Goal: Task Accomplishment & Management: Manage account settings

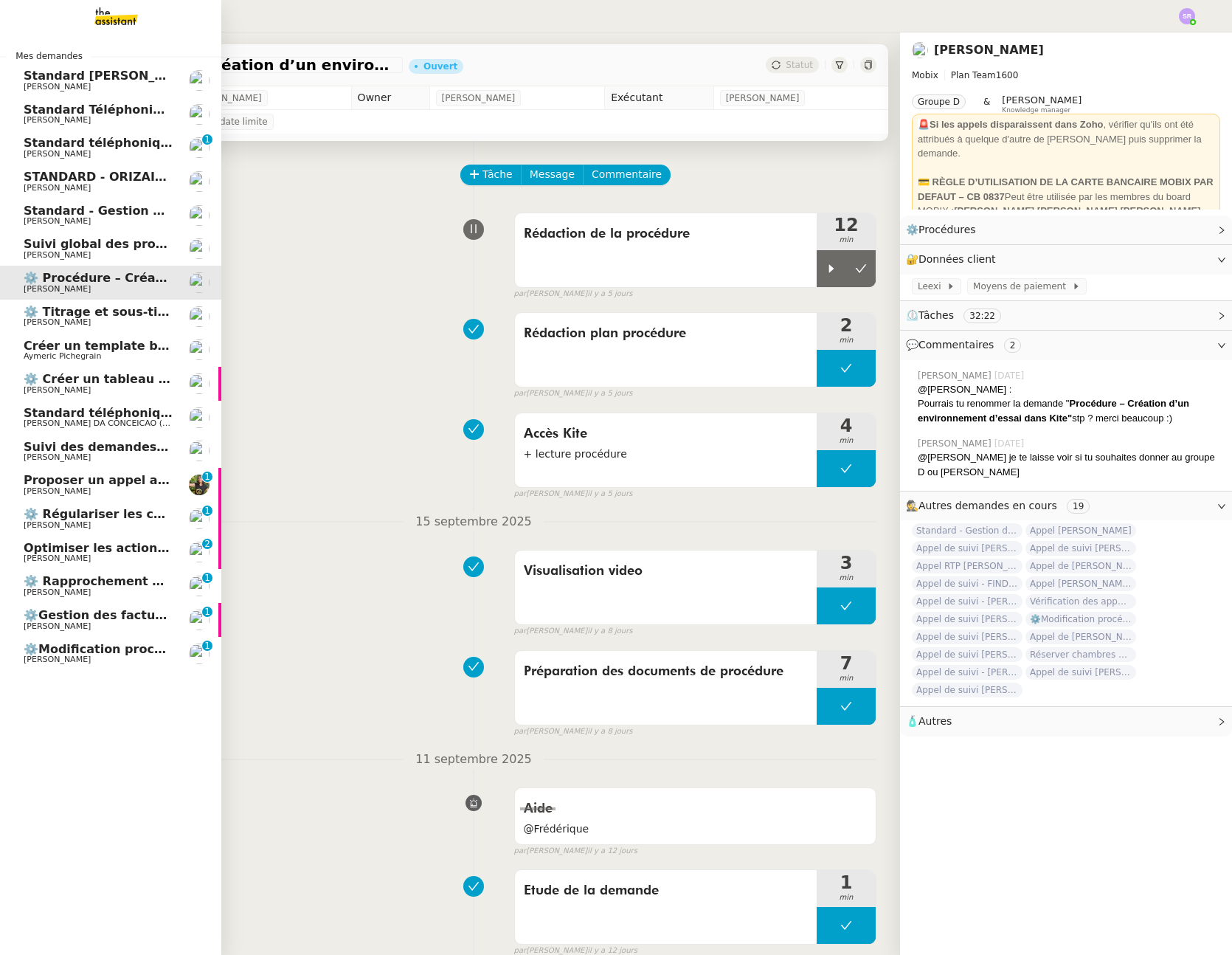
click at [85, 519] on span "⚙️ Régulariser les charges locatives" at bounding box center [143, 514] width 239 height 14
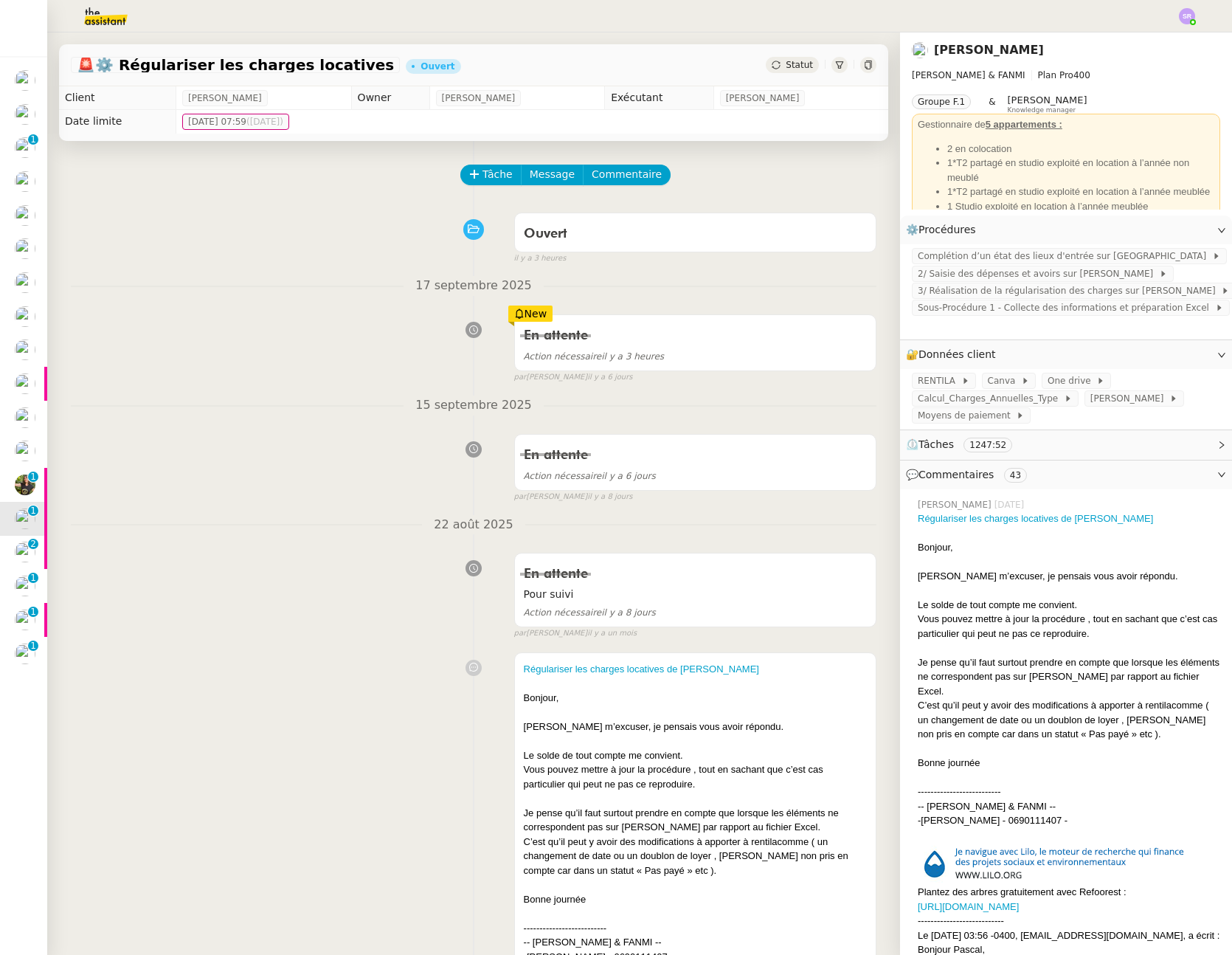
click at [786, 68] on span "Statut" at bounding box center [799, 65] width 27 height 10
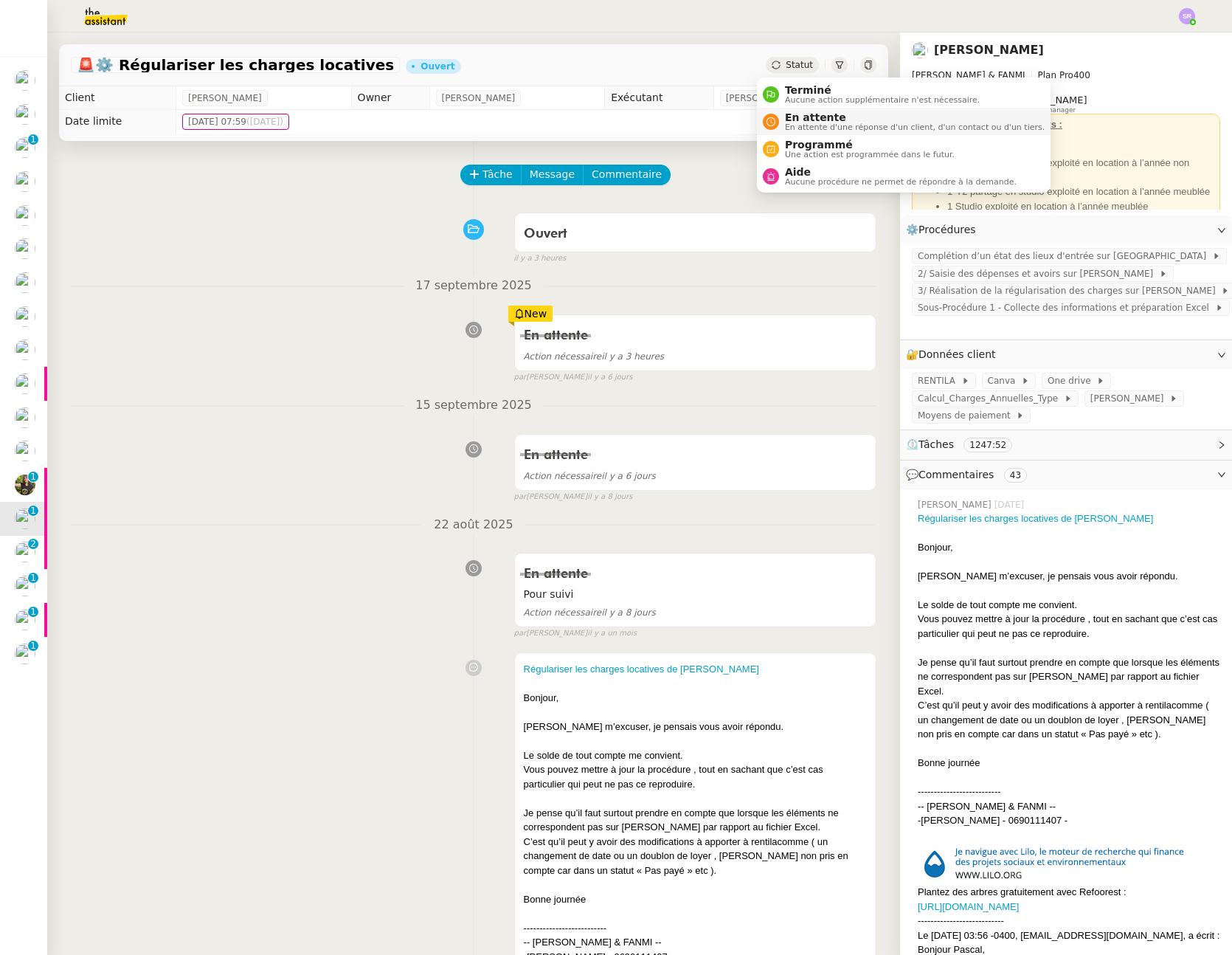
click at [801, 127] on span "En attente d'une réponse d'un client, d'un contact ou d'un tiers." at bounding box center [915, 127] width 260 height 8
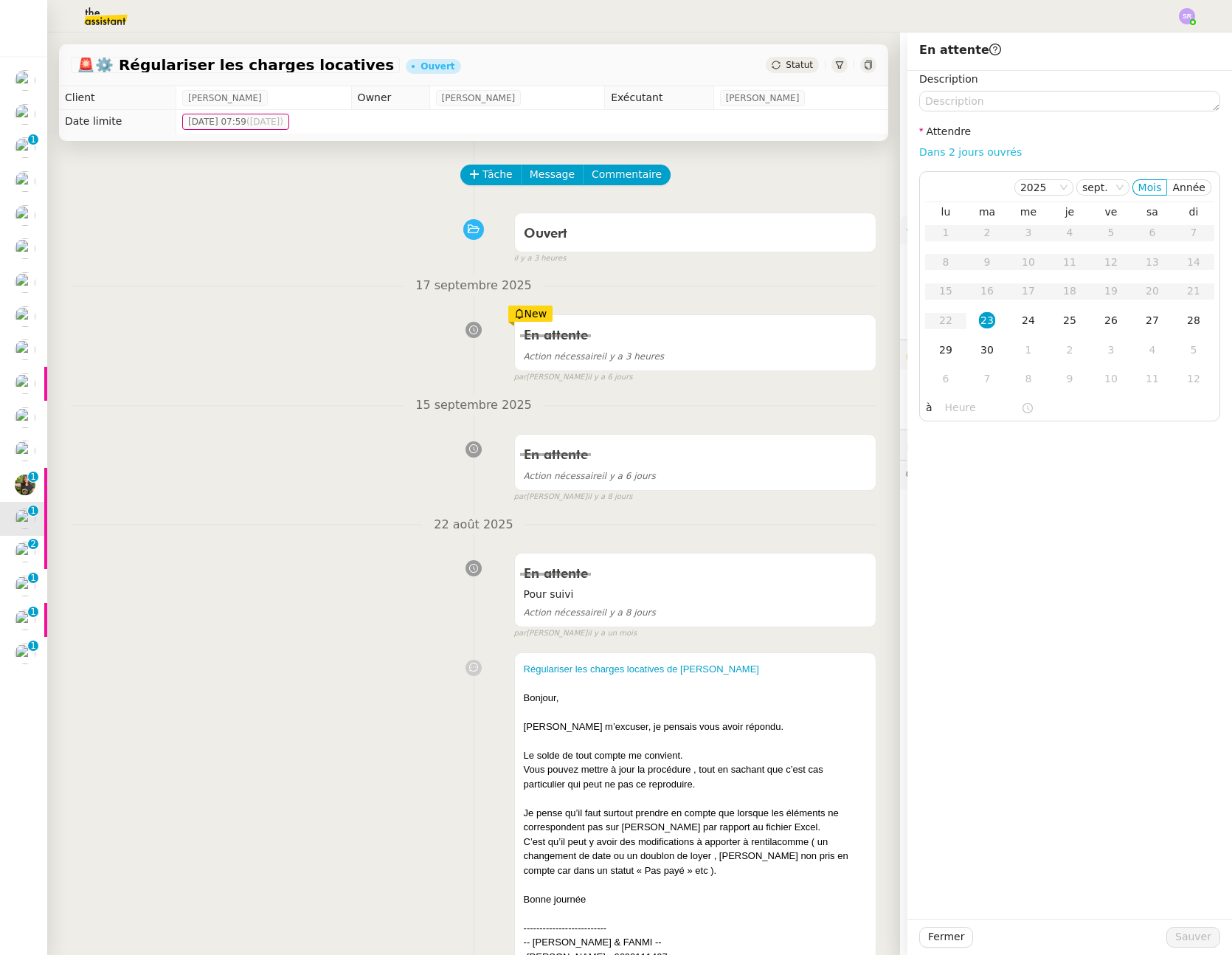
click at [987, 154] on link "Dans 2 jours ouvrés" at bounding box center [971, 152] width 103 height 12
type input "07:00"
click at [1026, 327] on td "24" at bounding box center [1029, 321] width 41 height 30
click at [1179, 945] on span "Sauver" at bounding box center [1194, 937] width 36 height 17
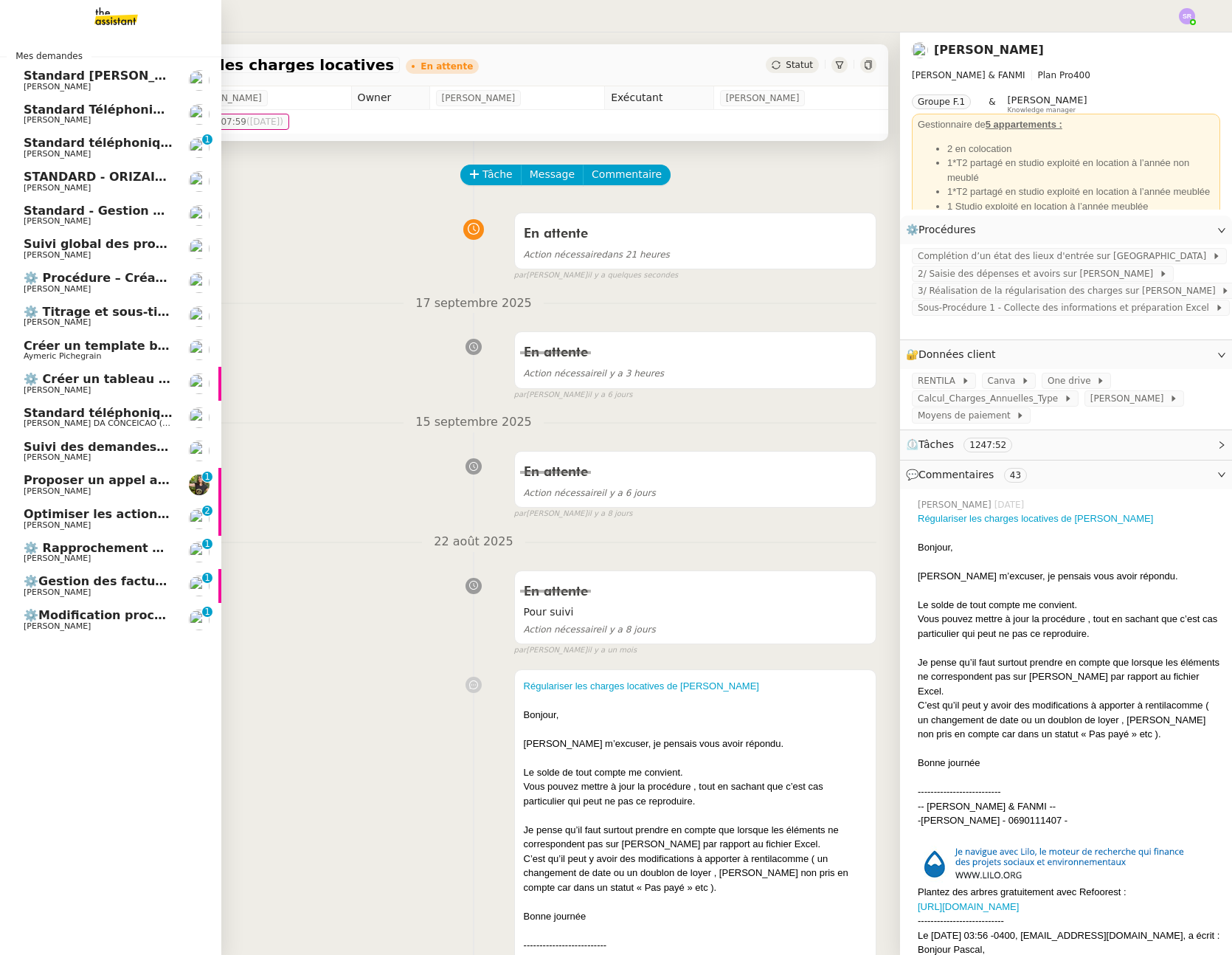
click at [69, 589] on span "[PERSON_NAME]" at bounding box center [98, 593] width 149 height 9
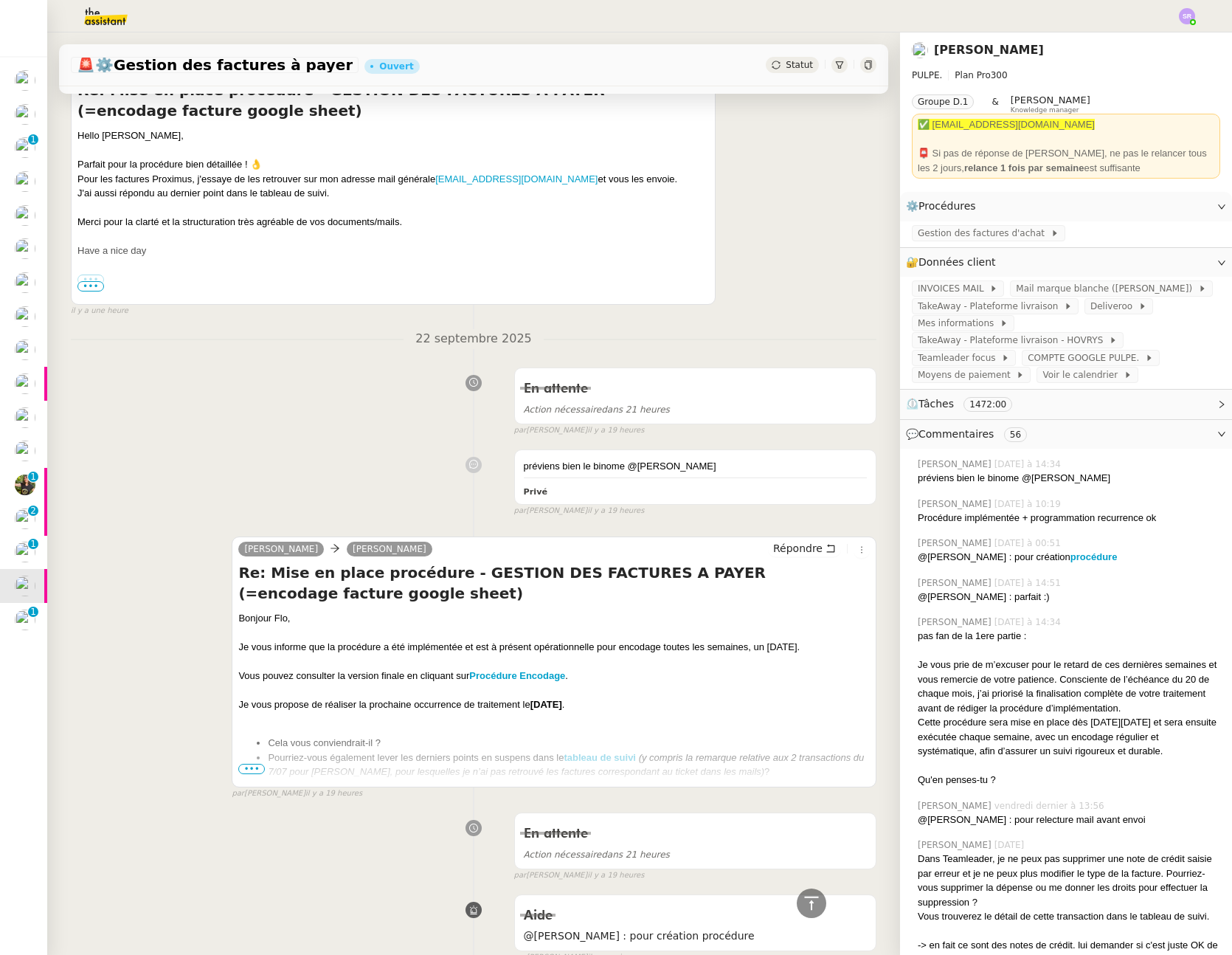
scroll to position [385, 0]
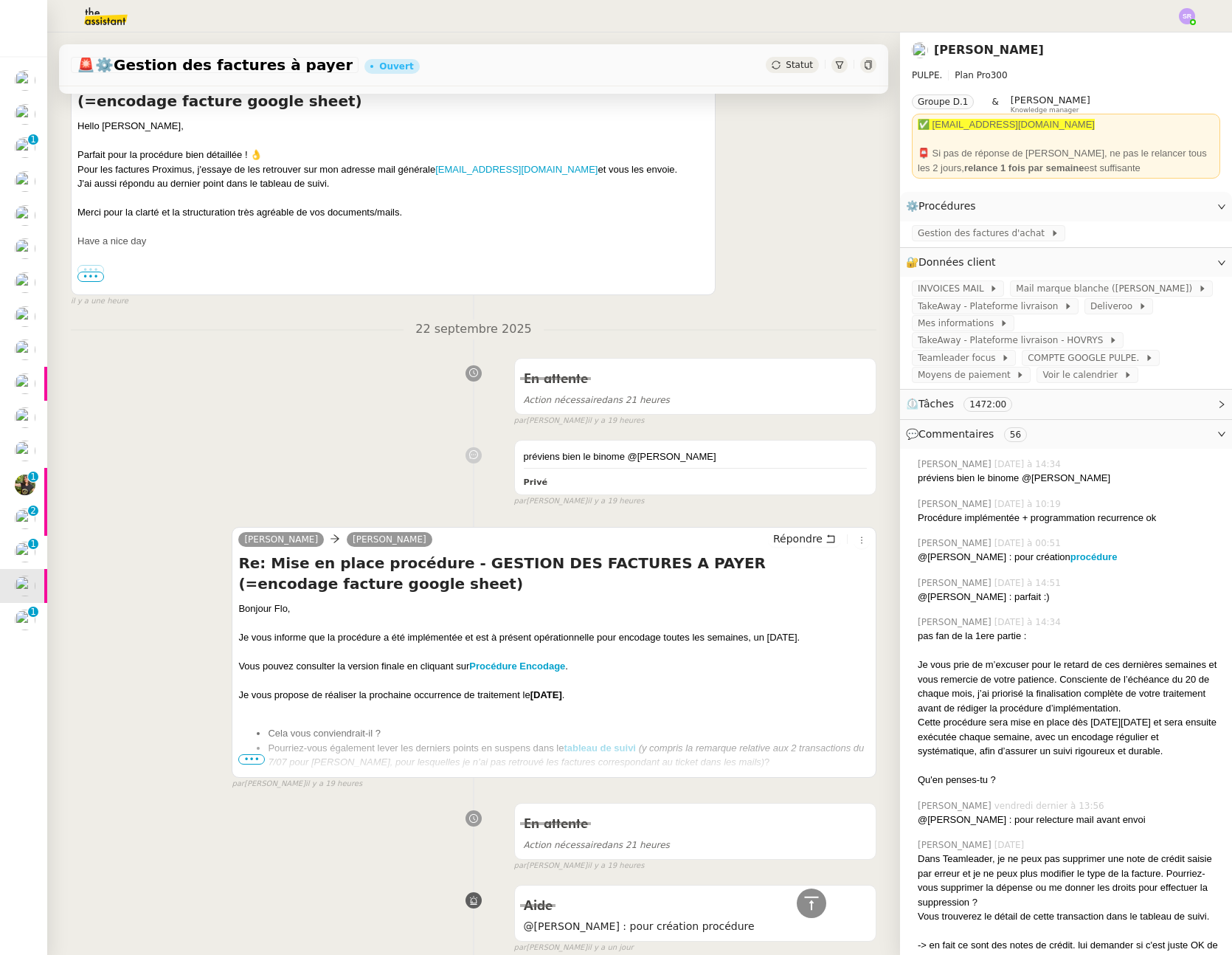
click at [251, 755] on span "•••" at bounding box center [252, 759] width 27 height 10
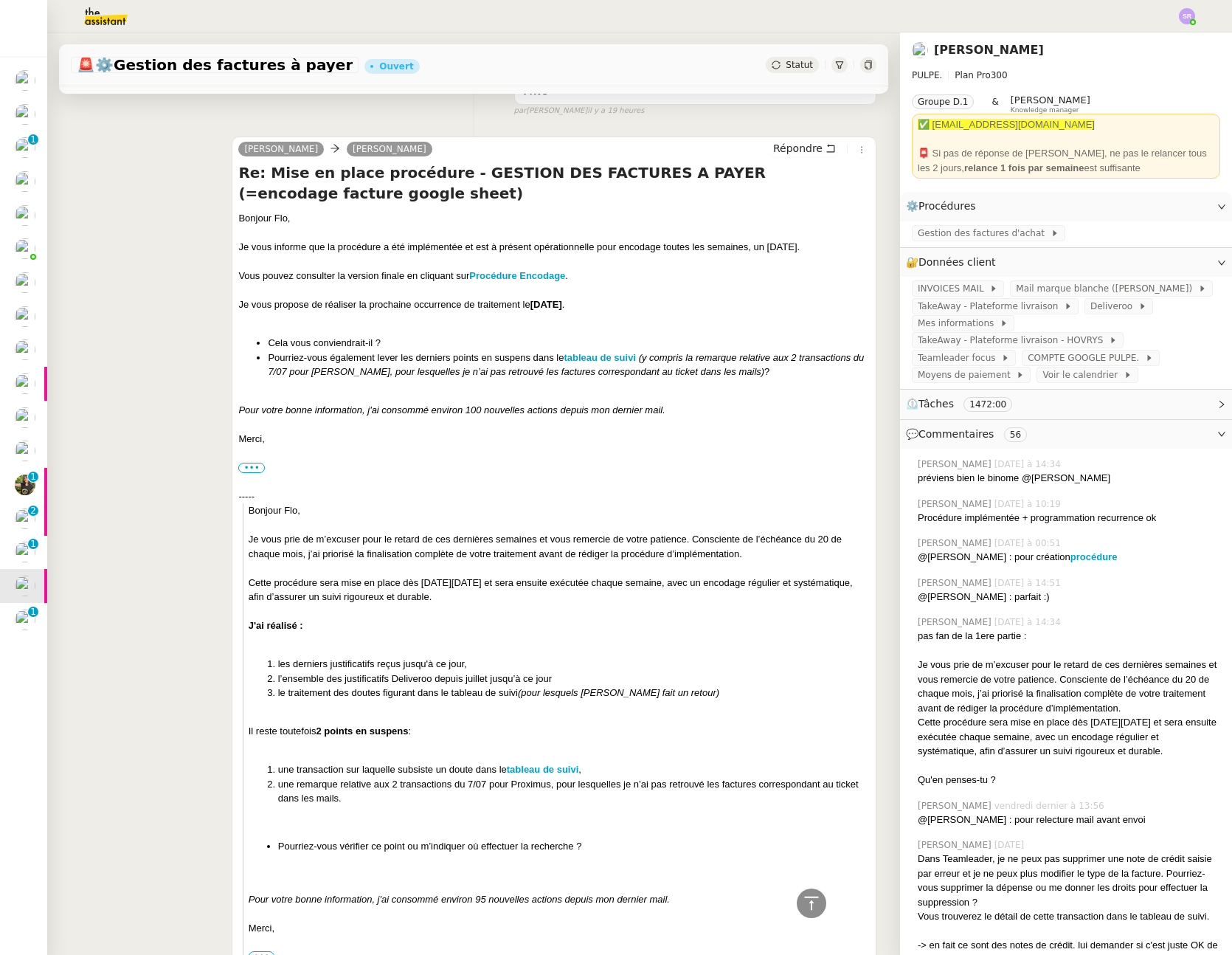
scroll to position [795, 0]
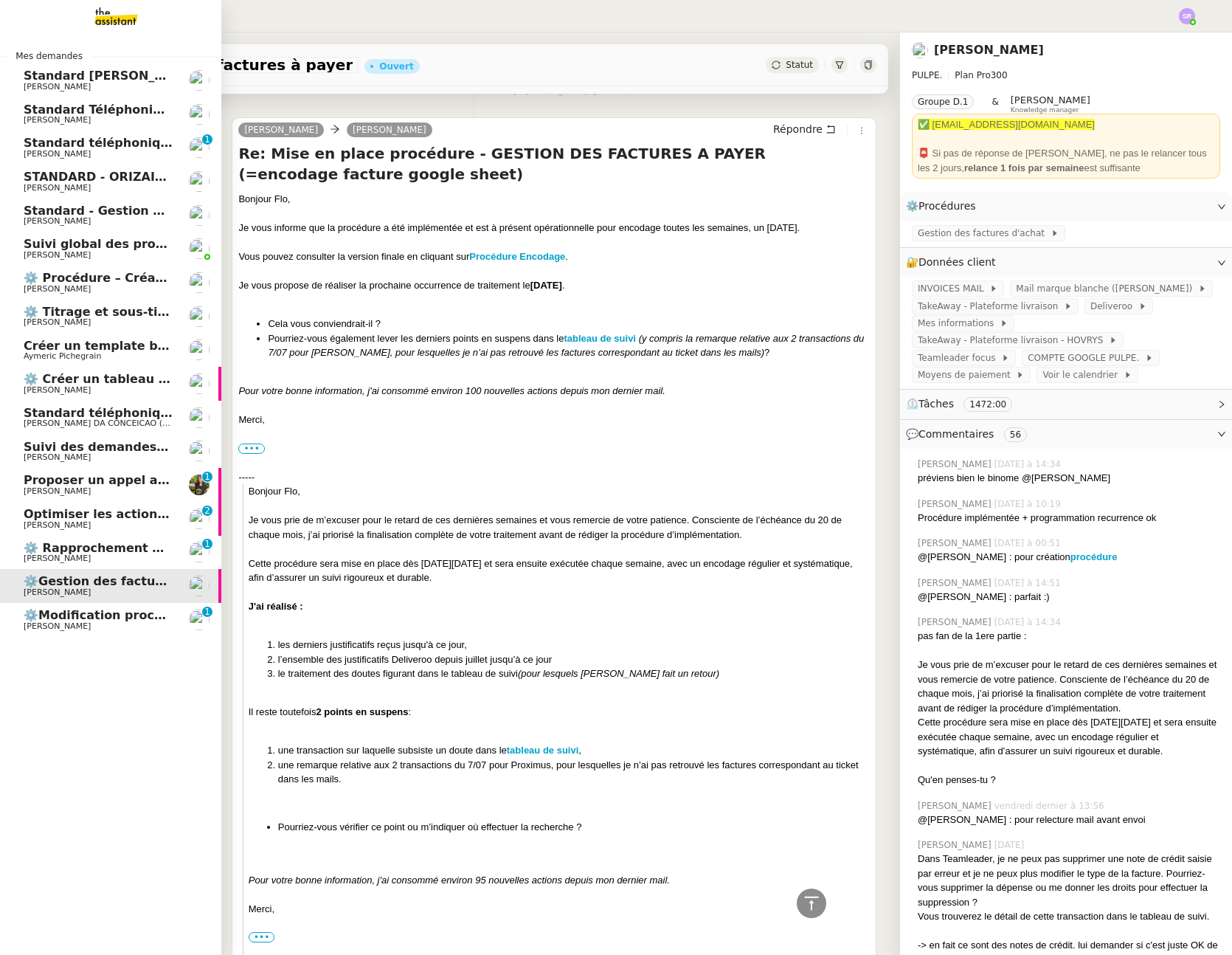
click at [96, 622] on span "[PERSON_NAME]" at bounding box center [98, 627] width 149 height 9
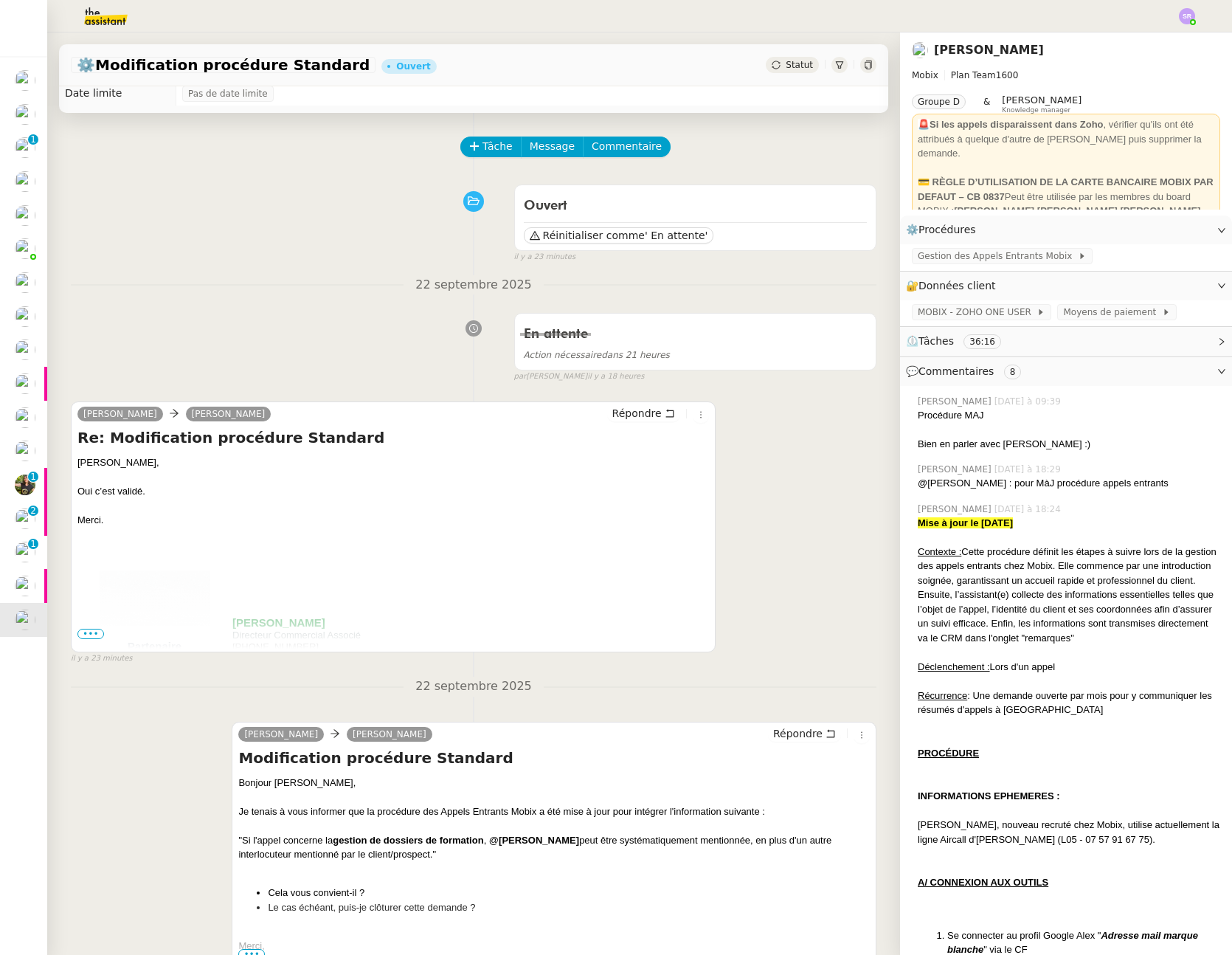
scroll to position [98, 0]
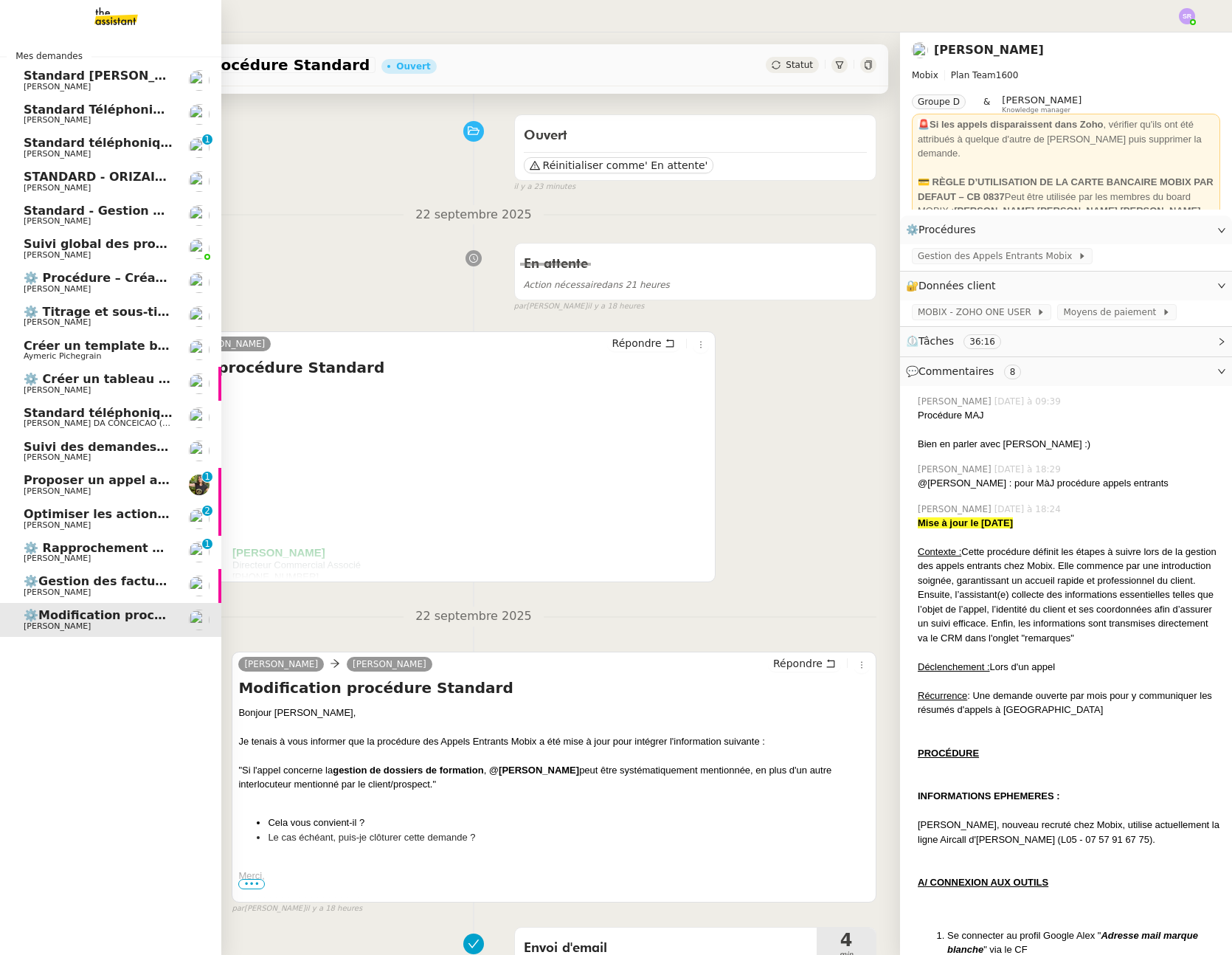
click at [49, 481] on span "Proposer un appel avec Process Manager" at bounding box center [161, 480] width 275 height 14
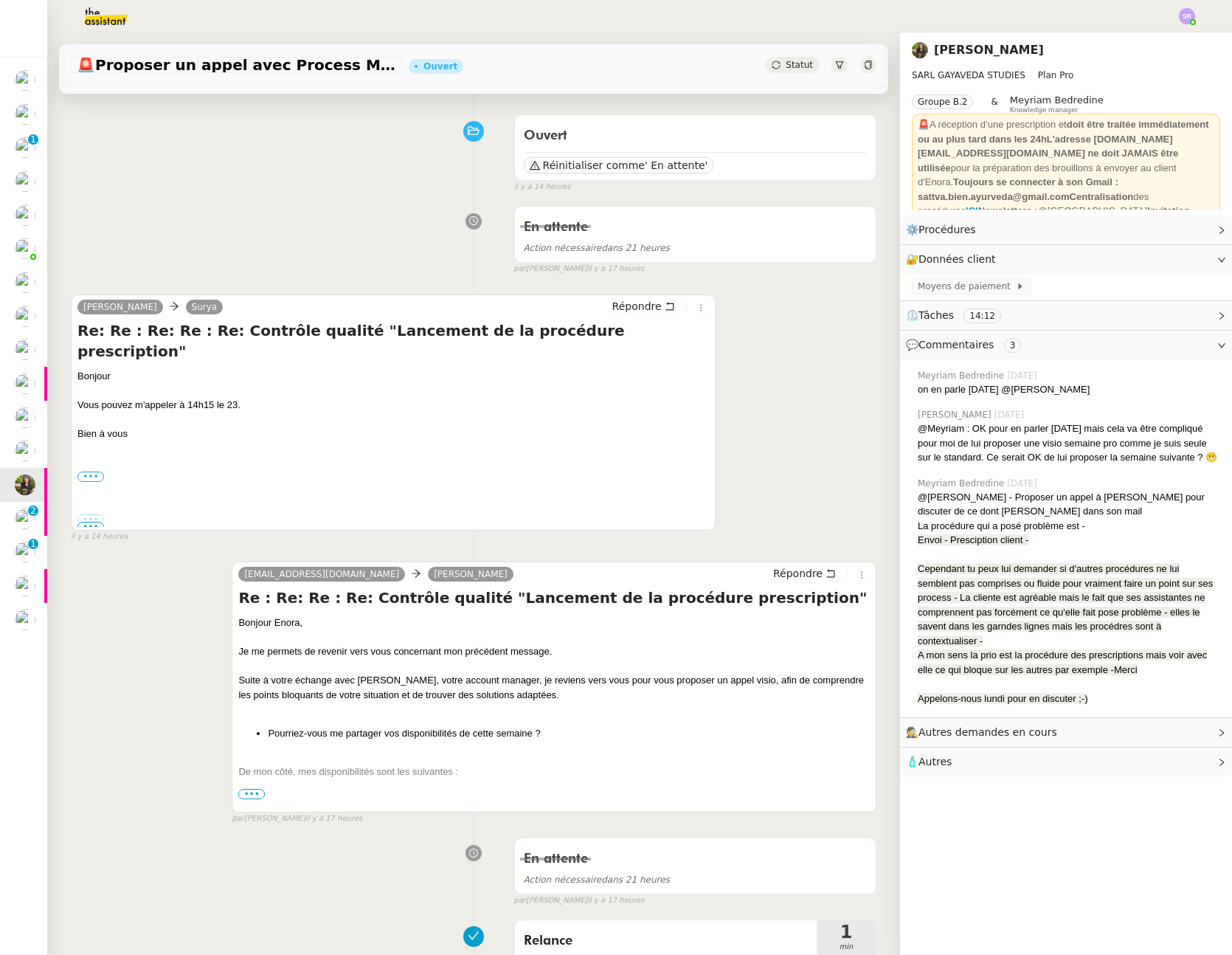
click at [253, 789] on span "•••" at bounding box center [252, 794] width 27 height 10
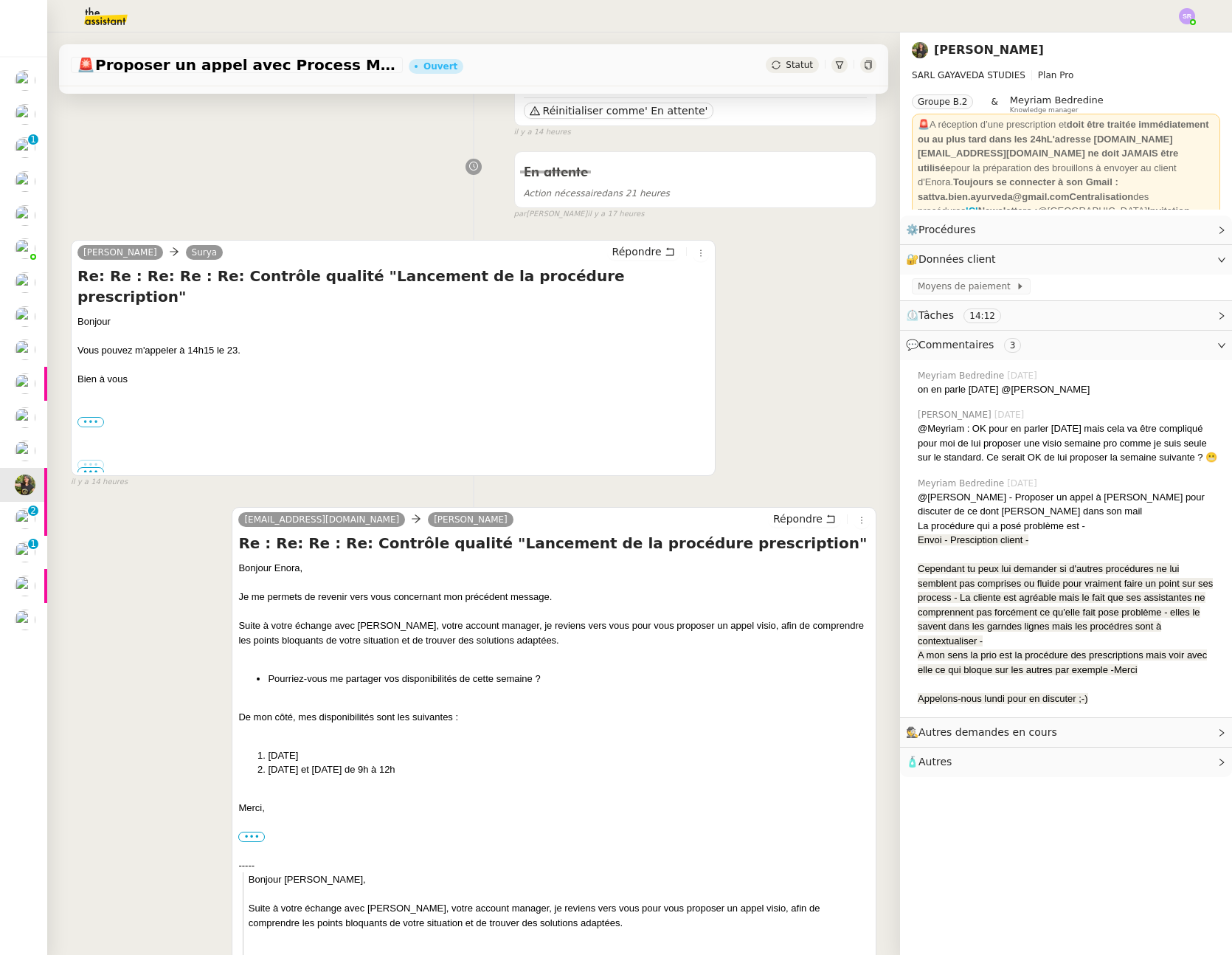
scroll to position [143, 0]
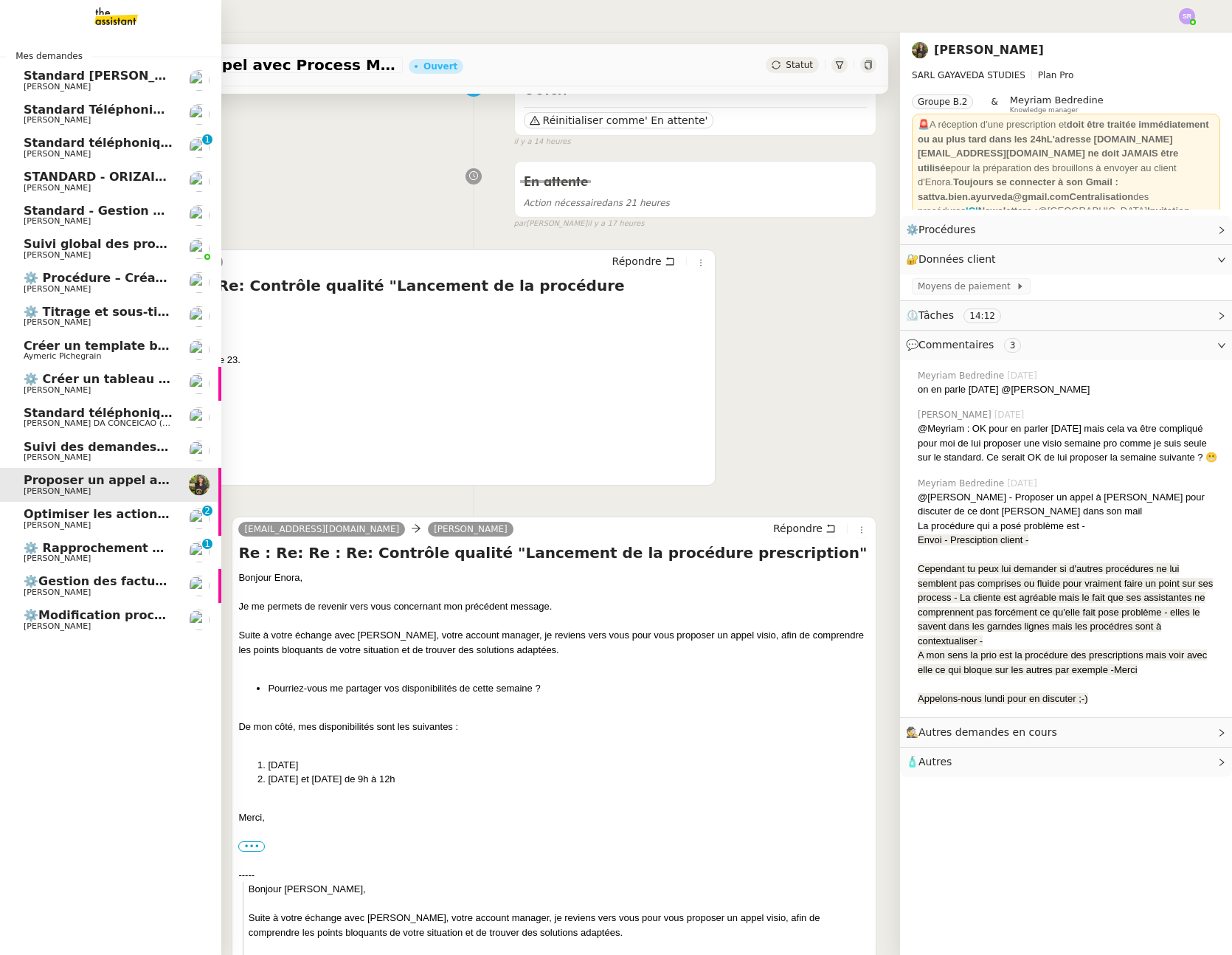
click at [47, 518] on span "Optimiser les actions urgentes" at bounding box center [126, 514] width 205 height 14
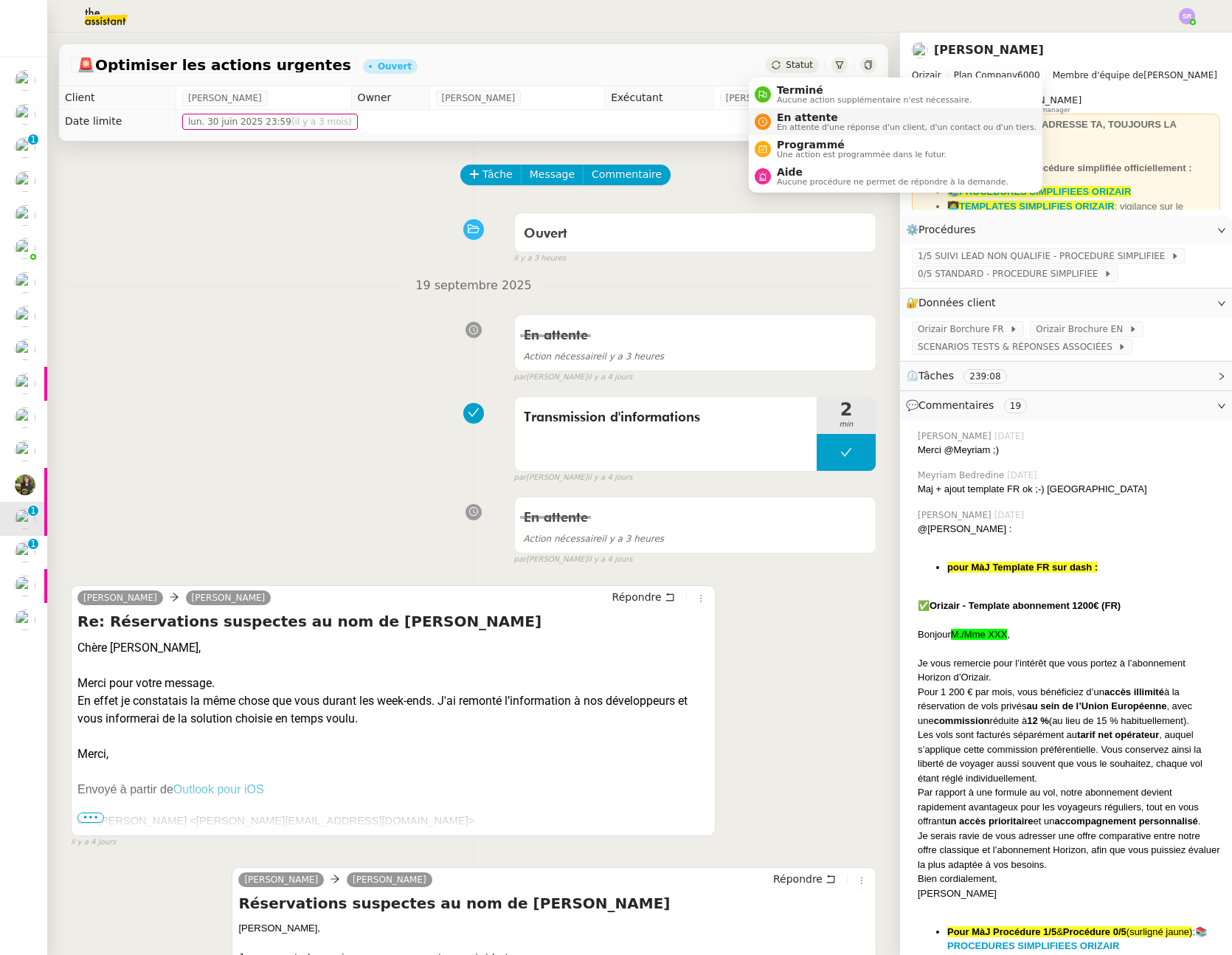
click at [802, 127] on span "En attente d'une réponse d'un client, d'un contact ou d'un tiers." at bounding box center [907, 127] width 260 height 8
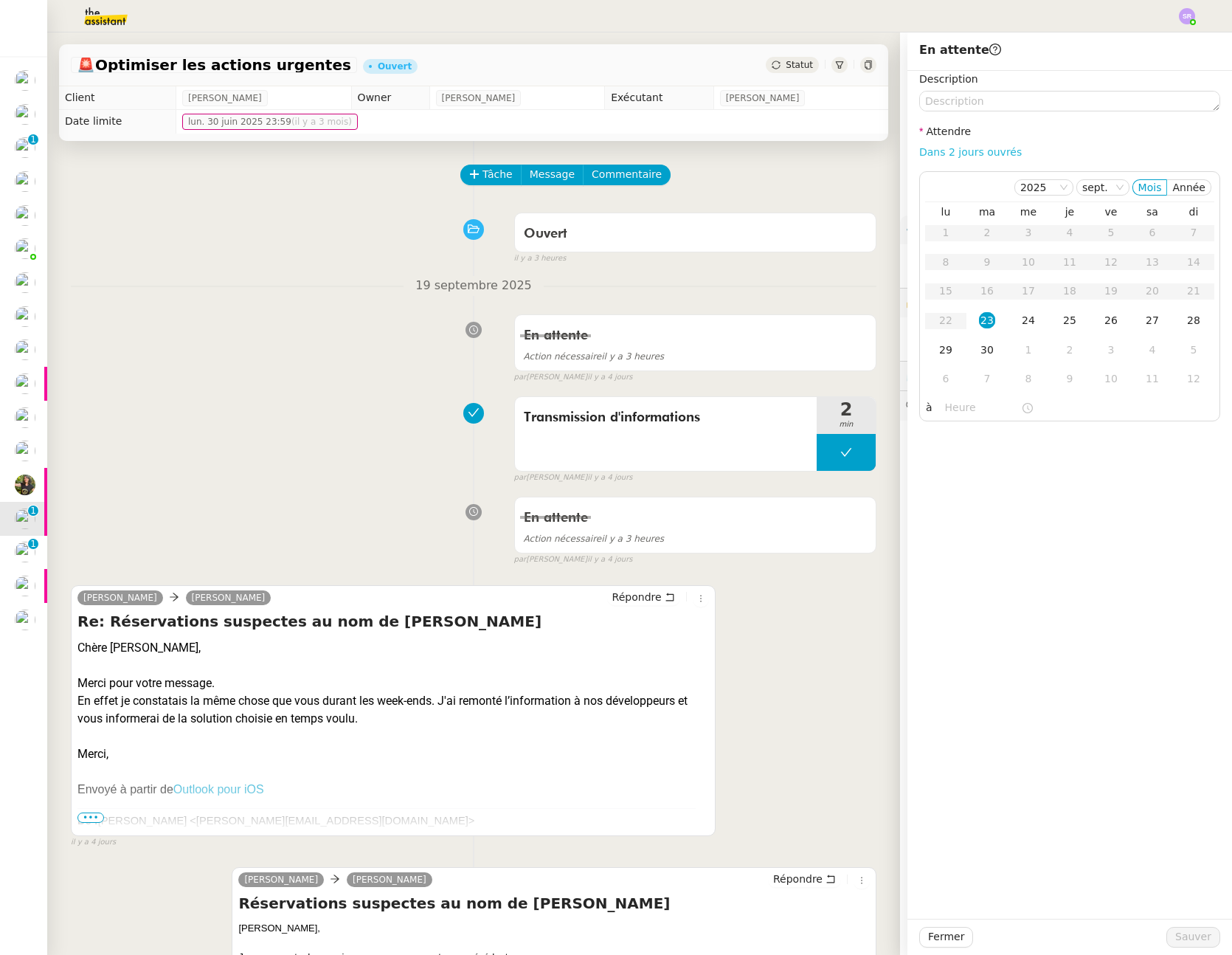
click at [974, 156] on link "Dans 2 jours ouvrés" at bounding box center [971, 152] width 103 height 12
type input "07:00"
click at [938, 351] on div "29" at bounding box center [946, 350] width 16 height 16
click at [1180, 928] on button "Sauver" at bounding box center [1194, 937] width 54 height 21
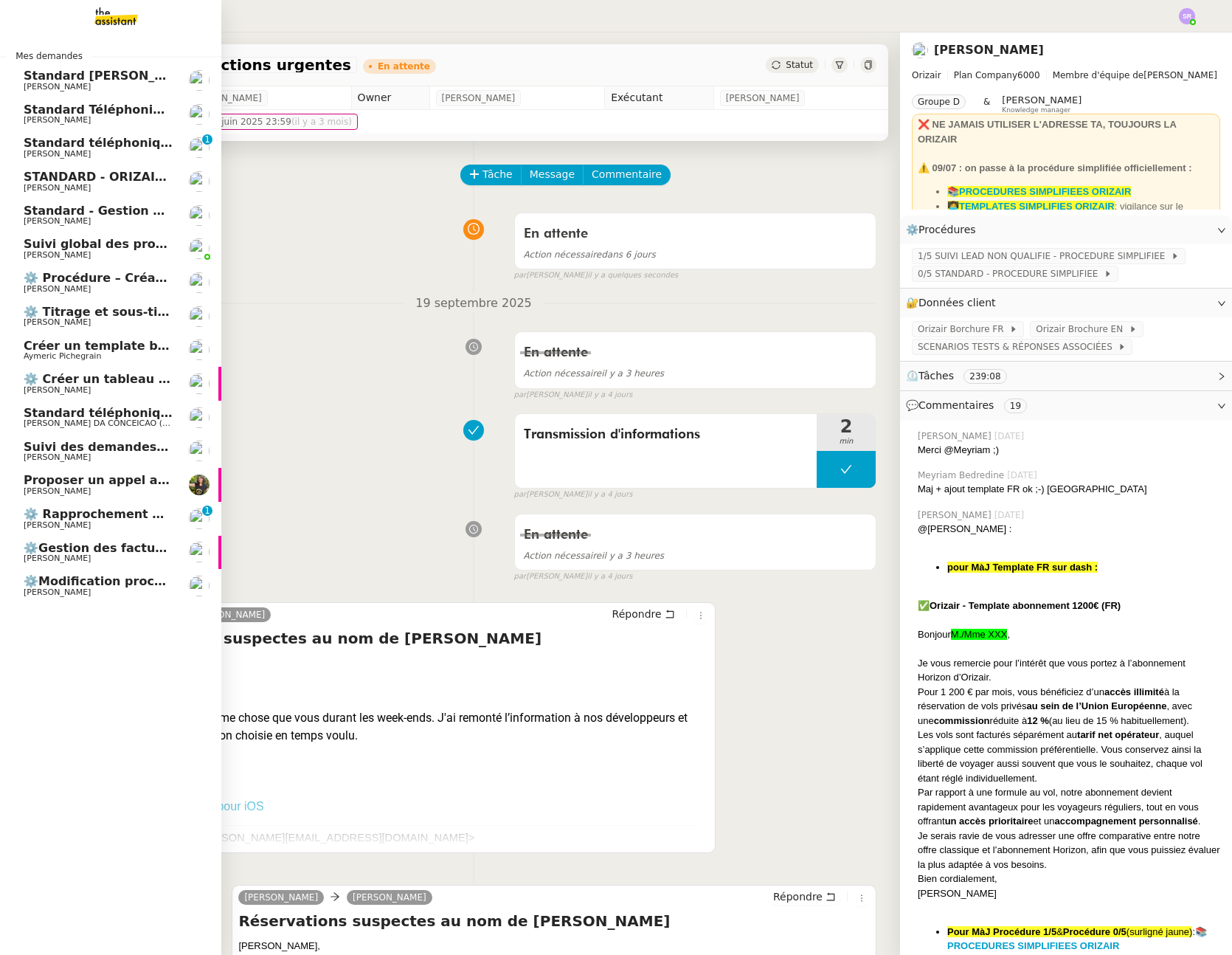
click at [83, 518] on span "⚙️ Rapprochement bancaire" at bounding box center [117, 514] width 186 height 14
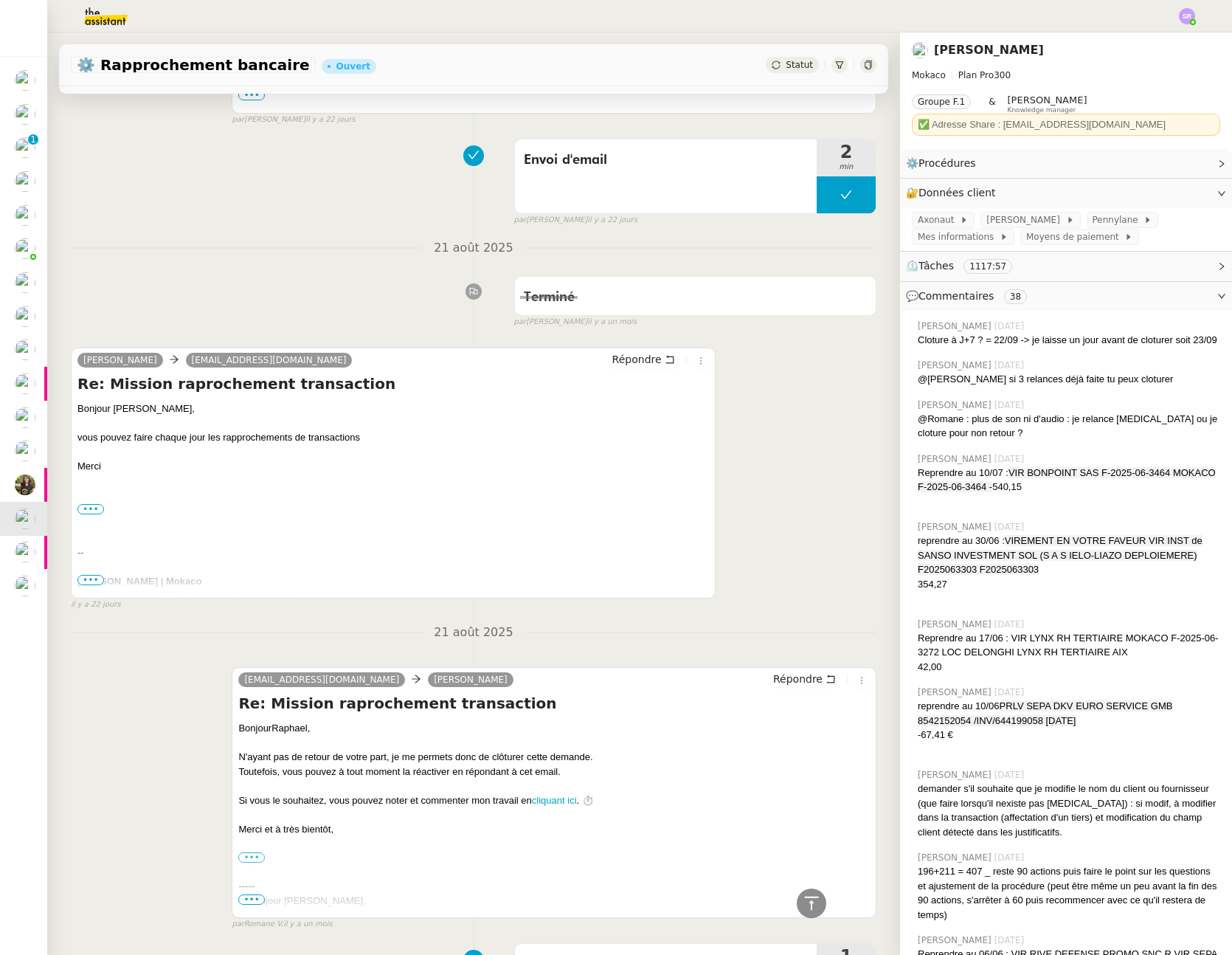
scroll to position [1988, 0]
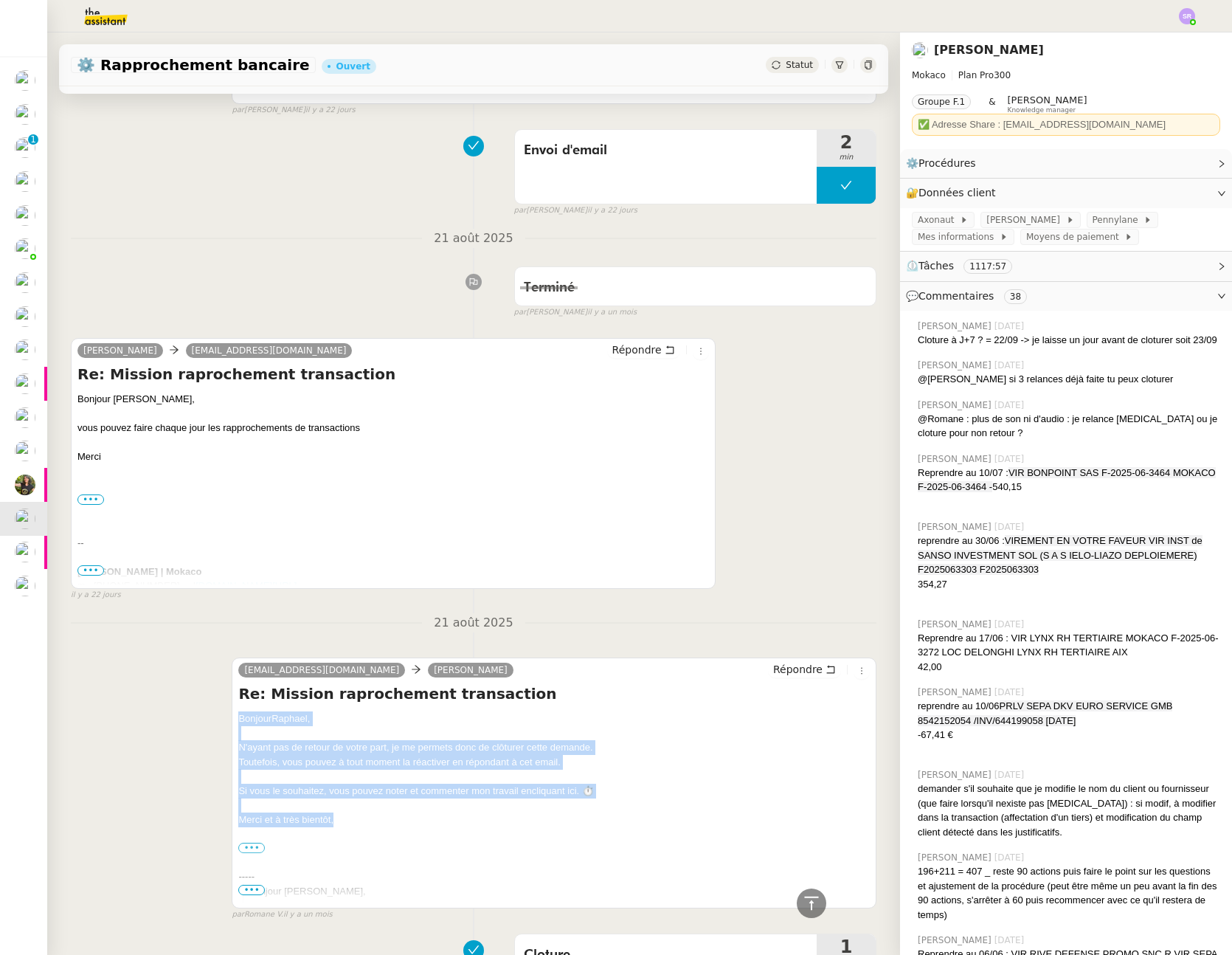
drag, startPoint x: 339, startPoint y: 818, endPoint x: 228, endPoint y: 720, distance: 148.1
click at [232, 720] on div "lou@theassistant.com Raphael Tougeron Répondre Re: Mission raprochement transac…" at bounding box center [554, 783] width 645 height 251
copy div "Bonjour ﻿ Raphael﻿, N'ayant pas de retour de votre part, je me permets donc de …"
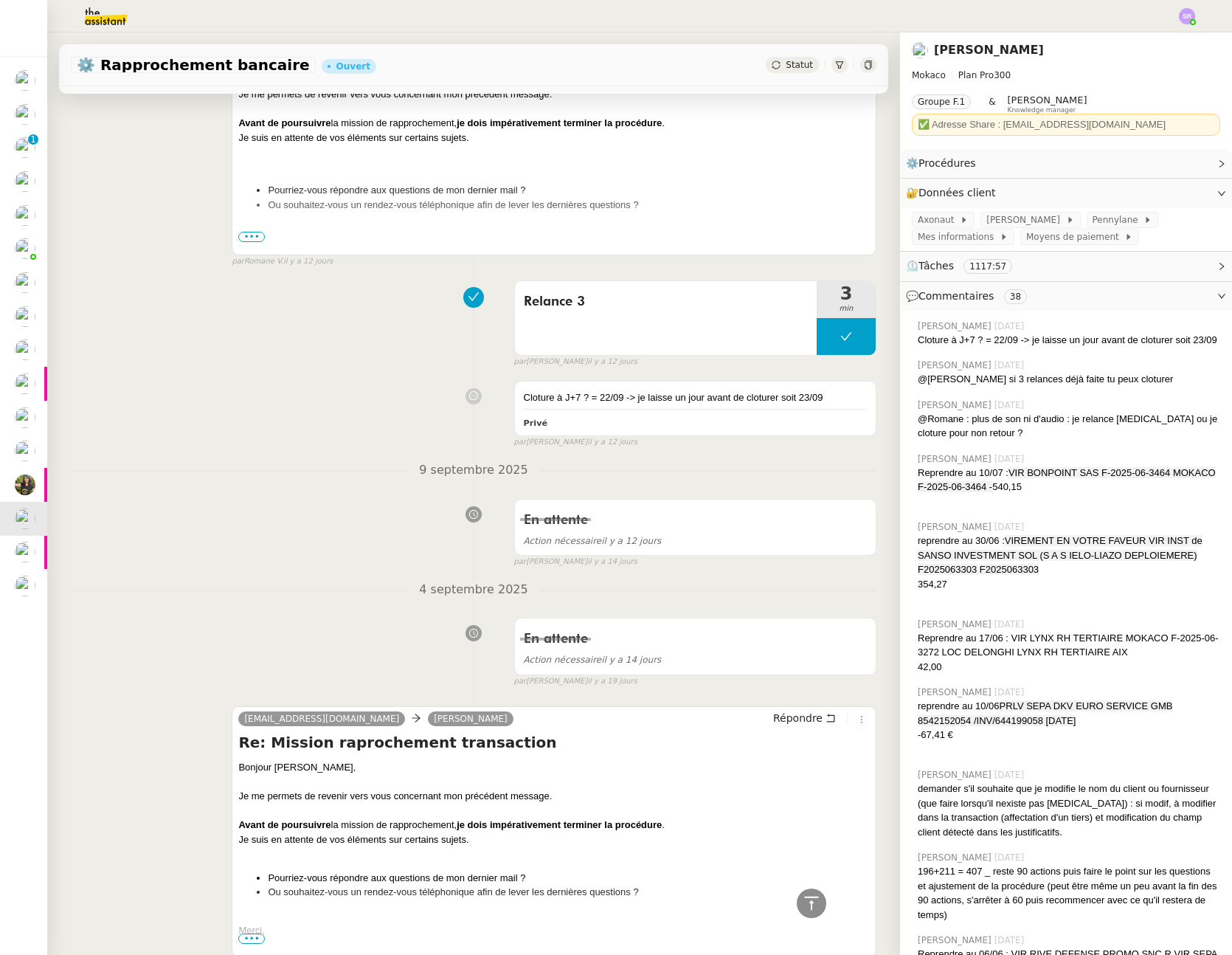
scroll to position [0, 0]
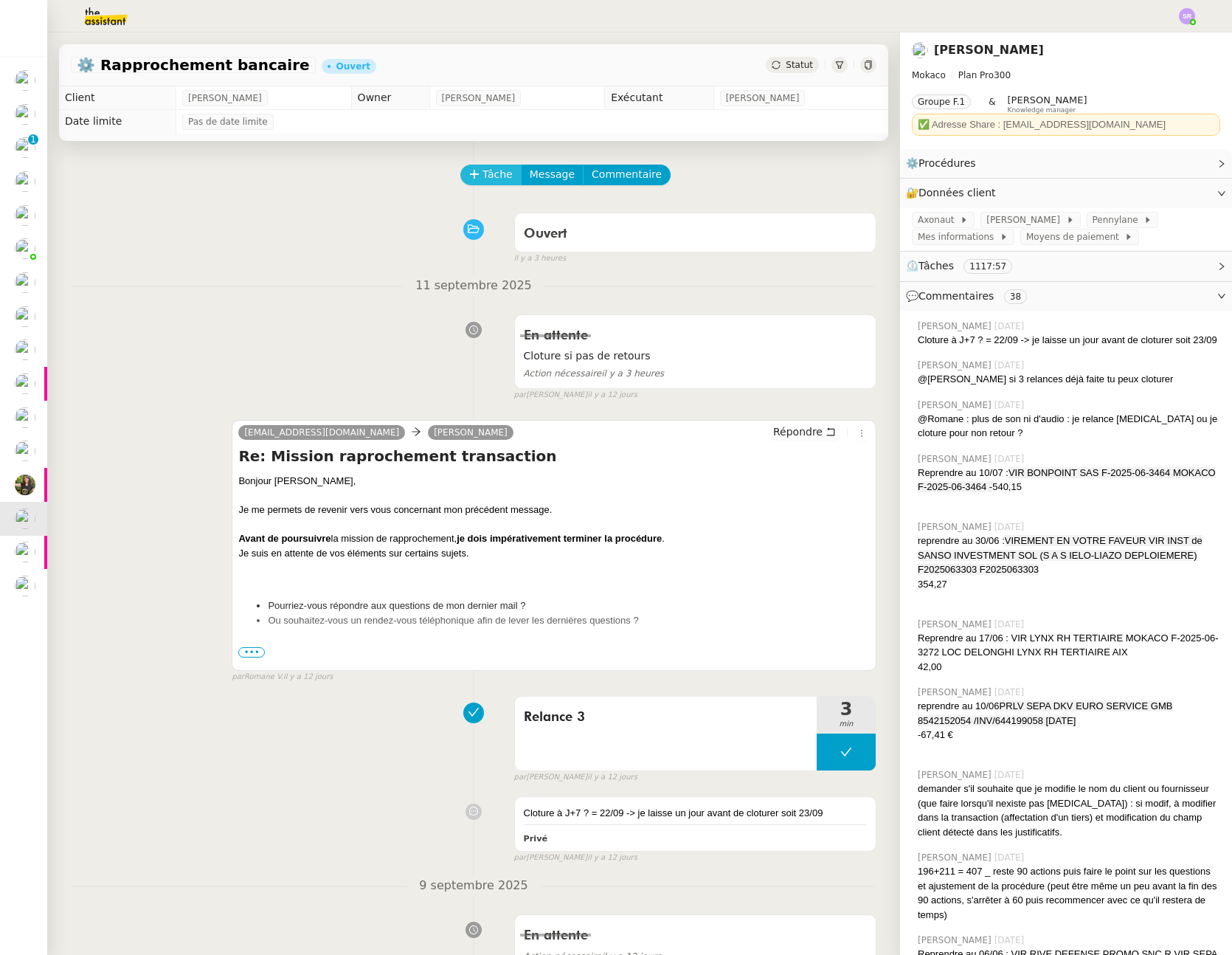
click at [502, 170] on button "Tâche" at bounding box center [491, 175] width 61 height 21
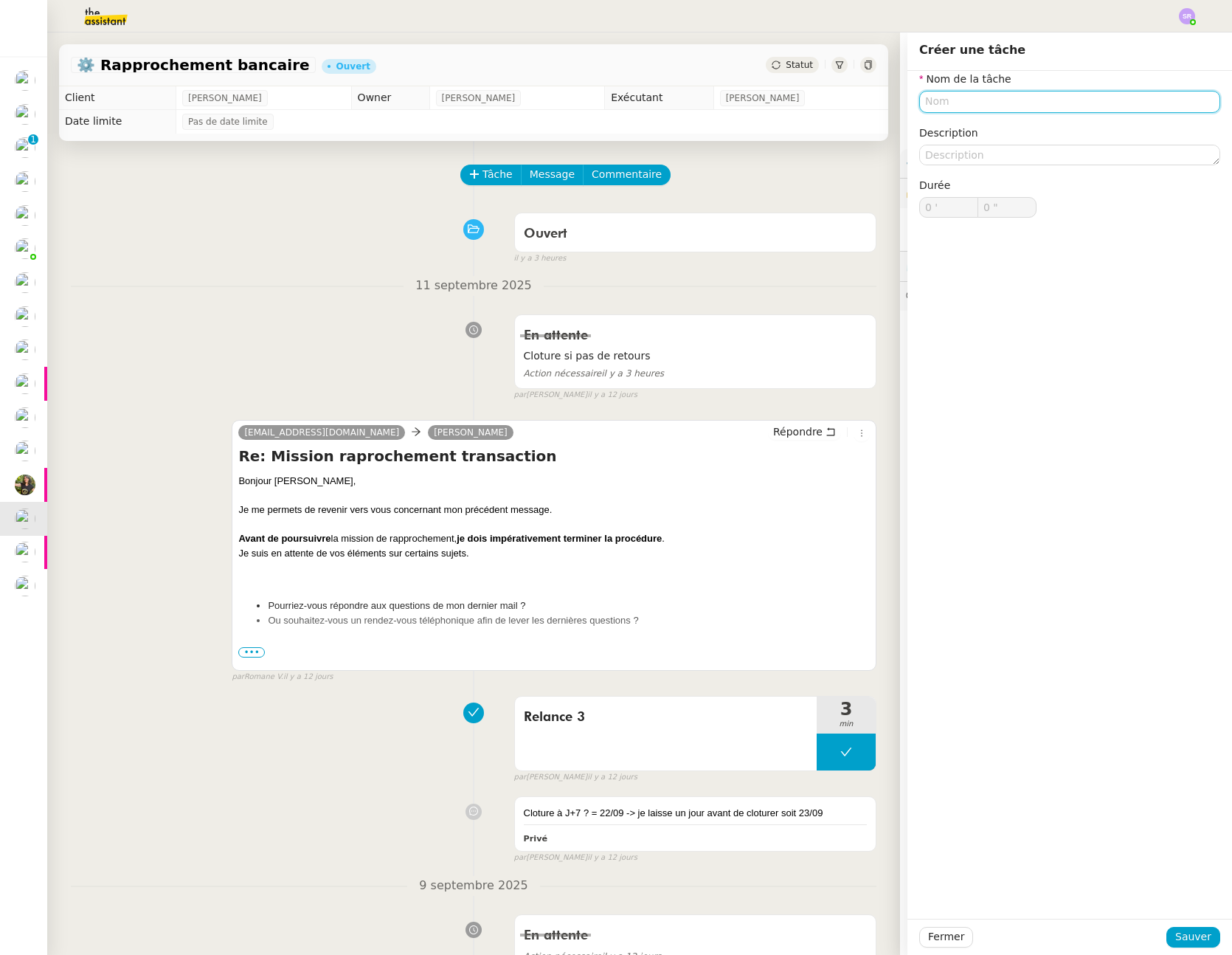
click at [1017, 100] on input "text" at bounding box center [1070, 101] width 301 height 21
type input "Cloture"
click at [1176, 936] on span "Sauver" at bounding box center [1194, 937] width 36 height 17
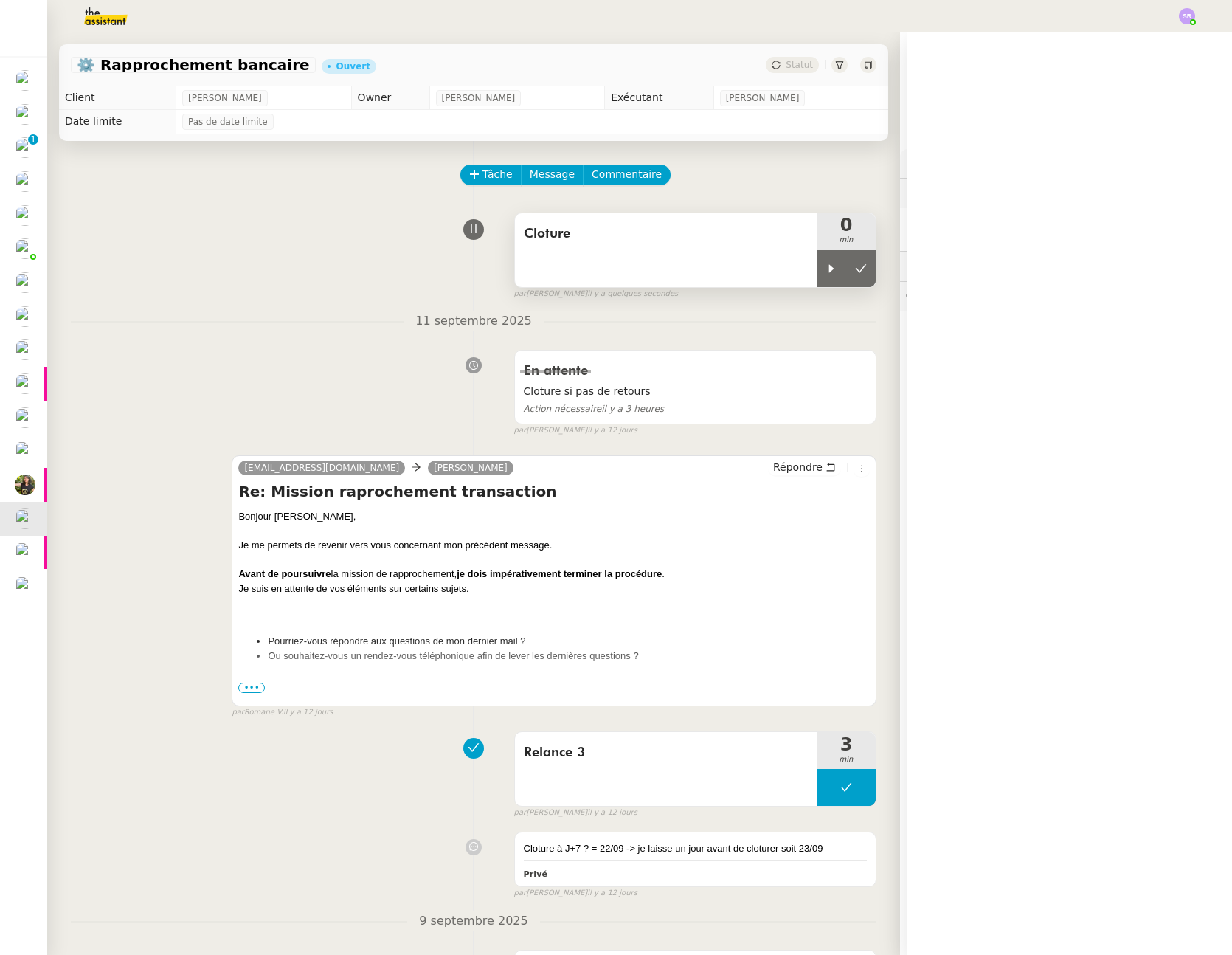
drag, startPoint x: 808, startPoint y: 269, endPoint x: 755, endPoint y: 242, distance: 59.5
click at [826, 268] on icon at bounding box center [832, 269] width 12 height 12
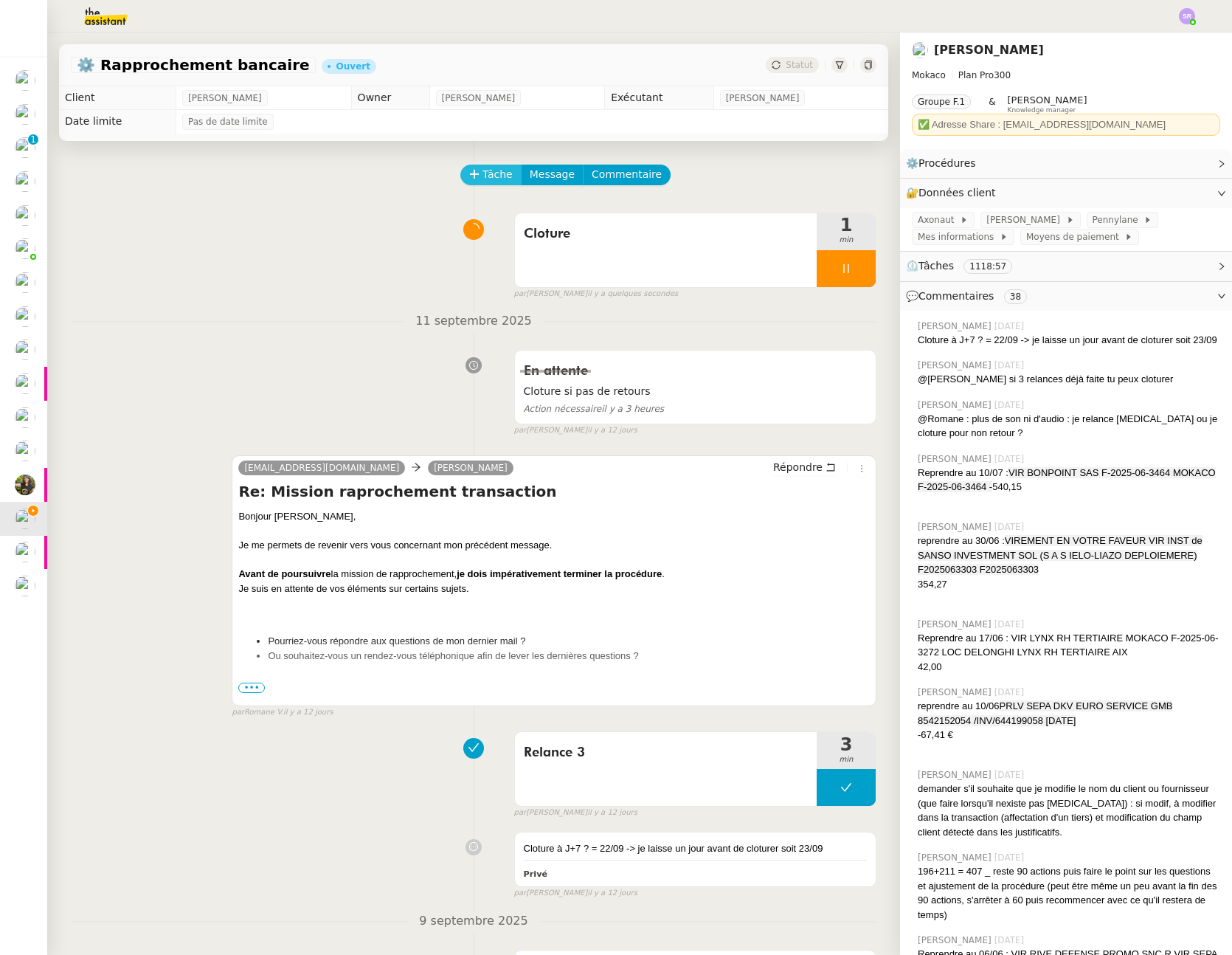
click at [483, 176] on span "Tâche" at bounding box center [498, 174] width 30 height 17
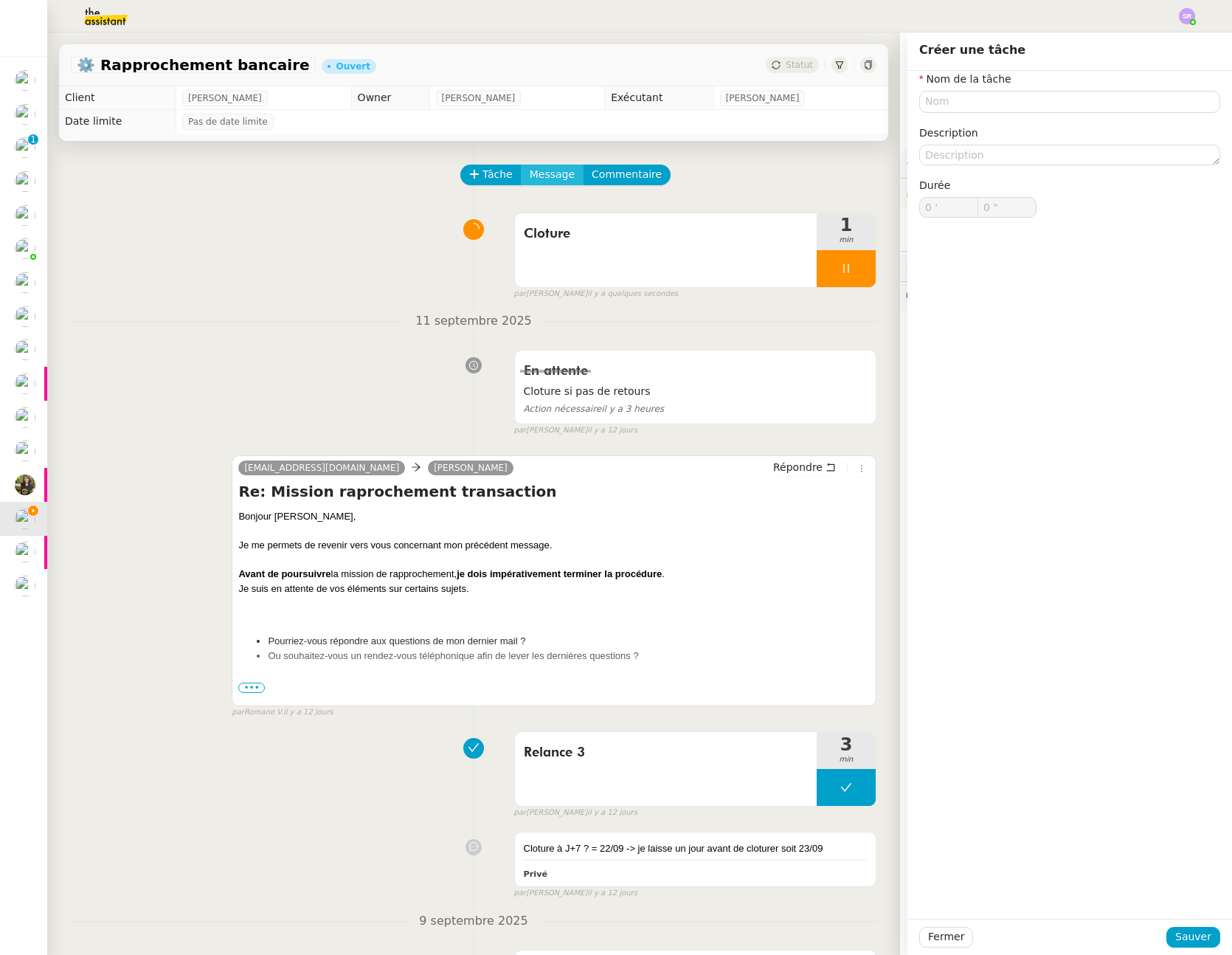
click at [530, 172] on span "Message" at bounding box center [552, 174] width 45 height 17
drag, startPoint x: 923, startPoint y: 940, endPoint x: 912, endPoint y: 908, distance: 33.8
click at [929, 938] on span "Fermer" at bounding box center [946, 937] width 36 height 17
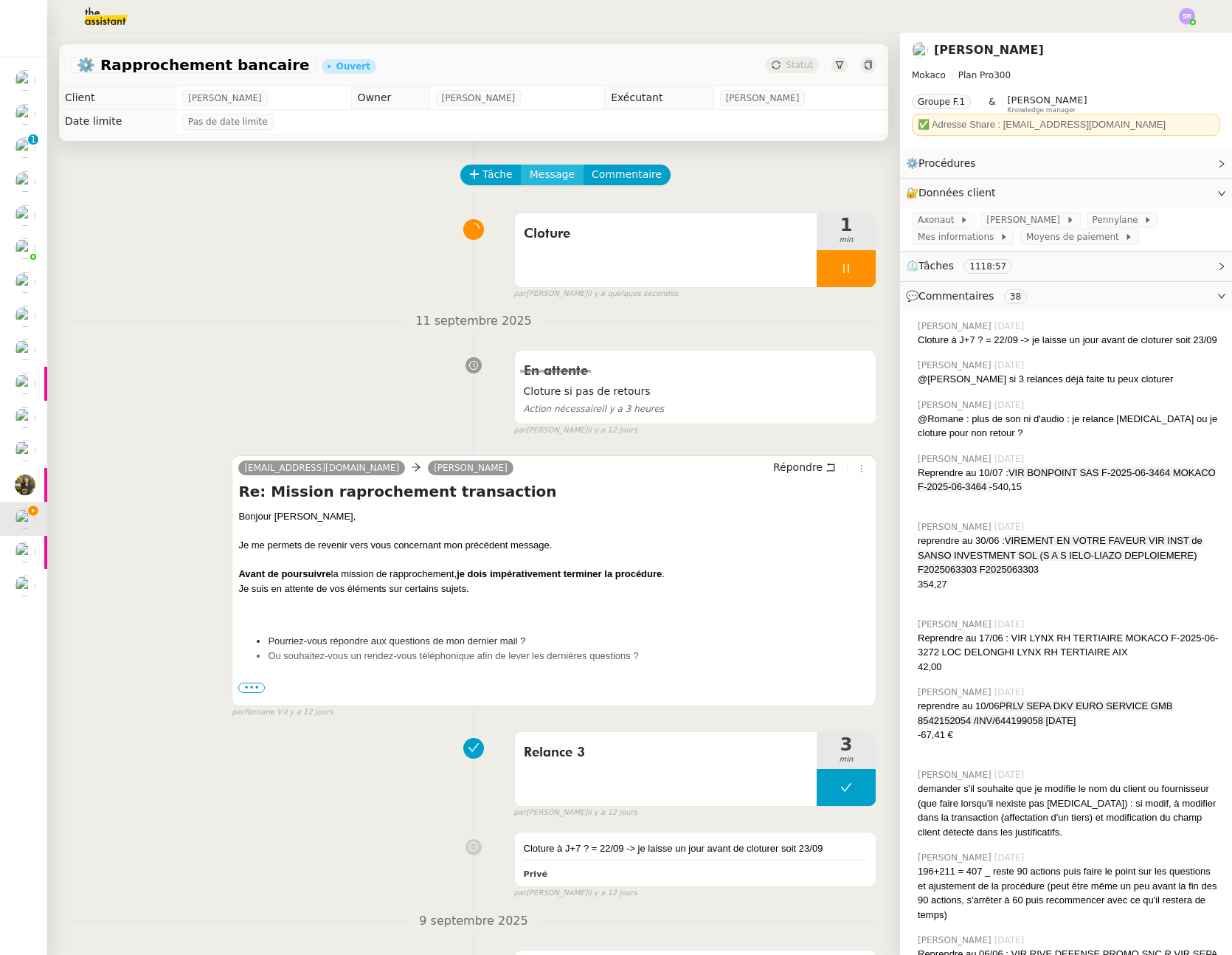
click at [530, 170] on span "Message" at bounding box center [552, 174] width 45 height 17
click at [644, 217] on span "Nouvelle conversation" at bounding box center [608, 216] width 130 height 12
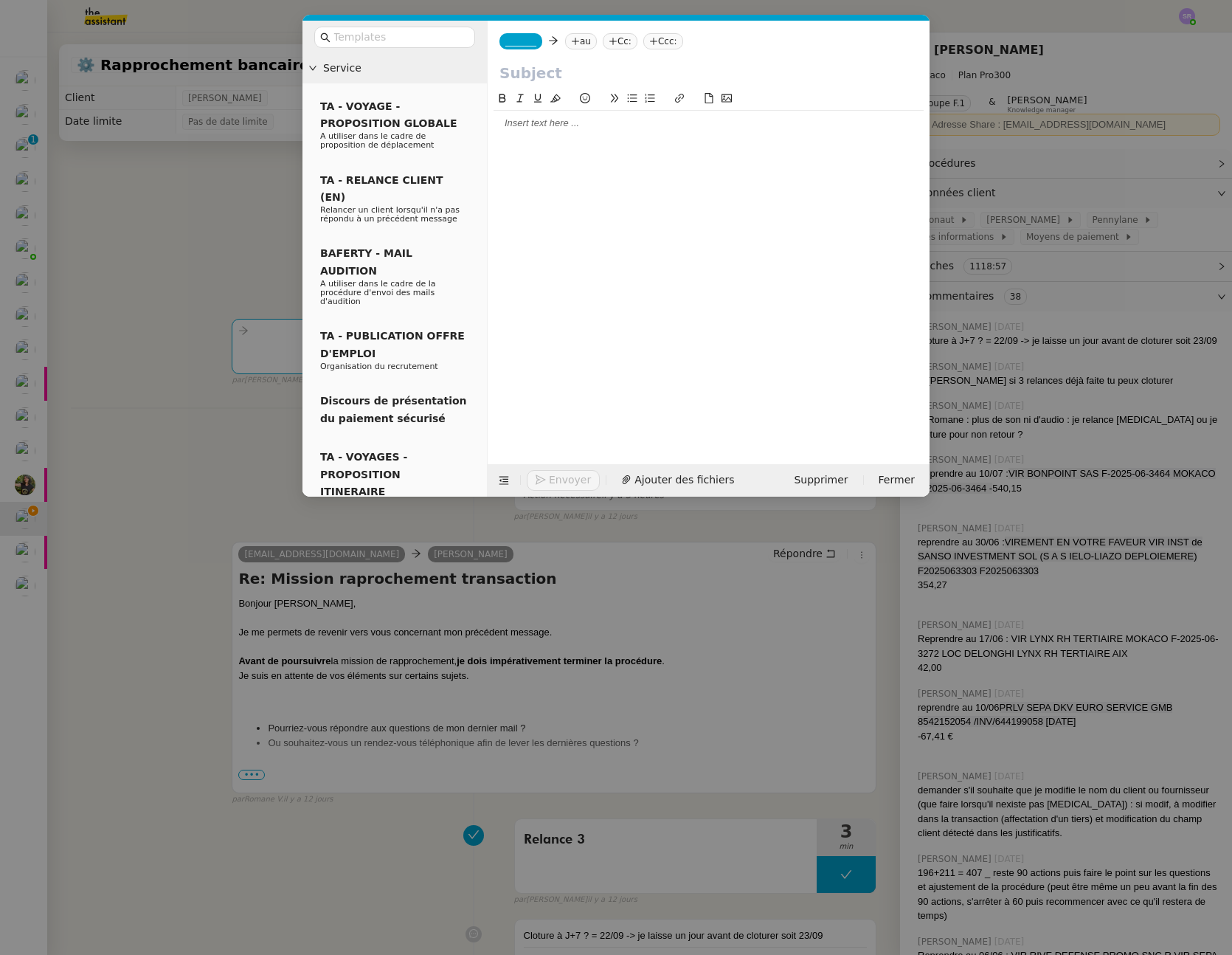
click at [524, 41] on span "_______" at bounding box center [521, 41] width 31 height 10
click at [563, 71] on span "lou@theassistant.com" at bounding box center [577, 75] width 142 height 8
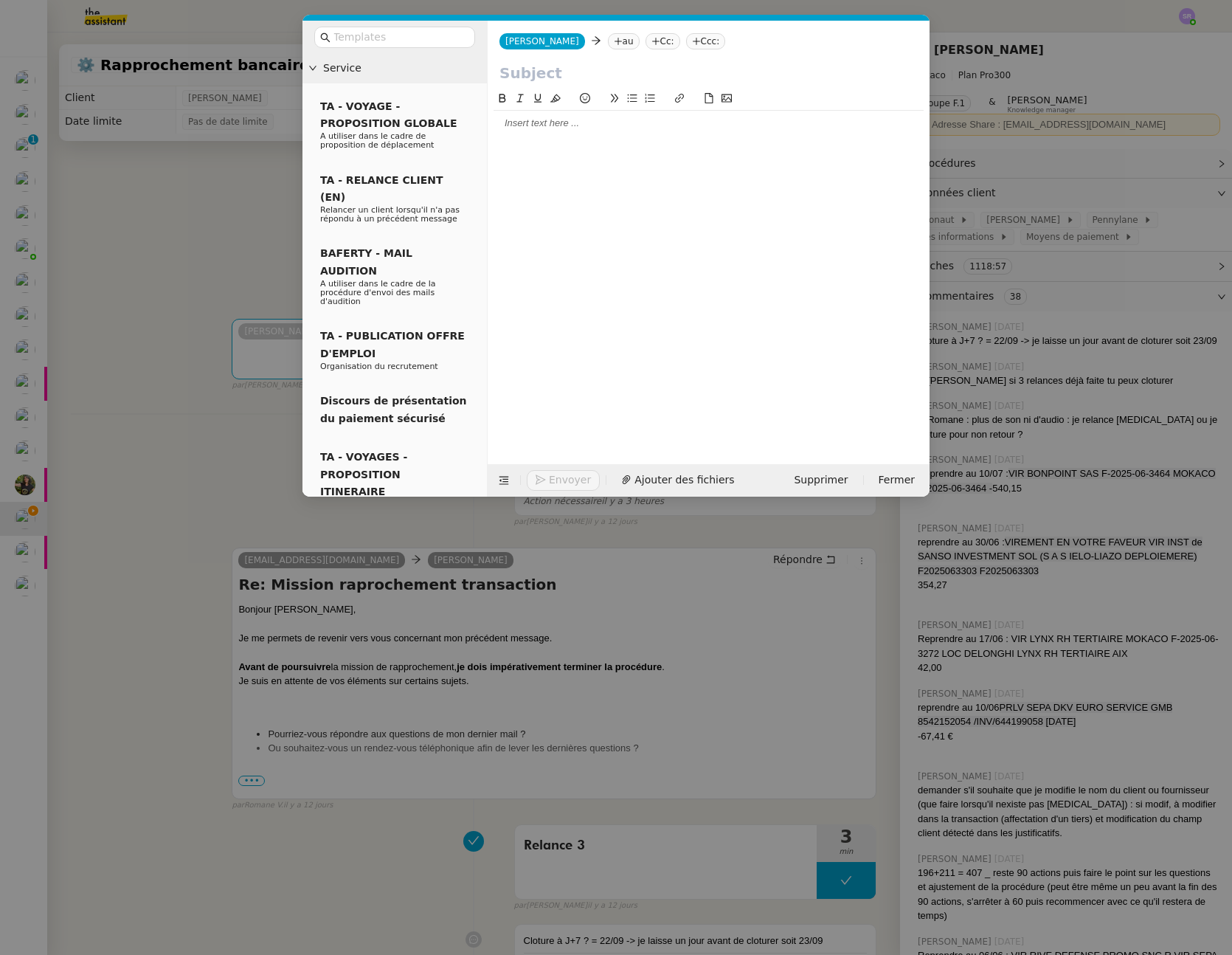
click at [608, 41] on nz-tag "au" at bounding box center [624, 41] width 32 height 16
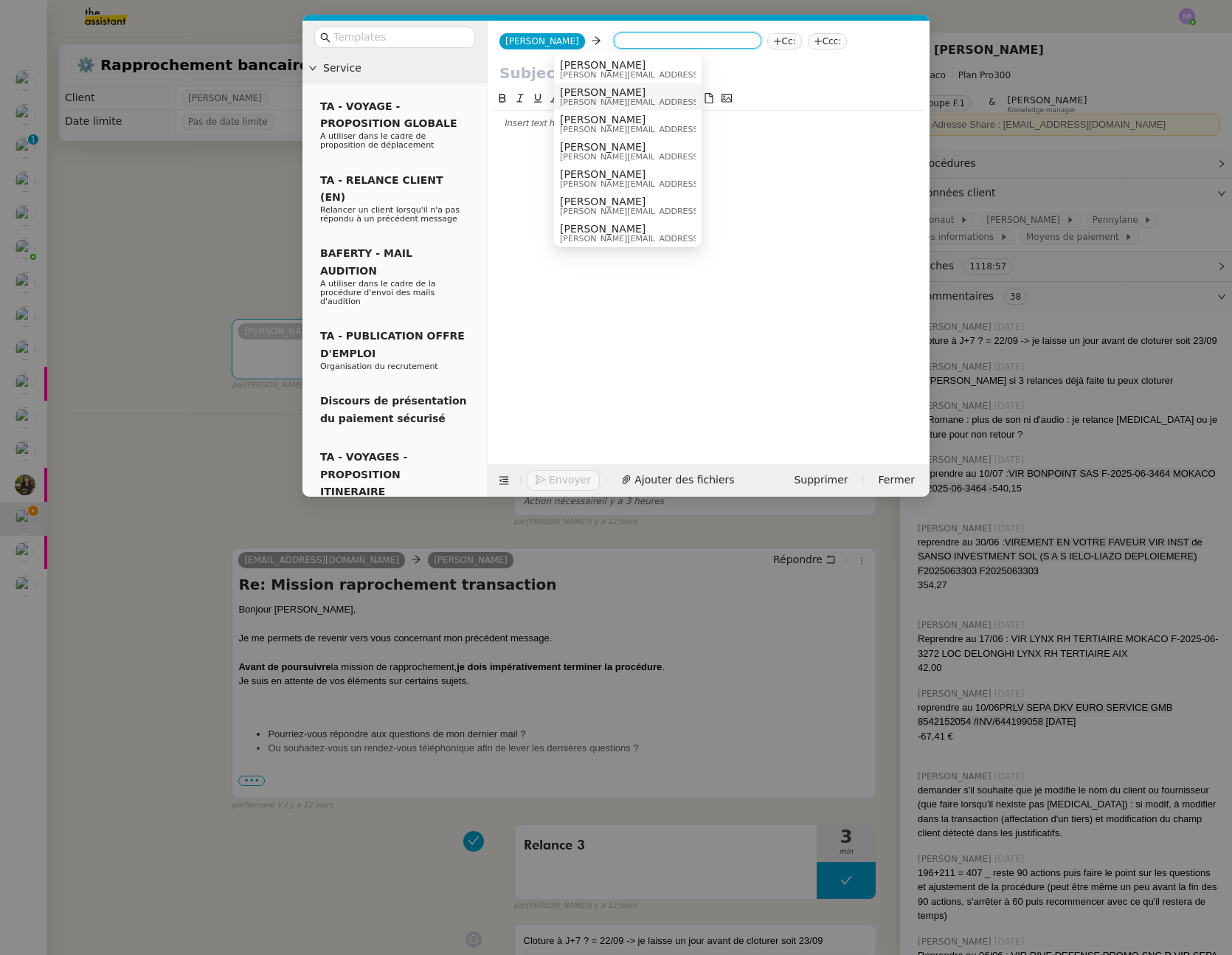
click at [746, 163] on div at bounding box center [709, 266] width 430 height 351
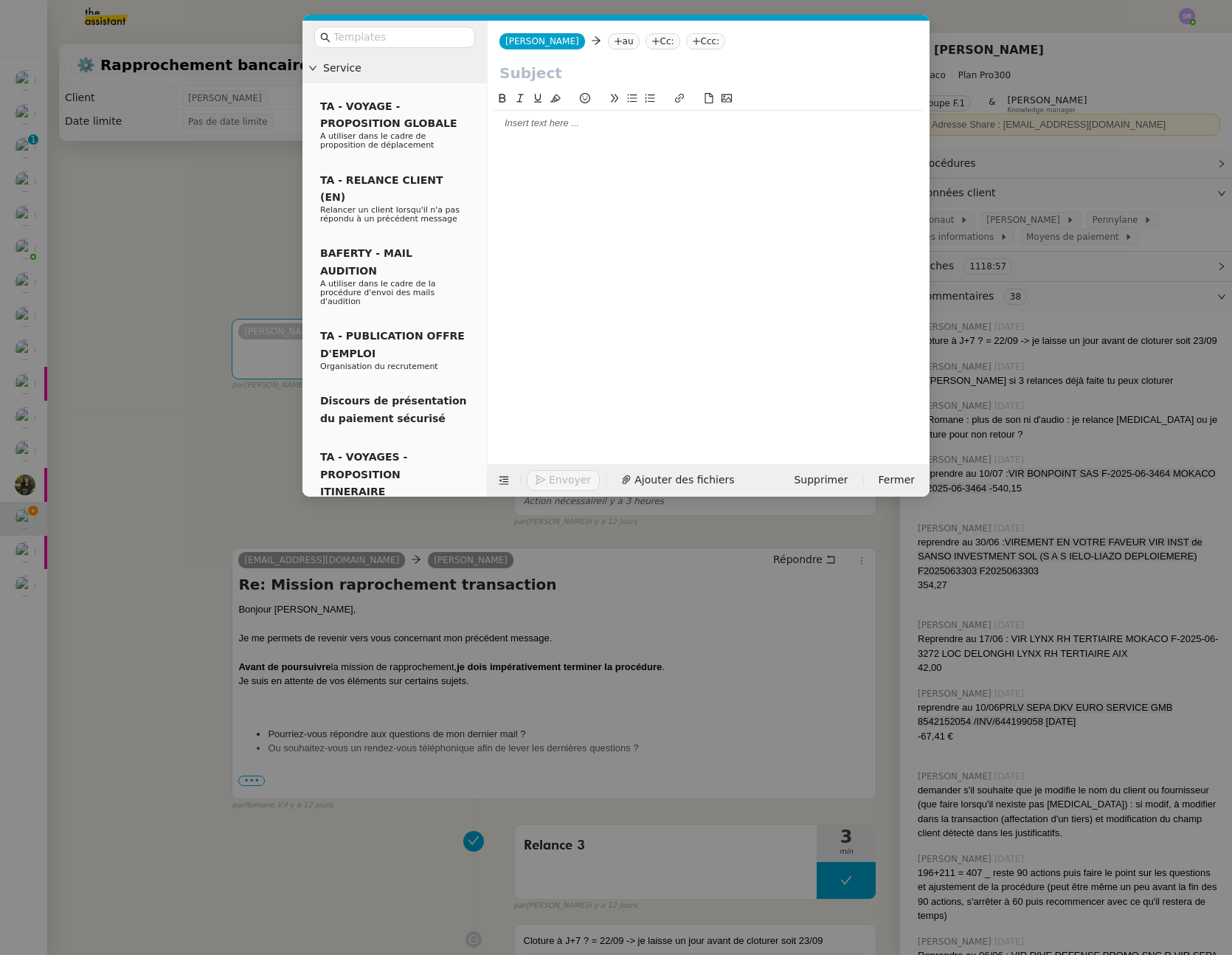
click at [610, 122] on div at bounding box center [709, 123] width 430 height 13
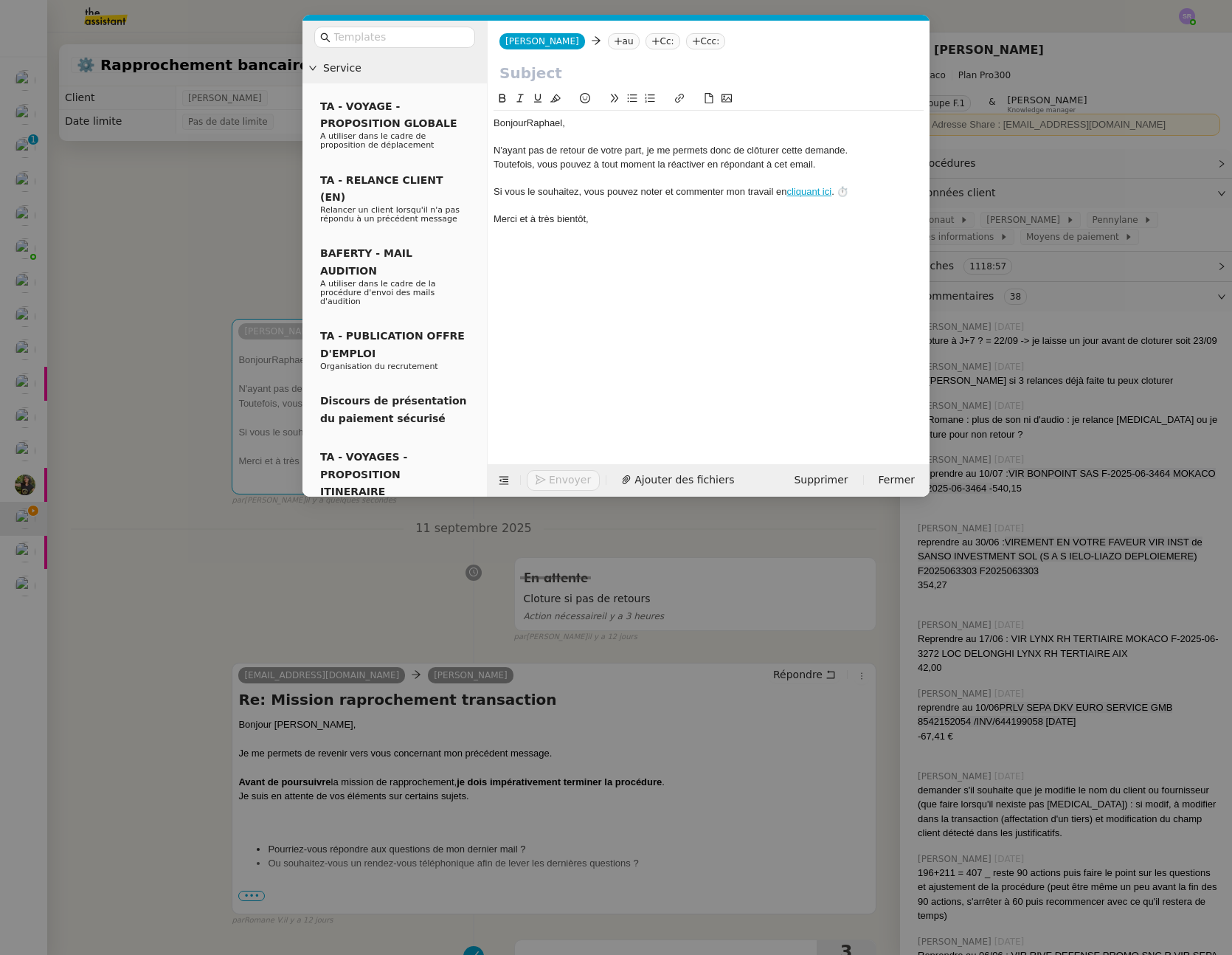
click at [136, 338] on nz-modal-container "Service TA - VOYAGE - PROPOSITION GLOBALE A utiliser dans le cadre de propositi…" at bounding box center [616, 477] width 1232 height 955
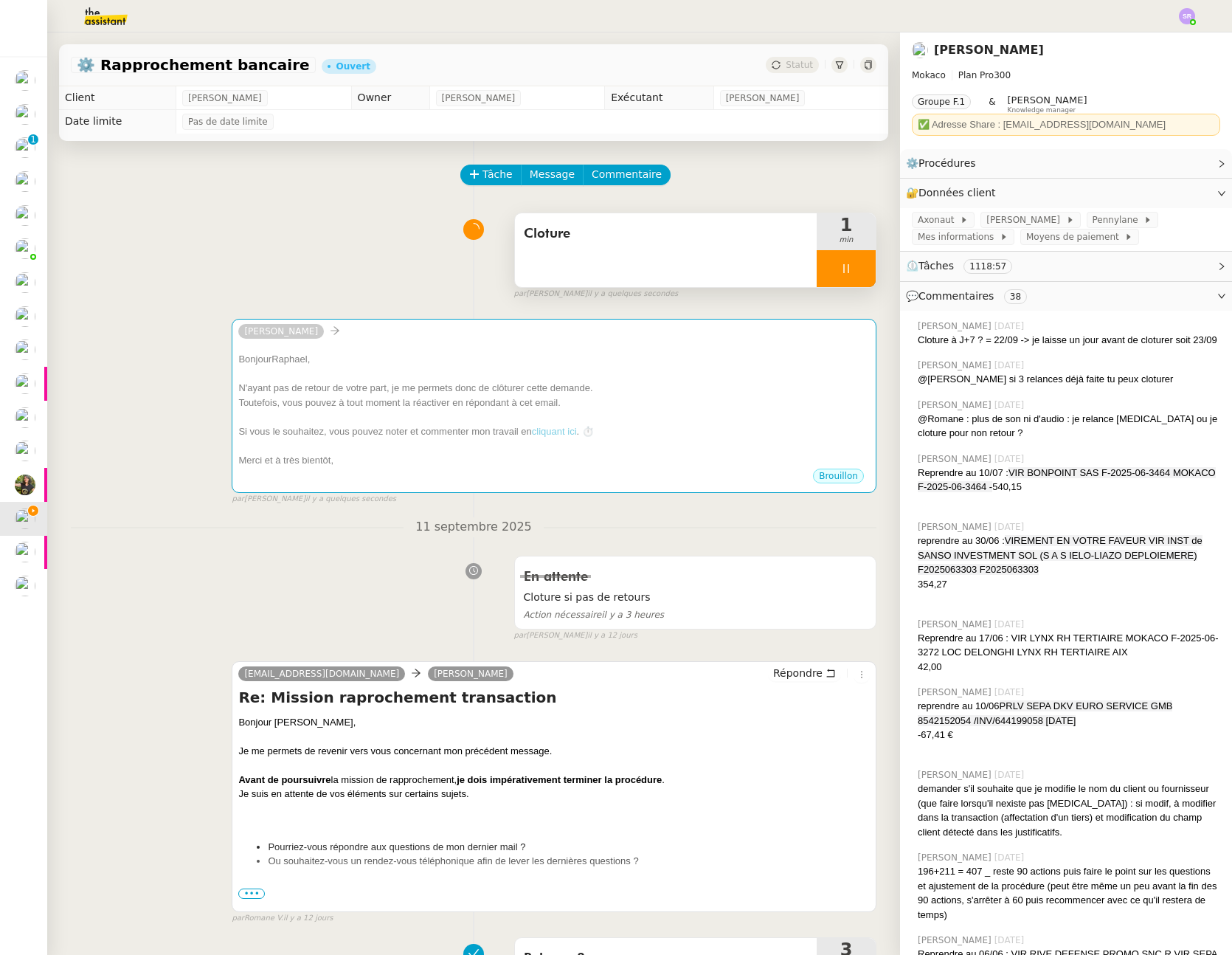
click at [836, 265] on div at bounding box center [847, 269] width 59 height 37
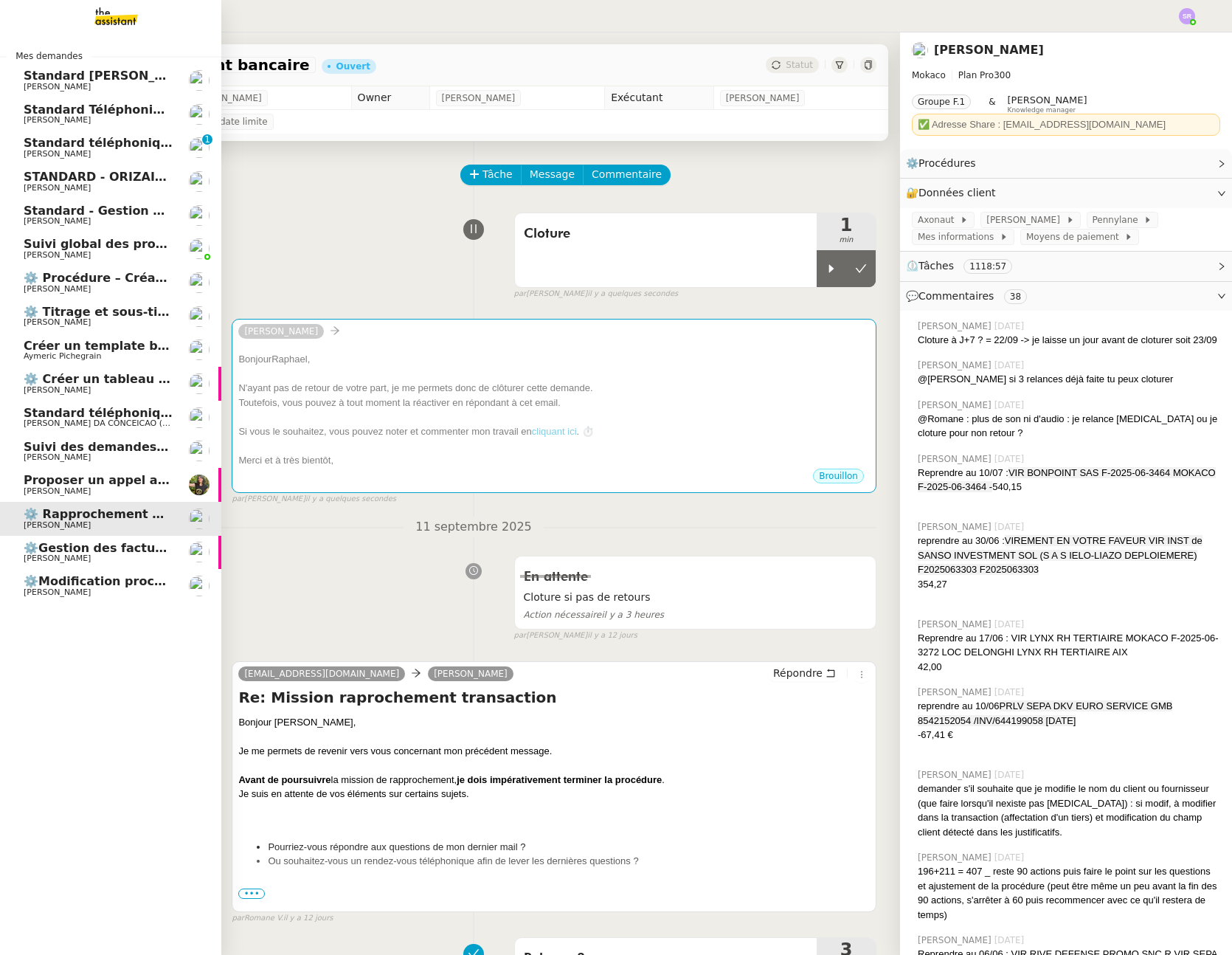
click at [36, 478] on span "Proposer un appel avec Process Manager" at bounding box center [161, 480] width 275 height 14
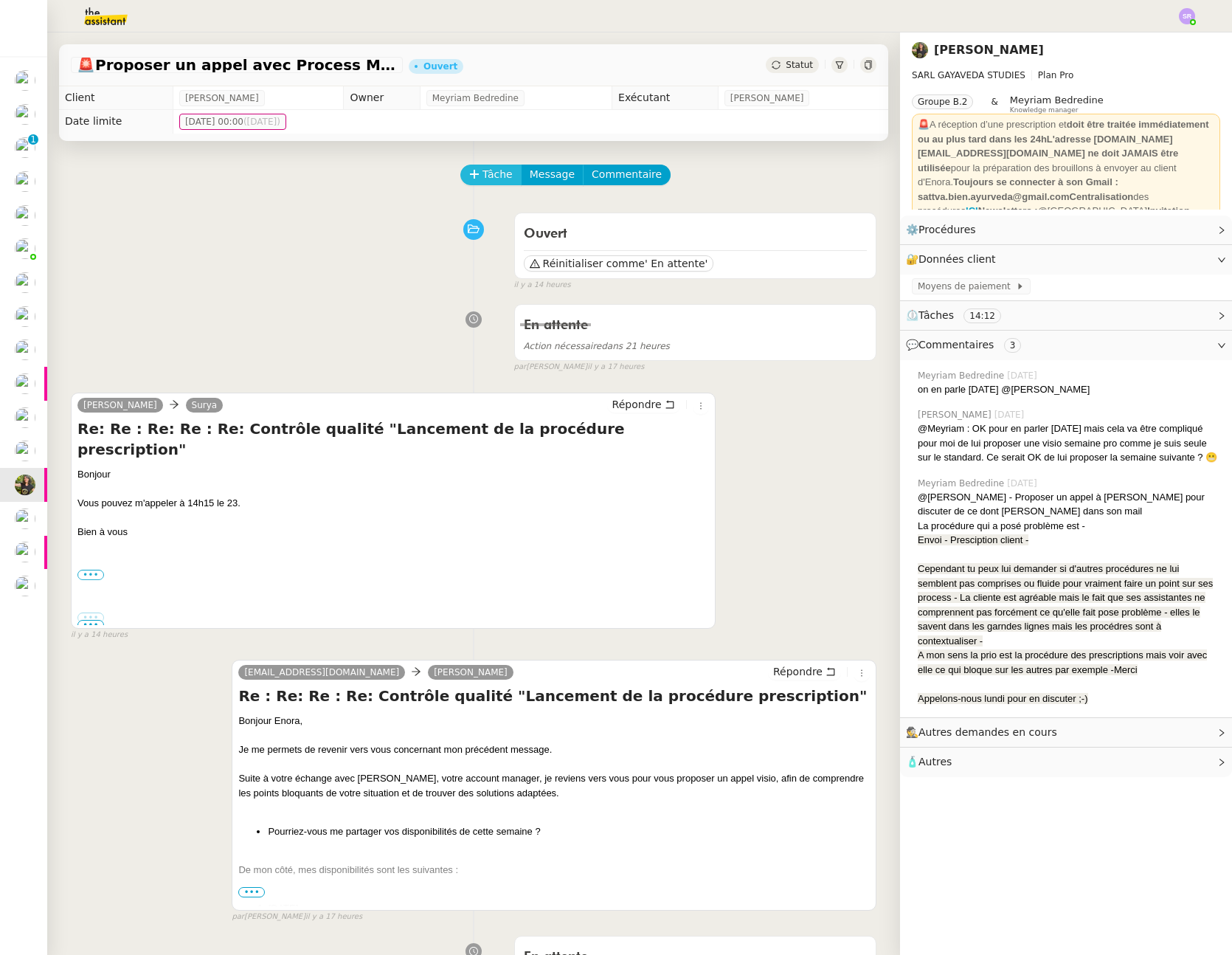
click at [483, 171] on span "Tâche" at bounding box center [498, 174] width 30 height 17
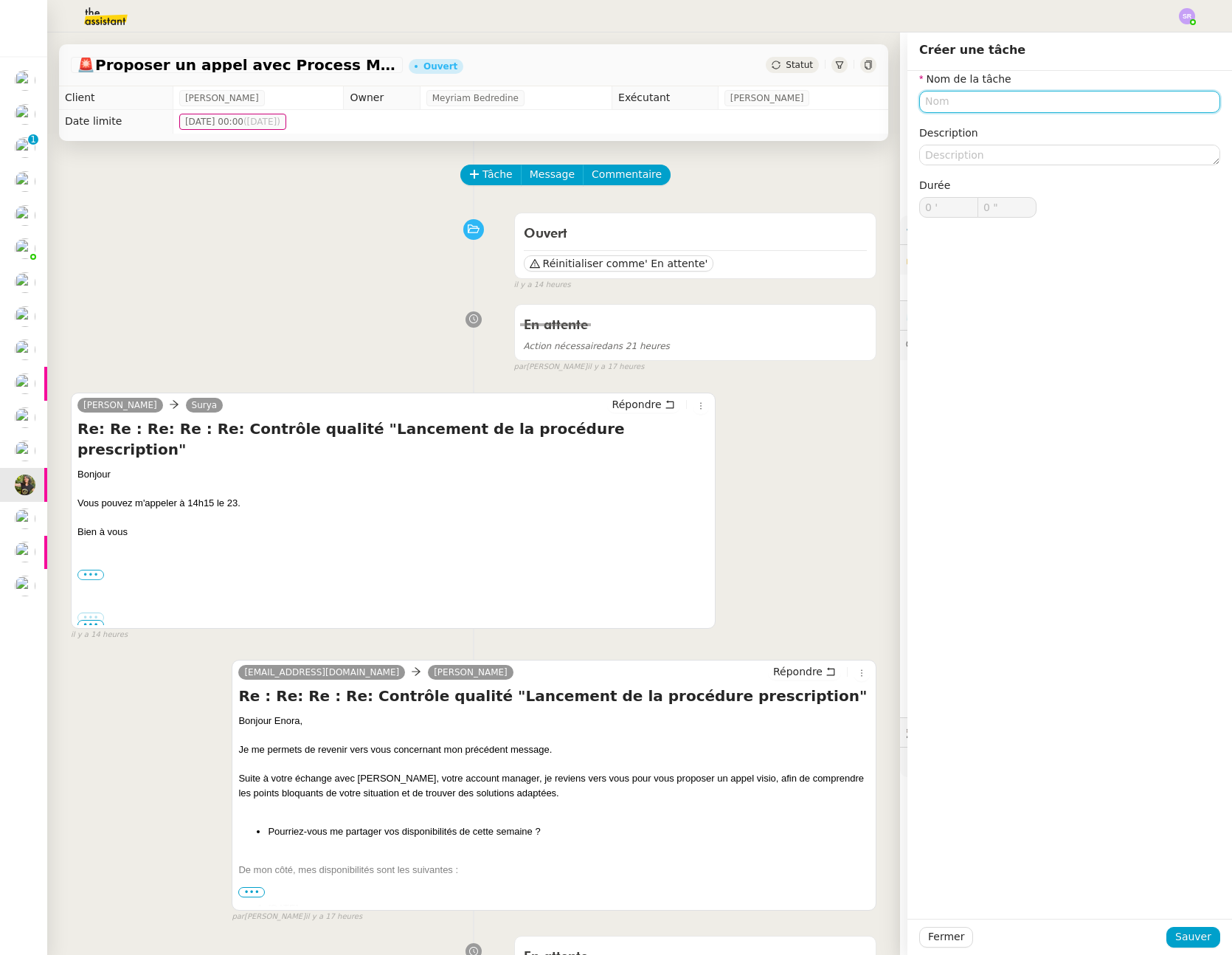
click at [951, 108] on input "text" at bounding box center [1070, 101] width 301 height 21
click at [953, 176] on div "📧 Envoi d'email" at bounding box center [1062, 170] width 283 height 13
type input "Envoi d'email"
click at [1185, 940] on span "Sauver" at bounding box center [1194, 937] width 36 height 17
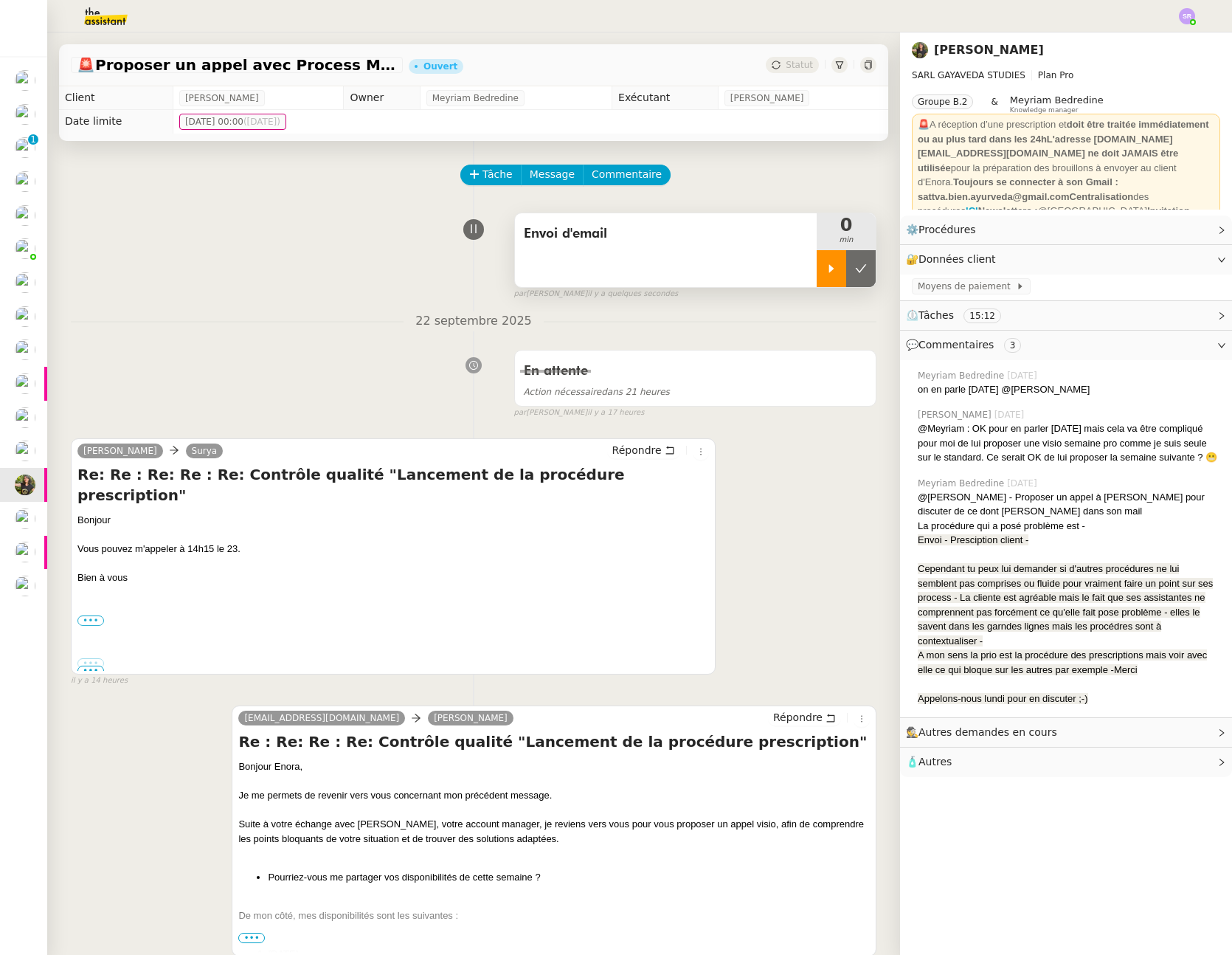
click at [826, 272] on icon at bounding box center [832, 269] width 12 height 12
click at [637, 447] on span "Répondre" at bounding box center [637, 450] width 49 height 15
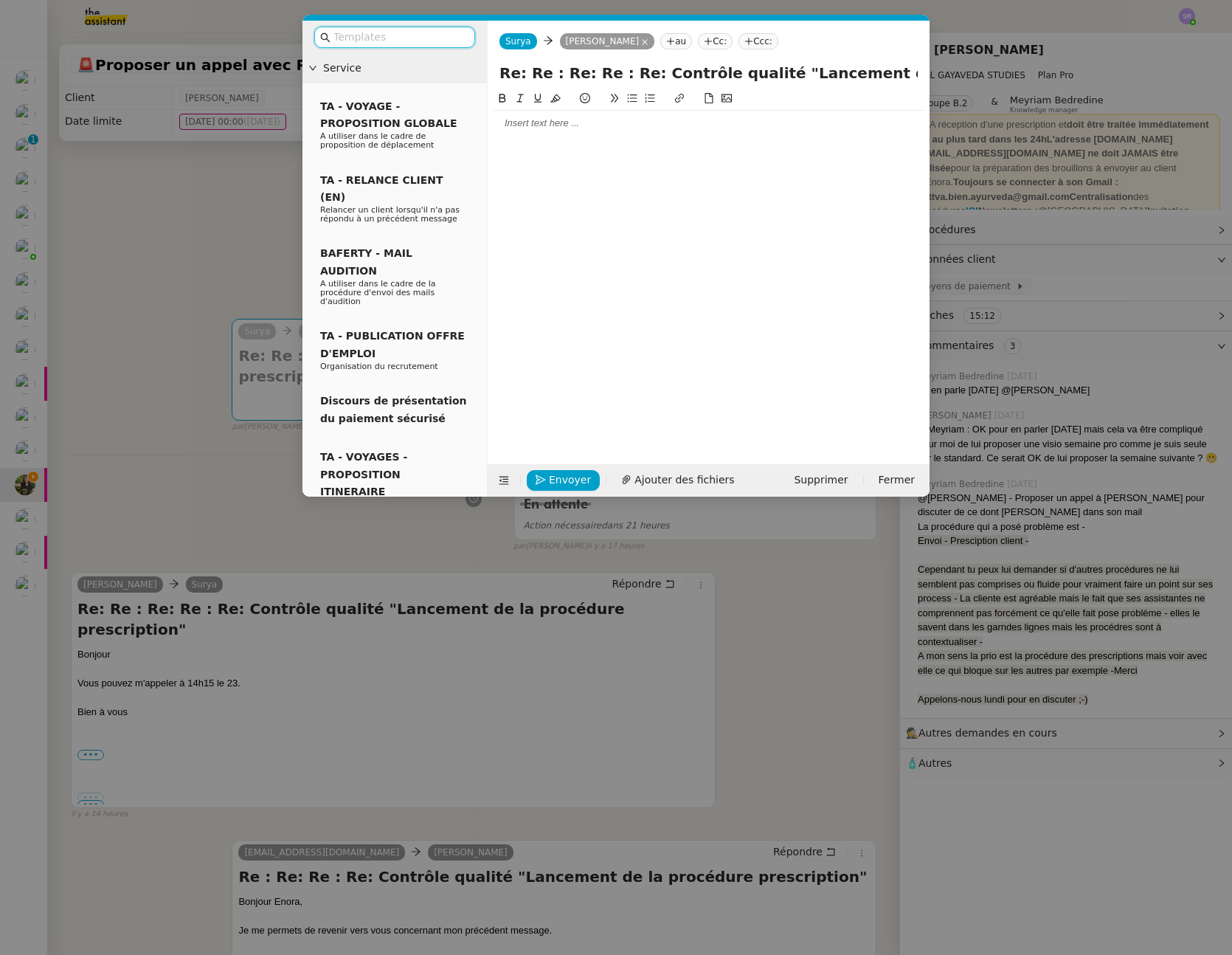
drag, startPoint x: 569, startPoint y: 161, endPoint x: 581, endPoint y: 110, distance: 52.4
click at [569, 160] on div at bounding box center [709, 266] width 430 height 351
click at [581, 109] on div at bounding box center [709, 100] width 430 height 21
click at [579, 123] on div at bounding box center [709, 123] width 430 height 13
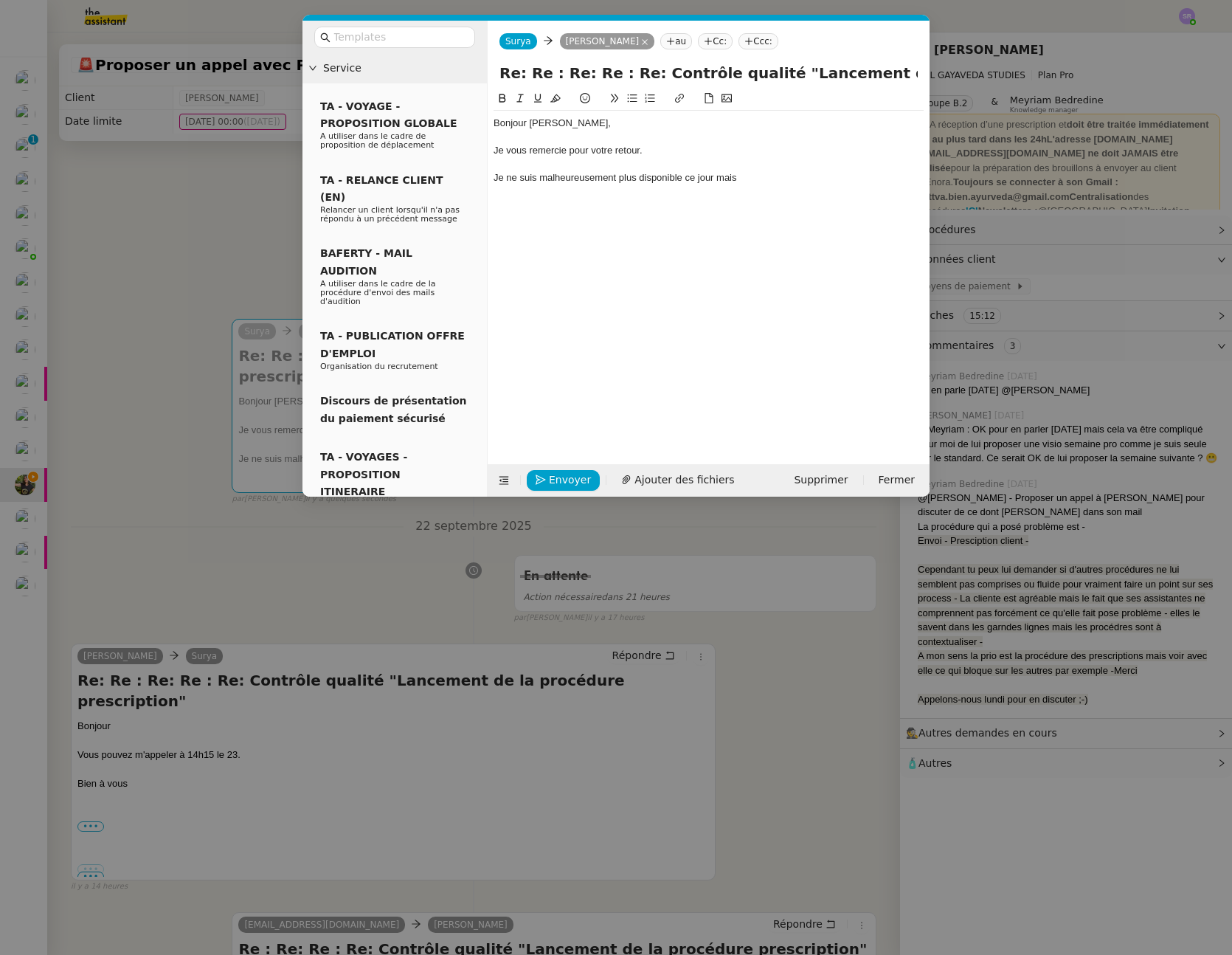
click at [249, 531] on nz-modal-container "Service TA - VOYAGE - PROPOSITION GLOBALE A utiliser dans le cadre de propositi…" at bounding box center [616, 477] width 1232 height 955
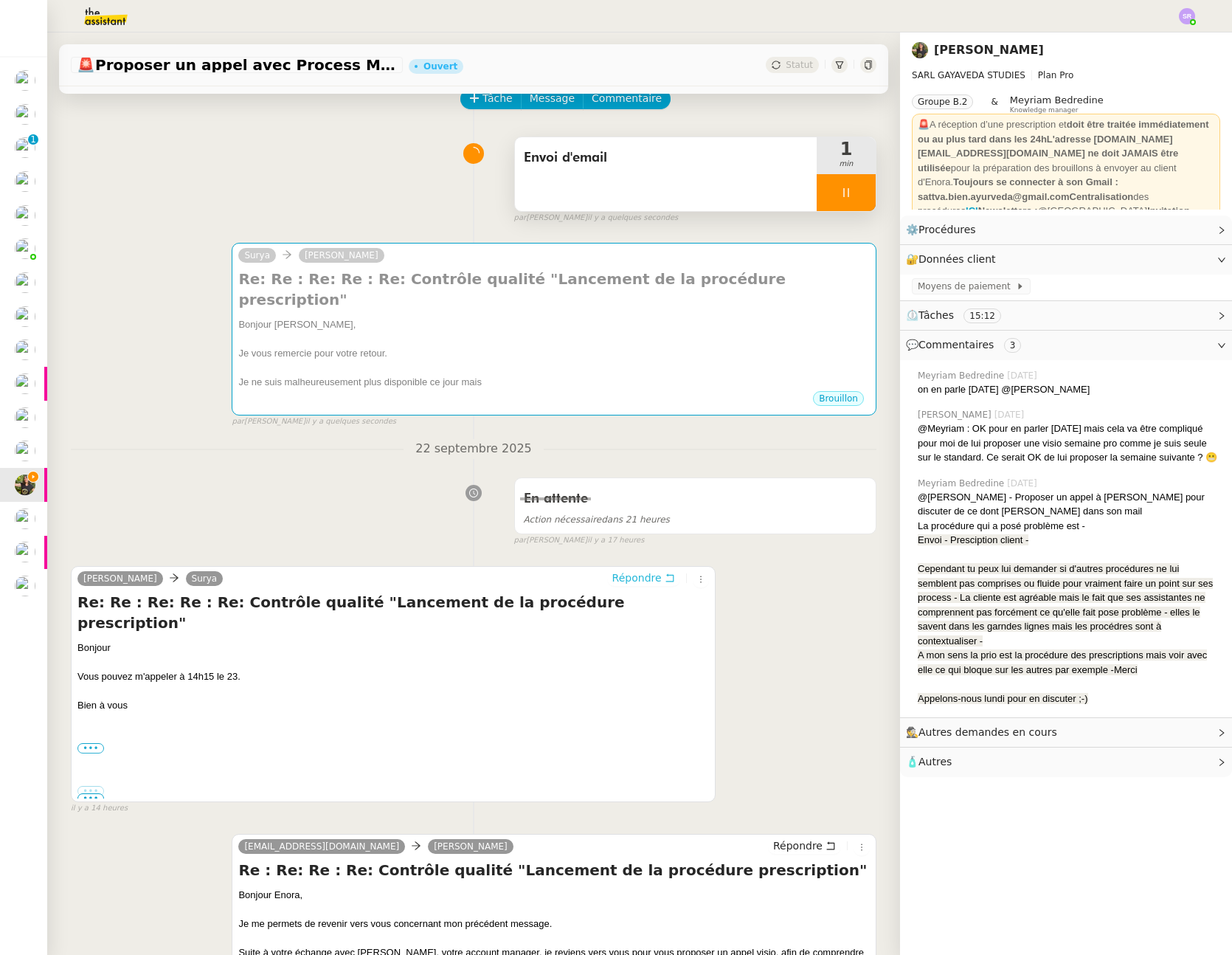
scroll to position [335, 0]
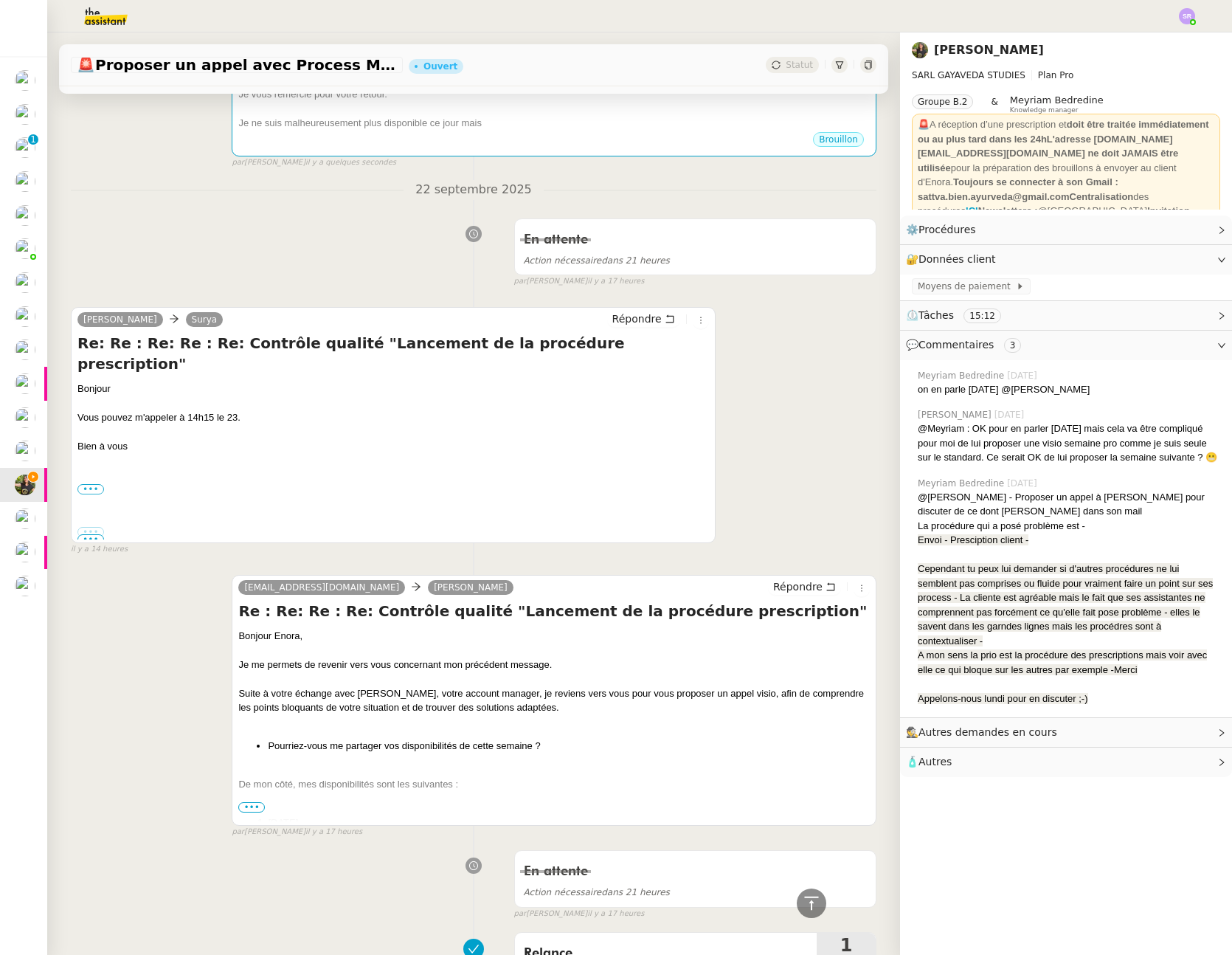
click at [249, 802] on span "•••" at bounding box center [252, 807] width 27 height 10
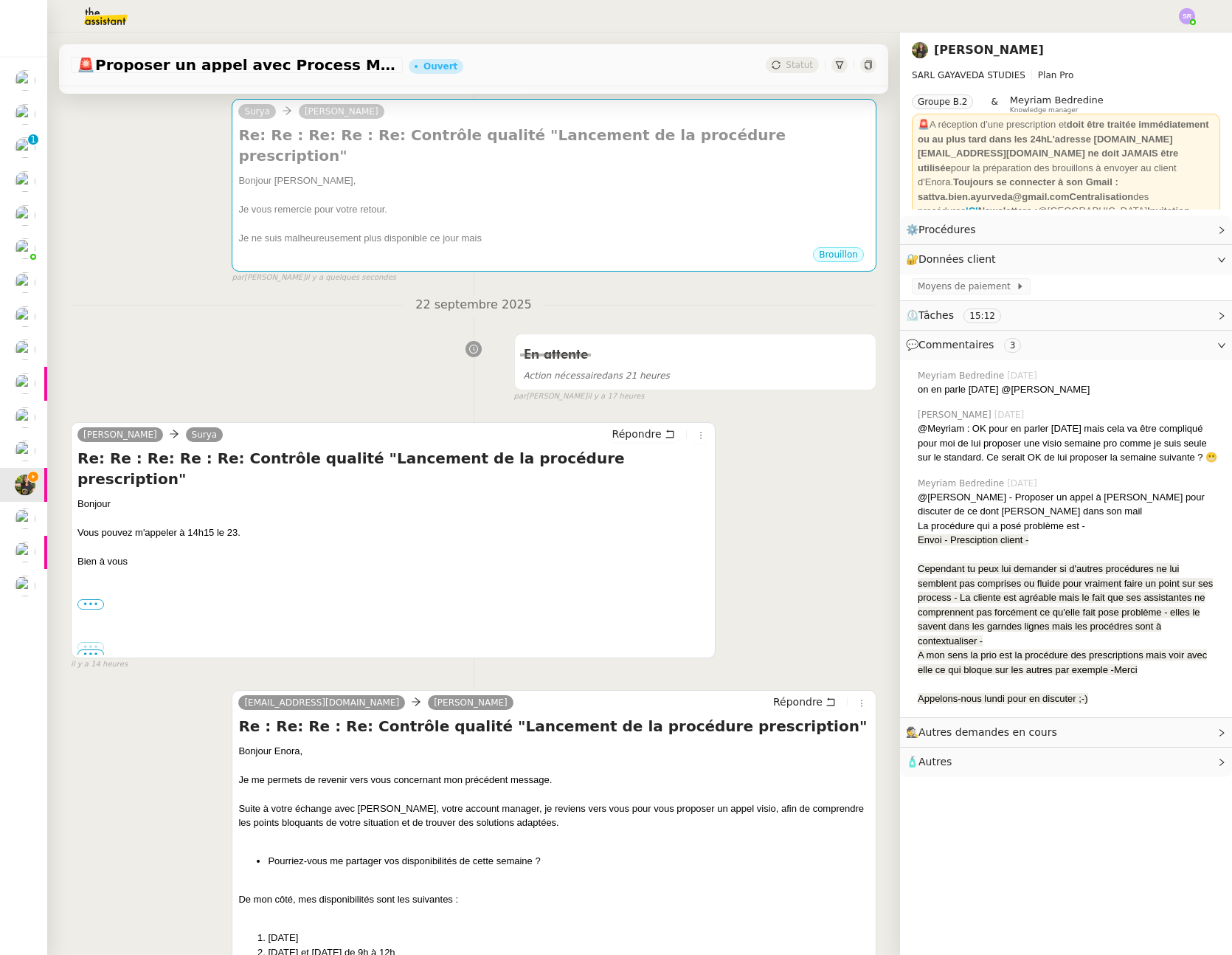
scroll to position [49, 0]
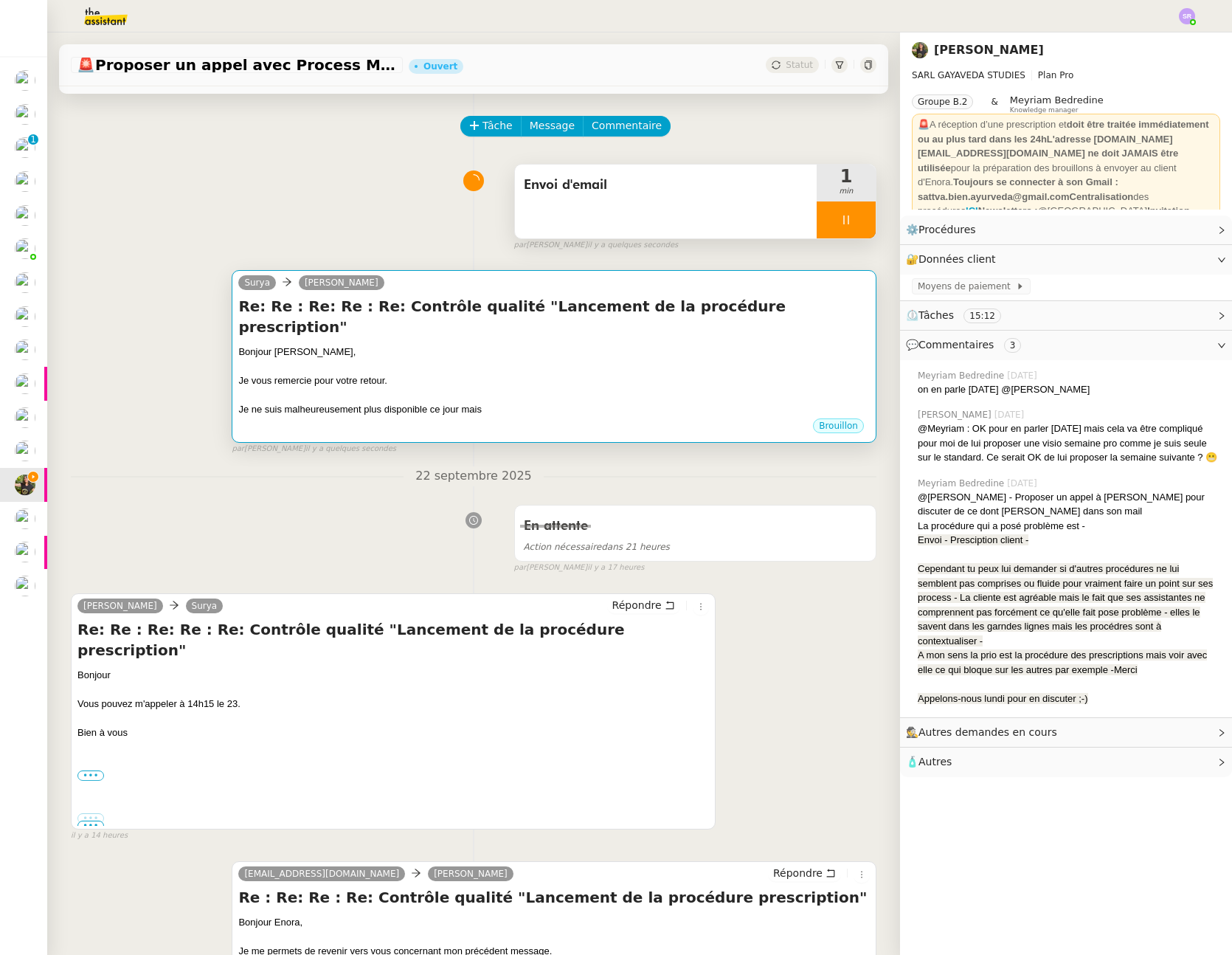
click at [418, 388] on div at bounding box center [554, 396] width 632 height 15
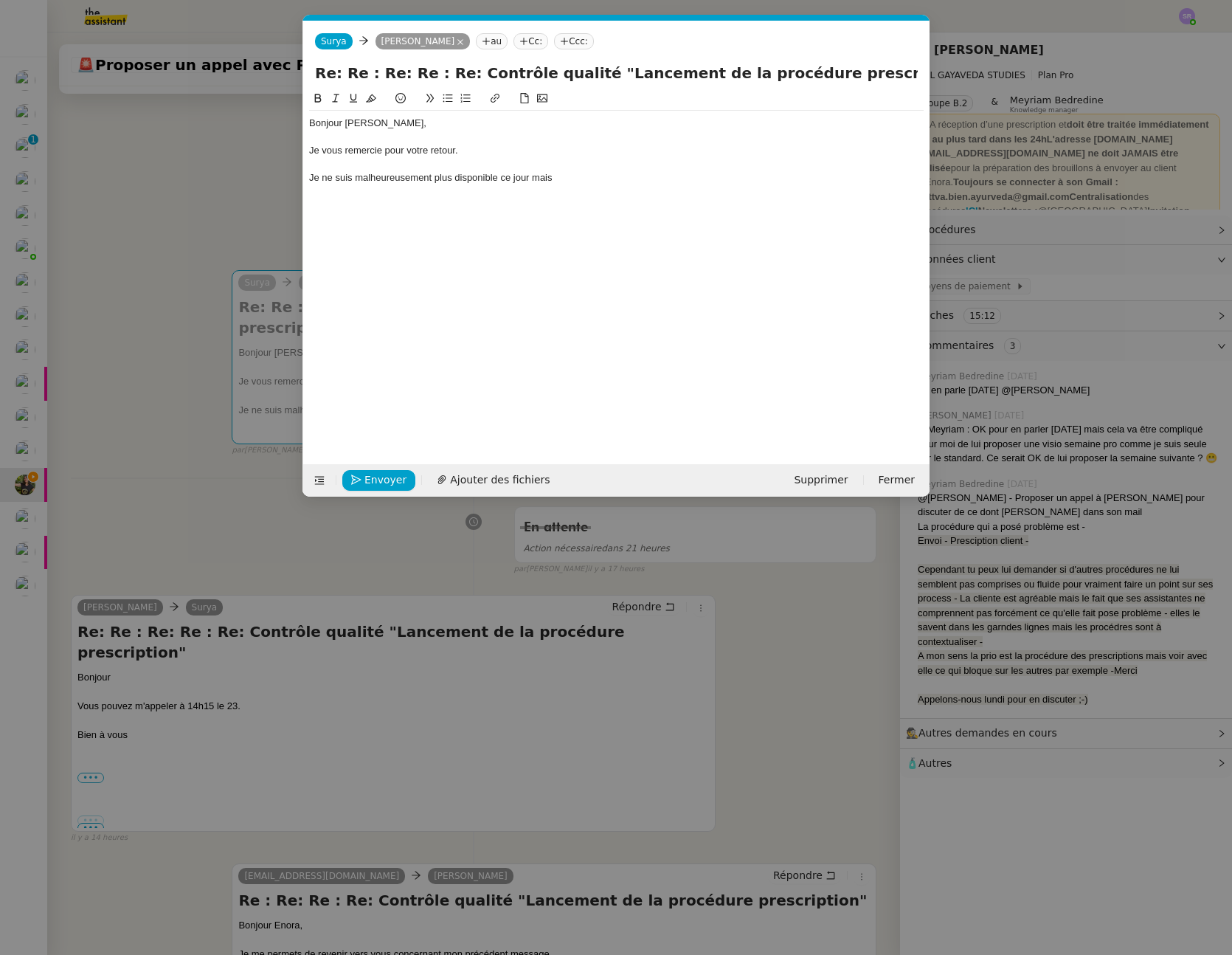
scroll to position [0, 31]
click at [595, 184] on div "Je ne suis malheureusement plus disponible ce jour mais" at bounding box center [616, 178] width 615 height 13
click at [683, 182] on div "Je ne suis malheureusement plus disponible ce jour mais j'ai de nouvelles dispo…" at bounding box center [616, 178] width 615 height 13
click at [904, 179] on div "Je ne suis malheureusement plus disponible ce jour mais j'ai de nouvelles dispo…" at bounding box center [616, 178] width 615 height 13
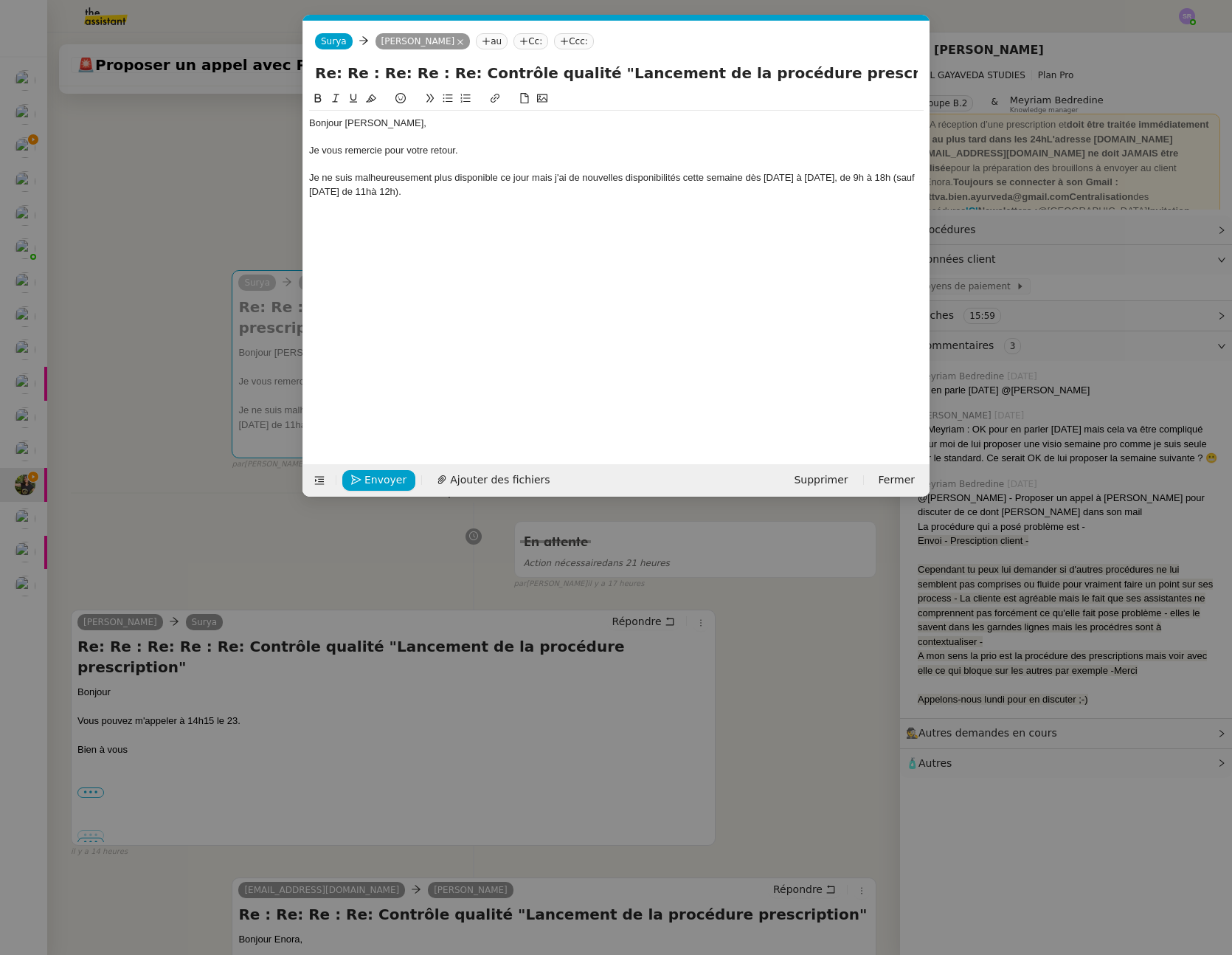
drag, startPoint x: 469, startPoint y: 196, endPoint x: 272, endPoint y: 176, distance: 198.0
click at [272, 176] on nz-modal-container "Service TA - VOYAGE - PROPOSITION GLOBALE A utiliser dans le cadre de propositi…" at bounding box center [616, 477] width 1232 height 955
click at [461, 207] on div "Bonjour Enora, Je vous remercie pour votre retour. Je ne suis malheureusement p…" at bounding box center [616, 266] width 615 height 351
drag, startPoint x: 457, startPoint y: 193, endPoint x: 275, endPoint y: 170, distance: 183.4
click at [275, 170] on nz-modal-container "Service TA - VOYAGE - PROPOSITION GLOBALE A utiliser dans le cadre de propositi…" at bounding box center [616, 477] width 1232 height 955
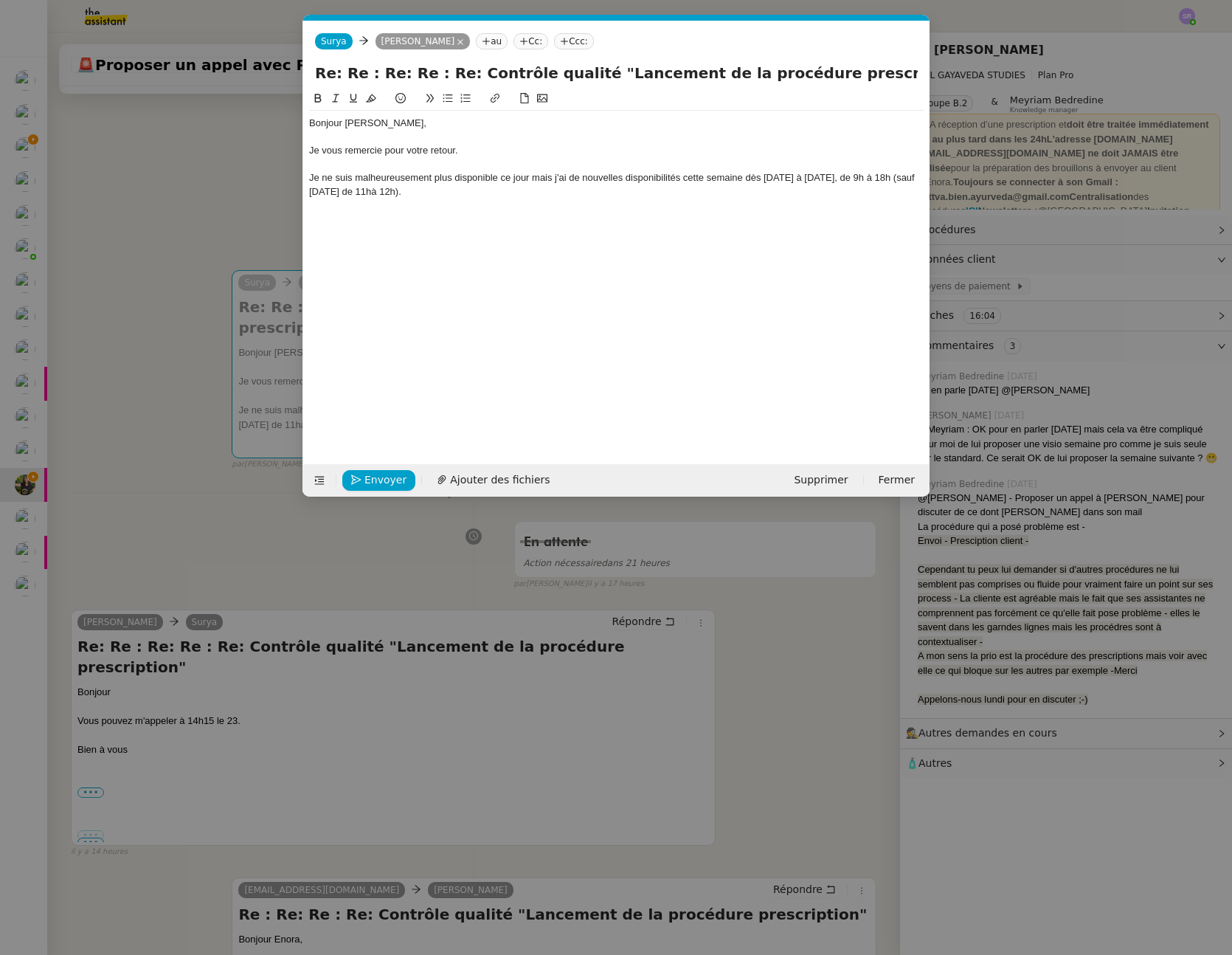
copy div "Je ne suis malheureusement plus disponible ce jour mais j'ai de nouvelles dispo…"
click at [441, 180] on div "Je ne suis malheureusement plus disponible ce jour mais j'ai de nouvelles dispo…" at bounding box center [616, 185] width 615 height 27
click at [446, 179] on div "Je ne suis malheureusement plus disponible ce jour mais j'ai de nouvelles dispo…" at bounding box center [616, 185] width 615 height 27
click at [744, 176] on div "Je ne suis malheureusement pas disponible ce jour mais j'ai de nouvelles dispon…" at bounding box center [616, 185] width 615 height 27
click at [791, 180] on div "Je ne suis malheureusement pas disponible ce jour mais j'ai de nouvelles dispon…" at bounding box center [616, 178] width 615 height 13
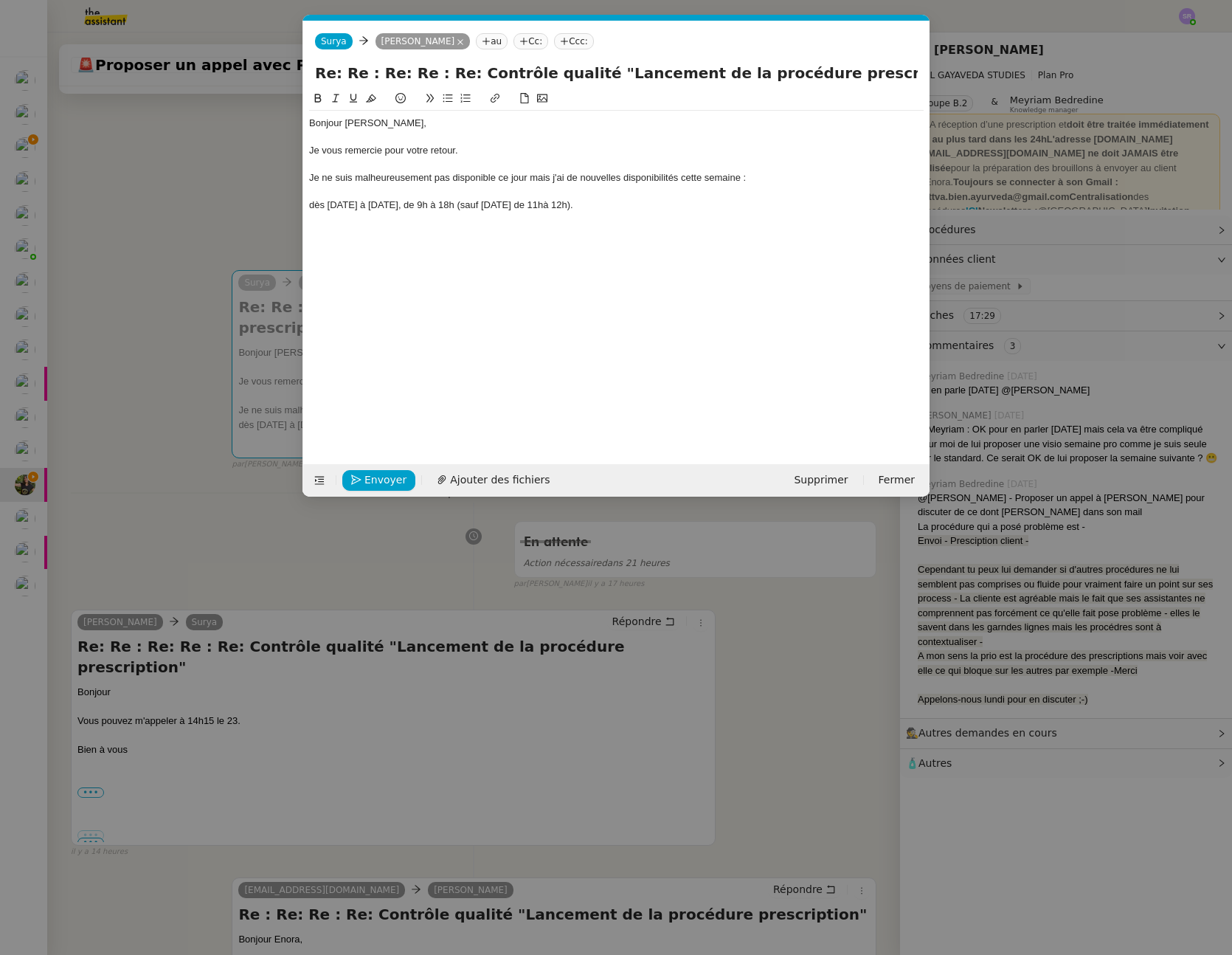
scroll to position [0, 0]
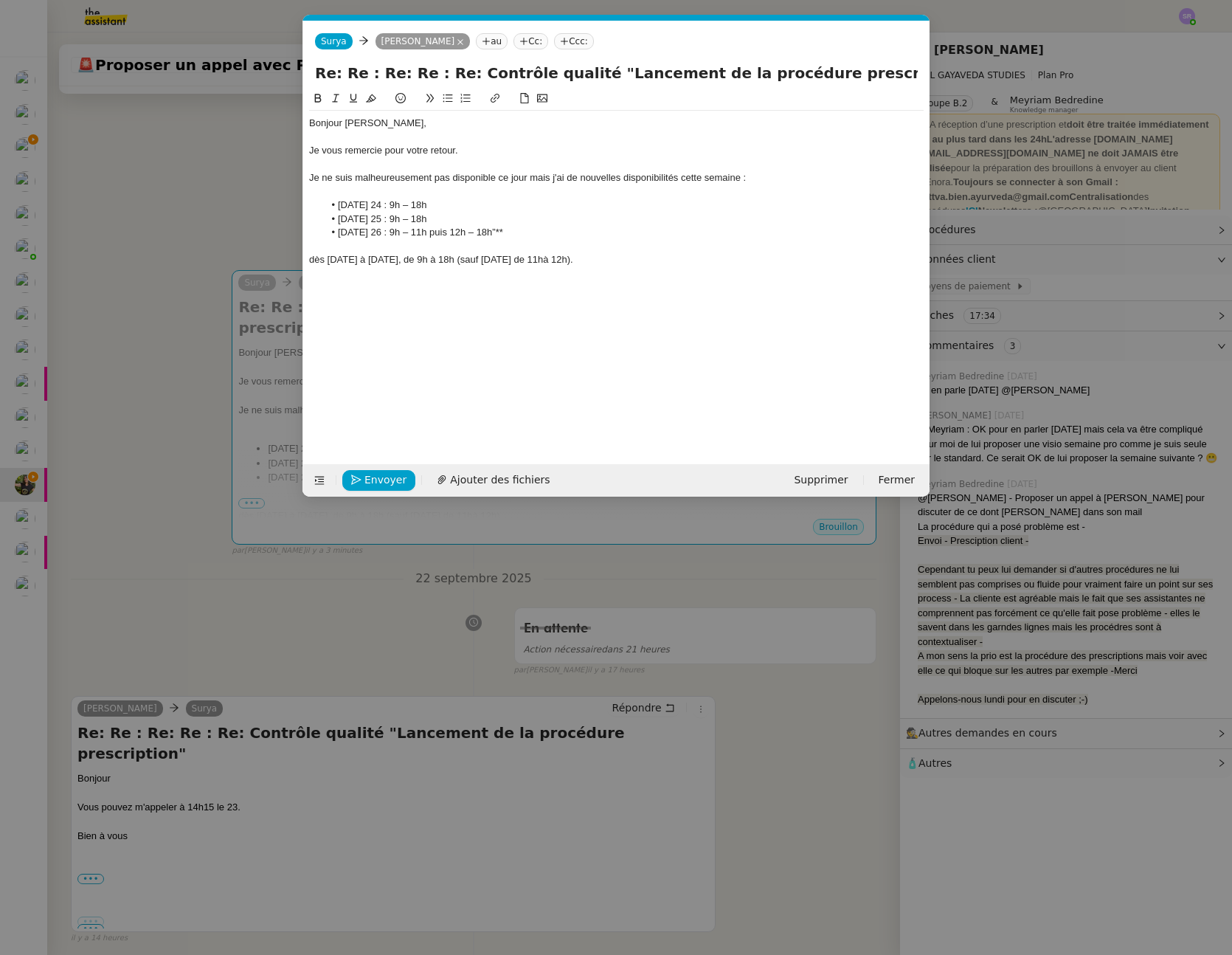
click at [605, 179] on div "Je ne suis malheureusement pas disponible ce jour mais j'ai de nouvelles dispon…" at bounding box center [616, 178] width 615 height 13
click at [557, 177] on div "Je ne suis malheureusement pas disponible ce jour mais j'ai de nouvelles dispon…" at bounding box center [616, 178] width 615 height 13
drag, startPoint x: 552, startPoint y: 179, endPoint x: 740, endPoint y: 176, distance: 188.0
click at [740, 176] on div "Je ne suis malheureusement pas disponible ce jour mais j'ai de nouvelles dispon…" at bounding box center [616, 178] width 615 height 13
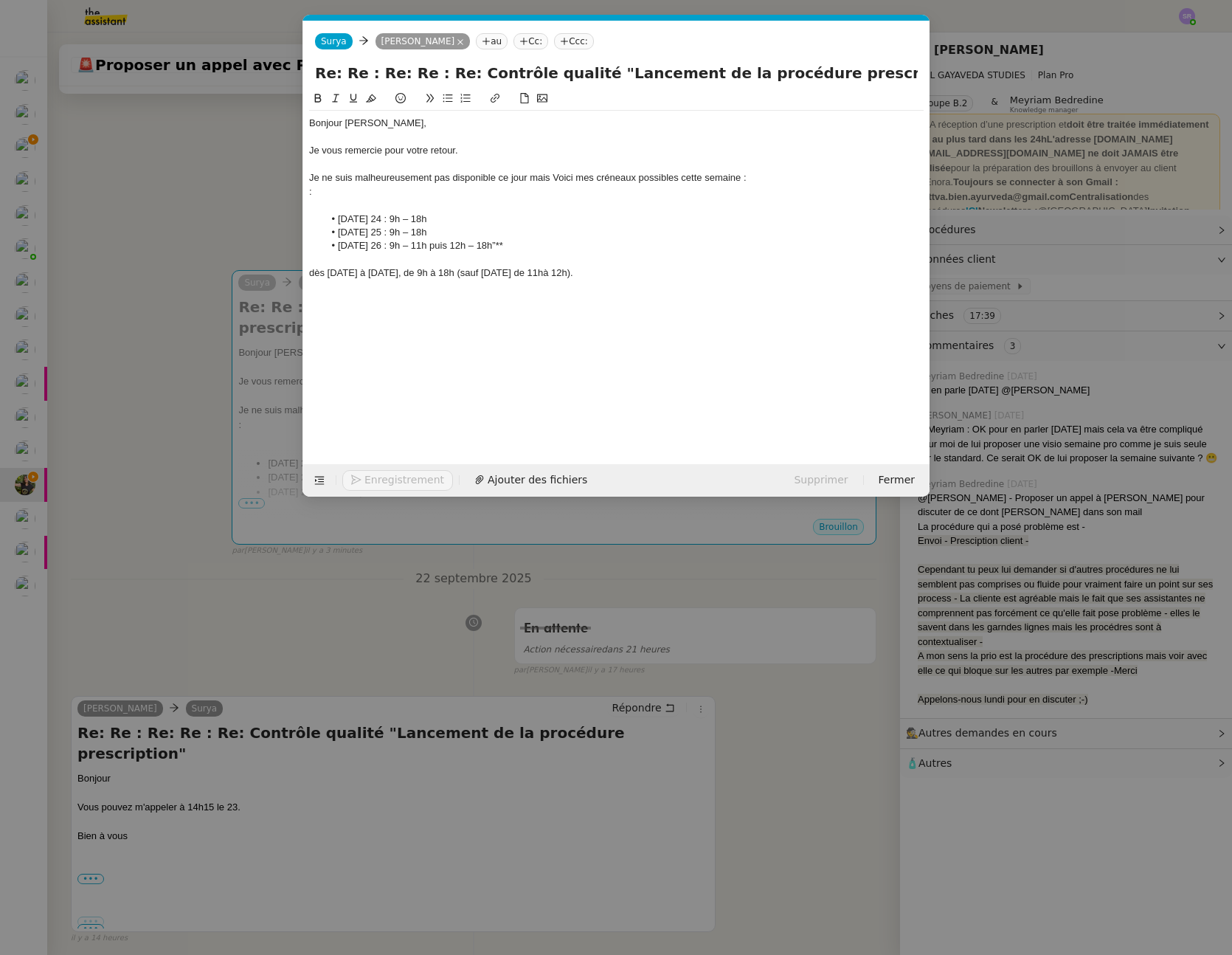
click at [557, 174] on div "Je ne suis malheureusement pas disponible ce jour mais Voici mes créneaux possi…" at bounding box center [616, 178] width 615 height 13
click at [376, 201] on div at bounding box center [616, 205] width 615 height 13
click at [379, 184] on div "Je ne suis malheureusement pas disponible ce jour mais voici mes créneaux possi…" at bounding box center [616, 178] width 615 height 13
click at [374, 190] on div at bounding box center [616, 192] width 615 height 13
click at [510, 232] on li "Vendredi 26 : 9h – 11h puis 12h – 18h”**" at bounding box center [624, 232] width 601 height 13
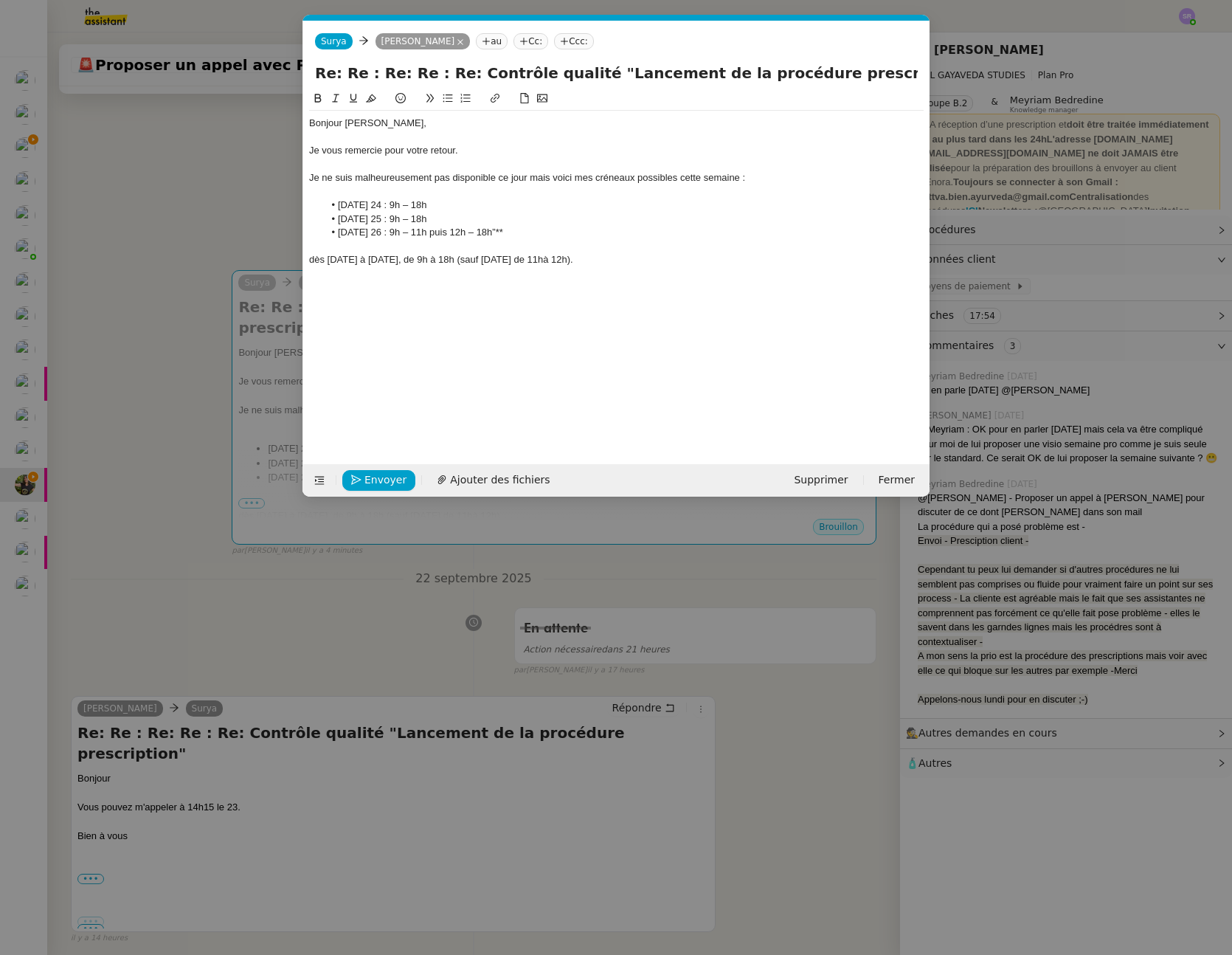
click at [510, 232] on li "Vendredi 26 : 9h – 11h puis 12h – 18h”**" at bounding box center [624, 232] width 601 height 13
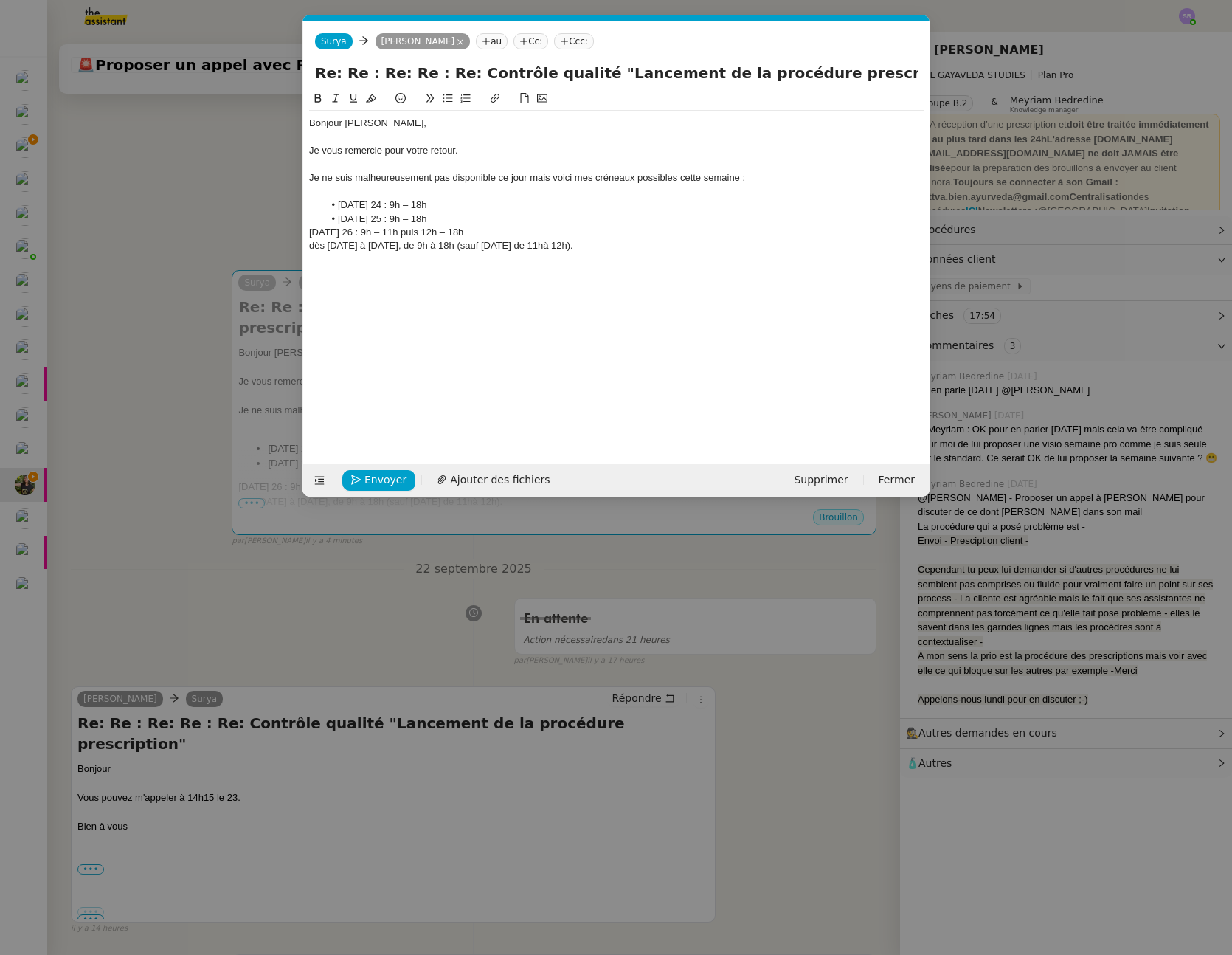
drag, startPoint x: 602, startPoint y: 250, endPoint x: 259, endPoint y: 245, distance: 343.0
click at [259, 245] on nz-modal-container "Service TA - VOYAGE - PROPOSITION GLOBALE A utiliser dans le cadre de propositi…" at bounding box center [616, 477] width 1232 height 955
click at [328, 235] on div "Vendredi 26 : 9h – 11h puis 12h – 18h" at bounding box center [616, 232] width 615 height 13
click at [444, 96] on icon at bounding box center [448, 98] width 10 height 10
drag, startPoint x: 388, startPoint y: 233, endPoint x: 329, endPoint y: 232, distance: 59.0
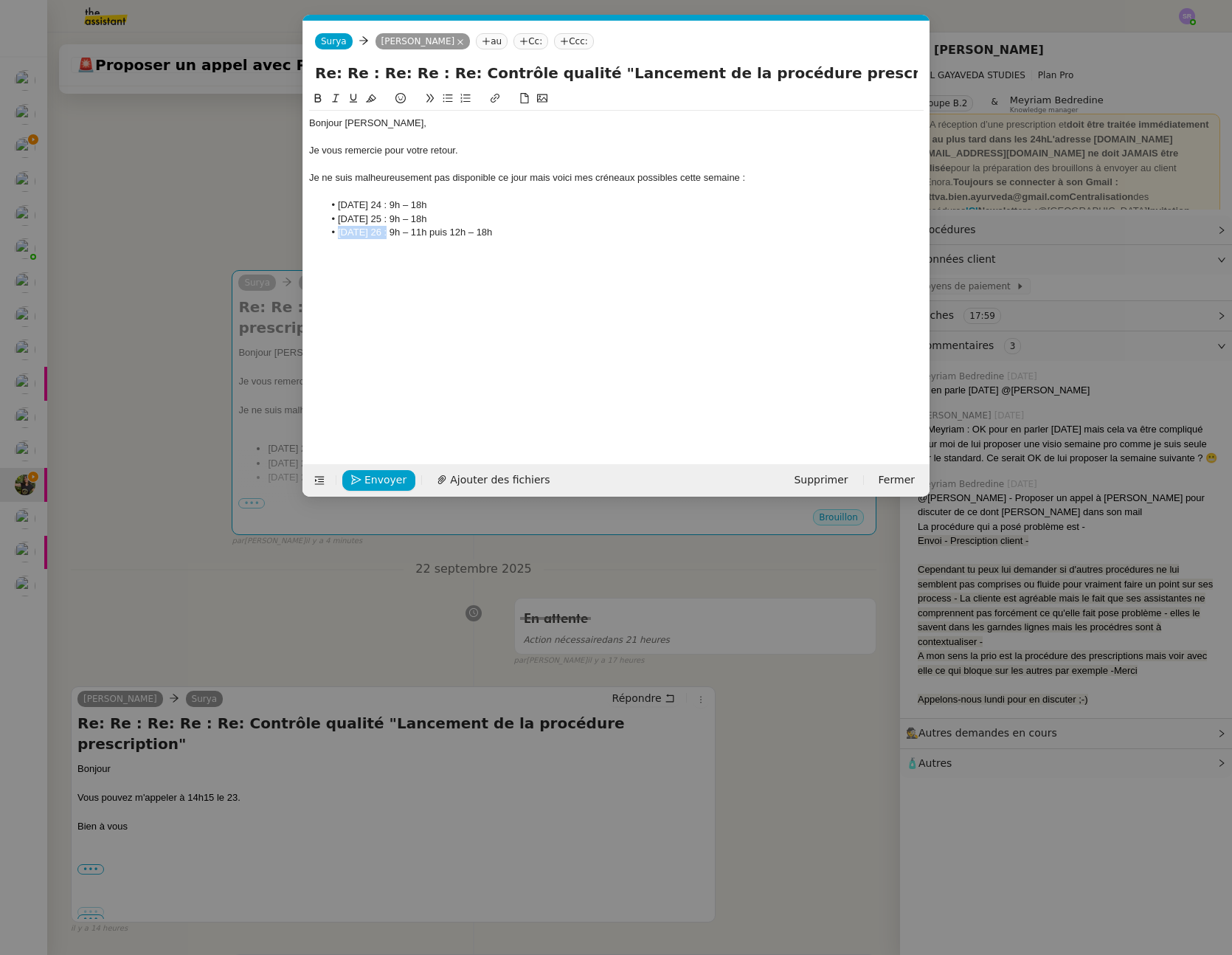
click at [329, 232] on li "Vendredi 26 : 9h – 11h puis 12h – 18h" at bounding box center [624, 232] width 601 height 13
drag, startPoint x: 374, startPoint y: 224, endPoint x: 338, endPoint y: 222, distance: 36.1
click at [338, 222] on li "Jeudi 25 : 9h – 18h" at bounding box center [624, 219] width 601 height 13
drag, startPoint x: 368, startPoint y: 207, endPoint x: 337, endPoint y: 207, distance: 31.0
click at [337, 207] on li "Mercredi 24 : 9h – 18h" at bounding box center [624, 205] width 601 height 13
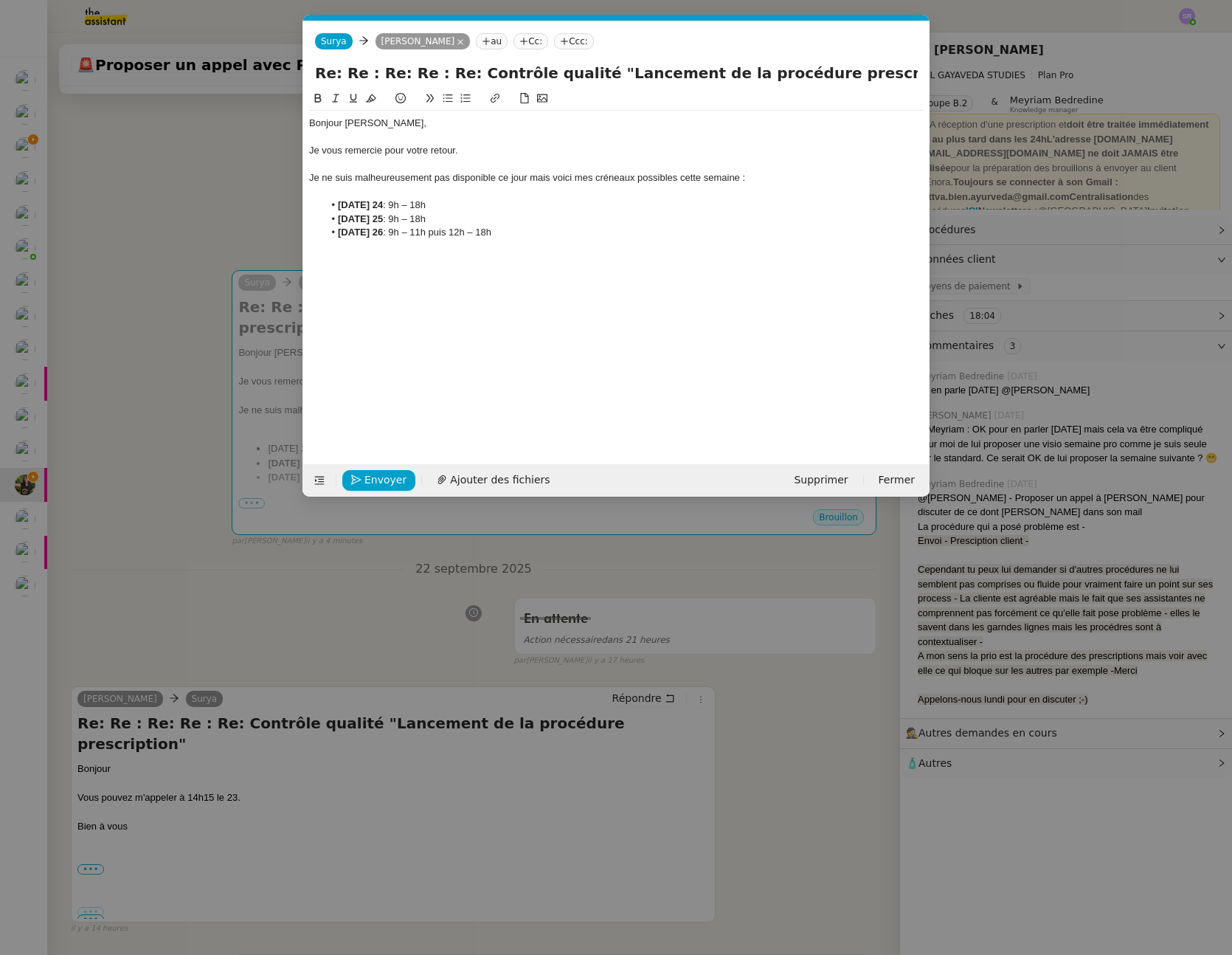
click at [430, 210] on li "Mercredi 24 : 9h – 18h" at bounding box center [624, 205] width 601 height 13
click at [365, 205] on strong "Mercredi 24" at bounding box center [360, 204] width 45 height 11
click at [365, 206] on strong "Mercredi 24" at bounding box center [360, 204] width 45 height 11
click at [356, 218] on strong "Jeudi 25" at bounding box center [360, 218] width 45 height 11
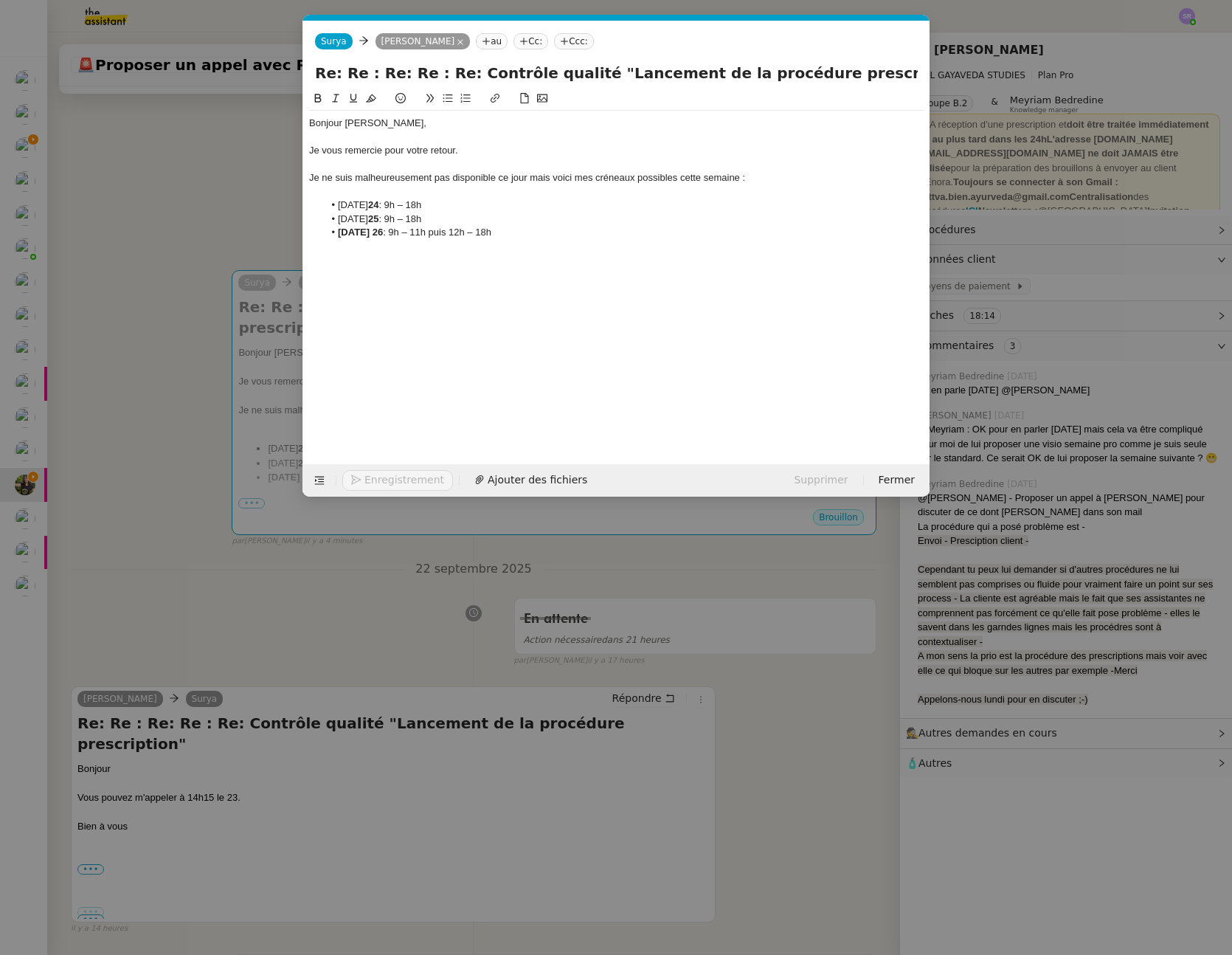
click at [353, 232] on strong "Vendredi 26" at bounding box center [360, 232] width 45 height 11
click at [437, 206] on li "Mercredi 24 : 9h – 18h" at bounding box center [624, 205] width 601 height 13
click at [469, 232] on li "Vendredi 26 : 9h – 11h puis 12h – 18h" at bounding box center [624, 232] width 601 height 13
click at [428, 231] on li "Vendredi 26 : 9h – 11h puis 14h – 18h" at bounding box center [624, 232] width 601 height 13
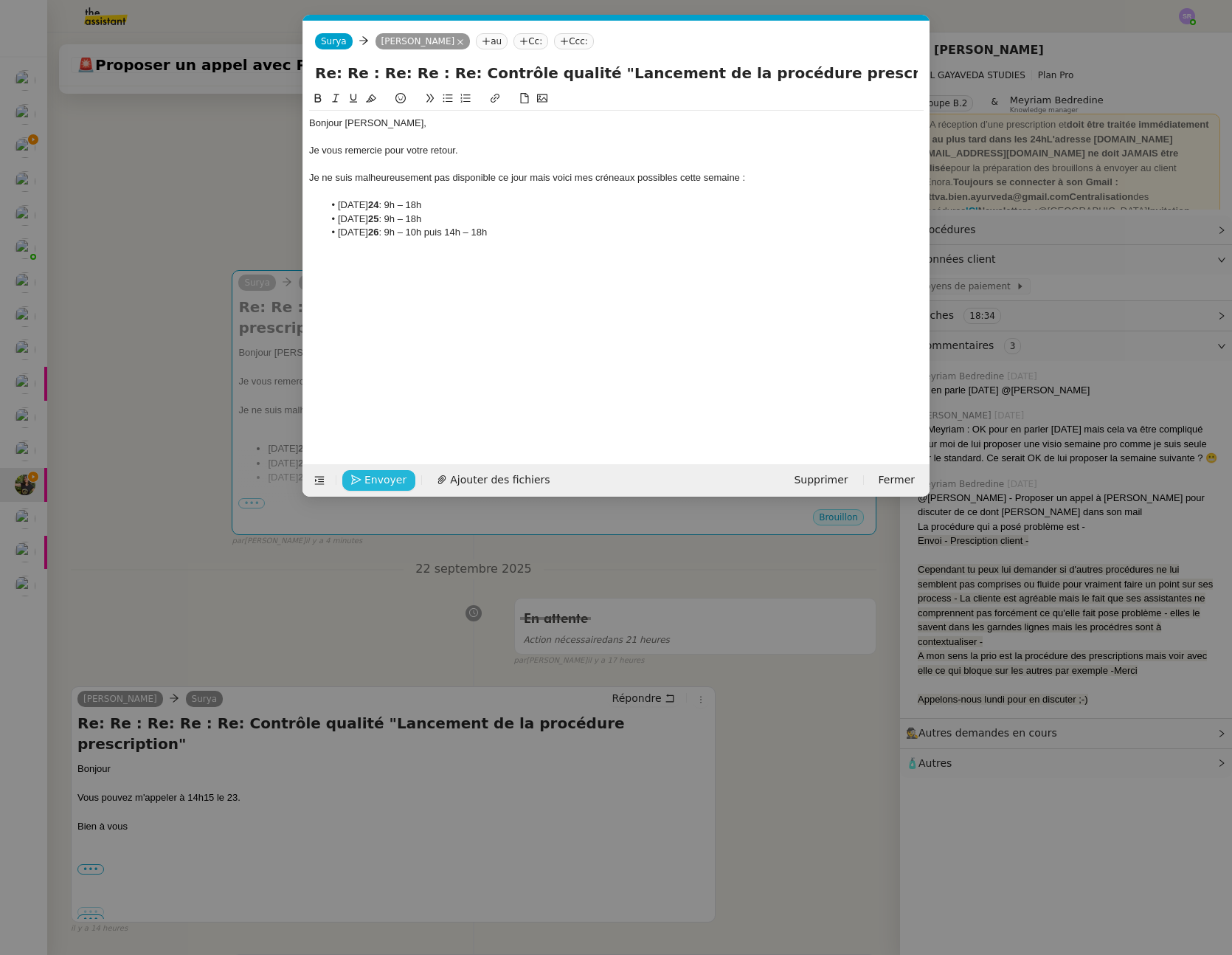
click at [385, 475] on span "Envoyer" at bounding box center [385, 480] width 42 height 17
click at [362, 284] on div "Bonjour Enora, Je vous remercie pour votre retour. Je ne suis malheureusement p…" at bounding box center [616, 266] width 615 height 351
click at [540, 224] on li "Jeudi 25 : 9h – 18h" at bounding box center [624, 219] width 601 height 13
click at [532, 241] on div at bounding box center [616, 246] width 615 height 13
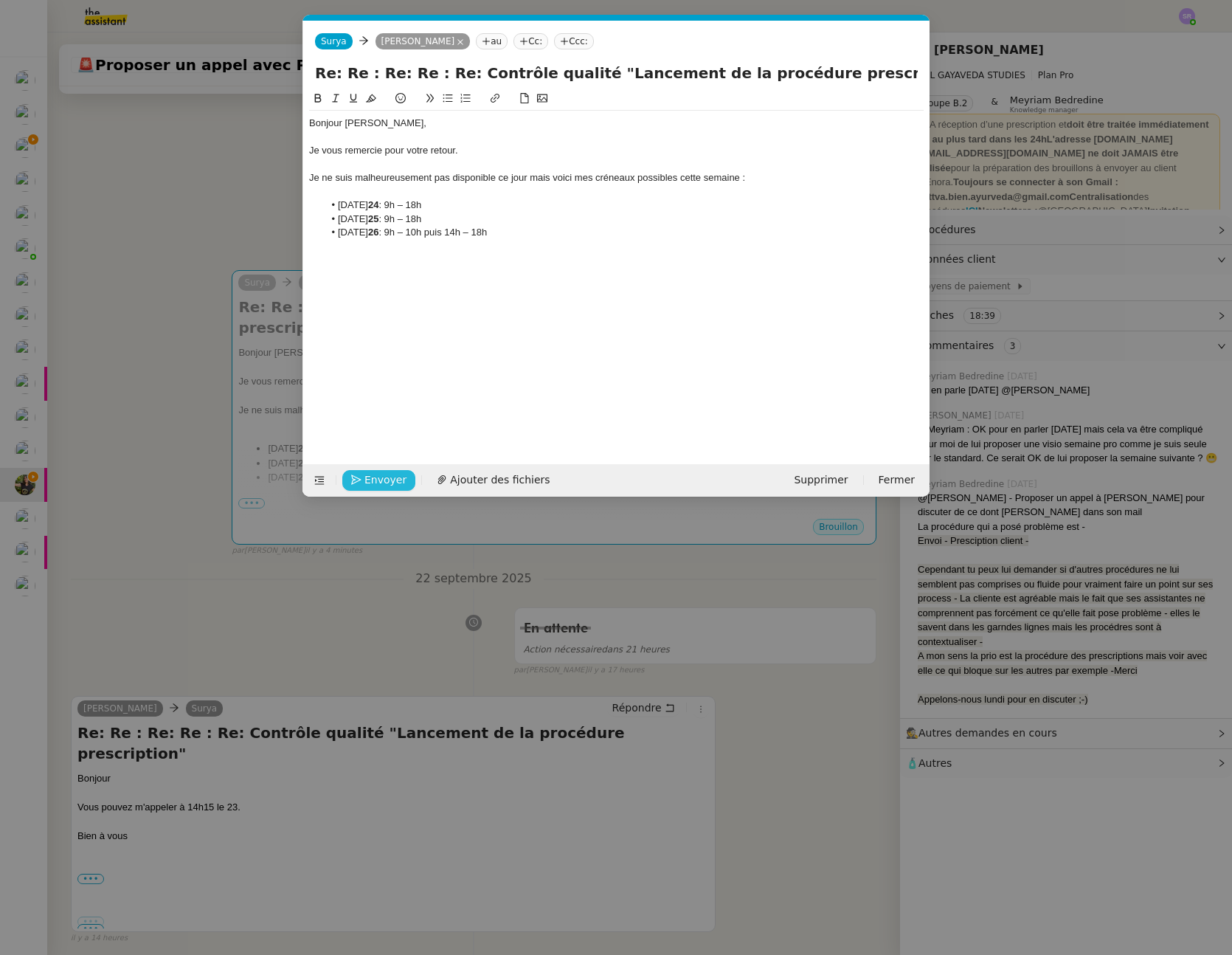
drag, startPoint x: 154, startPoint y: 334, endPoint x: 252, endPoint y: 286, distance: 109.1
click at [156, 333] on nz-modal-container "Service TA - VOYAGE - PROPOSITION GLOBALE A utiliser dans le cadre de propositi…" at bounding box center [616, 477] width 1232 height 955
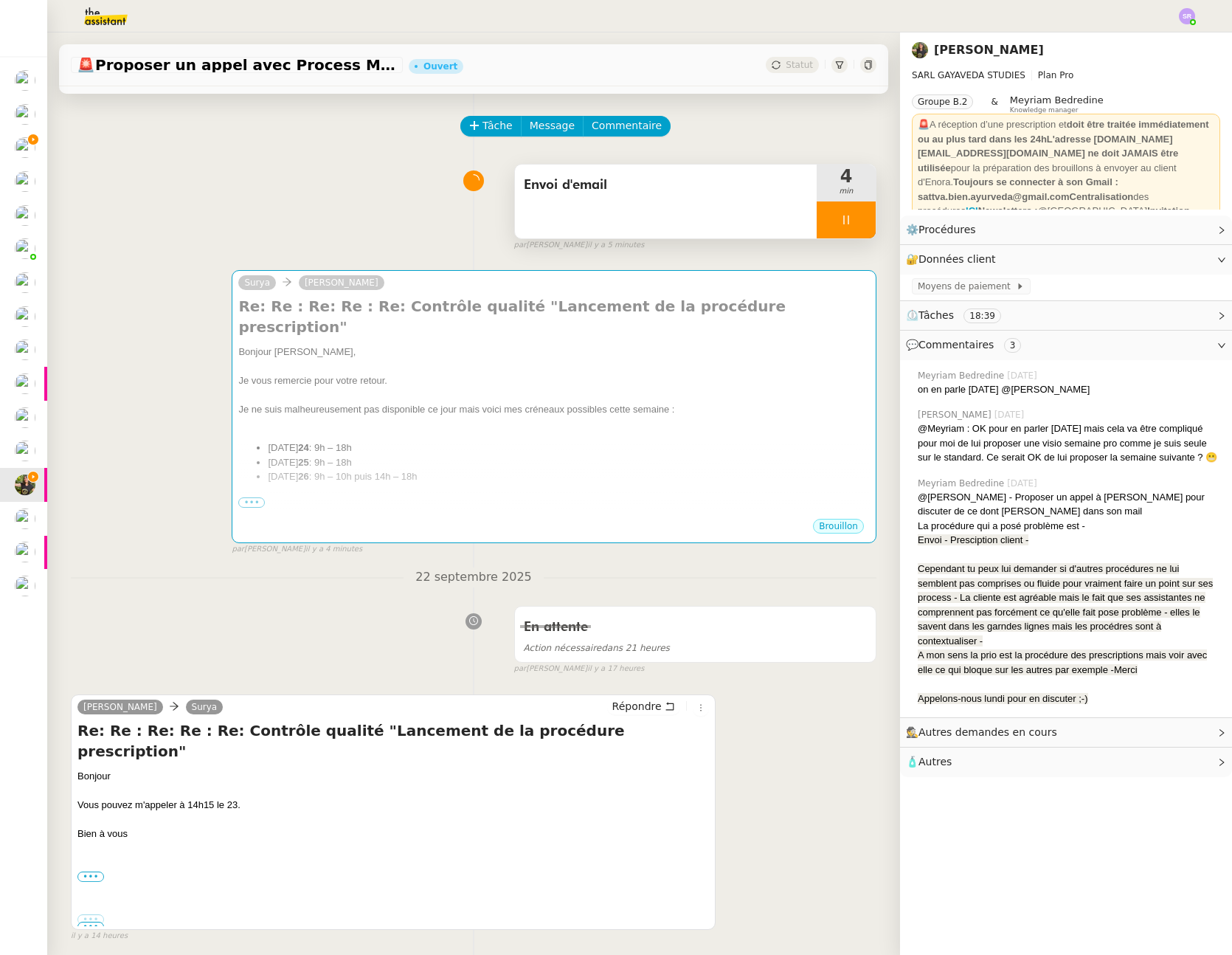
click at [841, 221] on icon at bounding box center [847, 220] width 12 height 12
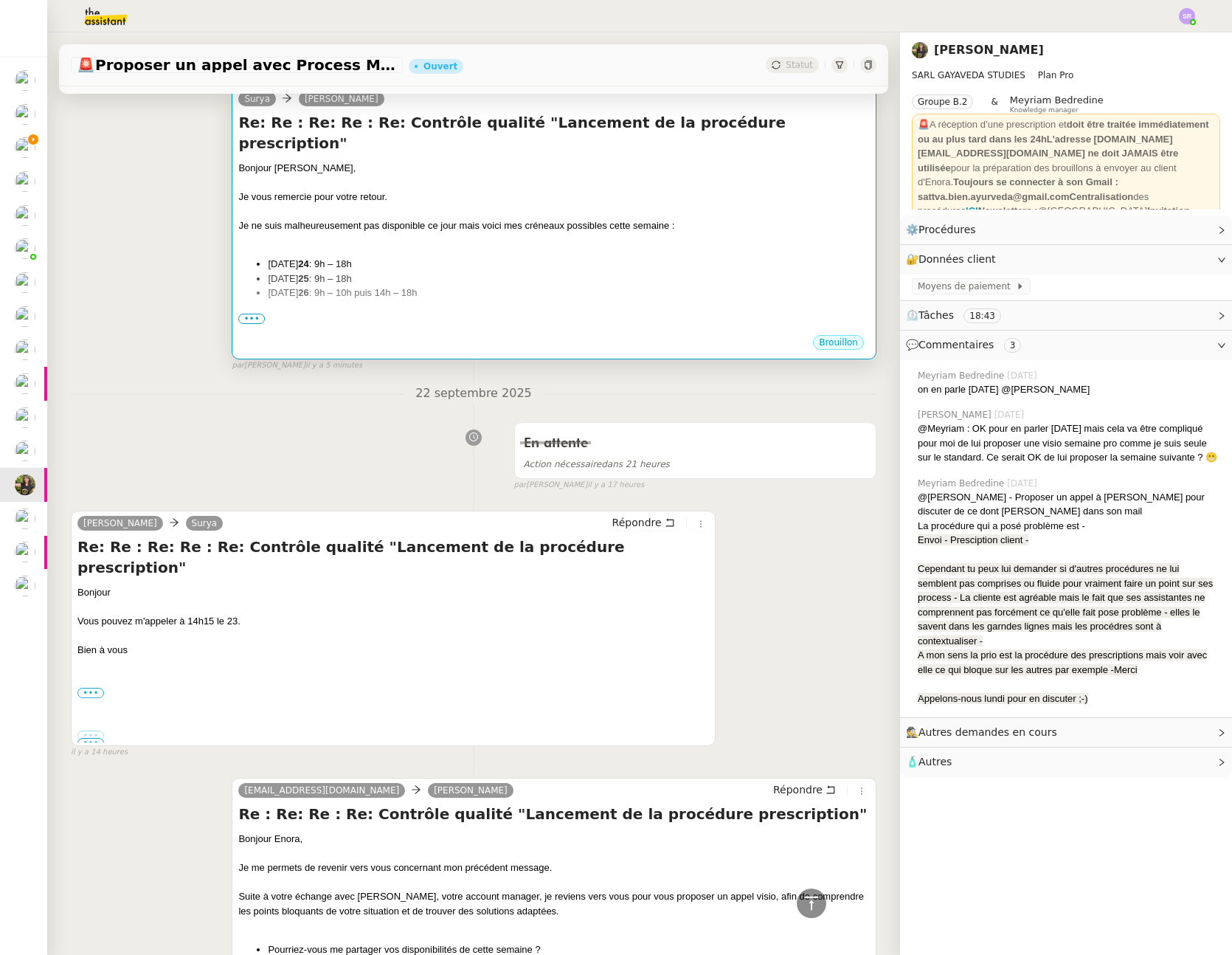
scroll to position [49, 0]
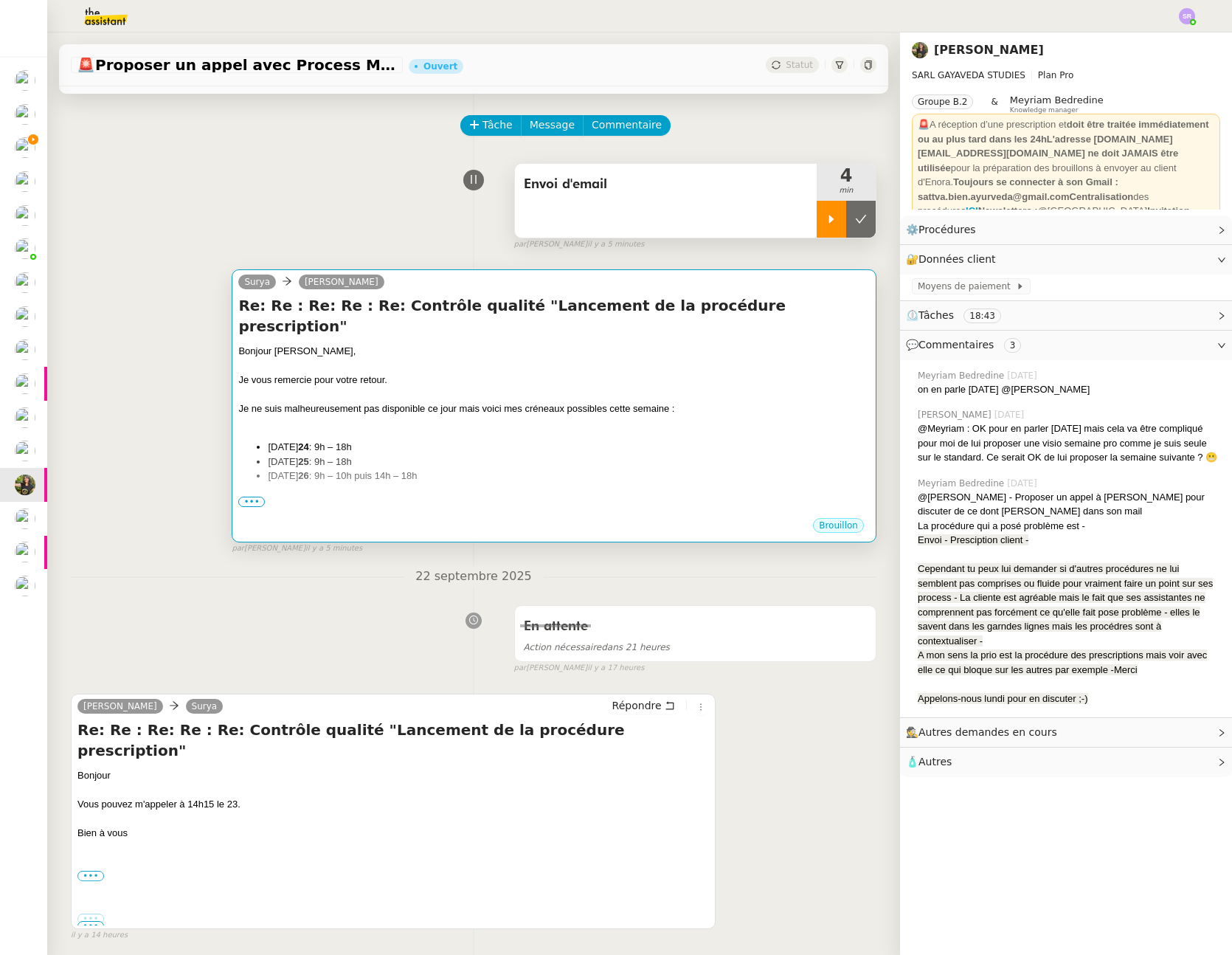
click at [596, 440] on li "Mercredi 24 : 9h – 18h" at bounding box center [569, 447] width 602 height 15
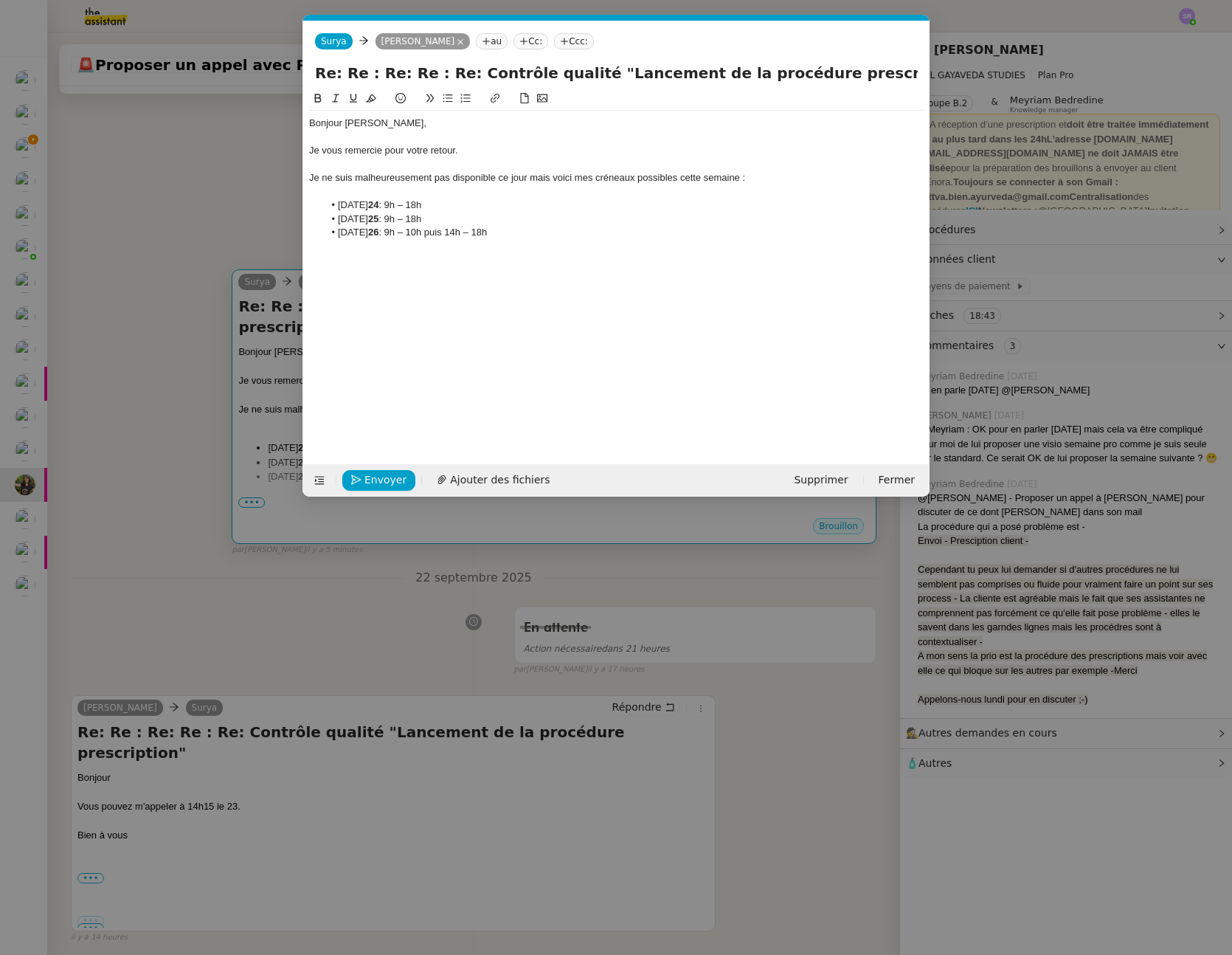
scroll to position [0, 31]
drag, startPoint x: 171, startPoint y: 435, endPoint x: 183, endPoint y: 432, distance: 12.4
click at [171, 435] on nz-modal-container "Service TA - VOYAGE - PROPOSITION GLOBALE A utiliser dans le cadre de propositi…" at bounding box center [616, 477] width 1232 height 955
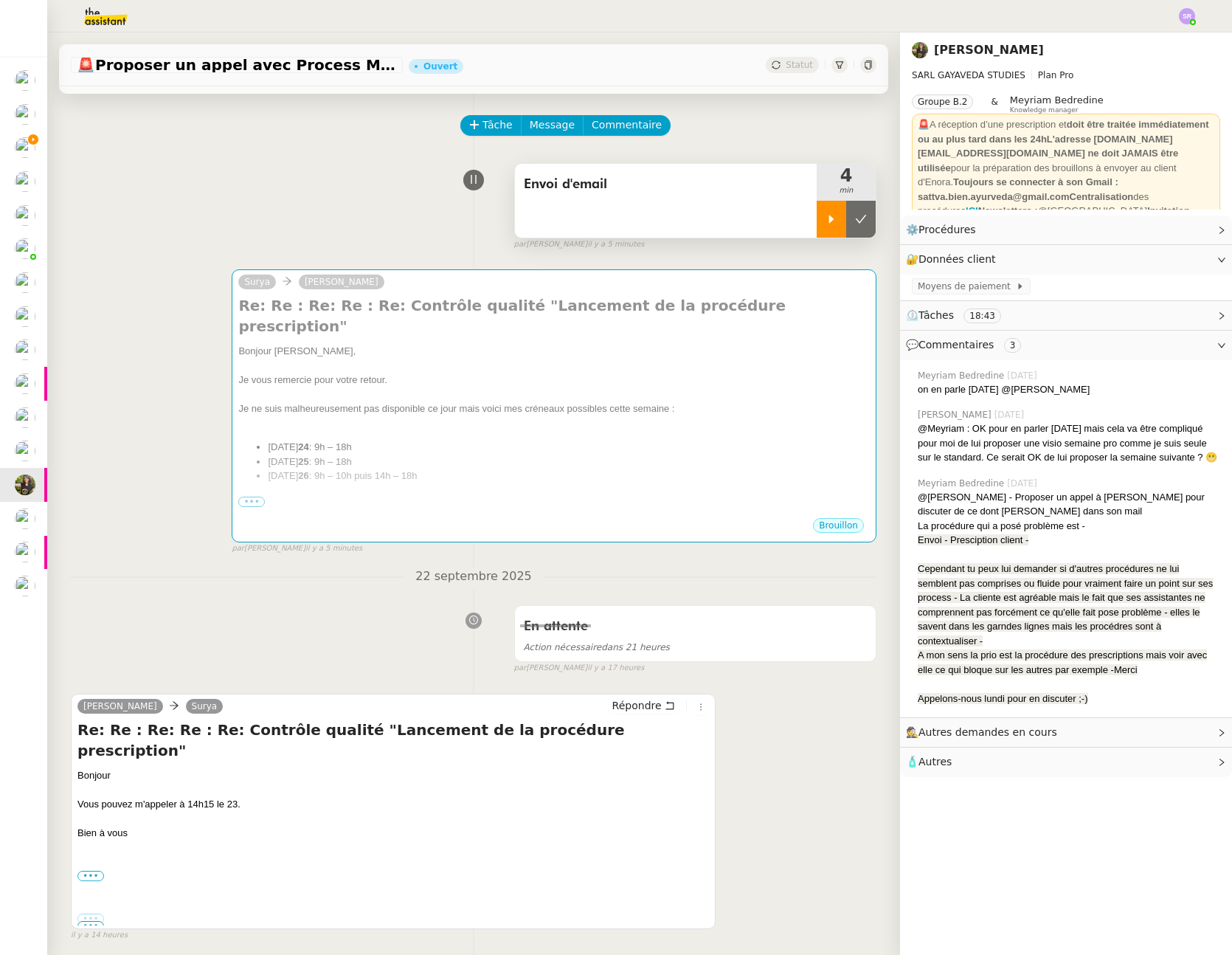
click at [817, 221] on div at bounding box center [832, 219] width 30 height 37
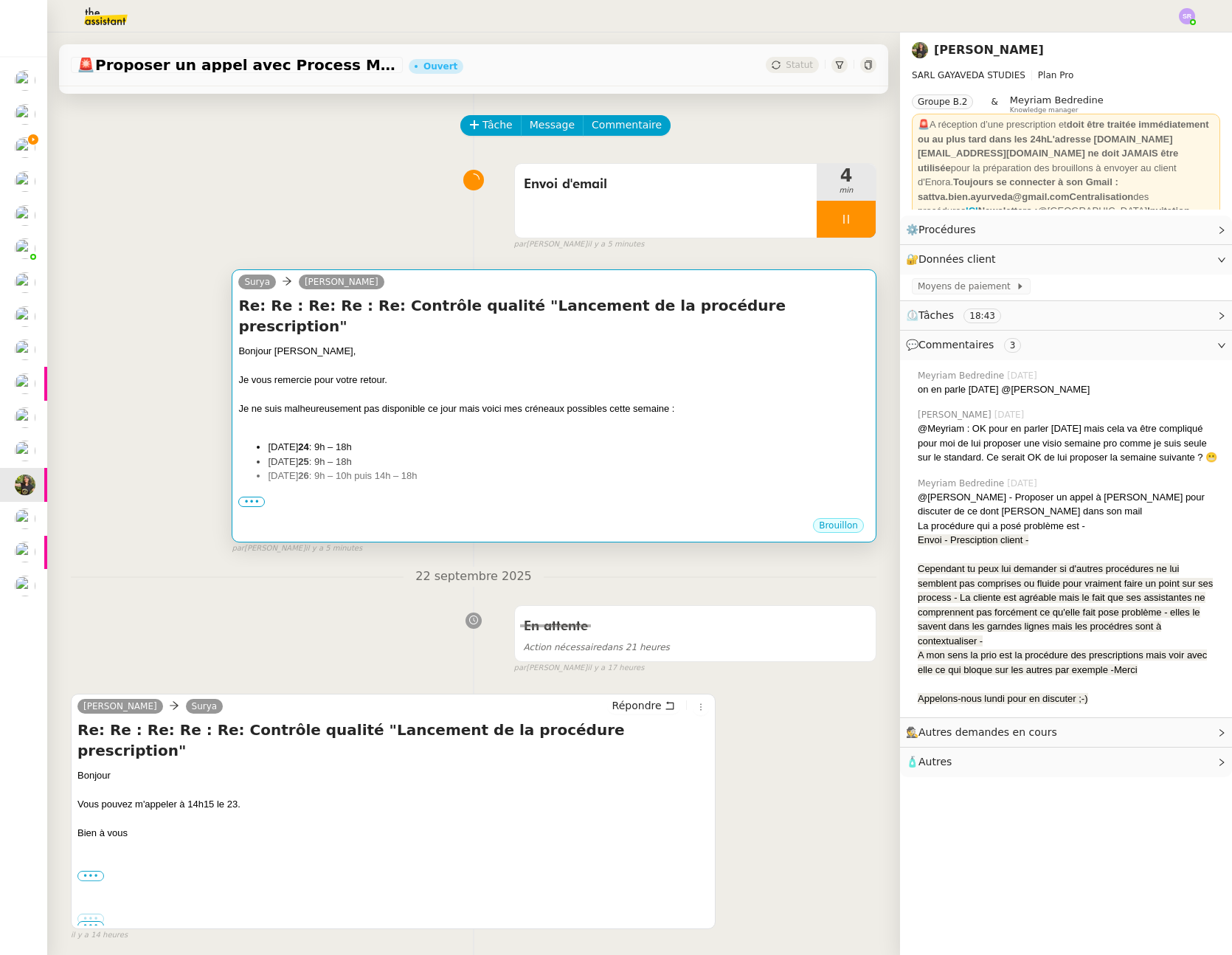
click at [620, 470] on div "Bonjour Enora, Je vous remercie pour votre retour. Je ne suis malheureusement p…" at bounding box center [554, 432] width 632 height 178
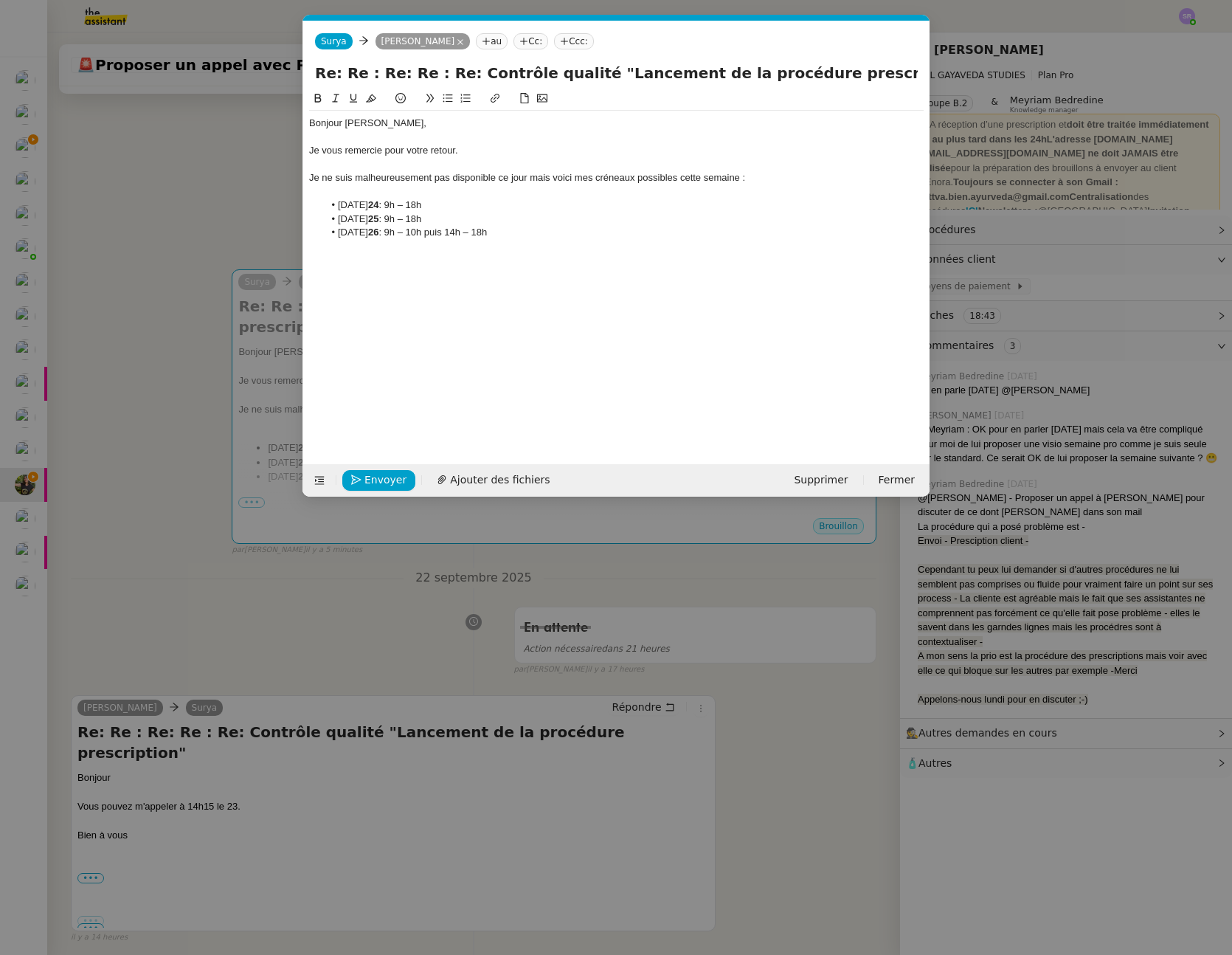
click at [372, 277] on div "Bonjour Enora, Je vous remercie pour votre retour. Je ne suis malheureusement p…" at bounding box center [616, 266] width 615 height 351
click at [392, 255] on div "Bonjour Enora, Je vous remercie pour votre retour. Je ne suis malheureusement p…" at bounding box center [616, 185] width 615 height 148
click at [337, 263] on div "Auriezvous une possibilité dans ces créneaux ?" at bounding box center [616, 260] width 615 height 13
drag, startPoint x: 564, startPoint y: 280, endPoint x: 287, endPoint y: 259, distance: 277.8
click at [287, 259] on nz-modal-container "Service TA - VOYAGE - PROPOSITION GLOBALE A utiliser dans le cadre de propositi…" at bounding box center [616, 477] width 1232 height 955
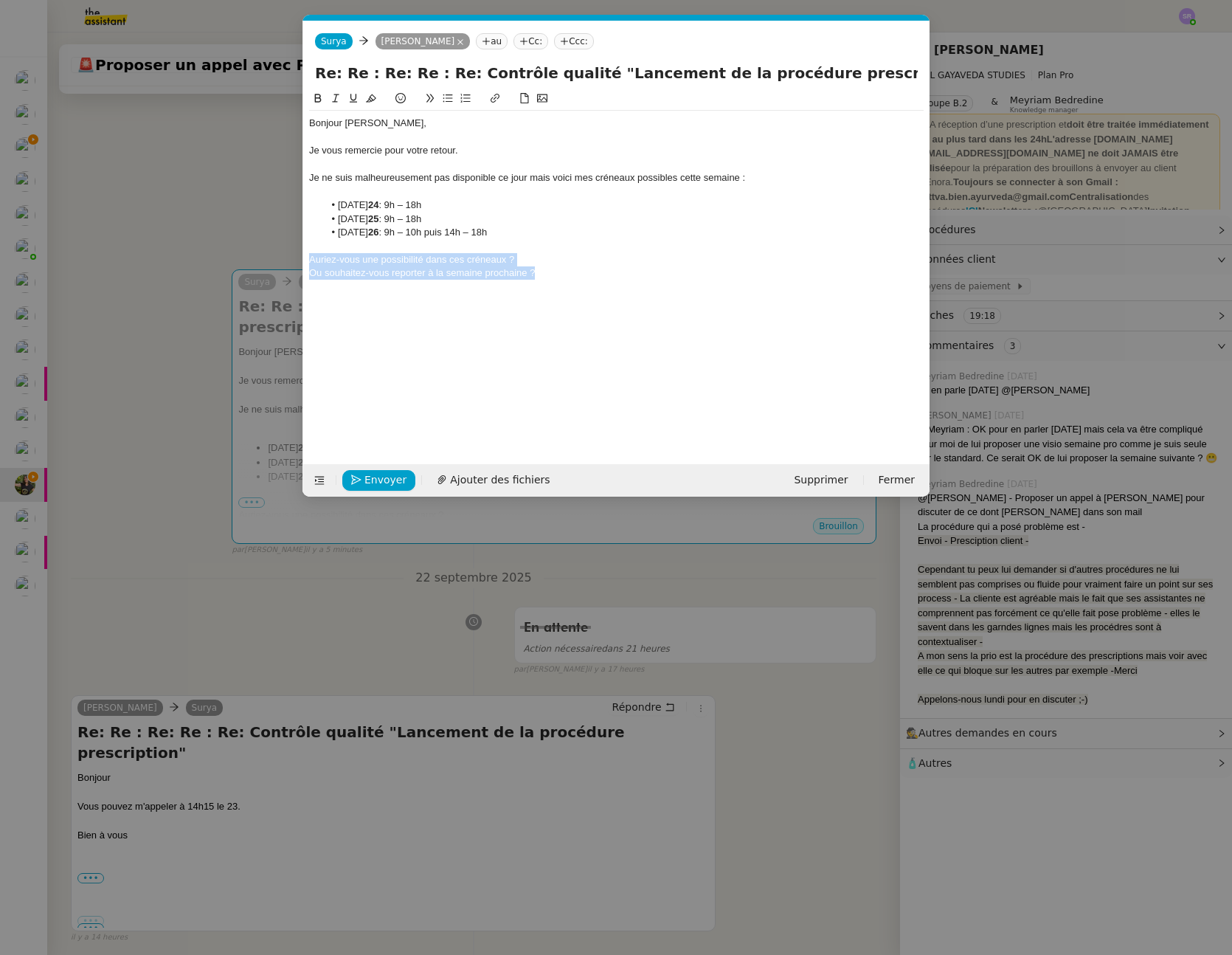
click at [444, 97] on icon at bounding box center [448, 98] width 10 height 10
click at [352, 279] on li "Ou souhaitez-vous reporter à la semaine prochaine ?" at bounding box center [624, 273] width 601 height 13
click at [356, 297] on div "Bonjour Enora, Je vous remercie pour votre retour. Je ne suis malheureusement p…" at bounding box center [616, 266] width 615 height 351
click at [653, 285] on div "Bonjour Enora, Je vous remercie pour votre retour. Je ne suis malheureusement p…" at bounding box center [616, 198] width 615 height 175
click at [356, 284] on div at bounding box center [616, 287] width 615 height 13
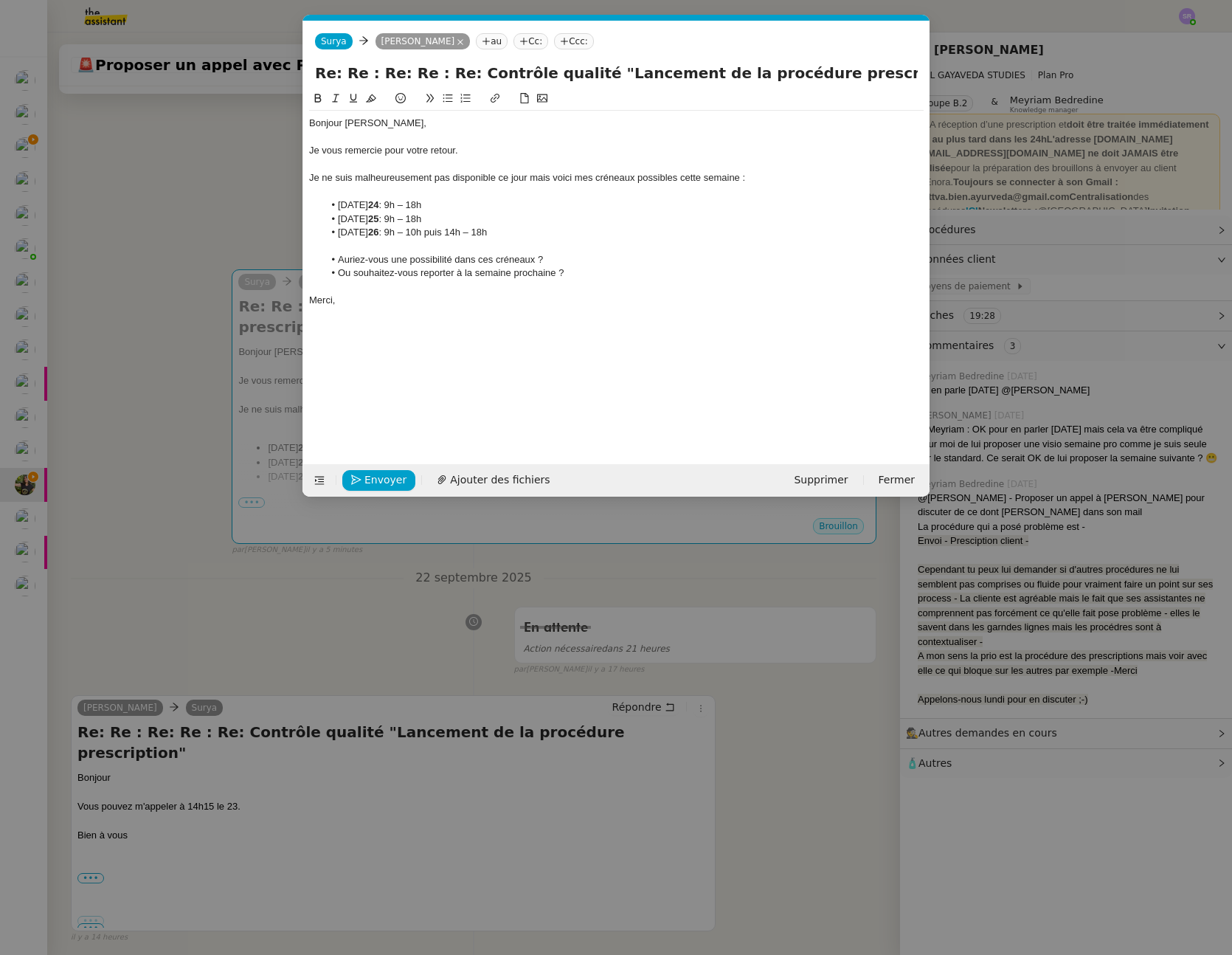
drag, startPoint x: 340, startPoint y: 202, endPoint x: 532, endPoint y: 227, distance: 193.6
click at [532, 227] on ul "Mercredi 24 : 9h – 18h Jeudi 25 : 9h – 18h Vendredi 26 : 9h – 10h puis 14h – 18h" at bounding box center [616, 218] width 615 height 41
click at [471, 94] on button at bounding box center [466, 98] width 18 height 17
click at [473, 299] on div "Merci," at bounding box center [616, 300] width 615 height 13
click at [146, 386] on nz-modal-container "Service TA - VOYAGE - PROPOSITION GLOBALE A utiliser dans le cadre de propositi…" at bounding box center [616, 477] width 1232 height 955
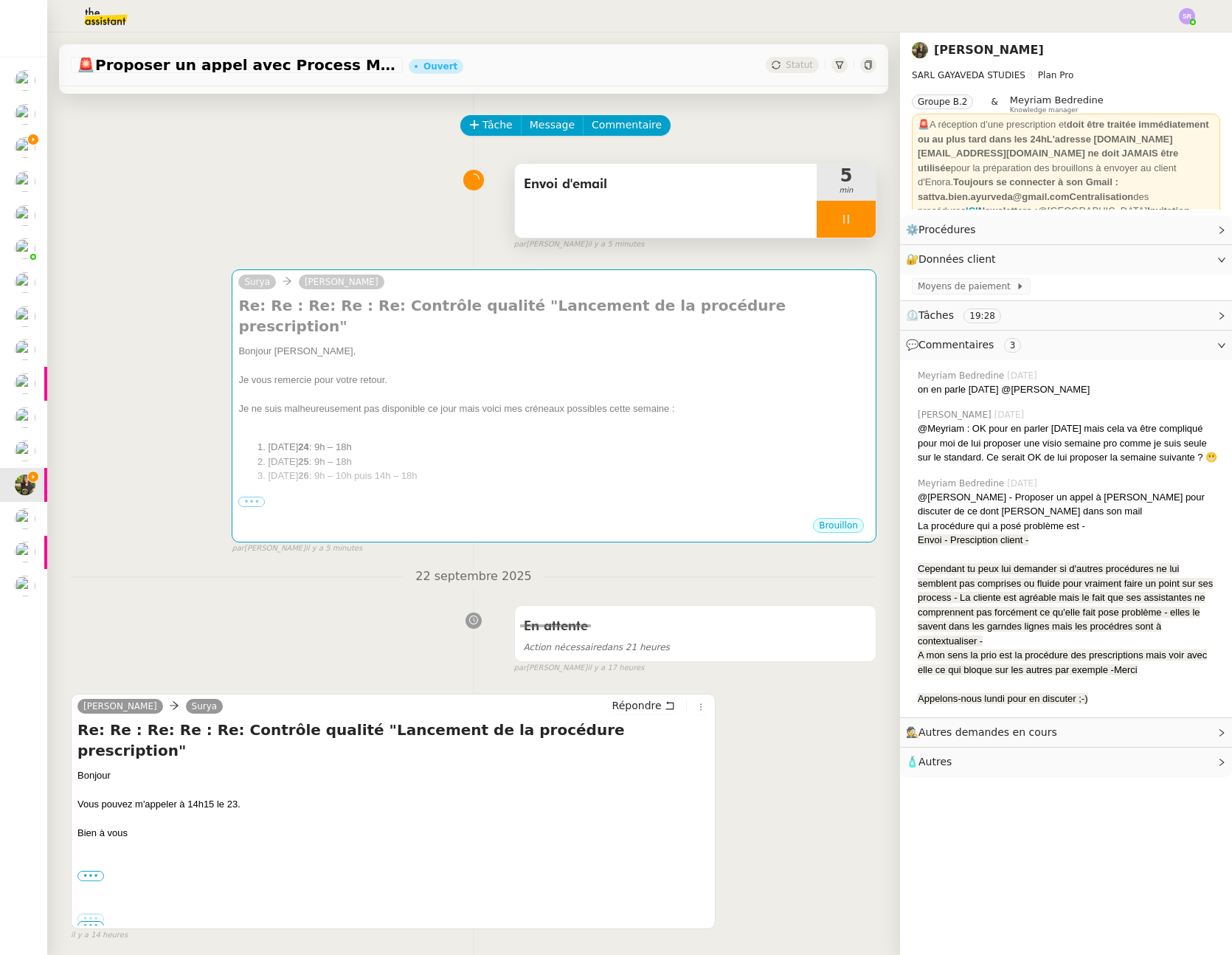
click at [820, 223] on div at bounding box center [847, 219] width 59 height 37
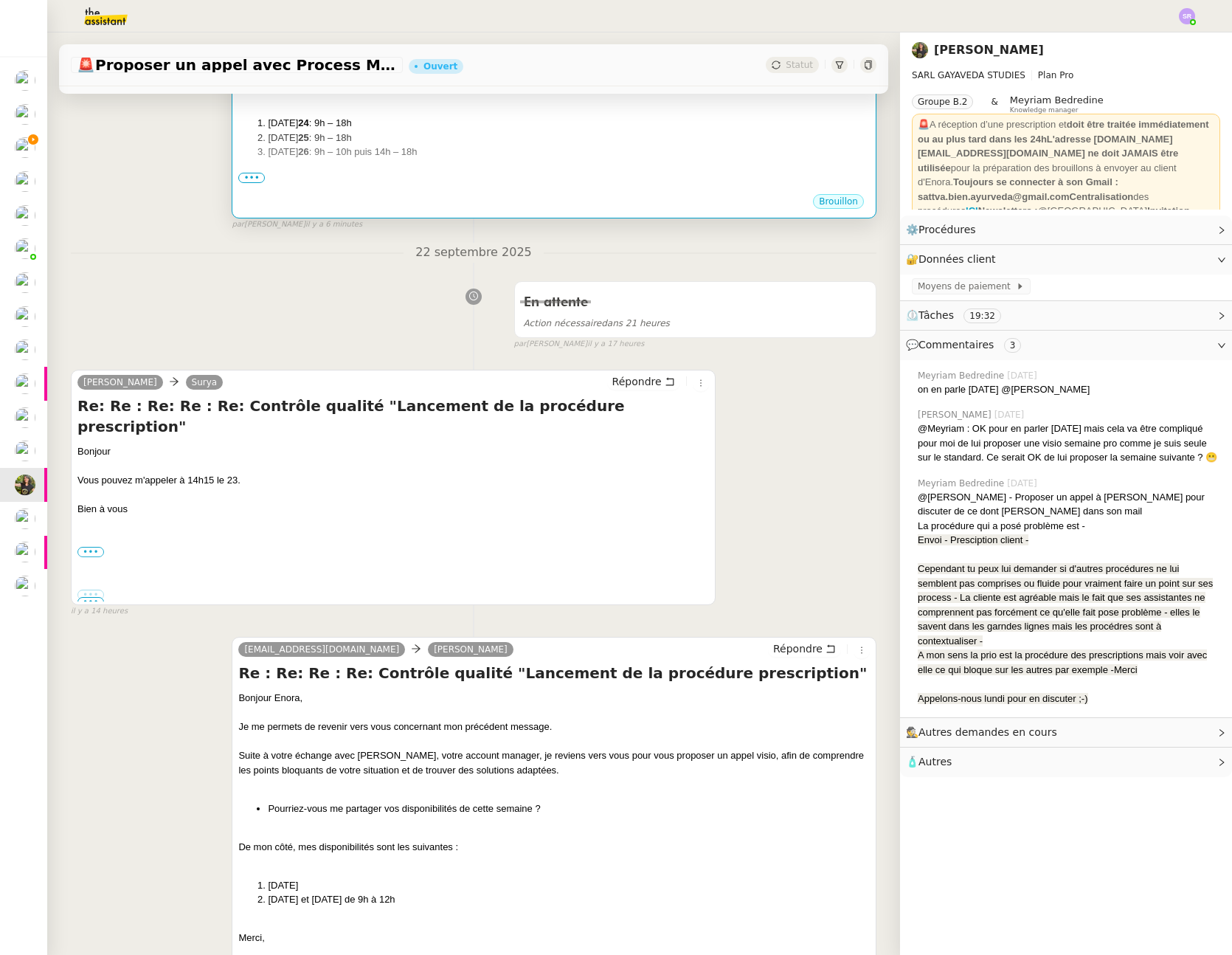
scroll to position [0, 0]
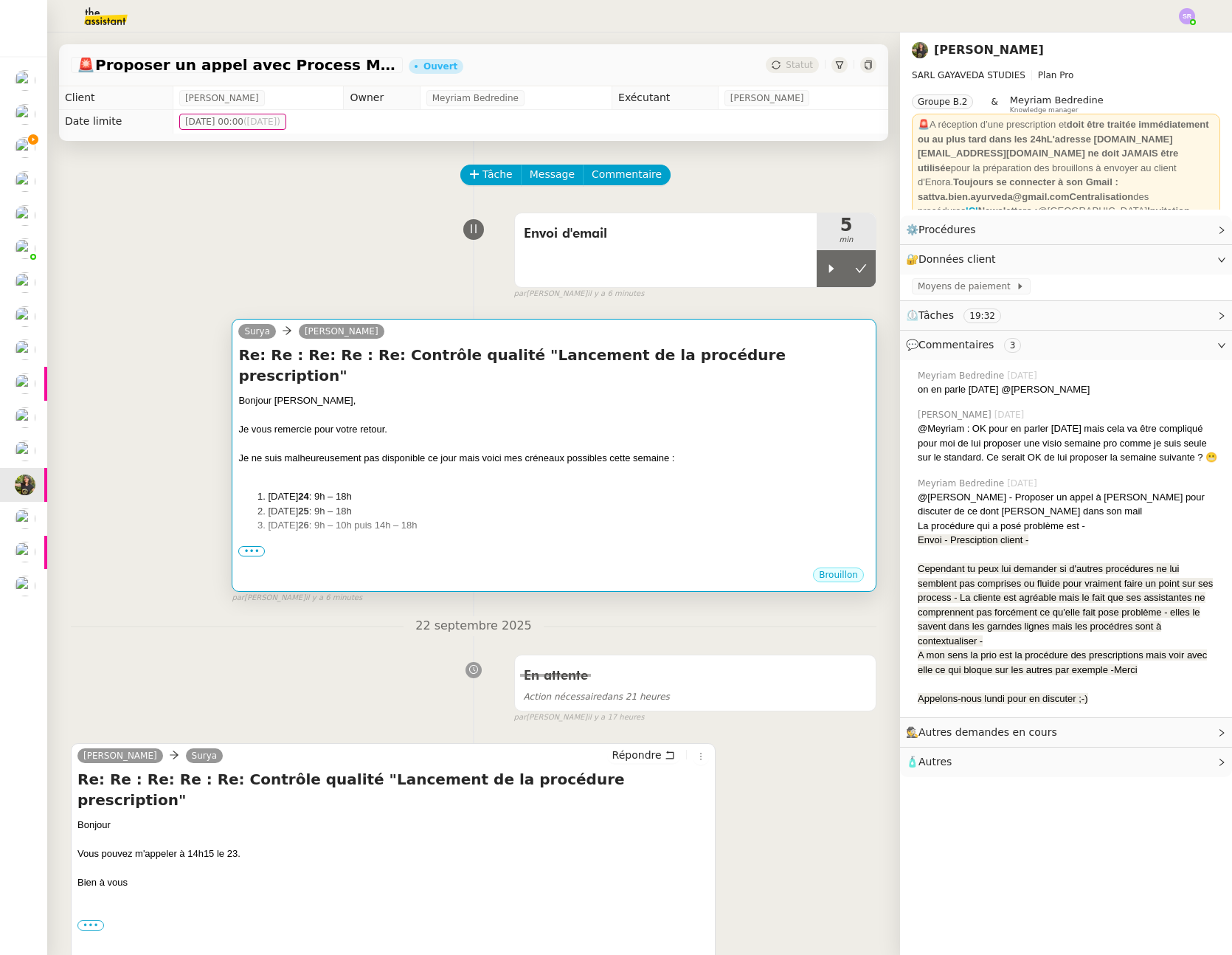
click at [254, 551] on span "•••" at bounding box center [252, 551] width 27 height 10
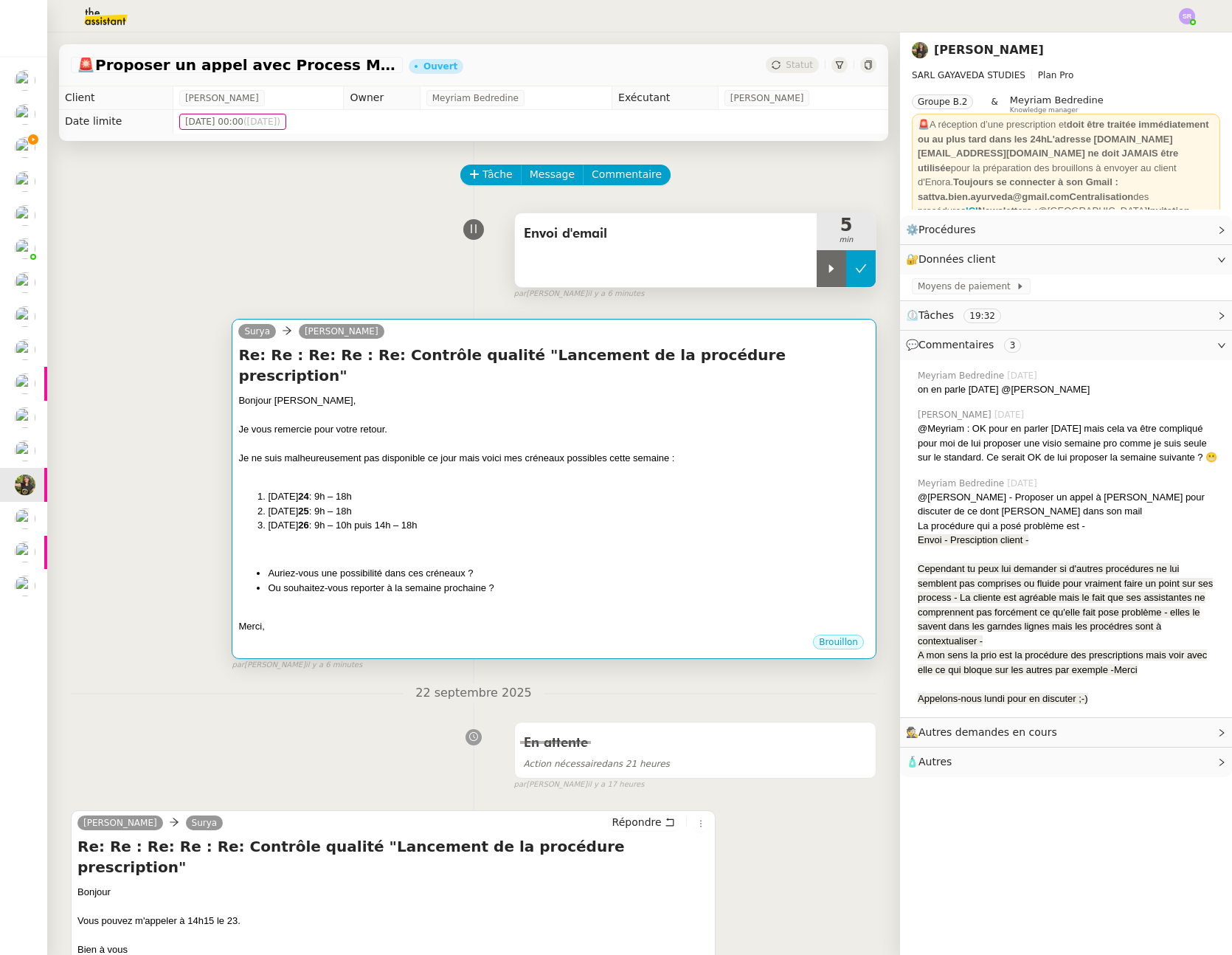
click at [853, 264] on button at bounding box center [861, 269] width 30 height 37
click at [680, 451] on div "Je ne suis malheureusement pas disponible ce jour mais voici mes créneaux possi…" at bounding box center [554, 458] width 632 height 15
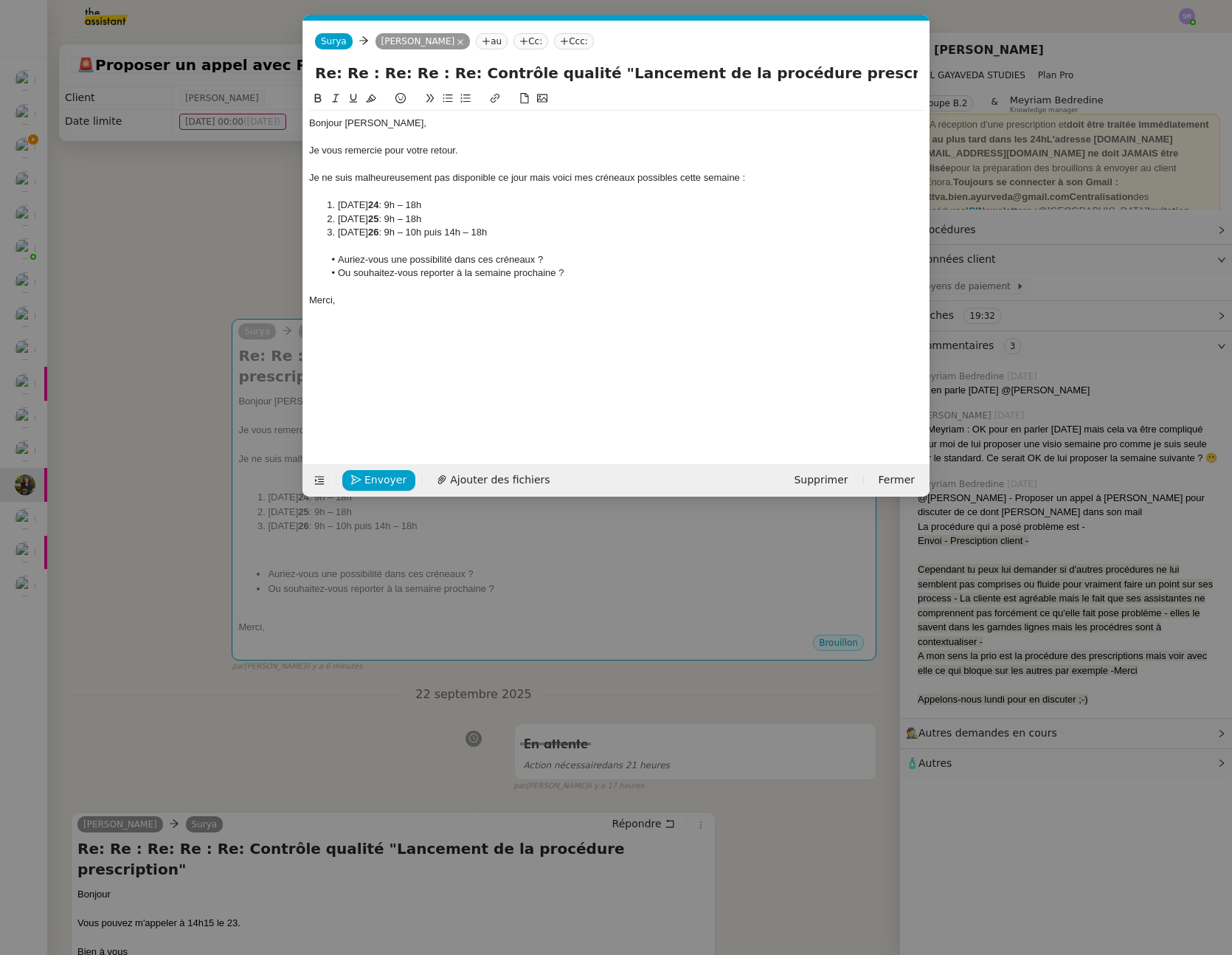
scroll to position [0, 31]
click at [323, 283] on div at bounding box center [616, 287] width 615 height 13
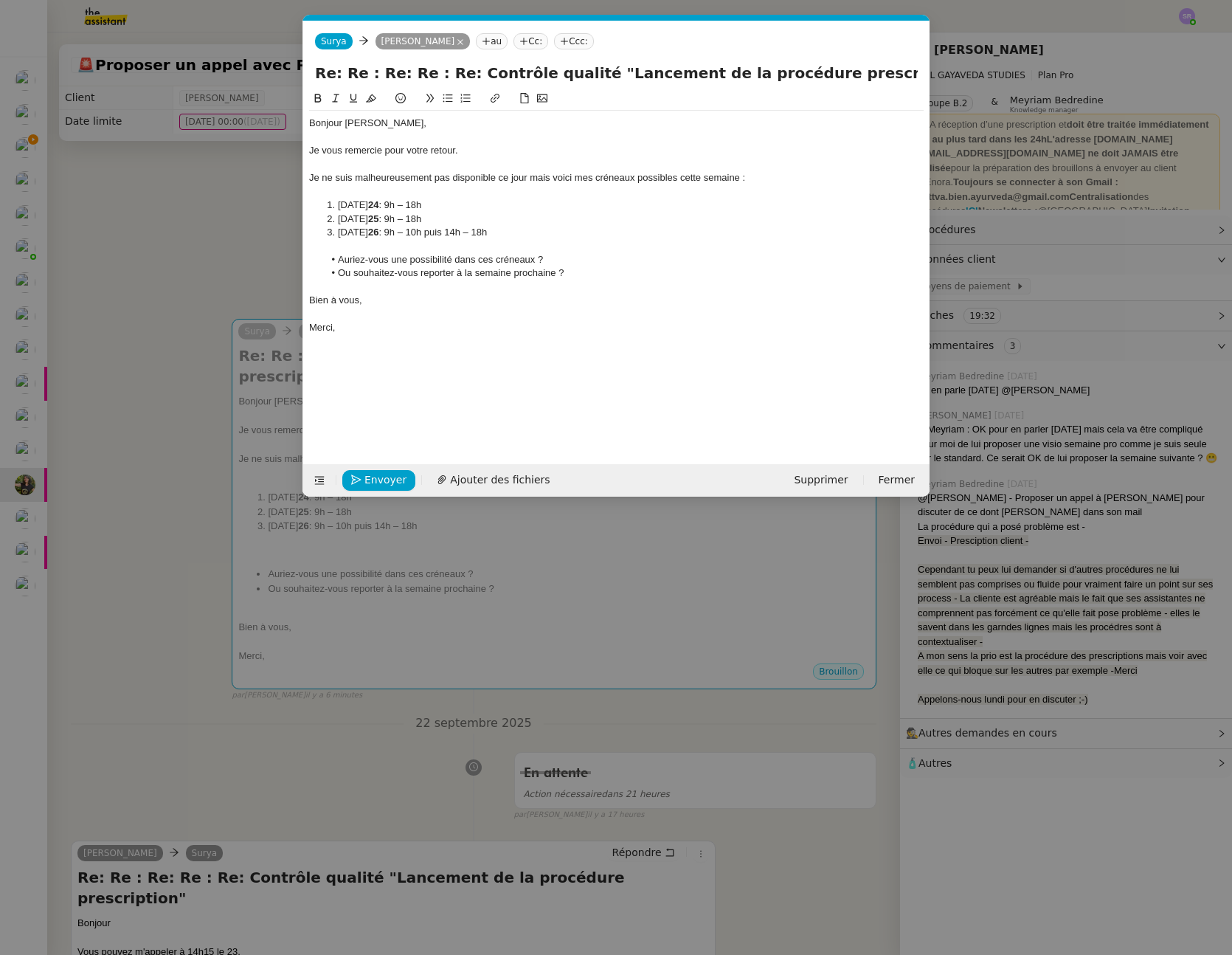
click at [369, 251] on div at bounding box center [616, 246] width 615 height 13
click at [317, 307] on div at bounding box center [616, 300] width 615 height 13
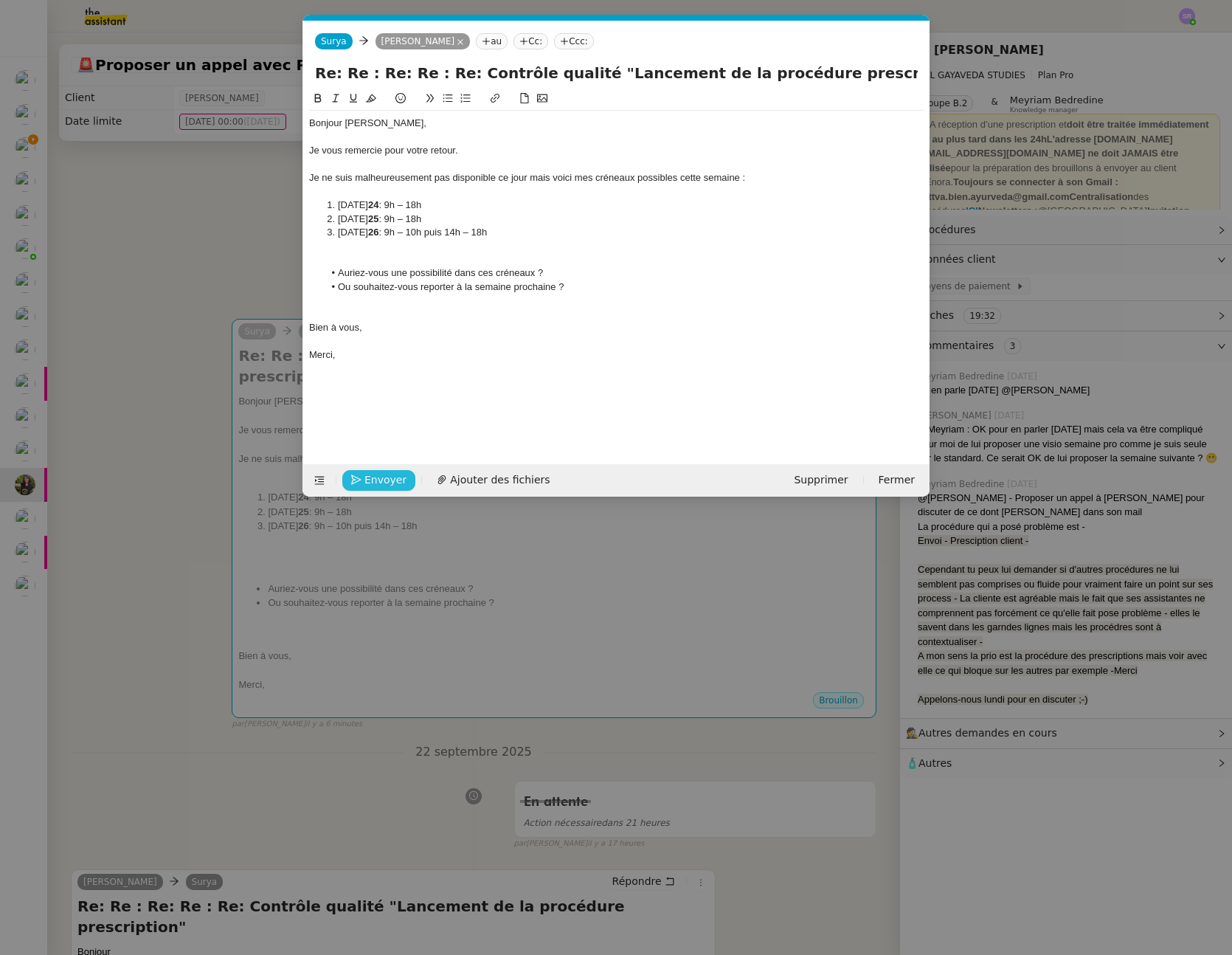
click at [370, 478] on span "Envoyer" at bounding box center [385, 480] width 42 height 17
click at [370, 478] on span "Confirmer l'envoi" at bounding box center [409, 480] width 89 height 17
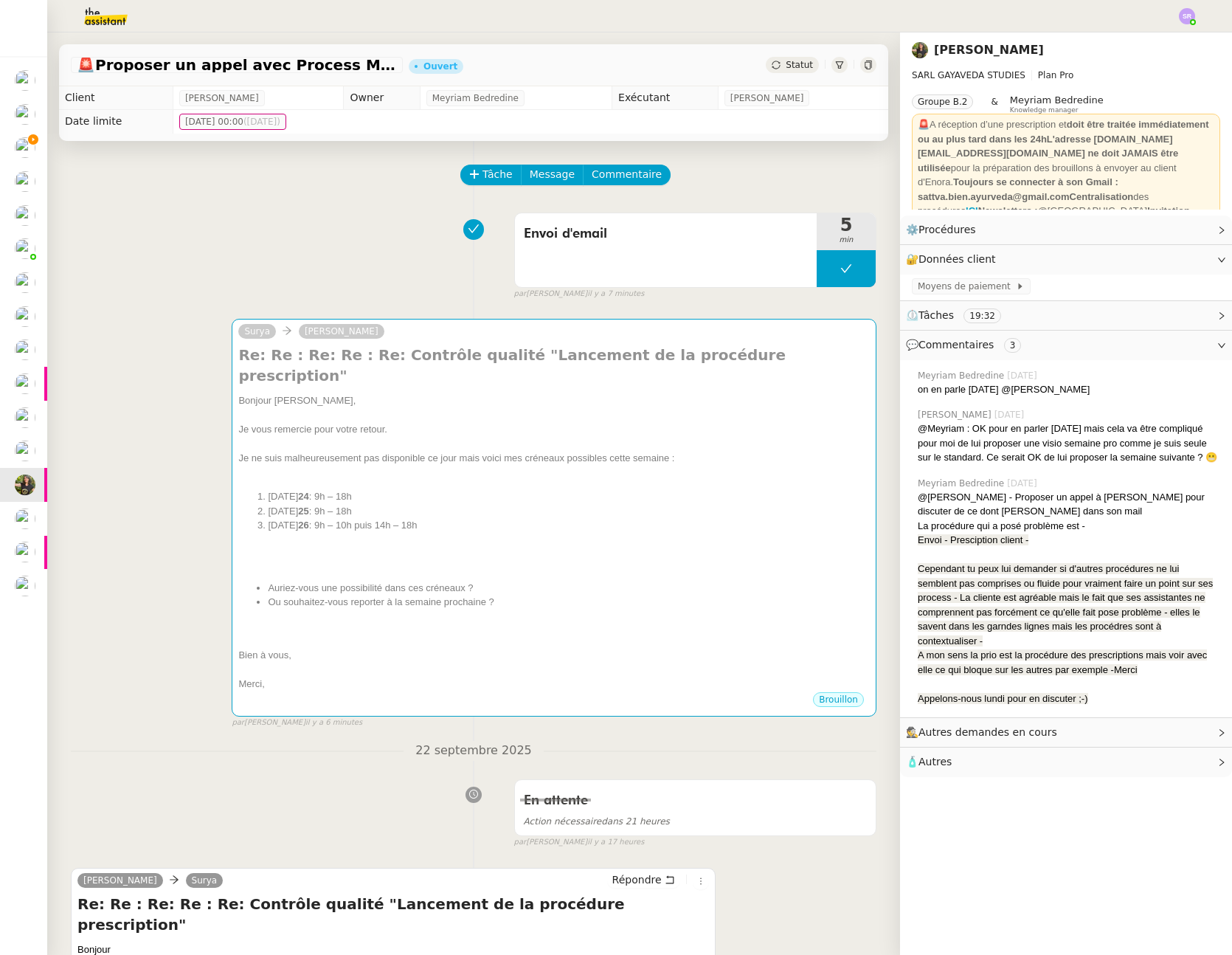
click at [137, 410] on div "Surya Enora Conan Re: Re : Re: Re : Re: Contrôle qualité "Lancement de la procé…" at bounding box center [474, 517] width 806 height 424
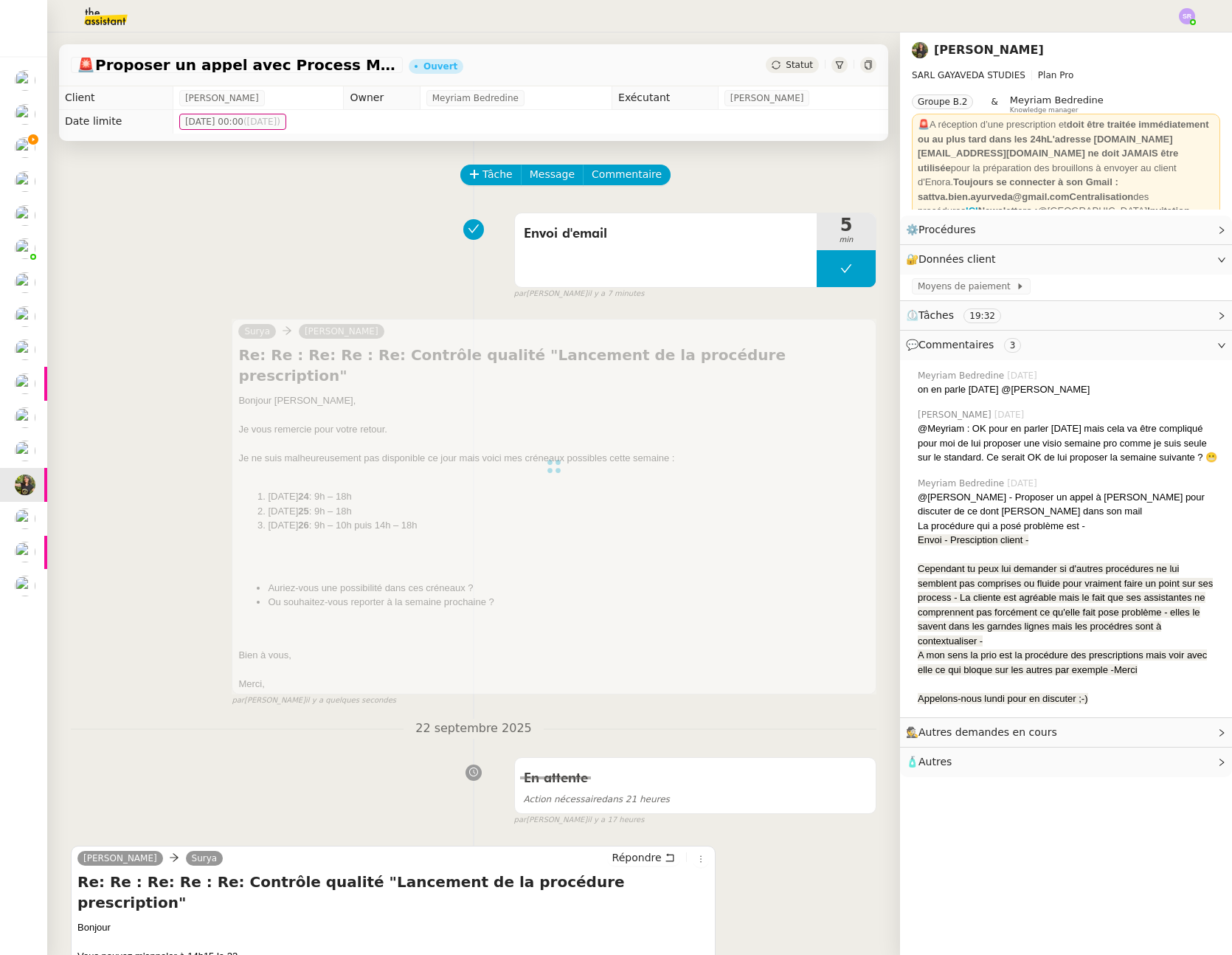
click at [772, 62] on icon at bounding box center [777, 65] width 9 height 9
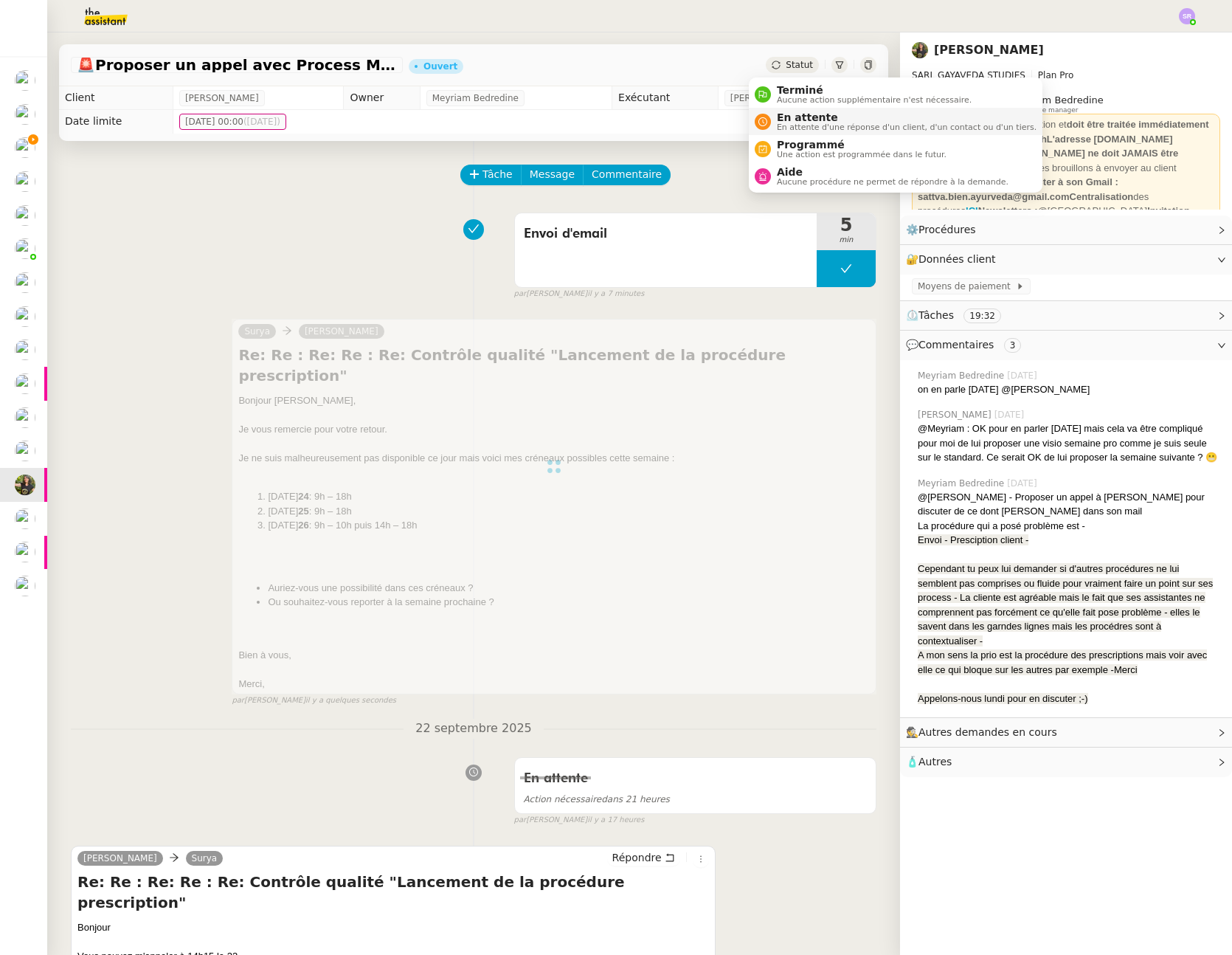
click at [796, 114] on span "En attente" at bounding box center [907, 117] width 260 height 12
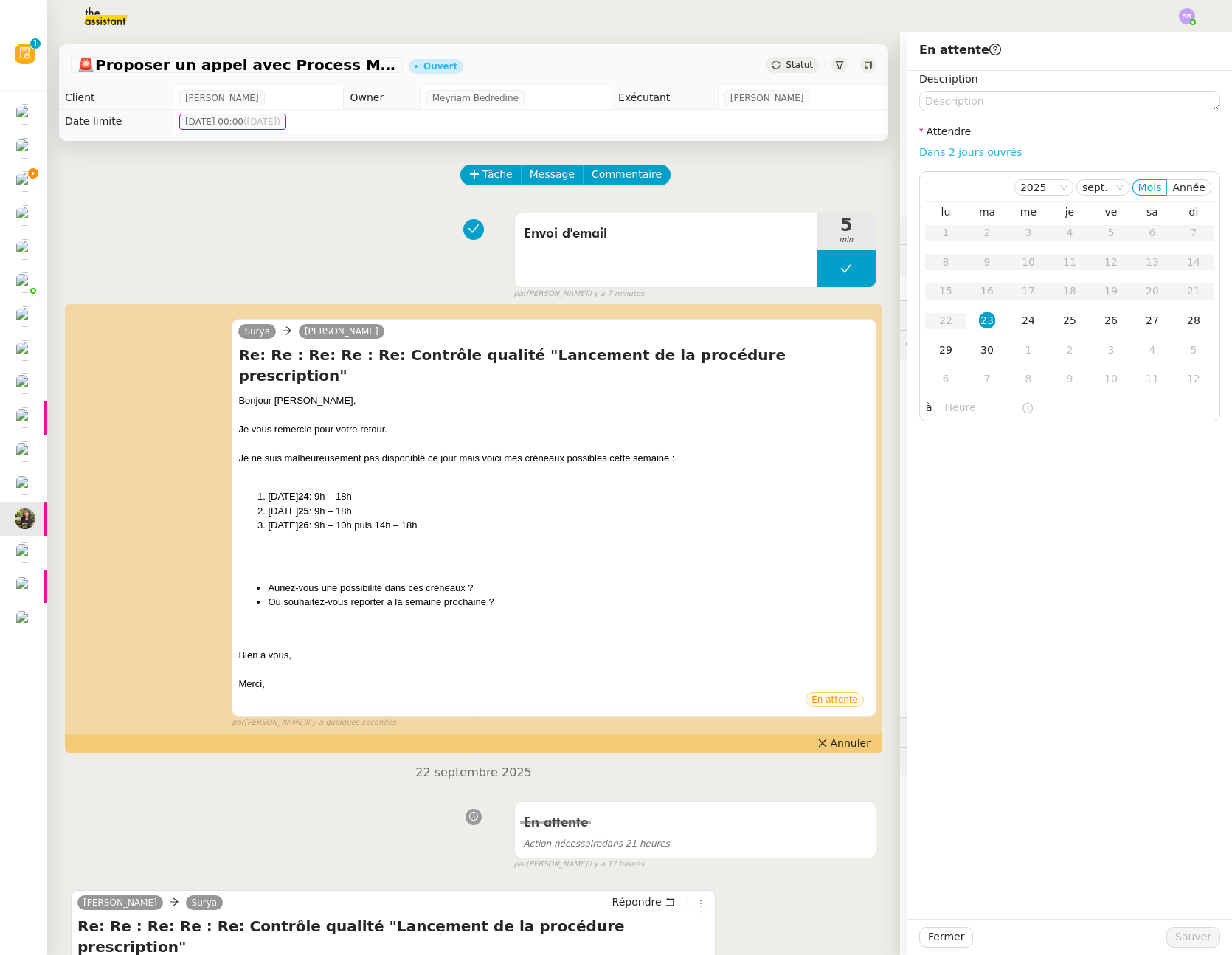
click at [984, 148] on link "Dans 2 jours ouvrés" at bounding box center [971, 152] width 103 height 12
type input "07:00"
click at [1186, 945] on span "Sauver" at bounding box center [1194, 937] width 36 height 17
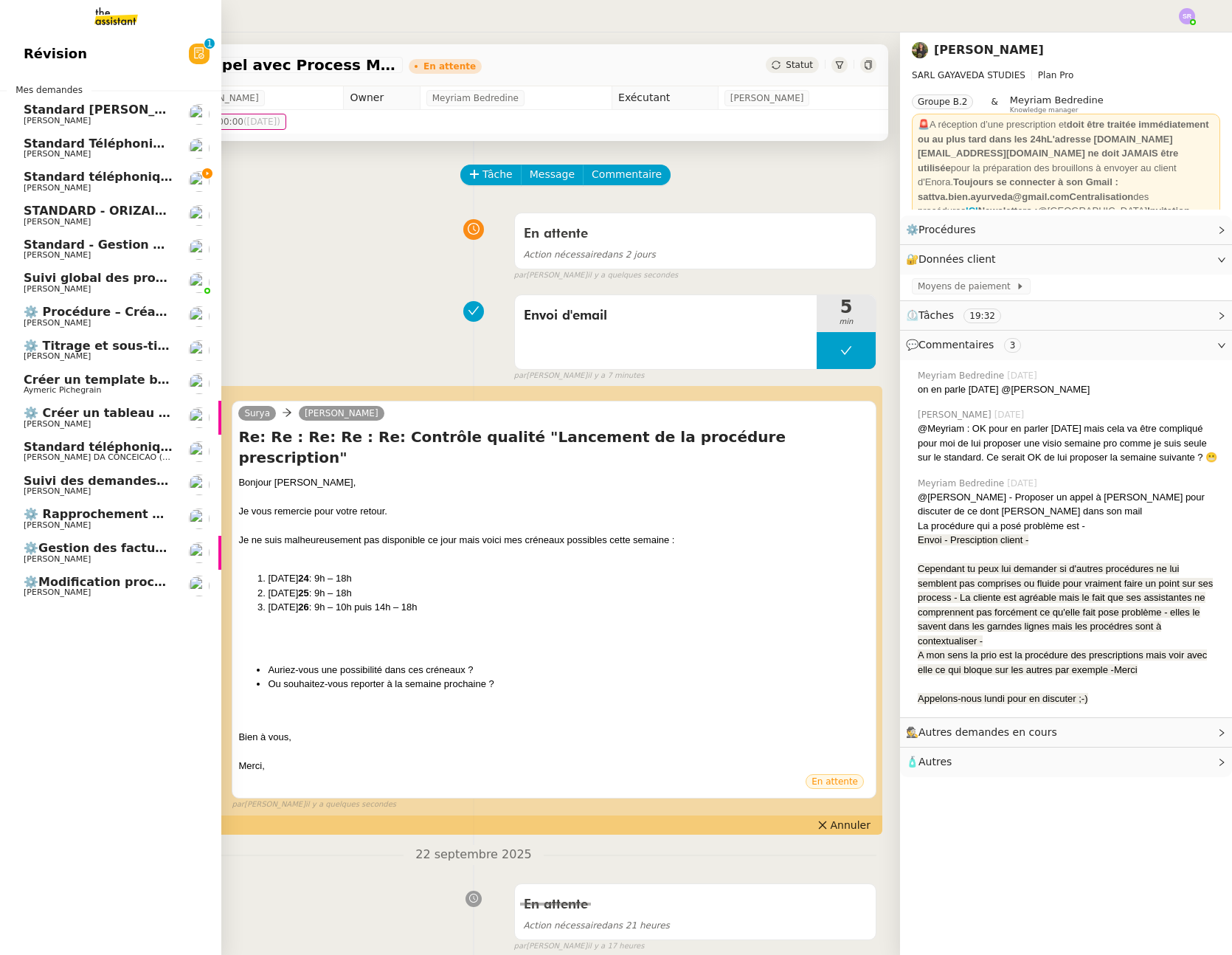
click at [34, 520] on span "Raphael Tougeron" at bounding box center [57, 525] width 67 height 10
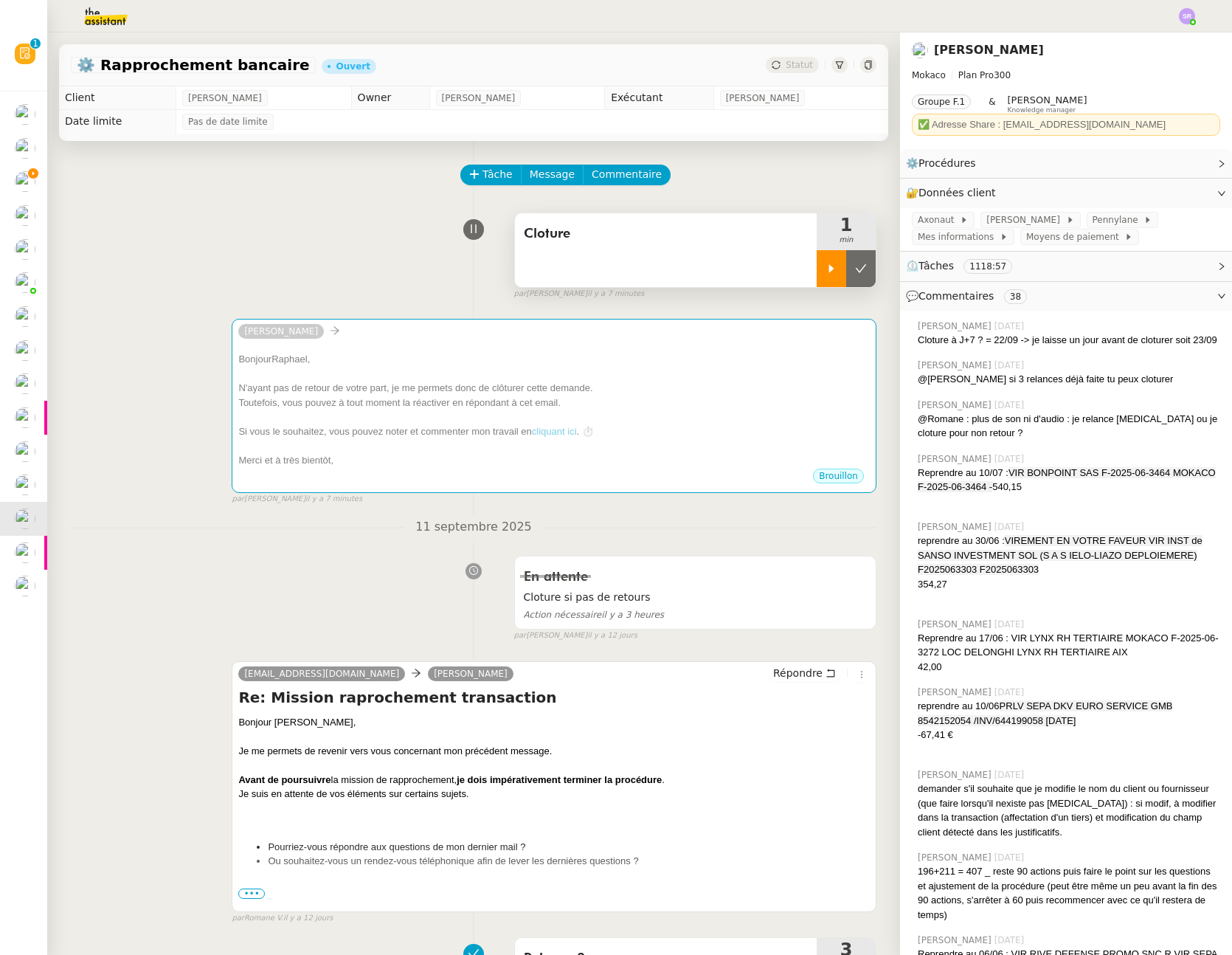
click at [826, 269] on icon at bounding box center [832, 269] width 12 height 12
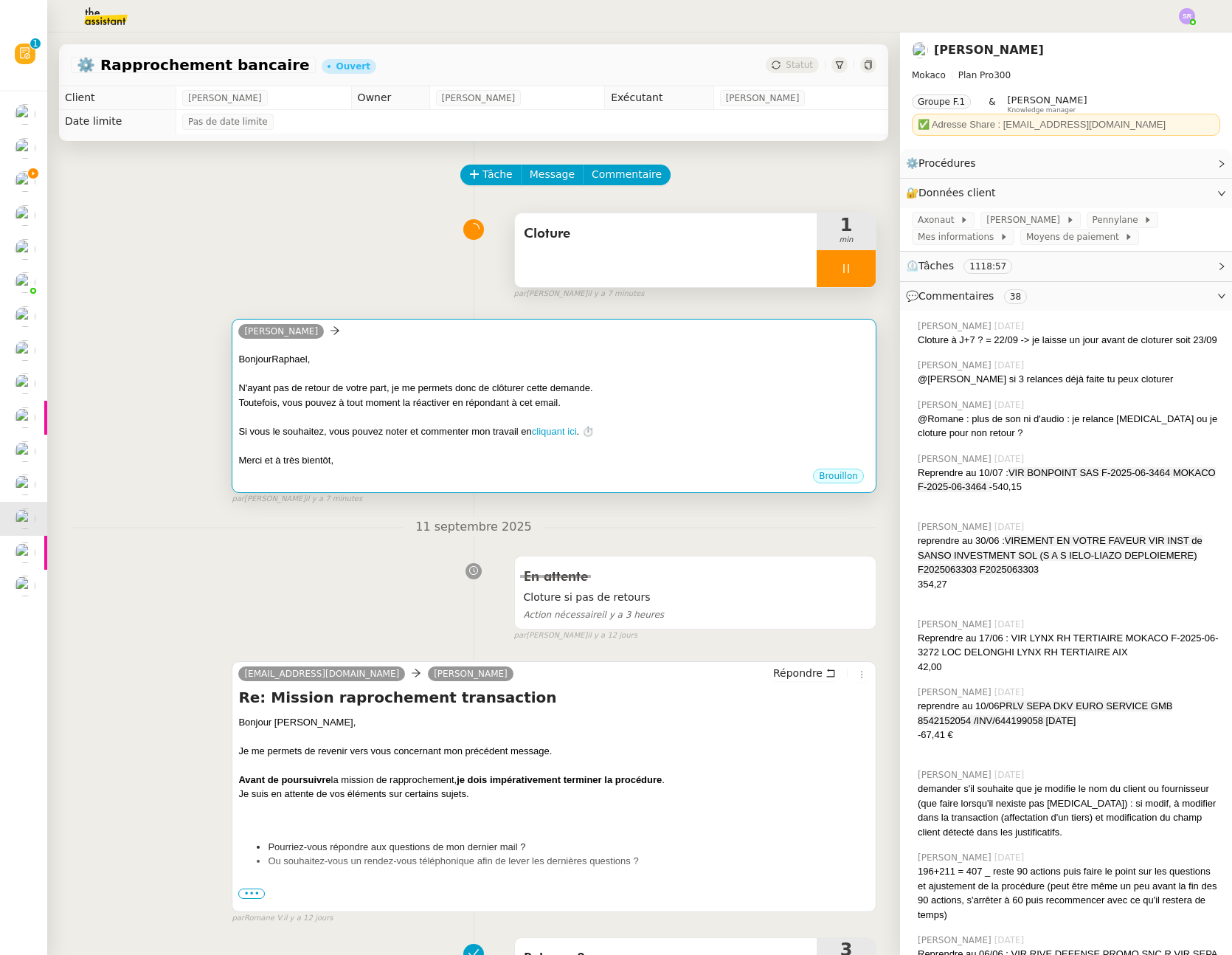
click at [606, 370] on div at bounding box center [554, 374] width 632 height 15
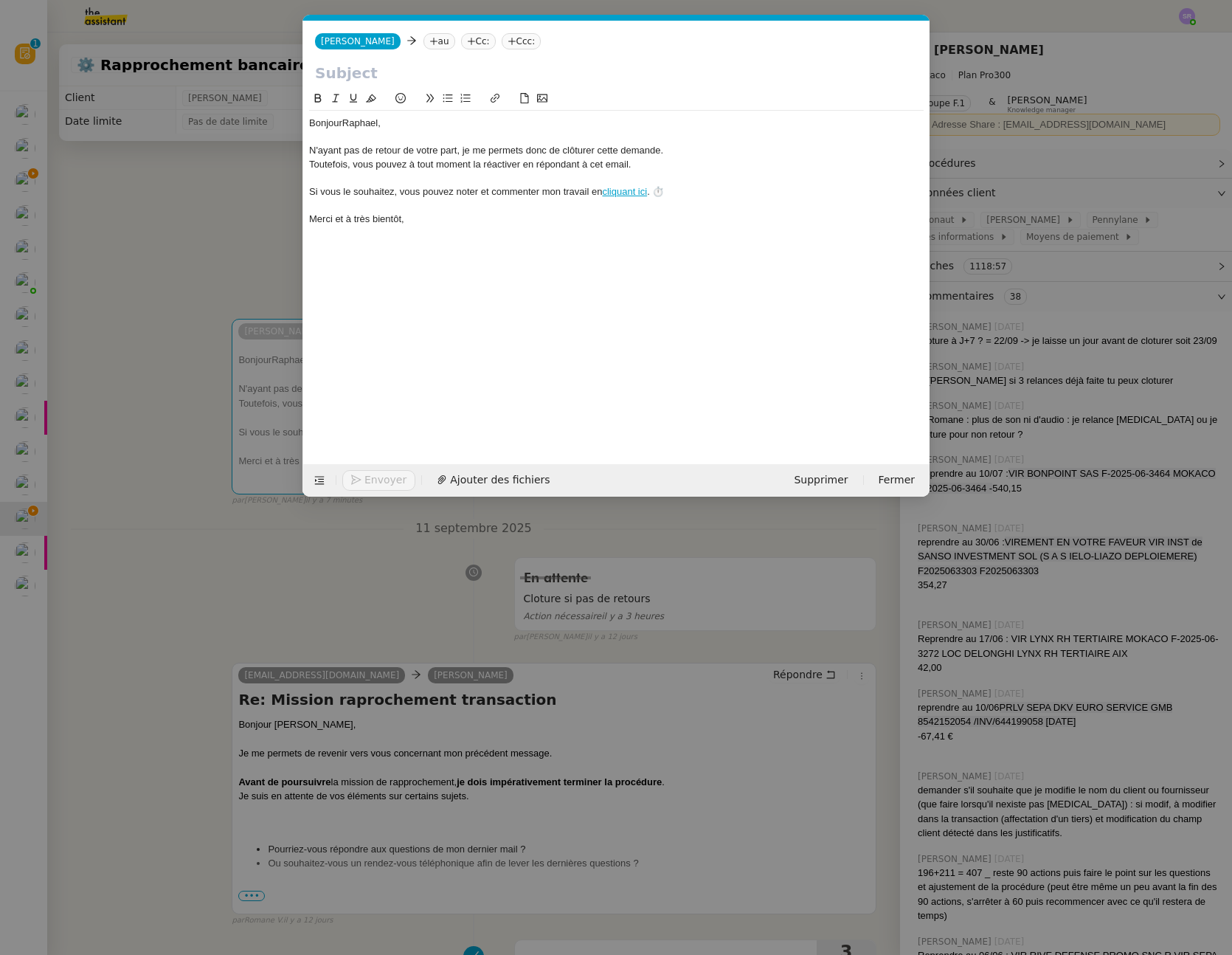
scroll to position [0, 31]
click at [424, 40] on nz-tag "au" at bounding box center [439, 41] width 32 height 16
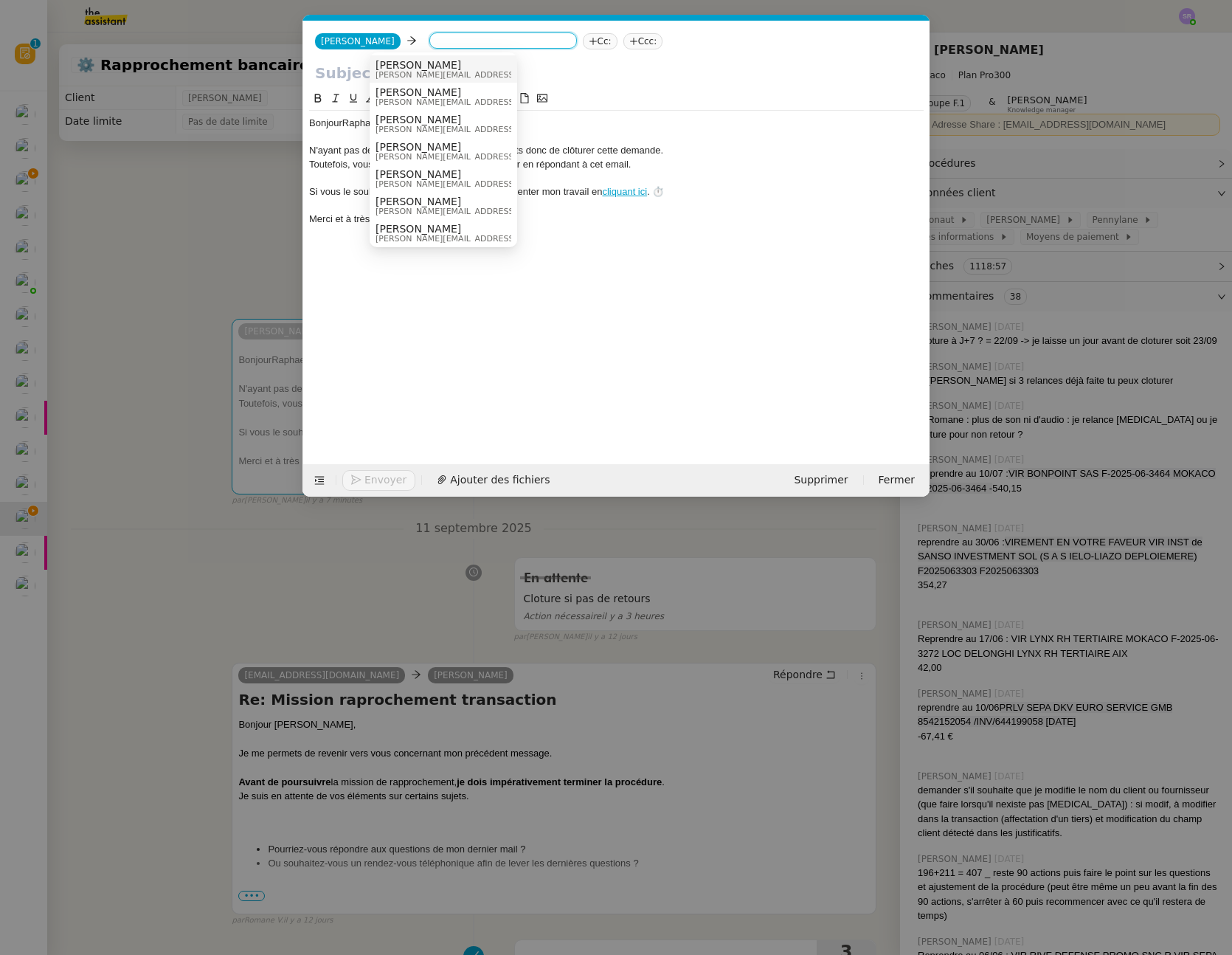
click at [478, 67] on div "Raphael Tougeron raphael@mokaco.fr" at bounding box center [444, 69] width 136 height 20
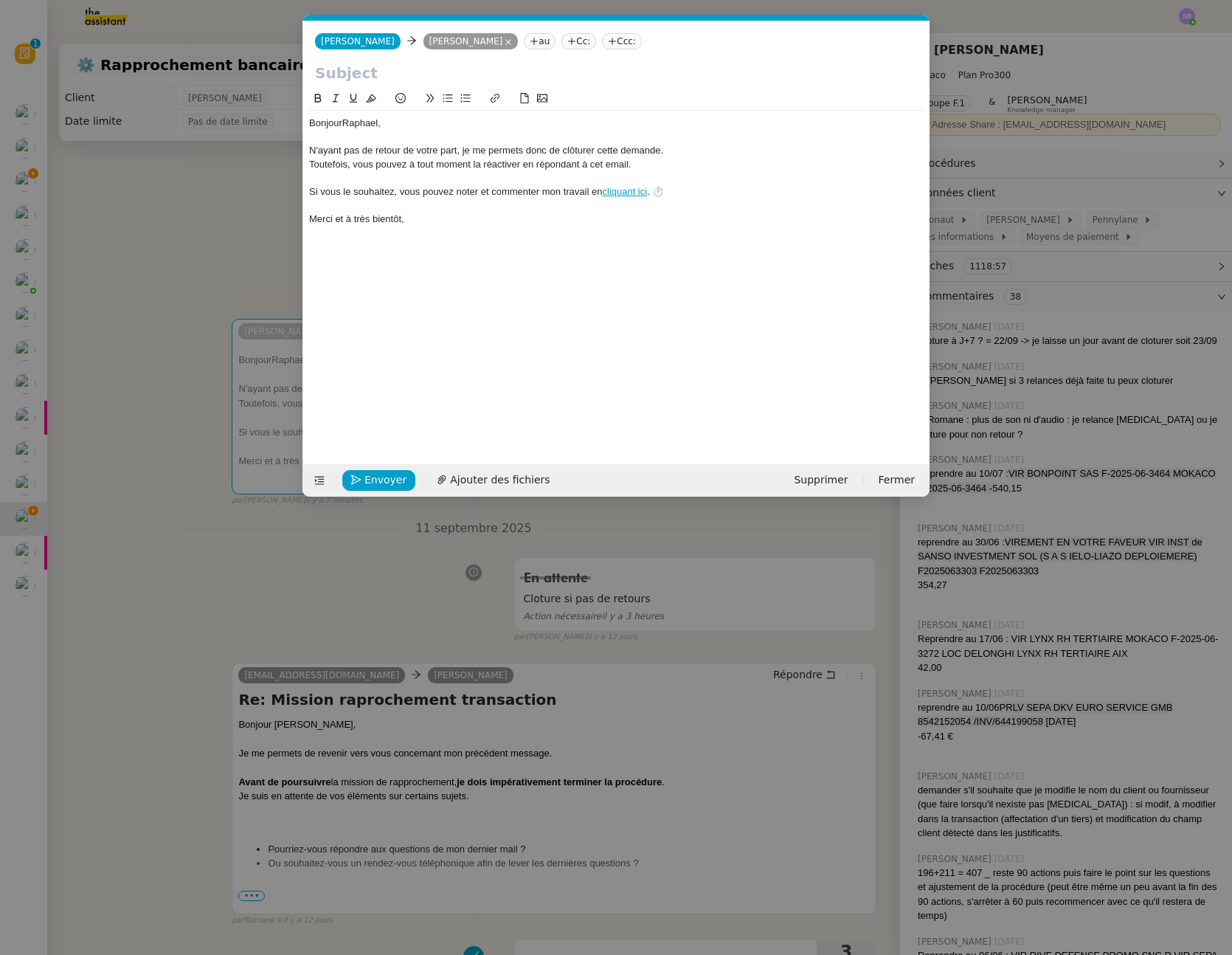
click at [368, 72] on input "text" at bounding box center [616, 73] width 603 height 22
drag, startPoint x: 228, startPoint y: 630, endPoint x: 238, endPoint y: 643, distance: 16.4
click at [229, 629] on nz-modal-container "Service TA - VOYAGE - PROPOSITION GLOBALE A utiliser dans le cadre de propositi…" at bounding box center [616, 477] width 1232 height 955
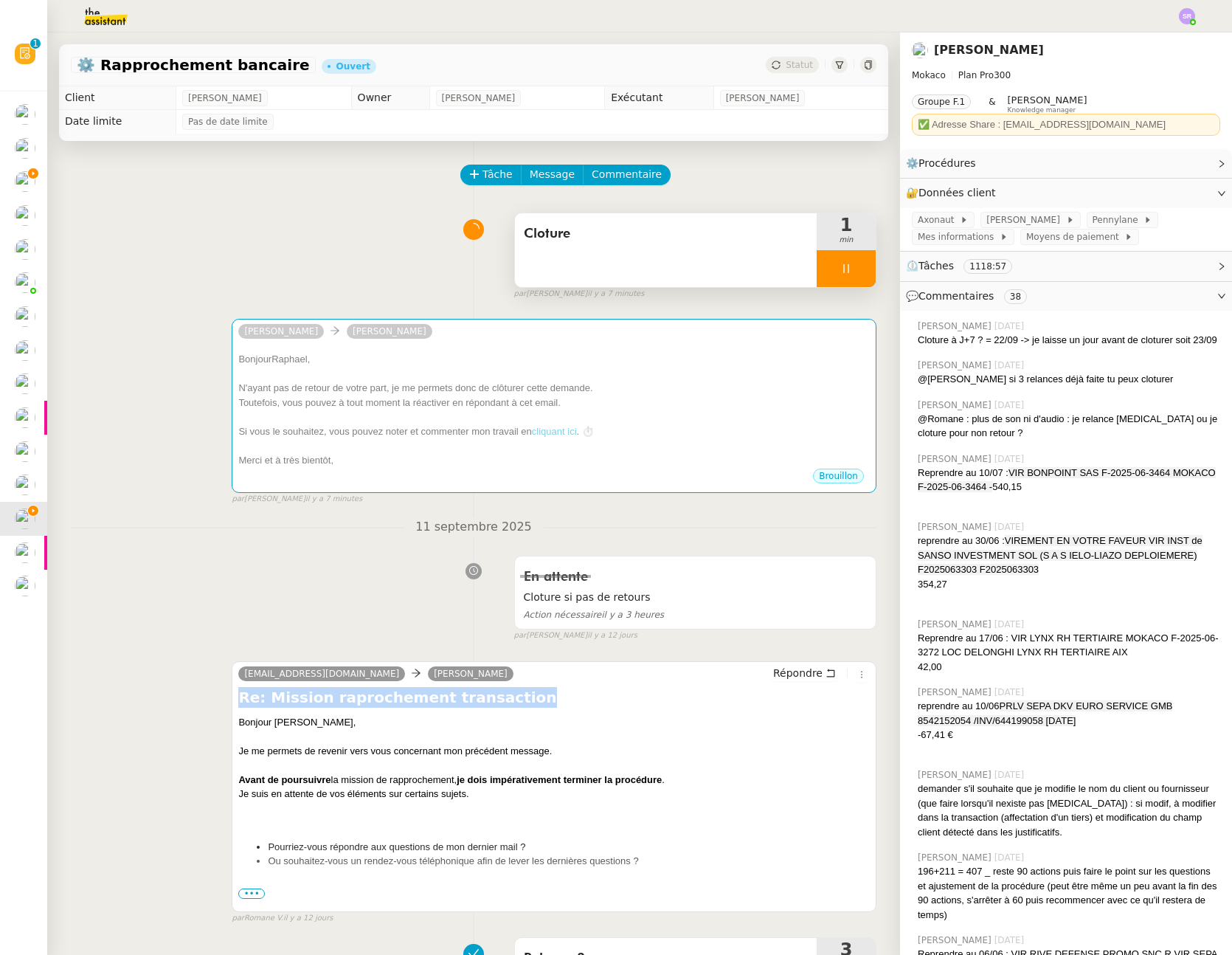
drag, startPoint x: 517, startPoint y: 698, endPoint x: 227, endPoint y: 698, distance: 290.0
click at [227, 698] on div "lou@theassistant.com Raphael Tougeron Répondre Re: Mission raprochement transac…" at bounding box center [474, 786] width 806 height 277
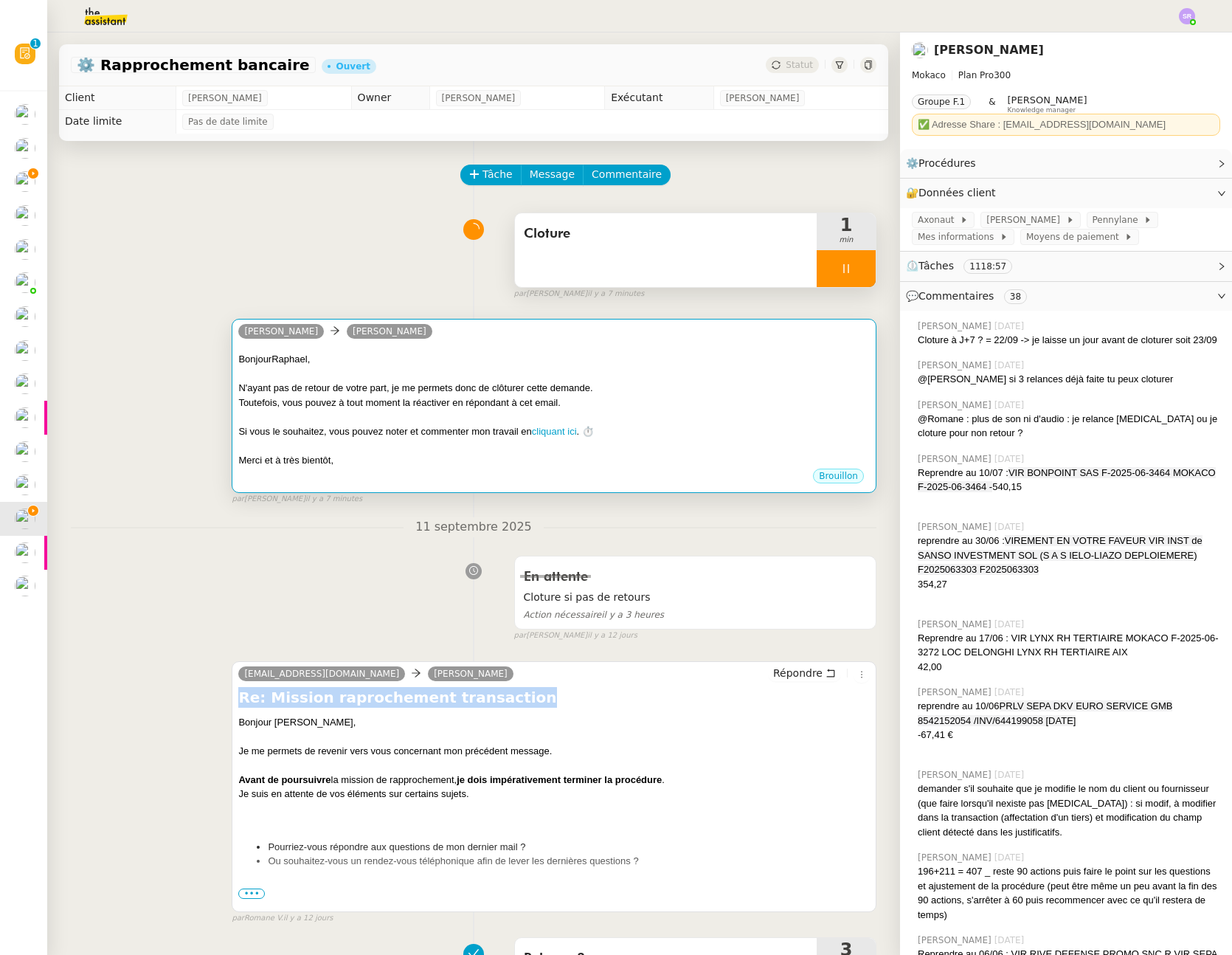
copy h4 "Re: Mission raprochement transaction"
click at [333, 375] on div at bounding box center [554, 374] width 632 height 15
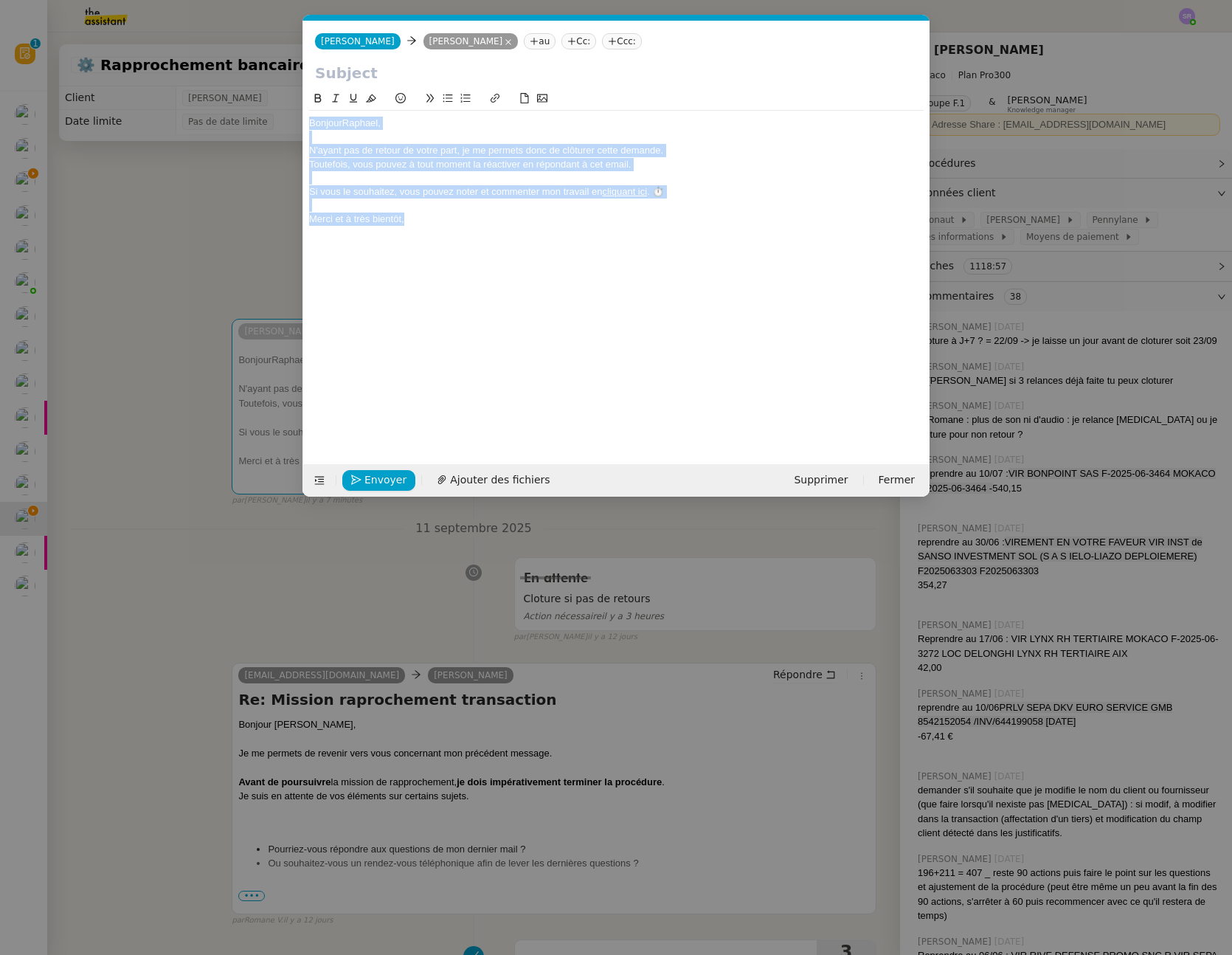
drag, startPoint x: 419, startPoint y: 218, endPoint x: 306, endPoint y: 115, distance: 152.9
click at [306, 115] on nz-spin "Bonjour ﻿ Raphael﻿, N'ayant pas de retour de votre part, je me permets donc de …" at bounding box center [616, 269] width 627 height 357
copy div "Bonjour ﻿ Raphael﻿, N'ayant pas de retour de votre part, je me permets donc de …"
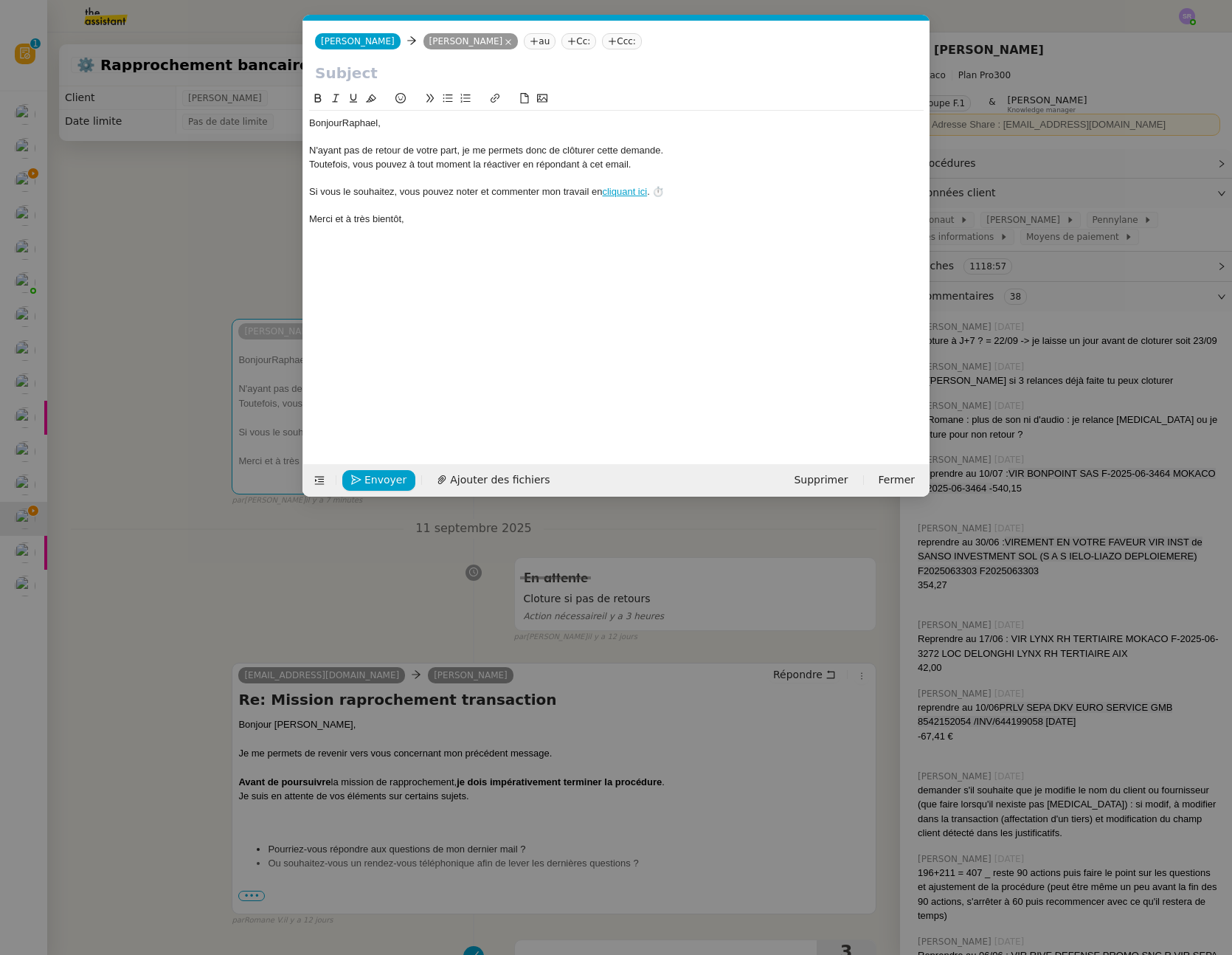
click at [792, 676] on nz-modal-container "Service TA - VOYAGE - PROPOSITION GLOBALE A utiliser dans le cadre de propositi…" at bounding box center [616, 477] width 1232 height 955
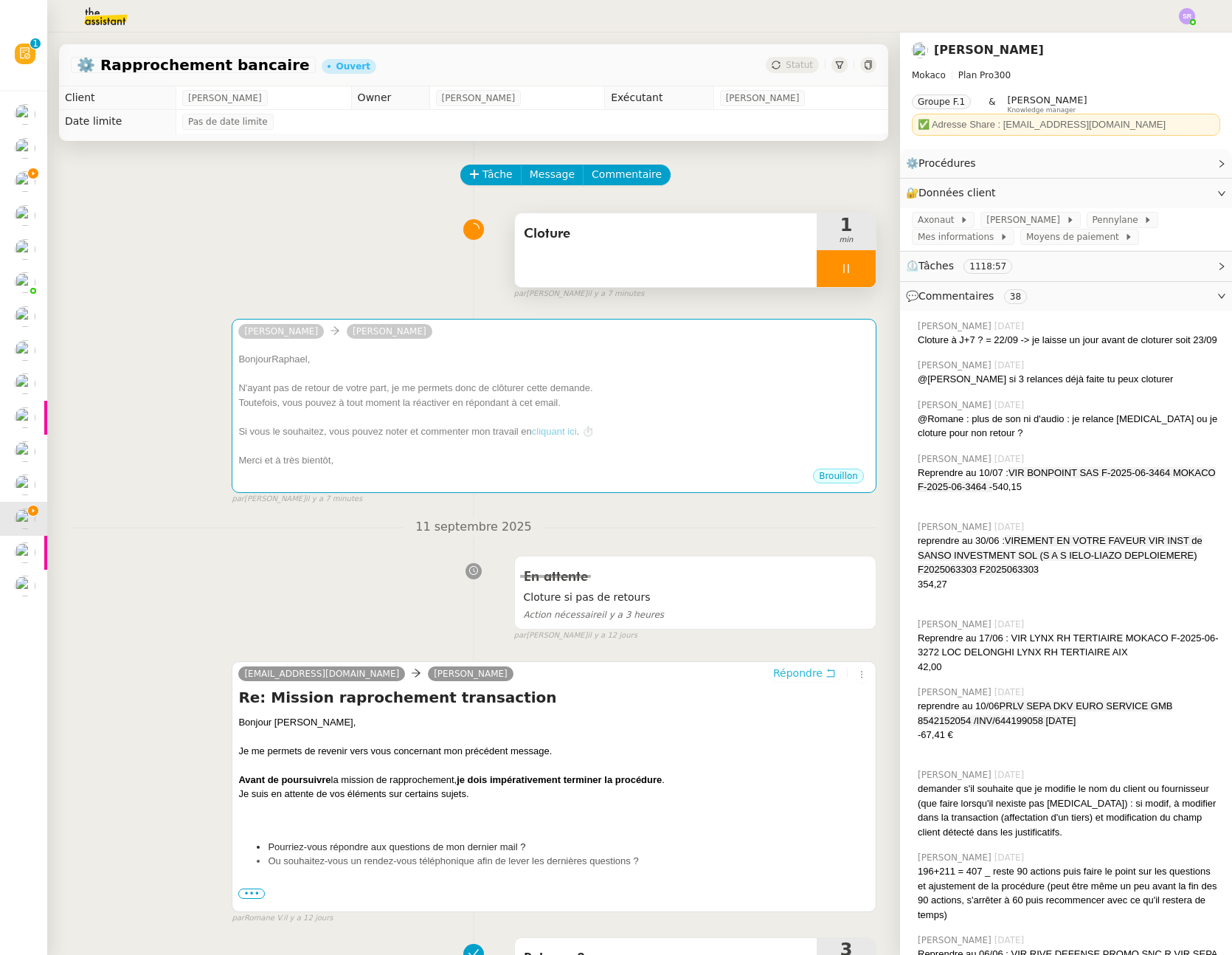
click at [794, 678] on span "Répondre" at bounding box center [798, 673] width 49 height 15
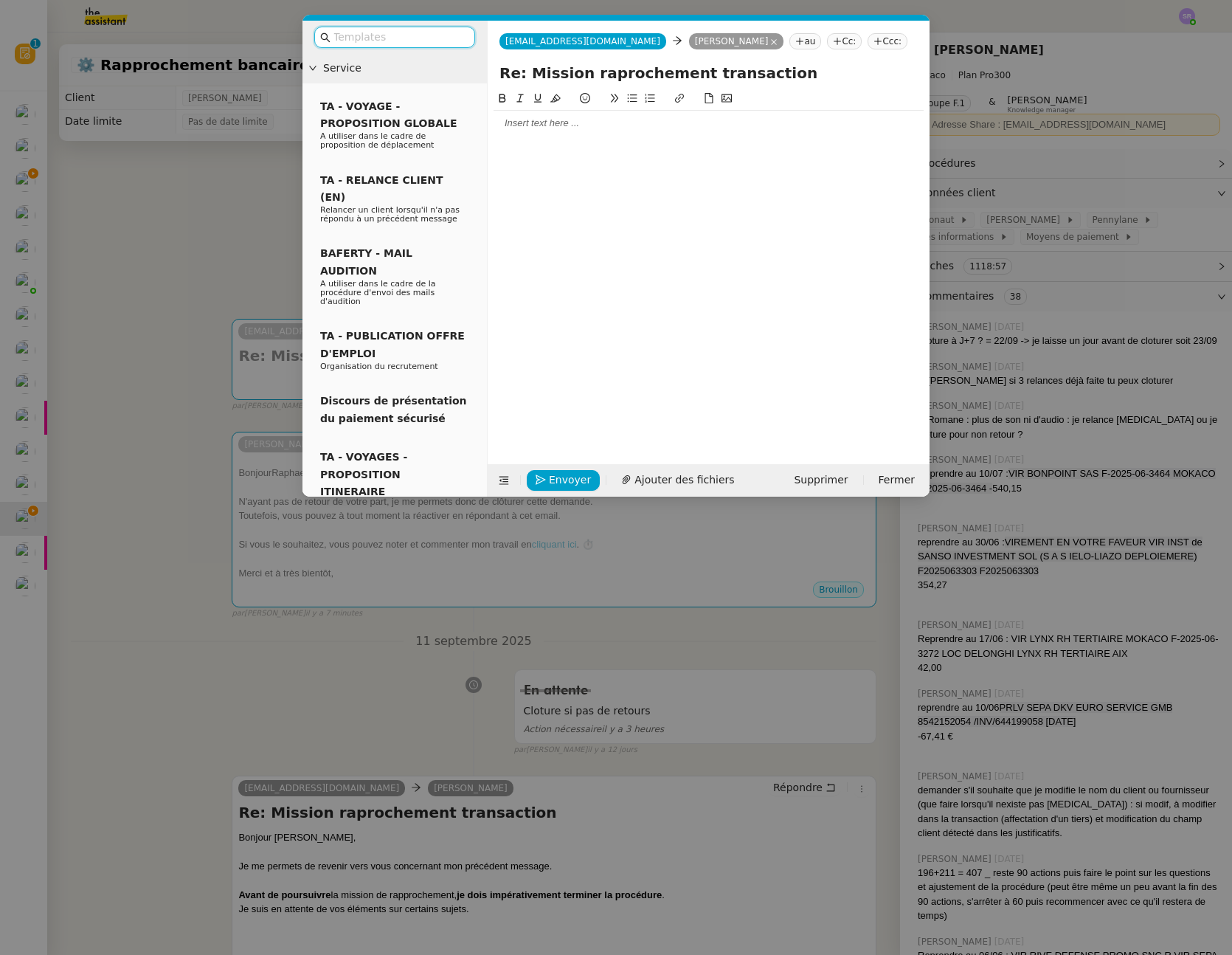
click at [430, 25] on div at bounding box center [395, 37] width 185 height 33
click at [427, 35] on input "text" at bounding box center [400, 37] width 133 height 17
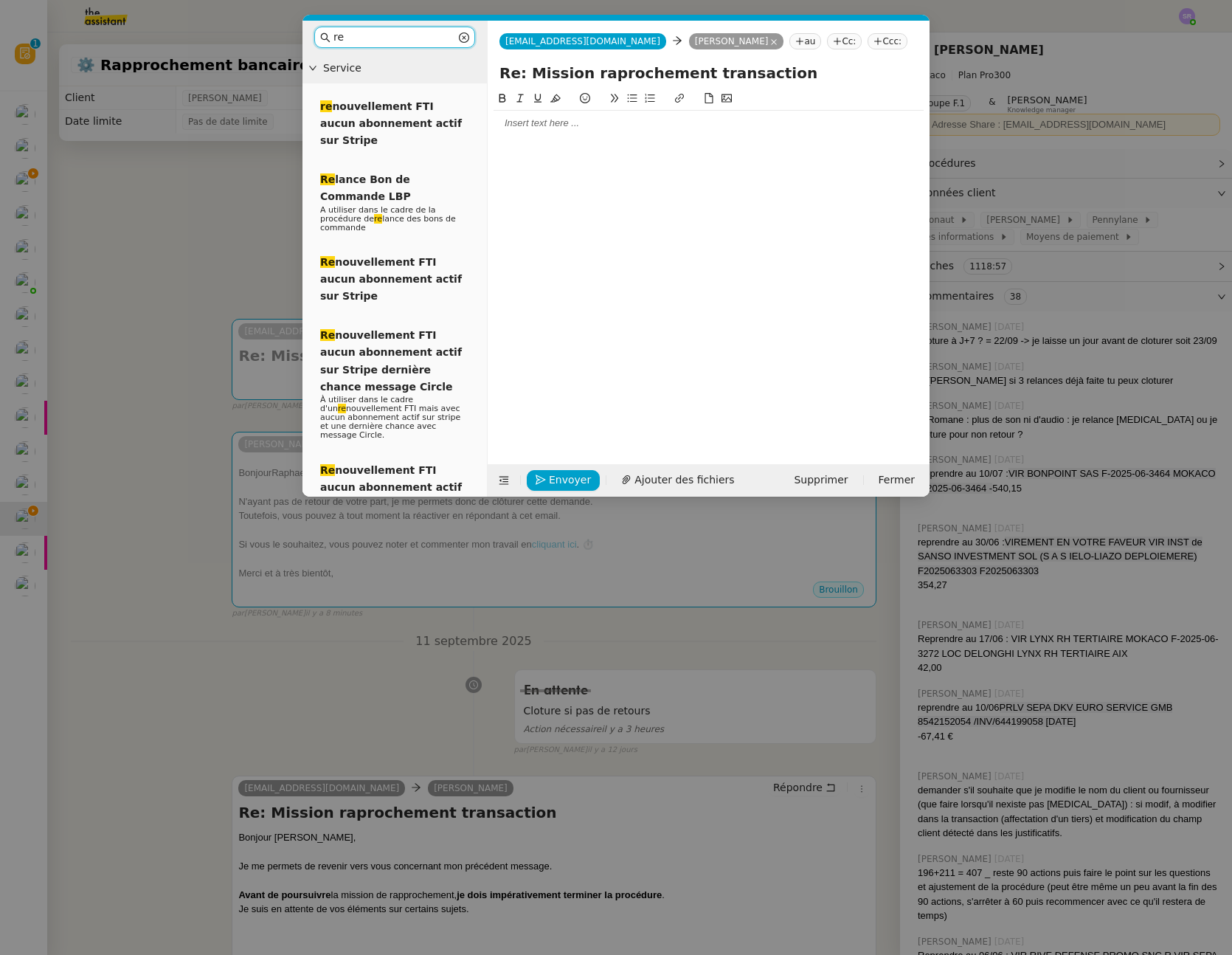
type input "r"
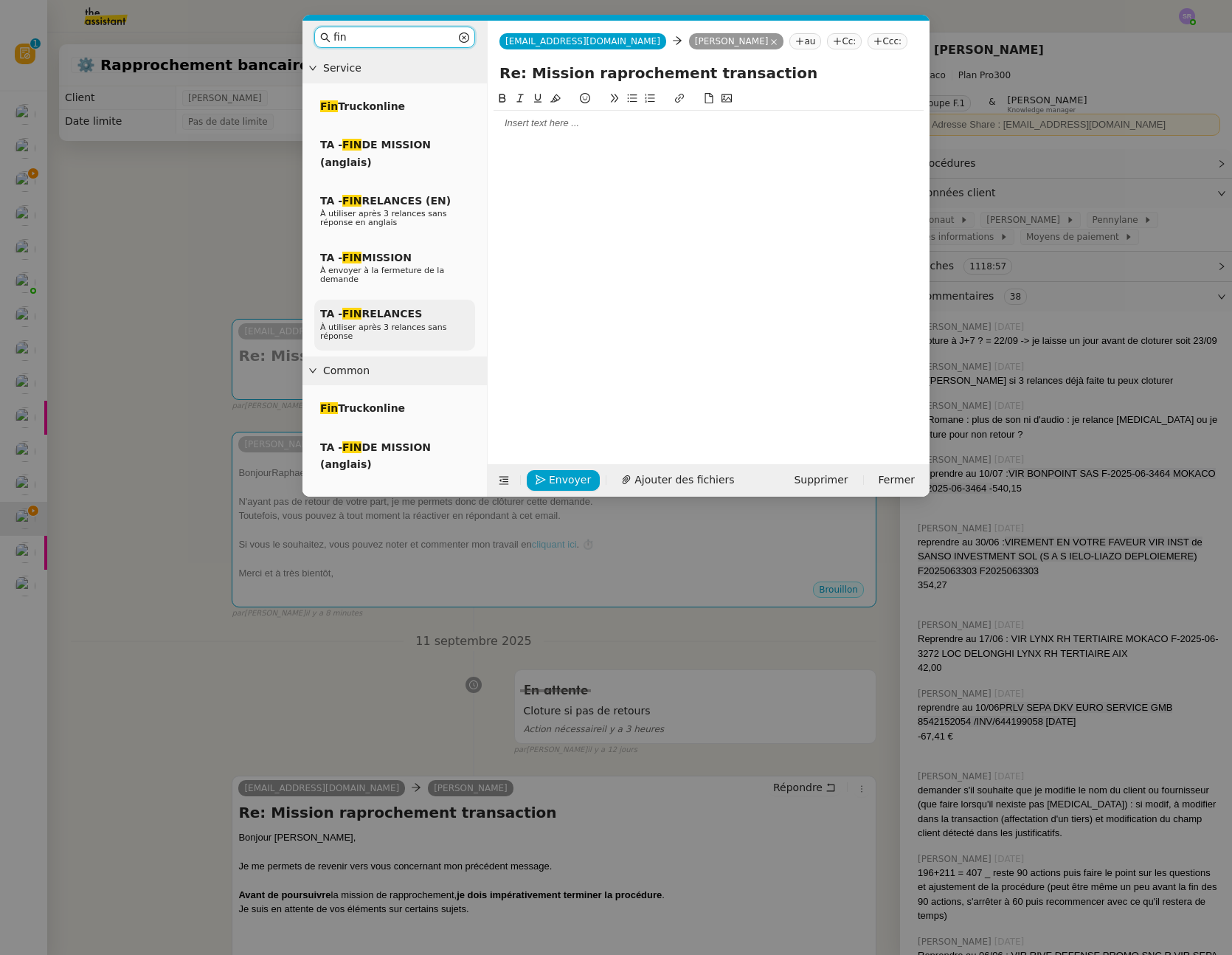
type input "fin"
click at [434, 318] on div "TA - FIN RELANCES À utiliser après 3 relances sans réponse" at bounding box center [395, 325] width 161 height 51
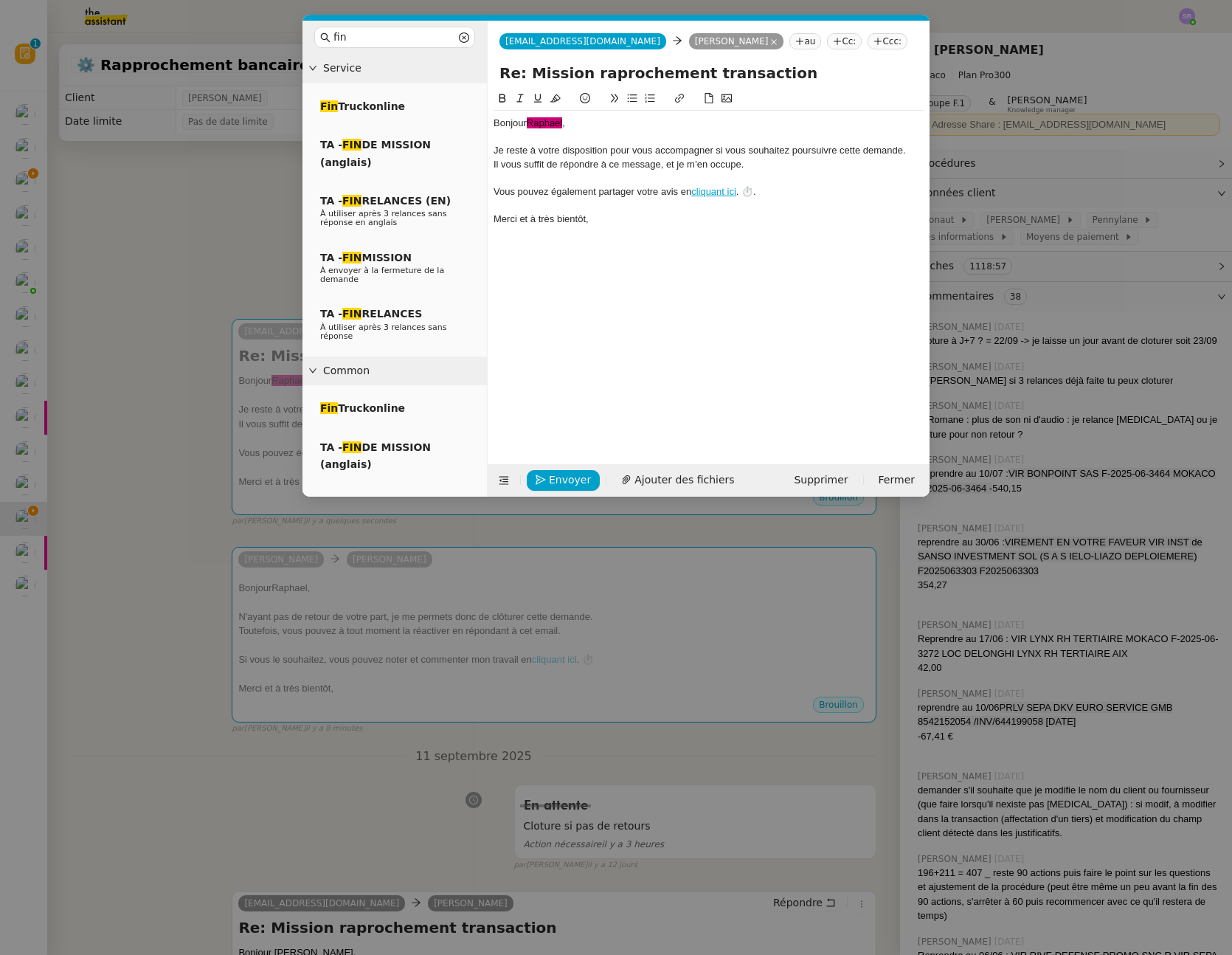
click at [163, 421] on nz-modal-container "fin Service Fin Truckonline TA - FIN DE MISSION (anglais) TA - FIN RELANCES (EN…" at bounding box center [616, 477] width 1232 height 955
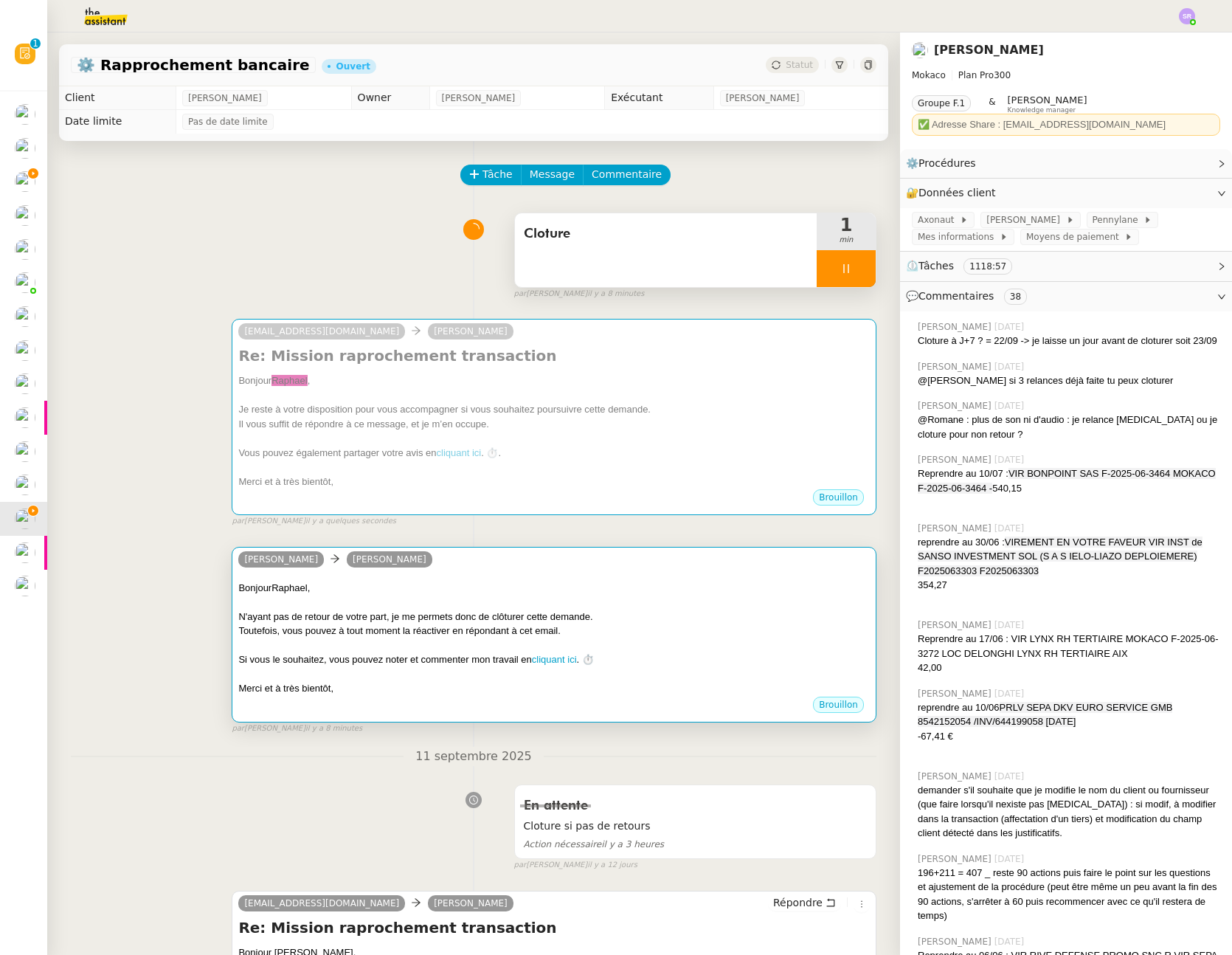
click at [370, 643] on div at bounding box center [554, 646] width 632 height 15
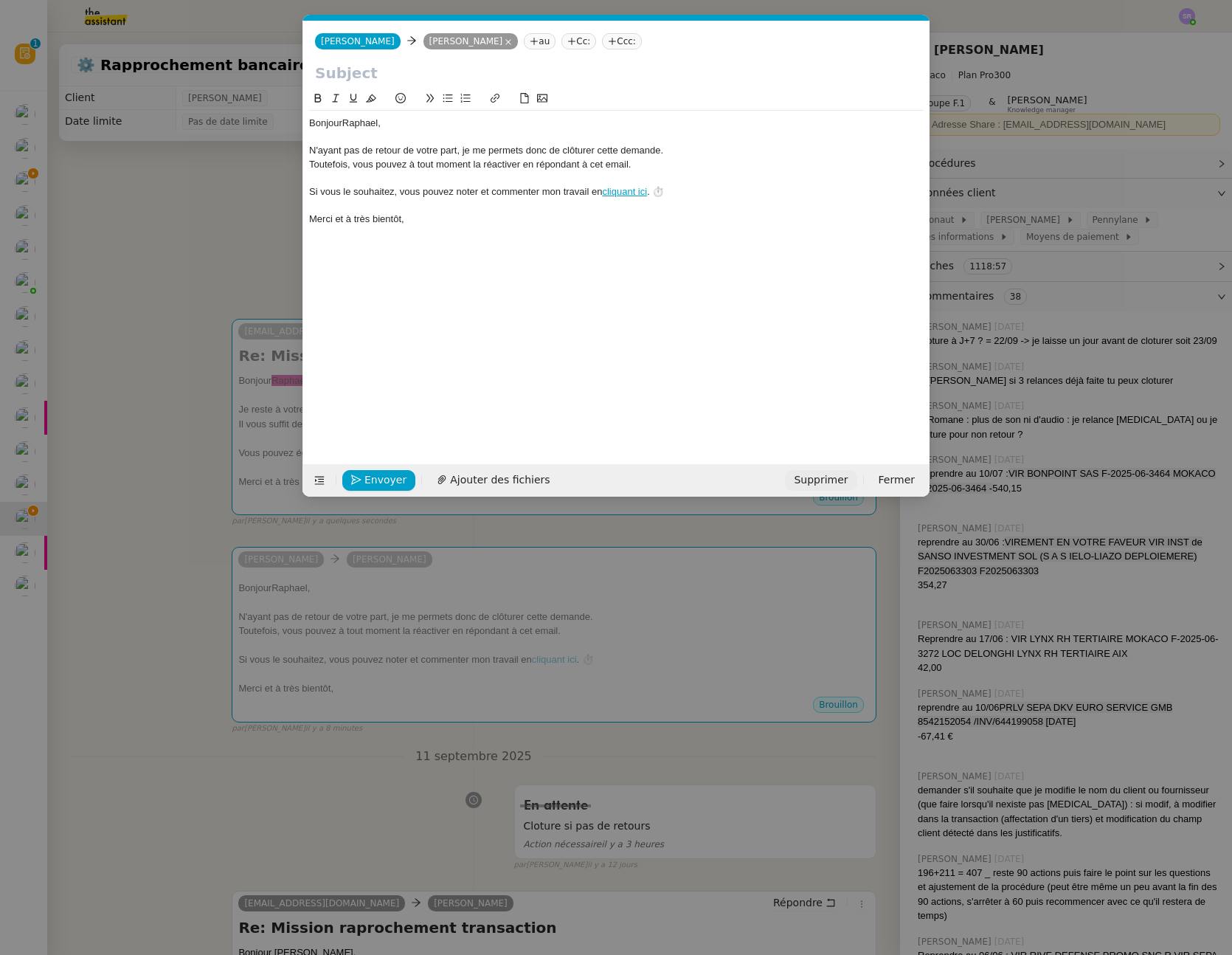
click at [838, 480] on span "Supprimer" at bounding box center [821, 480] width 54 height 17
click at [951, 442] on span "OK" at bounding box center [958, 441] width 15 height 15
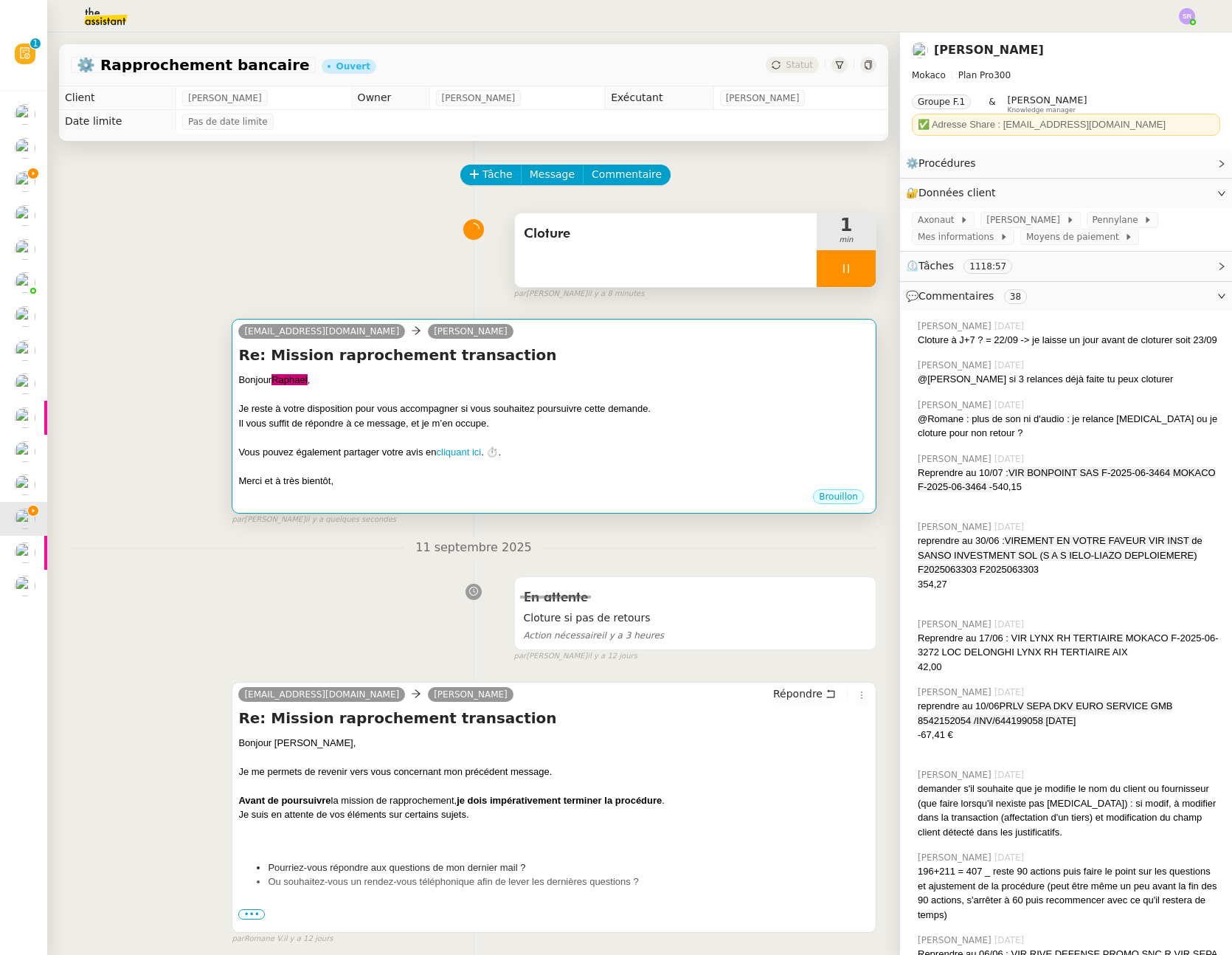
click at [558, 414] on div "Je reste à votre disposition pour vous accompagner si vous souhaitez poursuivre…" at bounding box center [554, 409] width 632 height 15
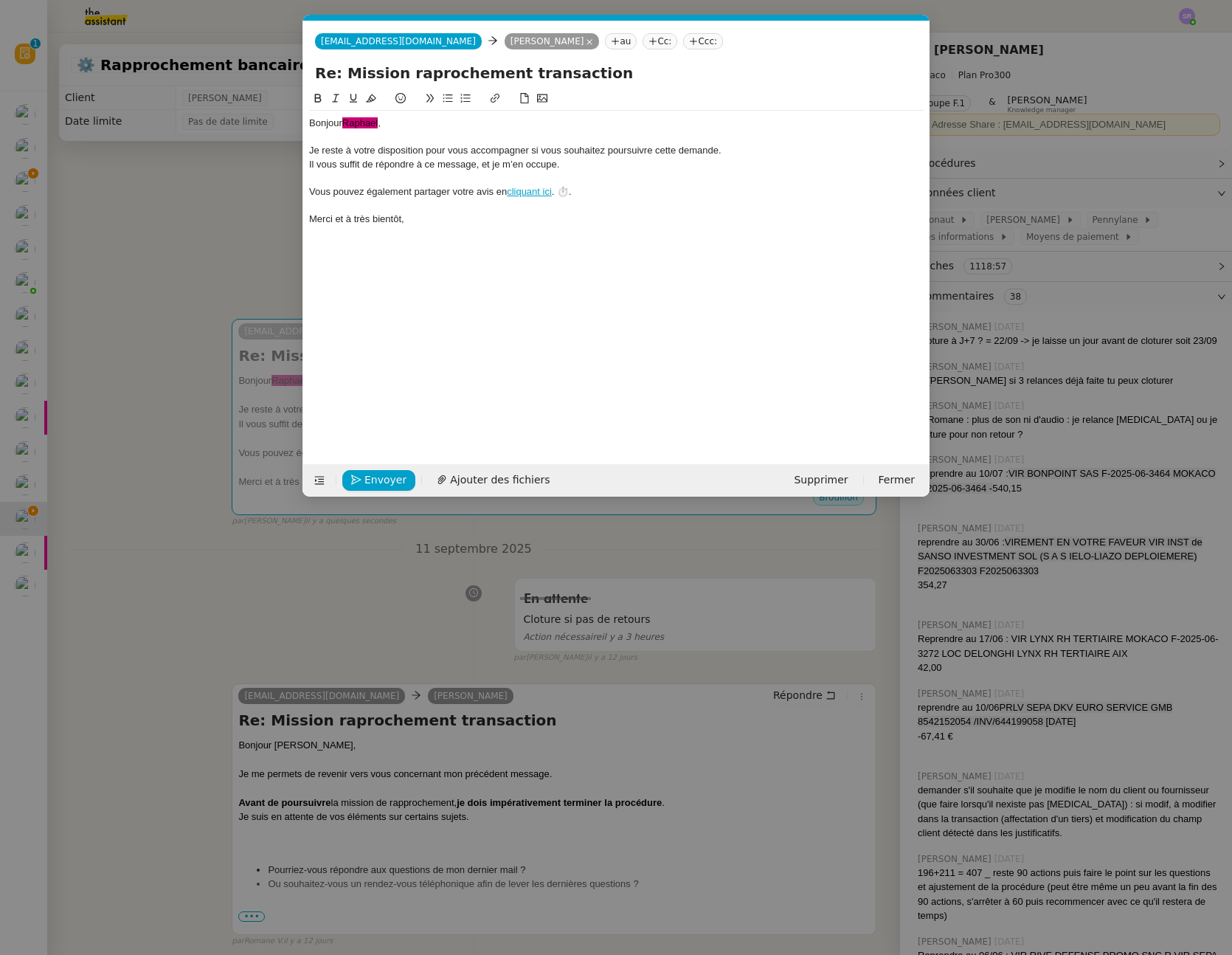
scroll to position [0, 46]
click at [368, 128] on span "﻿Raphael﻿" at bounding box center [360, 123] width 35 height 11
click at [368, 127] on span "﻿Raphael﻿" at bounding box center [360, 123] width 35 height 11
click at [374, 98] on icon at bounding box center [371, 98] width 10 height 10
click at [367, 124] on span "Raphael﻿" at bounding box center [360, 123] width 35 height 11
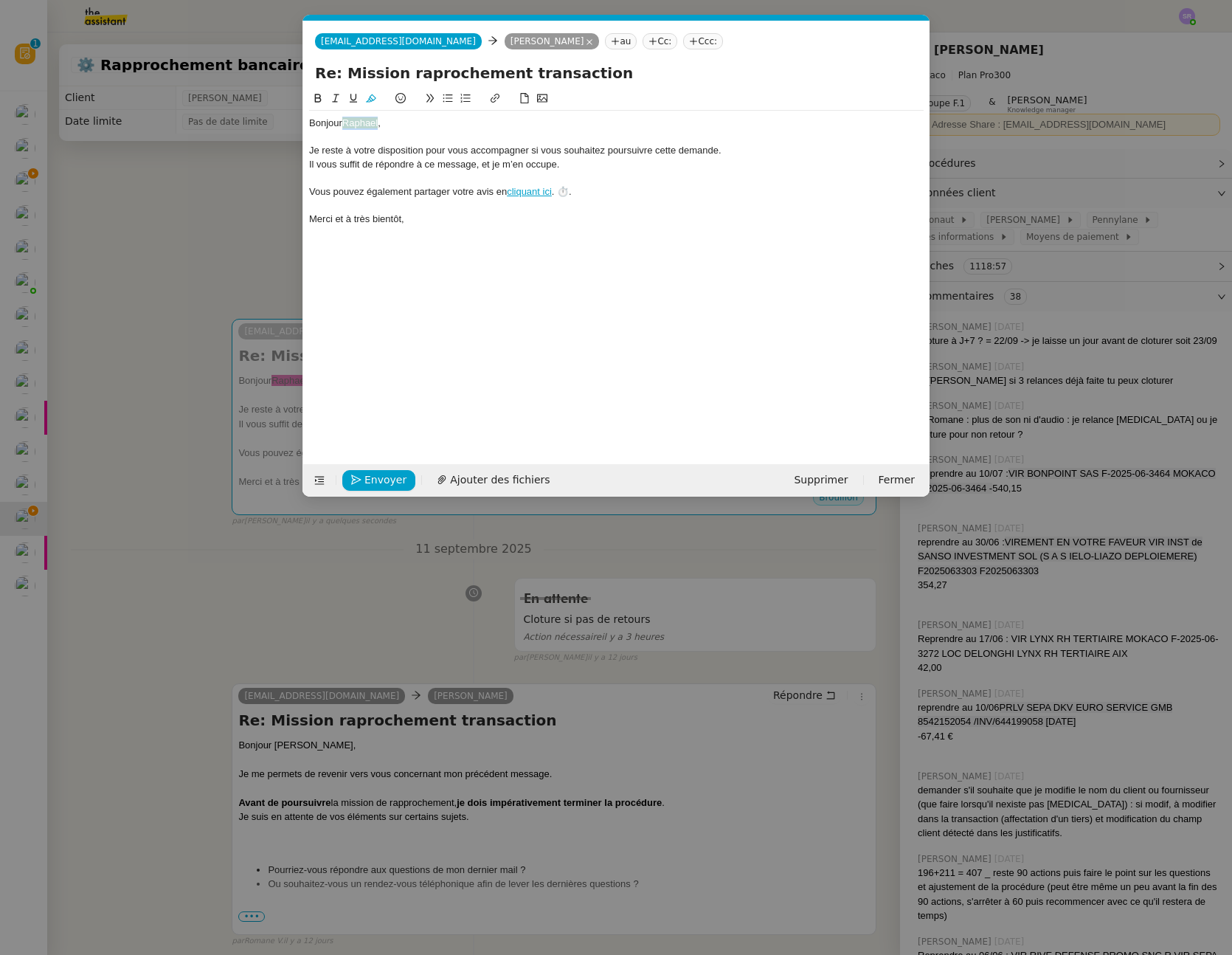
click at [366, 123] on span "Raphael﻿" at bounding box center [360, 123] width 35 height 11
click at [371, 97] on icon at bounding box center [371, 98] width 10 height 10
click at [374, 130] on div "Bonjour ﻿ Raphael﻿," at bounding box center [616, 123] width 615 height 13
click at [398, 166] on div "Il vous suffit de répondre à ce message, et je m’en occupe." at bounding box center [616, 165] width 615 height 13
click at [372, 125] on div "Bonjour ﻿ Raphael﻿," at bounding box center [616, 123] width 615 height 13
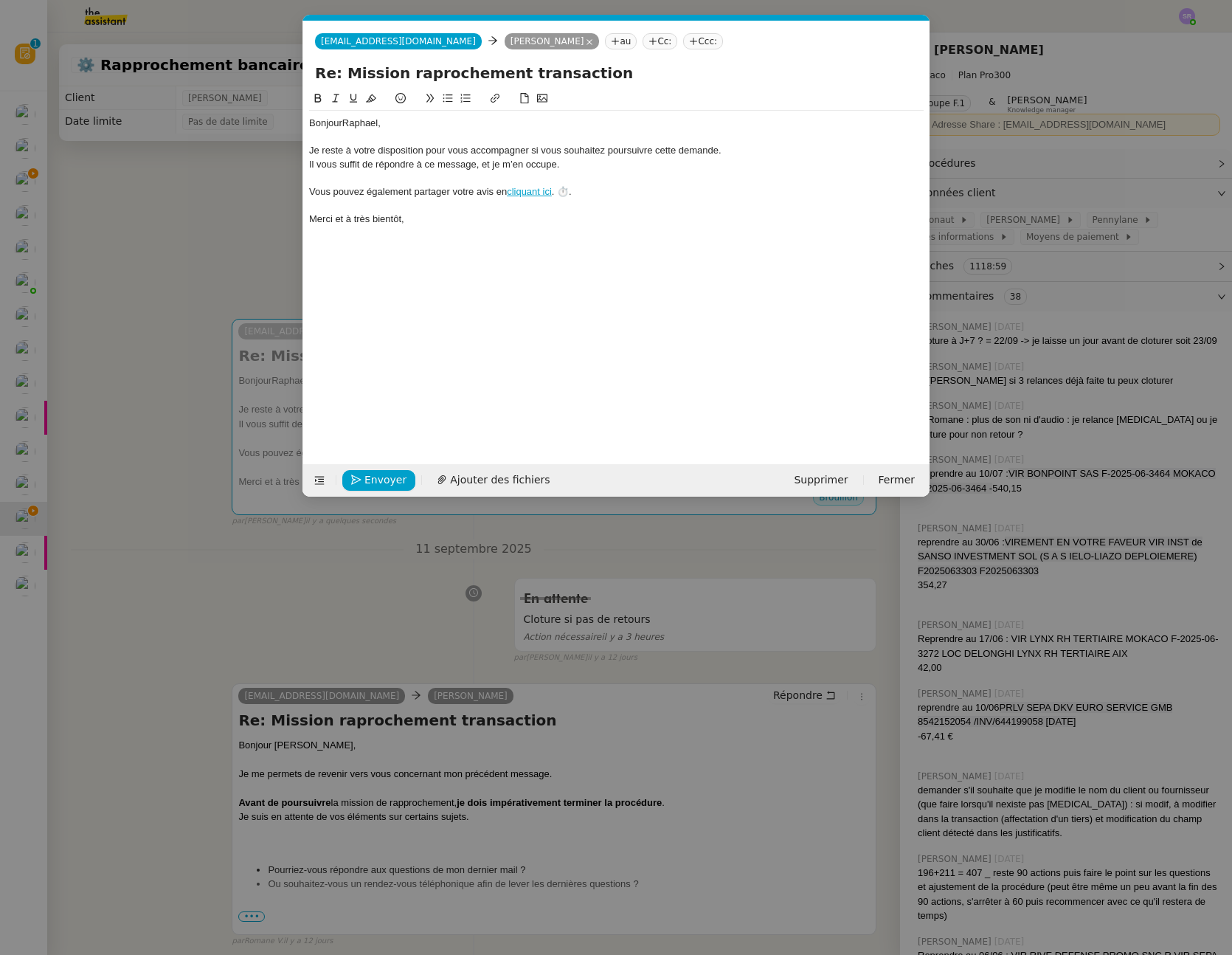
click at [320, 240] on div "Bonjour ﻿ Raphael﻿, Je reste à votre disposition pour vous accompagner si vous …" at bounding box center [616, 266] width 615 height 351
click at [488, 294] on div "Bonjour ﻿ Raphael﻿, Je reste à votre disposition pour vous accompagner si vous …" at bounding box center [616, 266] width 615 height 351
click at [224, 227] on nz-modal-container "fin Service Fin Truckonline TA - FIN DE MISSION (anglais) TA - FIN RELANCES (EN…" at bounding box center [616, 477] width 1232 height 955
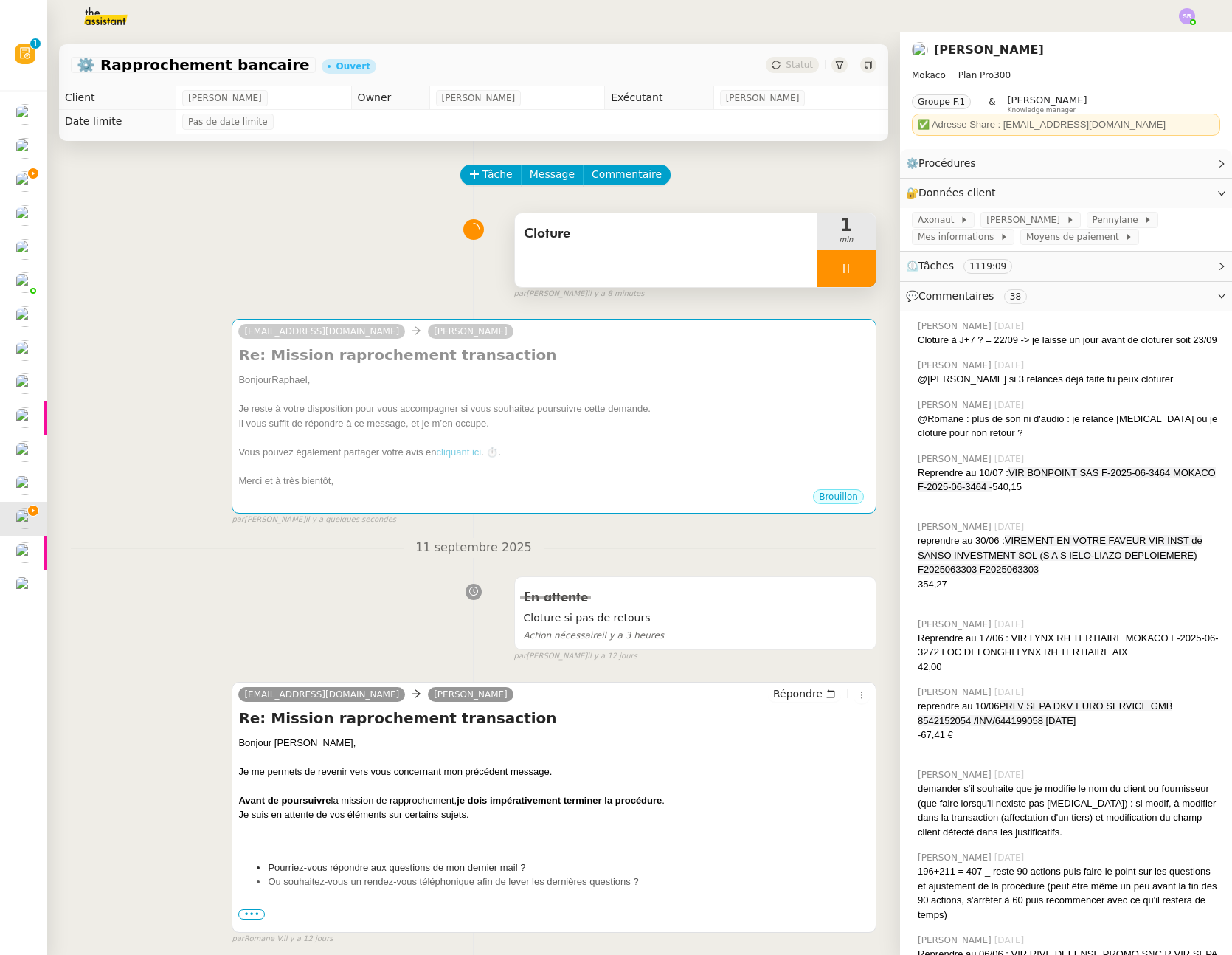
click at [834, 262] on div at bounding box center [847, 269] width 59 height 37
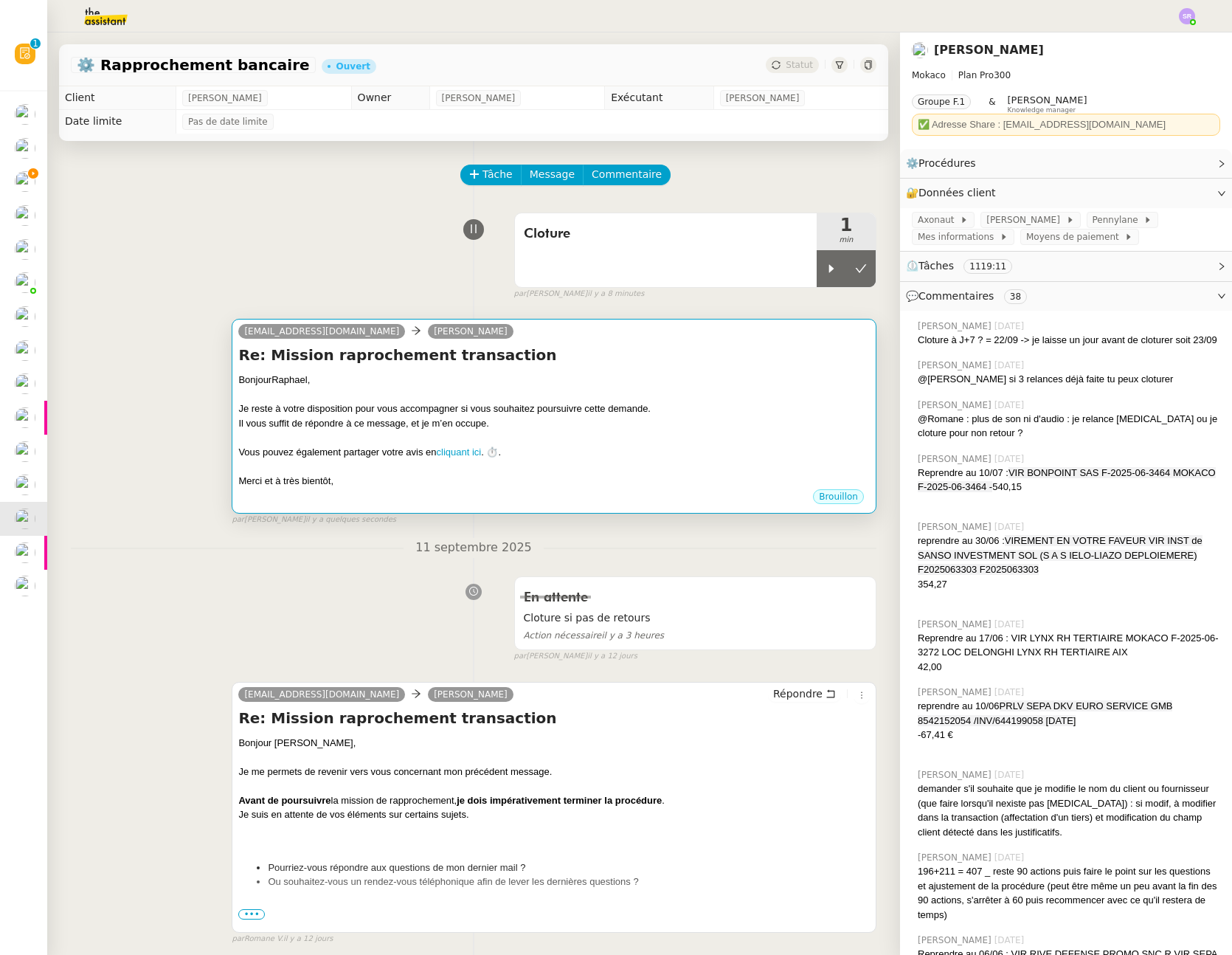
click at [346, 435] on div at bounding box center [554, 438] width 632 height 15
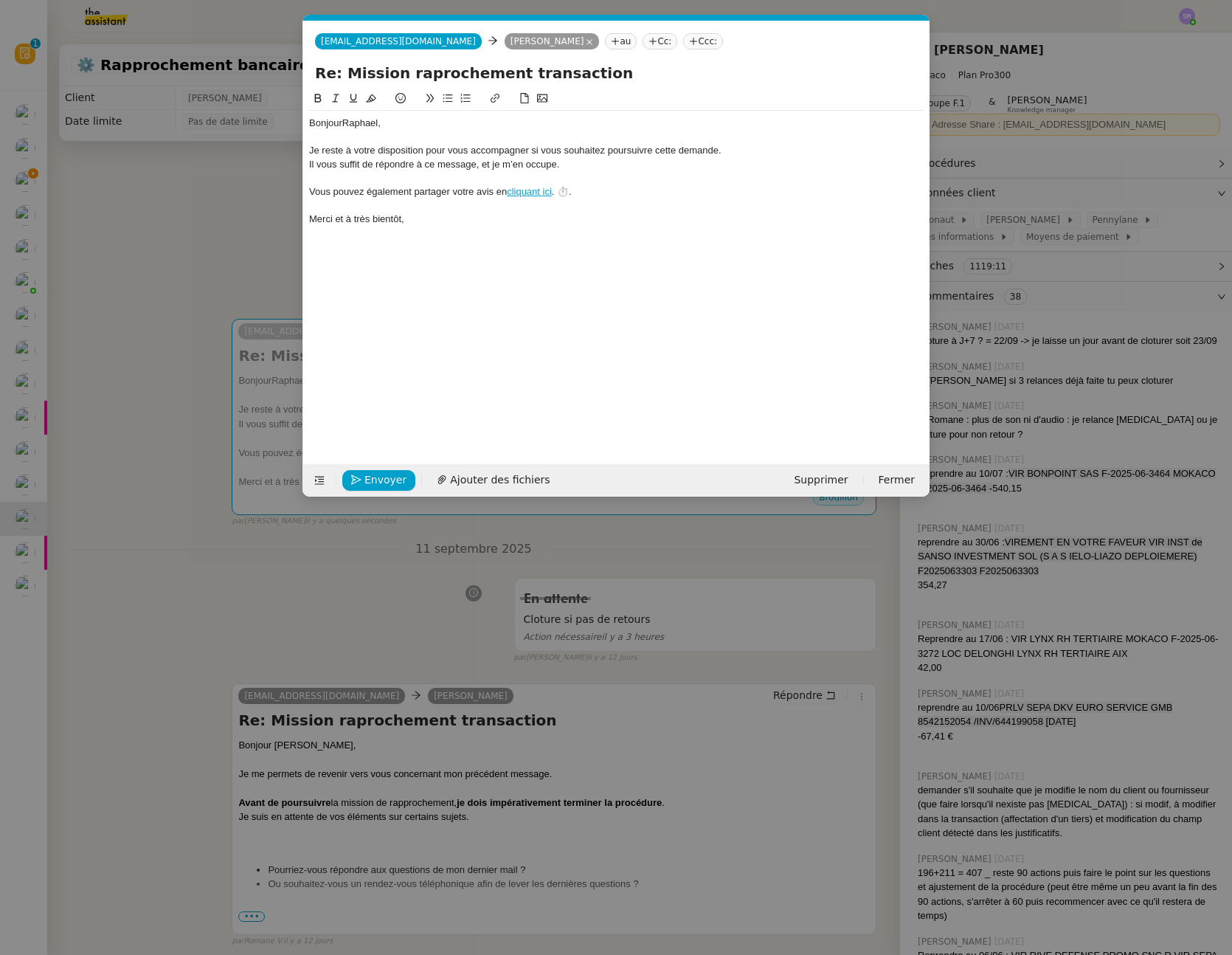
click at [144, 403] on nz-modal-container "fin Service Fin Truckonline TA - FIN DE MISSION (anglais) TA - FIN RELANCES (EN…" at bounding box center [616, 477] width 1232 height 955
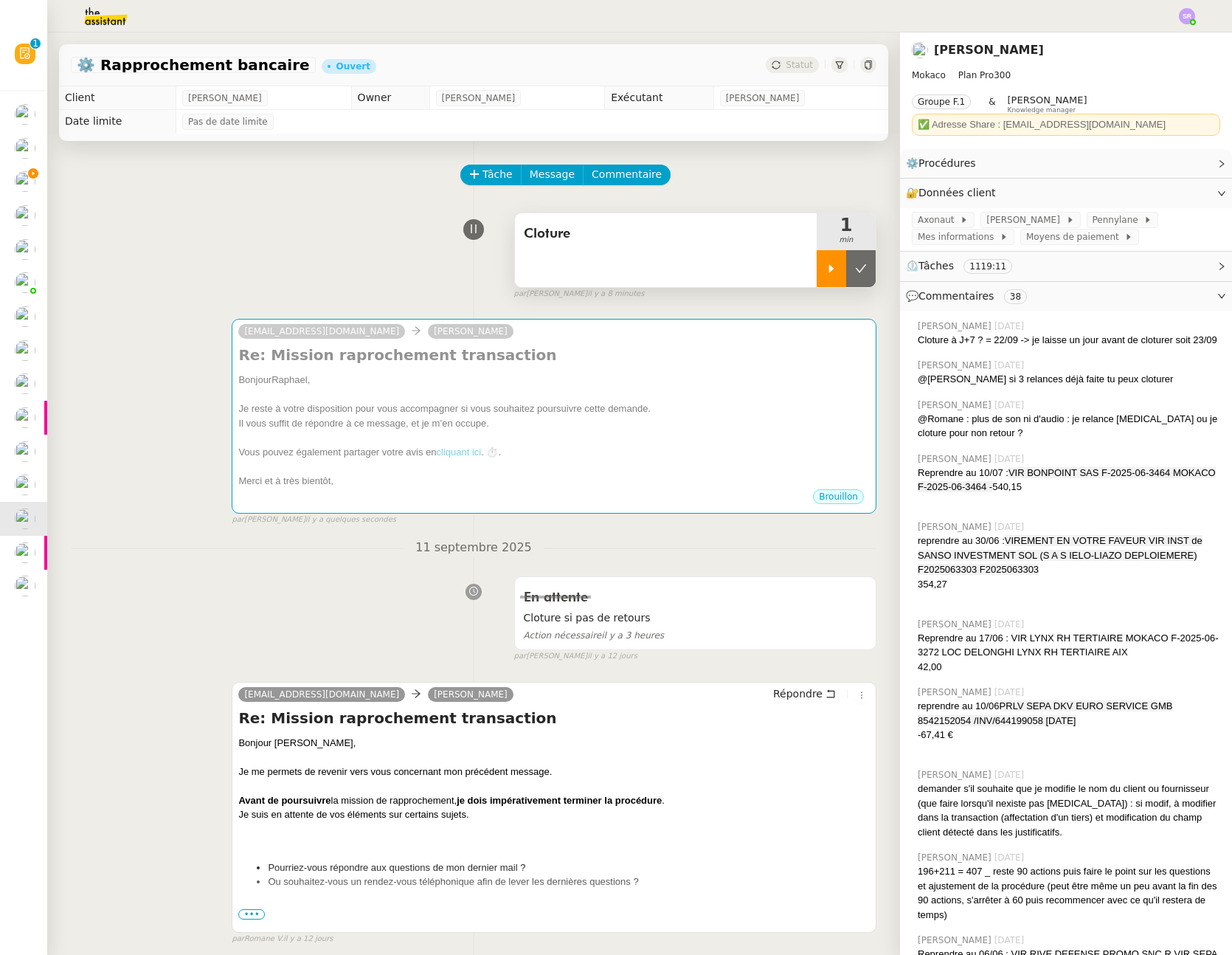
click at [818, 275] on div at bounding box center [832, 269] width 30 height 37
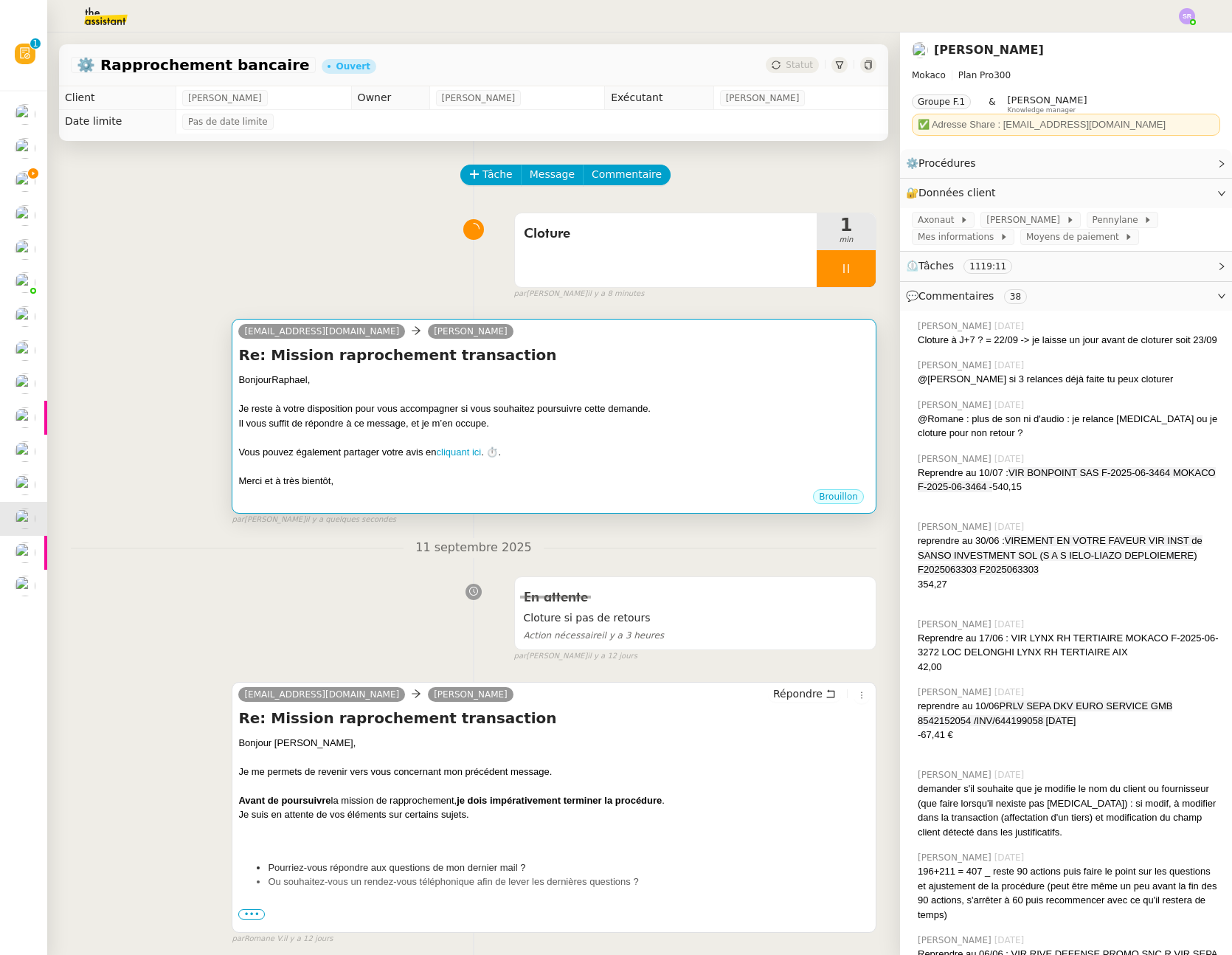
click at [686, 385] on div "Bonjour ﻿ Raphael﻿," at bounding box center [554, 380] width 632 height 15
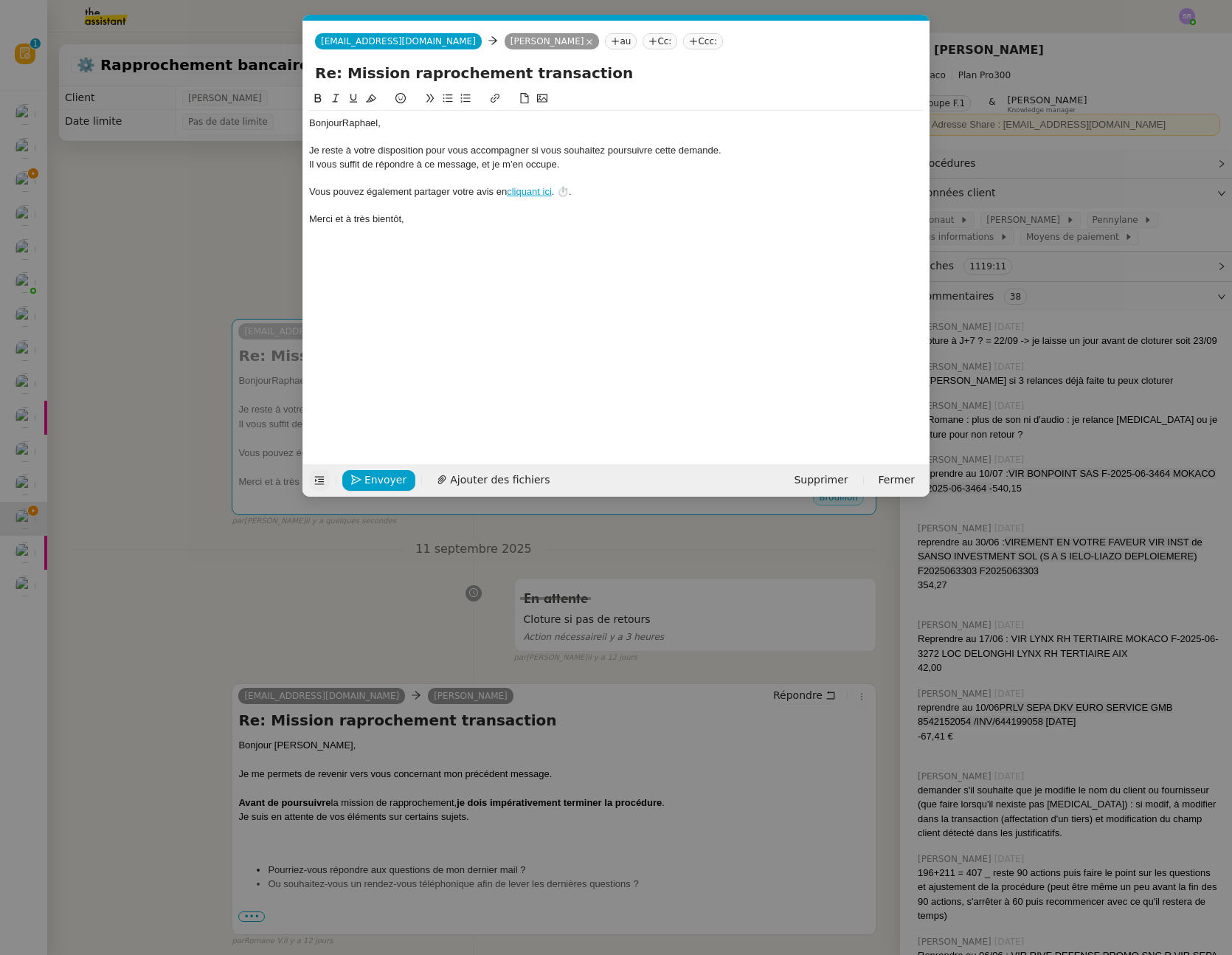
click at [315, 481] on icon at bounding box center [320, 480] width 10 height 8
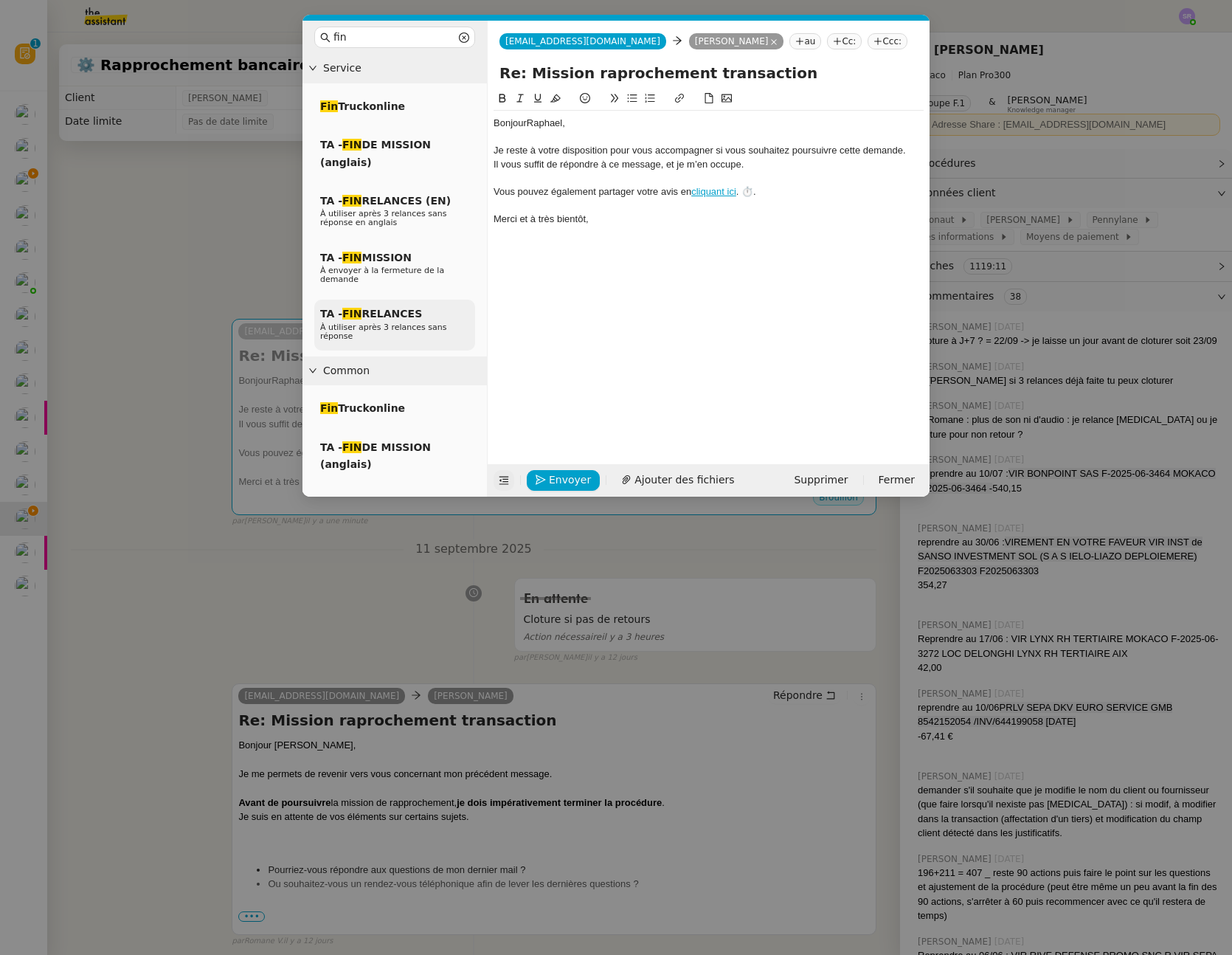
click at [440, 337] on p "À utiliser après 3 relances sans réponse" at bounding box center [395, 332] width 149 height 18
click at [438, 226] on p "À utiliser après 3 relances sans réponse en anglais" at bounding box center [395, 218] width 149 height 18
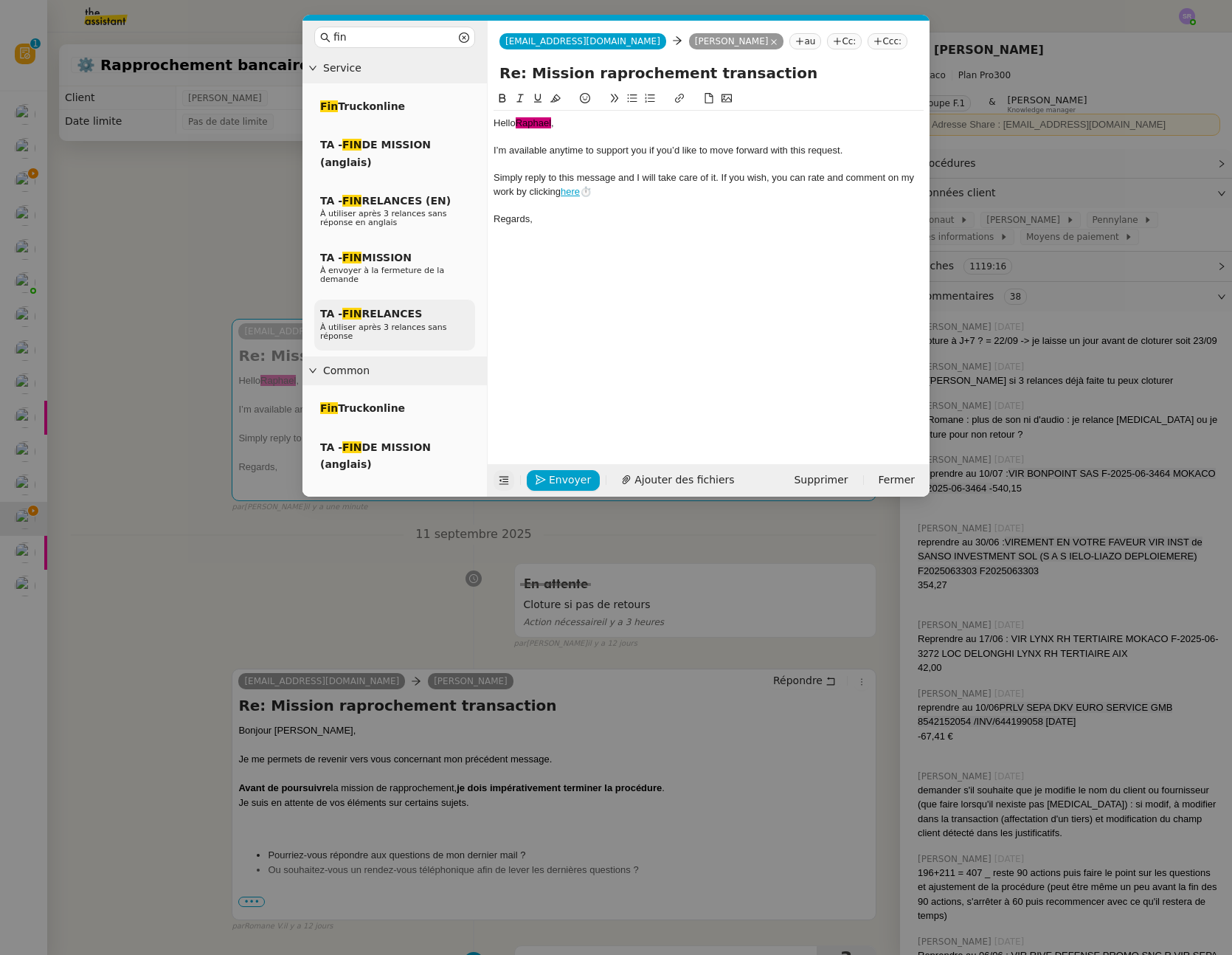
click at [429, 315] on div "TA - FIN RELANCES À utiliser après 3 relances sans réponse" at bounding box center [395, 325] width 161 height 51
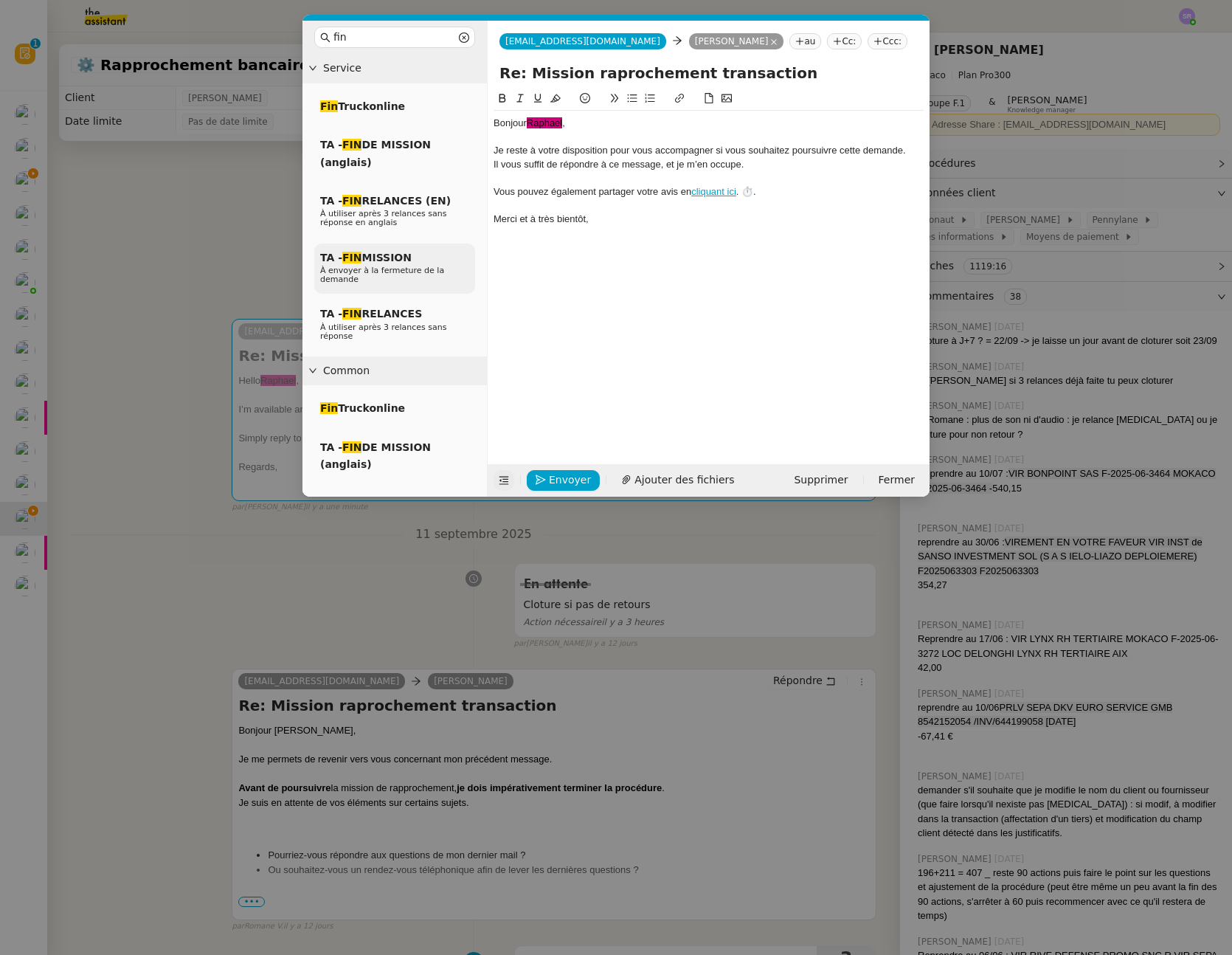
click at [427, 261] on div "TA - FIN MISSION À envoyer à la fermeture de la demande" at bounding box center [395, 269] width 161 height 51
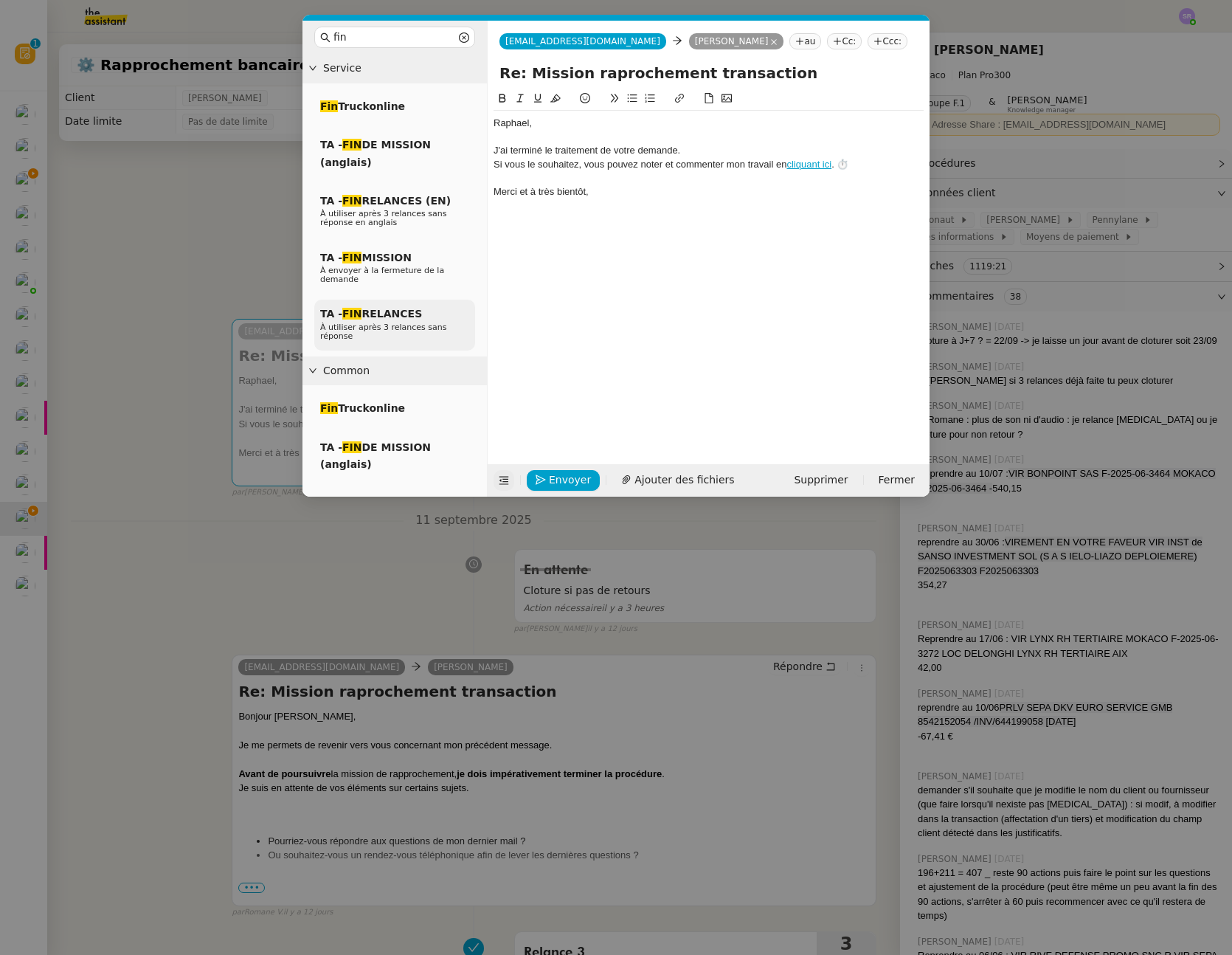
click at [422, 306] on div "TA - FIN RELANCES À utiliser après 3 relances sans réponse" at bounding box center [395, 325] width 161 height 51
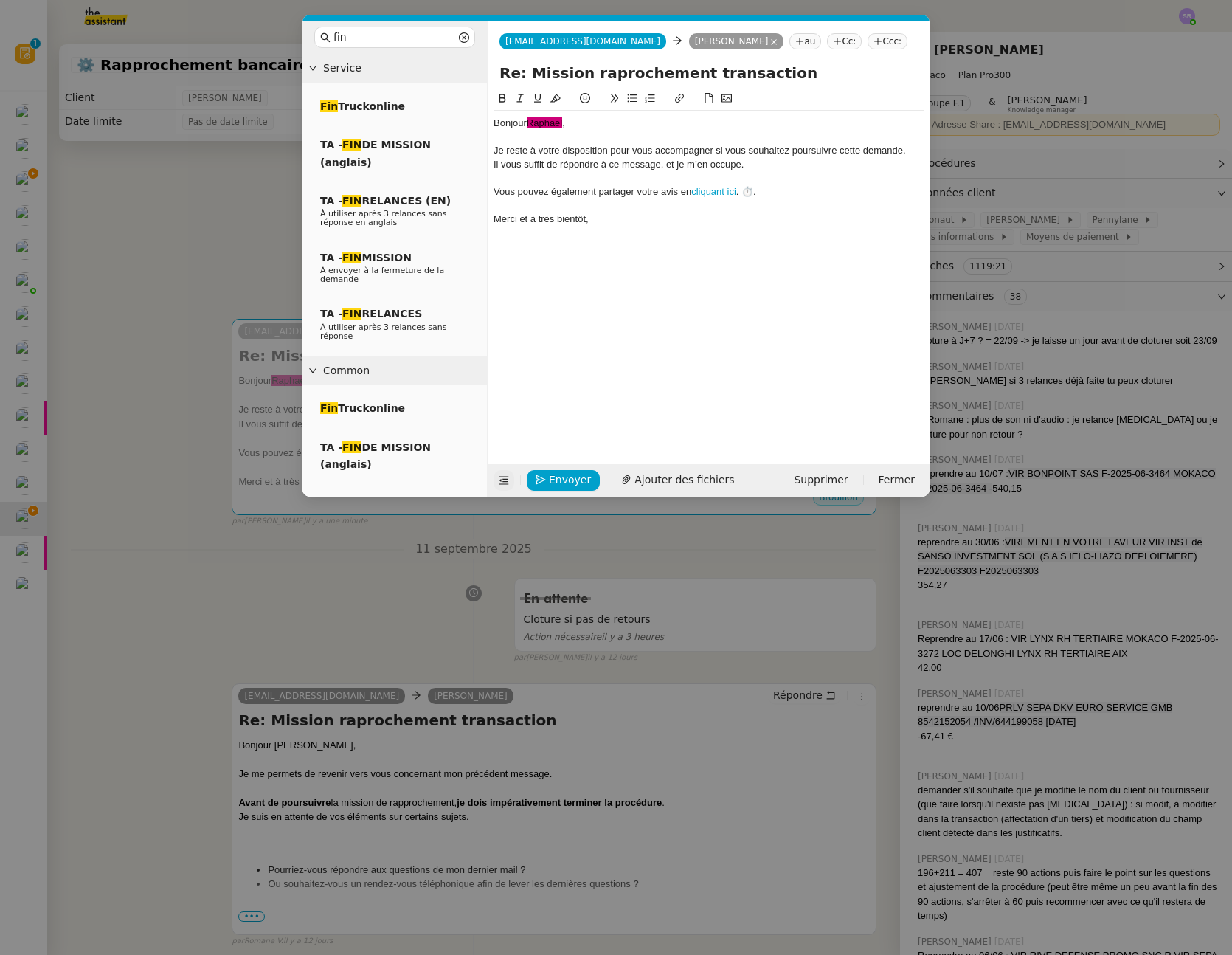
click at [548, 124] on span "﻿Raphael﻿" at bounding box center [545, 123] width 35 height 11
click at [554, 99] on icon at bounding box center [556, 98] width 10 height 10
click at [604, 154] on div "Je reste à votre disposition pour vous accompagner si vous souhaitez poursuivre…" at bounding box center [709, 151] width 430 height 13
click at [548, 125] on span "Raphael﻿" at bounding box center [545, 123] width 35 height 11
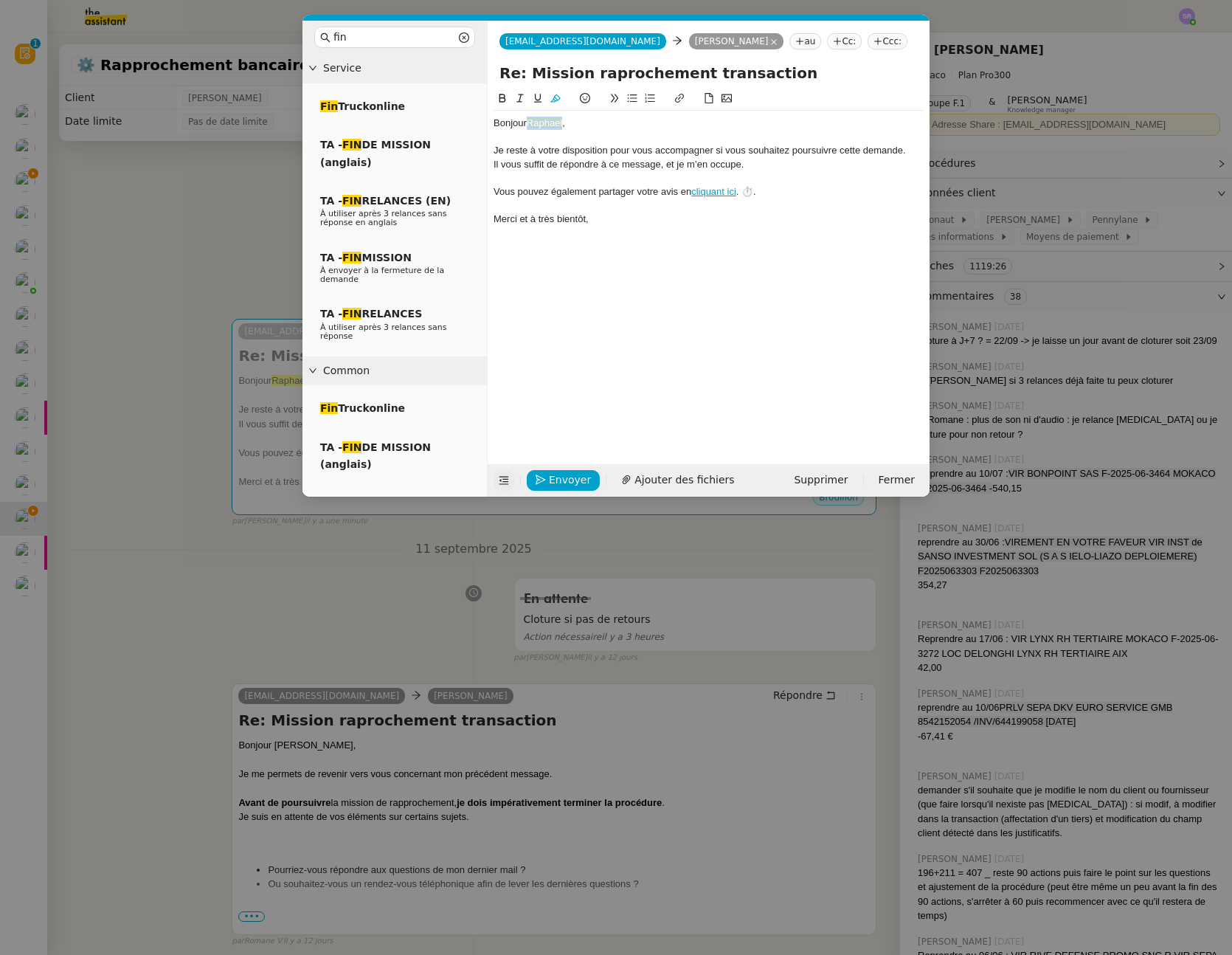
click at [548, 125] on span "Raphael﻿" at bounding box center [545, 123] width 35 height 11
click at [554, 97] on icon at bounding box center [556, 98] width 10 height 8
click at [559, 139] on div at bounding box center [709, 137] width 430 height 13
click at [565, 474] on span "Envoyer" at bounding box center [570, 480] width 42 height 17
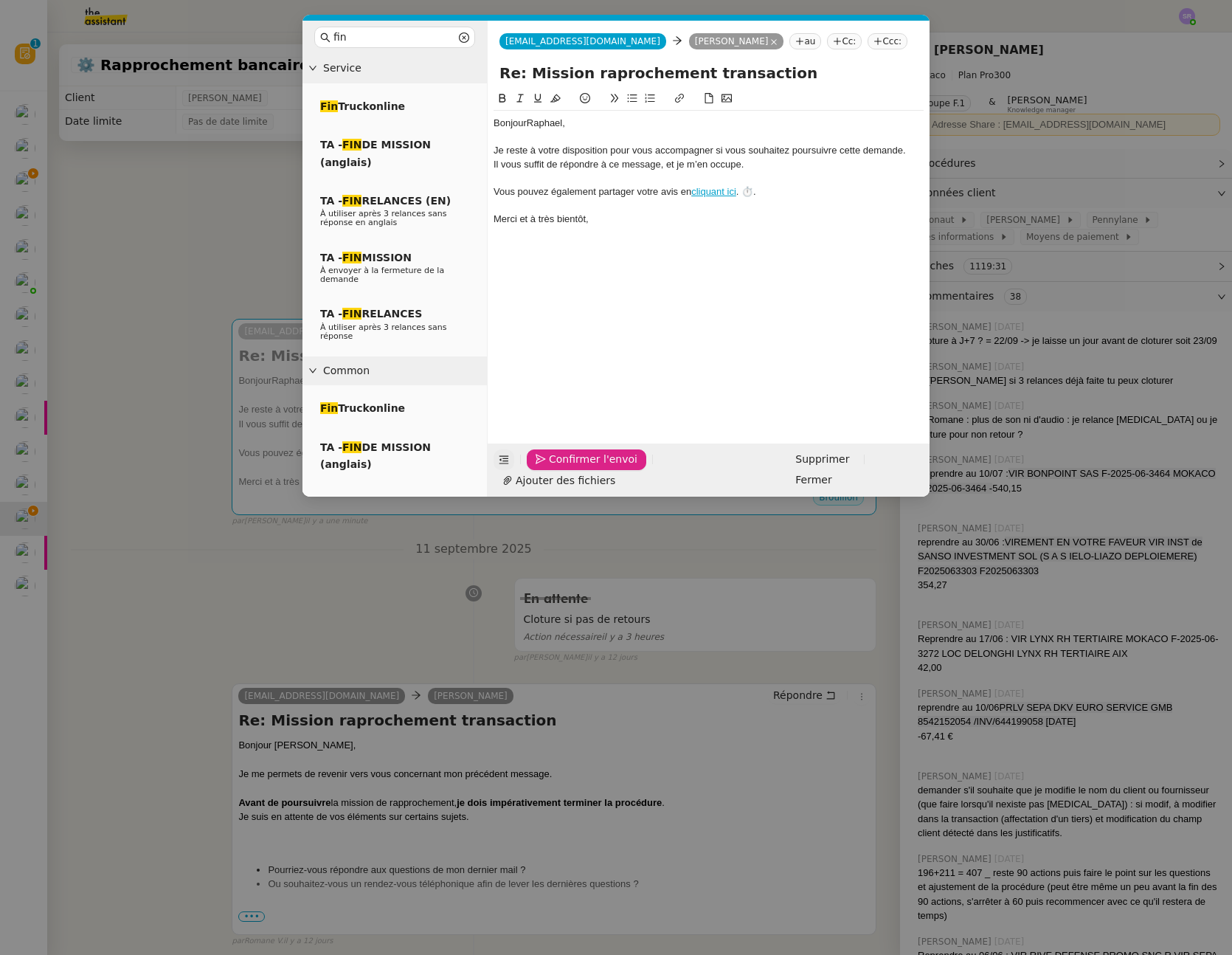
click at [565, 468] on span "Confirmer l'envoi" at bounding box center [593, 459] width 89 height 17
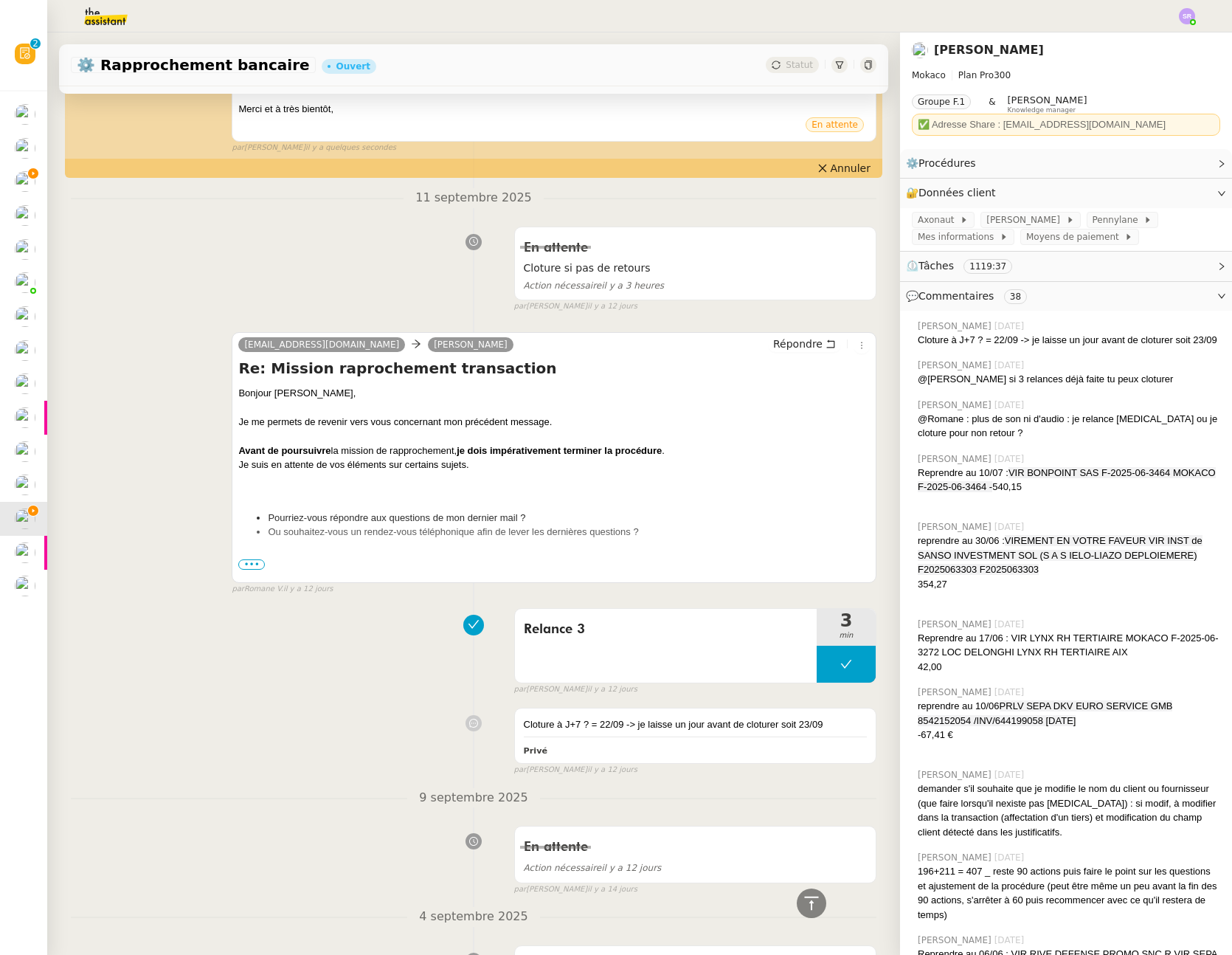
scroll to position [0, 0]
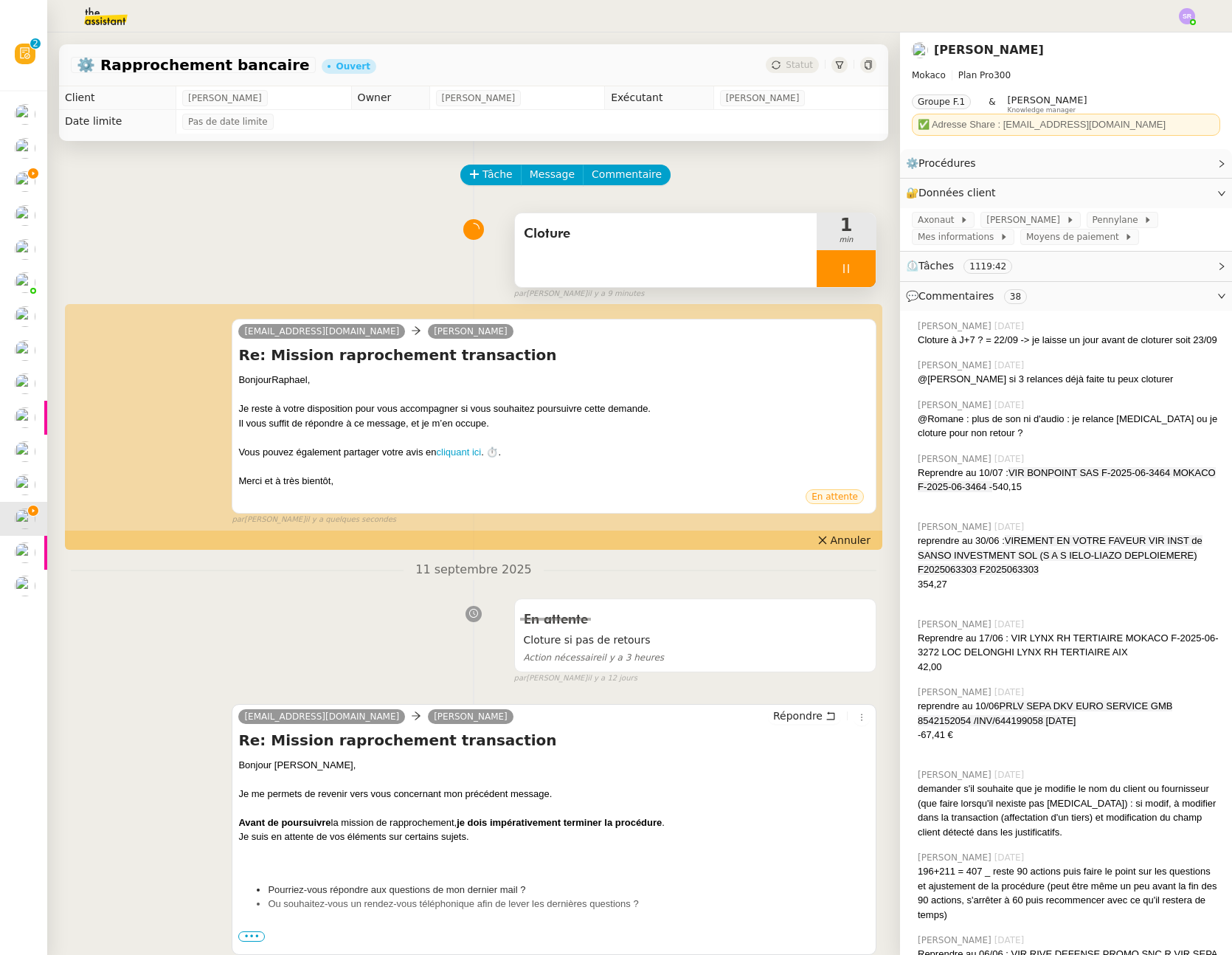
click at [841, 263] on icon at bounding box center [847, 269] width 12 height 12
click at [856, 263] on icon at bounding box center [861, 269] width 12 height 12
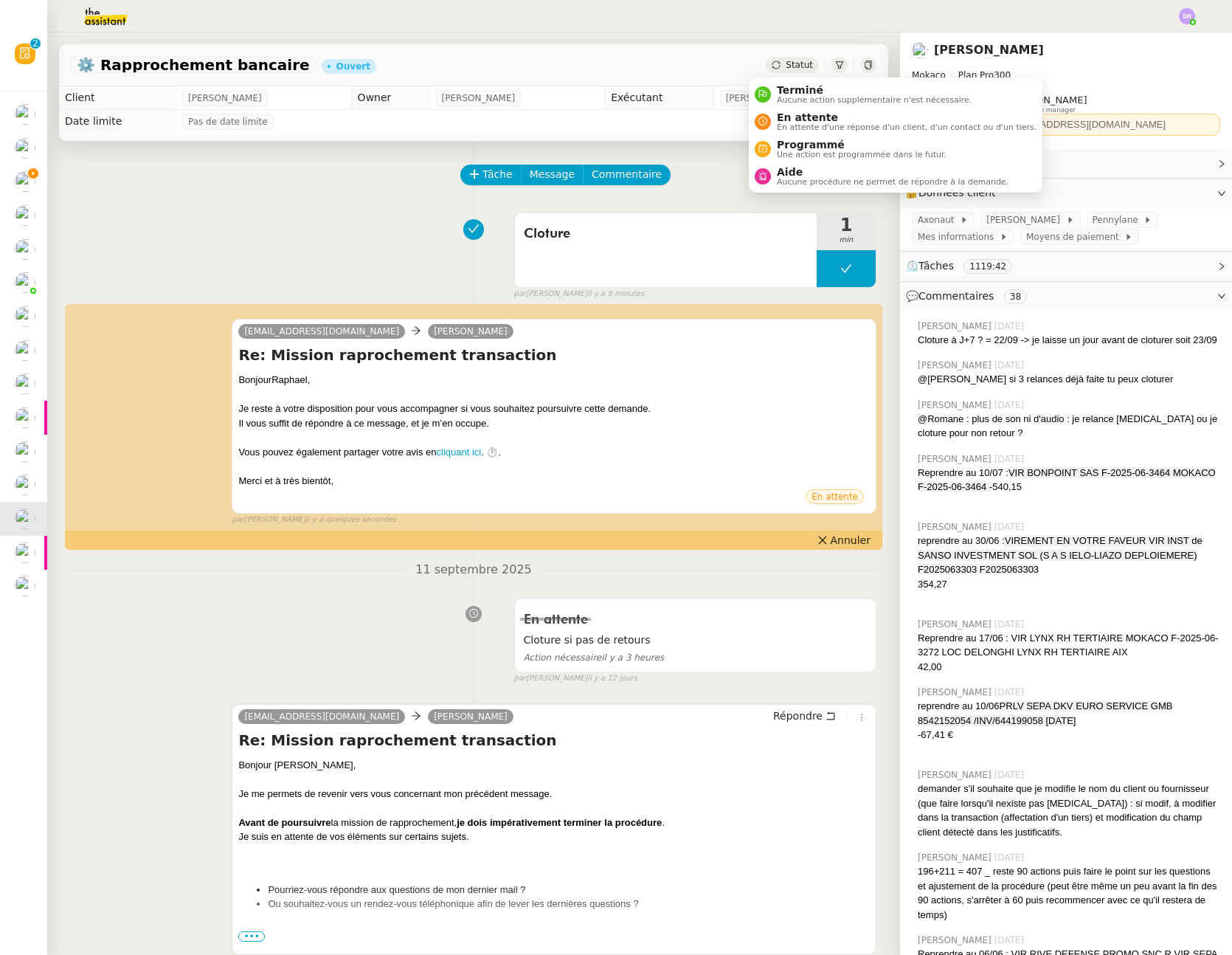
click at [786, 66] on span "Statut" at bounding box center [799, 65] width 27 height 10
click at [782, 89] on span "Terminé" at bounding box center [875, 90] width 195 height 12
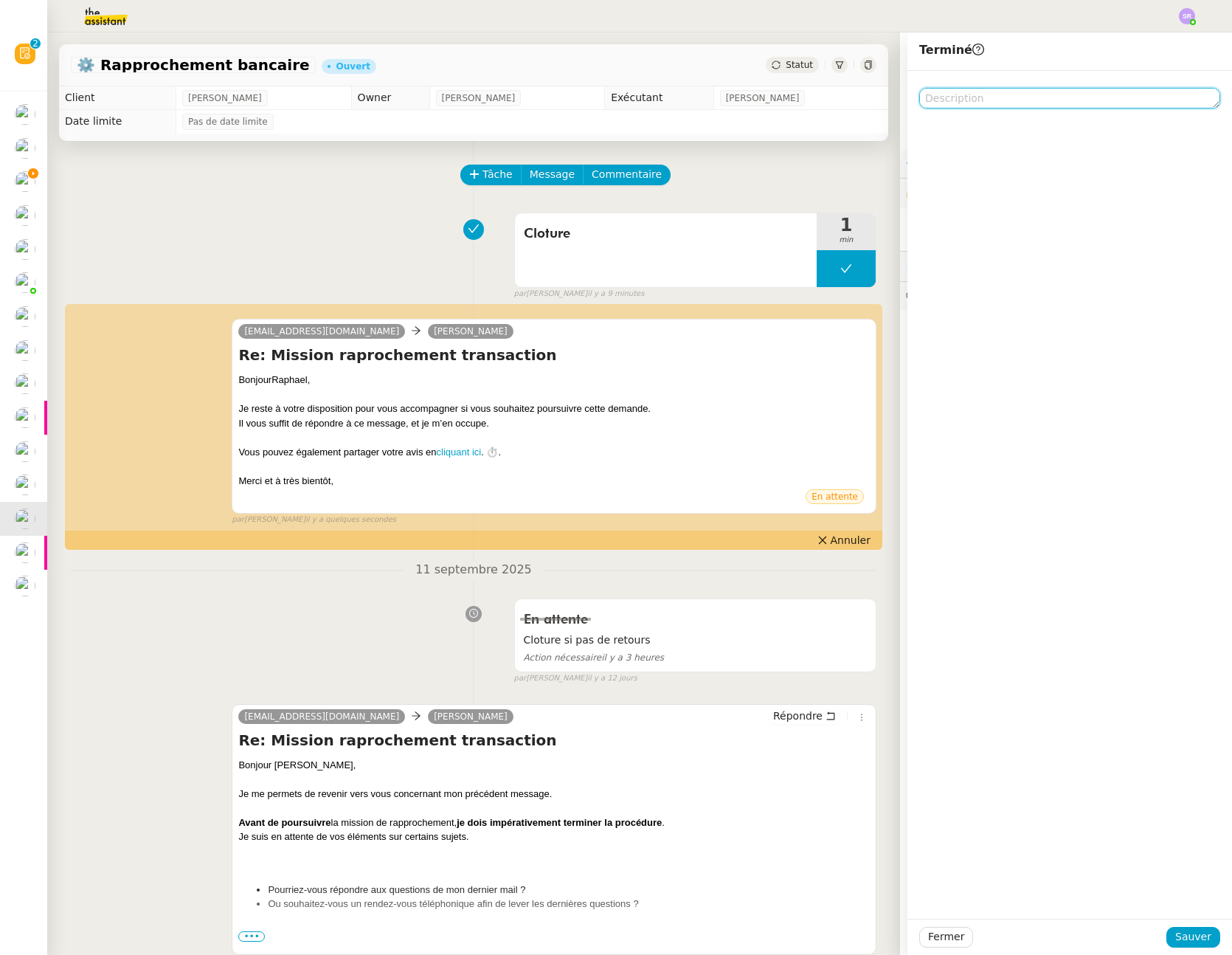
click at [954, 102] on textarea at bounding box center [1070, 98] width 301 height 21
click at [1194, 937] on span "Sauver" at bounding box center [1194, 937] width 36 height 17
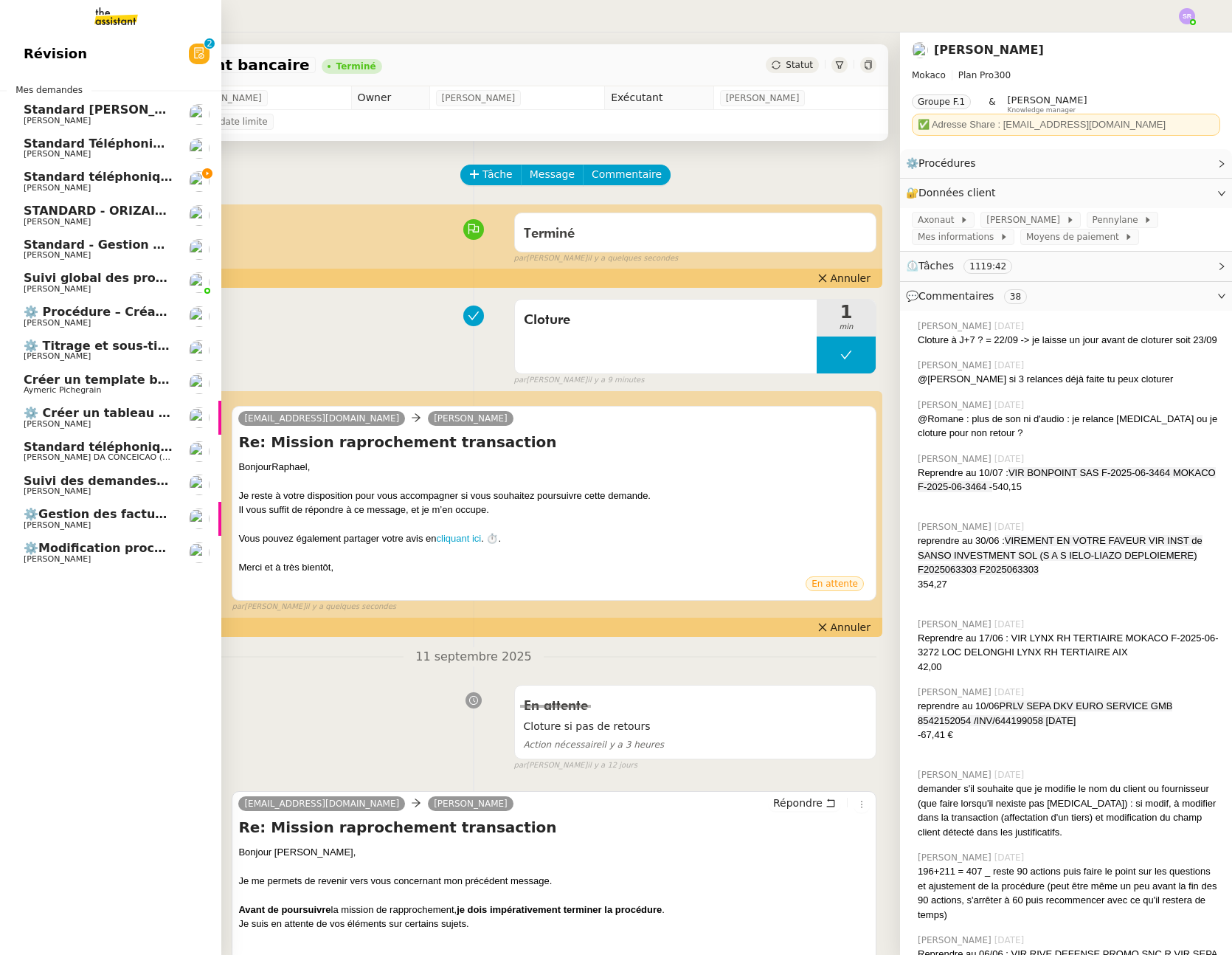
click at [91, 491] on span "[PERSON_NAME]" at bounding box center [57, 491] width 67 height 10
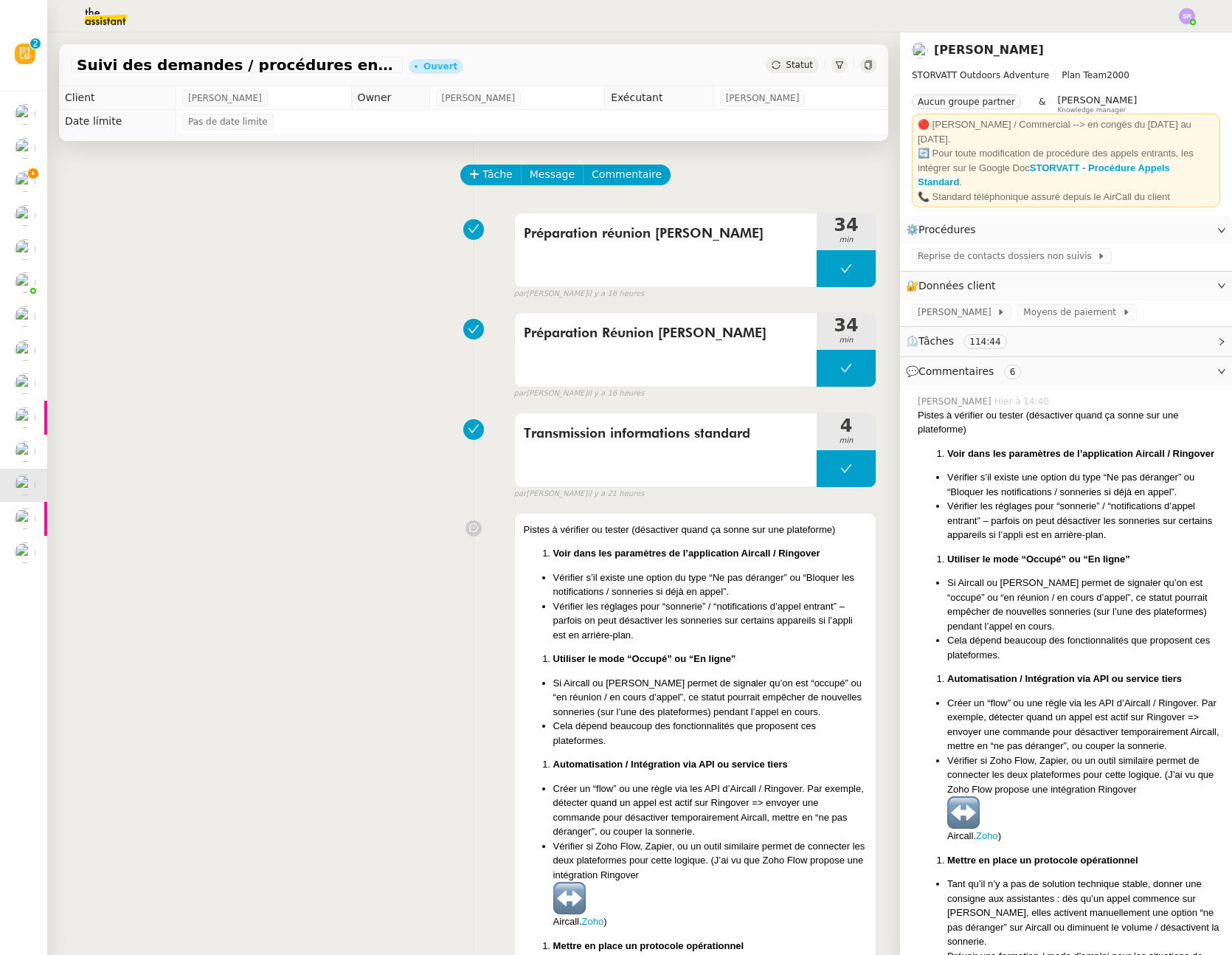
click at [786, 63] on span "Statut" at bounding box center [799, 65] width 27 height 10
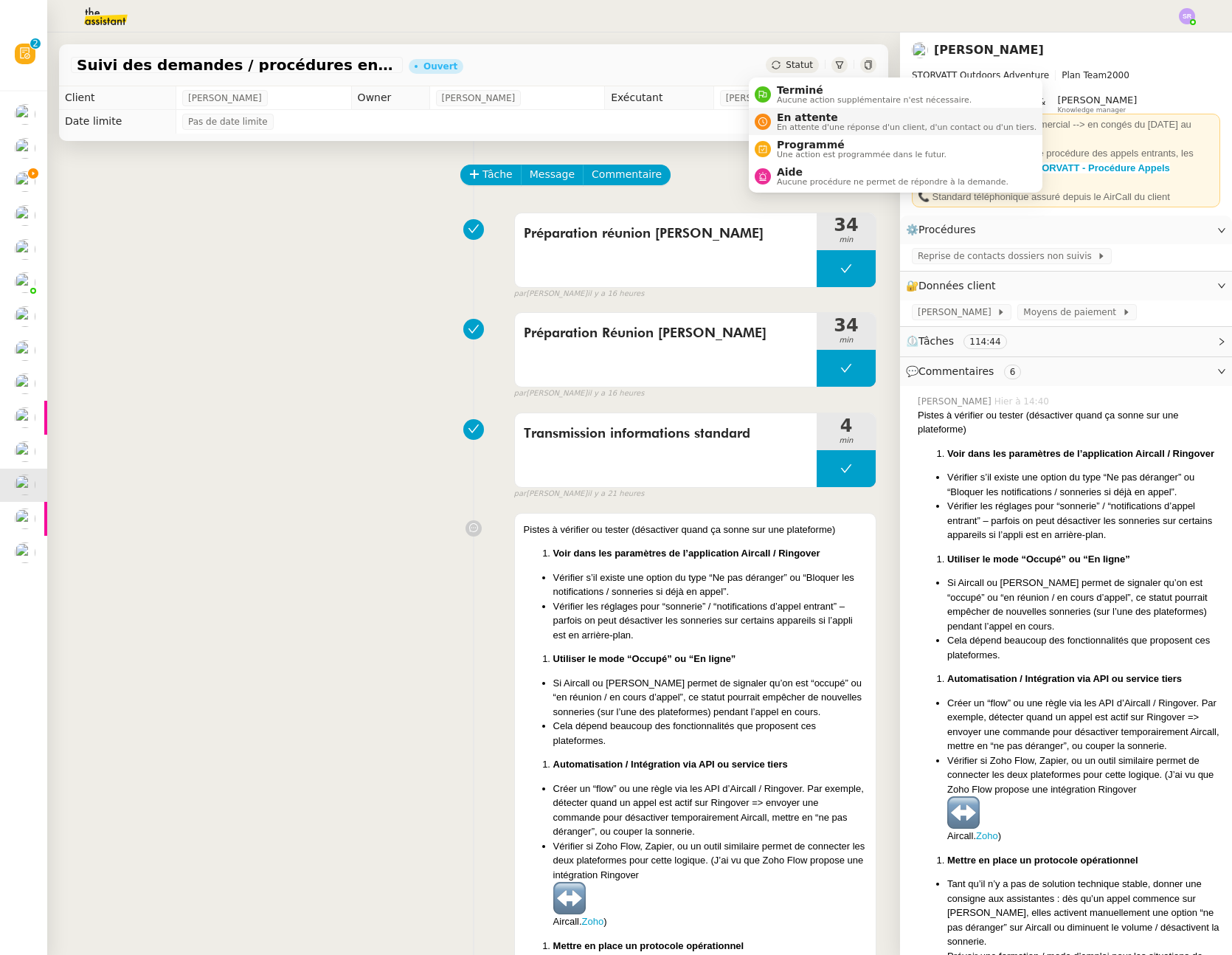
click at [806, 127] on span "En attente d'une réponse d'un client, d'un contact ou d'un tiers." at bounding box center [907, 127] width 260 height 8
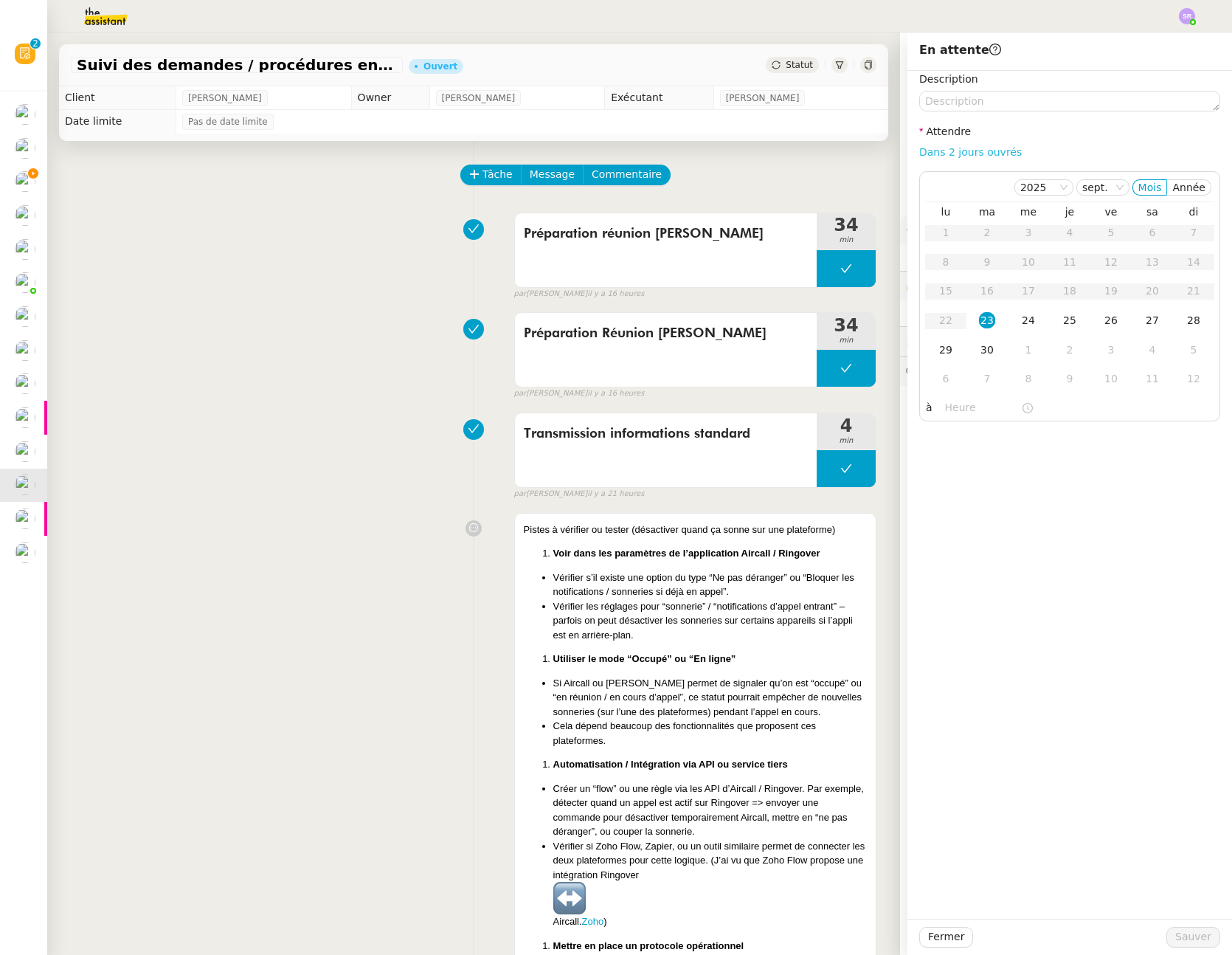
click at [971, 156] on link "Dans 2 jours ouvrés" at bounding box center [971, 152] width 103 height 12
type input "07:00"
click at [938, 347] on div "29" at bounding box center [946, 350] width 16 height 16
click at [1181, 931] on span "Sauver" at bounding box center [1194, 937] width 36 height 17
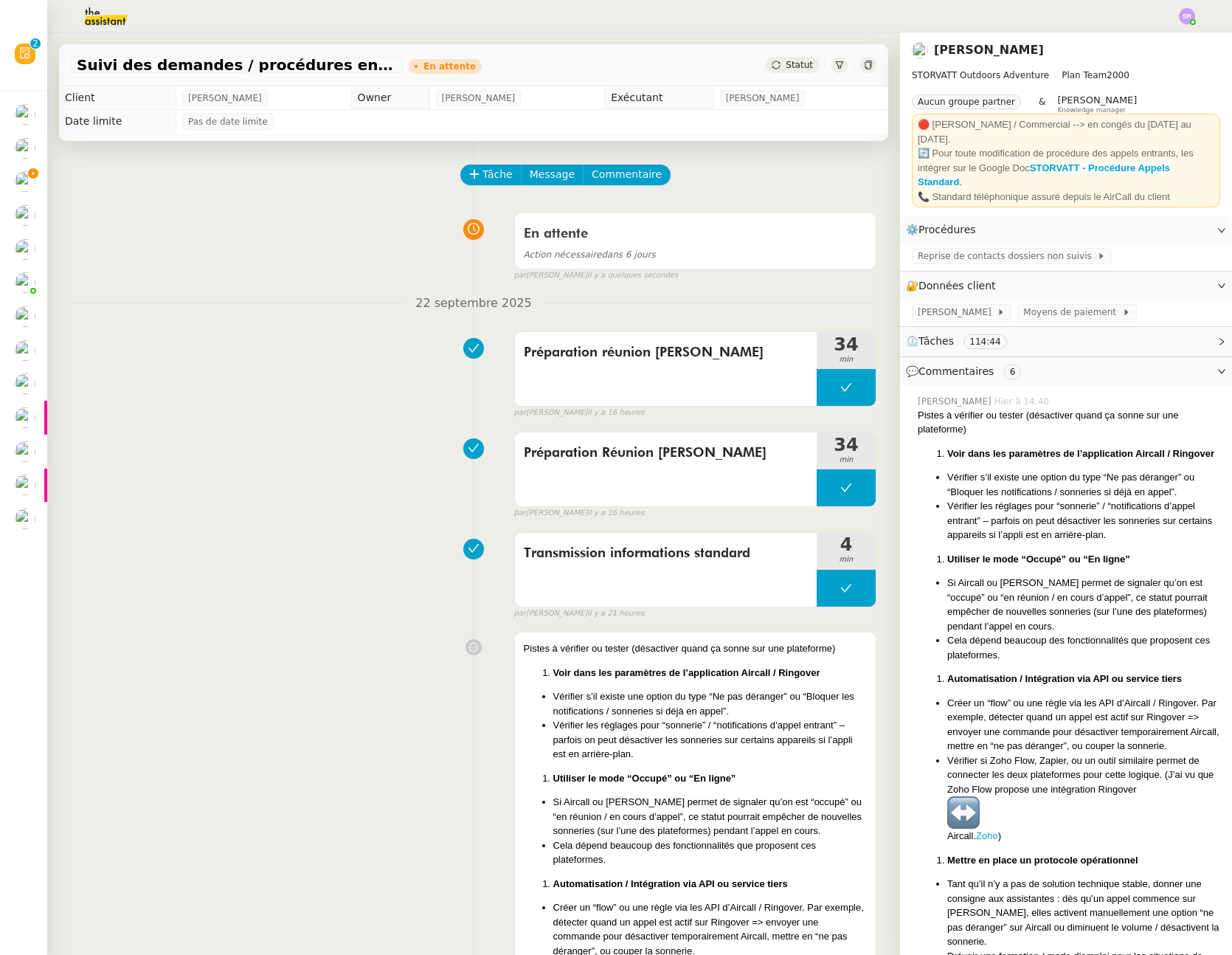
click at [220, 373] on div "Préparation réunion Thomas 34 min false par Stéphanie R. il y a 16 heures" at bounding box center [474, 372] width 806 height 94
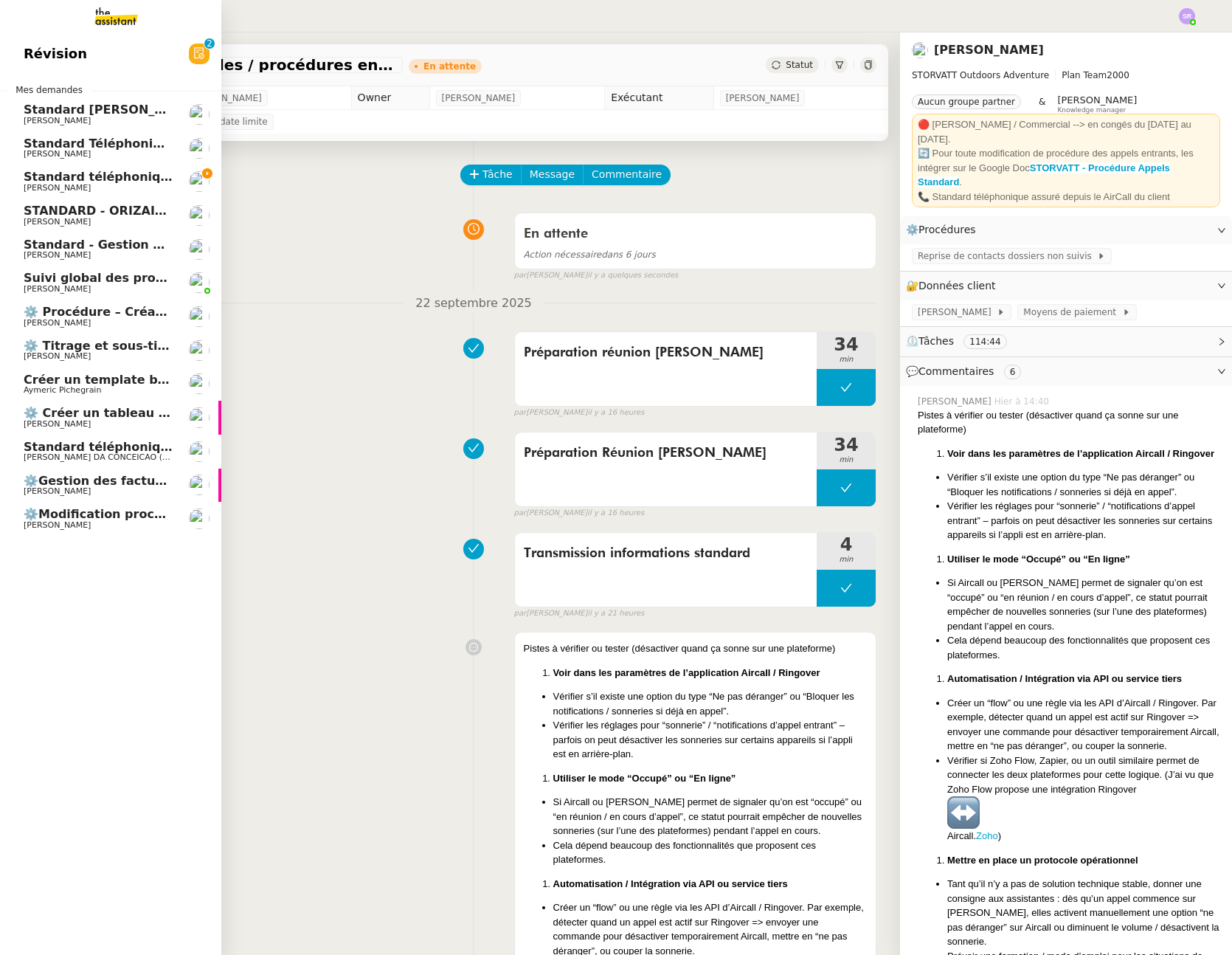
click at [138, 518] on span "⚙️Modification procédure Standard" at bounding box center [141, 514] width 235 height 14
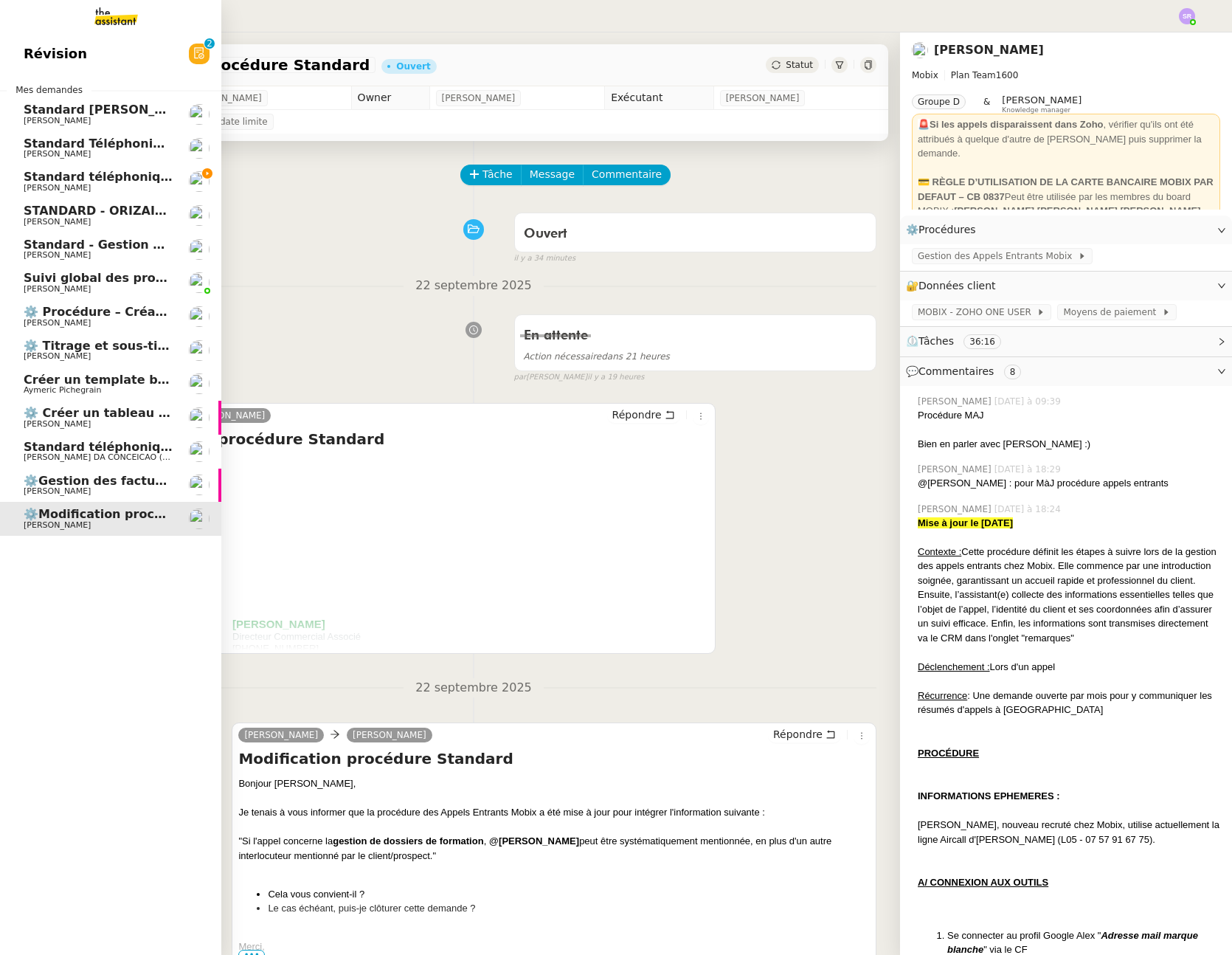
click at [128, 487] on span "[PERSON_NAME]" at bounding box center [98, 492] width 149 height 9
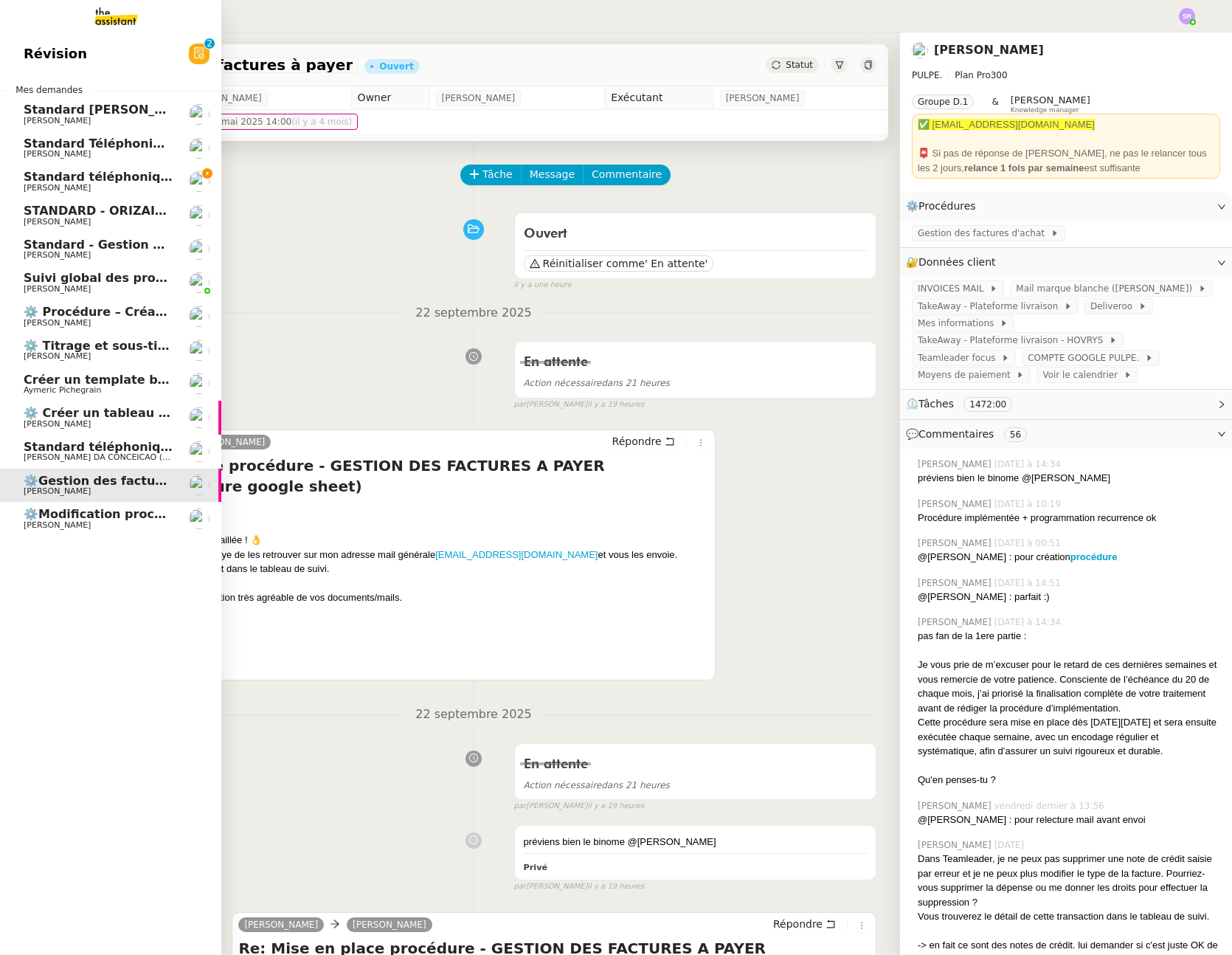
click at [124, 317] on span "⚙️ Procédure – Création d’un environnement d’essai dans Kit" at bounding box center [227, 311] width 407 height 14
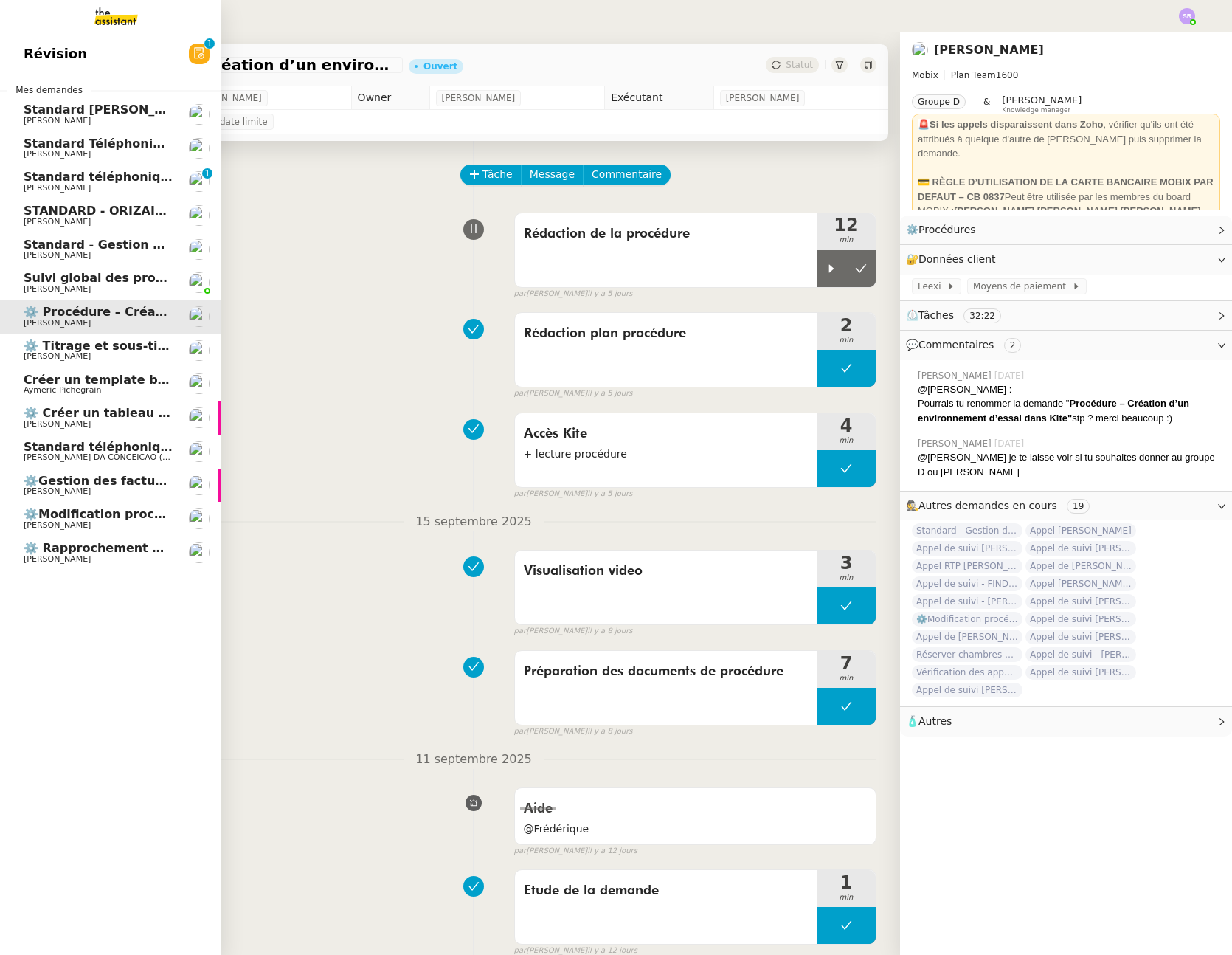
click at [26, 557] on span "Raphael Tougeron" at bounding box center [57, 559] width 67 height 10
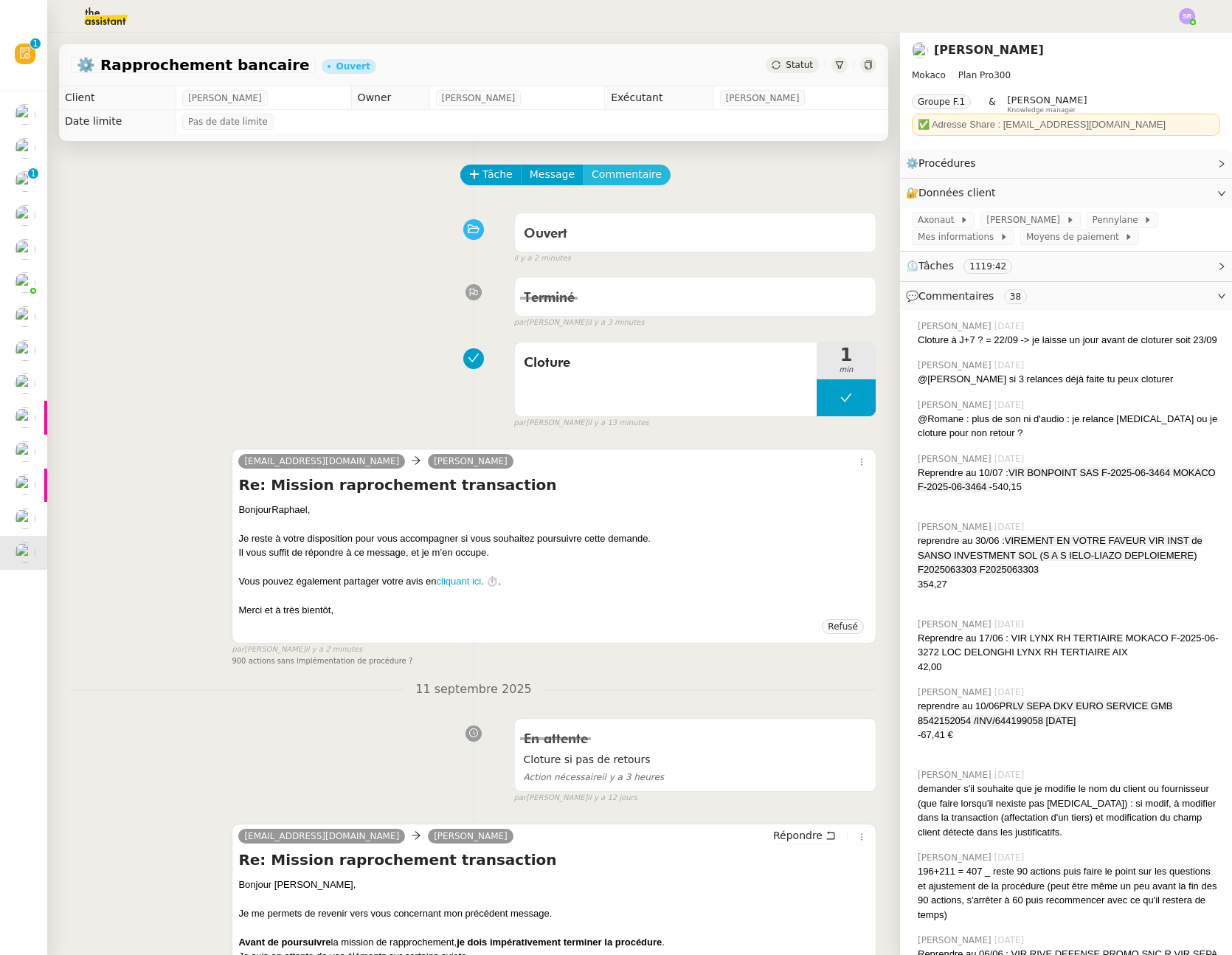
click at [598, 170] on span "Commentaire" at bounding box center [627, 174] width 70 height 17
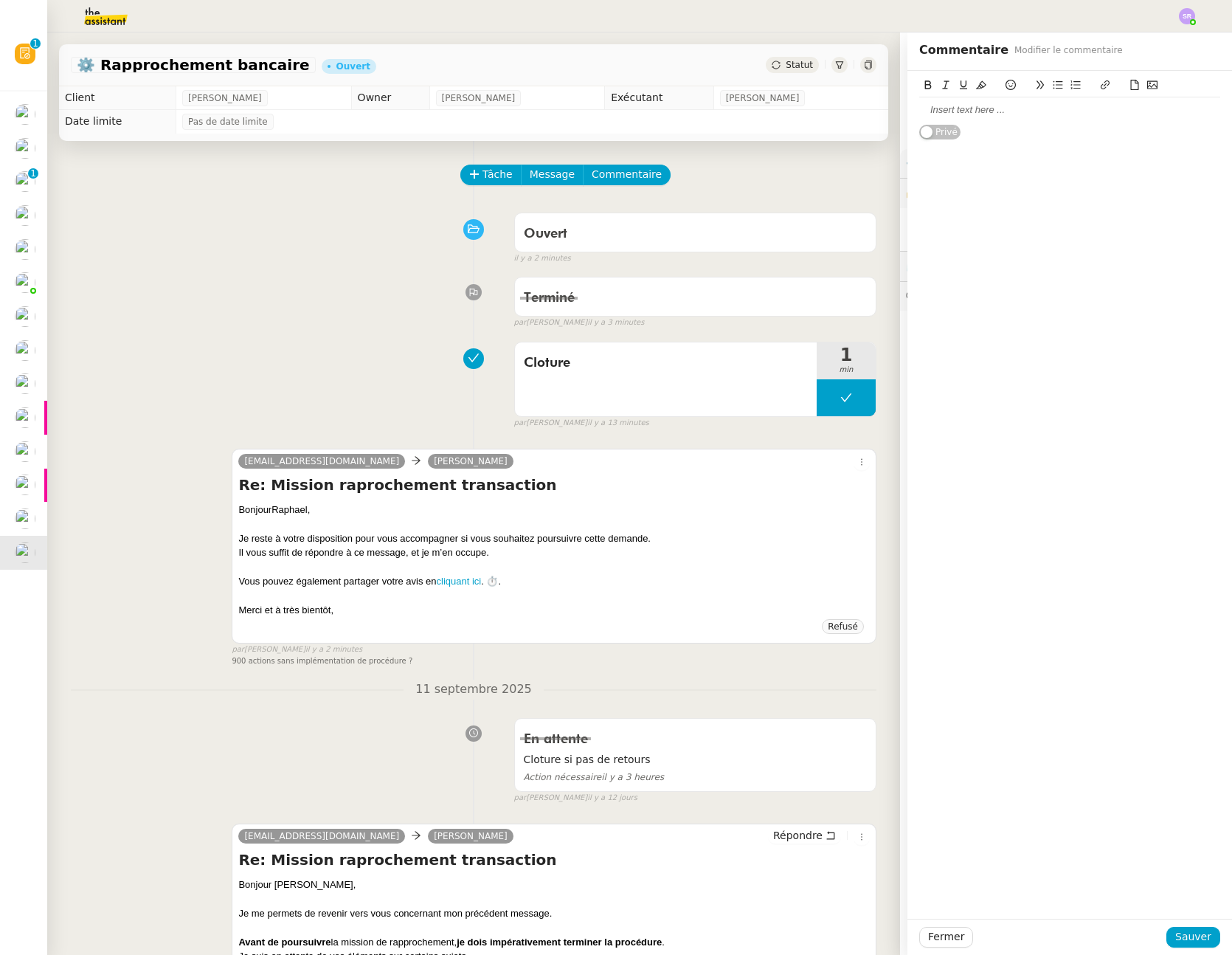
click at [969, 109] on div at bounding box center [1070, 110] width 301 height 13
click at [960, 108] on div "@Romane je l'ai relancé 50 fois pour terminer la procédure, 3 fois pour lui don…" at bounding box center [1070, 117] width 301 height 27
click at [956, 112] on div "@Romane je l'ai relancé 50 fois pour terminer la procédure, 3 fois pour lui don…" at bounding box center [1070, 117] width 301 height 27
click at [817, 398] on button at bounding box center [847, 398] width 59 height 37
click at [826, 401] on icon at bounding box center [832, 398] width 12 height 12
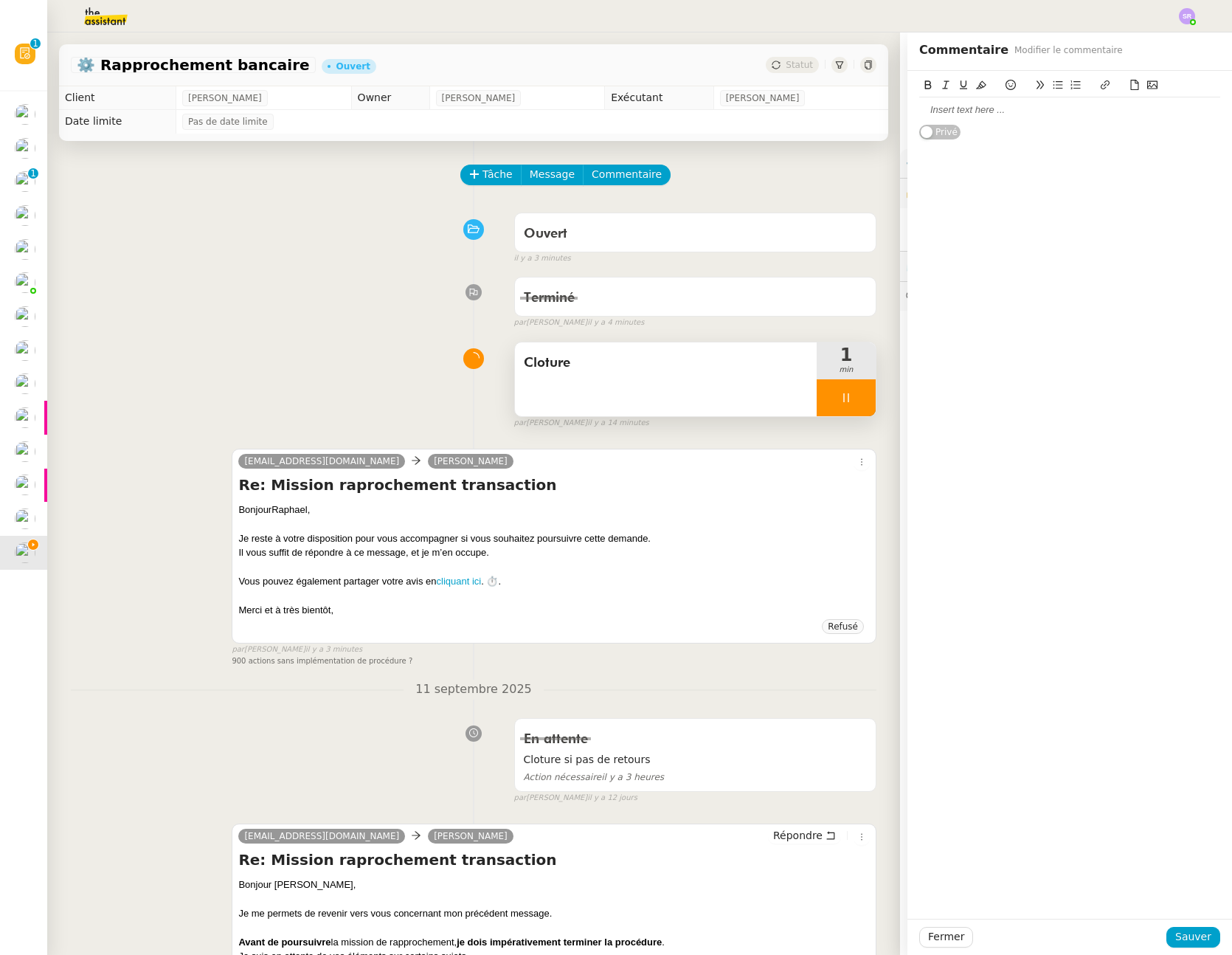
click at [964, 119] on div at bounding box center [1070, 110] width 301 height 25
click at [1036, 111] on div "@Romane : je l'ai relancé un nombre" at bounding box center [1070, 110] width 301 height 13
click at [1109, 103] on div "@Romane : je l'ai relancé un grand nombre" at bounding box center [1070, 110] width 301 height 13
click at [1177, 938] on span "Sauver" at bounding box center [1194, 937] width 36 height 17
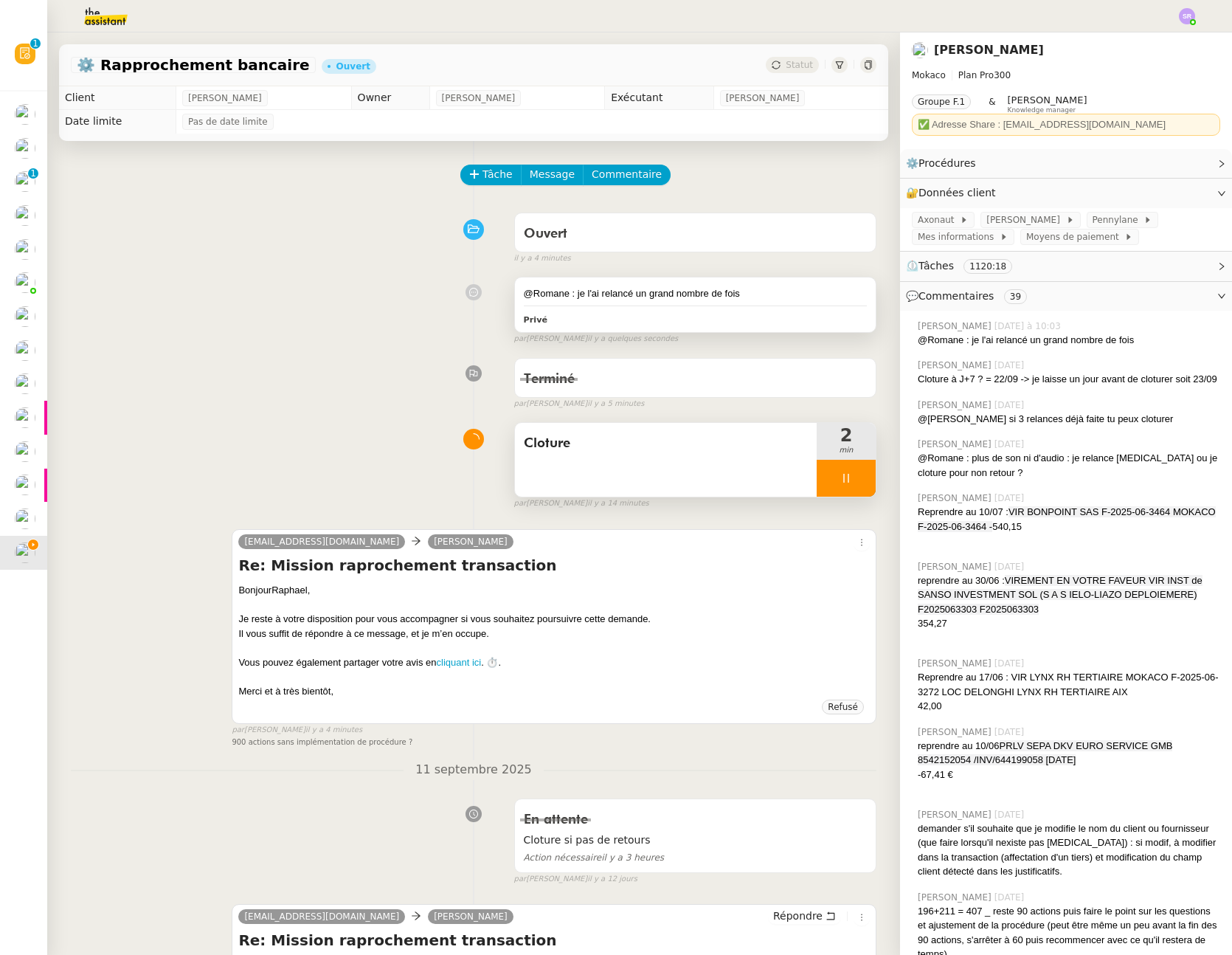
click at [782, 303] on div "@Romane : je l'ai relancé un grand nombre de fois Privé" at bounding box center [695, 305] width 361 height 55
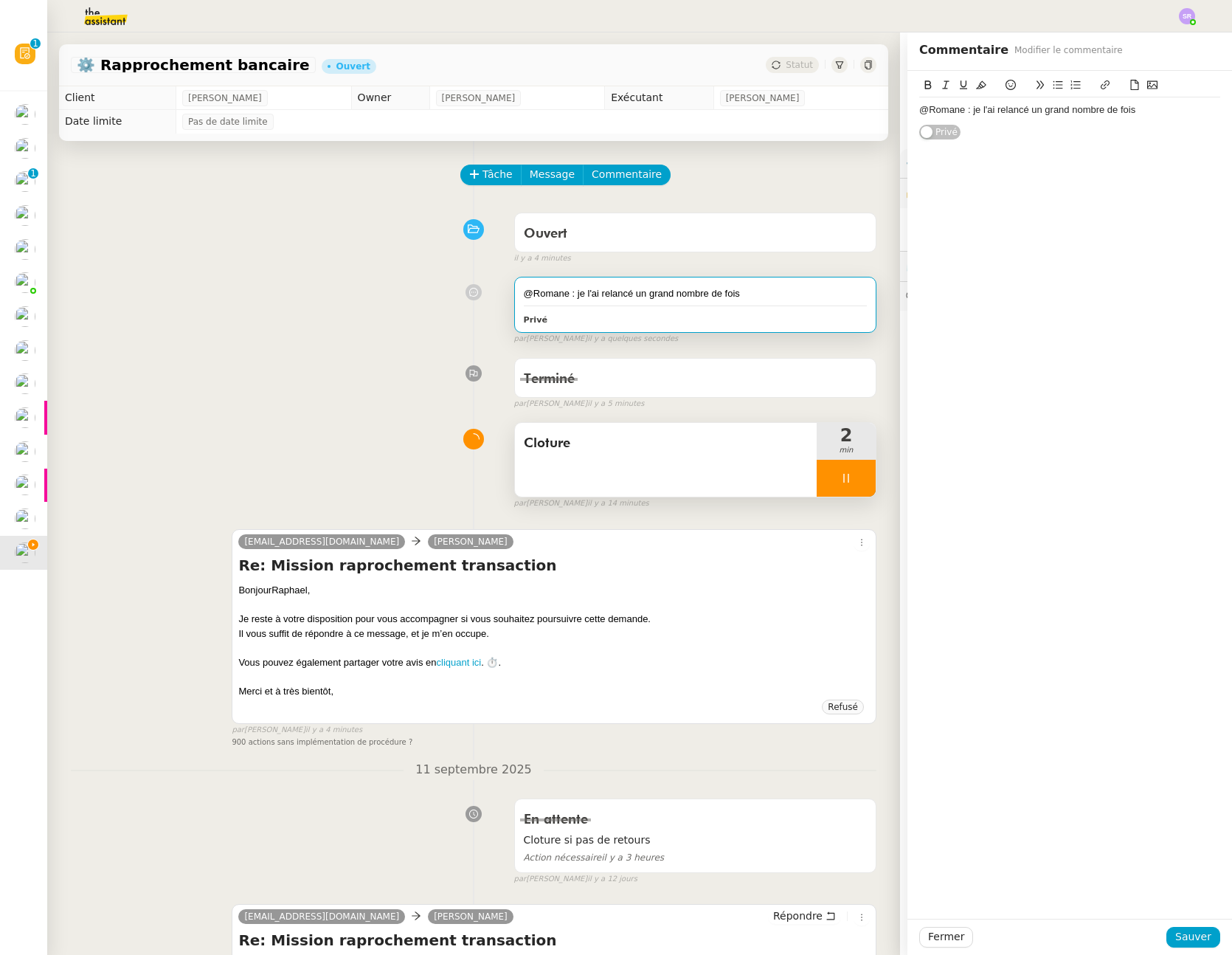
click at [1140, 115] on div "@Romane : je l'ai relancé un grand nombre de fois" at bounding box center [1070, 110] width 301 height 13
click at [836, 477] on div at bounding box center [847, 478] width 59 height 37
click at [817, 469] on div at bounding box center [832, 478] width 30 height 37
click at [959, 108] on div "@Romane : je l'ai relancé un grand nombre de fois" at bounding box center [1070, 110] width 301 height 13
click at [1153, 107] on div "@Romane : c'est une procédure dynamique où il a souhaité réaliser je l'ai relan…" at bounding box center [1070, 117] width 301 height 27
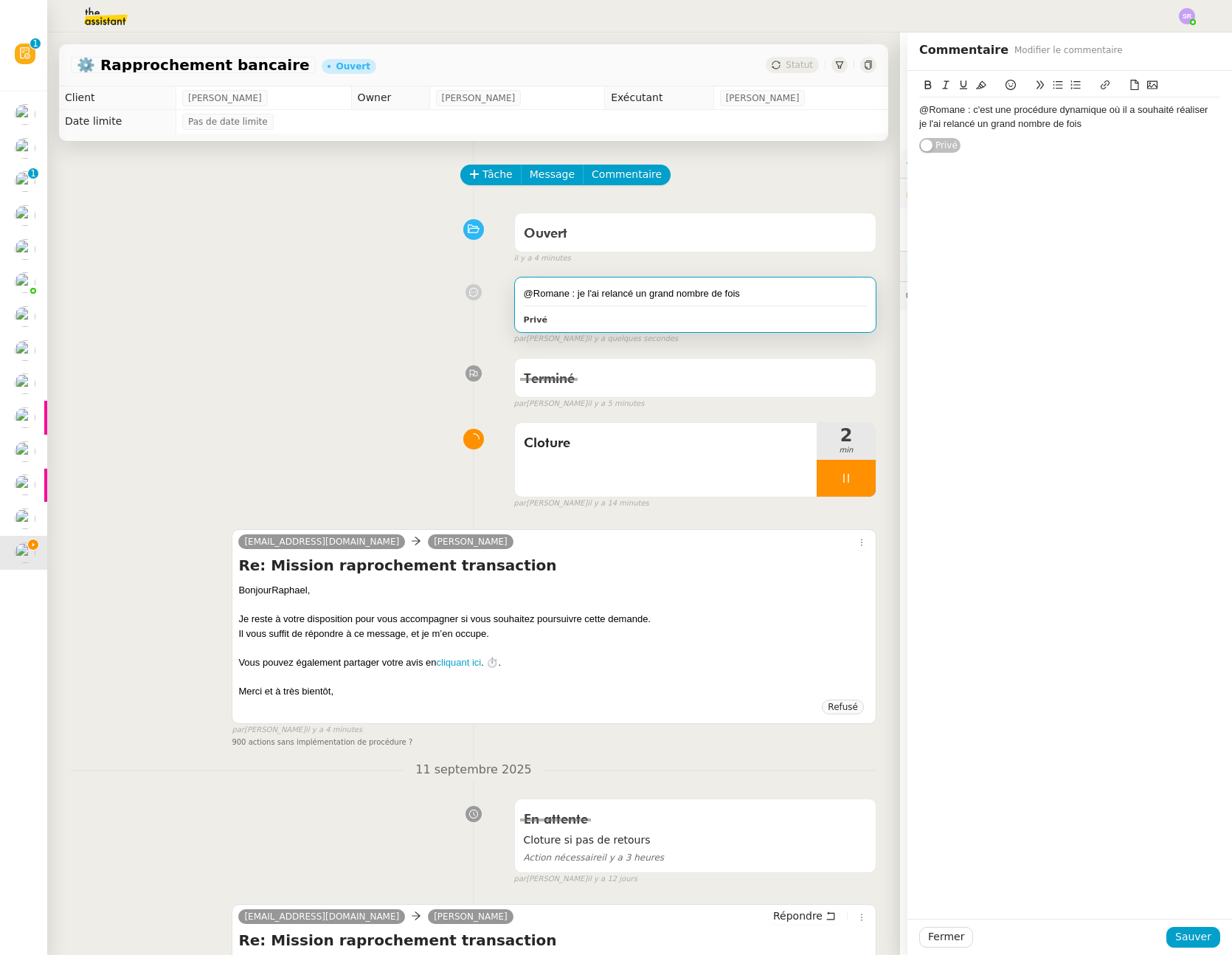
click at [1197, 112] on div "@Romane : c'est une procédure dynamique où il a souhaité réaliser je l'ai relan…" at bounding box center [1070, 117] width 301 height 27
click at [1202, 110] on div "@Romane : c'est une procédure dynamique où il a souhaité réaliser je l'ai relan…" at bounding box center [1070, 117] width 301 height 27
click at [1189, 944] on span "Sauver" at bounding box center [1194, 937] width 36 height 17
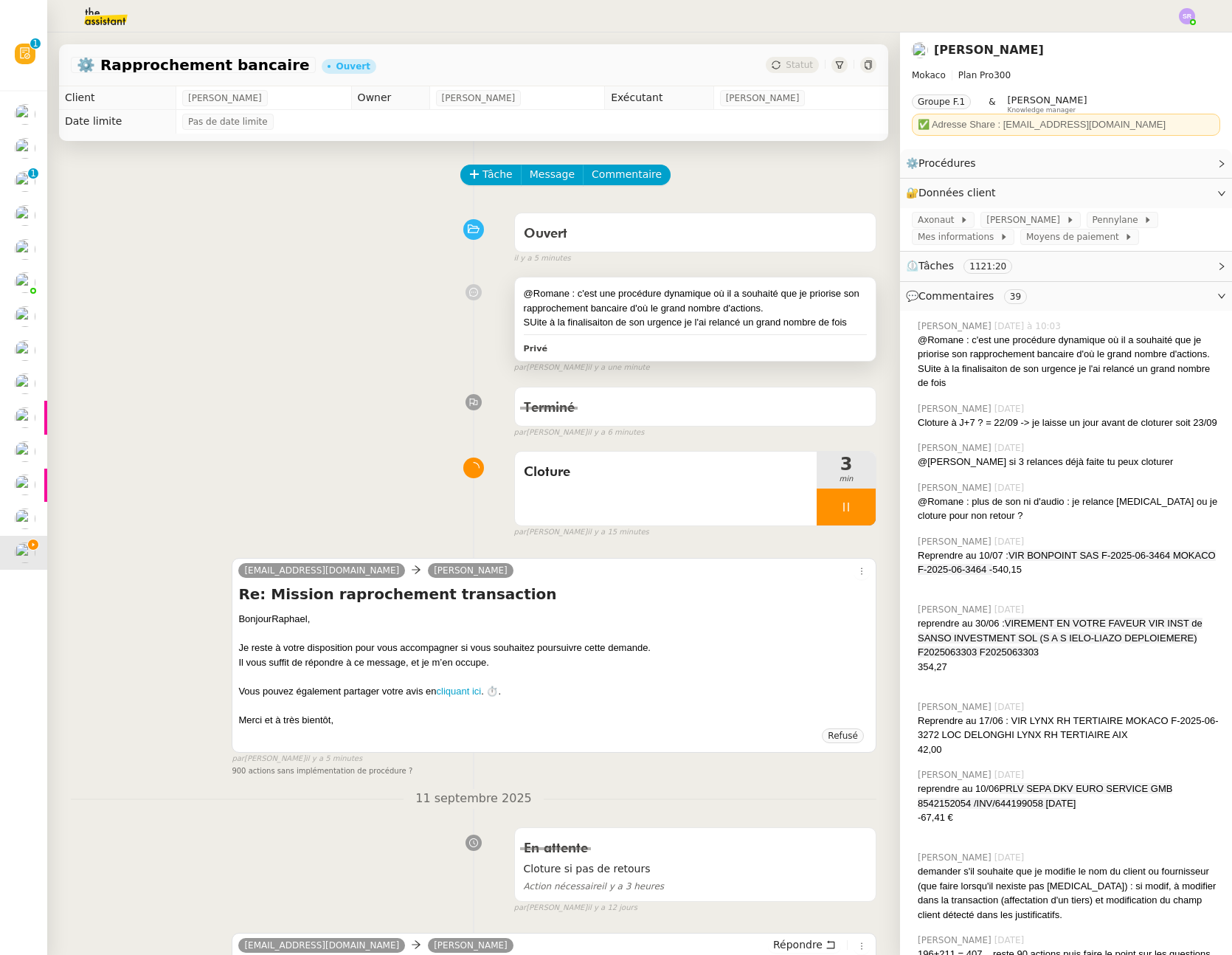
click at [636, 336] on div "@Romane : c'est une procédure dynamique où il a souhaité que je priorise son ra…" at bounding box center [695, 319] width 361 height 83
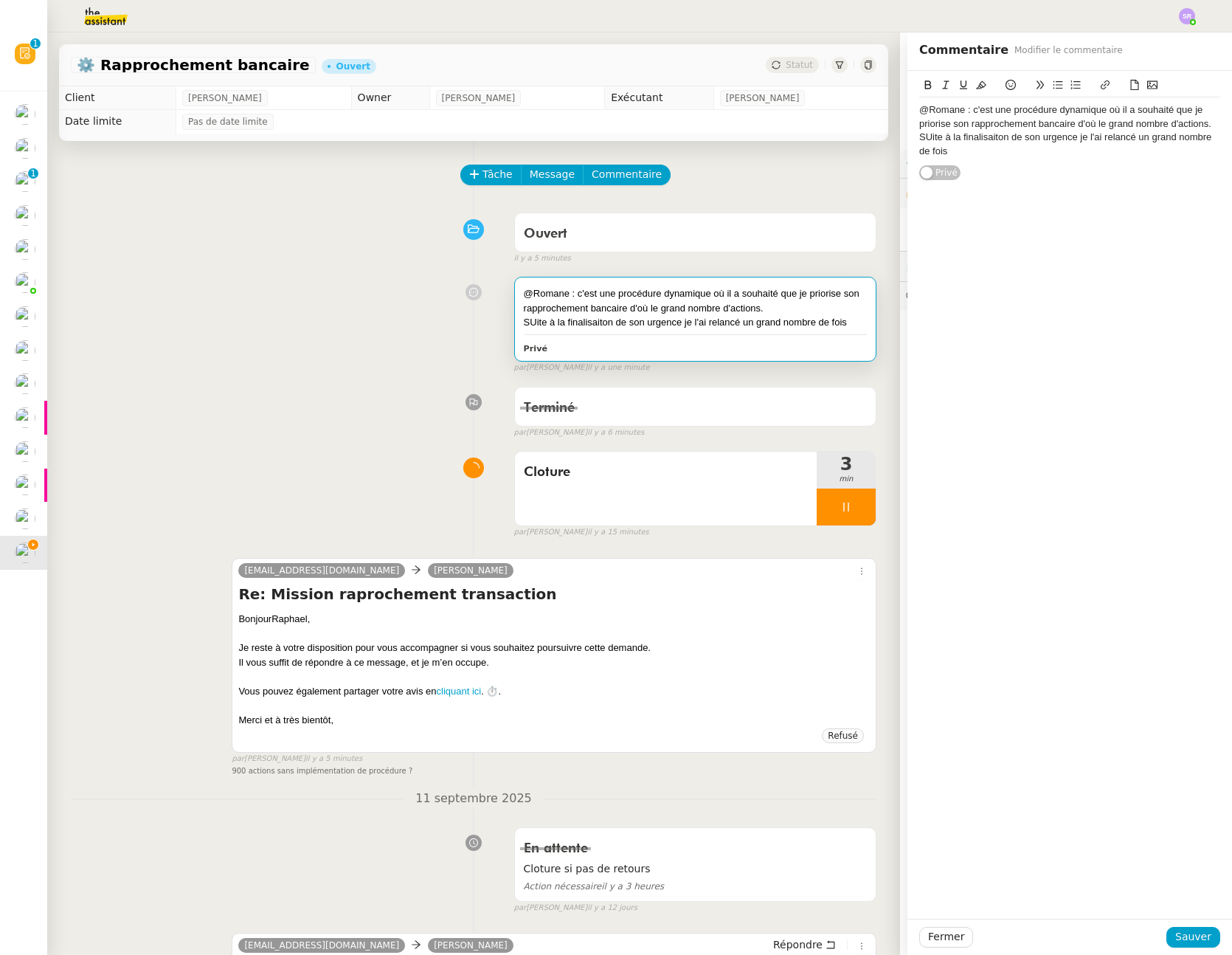
click at [1068, 139] on div "SUite à la finalisaiton de son urgence je l'ai relancé un grand nombre de fois" at bounding box center [1070, 144] width 301 height 27
click at [972, 131] on div "SUite à la finalisaiton de son urgence, je l'ai relancé un grand nombre de fois" at bounding box center [1070, 144] width 301 height 27
click at [973, 138] on div "SUite à la finalisaiton de son urgence, je l'ai relancé un grand nombre de fois" at bounding box center [1070, 144] width 301 height 27
click at [0, 0] on lt-span "finalisation" at bounding box center [0, 0] width 0 height 0
click at [920, 137] on div "SUite à la finalisation de son urgence, je l'ai relancé un grand nombre de fois" at bounding box center [1070, 144] width 301 height 27
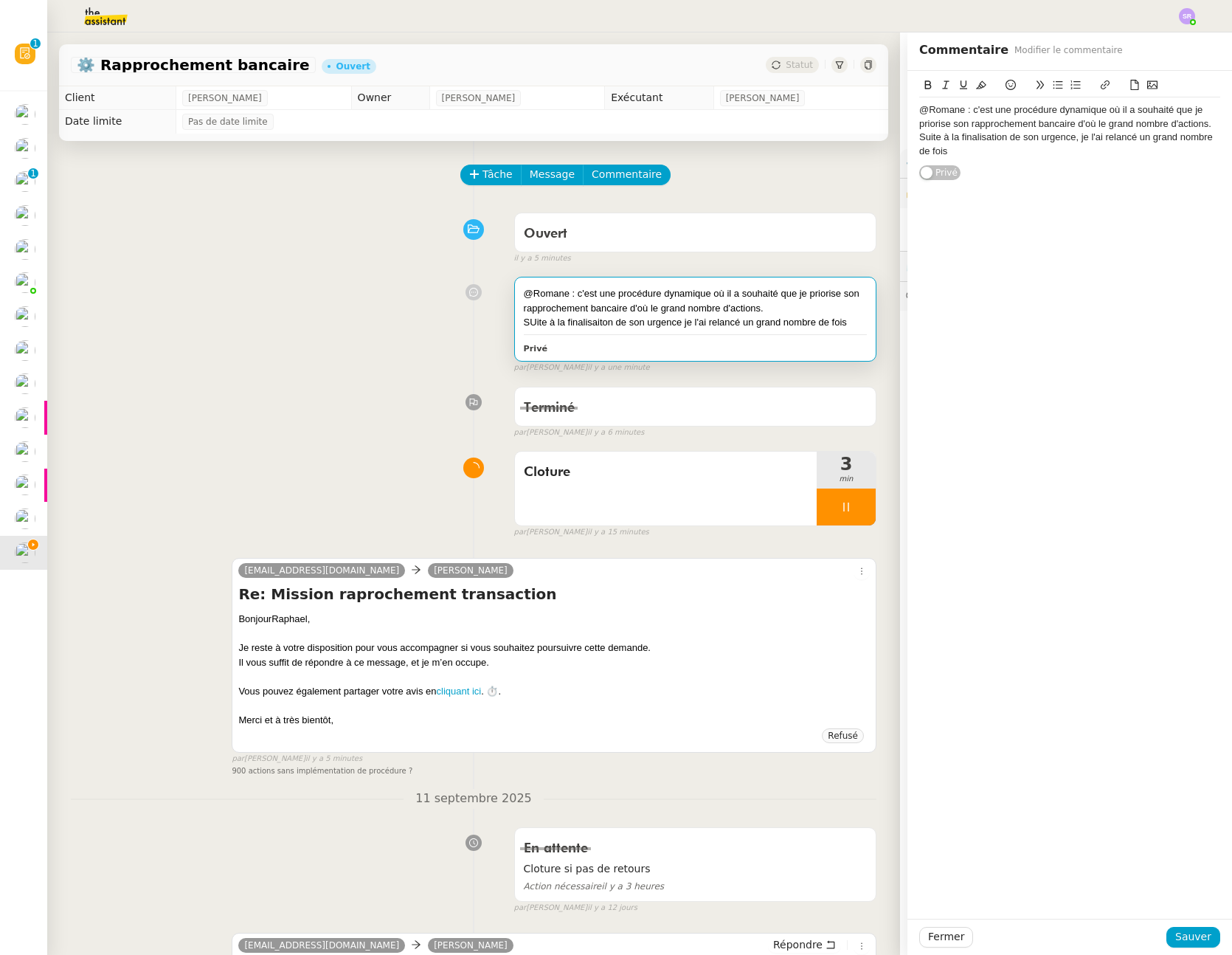
click at [1050, 125] on div "@Romane : c'est une procédure dynamique où il a souhaité que je priorise son ra…" at bounding box center [1070, 117] width 301 height 27
click at [0, 0] on lt-span "bancaire ," at bounding box center [0, 0] width 0 height 0
click at [1071, 138] on div "Suite à la finalisation de son urgence, je l'ai relancé un grand nombre de fois" at bounding box center [1070, 144] width 301 height 27
click at [1043, 169] on div "@Romane : c'est une procédure dynamique où il a souhaité que je priorise son ra…" at bounding box center [1070, 125] width 301 height 110
click at [1045, 151] on div "Suite à la finalisation de son urgence, je l'ai relancé un grand nombre de fois" at bounding box center [1070, 144] width 301 height 27
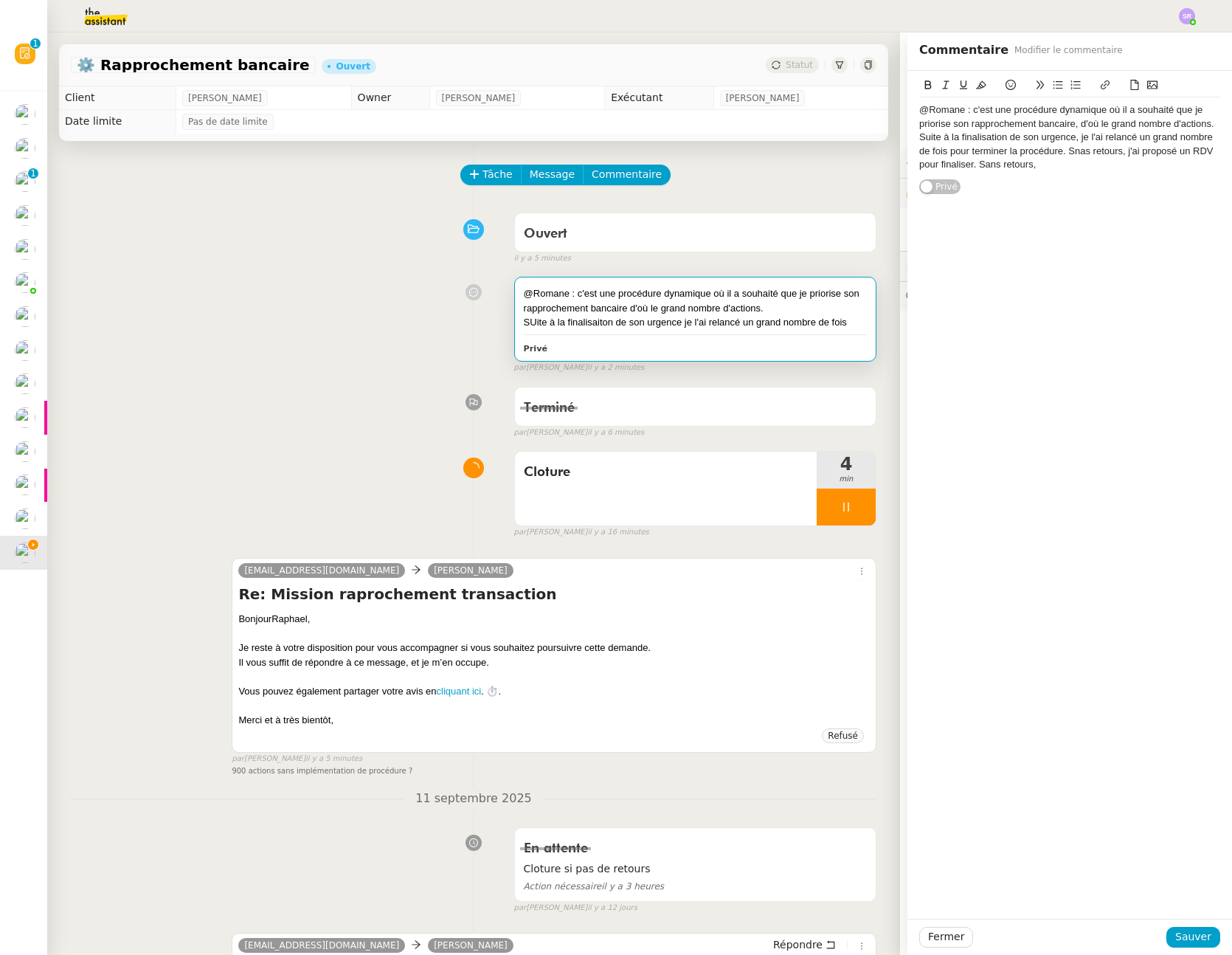
click at [1070, 154] on div "Suite à la finalisation de son urgence, je l'ai relancé un grand nombre de fois…" at bounding box center [1070, 151] width 301 height 41
click at [1048, 171] on div "Suite à la finalisation de son urgence, je l'ai relancé un grand nombre de fois…" at bounding box center [1070, 151] width 301 height 41
click at [1064, 168] on div "Suite à la finalisation de son urgence, je l'ai relancé un grand nombre de fois…" at bounding box center [1070, 158] width 301 height 55
click at [0, 0] on lt-strong "op" at bounding box center [0, 0] width 0 height 0
click at [1100, 170] on div "Suite à la finalisation de son urgence, je l'ai relancé un grand nombre de fois…" at bounding box center [1070, 158] width 301 height 55
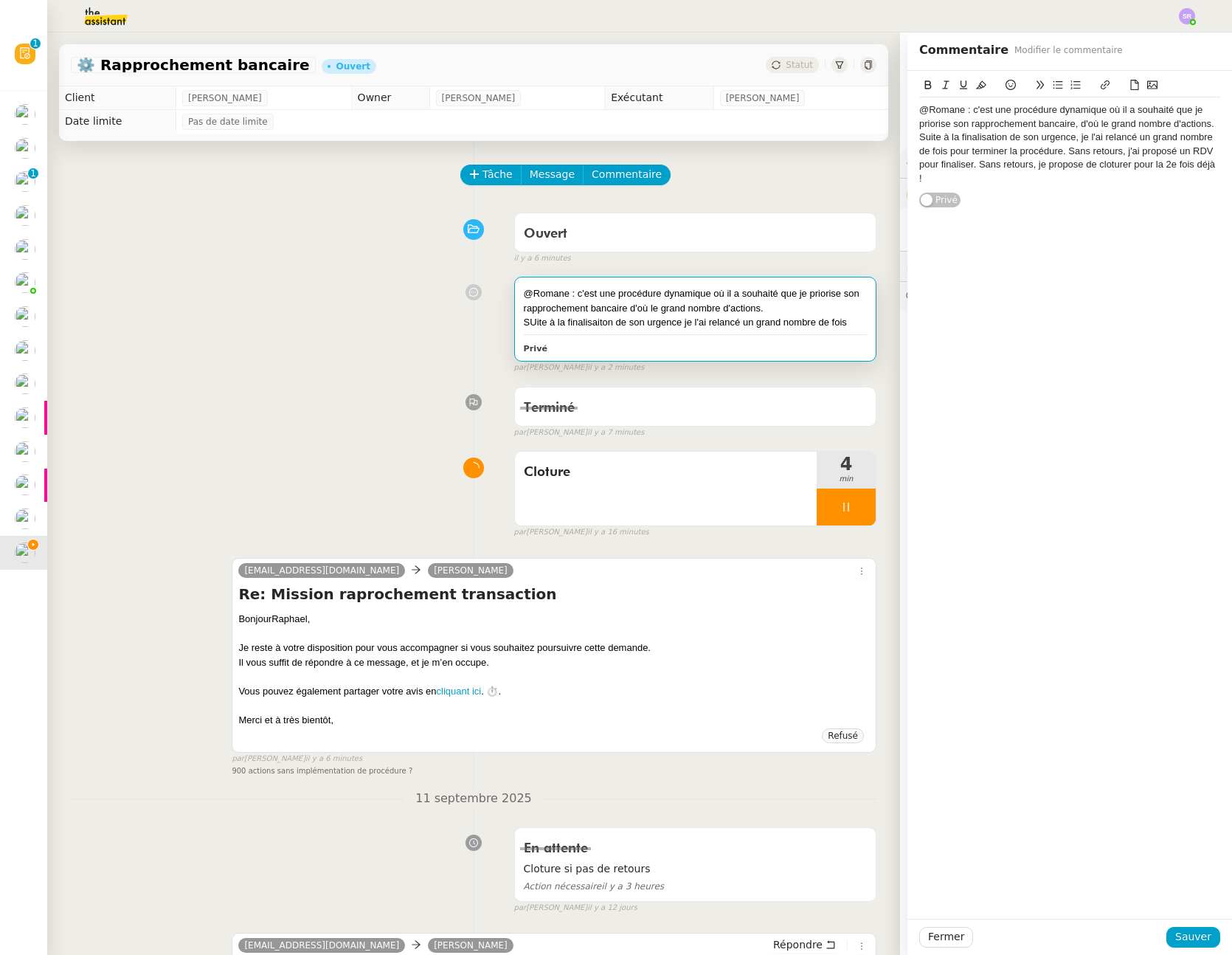
click at [1105, 163] on div "Suite à la finalisation de son urgence, je l'ai relancé un grand nombre de fois…" at bounding box center [1070, 158] width 301 height 55
click at [0, 0] on lt-div "Faute de frappe possible trouvée. clôturer clôture clôtures clôturé clôturée Ig…" at bounding box center [0, 0] width 0 height 0
click at [0, 0] on lt-span "clôturer" at bounding box center [0, 0] width 0 height 0
click at [920, 139] on div "Suite à la finalisation de son urgence, je l'ai relancé un grand nombre de fois…" at bounding box center [1070, 158] width 301 height 55
click at [1060, 168] on div "Suite à la finalisation de son urgence, je l'ai relancé un grand nombre de fois…" at bounding box center [1070, 172] width 301 height 55
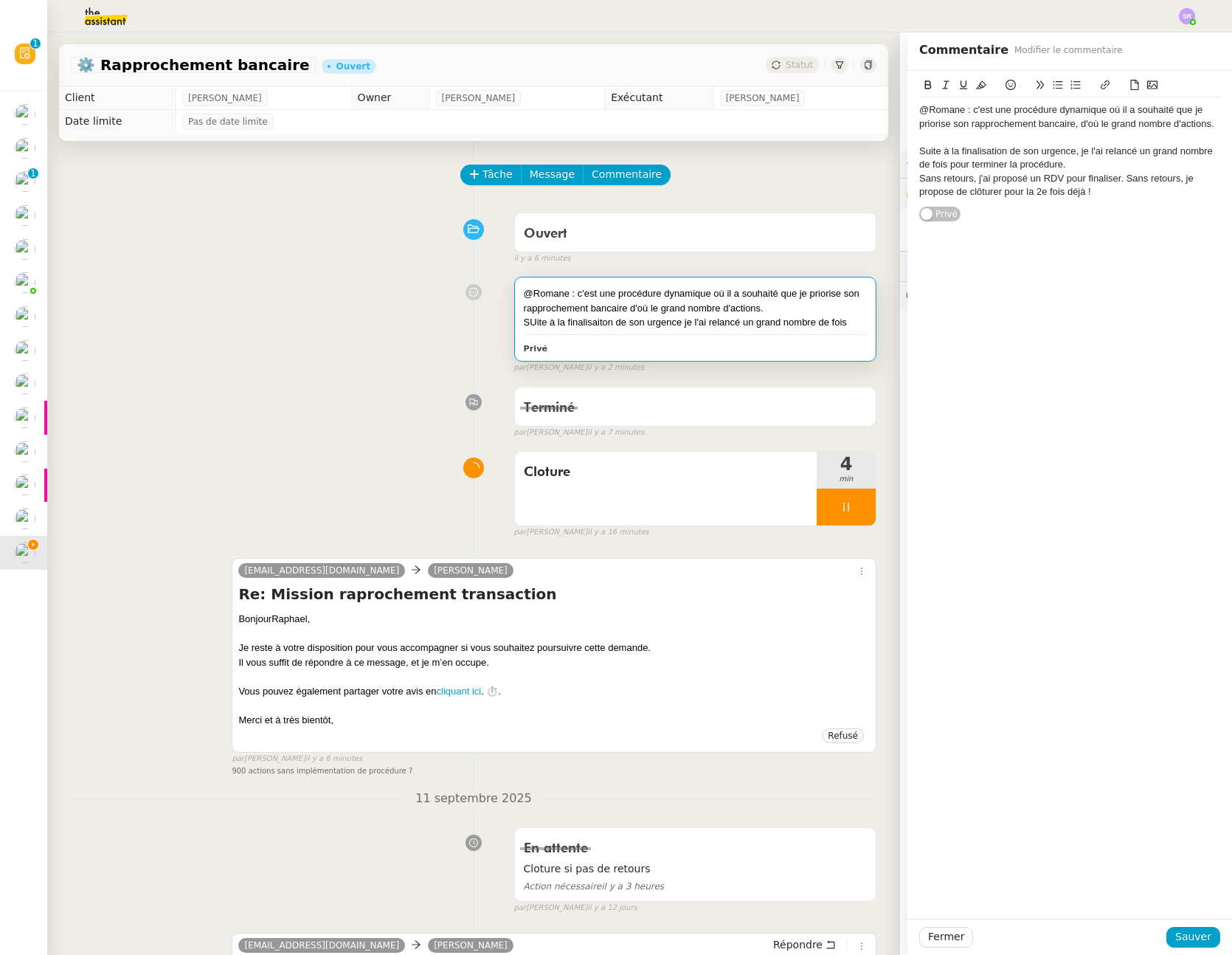
click at [1118, 179] on div "Sans retours, j'ai proposé un RDV pour finaliser. Sans retours, je propose de c…" at bounding box center [1070, 185] width 301 height 27
click at [1182, 941] on span "Sauver" at bounding box center [1194, 937] width 36 height 17
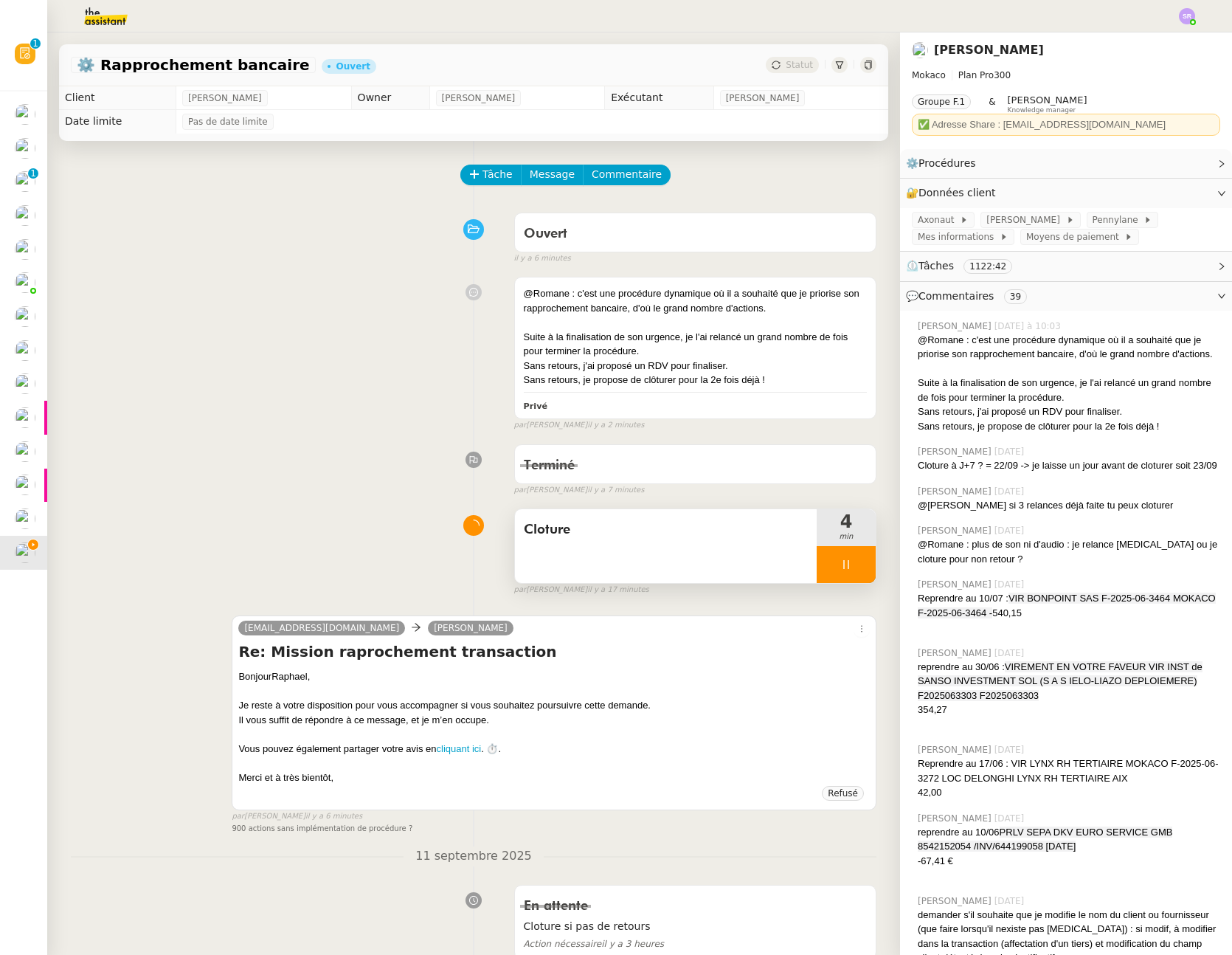
click at [836, 567] on div at bounding box center [847, 565] width 59 height 37
click at [856, 565] on icon at bounding box center [861, 565] width 12 height 12
click at [841, 564] on icon at bounding box center [847, 565] width 12 height 12
click at [826, 566] on icon at bounding box center [832, 565] width 12 height 12
click at [766, 379] on div "Sans retours, je propose de clôturer pour la 2e fois déjà !" at bounding box center [695, 380] width 343 height 15
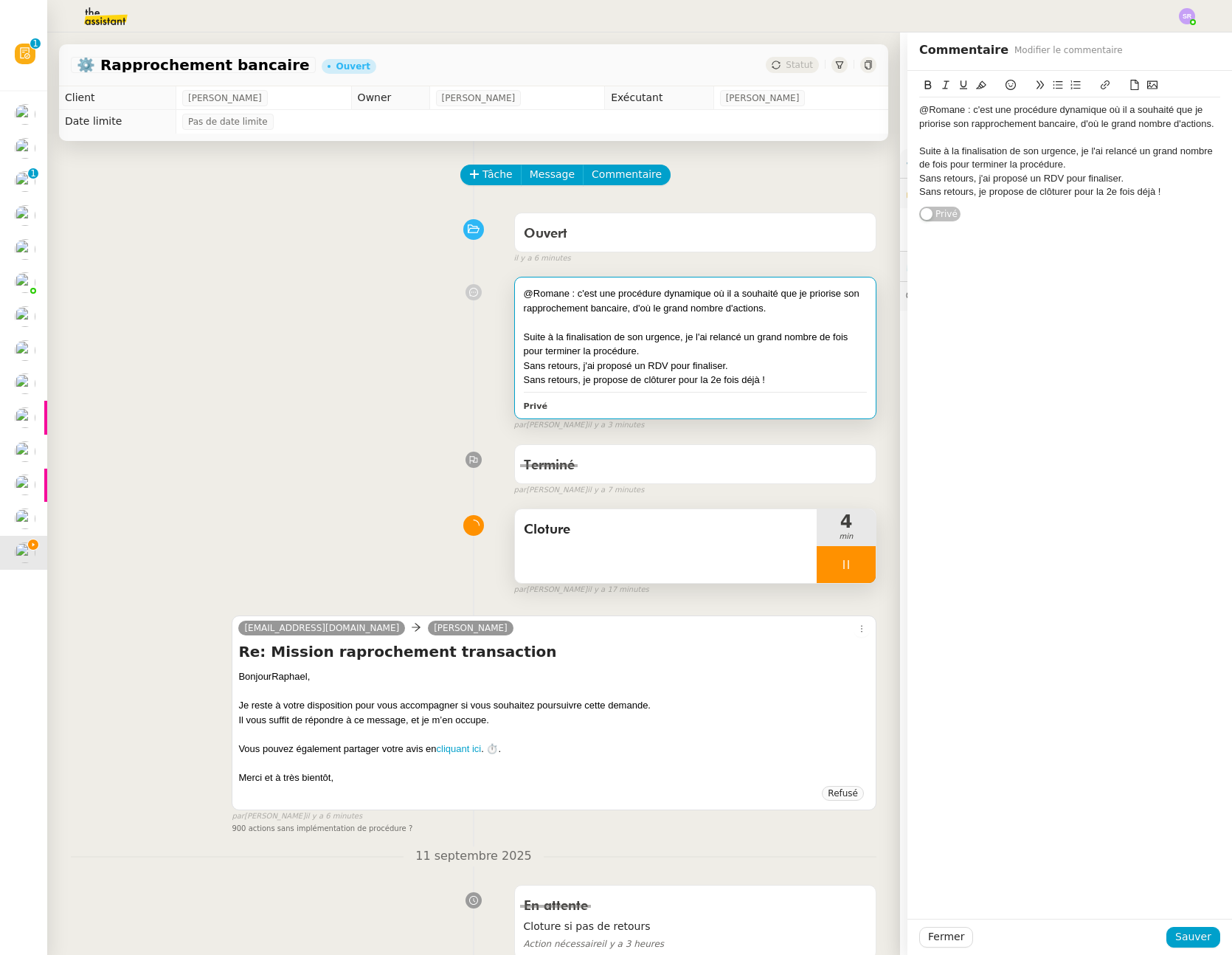
click at [1161, 193] on div "Sans retours, je propose de clôturer pour la 2e fois déjà !" at bounding box center [1070, 192] width 301 height 13
click at [1174, 182] on div "Sans retours, j'ai proposé un RDV pour finaliser." at bounding box center [1070, 179] width 301 height 13
click at [1177, 196] on div "Sans retours, je propose de clôturer pour la 2e fois déjà !" at bounding box center [1070, 192] width 301 height 13
click at [1112, 223] on div "Si tu veux, on peut implémenter ce que j'ai écris mais c'est incomplet" at bounding box center [1070, 219] width 301 height 13
click at [0, 0] on lt-span "écri t" at bounding box center [0, 0] width 0 height 0
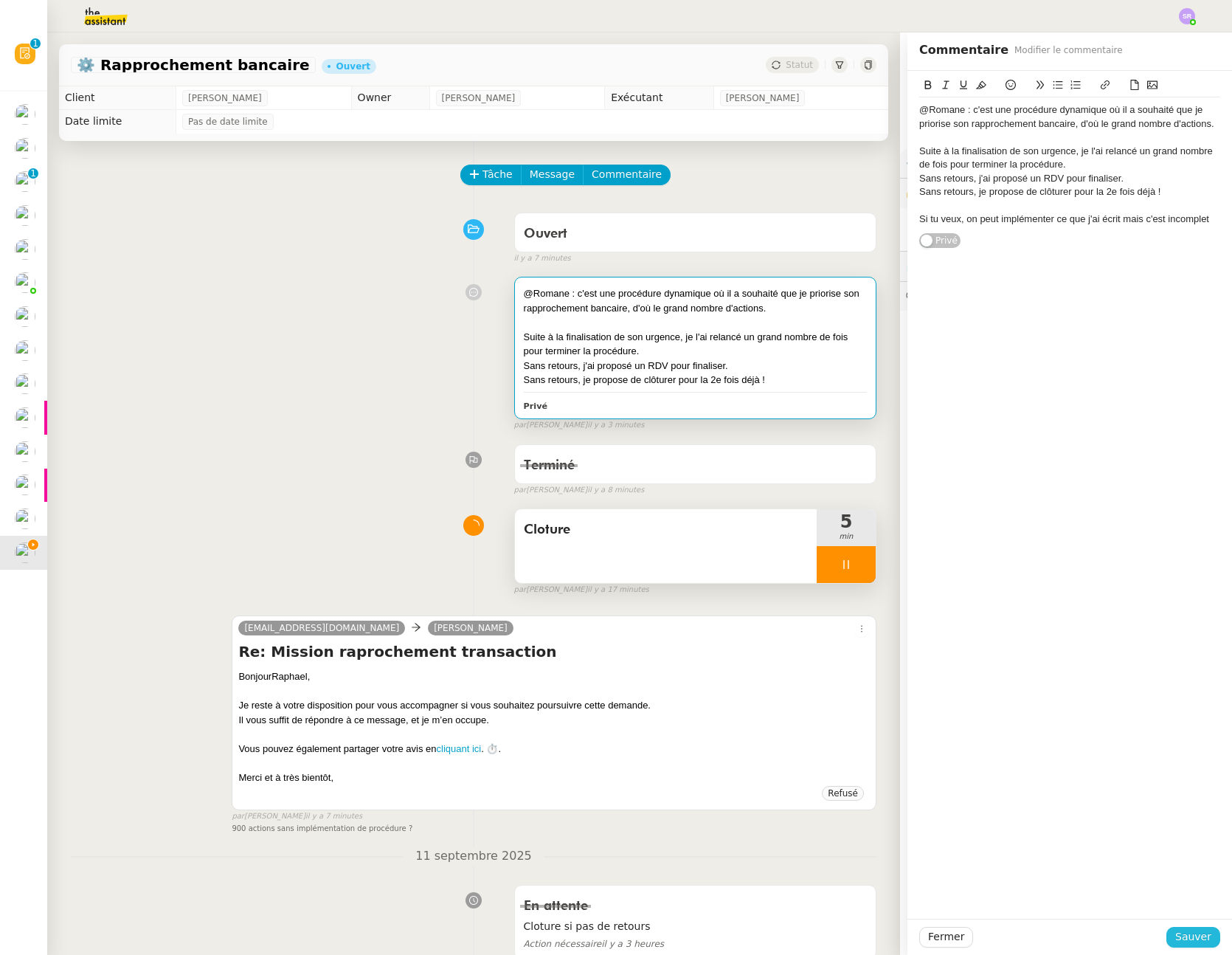
click at [1194, 934] on span "Sauver" at bounding box center [1194, 937] width 36 height 17
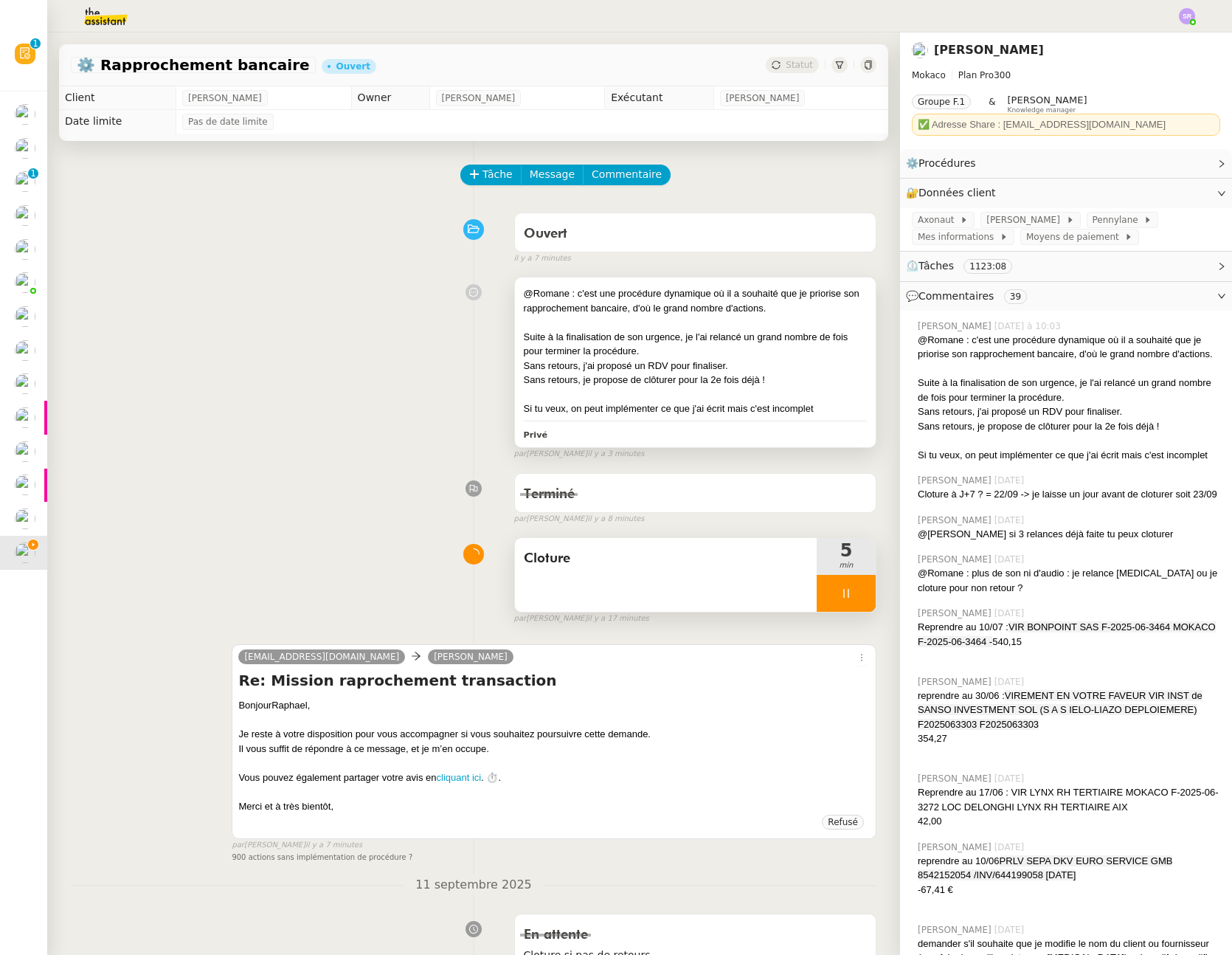
click at [751, 406] on div "Si tu veux, on peut implémenter ce que j'ai écrit mais c'est incomplet" at bounding box center [695, 409] width 343 height 15
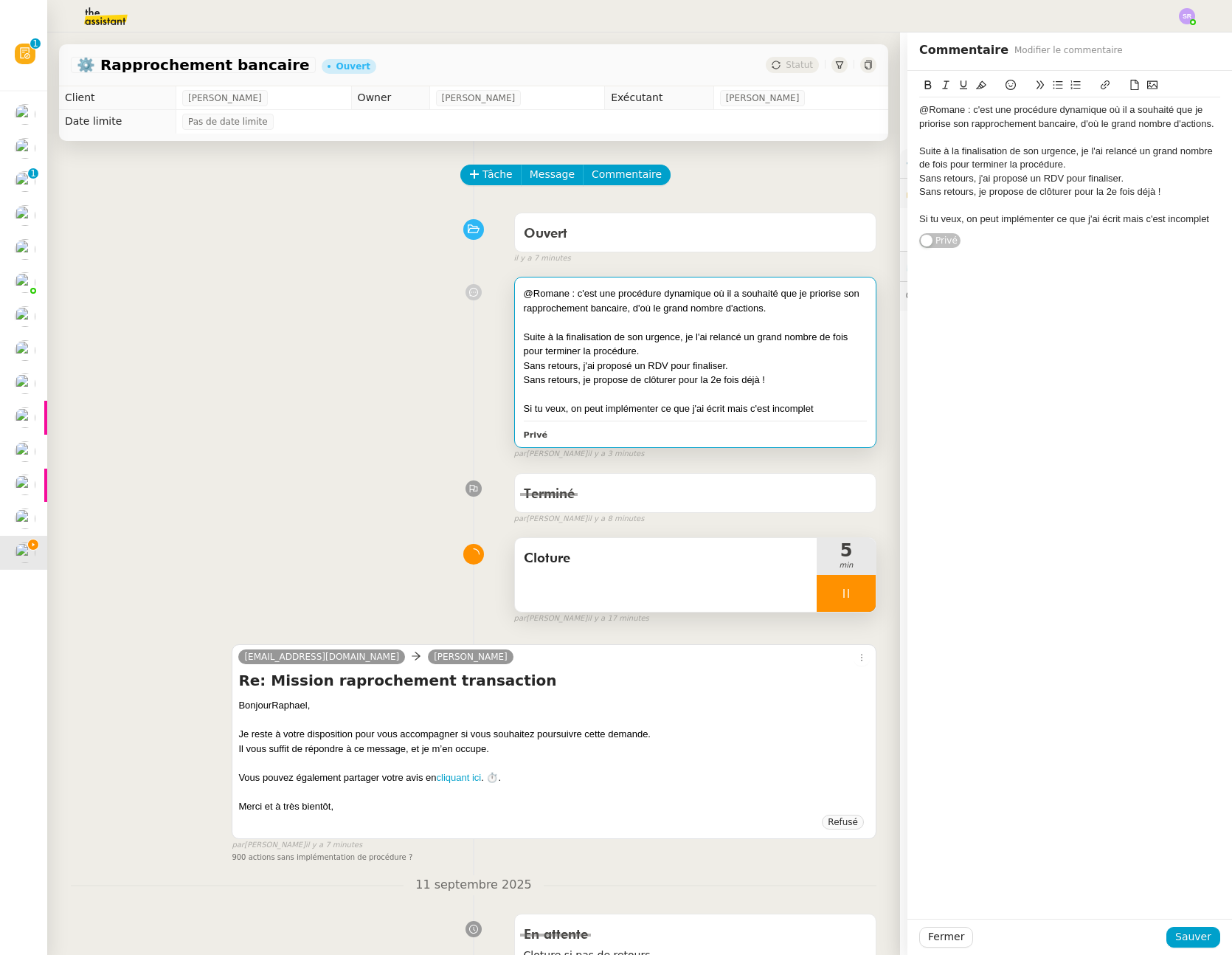
click at [1112, 219] on div "Si tu veux, on peut implémenter ce que j'ai écrit mais c'est incomplet" at bounding box center [1070, 219] width 301 height 13
click at [1185, 931] on span "Sauver" at bounding box center [1194, 937] width 36 height 17
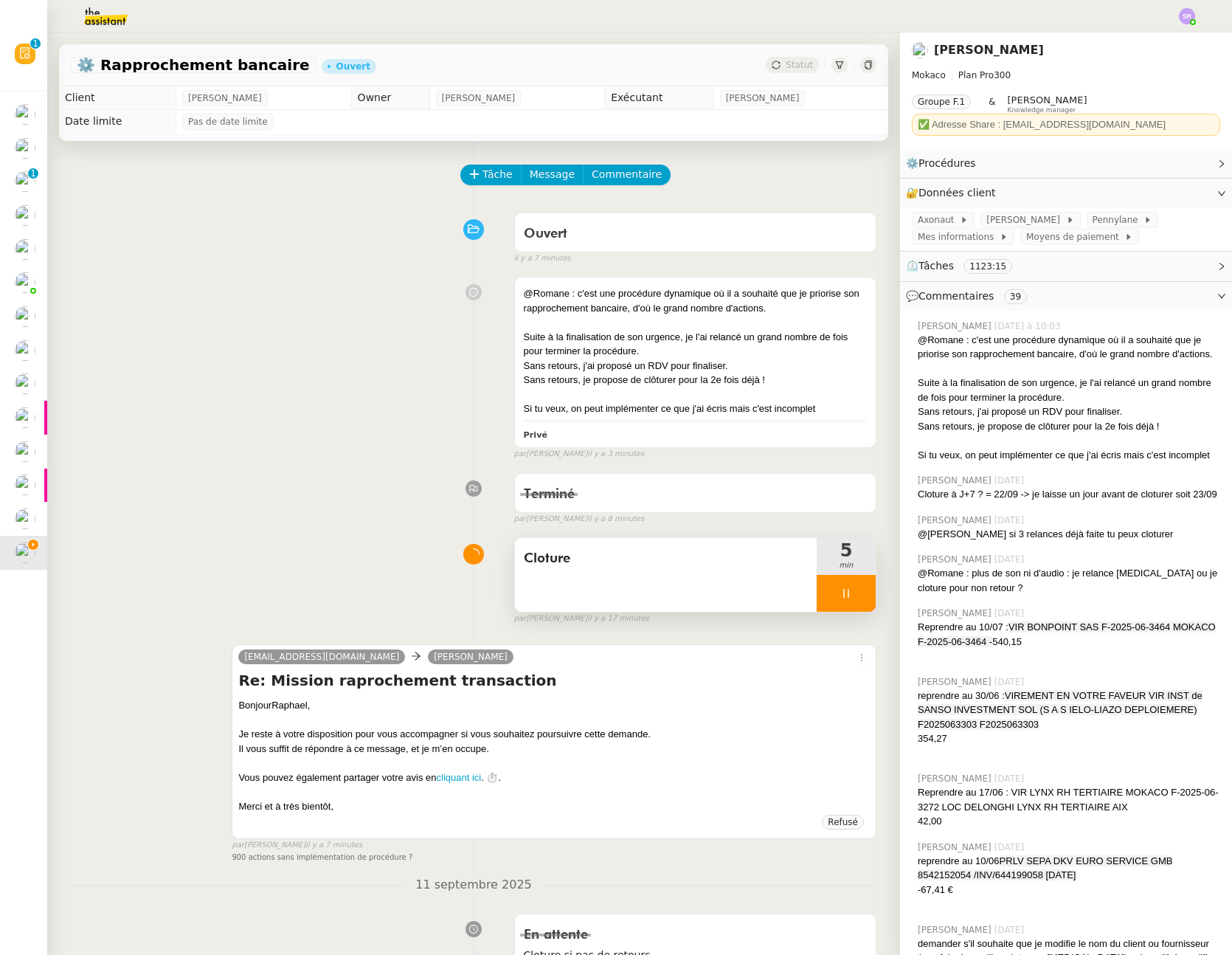
click at [827, 585] on div at bounding box center [847, 593] width 59 height 37
click at [856, 590] on icon at bounding box center [861, 593] width 12 height 12
click at [786, 68] on span "Statut" at bounding box center [799, 65] width 27 height 10
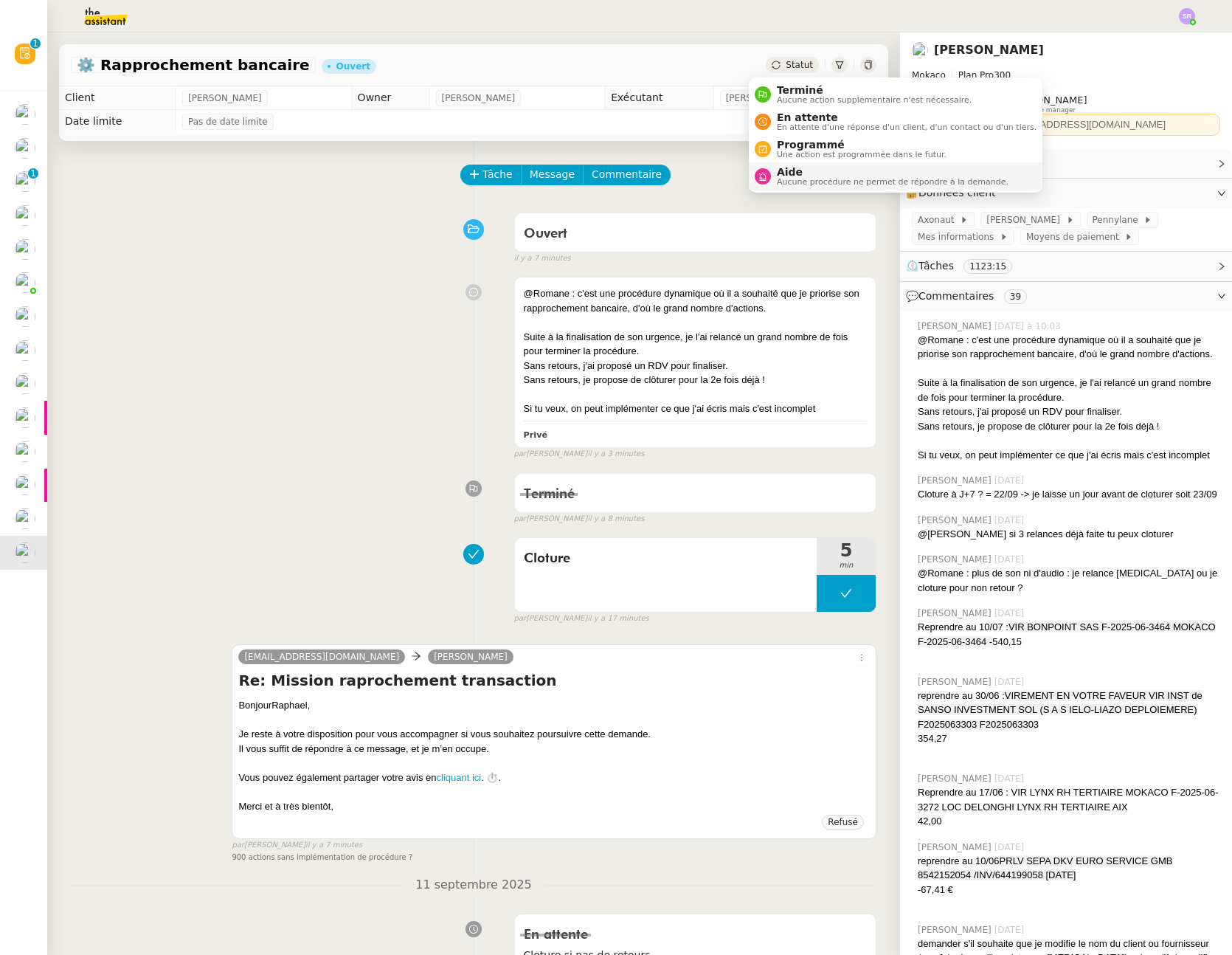
click at [805, 182] on span "Aucune procédure ne permet de répondre à la demande." at bounding box center [893, 182] width 232 height 8
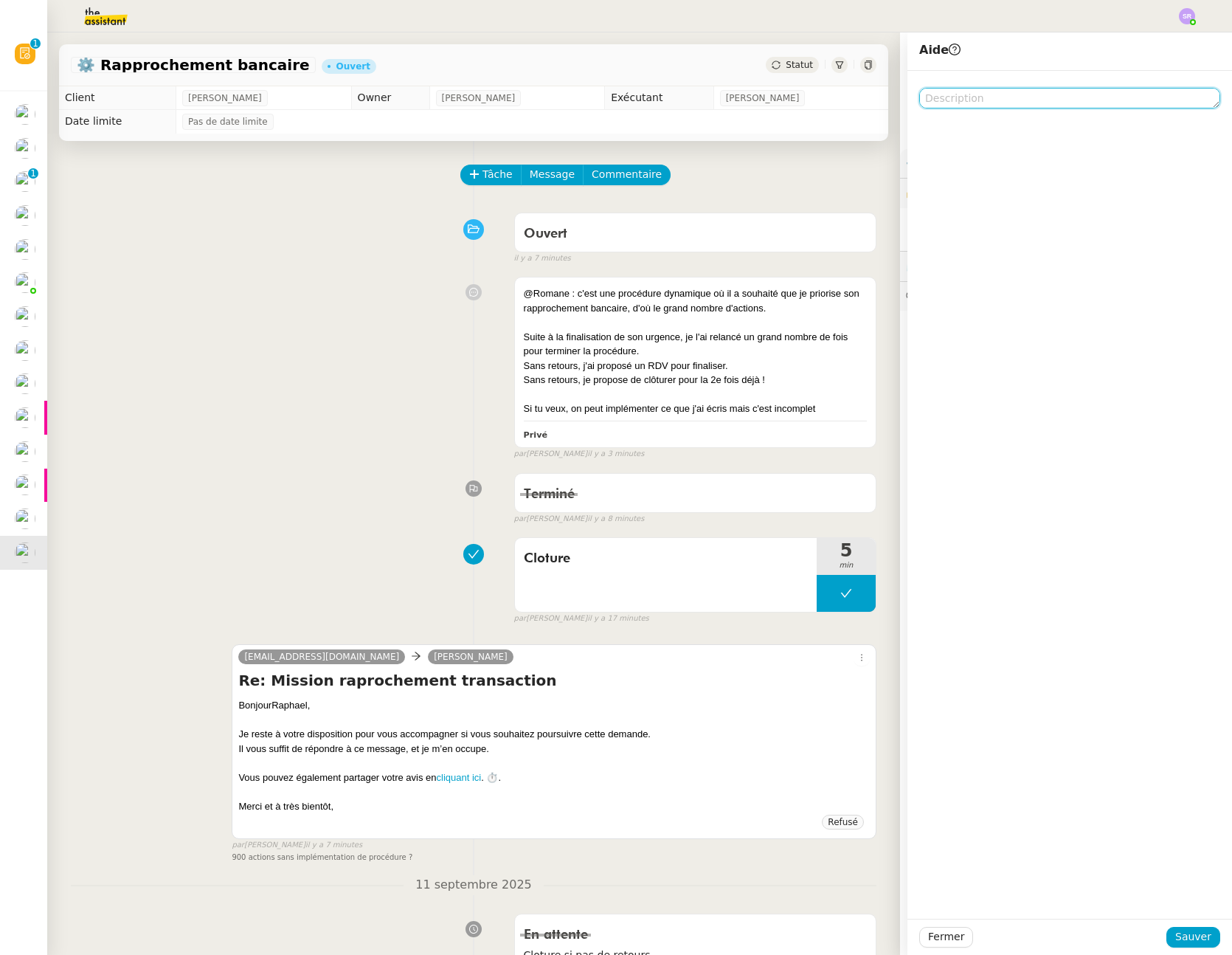
click at [1045, 103] on textarea at bounding box center [1070, 98] width 301 height 21
click at [933, 107] on textarea "@ROmane" at bounding box center [1070, 98] width 301 height 21
type textarea "@Romane"
click at [1195, 939] on span "Sauver" at bounding box center [1194, 937] width 36 height 17
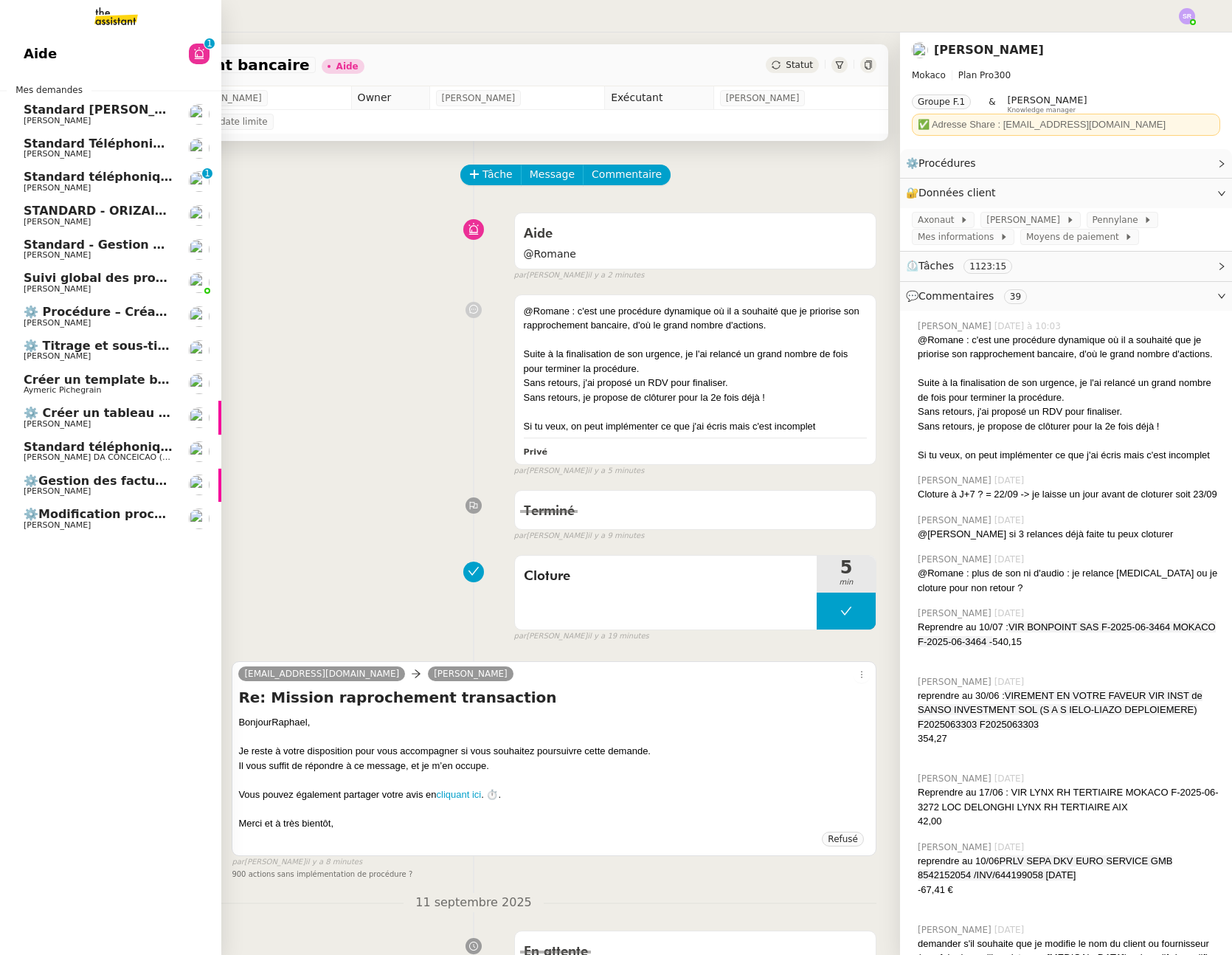
click at [137, 320] on span "[PERSON_NAME]" at bounding box center [98, 323] width 149 height 9
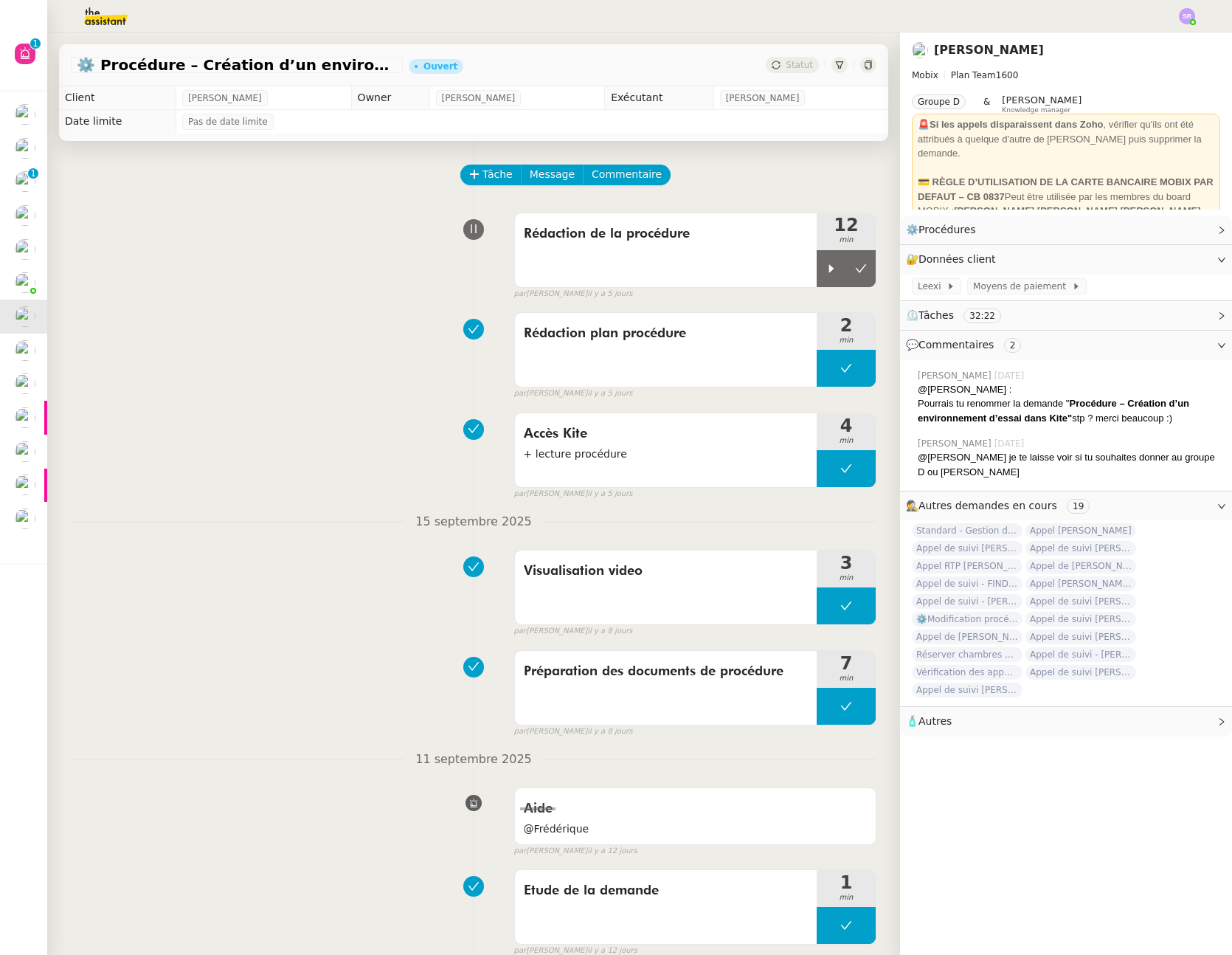
click at [101, 18] on img at bounding box center [94, 16] width 114 height 32
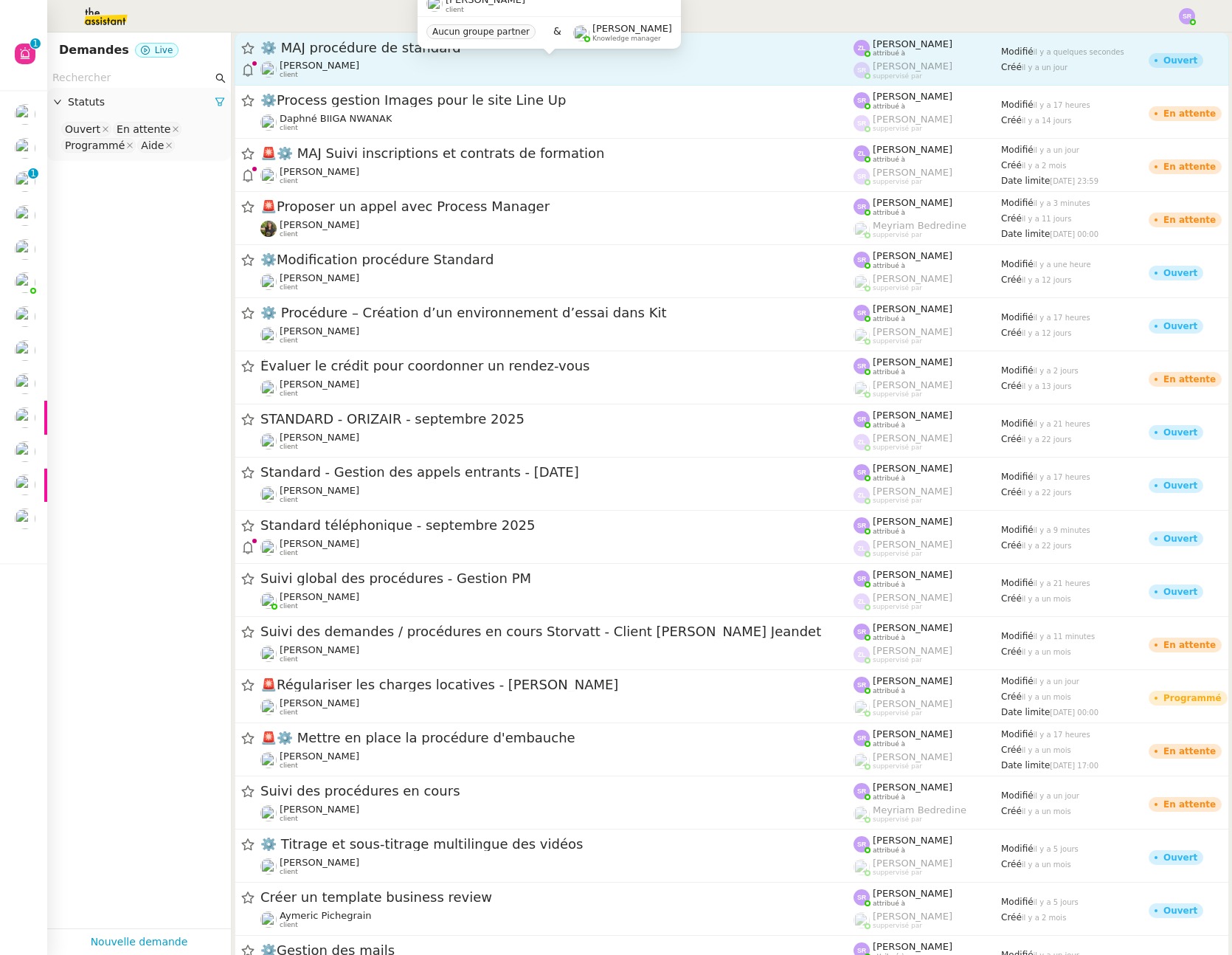
click at [460, 68] on div "Thomas SOULIER client" at bounding box center [557, 69] width 593 height 19
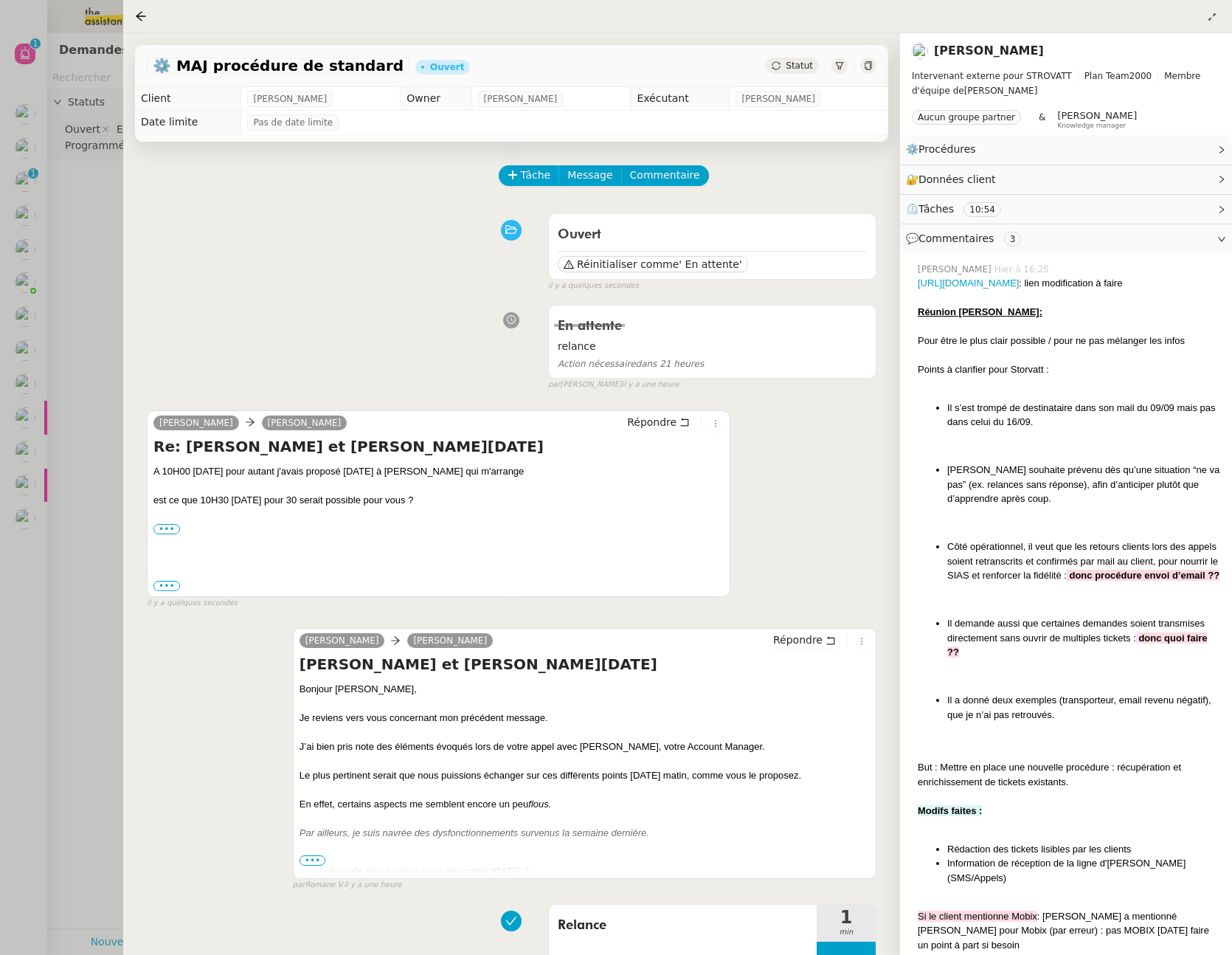
click at [96, 348] on div at bounding box center [616, 477] width 1232 height 955
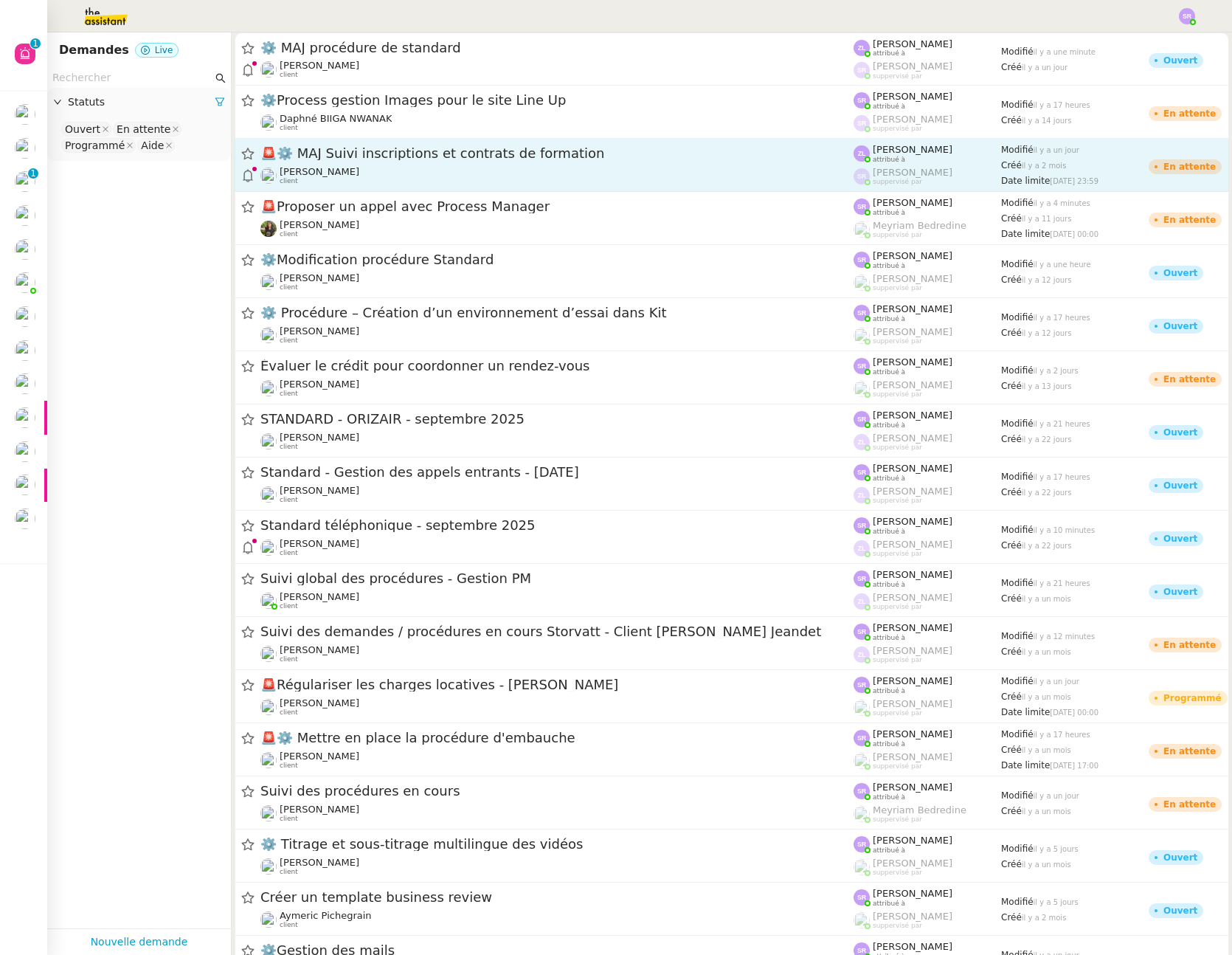
click at [381, 162] on div "🚨 ⚙️ MAJ Suivi inscriptions et contrats de formation" at bounding box center [557, 154] width 593 height 18
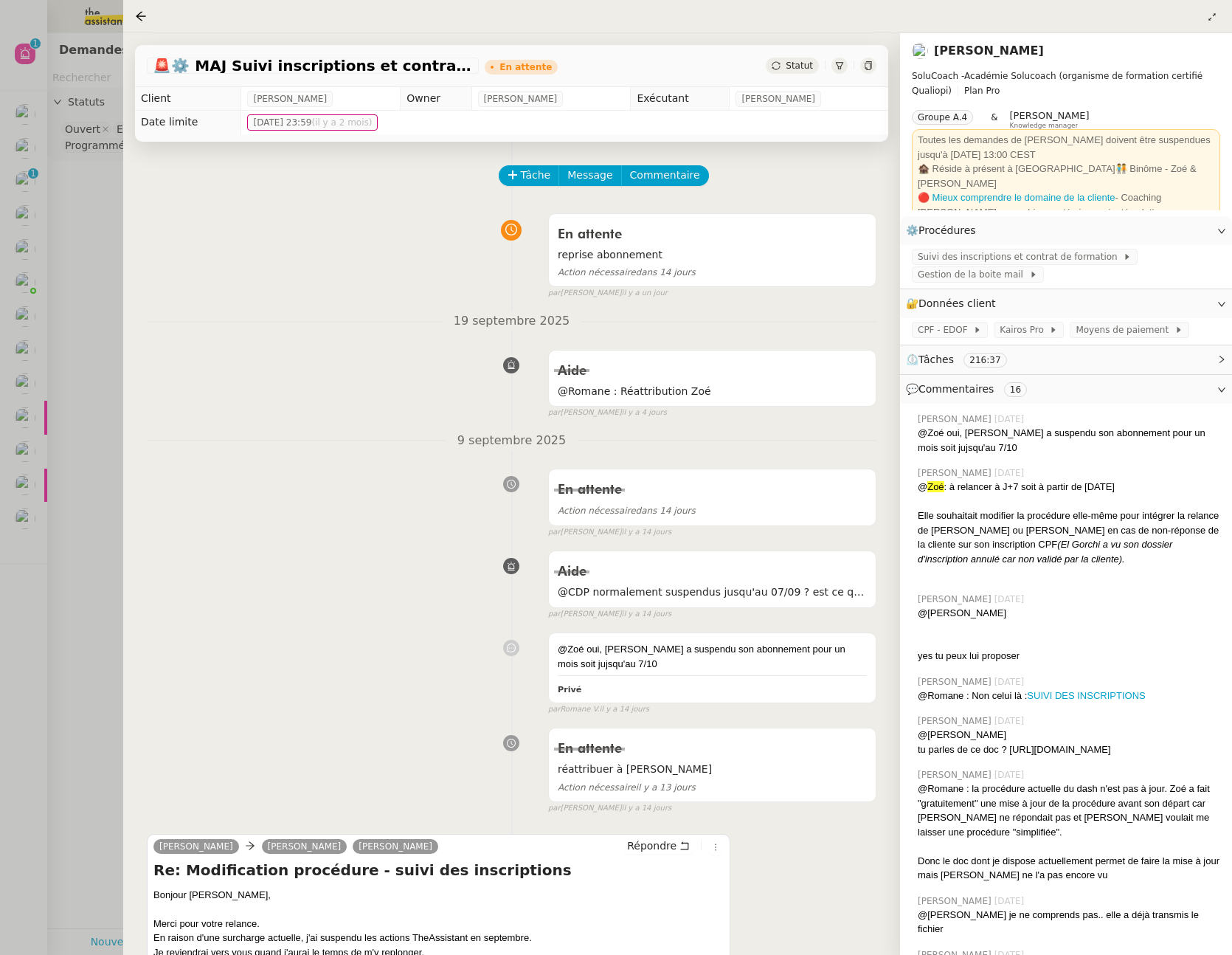
click at [89, 222] on div at bounding box center [616, 477] width 1232 height 955
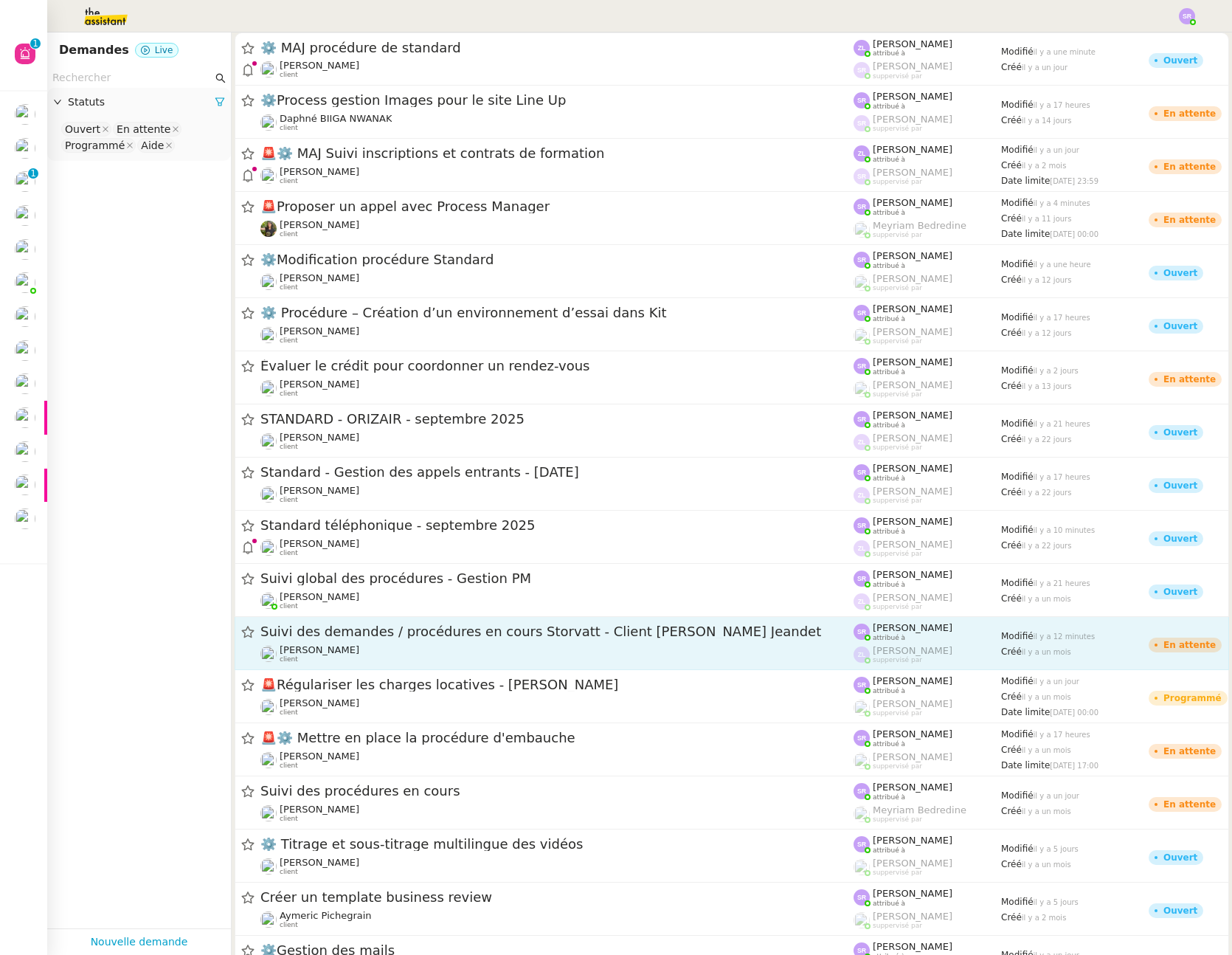
click at [489, 658] on div "Franck MUFFAT-JEANDET client" at bounding box center [557, 654] width 593 height 19
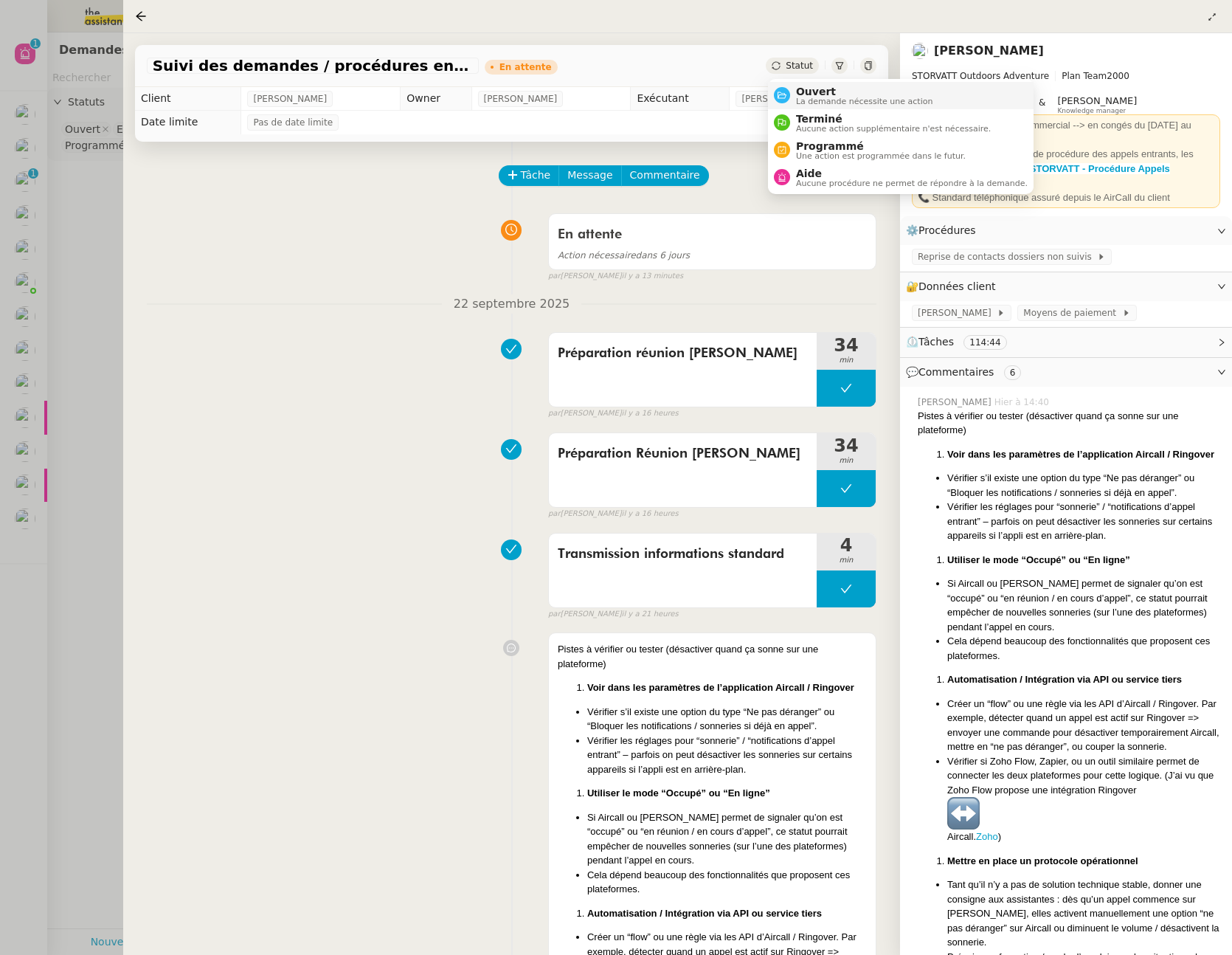
click at [810, 99] on span "La demande nécessite une action" at bounding box center [865, 101] width 137 height 8
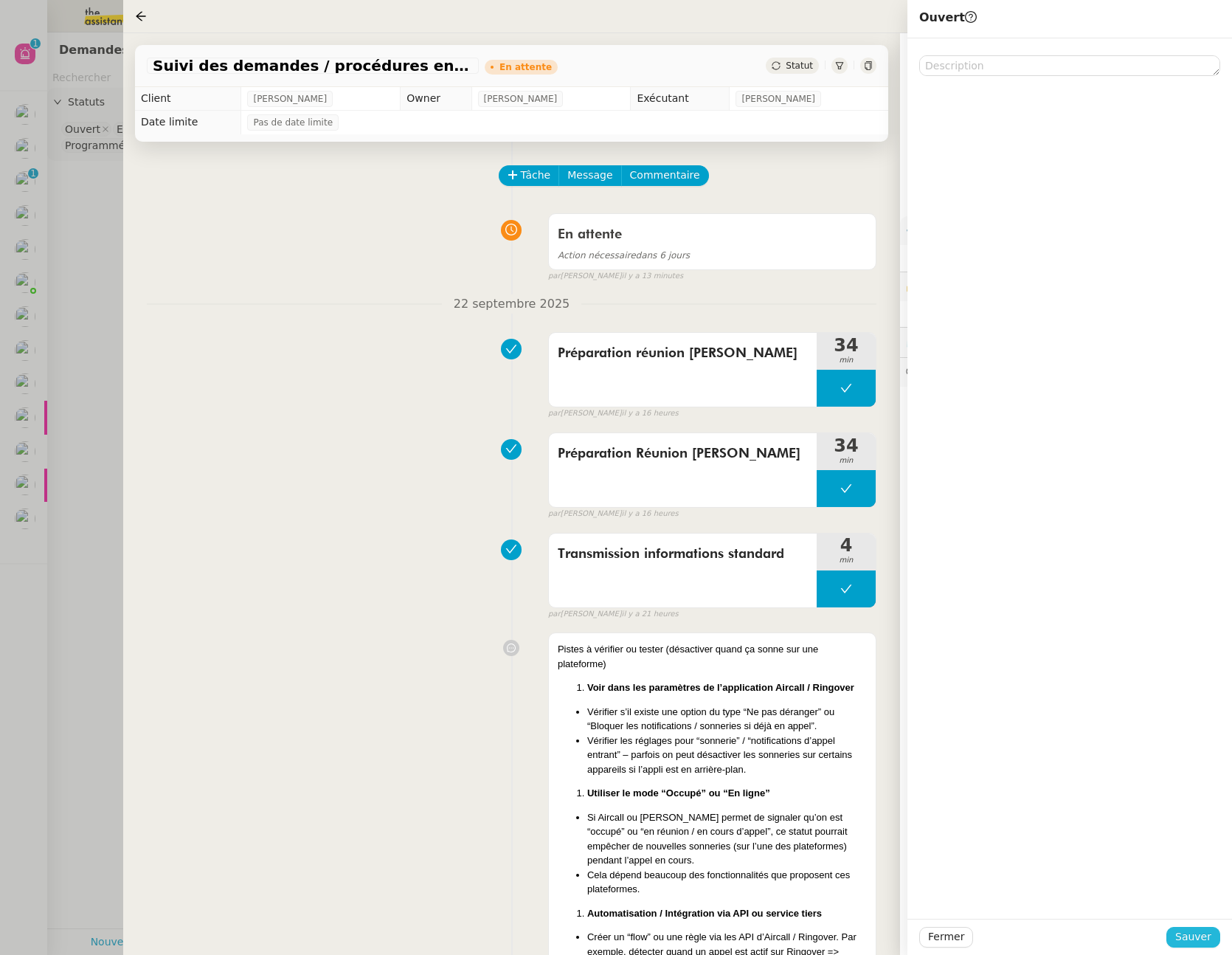
click at [1205, 938] on span "Sauver" at bounding box center [1194, 937] width 36 height 17
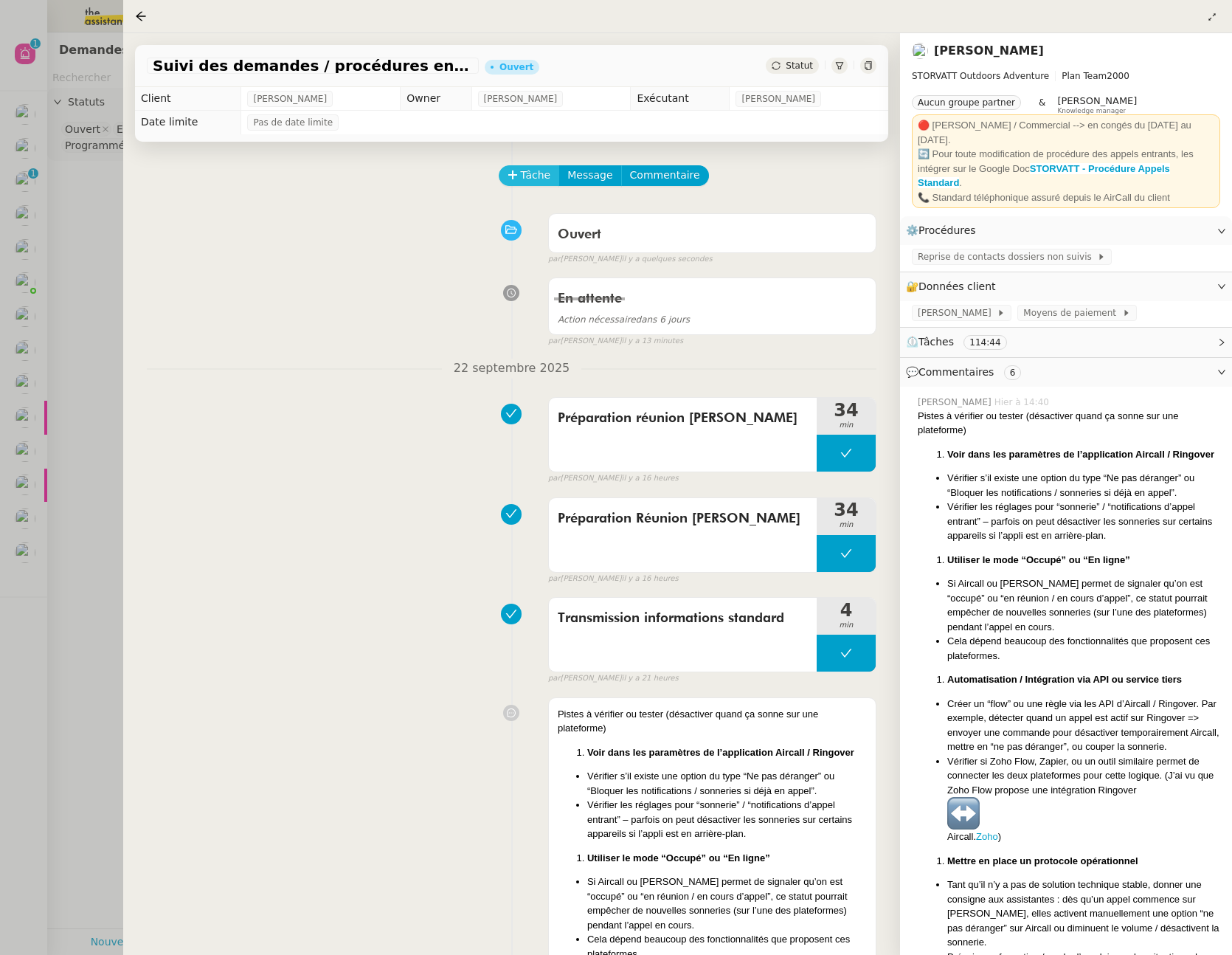
click at [547, 177] on span "Tâche" at bounding box center [536, 175] width 30 height 17
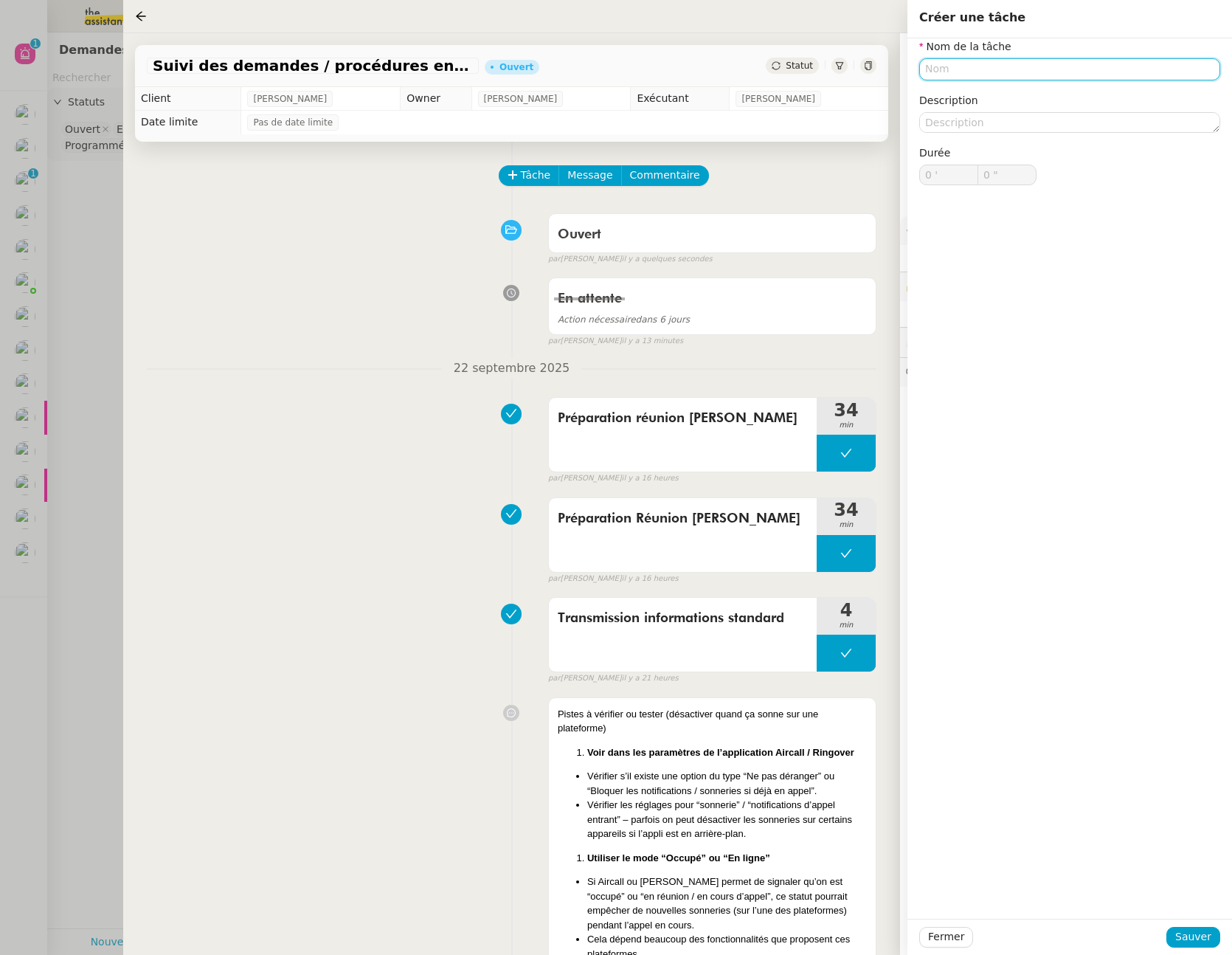
click at [1089, 73] on input "text" at bounding box center [1070, 69] width 301 height 21
click at [1126, 99] on div "Transmission d'informations" at bounding box center [1070, 97] width 289 height 13
type input "Transmission d'informations"
click at [1183, 936] on span "Sauver" at bounding box center [1194, 937] width 36 height 17
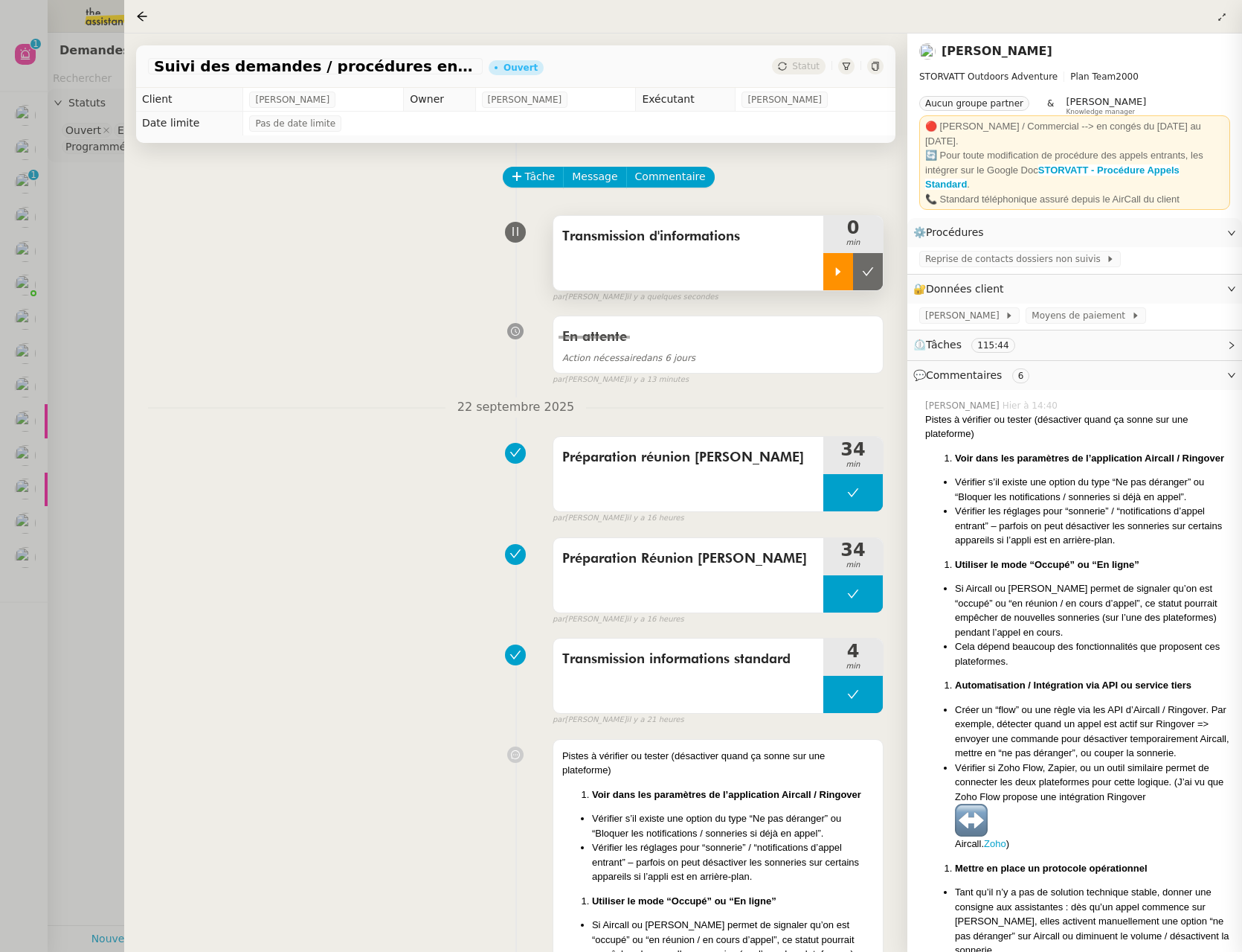
click at [835, 277] on icon at bounding box center [839, 272] width 12 height 12
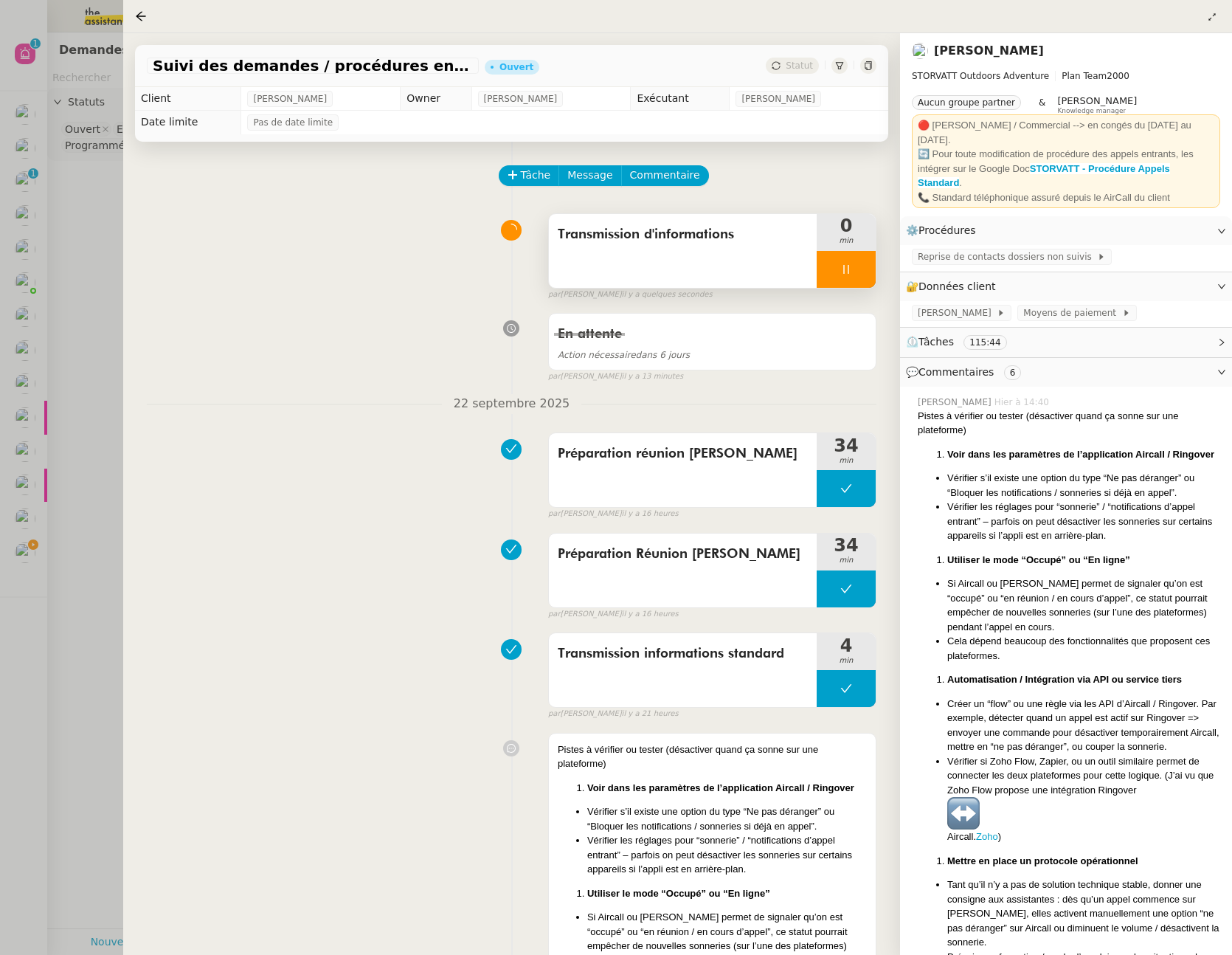
click at [74, 251] on div at bounding box center [616, 477] width 1232 height 955
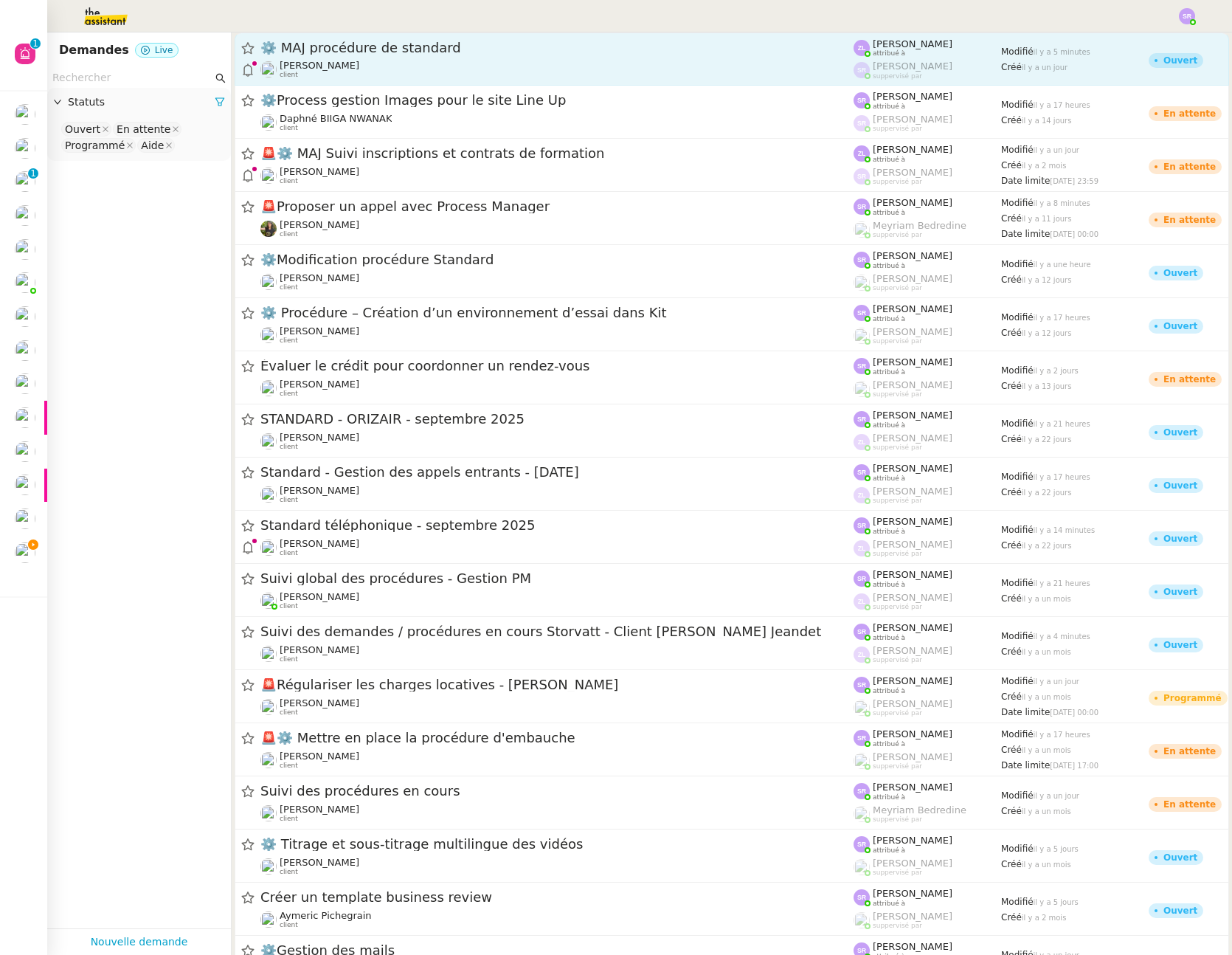
click at [433, 67] on div "Thomas SOULIER client" at bounding box center [557, 69] width 593 height 19
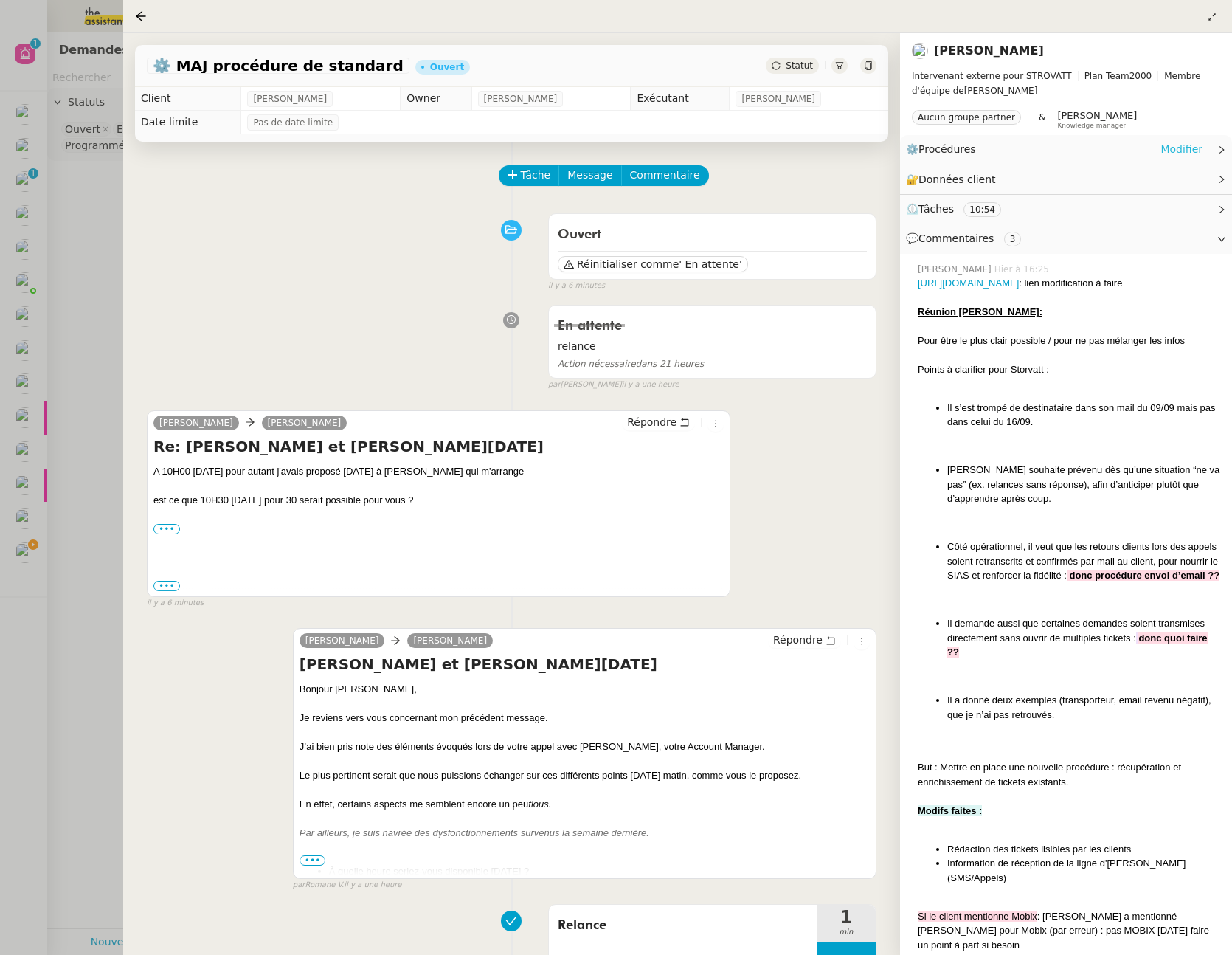
click at [1187, 147] on link "Modifier" at bounding box center [1182, 149] width 42 height 17
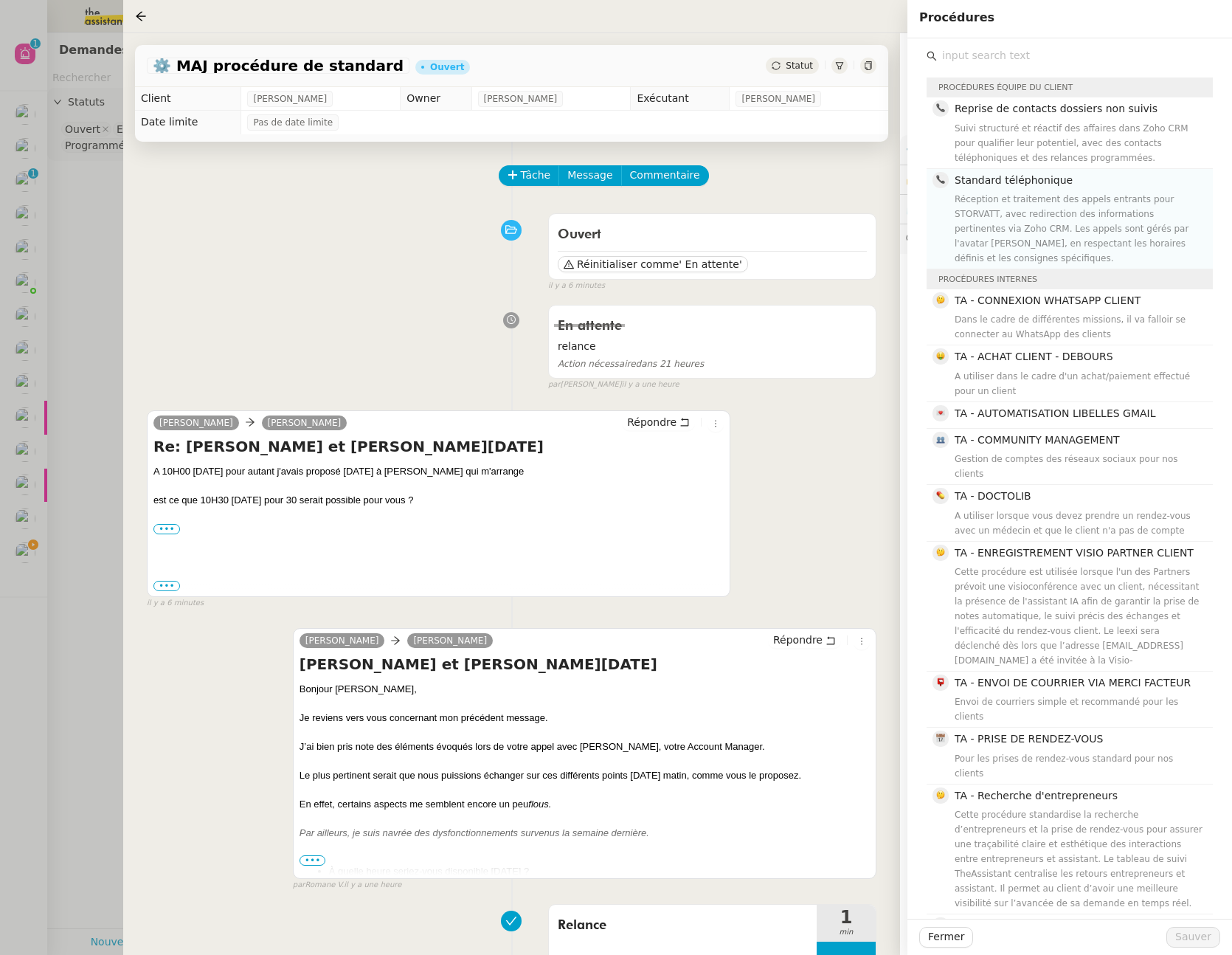
click at [1122, 197] on div "Réception et traitement des appels entrants pour STORVATT, avec redirection des…" at bounding box center [1080, 229] width 250 height 74
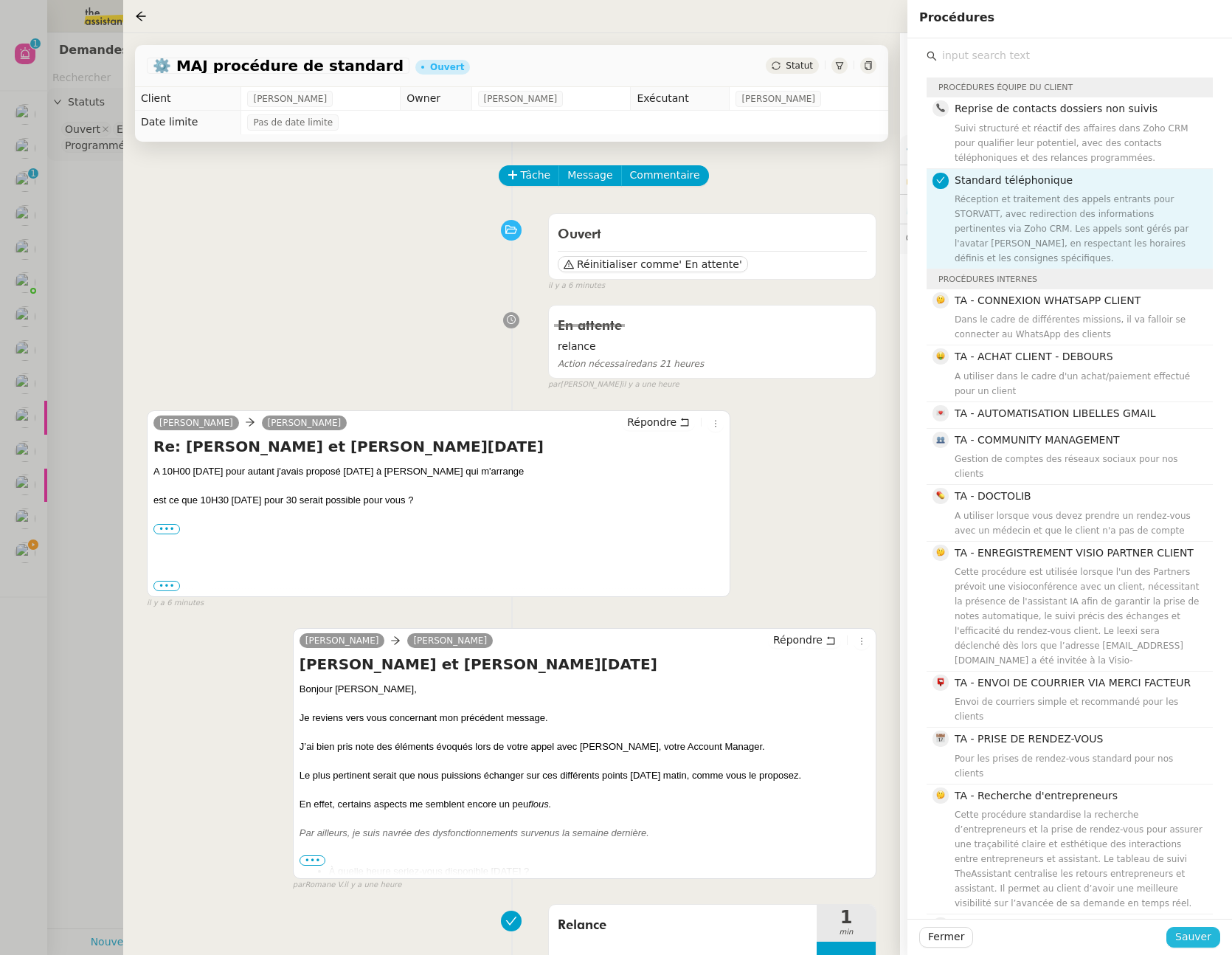
click at [1188, 933] on span "Sauver" at bounding box center [1194, 937] width 36 height 17
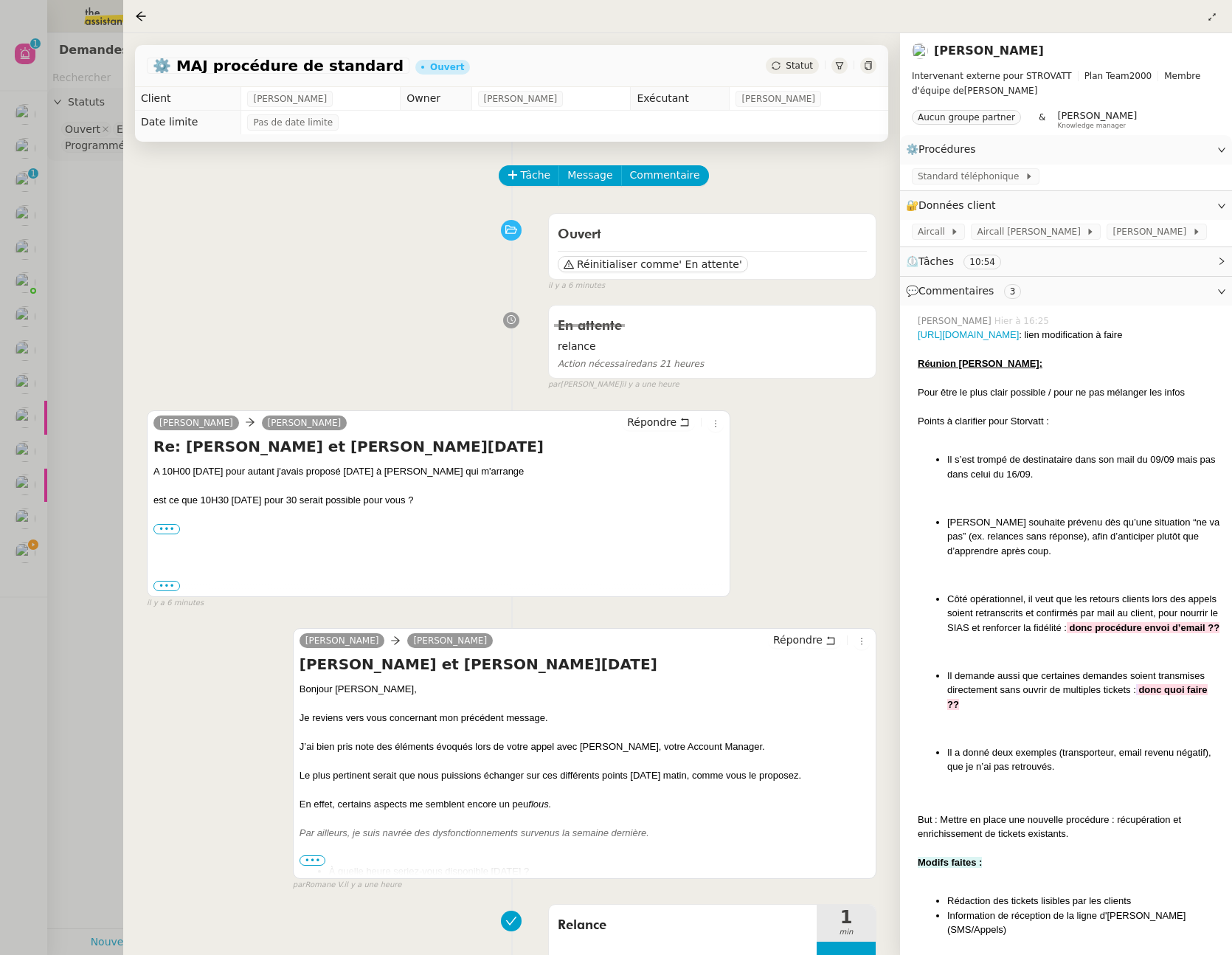
click at [92, 232] on div at bounding box center [616, 477] width 1232 height 955
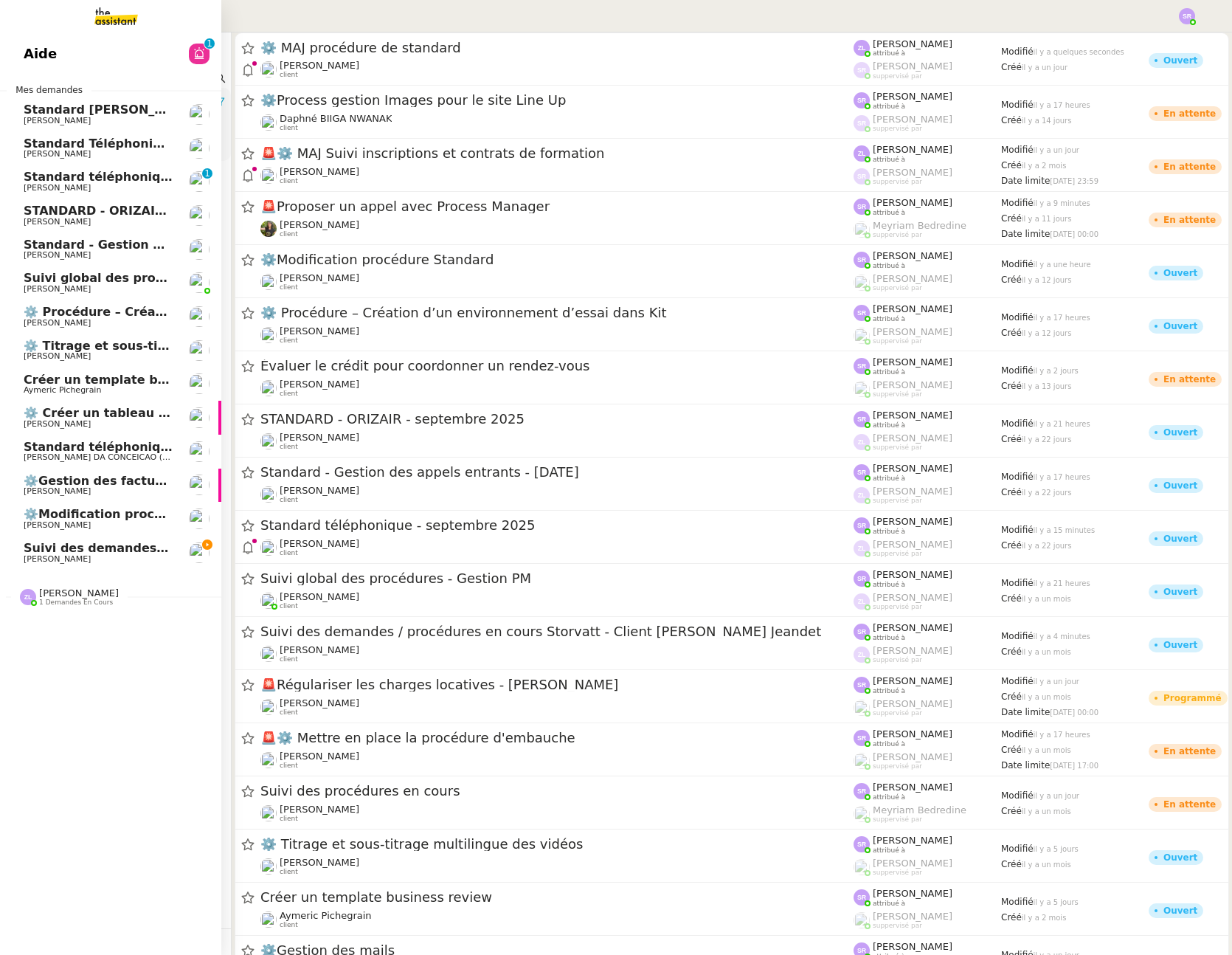
click at [61, 187] on span "[PERSON_NAME]" at bounding box center [57, 187] width 67 height 10
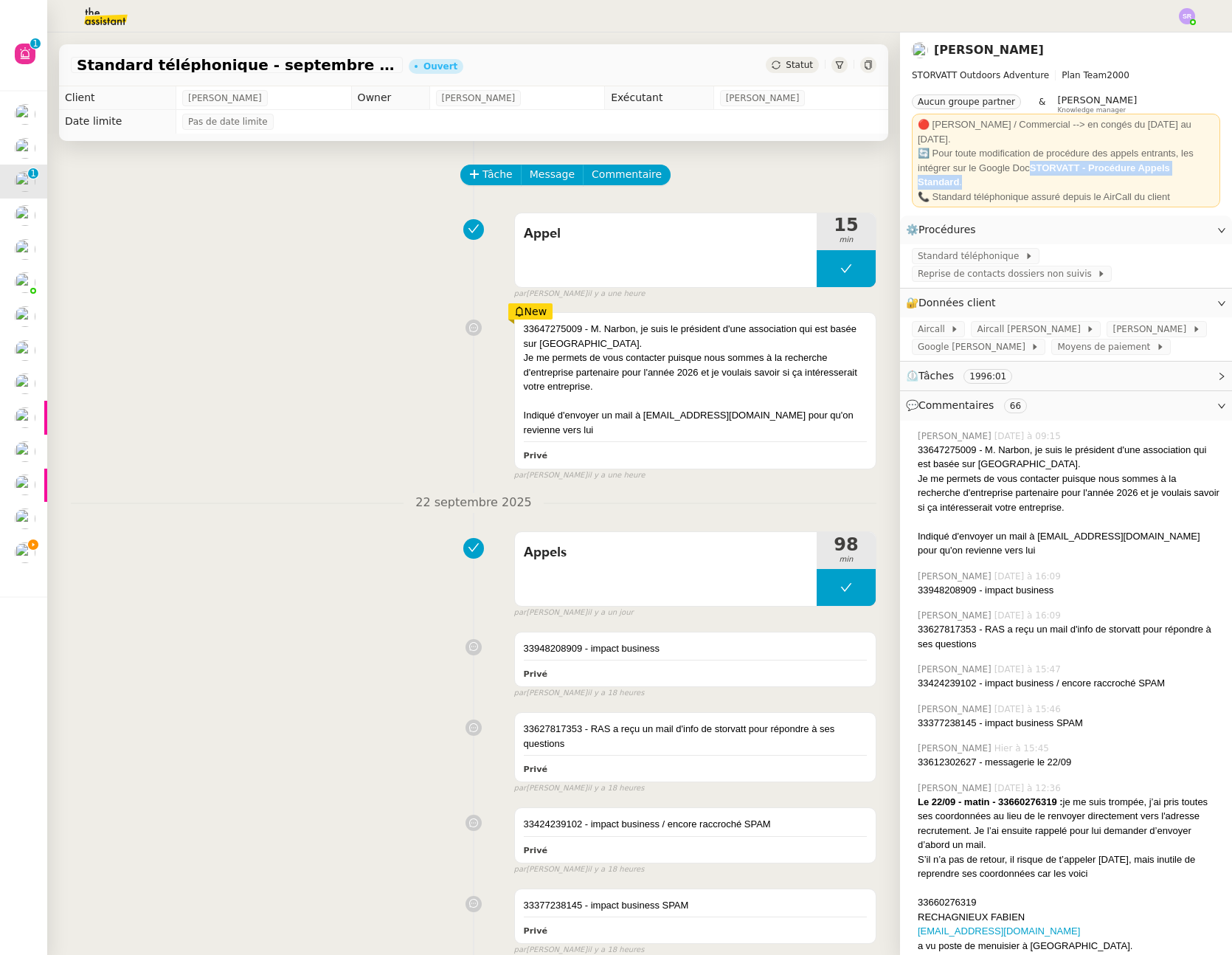
drag, startPoint x: 1020, startPoint y: 151, endPoint x: 994, endPoint y: 170, distance: 32.2
click at [994, 170] on div "🔄 Pour toute modification de procédure des appels entrants, les intégrer sur le…" at bounding box center [1067, 168] width 297 height 44
copy div "🔄 Pour toute modification de procédure des appels entrants, les intégrer sur le…"
click at [112, 17] on img at bounding box center [94, 16] width 114 height 32
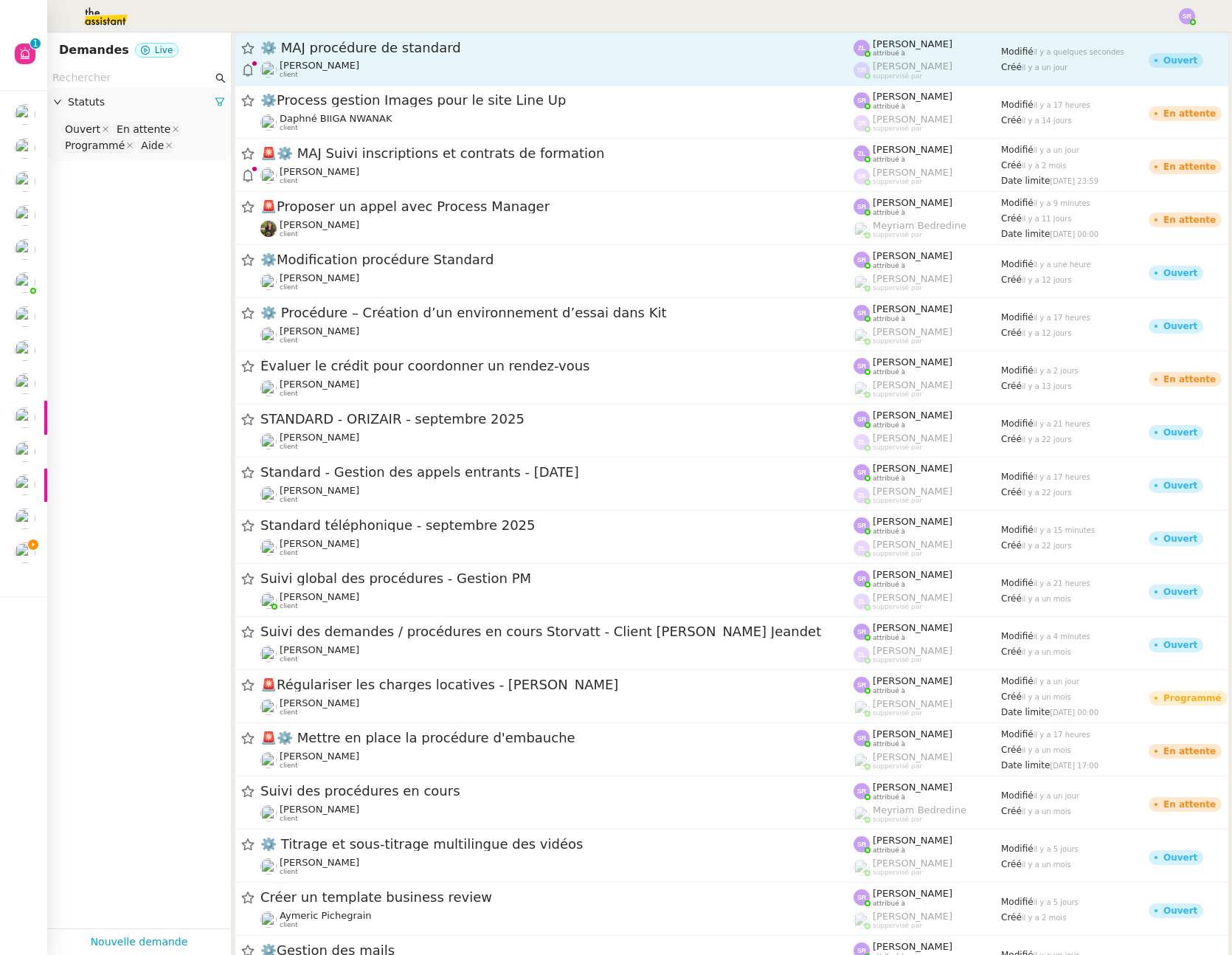
click at [413, 70] on div "Thomas SOULIER client" at bounding box center [557, 69] width 593 height 19
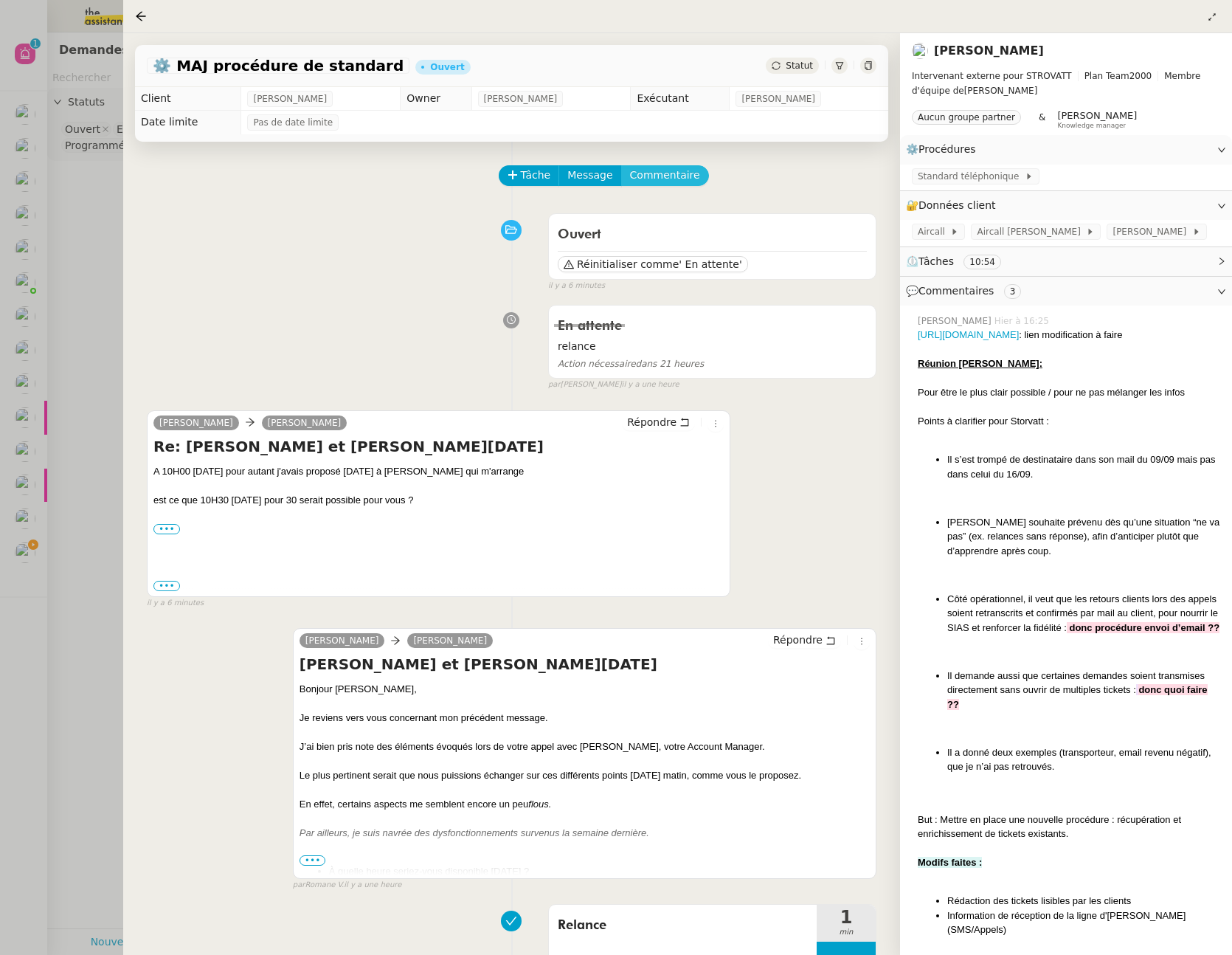
click at [661, 180] on span "Commentaire" at bounding box center [665, 175] width 70 height 17
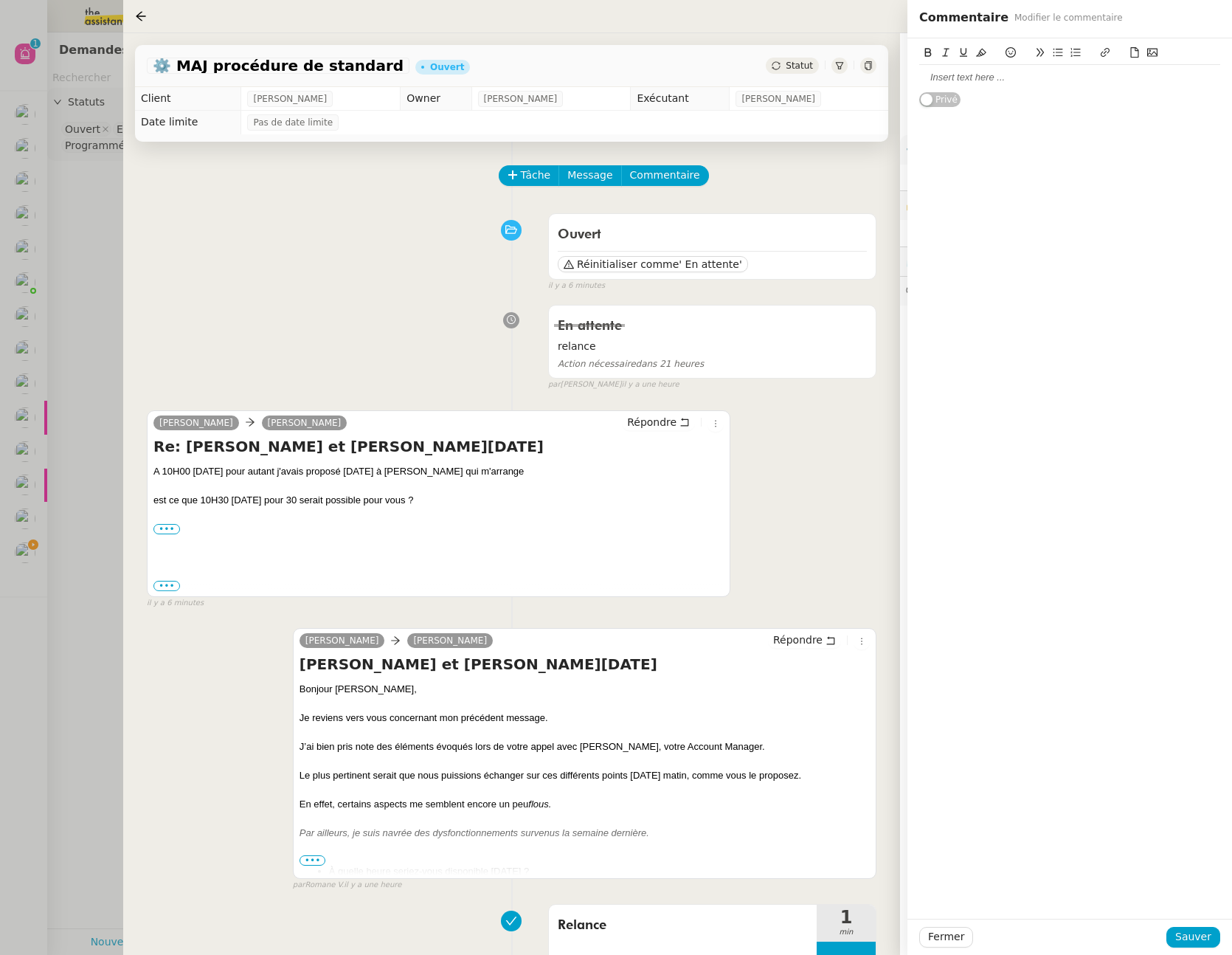
click at [1028, 82] on div at bounding box center [1070, 77] width 301 height 13
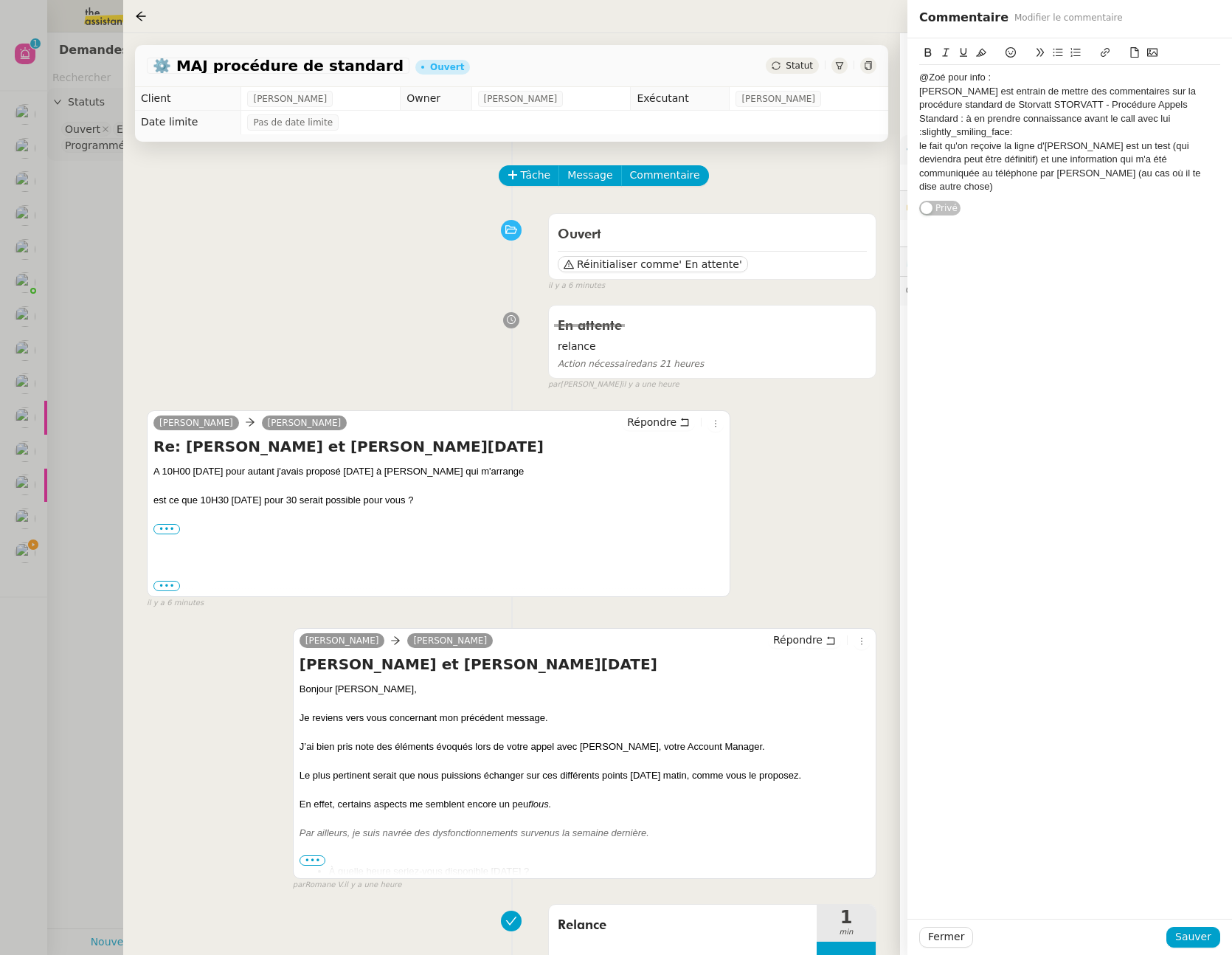
drag, startPoint x: 968, startPoint y: 78, endPoint x: 908, endPoint y: 80, distance: 60.0
click at [908, 80] on div "@Zoé pour info : Thomas est entrain de mettre des commentaires sur la procédure…" at bounding box center [1070, 128] width 325 height 179
click at [925, 56] on icon at bounding box center [929, 52] width 10 height 10
click at [988, 94] on div "Thomas est entrain de mettre des commentaires sur la procédure standard de Stor…" at bounding box center [1070, 112] width 301 height 55
click at [959, 94] on div "Thomas est entrain de mettre des commentaires sur la procédure standard de Stor…" at bounding box center [1070, 112] width 301 height 55
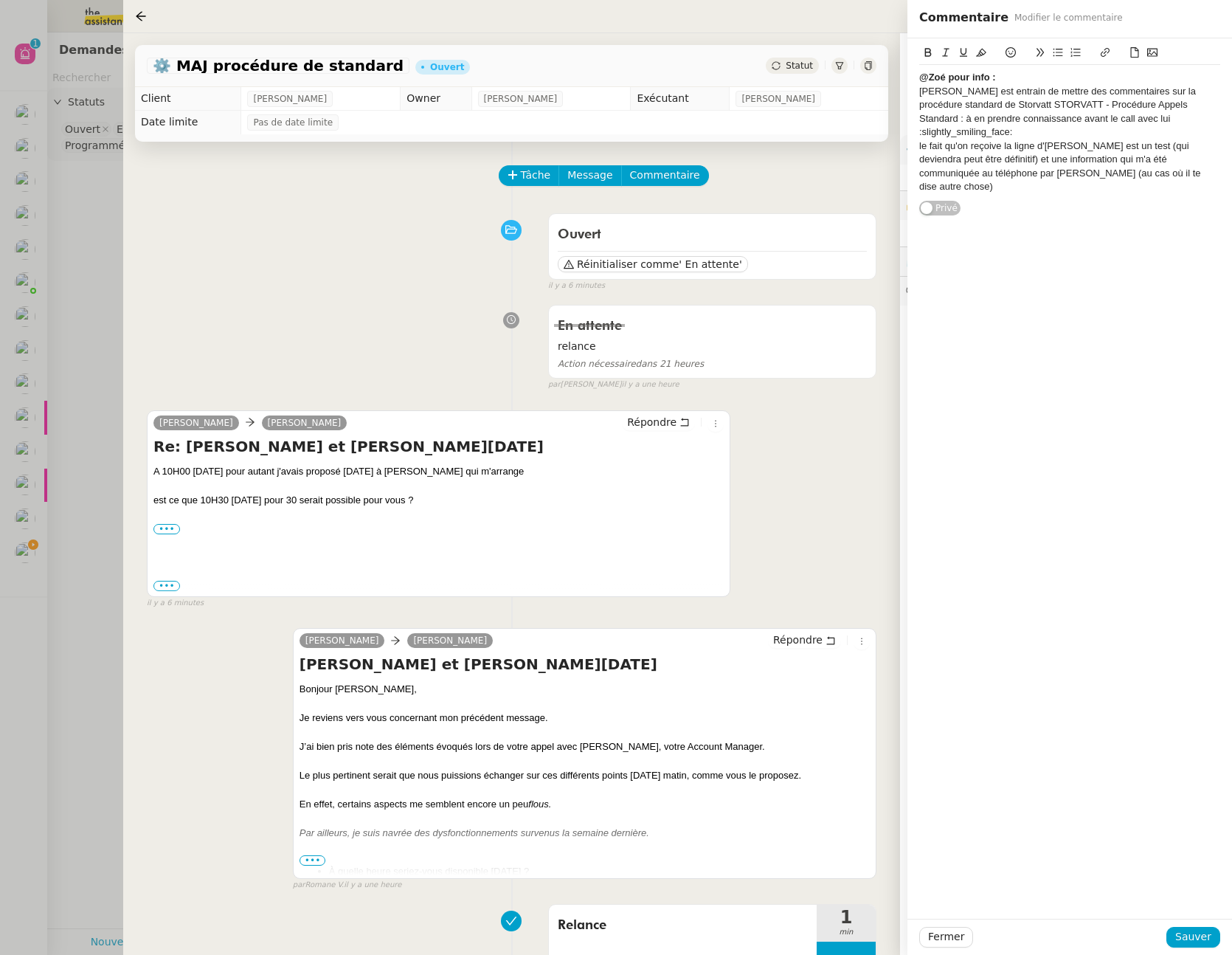
click at [924, 92] on div "Thomas est entrain de mettre des commentaires sur la procédure standard de Stor…" at bounding box center [1070, 112] width 301 height 55
click at [1055, 56] on icon at bounding box center [1059, 52] width 10 height 8
drag, startPoint x: 1060, startPoint y: 128, endPoint x: 942, endPoint y: 131, distance: 118.0
click at [942, 131] on li "Thomas est entrain de mettre des commentaires sur la procédure standard de Stor…" at bounding box center [1078, 112] width 287 height 55
click at [918, 134] on div "@Zoé pour info : Thomas est entrain de mettre des commentaires sur la procédure…" at bounding box center [1070, 128] width 325 height 179
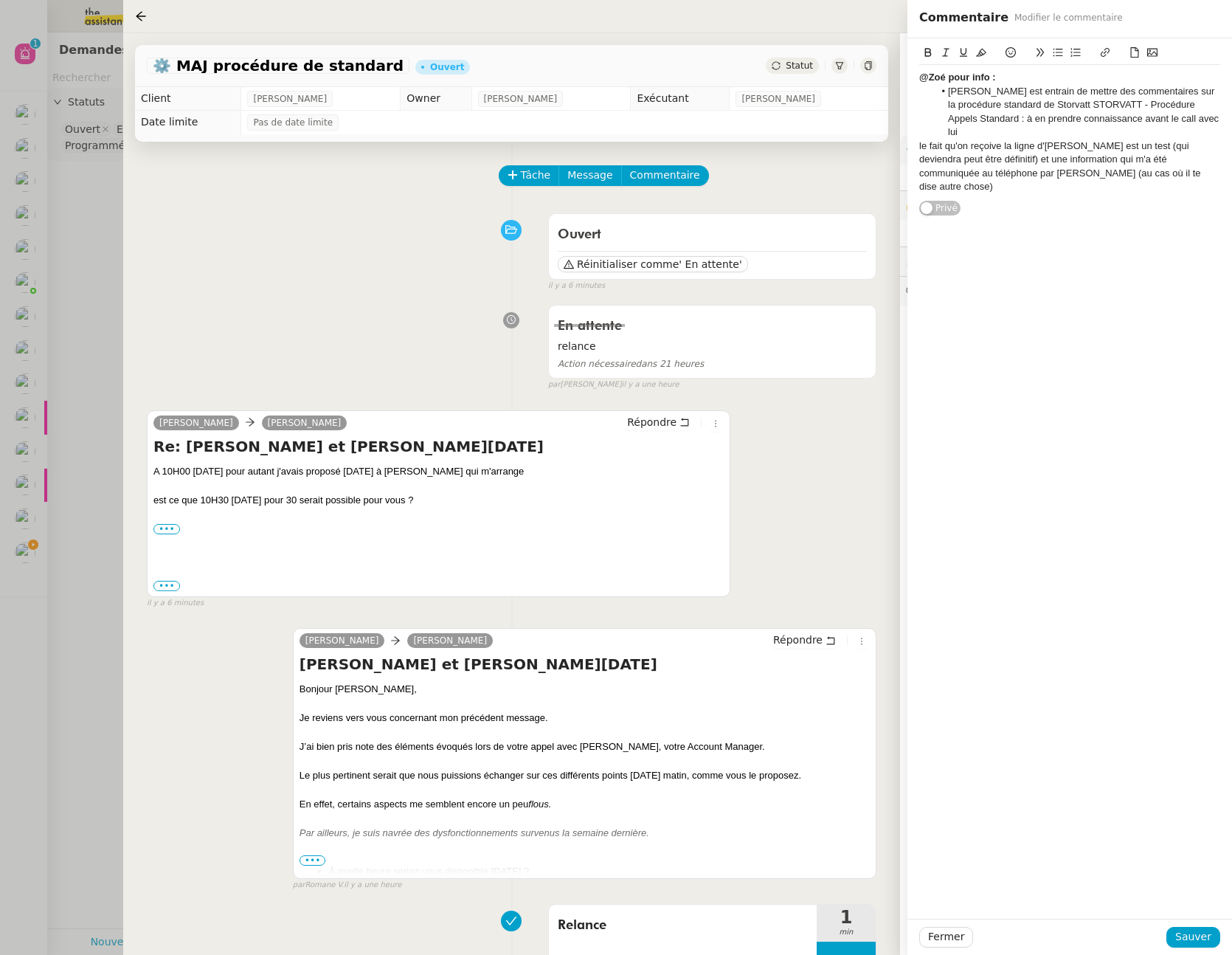
click at [920, 139] on div "le fait qu'on reçoive la ligne d'Armand est un test (qui deviendra peut être dé…" at bounding box center [1070, 167] width 301 height 55
click at [1077, 55] on icon at bounding box center [1076, 52] width 10 height 10
drag, startPoint x: 949, startPoint y: 94, endPoint x: 963, endPoint y: 89, distance: 14.9
click at [949, 94] on li "Thomas est entrain de mettre des commentaires sur la procédure standard de Stor…" at bounding box center [1078, 112] width 287 height 55
click at [1073, 52] on icon at bounding box center [1076, 52] width 10 height 10
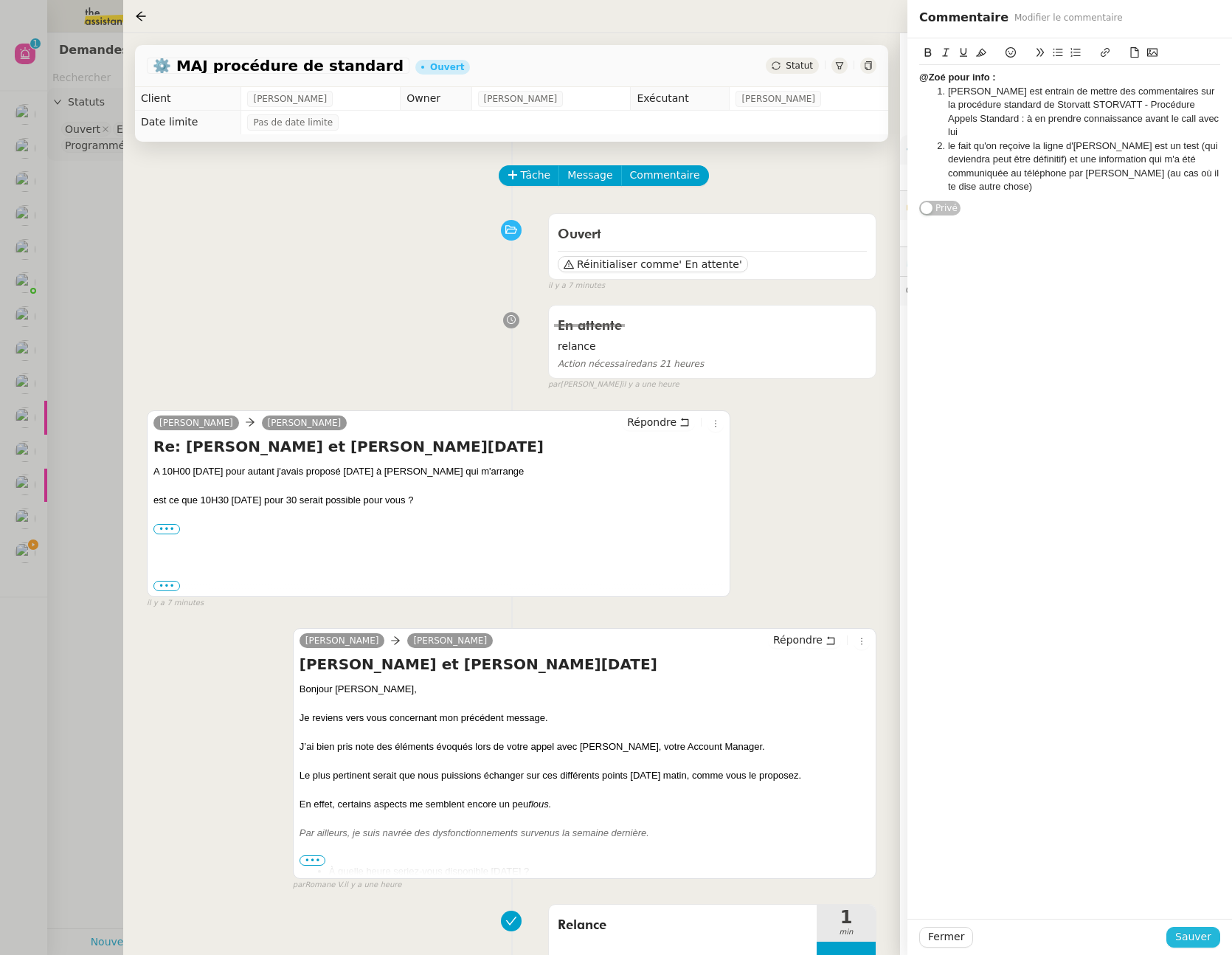
click at [1198, 935] on span "Sauver" at bounding box center [1194, 937] width 36 height 17
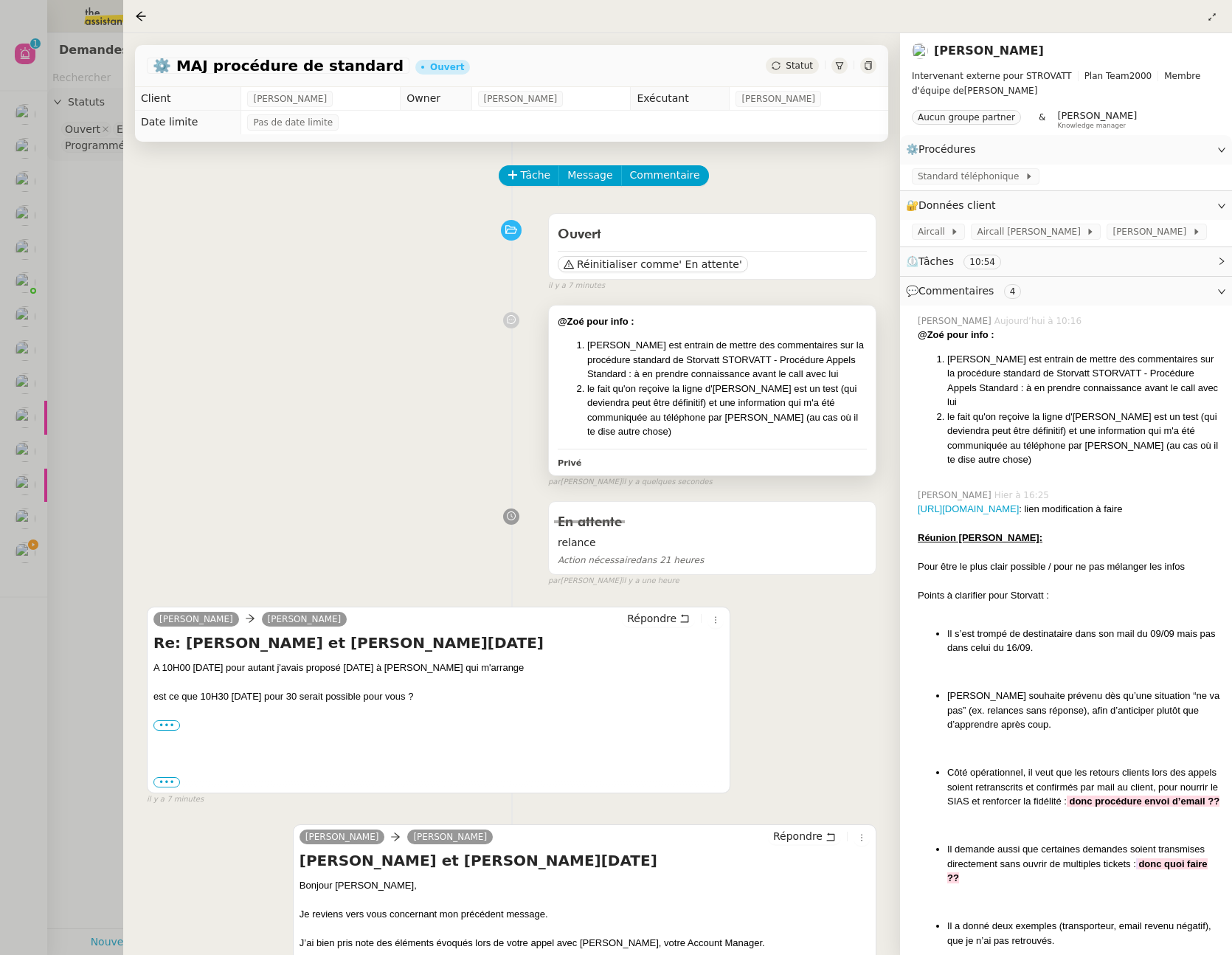
click at [754, 419] on li "le fait qu'on reçoive la ligne d'Armand est un test (qui deviendra peut être dé…" at bounding box center [727, 410] width 280 height 58
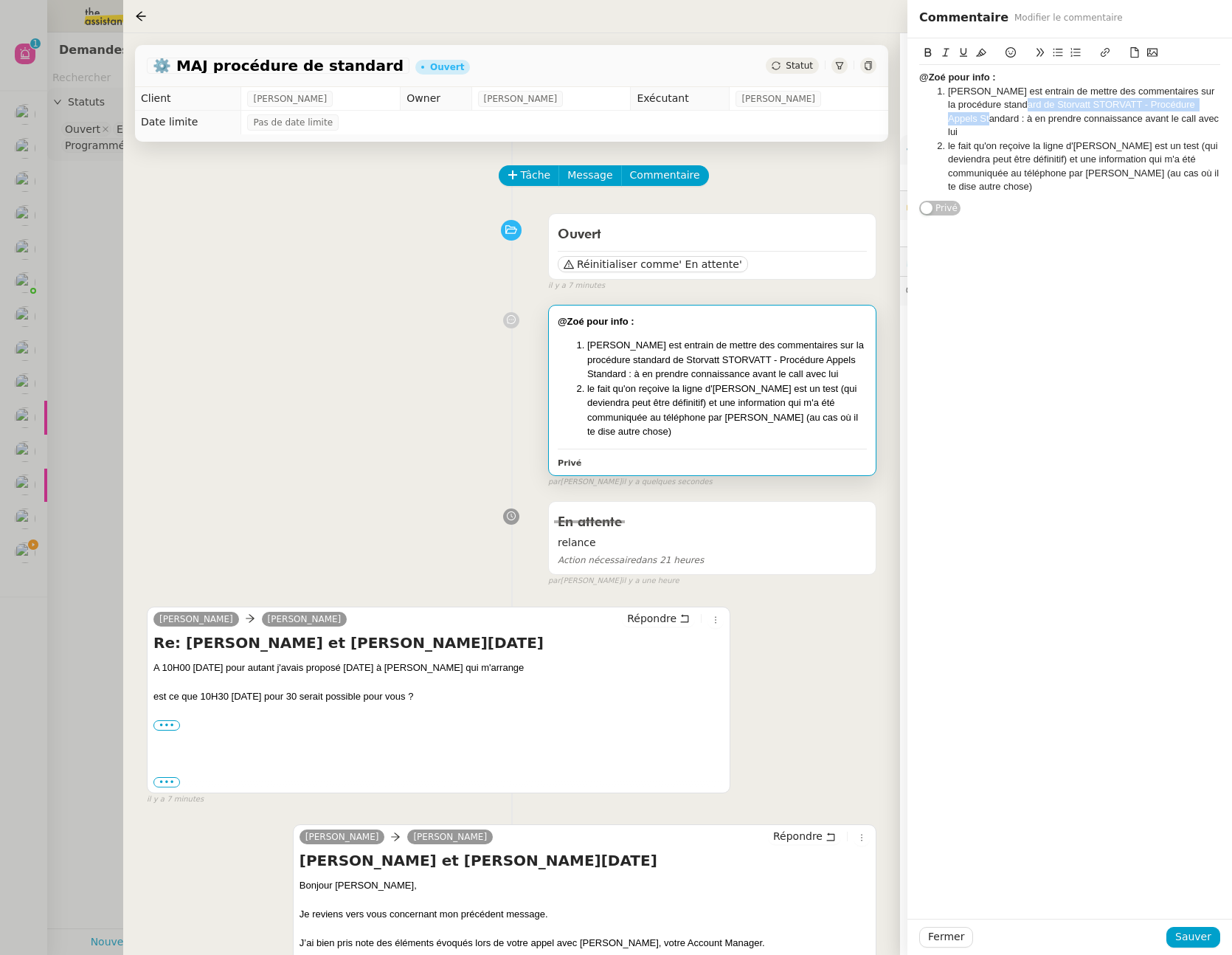
drag, startPoint x: 1049, startPoint y: 105, endPoint x: 988, endPoint y: 118, distance: 62.4
click at [988, 118] on li "Thomas est entrain de mettre des commentaires sur la procédure standard de Stor…" at bounding box center [1078, 112] width 287 height 55
paste input "https://docs.google.com/document/d/1ma9_vRznMAUXiW563I0TUEI5wEeWlpqCjPLoWdUthDo…"
type input "https://docs.google.com/document/d/1ma9_vRznMAUXiW563I0TUEI5wEeWlpqCjPLoWdUthDo…"
click at [930, 49] on icon at bounding box center [929, 52] width 7 height 9
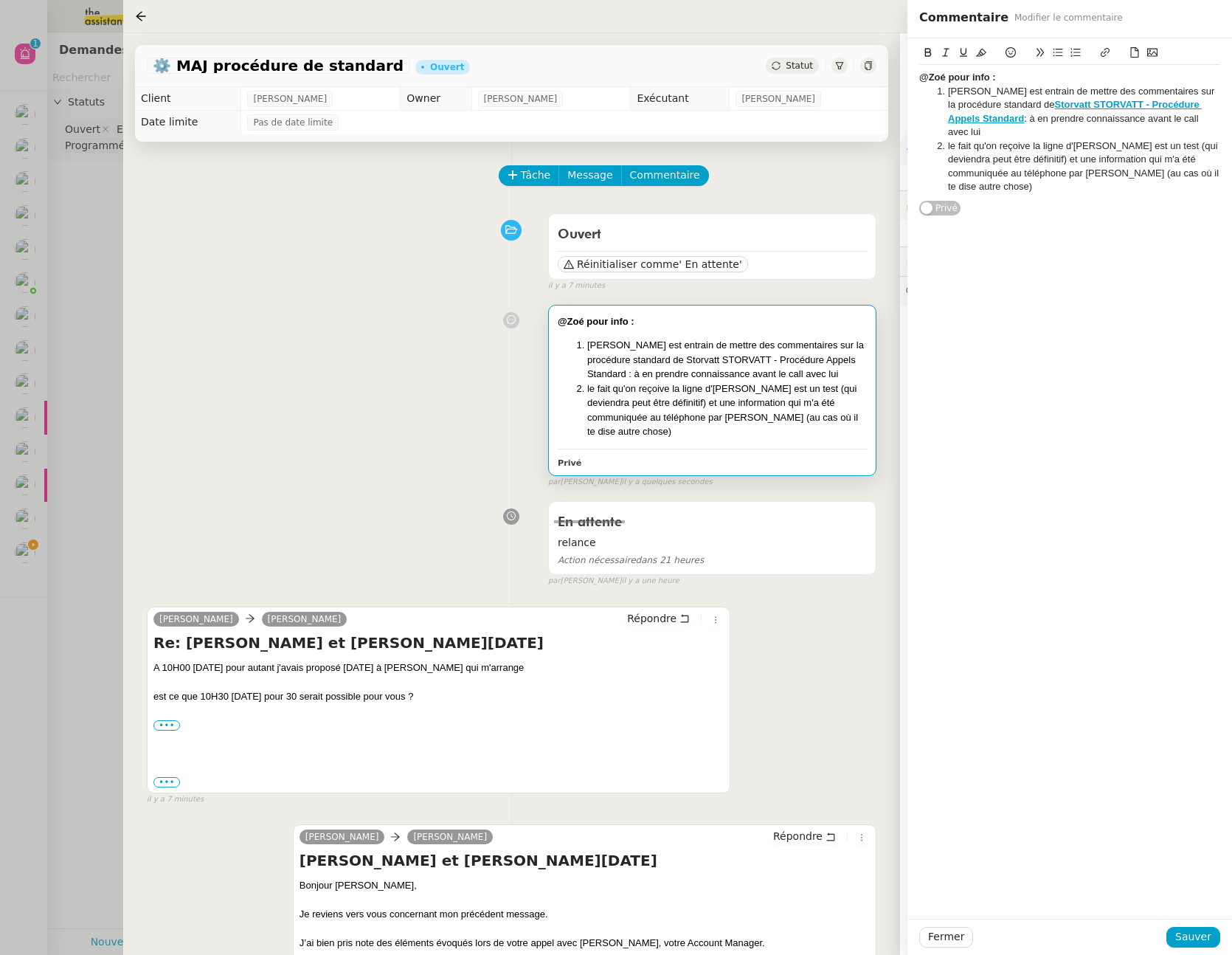
click at [1043, 103] on li "Thomas est entrain de mettre des commentaires sur la procédure standard de Stor…" at bounding box center [1078, 112] width 287 height 55
drag, startPoint x: 994, startPoint y: 105, endPoint x: 1087, endPoint y: 102, distance: 93.0
click at [1087, 102] on li "Thomas est entrain de mettre des commentaires sur la procédure standard de Stor…" at bounding box center [1078, 112] width 287 height 55
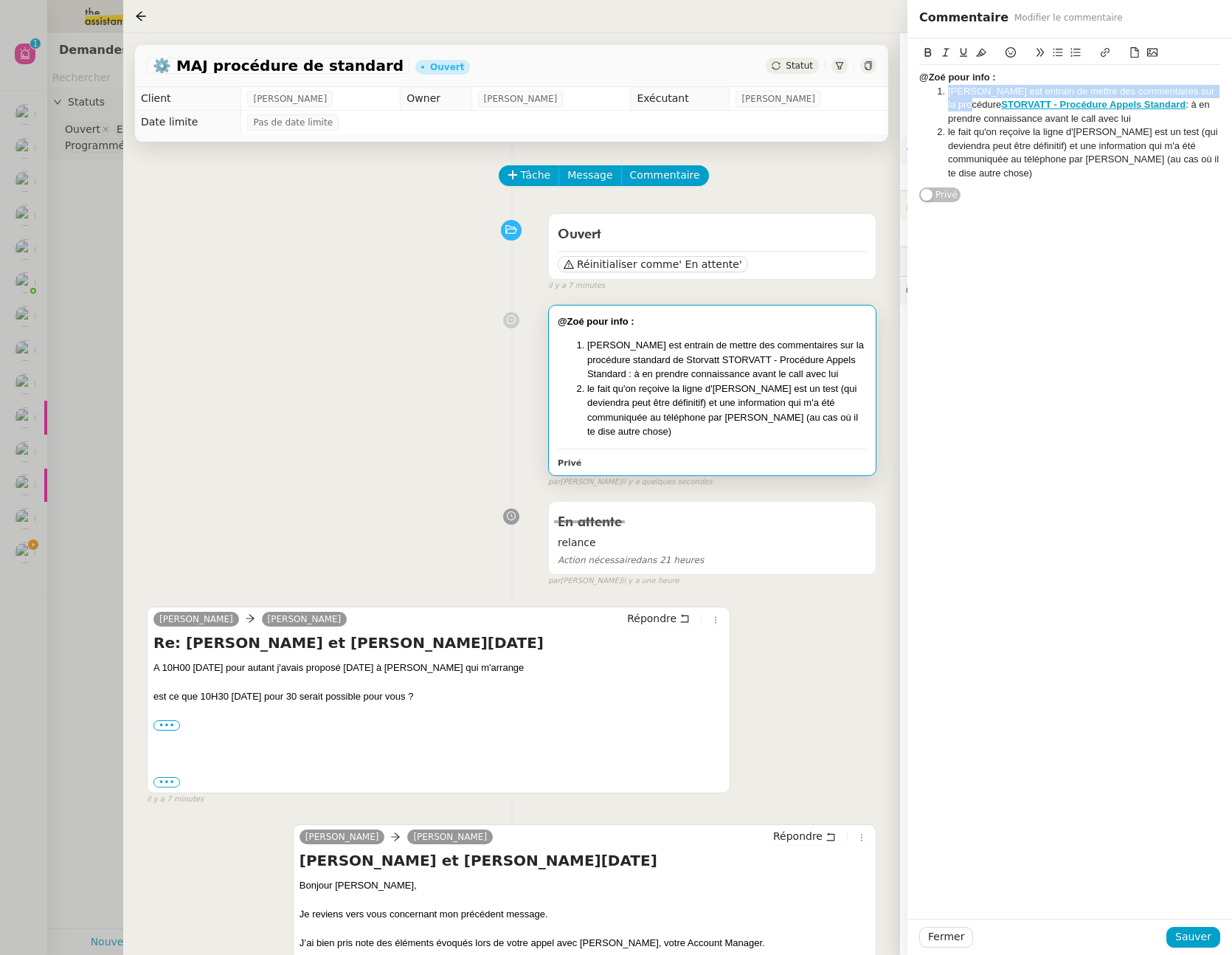
drag, startPoint x: 950, startPoint y: 91, endPoint x: 994, endPoint y: 102, distance: 45.4
click at [994, 102] on li "Thomas est entrain de mettre des commentaires sur la procédure STORVATT - Procé…" at bounding box center [1078, 105] width 287 height 41
copy li "Thomas est entrain de mettre des commentaires sur la procédure"
drag, startPoint x: 1181, startPoint y: 106, endPoint x: 994, endPoint y: 108, distance: 187.0
click at [994, 108] on li "Thomas est entrain de mettre des commentaires sur la procédure STORVATT - Procé…" at bounding box center [1078, 105] width 287 height 41
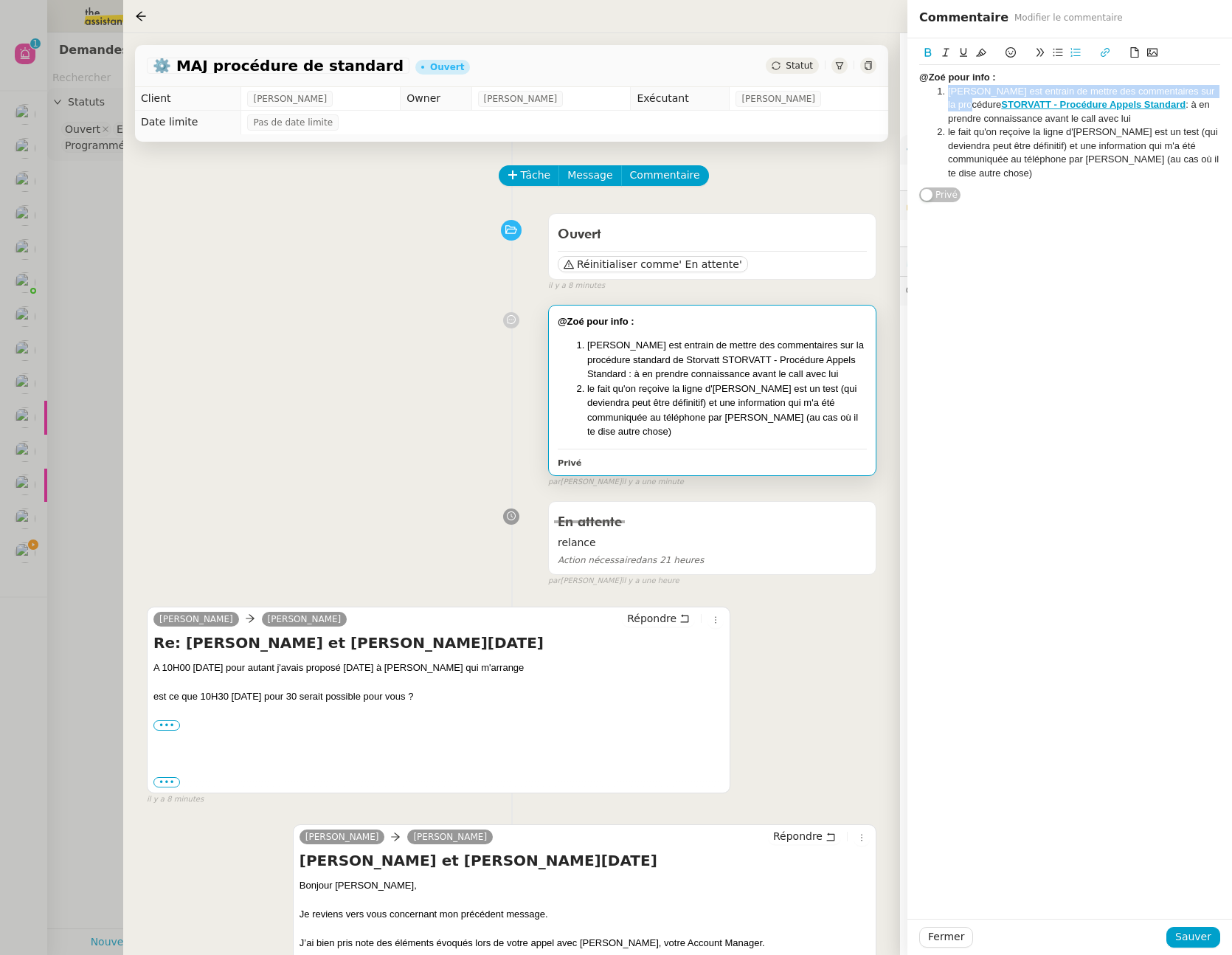
copy strong "STORVATT - Procédure Appels Standard"
click at [1197, 927] on button "Sauver" at bounding box center [1194, 937] width 54 height 21
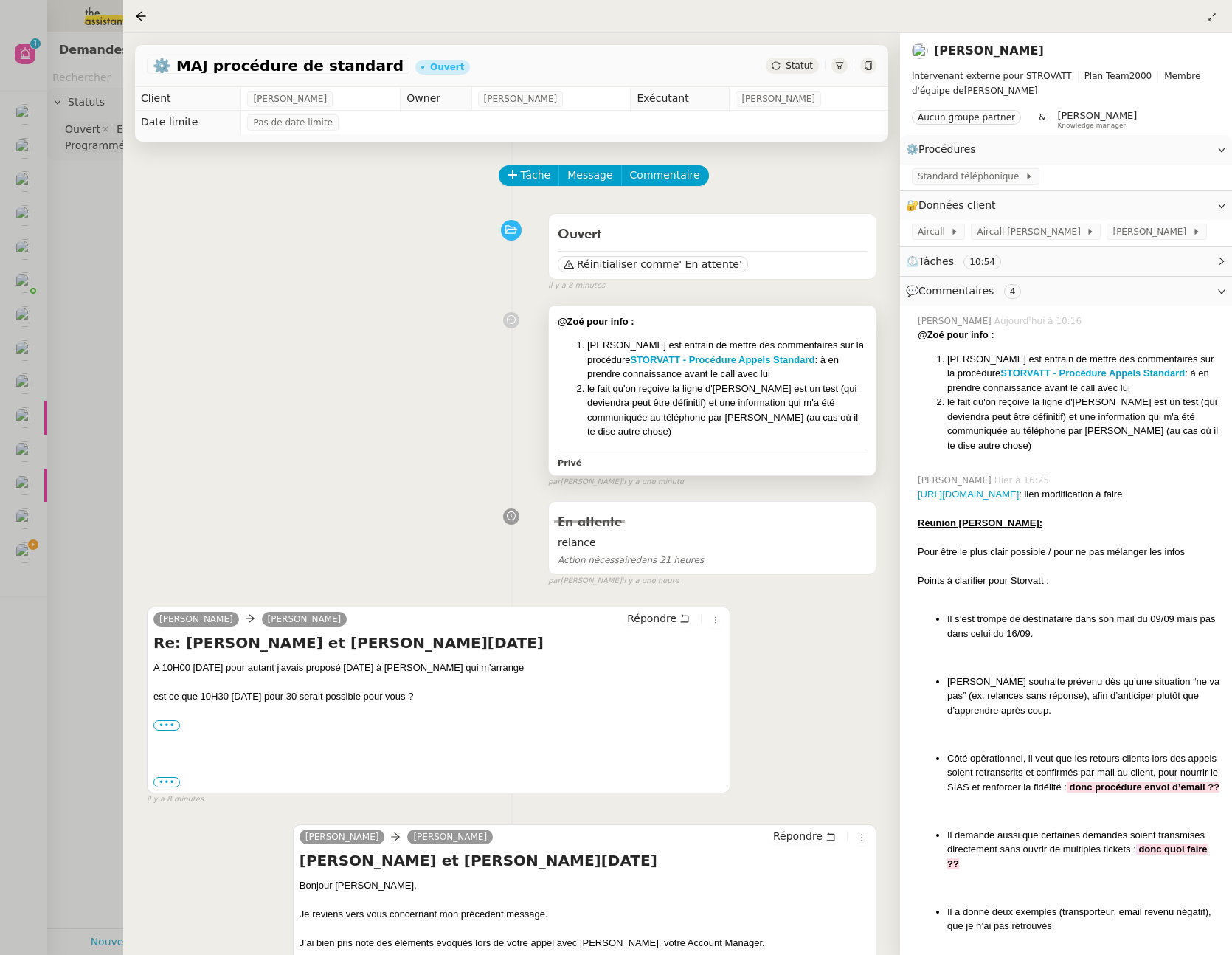
click at [789, 394] on li "le fait qu'on reçoive la ligne d'Armand est un test (qui deviendra peut être dé…" at bounding box center [727, 410] width 280 height 58
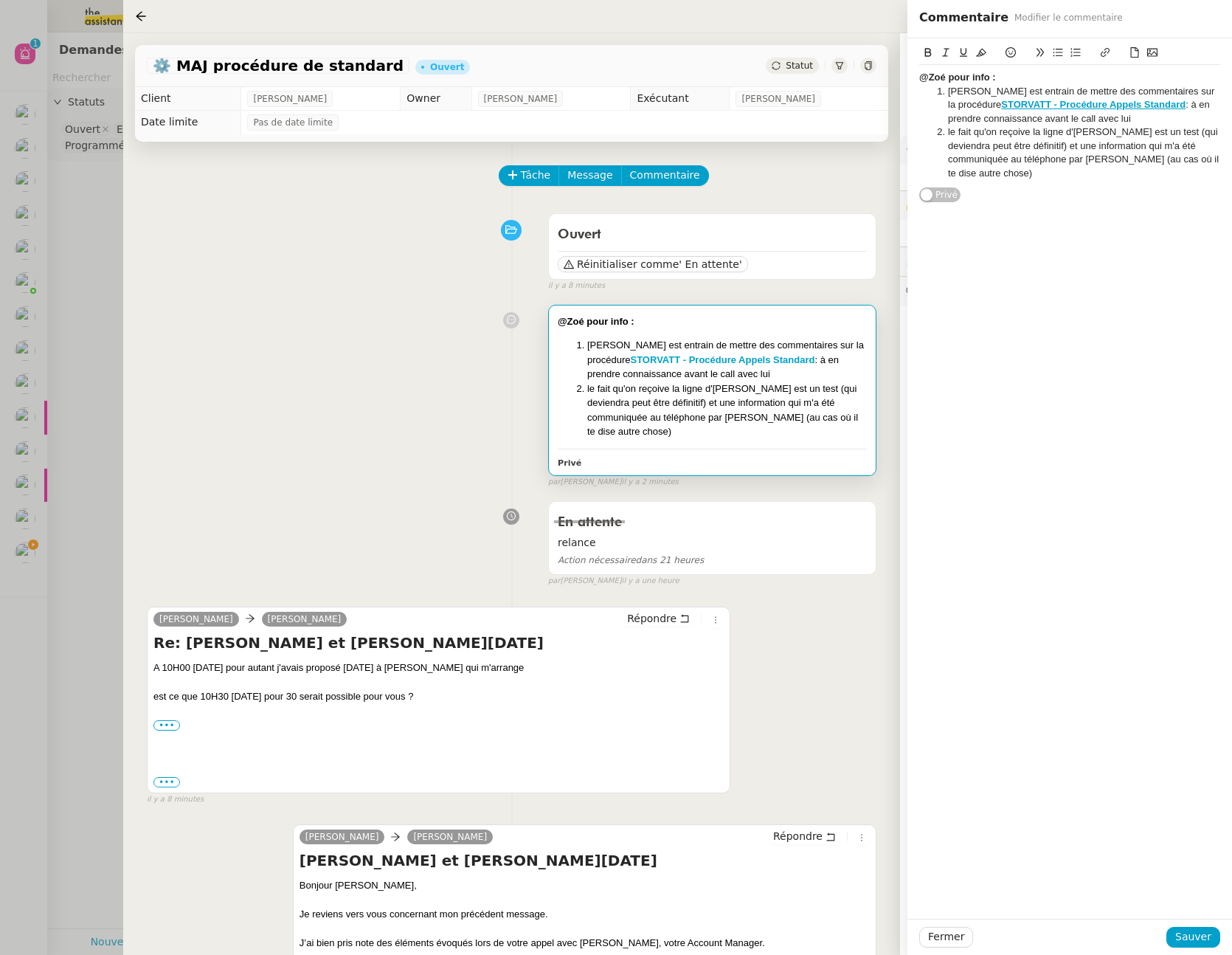
click at [1196, 105] on li "Thomas est entrain de mettre des commentaires sur la procédure STORVATT - Procé…" at bounding box center [1078, 105] width 287 height 41
click at [1202, 932] on span "Sauver" at bounding box center [1194, 937] width 36 height 17
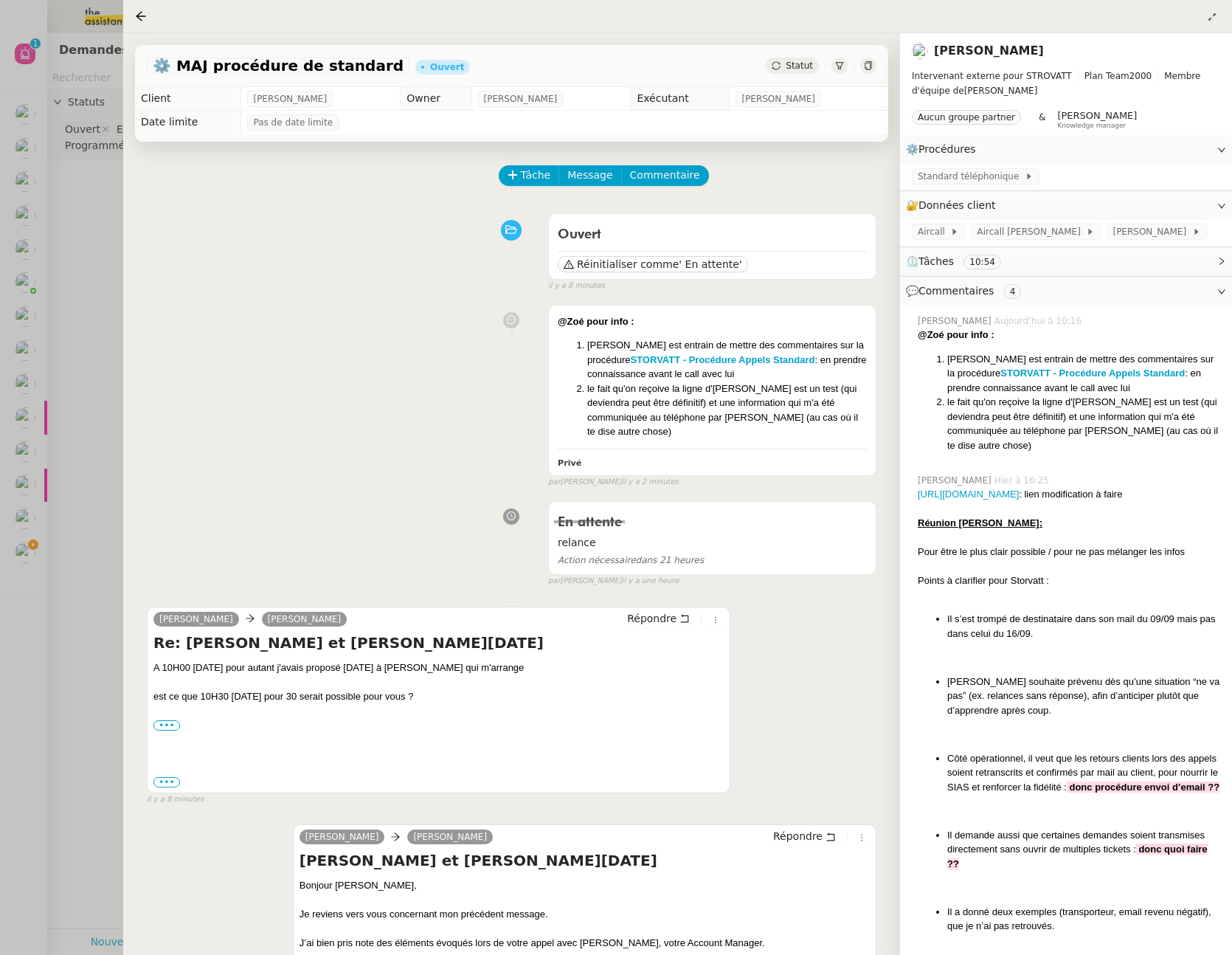
click at [83, 528] on div at bounding box center [616, 477] width 1232 height 955
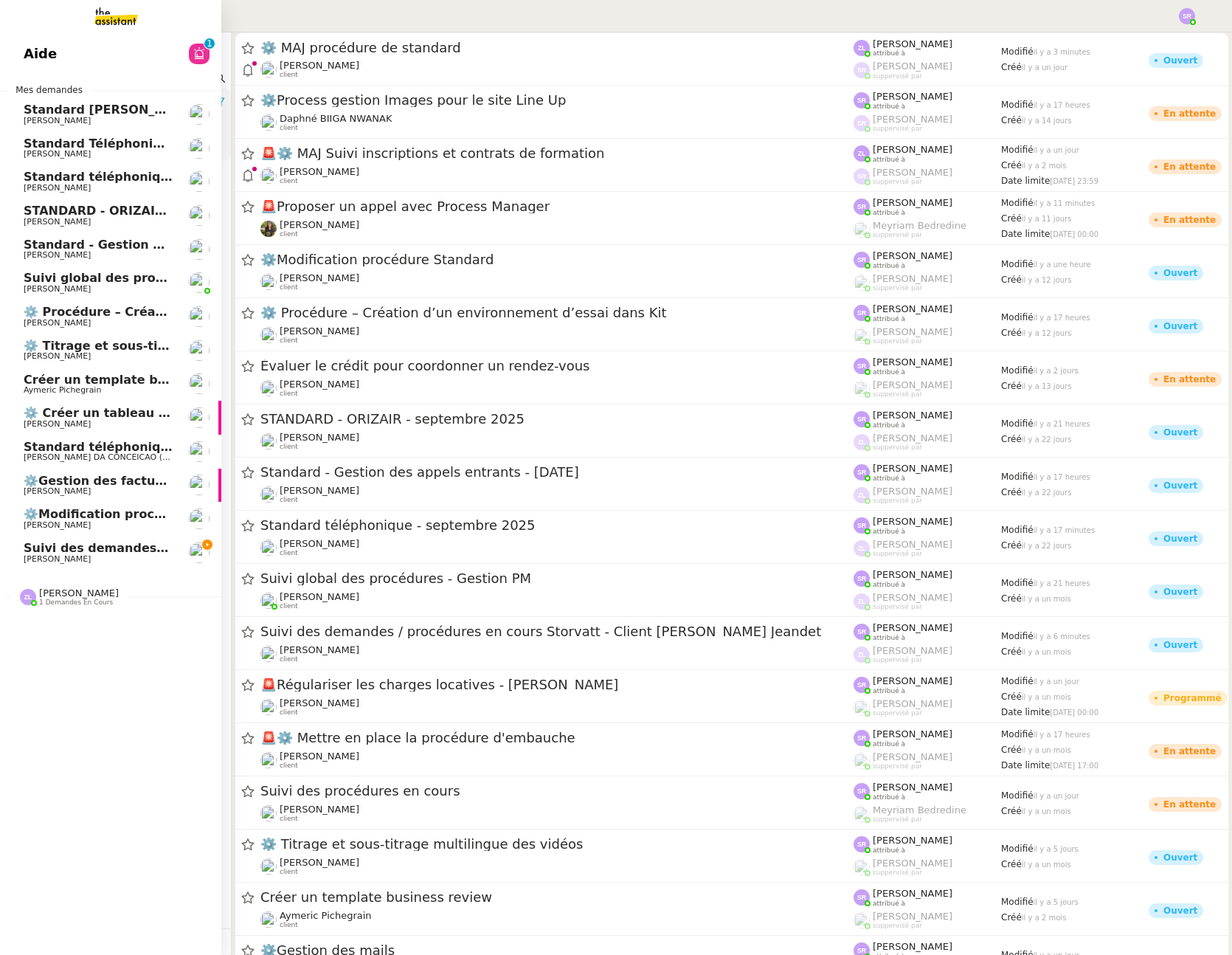
click at [35, 555] on span "[PERSON_NAME]" at bounding box center [57, 559] width 67 height 10
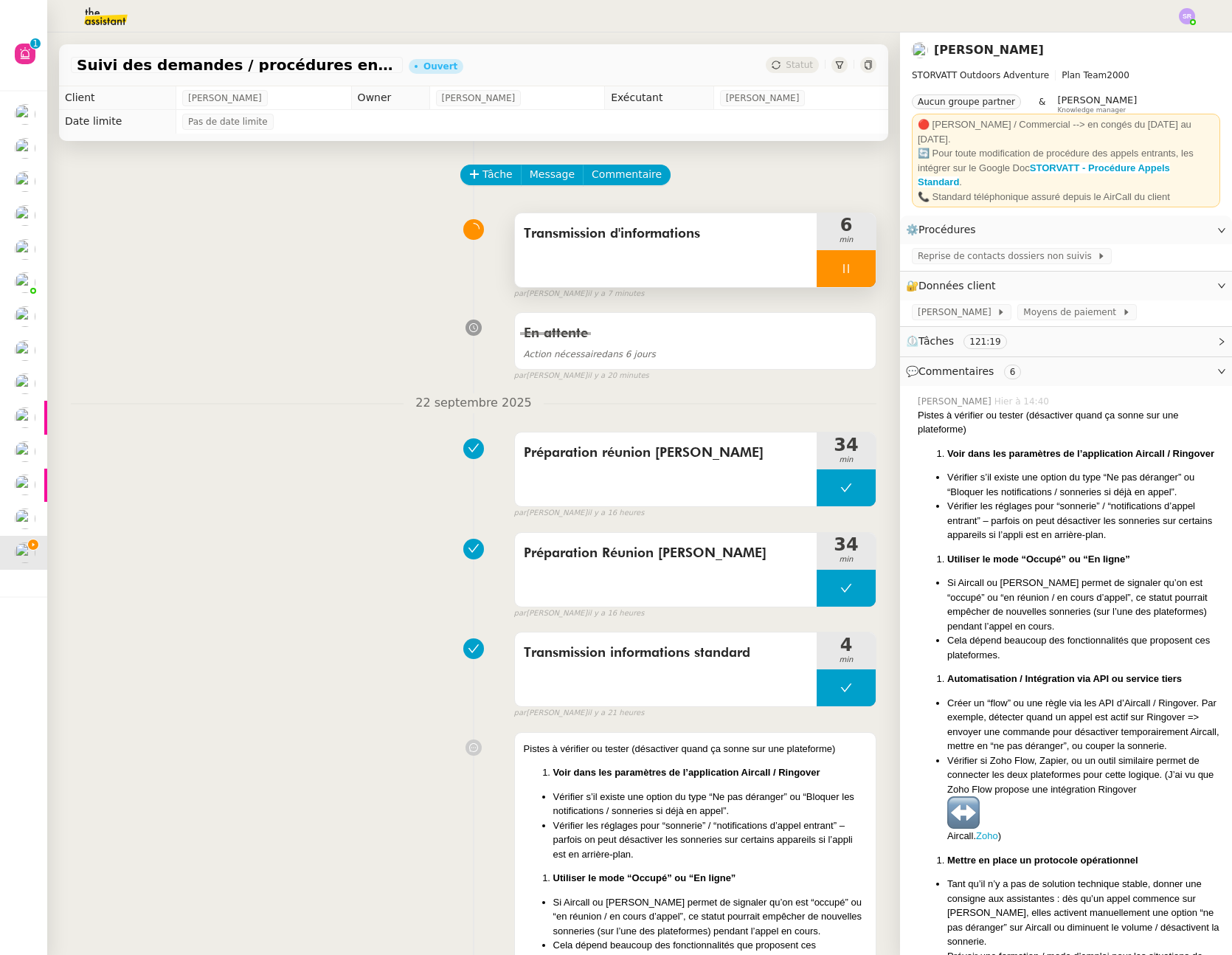
click at [841, 268] on icon at bounding box center [847, 269] width 12 height 12
click at [856, 271] on icon at bounding box center [861, 269] width 12 height 12
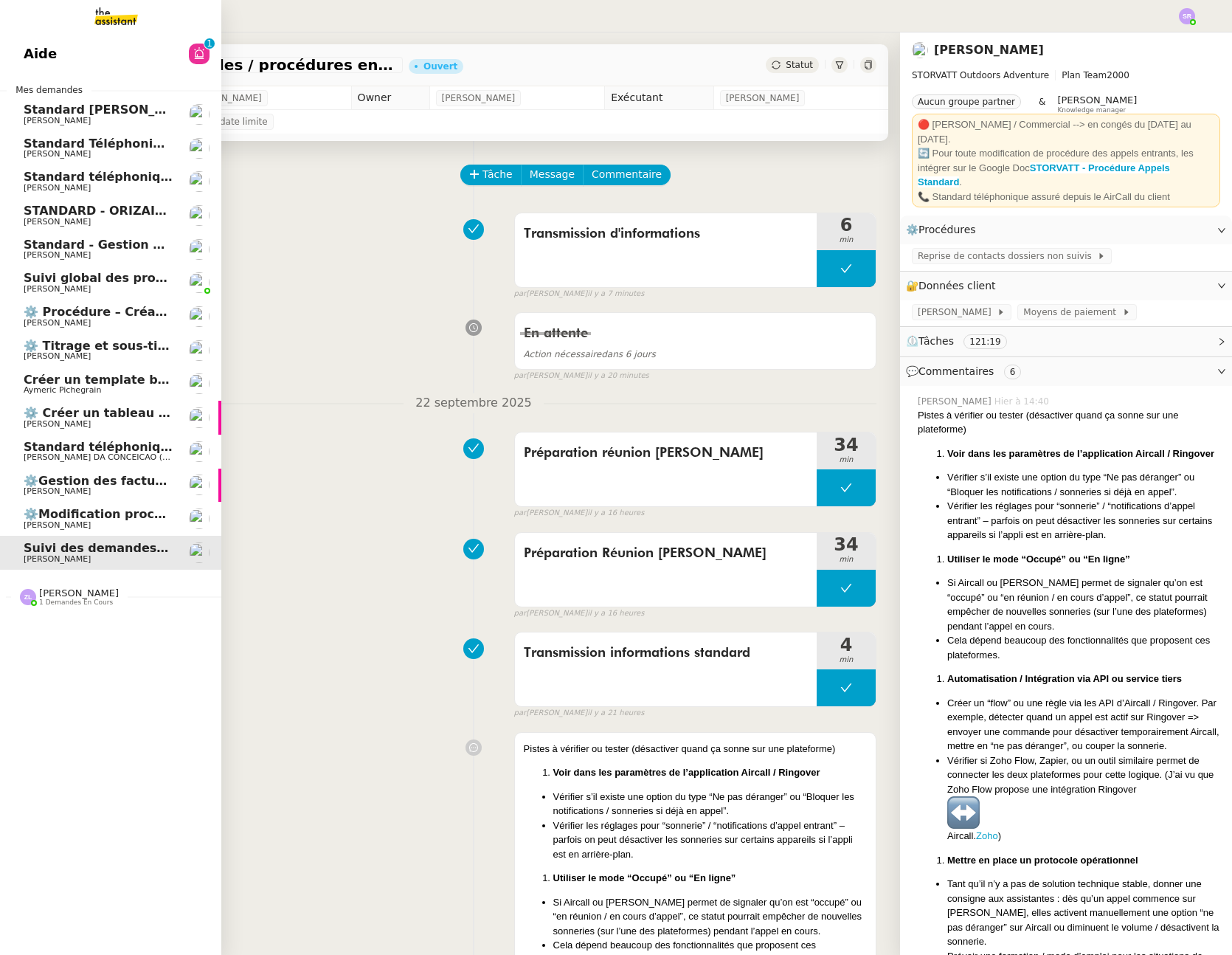
click at [159, 319] on span "[PERSON_NAME]" at bounding box center [98, 323] width 149 height 9
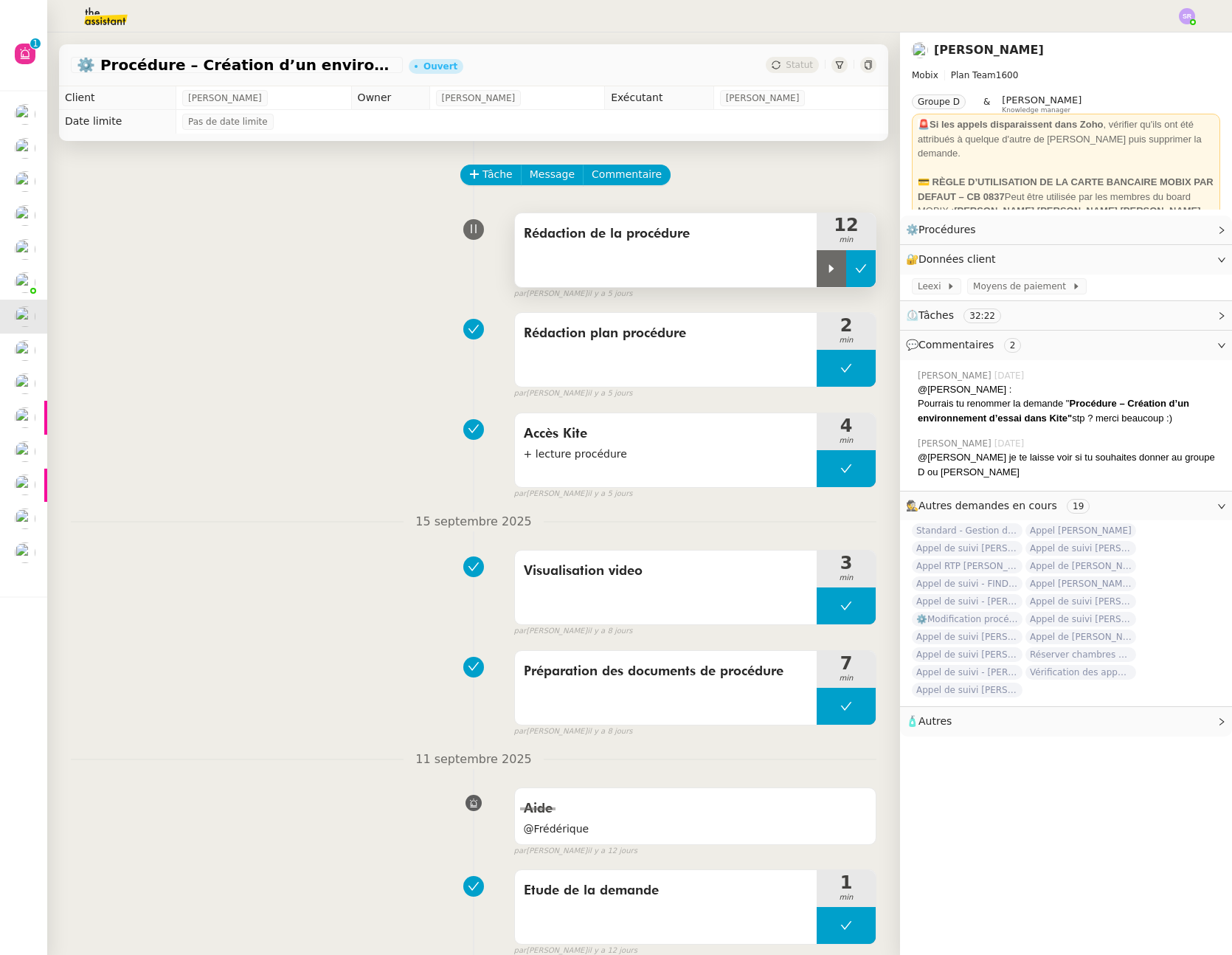
click at [856, 272] on icon at bounding box center [861, 269] width 12 height 12
click at [497, 179] on span "Tâche" at bounding box center [498, 174] width 30 height 17
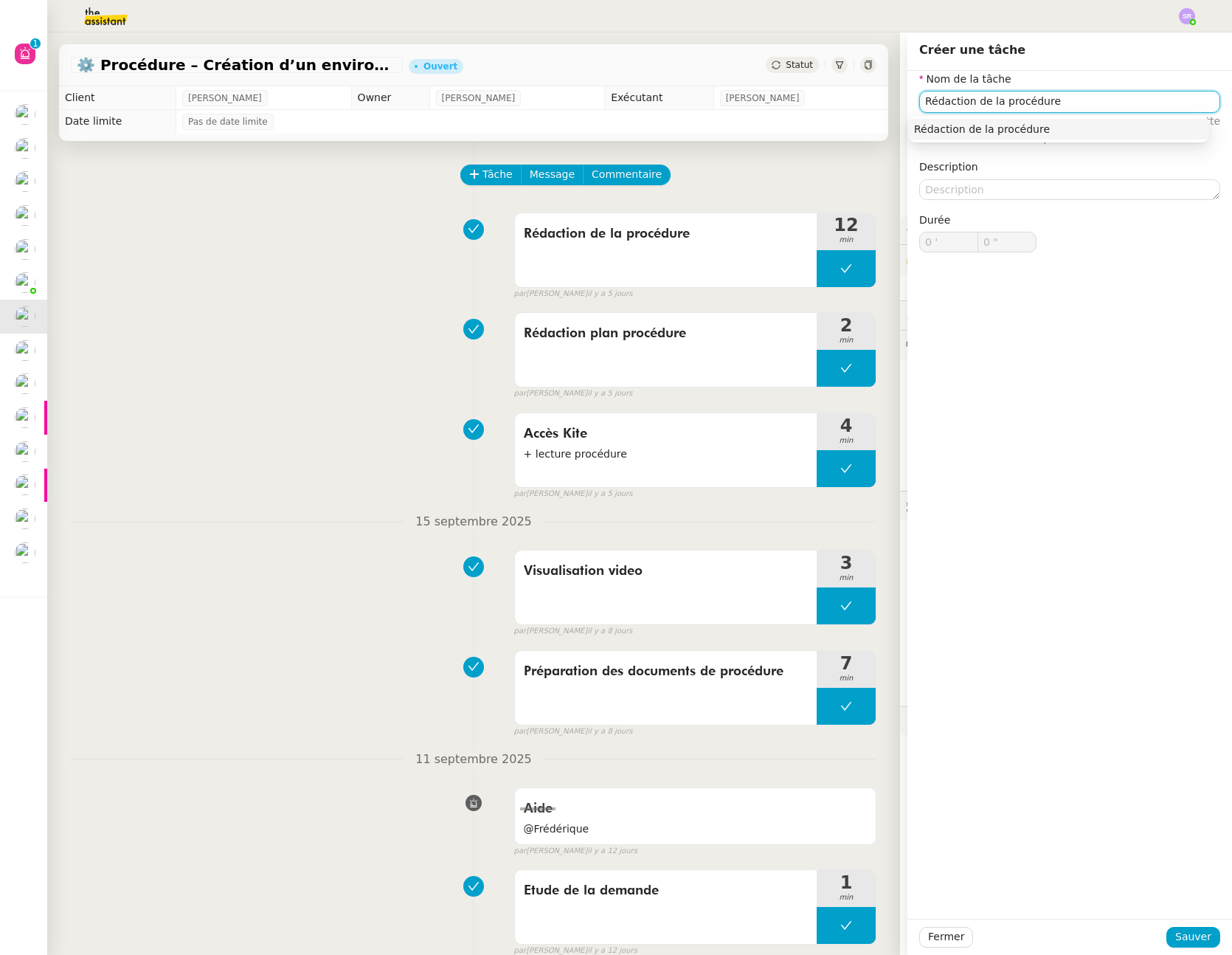
click at [1052, 136] on nz-auto-option "Rédaction de la procédure" at bounding box center [1059, 129] width 301 height 21
type input "Rédaction de la procédure"
click at [1190, 937] on span "Sauver" at bounding box center [1194, 937] width 36 height 17
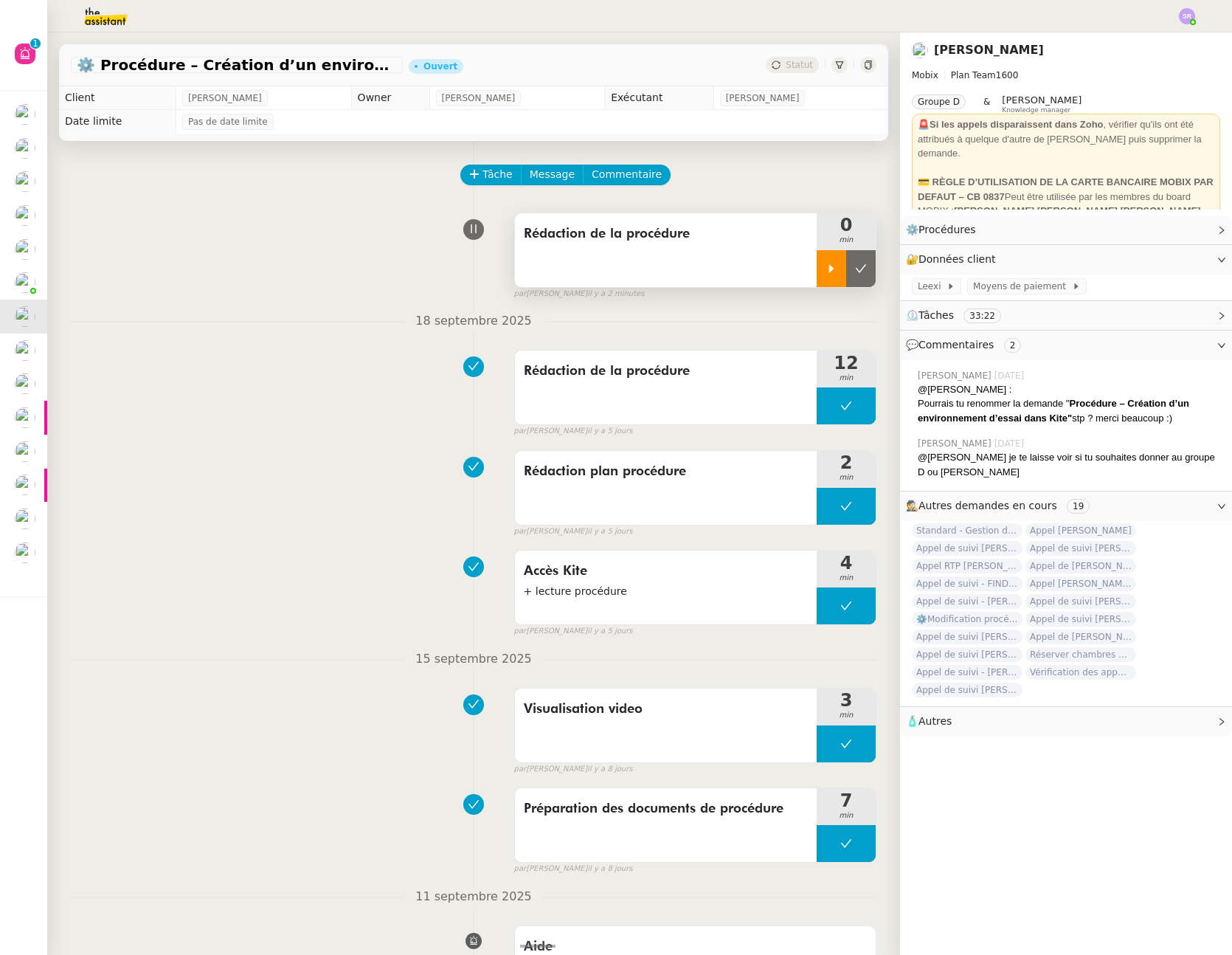
click at [817, 263] on div at bounding box center [832, 269] width 30 height 37
drag, startPoint x: 836, startPoint y: 263, endPoint x: 879, endPoint y: 265, distance: 43.0
click at [841, 263] on icon at bounding box center [847, 269] width 12 height 12
click at [120, 19] on img at bounding box center [94, 16] width 114 height 32
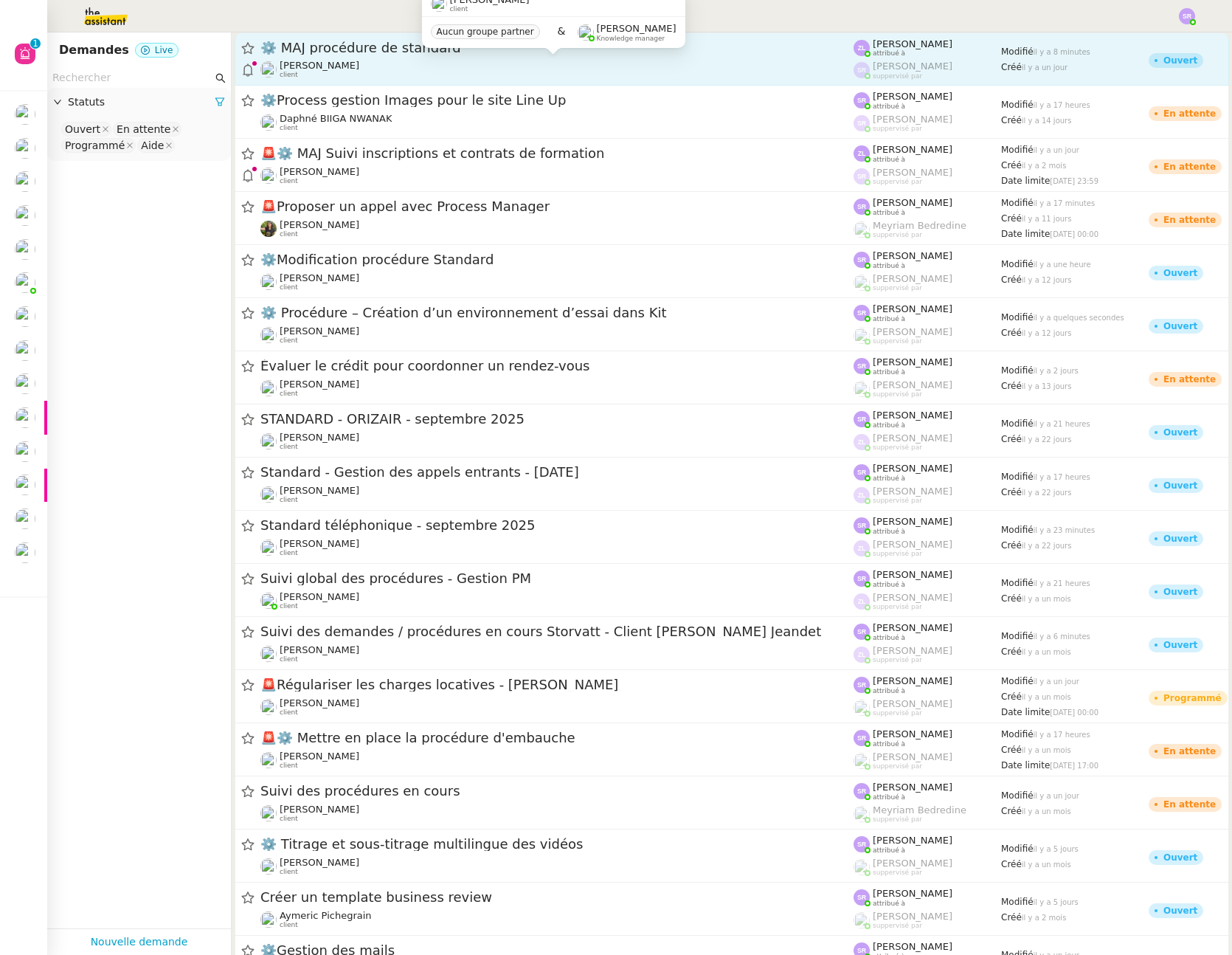
click at [393, 64] on div "Thomas SOULIER client" at bounding box center [557, 69] width 593 height 19
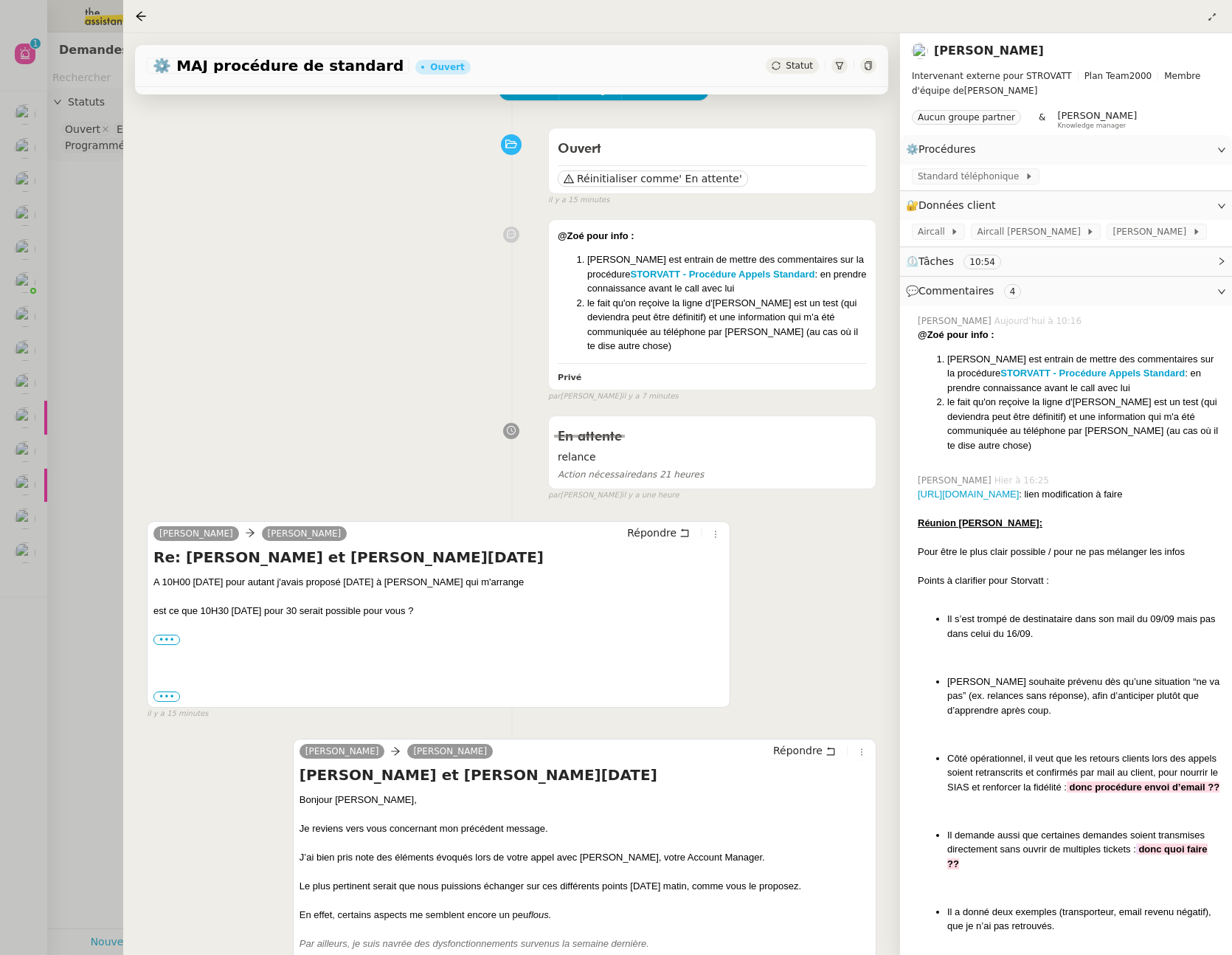
scroll to position [108, 0]
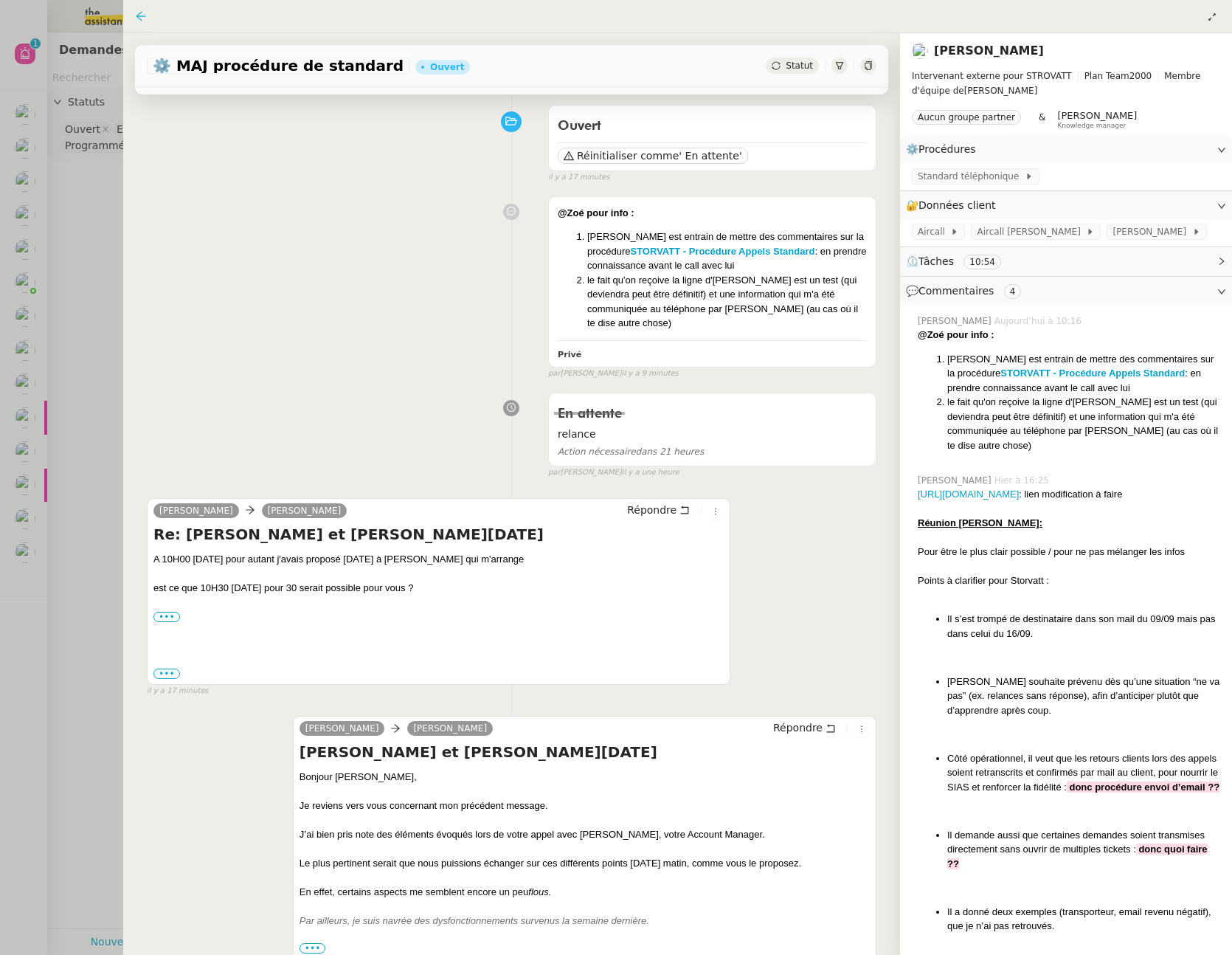
click at [142, 14] on icon at bounding box center [141, 16] width 12 height 12
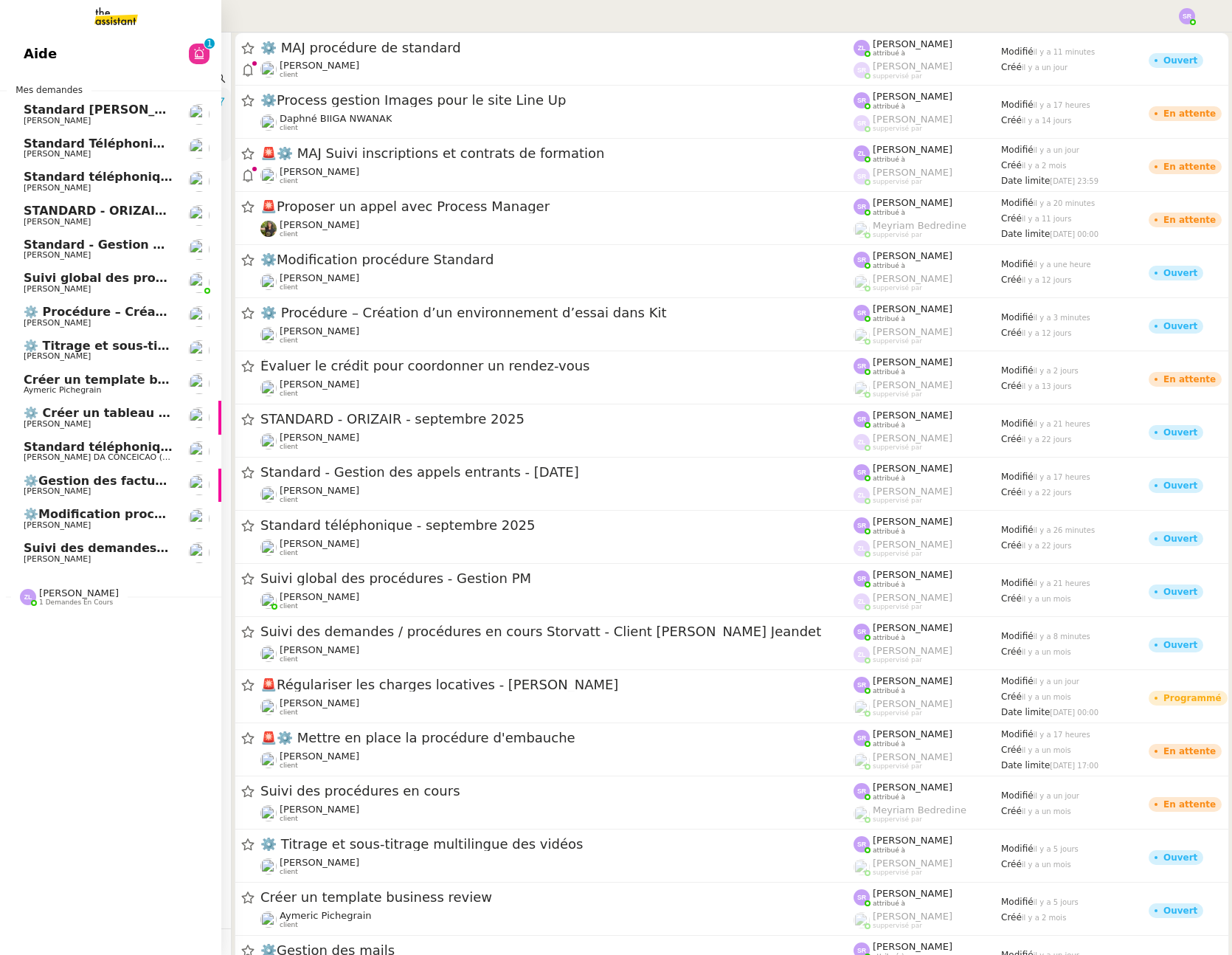
click at [28, 552] on span "Suivi des demandes / procédures en cours Storvatt - Client [PERSON_NAME] Jeandet" at bounding box center [304, 548] width 562 height 14
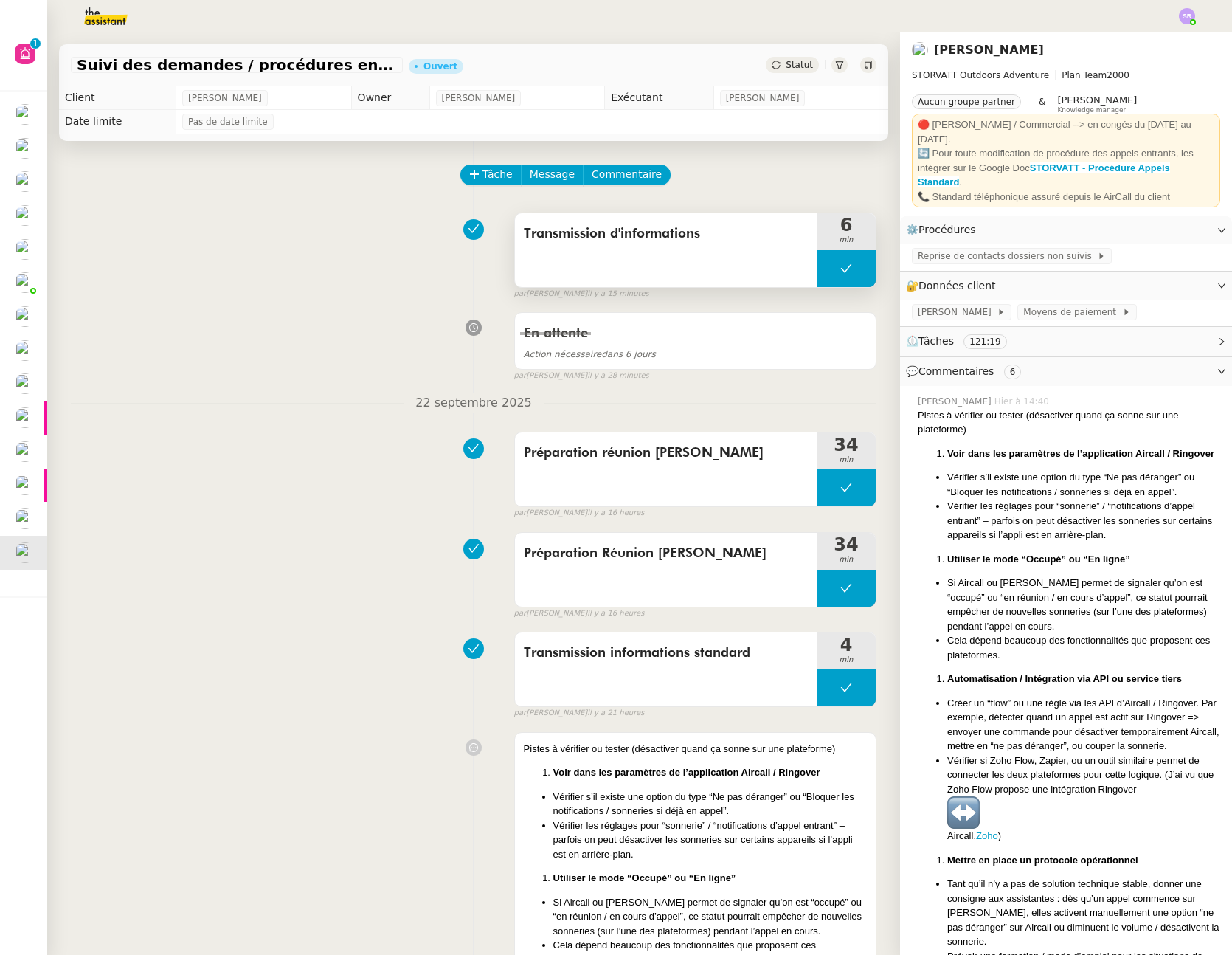
click at [826, 270] on button at bounding box center [847, 269] width 59 height 37
click at [817, 275] on div at bounding box center [832, 269] width 30 height 37
click at [841, 272] on icon at bounding box center [847, 269] width 12 height 12
click at [847, 272] on button at bounding box center [861, 269] width 30 height 37
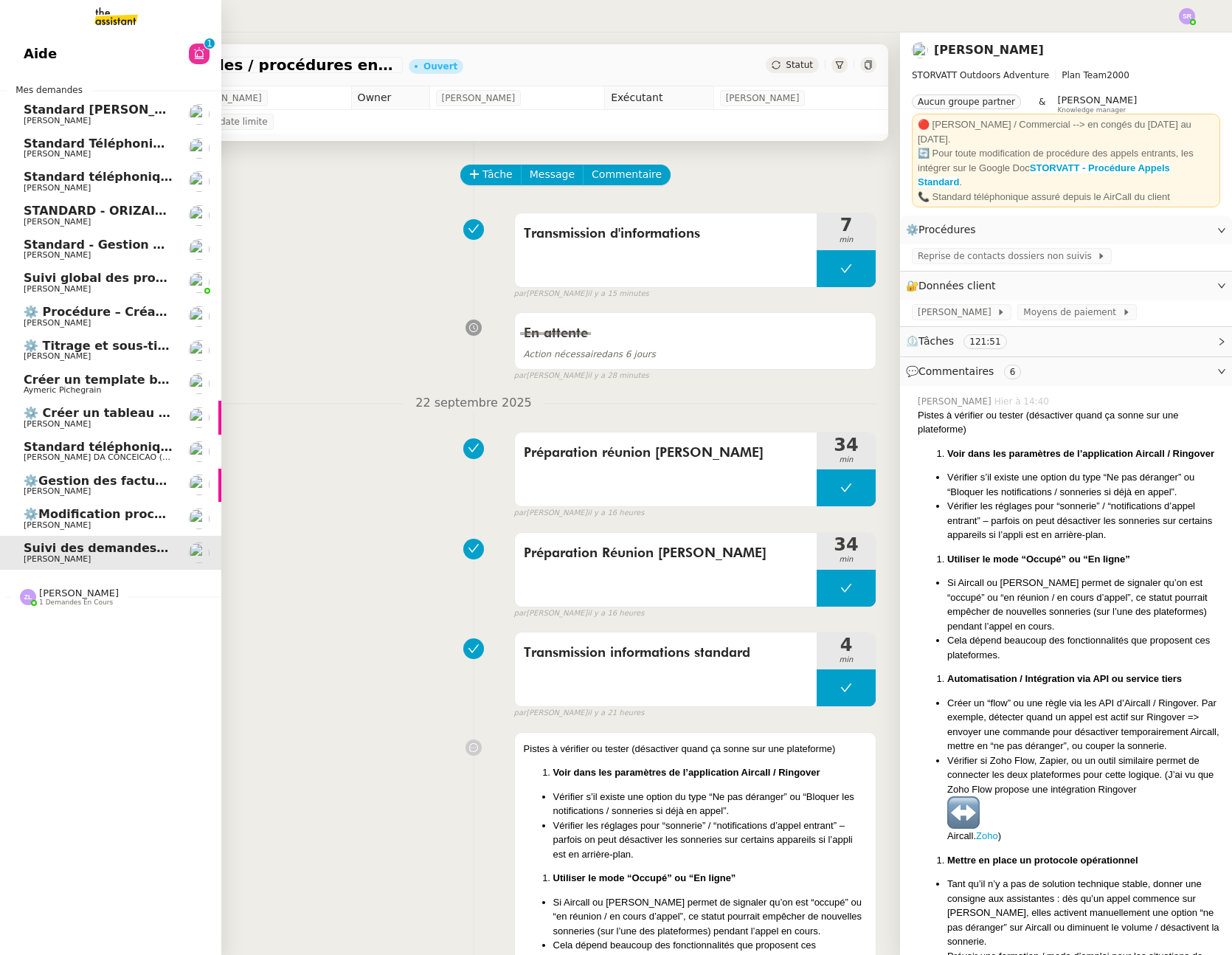
click at [57, 317] on span "⚙️ Procédure – Création d’un environnement d’essai dans Kit" at bounding box center [227, 311] width 407 height 14
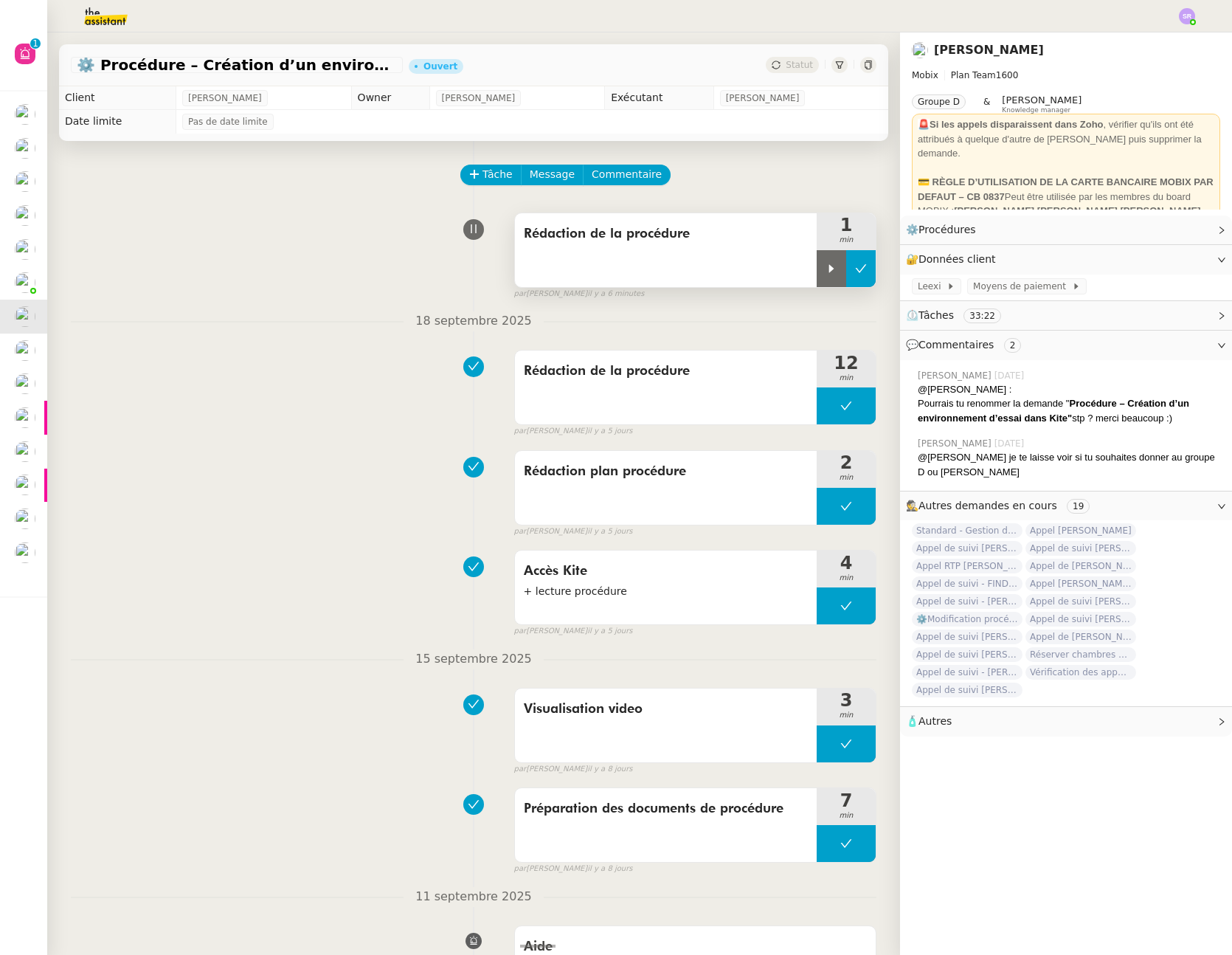
click at [826, 270] on icon at bounding box center [832, 269] width 12 height 12
click at [817, 275] on div at bounding box center [847, 269] width 59 height 37
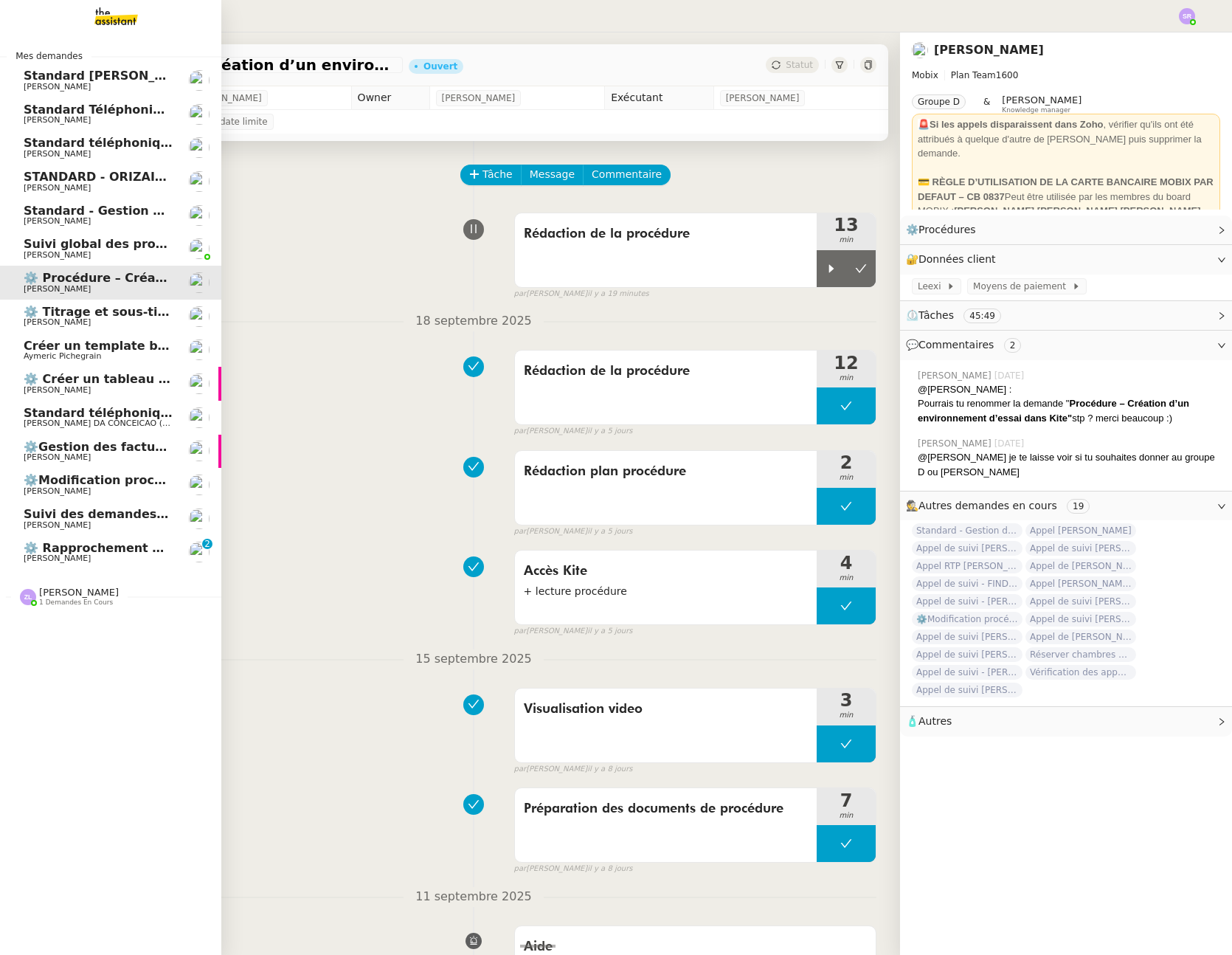
click at [83, 551] on span "⚙️ Rapprochement bancaire" at bounding box center [117, 548] width 186 height 14
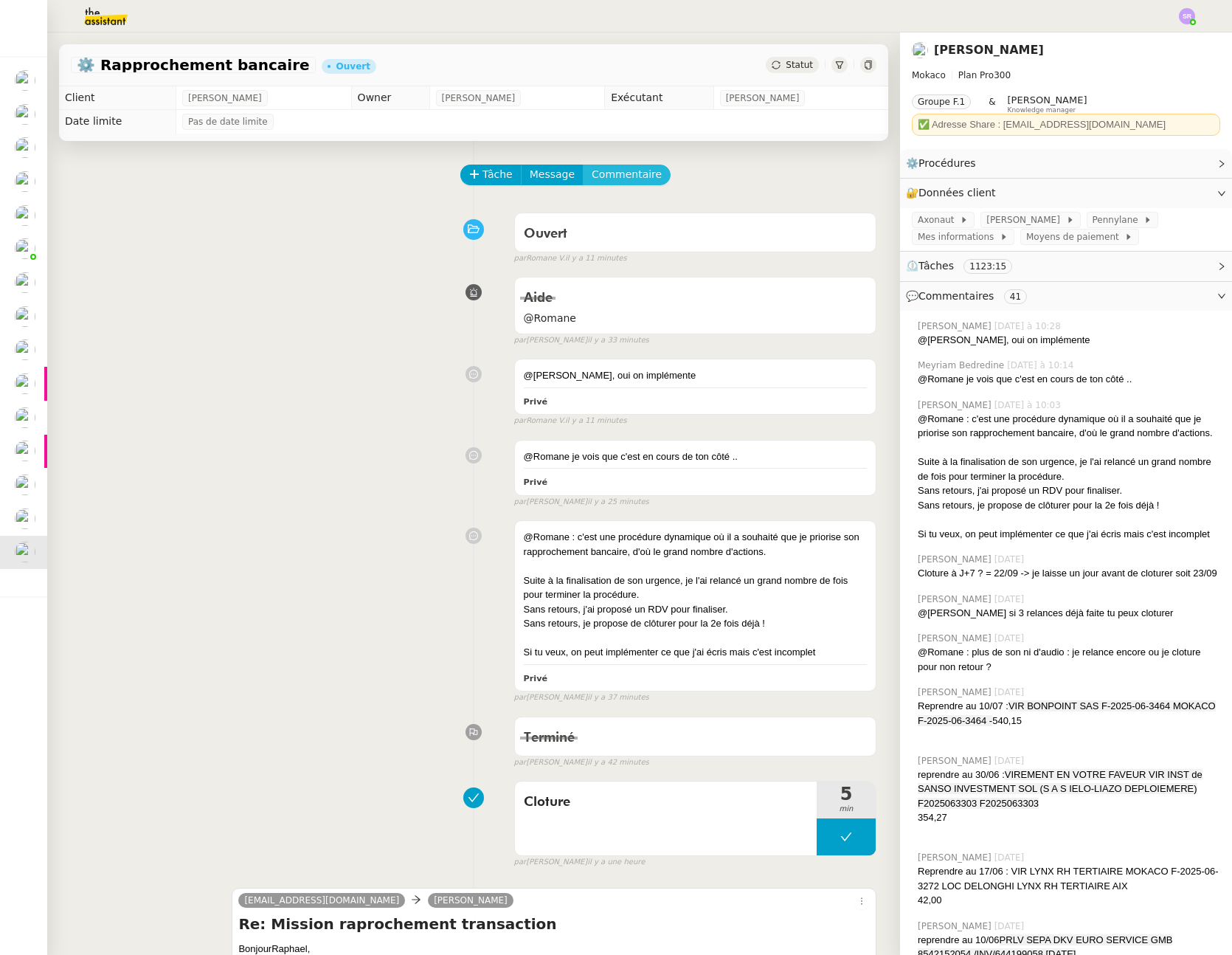
click at [625, 176] on span "Commentaire" at bounding box center [627, 174] width 70 height 17
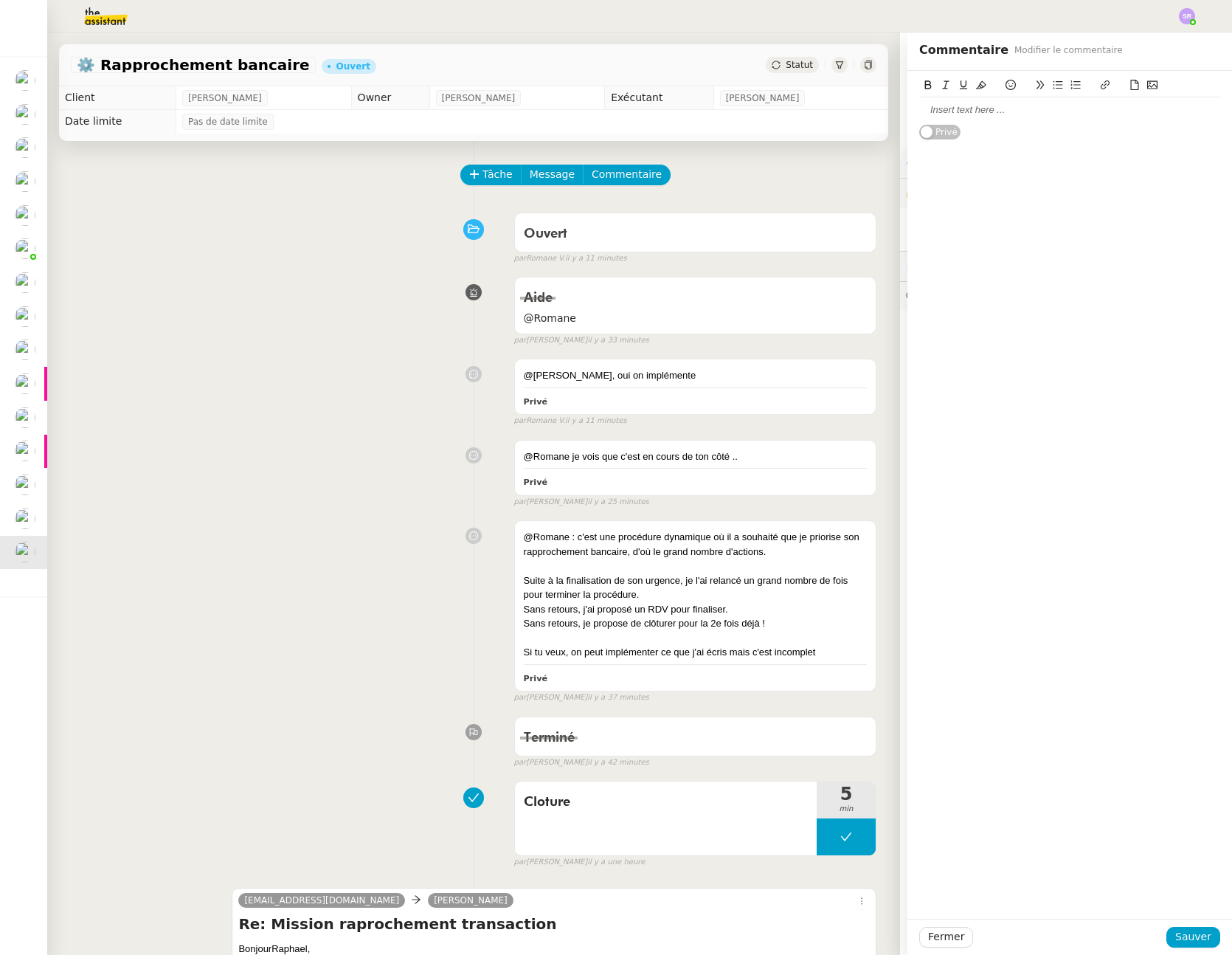
click at [999, 107] on div at bounding box center [1070, 110] width 301 height 13
click at [960, 115] on div "@Romane : j'implémente tel quel, meme si la procédure n'est pas terminée" at bounding box center [1070, 117] width 301 height 27
click at [1056, 112] on div "@Romane : je préfère redemander : j'implémente tel quel, meme si la procédure n…" at bounding box center [1070, 117] width 301 height 27
click at [952, 127] on div "@Romane : je préfère redemander poru être sure : j'implémente tel quel, meme si…" at bounding box center [1070, 117] width 301 height 27
click at [0, 0] on lt-span "même" at bounding box center [0, 0] width 0 height 0
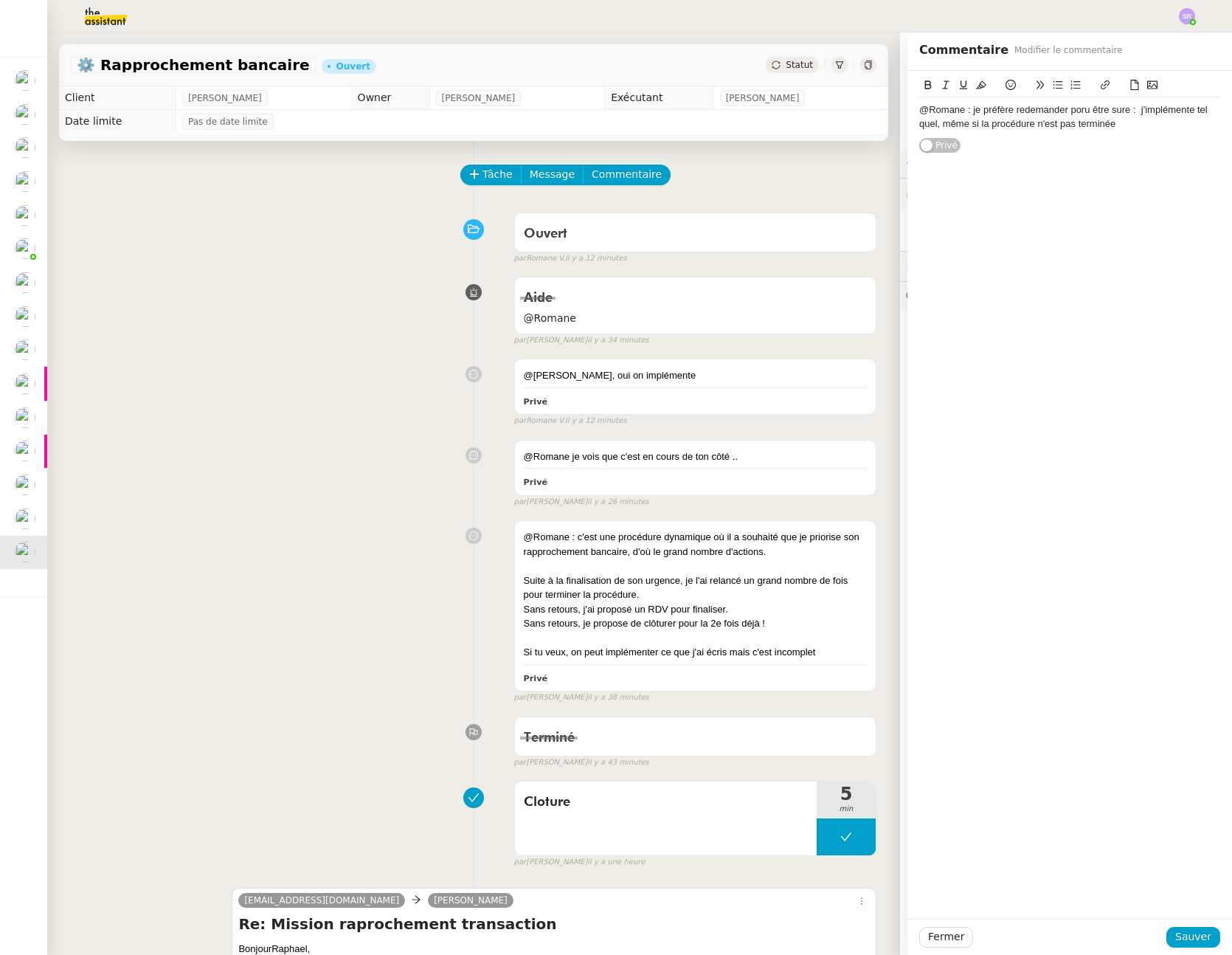
click at [1162, 114] on div "@Romane : je préfère redemander poru être sure : j'implémente tel quel, même si…" at bounding box center [1070, 117] width 301 height 27
click at [1159, 127] on div "@Romane : je préfère redemander poru être sure : j'implémente tel quel, même si…" at bounding box center [1070, 117] width 301 height 27
click at [1070, 110] on div "@Romane : je préfère redemander poru être sure : j'implémente tel quel, même si…" at bounding box center [1070, 117] width 301 height 27
click at [0, 0] on lt-span "pour" at bounding box center [0, 0] width 0 height 0
click at [1110, 111] on div "@Romane : je préfère redemander pour être sure : j'implémente tel quel, même si…" at bounding box center [1070, 117] width 301 height 27
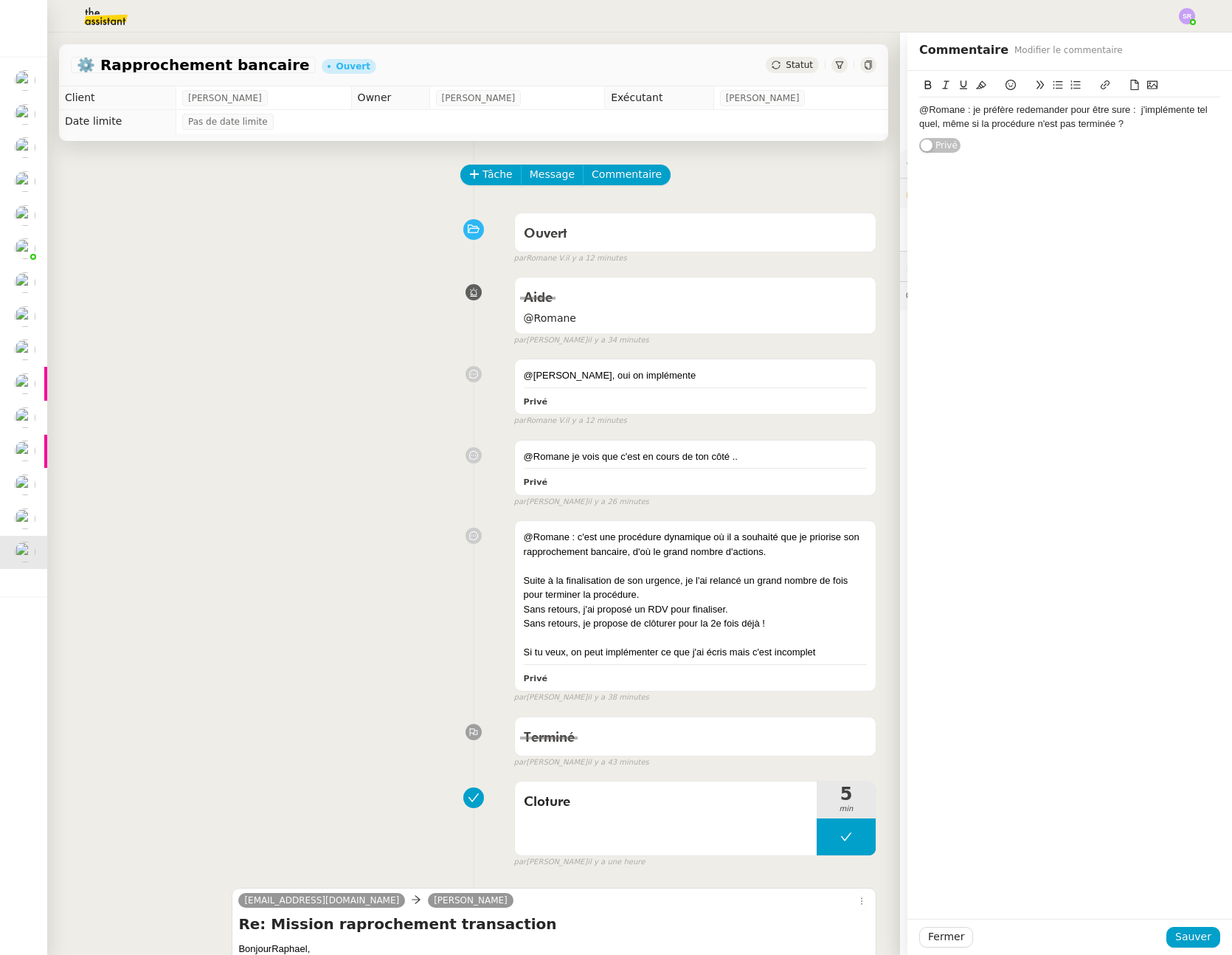
click at [0, 0] on lt-span "s û re" at bounding box center [0, 0] width 0 height 0
click at [1151, 123] on div "@Romane : je préfère redemander pour être sûre : j'implémente tel quel, même si…" at bounding box center [1070, 117] width 301 height 27
drag, startPoint x: 1185, startPoint y: 941, endPoint x: 1017, endPoint y: 897, distance: 173.7
click at [1185, 940] on span "Sauver" at bounding box center [1194, 937] width 36 height 17
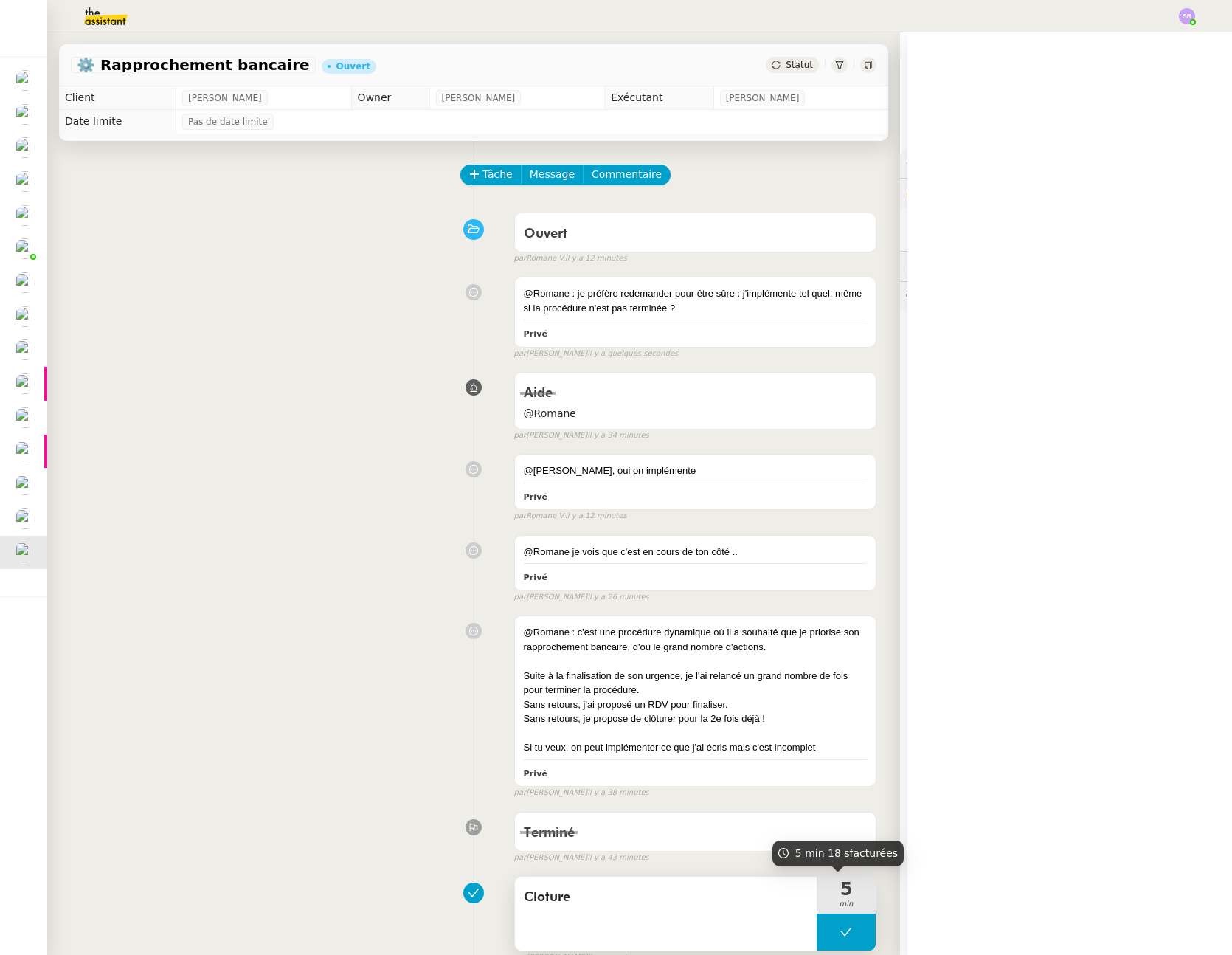
click at [827, 923] on button at bounding box center [847, 932] width 59 height 37
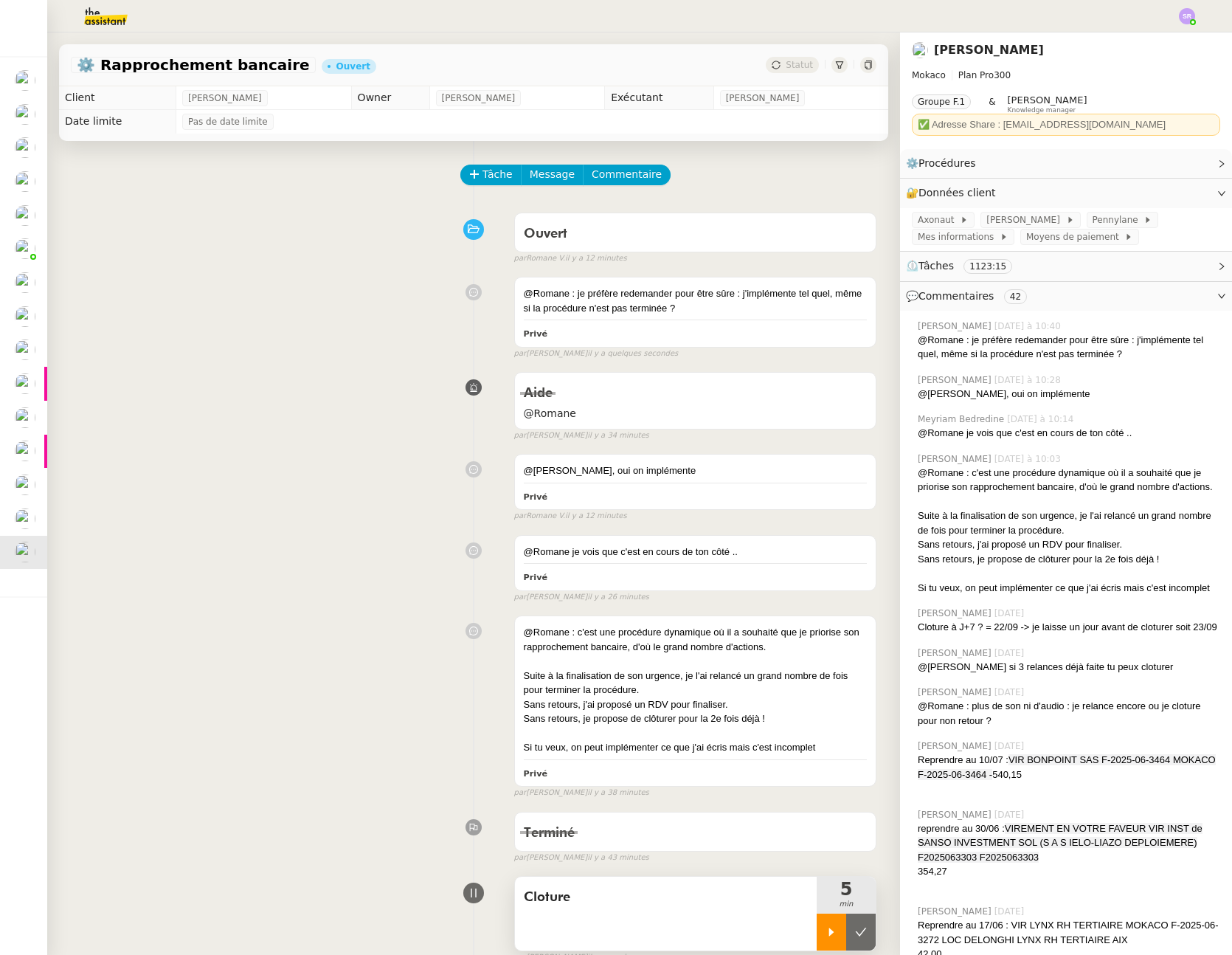
click at [826, 926] on icon at bounding box center [832, 932] width 12 height 12
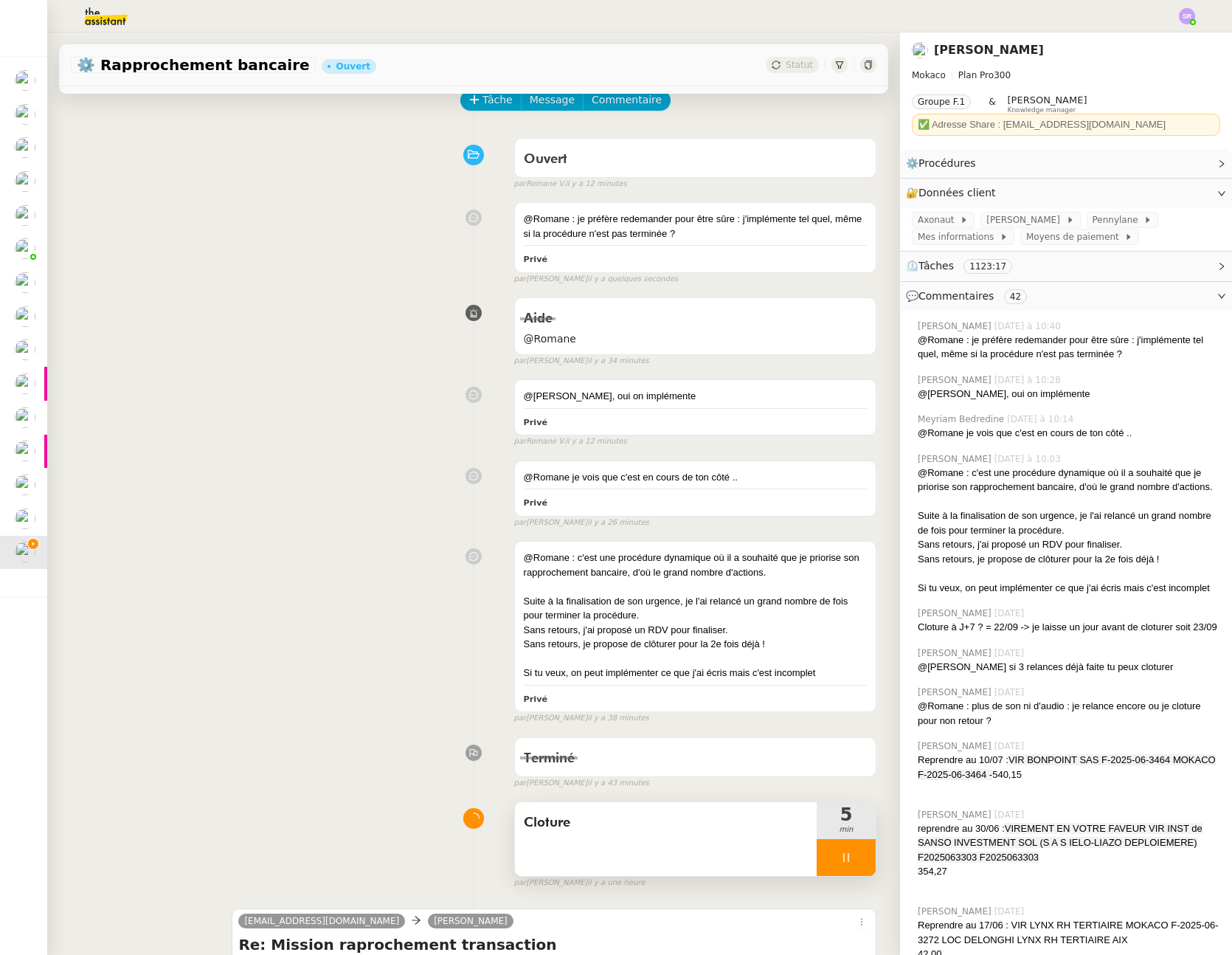
click at [838, 852] on div at bounding box center [847, 858] width 59 height 37
click at [856, 856] on icon at bounding box center [861, 858] width 12 height 12
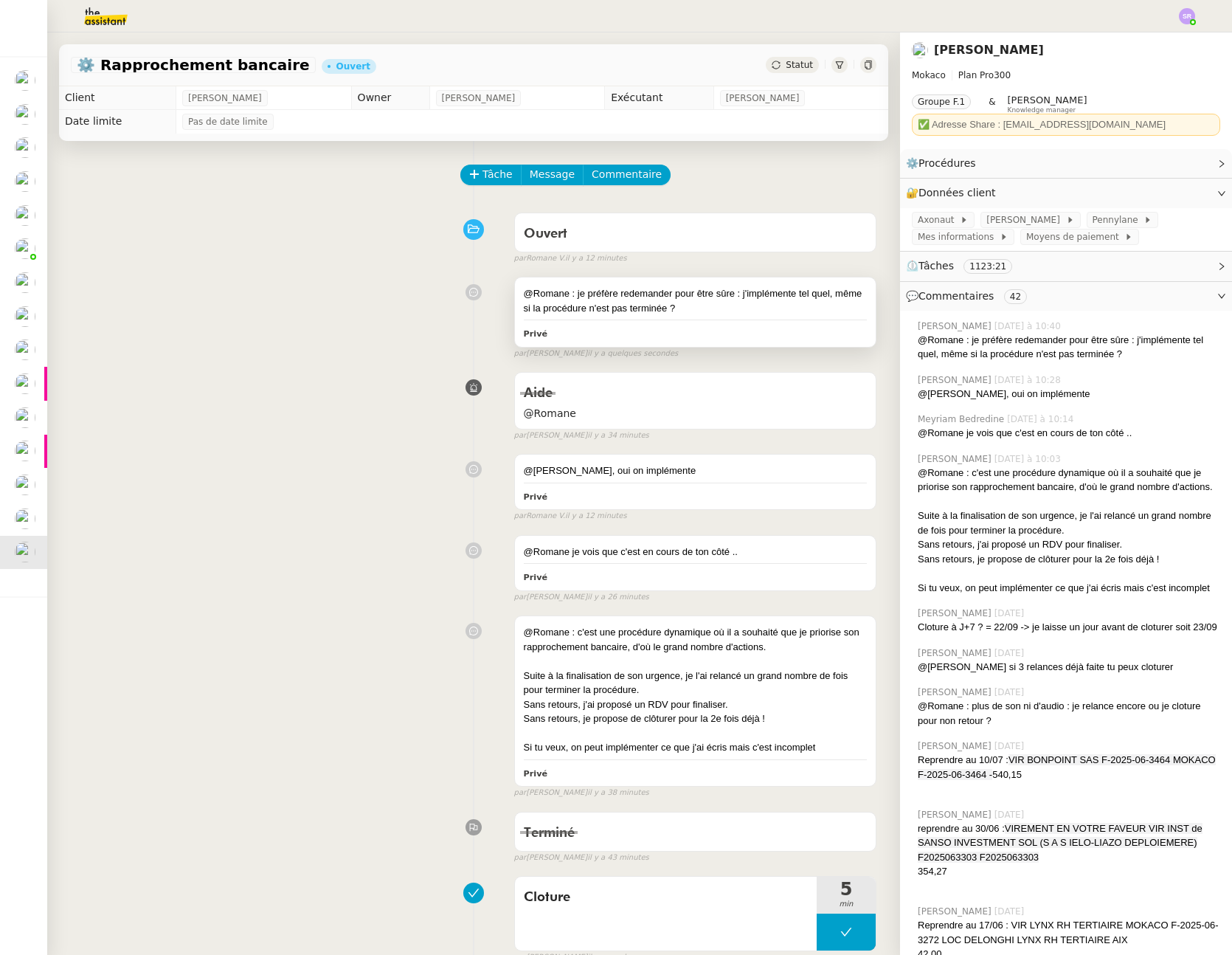
click at [616, 320] on div at bounding box center [695, 320] width 343 height 1
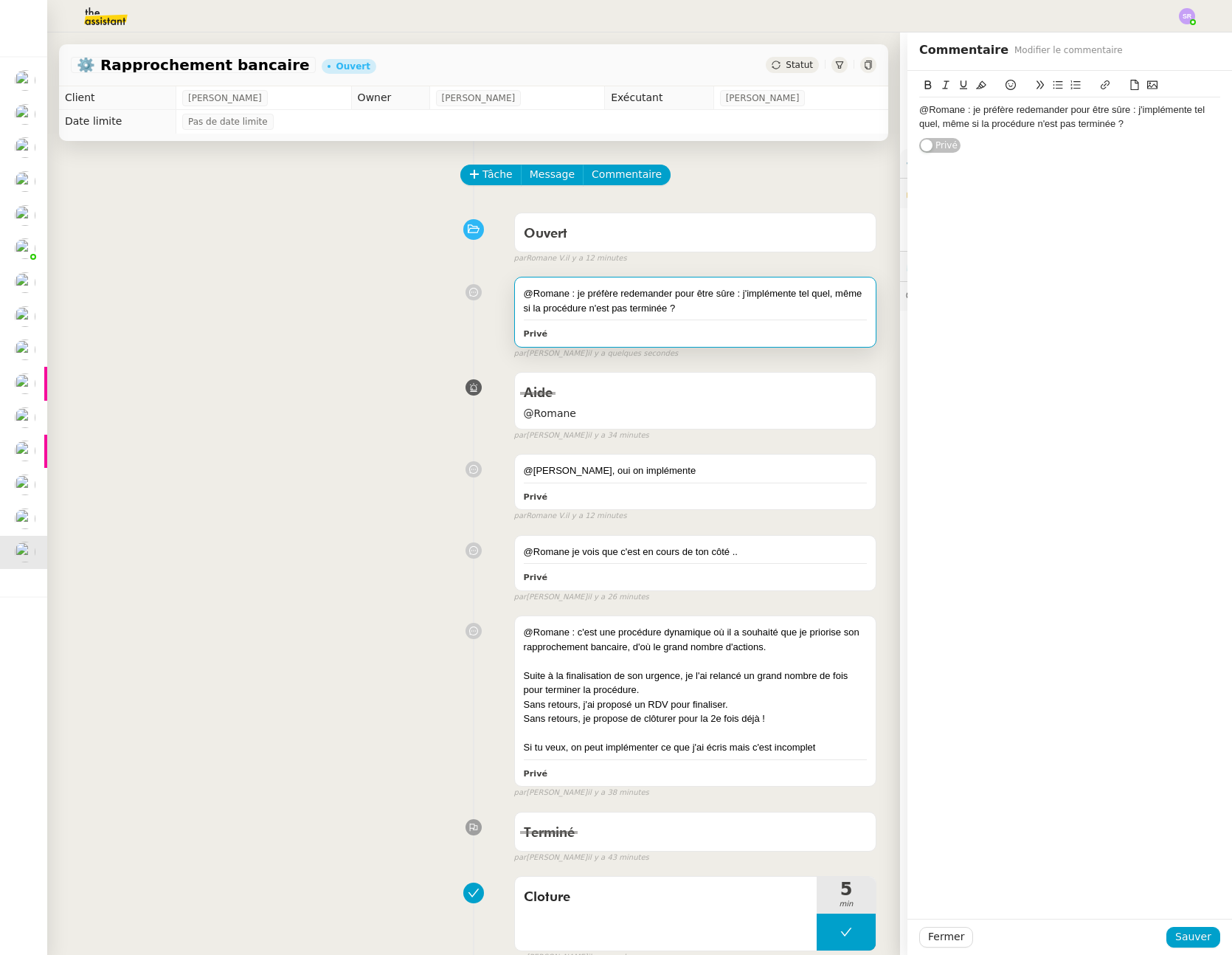
click at [1039, 125] on div "@Romane : je préfère redemander pour être sûre : j'implémente tel quel, même si…" at bounding box center [1070, 117] width 301 height 27
click at [1035, 125] on div "@Romane : je préfère redemander pour être sûre : j'implémente tel quel, même si…" at bounding box center [1070, 117] width 301 height 27
drag, startPoint x: 1045, startPoint y: 123, endPoint x: 1097, endPoint y: 125, distance: 52.0
click at [1097, 125] on div "@Romane : je préfère redemander pour être sûre : j'implémente tel quel, même si…" at bounding box center [1070, 117] width 301 height 27
drag, startPoint x: 1185, startPoint y: 942, endPoint x: 1184, endPoint y: 918, distance: 24.0
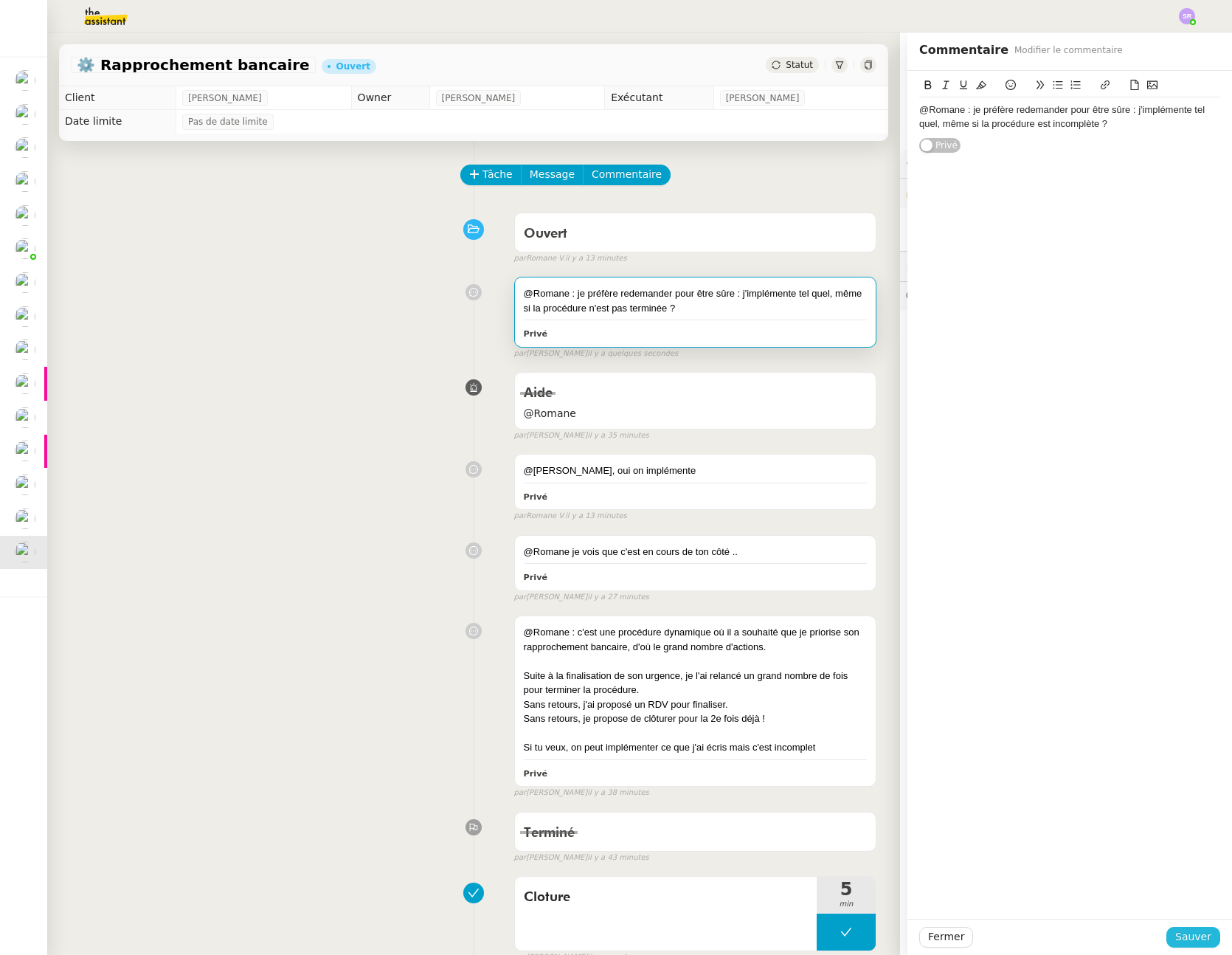
click at [1185, 942] on span "Sauver" at bounding box center [1194, 937] width 36 height 17
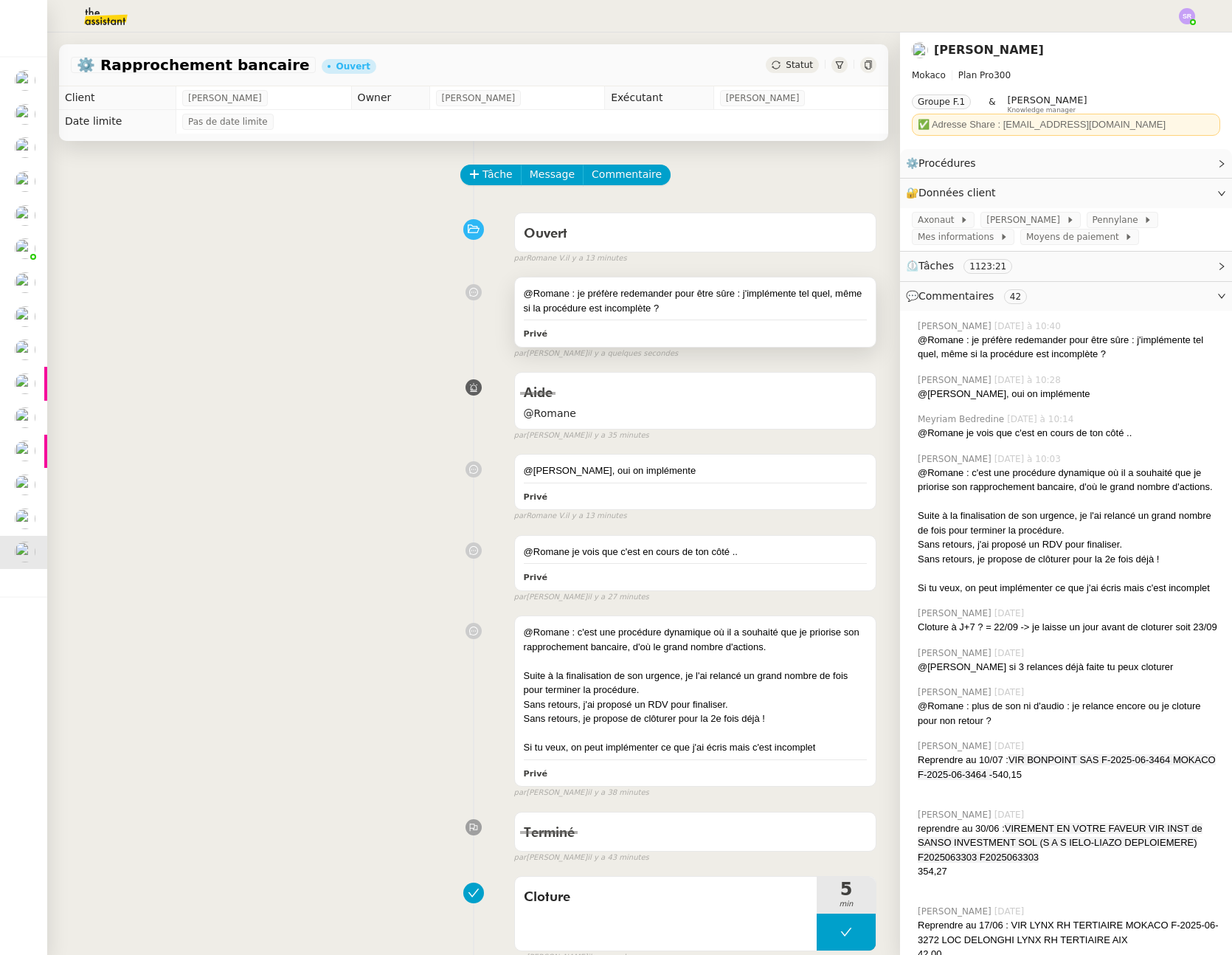
click at [602, 308] on div "@Romane : je préfère redemander pour être sûre : j'implémente tel quel, même si…" at bounding box center [695, 300] width 343 height 29
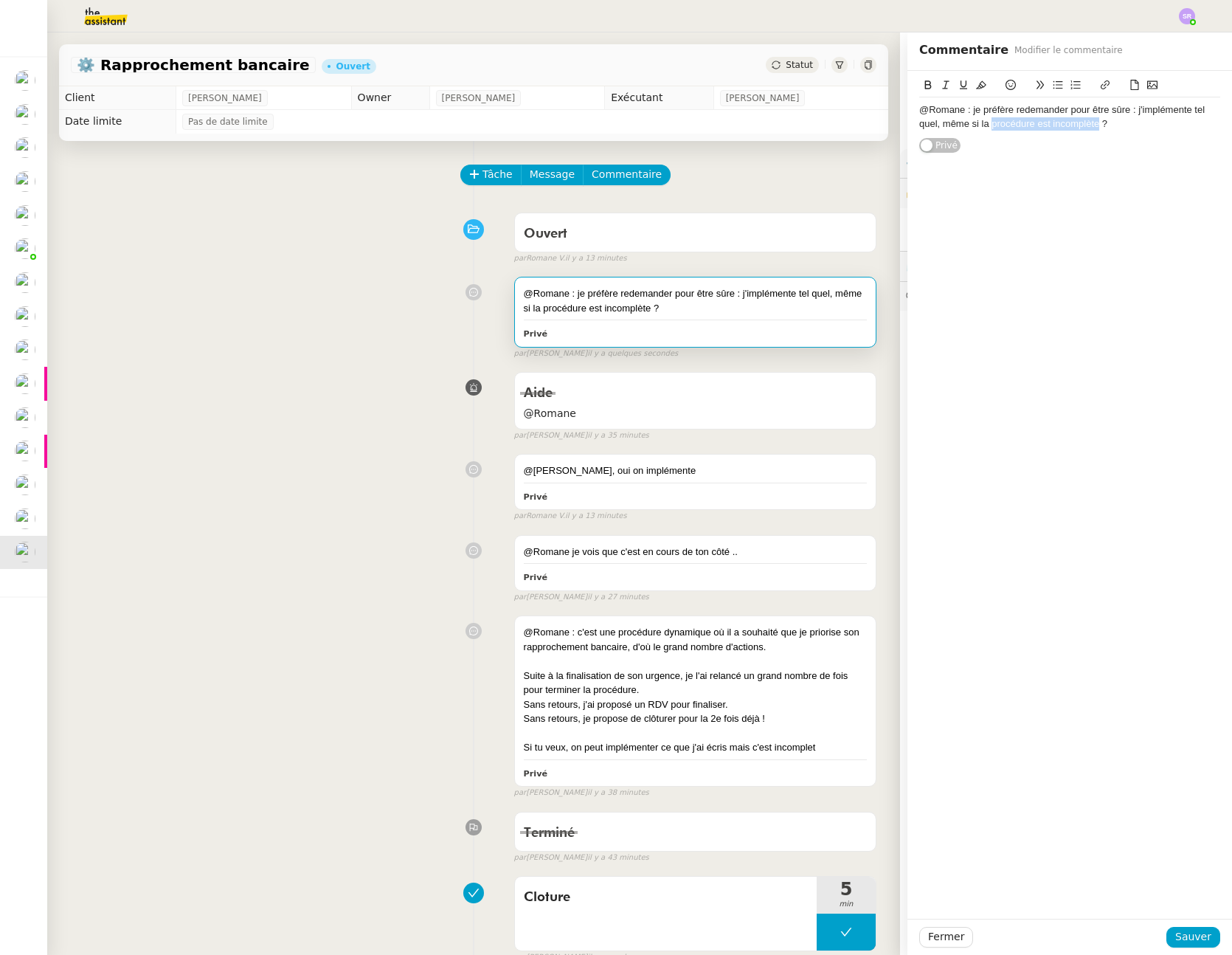
drag, startPoint x: 983, startPoint y: 126, endPoint x: 1087, endPoint y: 122, distance: 104.1
click at [1087, 122] on div "@Romane : je préfère redemander pour être sûre : j'implémente tel quel, même si…" at bounding box center [1070, 117] width 301 height 27
click at [1123, 134] on div "@Romane : je préfère redemander pour être sûre : j'implémente tel quel, même si…" at bounding box center [1070, 117] width 301 height 39
click at [1183, 932] on span "Sauver" at bounding box center [1194, 937] width 36 height 17
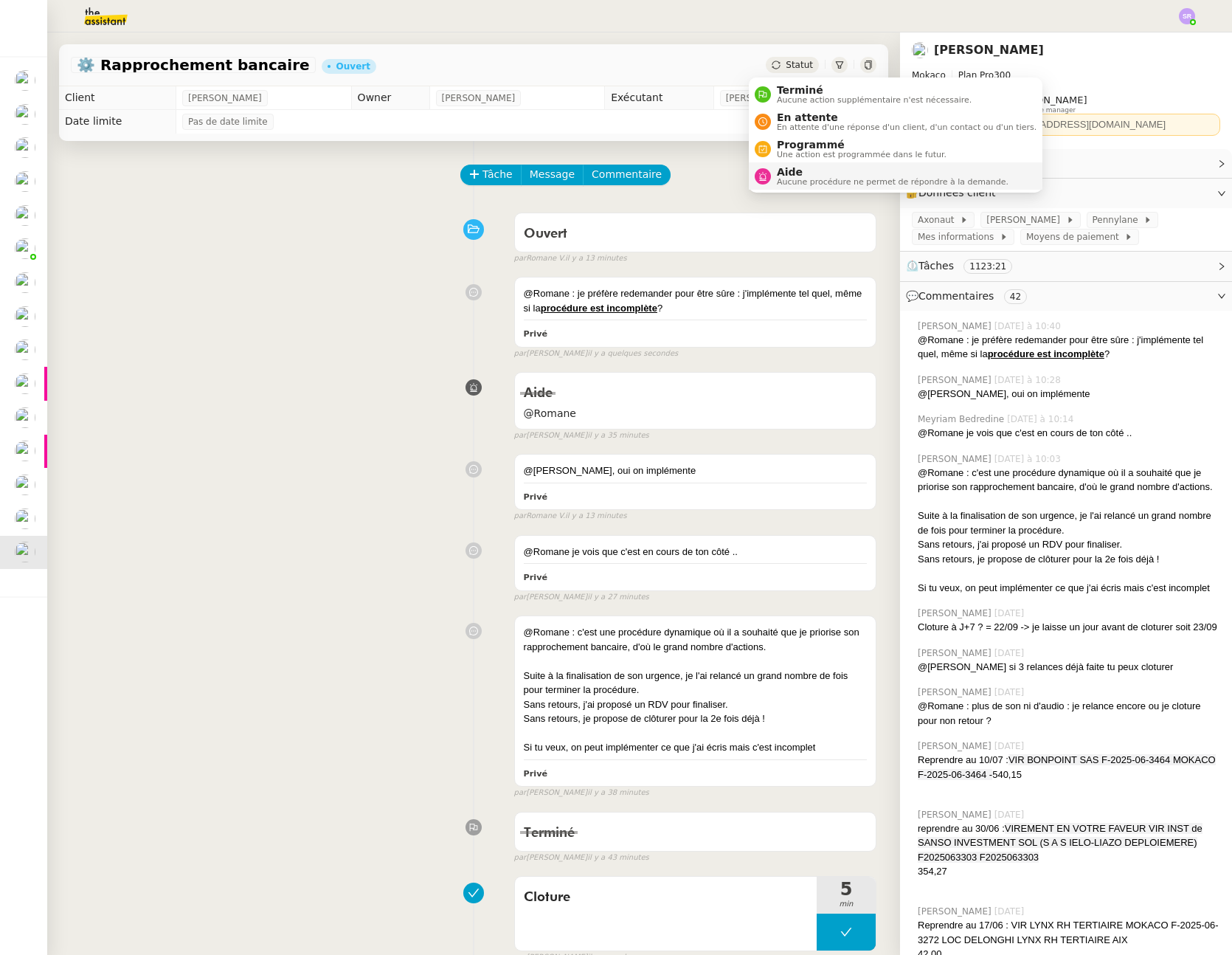
click at [788, 173] on span "Aide" at bounding box center [893, 172] width 232 height 12
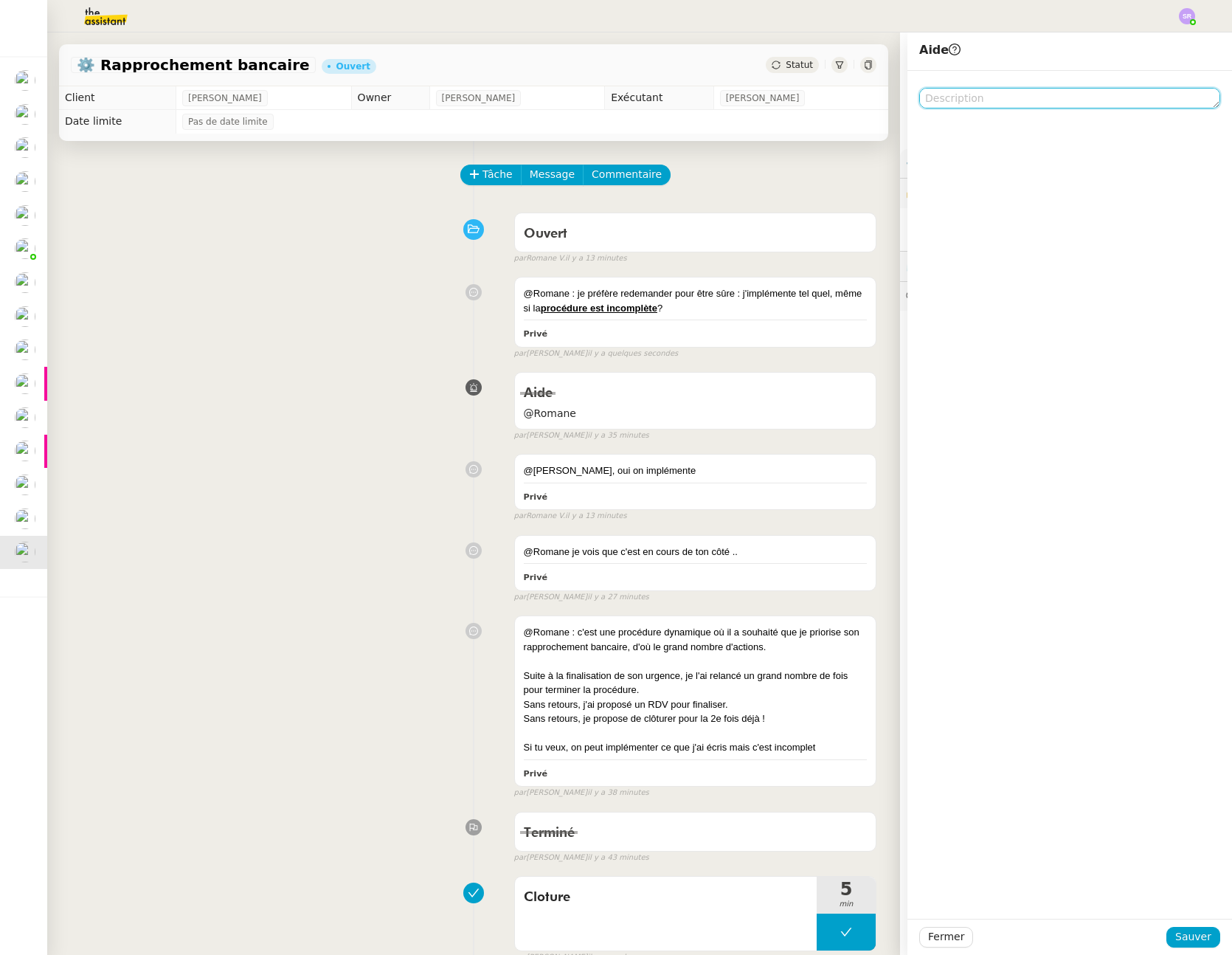
click at [1031, 104] on textarea at bounding box center [1070, 98] width 301 height 21
type textarea "@Romane"
click at [1185, 945] on span "Sauver" at bounding box center [1194, 937] width 36 height 17
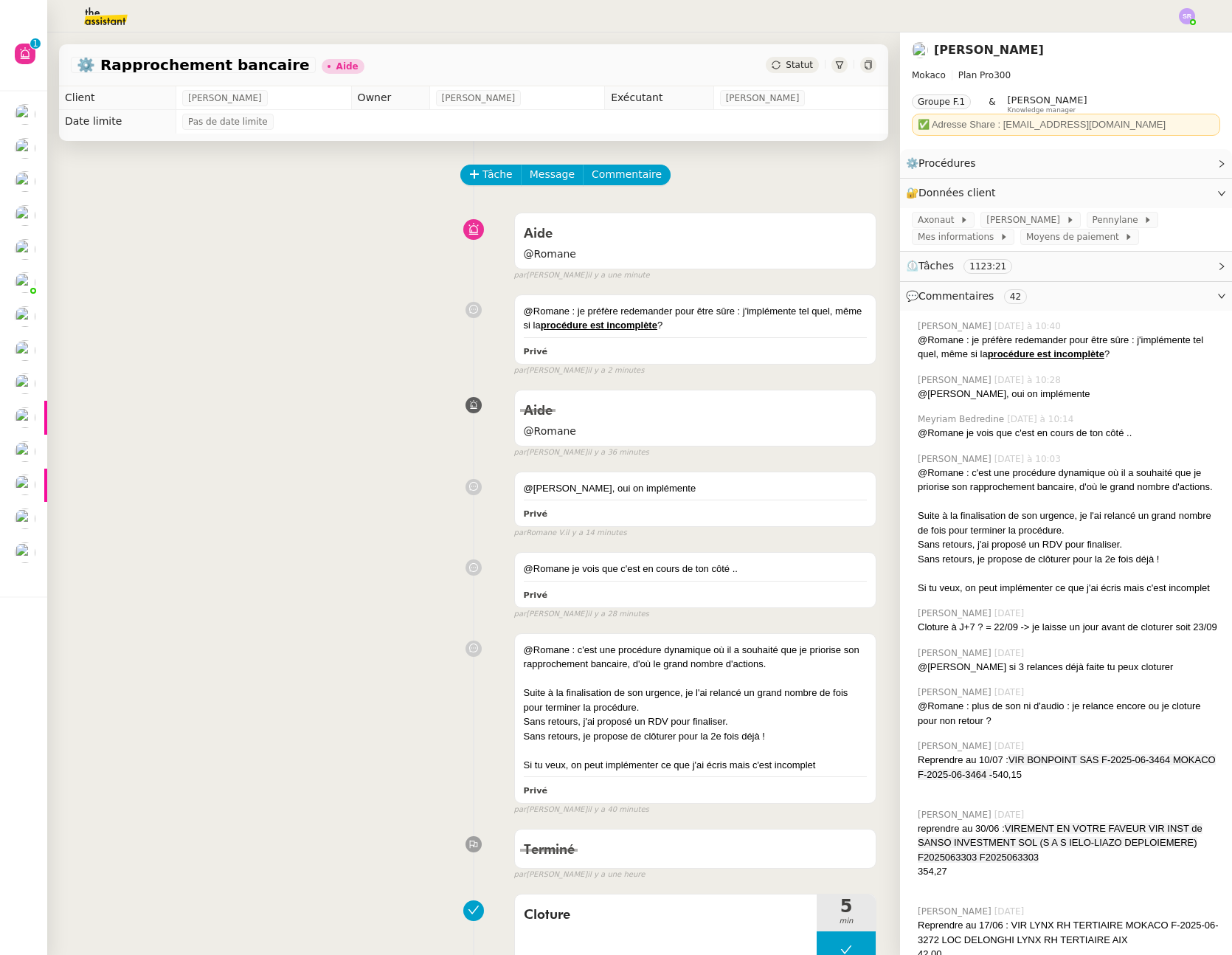
click at [210, 224] on div "Aide @Romane false par Stéphanie R. il y a une minute" at bounding box center [474, 244] width 806 height 76
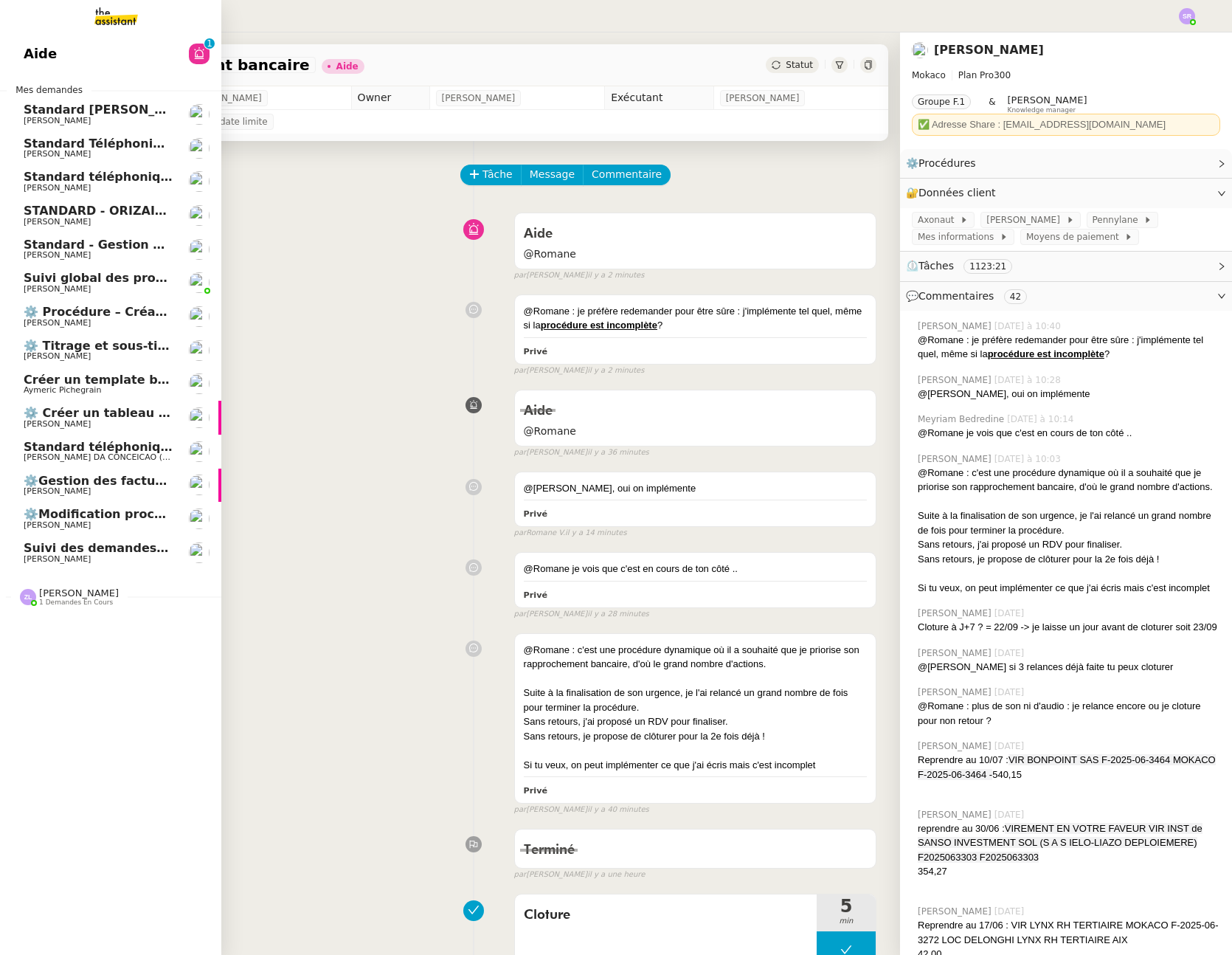
click at [148, 319] on span "[PERSON_NAME]" at bounding box center [98, 323] width 149 height 9
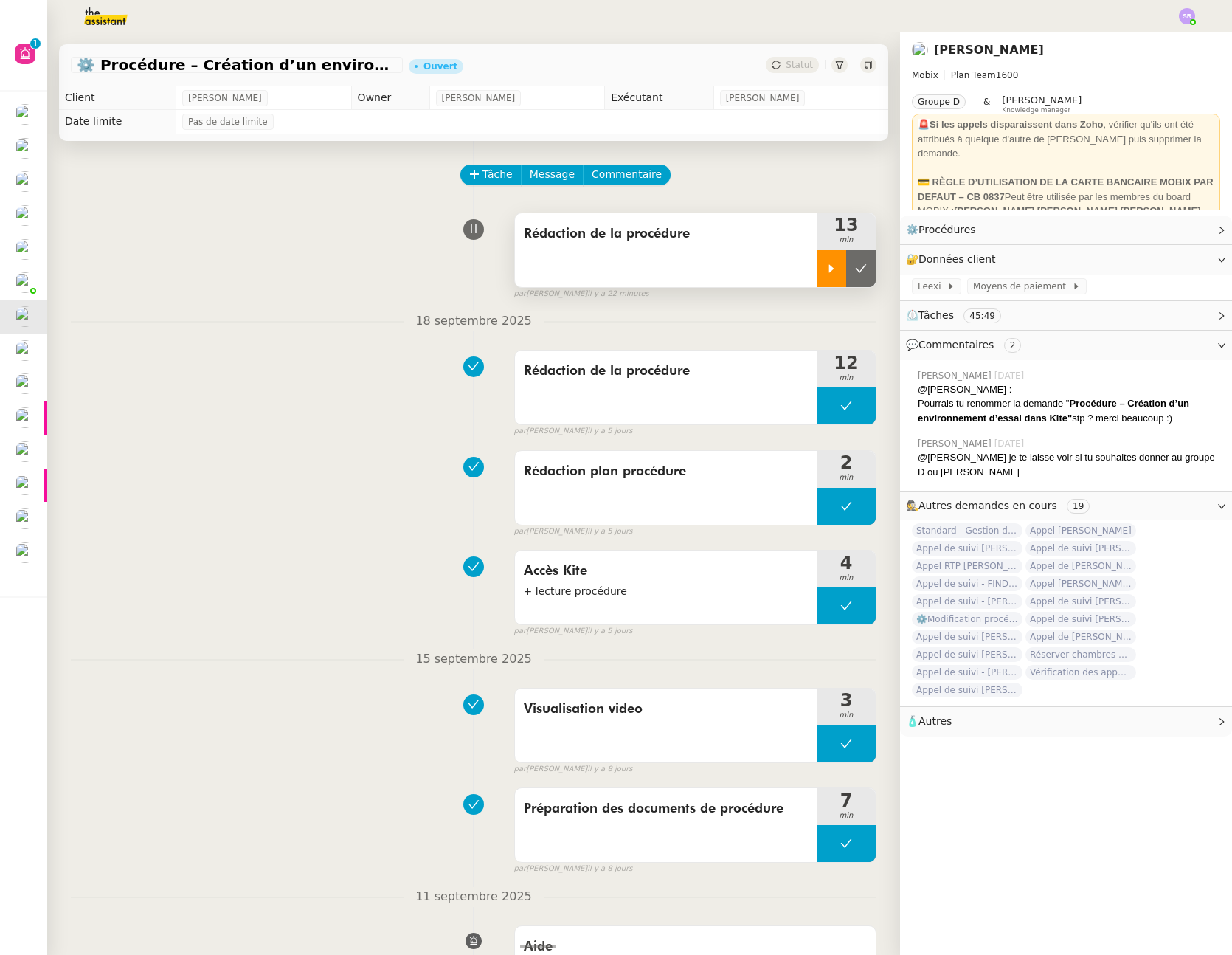
click at [826, 271] on icon at bounding box center [832, 269] width 12 height 12
click at [844, 269] on div at bounding box center [847, 269] width 59 height 37
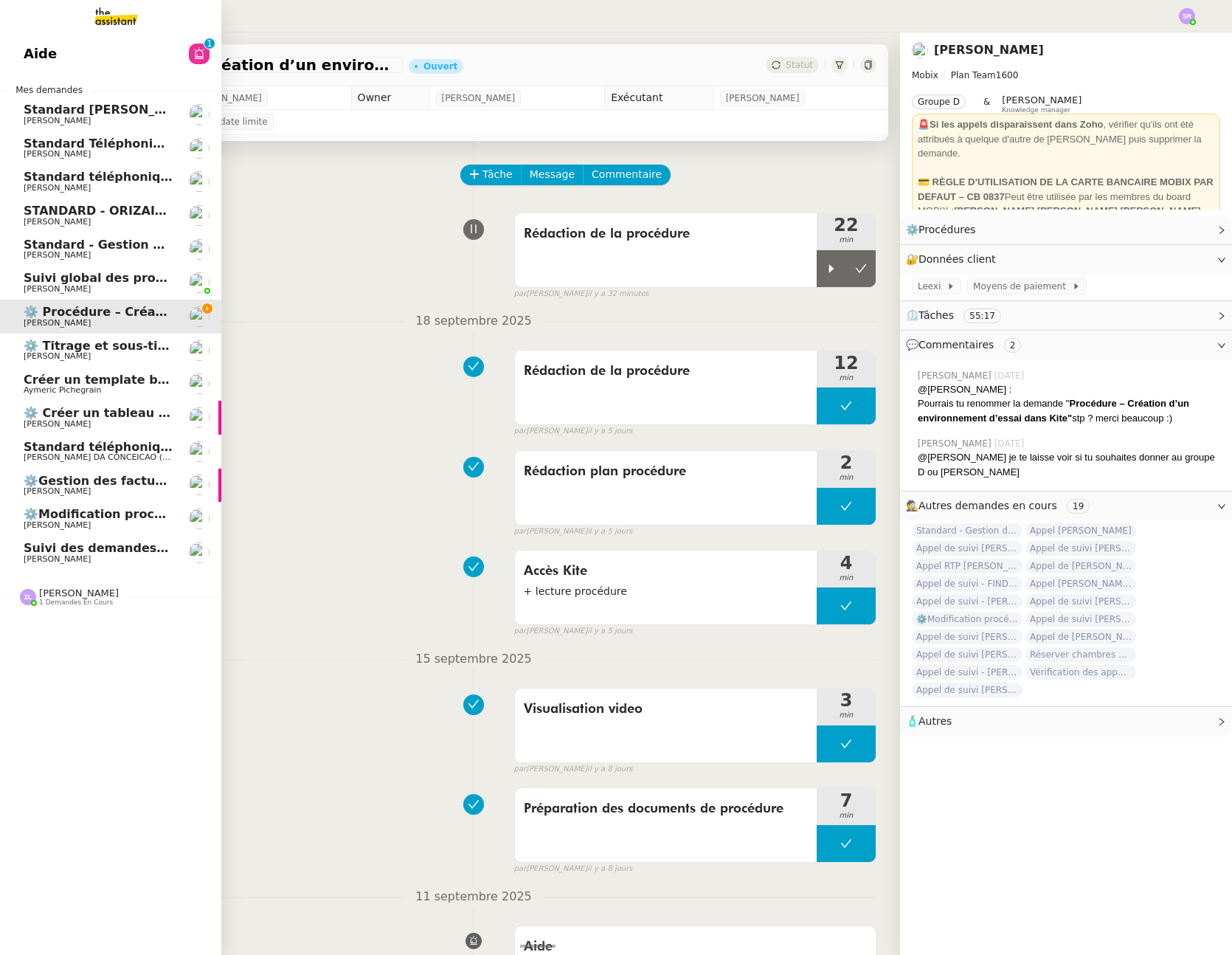
click at [85, 58] on link "Aide 0 1 2 3 4 5 6 7 8 9" at bounding box center [111, 54] width 221 height 34
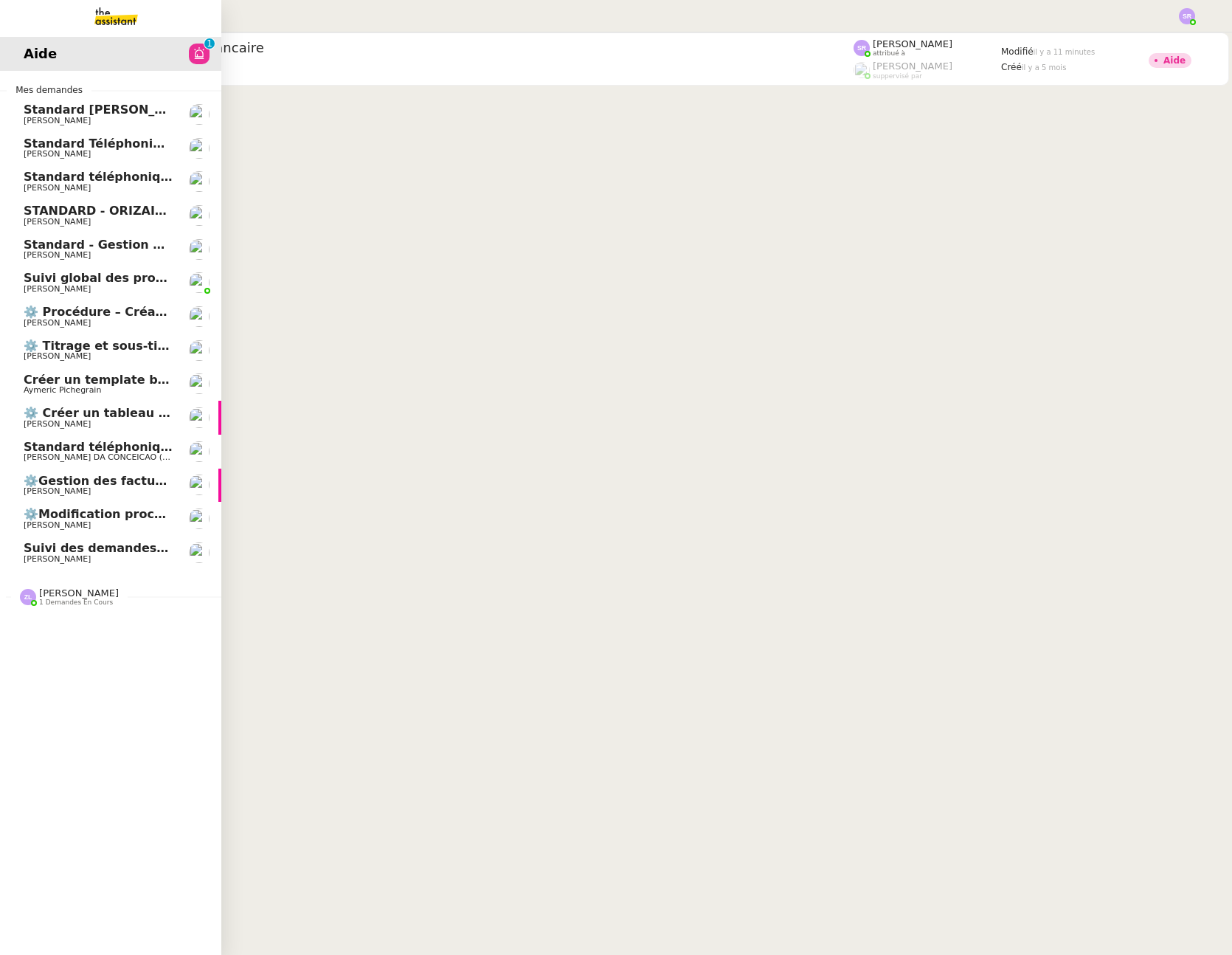
click at [111, 312] on span "⚙️ Procédure – Création d’un environnement d’essai dans Kit" at bounding box center [227, 311] width 407 height 14
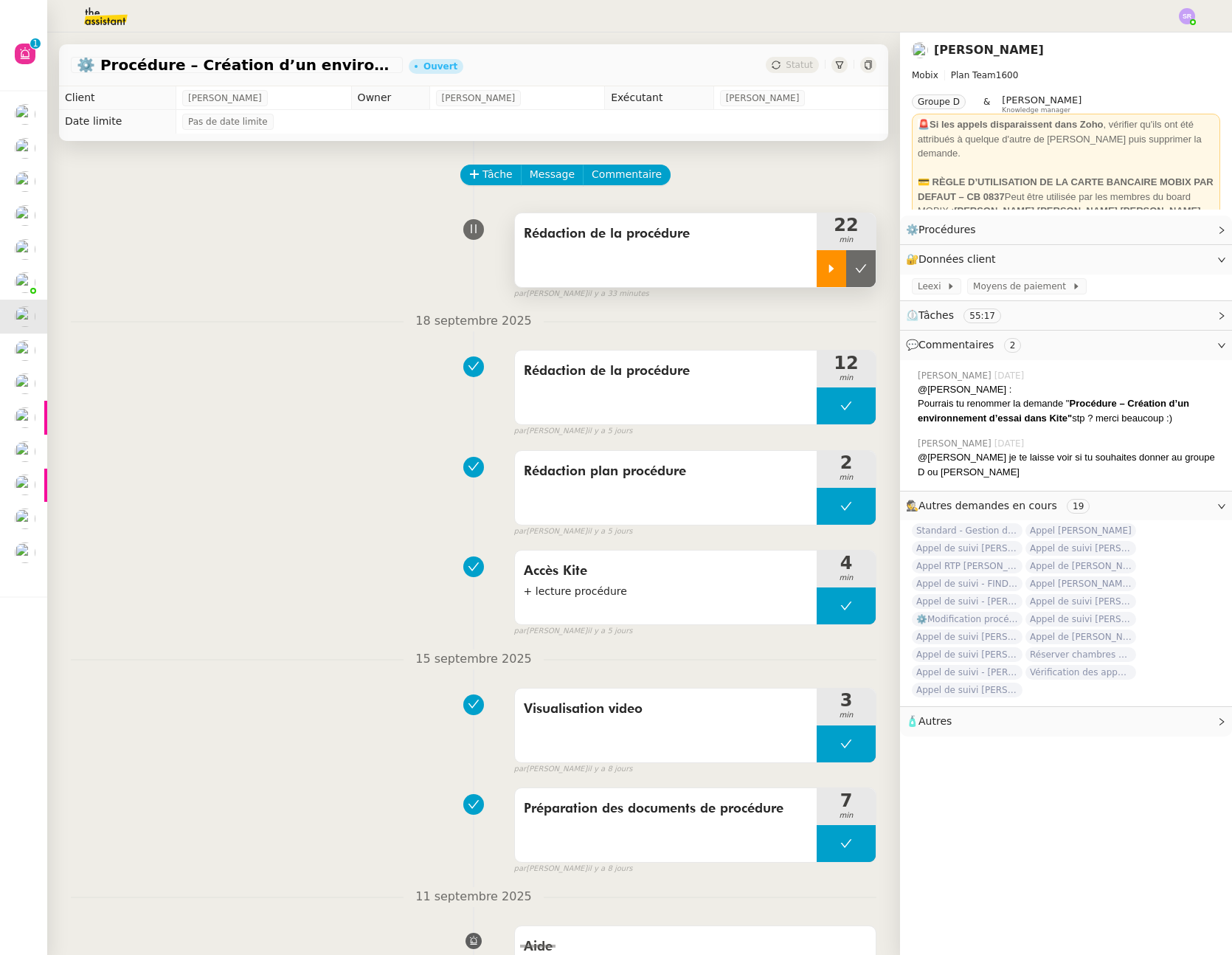
click at [826, 269] on icon at bounding box center [832, 269] width 12 height 12
click at [841, 264] on icon at bounding box center [847, 269] width 12 height 12
click at [117, 20] on img at bounding box center [94, 16] width 114 height 32
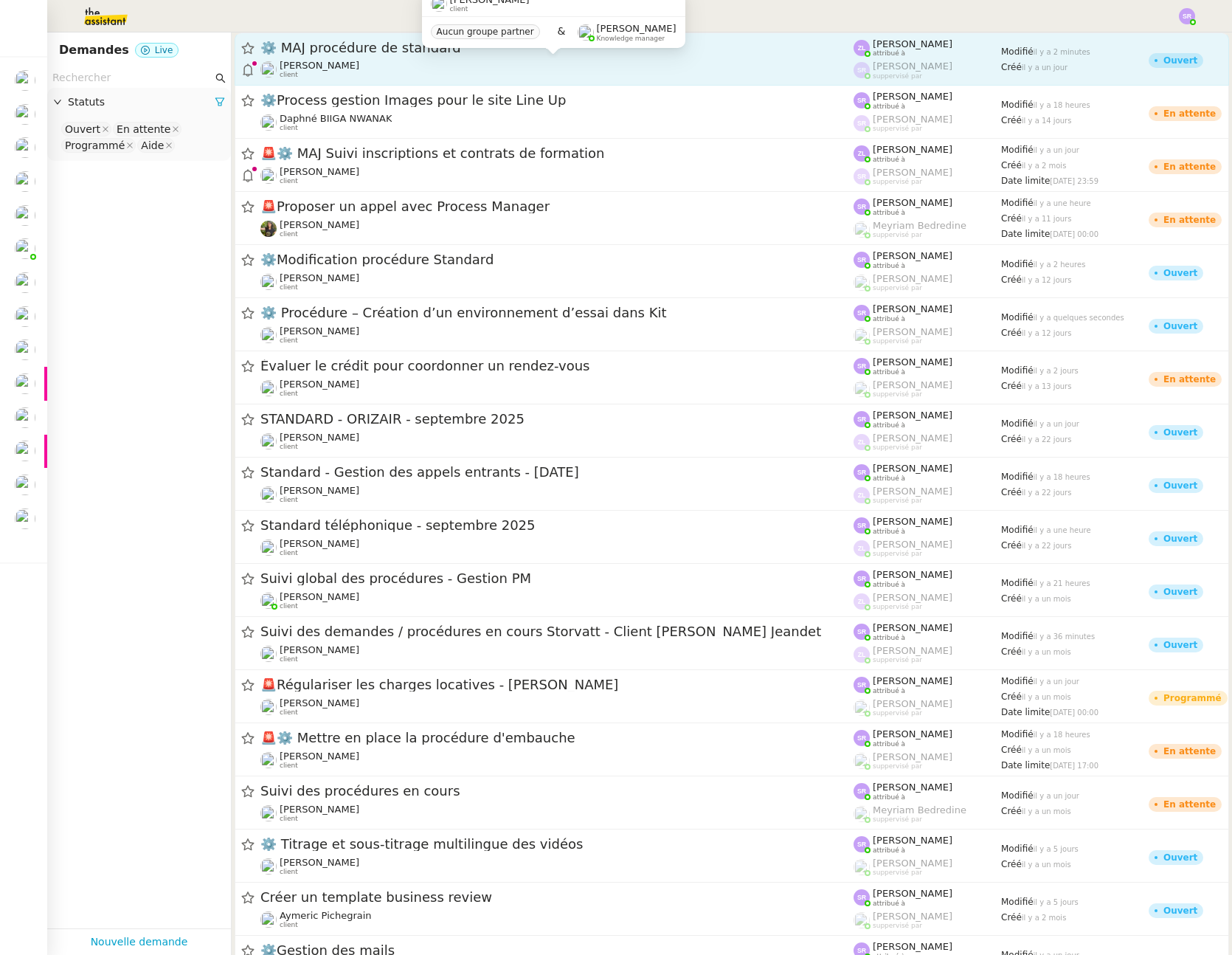
click at [578, 69] on div "Thomas SOULIER client" at bounding box center [557, 69] width 593 height 19
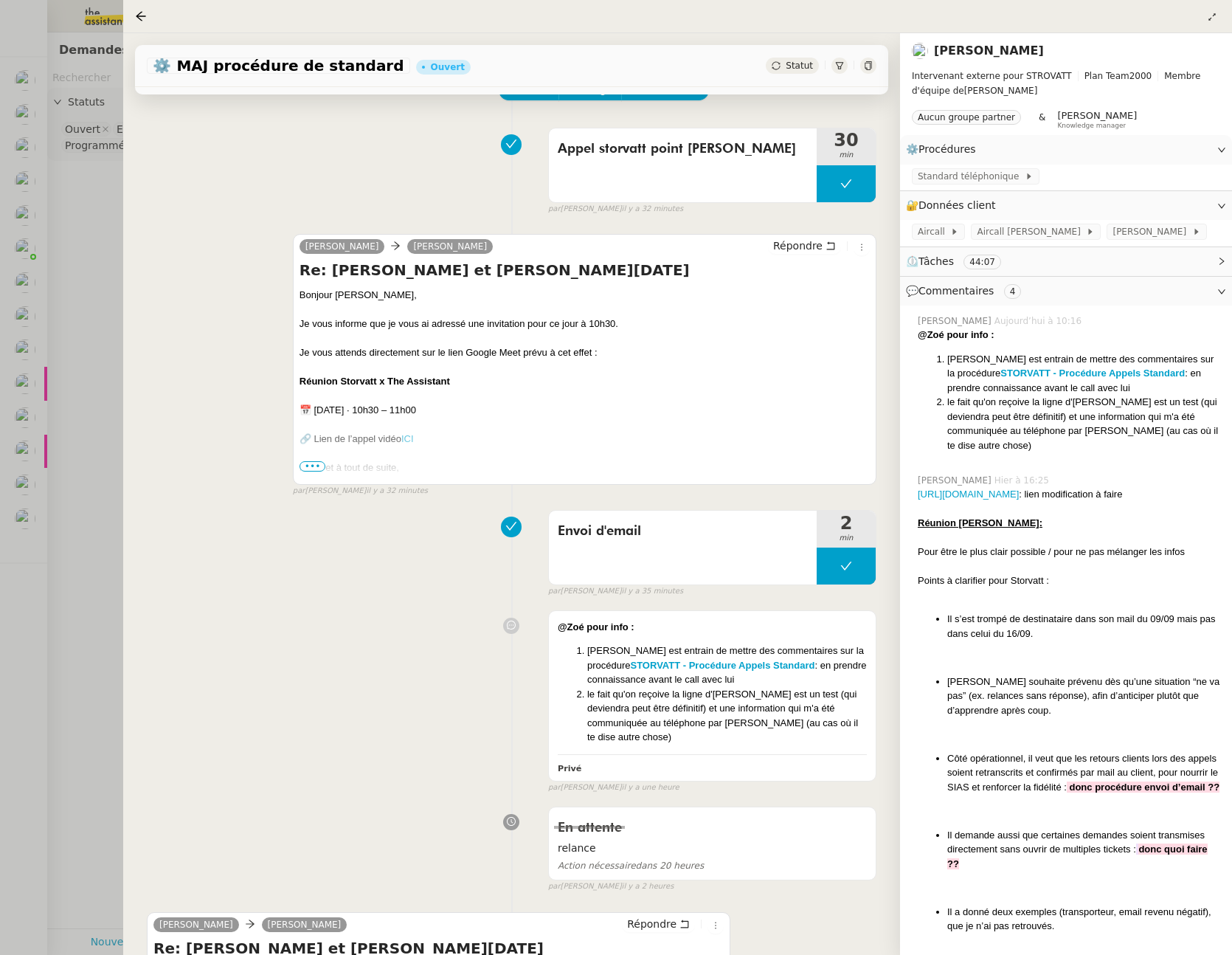
scroll to position [95, 0]
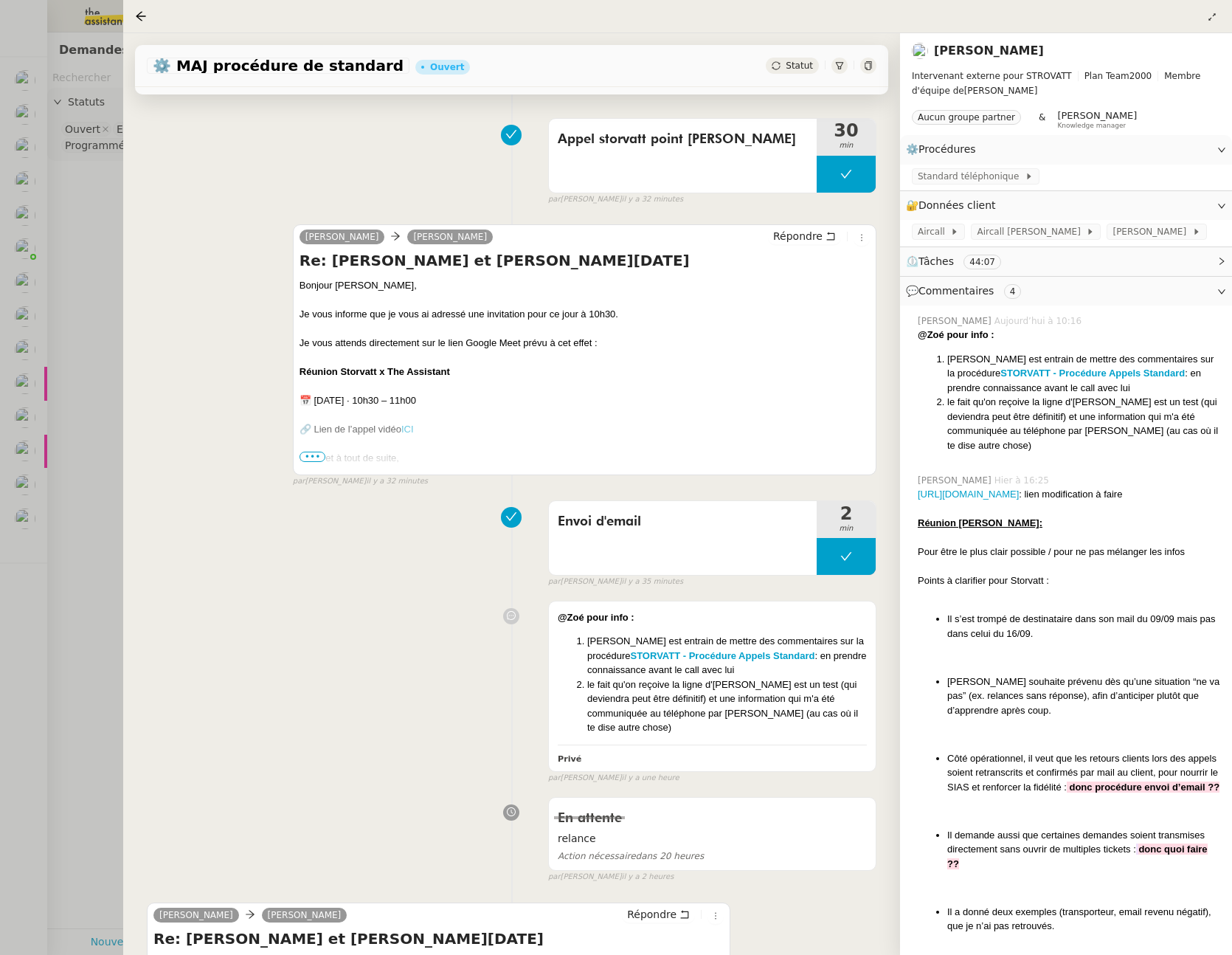
click at [317, 456] on span "•••" at bounding box center [313, 457] width 27 height 10
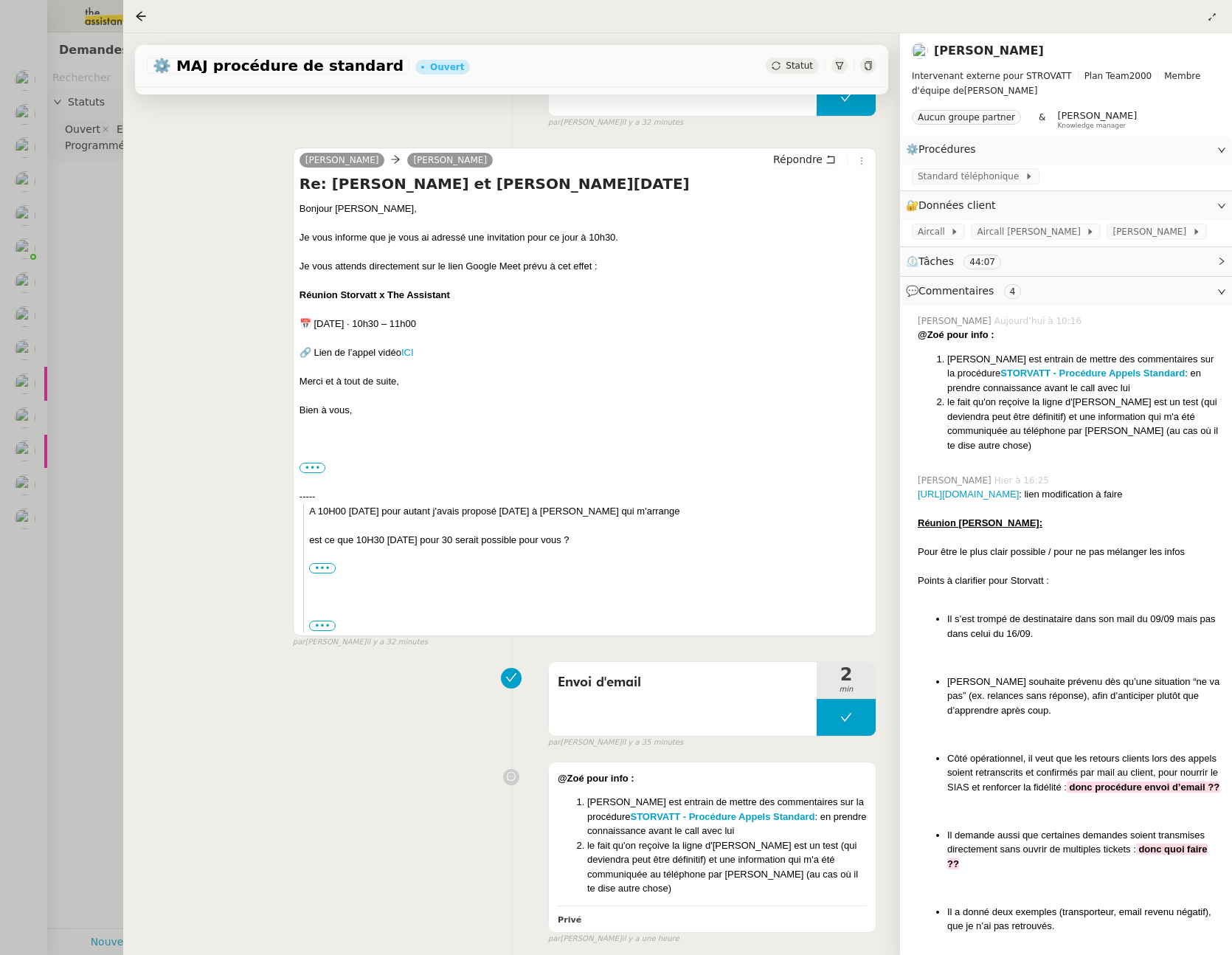
scroll to position [153, 0]
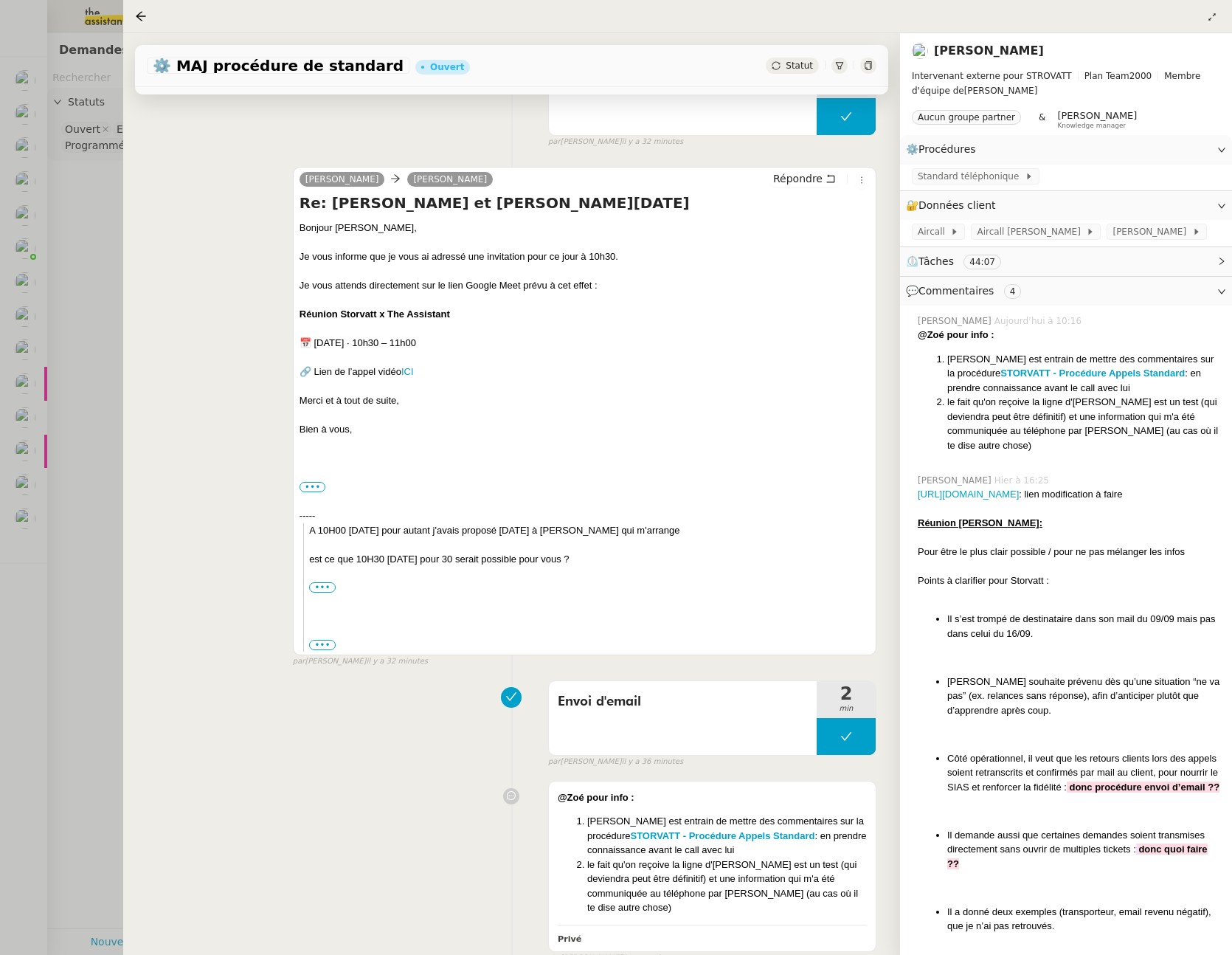
click at [100, 362] on div at bounding box center [616, 477] width 1232 height 955
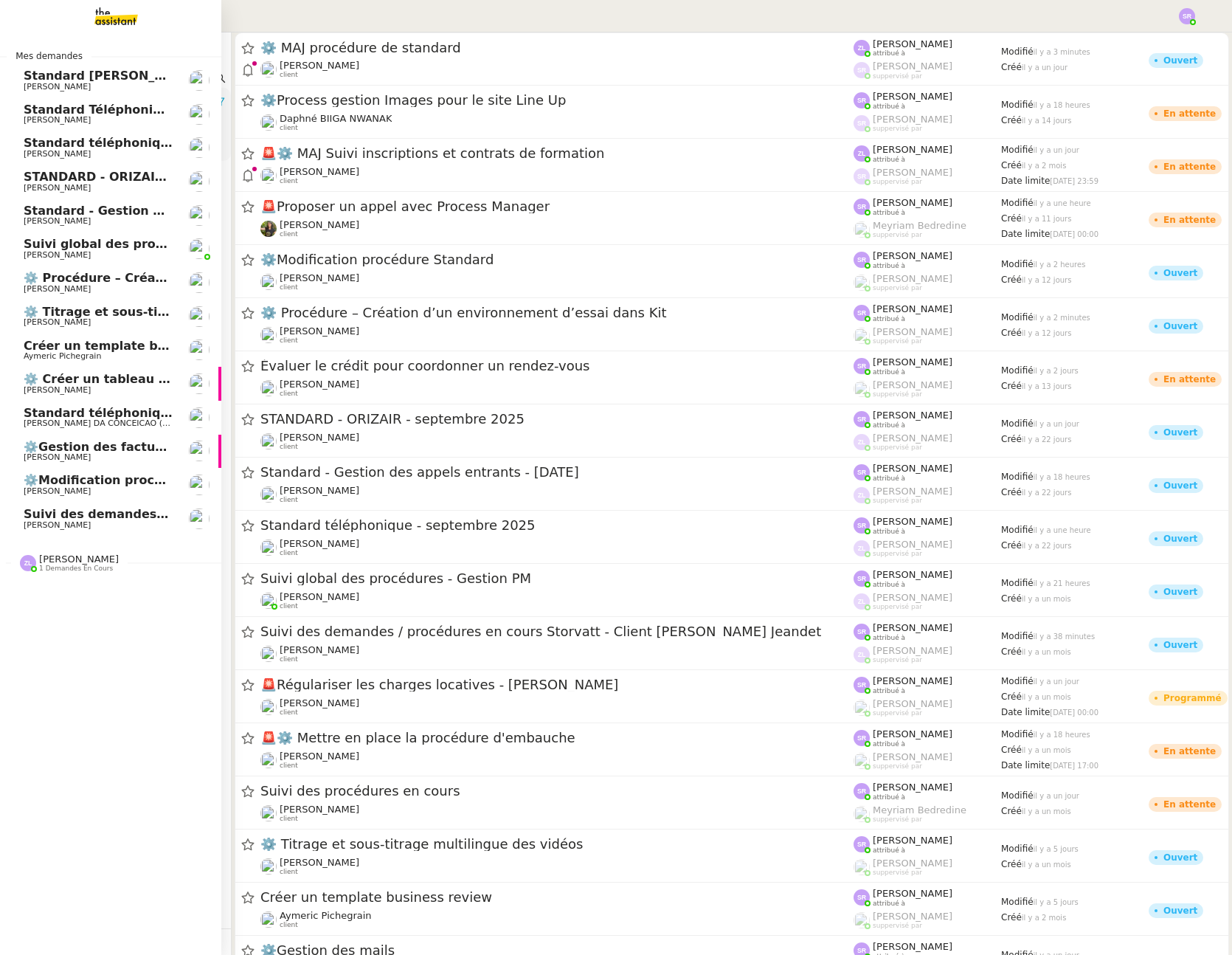
click at [122, 300] on link "⚙️ Titrage et sous-titrage multilingue des vidéos Benjamin Delahaye" at bounding box center [111, 317] width 221 height 34
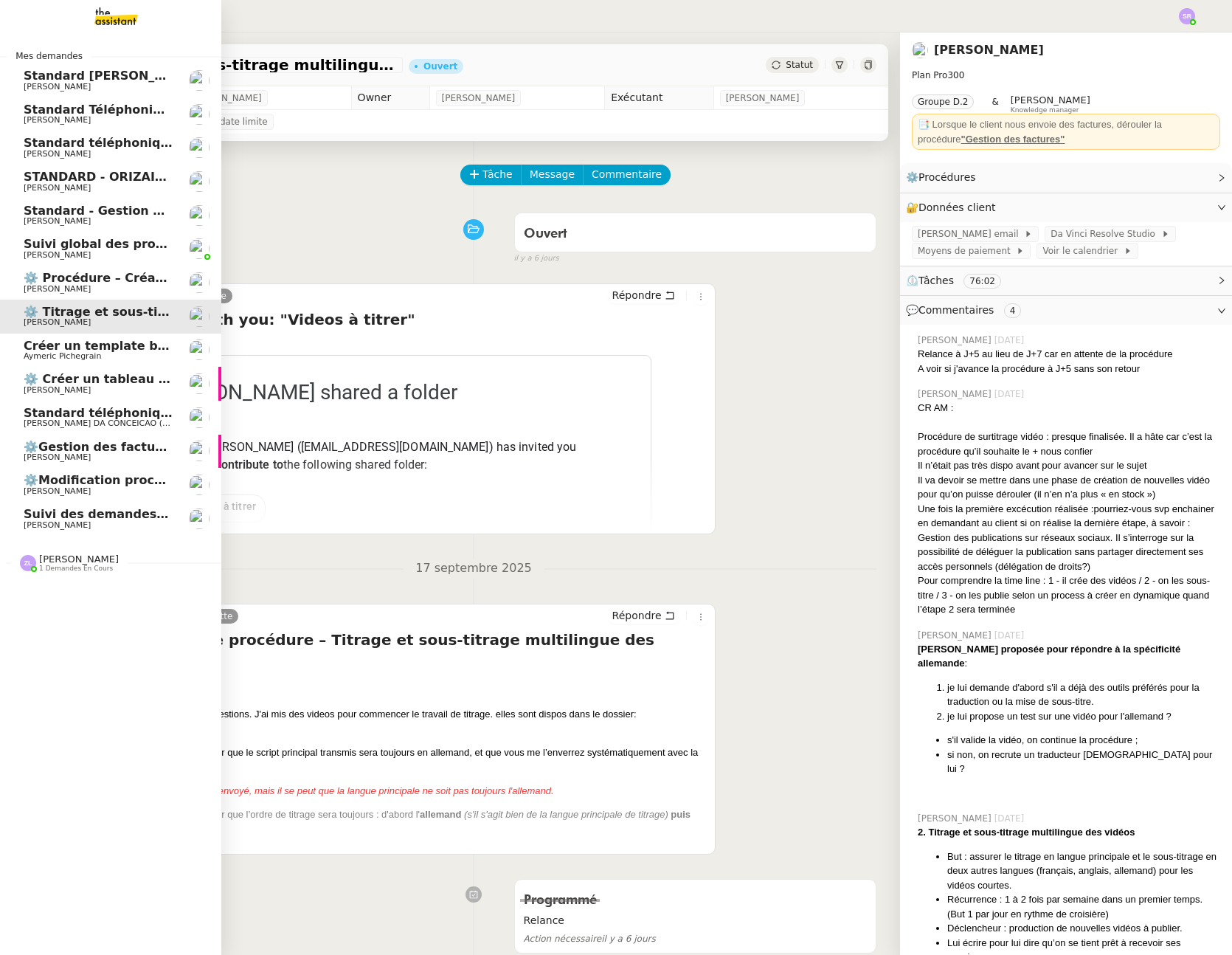
click at [128, 284] on span "⚙️ Procédure – Création d’un environnement d’essai dans Kit" at bounding box center [227, 277] width 407 height 14
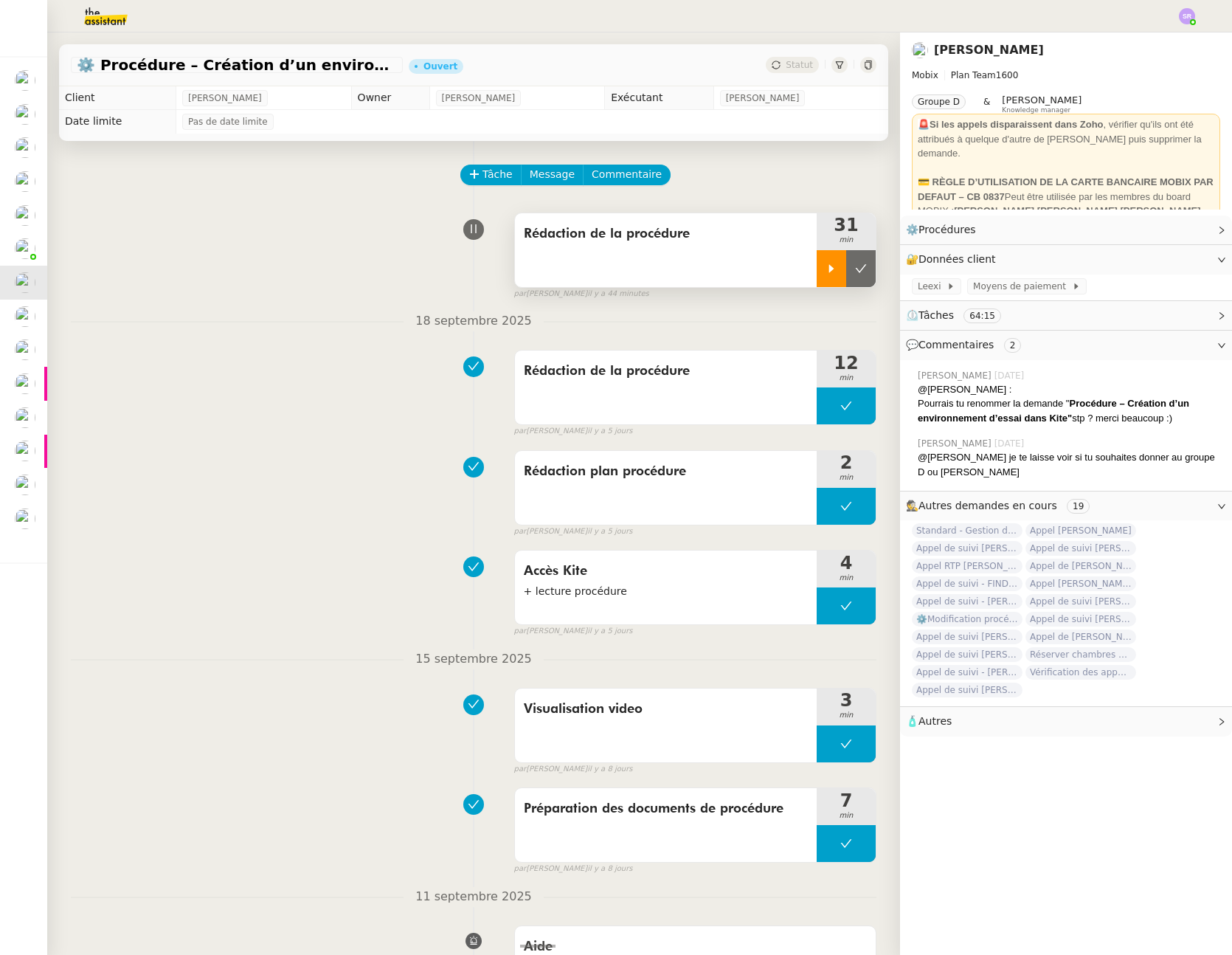
click at [826, 267] on icon at bounding box center [832, 269] width 12 height 12
click at [841, 263] on icon at bounding box center [847, 269] width 12 height 12
click at [856, 268] on icon at bounding box center [861, 268] width 11 height 8
click at [630, 171] on span "Commentaire" at bounding box center [627, 174] width 70 height 17
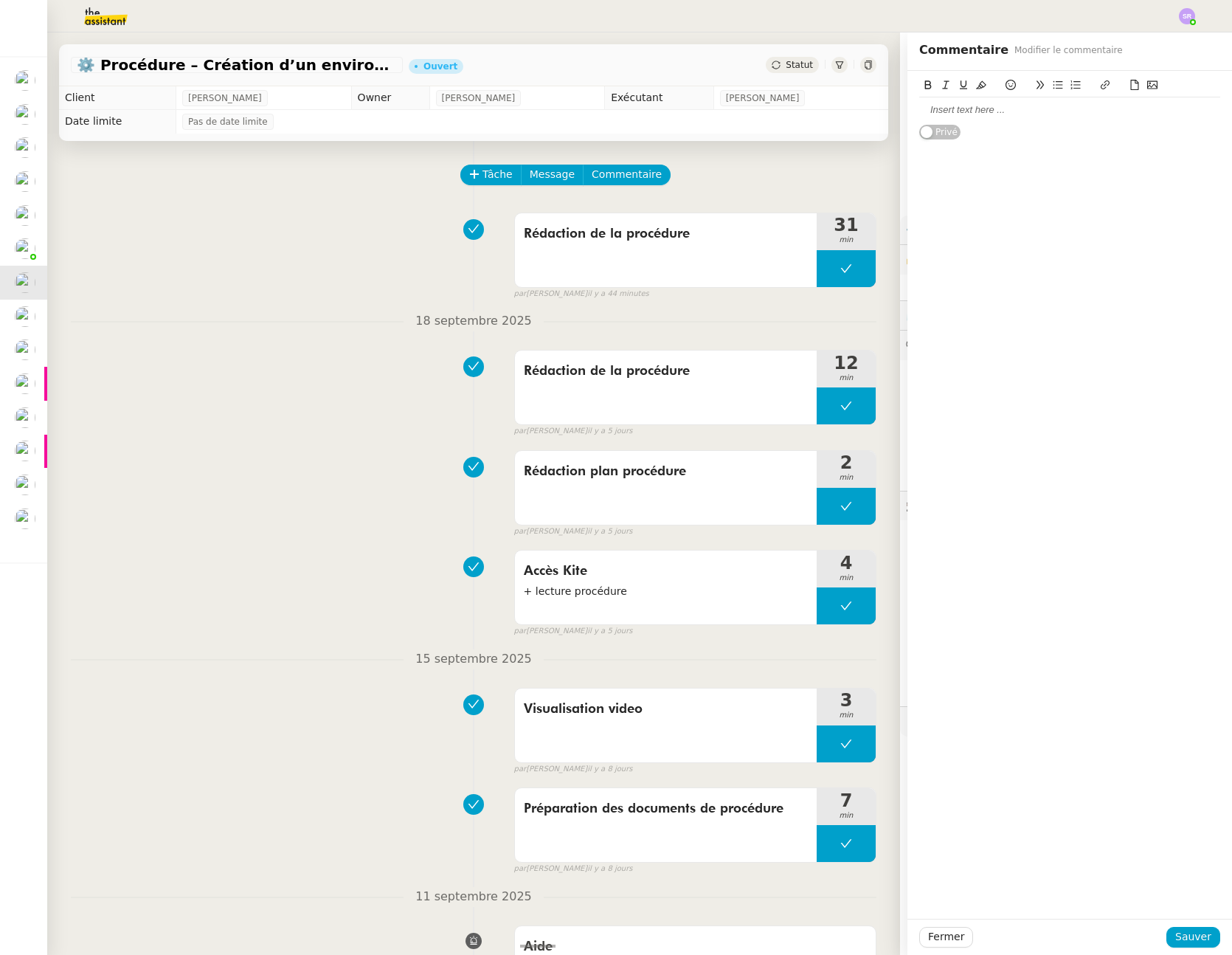
click at [970, 114] on div at bounding box center [1070, 110] width 301 height 13
click at [1202, 936] on button "Sauver" at bounding box center [1194, 937] width 54 height 21
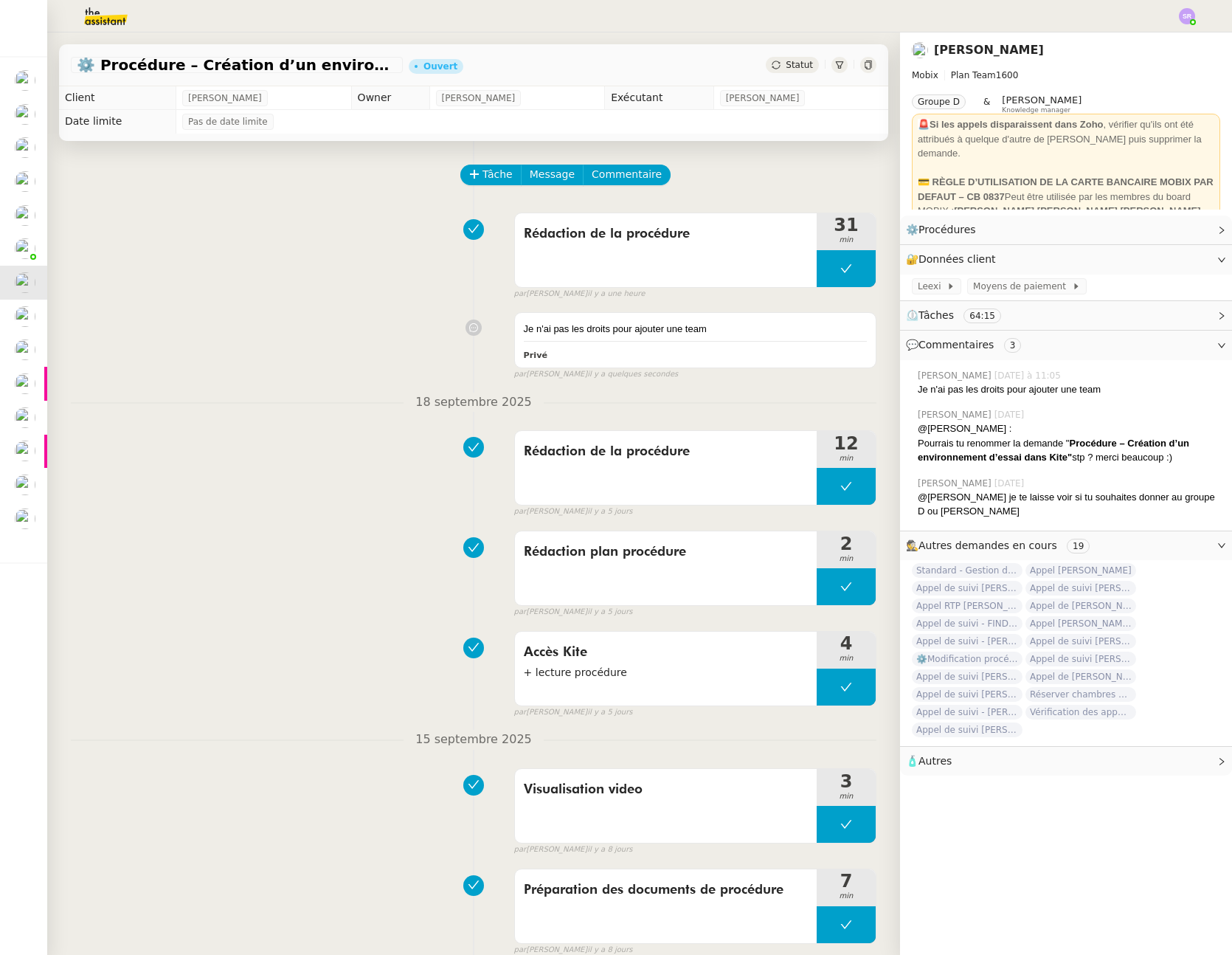
click at [118, 16] on img at bounding box center [94, 16] width 114 height 32
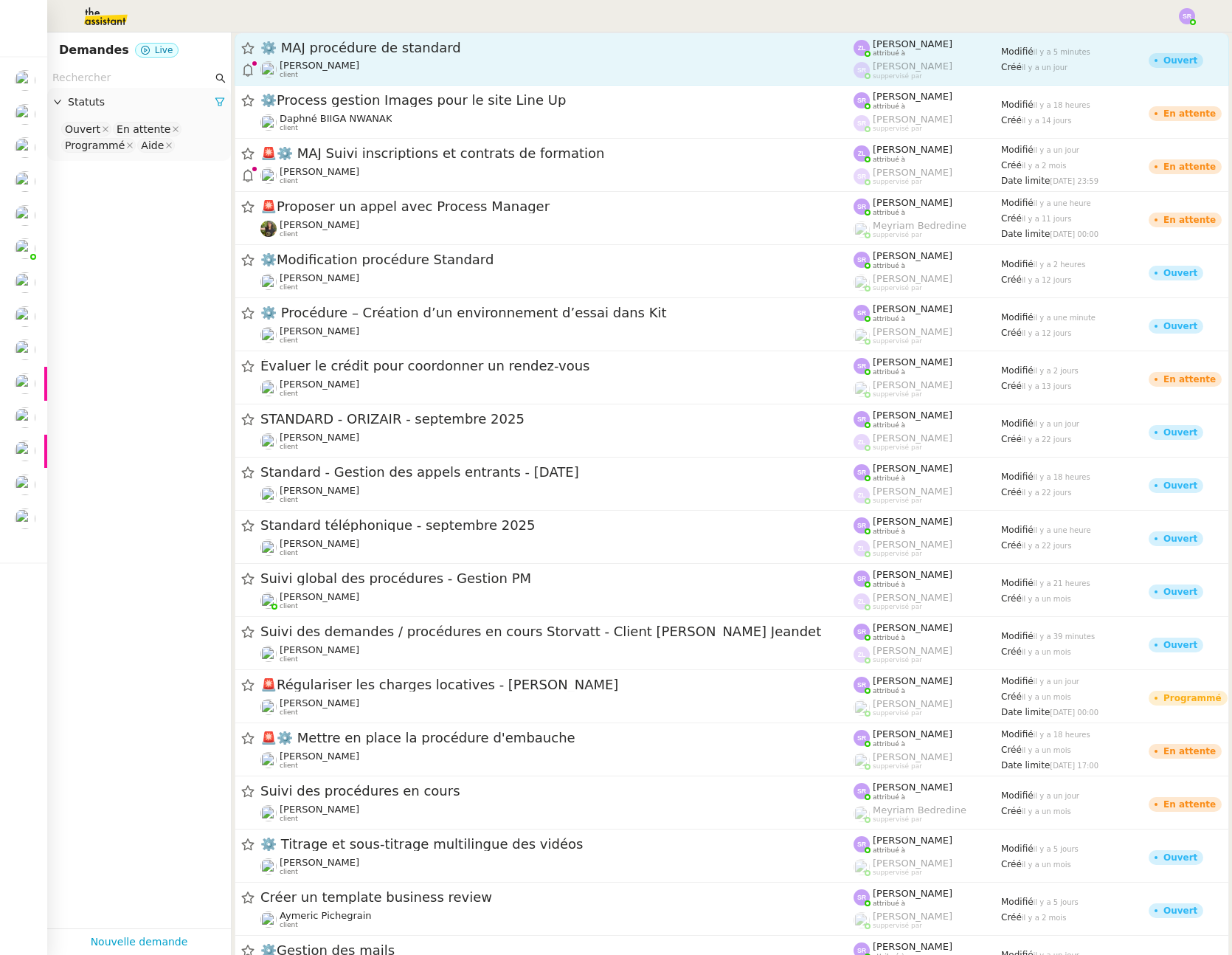
click at [511, 61] on div "Thomas SOULIER client" at bounding box center [557, 69] width 593 height 19
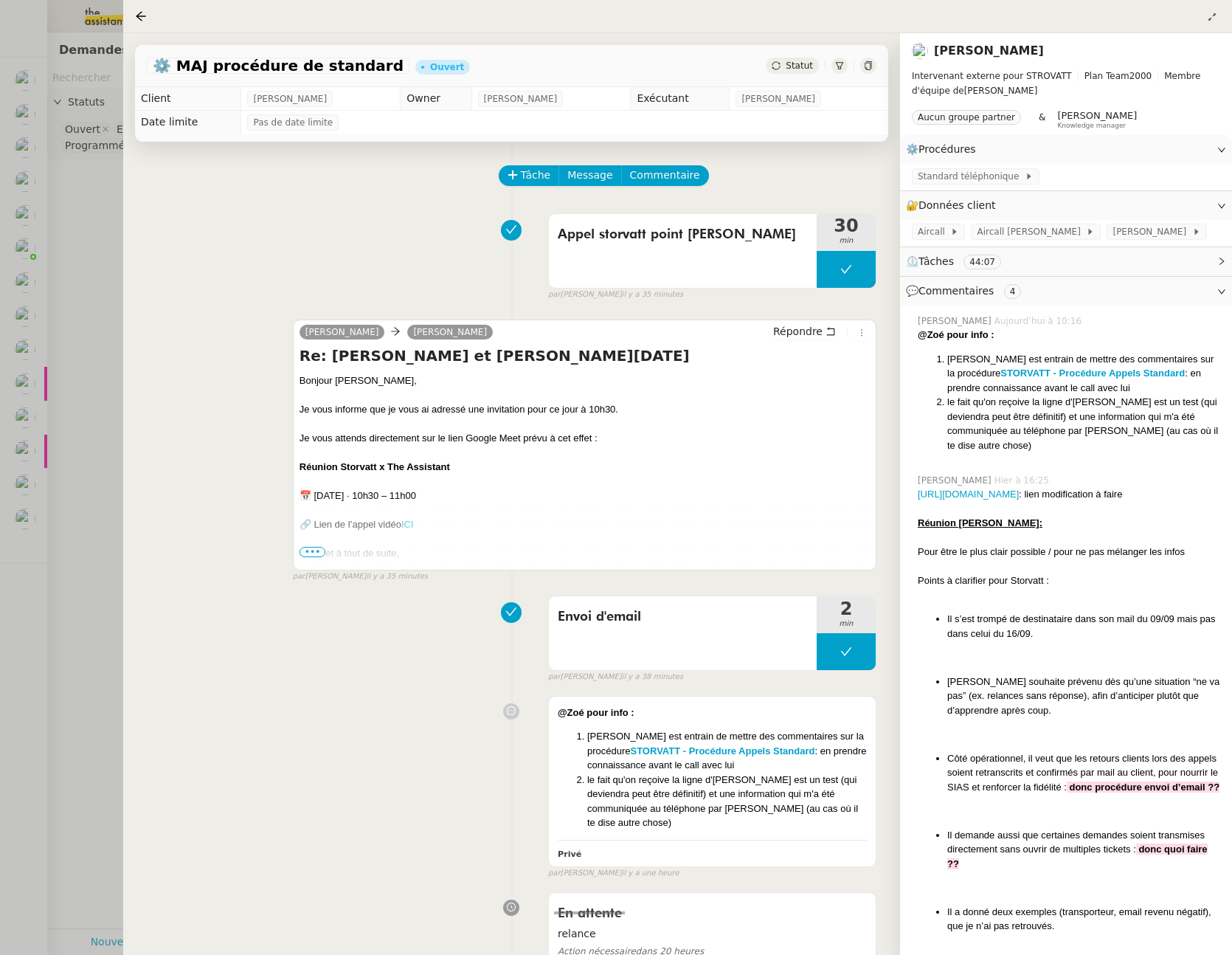
click at [75, 252] on div at bounding box center [616, 477] width 1232 height 955
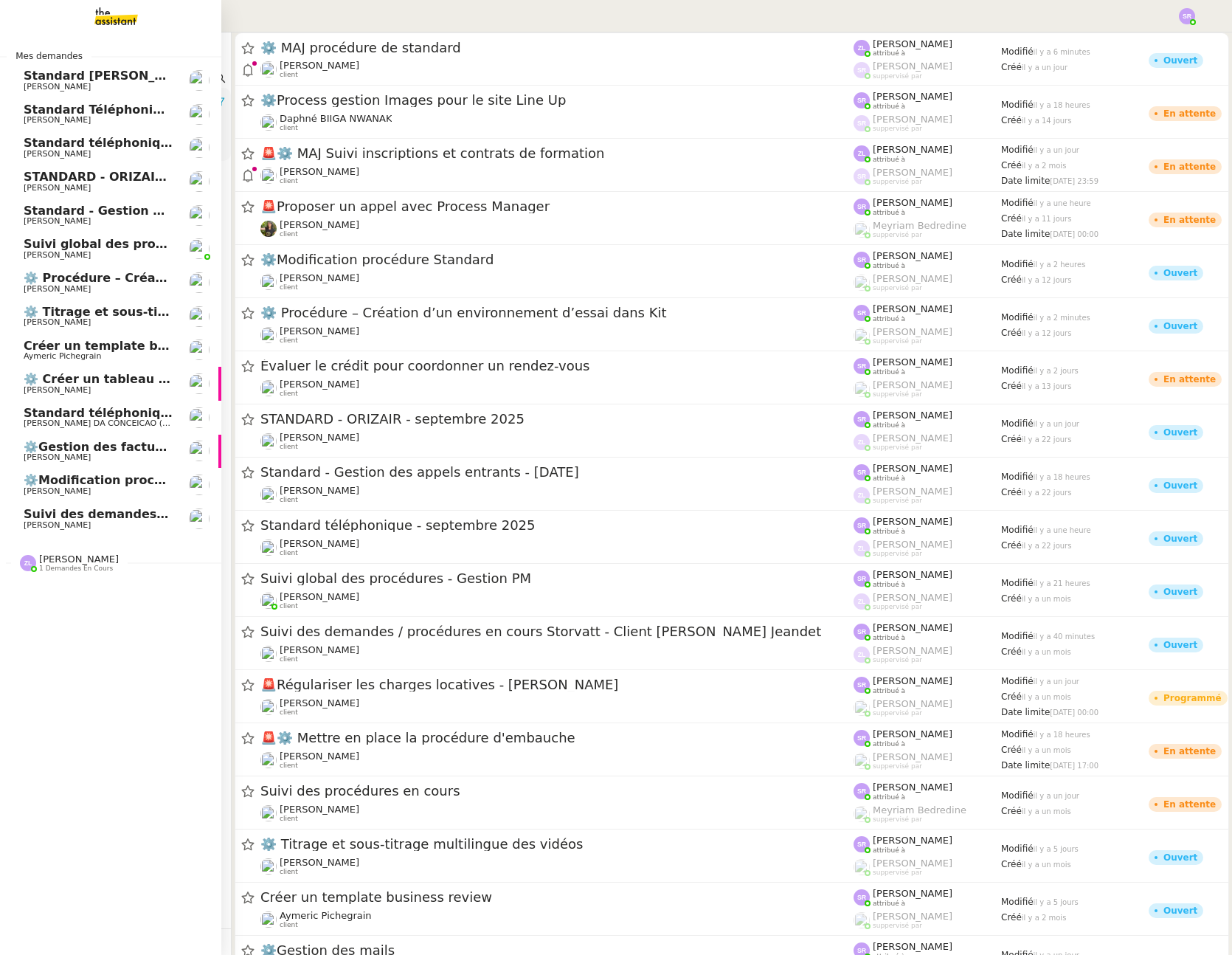
click at [102, 271] on link "⚙️ Procédure – Création d’un environnement d’essai dans Kit [PERSON_NAME]" at bounding box center [111, 283] width 221 height 34
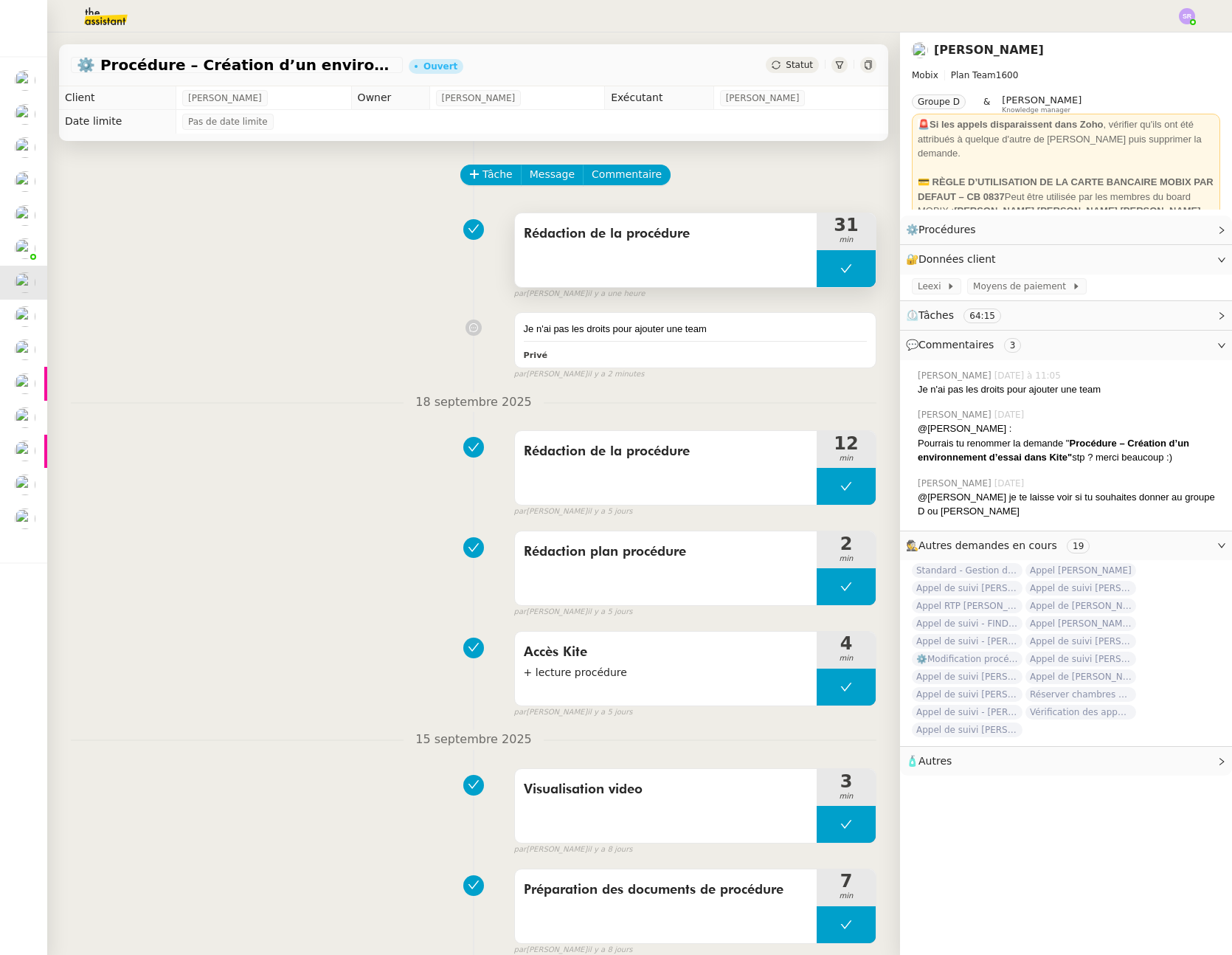
click at [817, 271] on button at bounding box center [847, 269] width 59 height 37
click at [830, 269] on icon at bounding box center [832, 268] width 5 height 8
click at [829, 277] on div at bounding box center [847, 269] width 59 height 37
click at [826, 269] on icon at bounding box center [832, 269] width 12 height 12
click at [817, 263] on div at bounding box center [847, 269] width 59 height 37
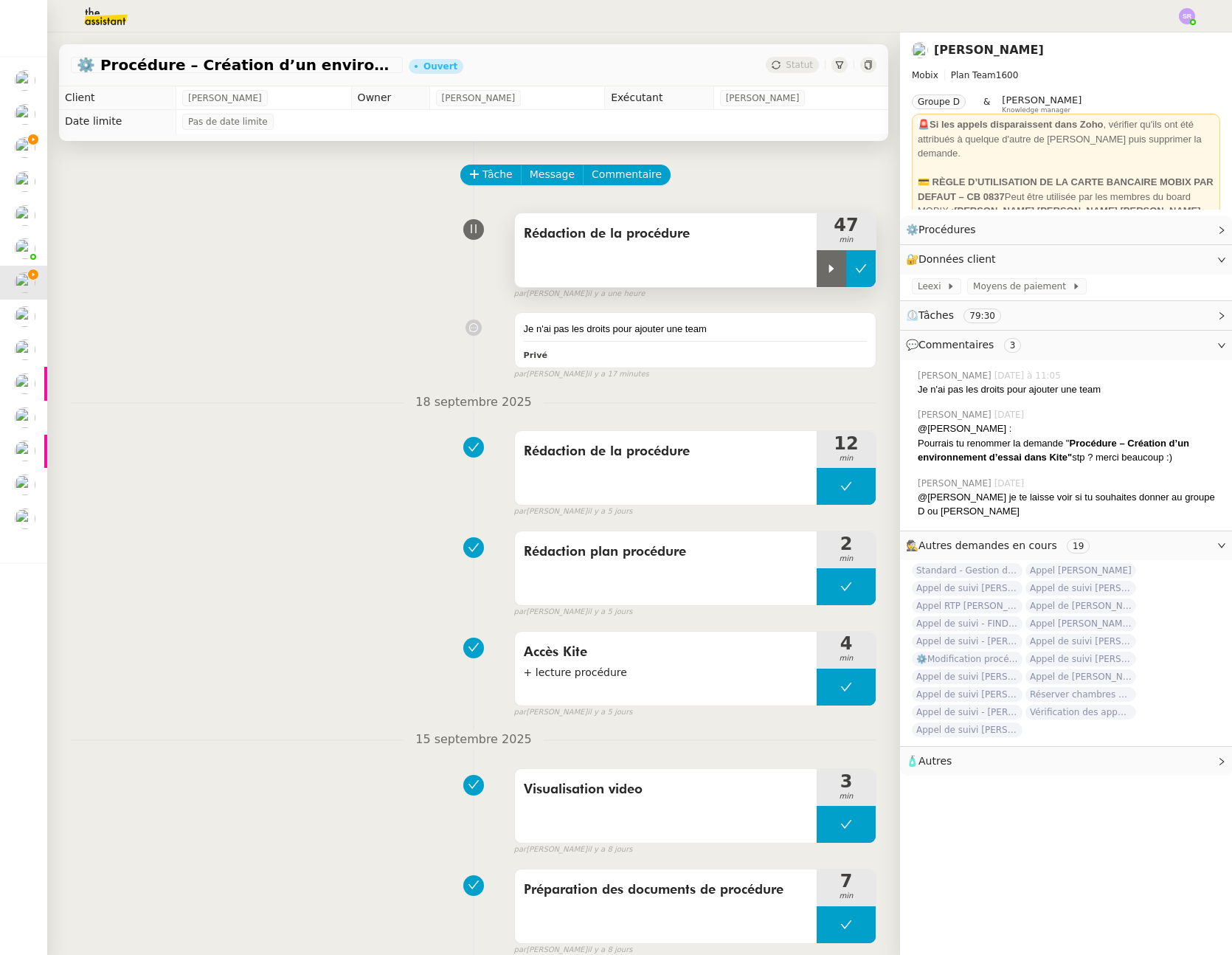
click at [856, 266] on icon at bounding box center [861, 269] width 12 height 12
click at [489, 173] on span "Tâche" at bounding box center [498, 174] width 30 height 17
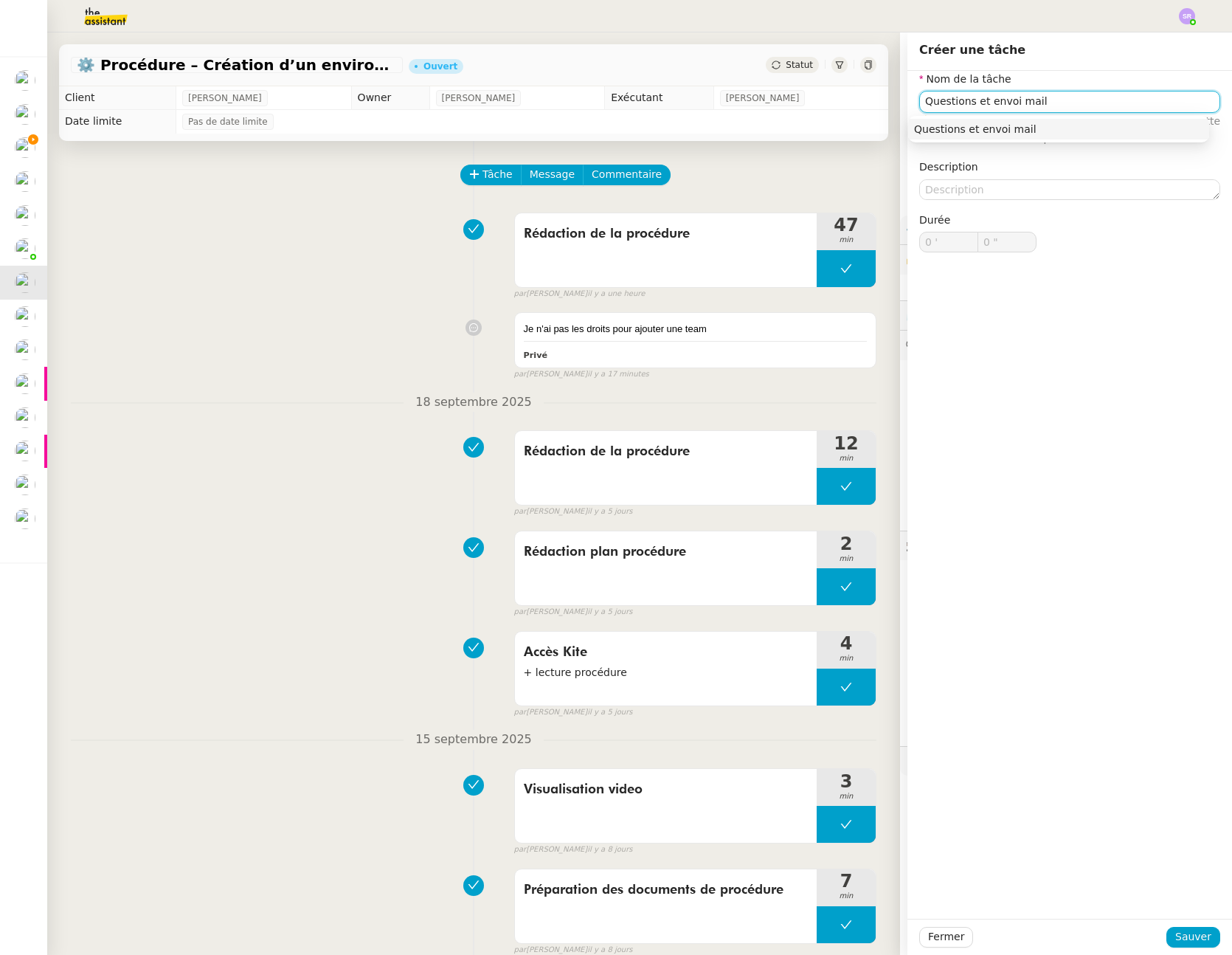
click at [1177, 124] on div "Questions et envoi mail" at bounding box center [1059, 129] width 289 height 13
type input "Questions et envoi mail"
click at [1181, 942] on span "Sauver" at bounding box center [1194, 937] width 36 height 17
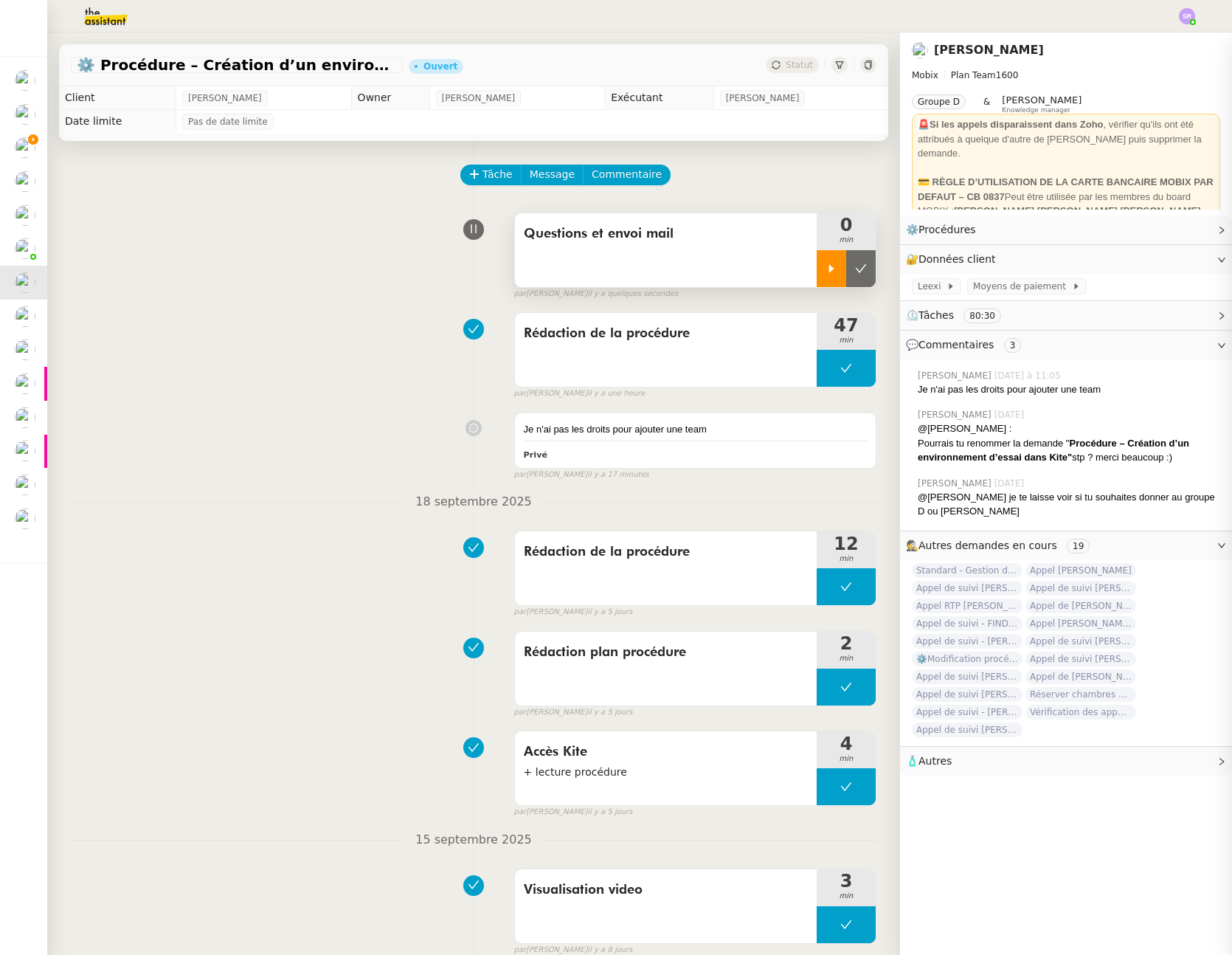
click at [817, 278] on div at bounding box center [832, 269] width 30 height 37
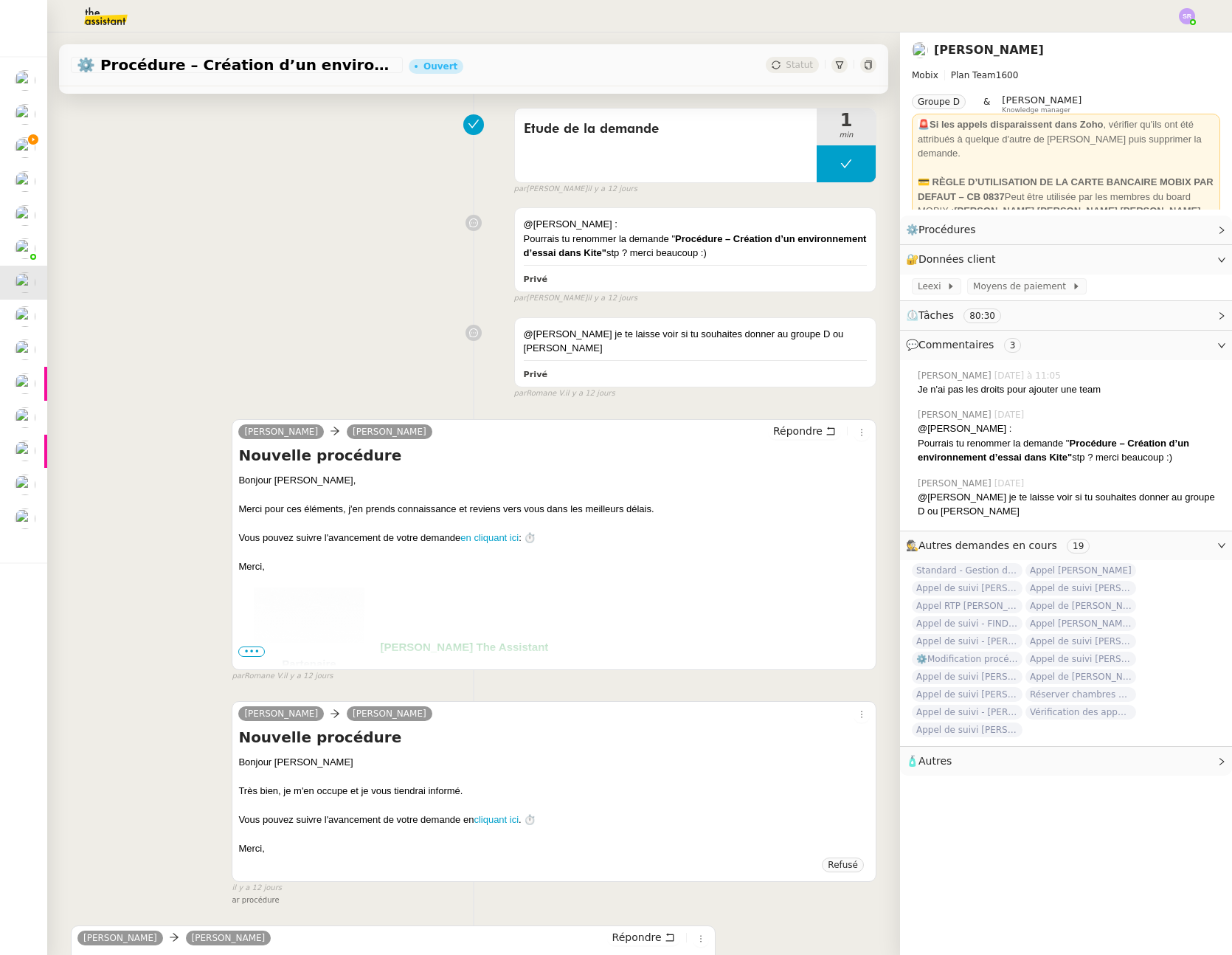
scroll to position [1378, 0]
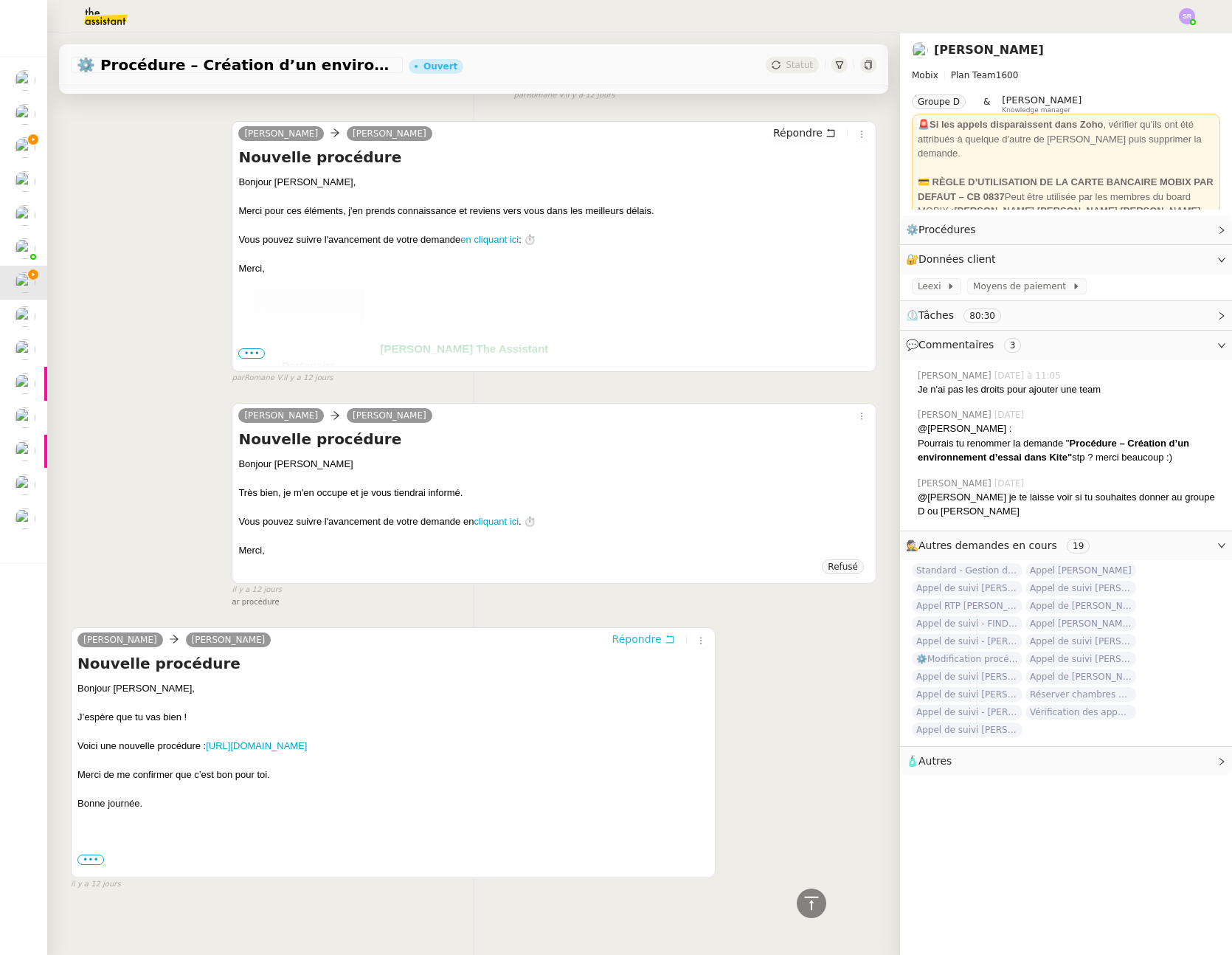
drag, startPoint x: 612, startPoint y: 624, endPoint x: 619, endPoint y: 596, distance: 28.9
click at [613, 632] on span "Répondre" at bounding box center [637, 639] width 49 height 15
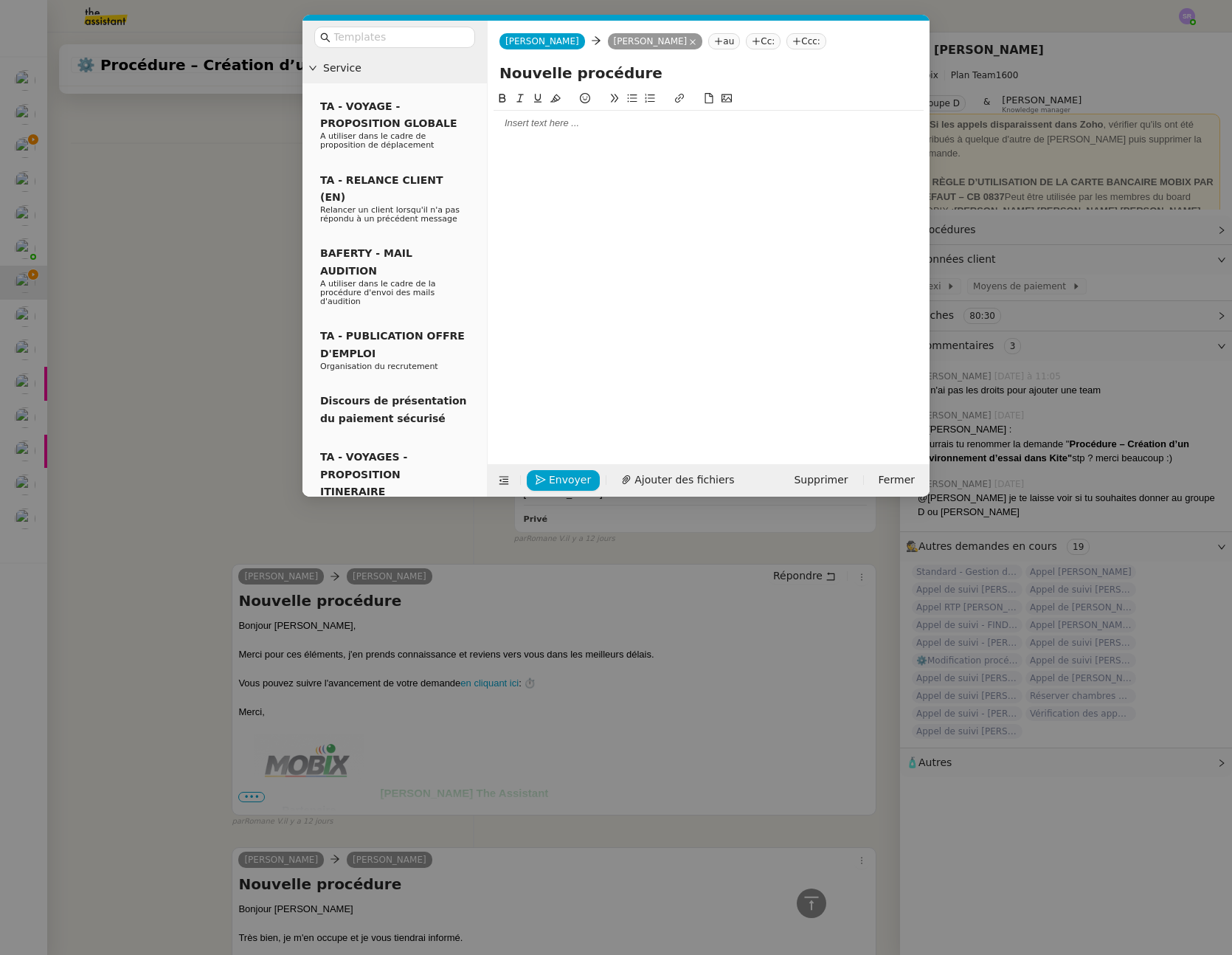
scroll to position [1049, 0]
drag, startPoint x: 670, startPoint y: 72, endPoint x: 441, endPoint y: 80, distance: 229.1
click at [441, 80] on nz-layout "Service TA - VOYAGE - PROPOSITION GLOBALE A utiliser dans le cadre de propositi…" at bounding box center [616, 258] width 627 height 476
click at [194, 145] on nz-modal-container "Service TA - VOYAGE - PROPOSITION GLOBALE A utiliser dans le cadre de propositi…" at bounding box center [616, 477] width 1232 height 955
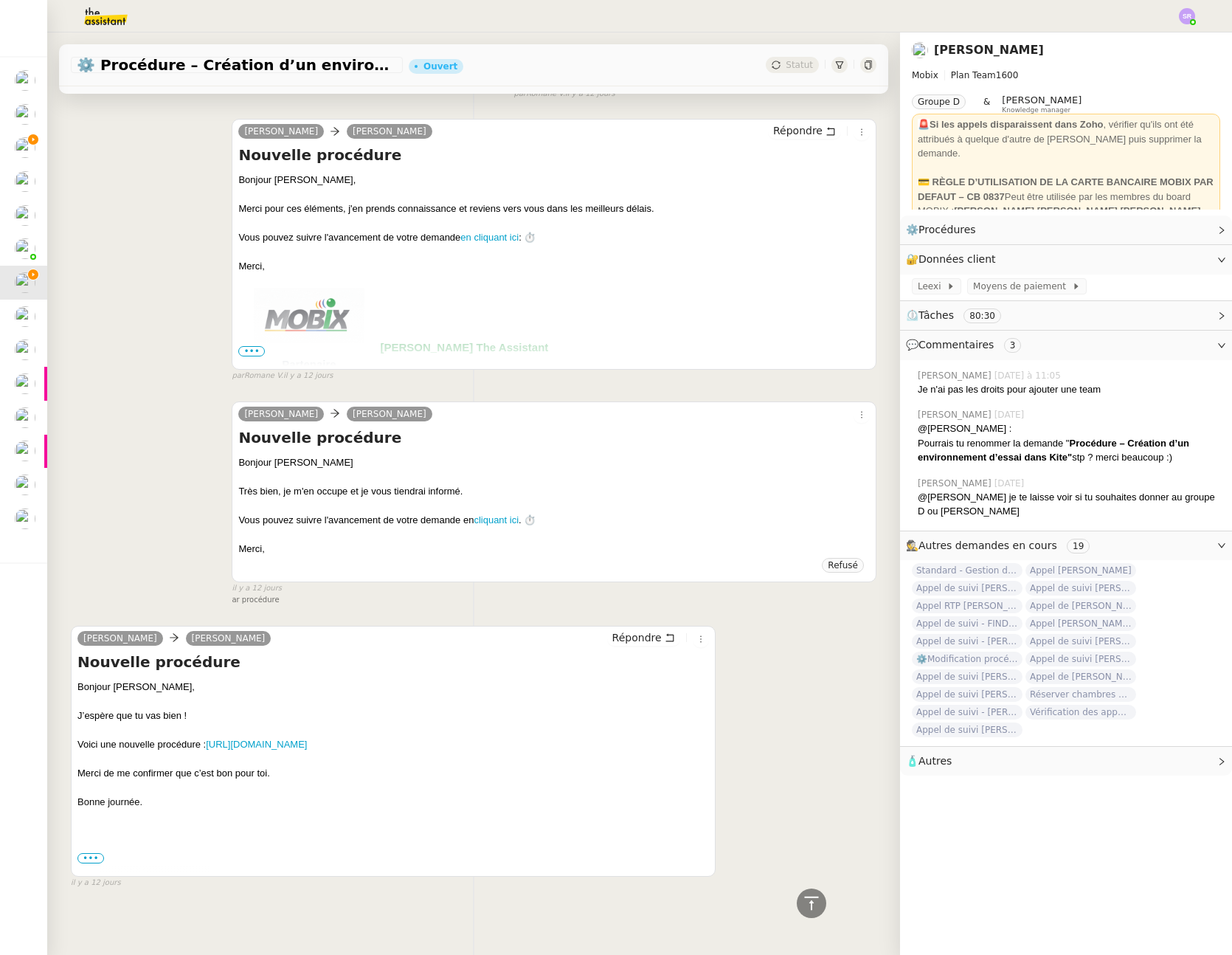
click at [123, 63] on span "⚙️ Procédure – Création d’un environnement d’essai dans Kit" at bounding box center [237, 65] width 320 height 15
drag, startPoint x: 97, startPoint y: 66, endPoint x: 375, endPoint y: 63, distance: 278.0
click at [375, 63] on span "⚙️ Procédure – Création d’un environnement d’essai dans Kit" at bounding box center [237, 65] width 320 height 15
copy span "Procédure – Création d’un environnement"
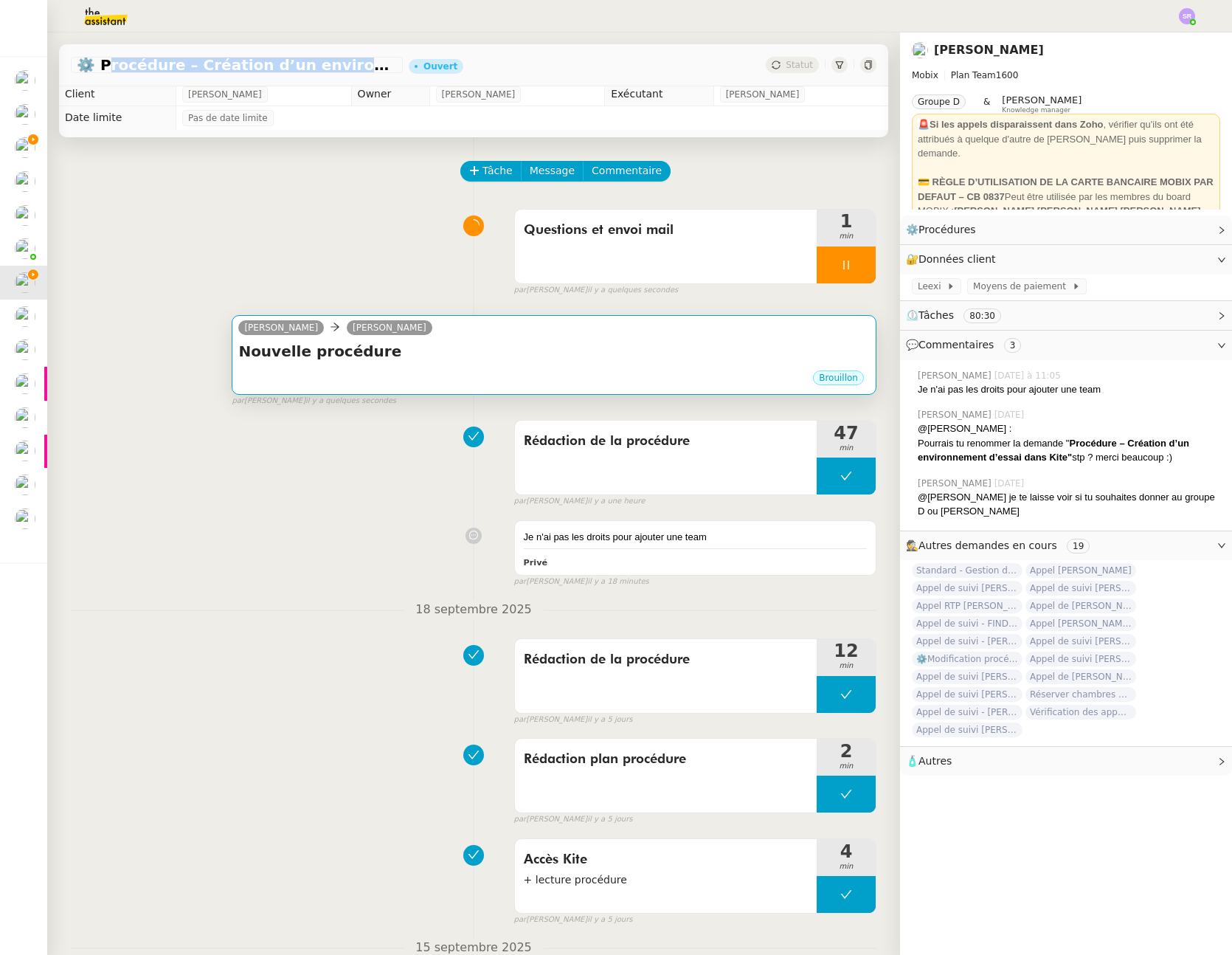
scroll to position [0, 0]
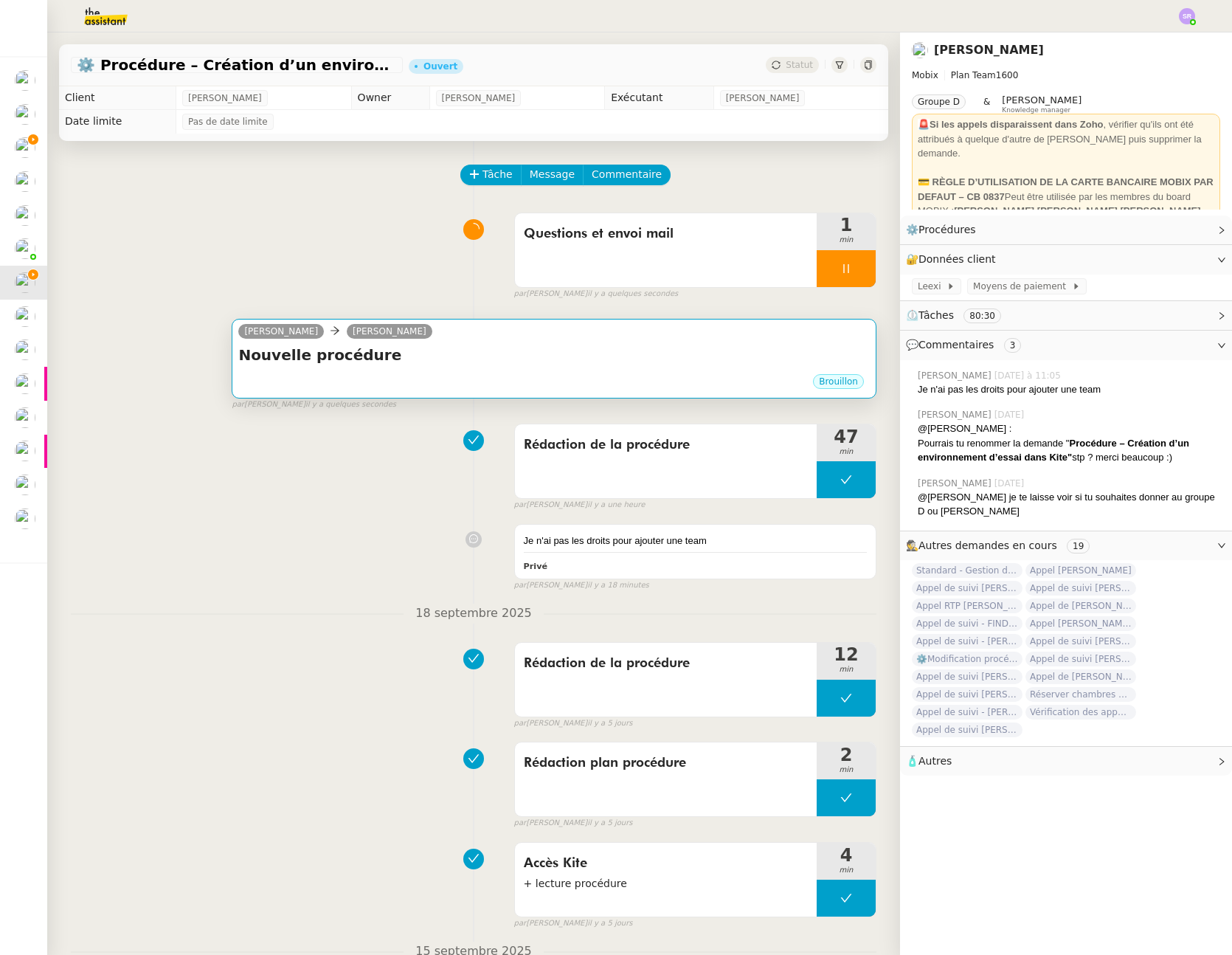
click at [623, 390] on div "Brouillon" at bounding box center [554, 384] width 632 height 22
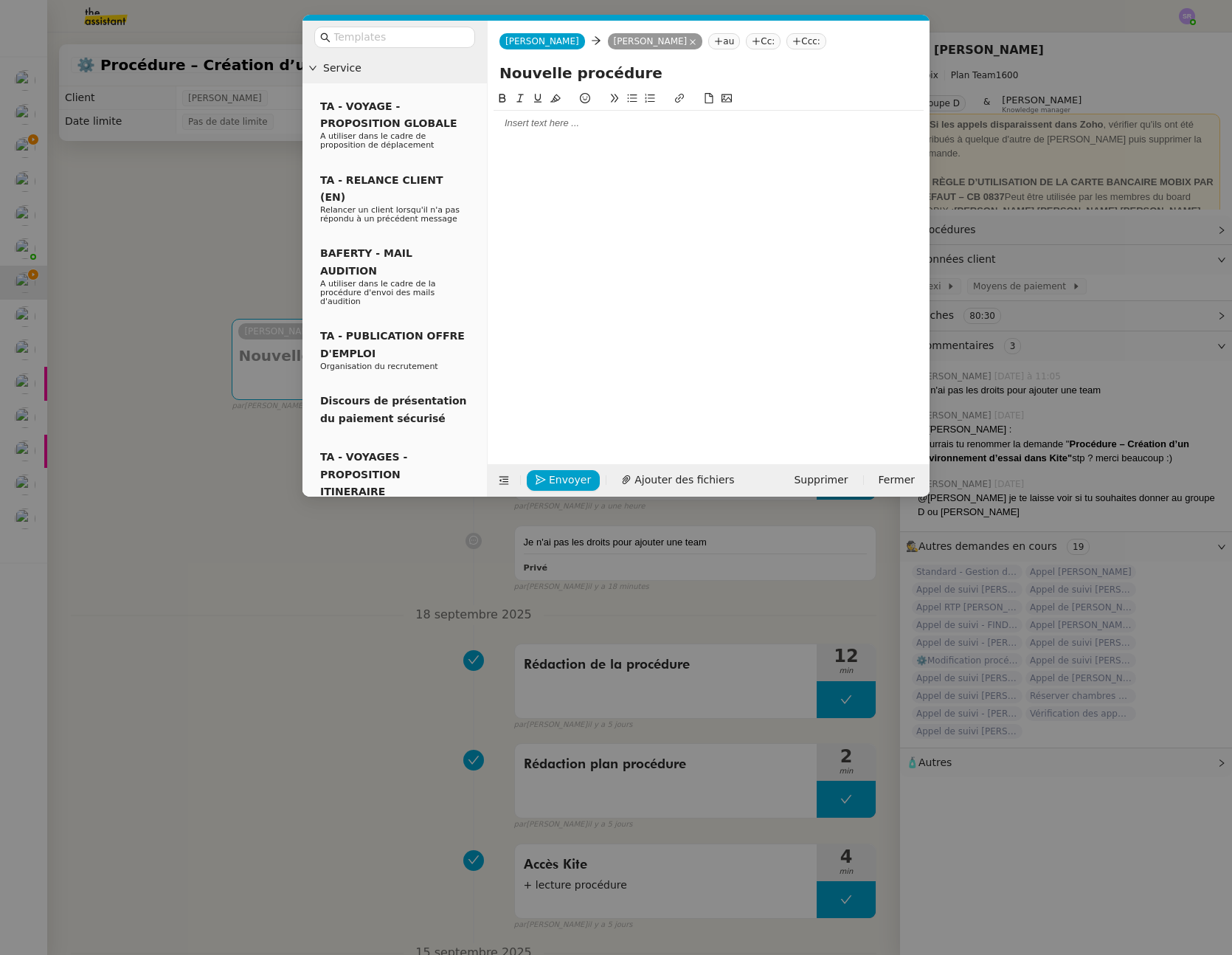
click at [662, 81] on input "Nouvelle procédure" at bounding box center [709, 73] width 419 height 22
drag, startPoint x: 591, startPoint y: 77, endPoint x: 477, endPoint y: 75, distance: 114.0
click at [472, 69] on nz-layout "Service TA - VOYAGE - PROPOSITION GLOBALE A utiliser dans le cadre de propositi…" at bounding box center [616, 258] width 627 height 476
paste input "Procédure – Création d’un environnement"
type input "Procédure – Création d’un environnement"
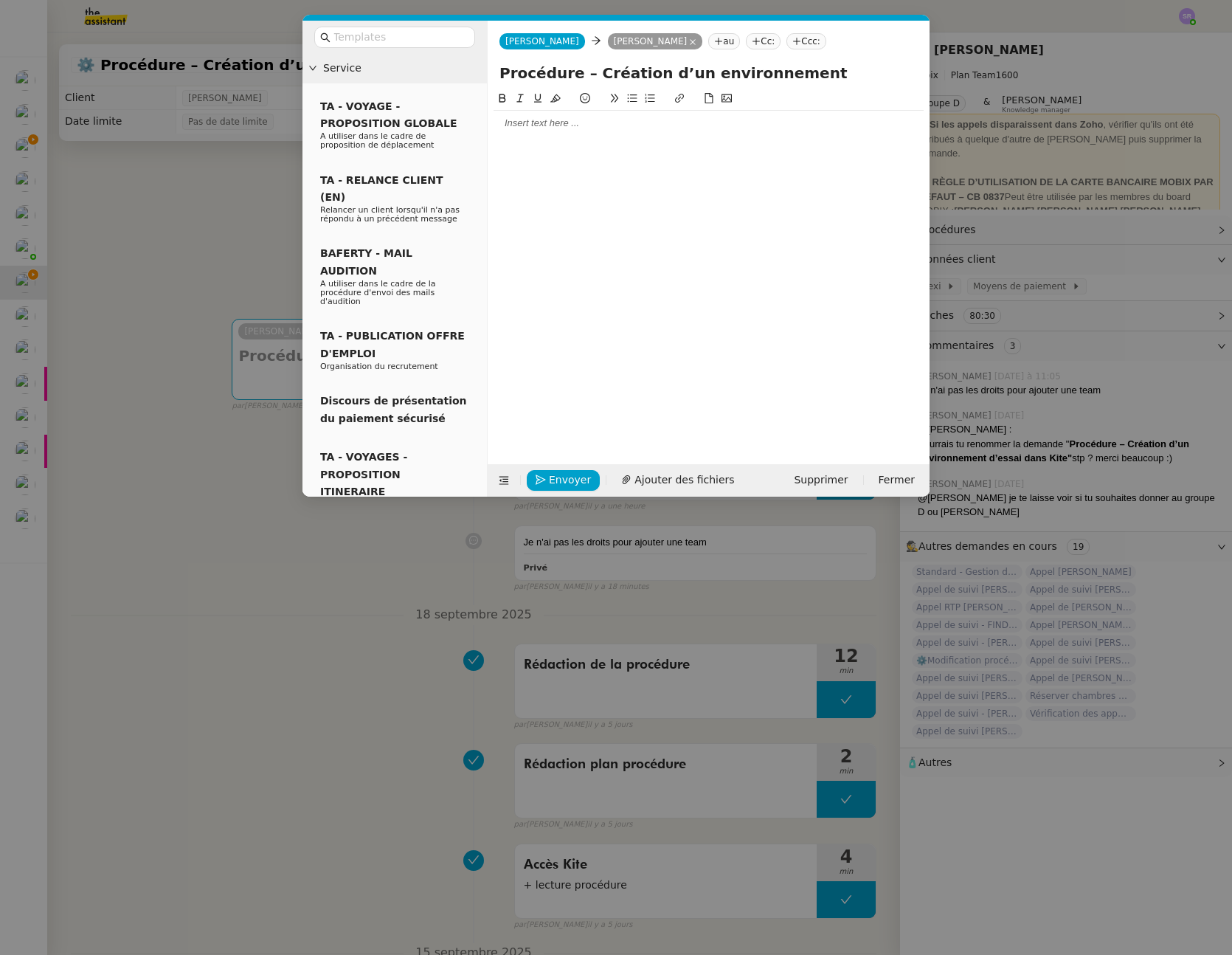
click at [782, 210] on div at bounding box center [709, 266] width 430 height 351
click at [192, 257] on nz-modal-container "Service TA - VOYAGE - PROPOSITION GLOBALE A utiliser dans le cadre de propositi…" at bounding box center [616, 477] width 1232 height 955
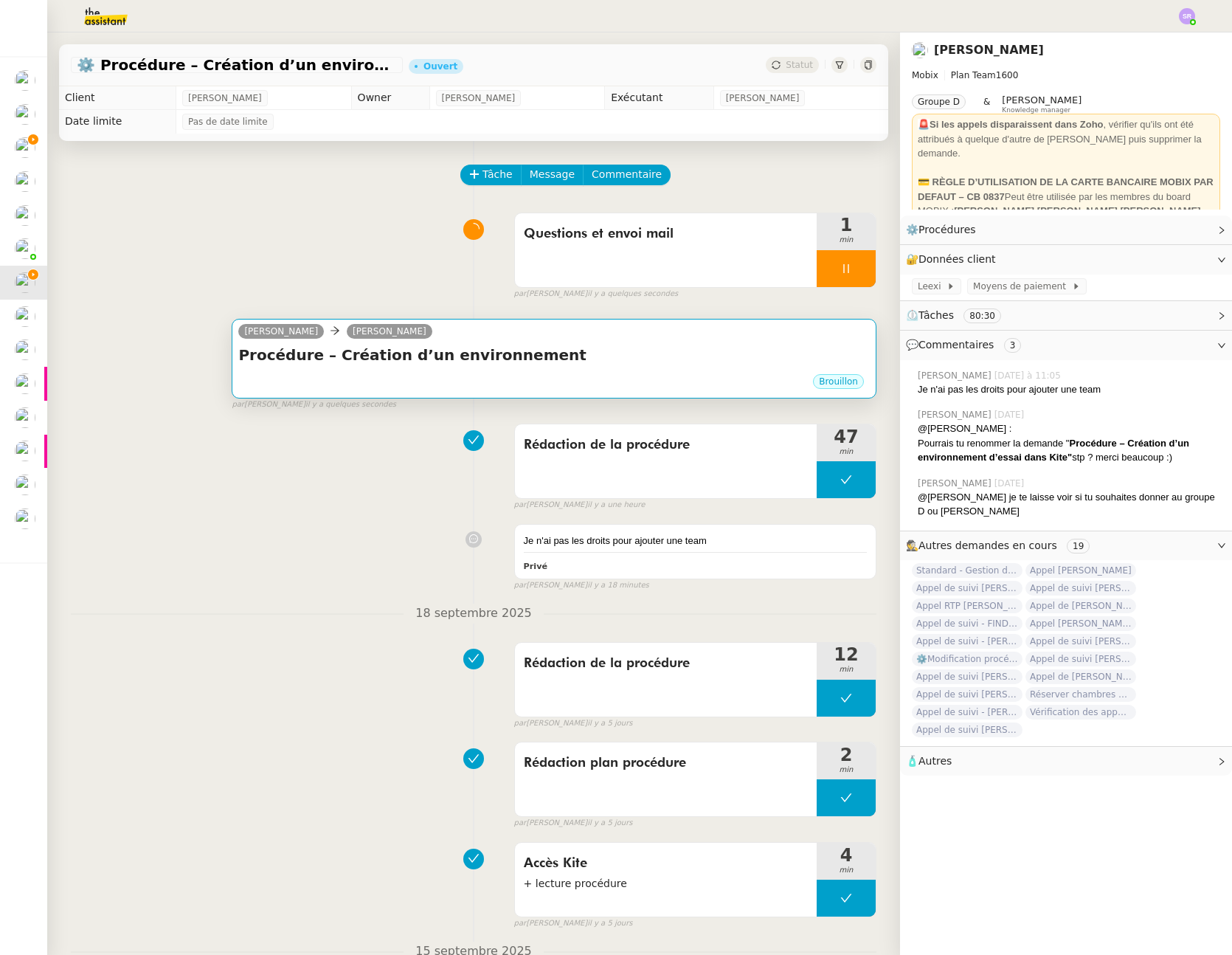
click at [566, 352] on h4 "Procédure – Création d’un environnement" at bounding box center [554, 355] width 632 height 21
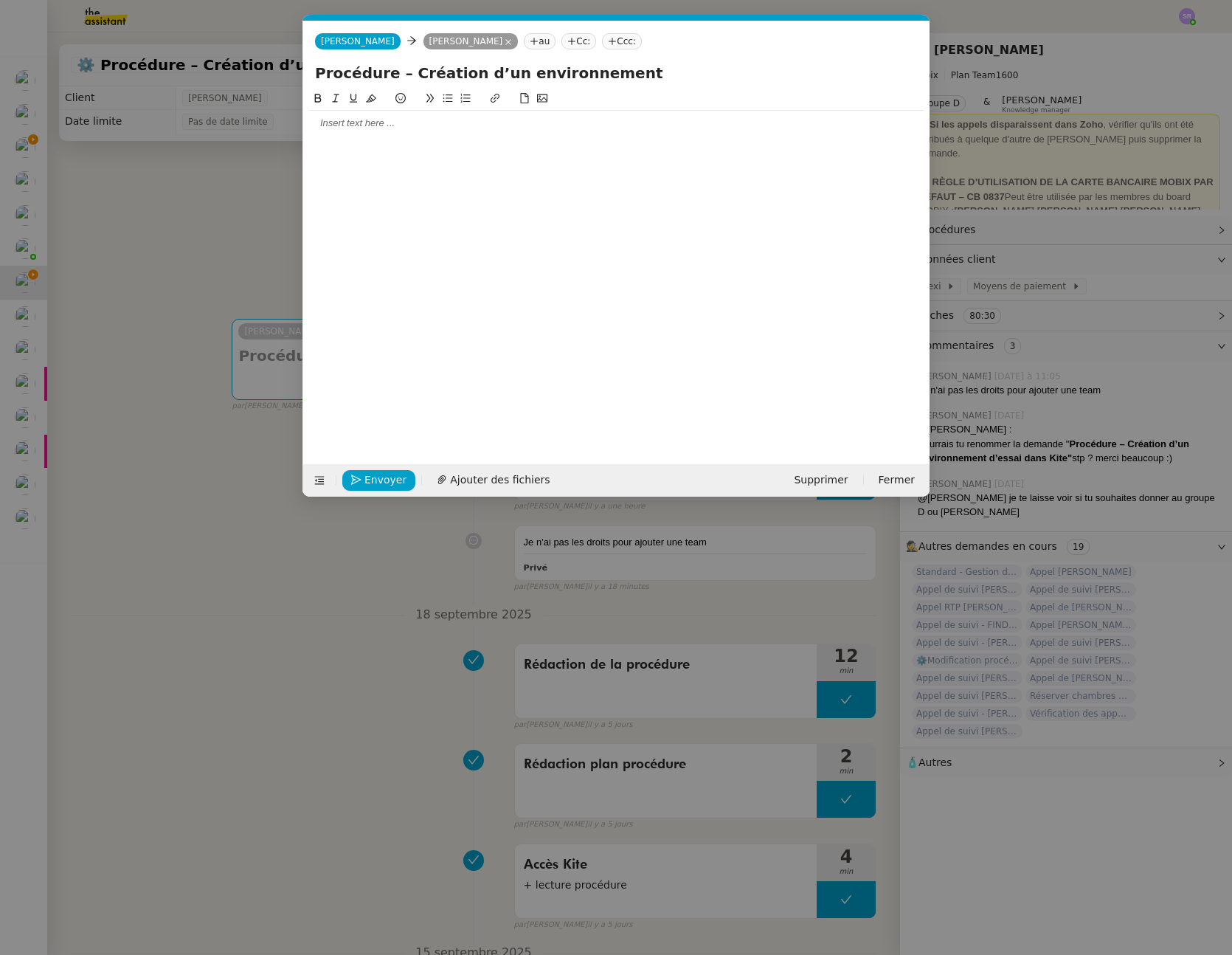
scroll to position [0, 31]
click at [685, 71] on input "Procédure – Création d’un environnement" at bounding box center [616, 73] width 603 height 22
paste input "d’essai dans Kite"
type input "Procédure – Création d’un environnement d’essai dans Kite"
click at [656, 164] on div at bounding box center [616, 266] width 615 height 351
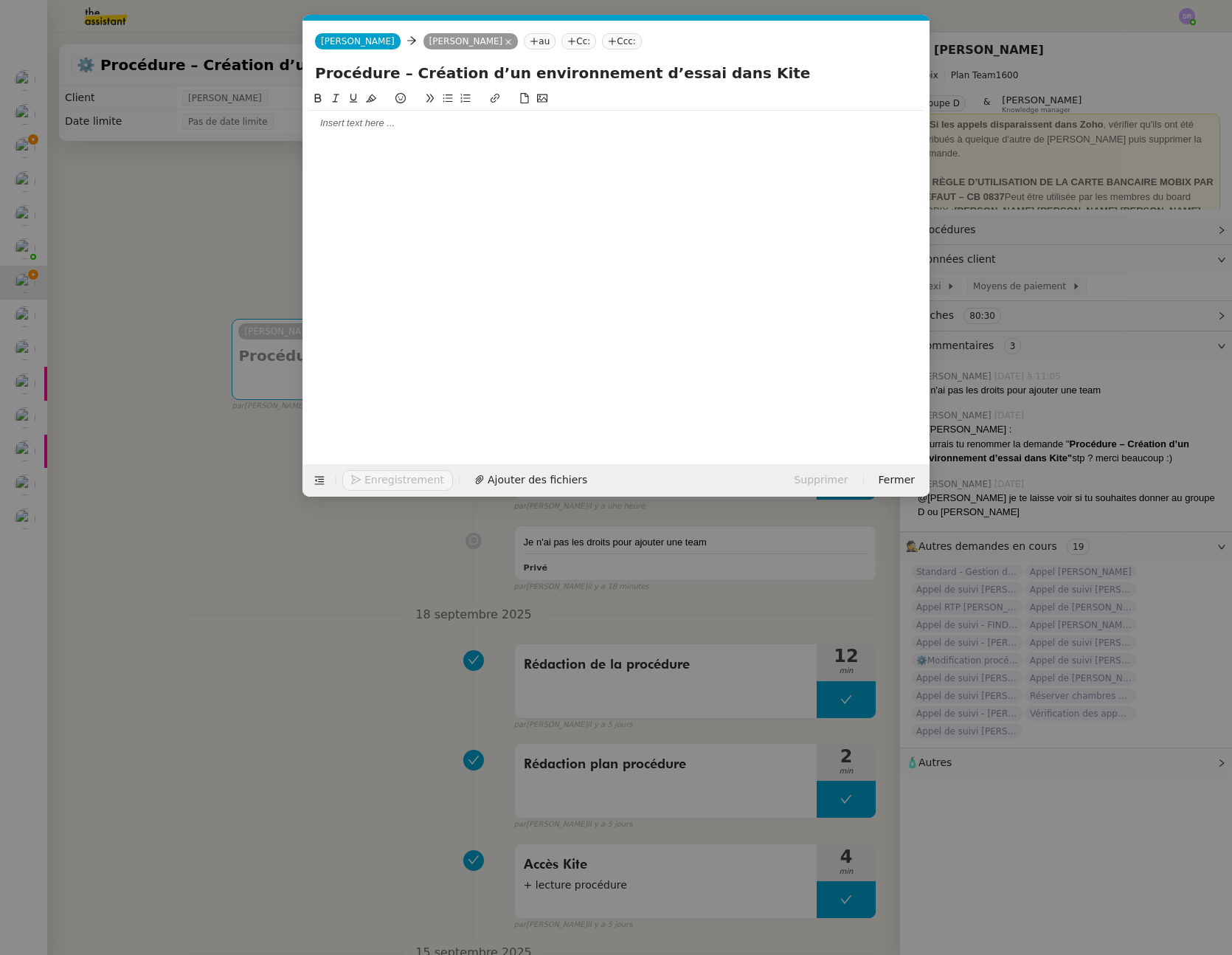
click at [684, 137] on div at bounding box center [616, 266] width 615 height 351
click at [703, 122] on div at bounding box center [616, 123] width 615 height 13
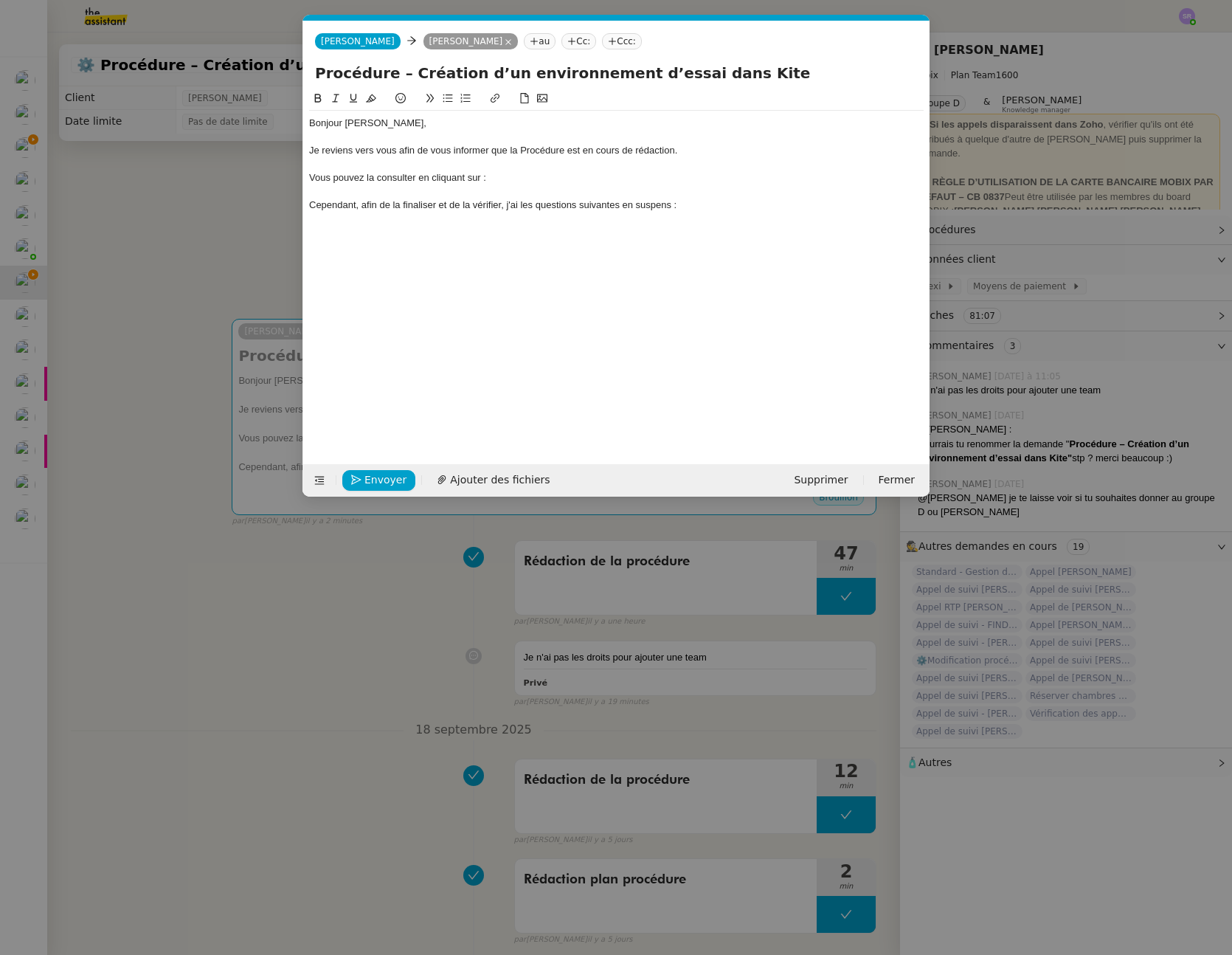
click at [240, 247] on nz-modal-container "Service TA - VOYAGE - PROPOSITION GLOBALE A utiliser dans le cadre de propositi…" at bounding box center [616, 477] width 1232 height 955
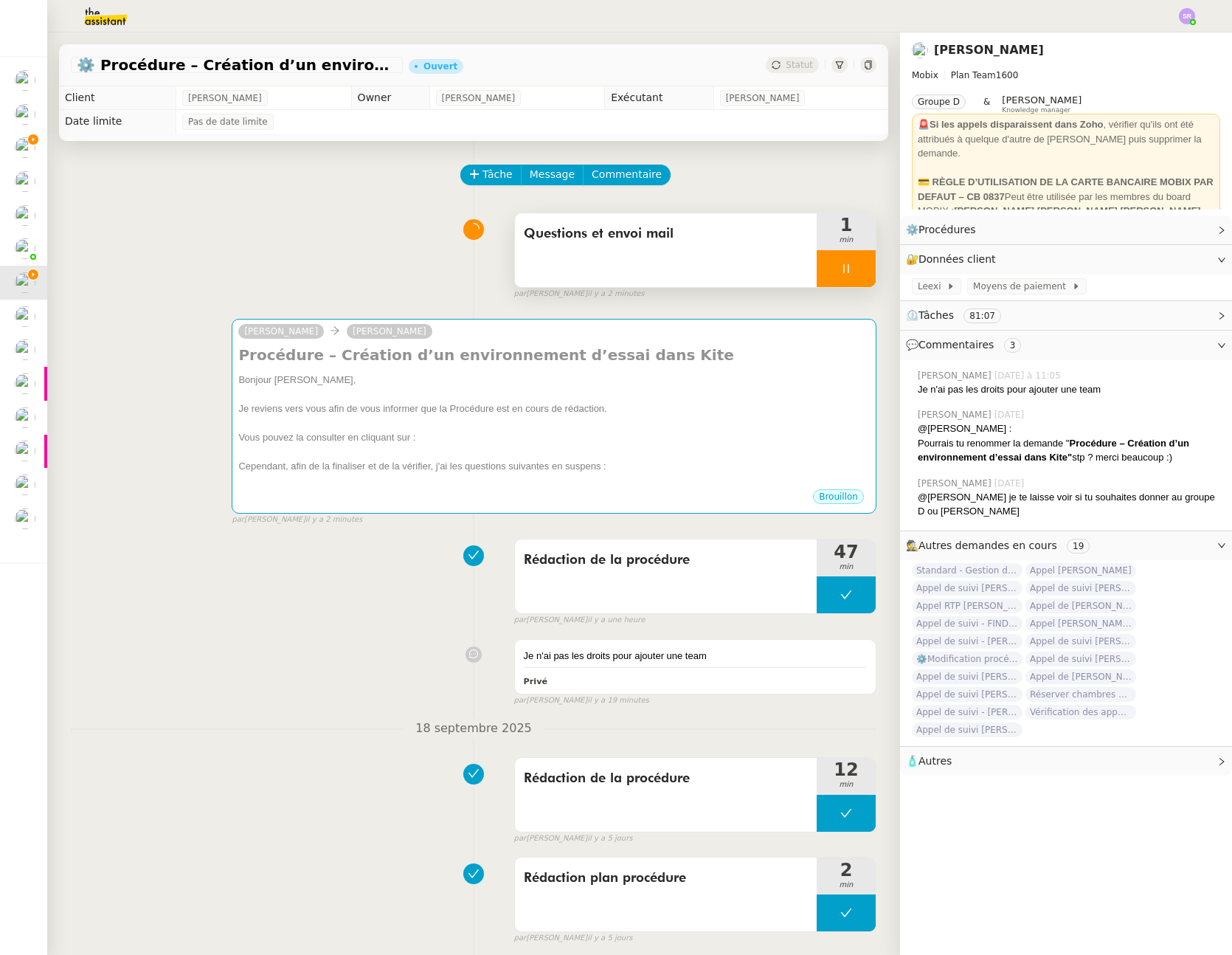
click at [819, 264] on div at bounding box center [847, 269] width 59 height 37
click at [817, 277] on div at bounding box center [832, 269] width 30 height 37
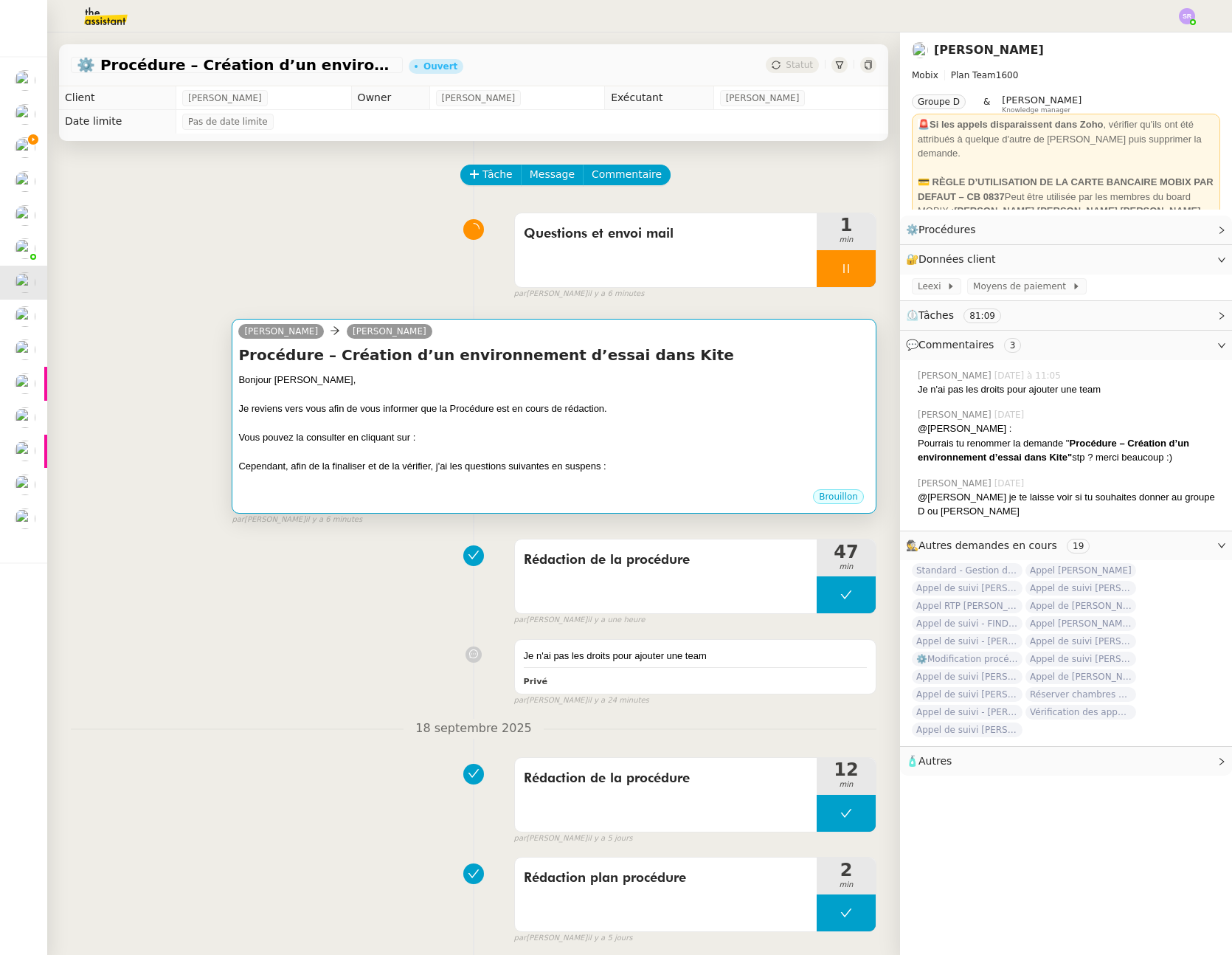
click at [607, 464] on div "Cependant, afin de la finaliser et de la vérifier, j'ai les questions suivantes…" at bounding box center [554, 466] width 632 height 15
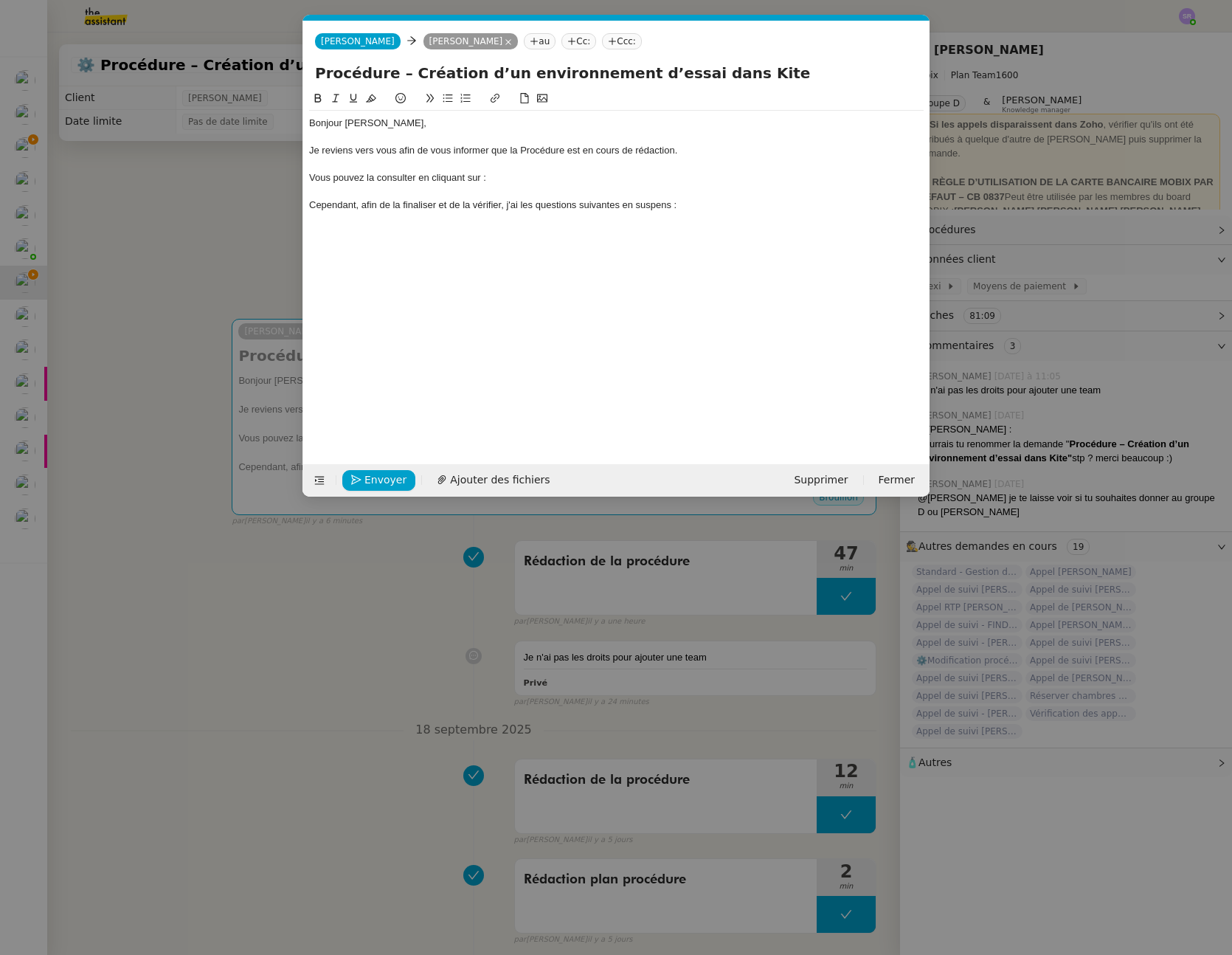
click at [692, 206] on div "Cependant, afin de la finaliser et de la vérifier, j'ai les questions suivantes…" at bounding box center [616, 205] width 615 height 13
click at [734, 199] on div "Cependant, afin de la finaliser et de la vérifier, j'ai les questions suivantes…" at bounding box center [616, 205] width 615 height 13
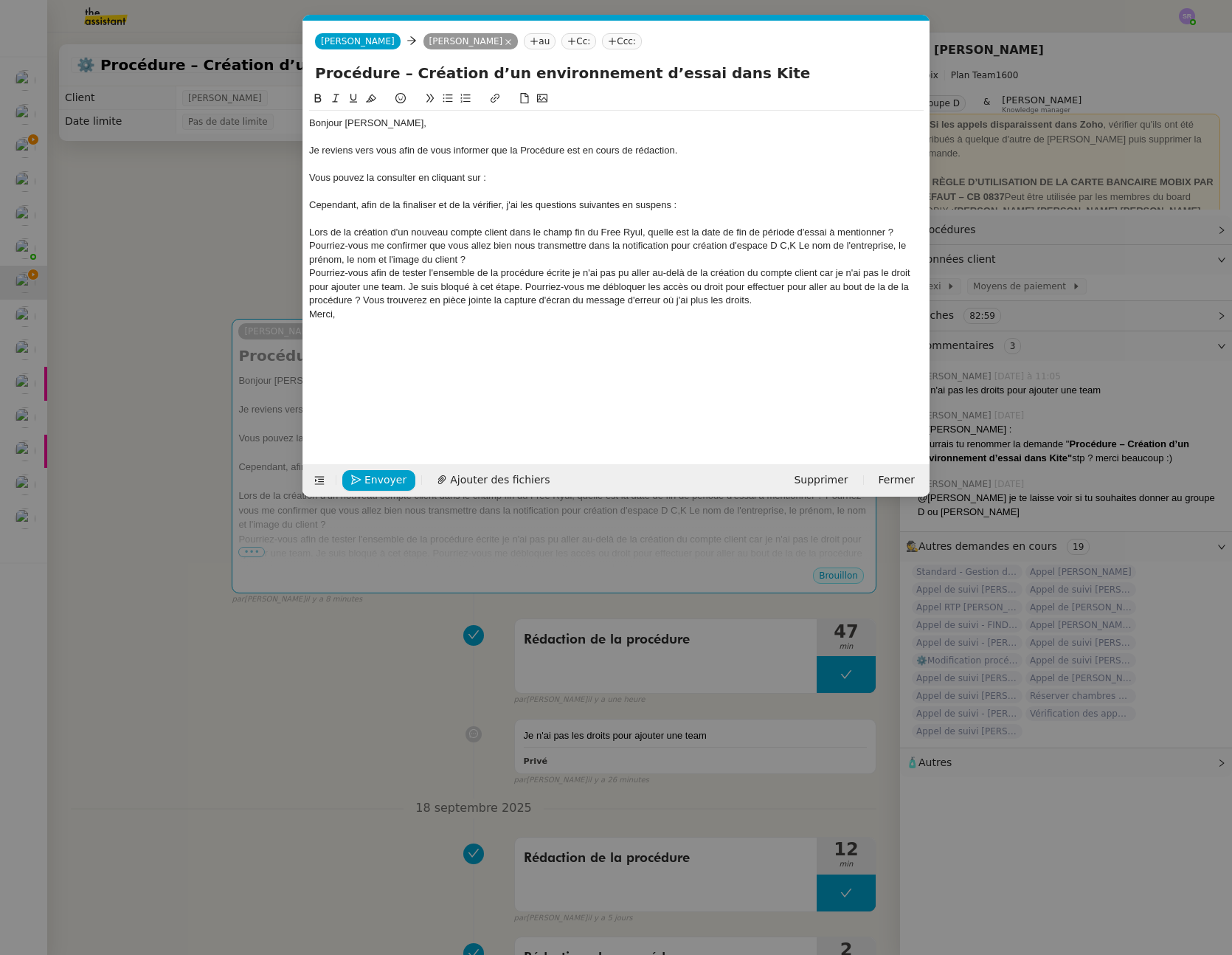
click at [810, 298] on div "Pourriez-vous afin de tester l'ensemble de la procédure écrite je n'ai pas pu a…" at bounding box center [616, 286] width 615 height 41
click at [518, 356] on div "Bonjour Florian, Je reviens vers vous afin de vous informer que la Procédure es…" at bounding box center [616, 266] width 615 height 351
click at [405, 330] on div "Merci," at bounding box center [616, 328] width 615 height 13
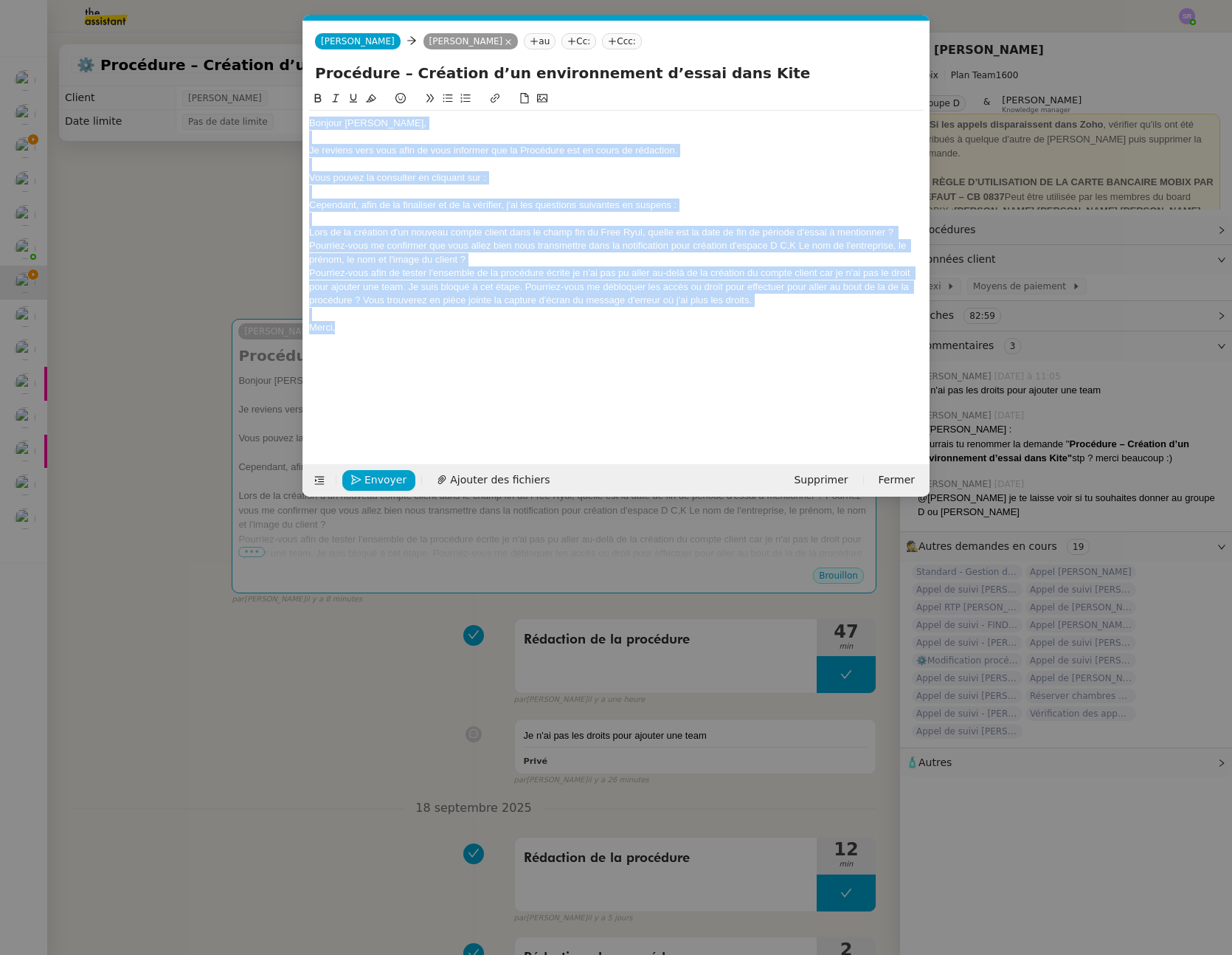
drag, startPoint x: 405, startPoint y: 332, endPoint x: 311, endPoint y: 121, distance: 231.0
click at [309, 121] on div "Bonjour Florian, Je reviens vers vous afin de vous informer que la Procédure es…" at bounding box center [616, 225] width 615 height 230
copy div "Bonjour Florian, Je reviens vers vous afin de vous informer que la Procédure es…"
click at [759, 295] on div "Pourriez-vous afin de tester l'ensemble de la procédure écrite je n'ai pas pu a…" at bounding box center [616, 286] width 615 height 41
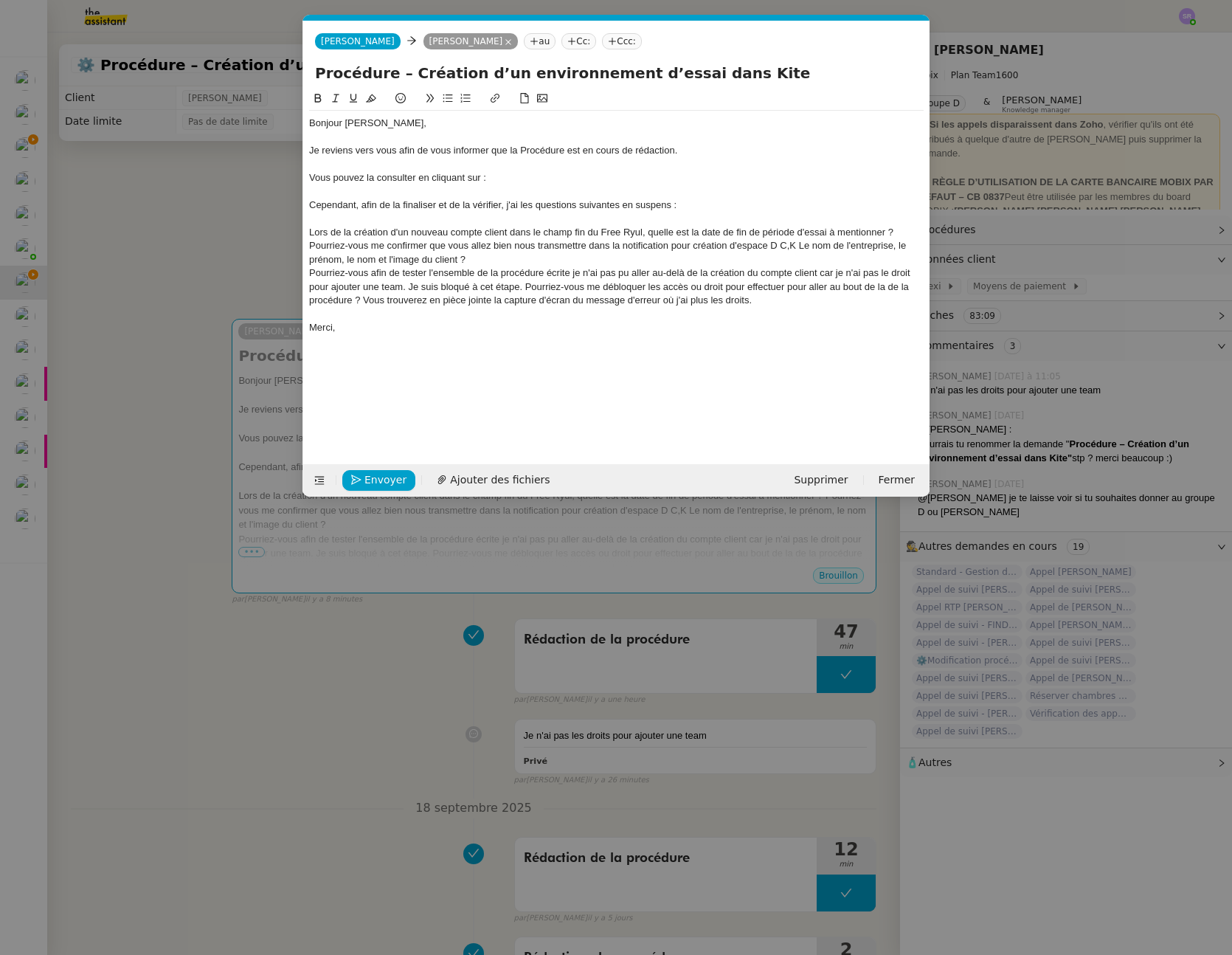
click at [769, 298] on div "Pourriez-vous afin de tester l'ensemble de la procédure écrite je n'ai pas pu a…" at bounding box center [616, 286] width 615 height 41
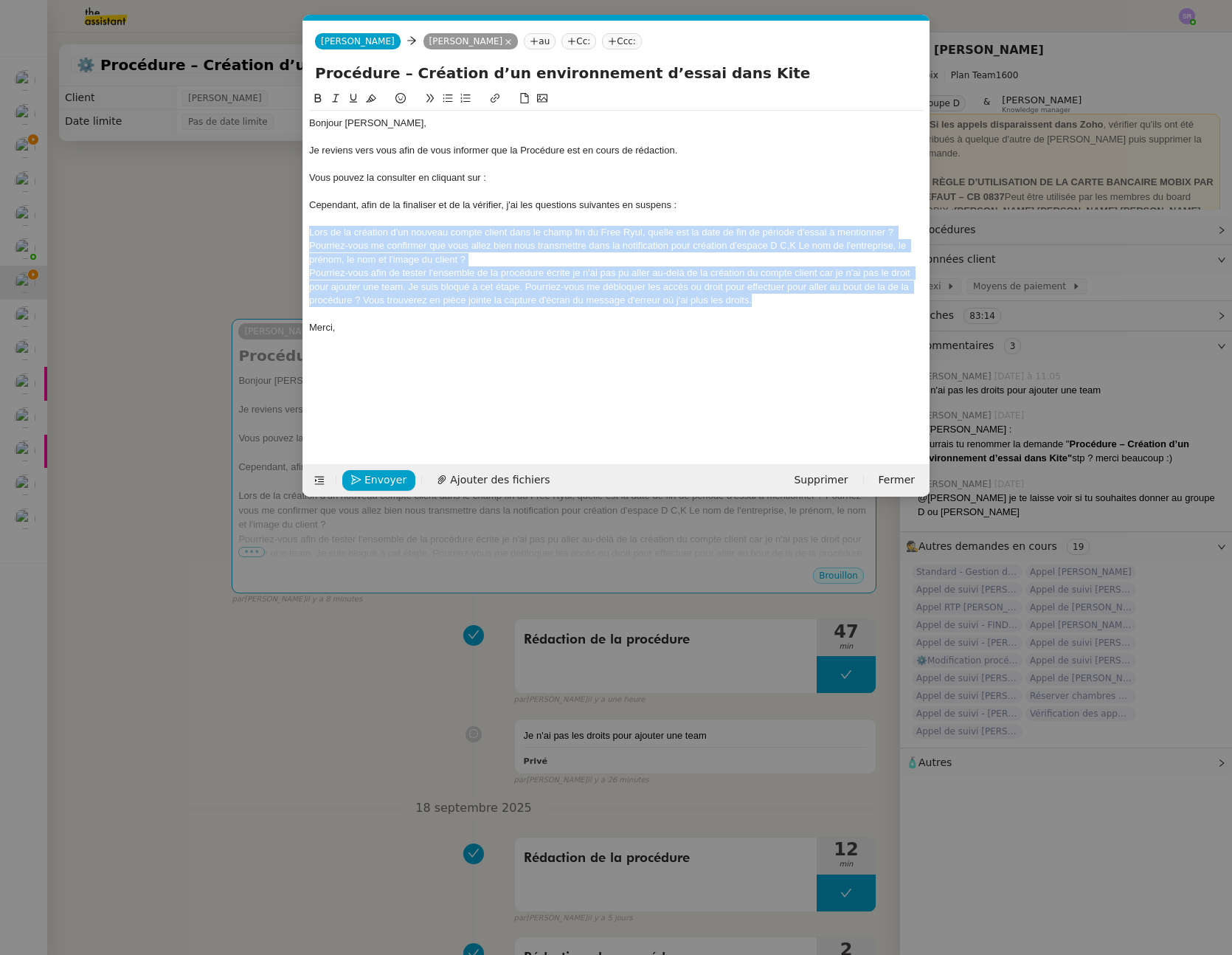
drag, startPoint x: 765, startPoint y: 297, endPoint x: 300, endPoint y: 230, distance: 469.8
click at [300, 230] on nz-modal-container "Service TA - VOYAGE - PROPOSITION GLOBALE A utiliser dans le cadre de propositi…" at bounding box center [616, 477] width 1232 height 955
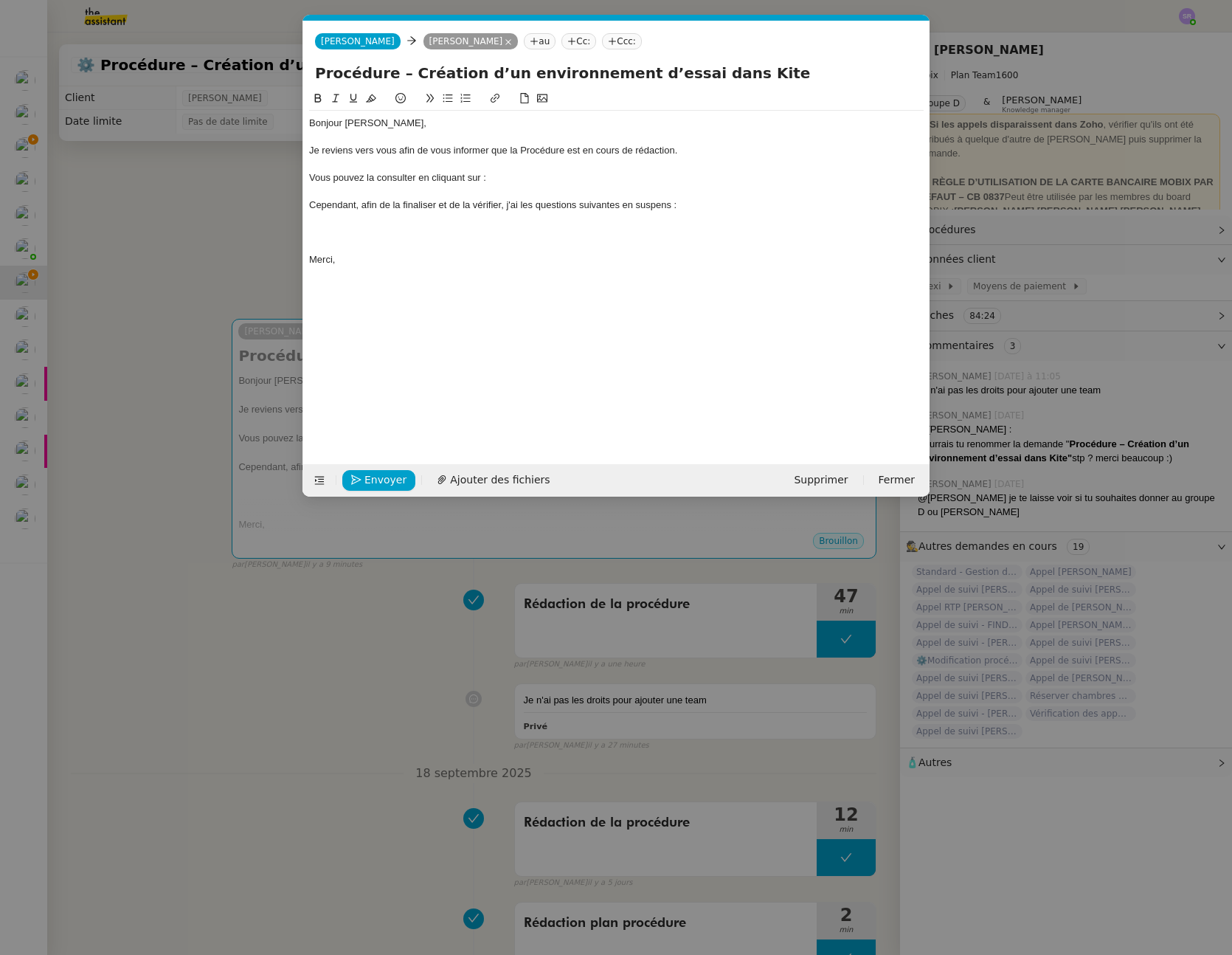
click at [419, 79] on input "Procédure – Création d’un environnement d’essai dans Kite" at bounding box center [616, 73] width 603 height 22
drag, startPoint x: 403, startPoint y: 75, endPoint x: 720, endPoint y: 78, distance: 317.0
click at [720, 78] on input "Procédure – Création d’un environnement d’essai dans Kite" at bounding box center [616, 73] width 603 height 22
click at [529, 183] on div "Vous pouvez la consulter en cliquant sur :" at bounding box center [616, 178] width 615 height 13
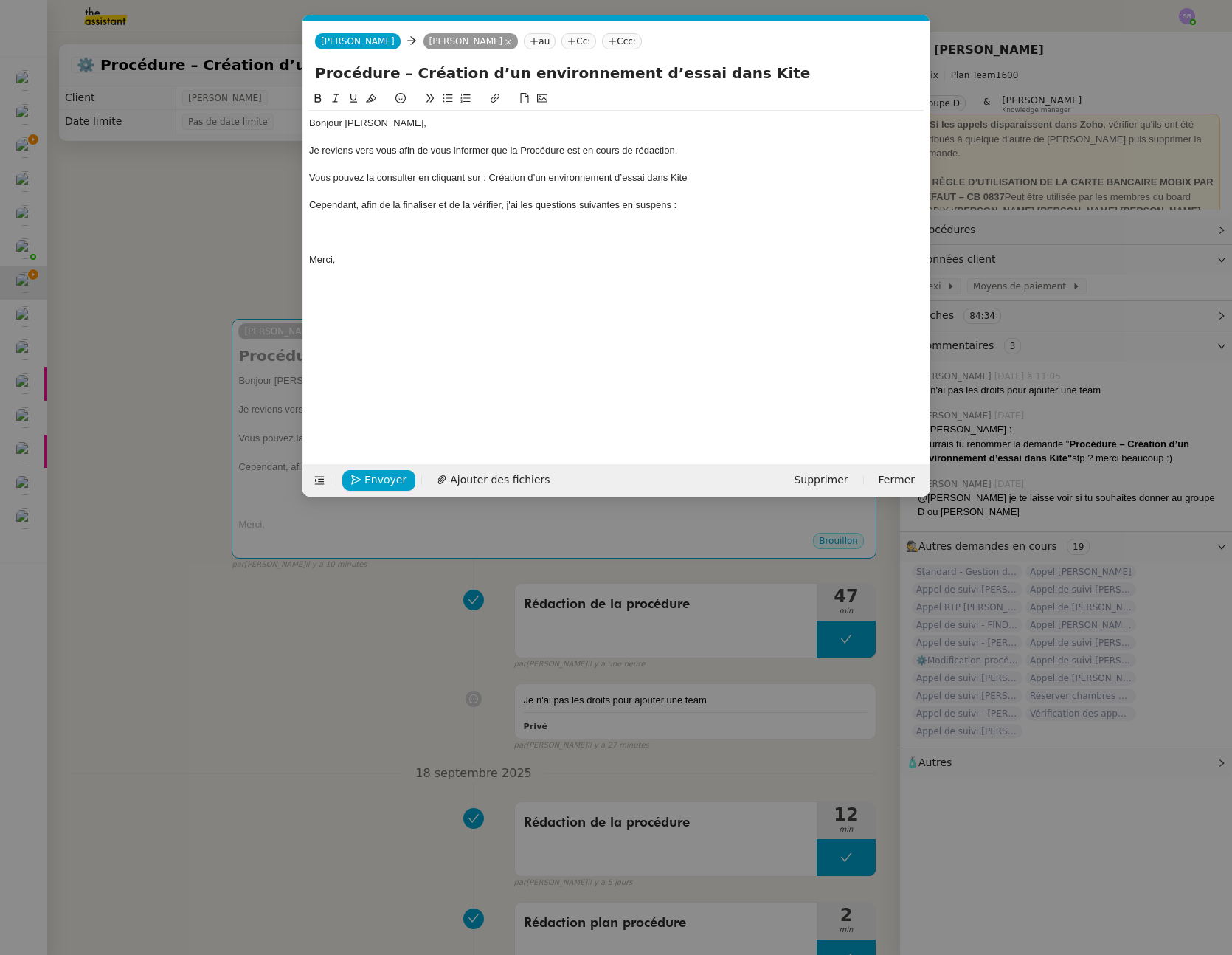
click at [531, 170] on div at bounding box center [616, 165] width 615 height 13
drag, startPoint x: 490, startPoint y: 179, endPoint x: 669, endPoint y: 180, distance: 179.0
click at [669, 180] on div "Vous pouvez la consulter en cliquant sur : Création d’un environnement d’essai …" at bounding box center [616, 178] width 615 height 13
drag, startPoint x: 552, startPoint y: 179, endPoint x: 487, endPoint y: 179, distance: 65.0
click at [487, 179] on div "Vous pouvez la consulter en cliquant sur : Procédure Kite" at bounding box center [616, 178] width 615 height 13
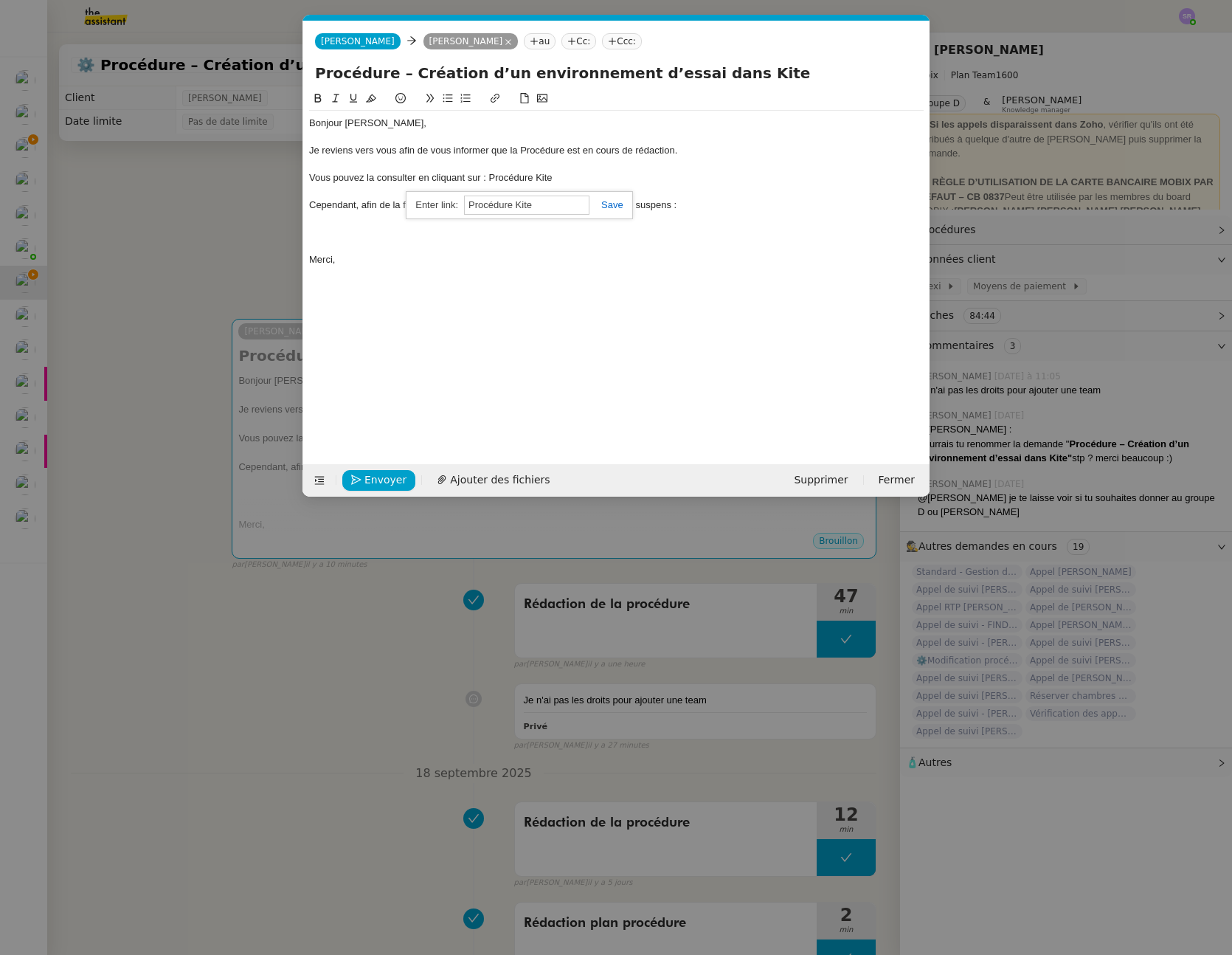
paste input "https://docs.google.com/document/d/1m6W3s-RP8a24YVvwNQU6mJIlxcQT8dH-tKoeOFIKzNU…"
type input "https://docs.google.com/document/d/1m6W3s-RP8a24YVvwNQU6mJIlxcQT8dH-tKoeOFIKzNU…"
click at [320, 101] on icon at bounding box center [318, 98] width 7 height 9
click at [618, 176] on div "Vous pouvez la consulter en cliquant sur : Procédure Kite" at bounding box center [616, 178] width 615 height 13
click at [689, 154] on div "Je reviens vers vous afin de vous informer que la Procédure est en cours de réd…" at bounding box center [616, 151] width 615 height 13
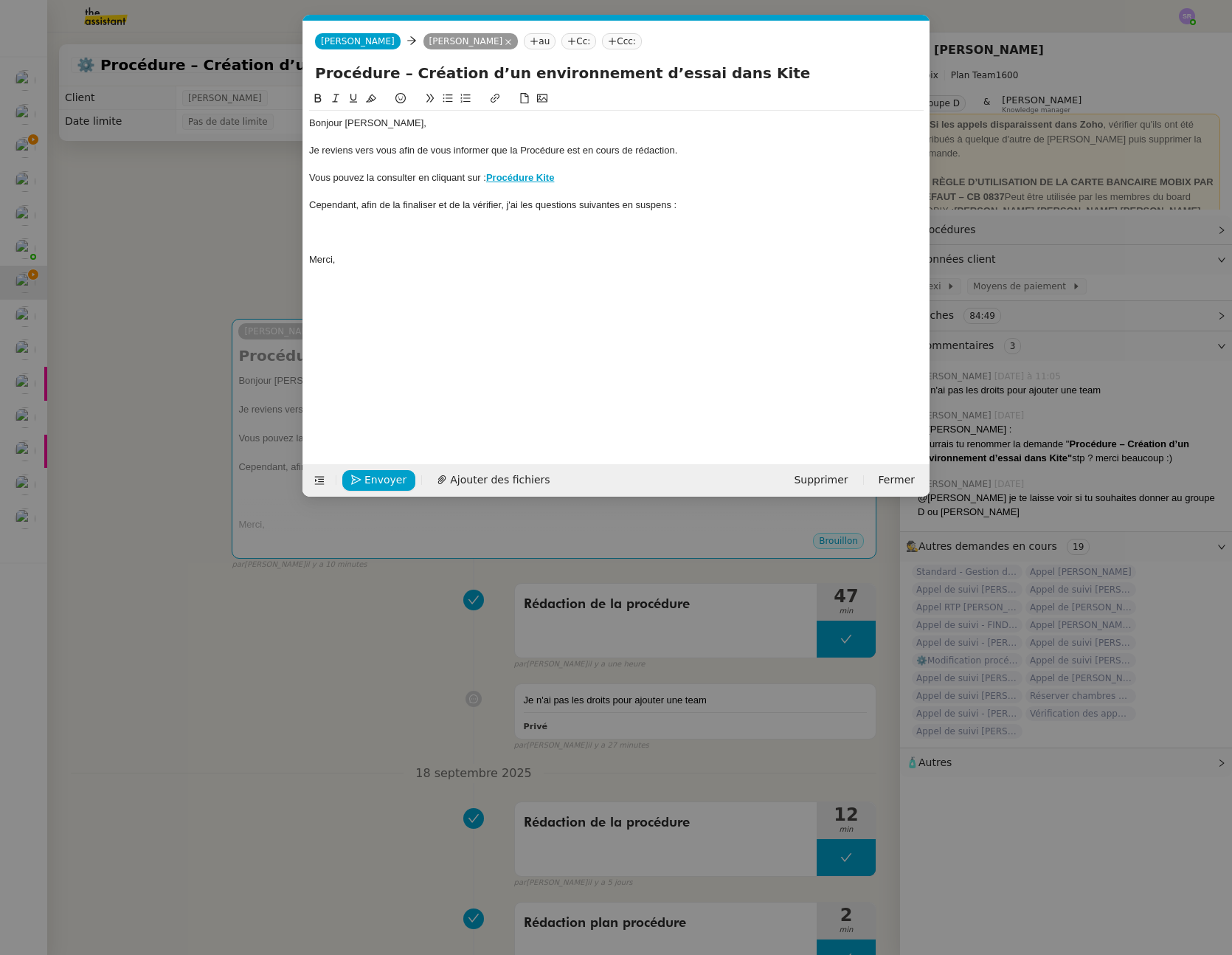
click at [503, 210] on div "Cependant, afin de la finaliser et de la vérifier, j'ai les questions suivantes…" at bounding box center [616, 205] width 615 height 13
click at [365, 210] on div "Cependant, afin de la finaliser et de la vérifier, j'ai les questions suivantes…" at bounding box center [616, 205] width 615 height 13
click at [0, 0] on lt-em "pour" at bounding box center [0, 0] width 0 height 0
click at [450, 206] on div "Cependant, pour la finaliser et de la vérifier, j'ai les questions suivantes en…" at bounding box center [616, 205] width 615 height 13
drag, startPoint x: 684, startPoint y: 207, endPoint x: 241, endPoint y: 205, distance: 443.0
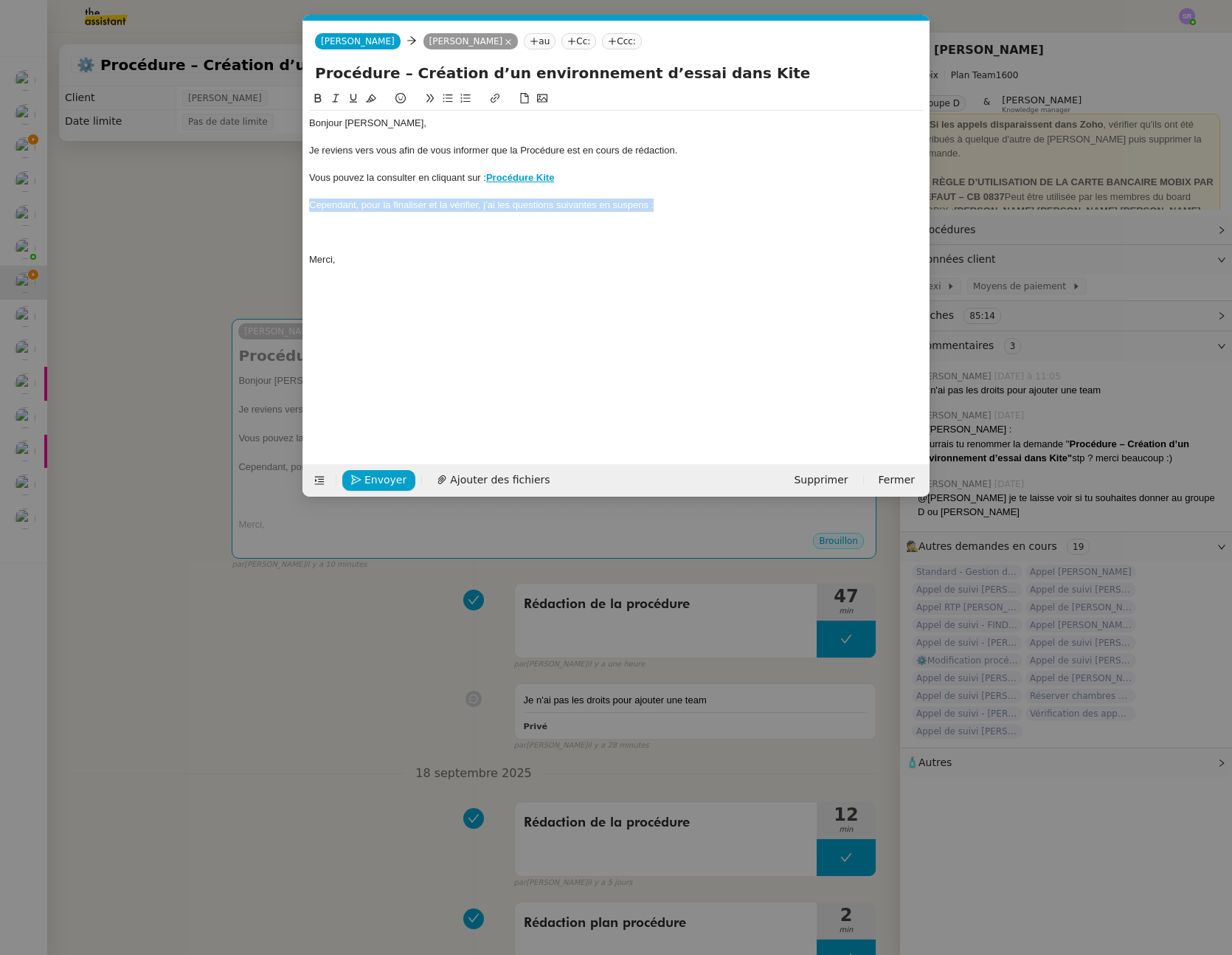
click at [241, 205] on nz-modal-container "Service TA - VOYAGE - PROPOSITION GLOBALE A utiliser dans le cadre de propositi…" at bounding box center [616, 477] width 1232 height 955
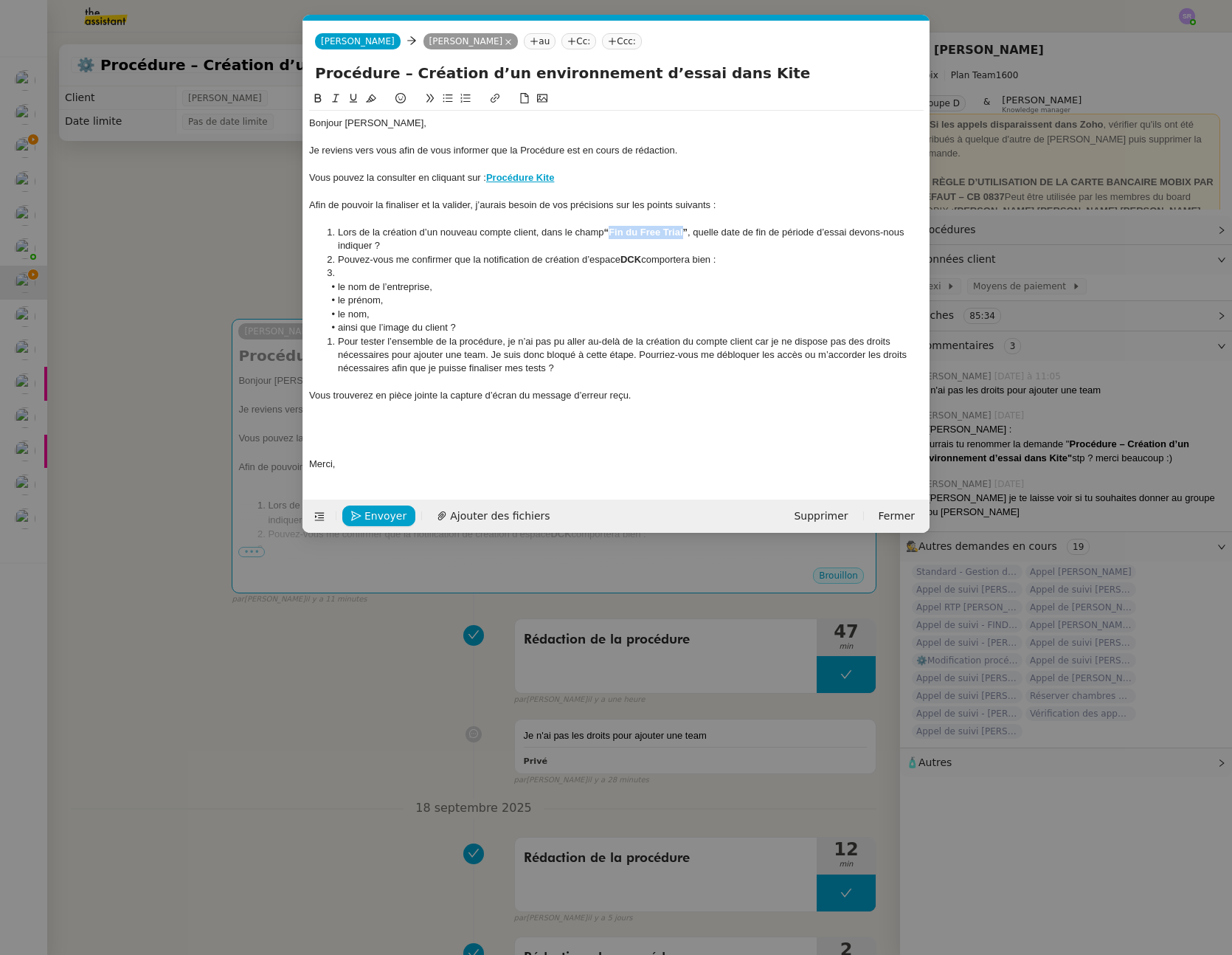
drag, startPoint x: 686, startPoint y: 233, endPoint x: 613, endPoint y: 235, distance: 73.0
click at [613, 235] on strong "“Fin du Free Trial”" at bounding box center [646, 232] width 83 height 11
click at [850, 232] on li "Lors de la création d’un nouveau compte client, dans le champ “ Fin du free tri…" at bounding box center [624, 239] width 601 height 27
drag, startPoint x: 847, startPoint y: 234, endPoint x: 904, endPoint y: 234, distance: 57.0
click at [904, 234] on li "Lors de la création d’un nouveau compte client, dans le champ “ Fin du free tri…" at bounding box center [624, 239] width 601 height 27
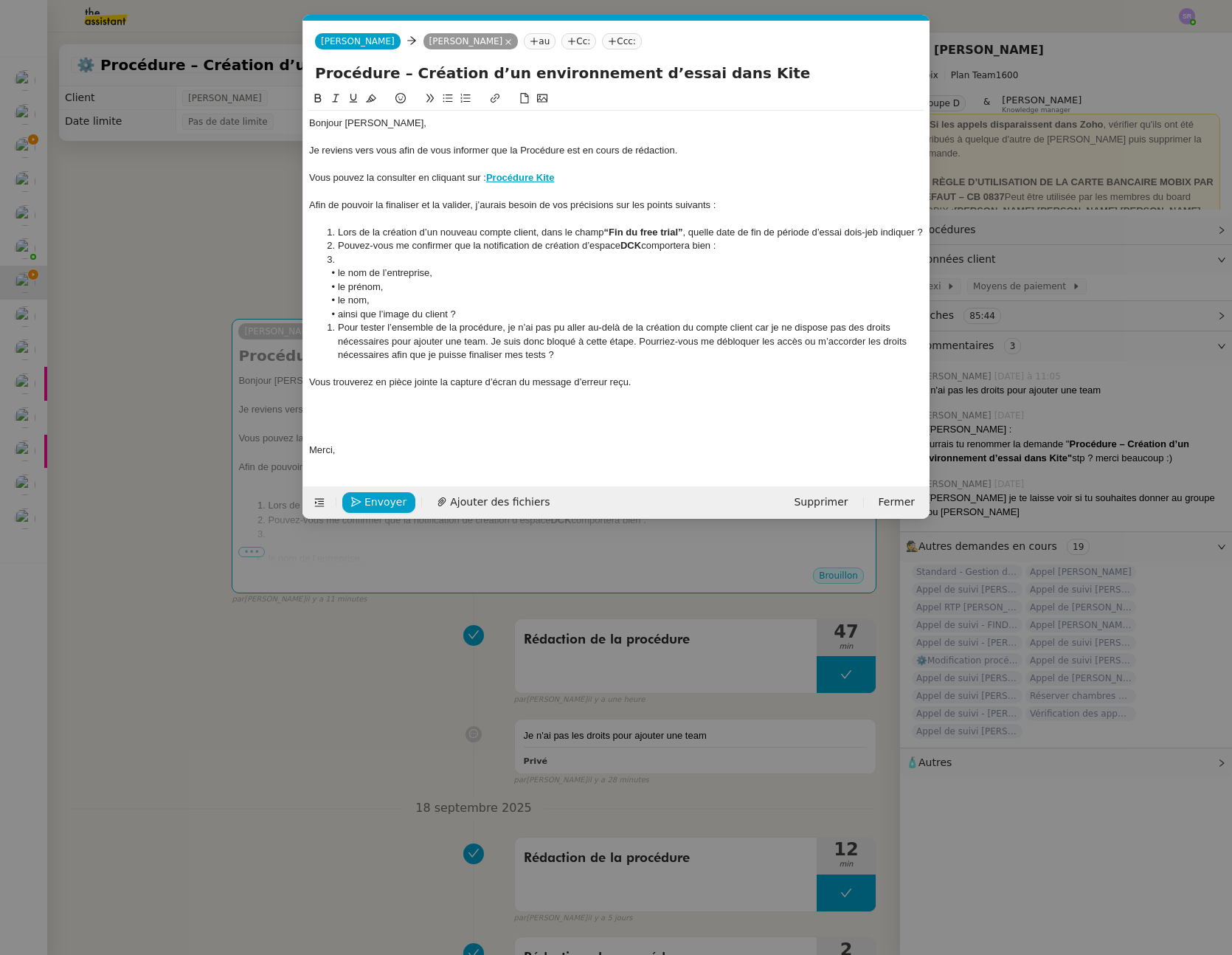
click at [881, 235] on li "Lors de la création d’un nouveau compte client, dans le champ “ Fin du free tri…" at bounding box center [624, 232] width 601 height 13
drag, startPoint x: 644, startPoint y: 247, endPoint x: 624, endPoint y: 246, distance: 20.0
click at [624, 246] on strong "DCK" at bounding box center [631, 245] width 21 height 11
click at [780, 249] on li "Pouvez-vous me confirmer que la notification de création d’espace Kite comporte…" at bounding box center [624, 246] width 601 height 13
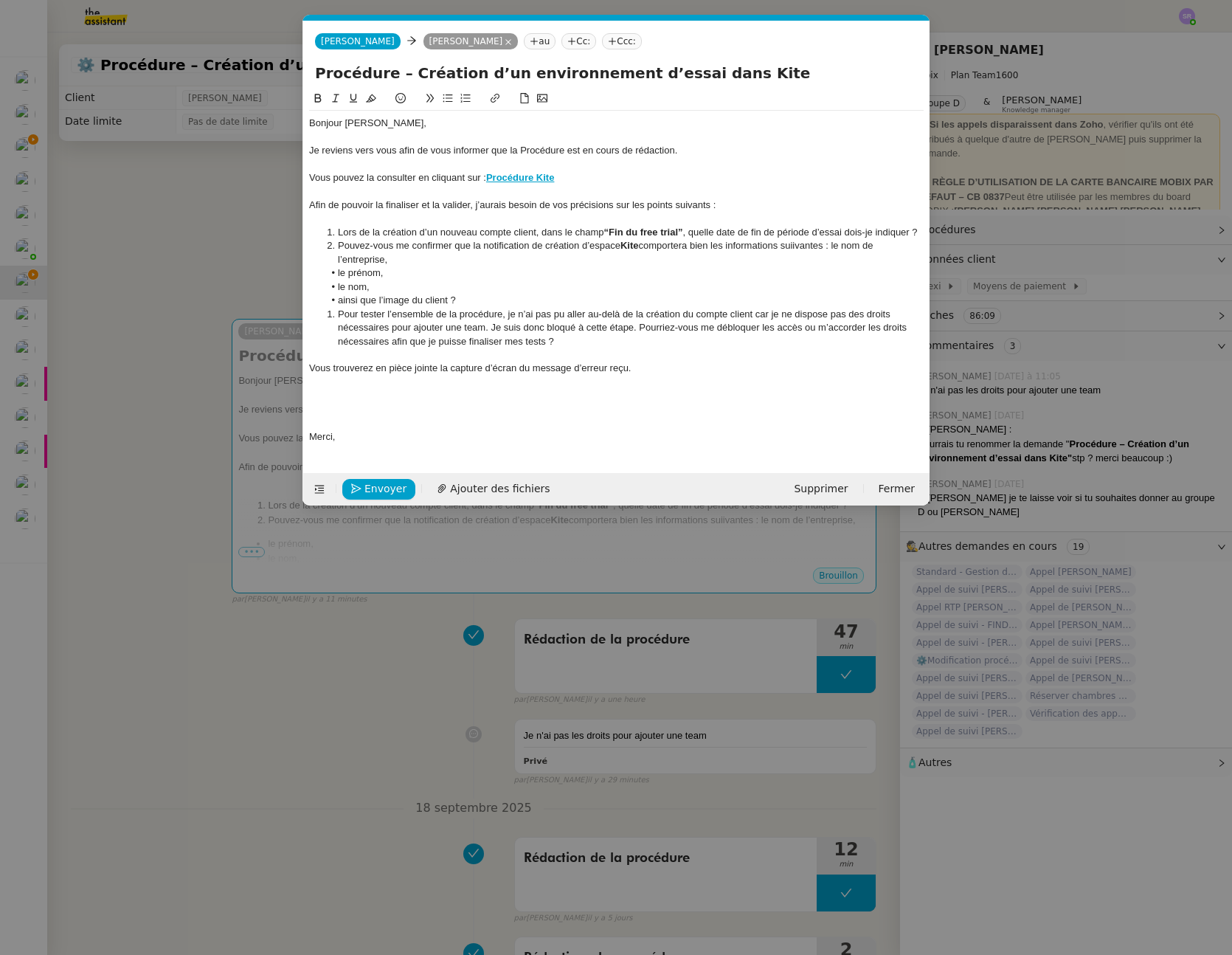
click at [567, 266] on div "Bonjour Florian, Je reviens vers vous afin de vous informer que la Procédure es…" at bounding box center [616, 280] width 615 height 339
click at [571, 261] on li "Pouvez-vous me confirmer que la notification de création d’espace Kite comporte…" at bounding box center [624, 252] width 601 height 27
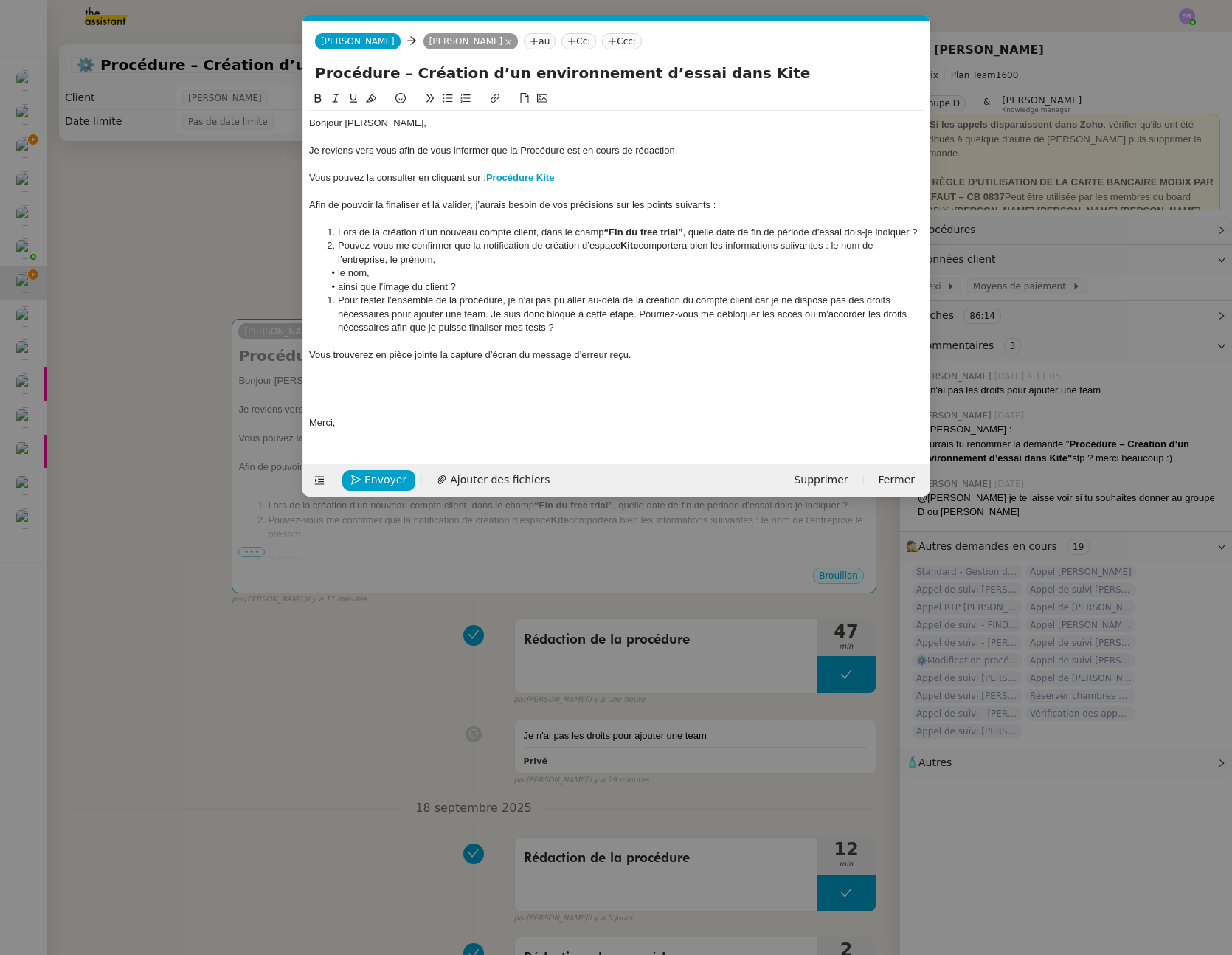
click at [513, 262] on li "Pouvez-vous me confirmer que la notification de création d’espace Kite comporte…" at bounding box center [624, 252] width 601 height 27
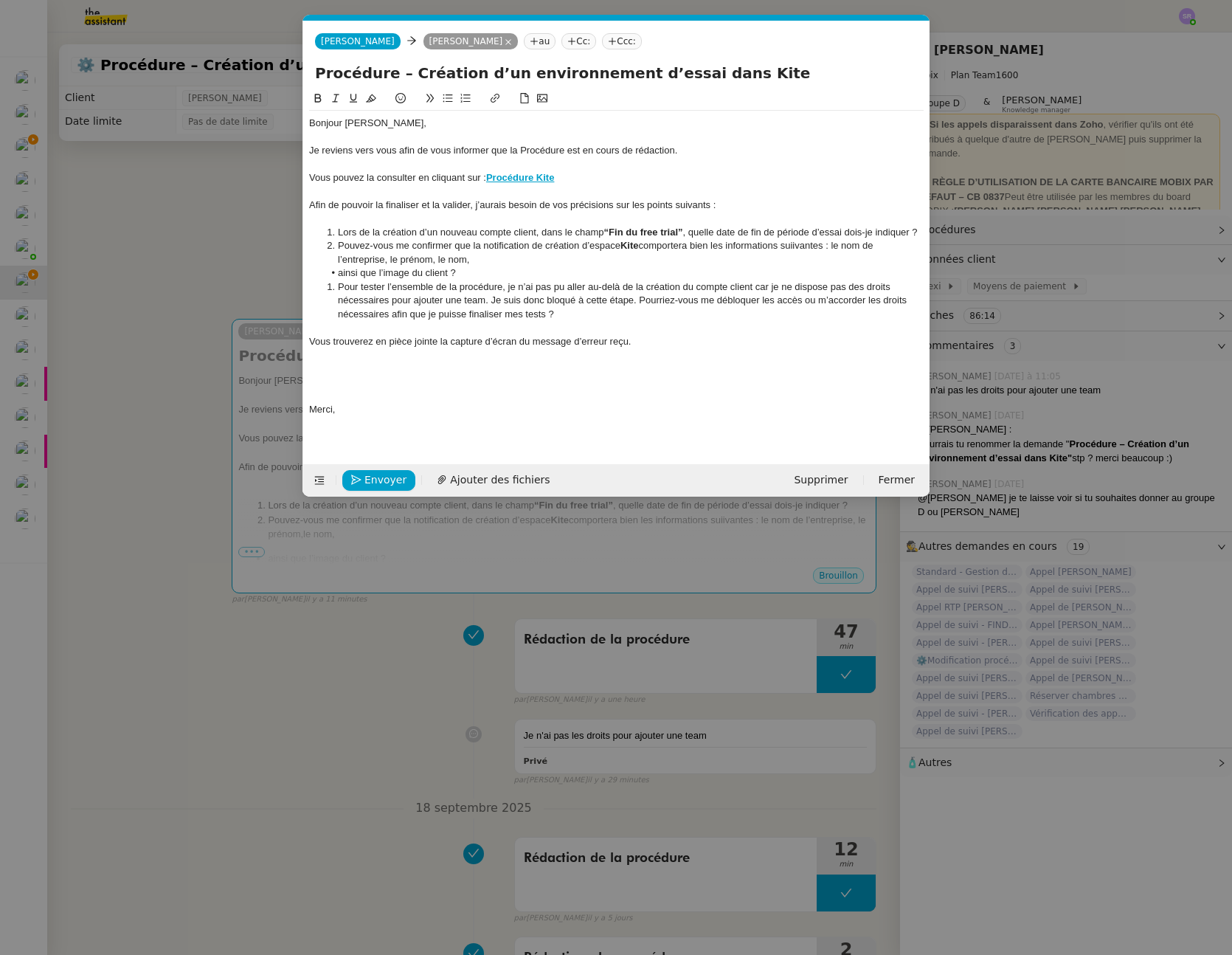
click at [524, 264] on li "Pouvez-vous me confirmer que la notification de création d’espace Kite comporte…" at bounding box center [624, 252] width 601 height 27
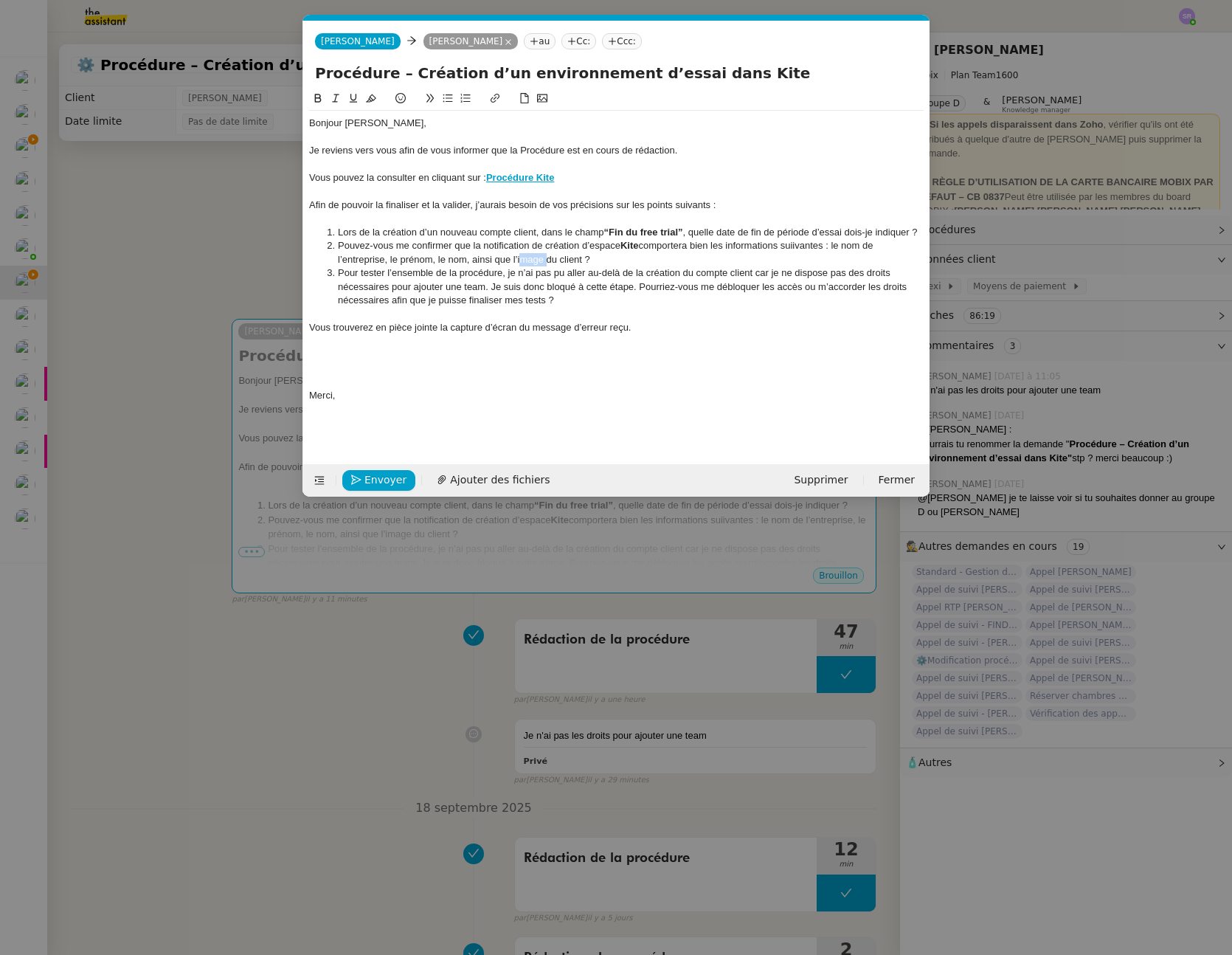
drag, startPoint x: 518, startPoint y: 261, endPoint x: 543, endPoint y: 260, distance: 25.0
click at [543, 260] on li "Pouvez-vous me confirmer que la notification de création d’espace Kite comporte…" at bounding box center [624, 252] width 601 height 27
click at [616, 258] on li "Pouvez-vous me confirmer que la notification de création d’espace Kite comporte…" at bounding box center [624, 252] width 601 height 27
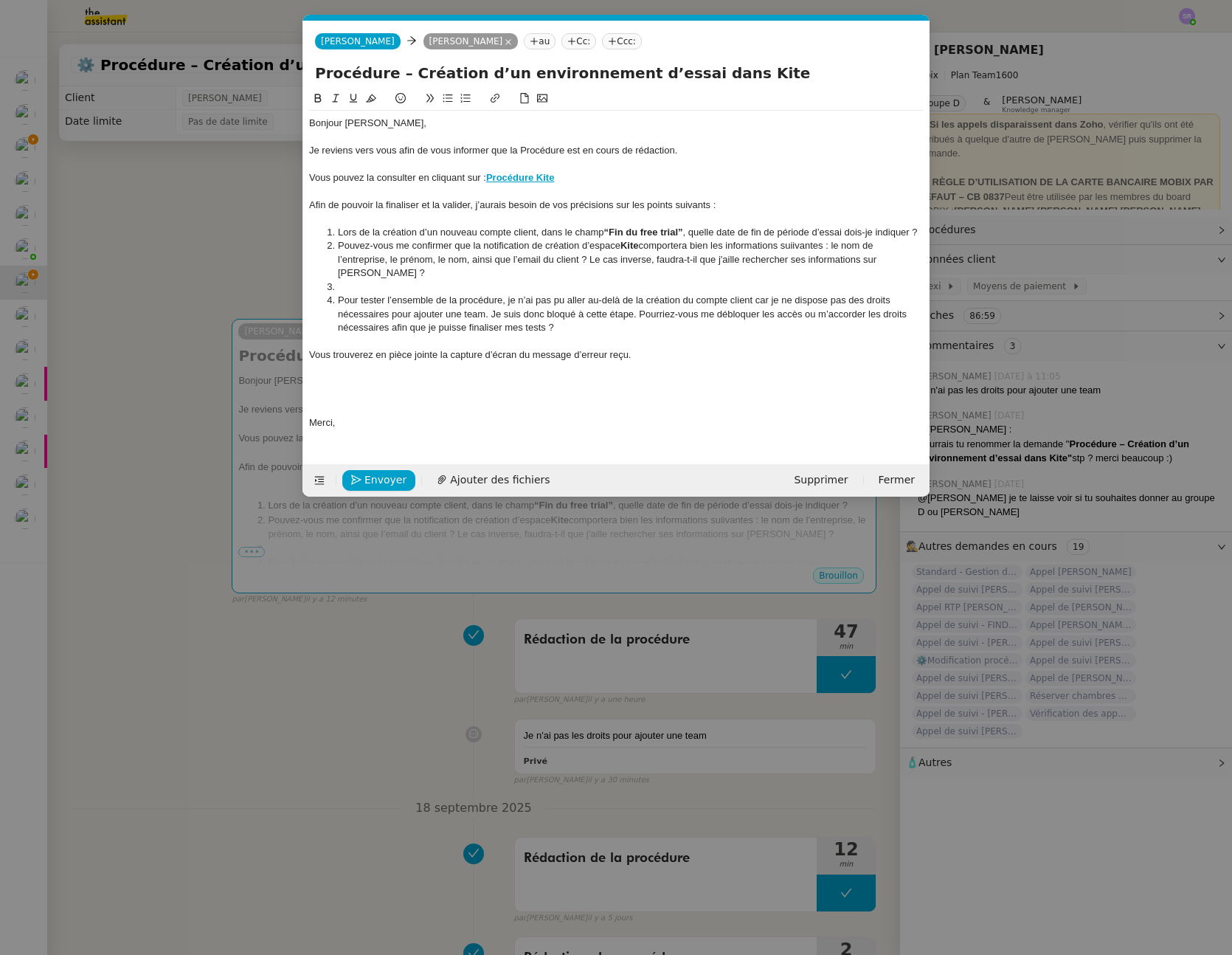
click at [491, 280] on li at bounding box center [624, 287] width 601 height 13
click at [336, 294] on li "Pour tester l’ensemble de la procédure, je n’ai pas pu aller au-delà de la créa…" at bounding box center [624, 314] width 601 height 41
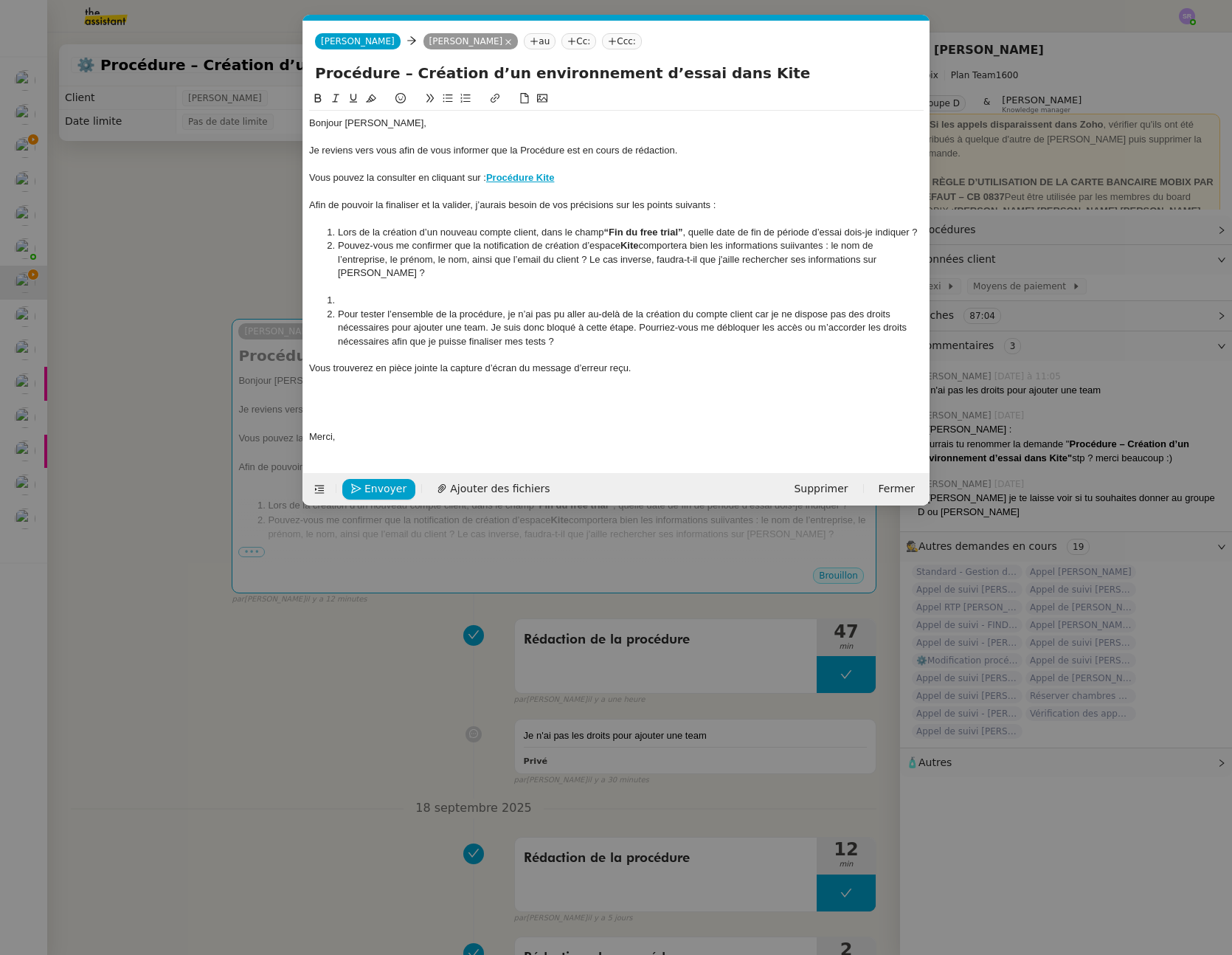
click at [494, 317] on li "Pour tester l’ensemble de la procédure, je n’ai pas pu aller au-delà de la créa…" at bounding box center [624, 328] width 601 height 41
click at [641, 314] on li "Pour tester l’ensemble de la procédure, je n’ai pas pu aller au-delà de la créa…" at bounding box center [624, 328] width 601 height 41
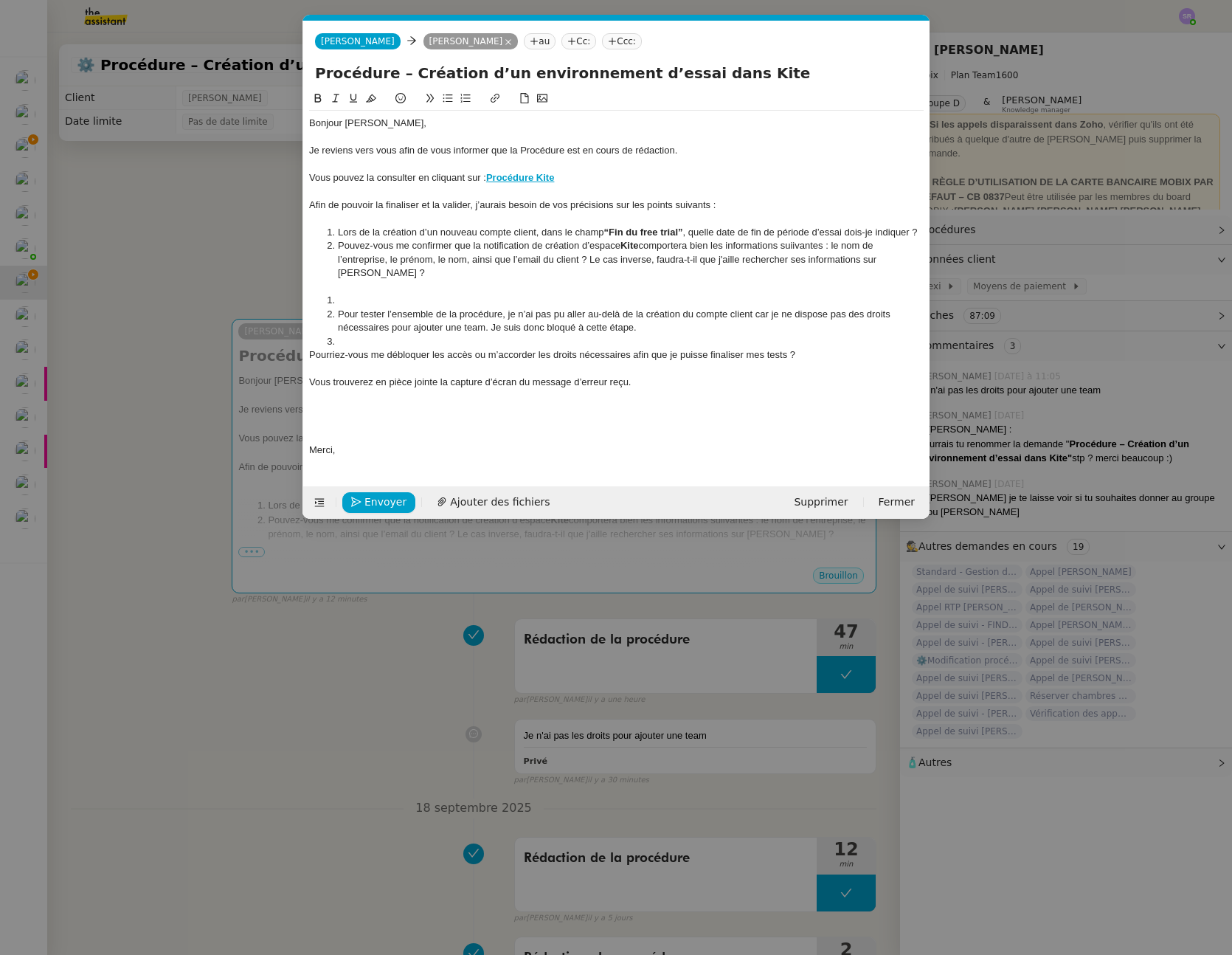
click at [465, 335] on li at bounding box center [624, 342] width 601 height 13
click at [363, 280] on div at bounding box center [616, 287] width 615 height 13
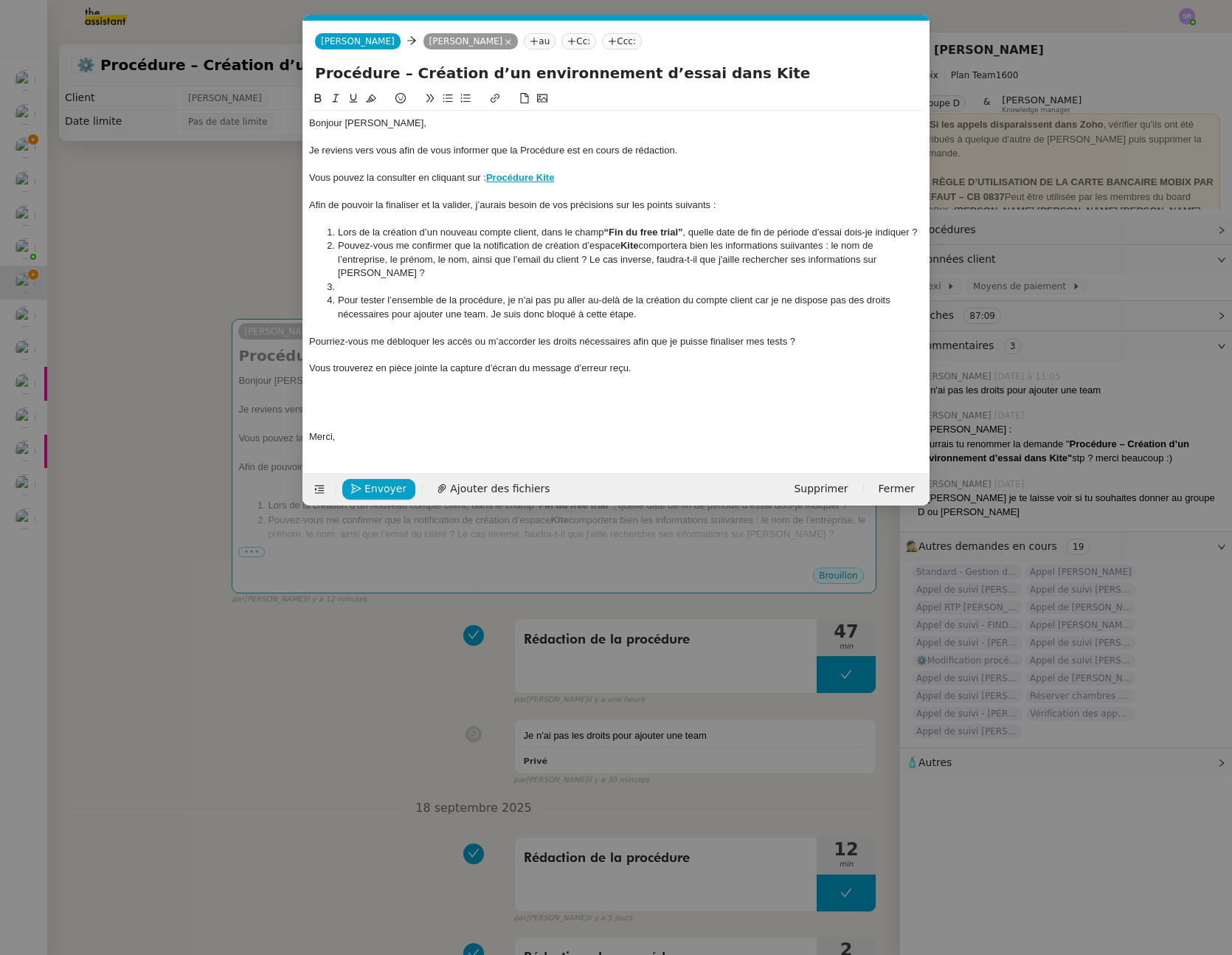
click at [358, 280] on li at bounding box center [624, 287] width 601 height 13
click at [341, 294] on li "Pour tester l’ensemble de la procédure, je n’ai pas pu aller au-delà de la créa…" at bounding box center [624, 307] width 601 height 27
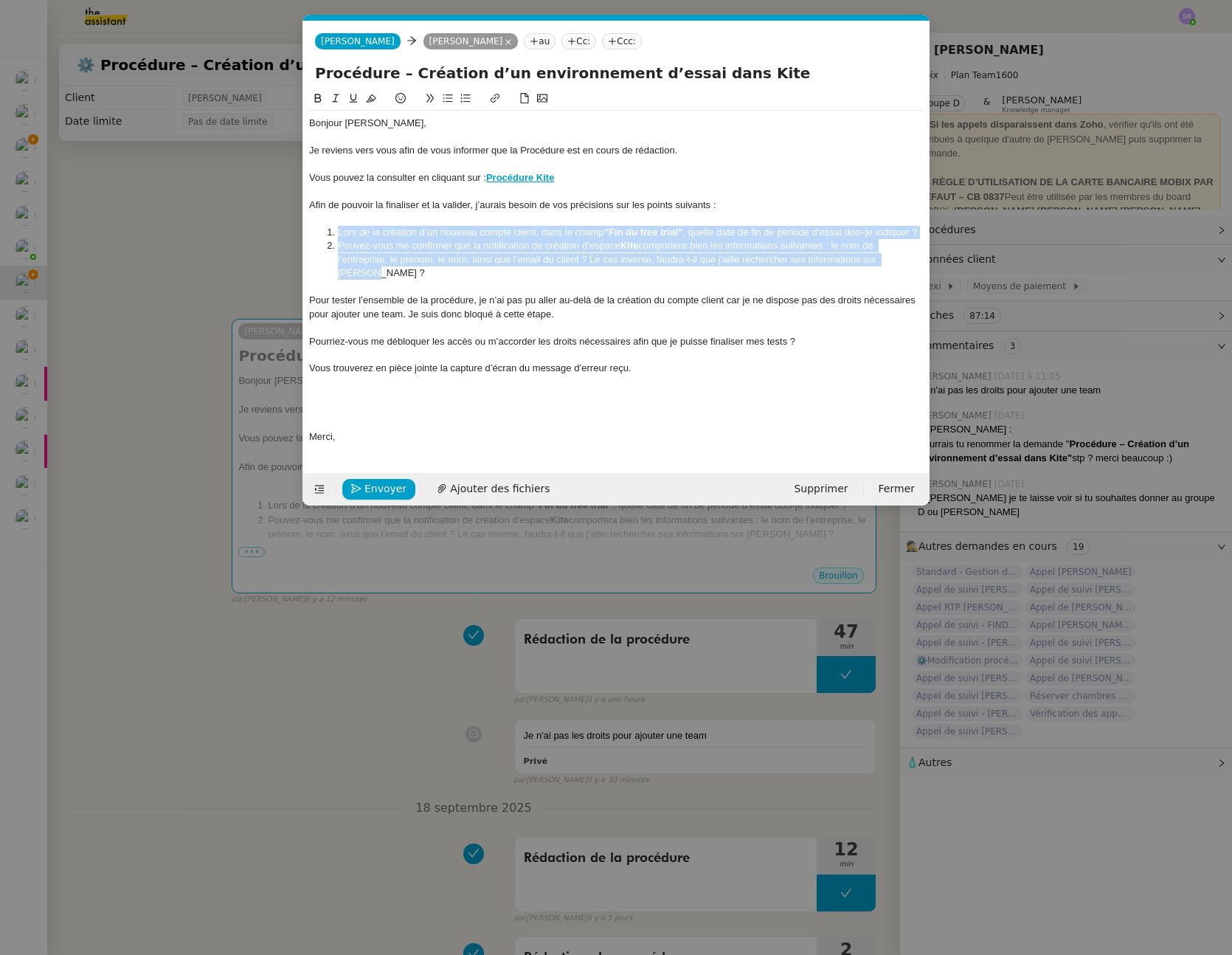
drag, startPoint x: 914, startPoint y: 259, endPoint x: 337, endPoint y: 232, distance: 577.6
click at [337, 232] on ol "Lors de la création d’un nouveau compte client, dans le champ “ Fin du free tri…" at bounding box center [616, 253] width 615 height 55
click at [448, 98] on icon at bounding box center [448, 98] width 10 height 8
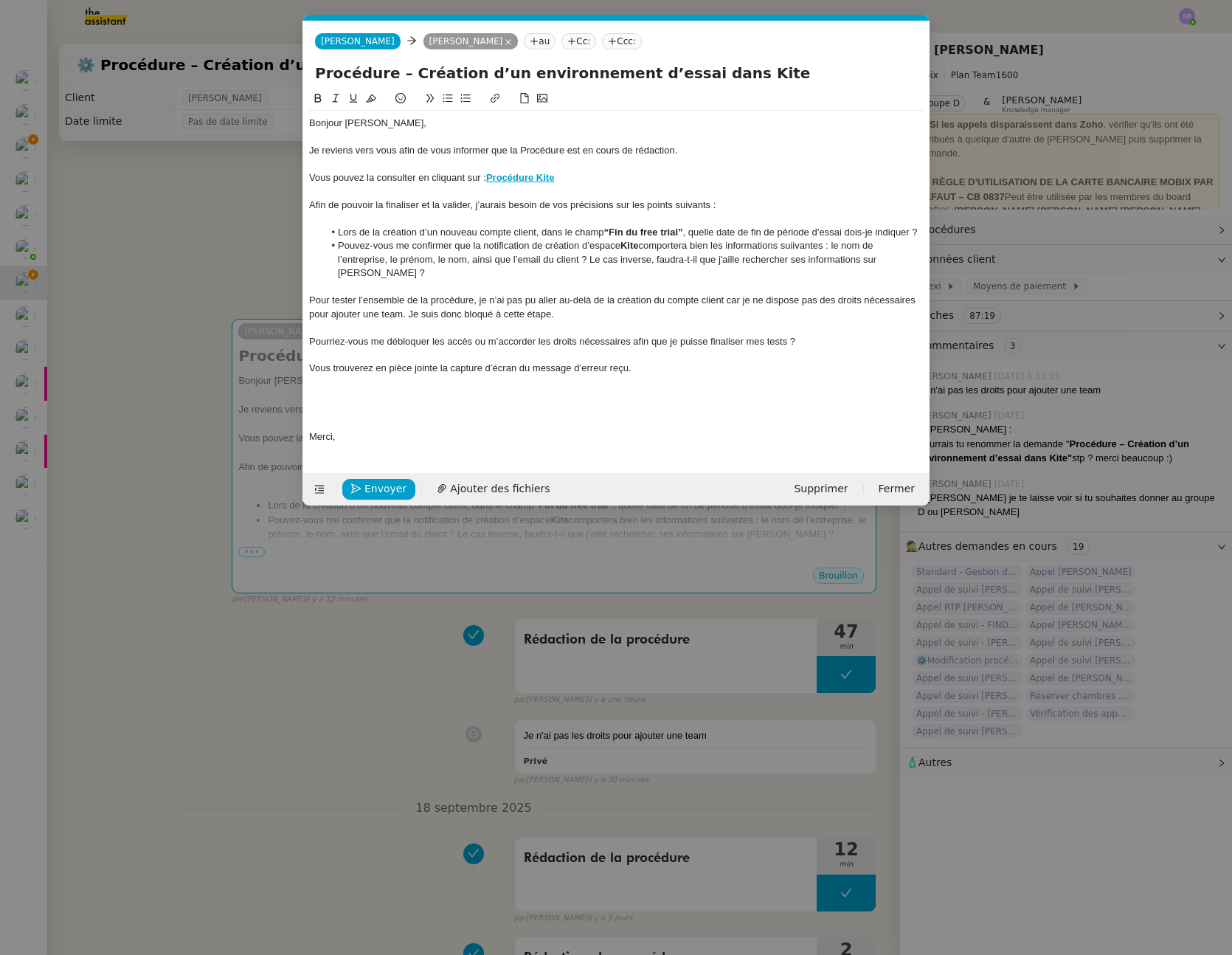
click at [743, 241] on li "Pouvez-vous me confirmer que la notification de création d’espace Kite comporte…" at bounding box center [624, 259] width 601 height 41
click at [516, 280] on div at bounding box center [616, 287] width 615 height 13
click at [527, 220] on div at bounding box center [616, 219] width 615 height 13
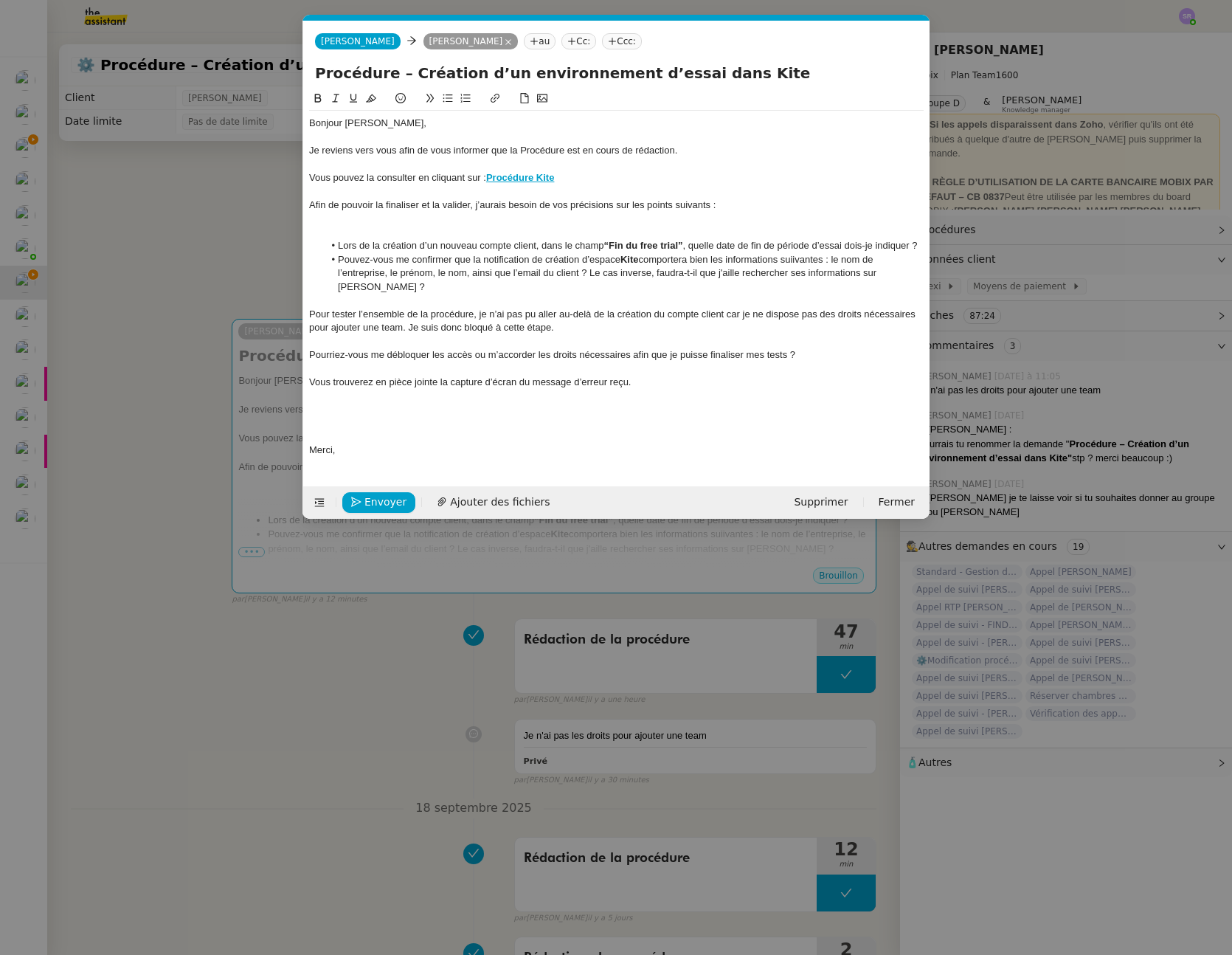
drag, startPoint x: 799, startPoint y: 262, endPoint x: 816, endPoint y: 264, distance: 17.1
click at [799, 262] on li "Pouvez-vous me confirmer que la notification de création d’espace Kite comporte…" at bounding box center [624, 273] width 601 height 41
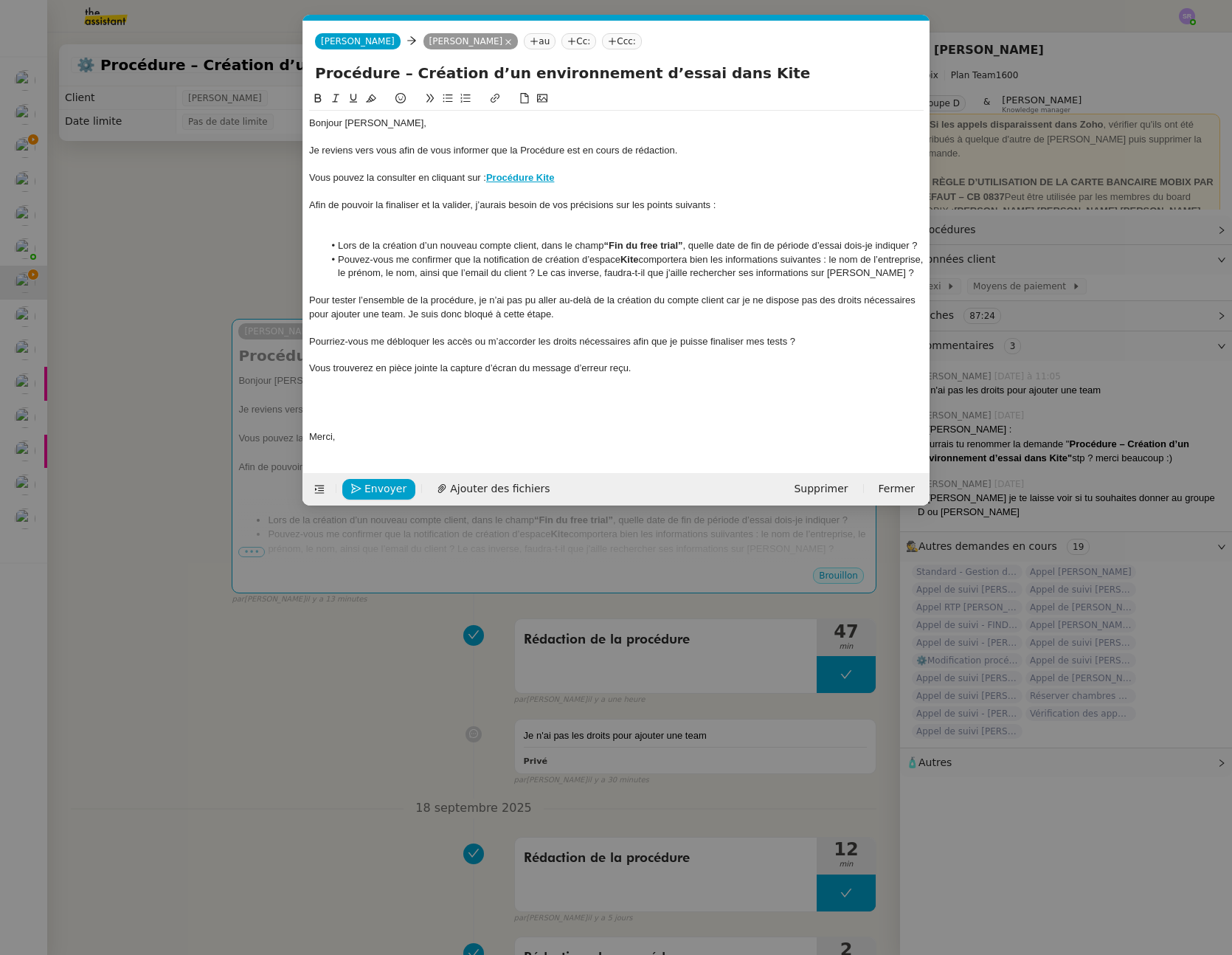
click at [528, 281] on div at bounding box center [616, 287] width 615 height 13
click at [782, 341] on div "Pourriez-vous me débloquer les accès ou m’accorder les droits nécessaires afin …" at bounding box center [616, 342] width 615 height 13
click at [825, 346] on div "Pourriez-vous me débloquer les accès ou m’accorder les droits nécessaires afin …" at bounding box center [616, 342] width 615 height 13
click at [448, 100] on icon at bounding box center [448, 98] width 10 height 10
click at [560, 255] on li "Pouvez-vous me confirmer que la notification de création d’espace Kite comporte…" at bounding box center [624, 266] width 601 height 27
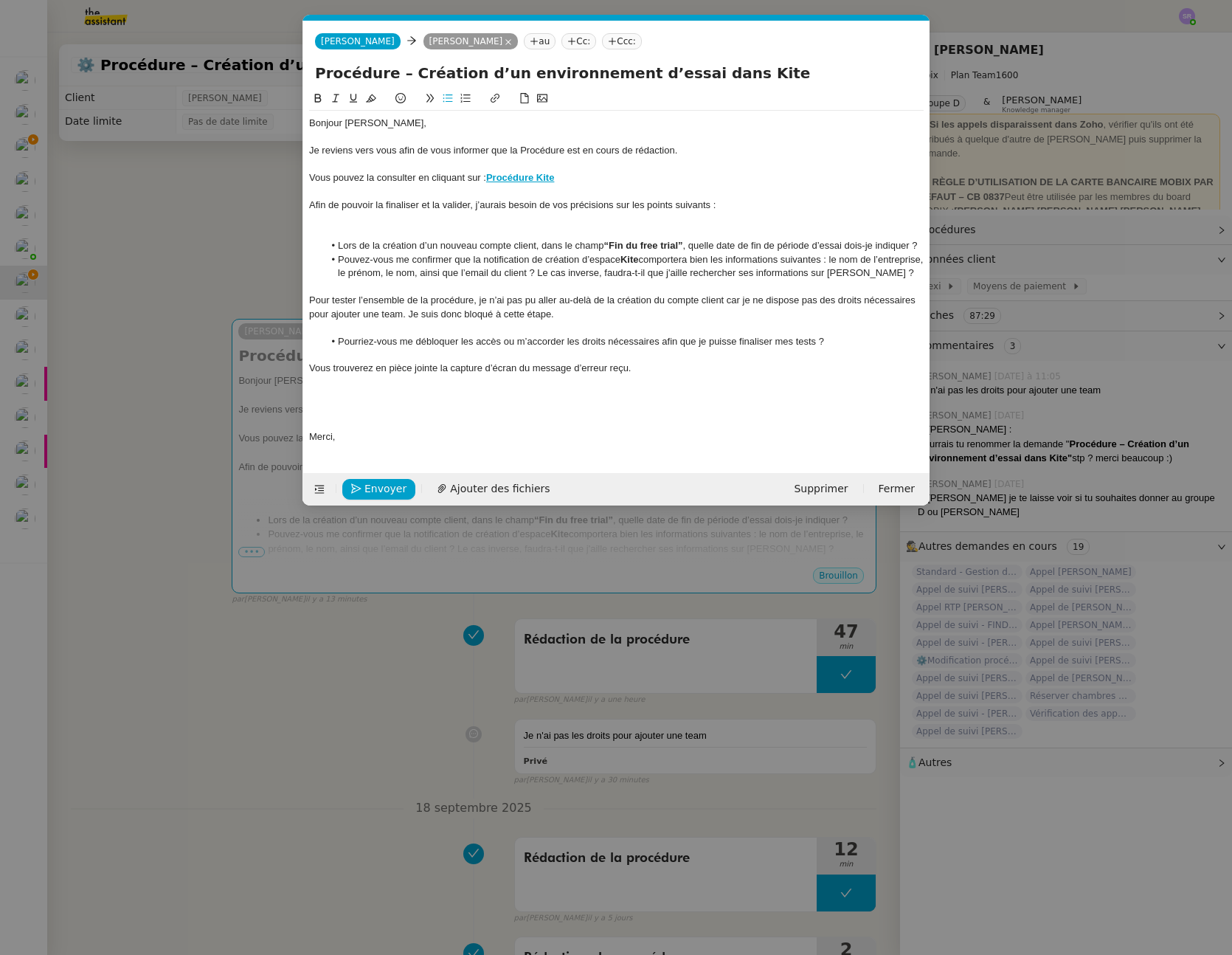
click at [388, 224] on div at bounding box center [616, 219] width 615 height 13
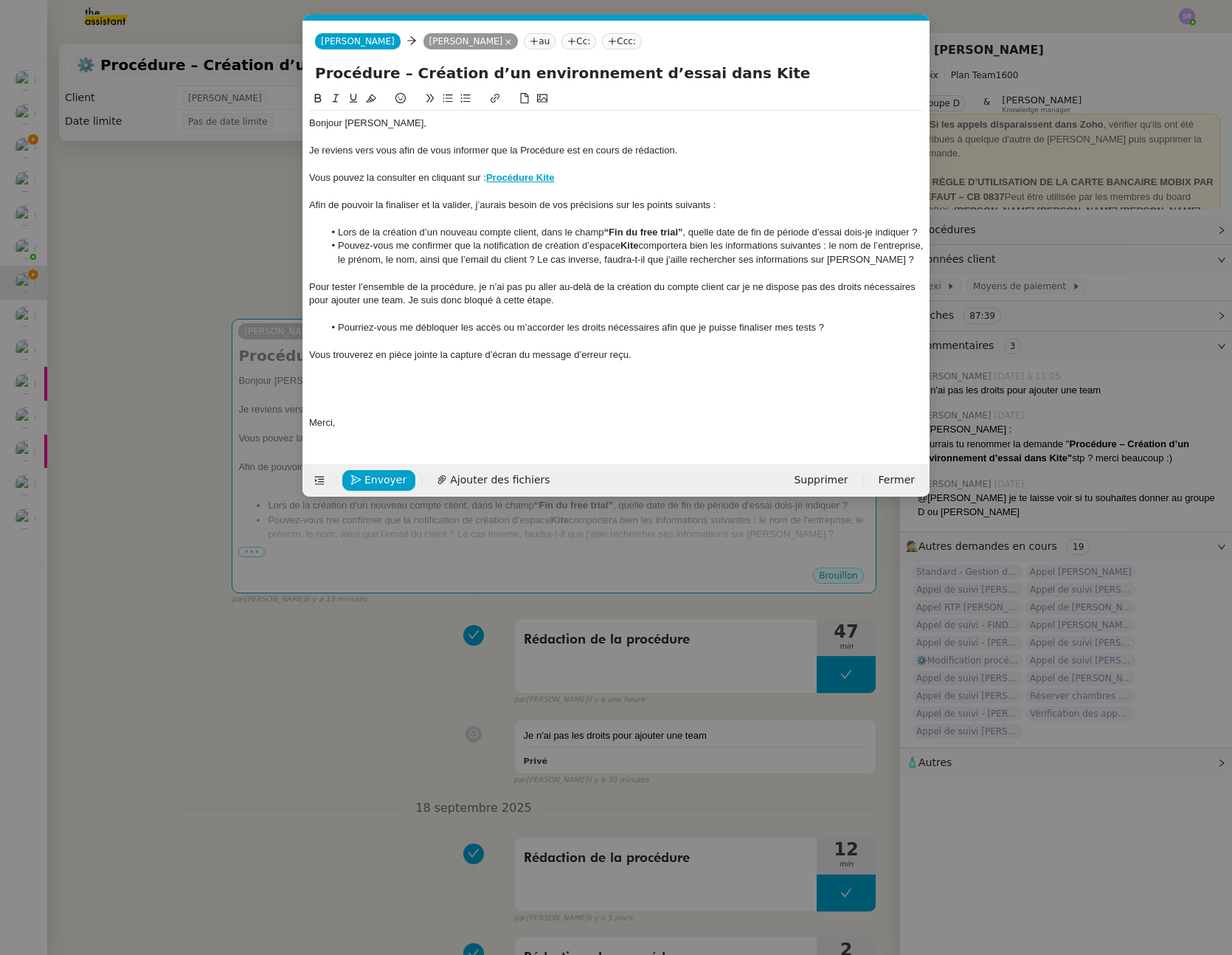
click at [594, 261] on li "Pouvez-vous me confirmer que la notification de création d’espace Kite comporte…" at bounding box center [624, 252] width 601 height 27
click at [592, 261] on li "Pouvez-vous me confirmer que la notification de création d’espace Kite comporte…" at bounding box center [624, 252] width 601 height 27
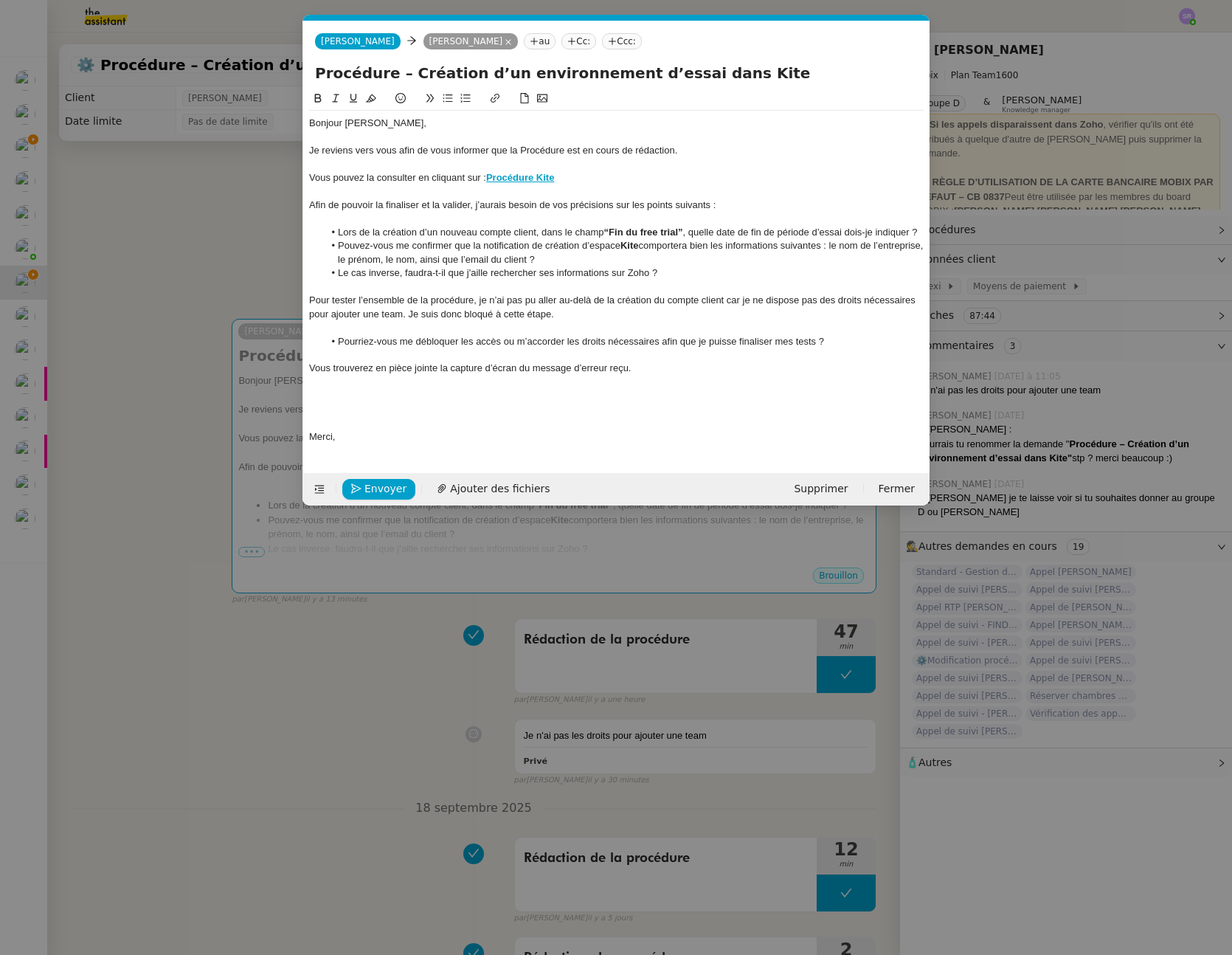
click at [545, 273] on li "Le cas inverse, faudra-t-il que j'aille rechercher ses informations sur Zoho ?" at bounding box center [624, 273] width 601 height 13
click at [693, 257] on li "Pouvez-vous me confirmer que la notification de création d’espace Kite comporte…" at bounding box center [624, 252] width 601 height 27
click at [424, 425] on div at bounding box center [616, 423] width 615 height 13
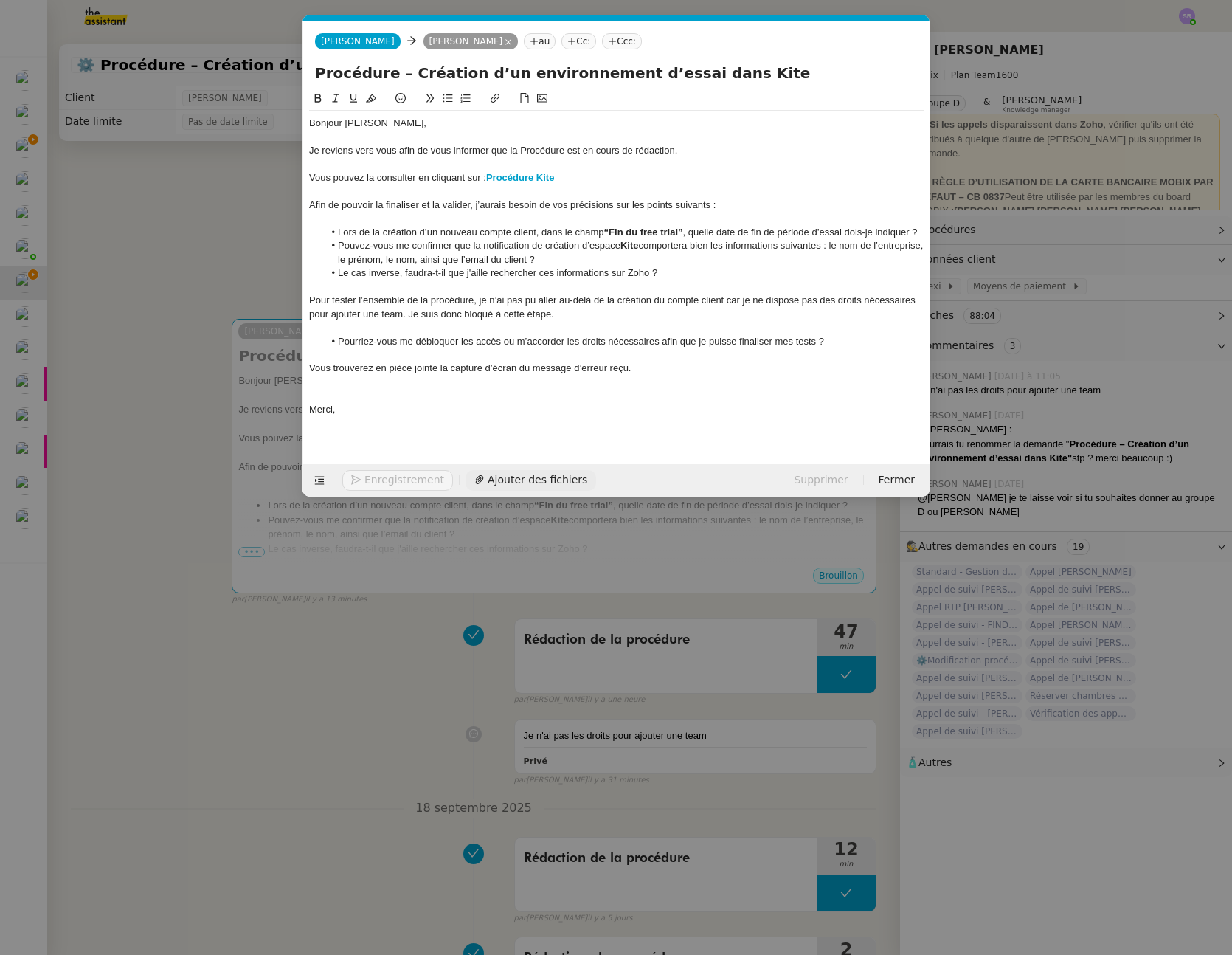
click at [454, 477] on div "Enregistrement Ajouter des fichiers" at bounding box center [452, 480] width 287 height 21
click at [521, 479] on span "Ajouter des fichiers" at bounding box center [500, 480] width 100 height 17
click at [523, 456] on link "Capture d’écran [DATE] 11.07.40.png" at bounding box center [605, 457] width 584 height 17
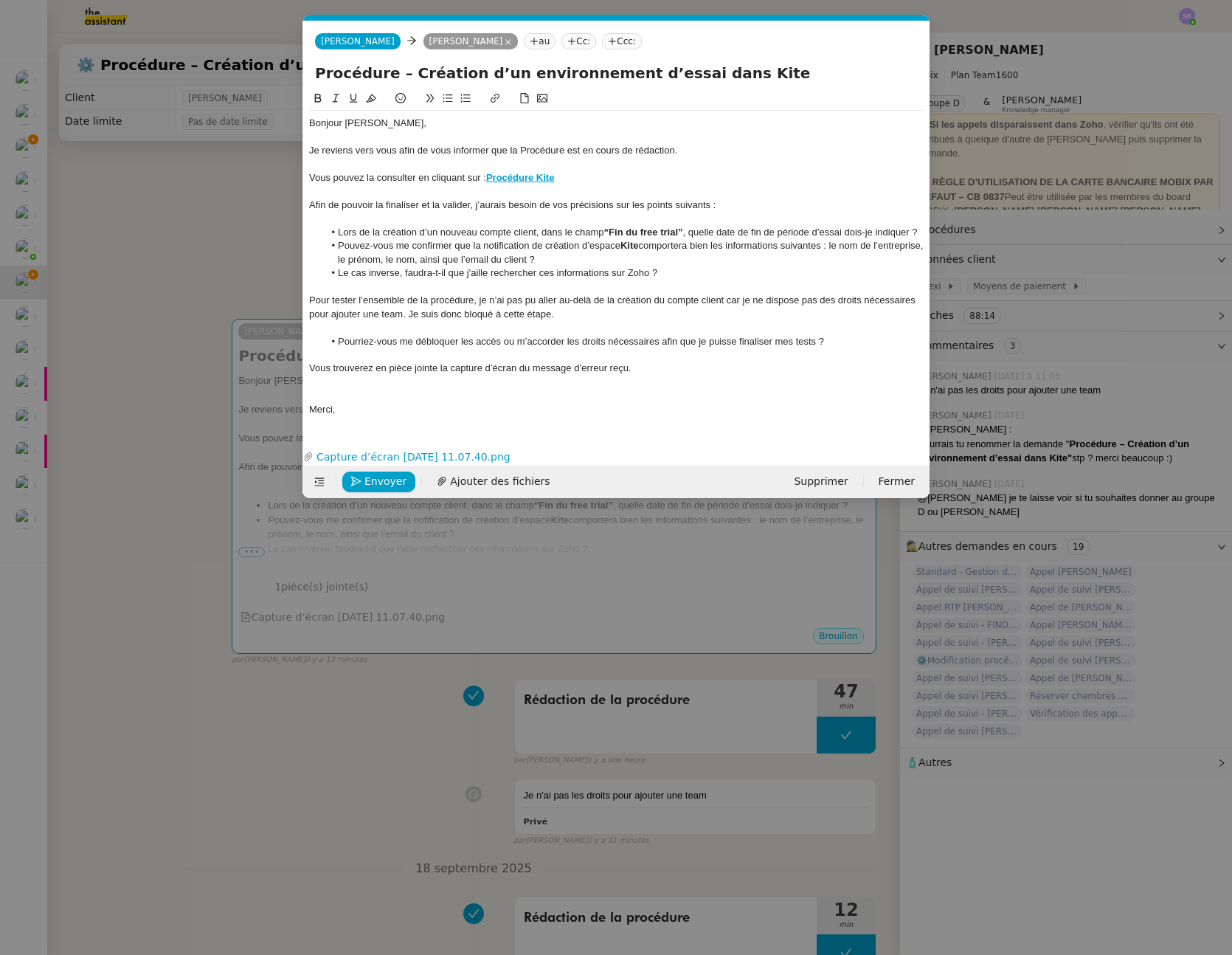
drag, startPoint x: 202, startPoint y: 271, endPoint x: 363, endPoint y: 286, distance: 161.7
click at [202, 270] on nz-modal-container "Service TA - VOYAGE - PROPOSITION GLOBALE A utiliser dans le cadre de propositi…" at bounding box center [616, 477] width 1232 height 955
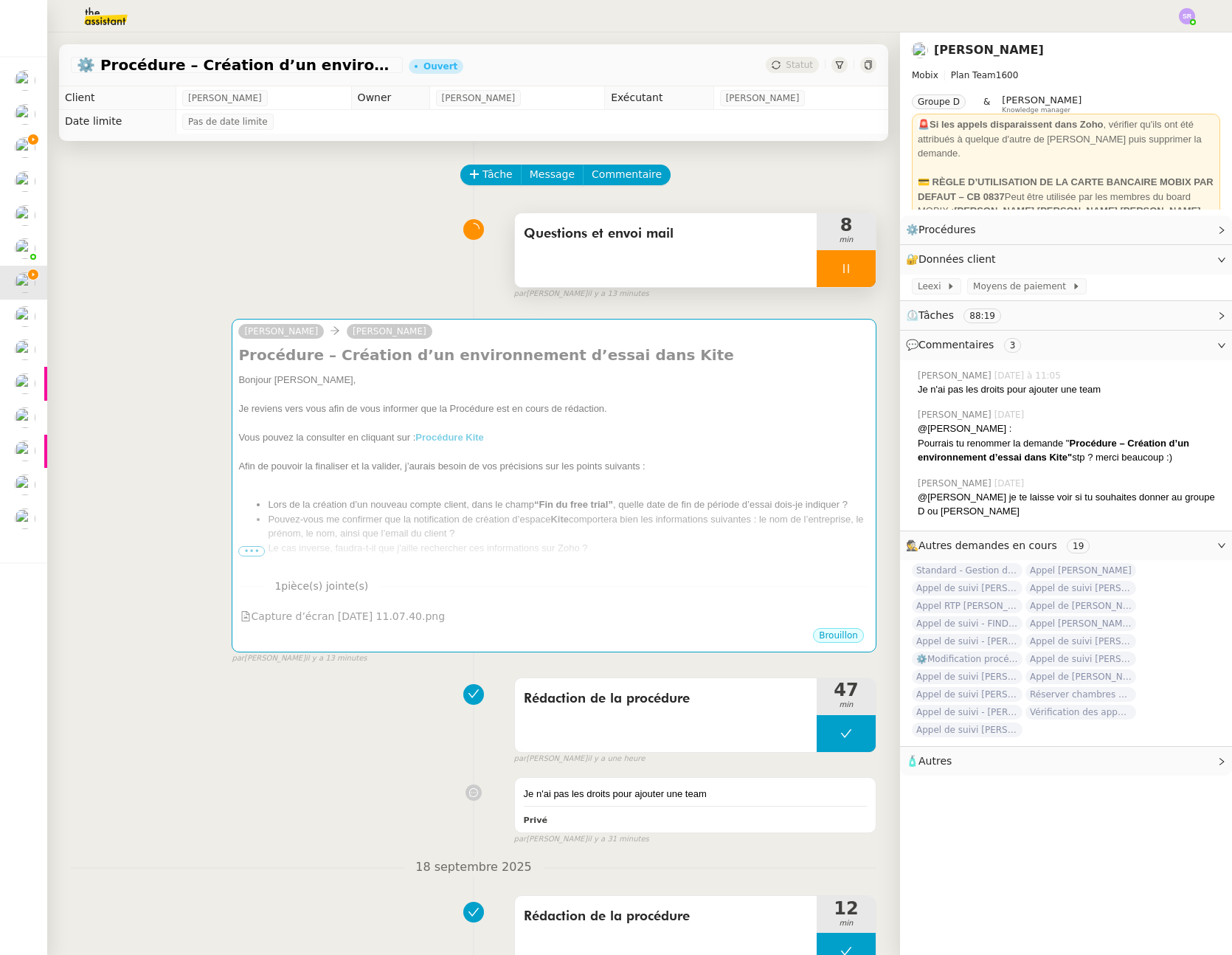
click at [818, 264] on div at bounding box center [847, 269] width 59 height 37
click at [856, 273] on icon at bounding box center [861, 269] width 12 height 12
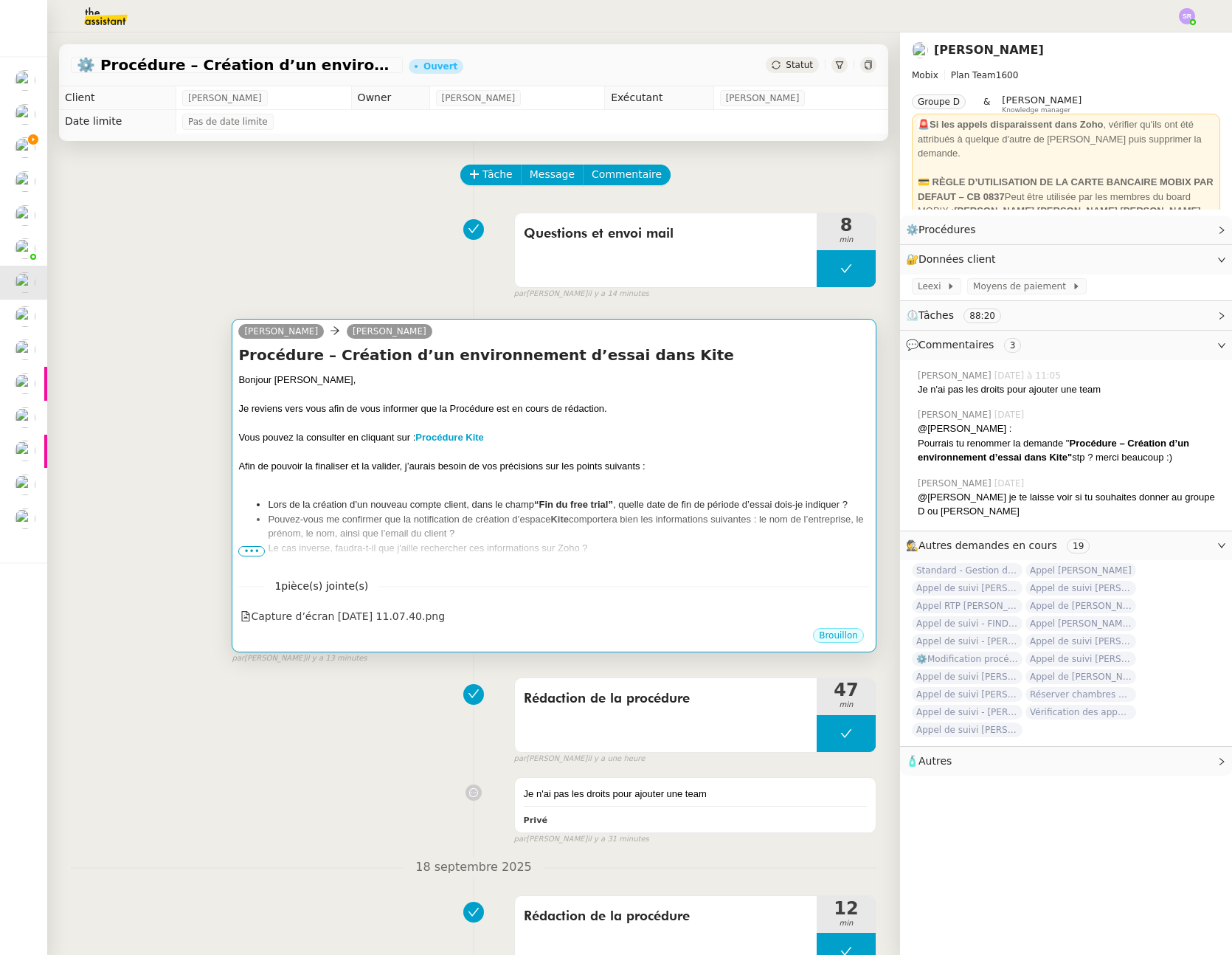
click at [469, 501] on li "Lors de la création d’un nouveau compte client, dans le champ “ Fin du free tri…" at bounding box center [569, 505] width 602 height 15
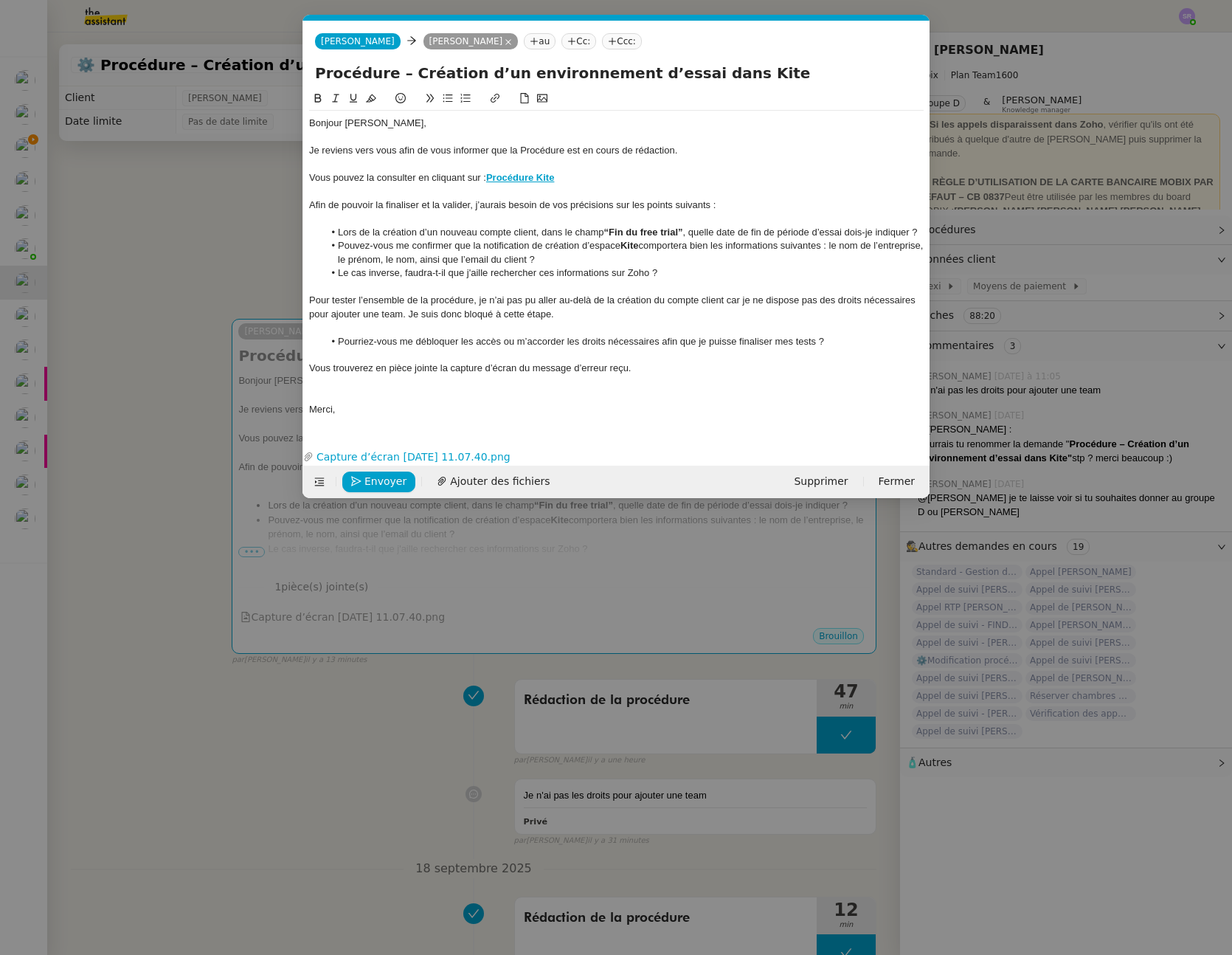
scroll to position [0, 31]
click at [617, 349] on div at bounding box center [616, 355] width 615 height 13
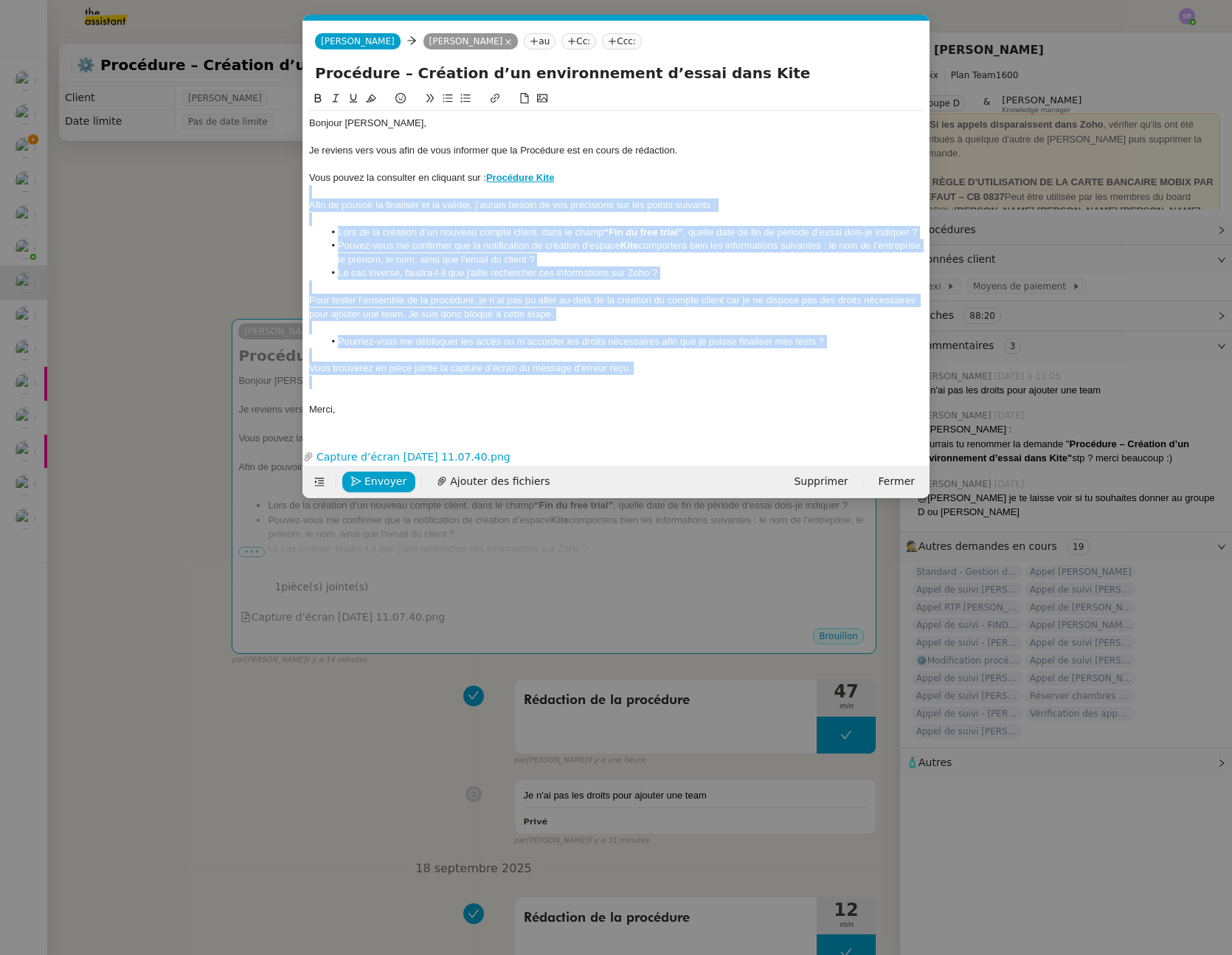
drag, startPoint x: 690, startPoint y: 376, endPoint x: 286, endPoint y: 196, distance: 442.3
click at [286, 196] on nz-modal-container "Service TA - VOYAGE - PROPOSITION GLOBALE A utiliser dans le cadre de propositi…" at bounding box center [616, 477] width 1232 height 955
copy div "Afin de pouvoir la finaliser et la valider, j’aurais besoin de vos précisions s…"
click at [678, 365] on div "Vous trouverez en pièce jointe la capture d’écran du message d’erreur reçu." at bounding box center [616, 368] width 615 height 13
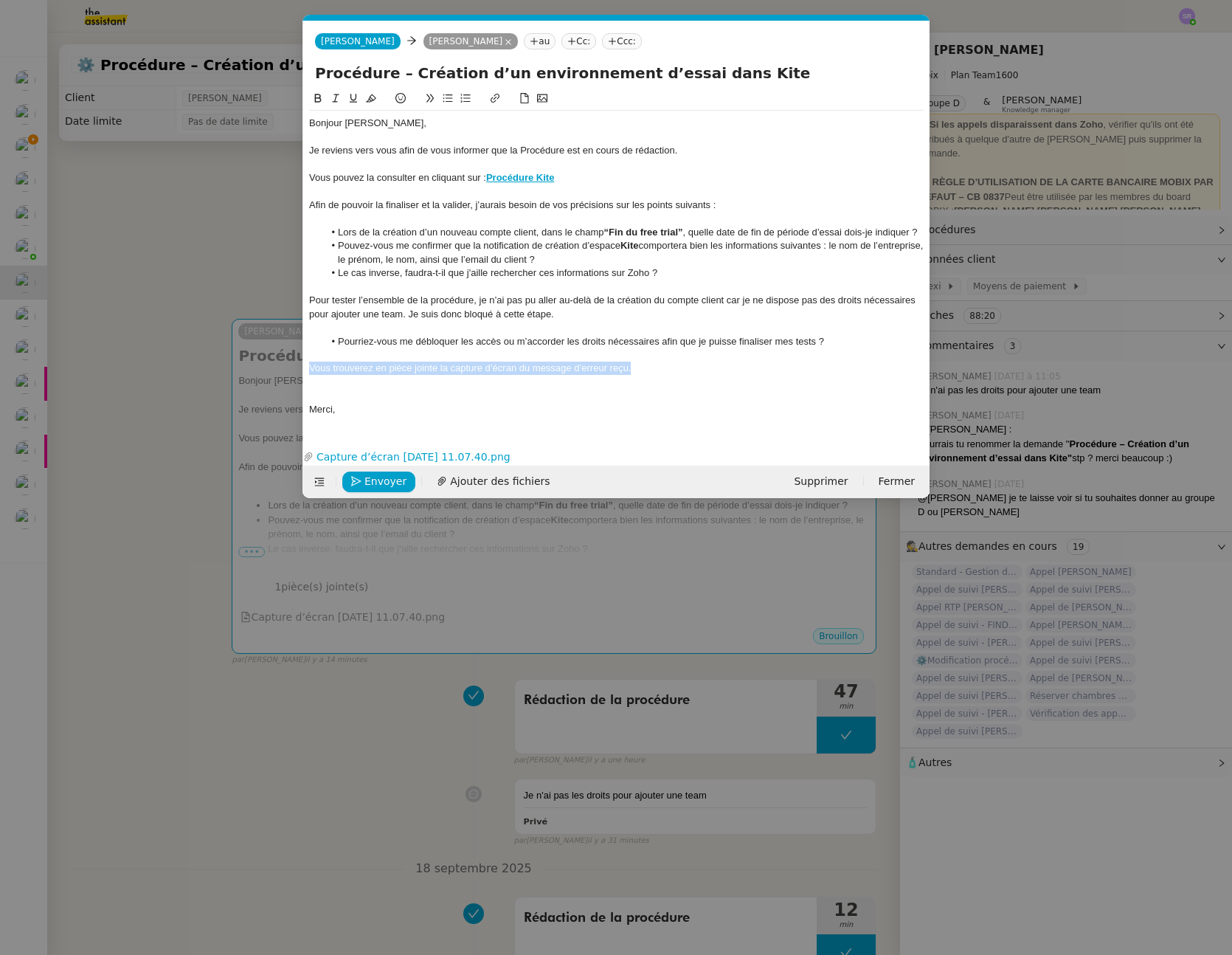
drag, startPoint x: 648, startPoint y: 368, endPoint x: 305, endPoint y: 370, distance: 343.0
click at [305, 370] on nz-spin "Bonjour Florian, Je reviens vers vous afin de vous informer que la Procédure es…" at bounding box center [616, 259] width 627 height 338
click at [316, 399] on div at bounding box center [616, 396] width 615 height 13
click at [363, 216] on div at bounding box center [616, 219] width 615 height 13
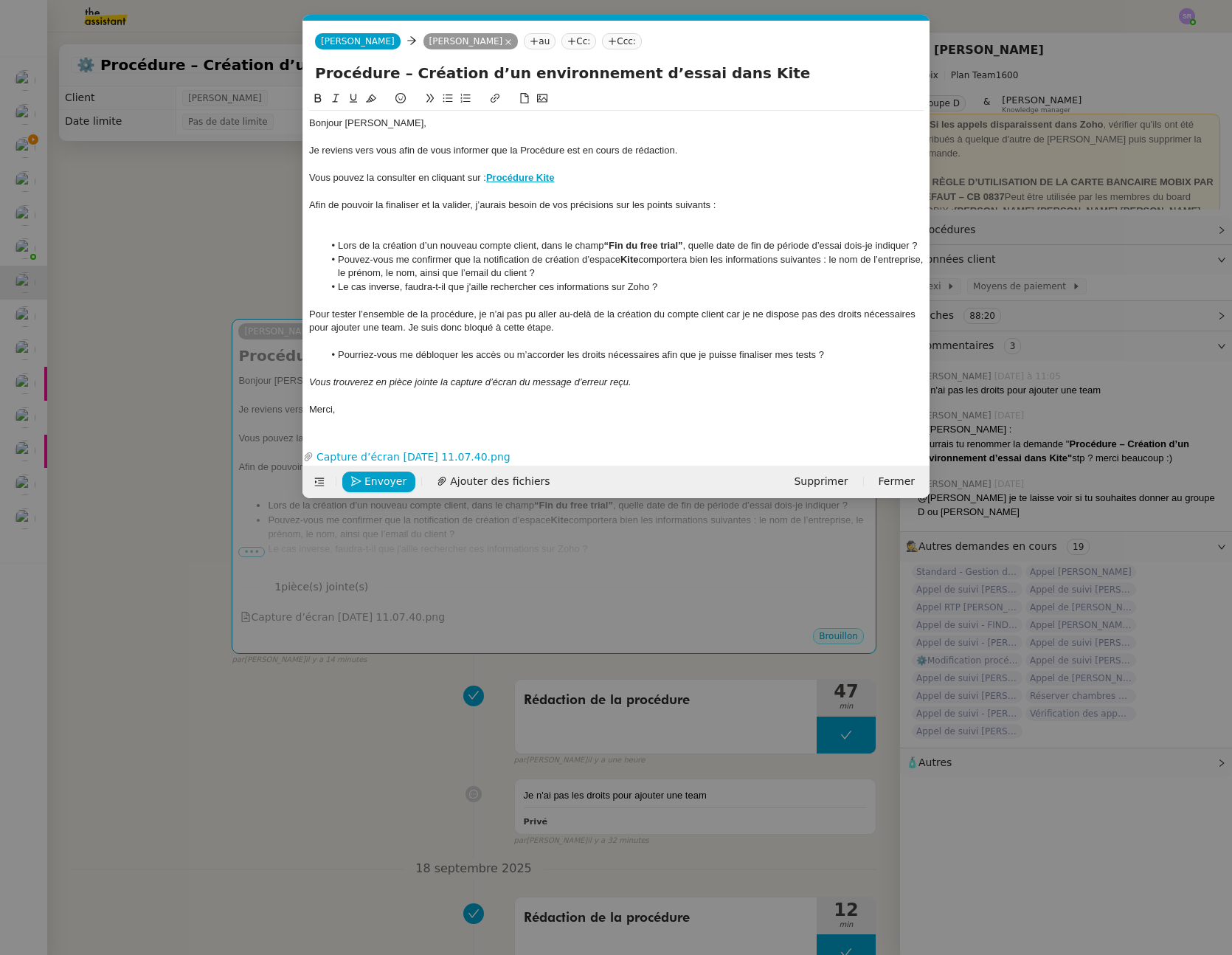
scroll to position [0, 0]
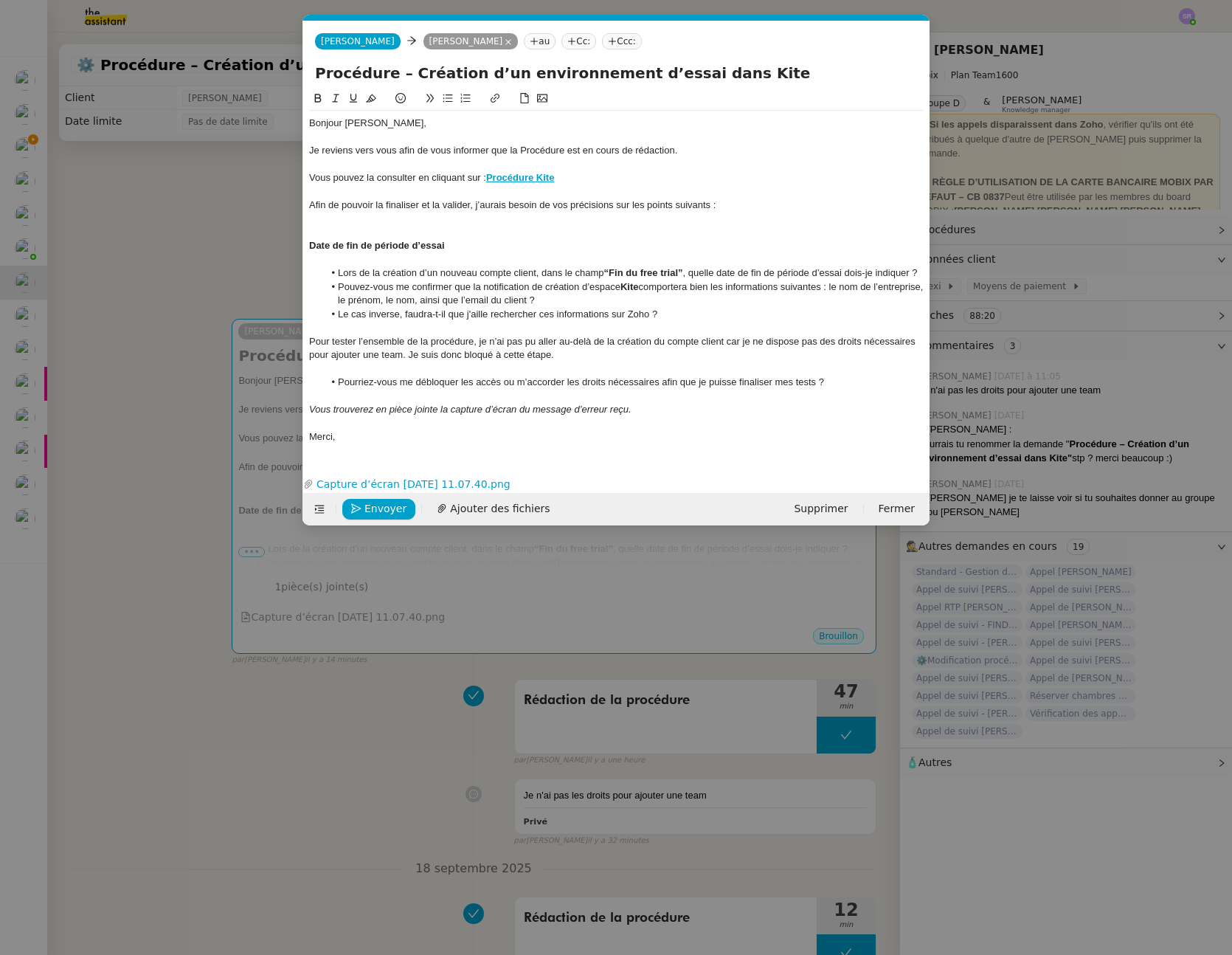
click at [434, 225] on div at bounding box center [616, 219] width 615 height 13
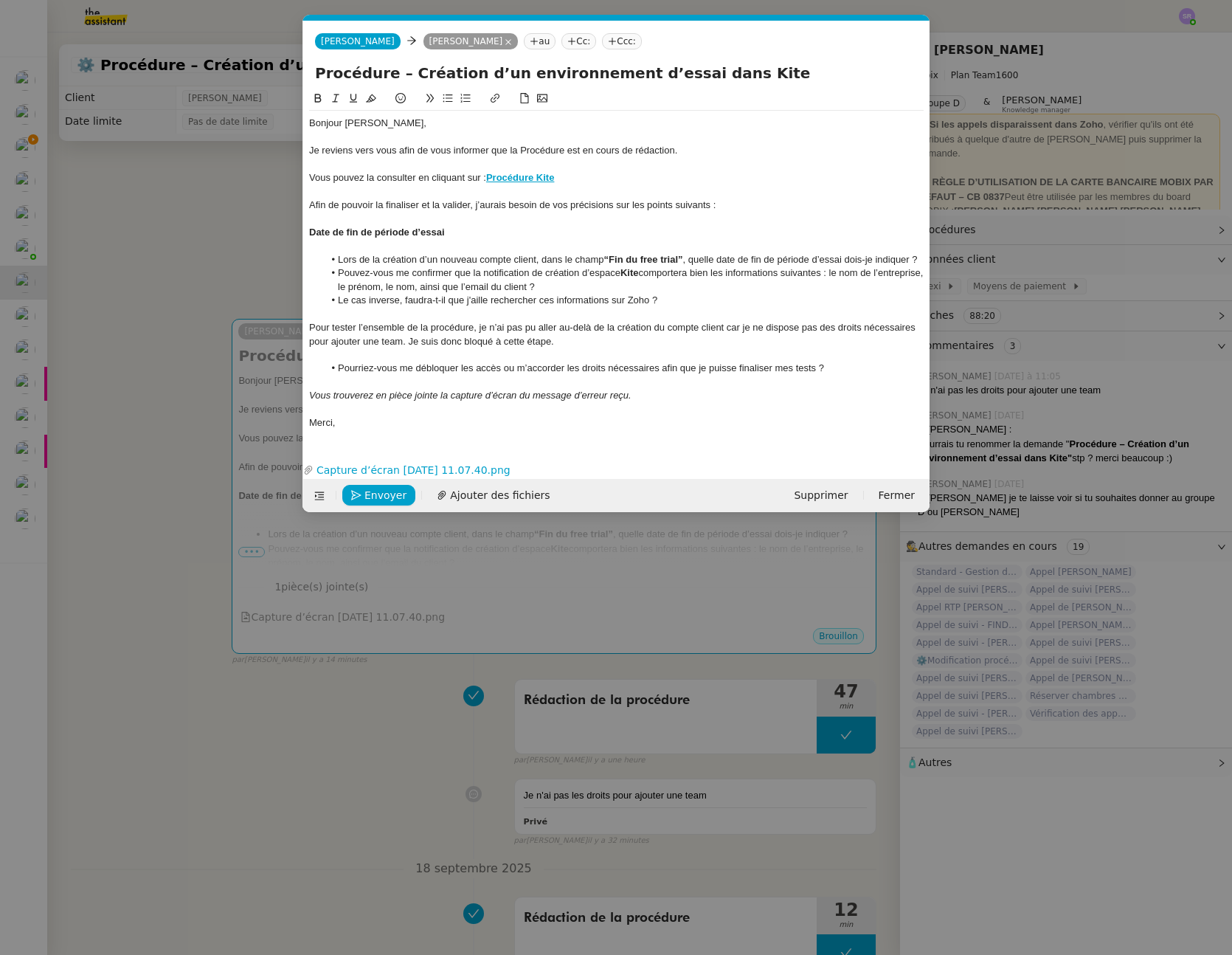
click at [337, 246] on div at bounding box center [616, 246] width 615 height 13
click at [920, 261] on li "Lors de la création d’un nouveau compte client, dans le champ “ Fin du free tri…" at bounding box center [624, 260] width 601 height 13
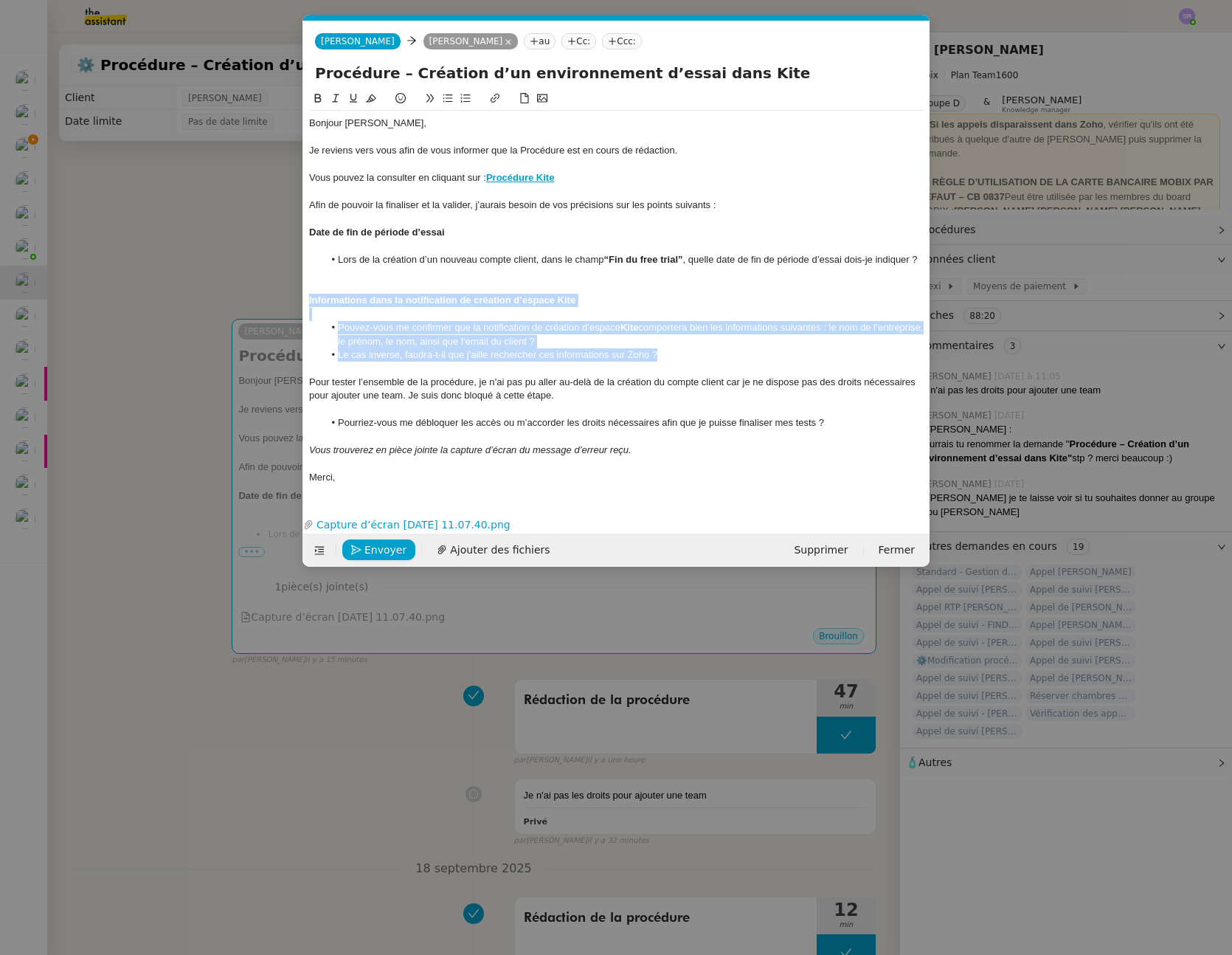
drag, startPoint x: 624, startPoint y: 351, endPoint x: 299, endPoint y: 300, distance: 329.0
click at [299, 300] on nz-modal-container "Service TA - VOYAGE - PROPOSITION GLOBALE A utiliser dans le cadre de propositi…" at bounding box center [616, 477] width 1232 height 955
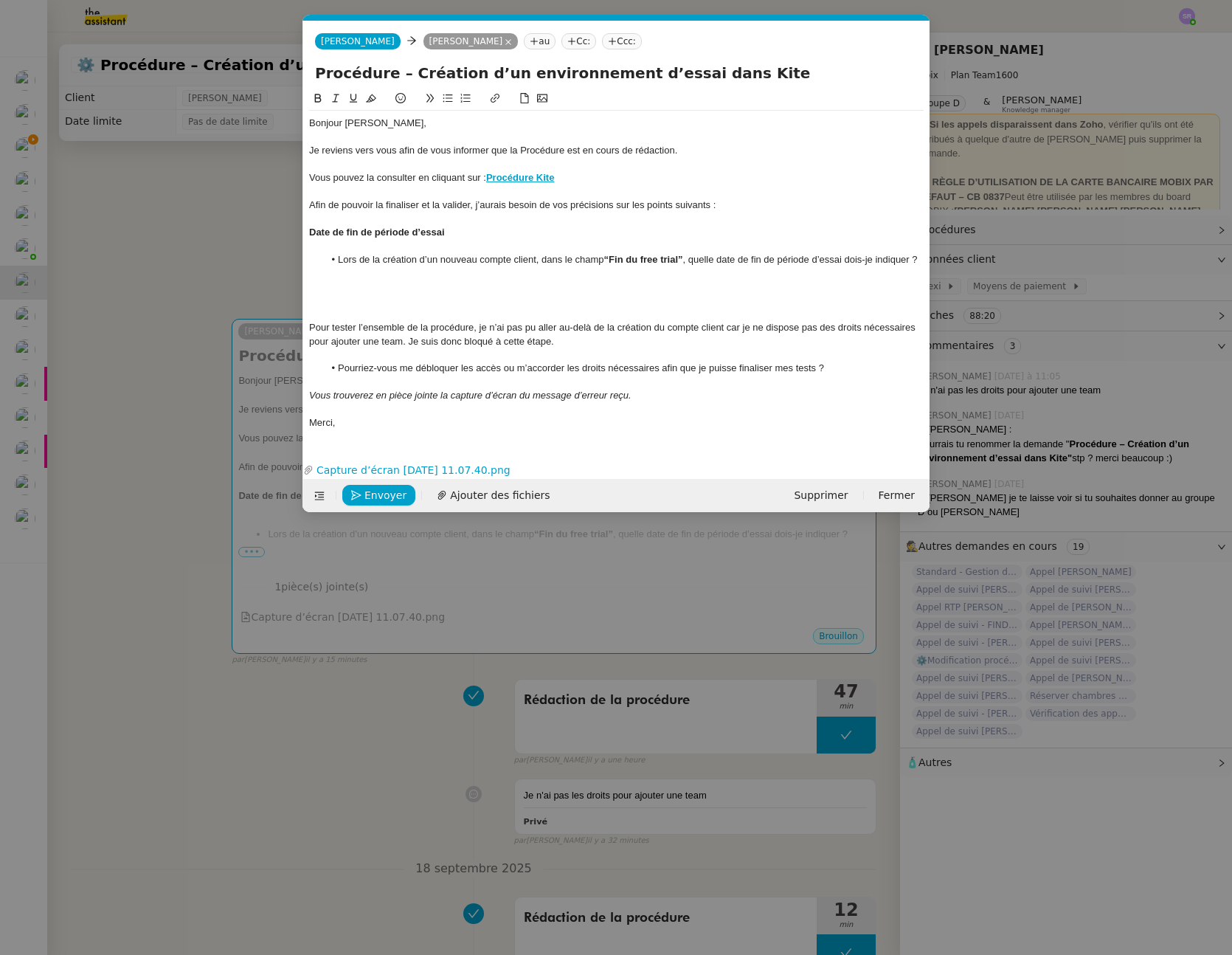
click at [734, 207] on div "Afin de pouvoir la finaliser et la valider, j’aurais besoin de vos précisions s…" at bounding box center [616, 205] width 615 height 13
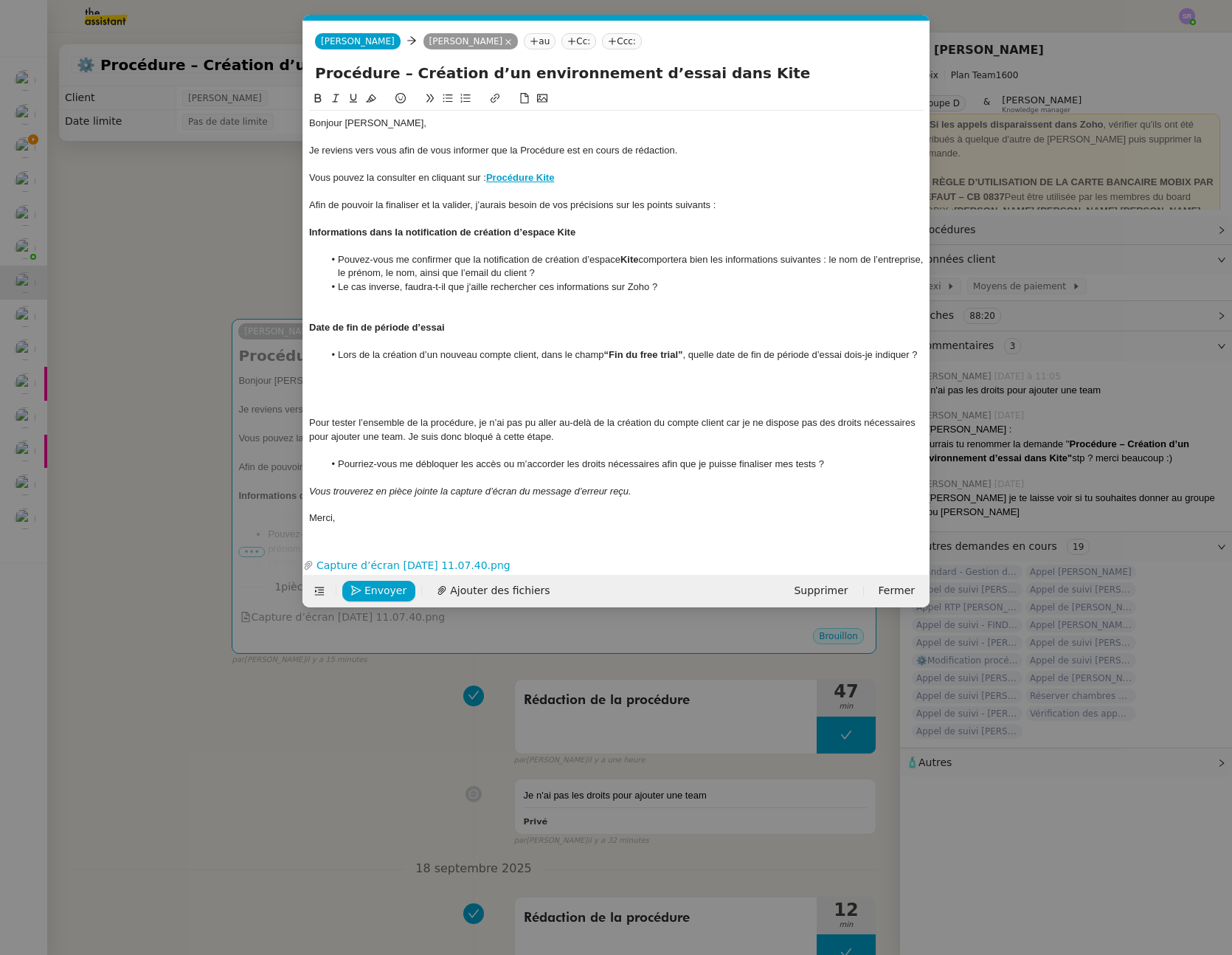
click at [383, 230] on strong "Informations dans la notification de création d’espace Kite" at bounding box center [442, 232] width 266 height 11
drag, startPoint x: 359, startPoint y: 310, endPoint x: 368, endPoint y: 306, distance: 9.8
click at [359, 309] on div at bounding box center [616, 314] width 615 height 13
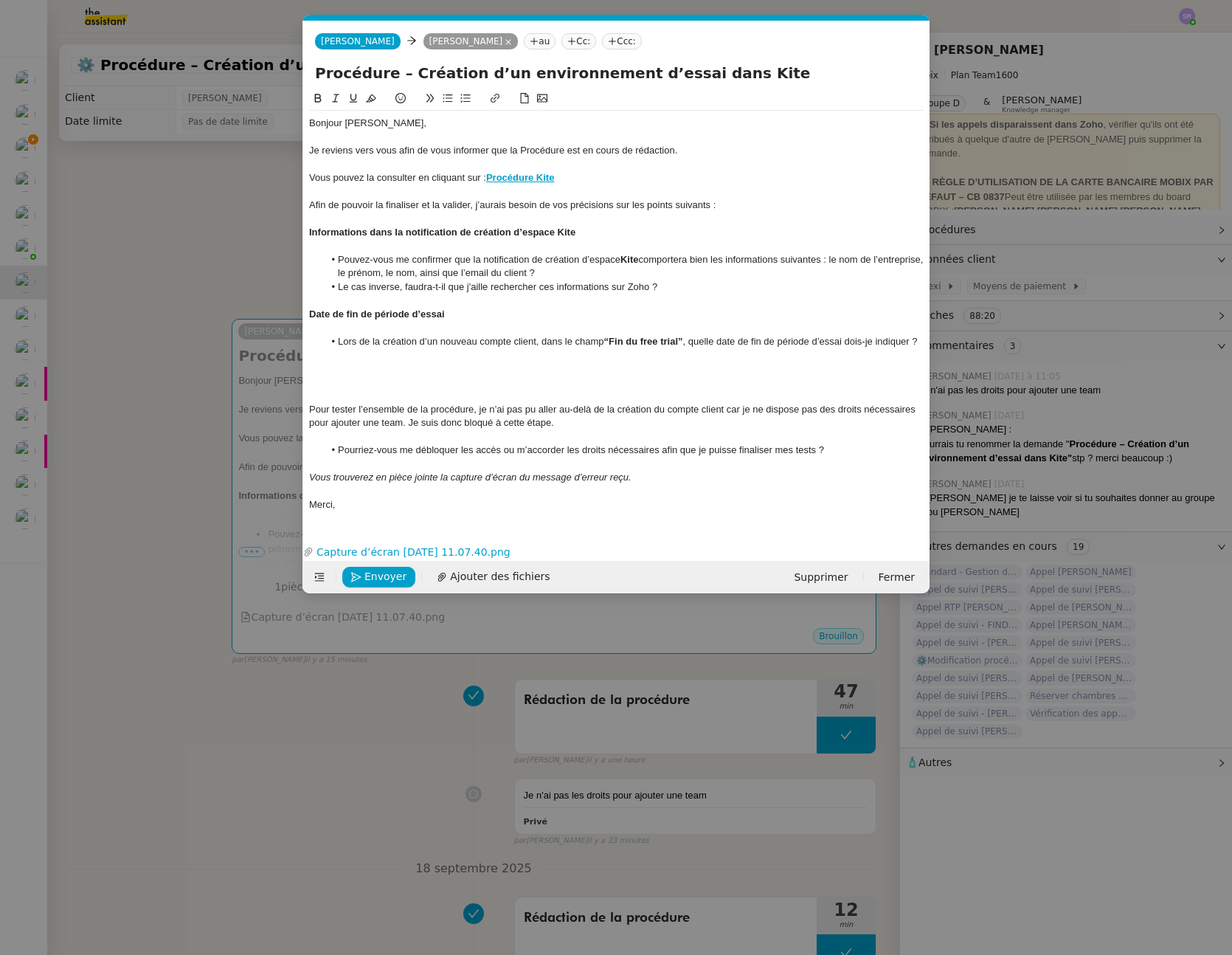
click at [408, 373] on div at bounding box center [616, 368] width 615 height 13
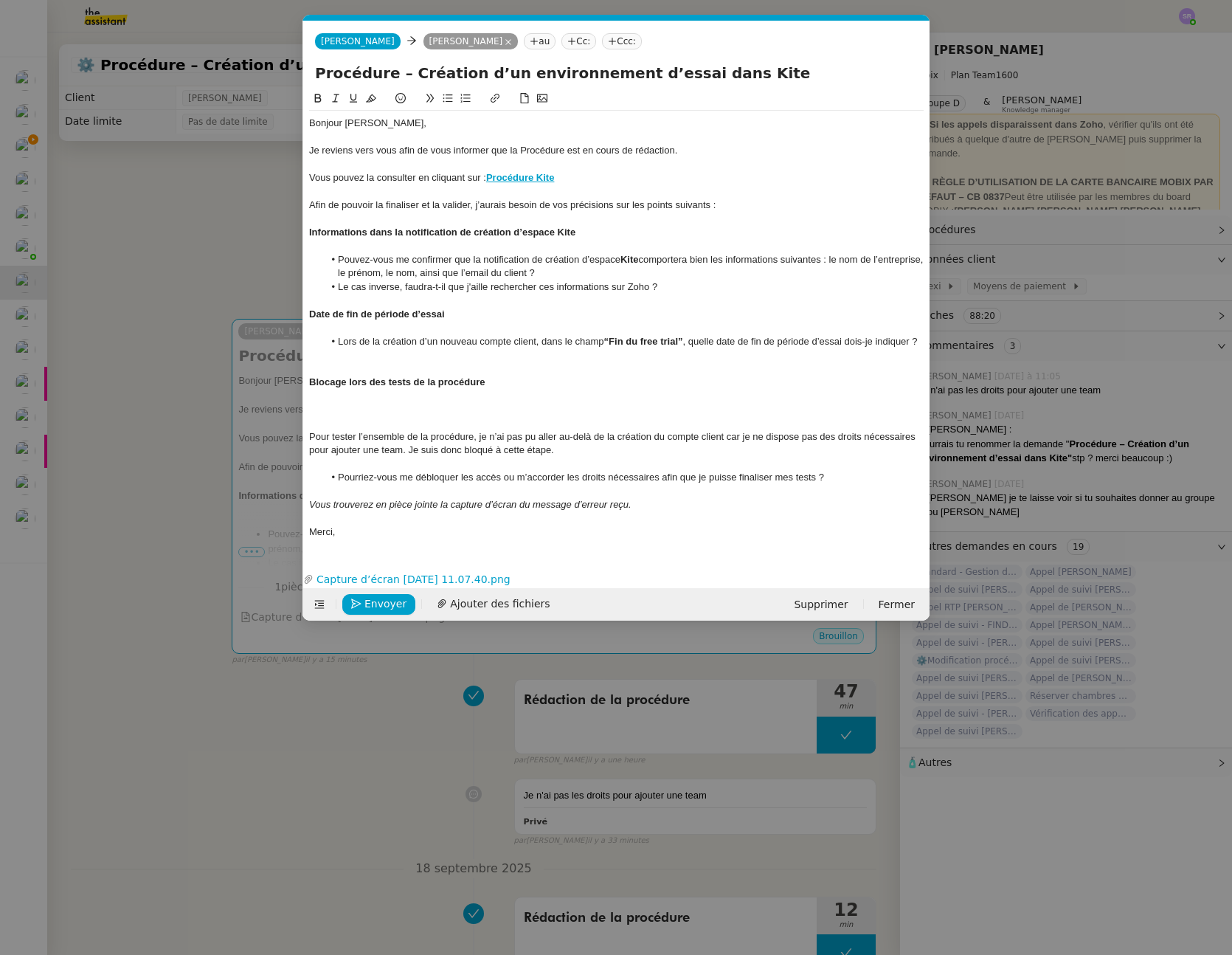
click at [438, 717] on nz-modal-container "Service TA - VOYAGE - PROPOSITION GLOBALE A utiliser dans le cadre de propositi…" at bounding box center [616, 477] width 1232 height 955
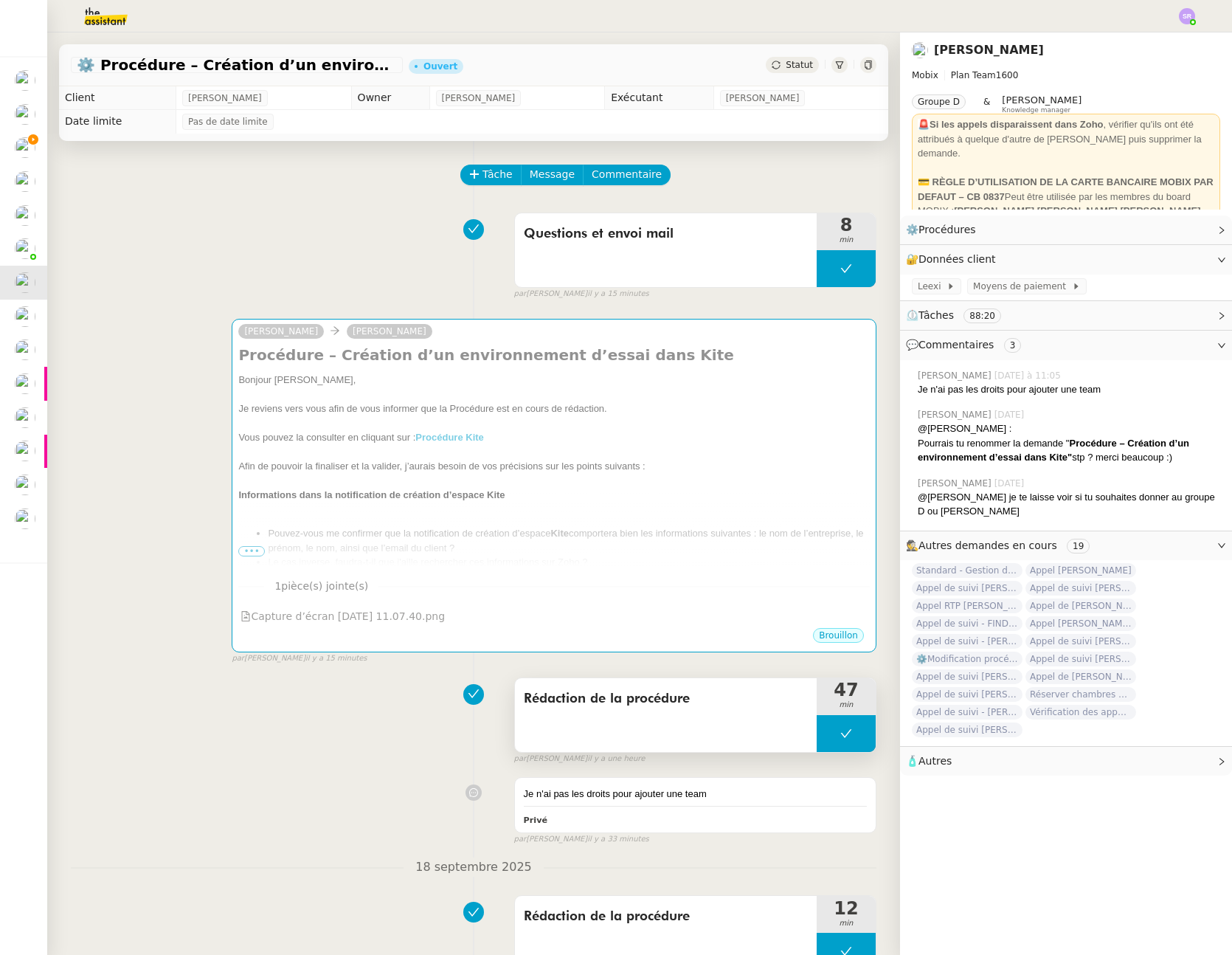
click at [659, 706] on span "Rédaction de la procédure" at bounding box center [666, 699] width 284 height 22
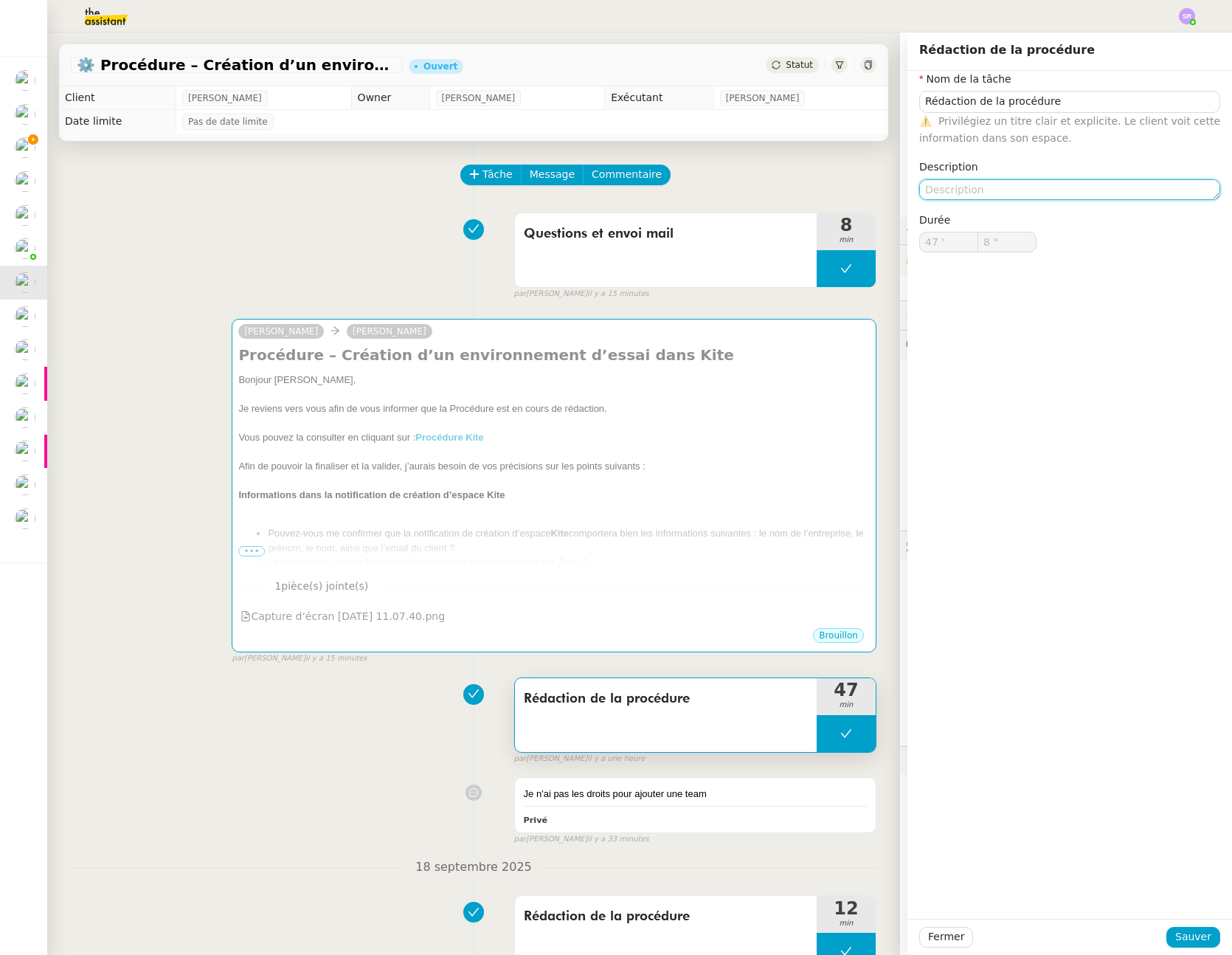
click at [1095, 189] on textarea at bounding box center [1070, 190] width 301 height 21
type textarea "+ test procédure"
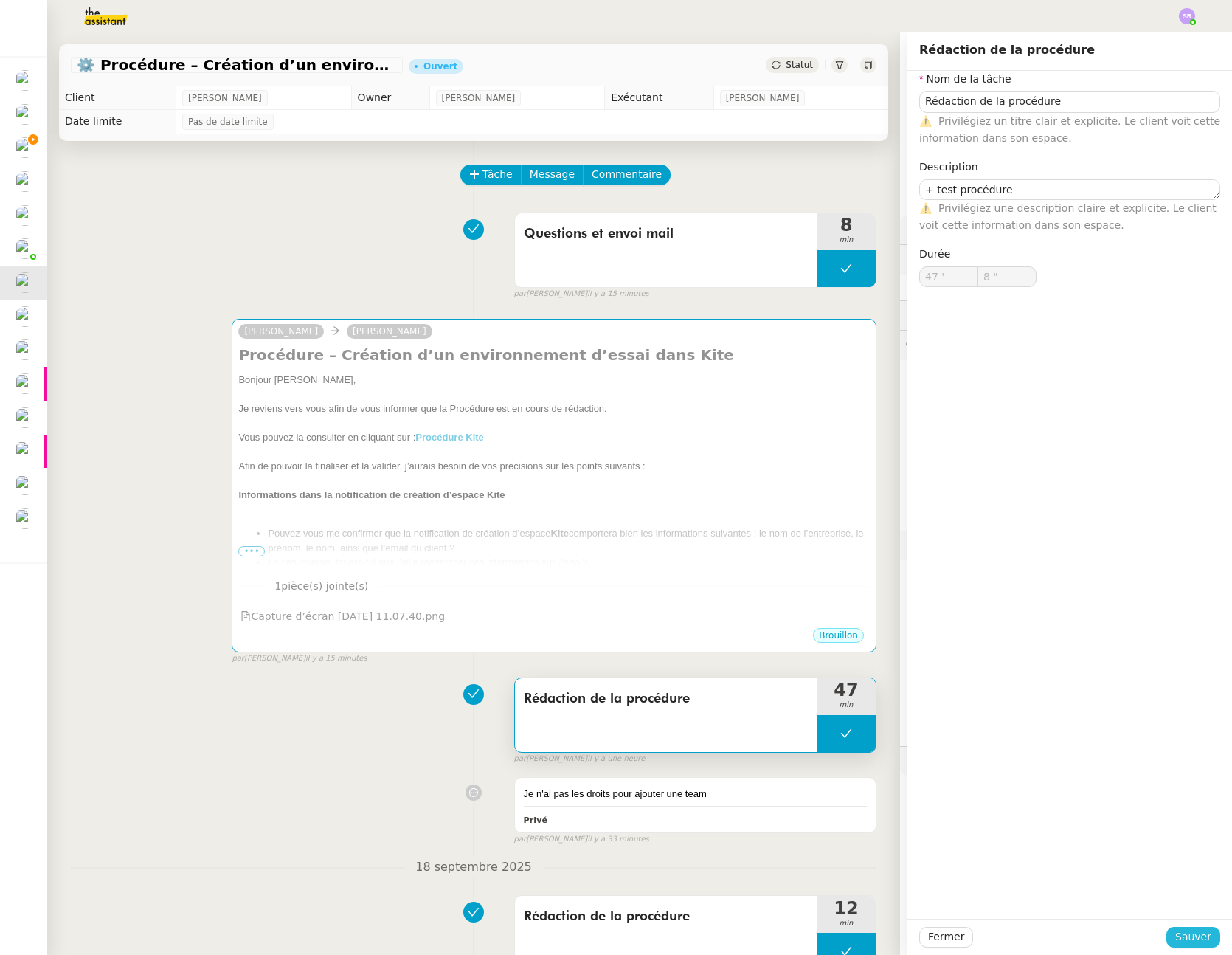
click at [1194, 937] on span "Sauver" at bounding box center [1194, 937] width 36 height 17
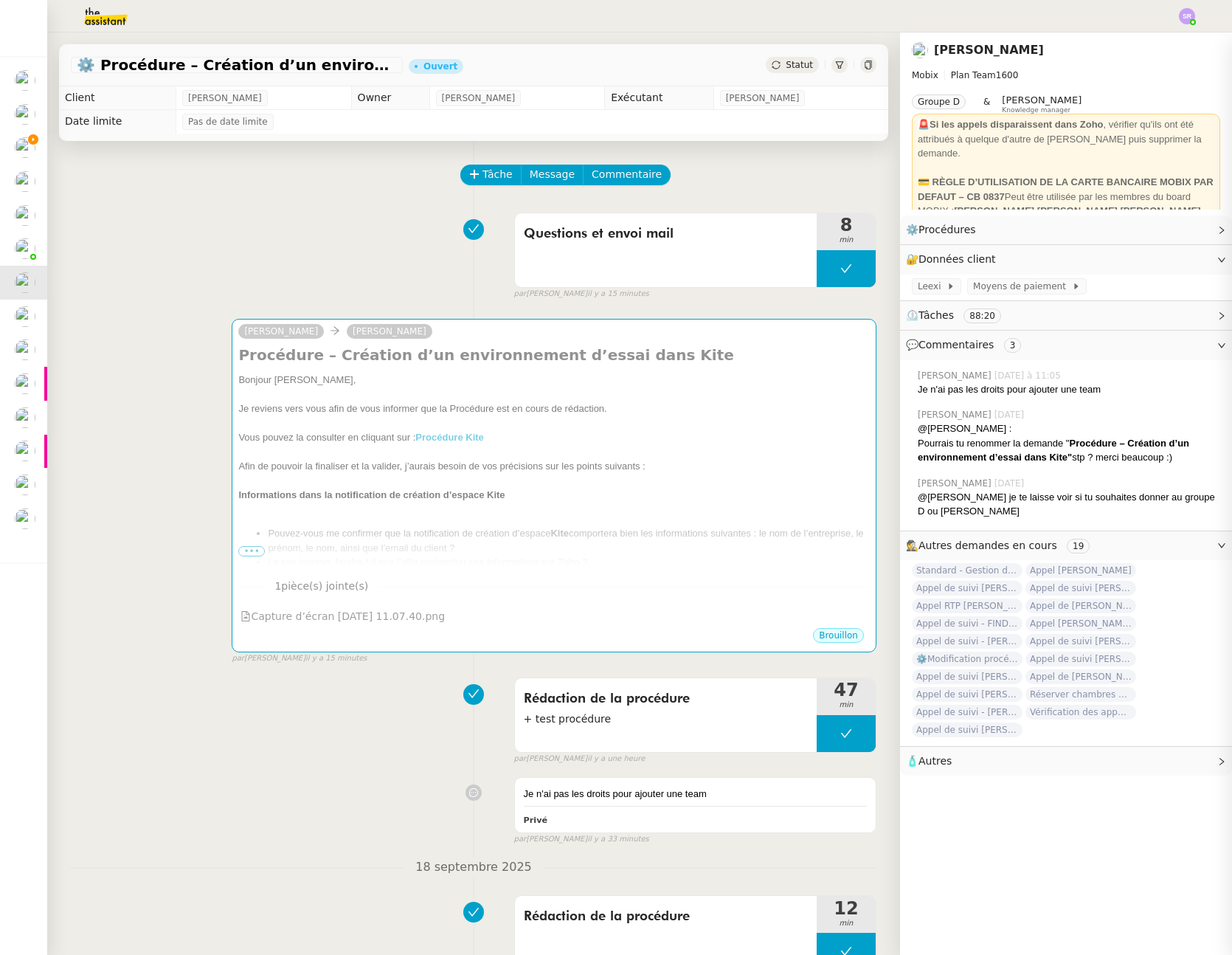
click at [345, 740] on div "Rédaction de la procédure + test procédure 47 min false par Stéphanie R. il y a…" at bounding box center [474, 718] width 806 height 94
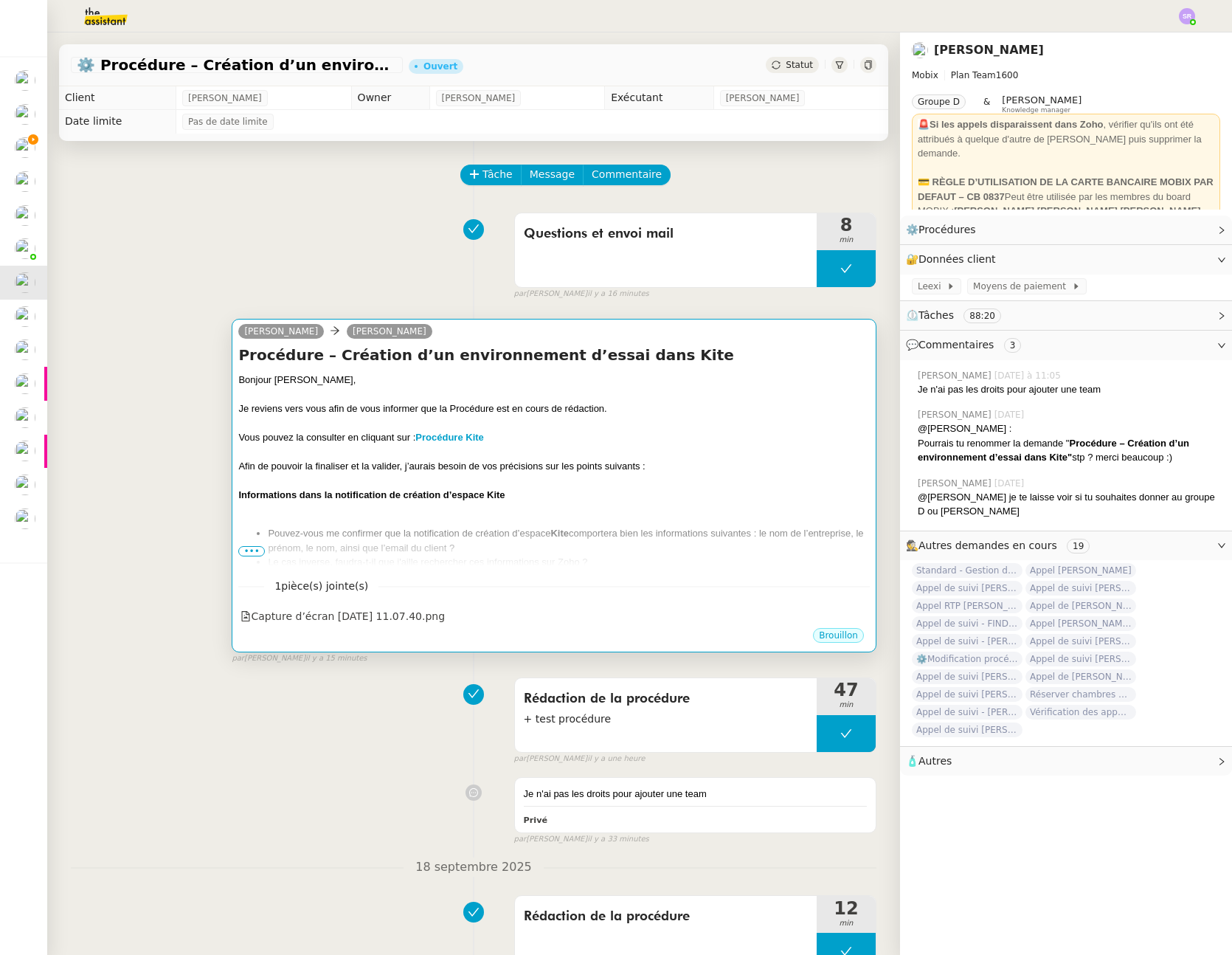
click at [678, 531] on li "Pouvez-vous me confirmer que la notification de création d’espace Kite comporte…" at bounding box center [569, 540] width 602 height 29
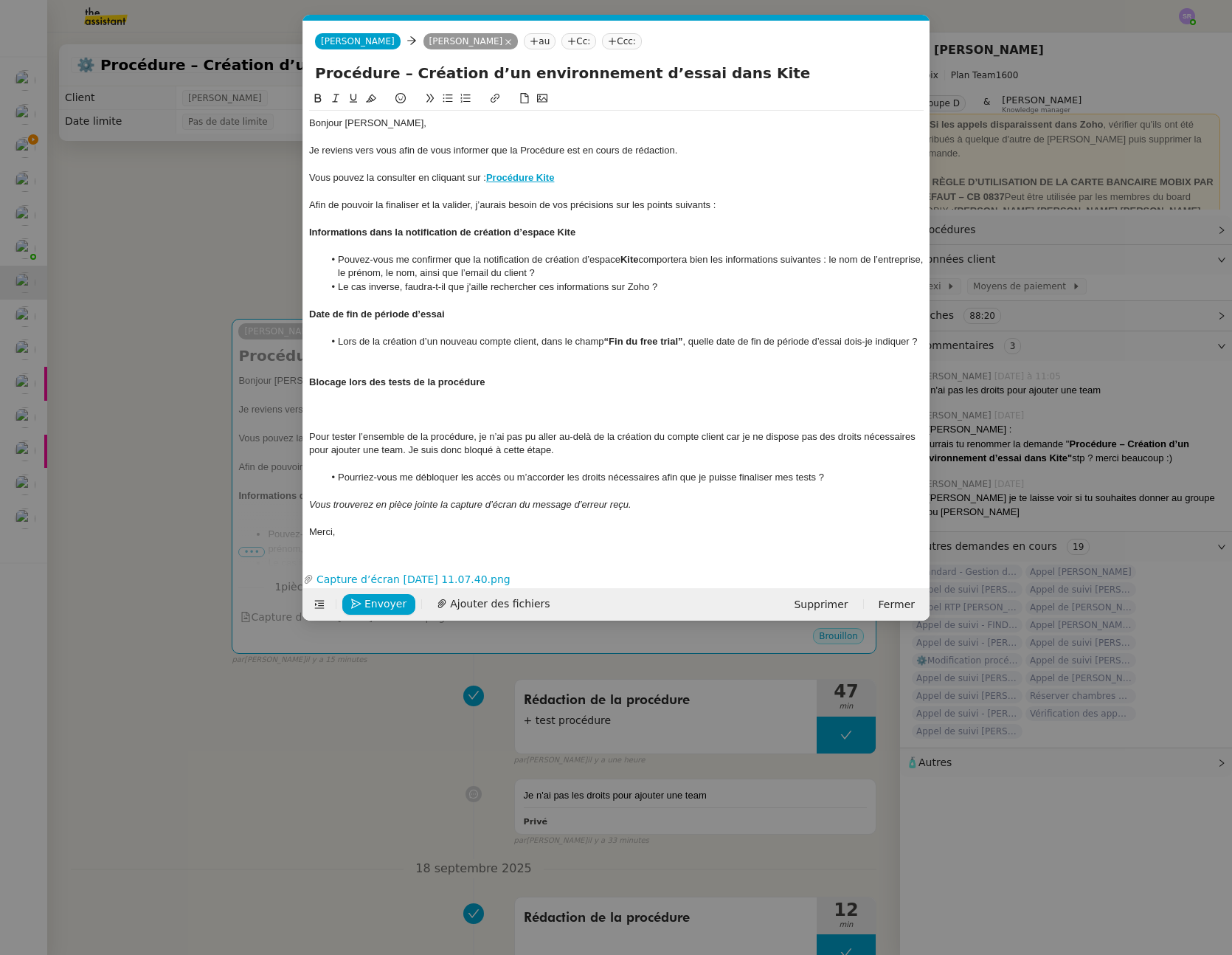
scroll to position [0, 31]
click at [383, 410] on div at bounding box center [616, 410] width 615 height 13
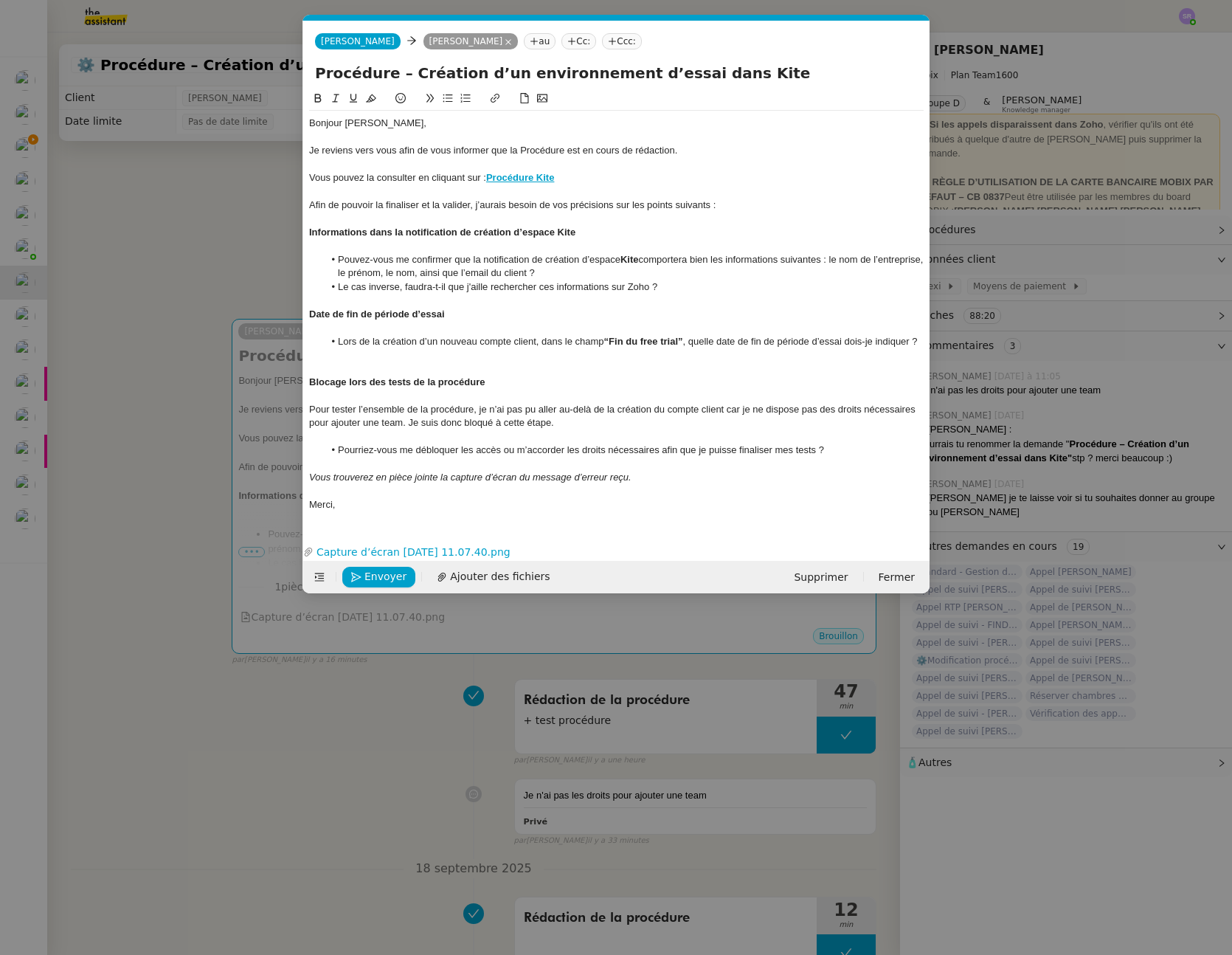
click at [343, 369] on div at bounding box center [616, 368] width 615 height 13
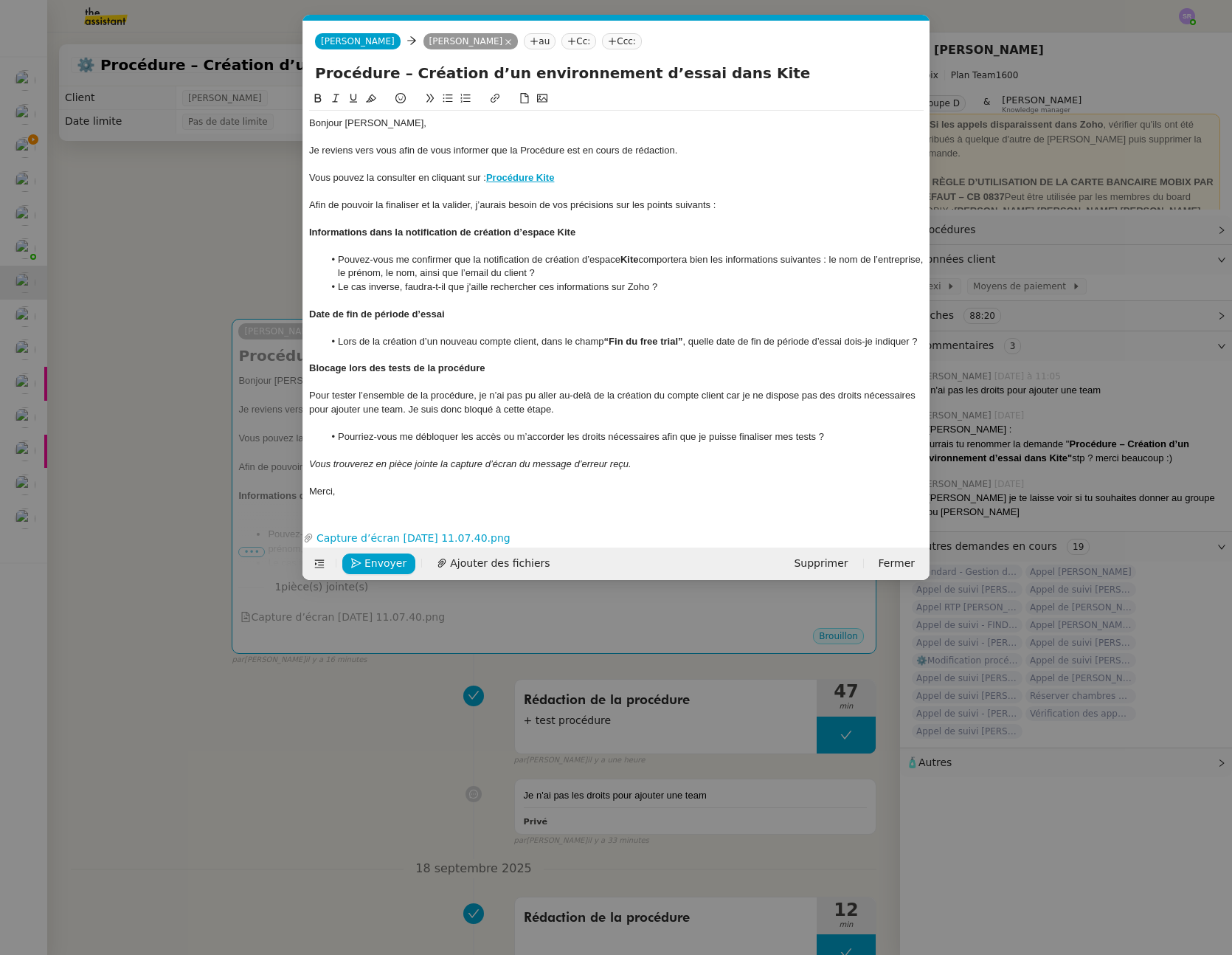
click at [328, 205] on div "Afin de pouvoir la finaliser et la valider, j’aurais besoin de vos précisions s…" at bounding box center [616, 205] width 615 height 13
click at [173, 356] on nz-modal-container "Service TA - VOYAGE - PROPOSITION GLOBALE A utiliser dans le cadre de propositi…" at bounding box center [616, 477] width 1232 height 955
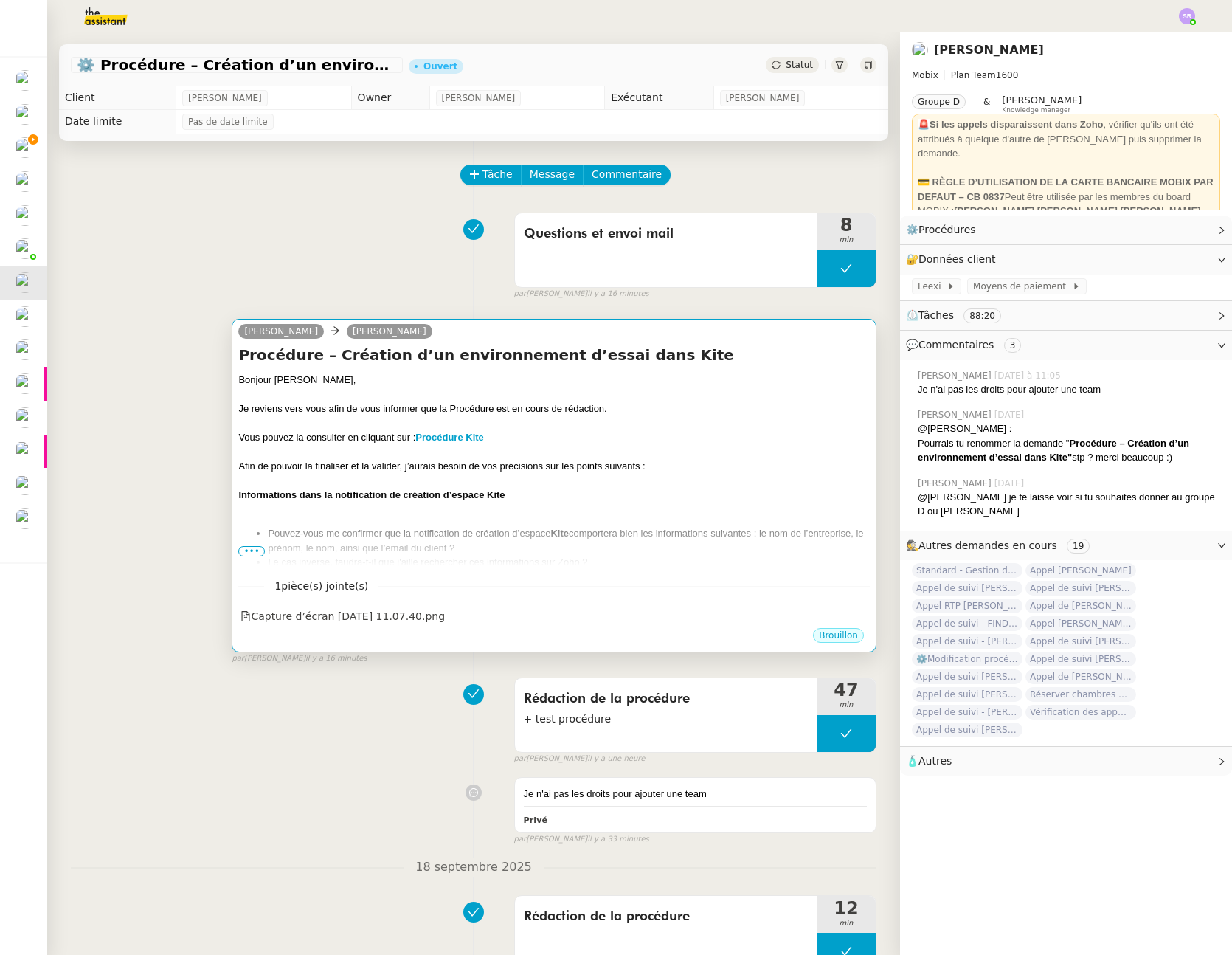
click at [399, 430] on div "Vous pouvez la consulter en cliquant sur : Procédure Kite" at bounding box center [554, 438] width 632 height 15
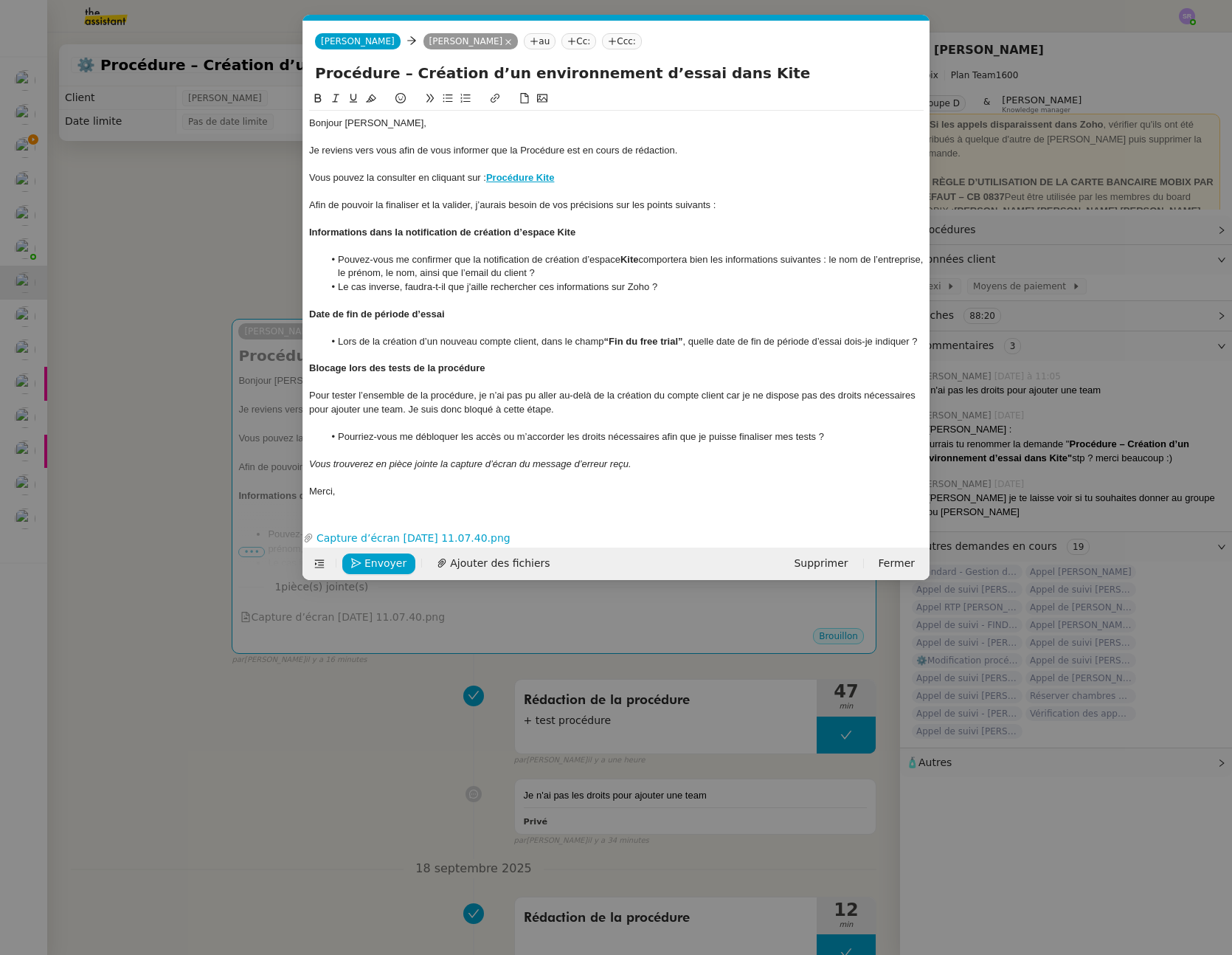
click at [583, 458] on em "Vous trouverez en pièce jointe la capture d’écran du message d’erreur reçu." at bounding box center [470, 463] width 323 height 11
click at [54, 581] on nz-modal-container "Service TA - VOYAGE - PROPOSITION GLOBALE A utiliser dans le cadre de propositi…" at bounding box center [616, 477] width 1232 height 955
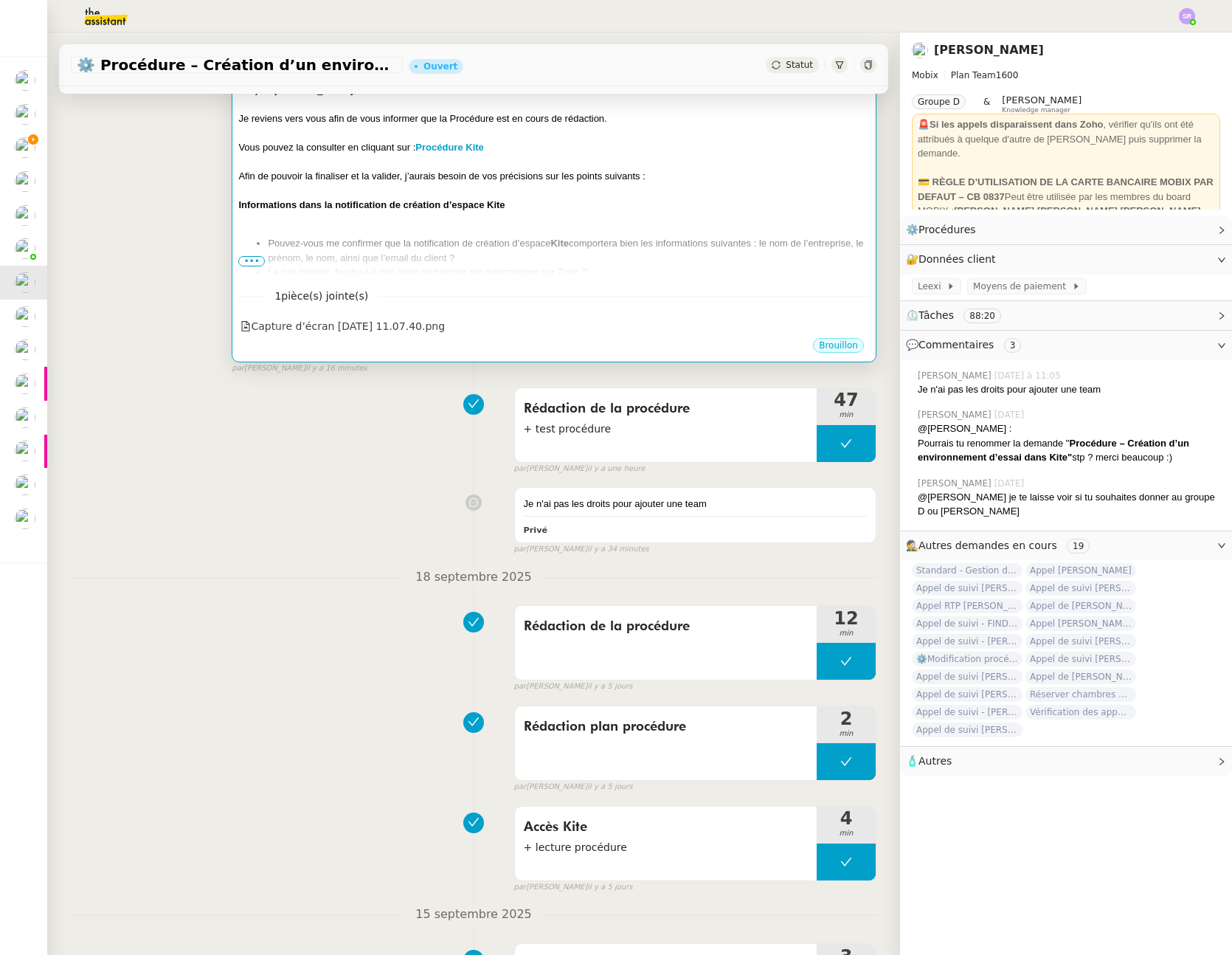
scroll to position [75, 0]
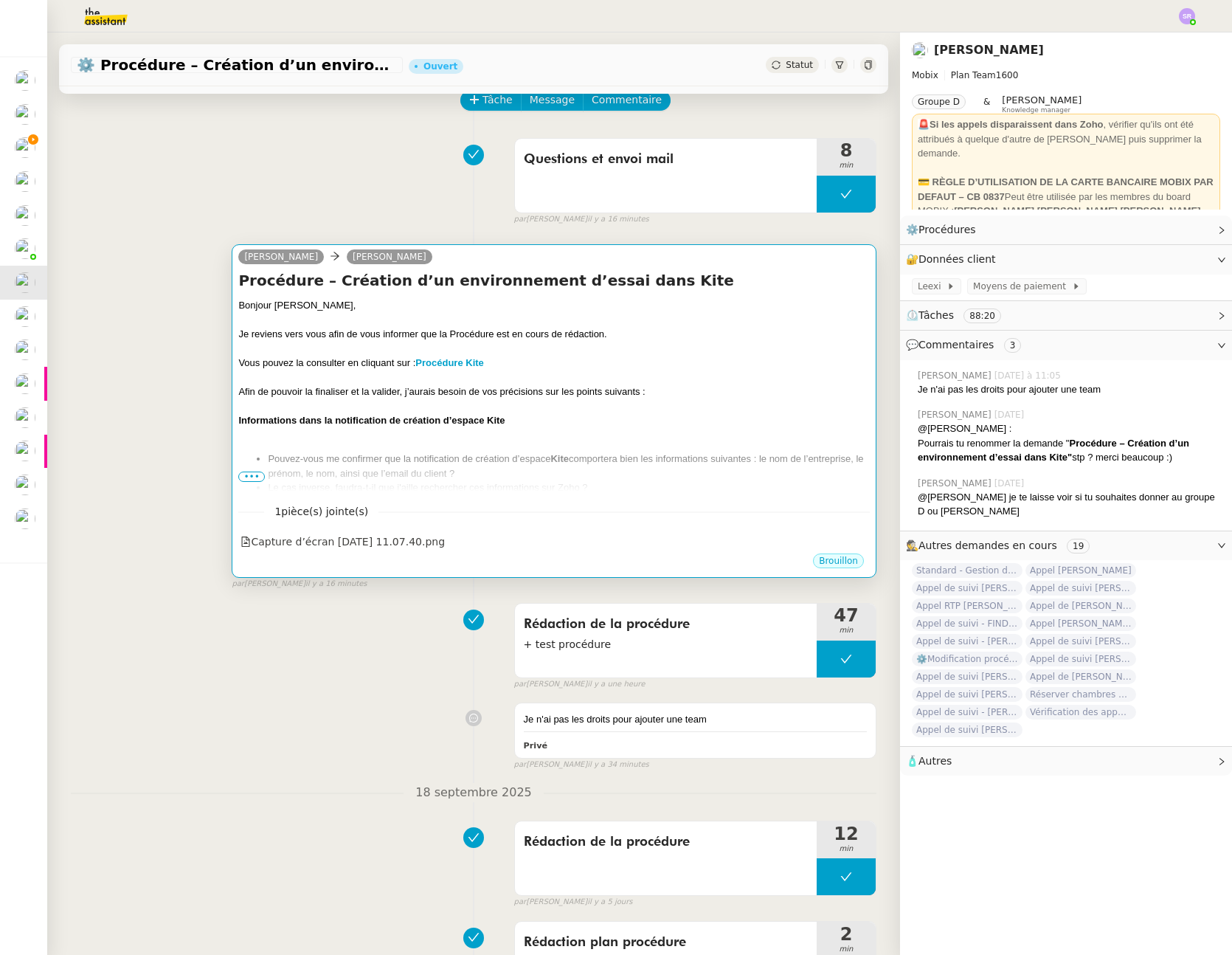
click at [247, 476] on span "•••" at bounding box center [252, 477] width 27 height 10
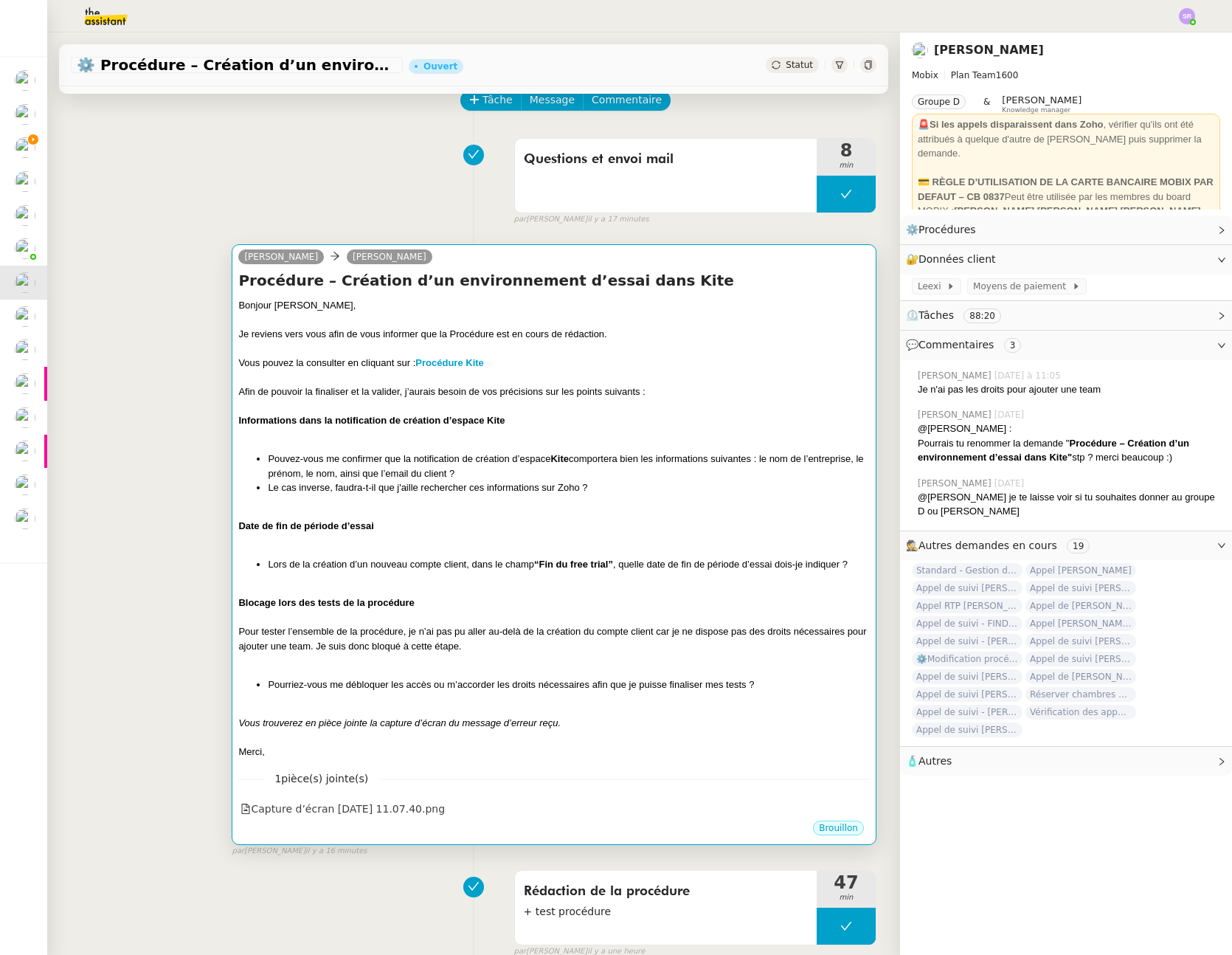
click at [496, 685] on li "Pourriez-vous me débloquer les accès ou m’accorder les droits nécessaires afin …" at bounding box center [569, 685] width 602 height 15
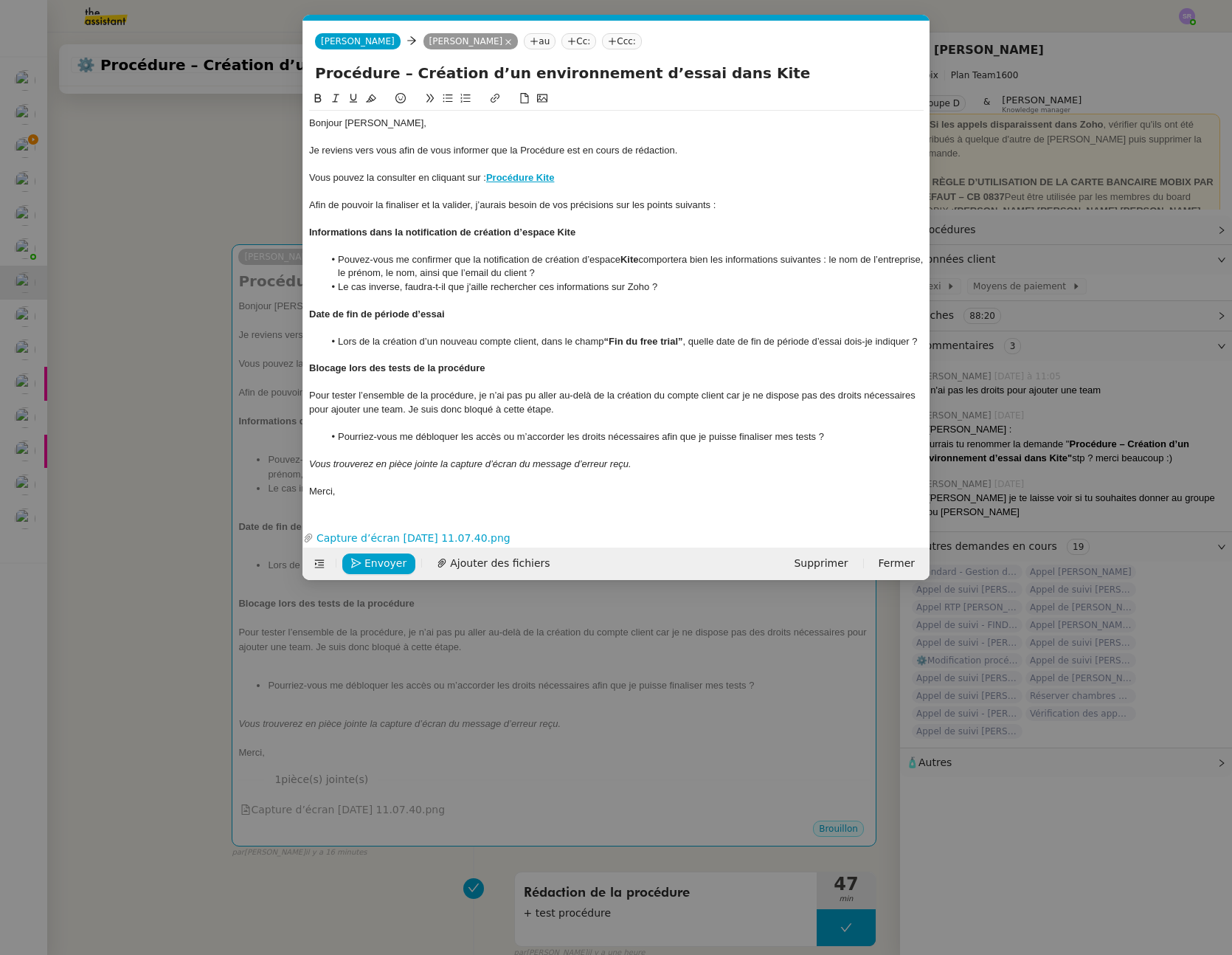
scroll to position [0, 31]
click at [376, 560] on span "Envoyer" at bounding box center [385, 563] width 42 height 17
click at [403, 561] on span "Confirmer l'envoi" at bounding box center [409, 563] width 89 height 17
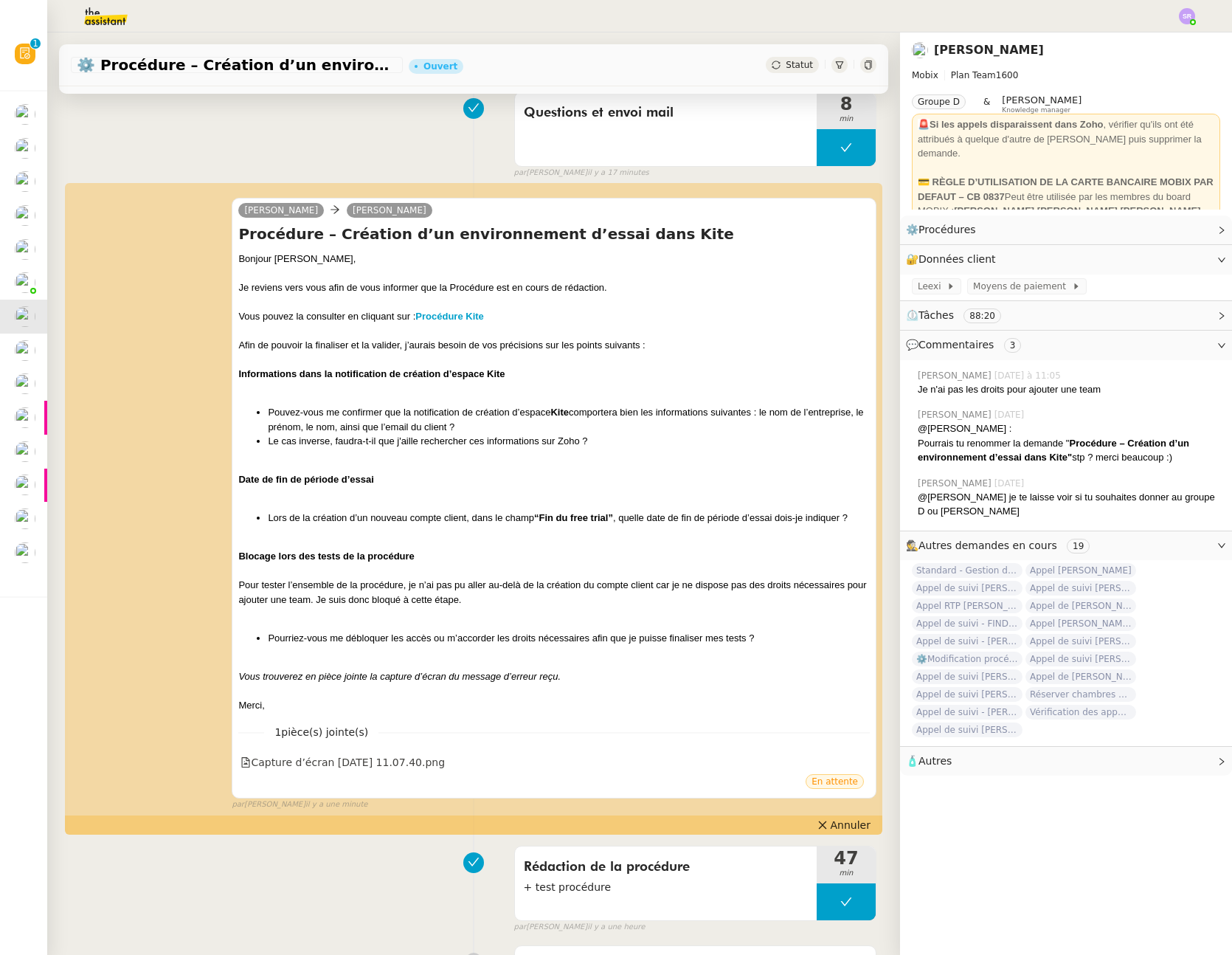
scroll to position [0, 0]
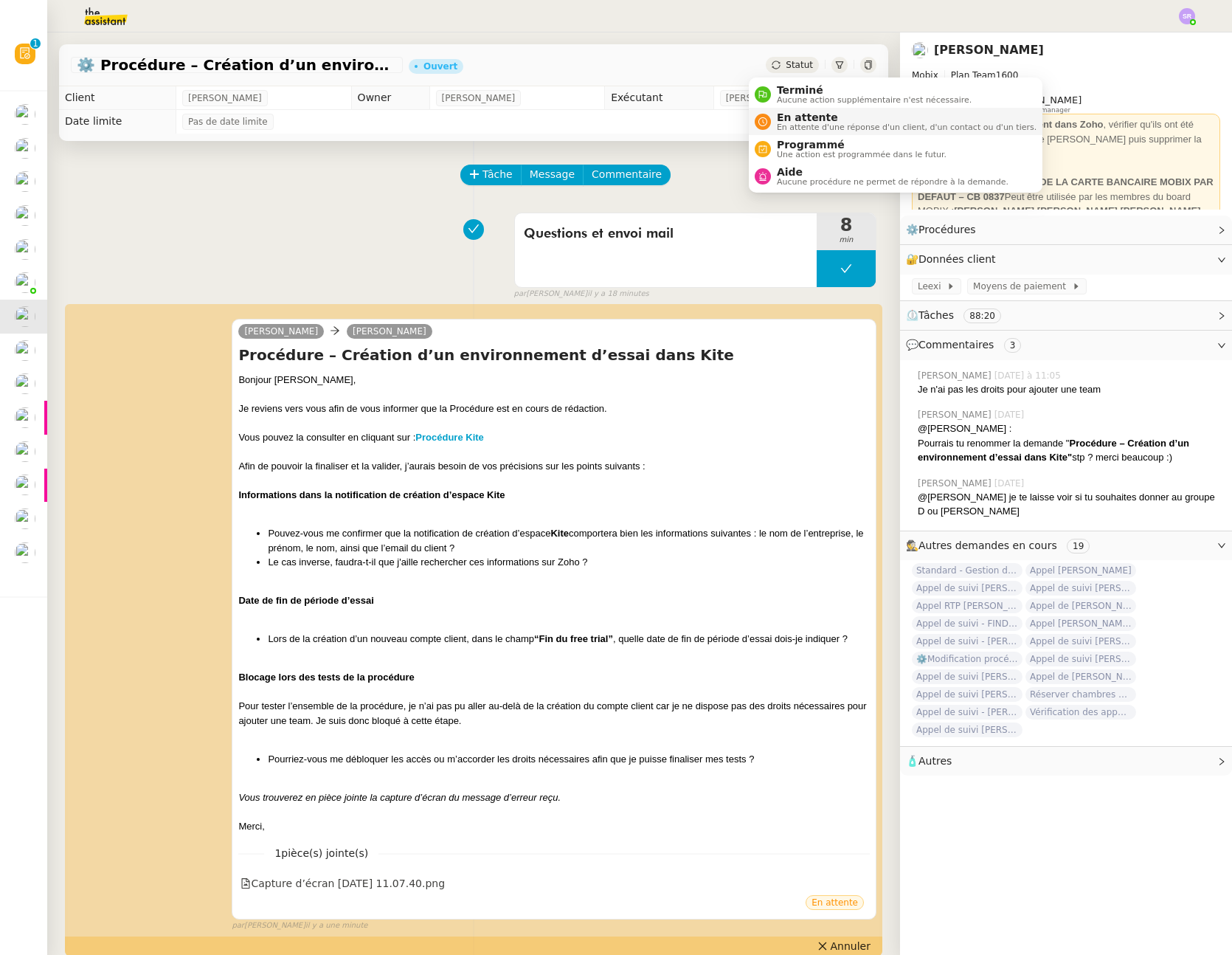
click at [795, 123] on span "En attente d'une réponse d'un client, d'un contact ou d'un tiers." at bounding box center [907, 127] width 260 height 8
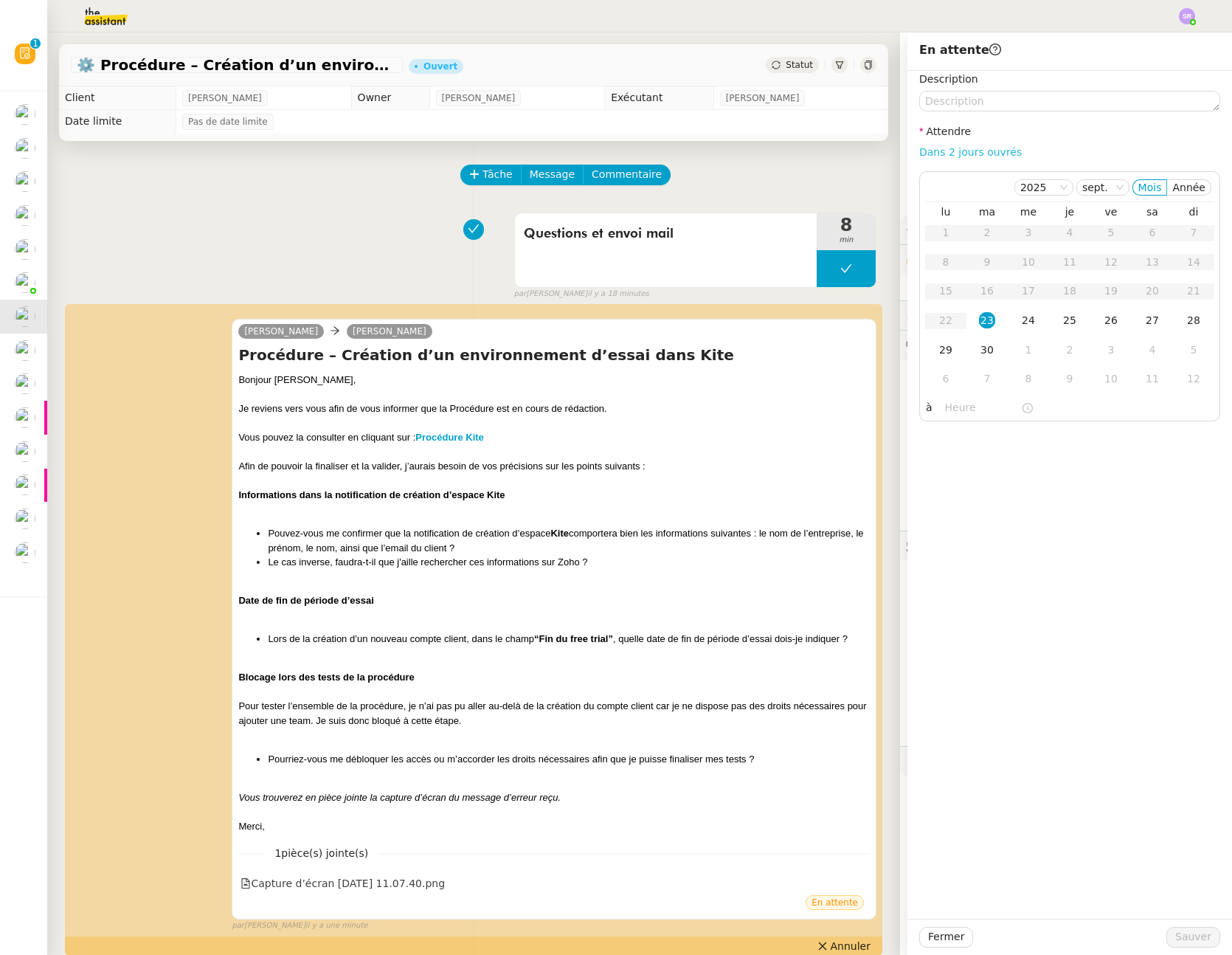
click at [967, 147] on link "Dans 2 jours ouvrés" at bounding box center [971, 152] width 103 height 12
type input "07:00"
click at [1184, 939] on span "Sauver" at bounding box center [1194, 937] width 36 height 17
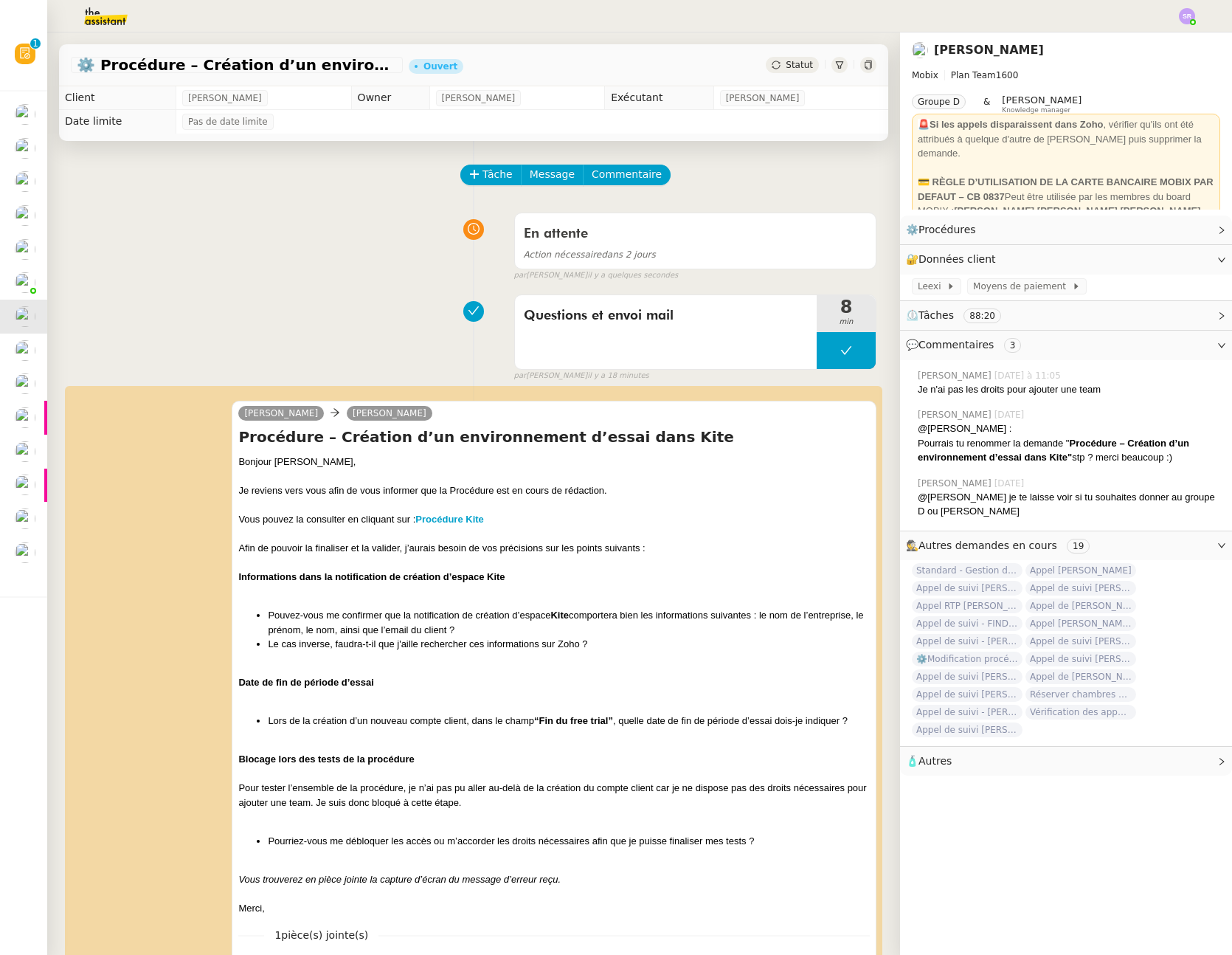
click at [176, 279] on div "En attente Action nécessaire dans 2 jours false par Stéphanie R. il y a quelque…" at bounding box center [474, 244] width 806 height 76
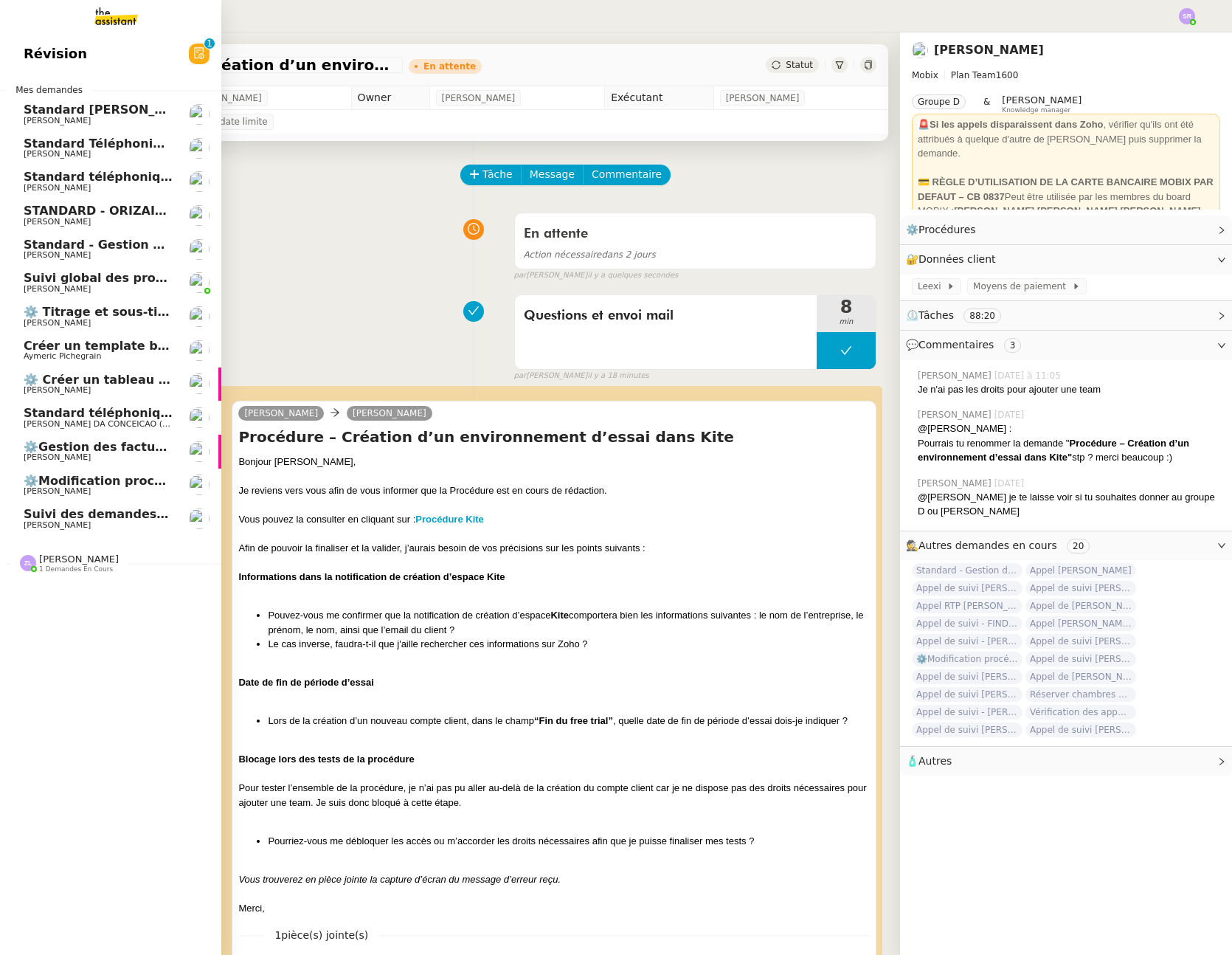
click at [117, 487] on span "[PERSON_NAME]" at bounding box center [98, 492] width 149 height 9
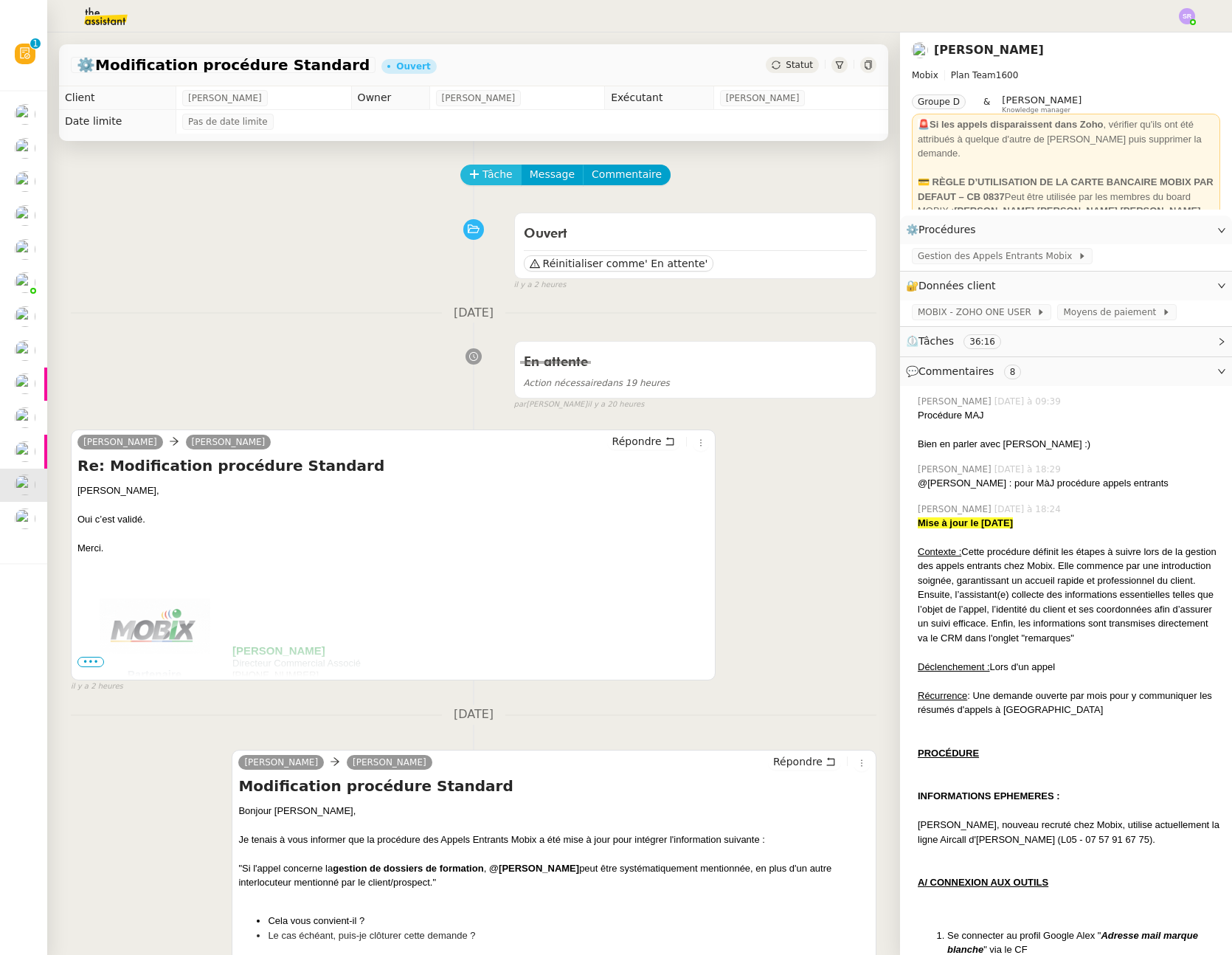
click at [488, 172] on span "Tâche" at bounding box center [498, 174] width 30 height 17
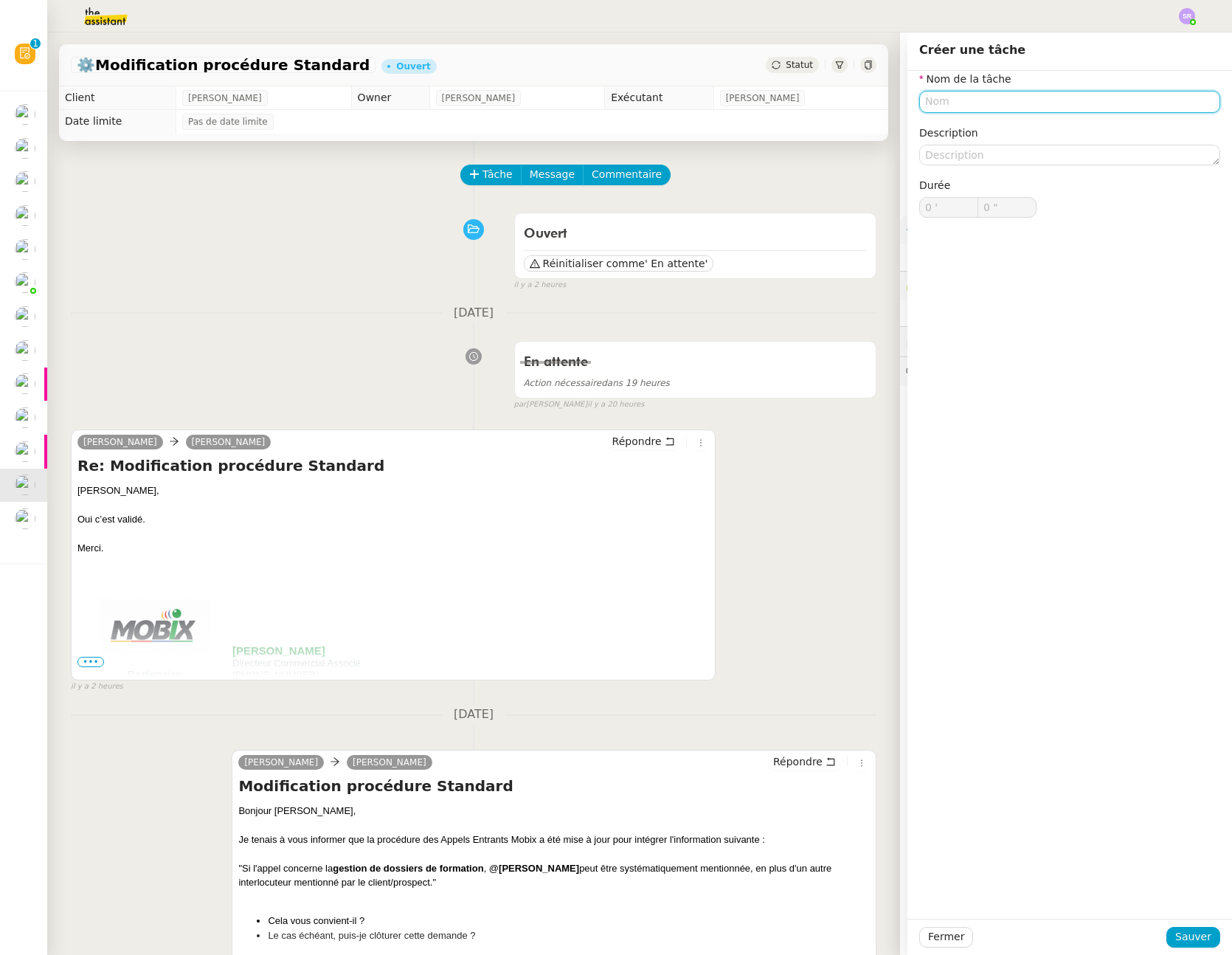
click at [1054, 104] on input "text" at bounding box center [1070, 101] width 301 height 21
click at [1019, 164] on div "📧 Envoi d'email" at bounding box center [1062, 170] width 283 height 13
type input "Envoi d'email"
click at [1197, 929] on span "Sauver" at bounding box center [1194, 937] width 36 height 17
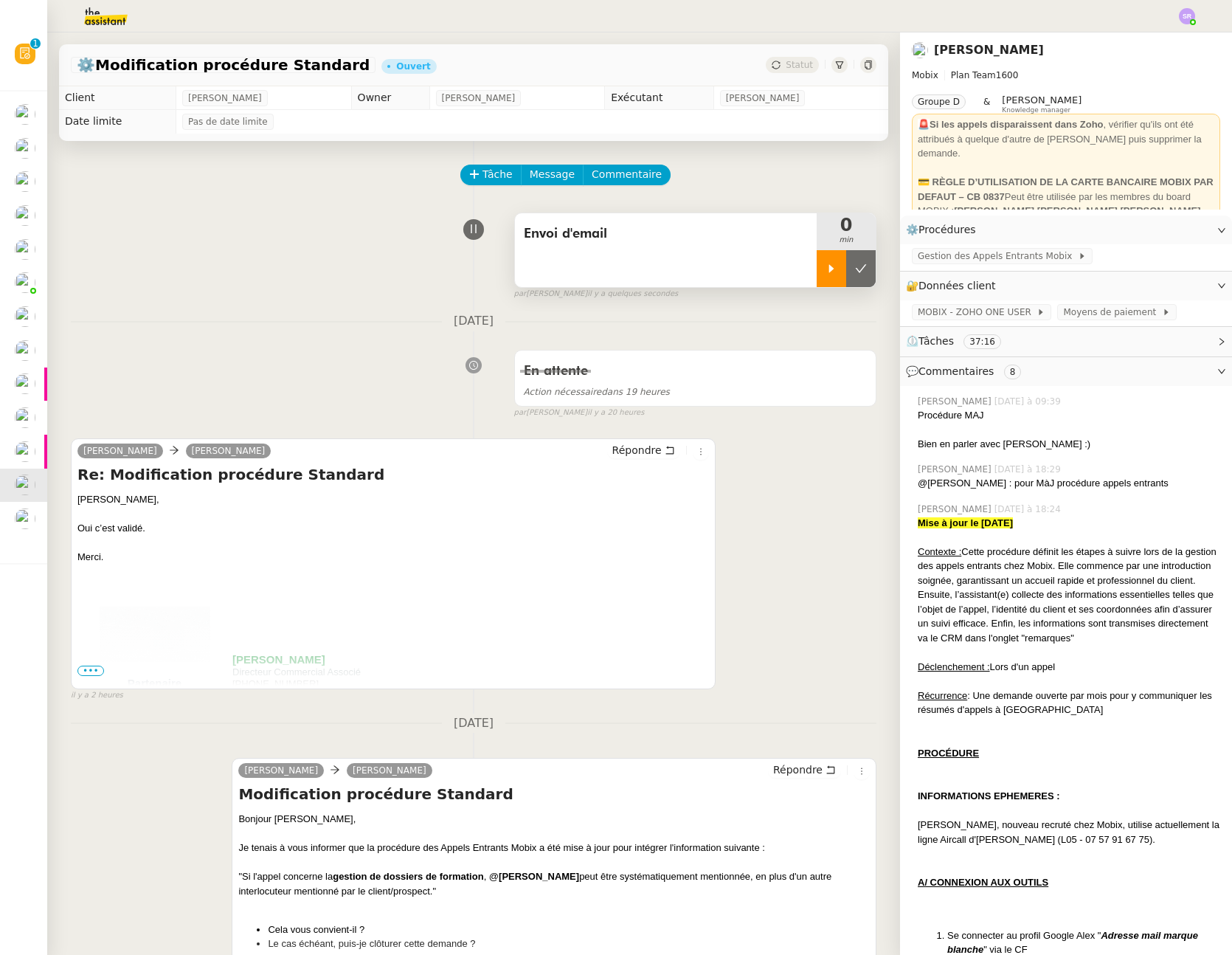
click at [826, 266] on icon at bounding box center [832, 269] width 12 height 12
click at [628, 452] on span "Répondre" at bounding box center [637, 450] width 49 height 15
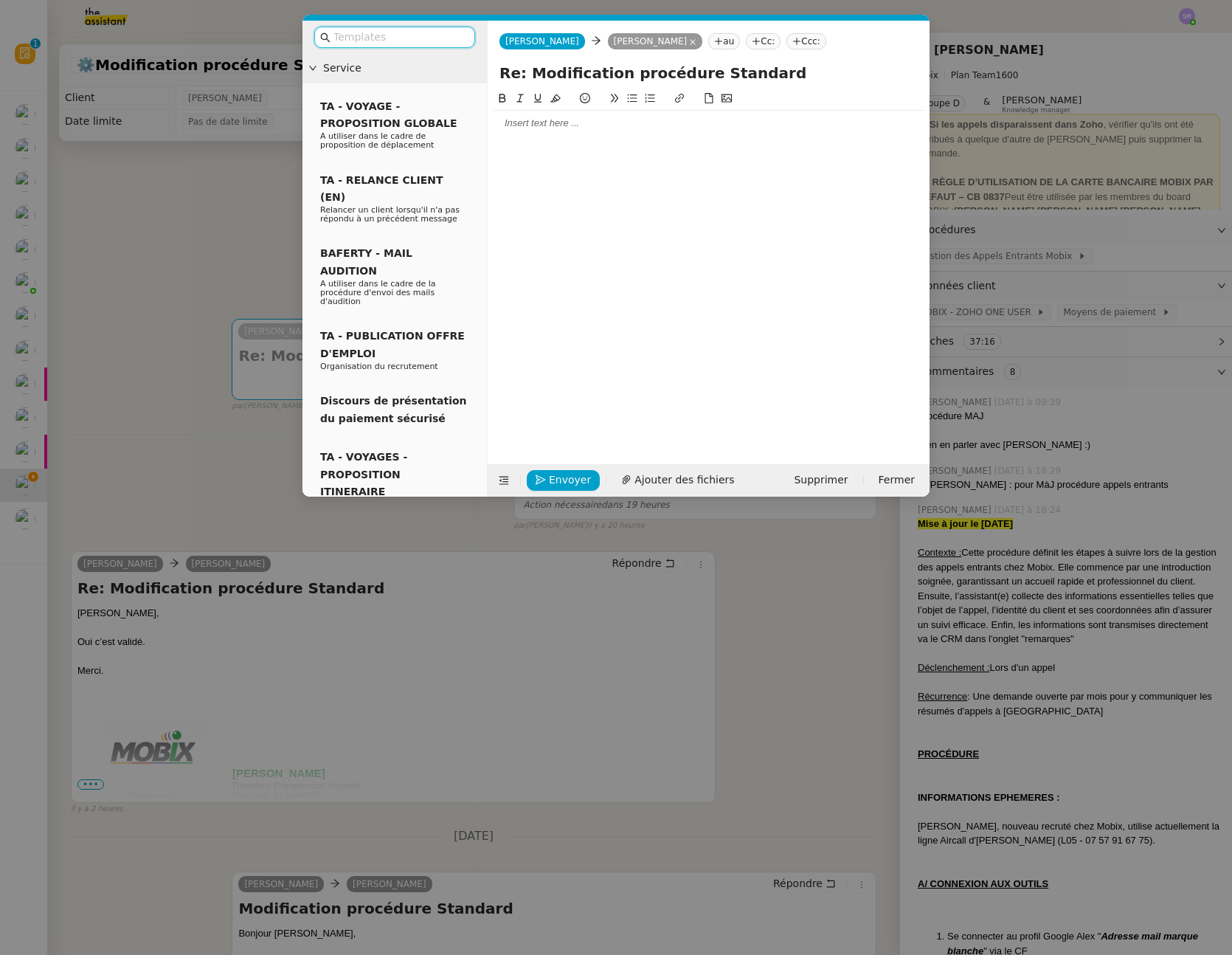
click at [606, 126] on div at bounding box center [709, 123] width 430 height 13
click at [788, 630] on nz-modal-container "Service TA - VOYAGE - PROPOSITION GLOBALE A utiliser dans le cadre de propositi…" at bounding box center [616, 477] width 1232 height 955
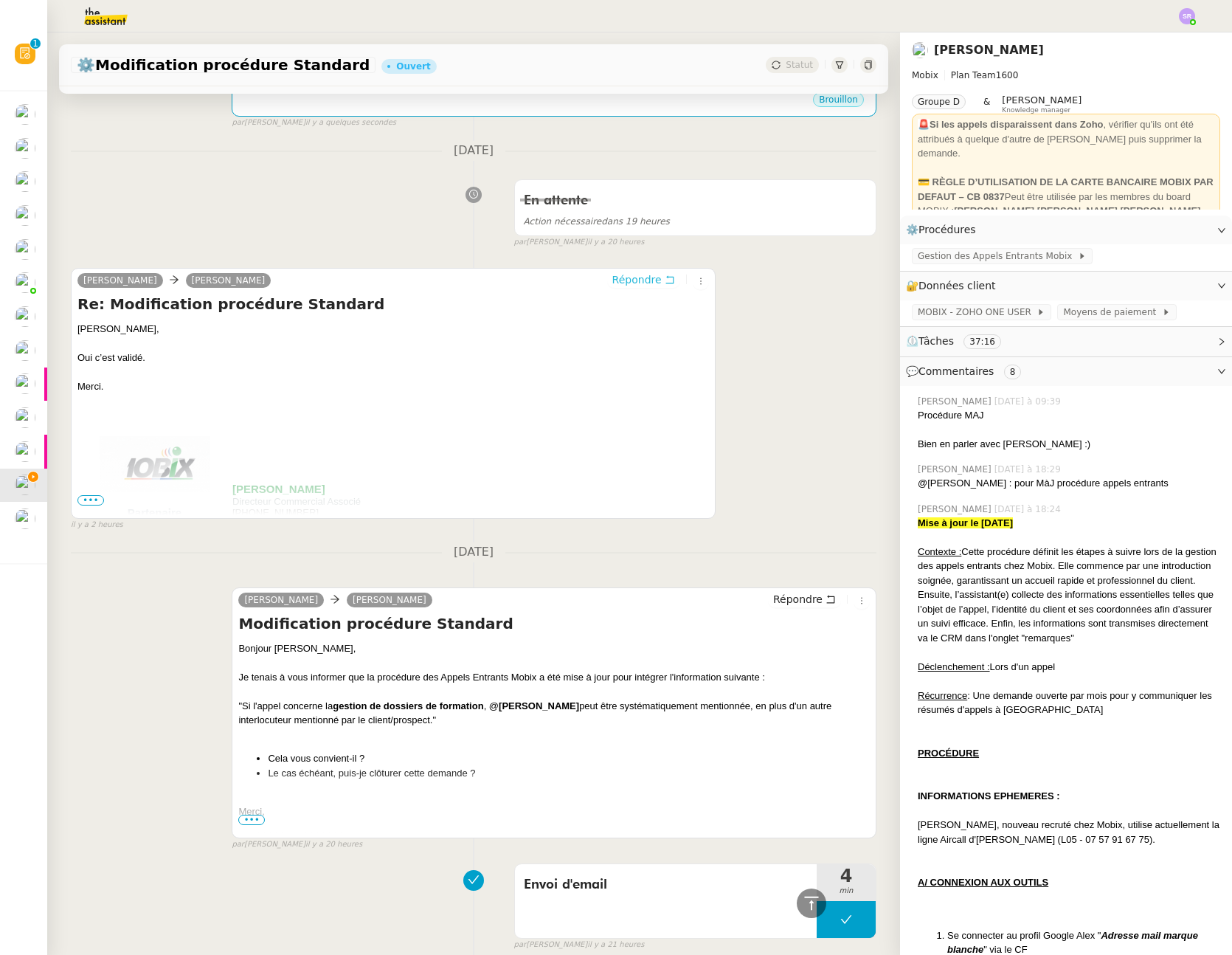
scroll to position [115, 0]
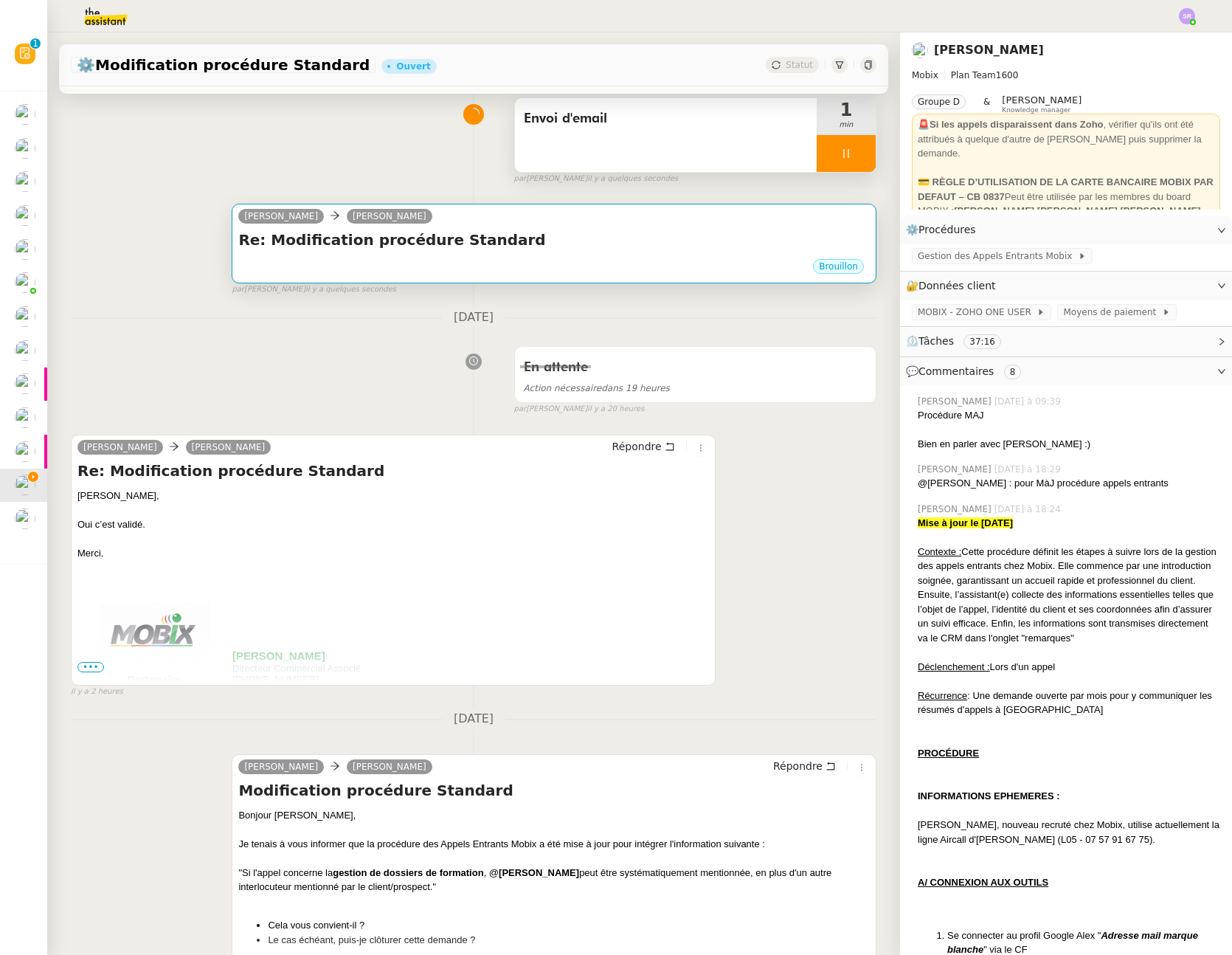
click at [584, 240] on h4 "Re: Modification procédure Standard" at bounding box center [554, 240] width 632 height 21
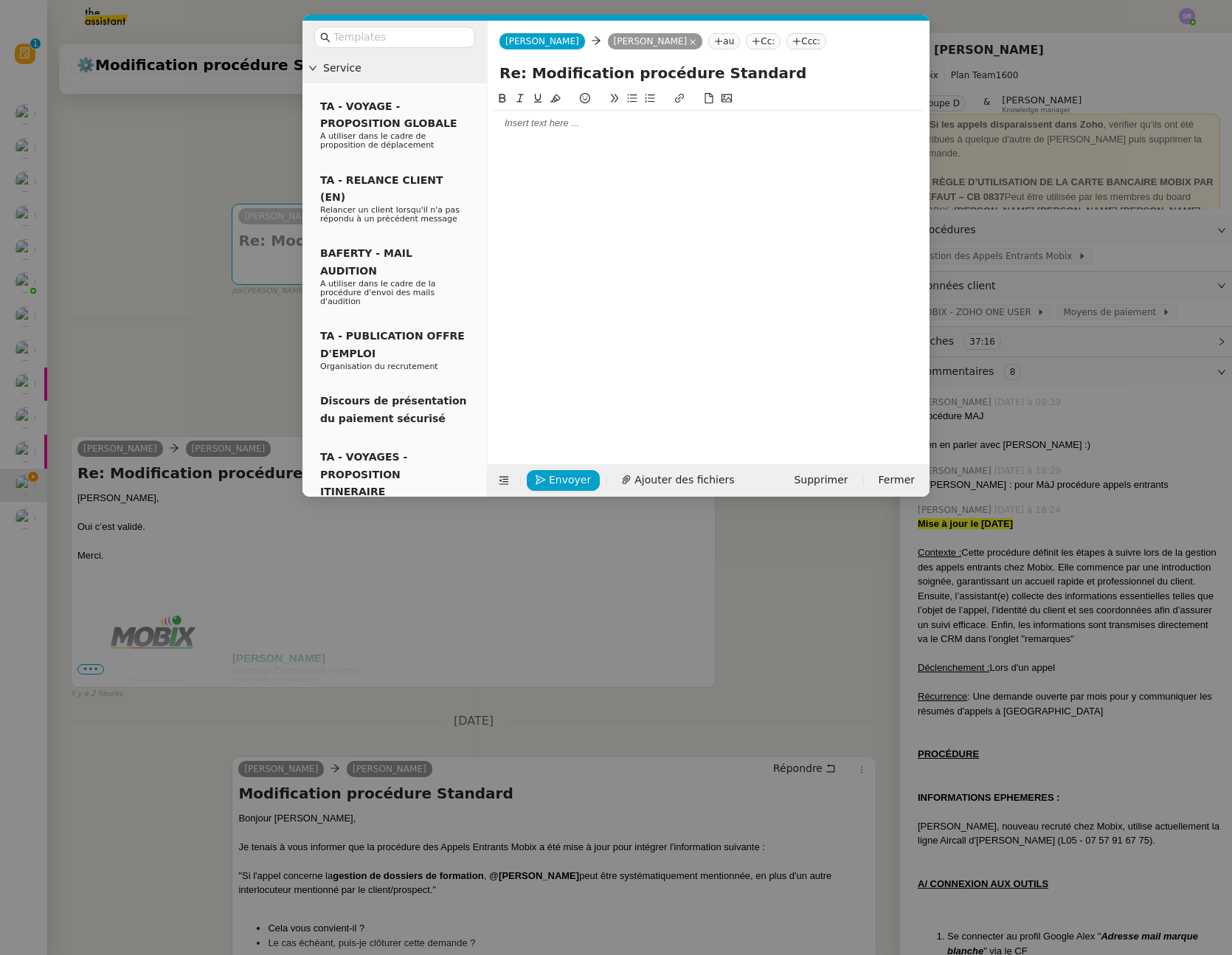
click at [636, 604] on nz-modal-container "Service TA - VOYAGE - PROPOSITION GLOBALE A utiliser dans le cadre de propositi…" at bounding box center [616, 477] width 1232 height 955
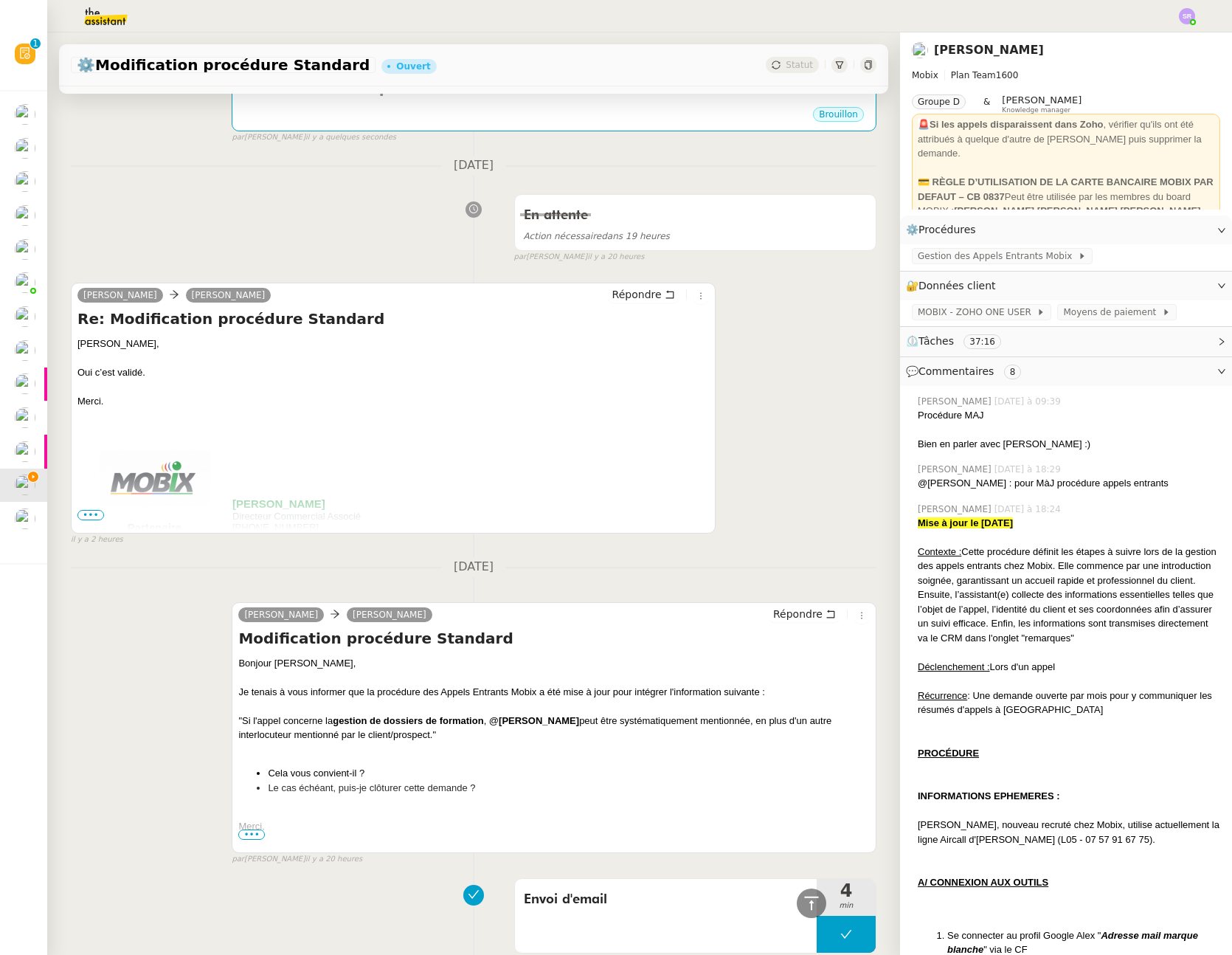
scroll to position [8, 0]
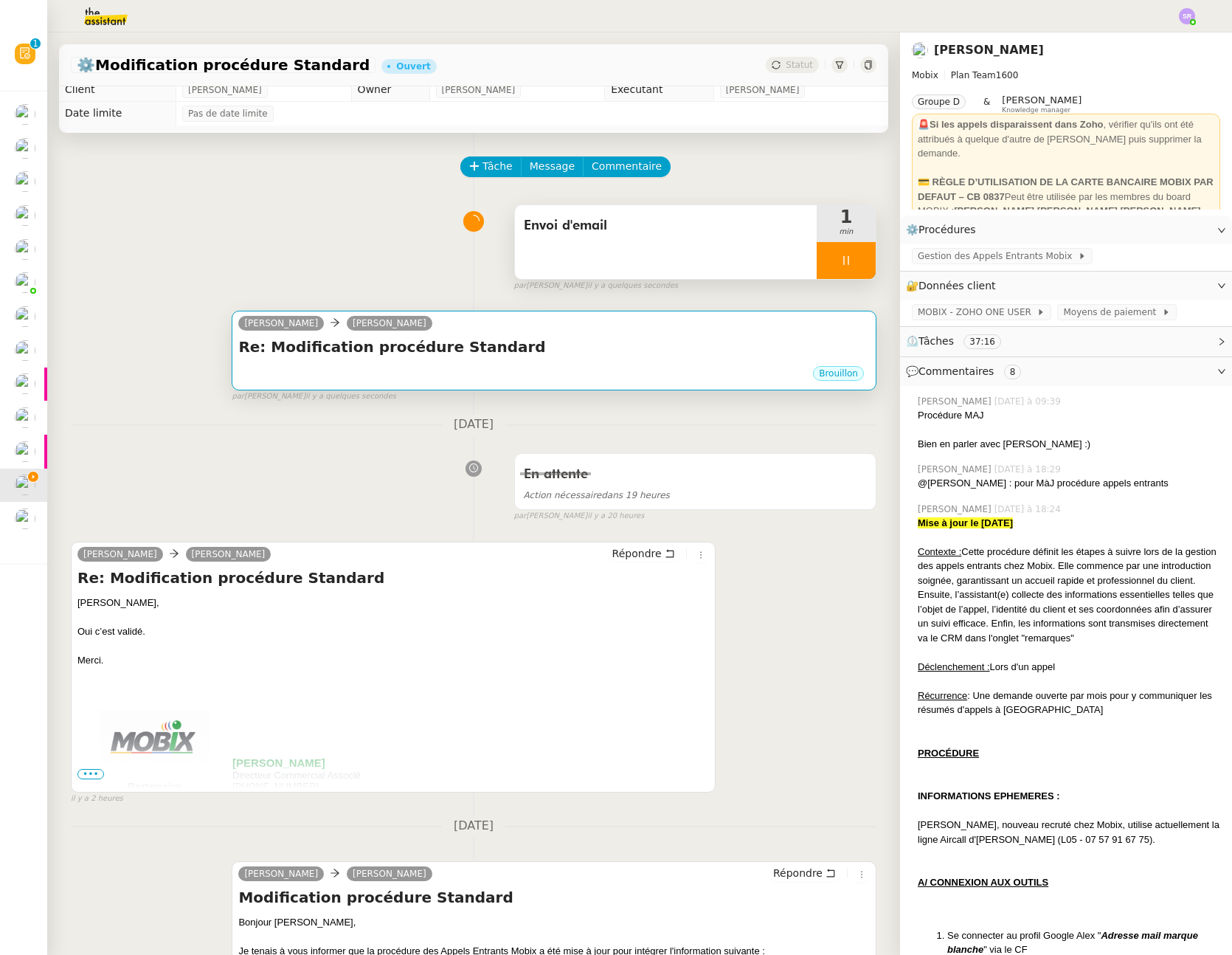
click at [547, 356] on h4 "Re: Modification procédure Standard" at bounding box center [554, 347] width 632 height 21
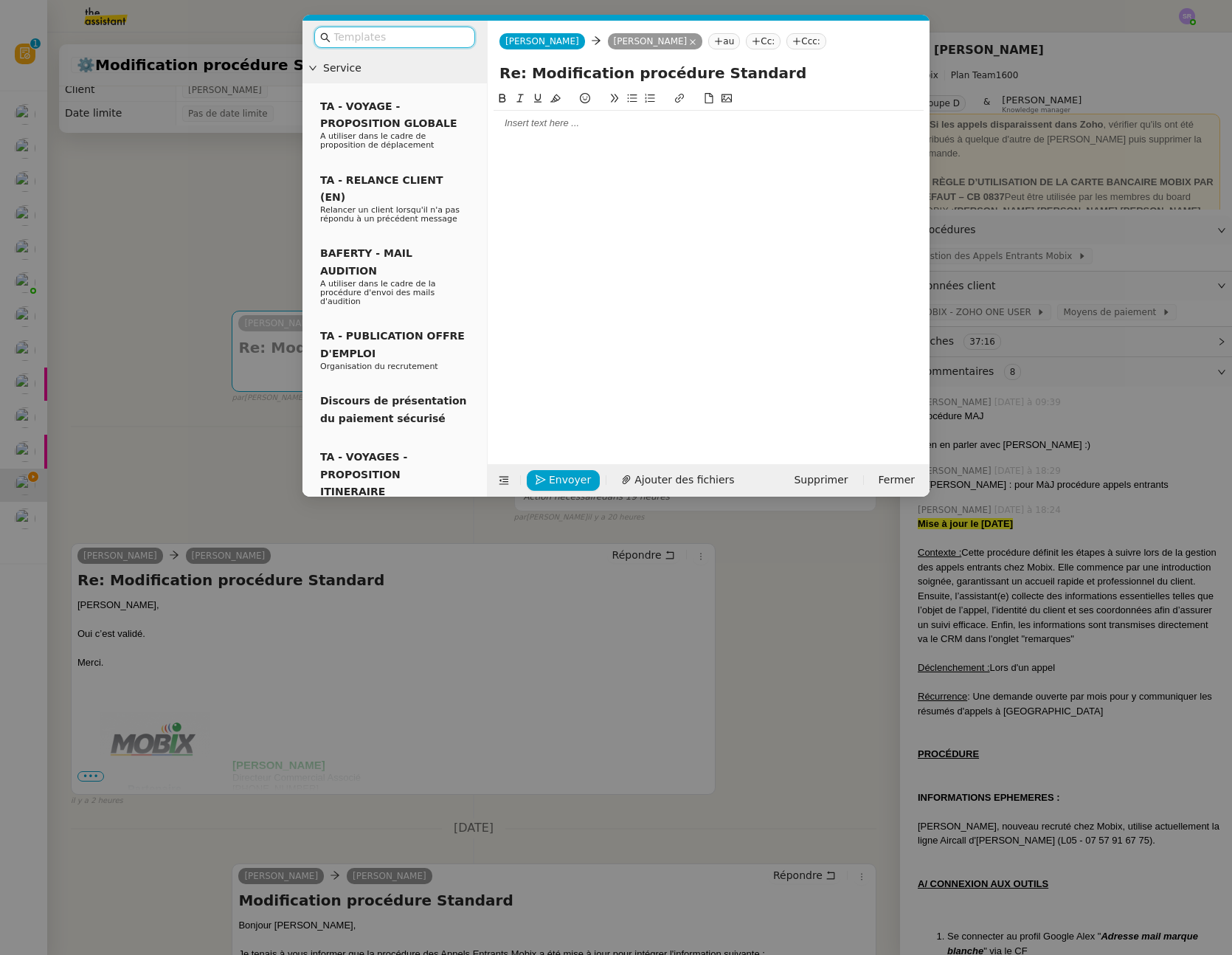
click at [632, 106] on button at bounding box center [633, 98] width 18 height 17
click at [633, 118] on li at bounding box center [717, 123] width 416 height 13
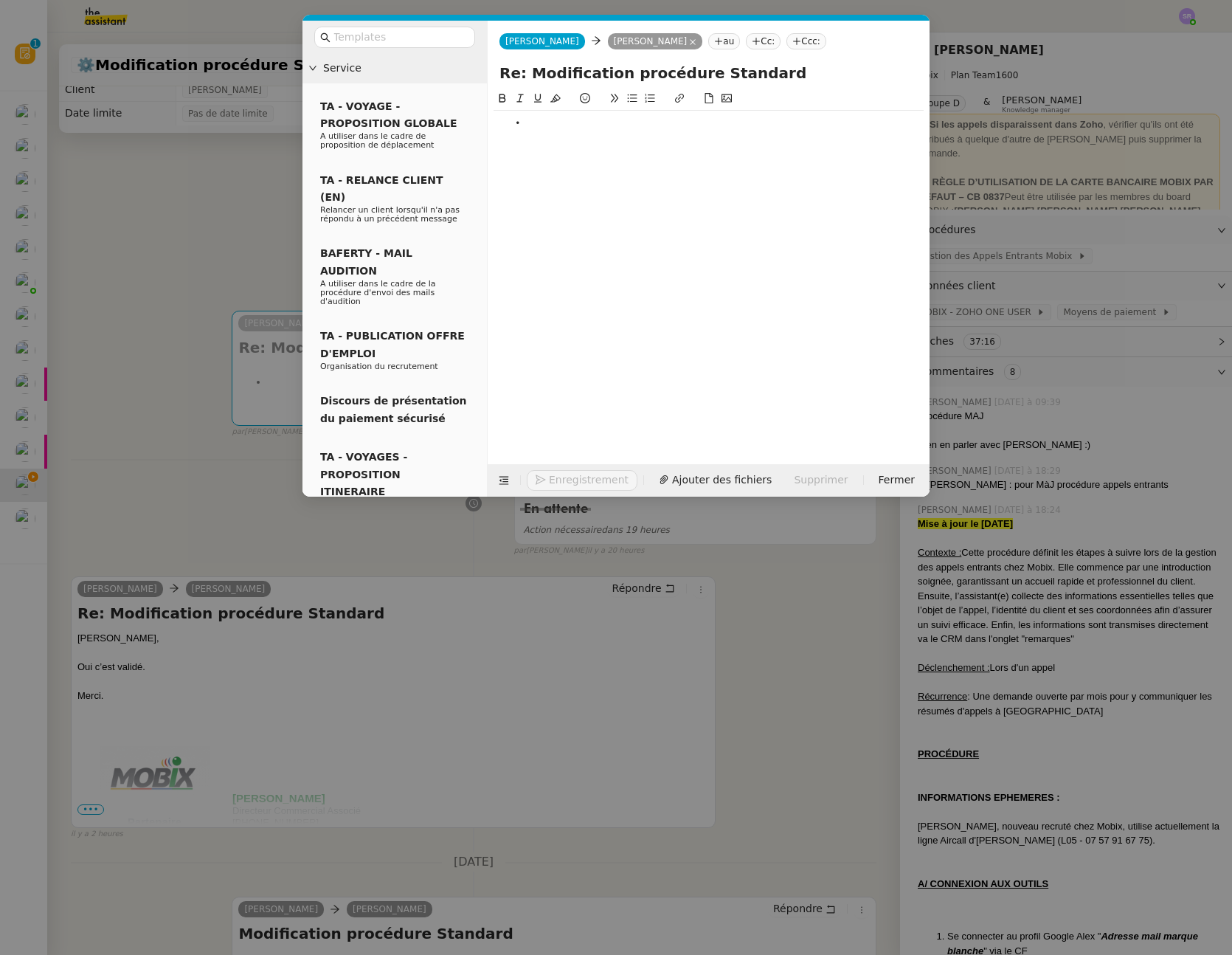
click at [610, 126] on li at bounding box center [717, 123] width 416 height 13
drag, startPoint x: 610, startPoint y: 125, endPoint x: 364, endPoint y: 122, distance: 246.0
click at [364, 122] on nz-layout "Service TA - VOYAGE - PROPOSITION GLOBALE A utiliser dans le cadre de propositi…" at bounding box center [616, 258] width 627 height 476
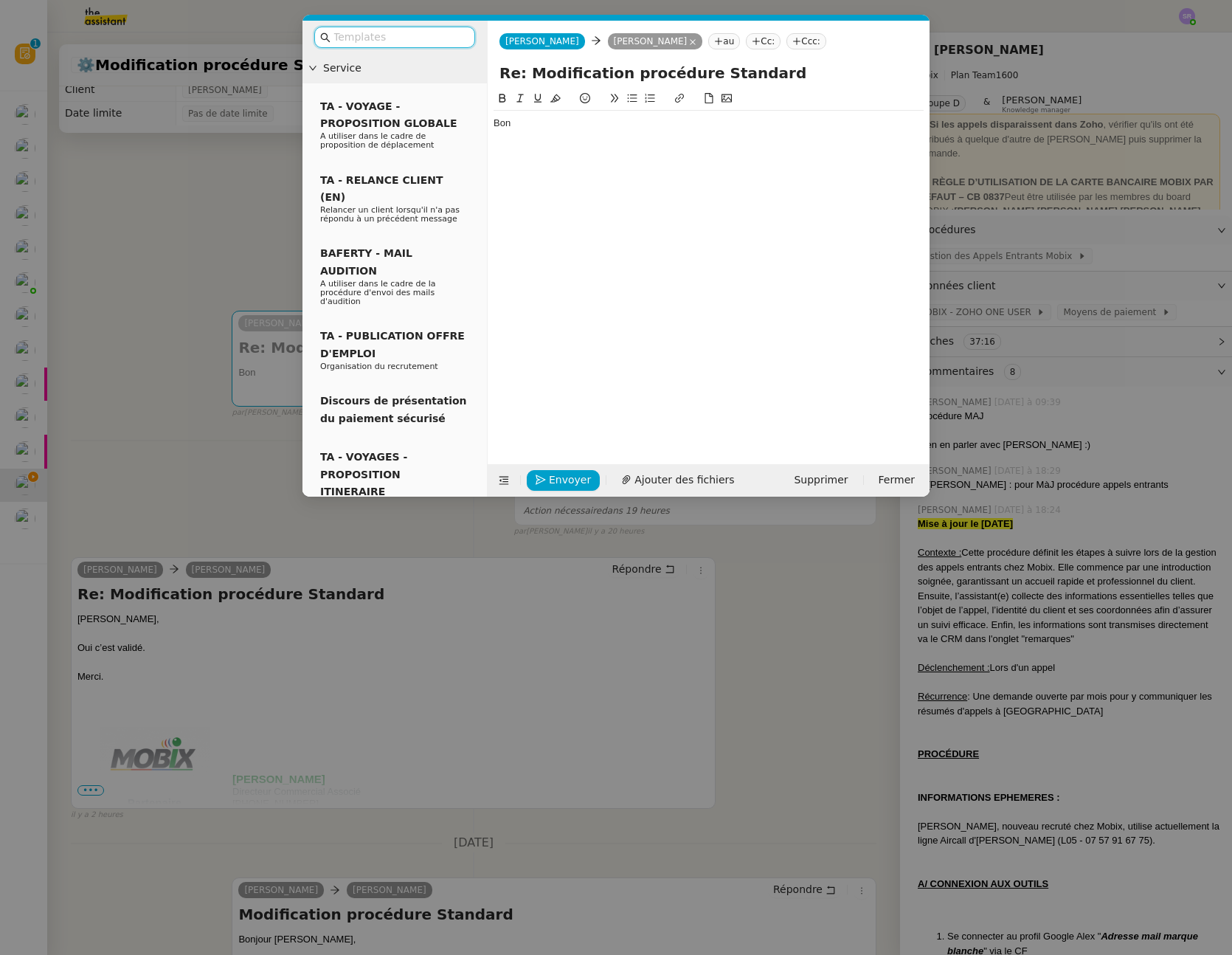
click at [386, 42] on input "text" at bounding box center [400, 37] width 133 height 17
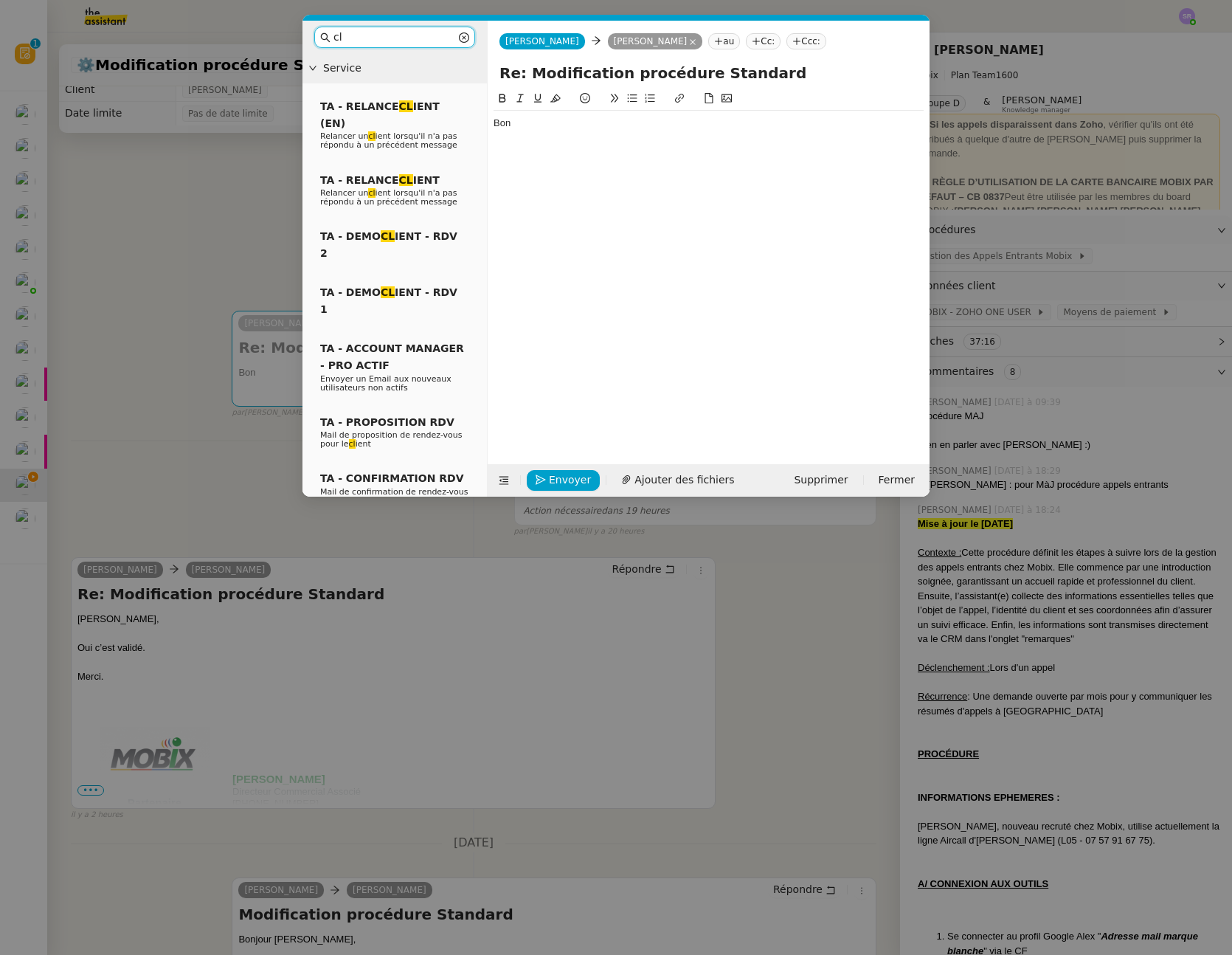
type input "c"
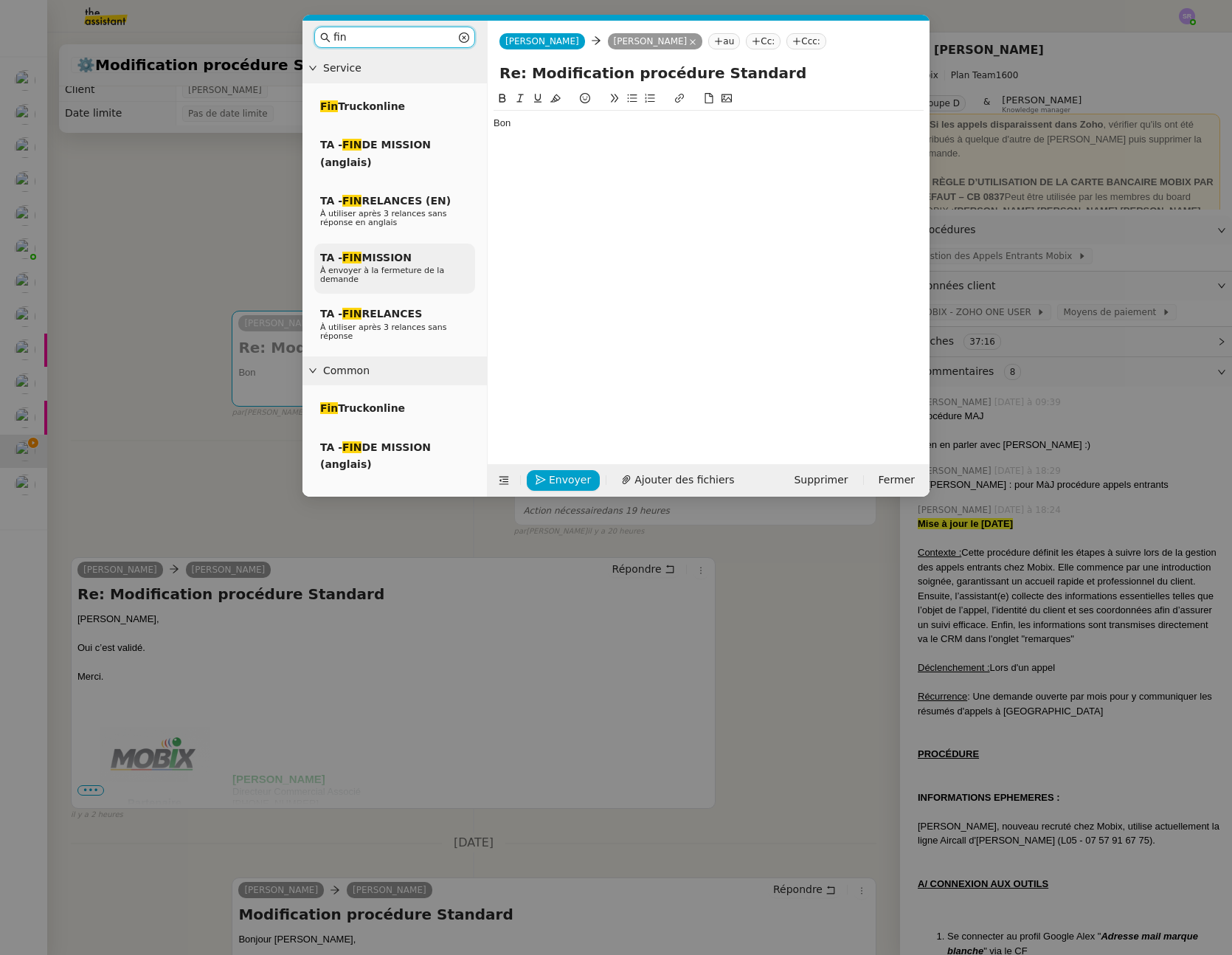
type input "fin"
click at [442, 266] on div "TA - FIN MISSION À envoyer à la fermeture de la demande" at bounding box center [395, 269] width 161 height 51
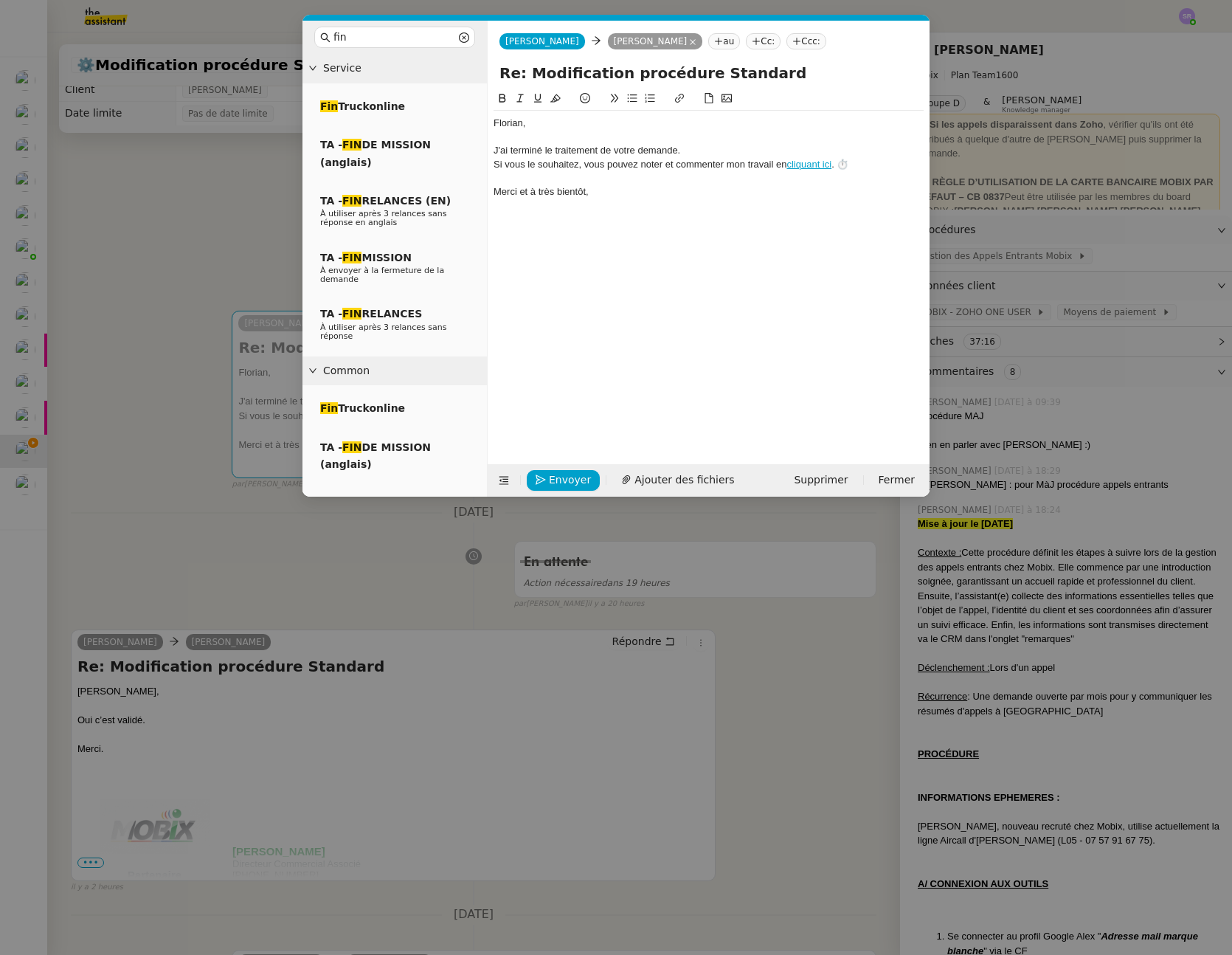
click at [496, 124] on div "﻿[PERSON_NAME]﻿," at bounding box center [709, 123] width 430 height 13
click at [610, 135] on div at bounding box center [709, 137] width 430 height 13
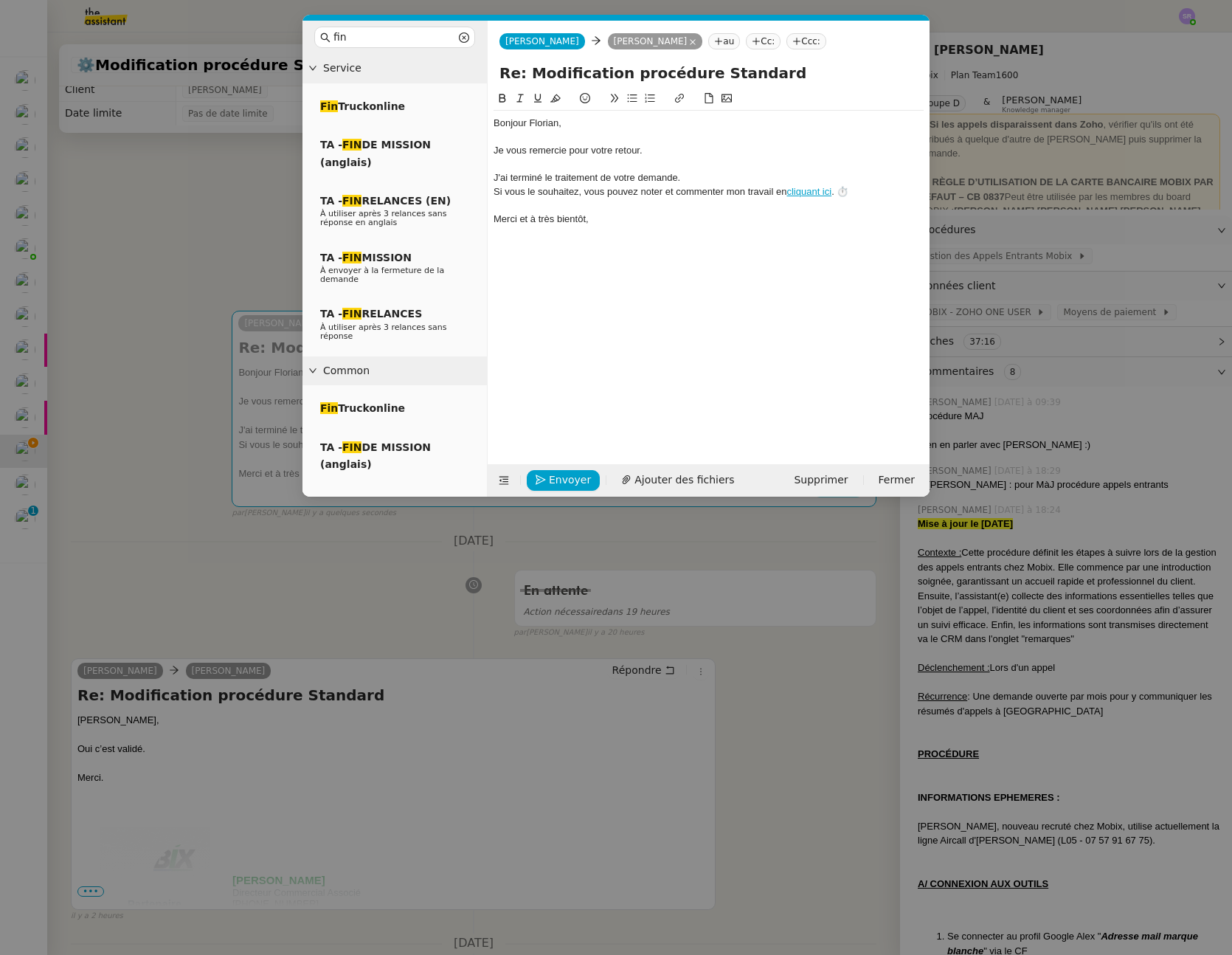
click at [514, 179] on div "J'ai terminé le traitement de votre demande." at bounding box center [709, 178] width 430 height 13
click at [509, 182] on div "J'ai terminé le traitement de votre demande." at bounding box center [709, 178] width 430 height 13
click at [560, 477] on span "Envoyer" at bounding box center [570, 480] width 42 height 17
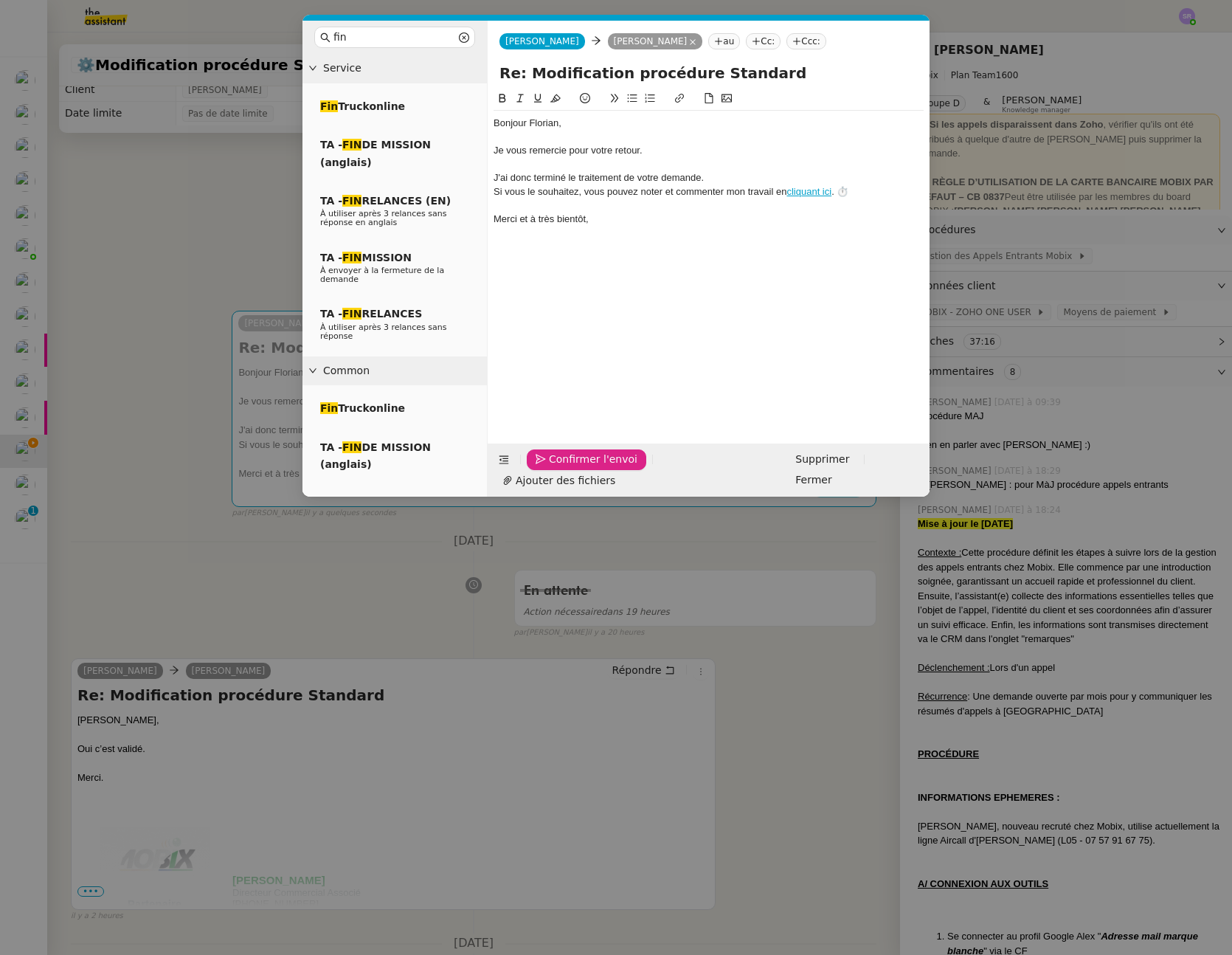
click at [603, 468] on span "Confirmer l'envoi" at bounding box center [593, 459] width 89 height 17
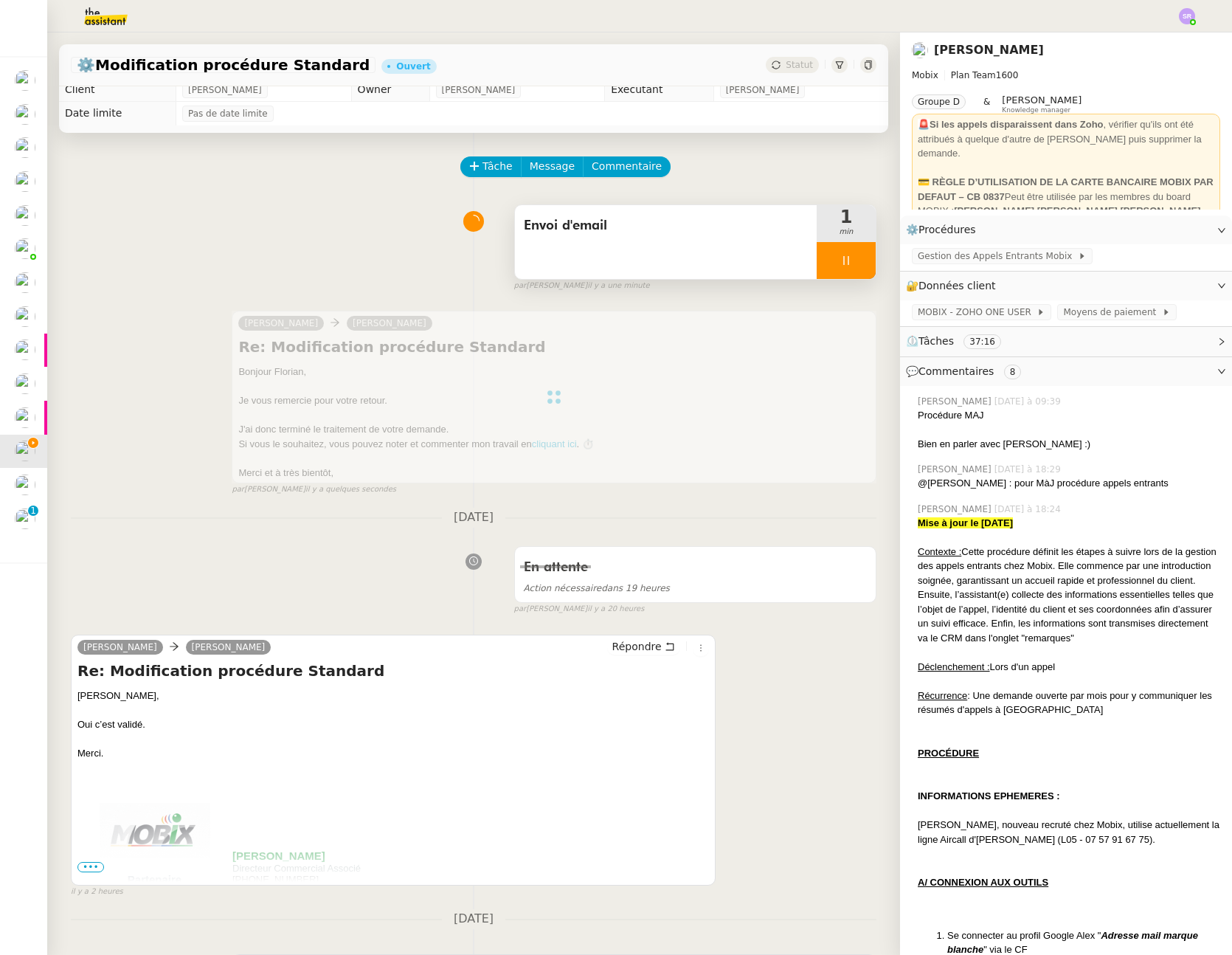
click at [824, 270] on div at bounding box center [847, 261] width 59 height 37
drag, startPoint x: 842, startPoint y: 266, endPoint x: 839, endPoint y: 224, distance: 42.1
click at [847, 266] on button at bounding box center [861, 261] width 30 height 37
click at [782, 73] on div "⚙️Modification procédure Standard Ouvert Statut" at bounding box center [474, 65] width 830 height 42
click at [786, 69] on span "Statut" at bounding box center [799, 65] width 27 height 10
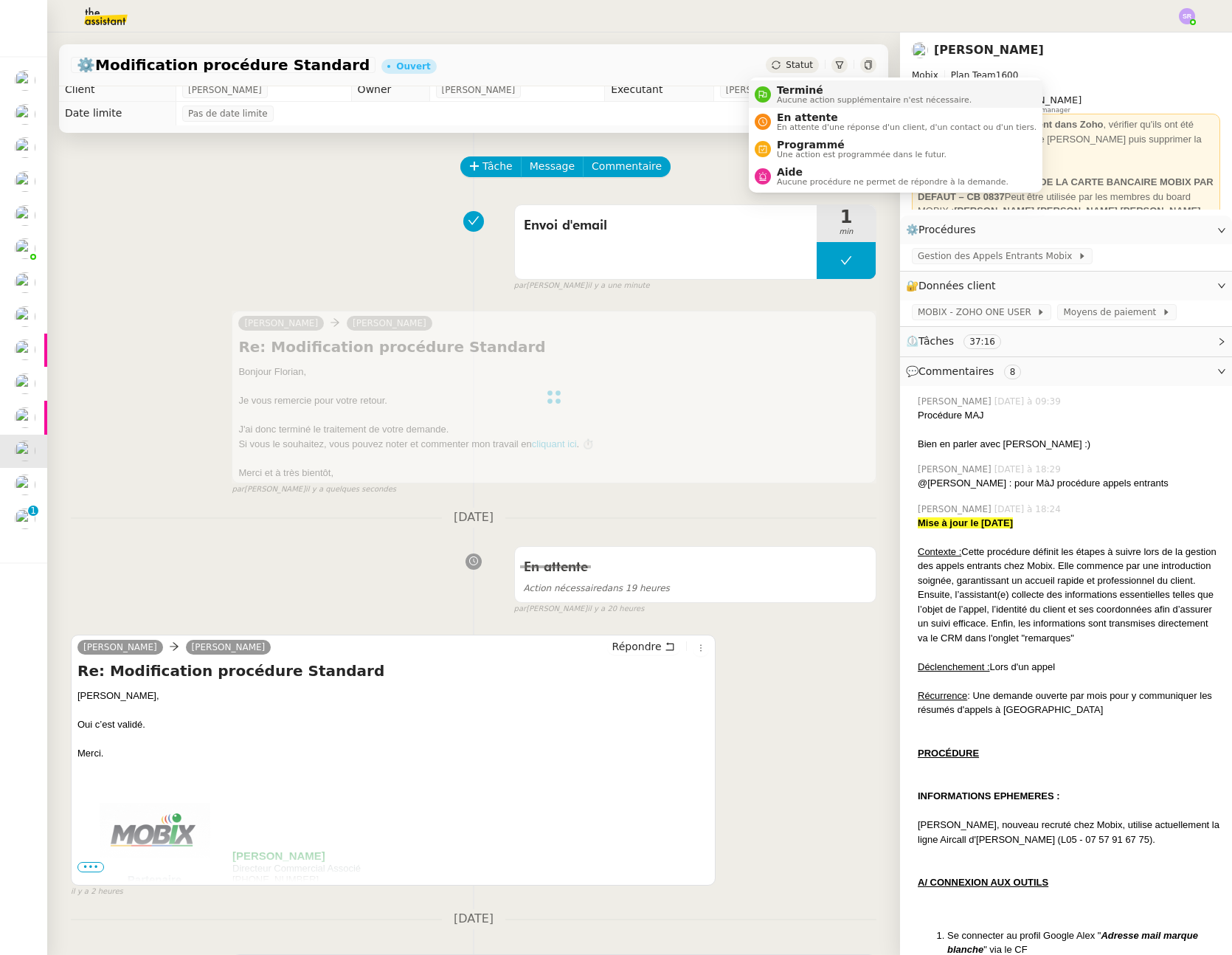
click at [797, 102] on span "Aucune action supplémentaire n'est nécessaire." at bounding box center [875, 100] width 195 height 8
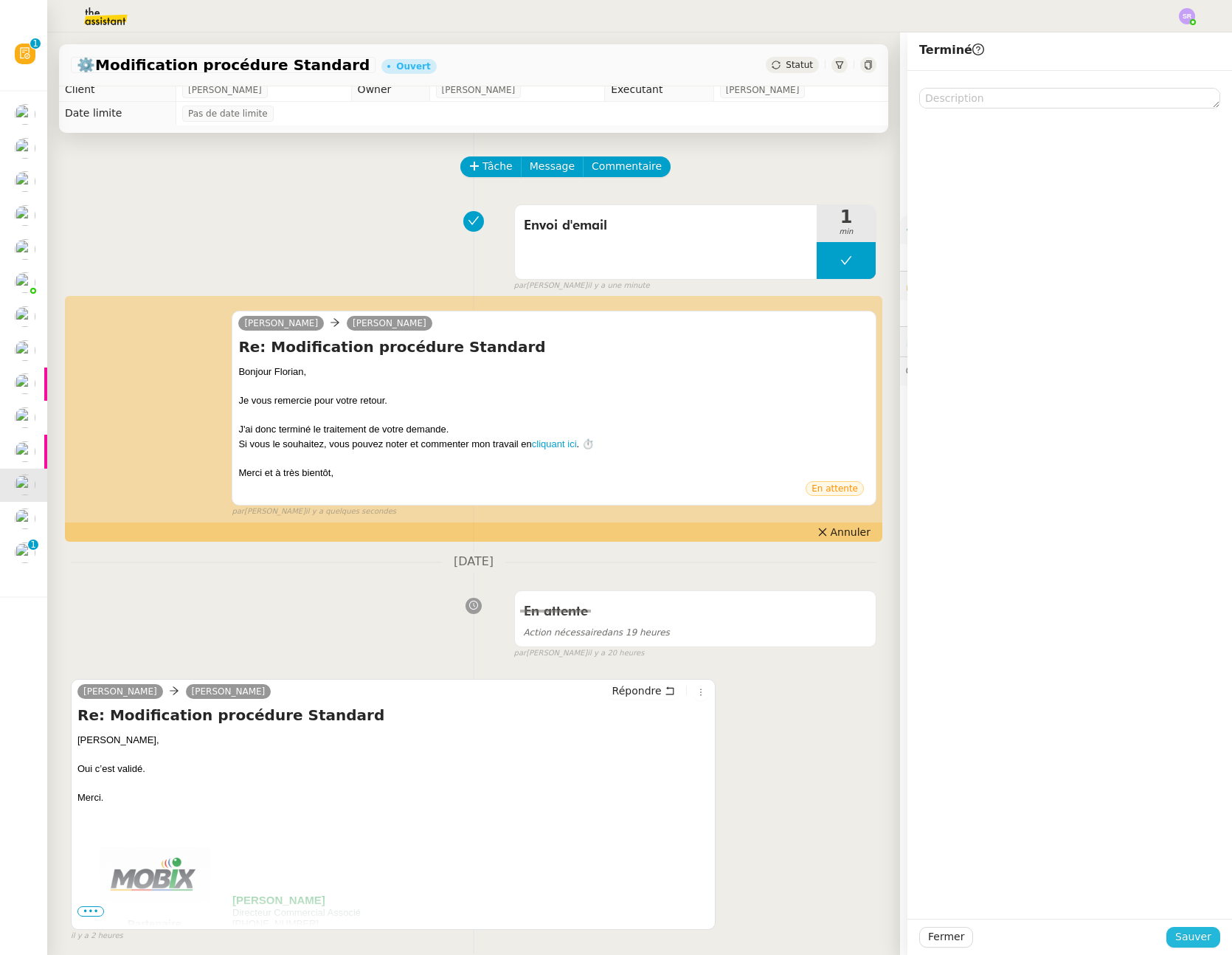
click at [1181, 944] on span "Sauver" at bounding box center [1194, 937] width 36 height 17
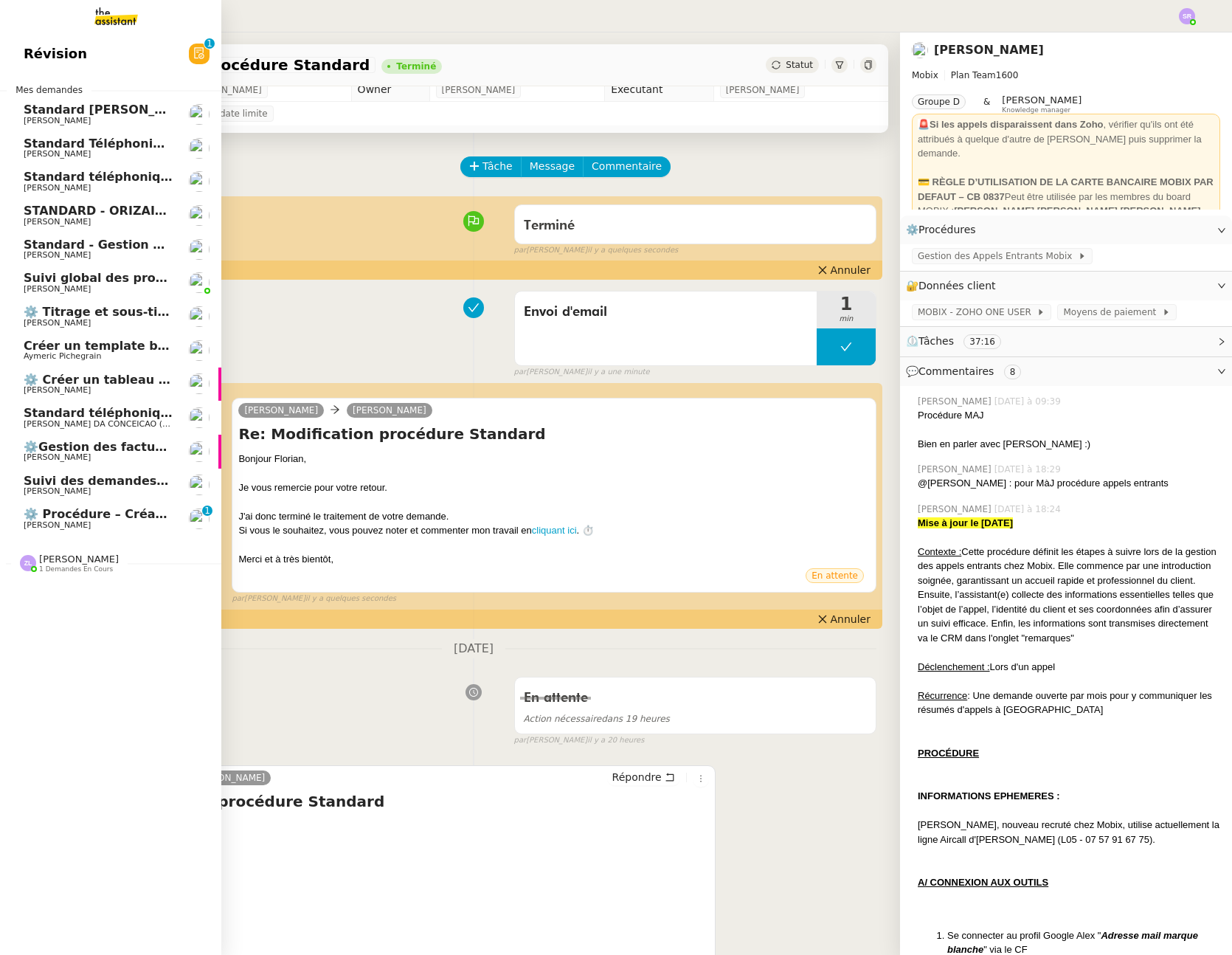
click at [144, 522] on span "[PERSON_NAME]" at bounding box center [98, 525] width 149 height 9
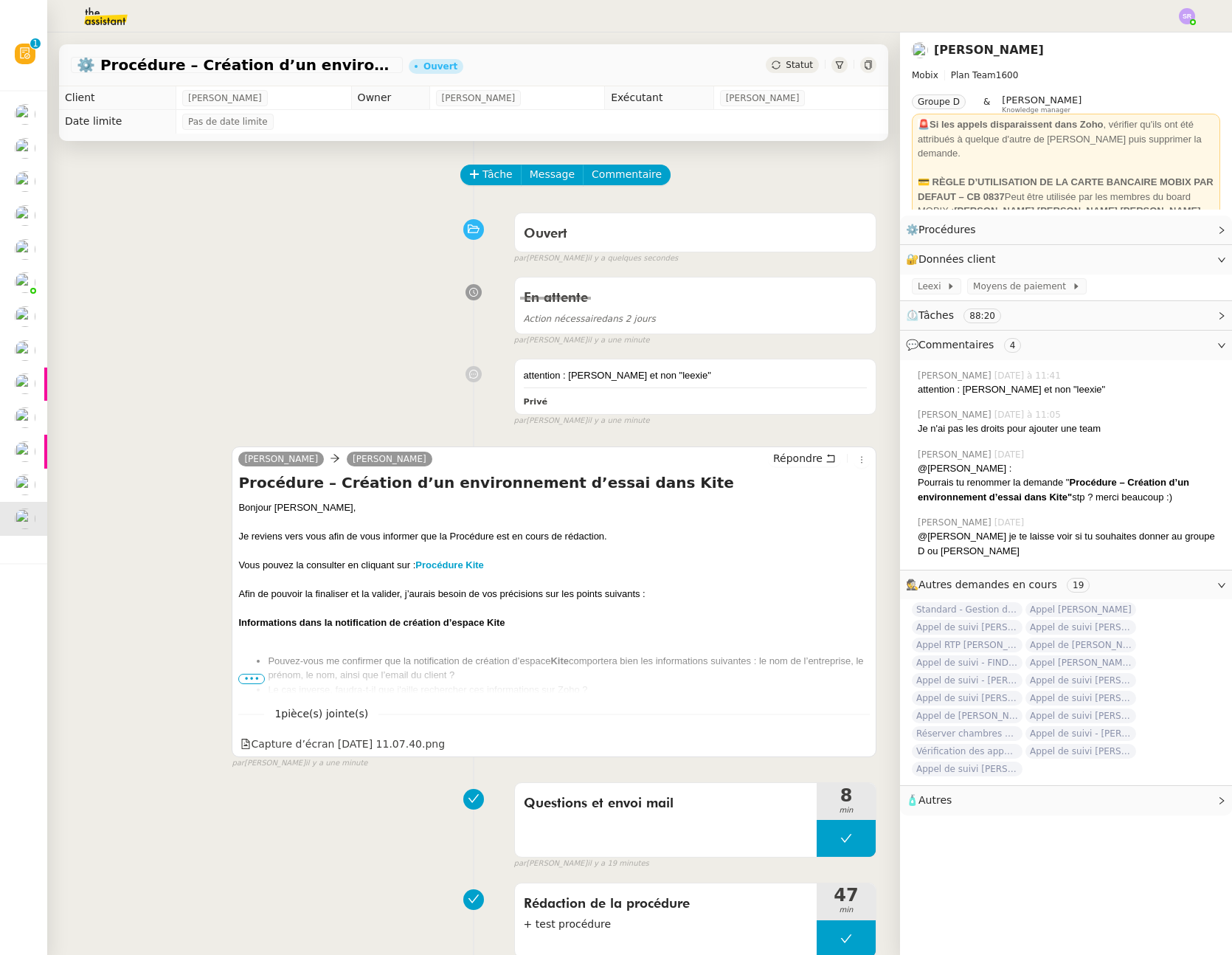
click at [667, 641] on div at bounding box center [554, 637] width 632 height 15
click at [241, 675] on span "•••" at bounding box center [252, 679] width 27 height 10
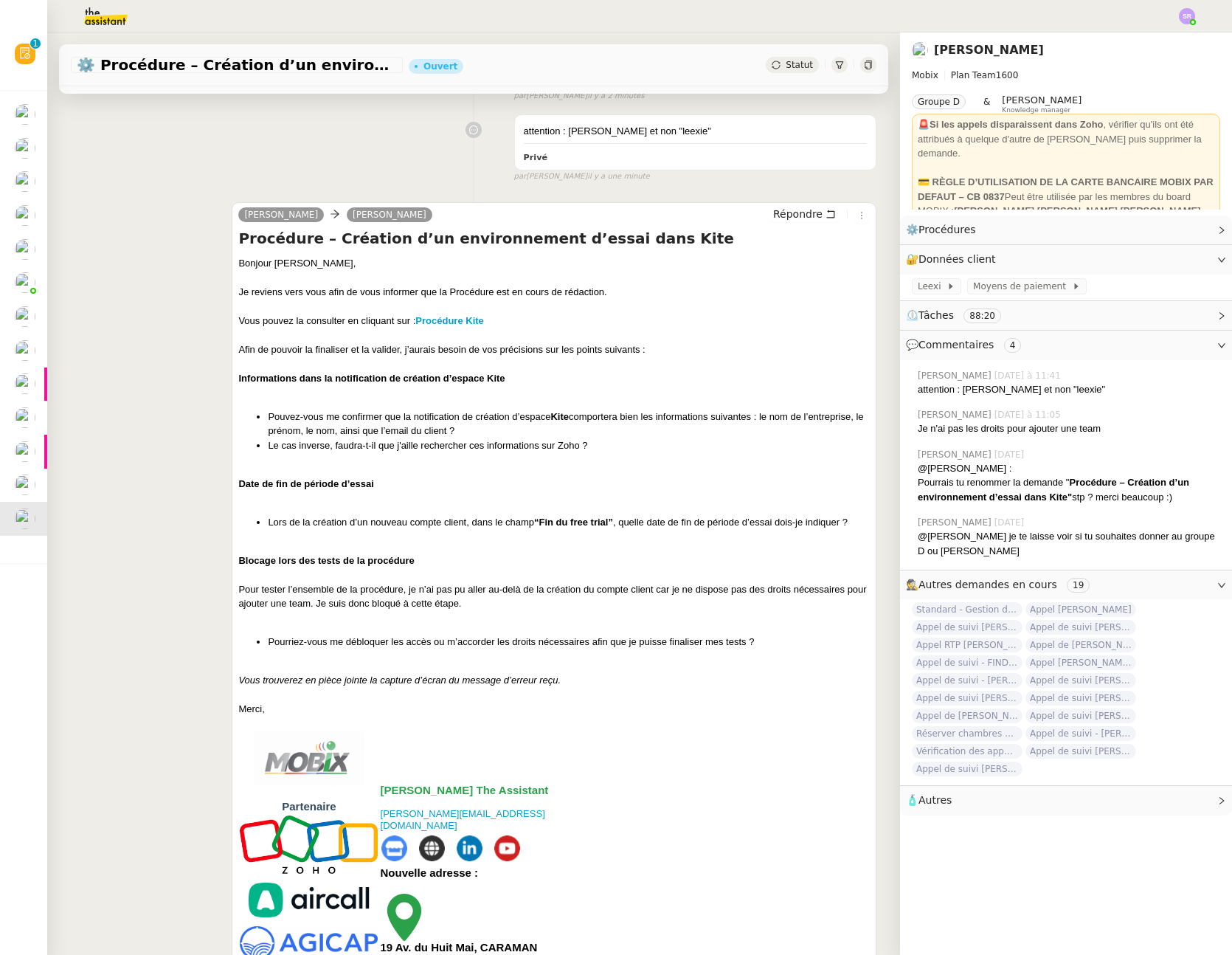
scroll to position [281, 0]
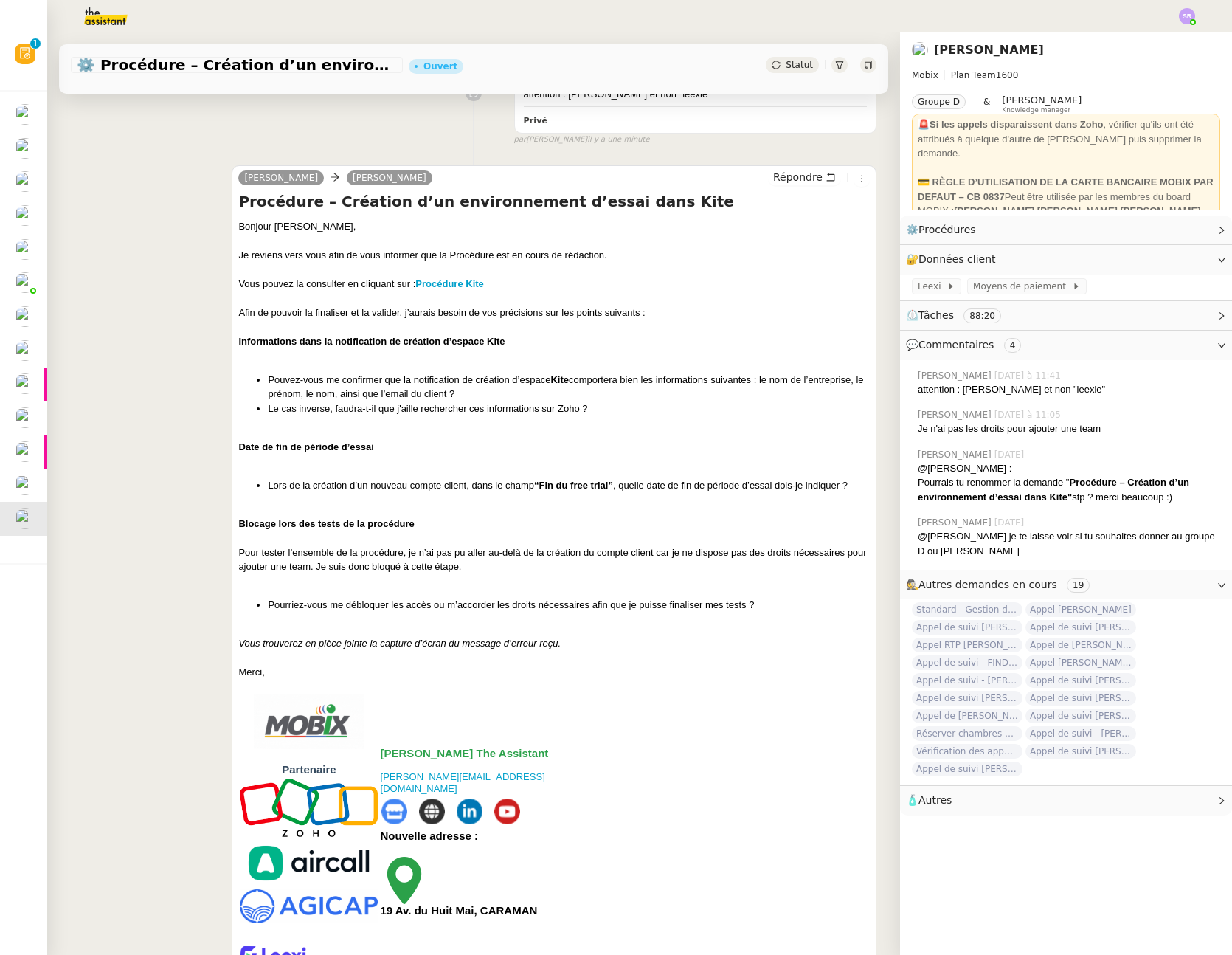
click at [534, 567] on div "Pour tester l’ensemble de la procédure, je n’ai pas pu aller au-delà de la créa…" at bounding box center [554, 559] width 632 height 29
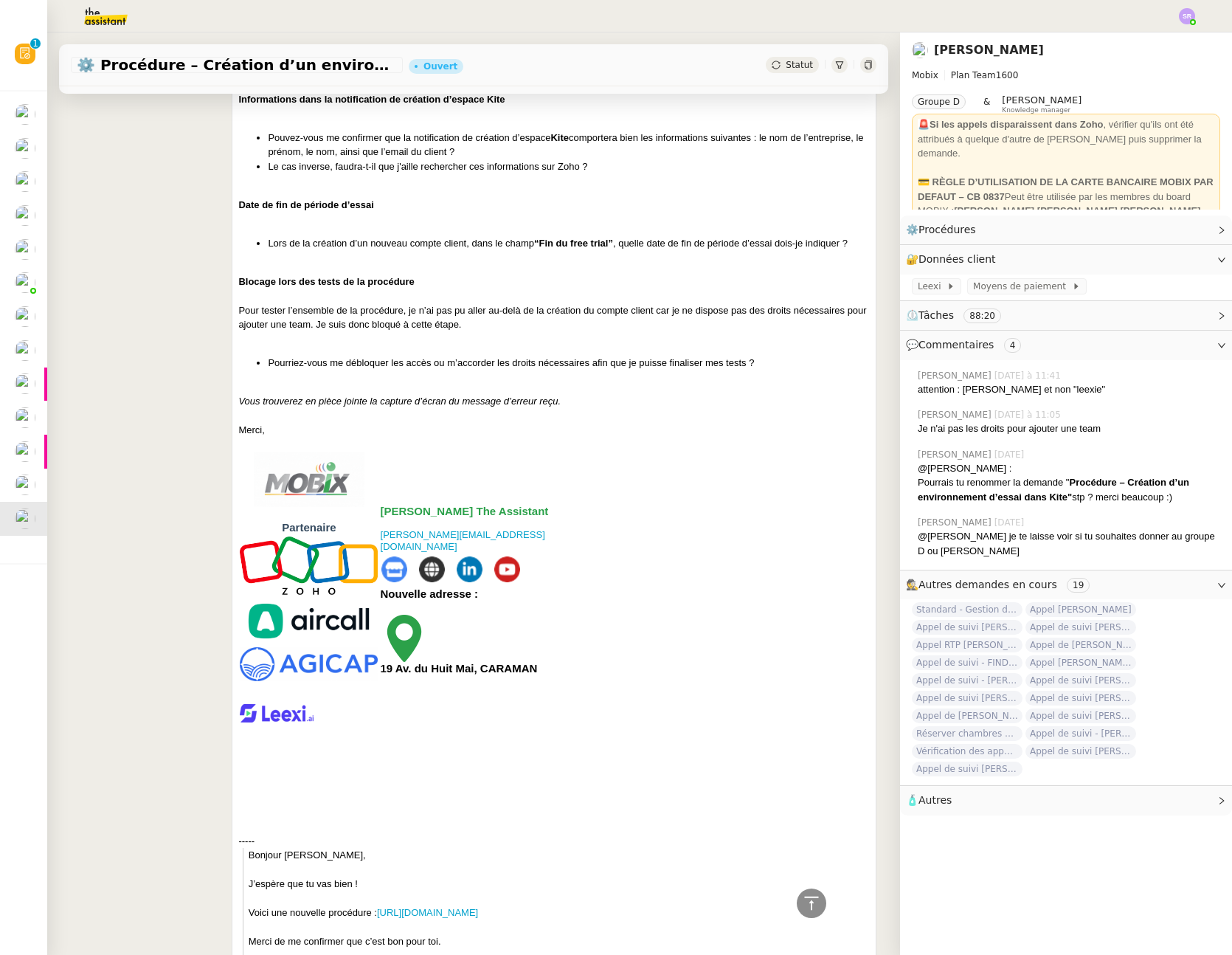
scroll to position [343, 0]
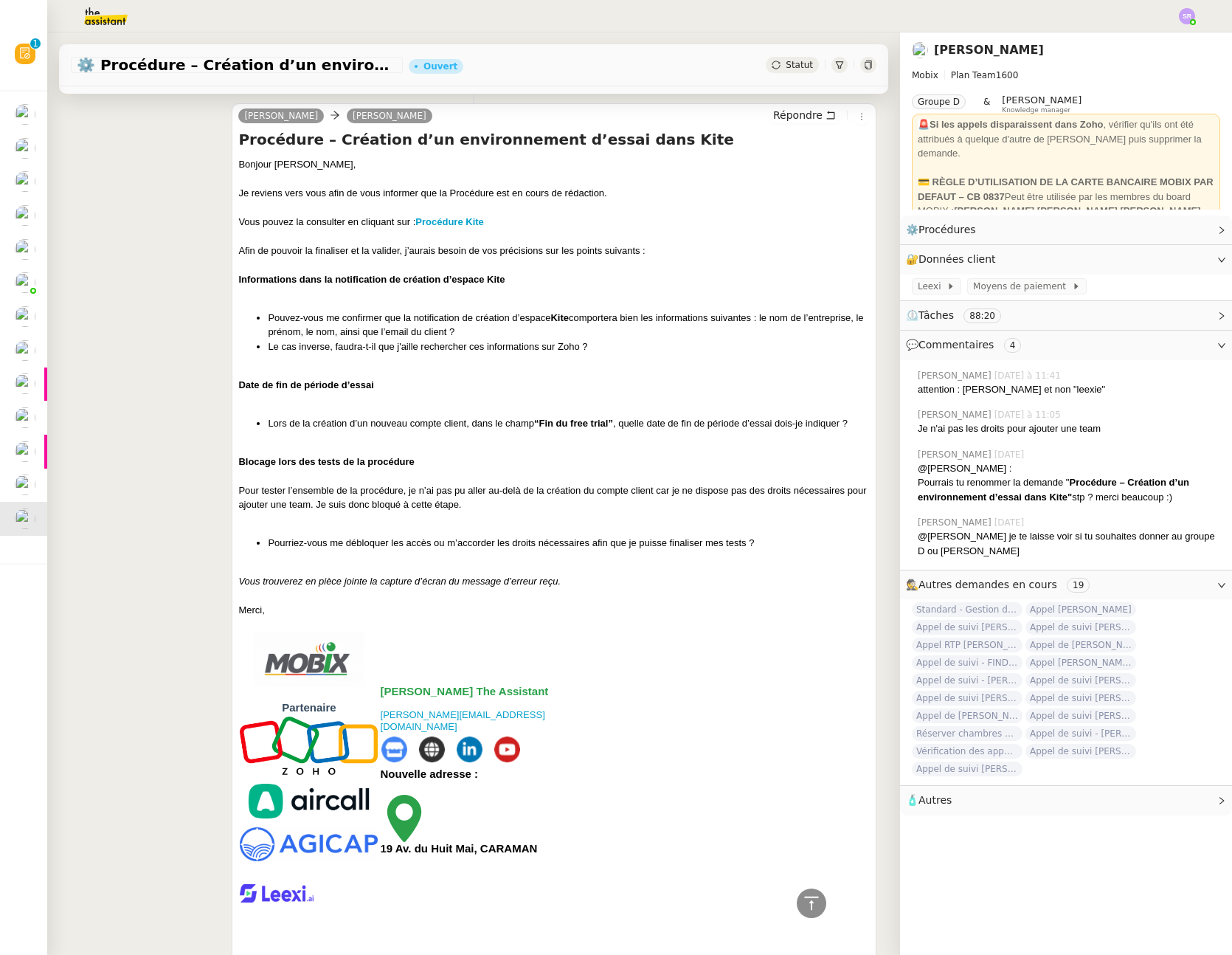
click at [628, 404] on div at bounding box center [554, 399] width 632 height 15
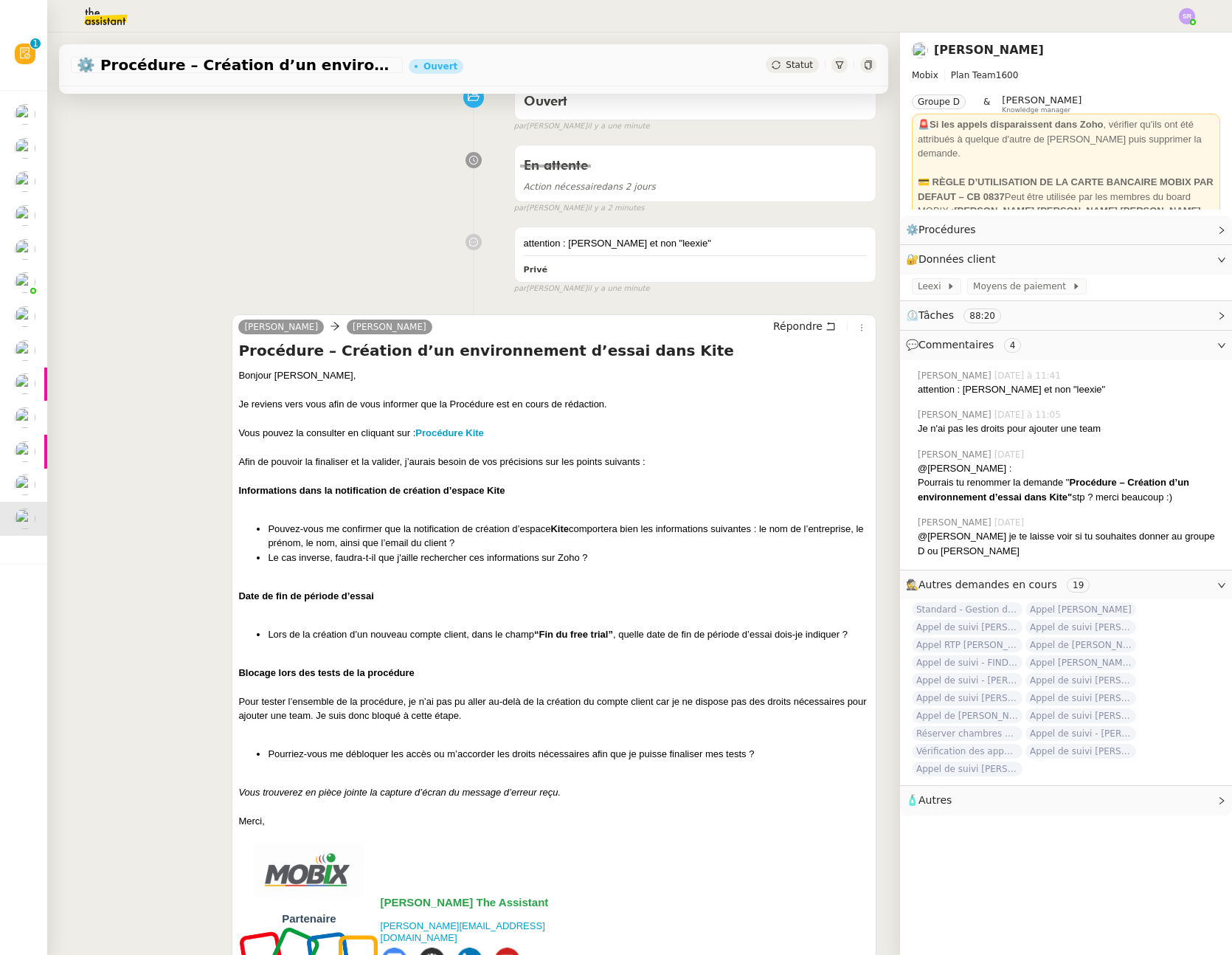
scroll to position [142, 0]
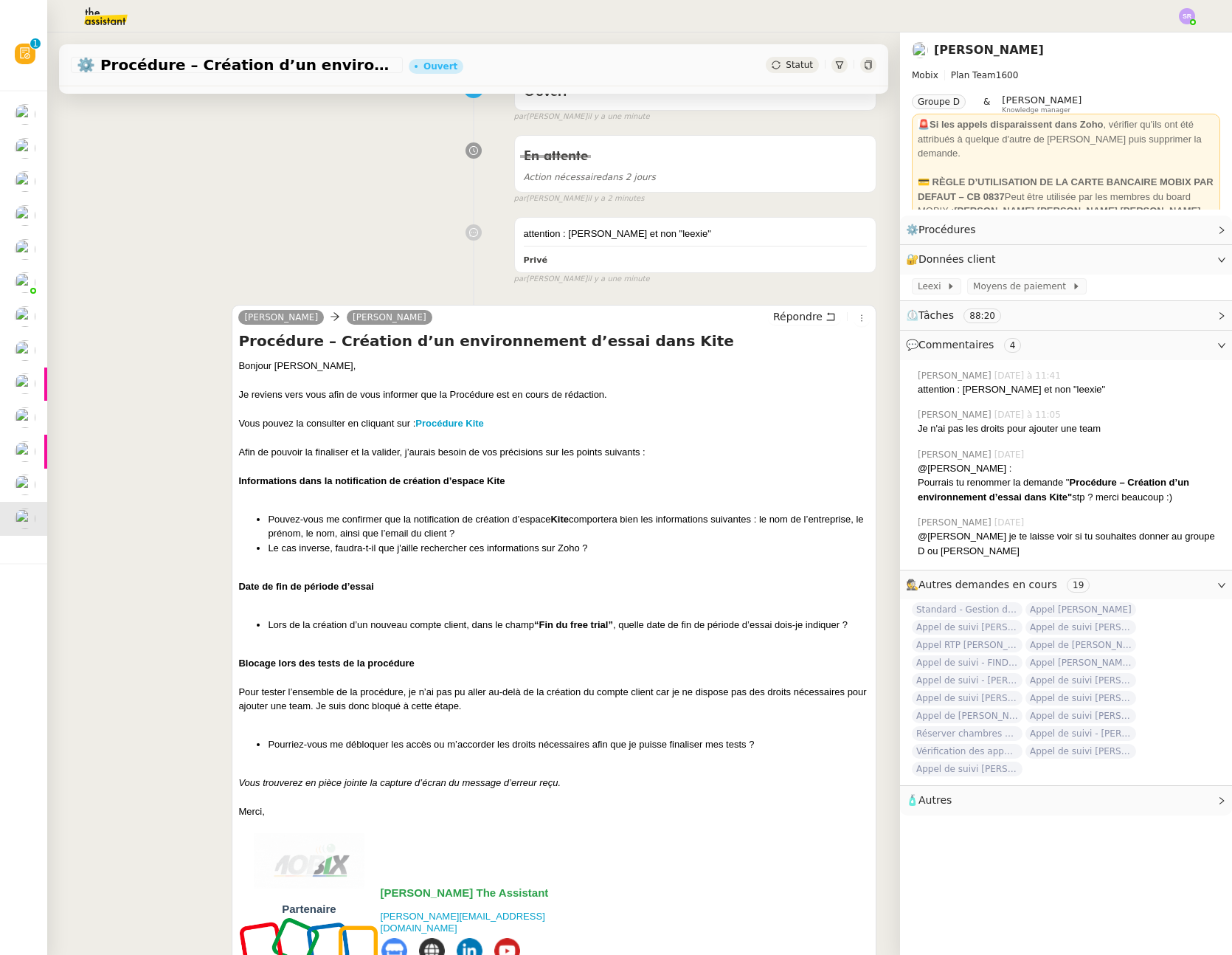
drag, startPoint x: 322, startPoint y: 179, endPoint x: 322, endPoint y: 131, distance: 48.0
click at [322, 179] on div "En attente Action nécessaire dans 2 jours false par [PERSON_NAME] il y a 2 minu…" at bounding box center [474, 166] width 806 height 76
click at [464, 427] on strong "Procédure Kite" at bounding box center [450, 423] width 68 height 11
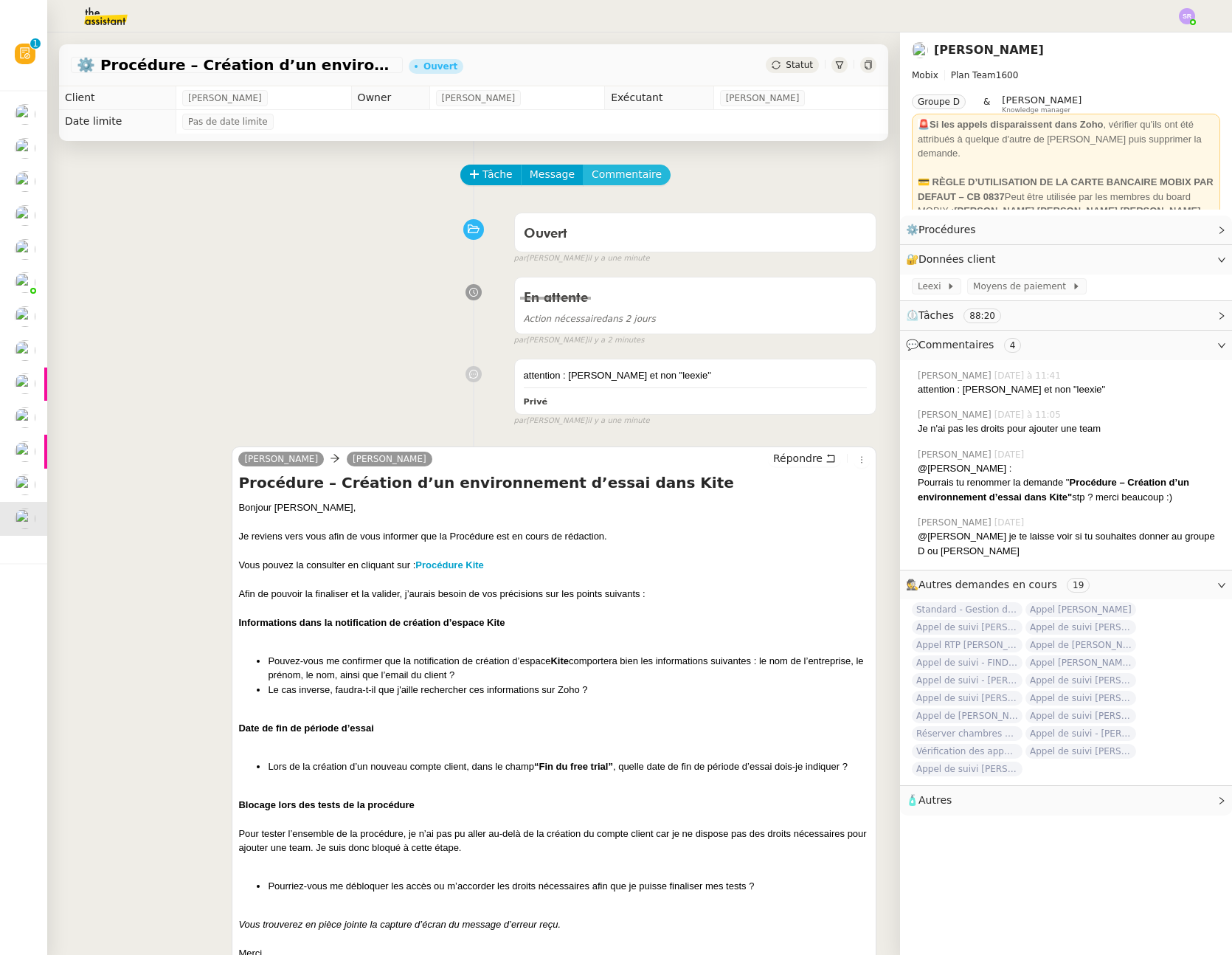
click at [607, 174] on span "Commentaire" at bounding box center [627, 174] width 70 height 17
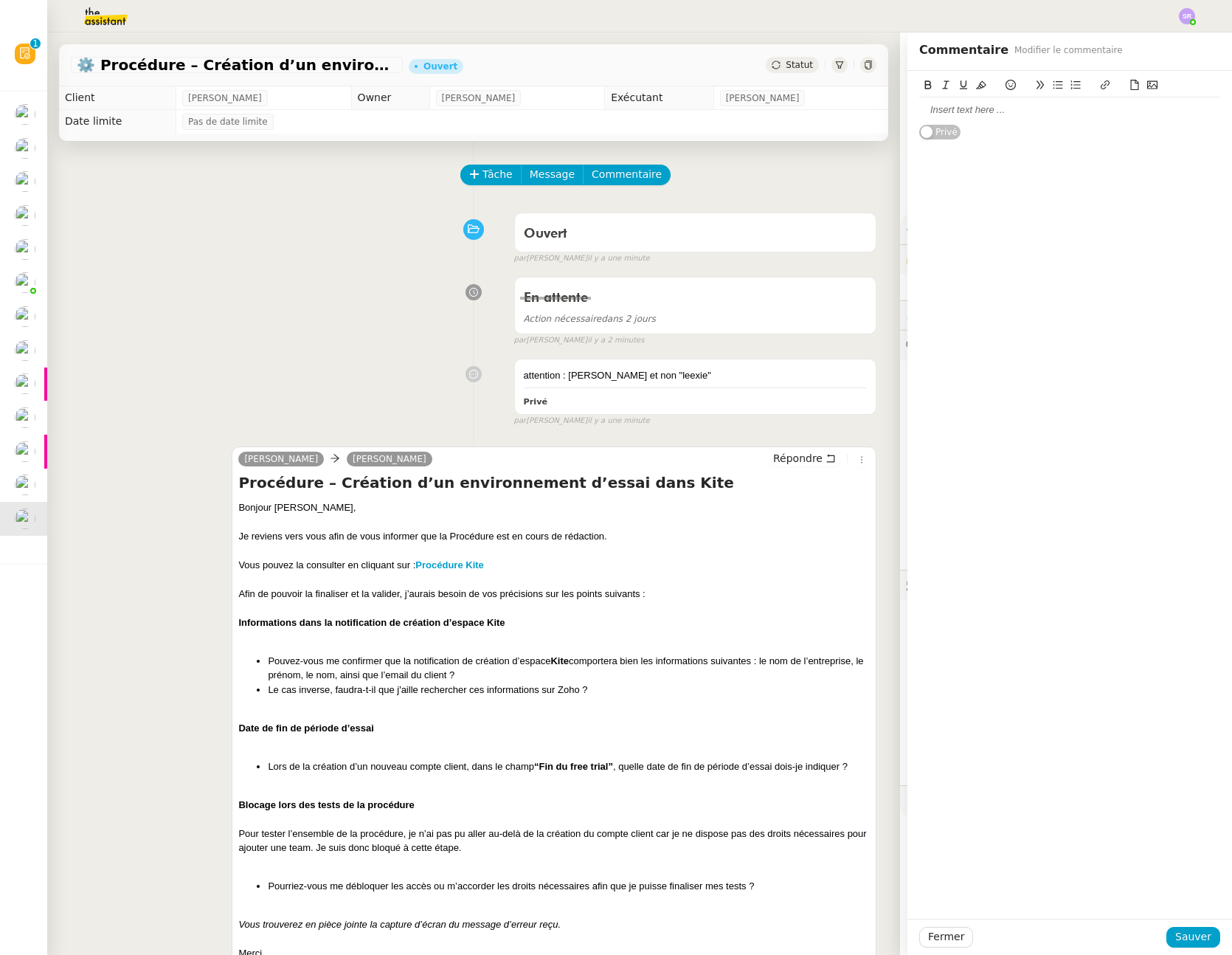
click at [1032, 113] on div at bounding box center [1070, 110] width 301 height 13
click at [1006, 86] on icon at bounding box center [1011, 85] width 10 height 10
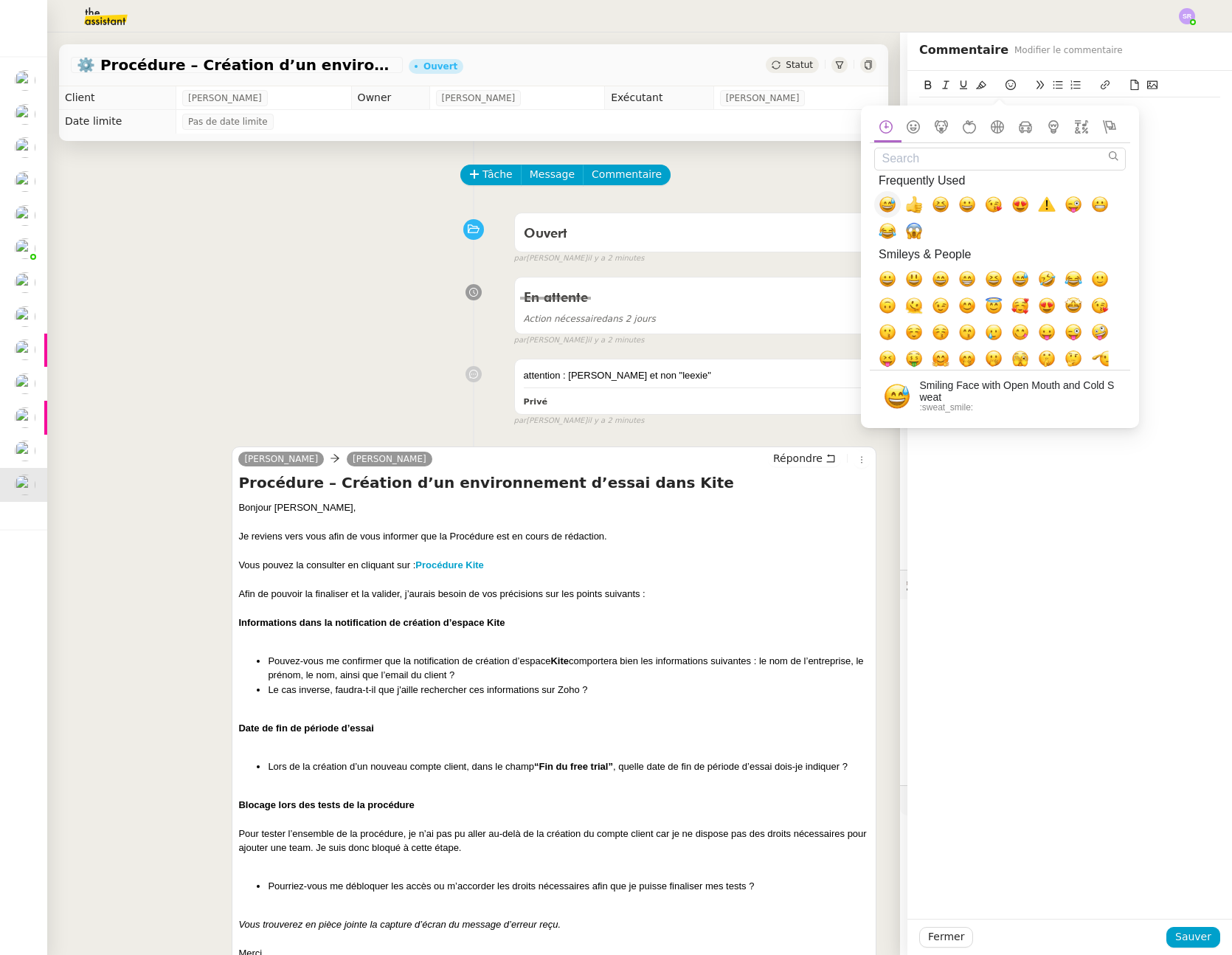
click at [891, 201] on span "😅, sweat_smile" at bounding box center [888, 204] width 18 height 18
click at [1171, 131] on div "yes merci @[PERSON_NAME] ! 😅 Privé" at bounding box center [1070, 106] width 301 height 69
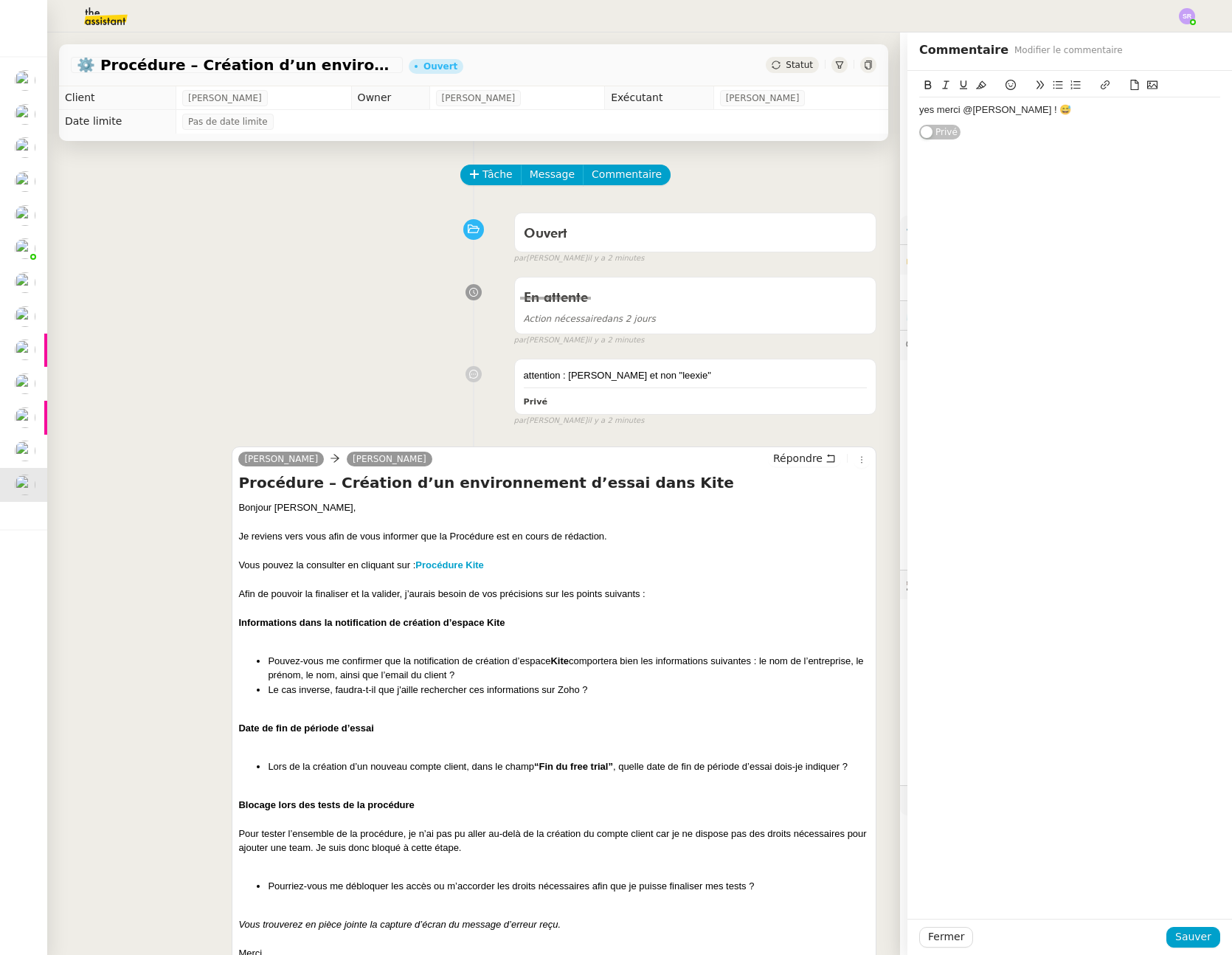
click at [1124, 110] on div "yes merci @[PERSON_NAME] ! 😅" at bounding box center [1070, 110] width 301 height 13
drag, startPoint x: 1091, startPoint y: 103, endPoint x: 1061, endPoint y: 107, distance: 30.3
click at [1061, 107] on div "yes merci @[PERSON_NAME] ! 😅 comme il" at bounding box center [1070, 110] width 301 height 25
click at [1024, 108] on div "yes merci @[PERSON_NAME] ! 😅 comme il" at bounding box center [1070, 110] width 301 height 13
drag, startPoint x: 1028, startPoint y: 110, endPoint x: 1149, endPoint y: 297, distance: 222.7
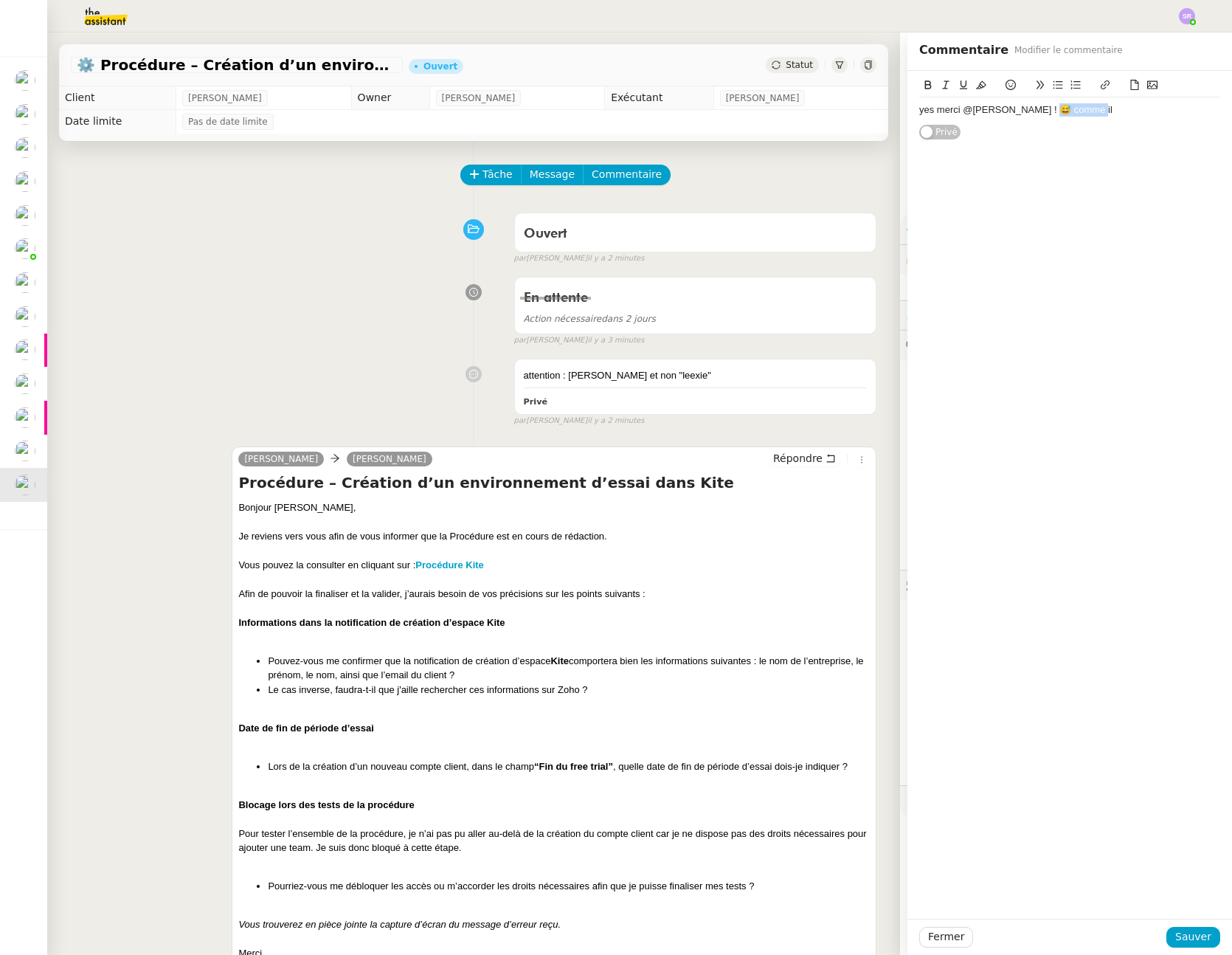
click at [1114, 114] on div "yes merci @[PERSON_NAME] ! 😅 comme il" at bounding box center [1070, 110] width 301 height 13
click at [1190, 934] on span "Sauver" at bounding box center [1194, 937] width 36 height 17
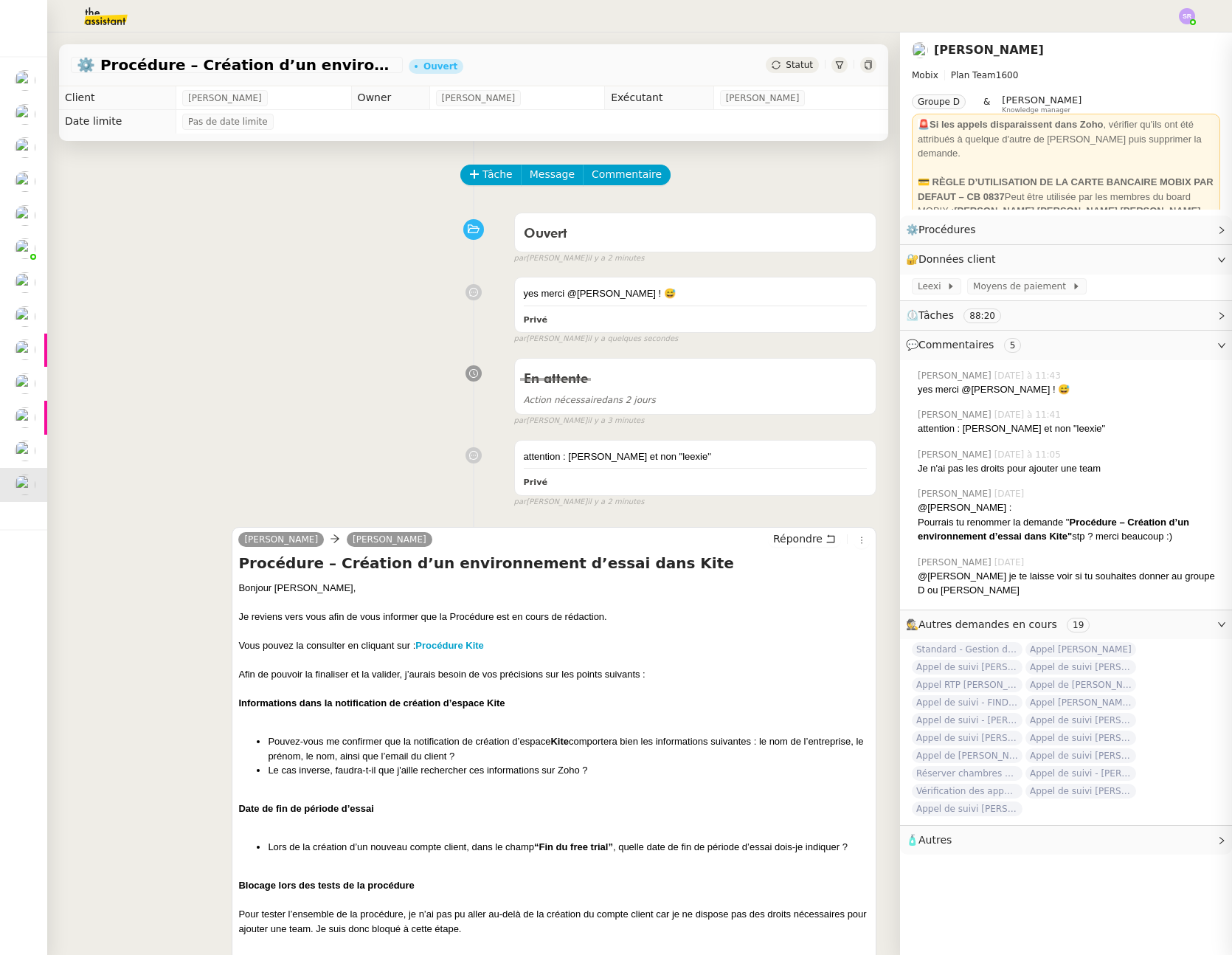
drag, startPoint x: 353, startPoint y: 432, endPoint x: 331, endPoint y: 411, distance: 30.4
click at [786, 66] on span "Statut" at bounding box center [799, 65] width 27 height 10
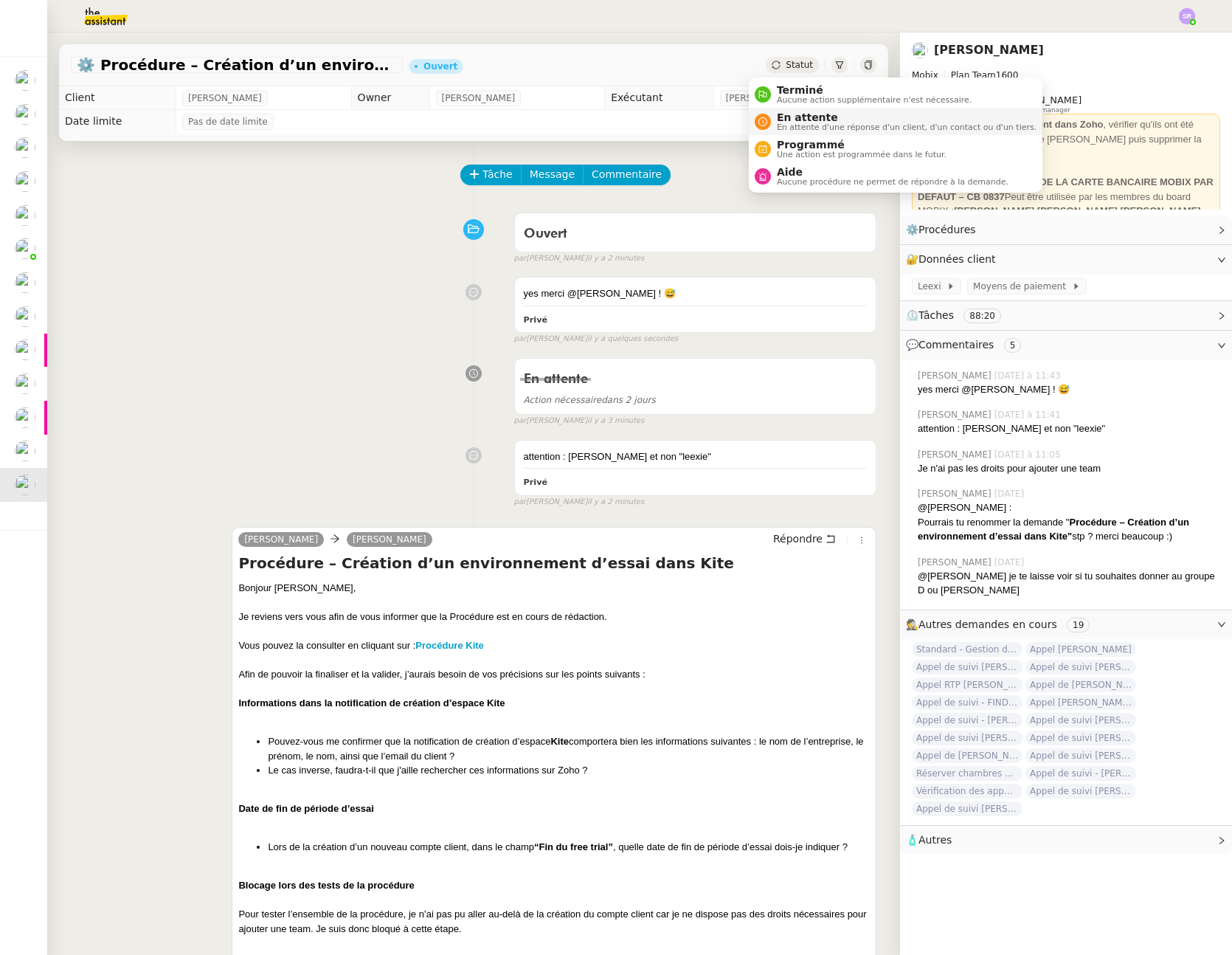
click at [912, 123] on span "En attente d'une réponse d'un client, d'un contact ou d'un tiers." at bounding box center [907, 127] width 260 height 8
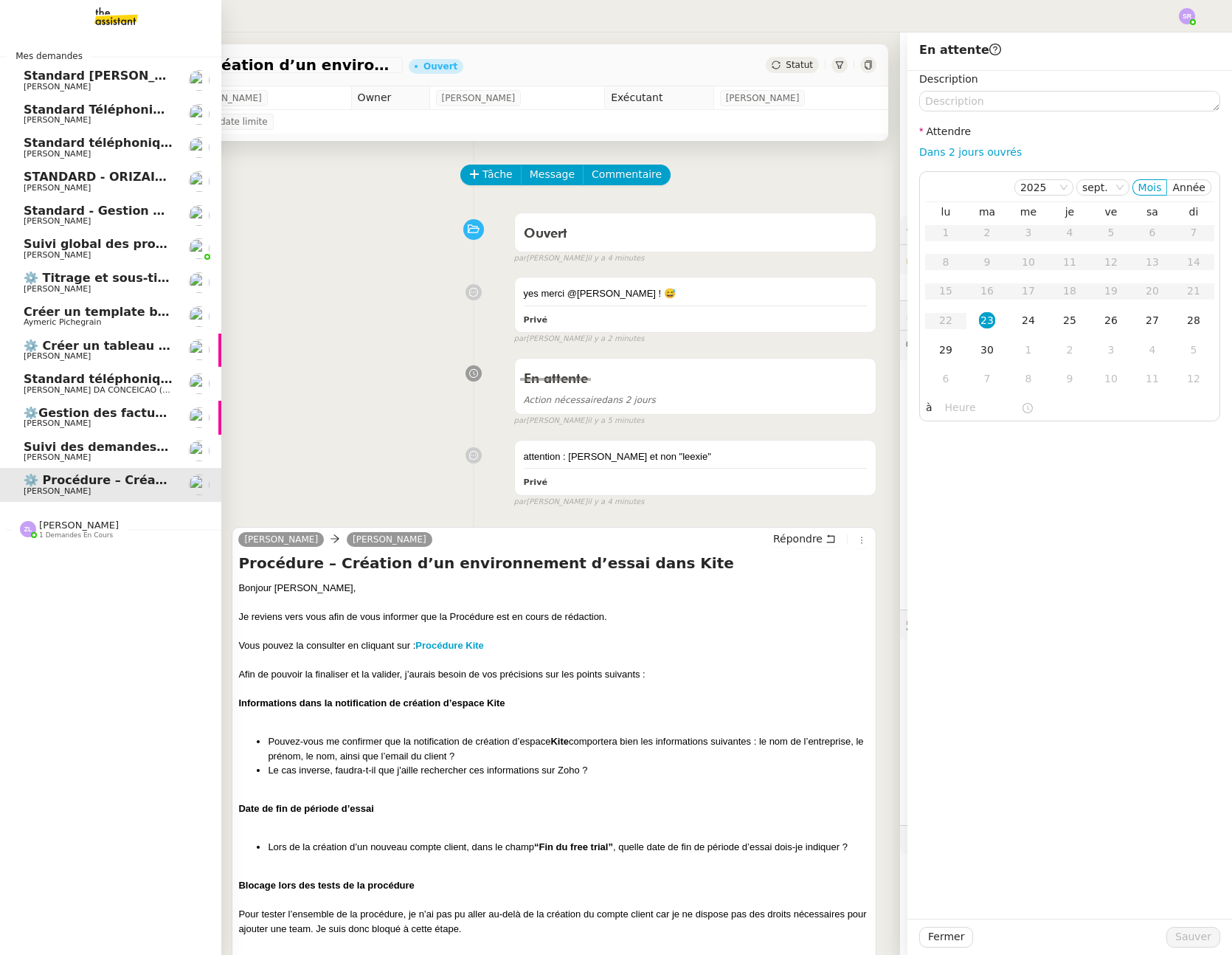
click at [125, 24] on img at bounding box center [104, 16] width 114 height 32
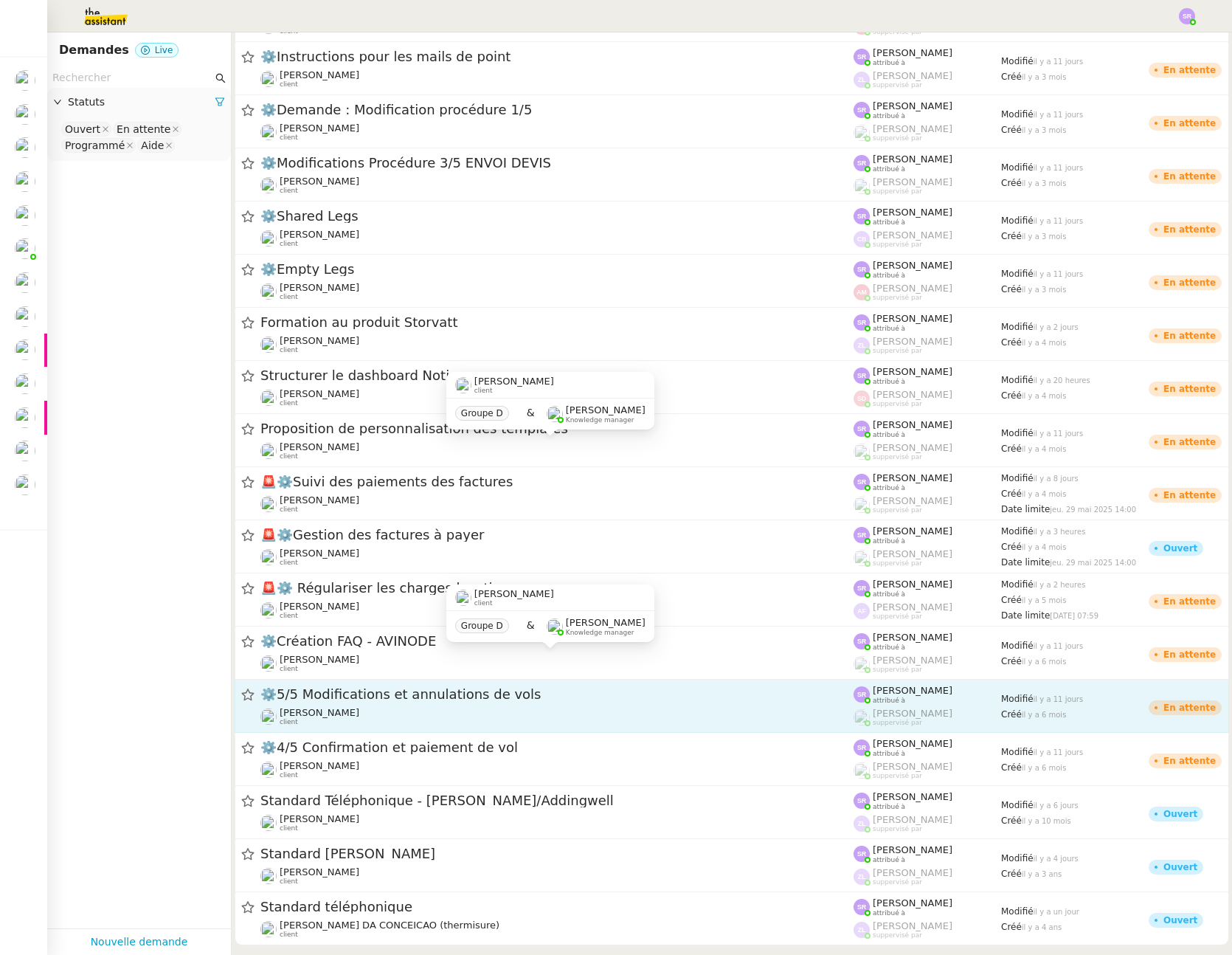
scroll to position [1376, 0]
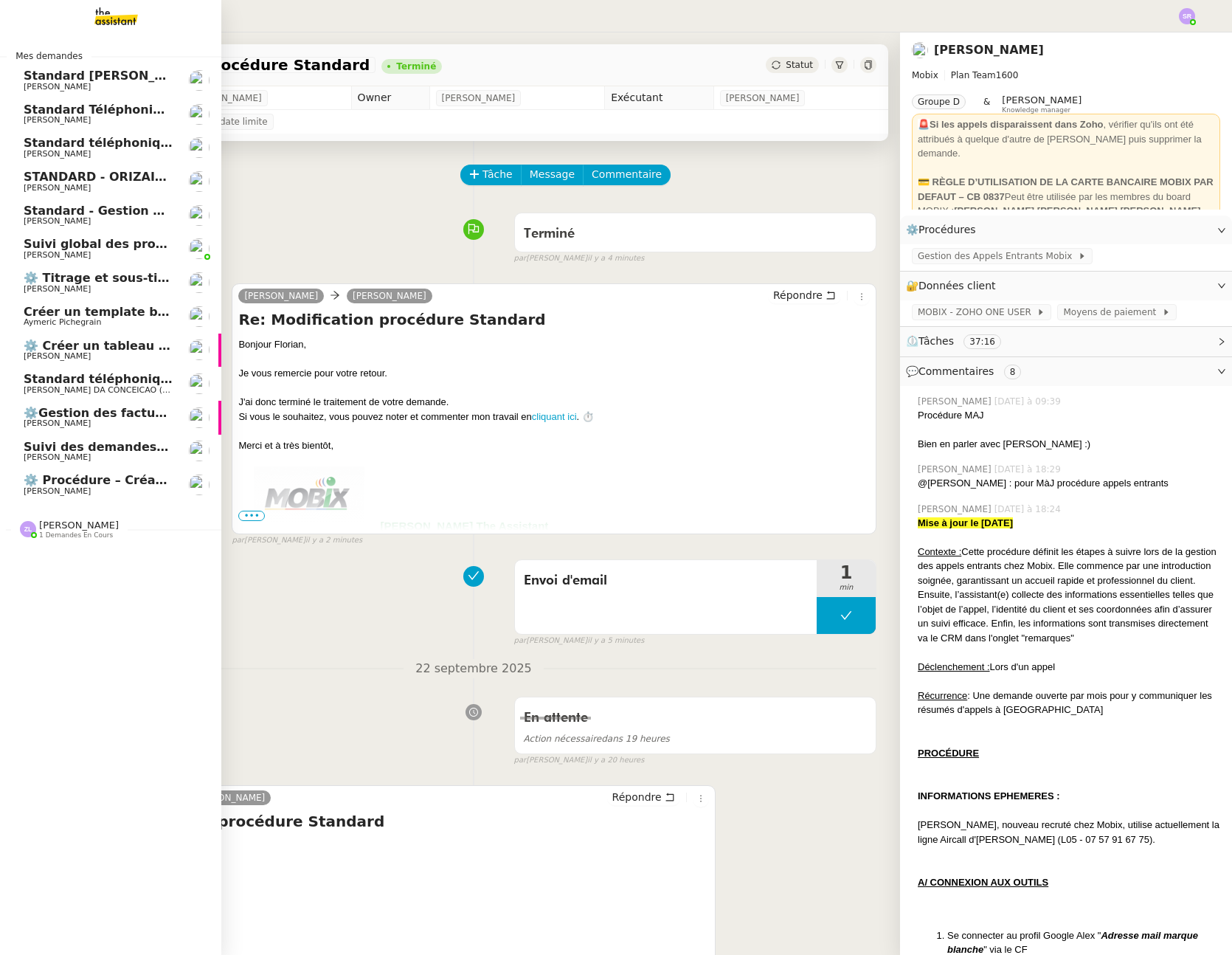
click at [63, 249] on span "Suivi global des procédures - Gestion PM" at bounding box center [160, 244] width 273 height 14
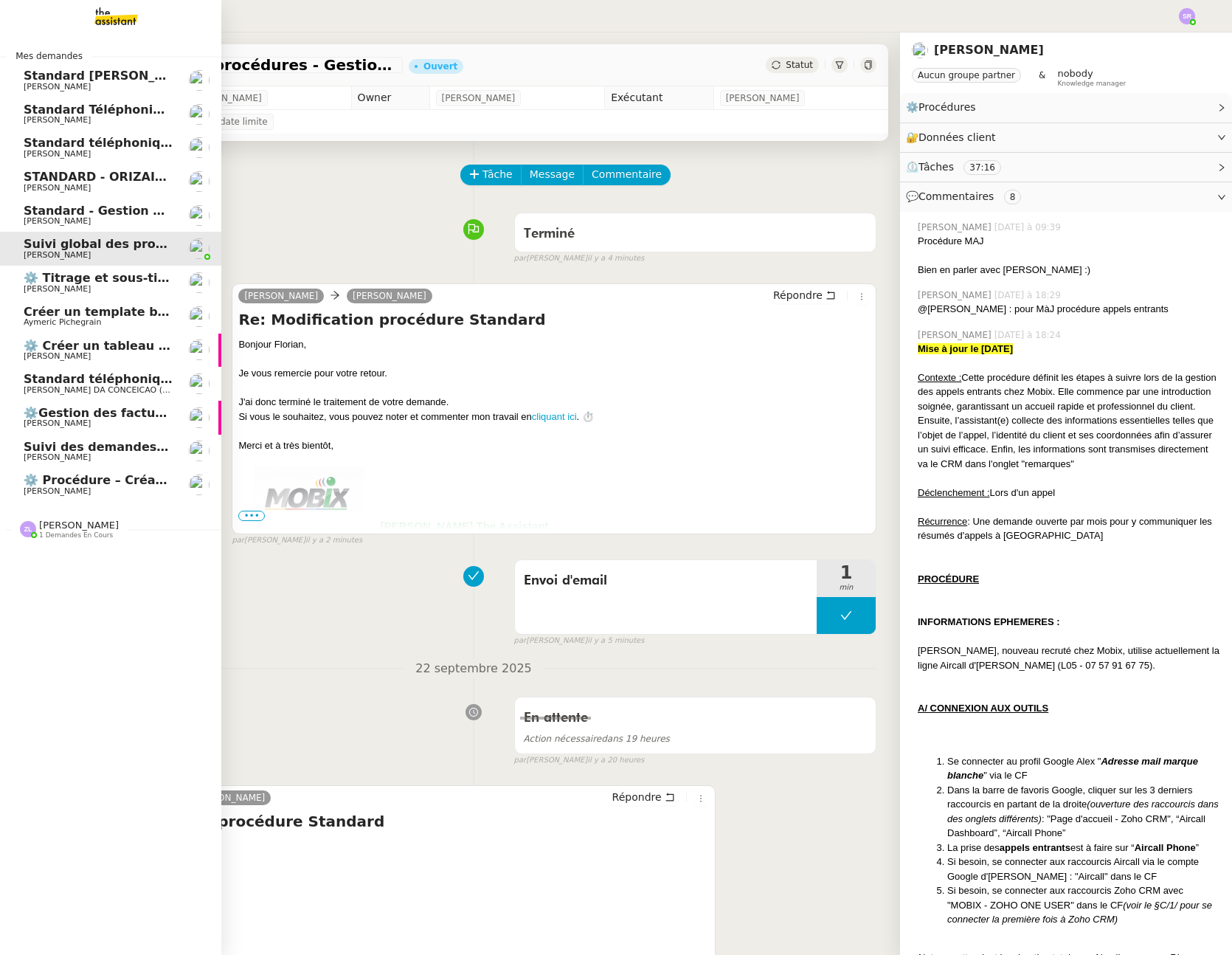
click at [76, 246] on span "Suivi global des procédures - Gestion PM" at bounding box center [160, 244] width 273 height 14
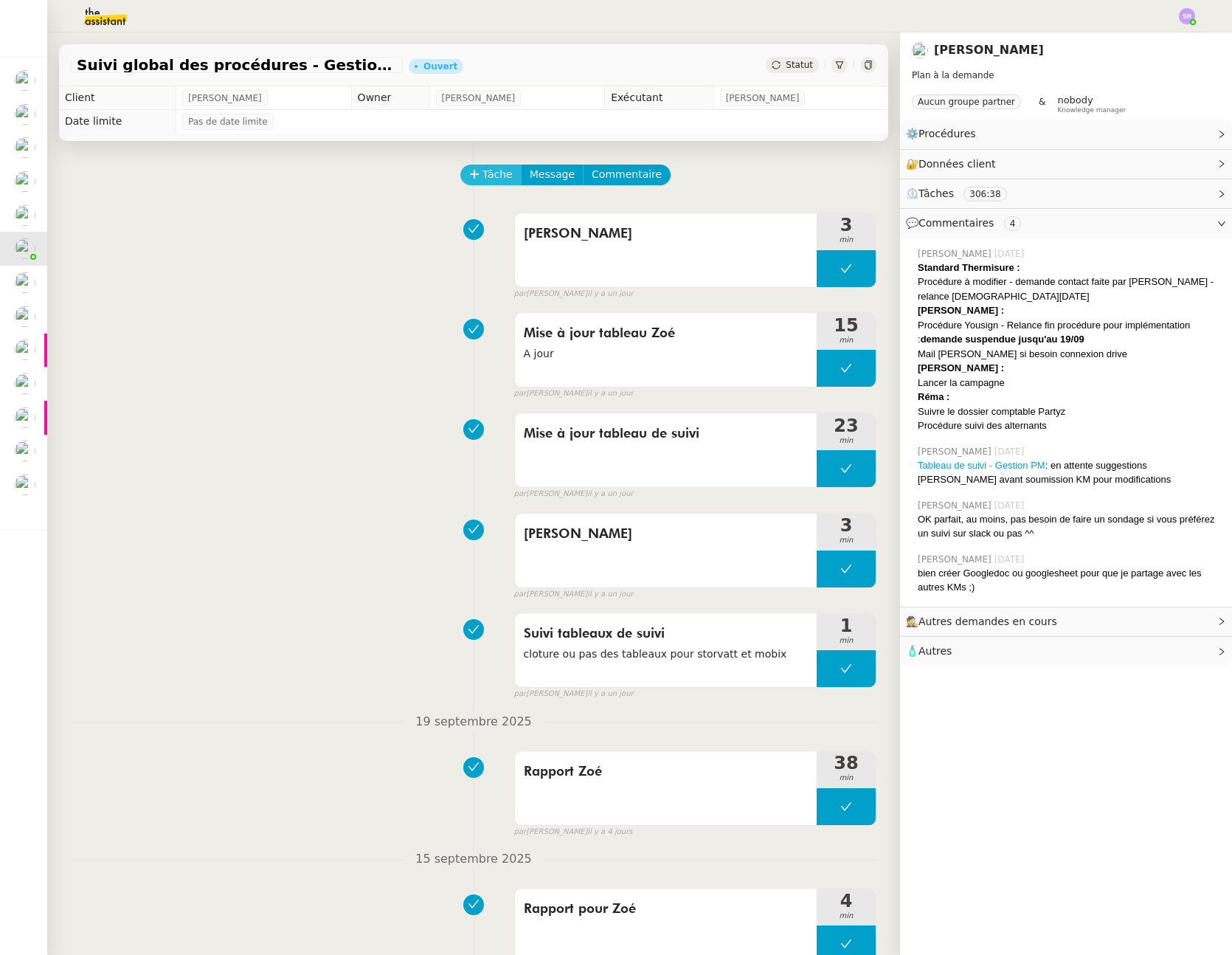
click at [483, 168] on span "Tâche" at bounding box center [498, 174] width 30 height 17
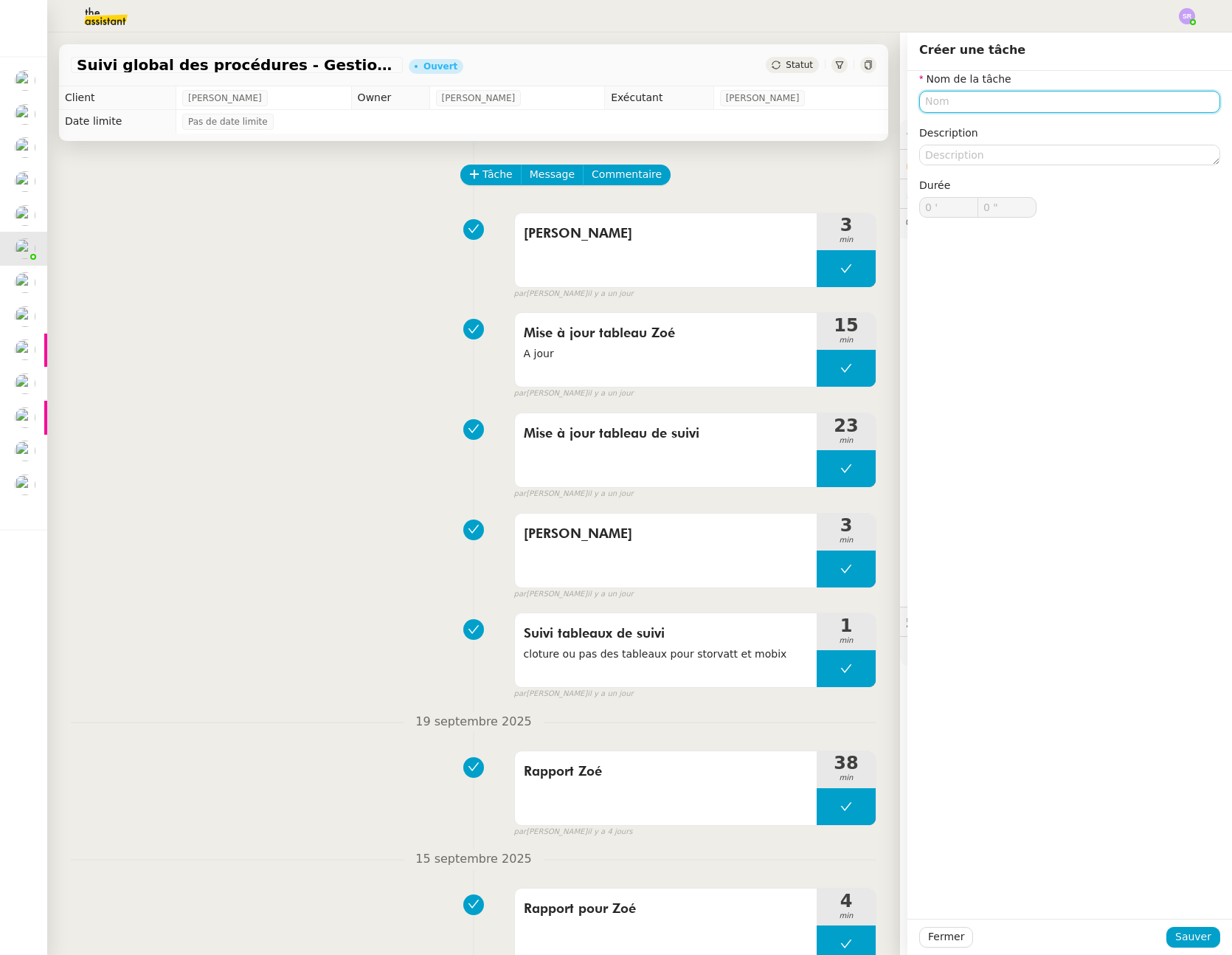
click at [1042, 97] on input "text" at bounding box center [1070, 101] width 301 height 21
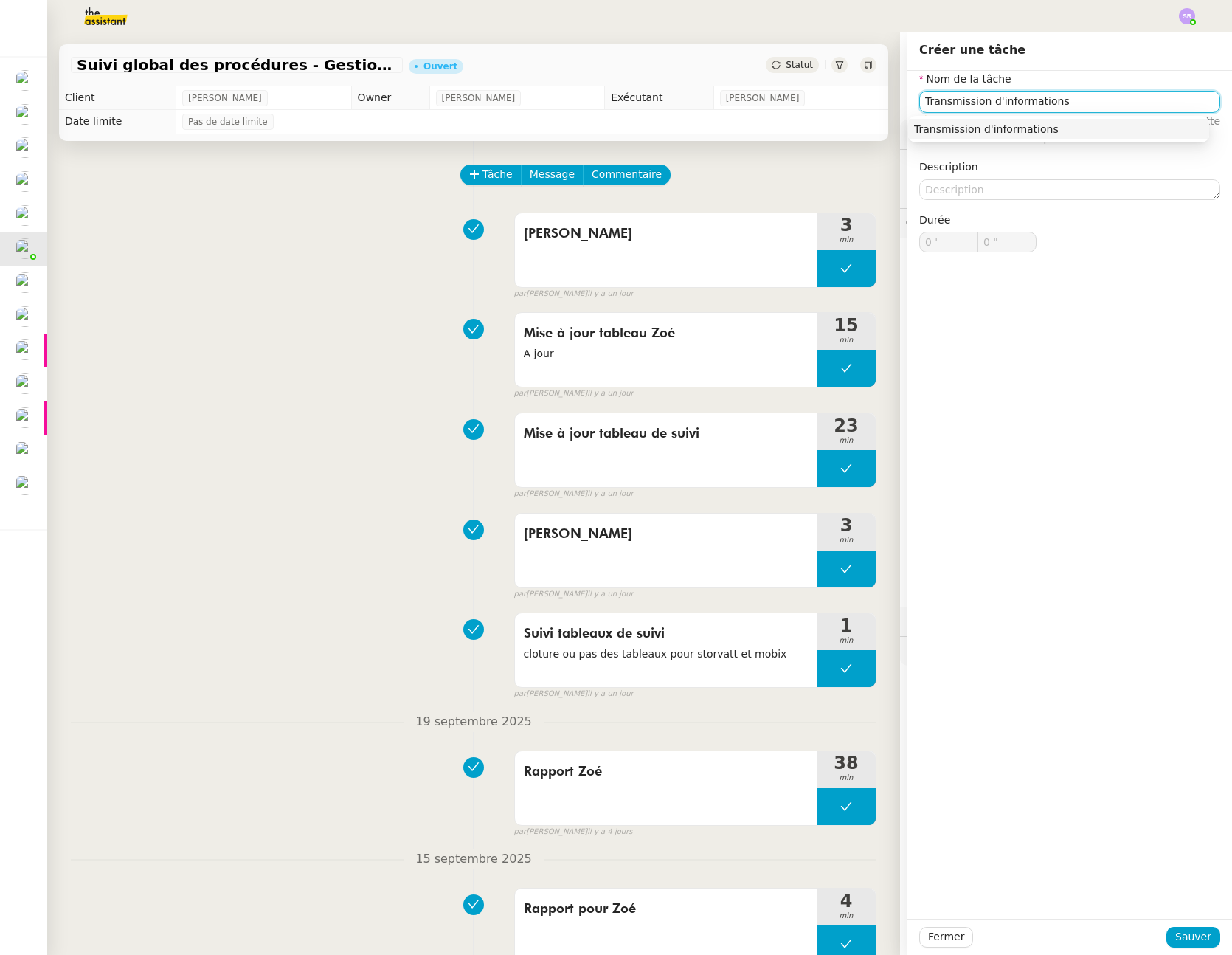
click at [1072, 127] on div "Transmission d'informations" at bounding box center [1059, 129] width 289 height 13
type input "Transmission d'informations"
click at [1202, 938] on button "Sauver" at bounding box center [1194, 937] width 54 height 21
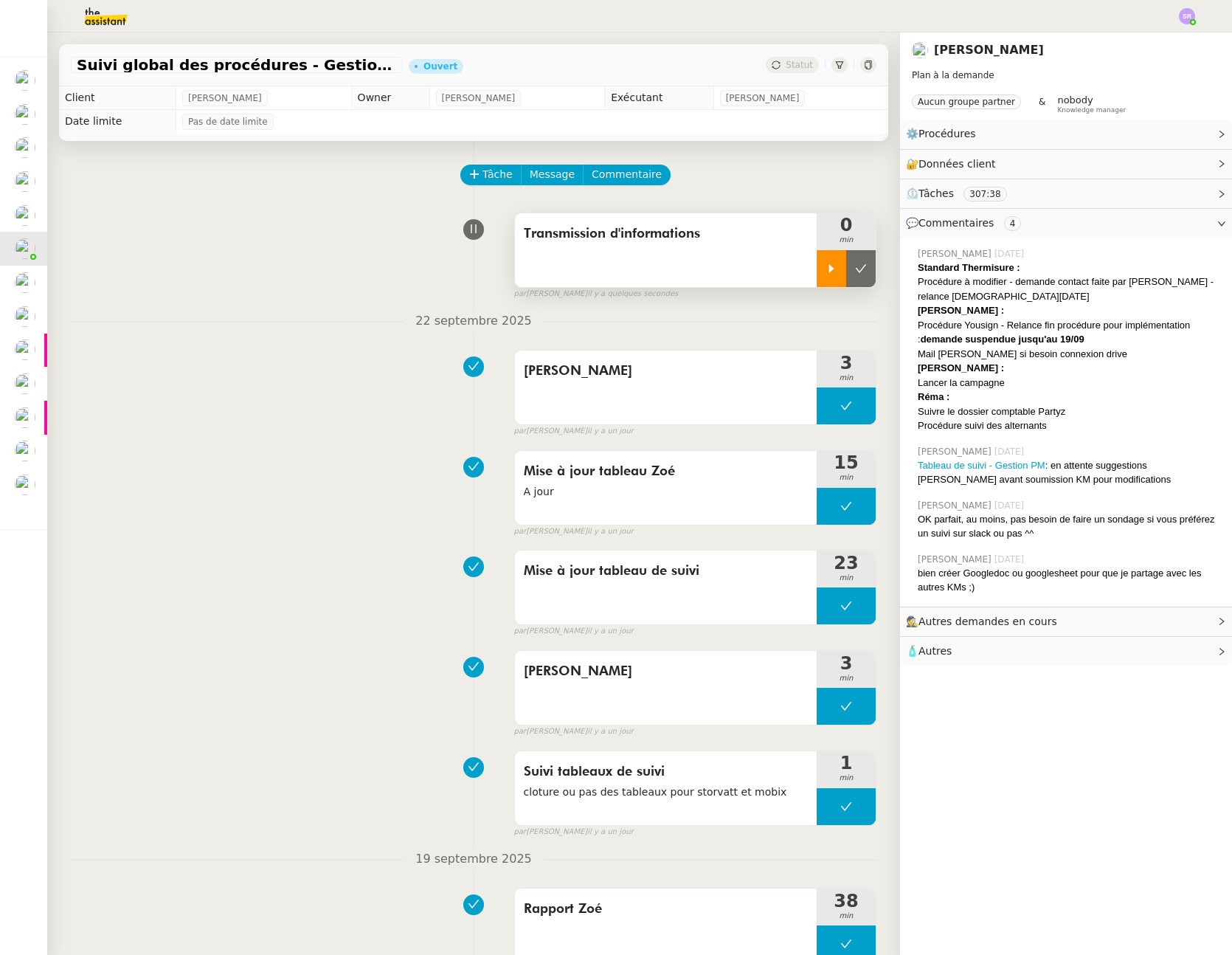
click at [826, 270] on icon at bounding box center [832, 269] width 12 height 12
click at [724, 266] on div "Transmission d'informations" at bounding box center [666, 250] width 302 height 74
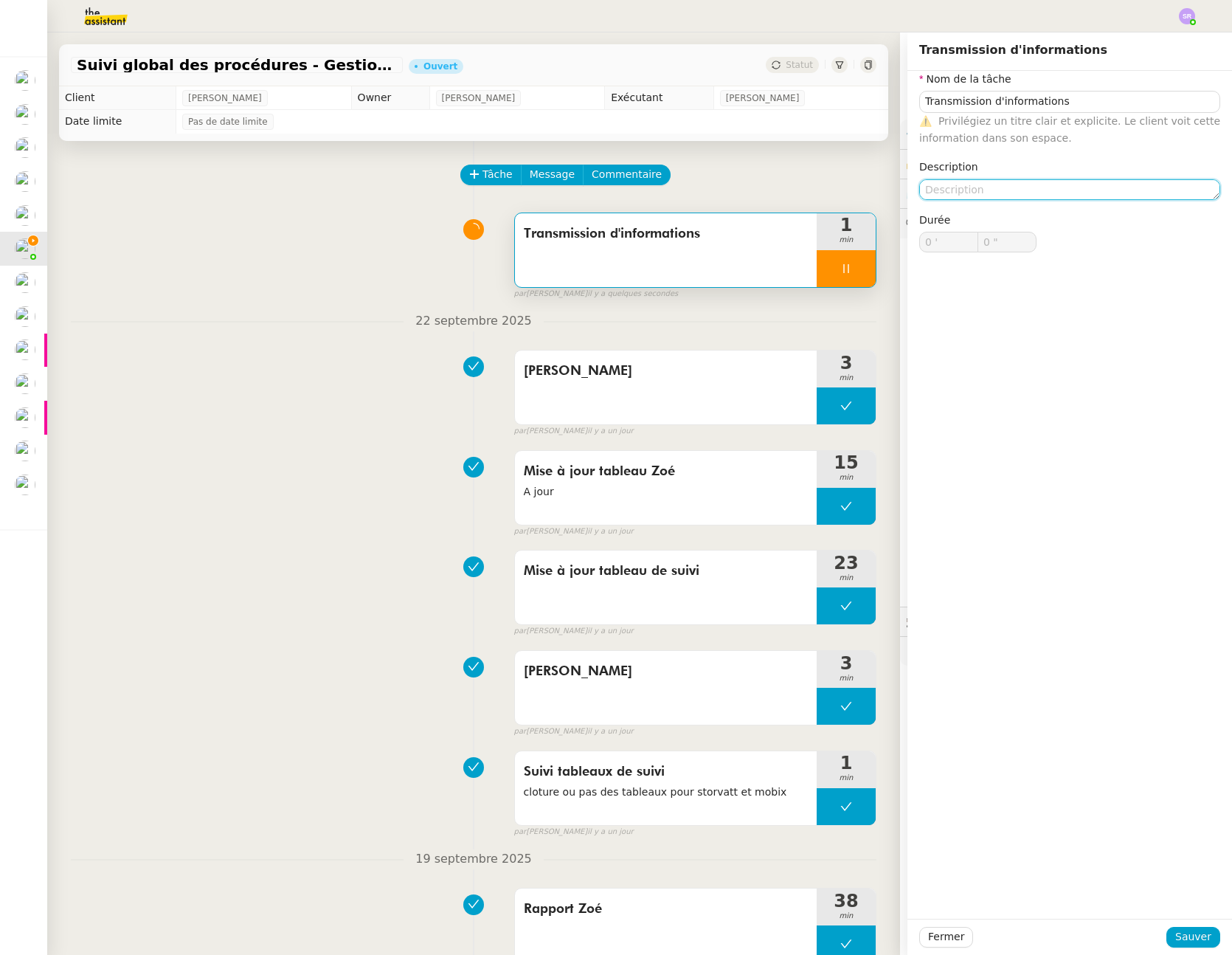
click at [1009, 183] on textarea at bounding box center [1070, 190] width 301 height 21
type input "2 ""
type textarea "m"
type input "3 ""
type textarea "modific"
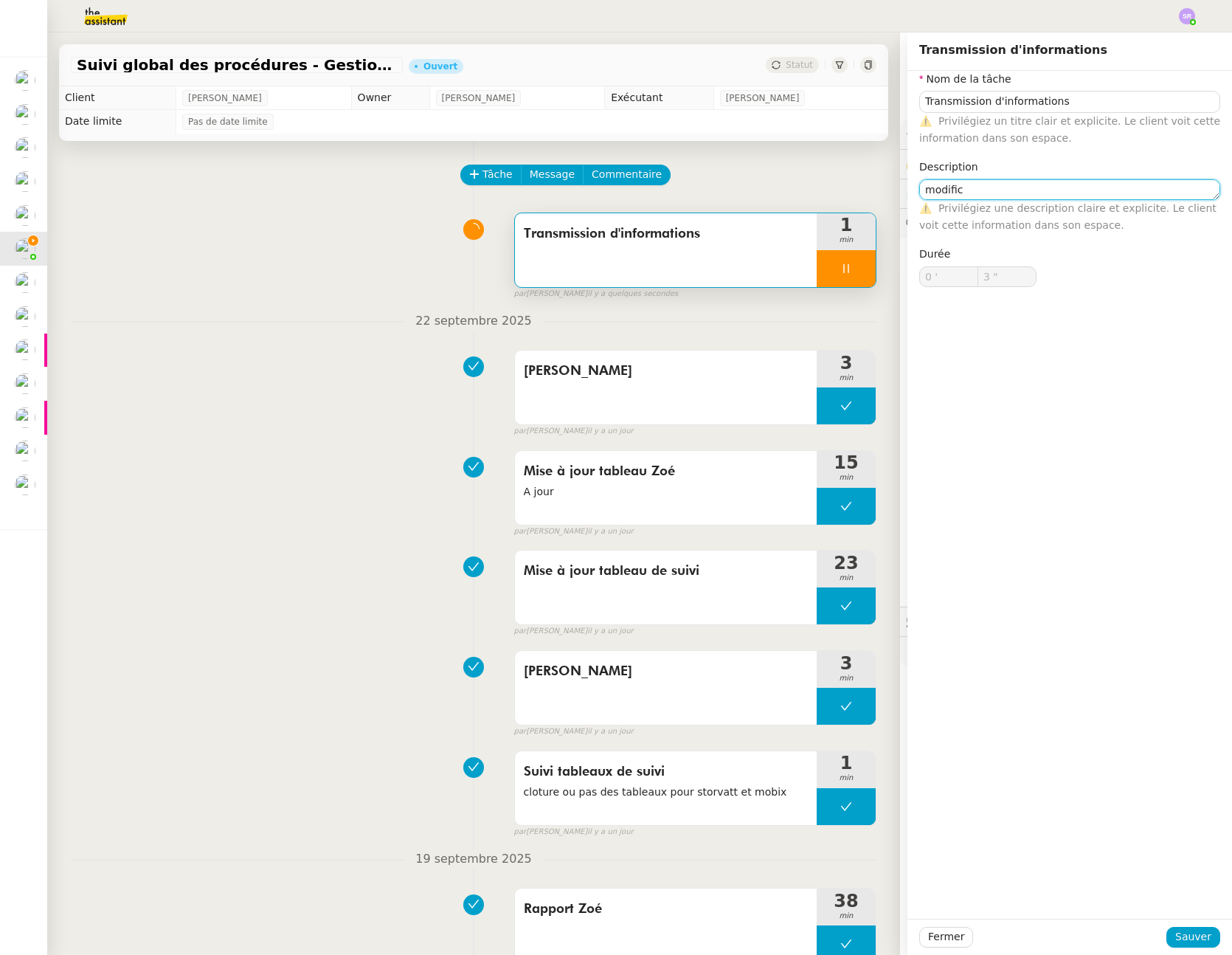
type input "4 ""
type textarea "modification p"
type input "5 ""
type textarea "modification procédure"
type input "6 ""
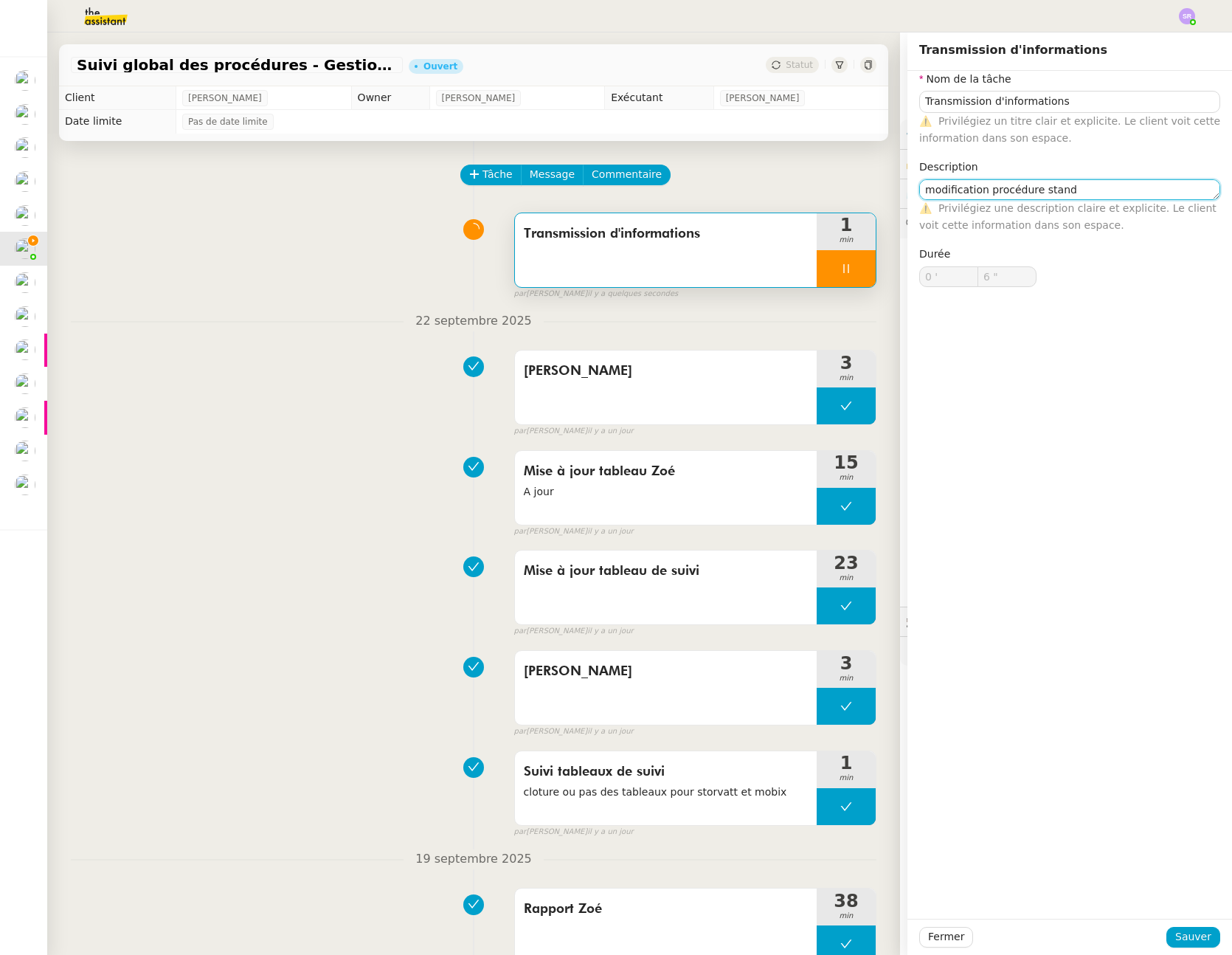
type textarea "modification procédure standa"
type input "7 ""
type textarea "modification procédure standard Mo"
type input "8 ""
type textarea "modification procédure standard Mobix"
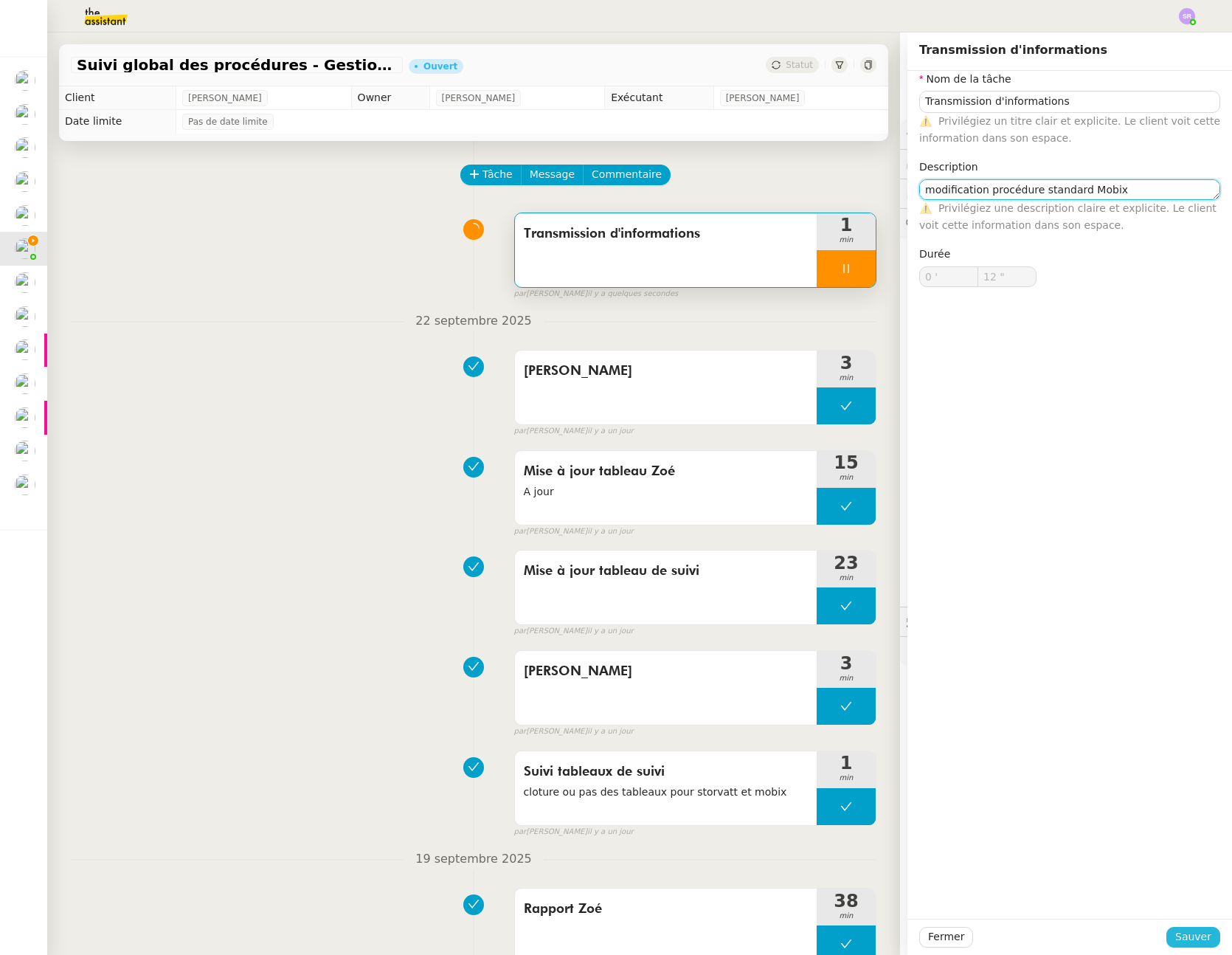
type input "13 ""
type textarea "modification procédure standard Mobix"
click at [1181, 930] on span "Sauver" at bounding box center [1194, 937] width 36 height 17
type input "14 ""
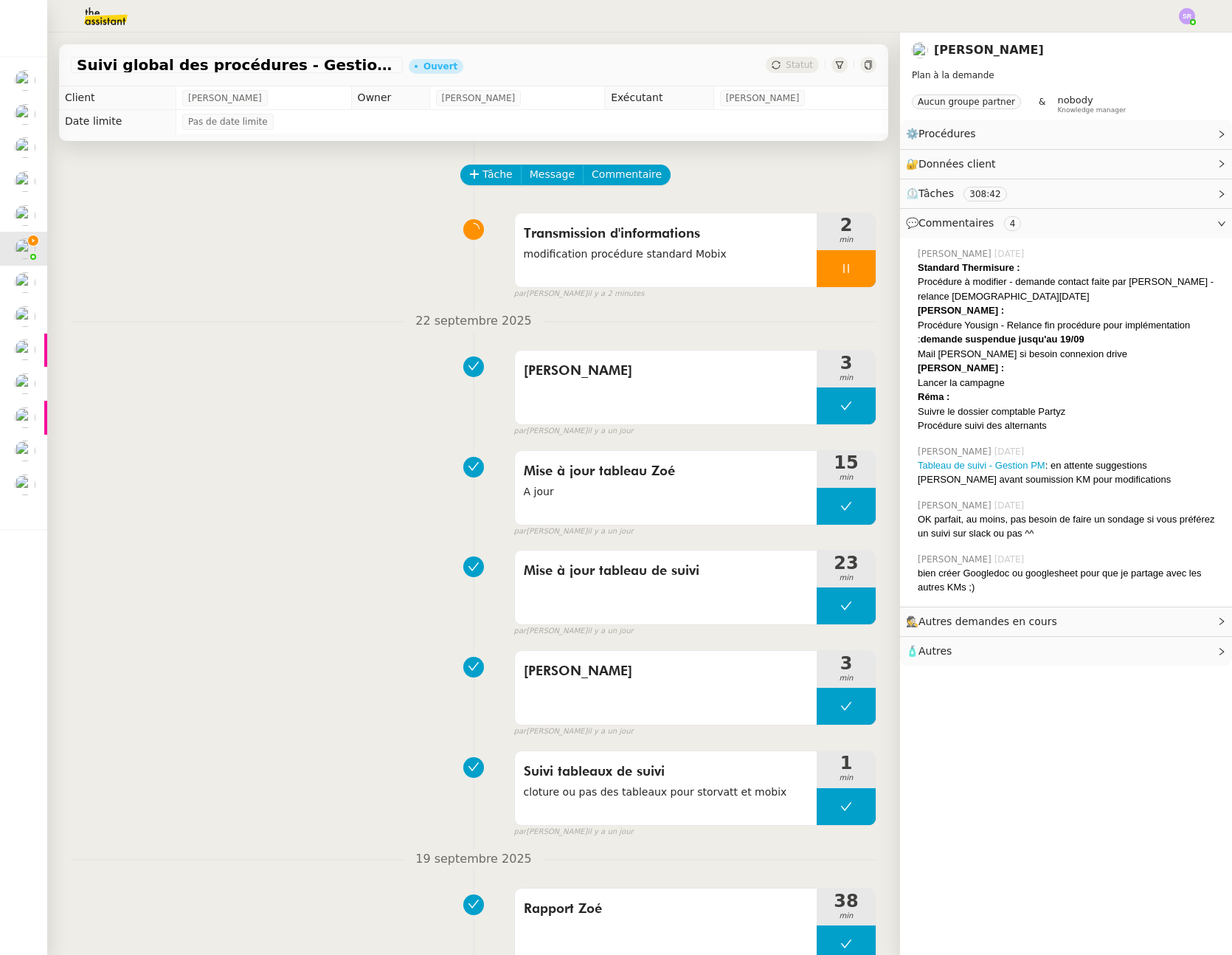
click at [841, 264] on icon at bounding box center [847, 269] width 12 height 12
click at [856, 266] on icon at bounding box center [861, 269] width 12 height 12
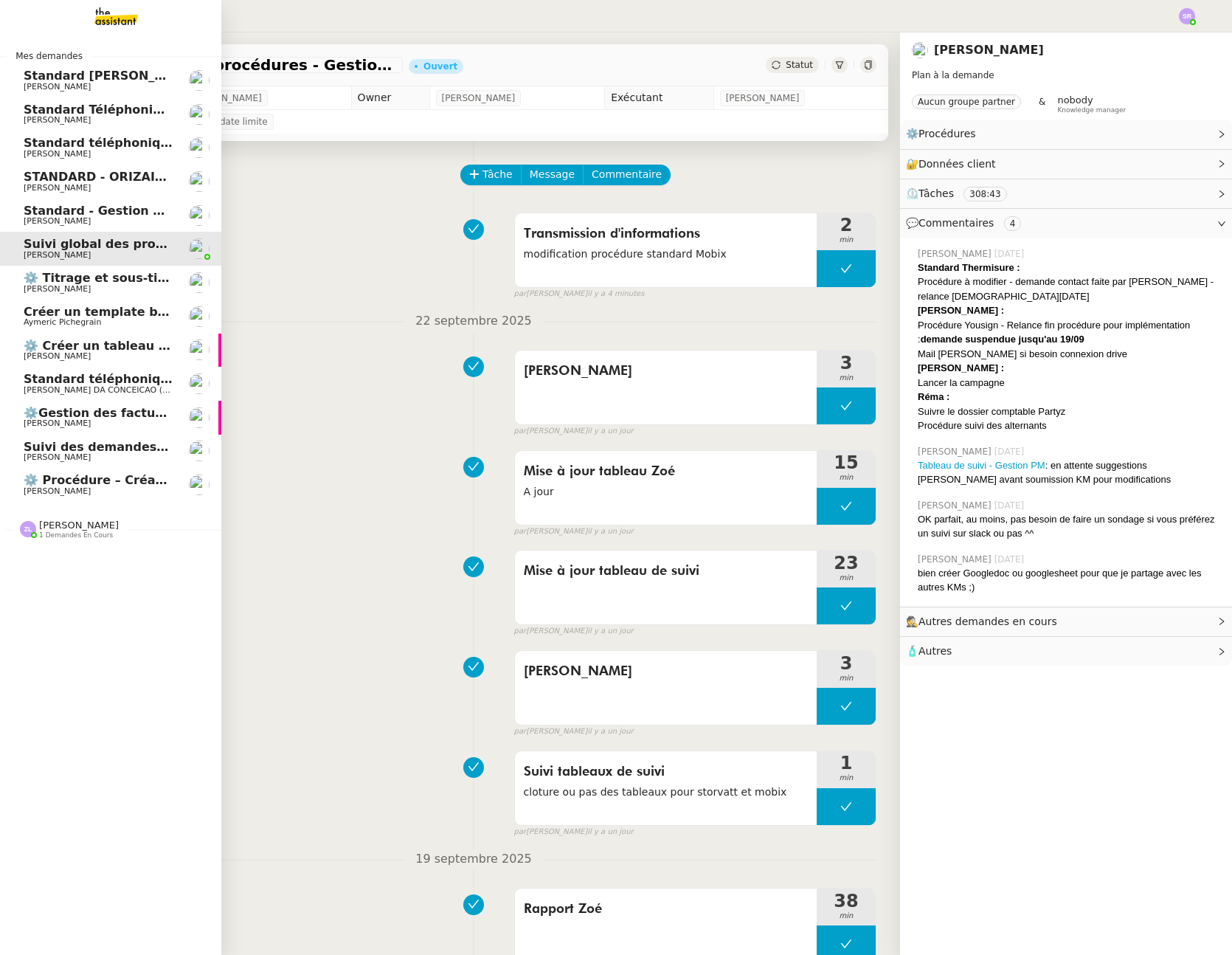
click at [58, 492] on span "[PERSON_NAME]" at bounding box center [57, 491] width 67 height 10
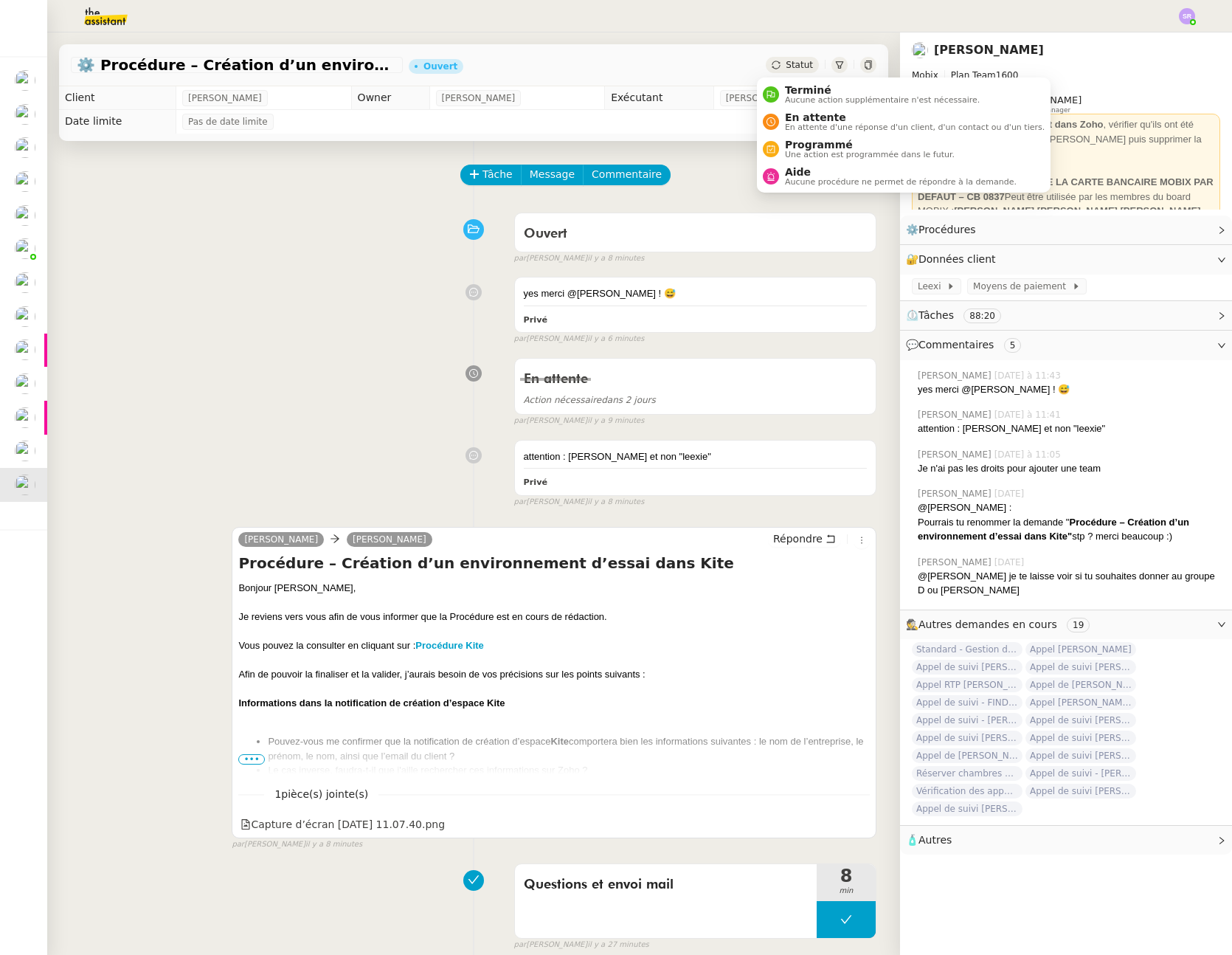
click at [786, 63] on span "Statut" at bounding box center [799, 65] width 27 height 10
click at [864, 128] on span "En attente d'une réponse d'un client, d'un contact ou d'un tiers." at bounding box center [915, 127] width 260 height 8
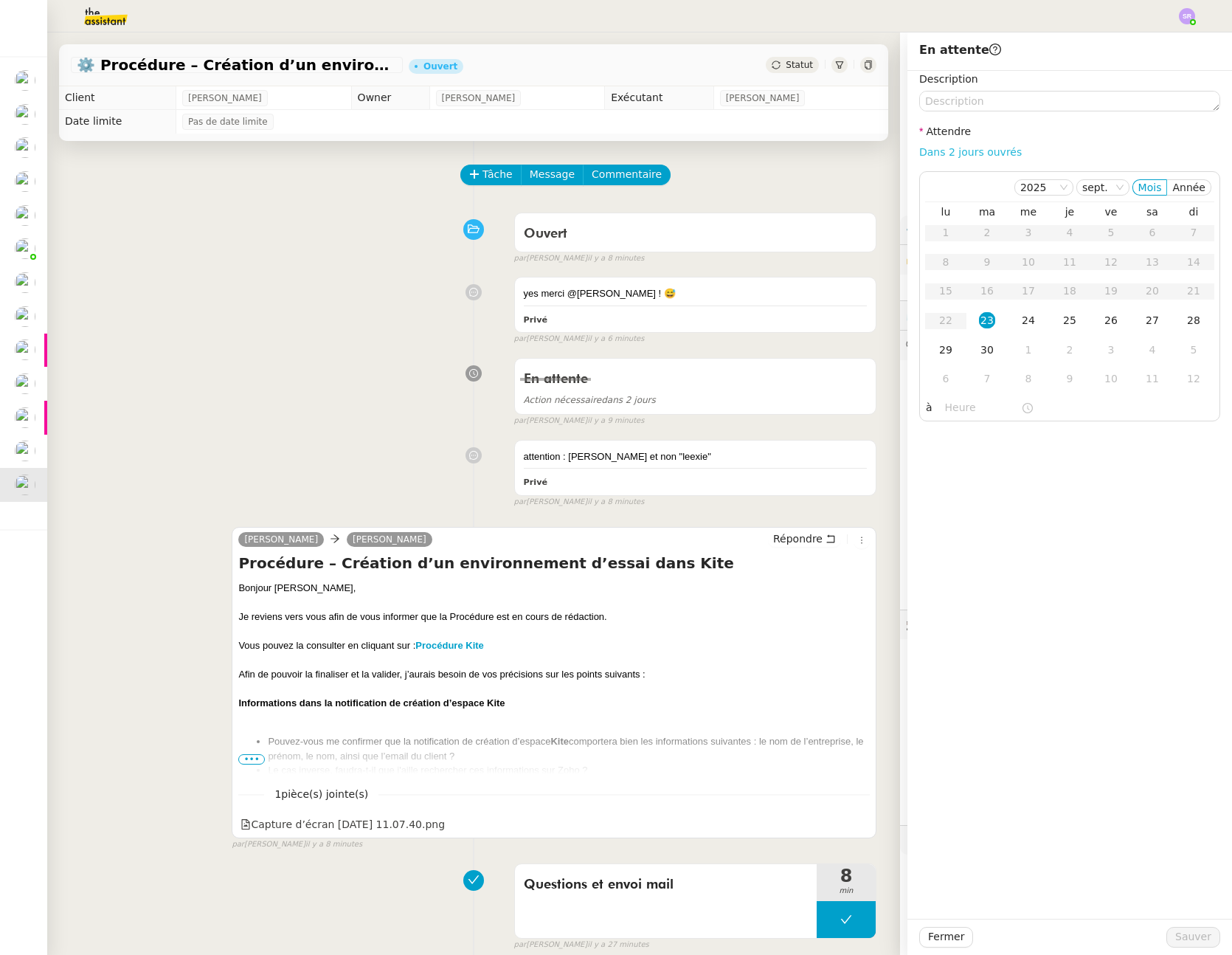
click at [956, 150] on link "Dans 2 jours ouvrés" at bounding box center [971, 152] width 103 height 12
type input "07:00"
click at [1202, 940] on button "Sauver" at bounding box center [1194, 937] width 54 height 21
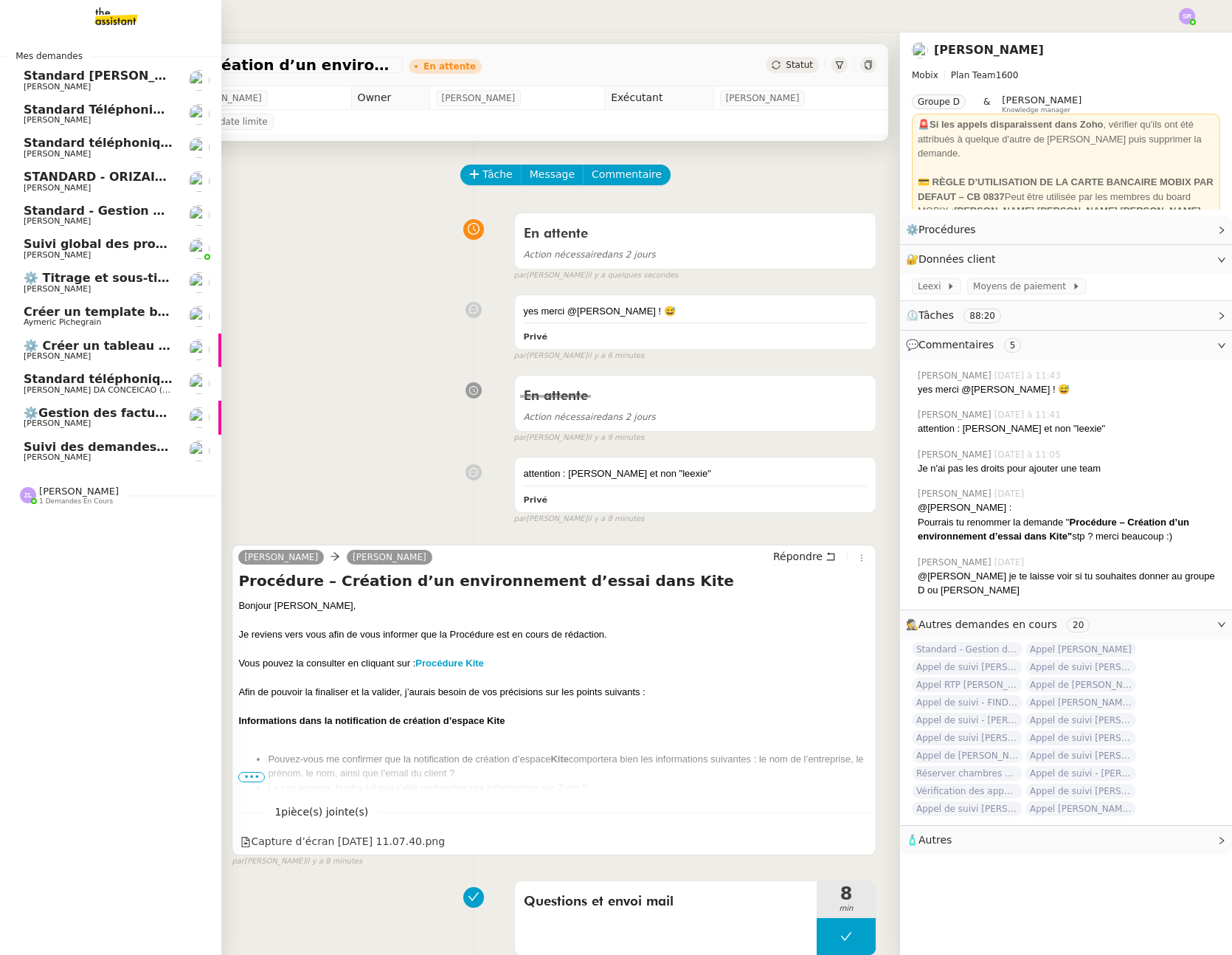
click at [118, 450] on span "Suivi des demandes / procédures en cours Storvatt - Client [PERSON_NAME] Jeandet" at bounding box center [304, 447] width 562 height 14
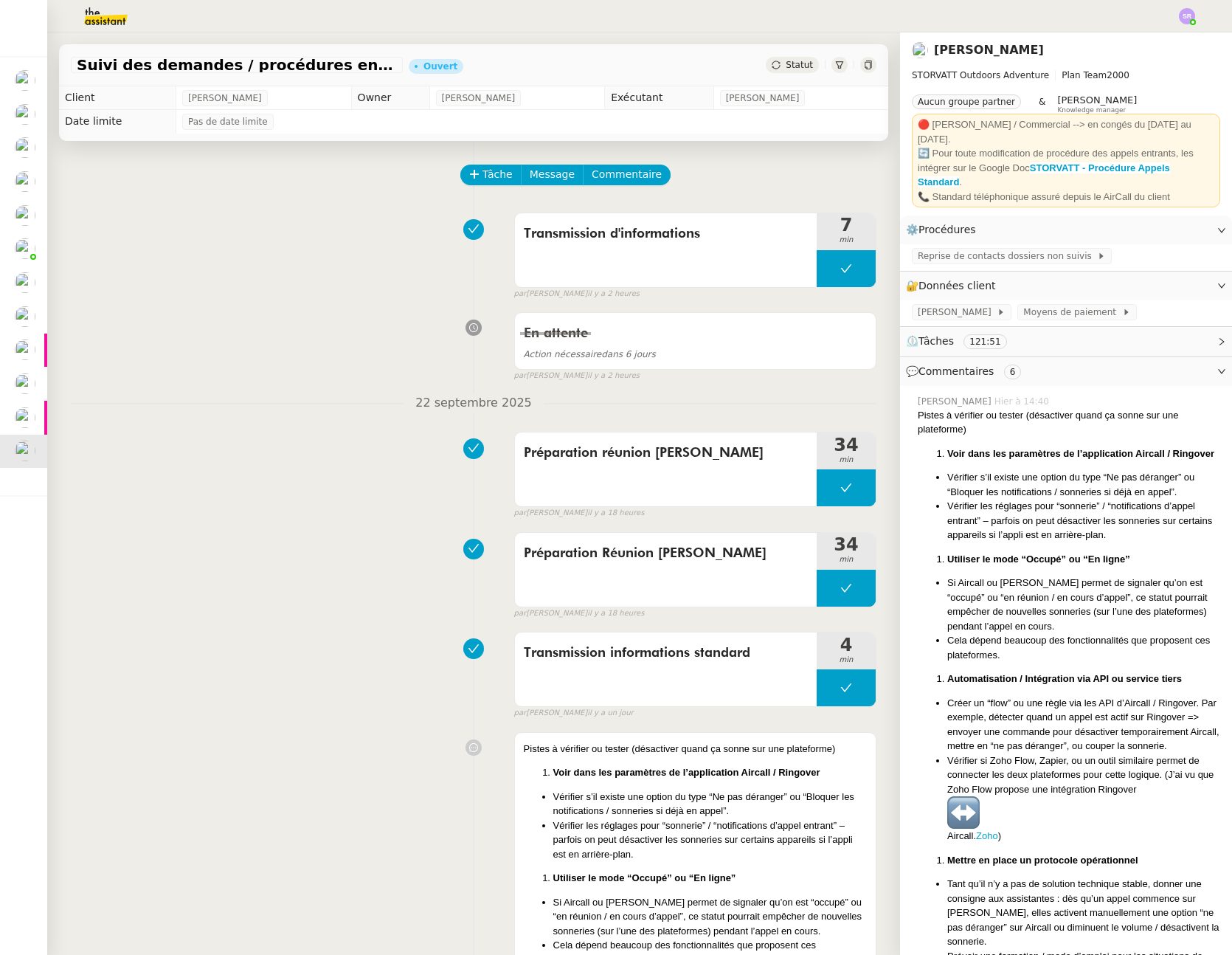
click at [786, 64] on span "Statut" at bounding box center [799, 65] width 27 height 10
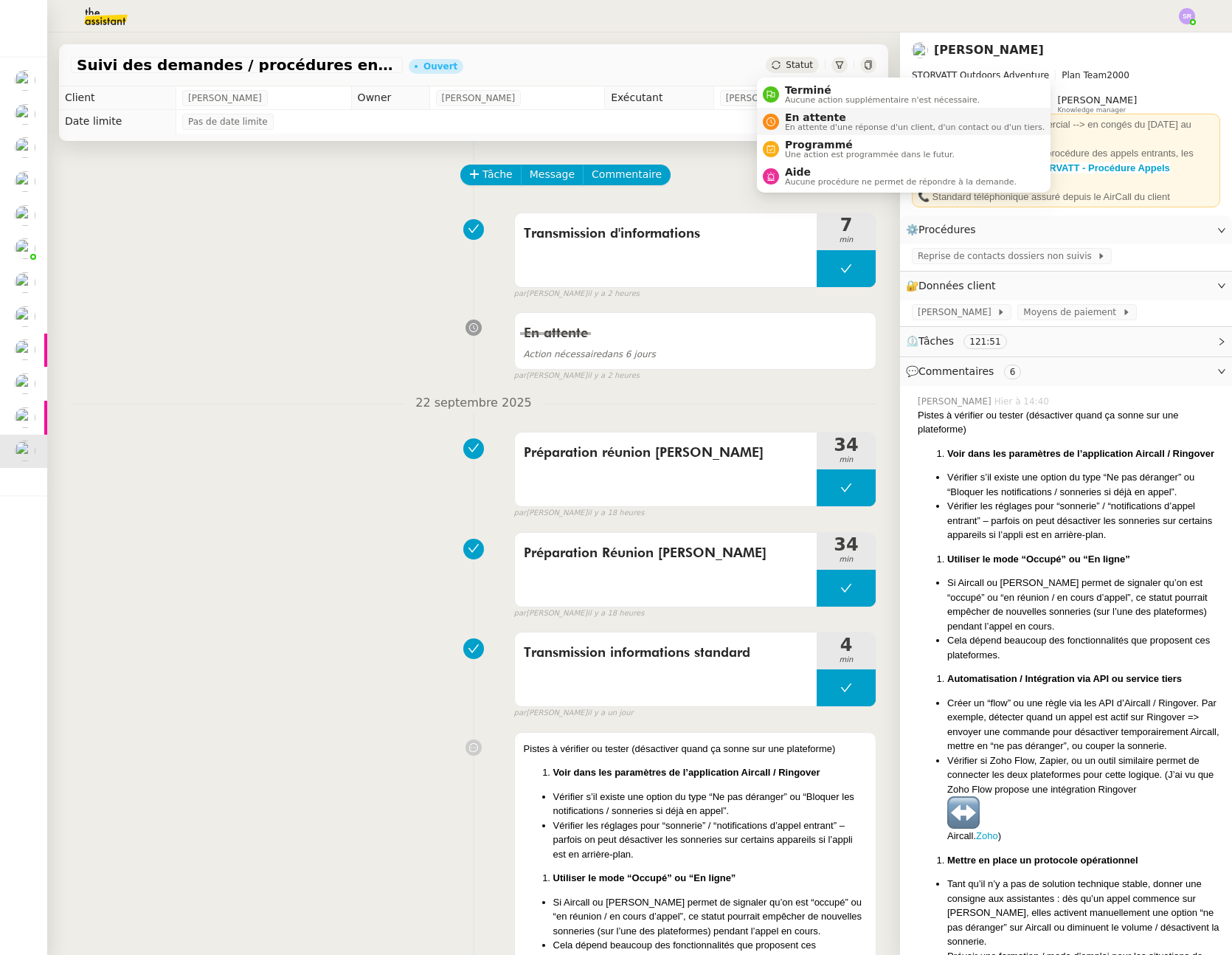
click at [818, 112] on span "En attente" at bounding box center [915, 117] width 260 height 12
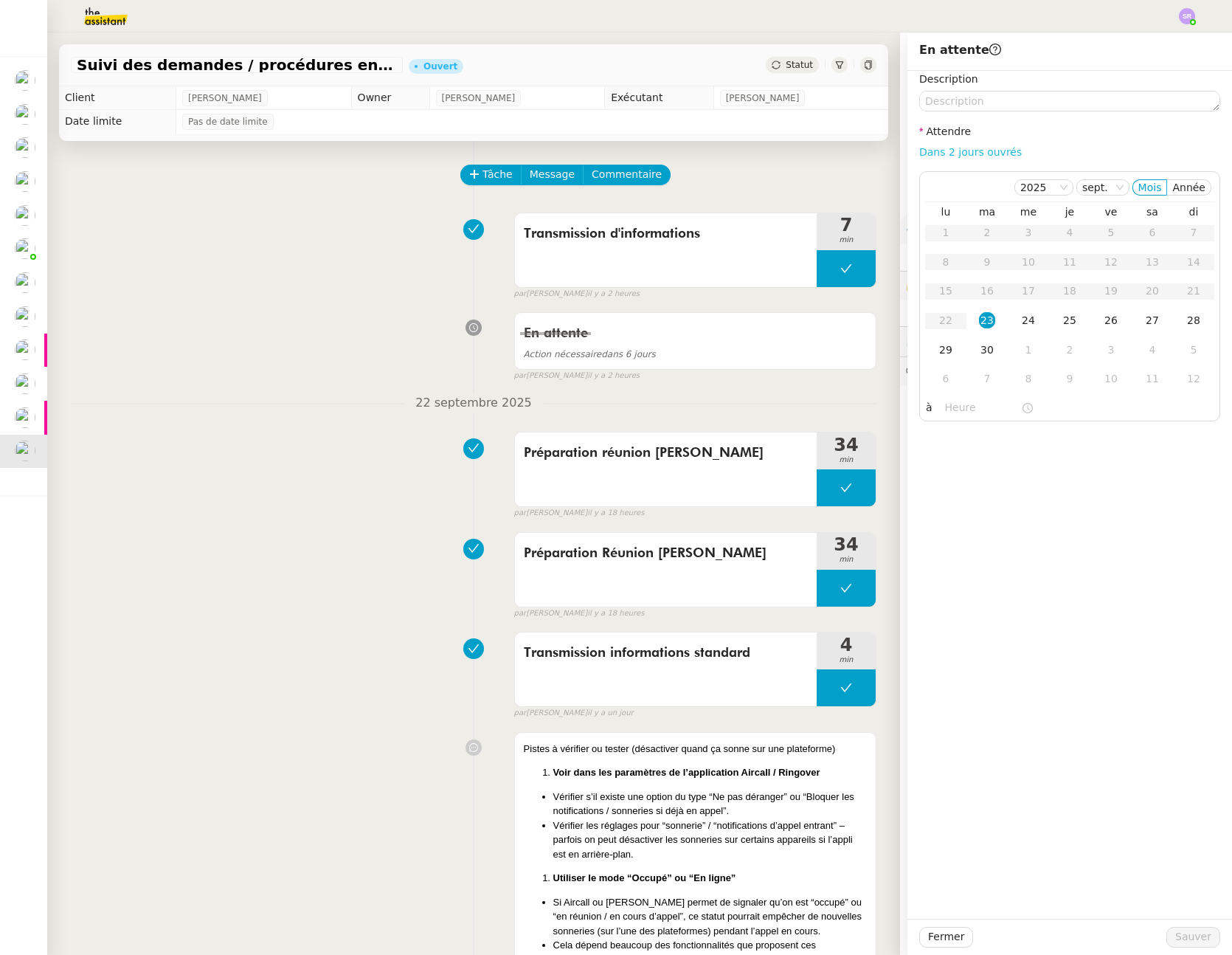
click at [961, 155] on link "Dans 2 jours ouvrés" at bounding box center [971, 152] width 103 height 12
type input "07:00"
click at [1184, 944] on span "Sauver" at bounding box center [1194, 937] width 36 height 17
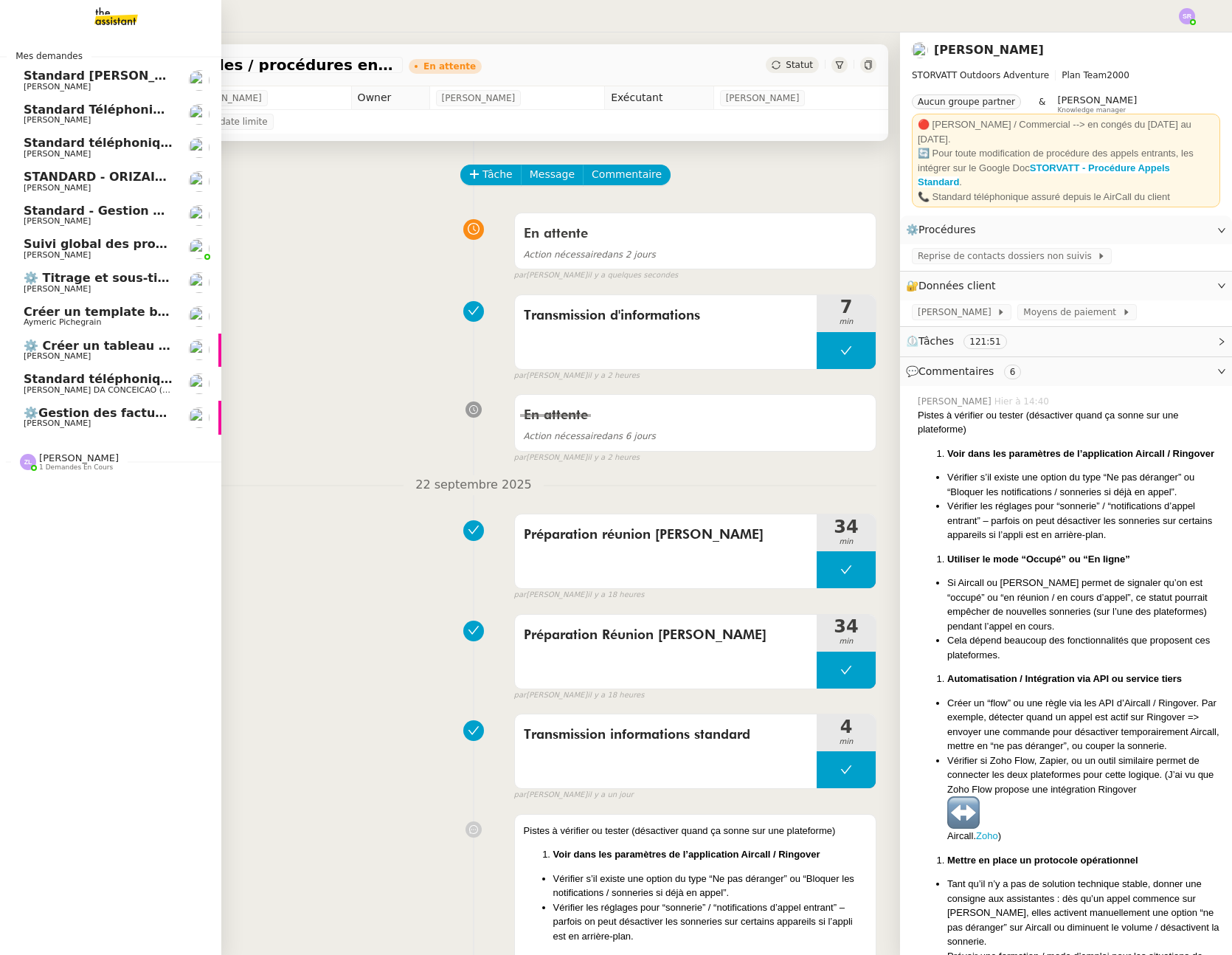
click at [123, 325] on span "Aymeric Pichegrain" at bounding box center [98, 323] width 149 height 9
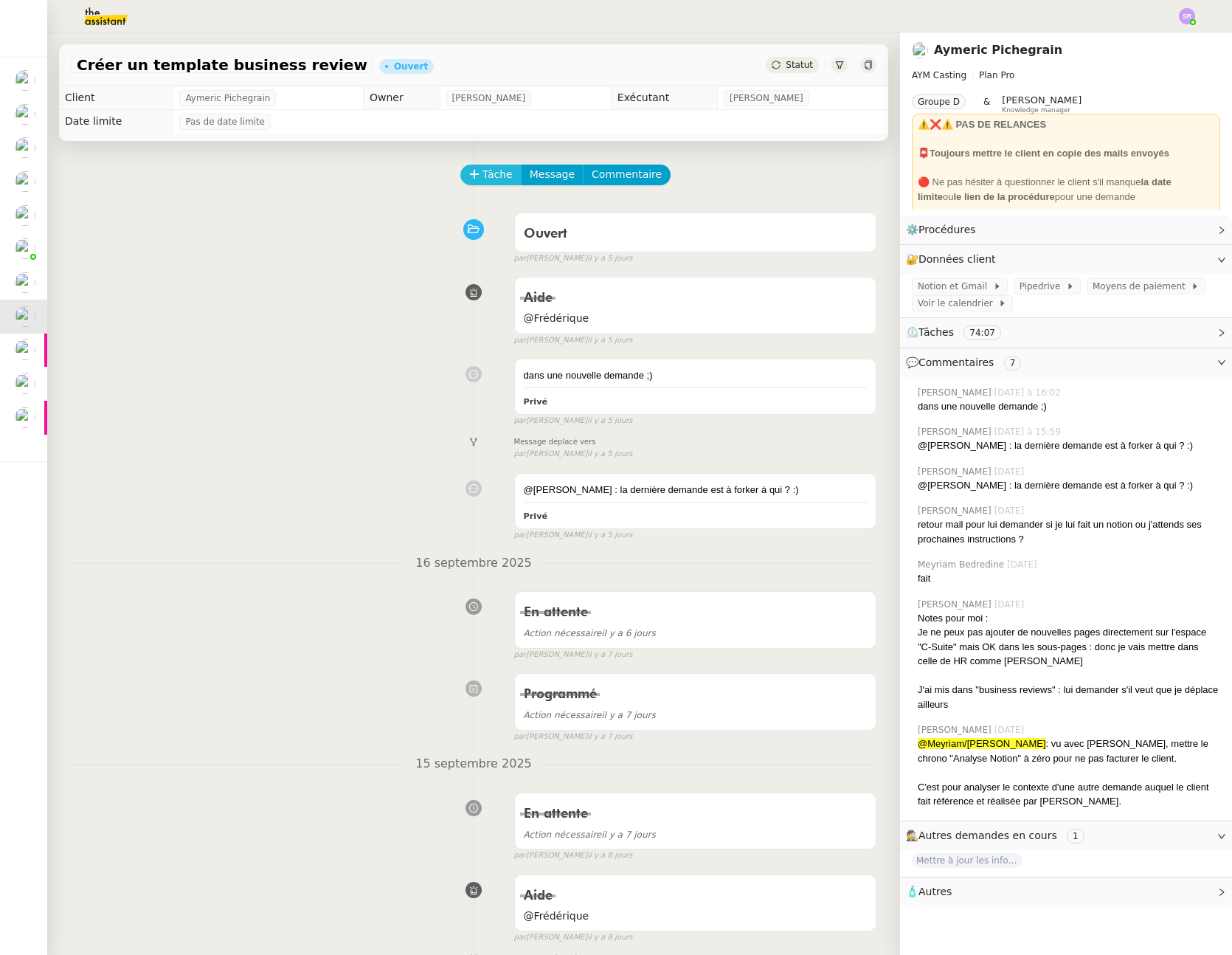
click at [486, 169] on span "Tâche" at bounding box center [498, 174] width 30 height 17
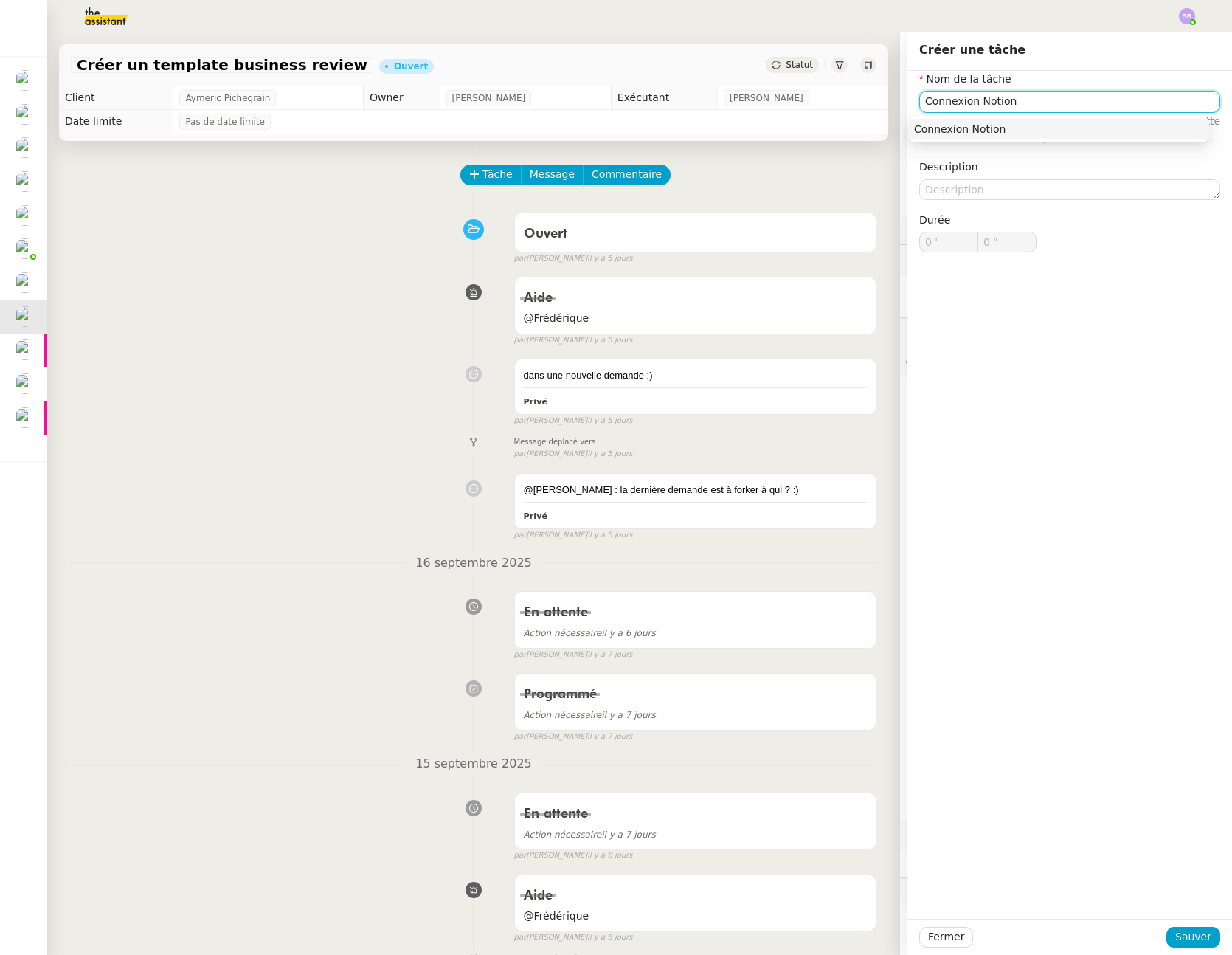
click at [1133, 130] on div "Connexion Notion" at bounding box center [1059, 129] width 289 height 13
type input "Connexion Notion"
click at [1197, 931] on span "Sauver" at bounding box center [1194, 937] width 36 height 17
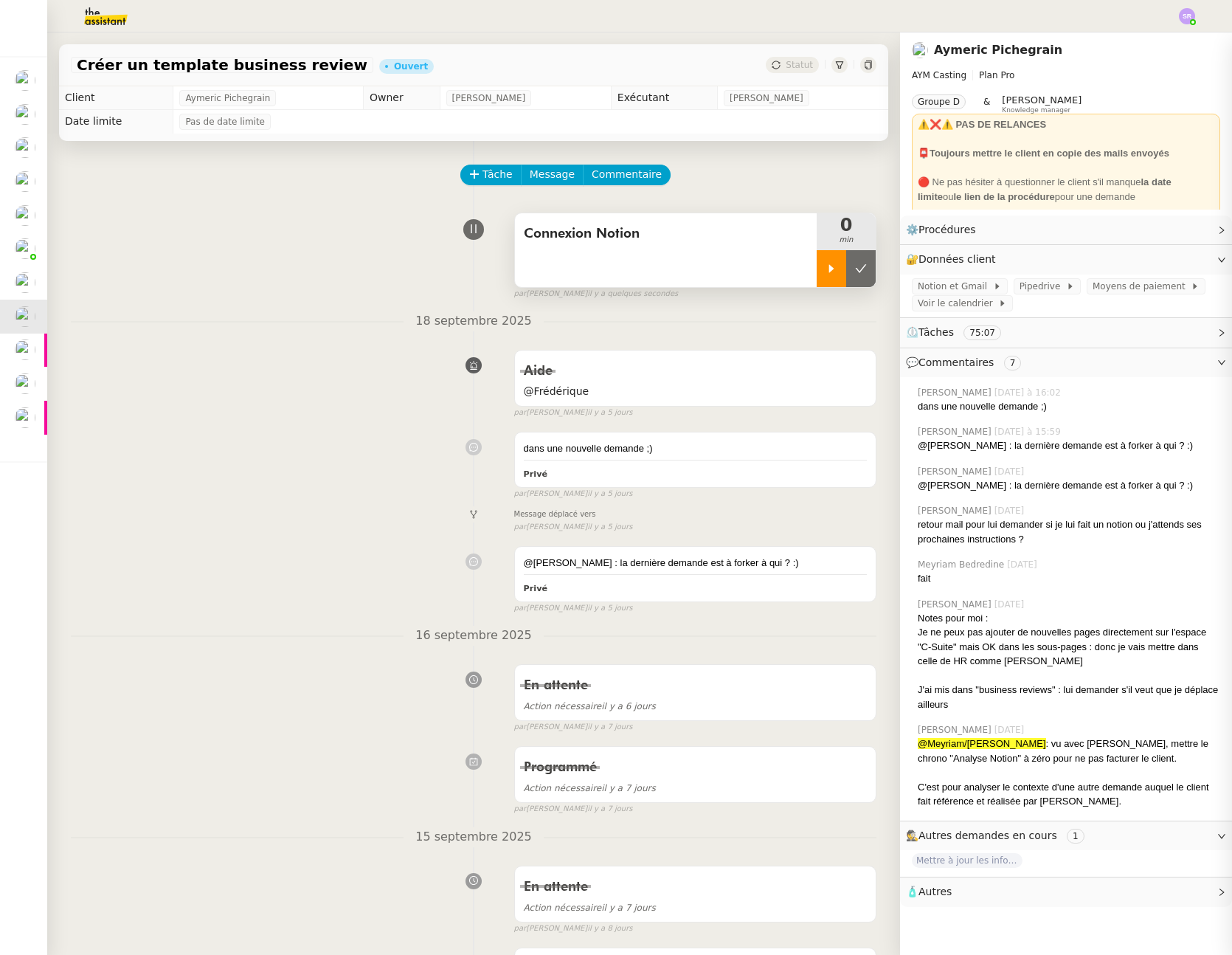
click at [817, 275] on div at bounding box center [832, 269] width 30 height 37
click at [964, 288] on span "Notion et Gmail" at bounding box center [956, 286] width 75 height 15
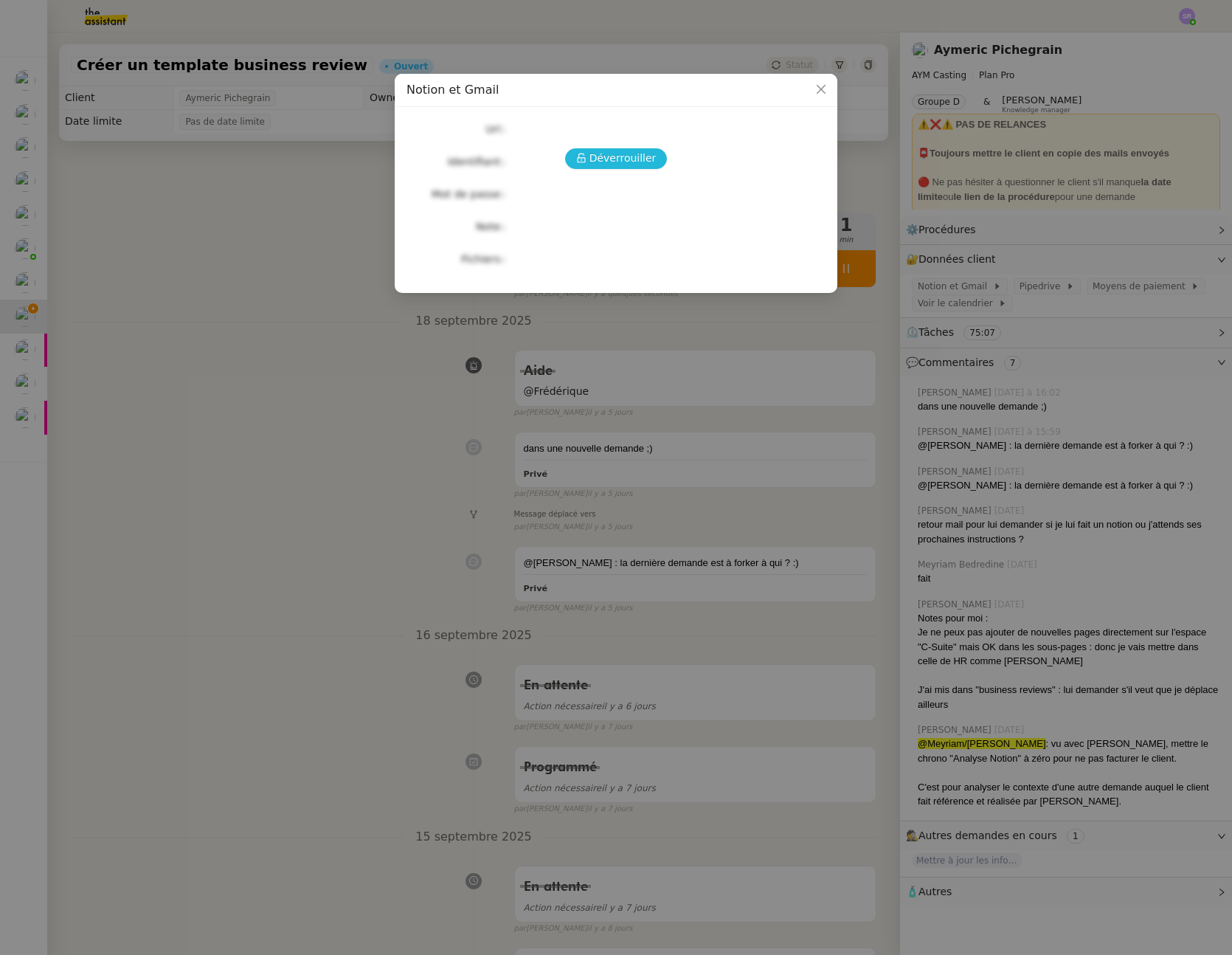
click at [629, 158] on span "Déverrouiller" at bounding box center [623, 158] width 67 height 17
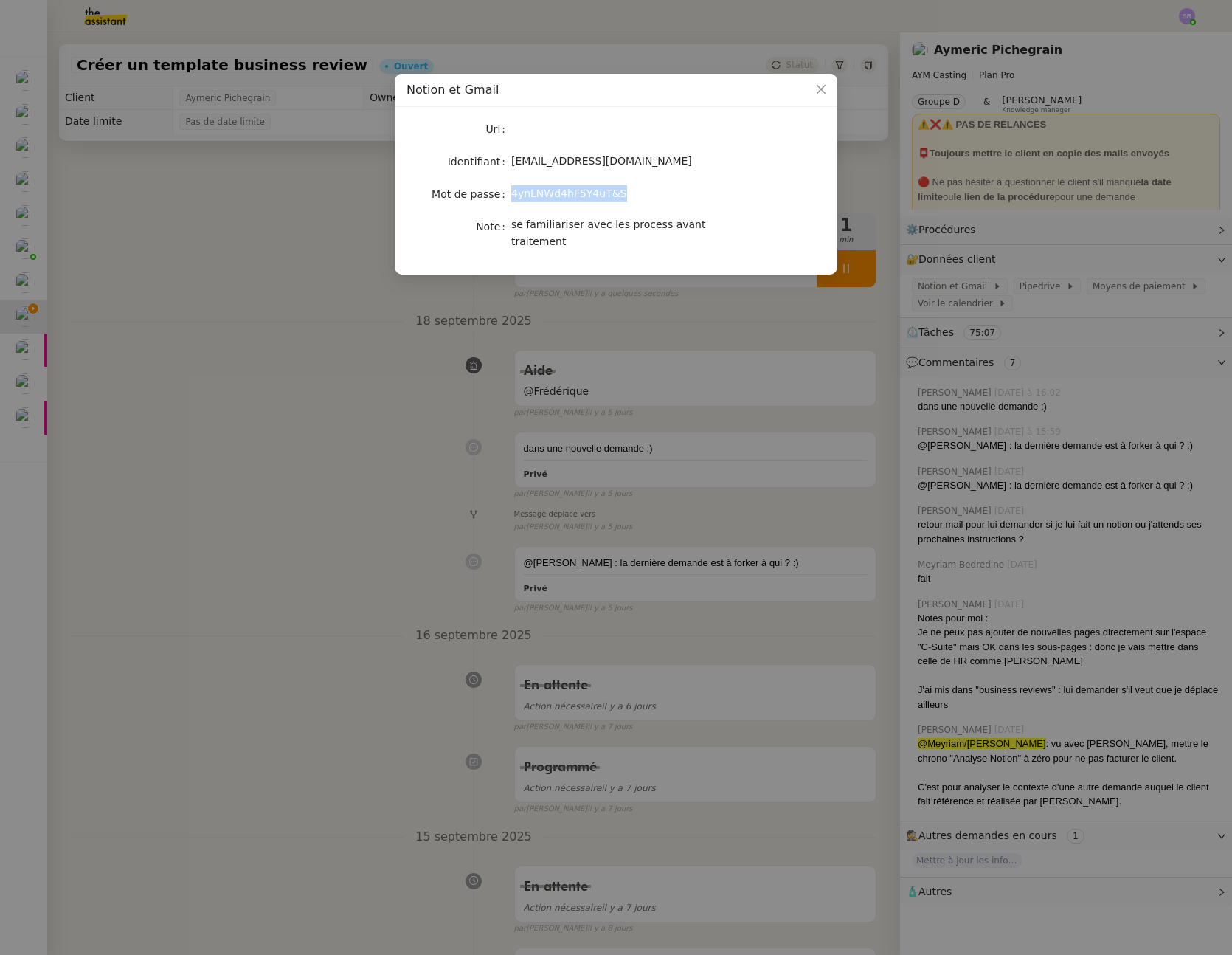
drag, startPoint x: 612, startPoint y: 193, endPoint x: 504, endPoint y: 197, distance: 108.1
click at [504, 197] on nz-form-item "Mot de passe 4ynLNWd4hF5Y4uT&S" at bounding box center [616, 194] width 419 height 21
copy nz-form-item "4ynLNWd4hF5Y4uT&S"
click at [819, 92] on icon "Close" at bounding box center [822, 89] width 12 height 12
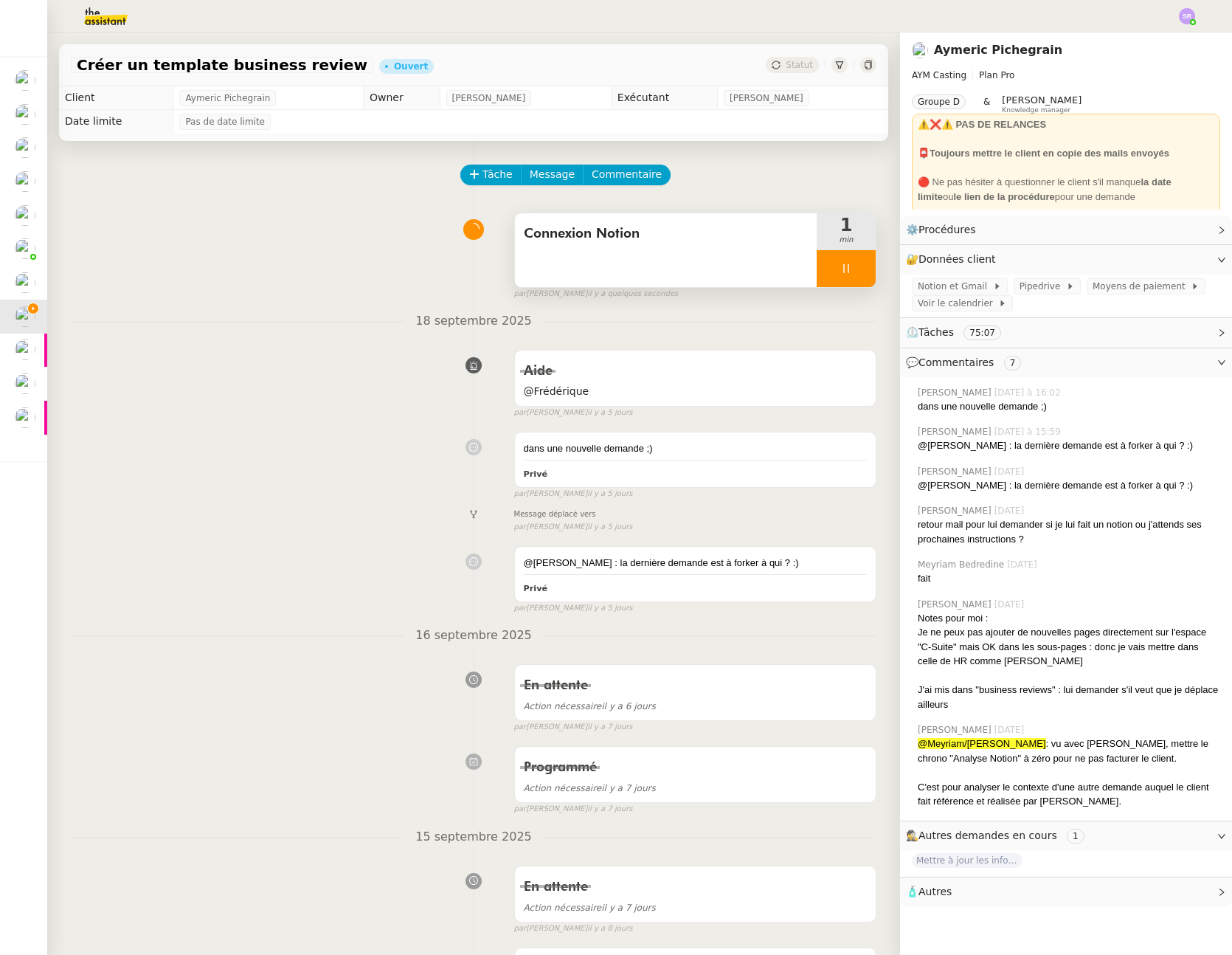
click at [841, 270] on icon at bounding box center [847, 269] width 12 height 12
click at [817, 267] on div at bounding box center [832, 269] width 30 height 37
click at [965, 286] on span "Notion et Gmail" at bounding box center [956, 286] width 75 height 15
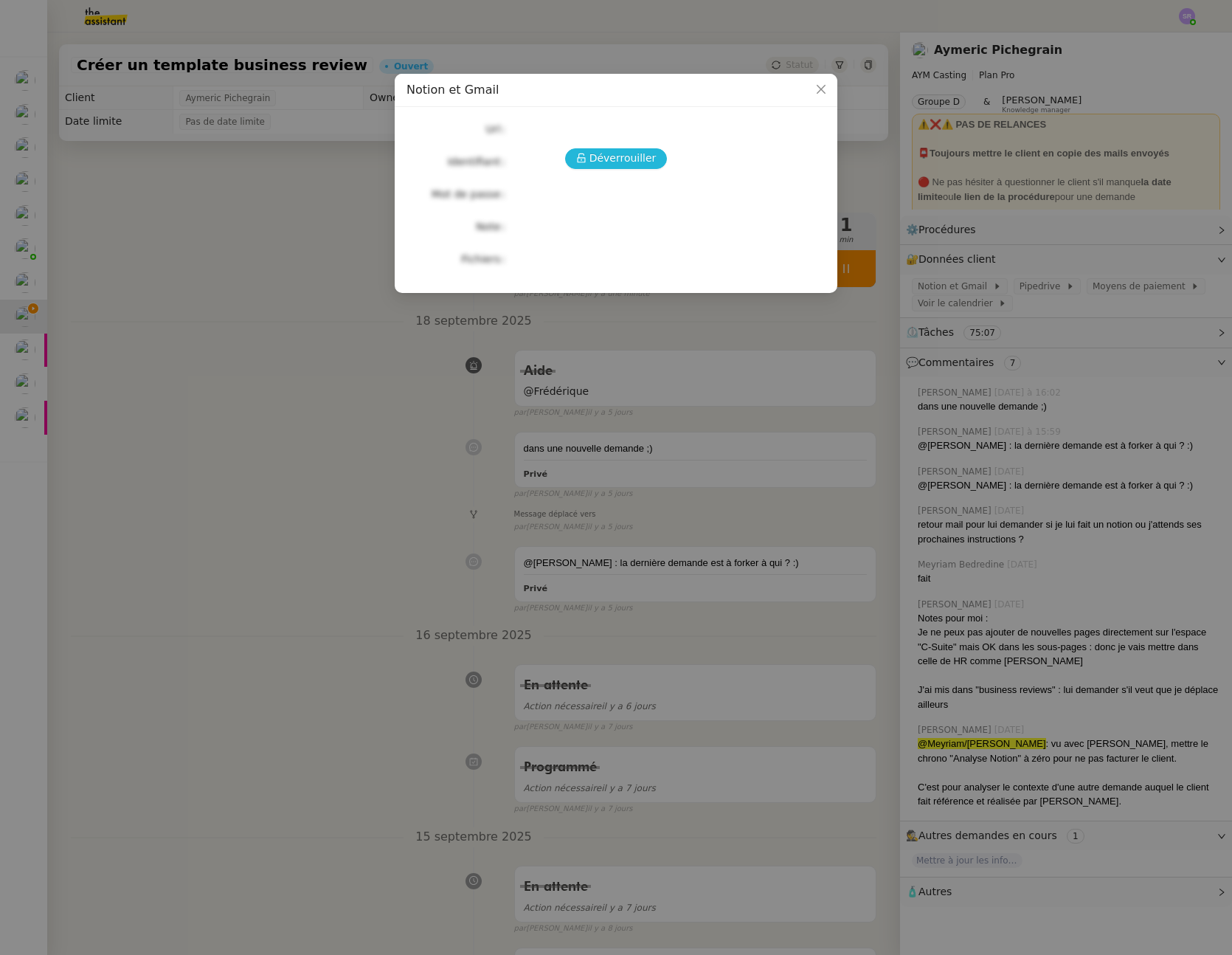
click at [638, 158] on span "Déverrouiller" at bounding box center [623, 158] width 67 height 17
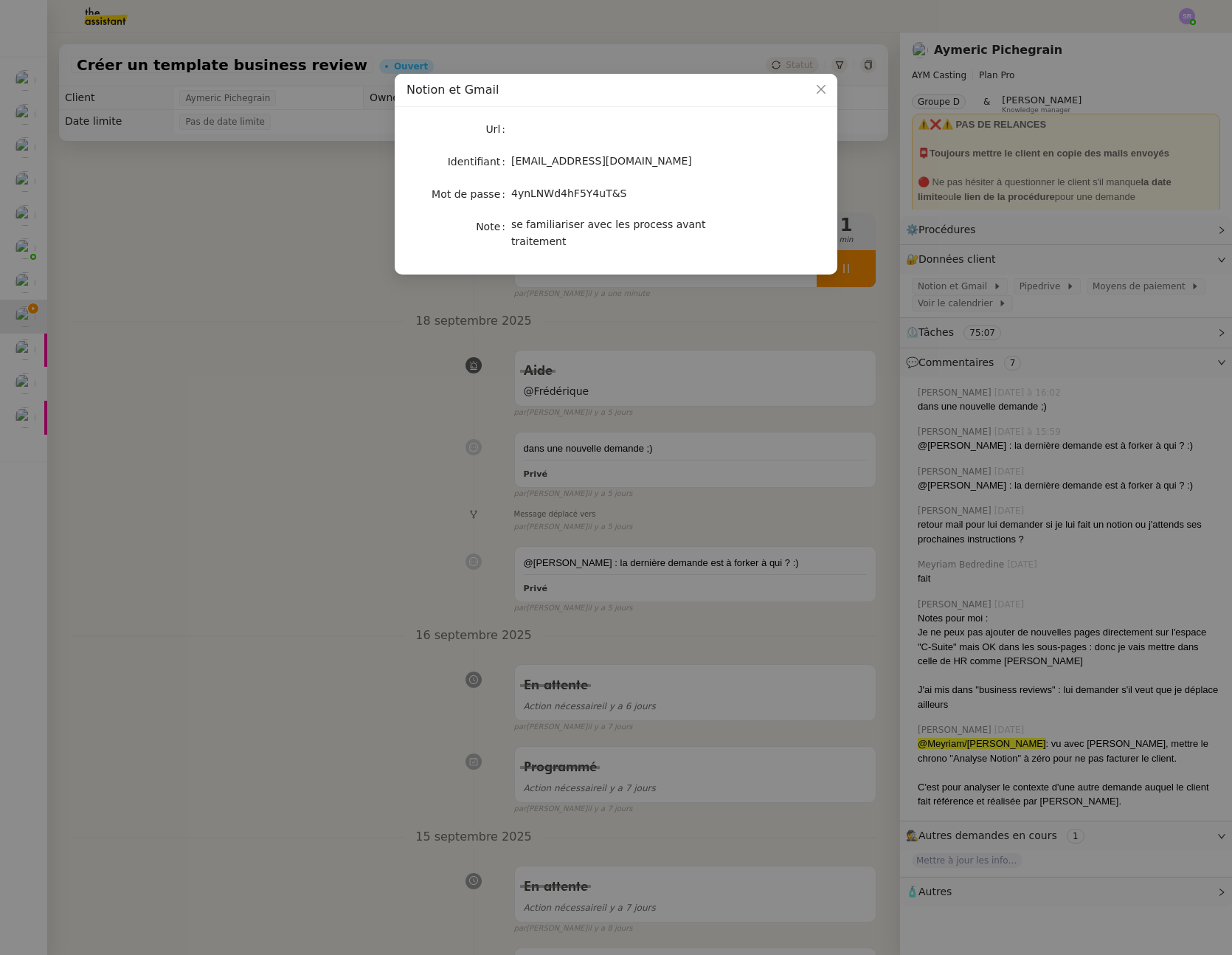
click at [249, 323] on nz-modal-container "Notion et Gmail Url Identifiant evrard@aymcasting.com Mot de passe 4ynLNWd4hF5Y…" at bounding box center [616, 477] width 1232 height 955
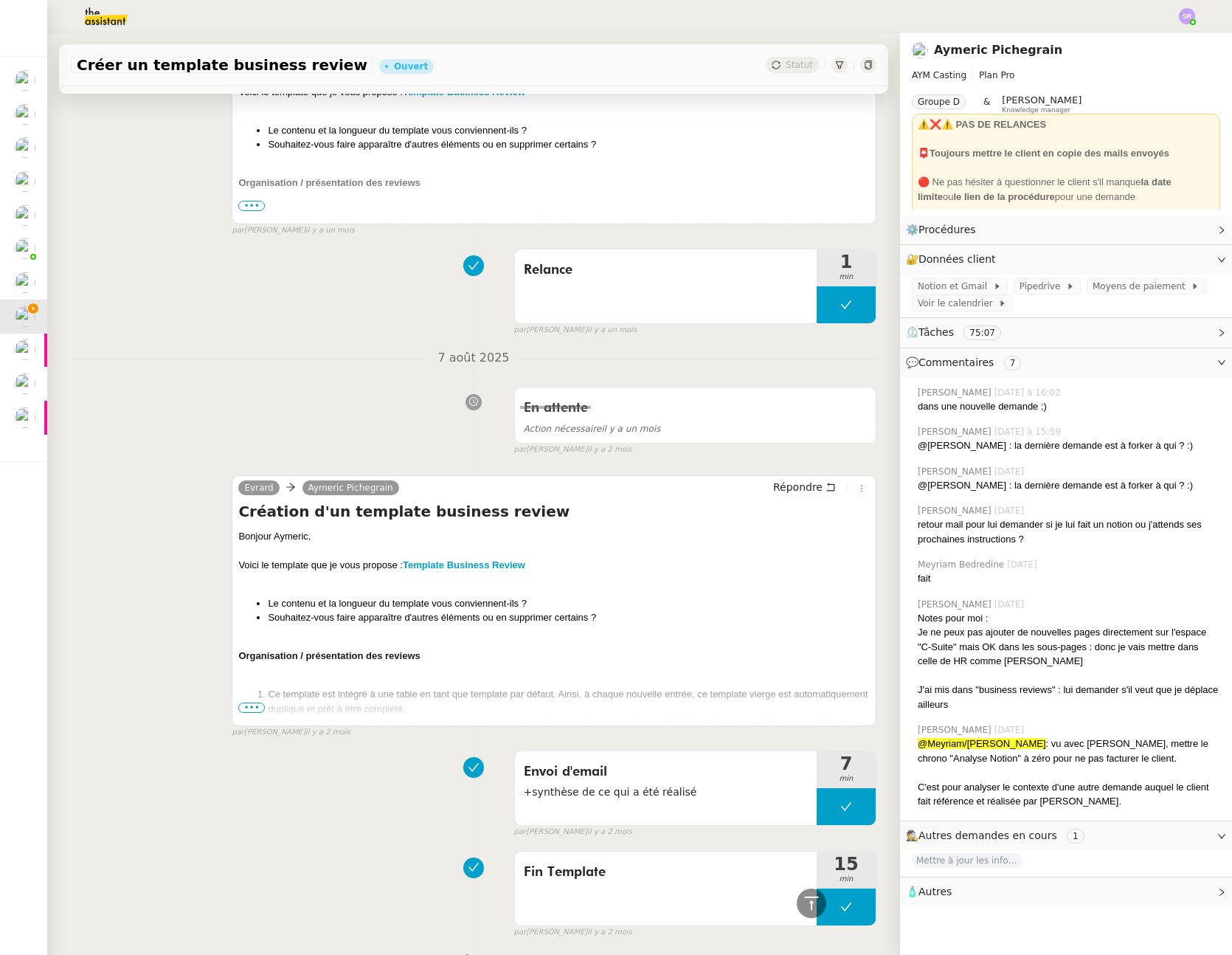
scroll to position [5588, 0]
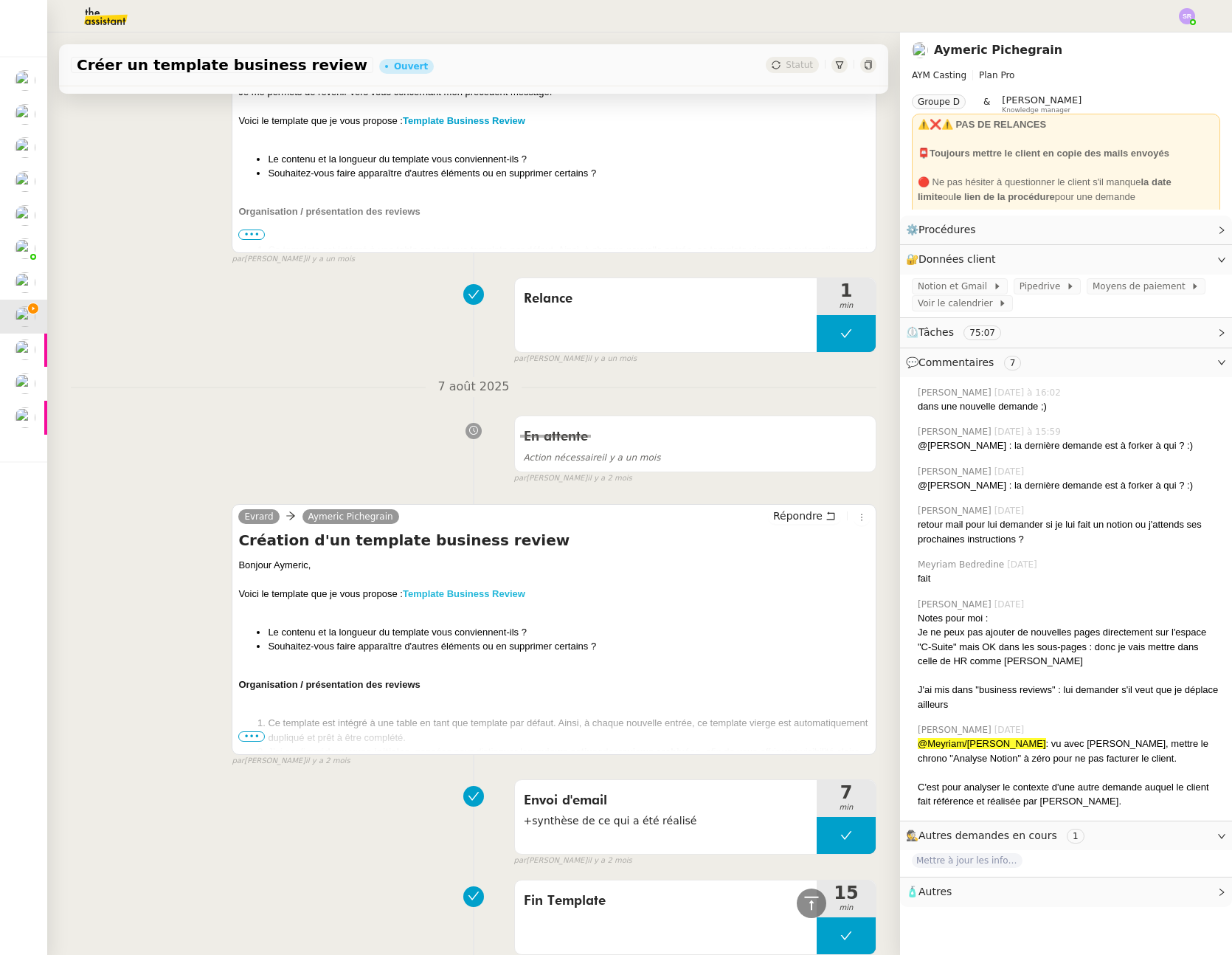
click at [489, 596] on strong "Template Business Review" at bounding box center [464, 593] width 123 height 11
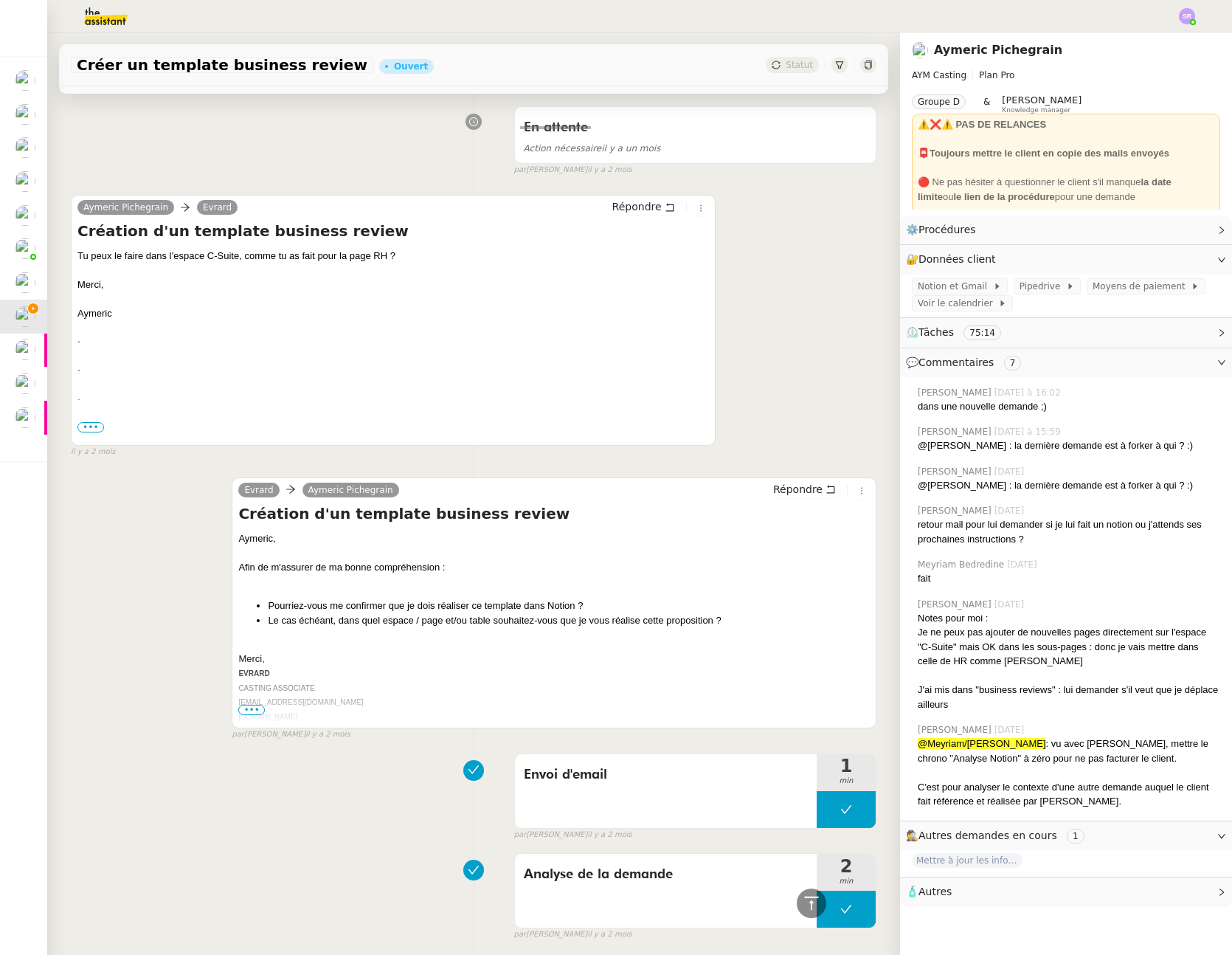
scroll to position [8213, 0]
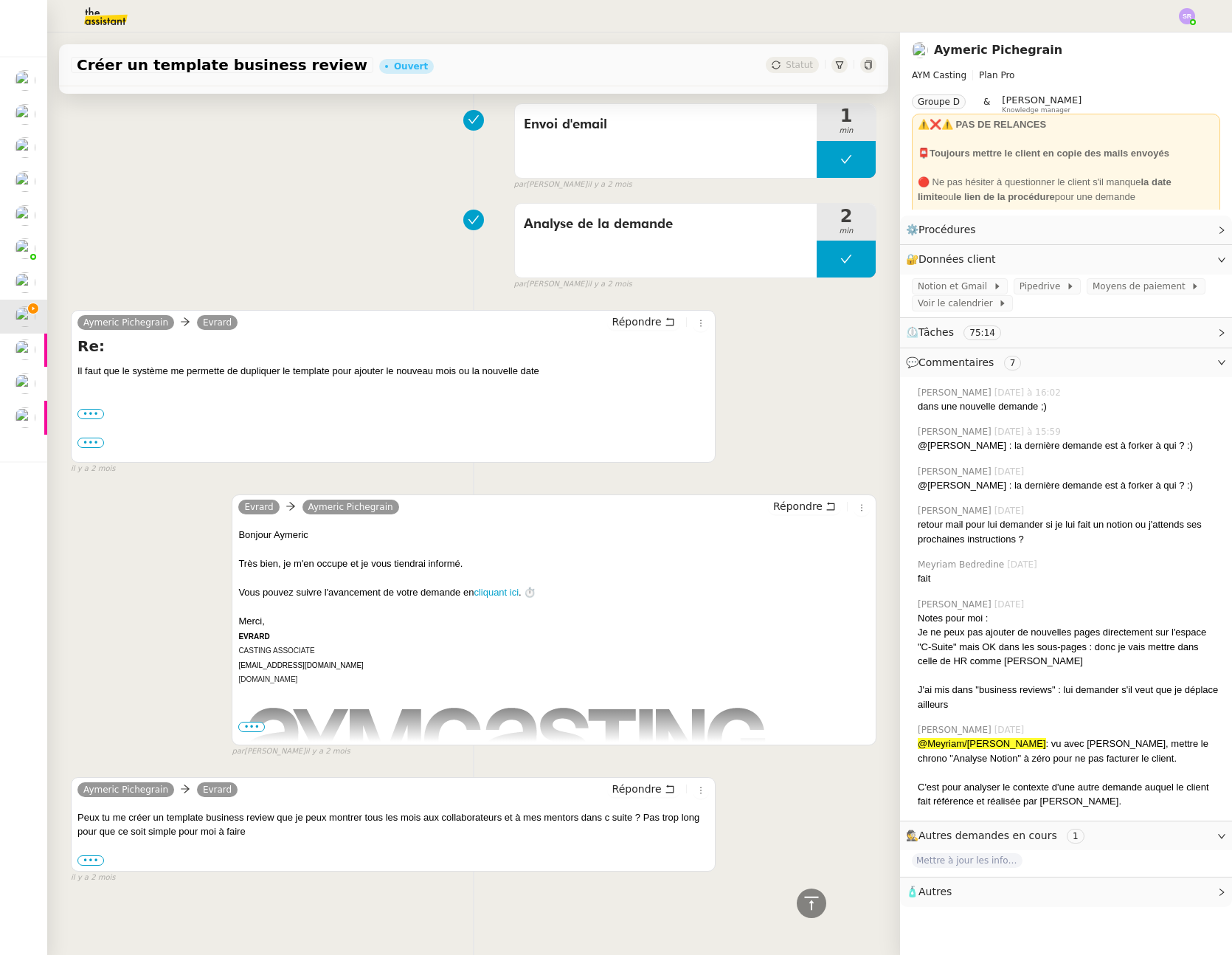
drag, startPoint x: 92, startPoint y: 851, endPoint x: 115, endPoint y: 846, distance: 23.5
click at [92, 855] on label "•••" at bounding box center [91, 861] width 27 height 10
click at [0, 0] on input "•••" at bounding box center [0, 0] width 0 height 0
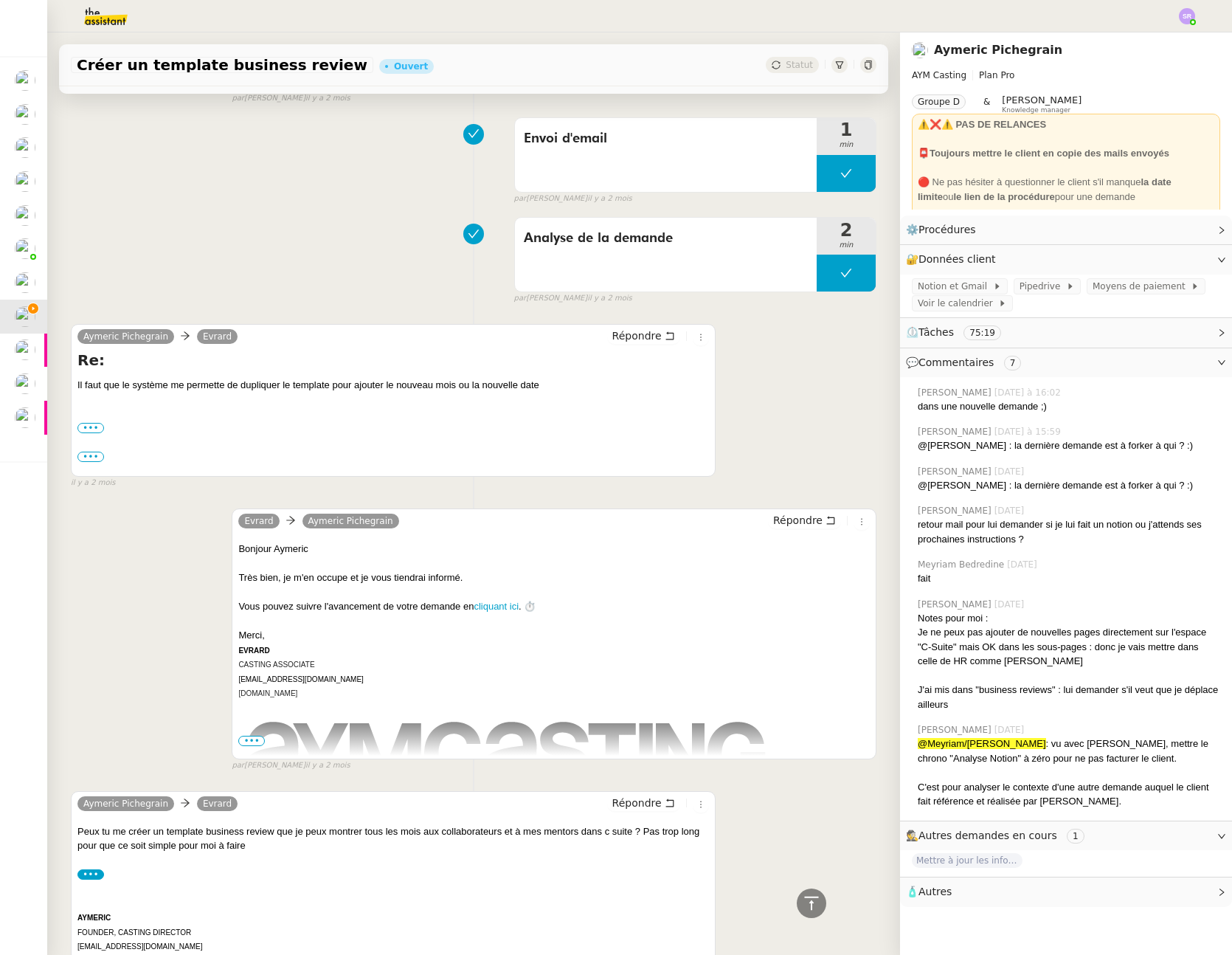
scroll to position [8019, 0]
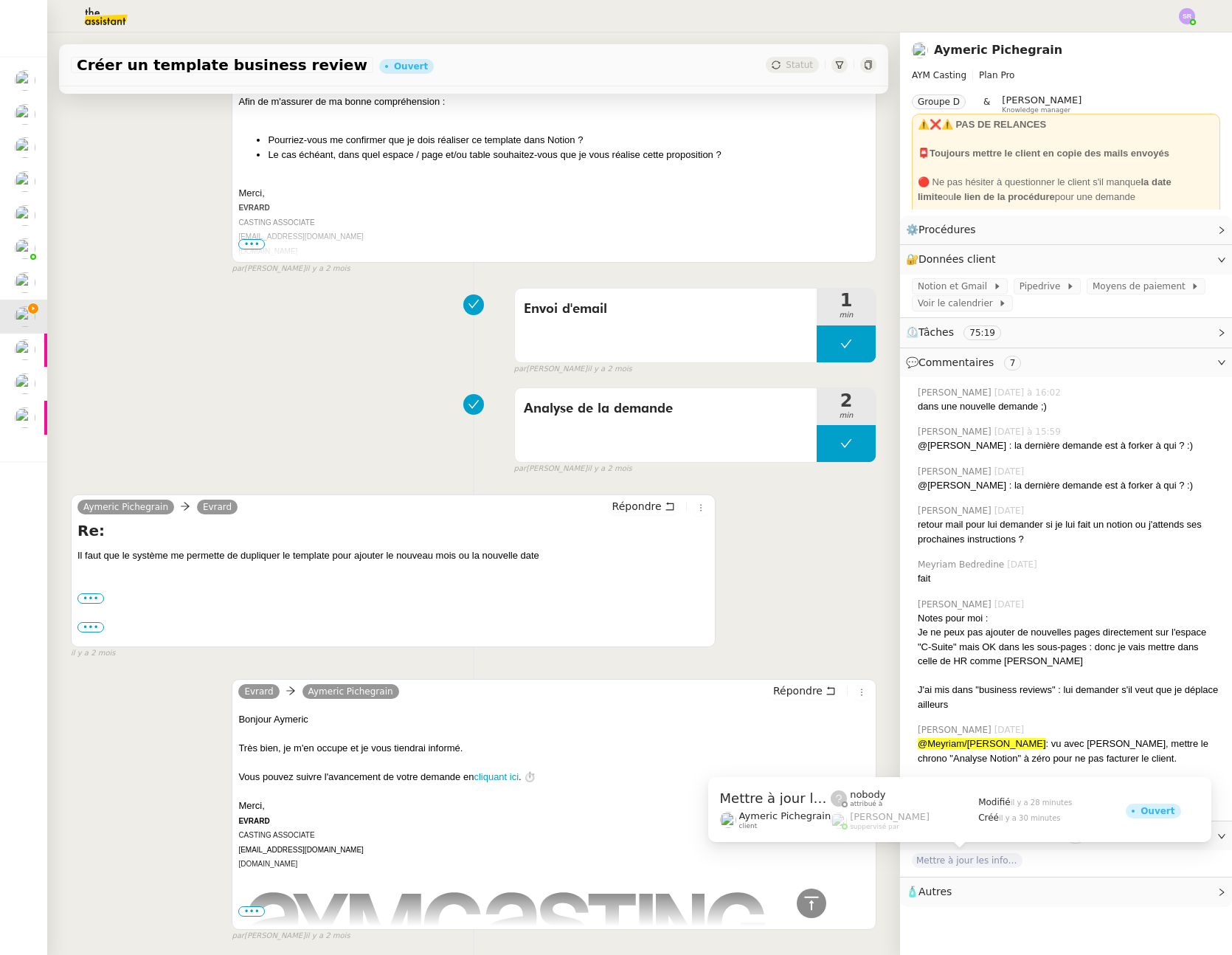
click at [991, 858] on span "Mettre à jour les informations de Kia" at bounding box center [968, 861] width 111 height 15
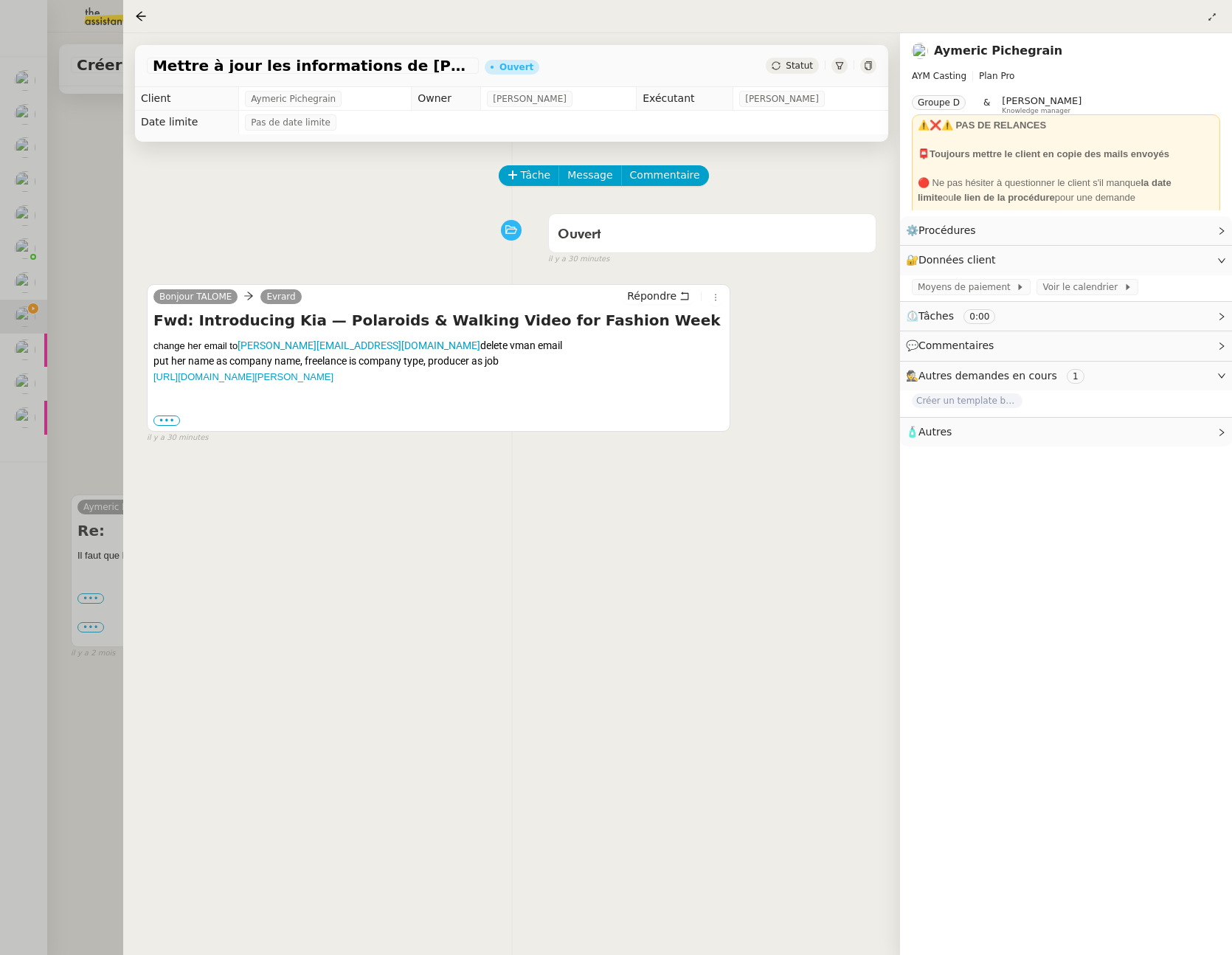
click at [94, 426] on div at bounding box center [616, 477] width 1232 height 955
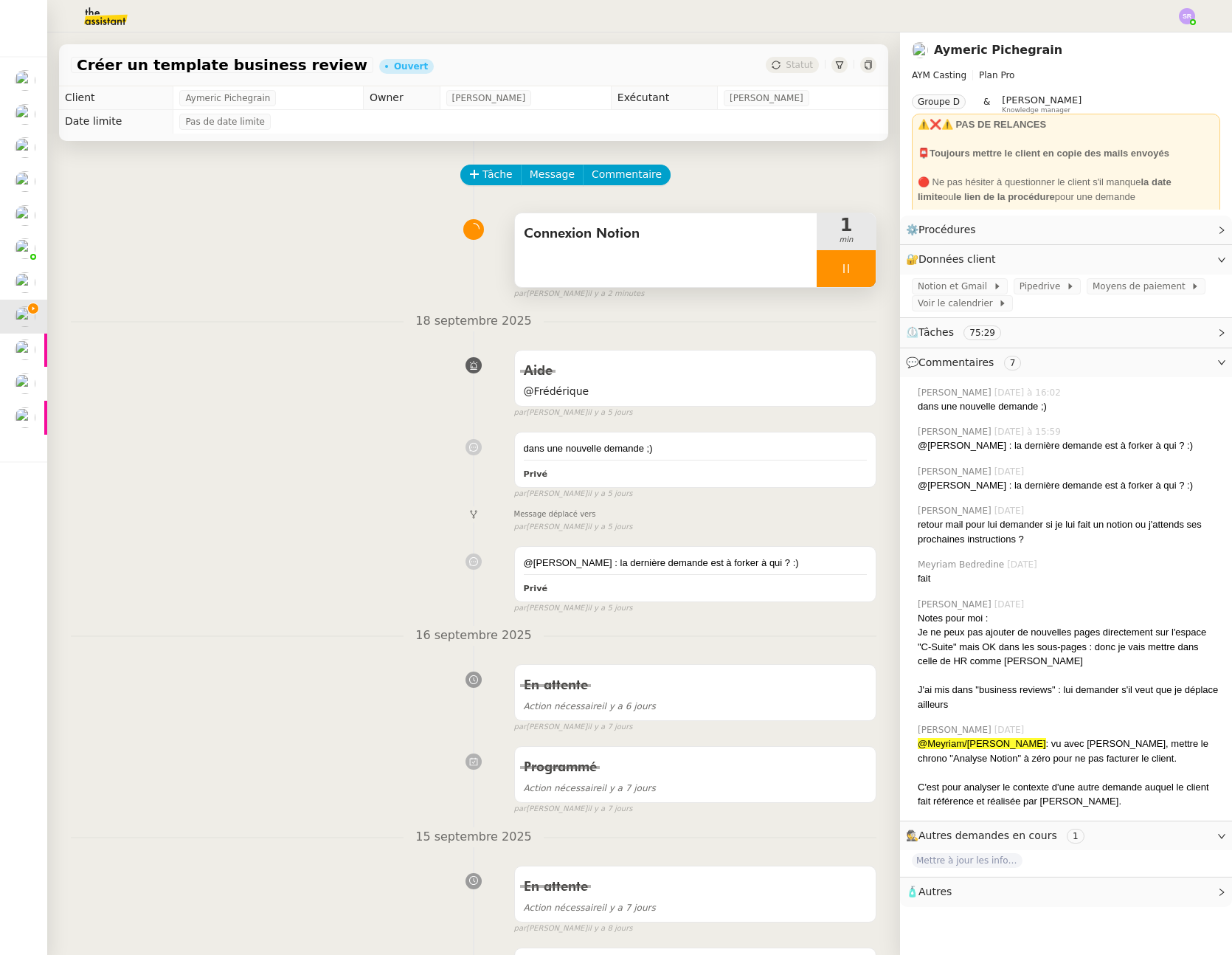
click at [817, 266] on div at bounding box center [847, 269] width 59 height 37
click at [1218, 259] on icon at bounding box center [1222, 260] width 7 height 4
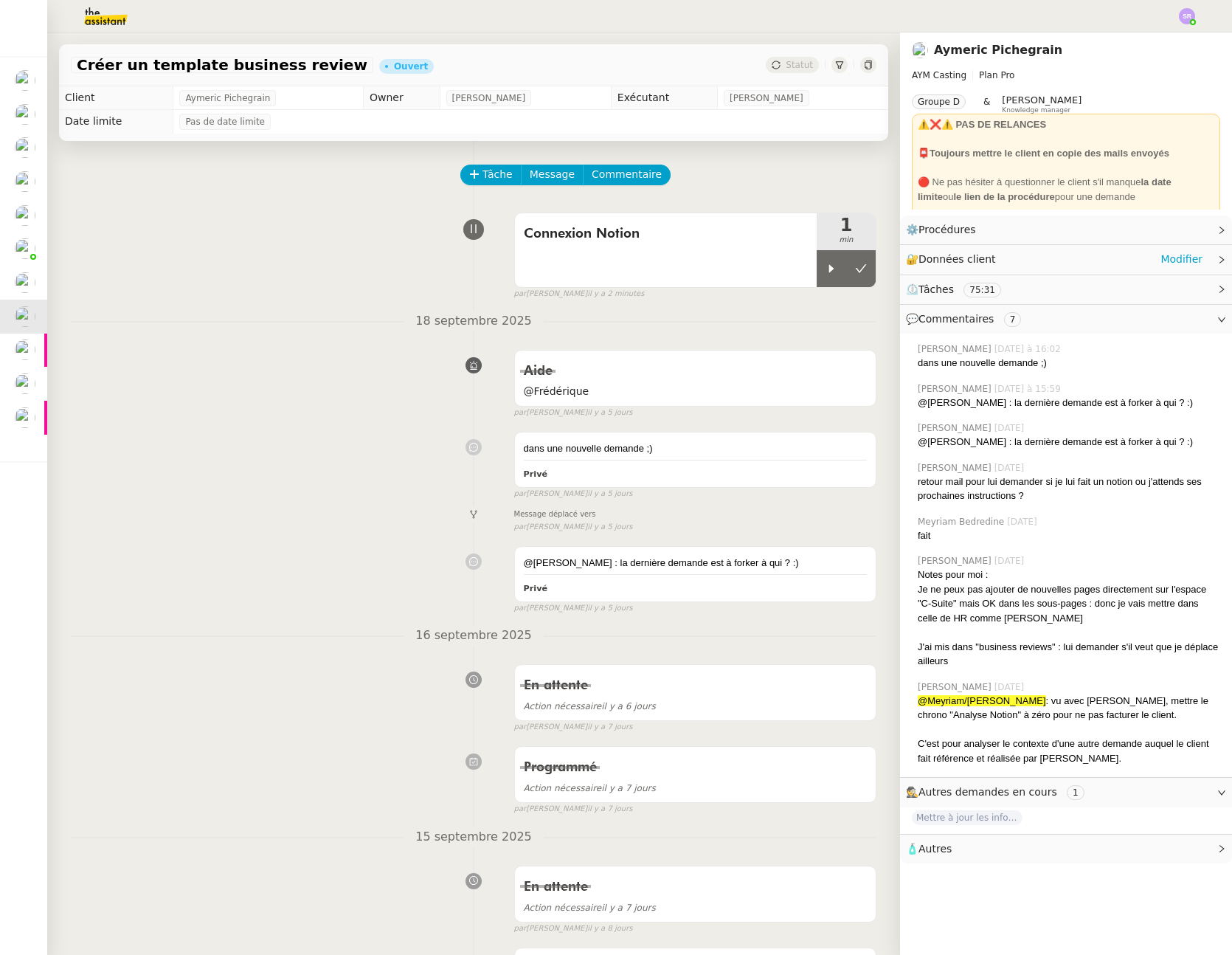
click at [1217, 261] on icon at bounding box center [1222, 260] width 9 height 9
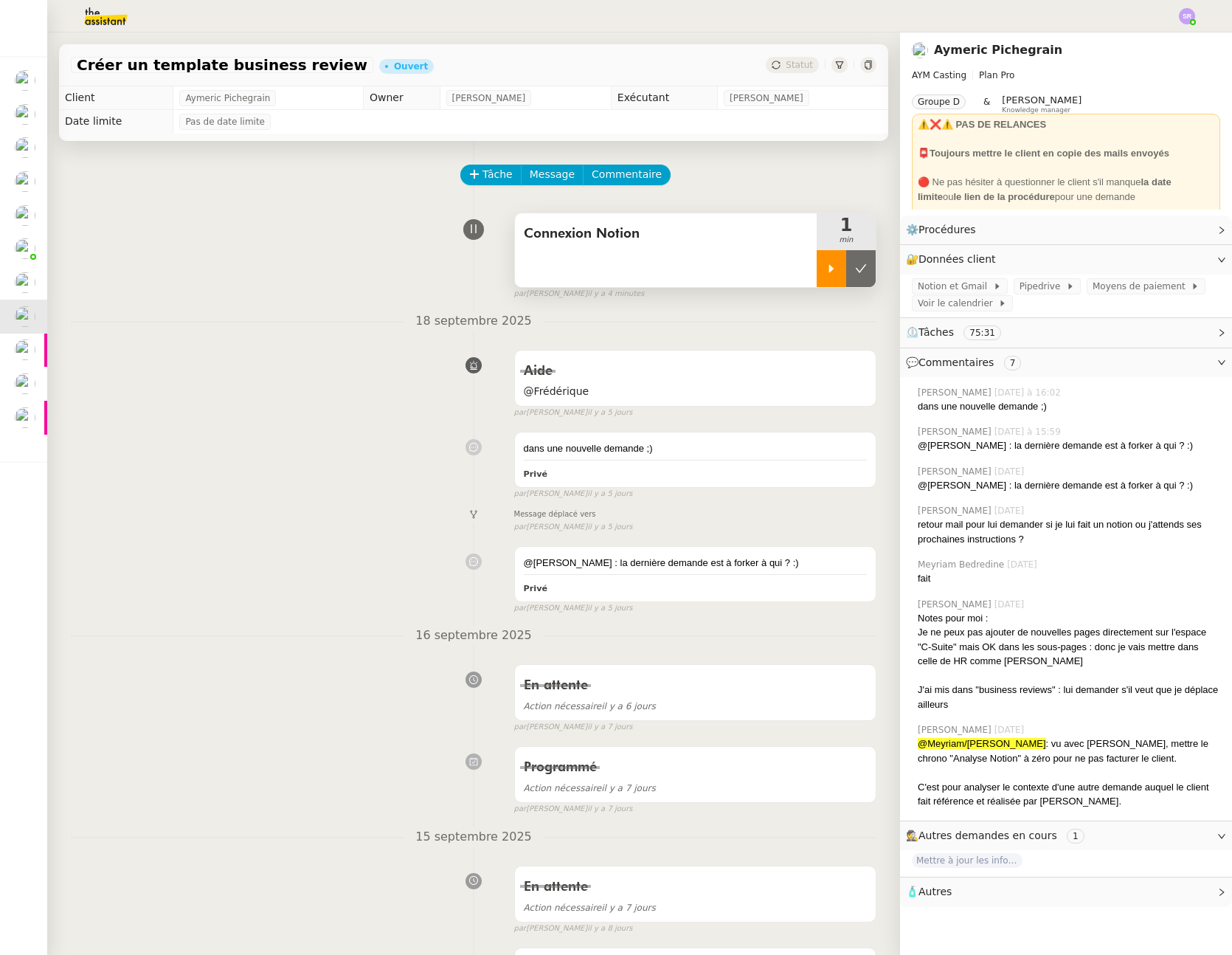
click at [826, 272] on icon at bounding box center [832, 269] width 12 height 12
click at [844, 271] on icon at bounding box center [846, 269] width 5 height 9
click at [856, 271] on icon at bounding box center [861, 269] width 12 height 12
click at [498, 176] on span "Tâche" at bounding box center [498, 174] width 30 height 17
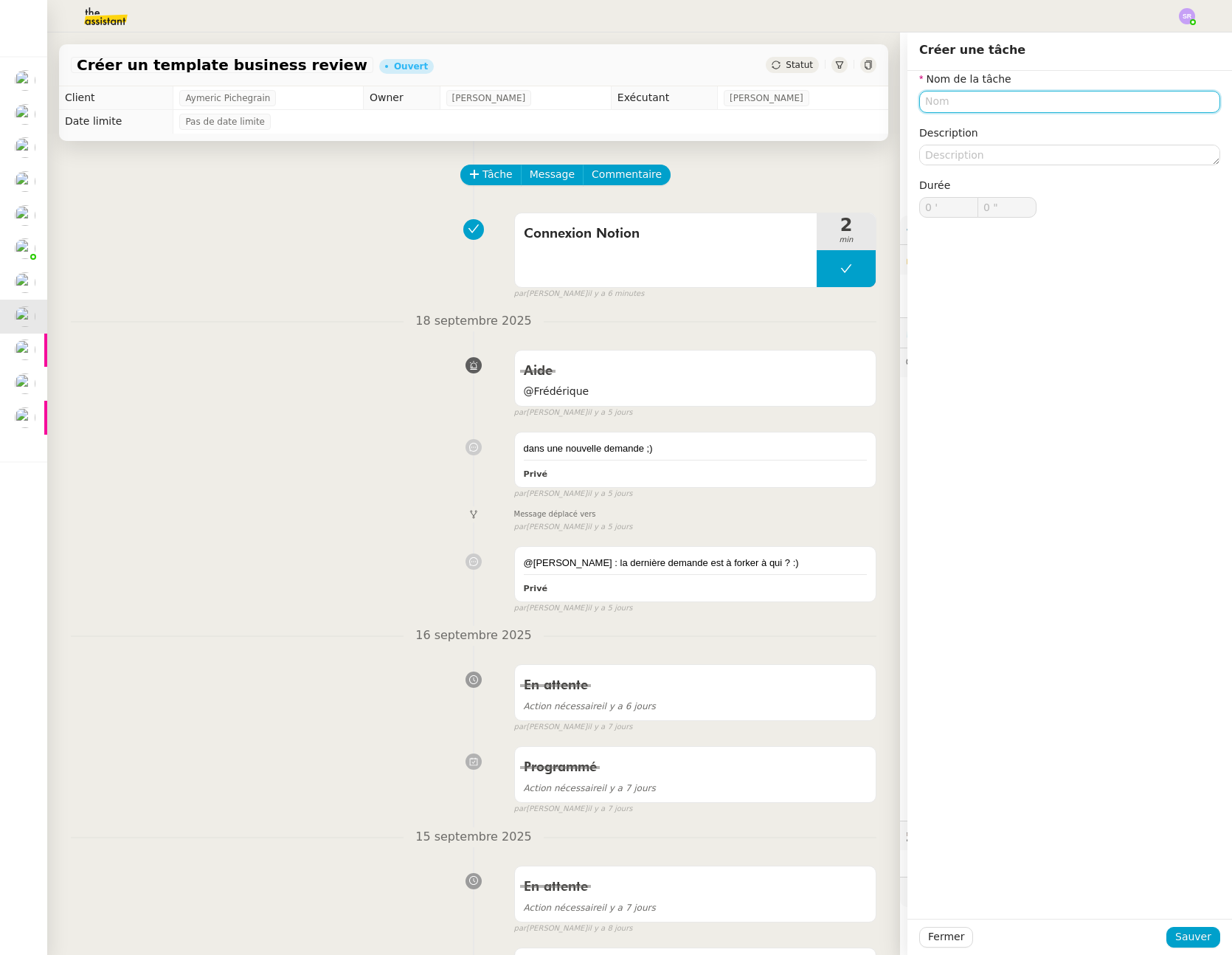
click at [997, 111] on input "text" at bounding box center [1070, 101] width 301 height 21
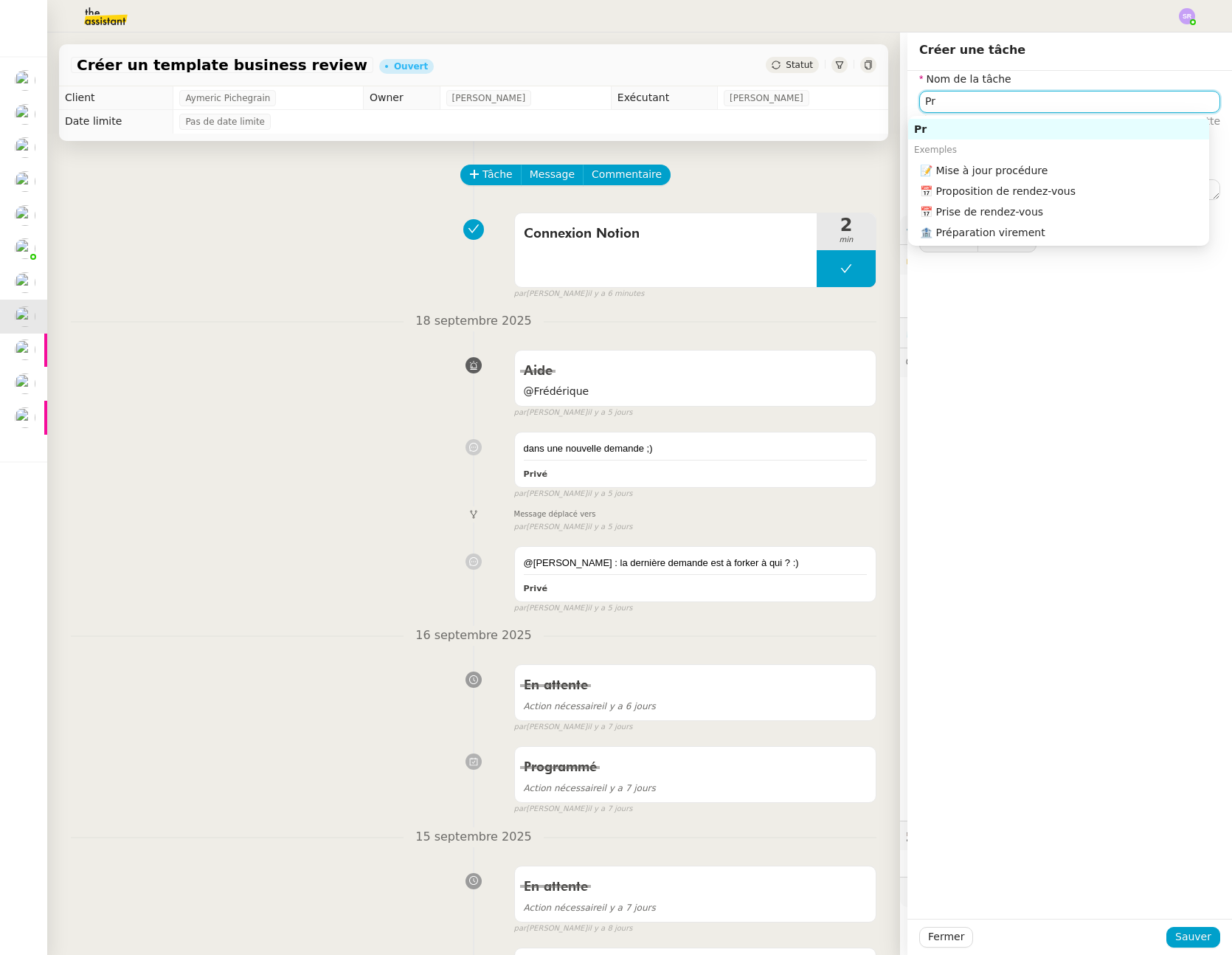
type input "P"
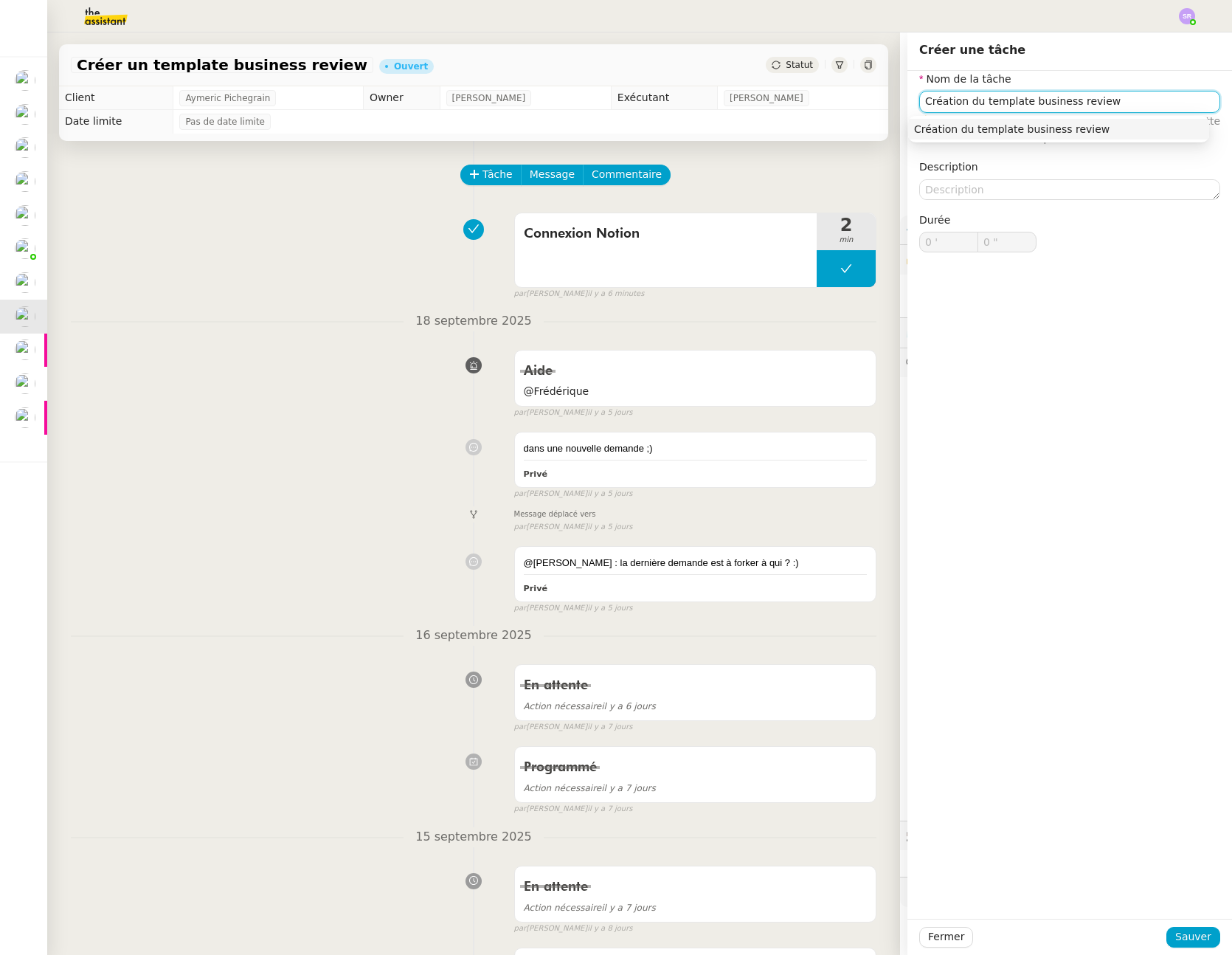
click at [1129, 128] on div "Création du template business review" at bounding box center [1059, 129] width 289 height 13
type input "Création du template business review"
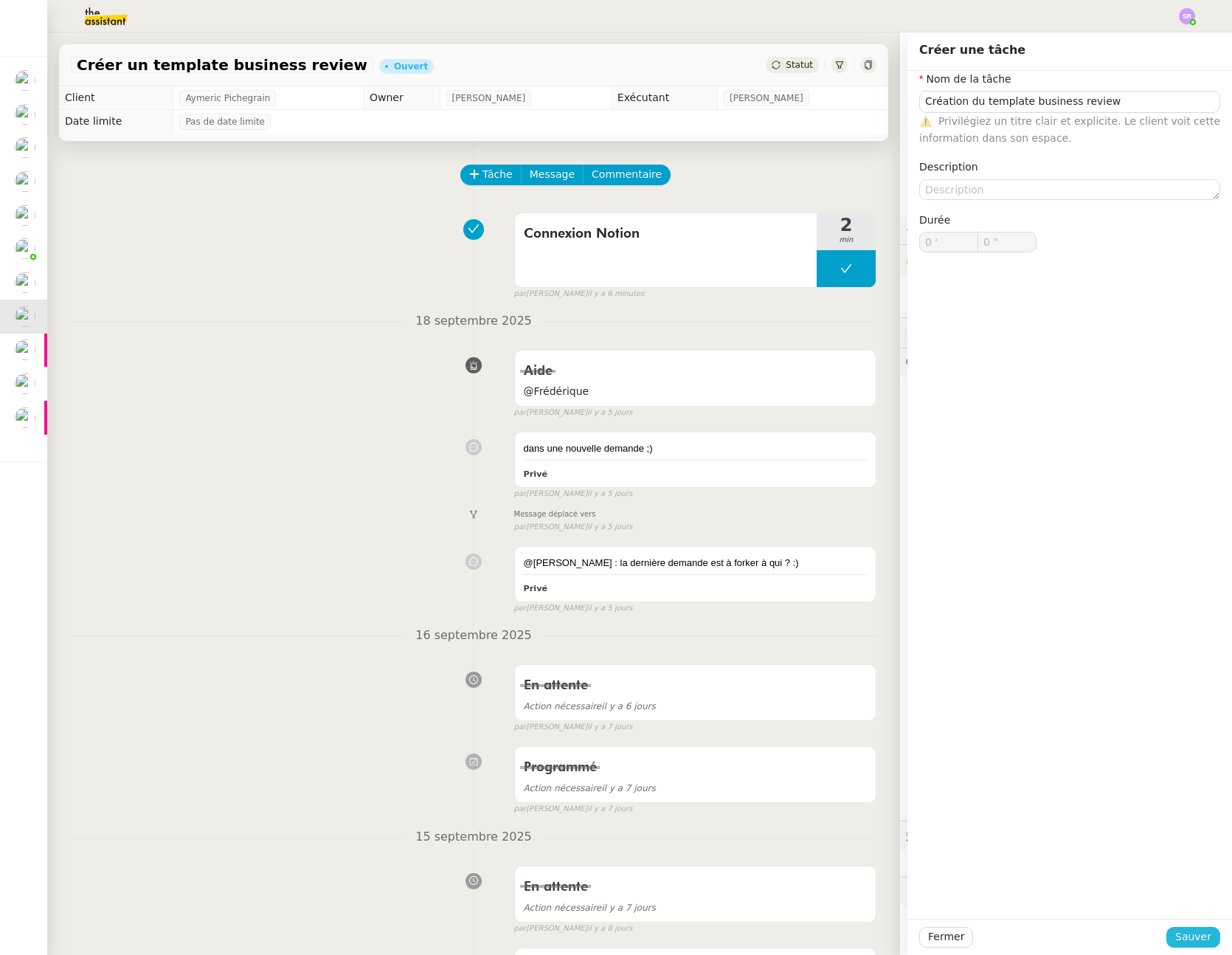
click at [1176, 936] on span "Sauver" at bounding box center [1194, 937] width 36 height 17
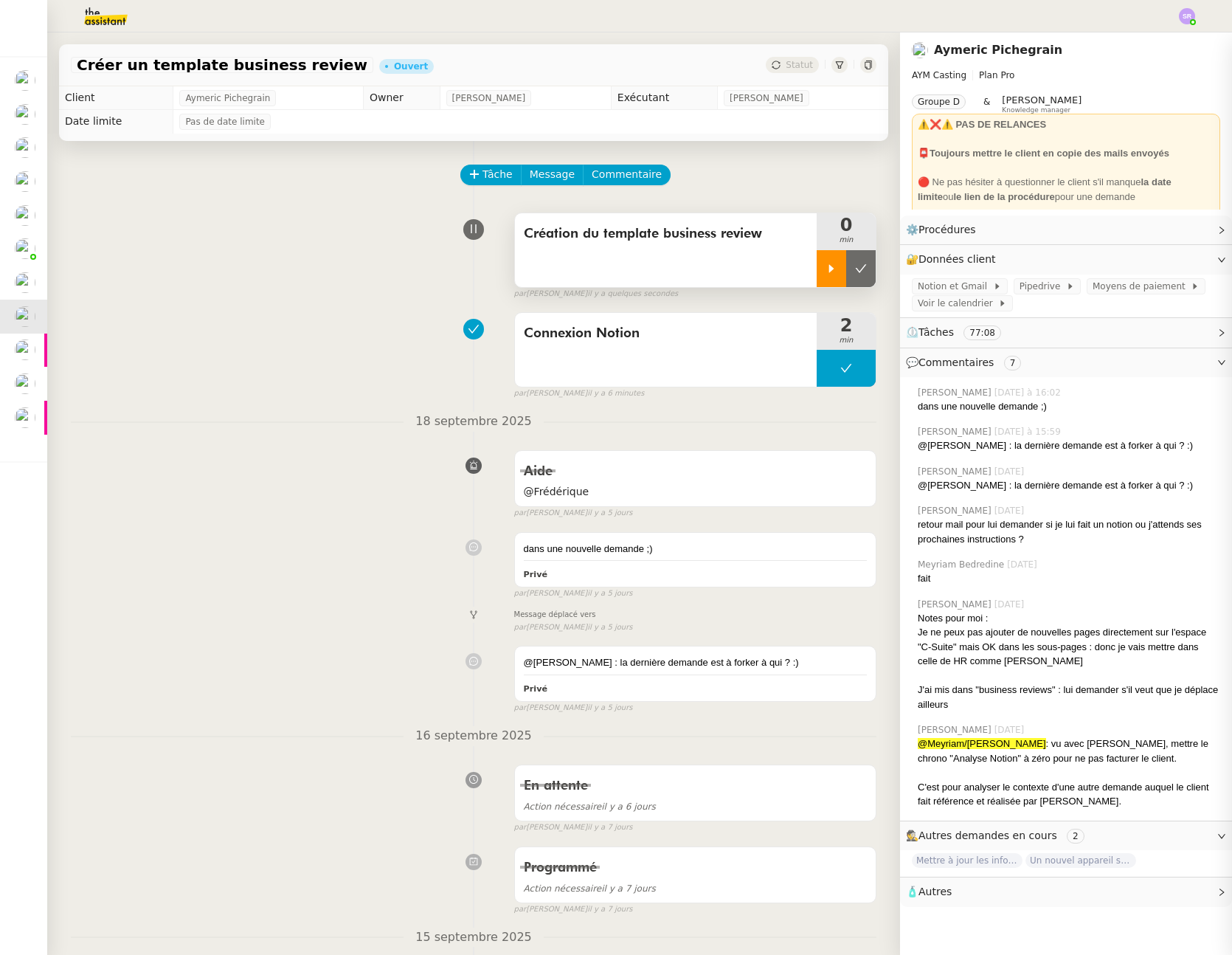
click at [826, 270] on icon at bounding box center [832, 269] width 12 height 12
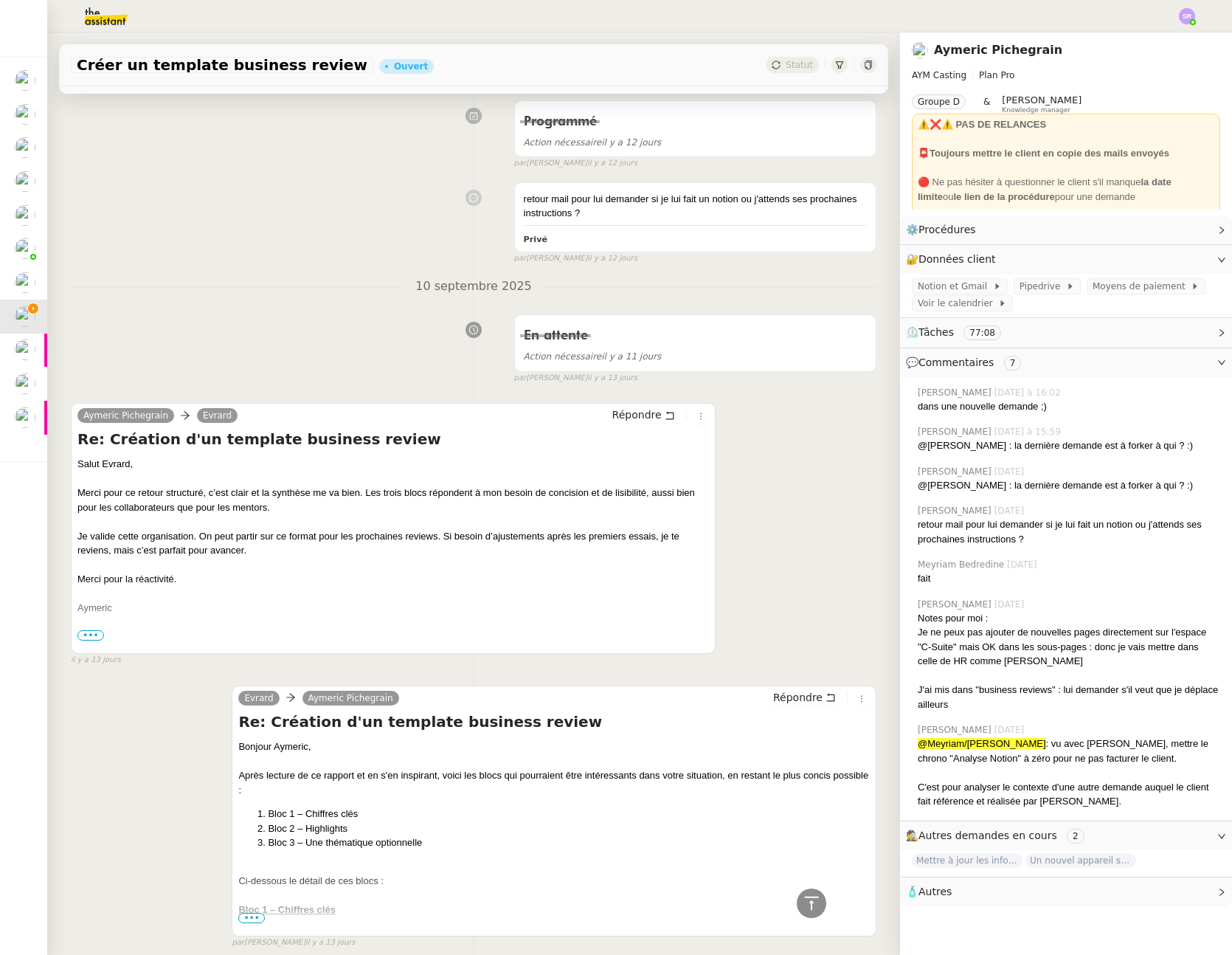
scroll to position [2726, 0]
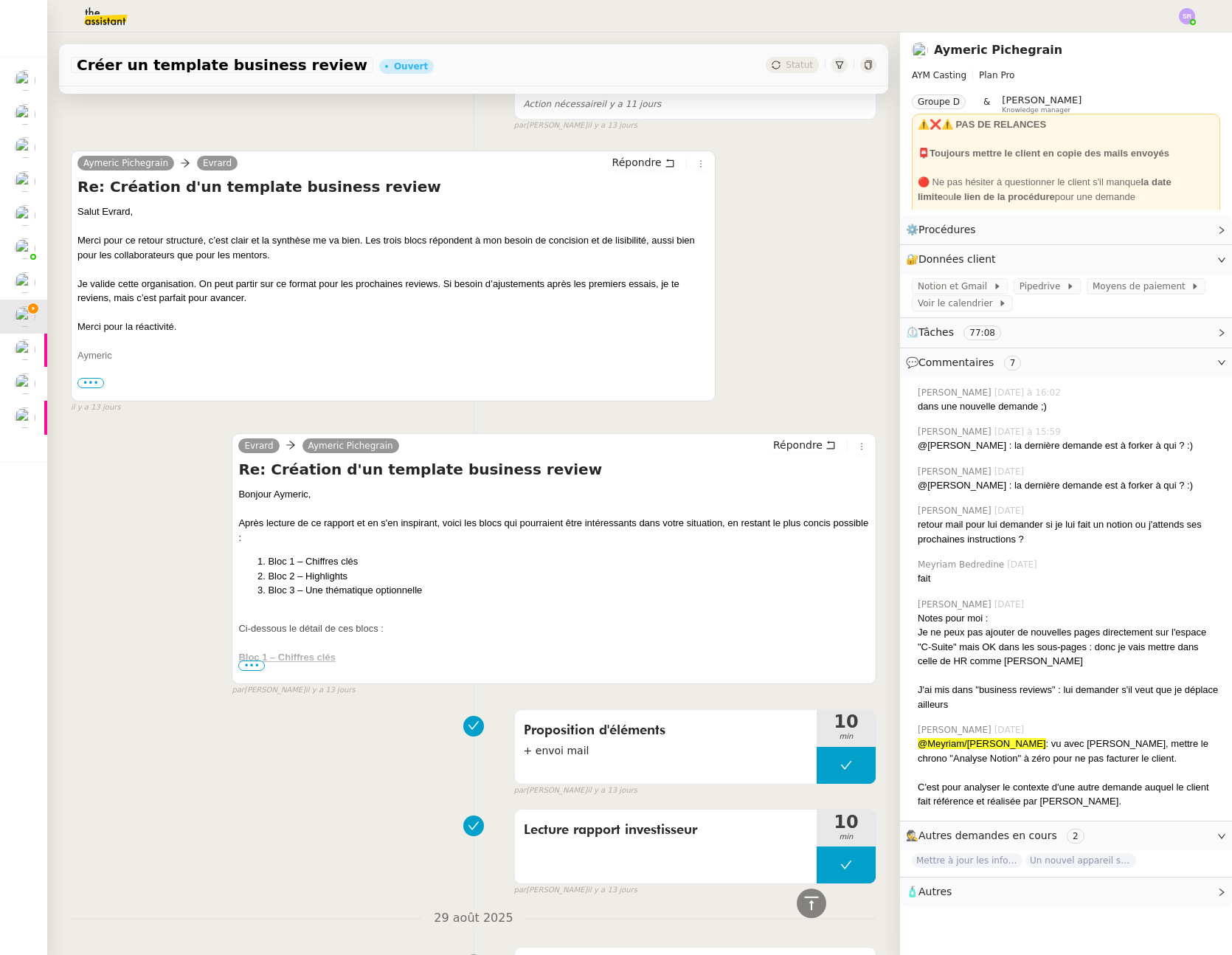
click at [252, 669] on span "•••" at bounding box center [252, 666] width 27 height 10
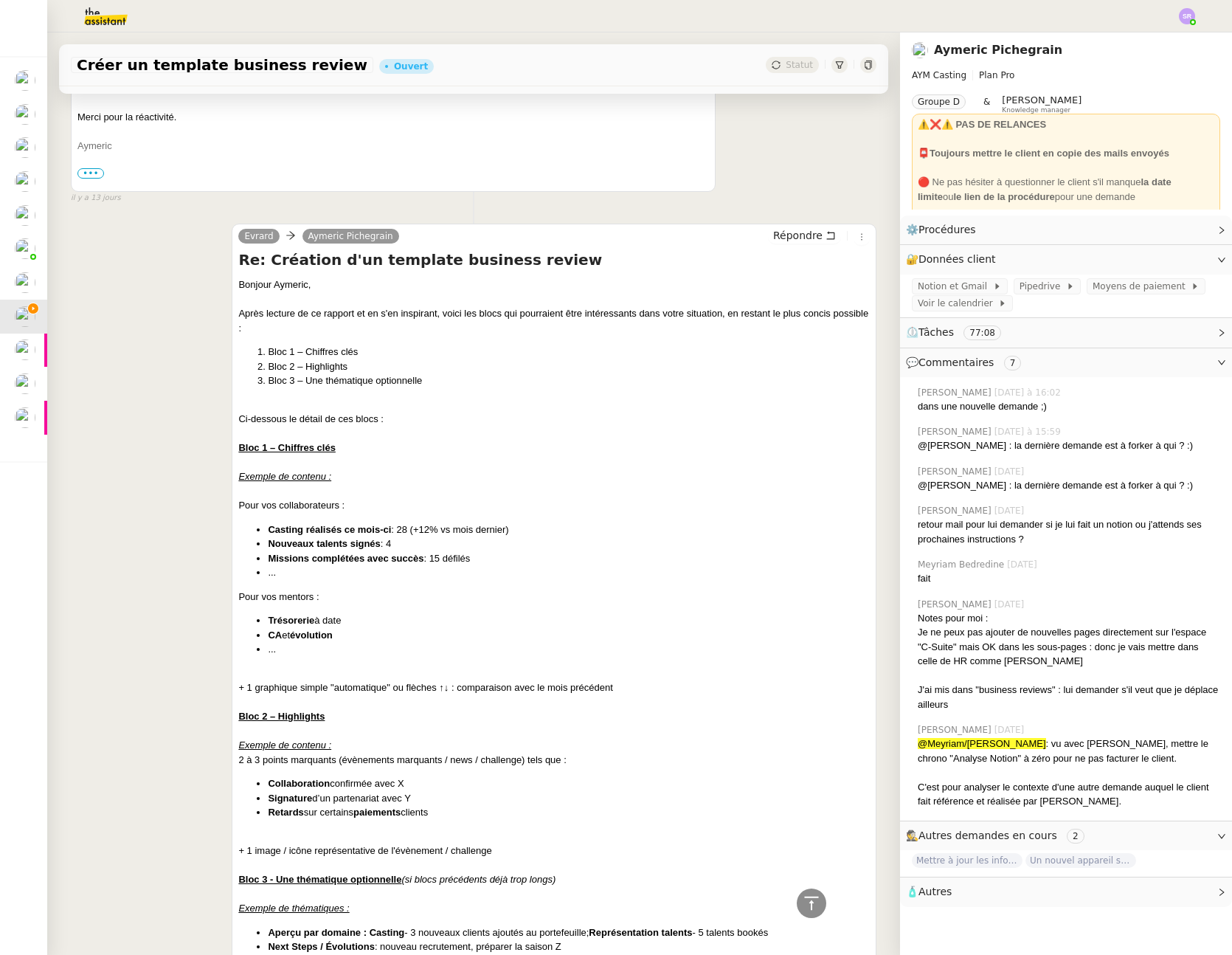
scroll to position [2926, 0]
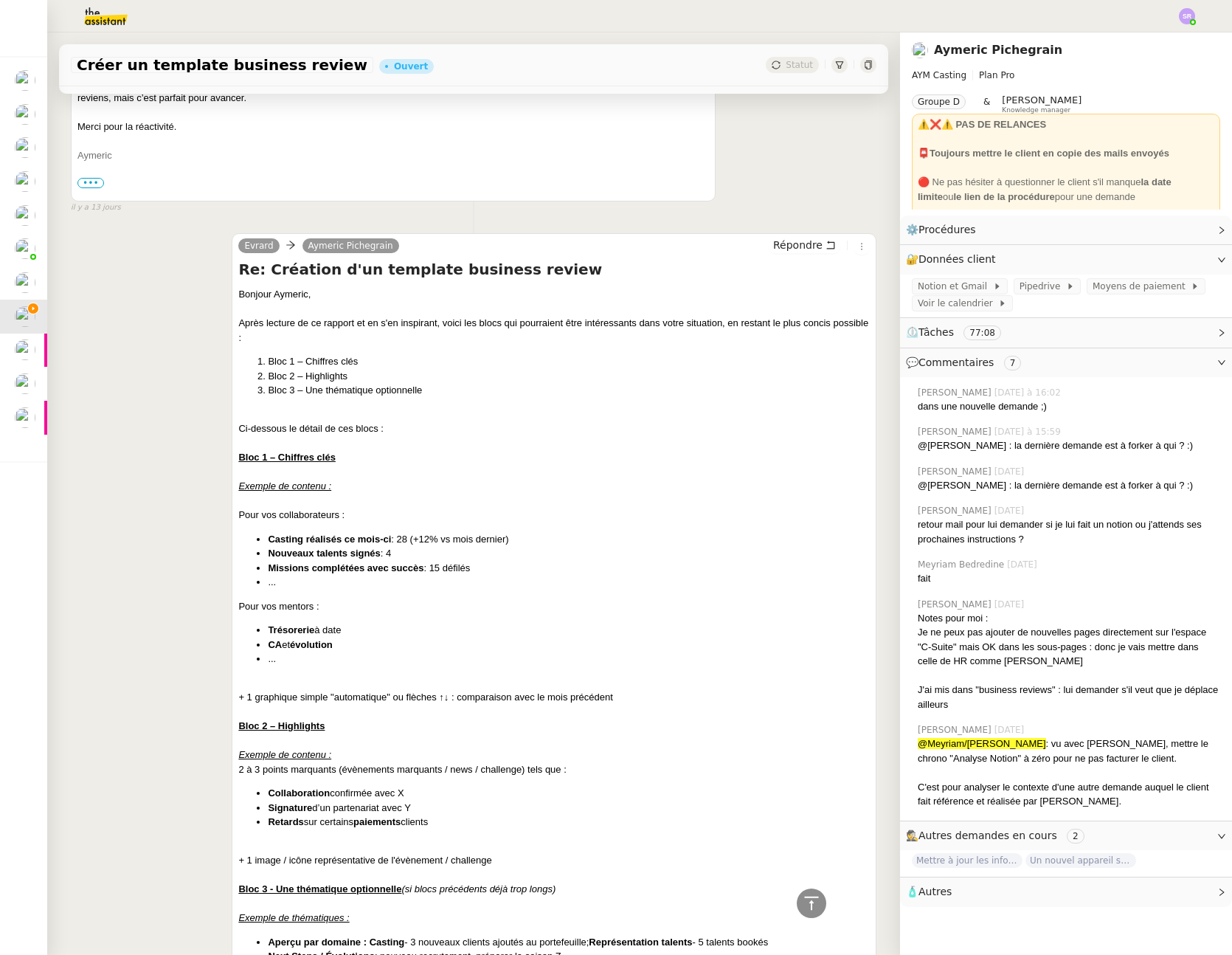
drag, startPoint x: 578, startPoint y: 733, endPoint x: 229, endPoint y: 454, distance: 446.8
click at [232, 454] on div "Evrard Aymeric Pichegrain Répondre Re: Création d'un template business review B…" at bounding box center [554, 817] width 645 height 1168
drag, startPoint x: 354, startPoint y: 460, endPoint x: 354, endPoint y: 452, distance: 8.0
click at [354, 460] on div "Bloc 1 – Chiffres clés" at bounding box center [554, 458] width 632 height 15
drag, startPoint x: 361, startPoint y: 361, endPoint x: 301, endPoint y: 360, distance: 60.0
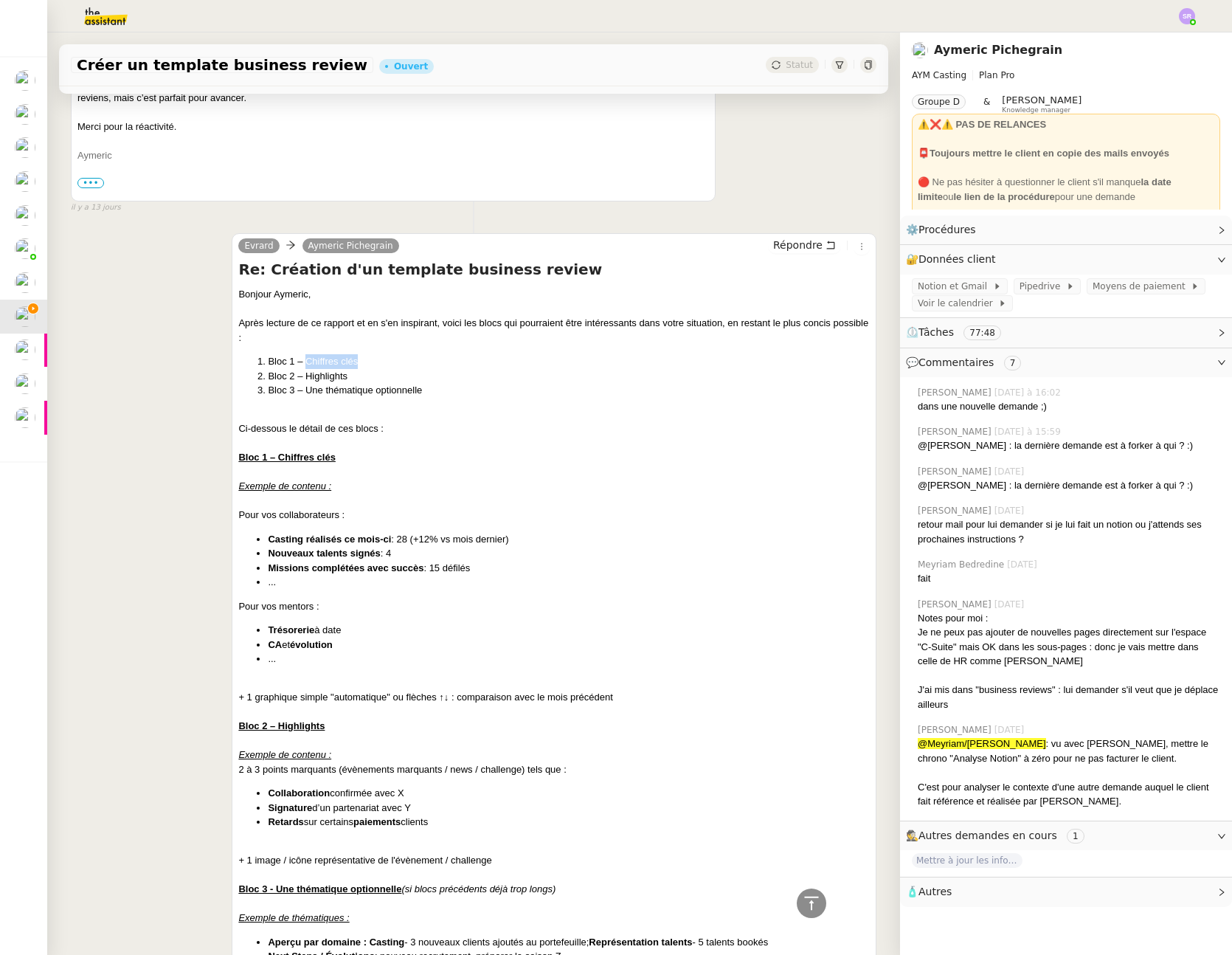
click at [301, 360] on li "Bloc 1 – Chiffres clés" at bounding box center [569, 362] width 602 height 15
copy li "Chiffres clés"
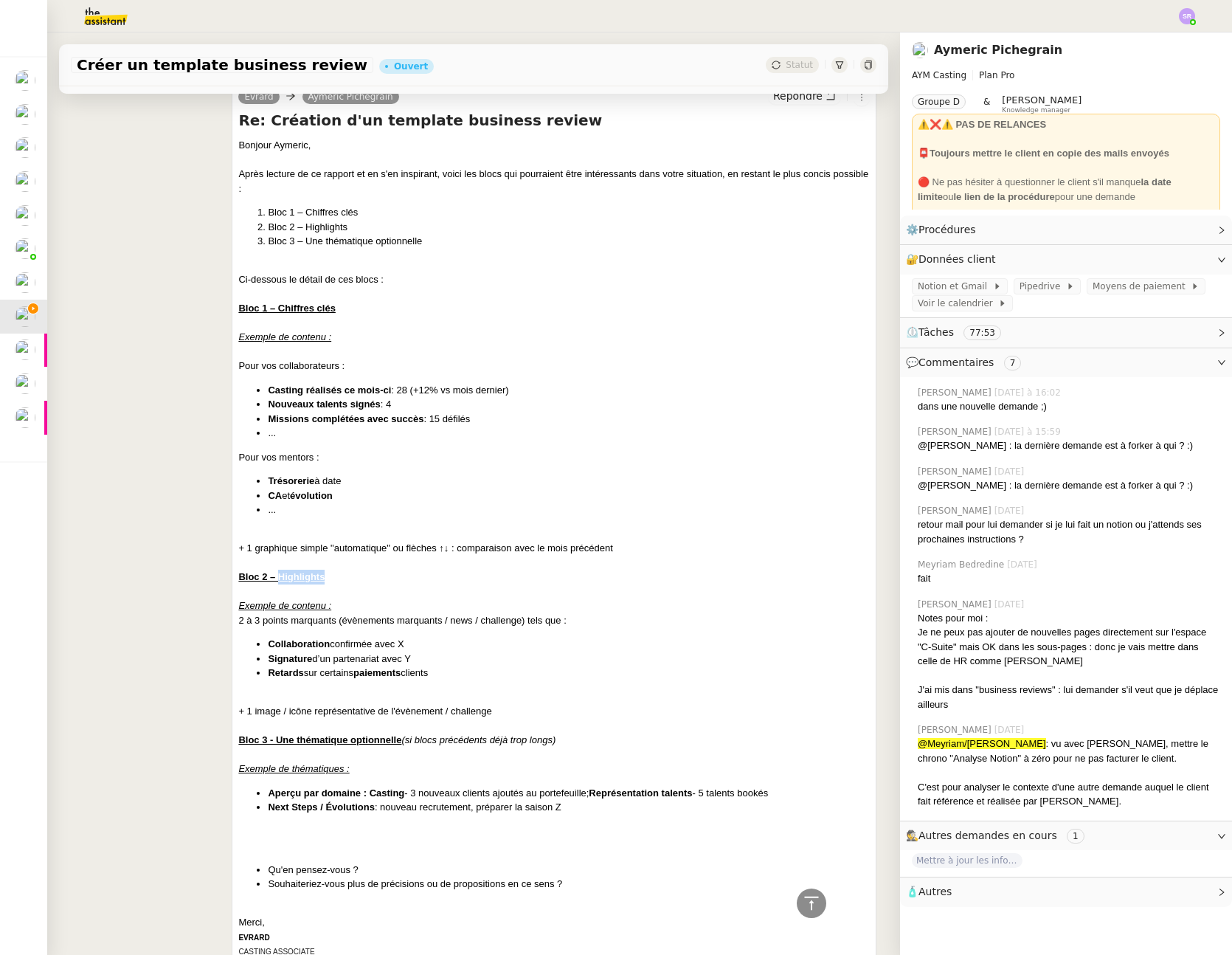
drag, startPoint x: 328, startPoint y: 575, endPoint x: 275, endPoint y: 579, distance: 53.2
click at [275, 579] on div "Bloc 2 – Highlights" at bounding box center [554, 577] width 632 height 15
copy u "Highlights"
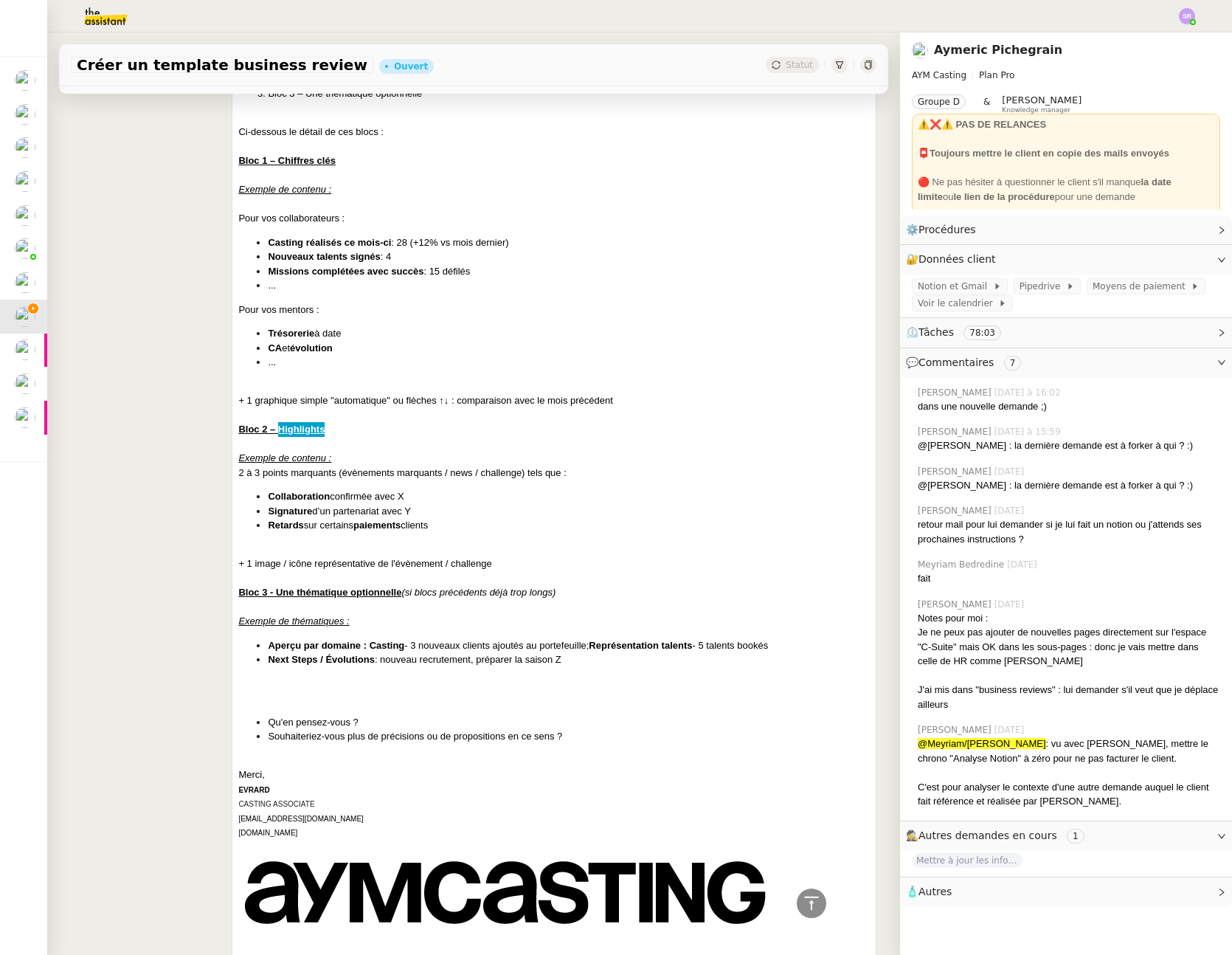
scroll to position [3241, 0]
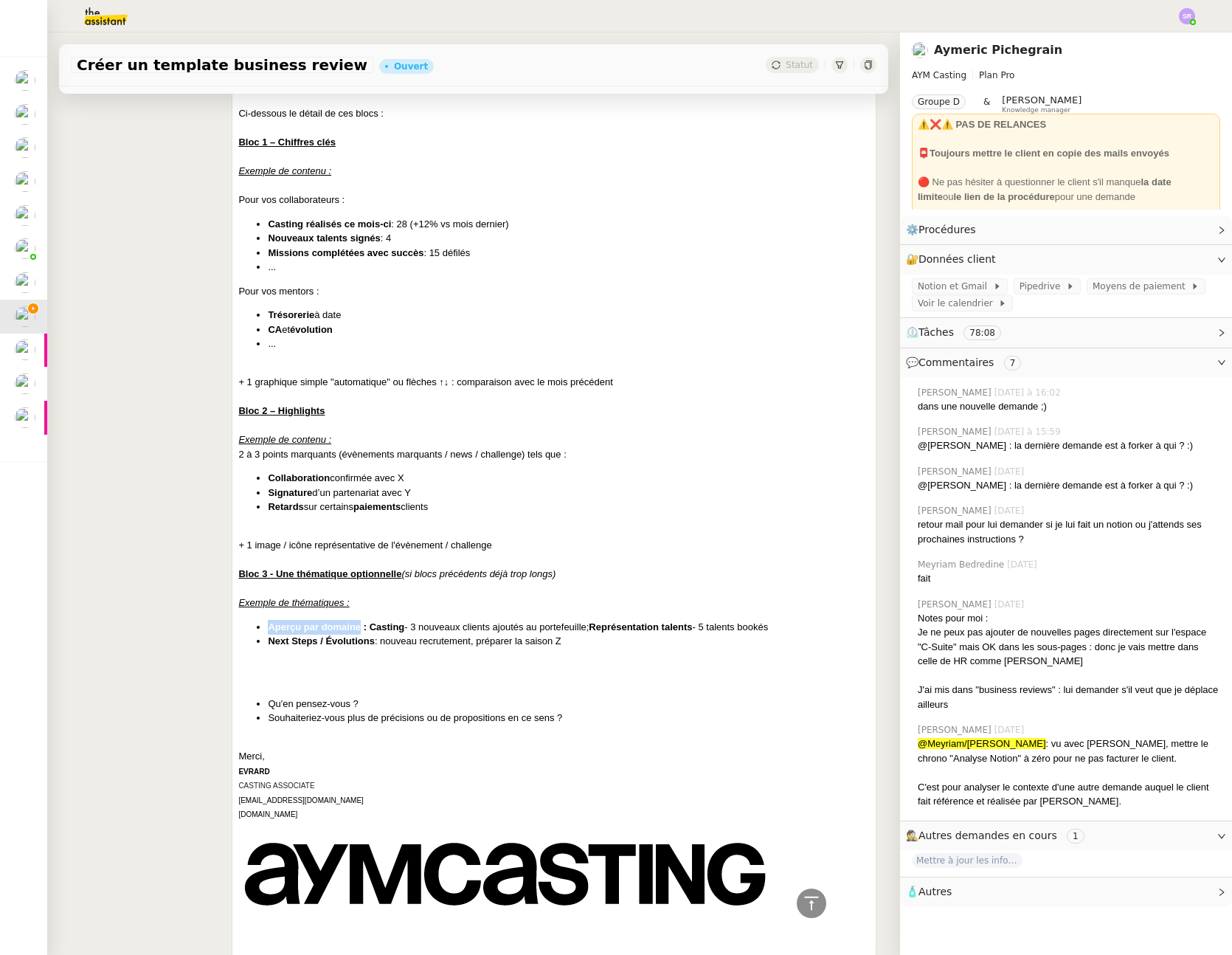
drag, startPoint x: 357, startPoint y: 630, endPoint x: 265, endPoint y: 629, distance: 92.0
click at [268, 629] on strong "Aperçu par domaine : Casting" at bounding box center [336, 627] width 137 height 11
copy strong "Aperçu par domaine"
drag, startPoint x: 370, startPoint y: 643, endPoint x: 260, endPoint y: 643, distance: 110.0
click at [260, 643] on ul "Aperçu par domaine : Casting - 3 nouveaux clients ajoutés au portefeuille; Repr…" at bounding box center [554, 634] width 632 height 29
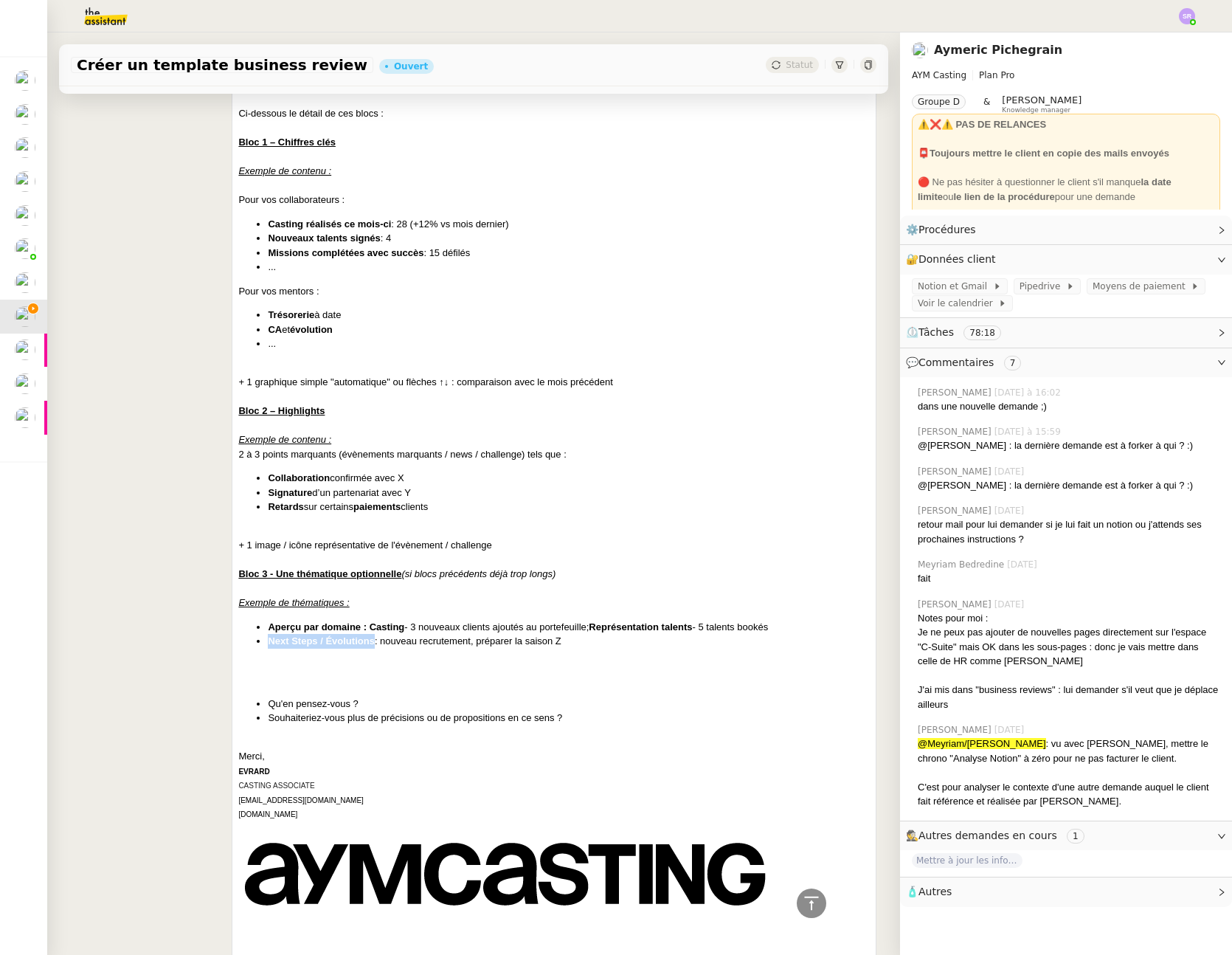
copy strong "Next Steps / Évolutions"
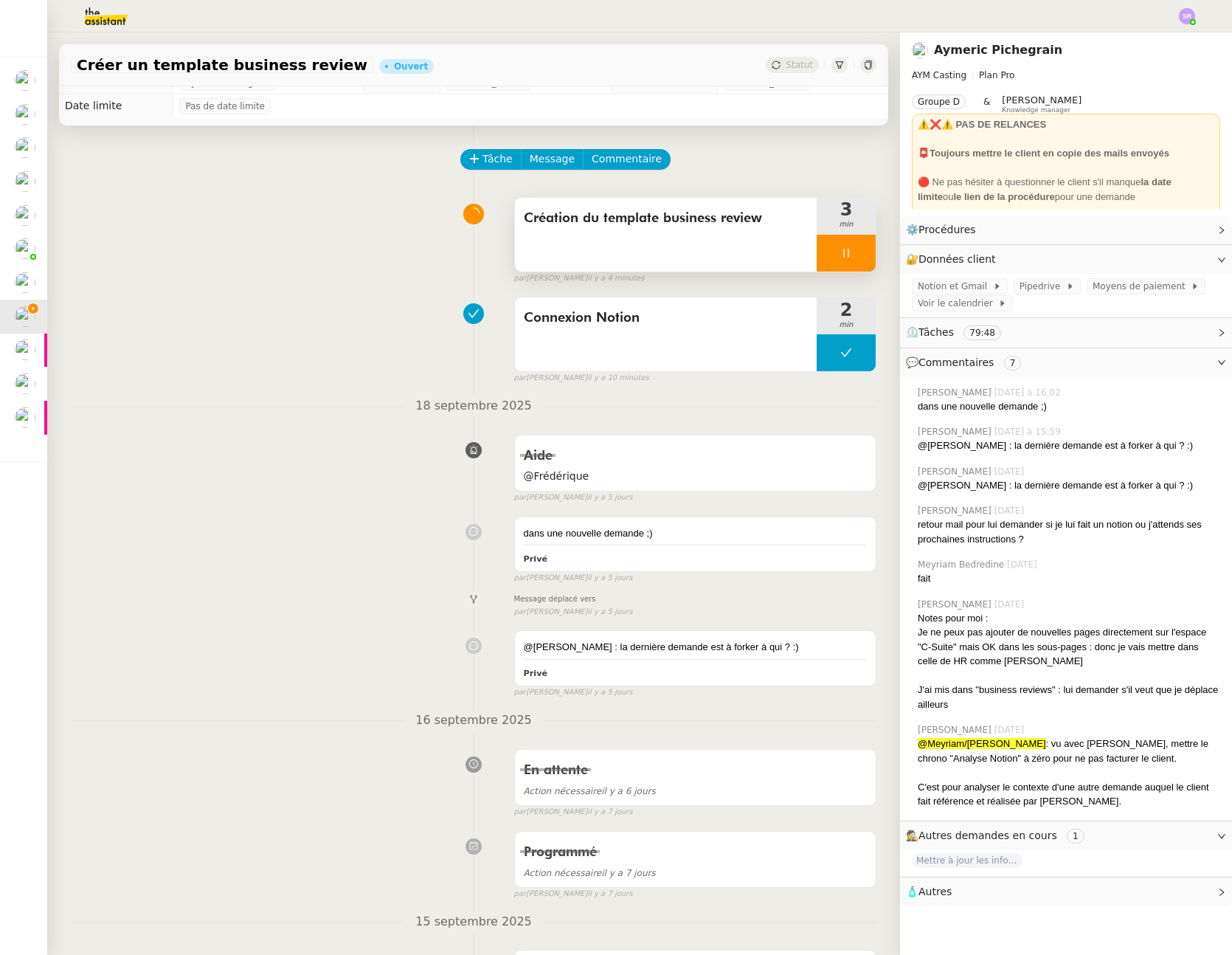
scroll to position [0, 0]
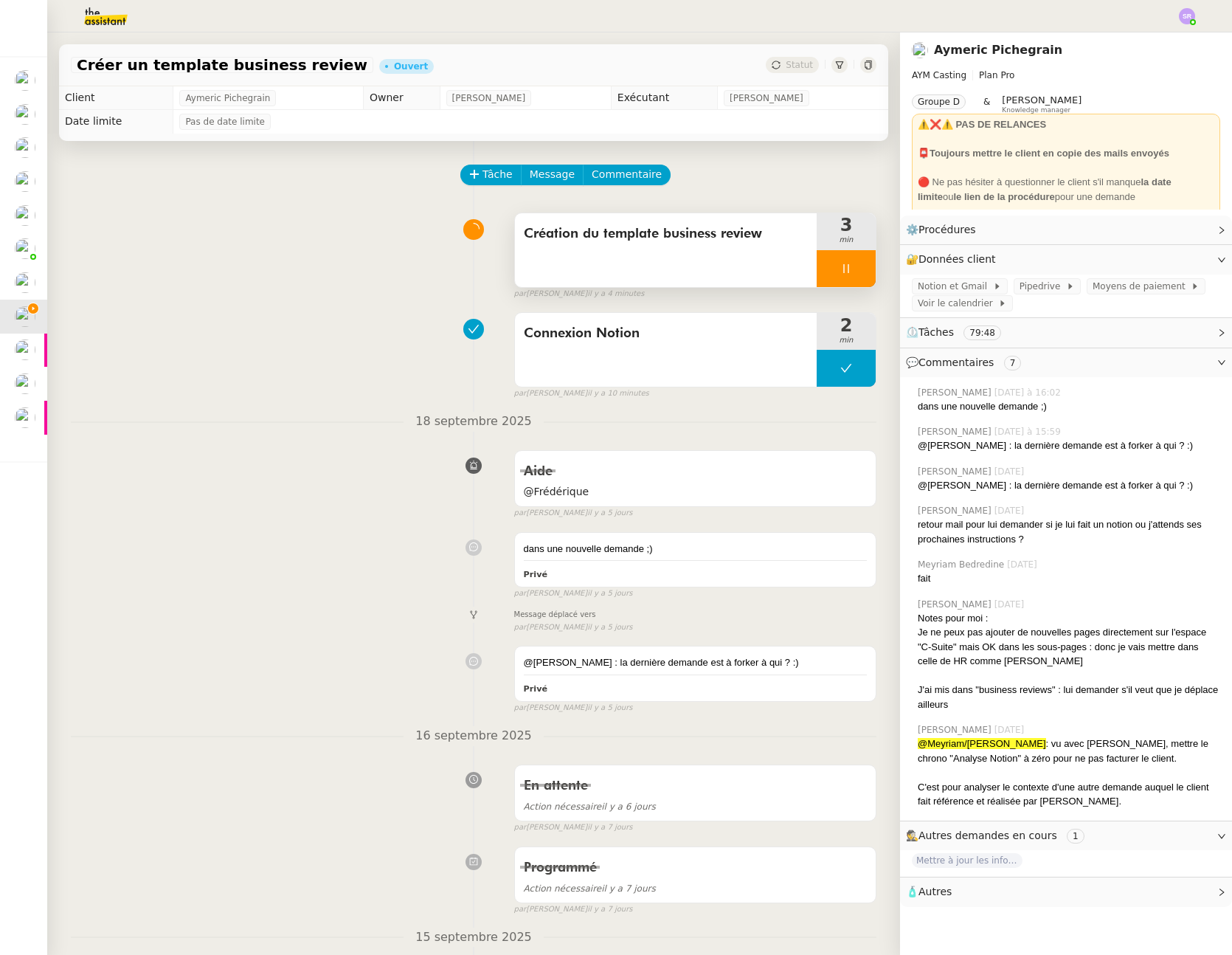
click at [844, 272] on icon at bounding box center [846, 269] width 5 height 9
click at [826, 274] on icon at bounding box center [832, 269] width 12 height 12
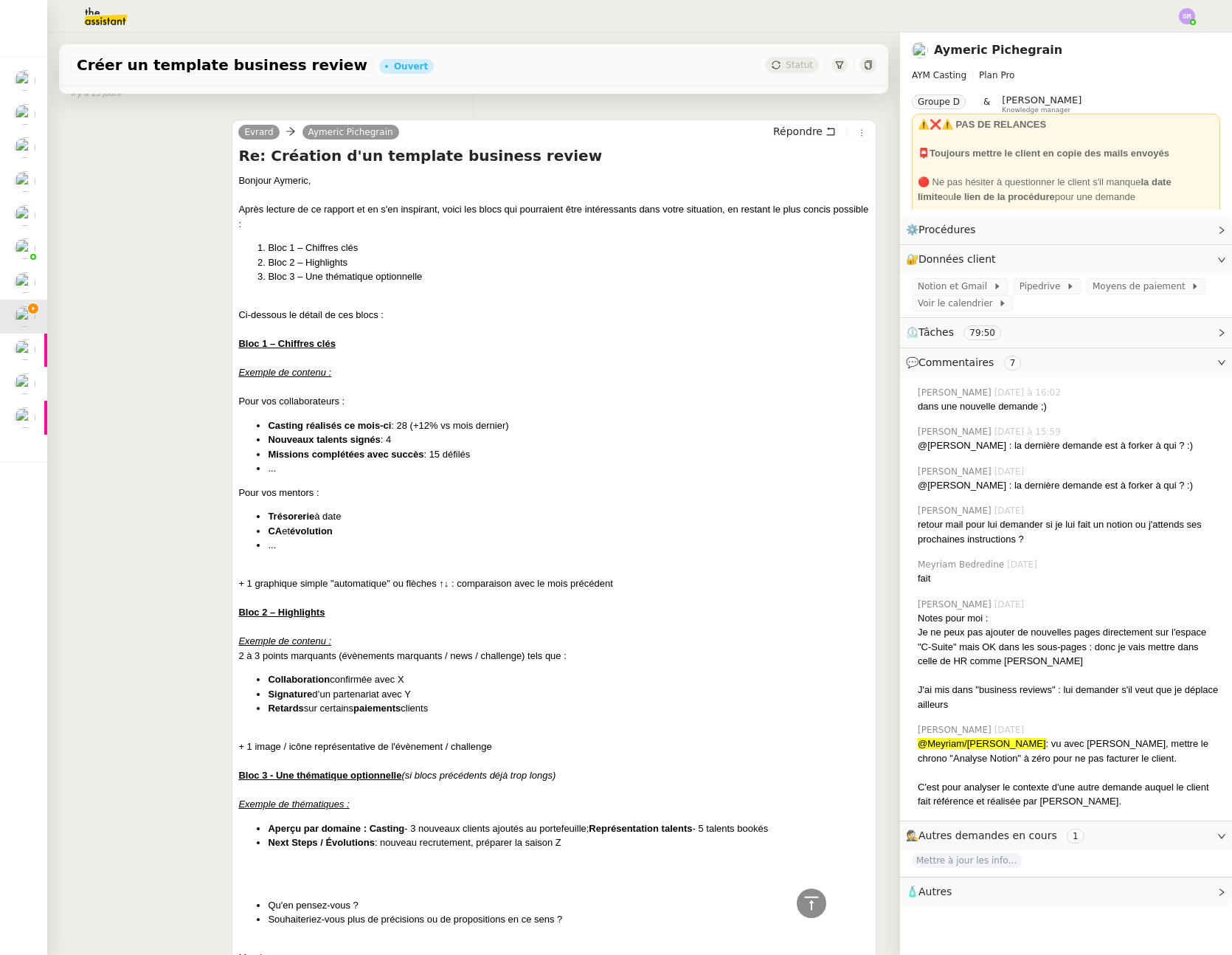
scroll to position [3115, 0]
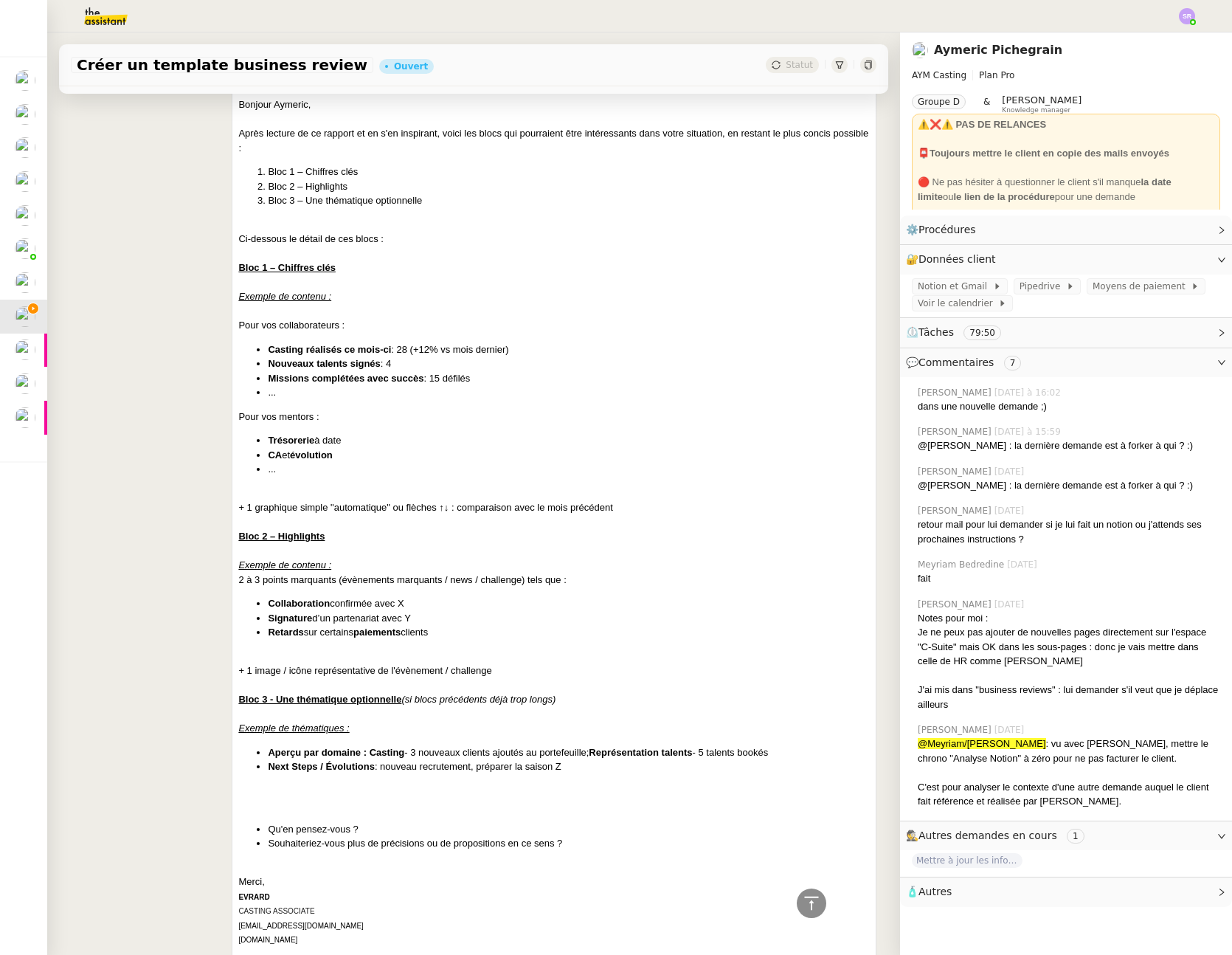
click at [254, 369] on ul "Casting réalisés ce mois-ci : 28 (+12% vs mois dernier) Nouveaux talents signés…" at bounding box center [554, 371] width 632 height 58
click at [263, 346] on ul "Casting réalisés ce mois-ci : 28 (+12% vs mois dernier) Nouveaux talents signés…" at bounding box center [554, 371] width 632 height 58
drag, startPoint x: 265, startPoint y: 349, endPoint x: 427, endPoint y: 389, distance: 166.9
click at [427, 389] on ul "Casting réalisés ce mois-ci : 28 (+12% vs mois dernier) Nouveaux talents signés…" at bounding box center [554, 371] width 632 height 58
copy ul "Casting réalisés ce mois-ci : 28 (+12% vs mois dernier) Nouveaux talents signés…"
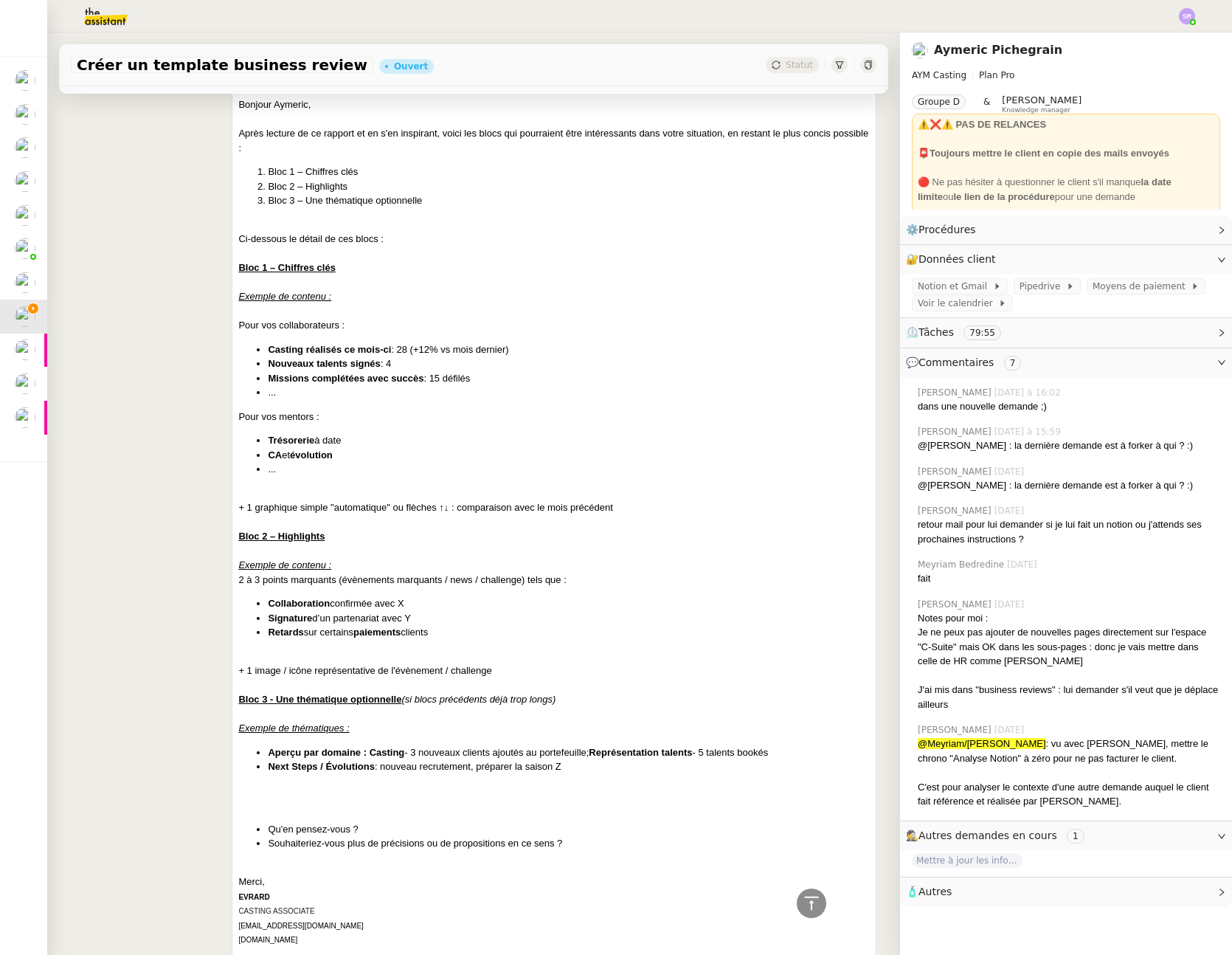
click at [311, 454] on strong "évolution" at bounding box center [312, 455] width 43 height 11
click at [314, 604] on strong "Collaboration" at bounding box center [299, 603] width 62 height 11
click at [482, 626] on li "Retards sur certains paiements clients" at bounding box center [569, 632] width 602 height 15
drag, startPoint x: 430, startPoint y: 632, endPoint x: 248, endPoint y: 600, distance: 184.8
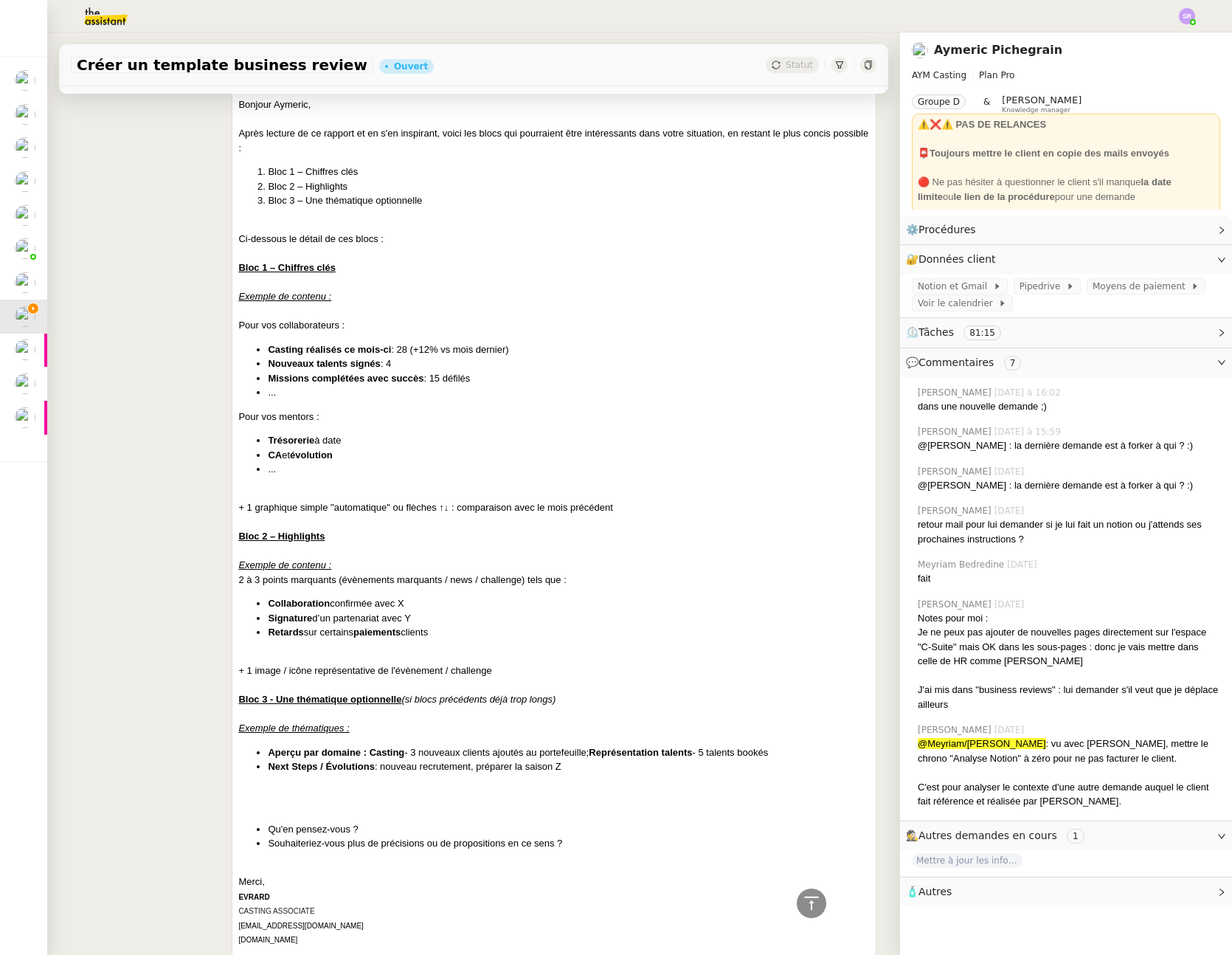
click at [248, 600] on ul "Collaboration confirmée avec X Signature d’un partenariat avec Y Retards sur ce…" at bounding box center [554, 618] width 632 height 44
copy ul "Collaboration confirmée avec X Signature d’un partenariat avec Y Retards sur ce…"
drag, startPoint x: 584, startPoint y: 579, endPoint x: 202, endPoint y: 576, distance: 382.0
click at [202, 576] on div "Evrard Aymeric Pichegrain Répondre Re: Création d'un template business review B…" at bounding box center [474, 627] width 806 height 1193
copy div "2 à 3 points marquants (évènements marquants / news / challenge) tels que :"
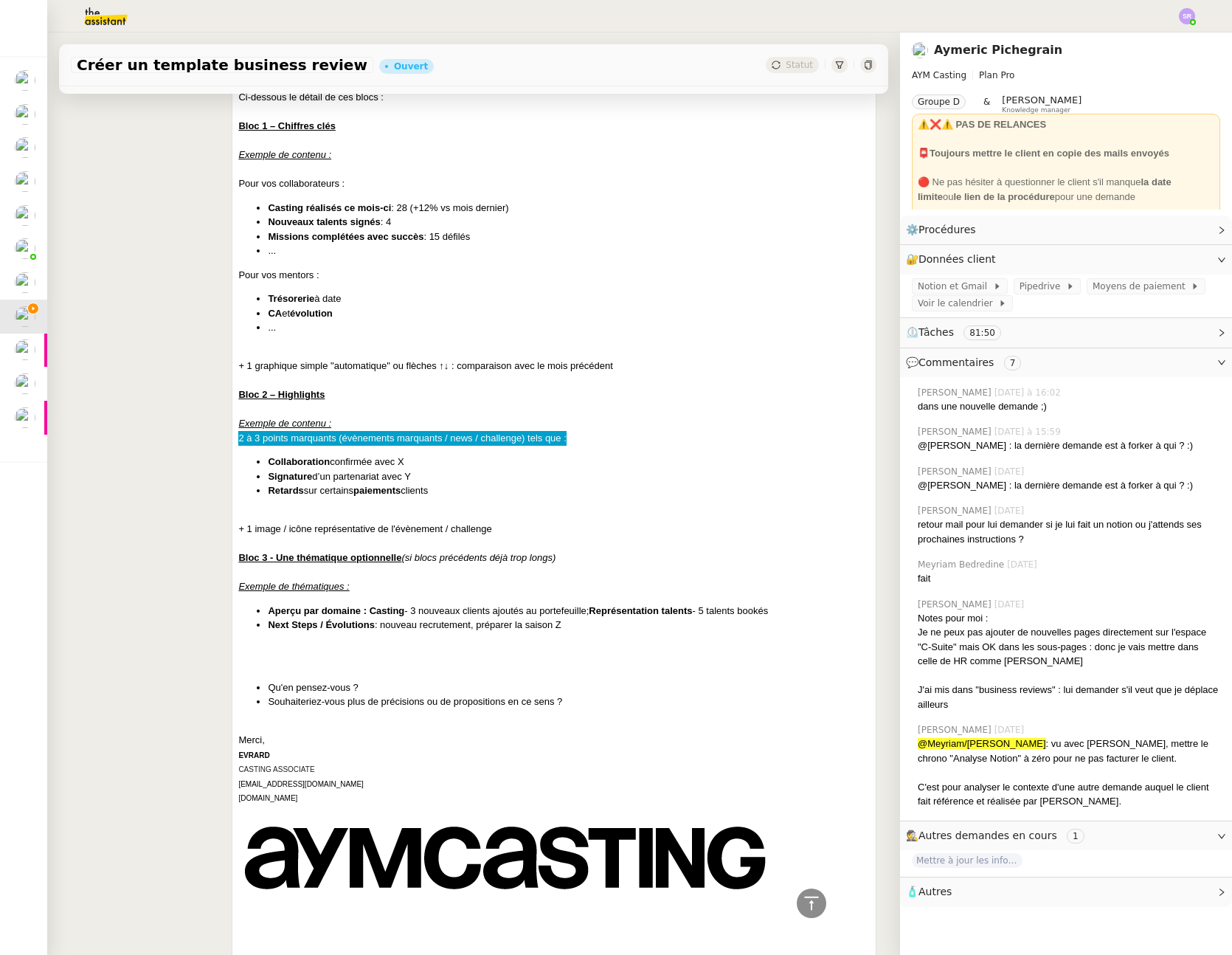
scroll to position [3266, 0]
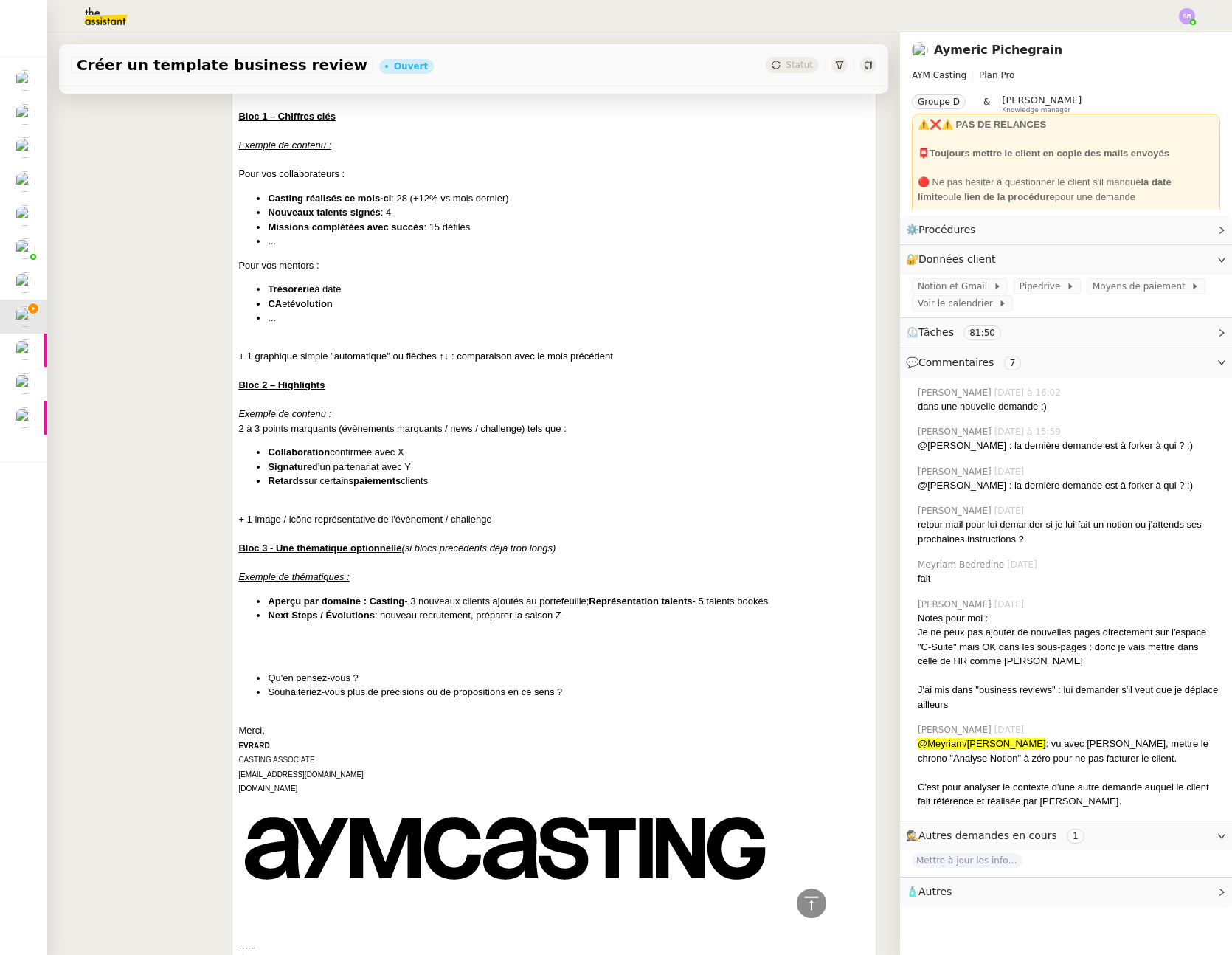
click at [628, 620] on li "Next Steps / Évolutions : nouveau recrutement, préparer la saison Z" at bounding box center [569, 616] width 602 height 15
drag, startPoint x: 618, startPoint y: 621, endPoint x: 258, endPoint y: 604, distance: 360.4
click at [247, 592] on div "Bonjour Aymeric, Après lecture de ce rapport et en s'en inspirant, voici les bl…" at bounding box center [554, 501] width 632 height 1110
click at [486, 535] on div at bounding box center [554, 534] width 632 height 15
drag, startPoint x: 504, startPoint y: 523, endPoint x: 196, endPoint y: 518, distance: 308.0
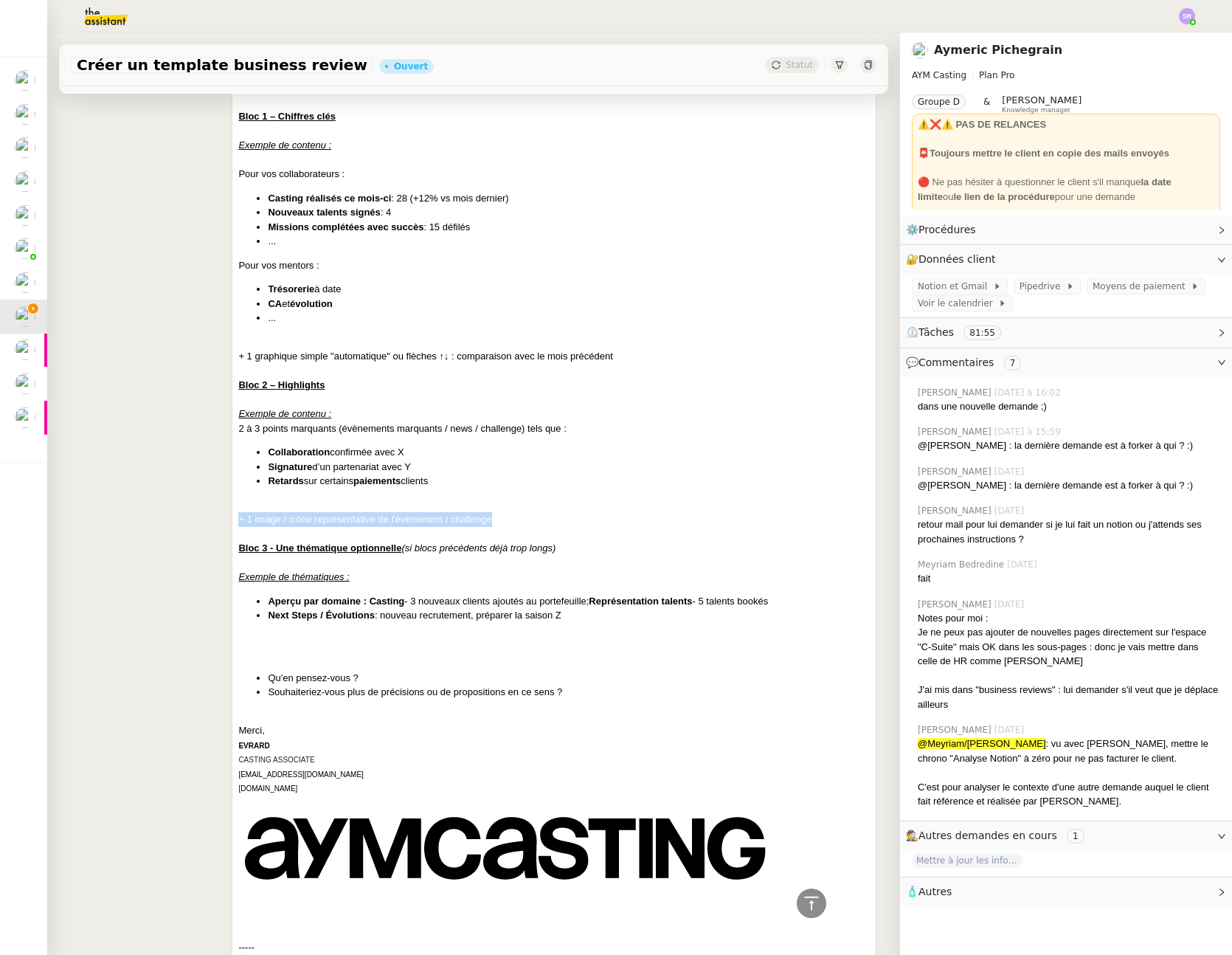
click at [196, 518] on div "Evrard Aymeric Pichegrain Répondre Re: Création d'un template business review B…" at bounding box center [474, 475] width 806 height 1193
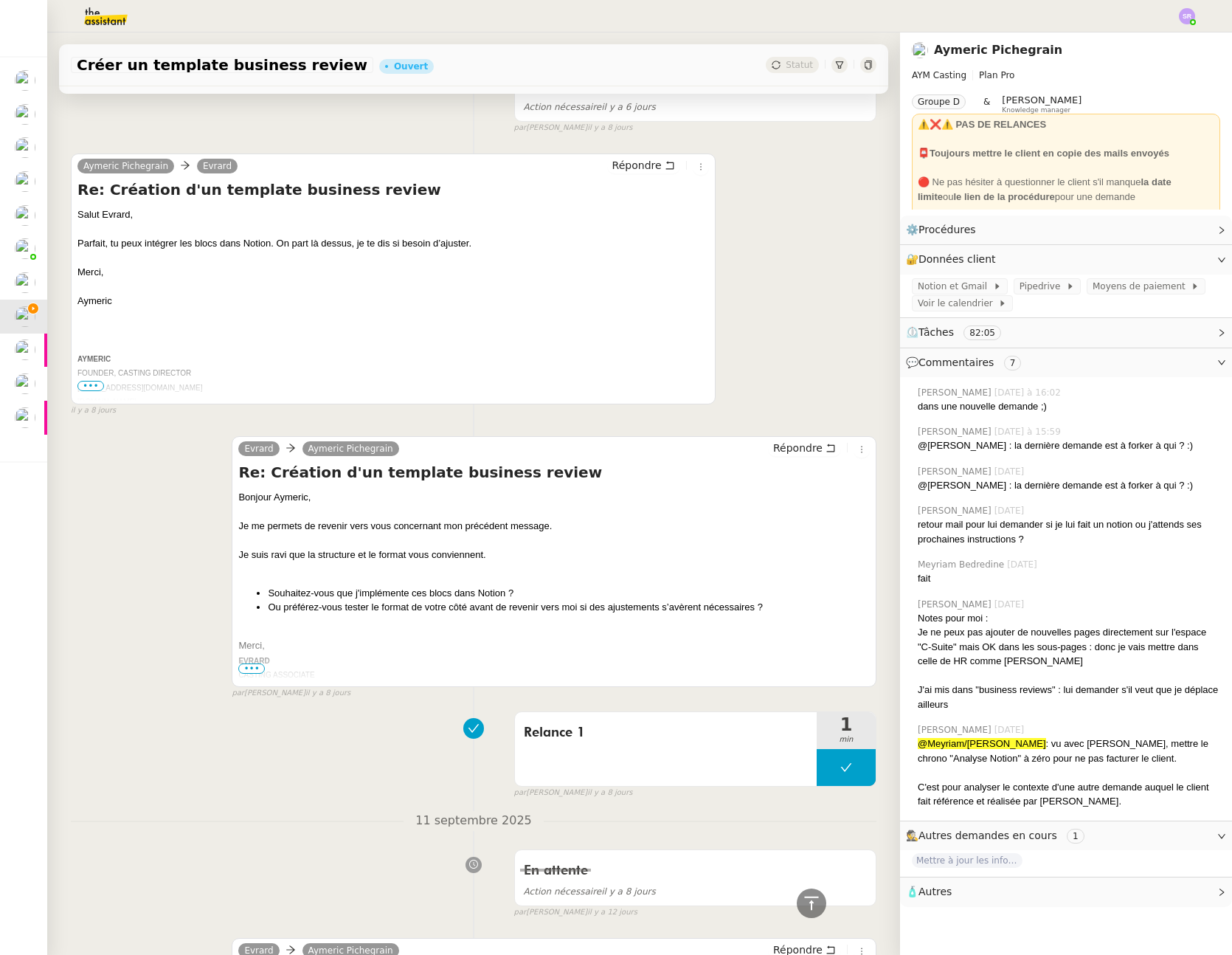
scroll to position [0, 0]
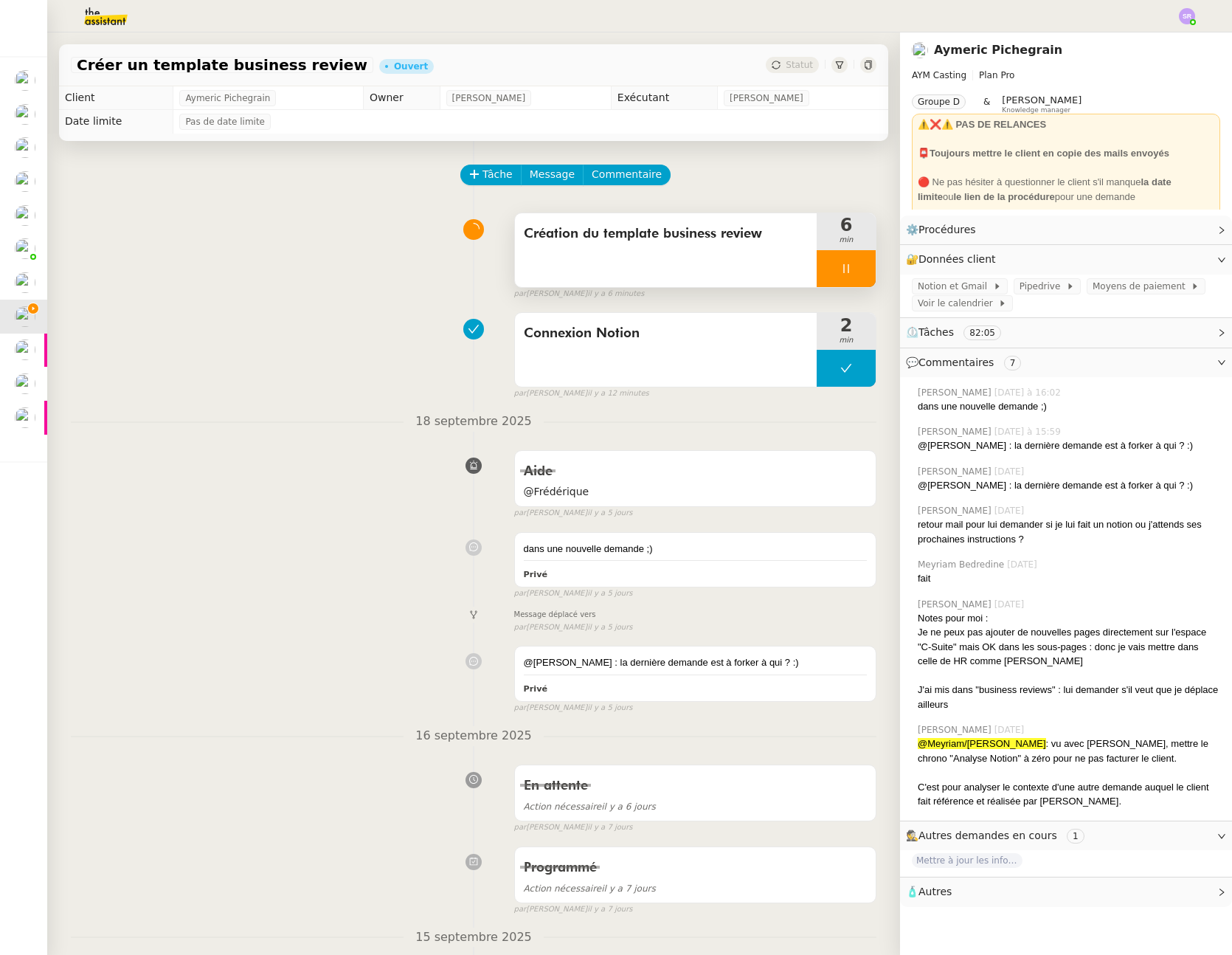
click at [843, 271] on div at bounding box center [847, 269] width 59 height 37
click at [826, 273] on icon at bounding box center [832, 269] width 12 height 12
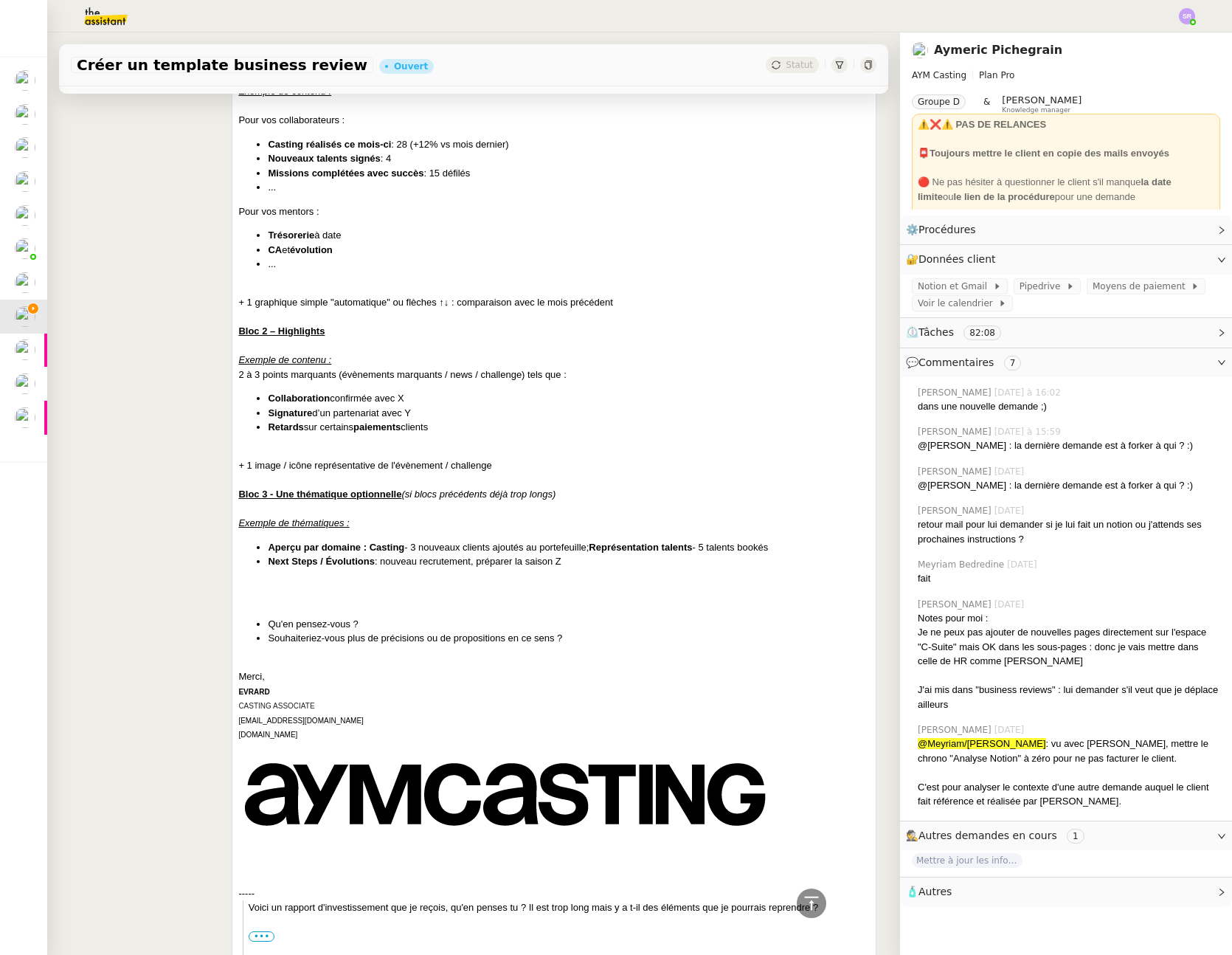
scroll to position [3329, 0]
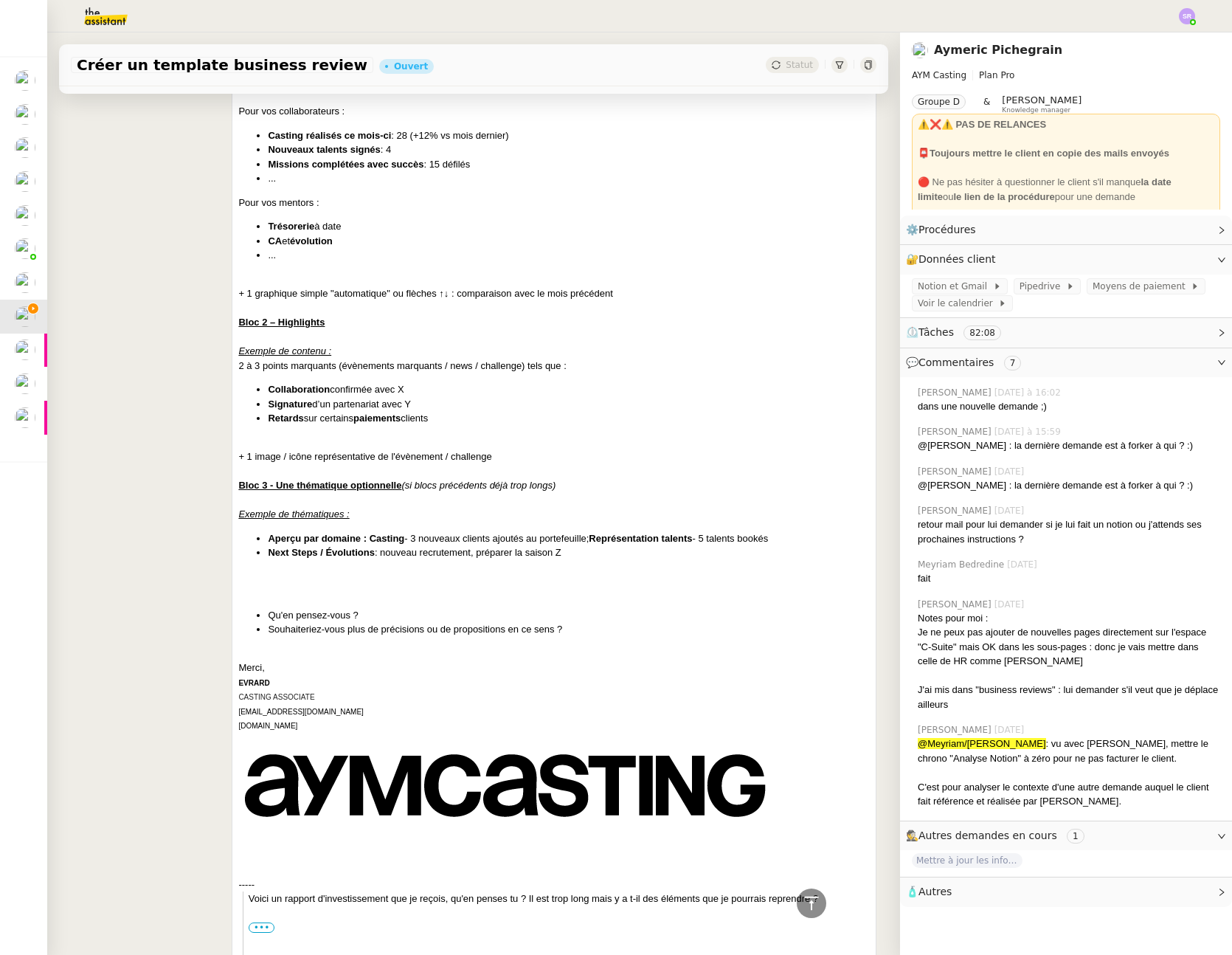
click at [502, 458] on div "+ 1 image / icône représentative de l'évènement / challenge" at bounding box center [554, 457] width 632 height 15
drag, startPoint x: 430, startPoint y: 458, endPoint x: 236, endPoint y: 458, distance: 194.0
click at [238, 458] on div "+ 1 image / icône représentative de l'évènement / challenge" at bounding box center [554, 457] width 632 height 15
copy div "+ 1 image / icône représentative de l'évènement / challenge"
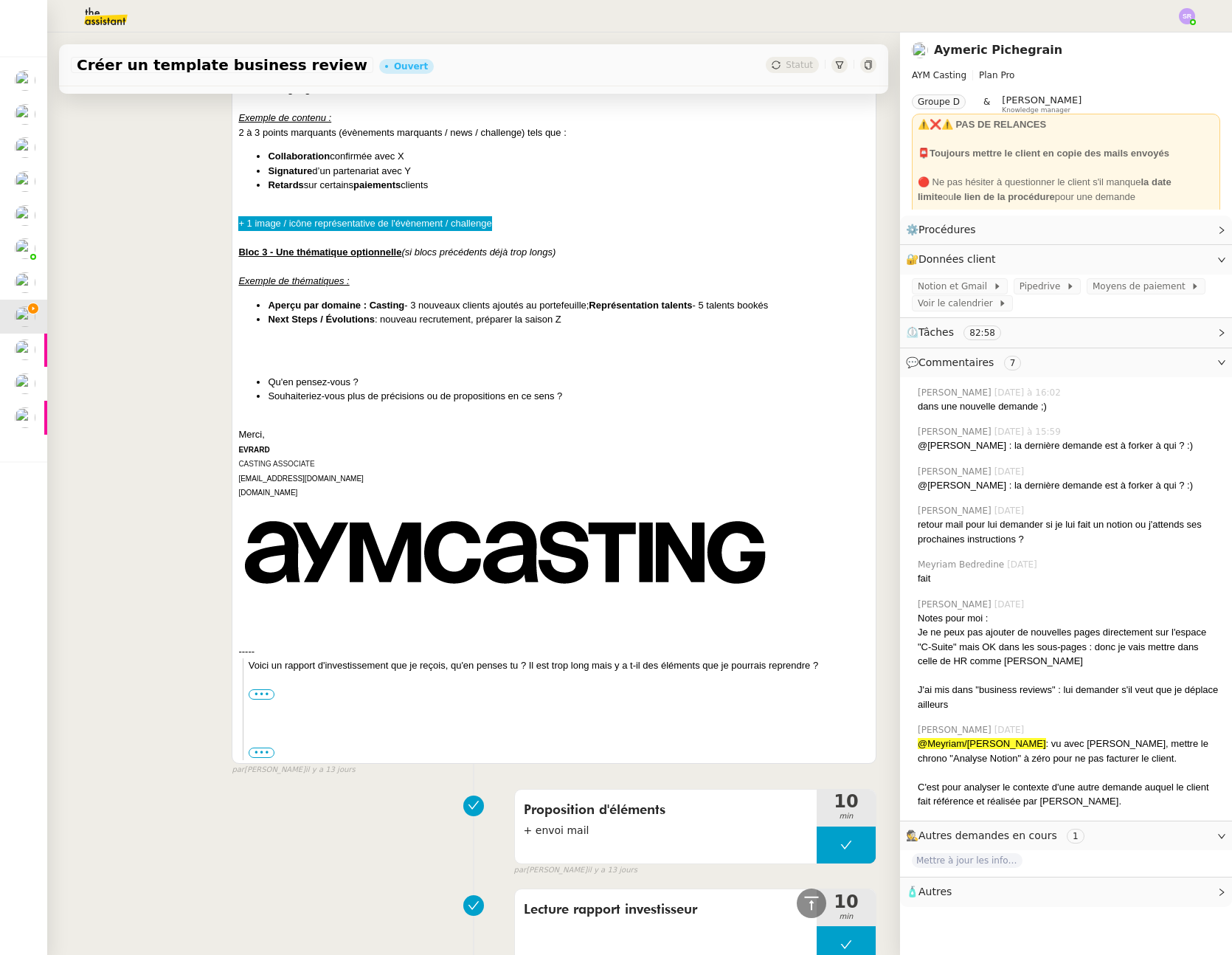
scroll to position [3305, 0]
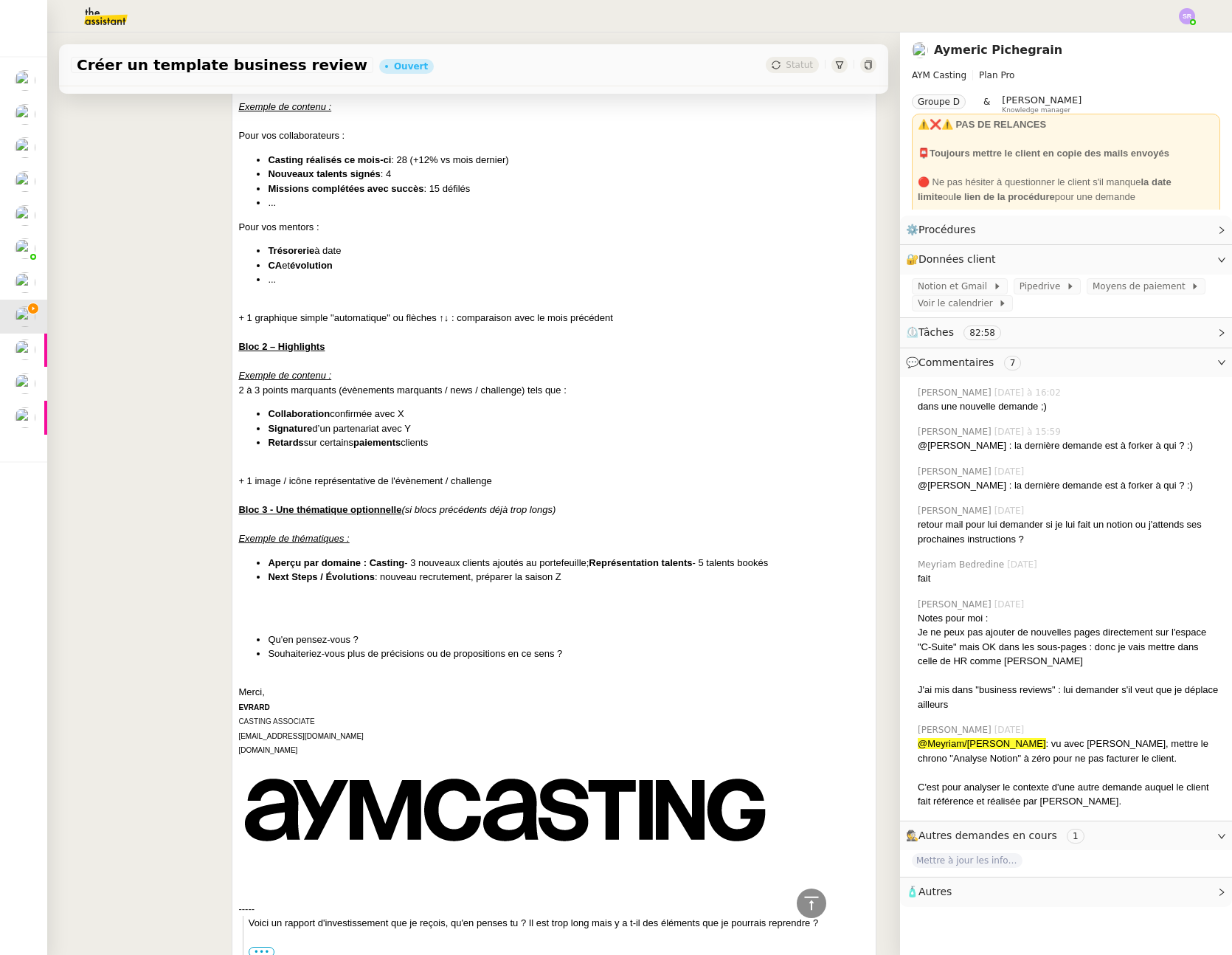
click at [268, 562] on li "Aperçu par domaine : Casting - 3 nouveaux clients ajoutés au portefeuille; Repr…" at bounding box center [569, 563] width 602 height 15
drag, startPoint x: 257, startPoint y: 562, endPoint x: 402, endPoint y: 570, distance: 145.2
click at [373, 568] on li "Aperçu par domaine : Casting - 3 nouveaux clients ajoutés au portefeuille; Repr…" at bounding box center [569, 563] width 602 height 15
drag, startPoint x: 464, startPoint y: 573, endPoint x: 497, endPoint y: 572, distance: 33.0
click at [464, 573] on li "Next Steps / Évolutions : nouveau recrutement, préparer la saison Z" at bounding box center [569, 577] width 602 height 15
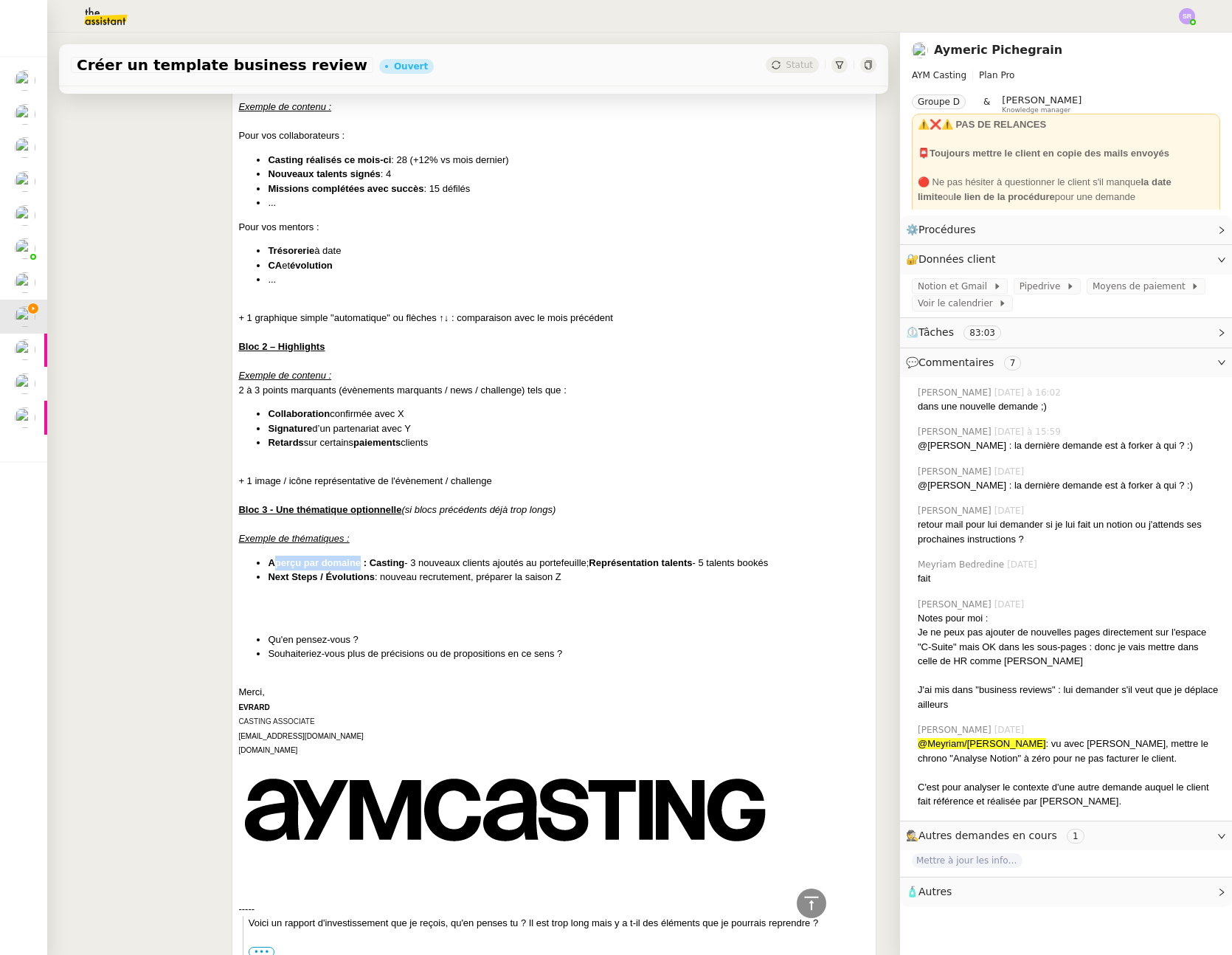
drag, startPoint x: 356, startPoint y: 565, endPoint x: 271, endPoint y: 566, distance: 85.0
click at [271, 566] on strong "Aperçu par domaine : Casting" at bounding box center [336, 562] width 137 height 11
drag, startPoint x: 383, startPoint y: 565, endPoint x: 376, endPoint y: 566, distance: 7.1
click at [383, 565] on strong "Aperçu par domaine : Casting" at bounding box center [336, 562] width 137 height 11
drag, startPoint x: 368, startPoint y: 565, endPoint x: 548, endPoint y: 559, distance: 180.1
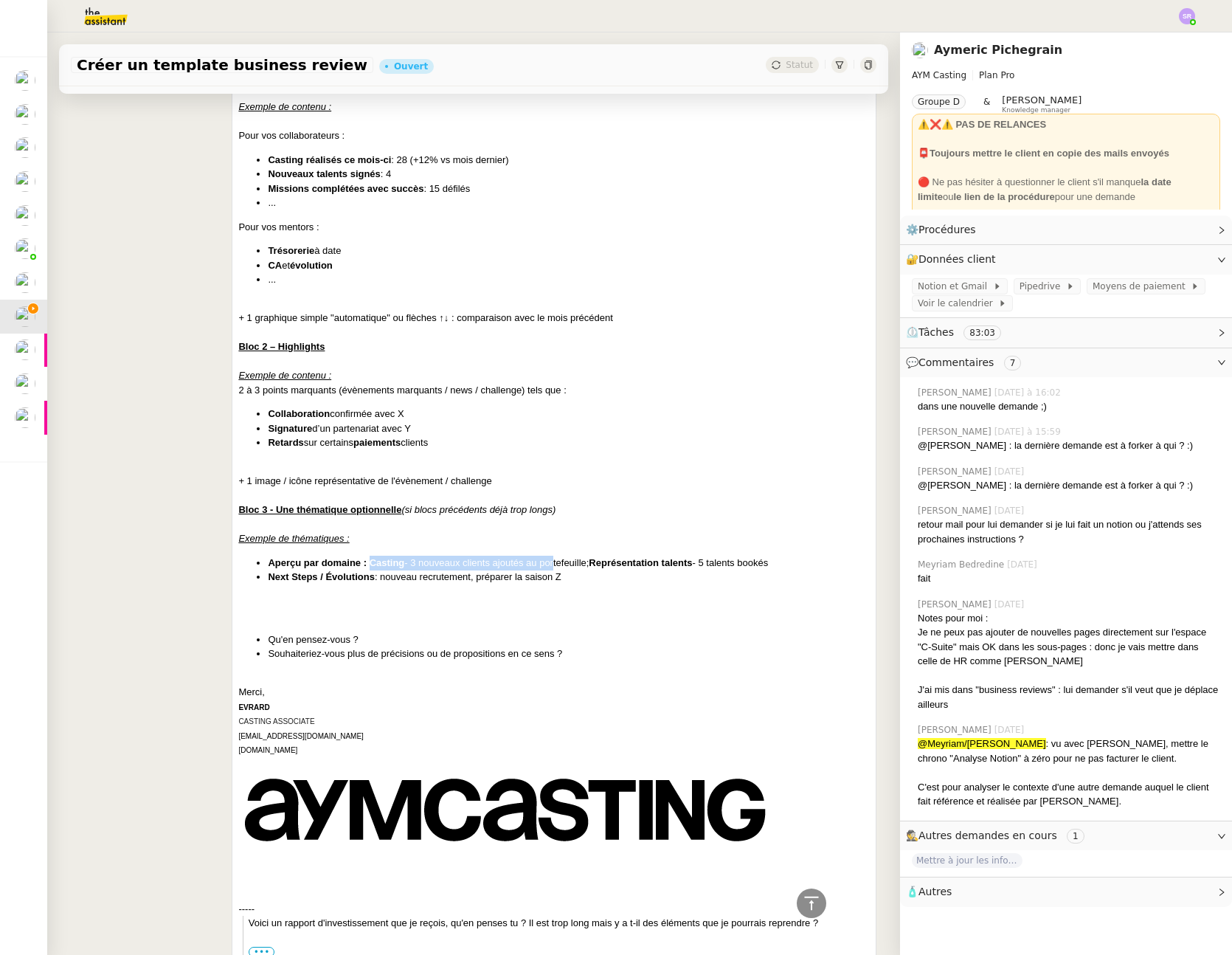
click at [548, 559] on li "Aperçu par domaine : Casting - 3 nouveaux clients ajoutés au portefeuille; Repr…" at bounding box center [569, 563] width 602 height 15
click at [382, 560] on strong "Aperçu par domaine : Casting" at bounding box center [336, 562] width 137 height 11
drag, startPoint x: 357, startPoint y: 565, endPoint x: 266, endPoint y: 565, distance: 91.0
click at [268, 565] on strong "Aperçu par domaine : Casting" at bounding box center [336, 562] width 137 height 11
copy strong "Aperçu par domaine"
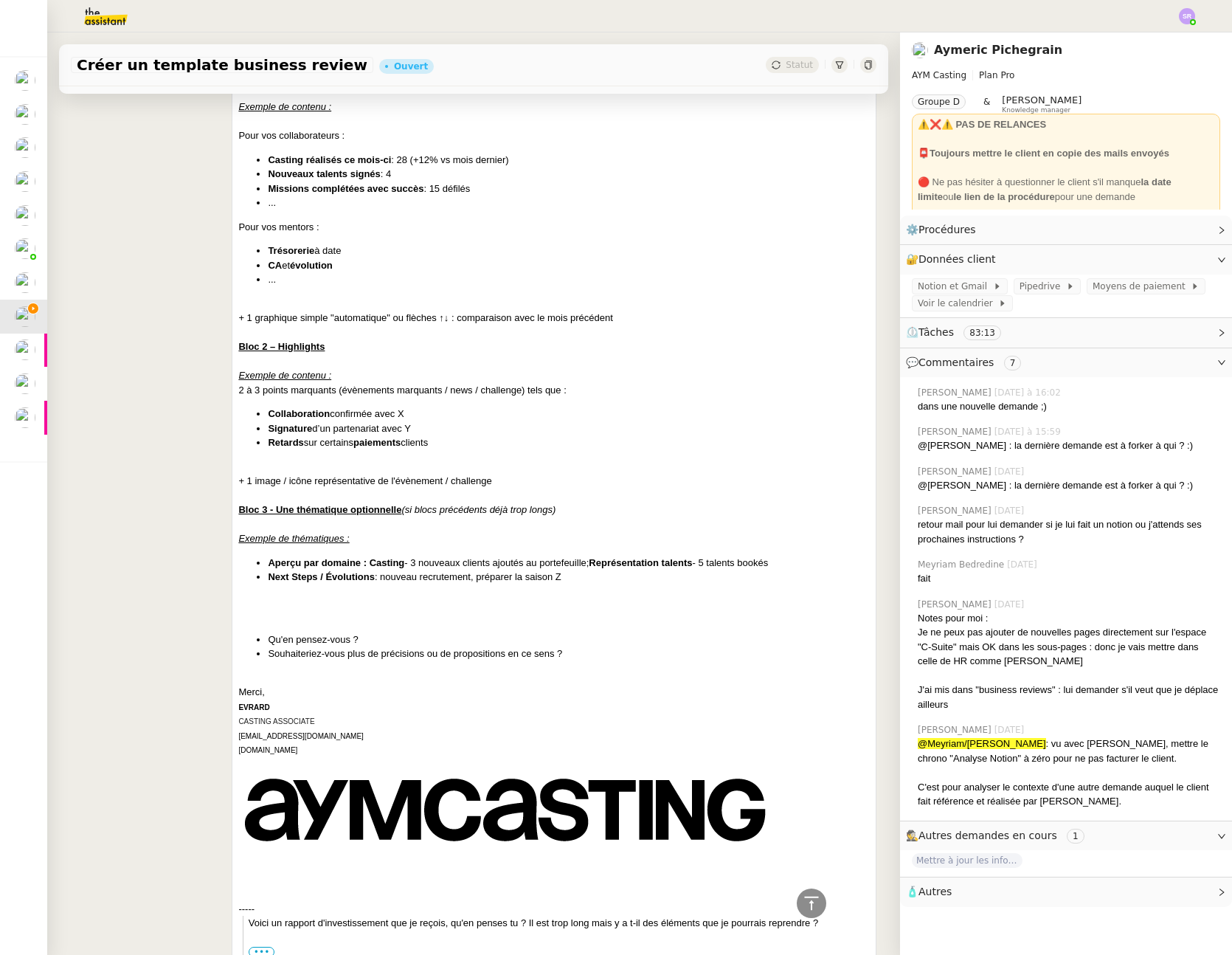
click at [368, 578] on strong "Next Steps / Évolutions" at bounding box center [321, 576] width 106 height 11
drag, startPoint x: 370, startPoint y: 579, endPoint x: 246, endPoint y: 580, distance: 124.0
click at [246, 580] on ul "Aperçu par domaine : Casting - 3 nouveaux clients ajoutés au portefeuille; Repr…" at bounding box center [554, 570] width 632 height 29
click at [462, 593] on div "Bonjour Aymeric, Après lecture de ce rapport et en s'en inspirant, voici les bl…" at bounding box center [554, 463] width 632 height 1110
drag, startPoint x: 382, startPoint y: 579, endPoint x: 564, endPoint y: 576, distance: 182.0
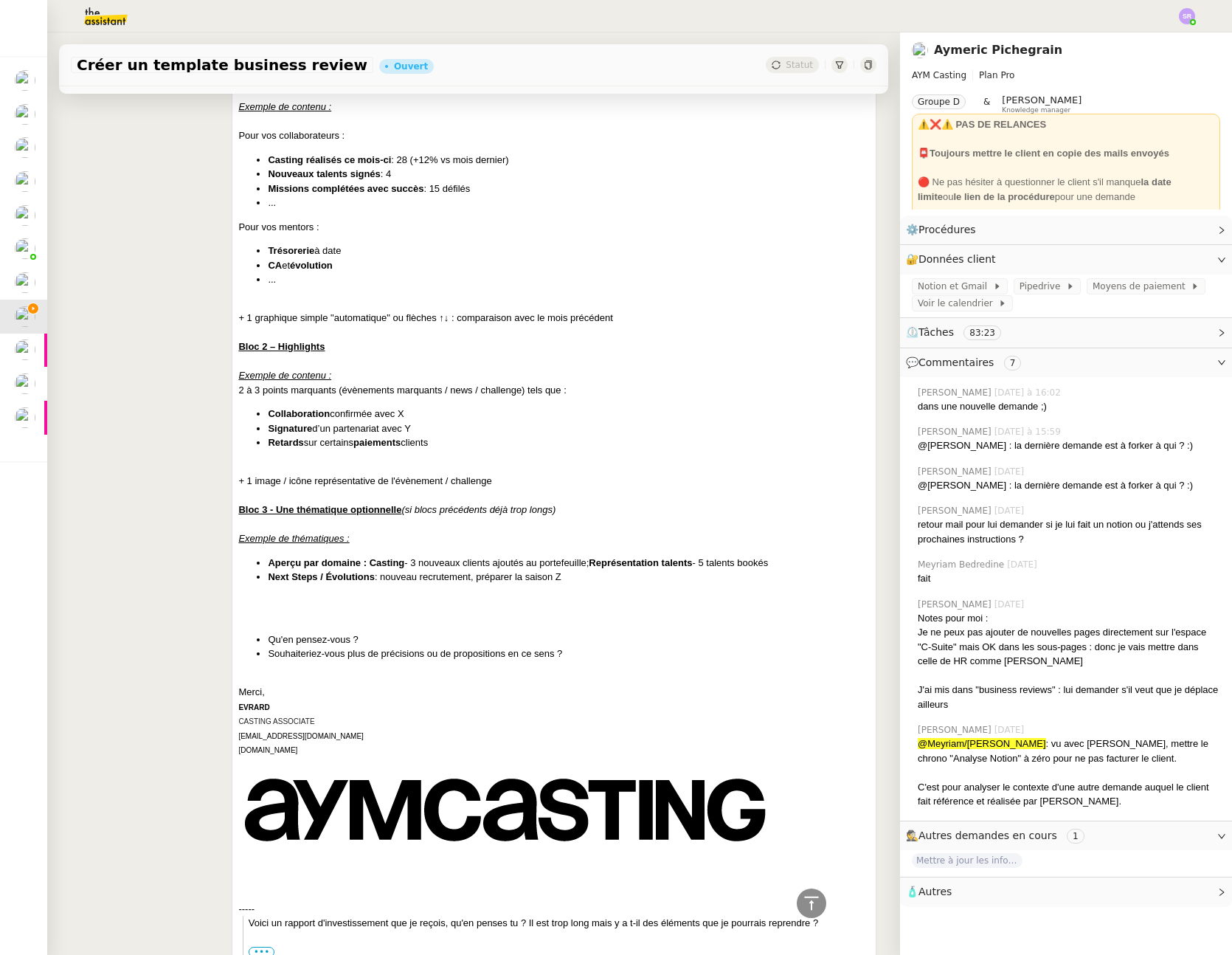
click at [564, 575] on li "Next Steps / Évolutions : nouveau recrutement, préparer la saison Z" at bounding box center [569, 577] width 602 height 15
click at [564, 576] on li "Next Steps / Évolutions : nouveau recrutement, préparer la saison Z" at bounding box center [569, 577] width 602 height 15
drag, startPoint x: 557, startPoint y: 578, endPoint x: 424, endPoint y: 579, distance: 133.0
click at [424, 579] on li "Next Steps / Évolutions : nouveau recrutement, préparer la saison Z" at bounding box center [569, 577] width 602 height 15
click at [420, 579] on li "Next Steps / Évolutions : nouveau recrutement, préparer la saison Z" at bounding box center [569, 577] width 602 height 15
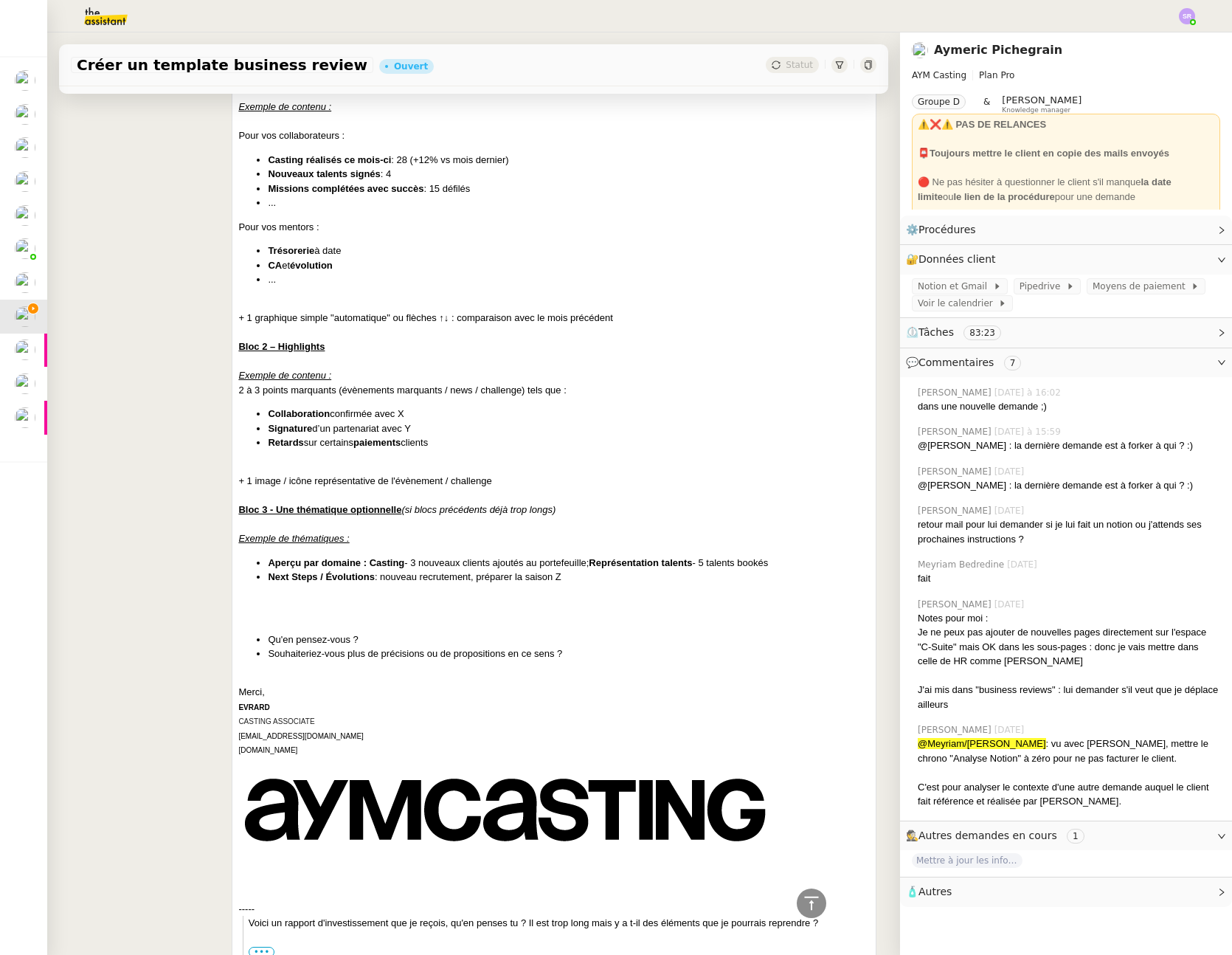
drag, startPoint x: 379, startPoint y: 577, endPoint x: 582, endPoint y: 578, distance: 203.0
click at [582, 578] on li "Next Steps / Évolutions : nouveau recrutement, préparer la saison Z" at bounding box center [569, 577] width 602 height 15
click at [360, 569] on li "Aperçu par domaine : Casting - 3 nouveaux clients ajoutés au portefeuille; Repr…" at bounding box center [569, 563] width 602 height 15
drag, startPoint x: 407, startPoint y: 563, endPoint x: 773, endPoint y: 561, distance: 366.0
click at [773, 561] on li "Aperçu par domaine : Casting - 3 nouveaux clients ajoutés au portefeuille; Repr…" at bounding box center [569, 563] width 602 height 15
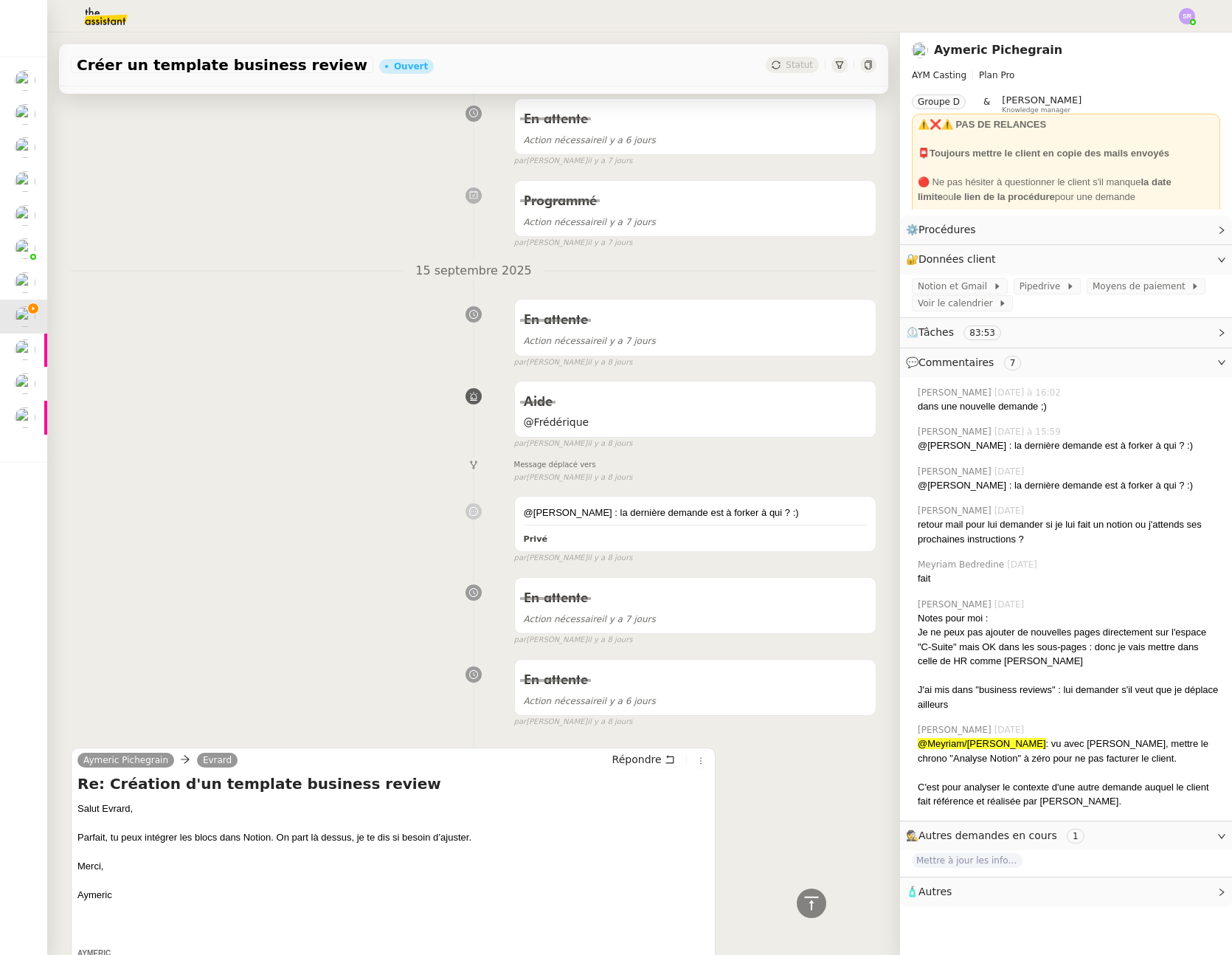
scroll to position [0, 0]
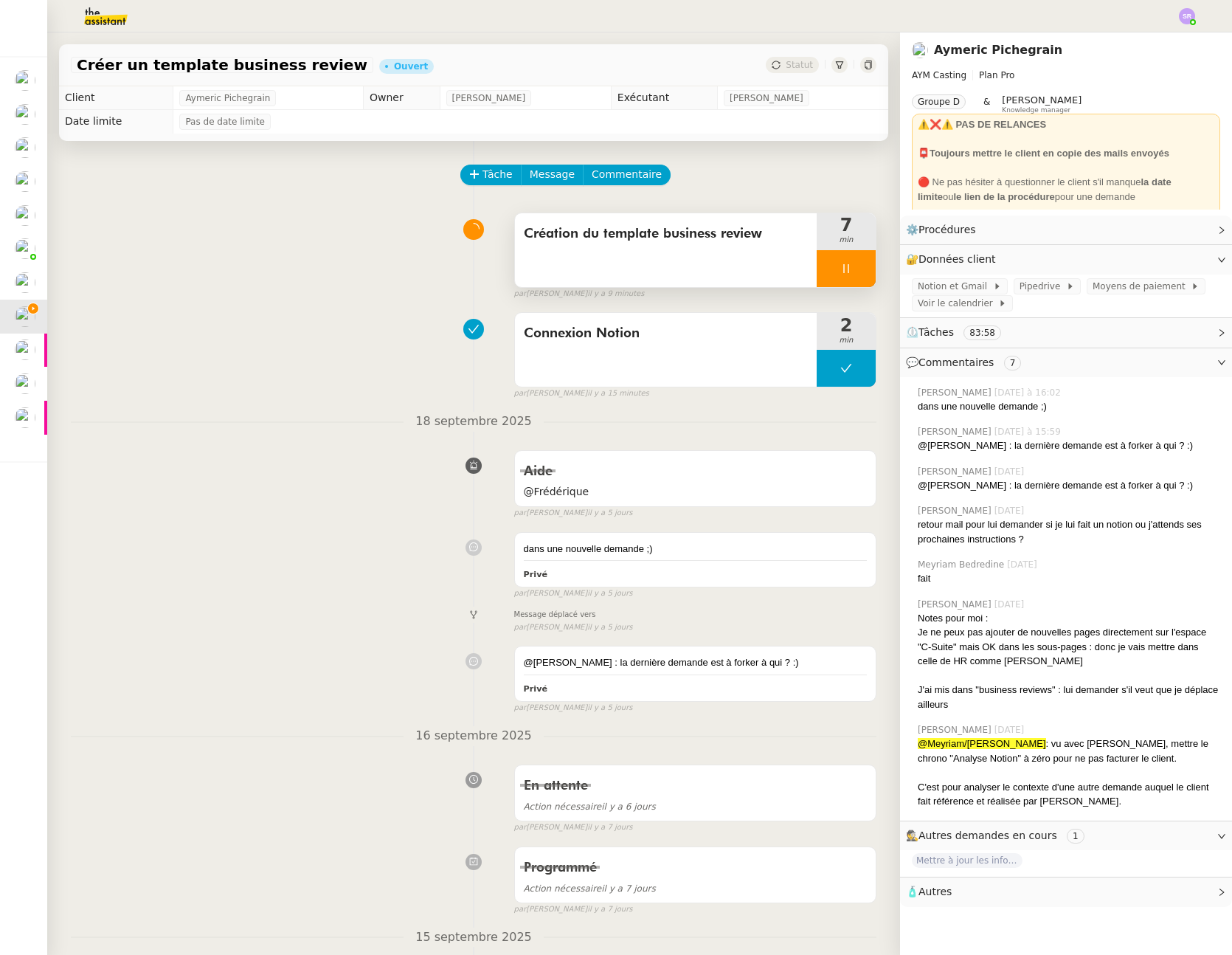
click at [841, 267] on icon at bounding box center [847, 269] width 12 height 12
click at [826, 264] on icon at bounding box center [832, 269] width 12 height 12
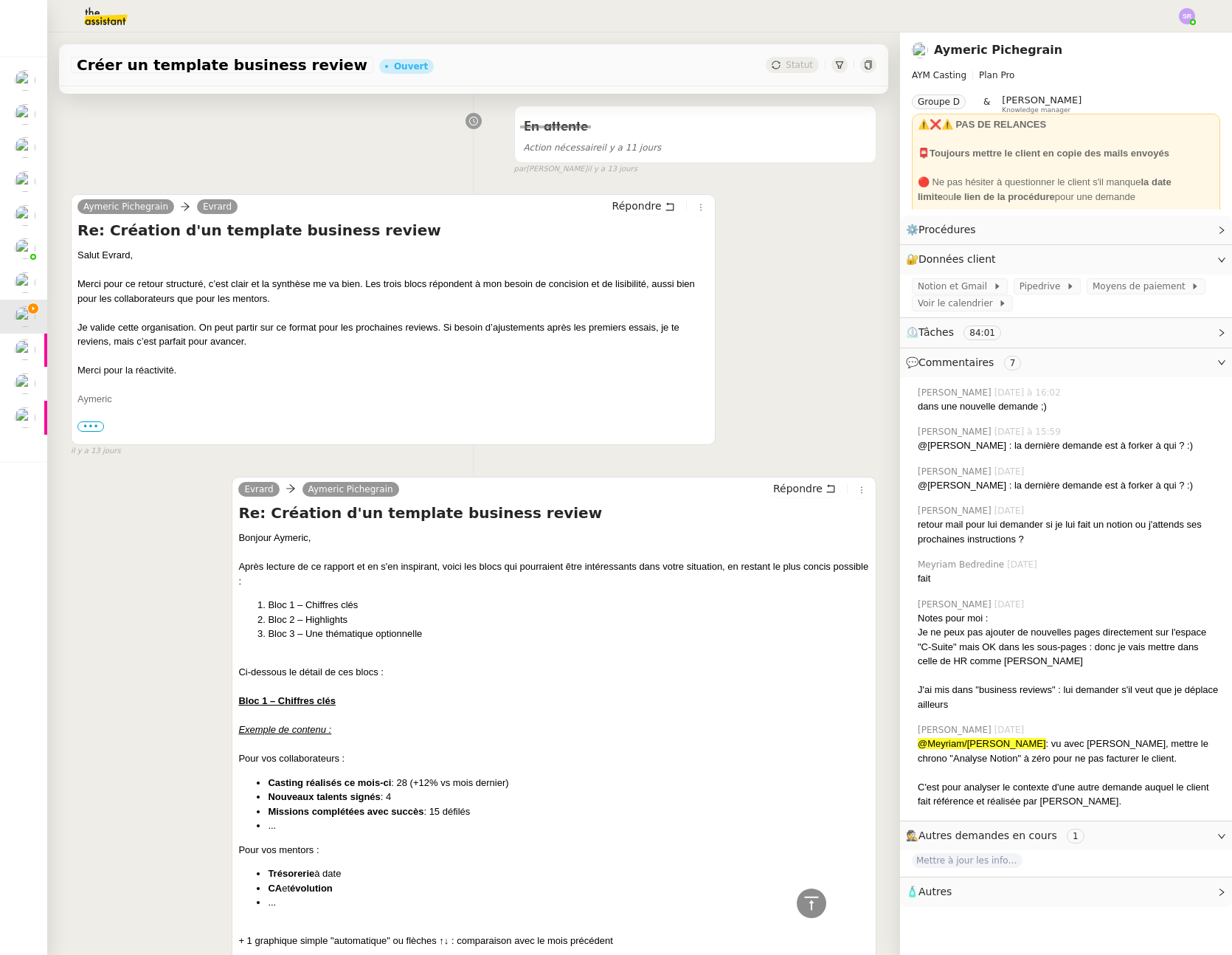
scroll to position [2938, 0]
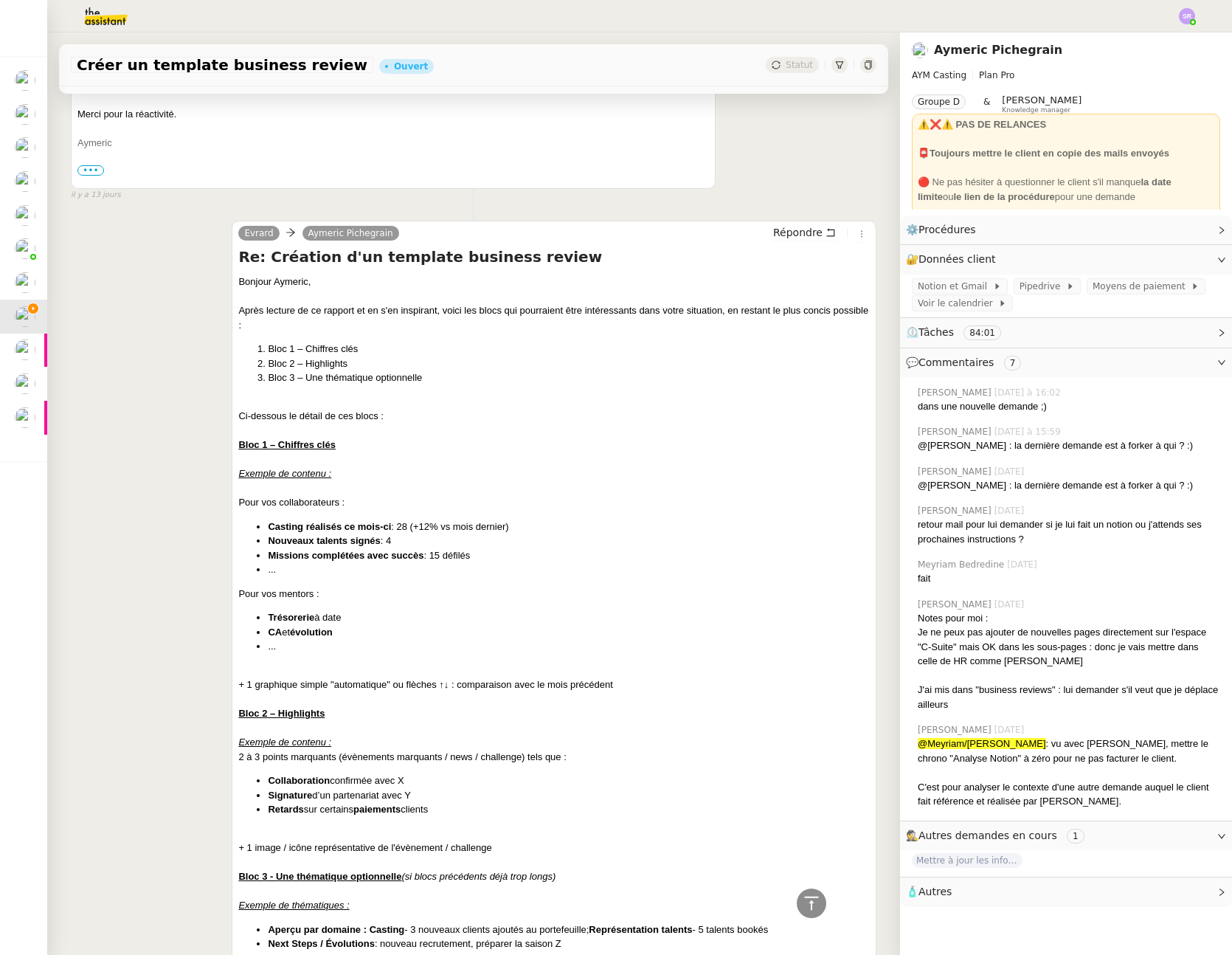
click at [285, 646] on li "..." at bounding box center [569, 647] width 602 height 15
drag, startPoint x: 266, startPoint y: 613, endPoint x: 308, endPoint y: 652, distance: 57.3
click at [308, 652] on ul "Trésorerie à date CA et évolution ..." at bounding box center [554, 632] width 632 height 44
drag, startPoint x: 414, startPoint y: 672, endPoint x: 430, endPoint y: 680, distance: 17.9
click at [414, 672] on div at bounding box center [554, 671] width 632 height 15
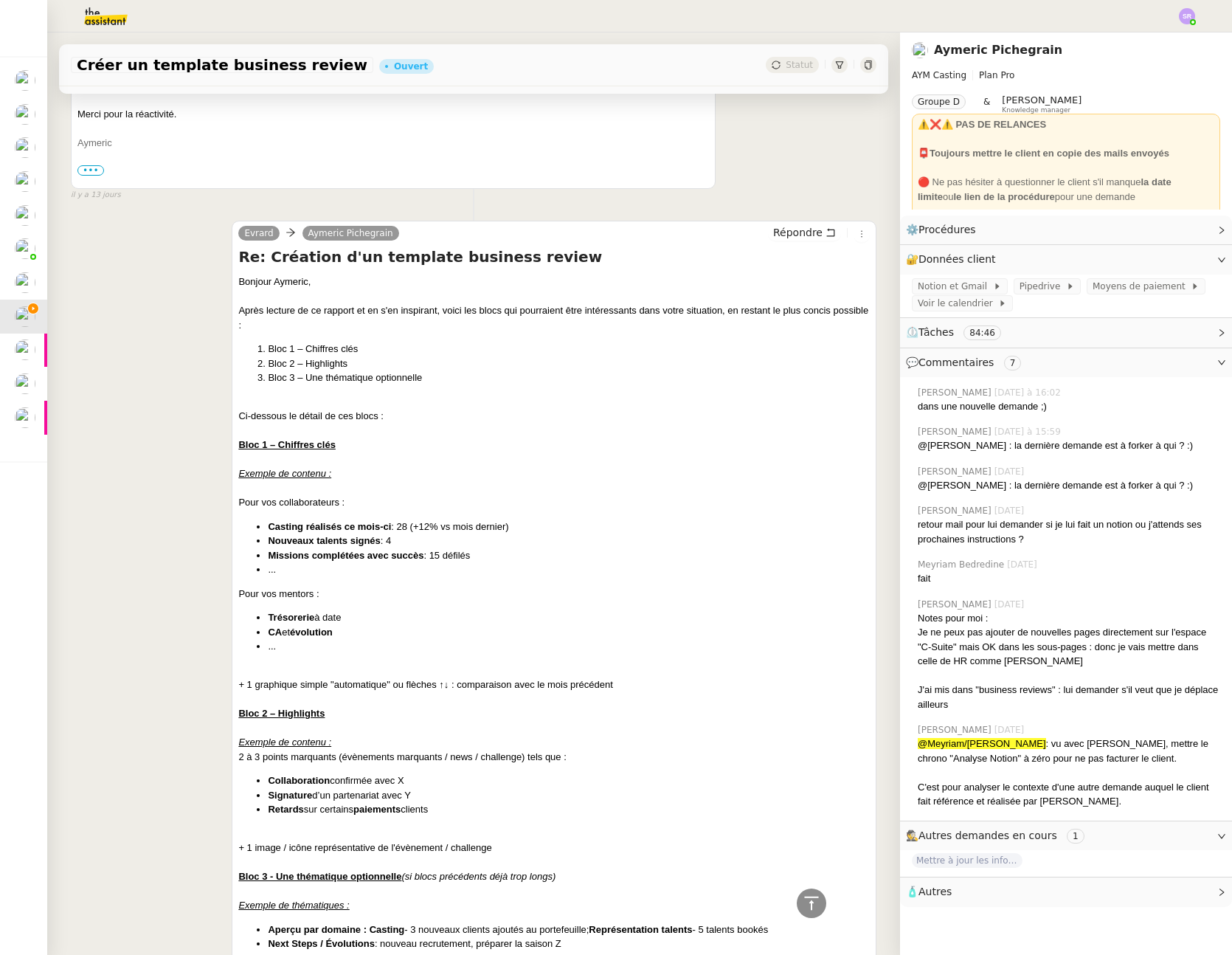
drag, startPoint x: 582, startPoint y: 680, endPoint x: 591, endPoint y: 684, distance: 9.8
click at [583, 680] on div "+ 1 graphique simple "automatique" ou flèches ↑↓ : comparaison avec le mois pré…" at bounding box center [554, 685] width 632 height 15
click at [636, 687] on div "+ 1 graphique simple "automatique" ou flèches ↑↓ : comparaison avec le mois pré…" at bounding box center [554, 685] width 632 height 15
drag, startPoint x: 610, startPoint y: 684, endPoint x: 218, endPoint y: 685, distance: 392.0
click at [218, 685] on div "Evrard Aymeric Pichegrain Répondre Re: Création d'un template business review B…" at bounding box center [474, 804] width 806 height 1193
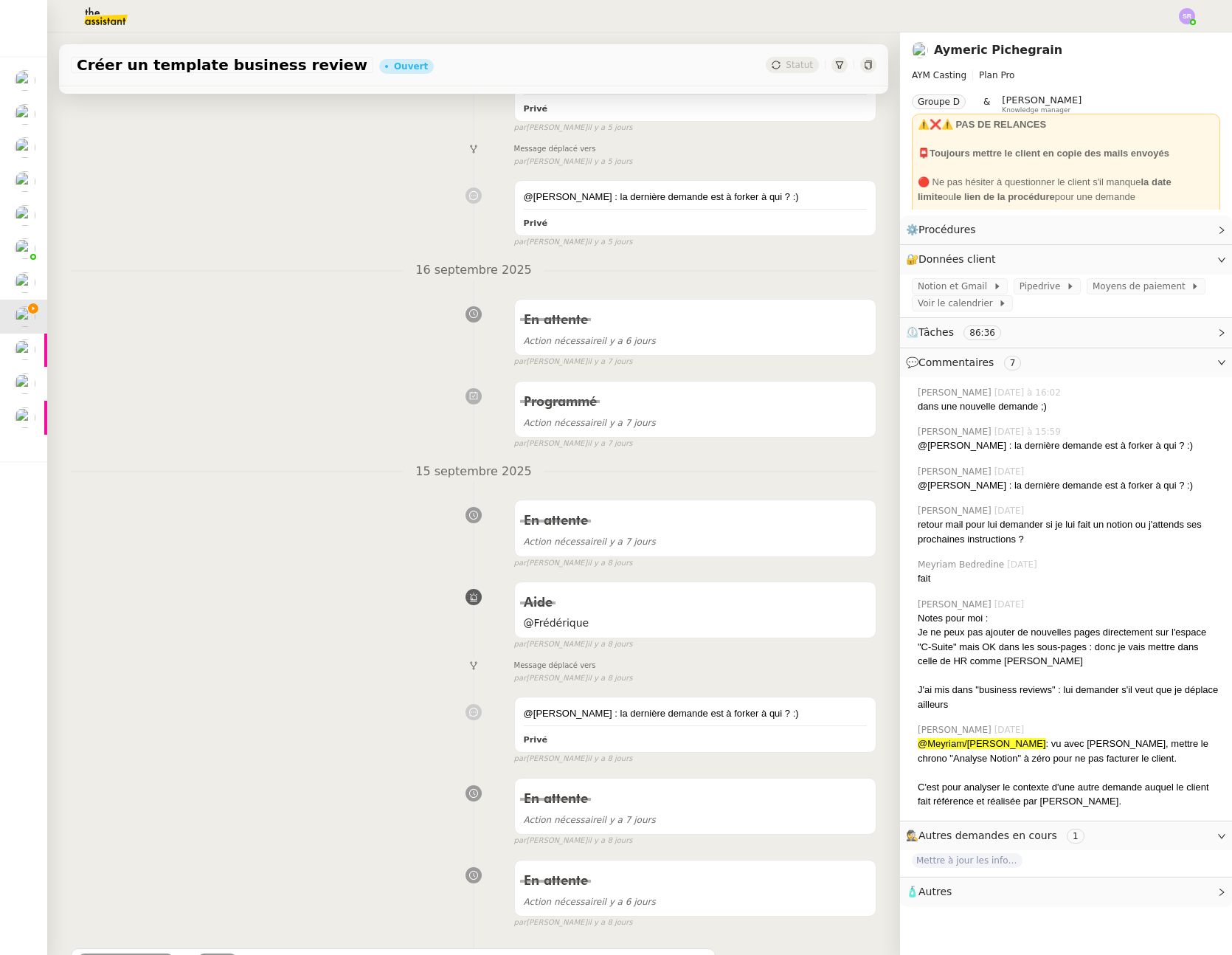
scroll to position [0, 0]
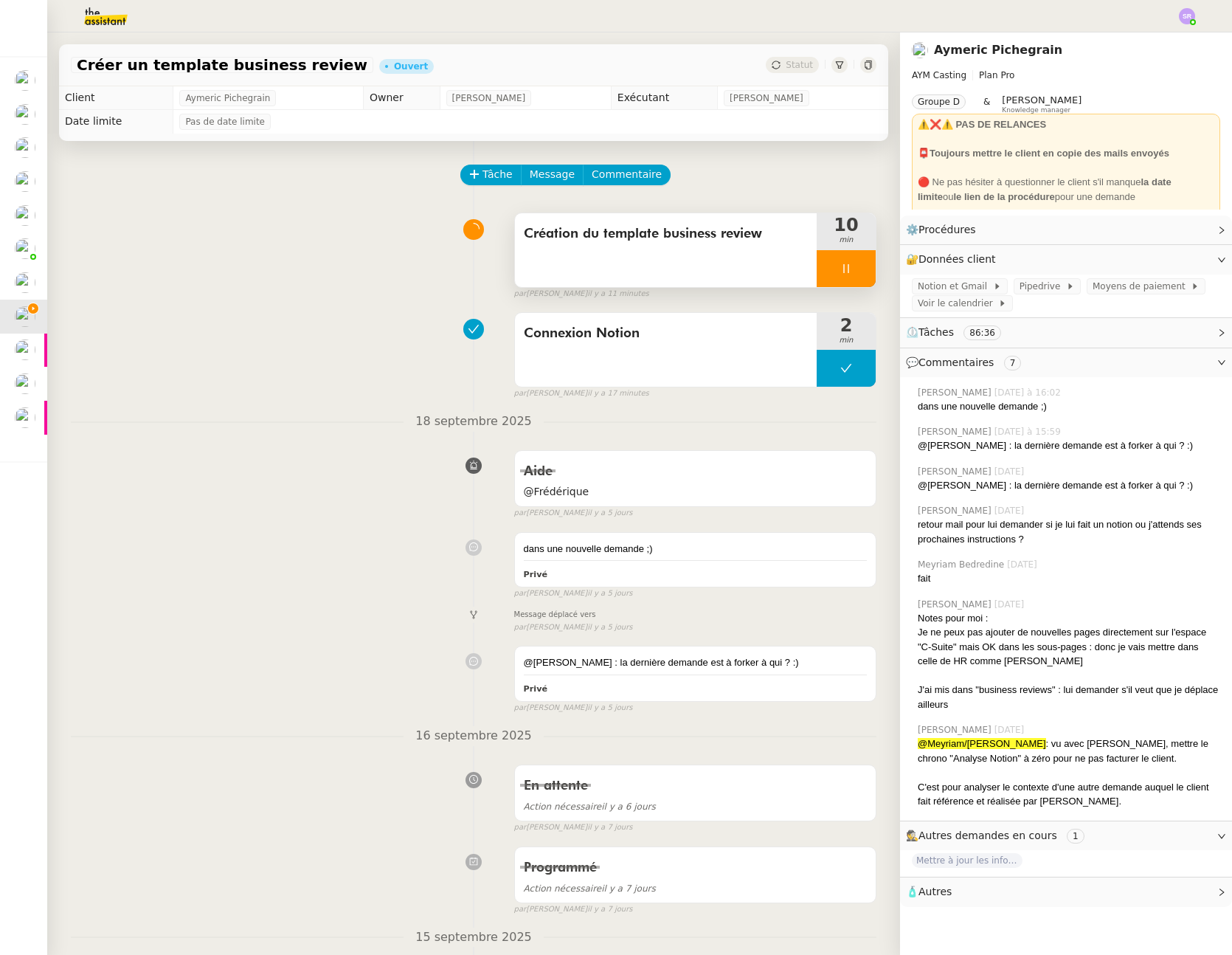
click at [836, 269] on div at bounding box center [847, 269] width 59 height 37
click at [848, 262] on button at bounding box center [861, 269] width 30 height 37
click at [817, 270] on button at bounding box center [847, 269] width 59 height 37
click at [817, 270] on div at bounding box center [832, 269] width 30 height 37
click at [491, 177] on span "Tâche" at bounding box center [498, 174] width 30 height 17
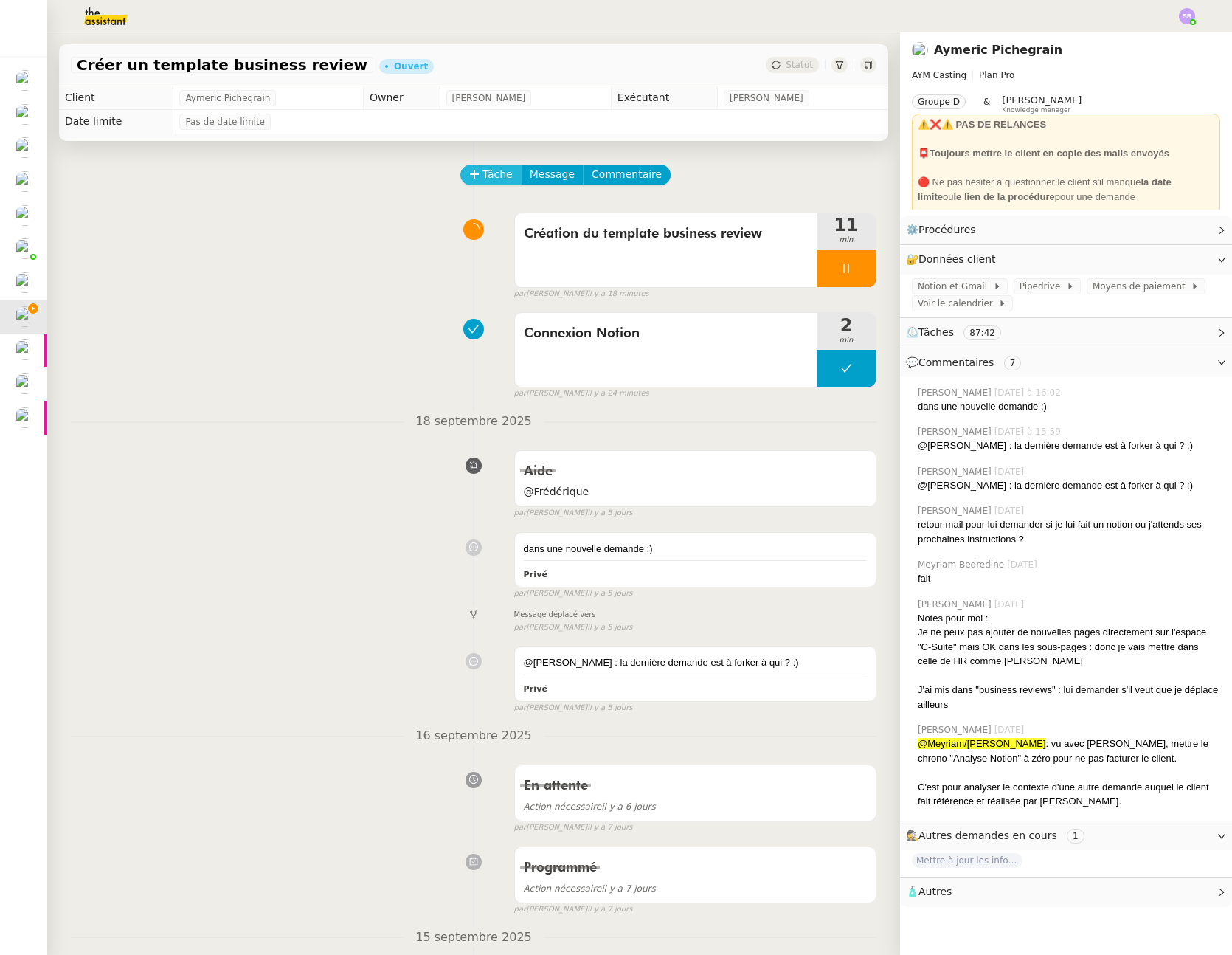
click at [491, 177] on span "Tâche" at bounding box center [498, 174] width 30 height 17
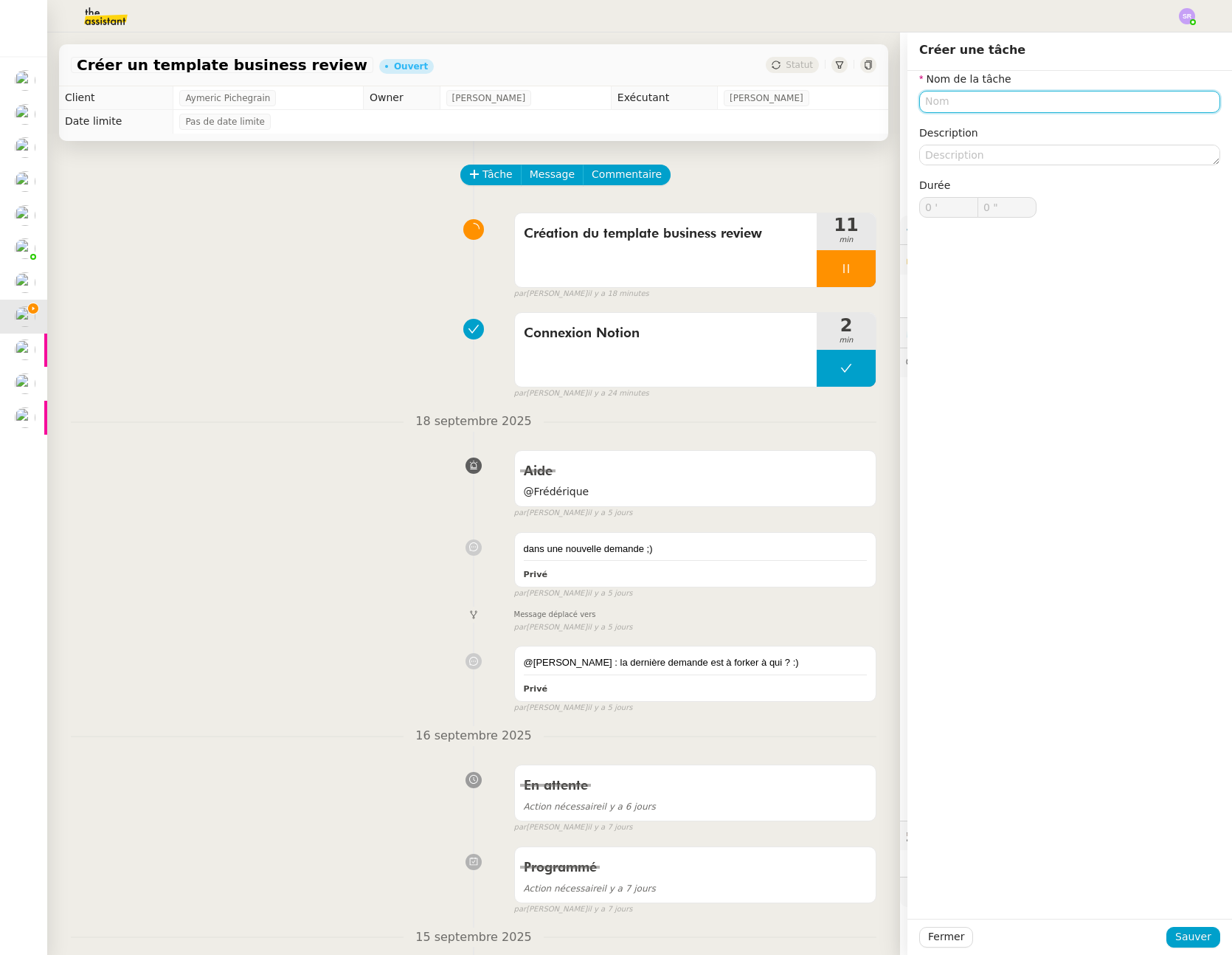
click at [941, 103] on input "text" at bounding box center [1070, 101] width 301 height 21
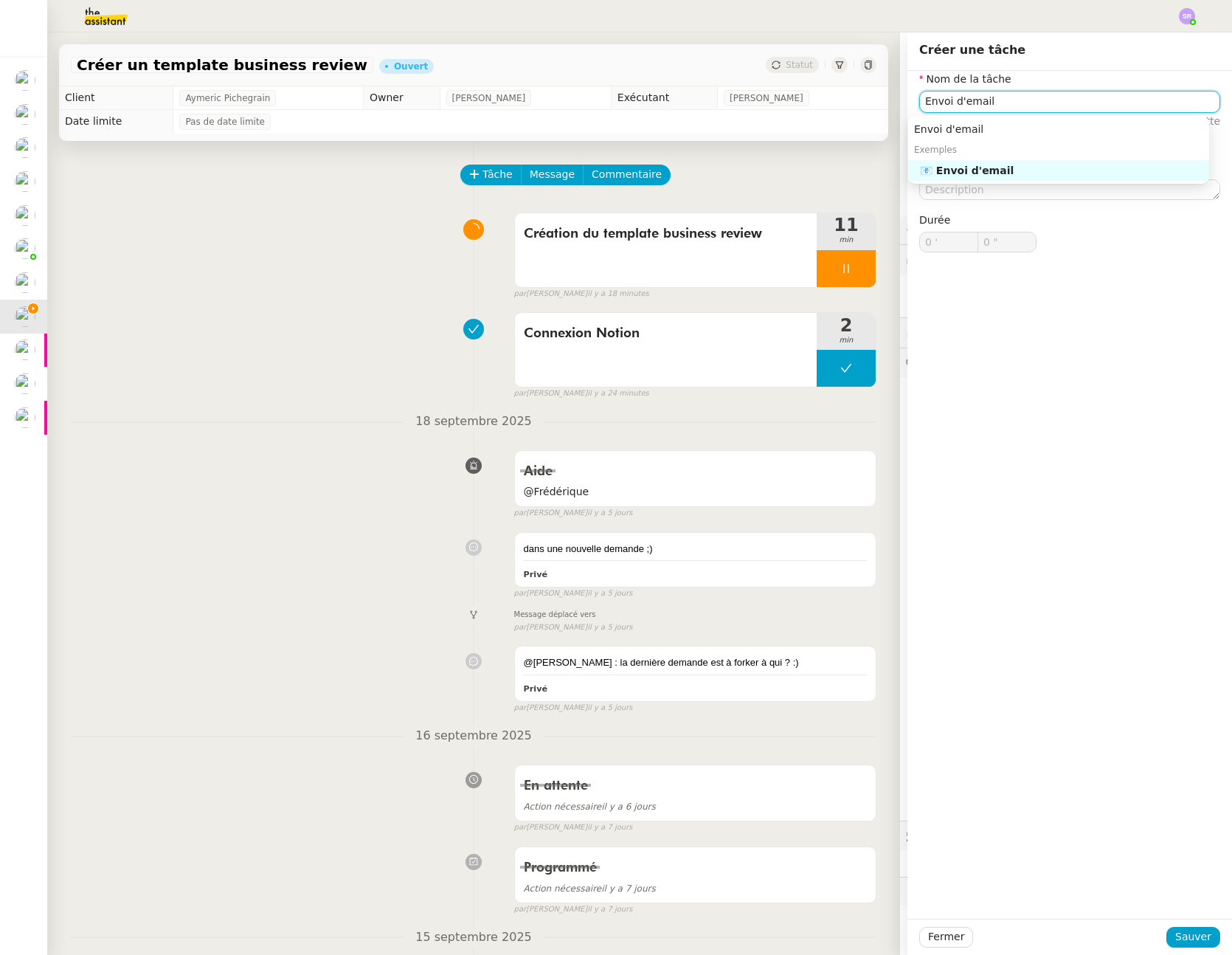
click at [1000, 167] on div "📧 Envoi d'email" at bounding box center [1062, 170] width 283 height 13
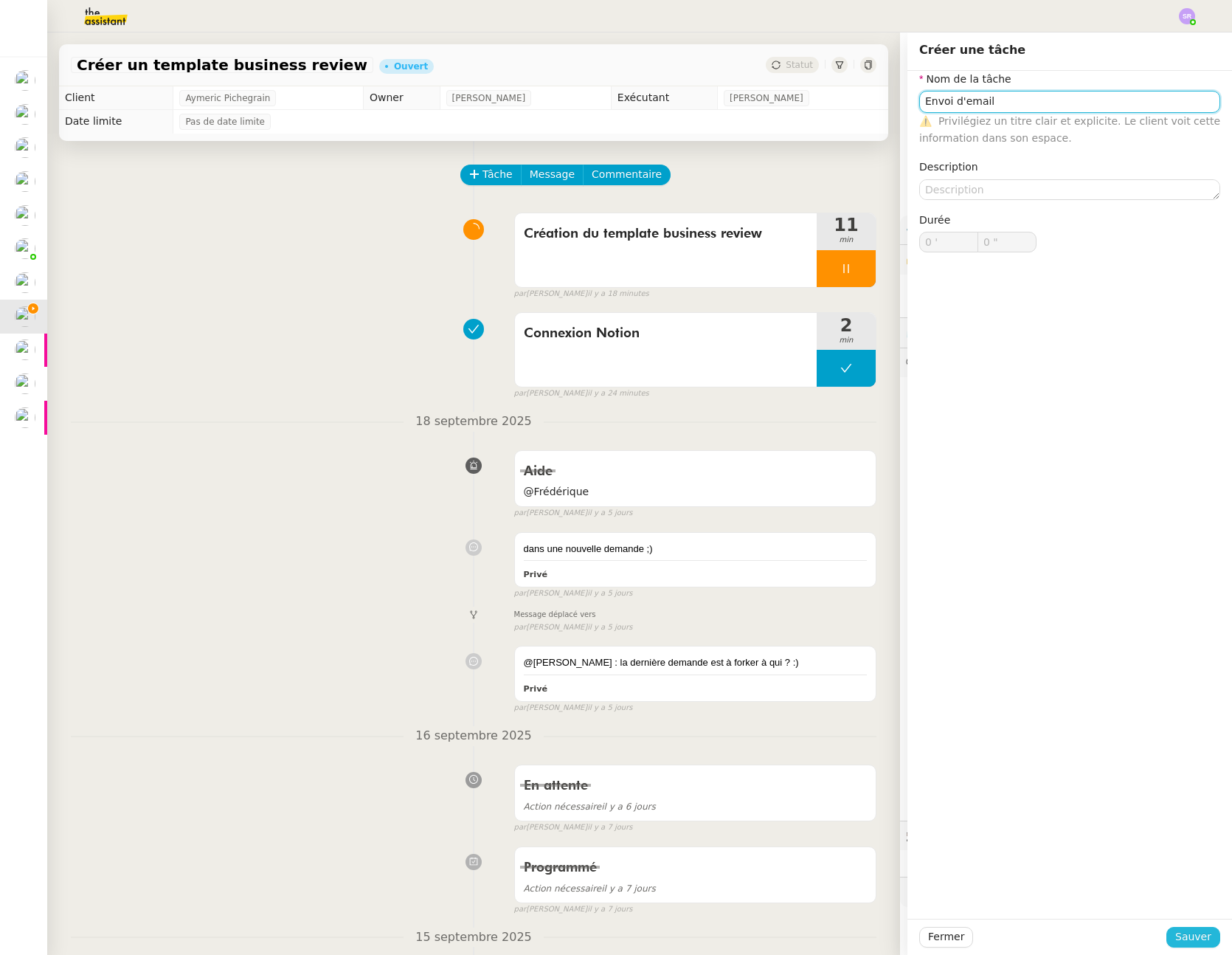
type input "Envoi d'email"
click at [1180, 931] on span "Sauver" at bounding box center [1194, 937] width 36 height 17
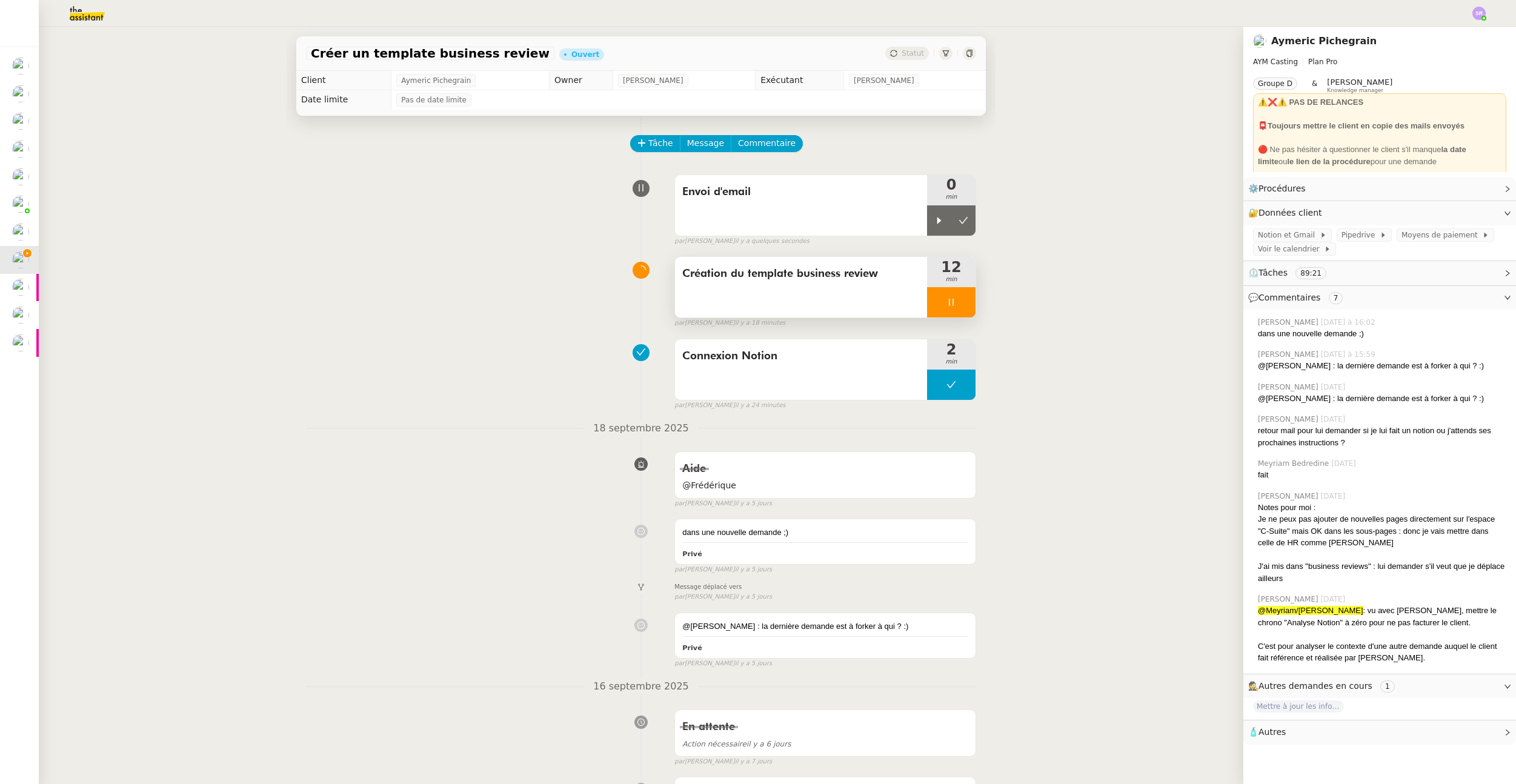
click at [952, 297] on div at bounding box center [952, 302] width 48 height 30
click at [959, 299] on icon at bounding box center [964, 302] width 10 height 10
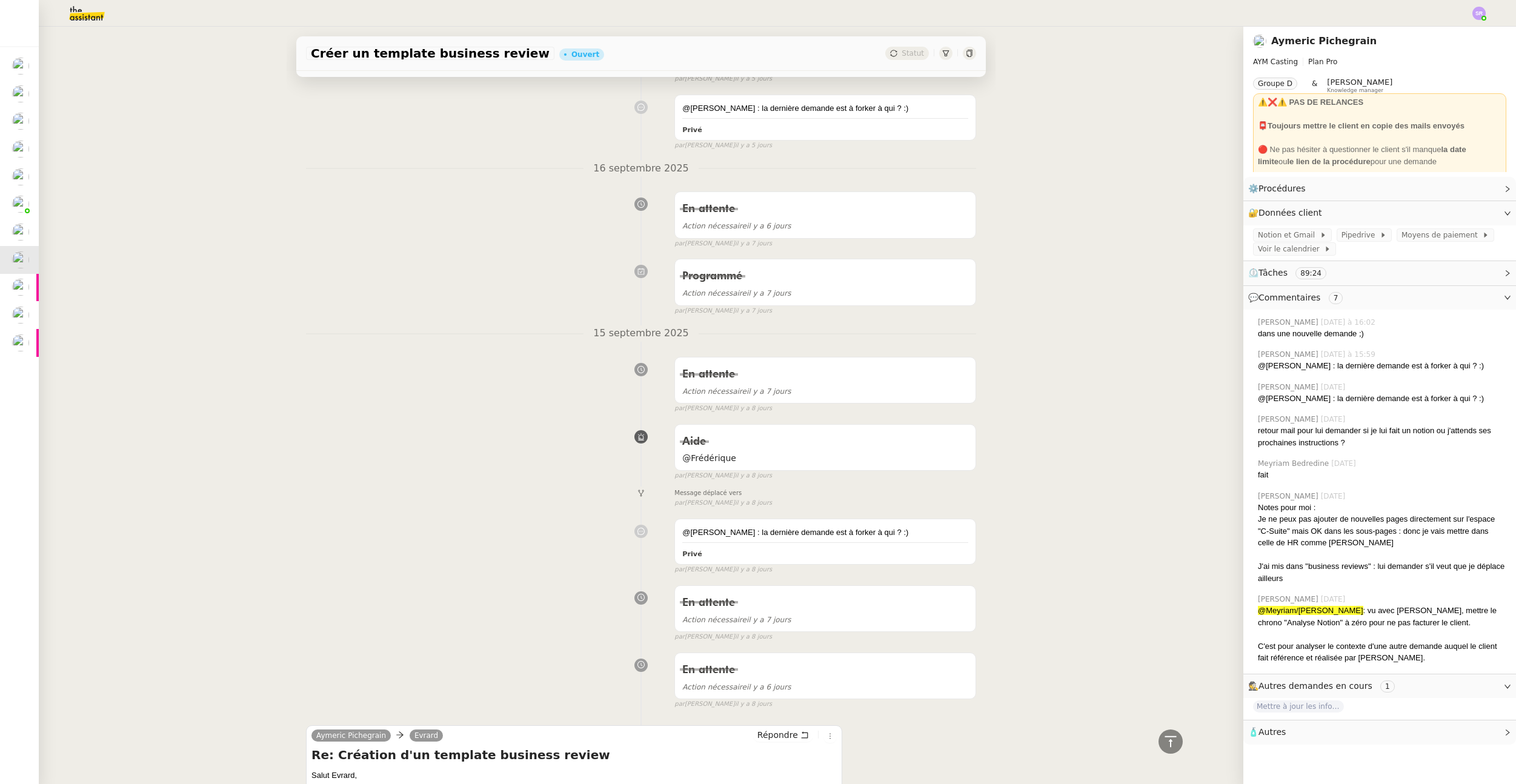
scroll to position [819, 0]
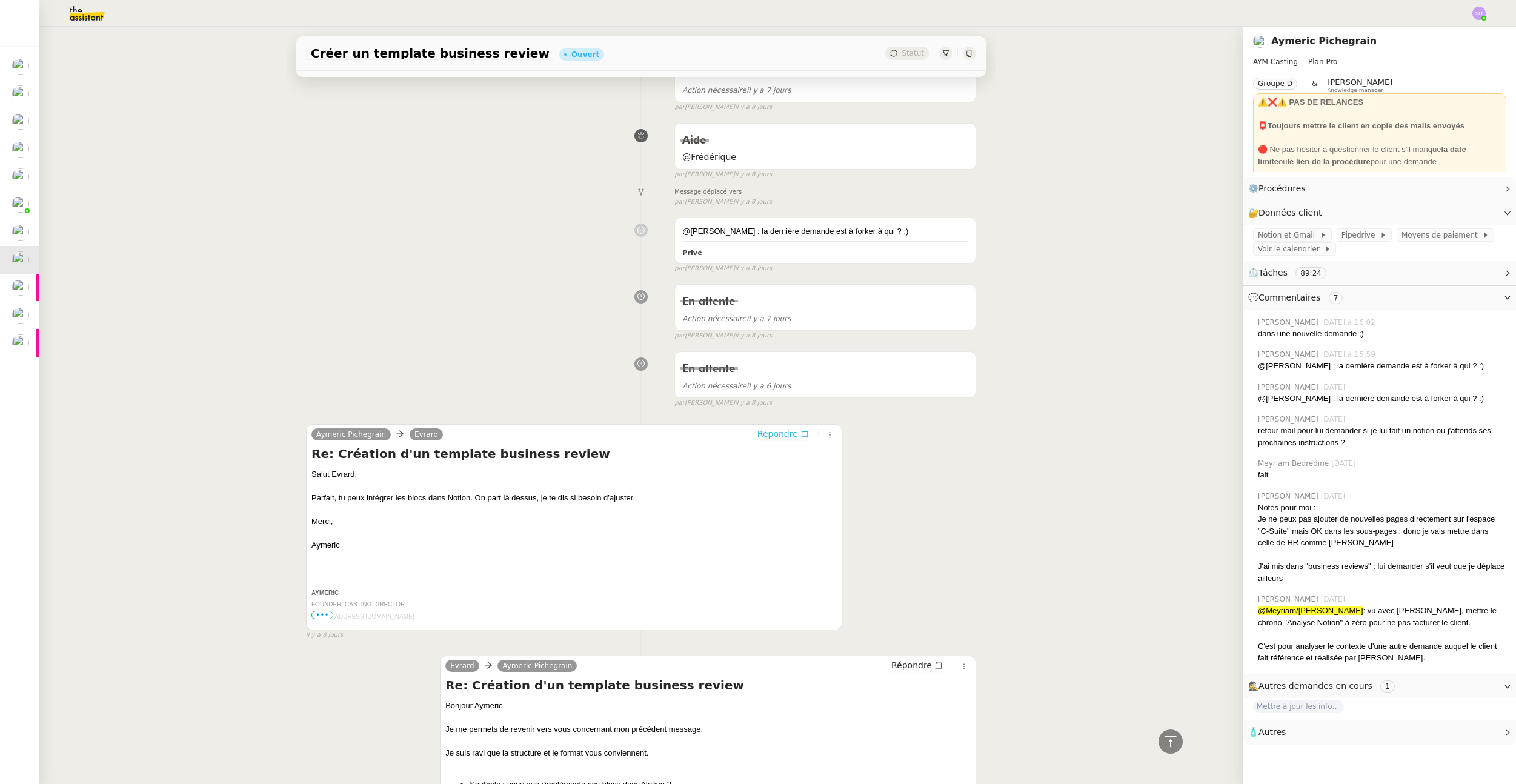
click at [767, 433] on span "Répondre" at bounding box center [778, 434] width 41 height 12
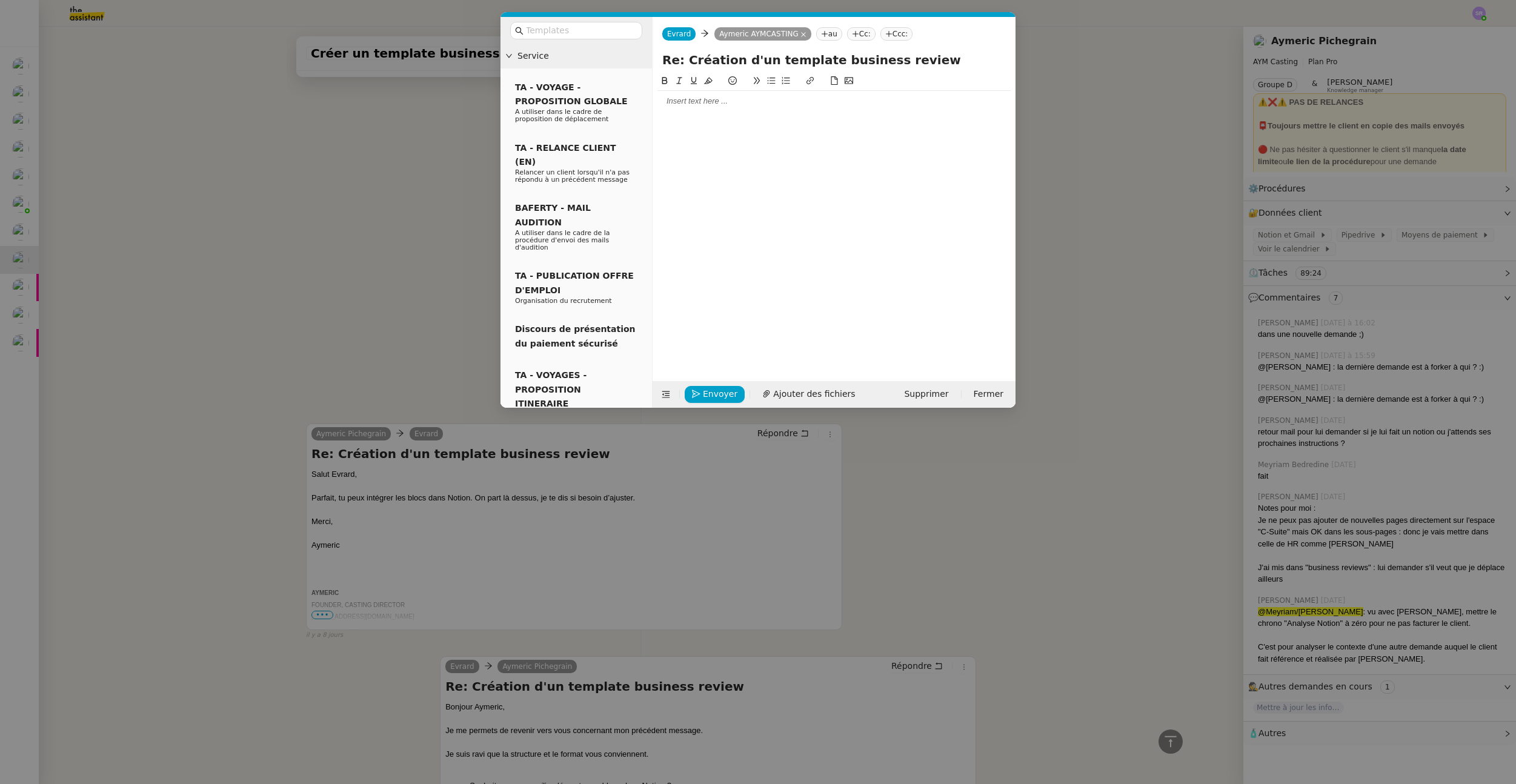
drag, startPoint x: 391, startPoint y: 221, endPoint x: 397, endPoint y: 217, distance: 7.2
click at [391, 220] on nz-modal-container "Service TA - VOYAGE - PROPOSITION GLOBALE A utiliser dans le cadre de propositi…" at bounding box center [758, 392] width 1516 height 784
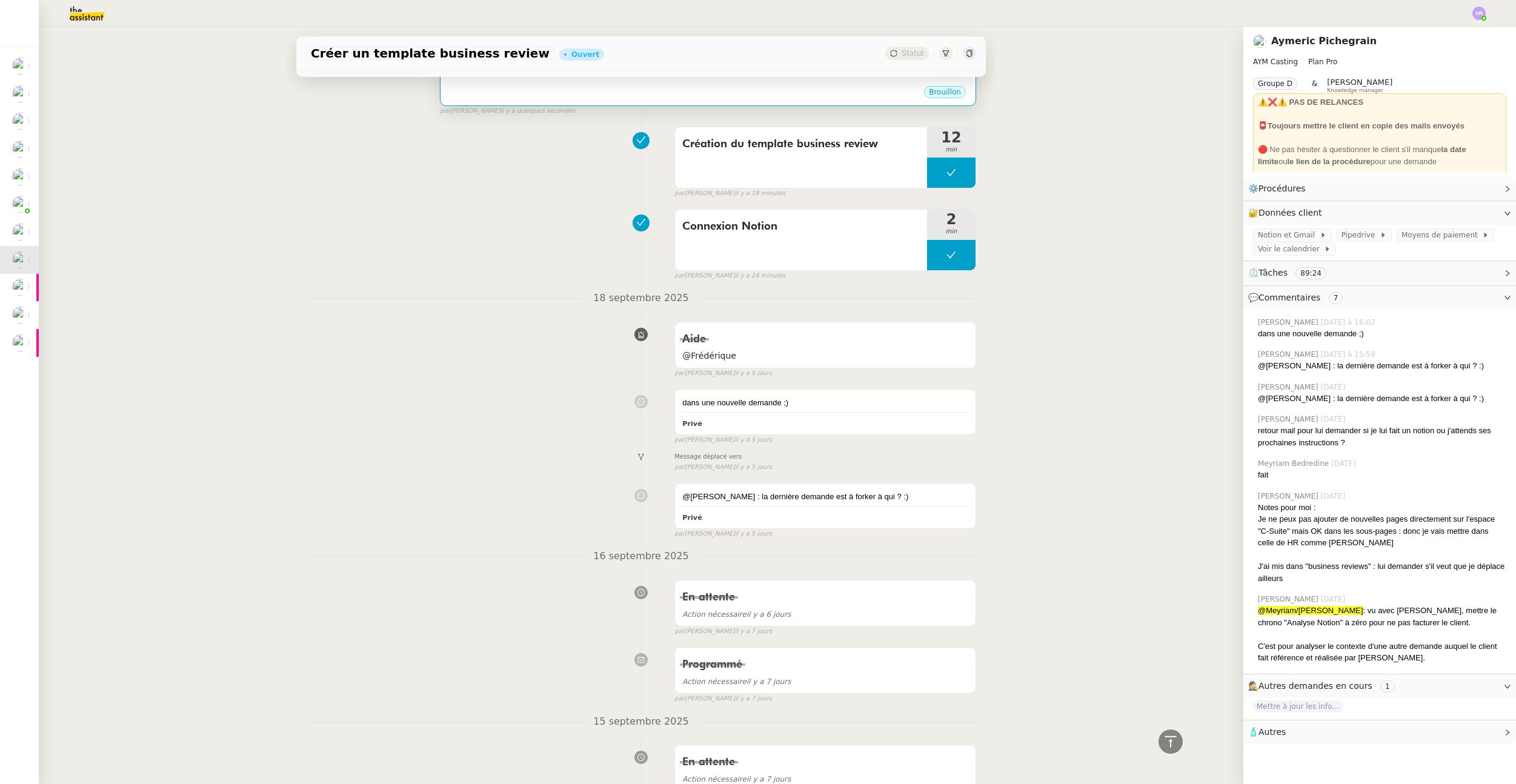
scroll to position [0, 0]
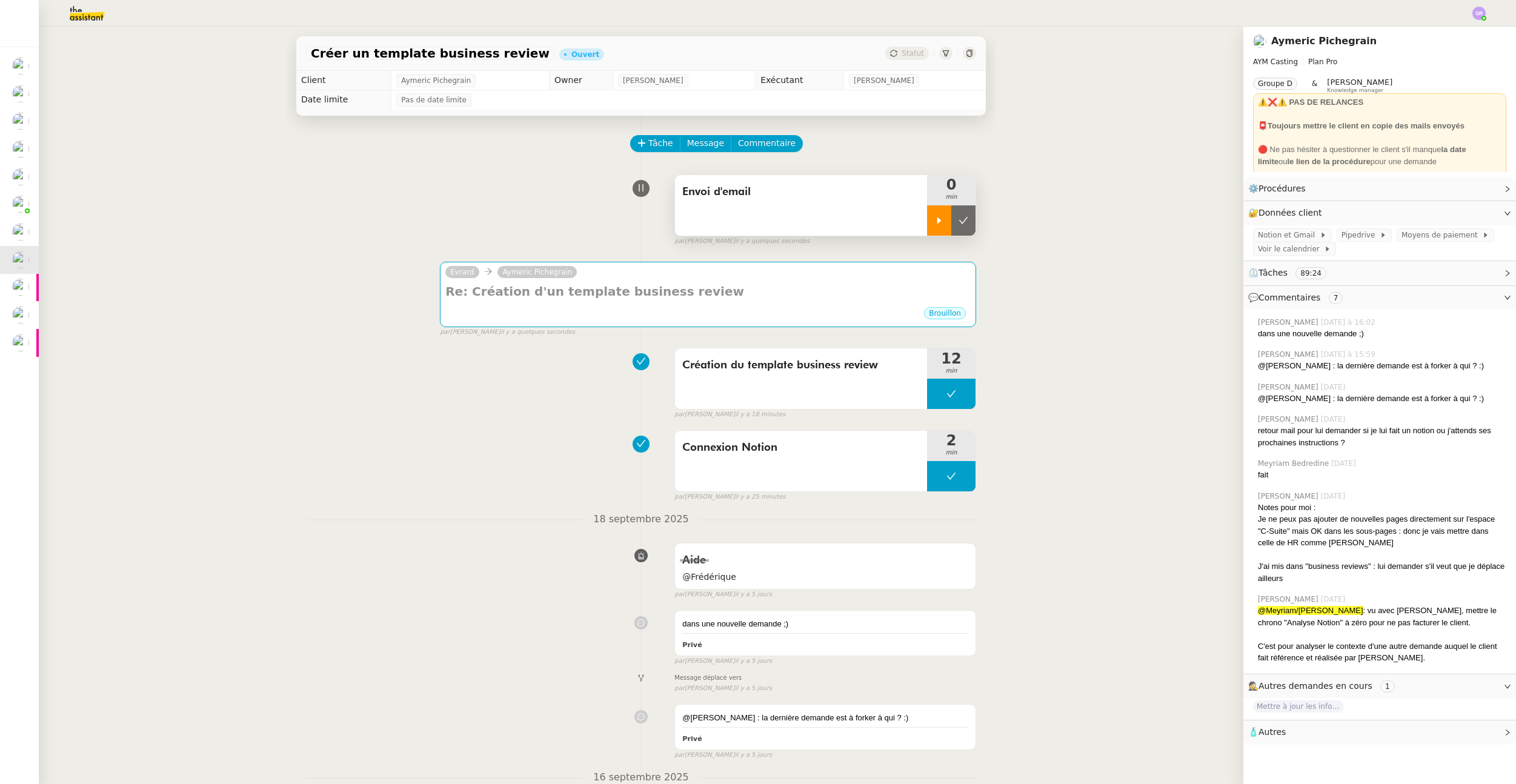
click at [935, 222] on icon at bounding box center [940, 221] width 10 height 10
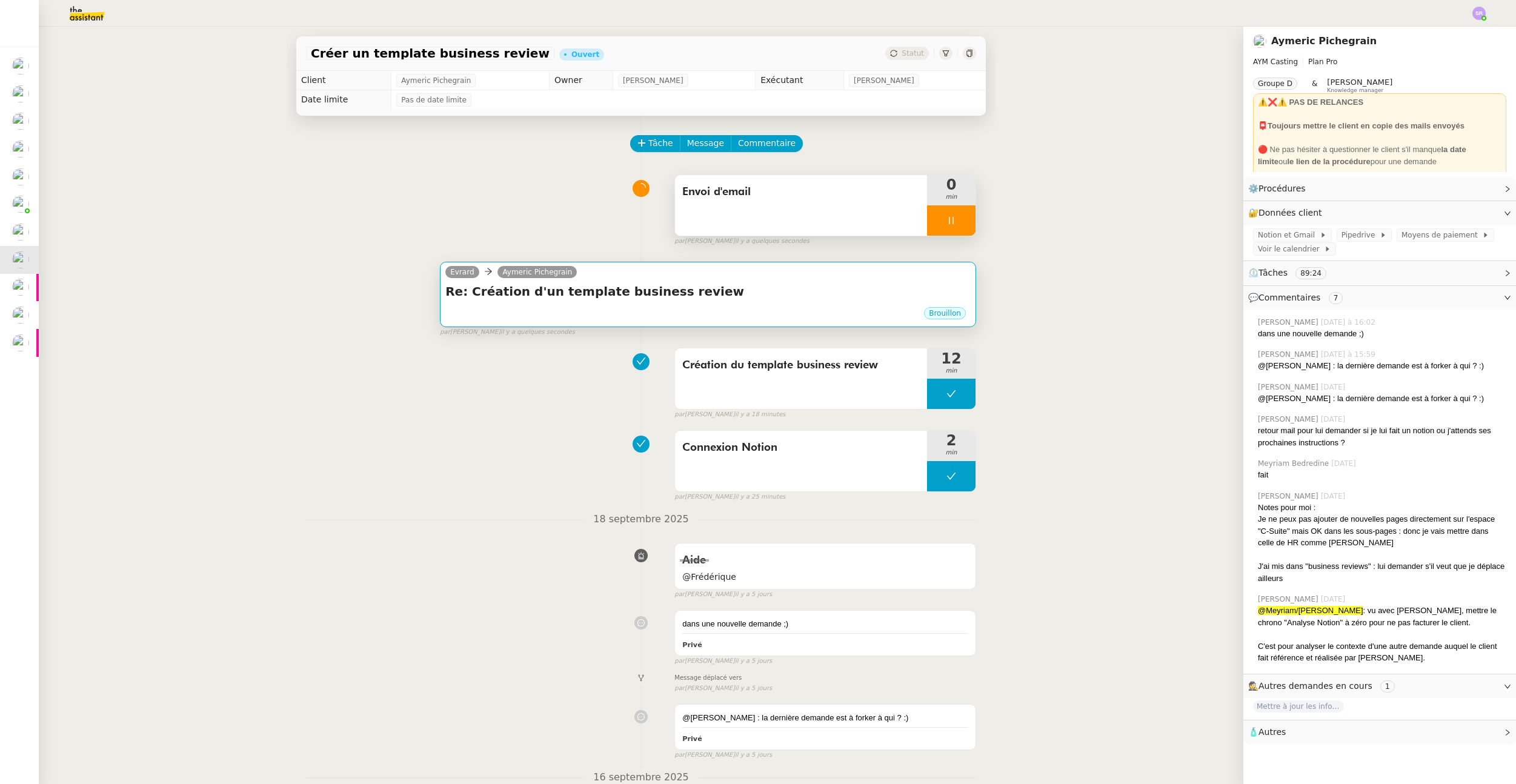
click at [850, 290] on h4 "Re: Création d'un template business review" at bounding box center [708, 291] width 526 height 17
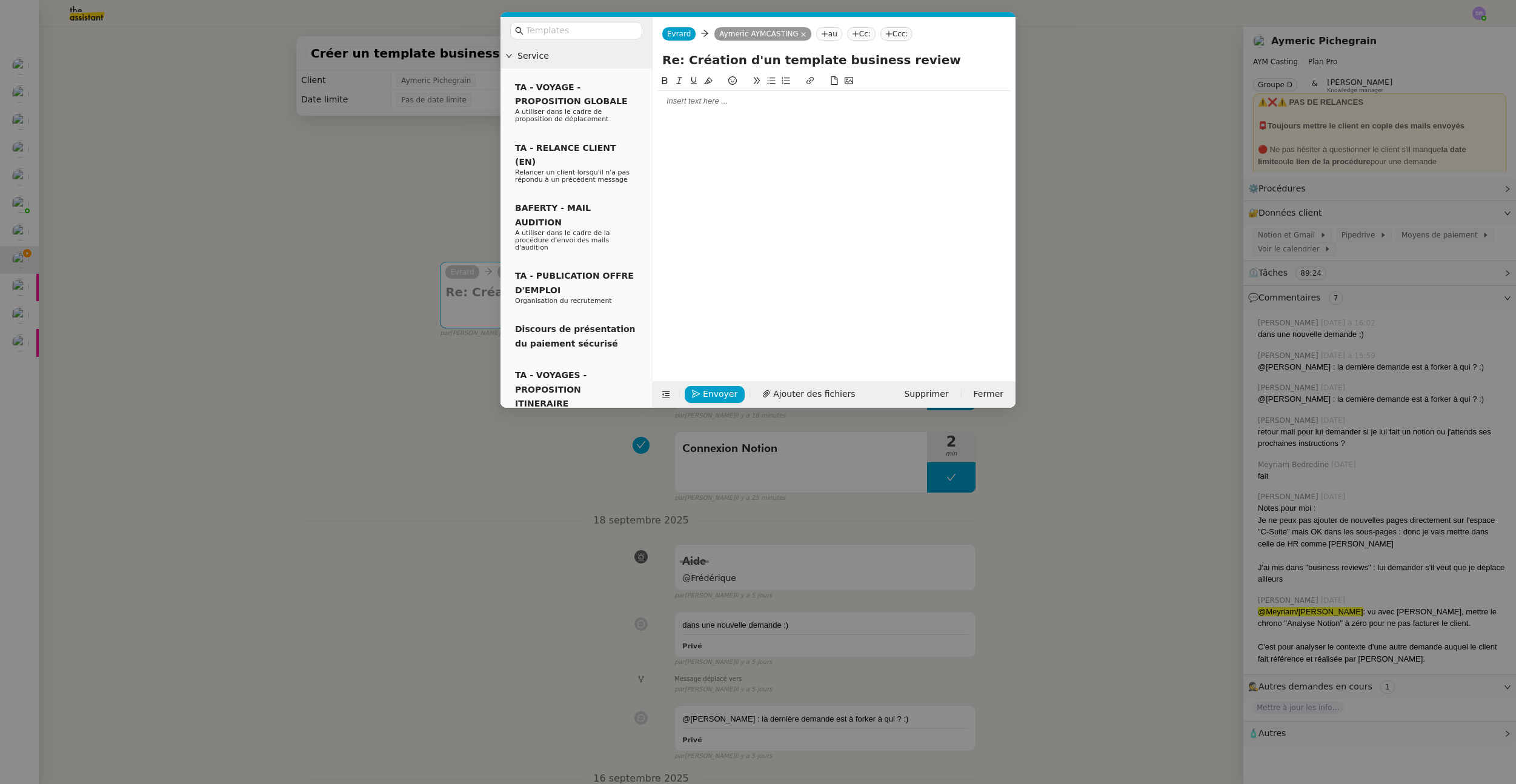
drag, startPoint x: 815, startPoint y: 108, endPoint x: 820, endPoint y: 104, distance: 6.4
click at [815, 107] on div at bounding box center [834, 101] width 353 height 21
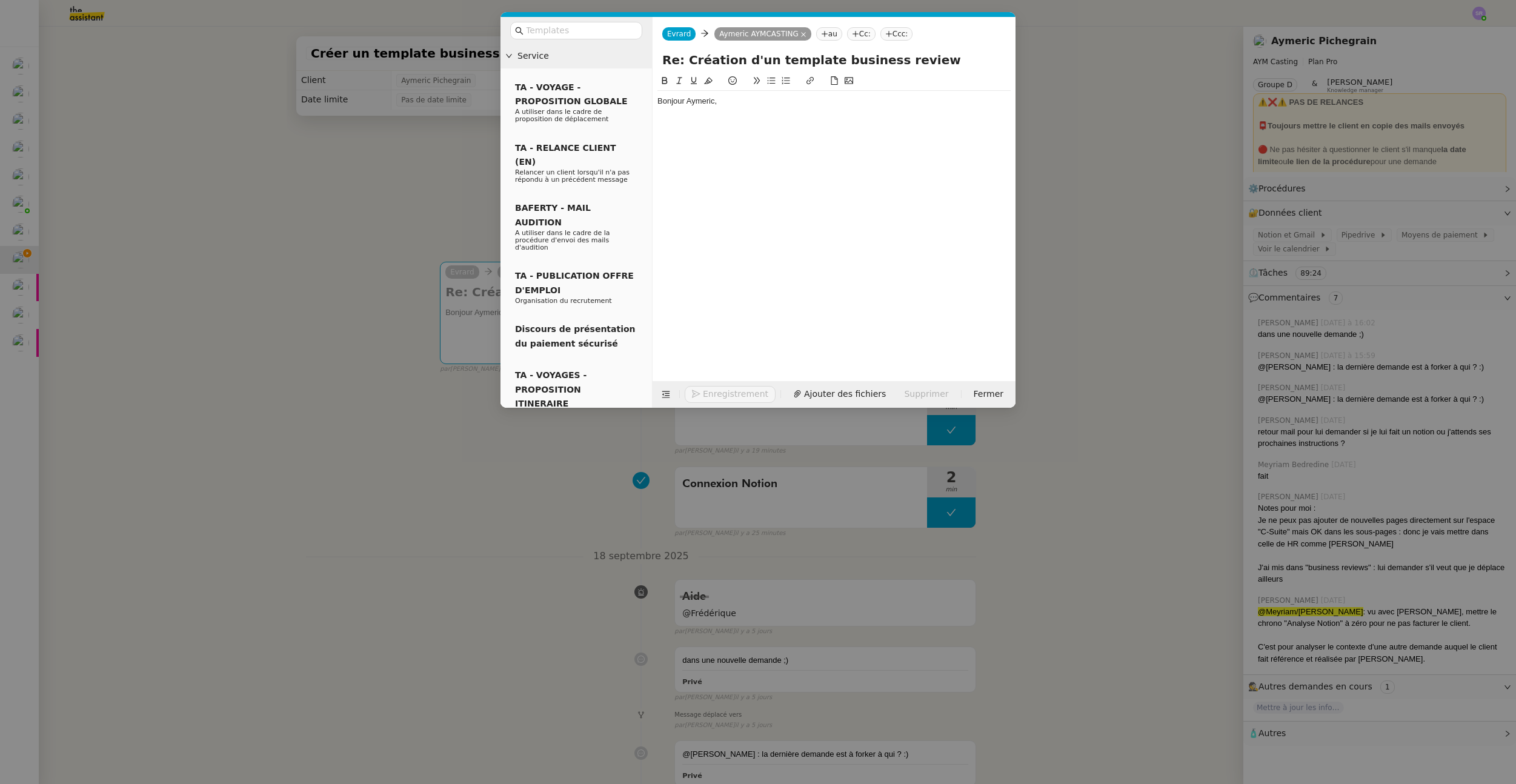
click at [308, 219] on nz-modal-container "Service TA - VOYAGE - PROPOSITION GLOBALE A utiliser dans le cadre de propositi…" at bounding box center [758, 392] width 1516 height 784
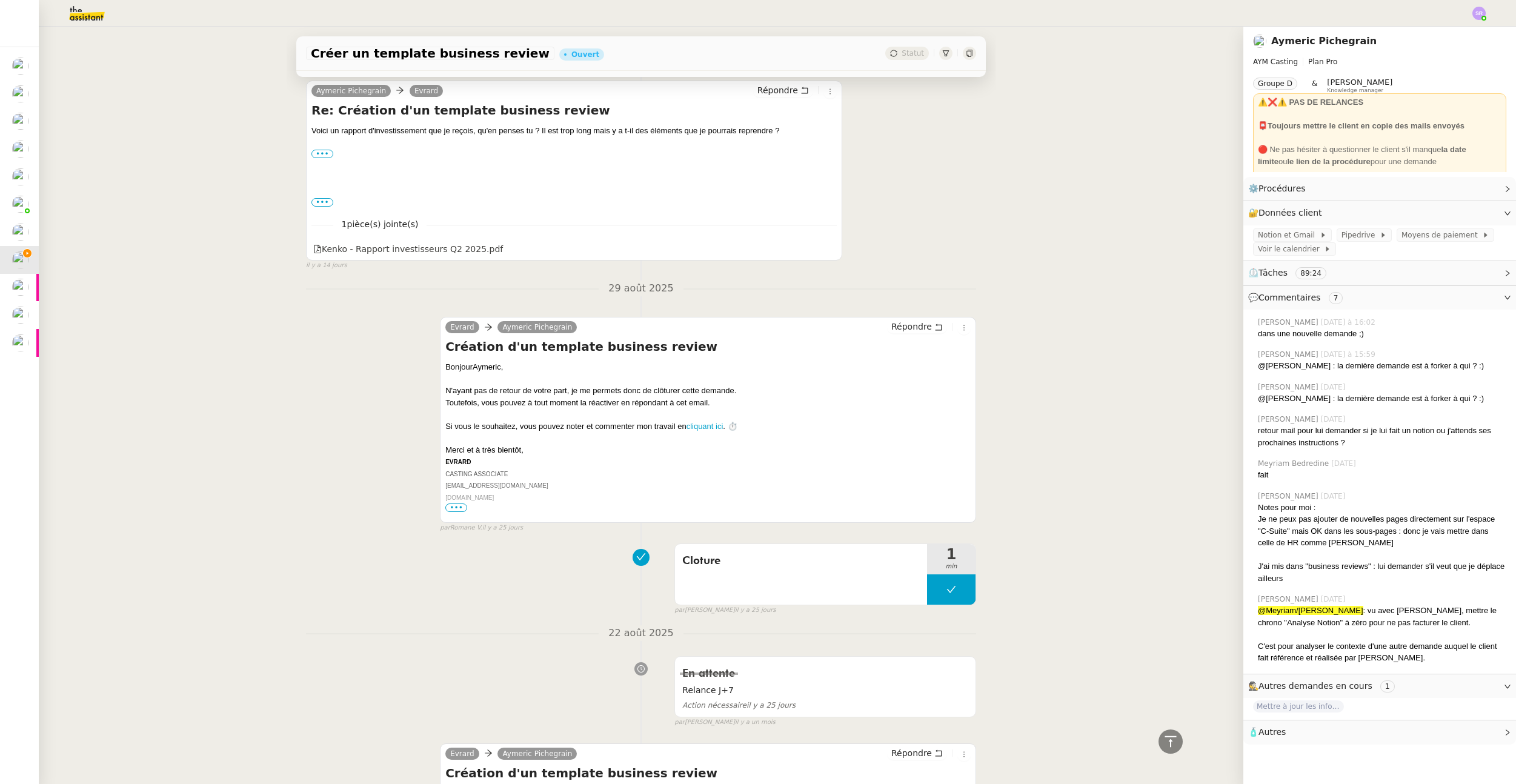
scroll to position [4502, 0]
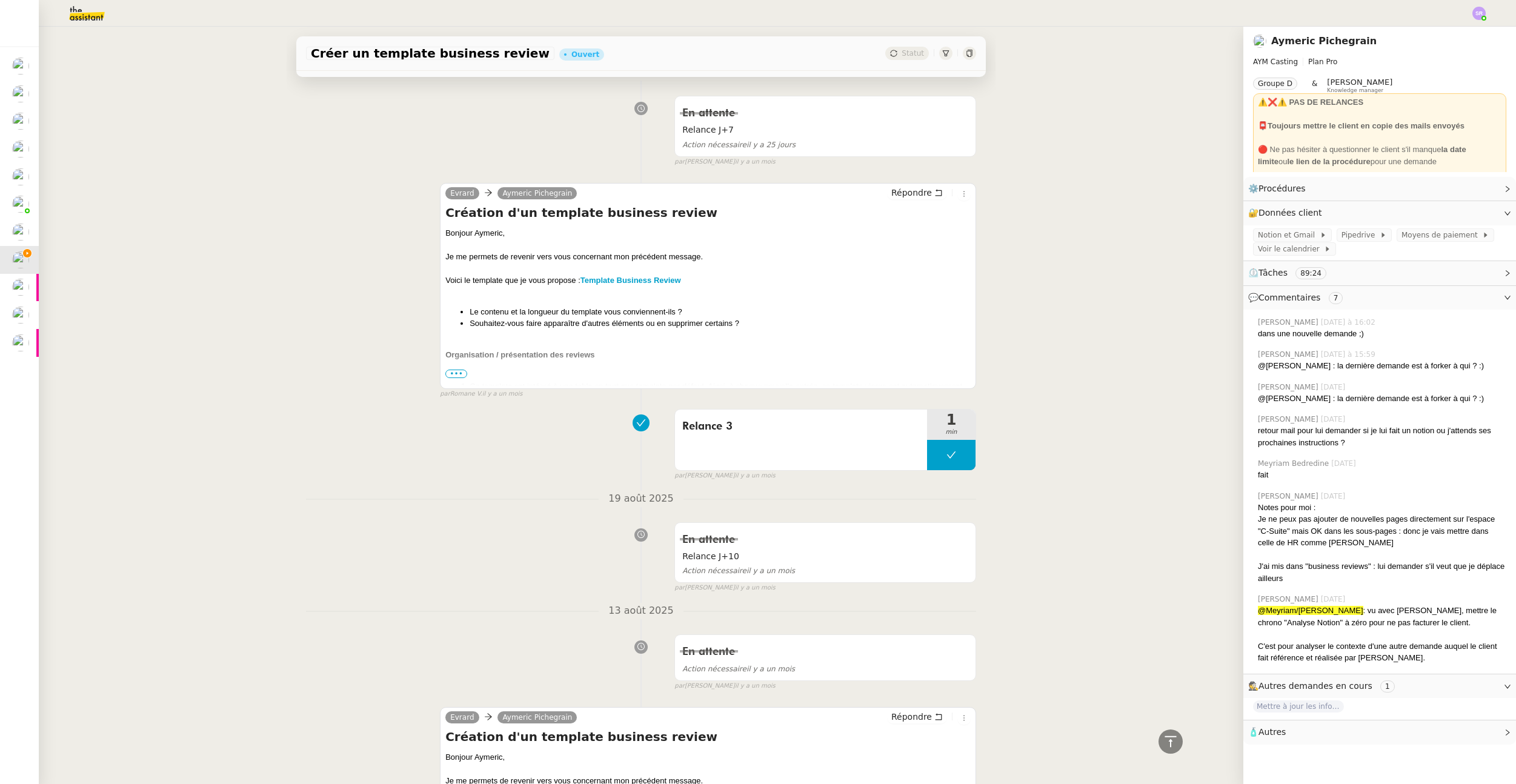
click at [446, 287] on div "Voici le template que je vous propose : Template Business Review" at bounding box center [708, 281] width 526 height 12
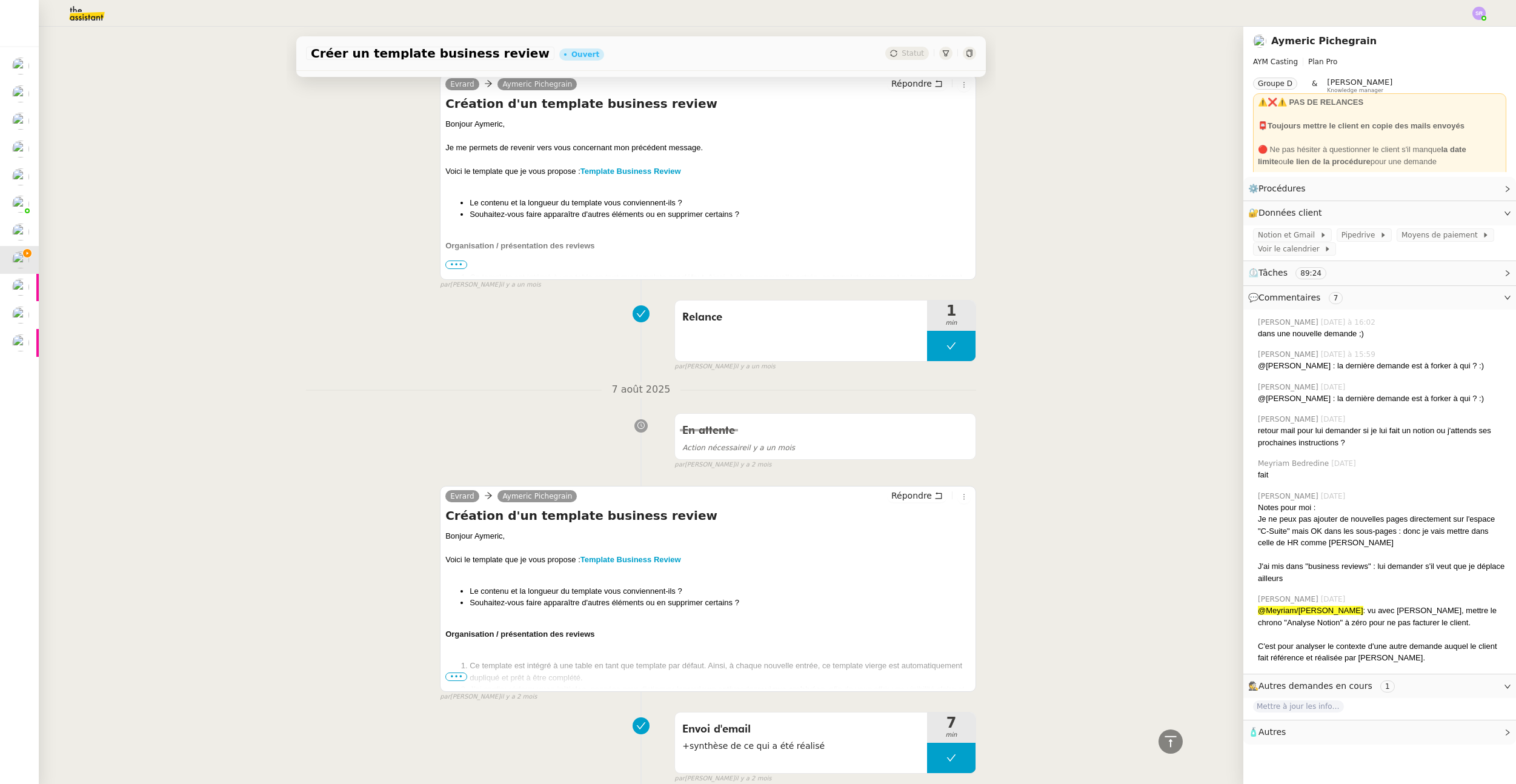
scroll to position [5356, 0]
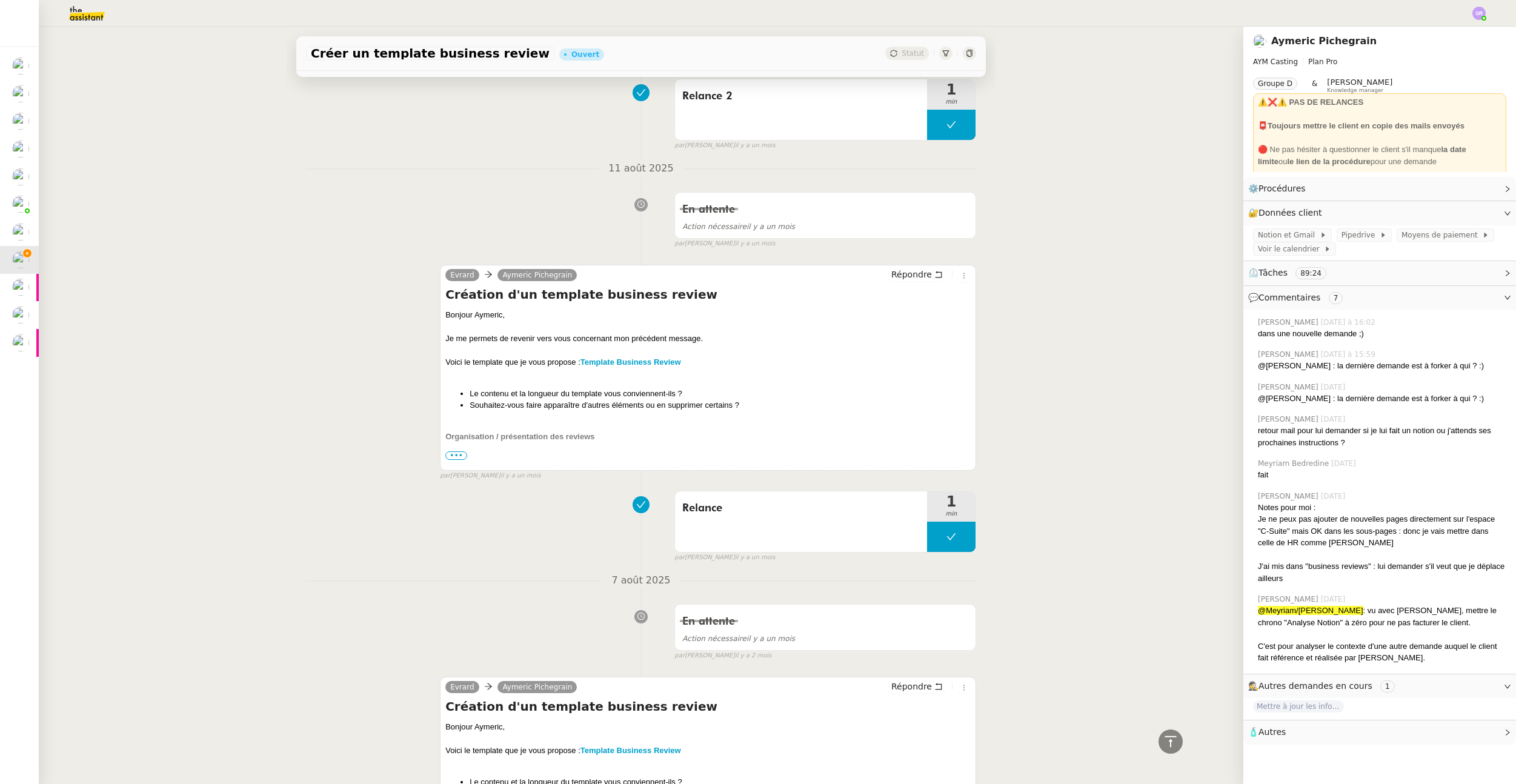
click at [455, 460] on span "•••" at bounding box center [456, 456] width 22 height 8
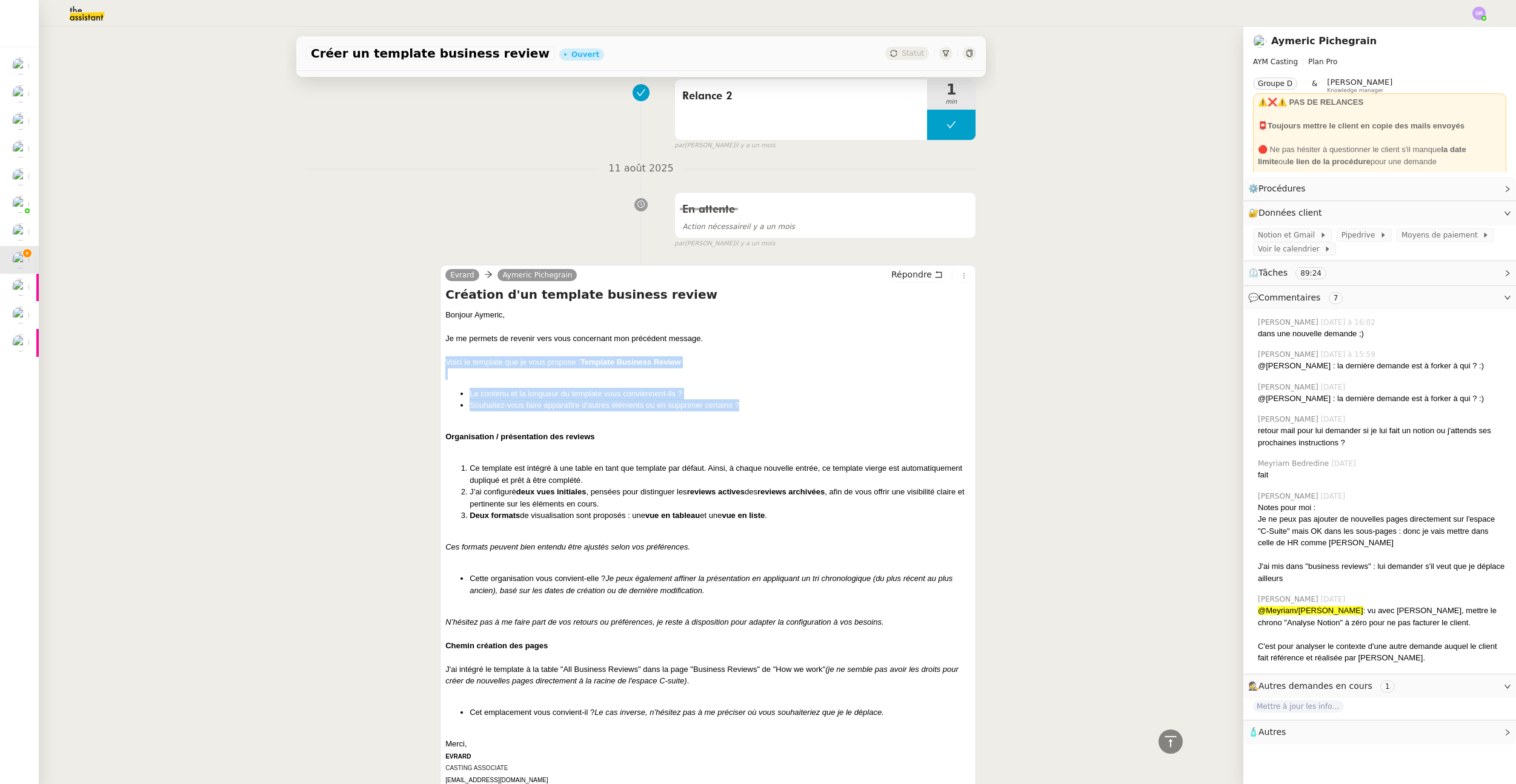
drag, startPoint x: 440, startPoint y: 374, endPoint x: 747, endPoint y: 417, distance: 310.0
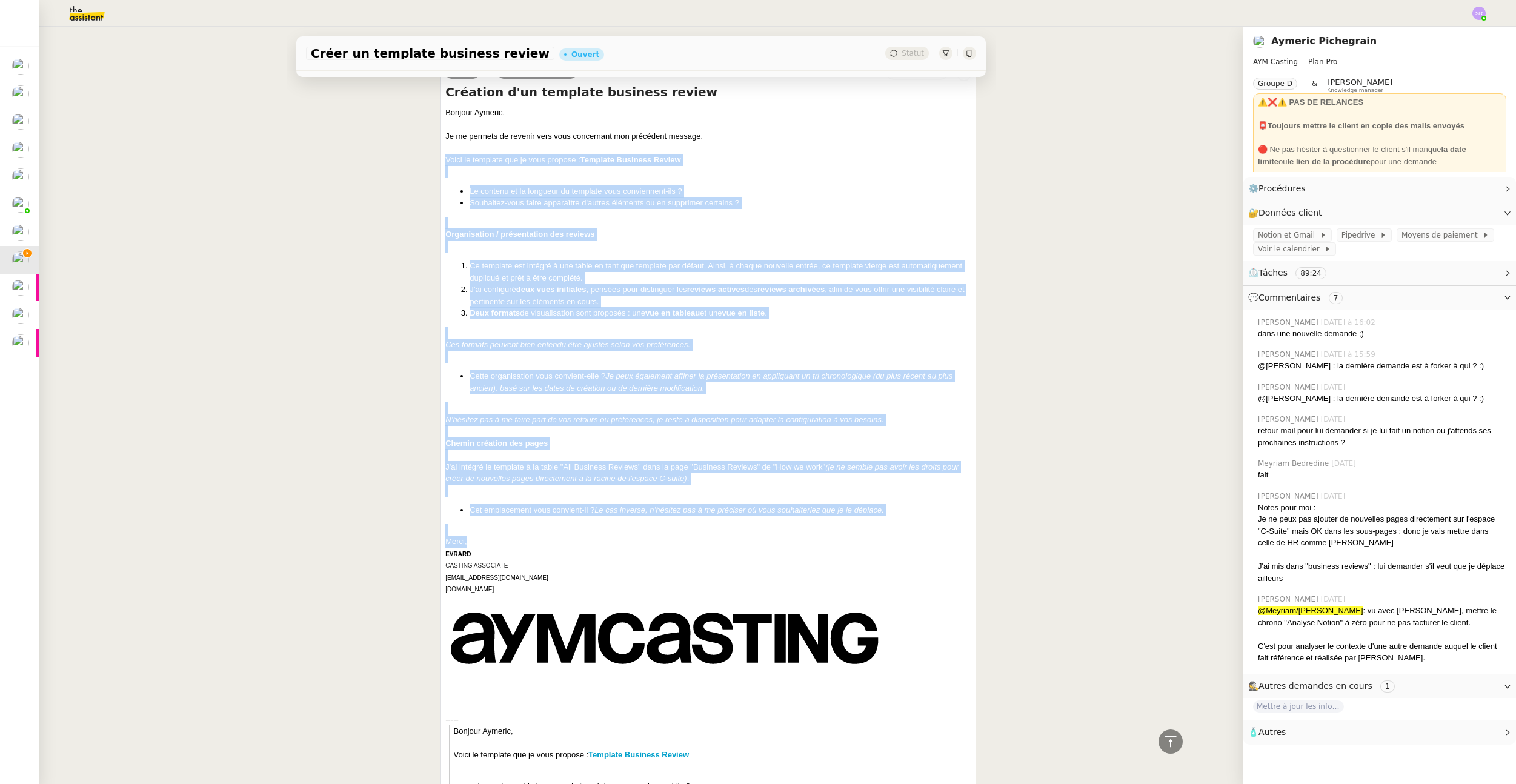
click at [472, 548] on div "Merci," at bounding box center [708, 542] width 526 height 12
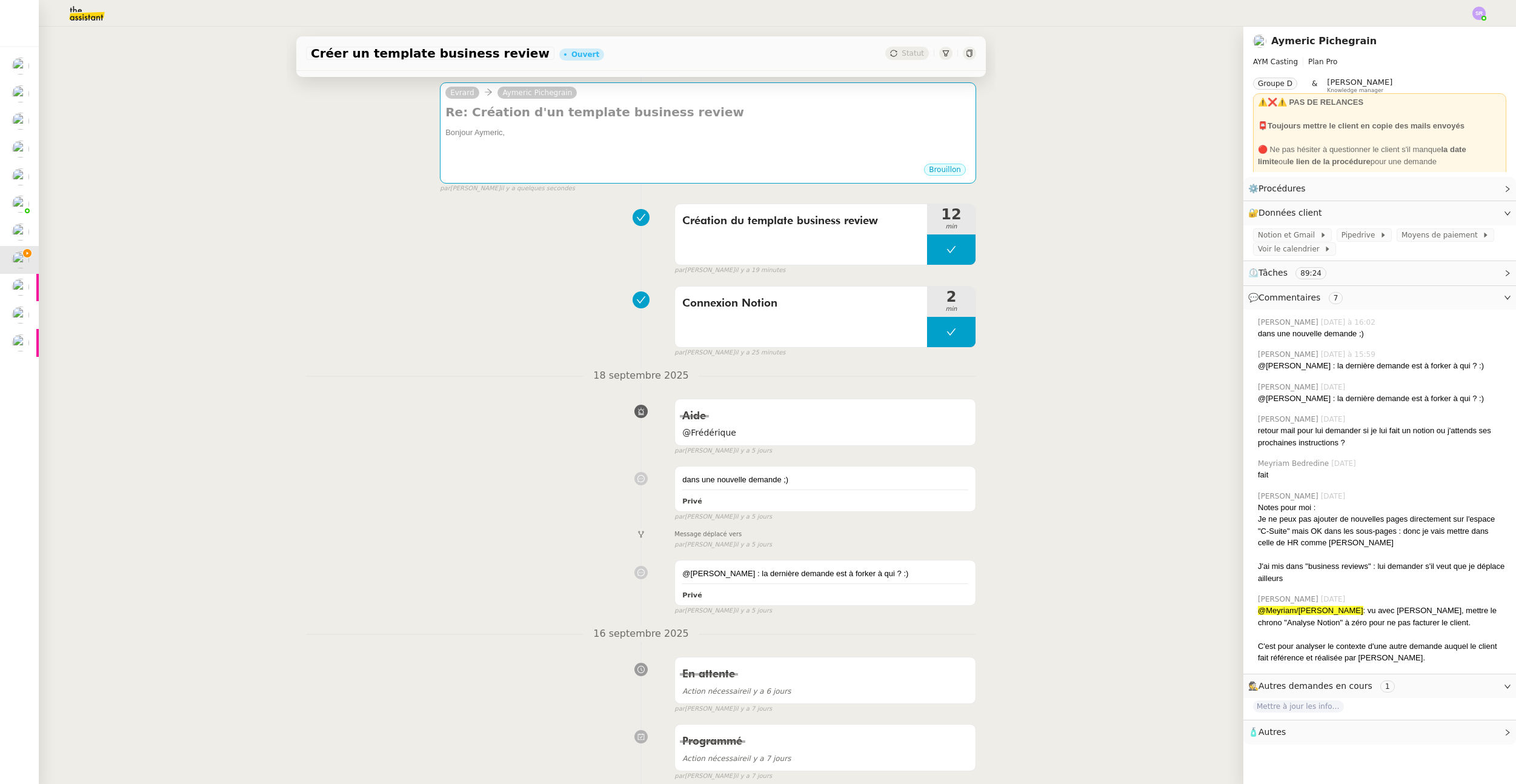
scroll to position [0, 0]
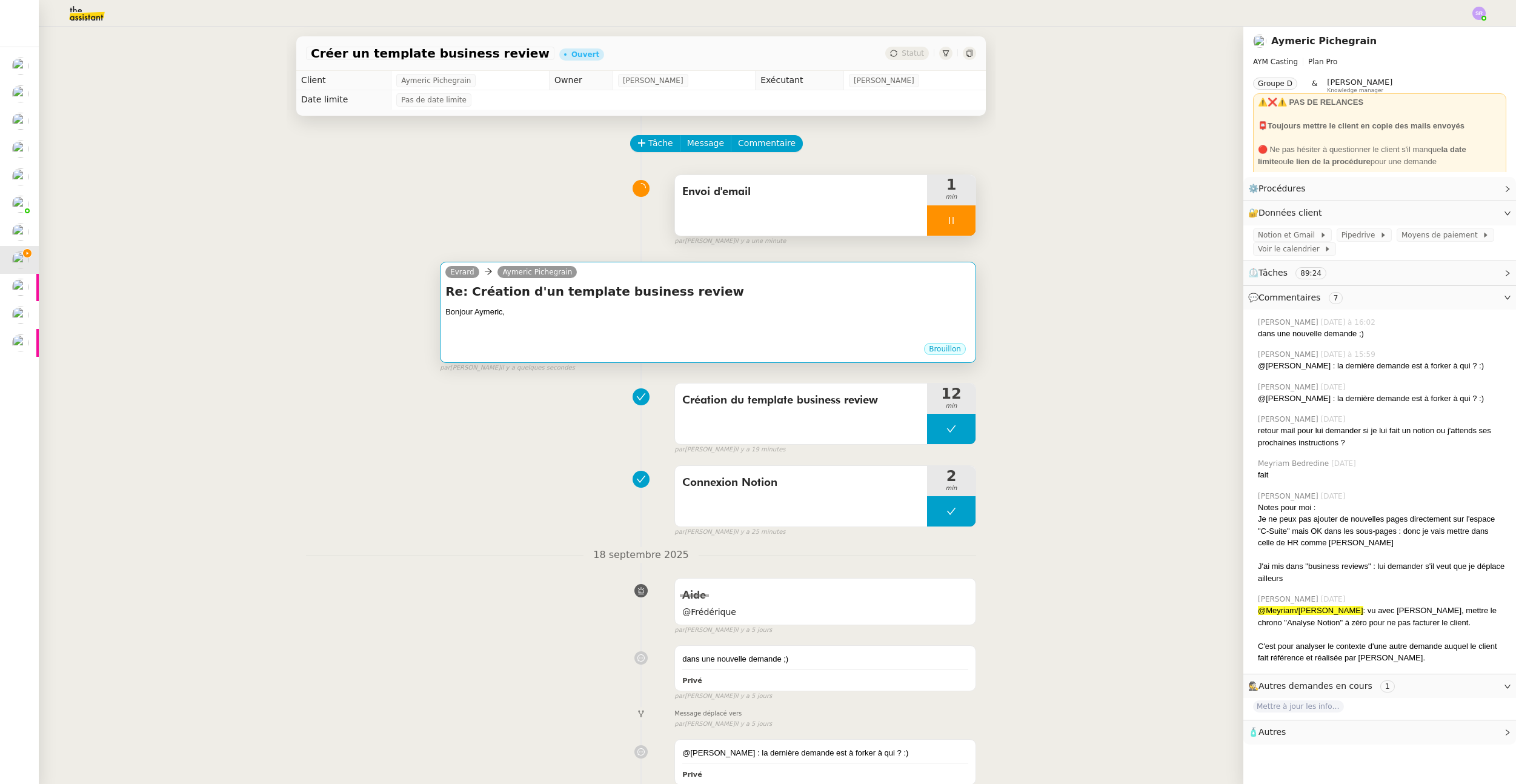
click at [698, 319] on div at bounding box center [708, 324] width 526 height 12
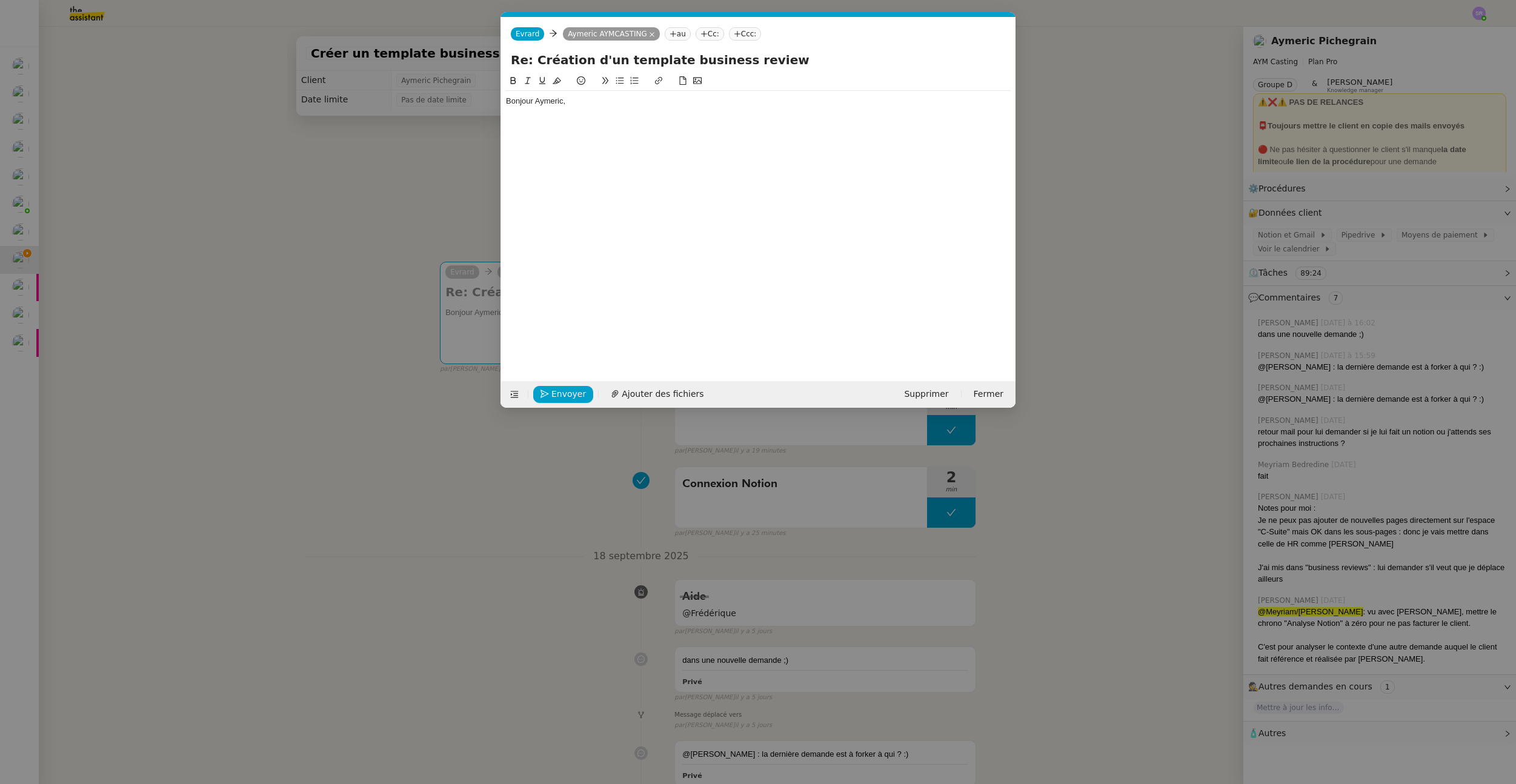
scroll to position [0, 25]
click at [692, 157] on div "Bonjour Aymeric," at bounding box center [758, 218] width 505 height 288
click at [695, 123] on div "Bonjour Aymeric," at bounding box center [758, 218] width 505 height 288
click at [717, 110] on div at bounding box center [758, 113] width 505 height 11
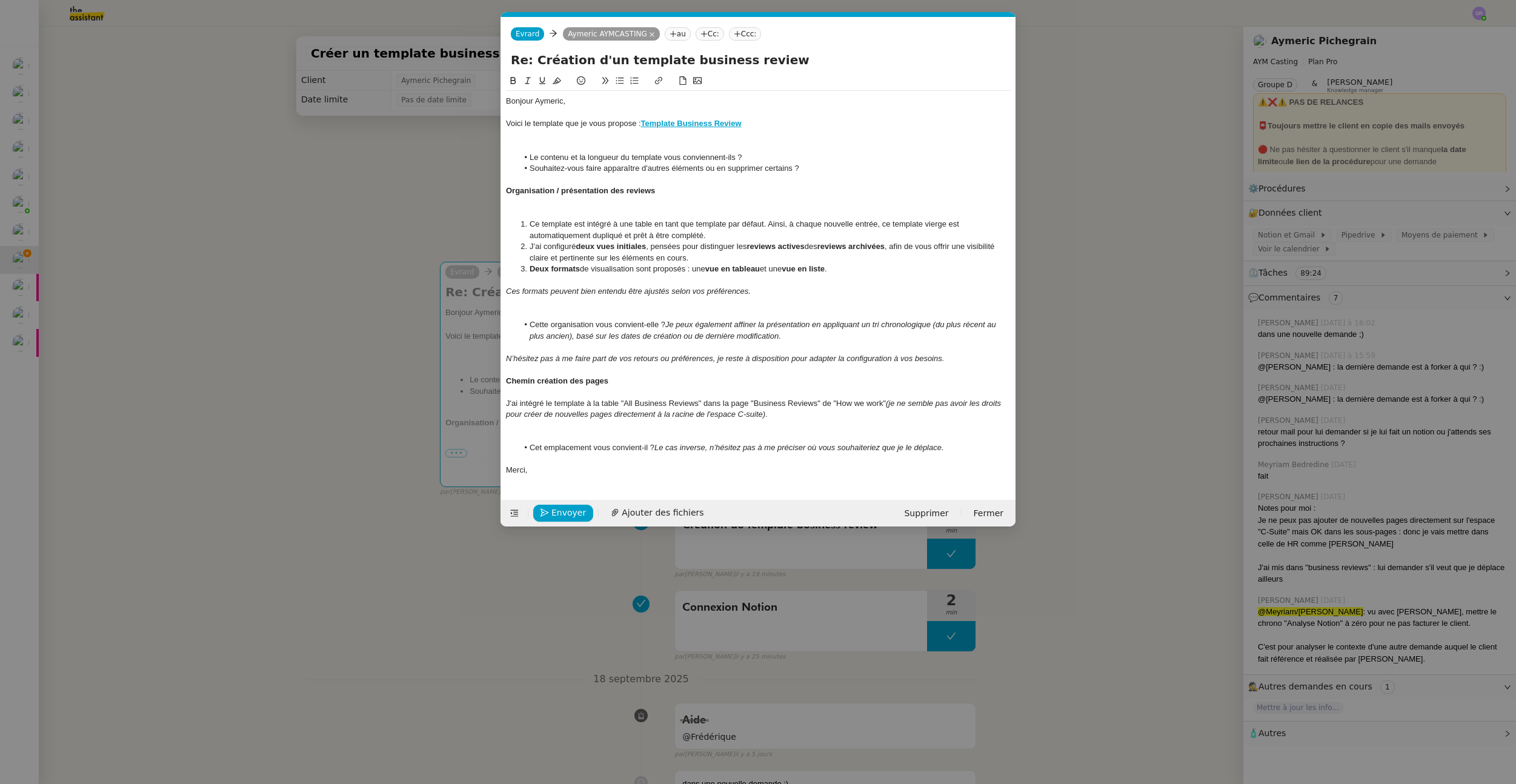
click at [596, 144] on div at bounding box center [758, 146] width 505 height 11
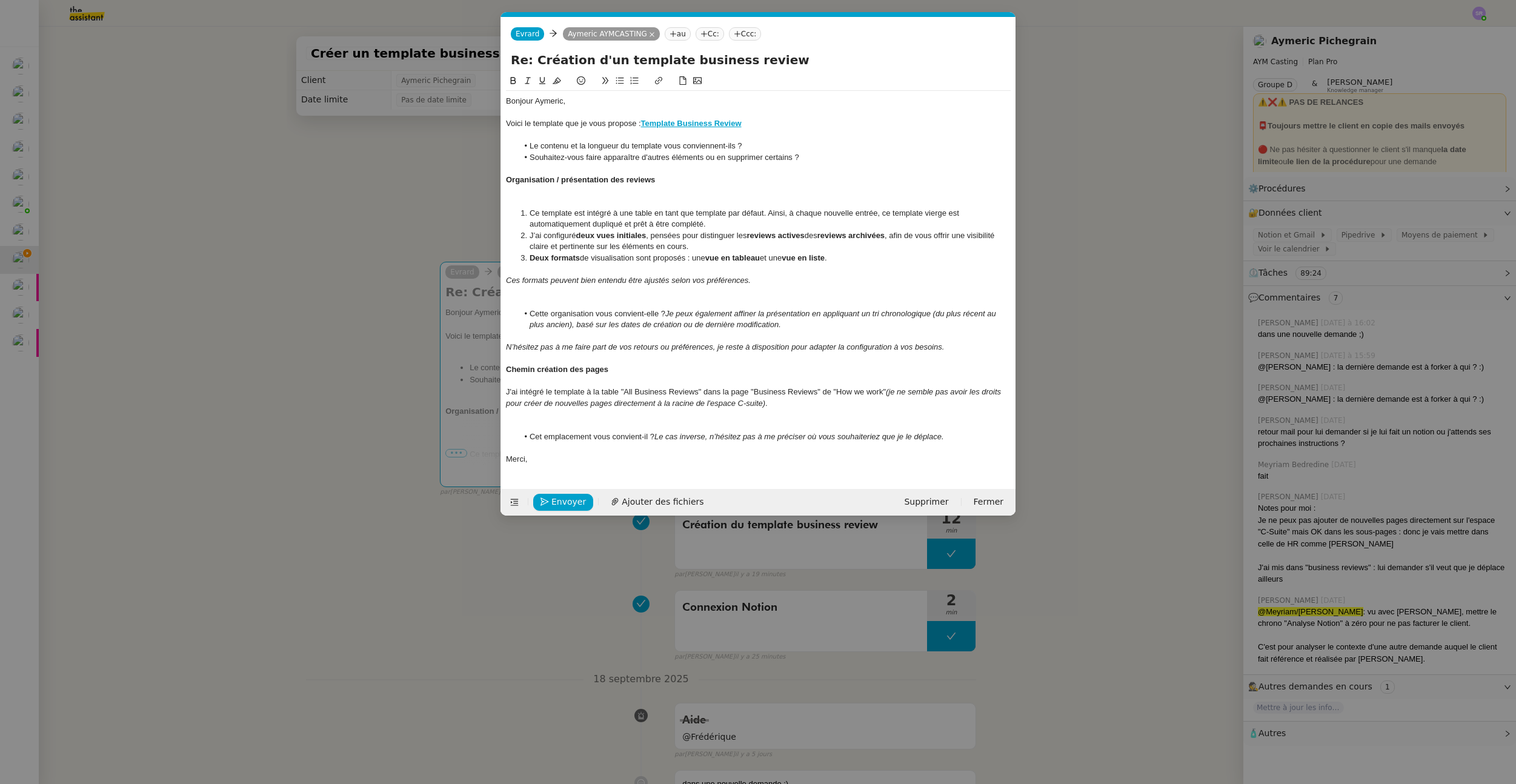
click at [727, 123] on strong "Template Business Review" at bounding box center [692, 123] width 101 height 9
click at [733, 143] on link at bounding box center [718, 145] width 28 height 9
paste input "PROPOSITION-Date-Business-Review-277151b17d3b80a68132d878e942d3d8"
type input "https://www.notion.so/PROPOSITION-Date-Business-Review-277151b17d3b80a68132d878…"
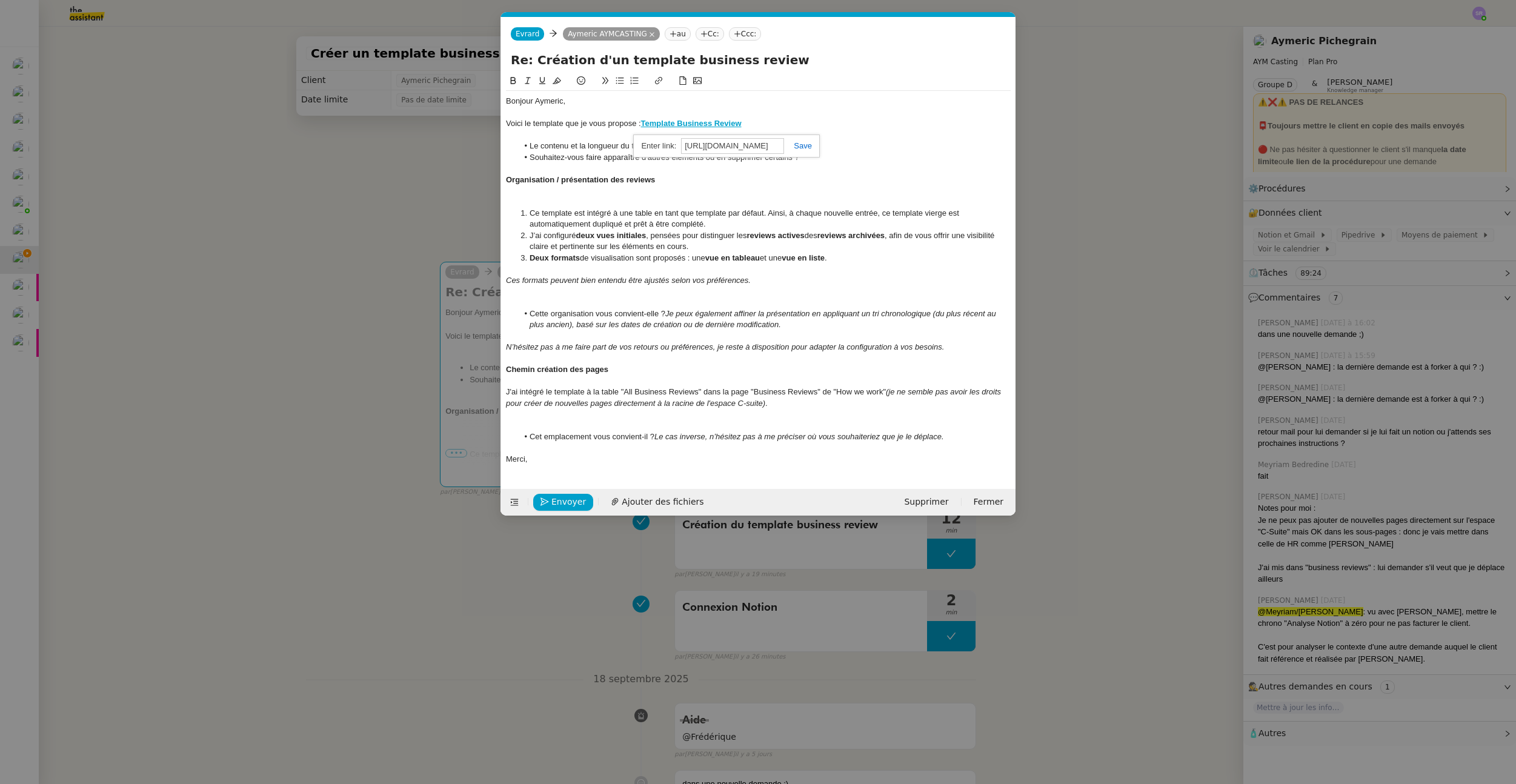
click at [801, 148] on link at bounding box center [798, 145] width 28 height 9
click at [687, 122] on strong "Template Business Review" at bounding box center [692, 123] width 101 height 9
click at [683, 144] on link "https://www.notion.so/PROPOSITION-Date-Business-Review-277151b17d3b80a68132d878…" at bounding box center [663, 146] width 83 height 16
click at [349, 169] on nz-modal-container "Service TA - VOYAGE - PROPOSITION GLOBALE A utiliser dans le cadre de propositi…" at bounding box center [758, 392] width 1516 height 784
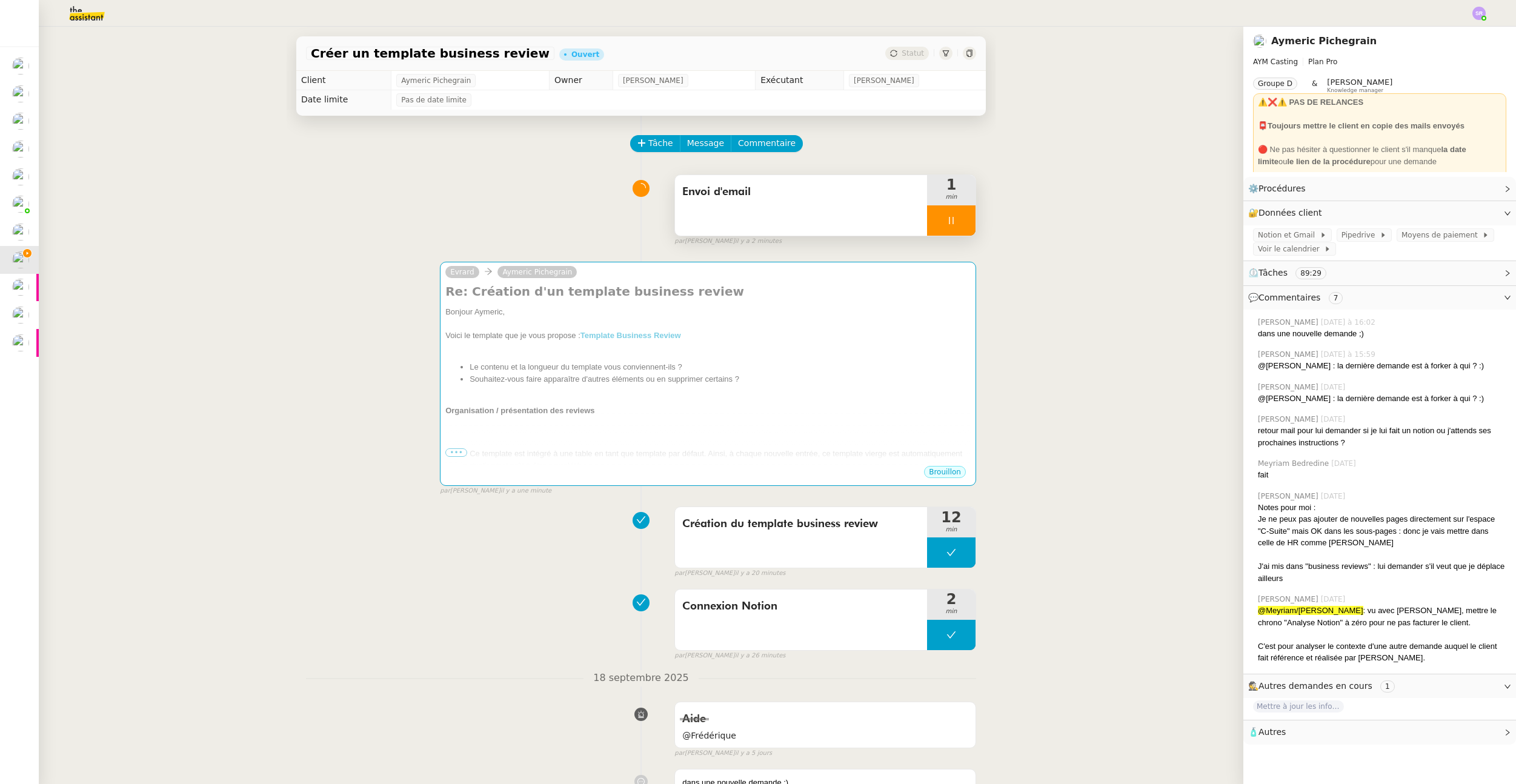
click at [946, 217] on div at bounding box center [952, 221] width 48 height 30
click at [927, 221] on div at bounding box center [940, 221] width 24 height 30
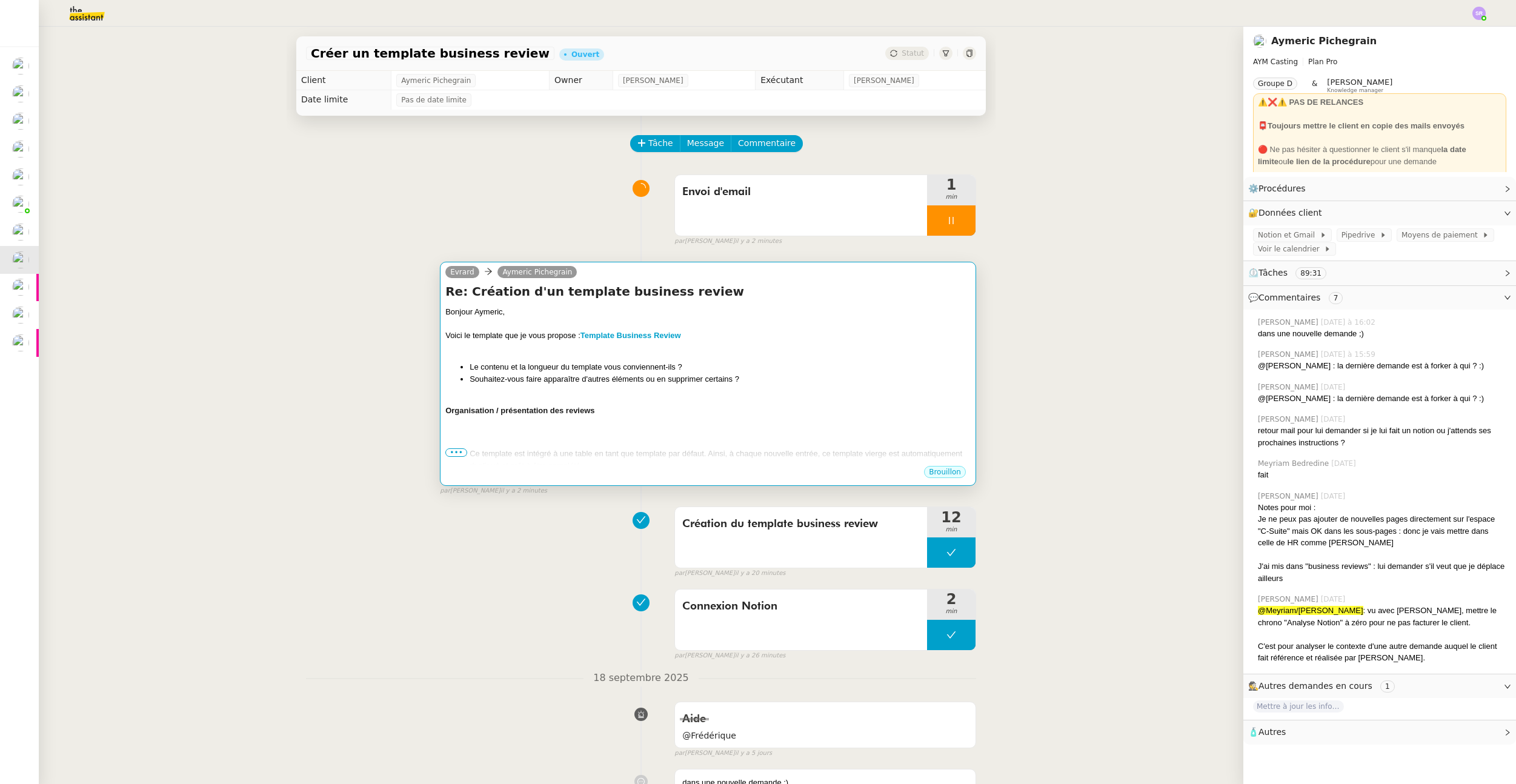
click at [599, 323] on div at bounding box center [708, 324] width 526 height 12
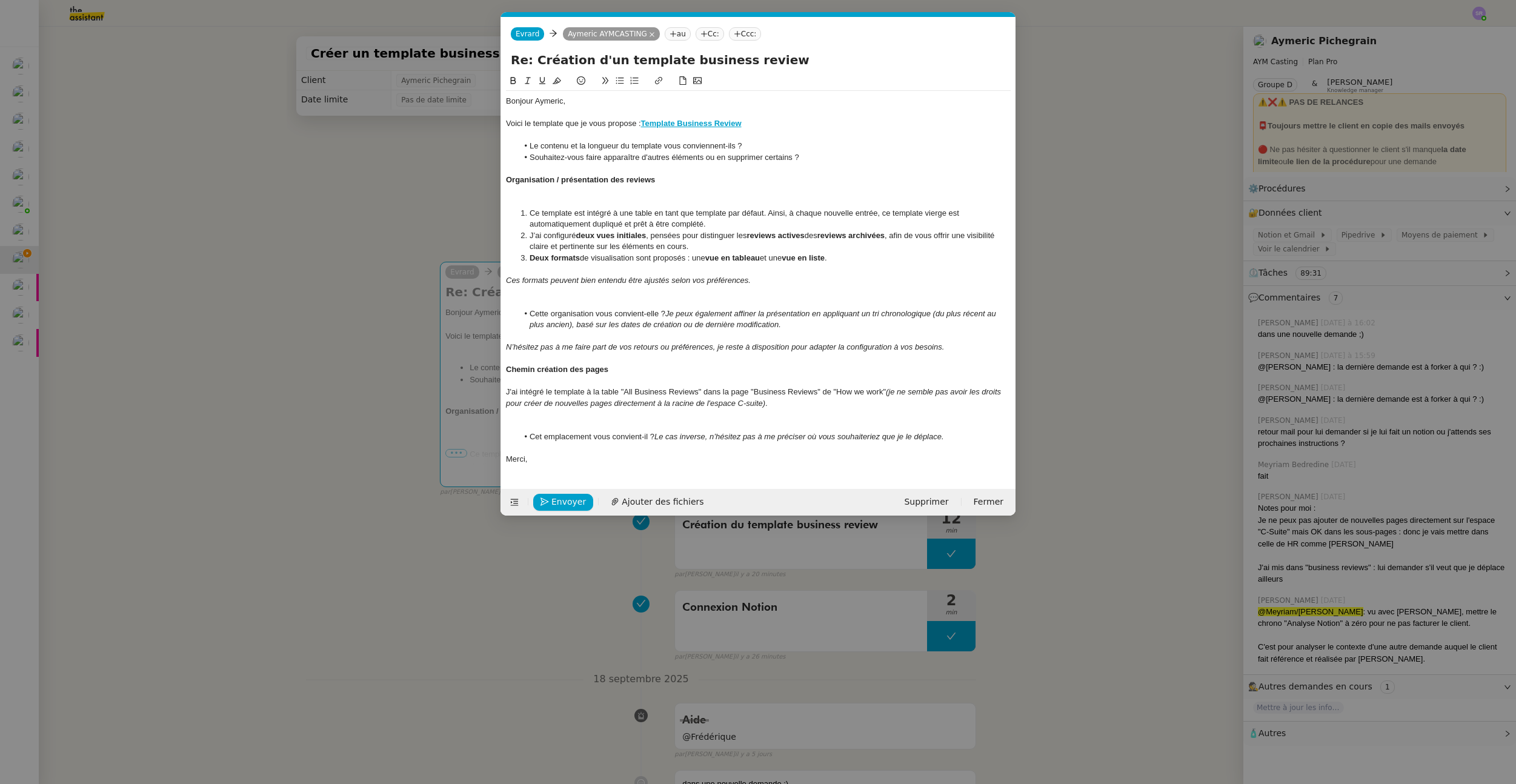
scroll to position [0, 25]
click at [532, 124] on div "Voici le template que je vous propose : Template Business Review" at bounding box center [758, 124] width 505 height 11
click at [829, 126] on div "Voici le nouveau template que je vous propose : Template Business Review" at bounding box center [758, 124] width 505 height 11
click at [903, 121] on div "Voici le nouveau template que je vous propose : Template Business Review avec l…" at bounding box center [758, 124] width 505 height 11
click at [0, 0] on lt-span "validé s" at bounding box center [0, 0] width 0 height 0
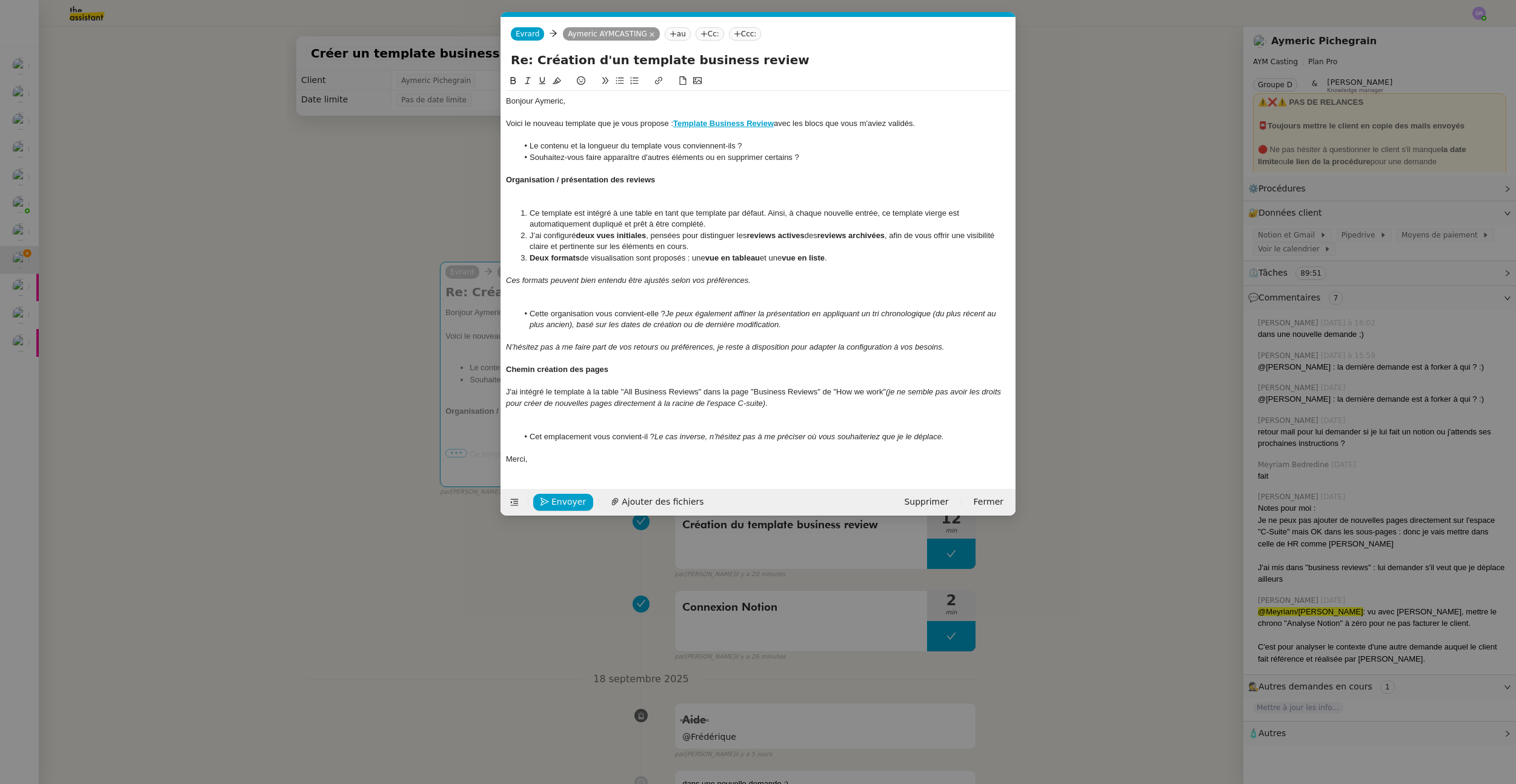
click at [821, 148] on li "Le contenu et la longueur du template vous conviennent-ils ?" at bounding box center [765, 146] width 493 height 11
click at [541, 133] on div at bounding box center [758, 135] width 505 height 11
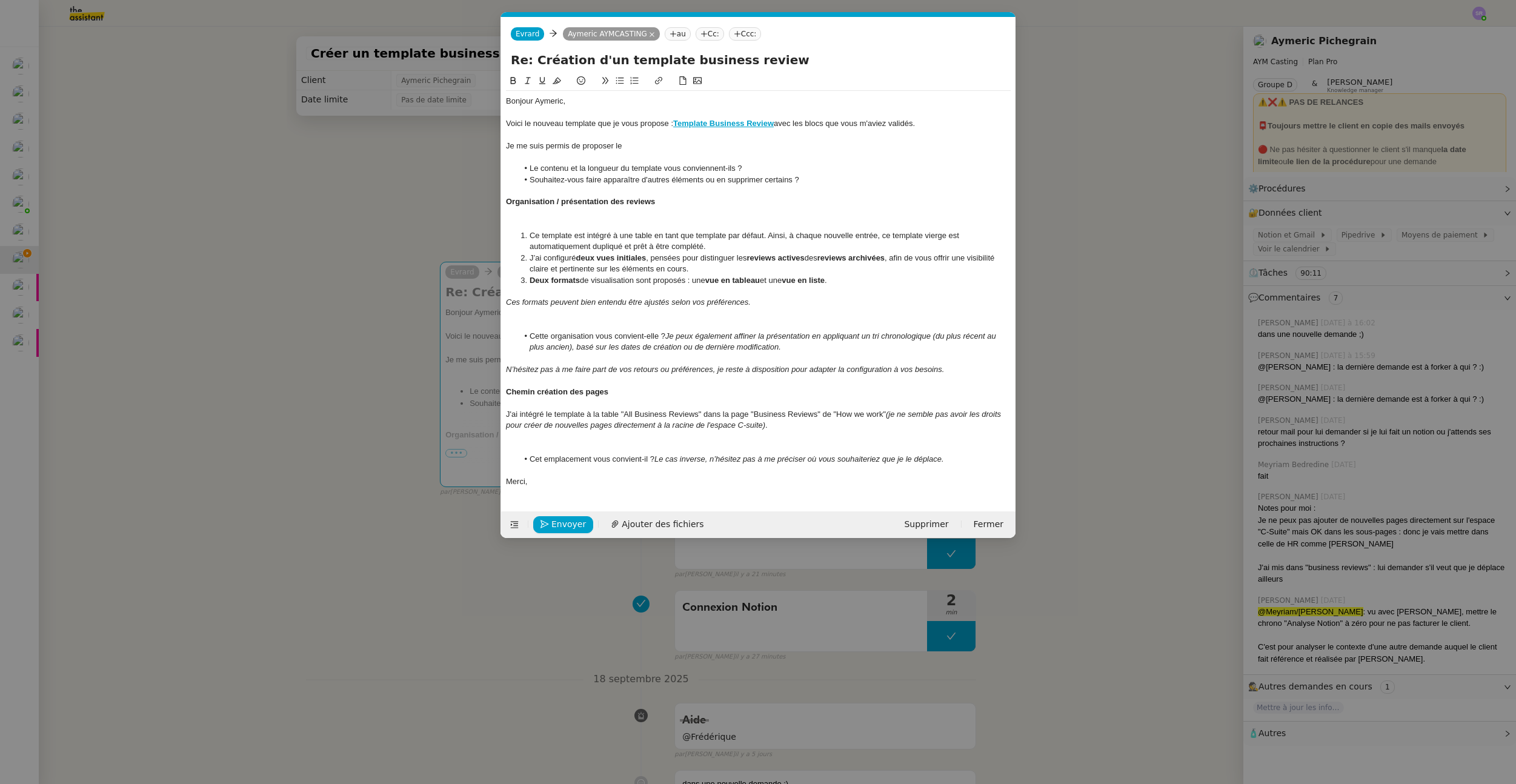
click at [307, 221] on nz-modal-container "Service TA - VOYAGE - PROPOSITION GLOBALE A utiliser dans le cadre de propositi…" at bounding box center [758, 392] width 1516 height 784
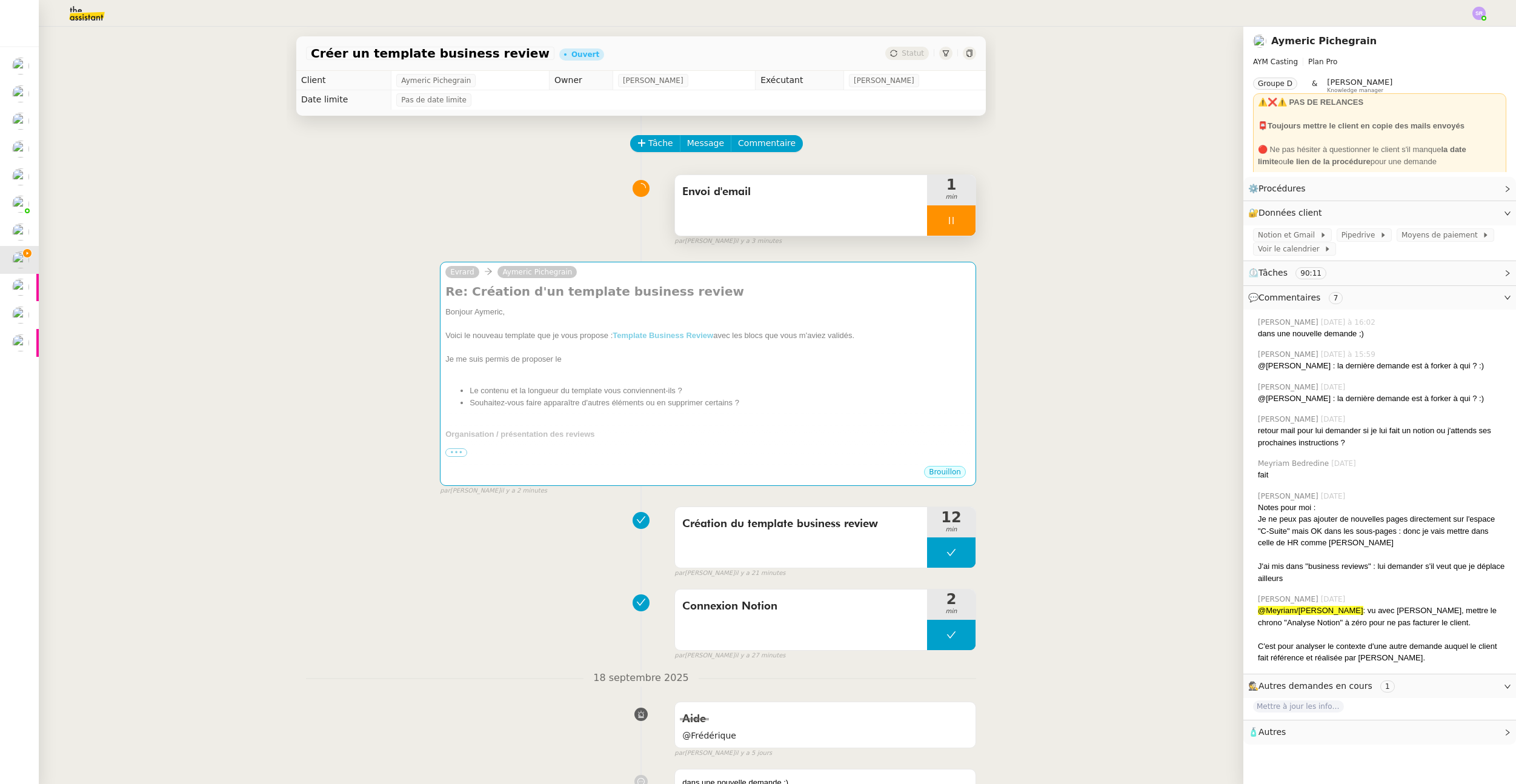
click at [947, 222] on icon at bounding box center [952, 221] width 10 height 10
click at [927, 228] on div at bounding box center [940, 221] width 24 height 30
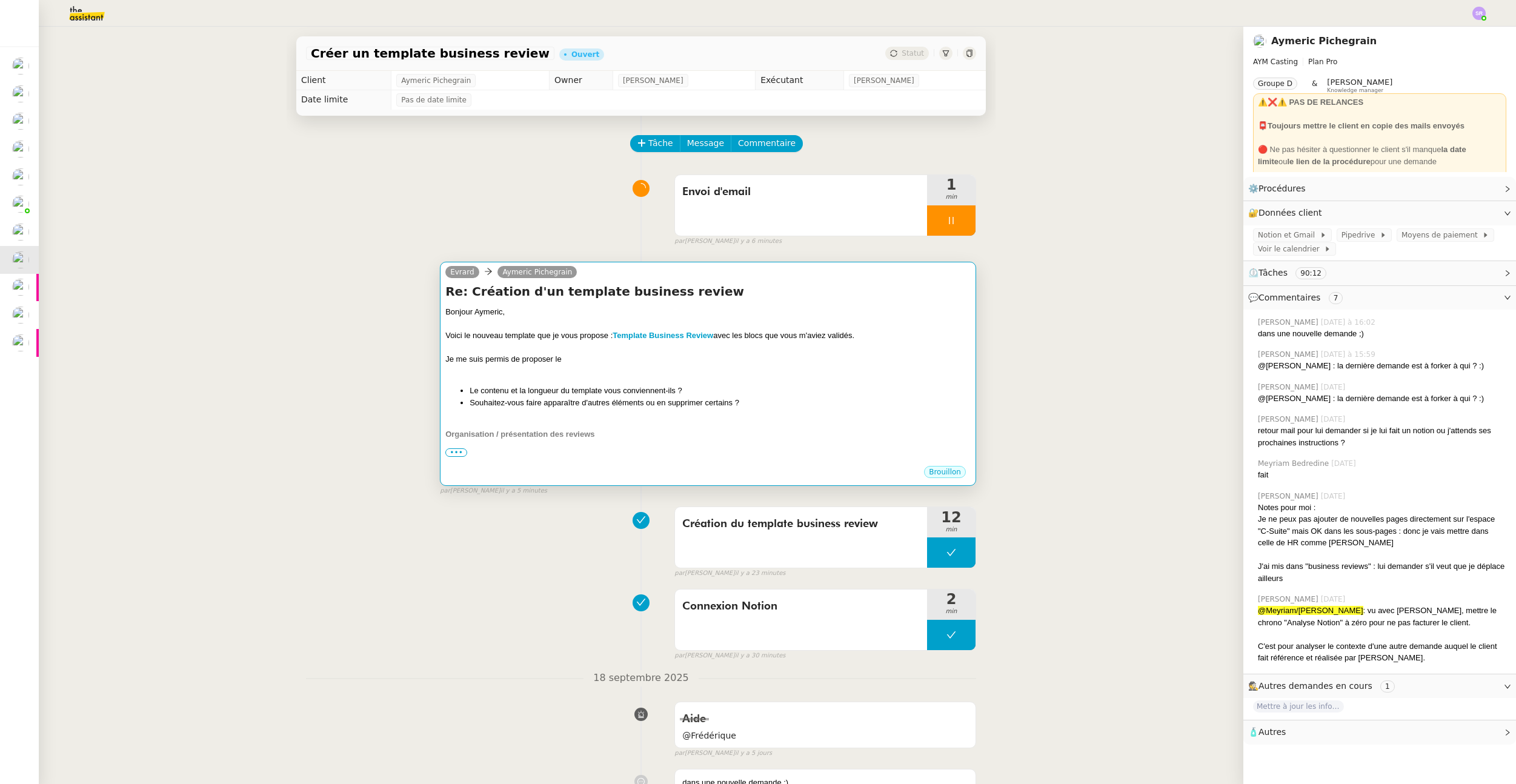
click at [775, 342] on div at bounding box center [708, 348] width 526 height 12
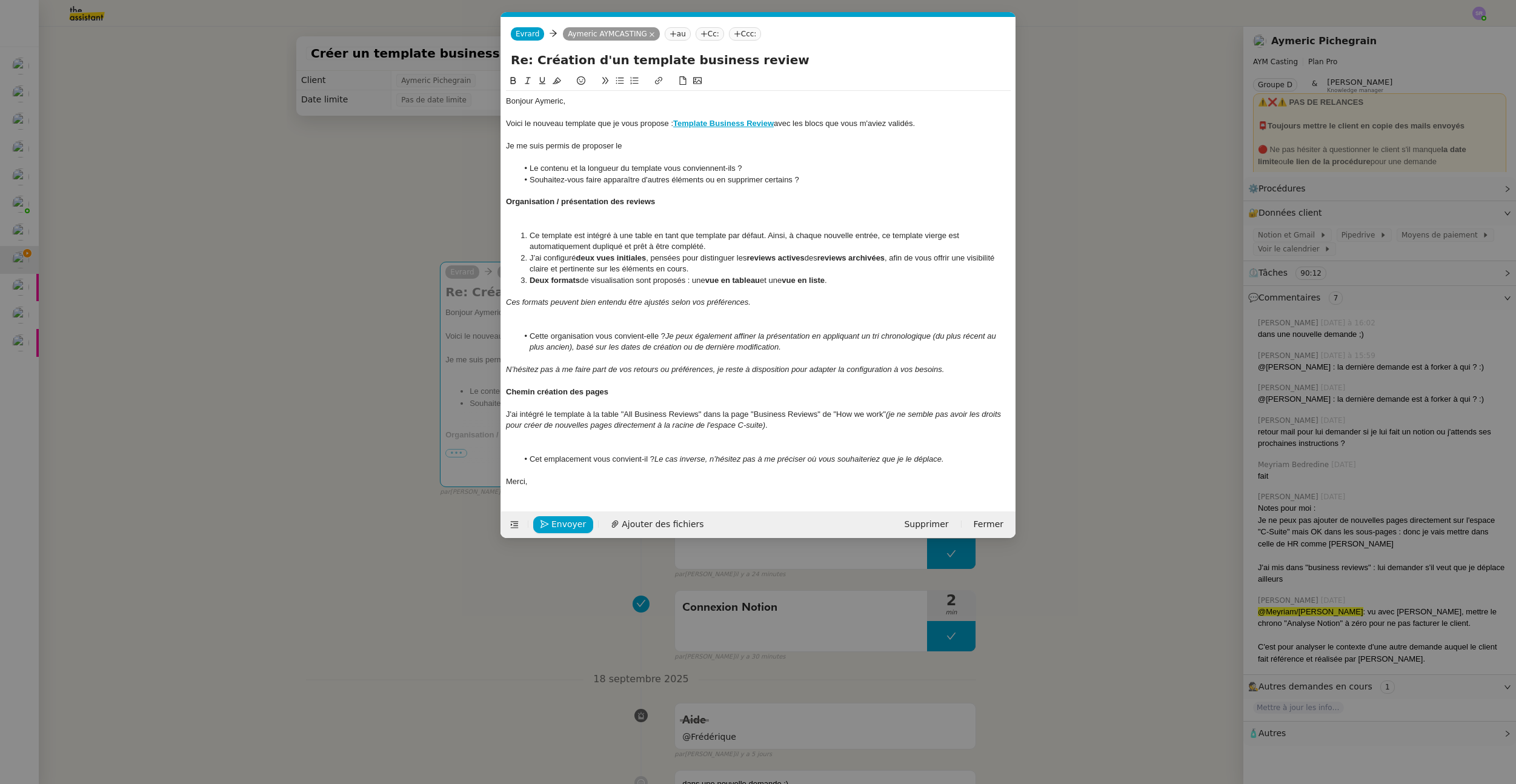
click at [681, 155] on div at bounding box center [758, 158] width 505 height 11
click at [636, 144] on div "Je me suis permis de proposer le" at bounding box center [758, 146] width 505 height 11
click at [685, 150] on div "Je me suis permis de proposer un menu déroulant pour" at bounding box center [758, 146] width 505 height 11
click at [384, 516] on nz-modal-container "Service TA - VOYAGE - PROPOSITION GLOBALE A utiliser dans le cadre de propositi…" at bounding box center [758, 392] width 1516 height 784
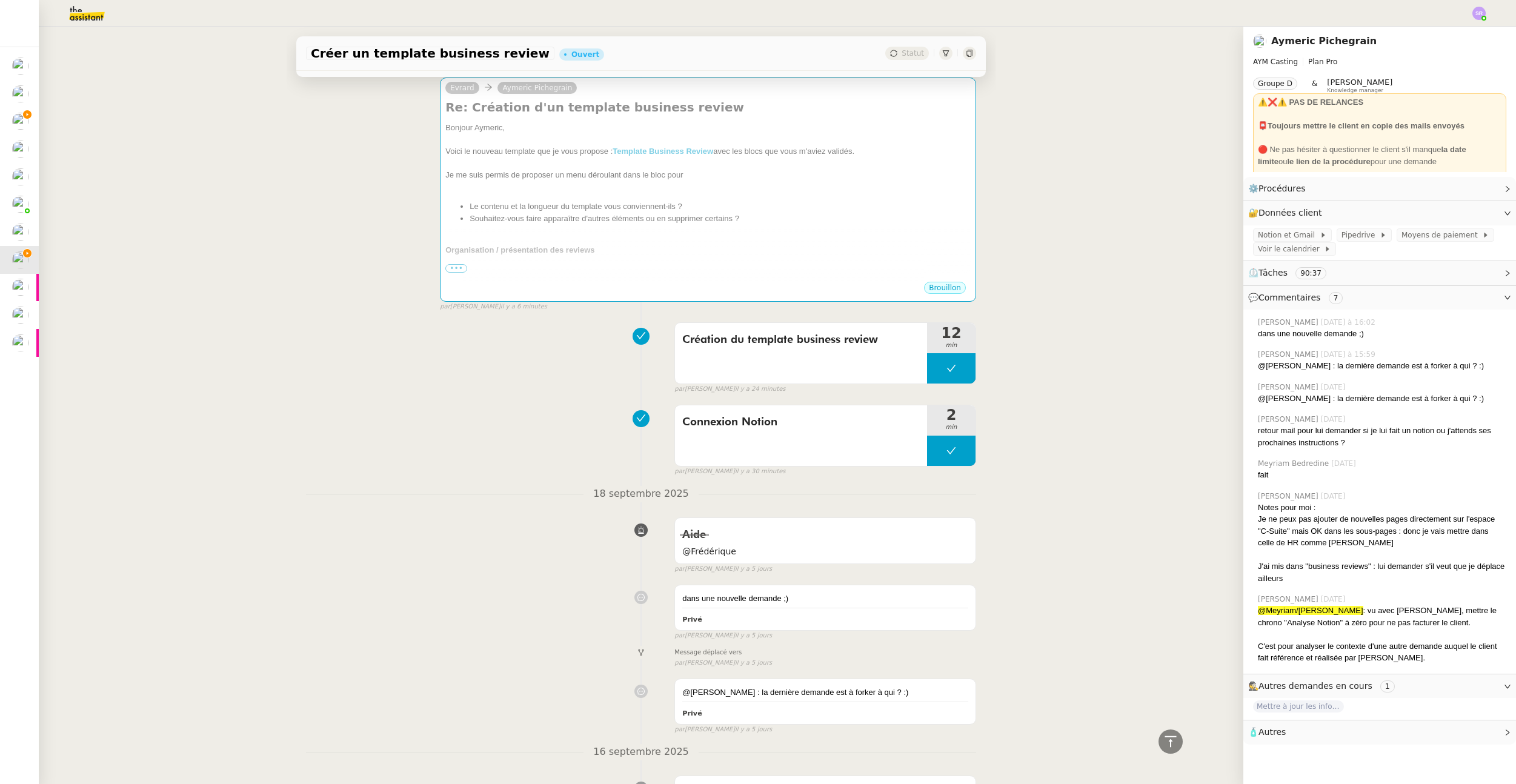
scroll to position [0, 0]
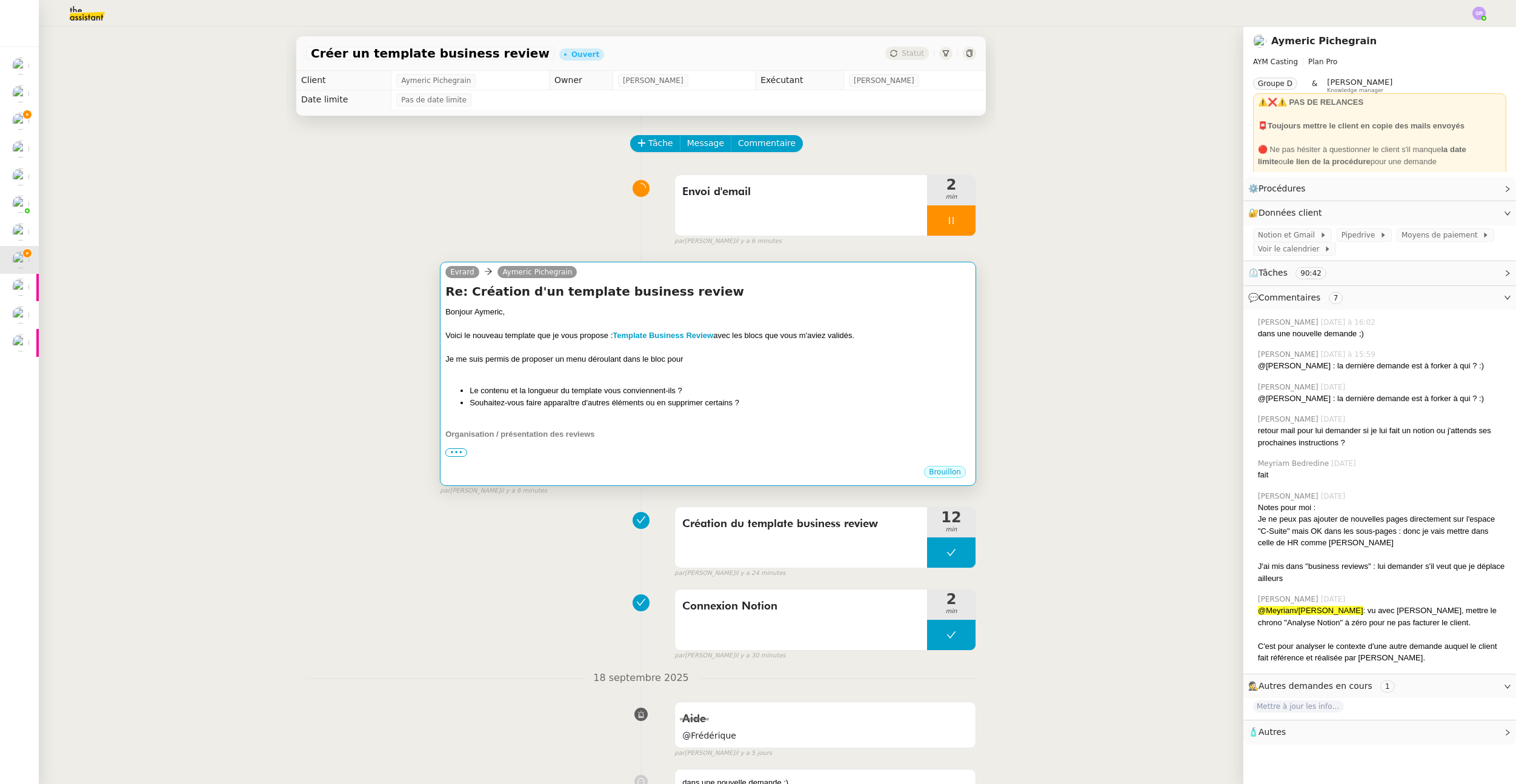
click at [627, 415] on div "Bonjour Aymeric, Voici le nouveau template que je vous propose : Template Busin…" at bounding box center [708, 544] width 526 height 477
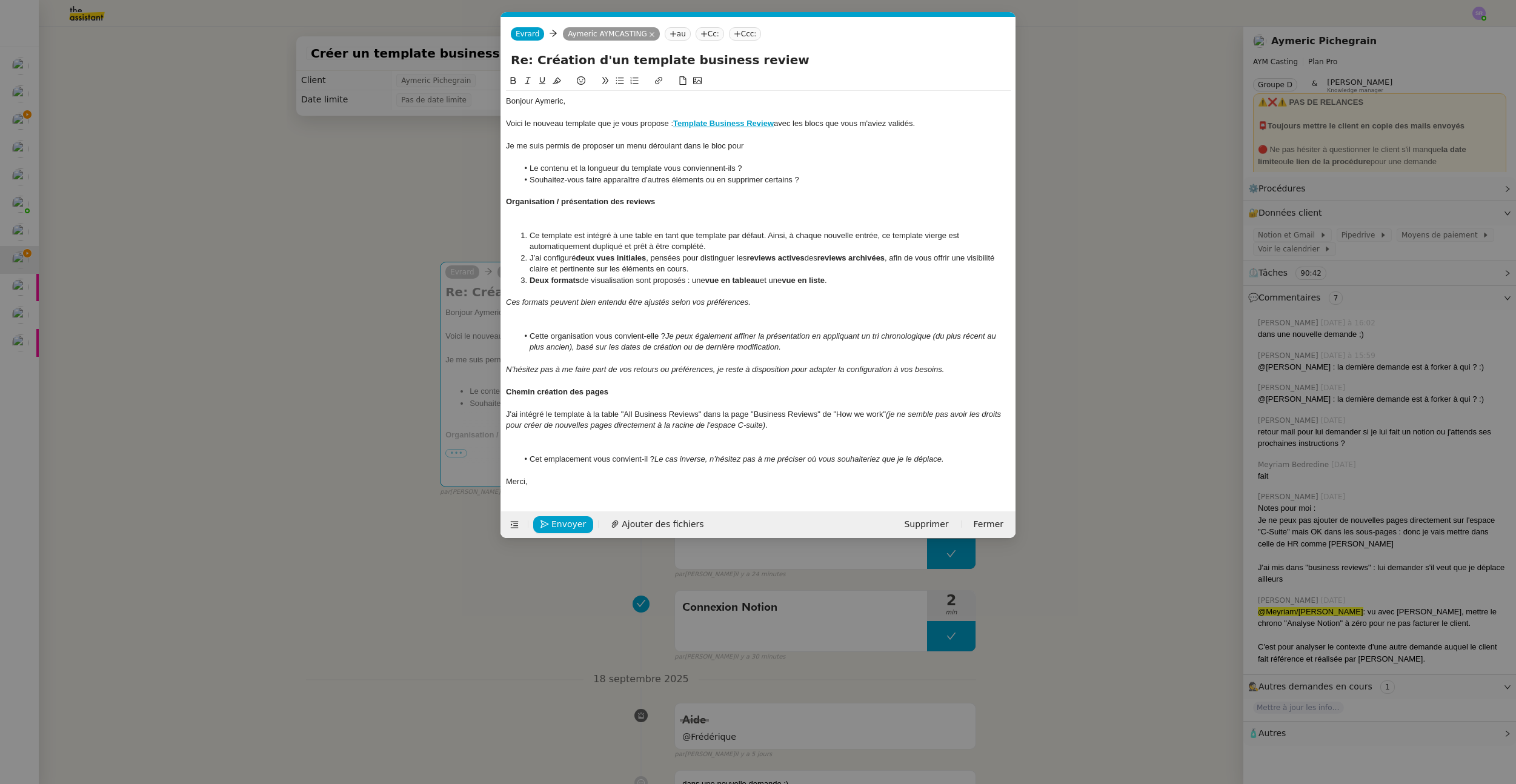
scroll to position [0, 25]
click at [734, 145] on div "Je me suis permis de proposer un menu déroulant dans le bloc pour" at bounding box center [758, 146] width 505 height 11
click at [724, 146] on div "Je me suis permis de proposer un menu déroulant dans le bloc pour" at bounding box center [758, 146] width 505 height 11
click at [727, 145] on div "Je me suis permis de proposer un menu déroulant dans le bloc pour" at bounding box center [758, 146] width 505 height 11
click at [867, 141] on div "Je me suis permis de proposer un menu déroulant dans le bloc "Chiffres clés" po…" at bounding box center [758, 146] width 505 height 11
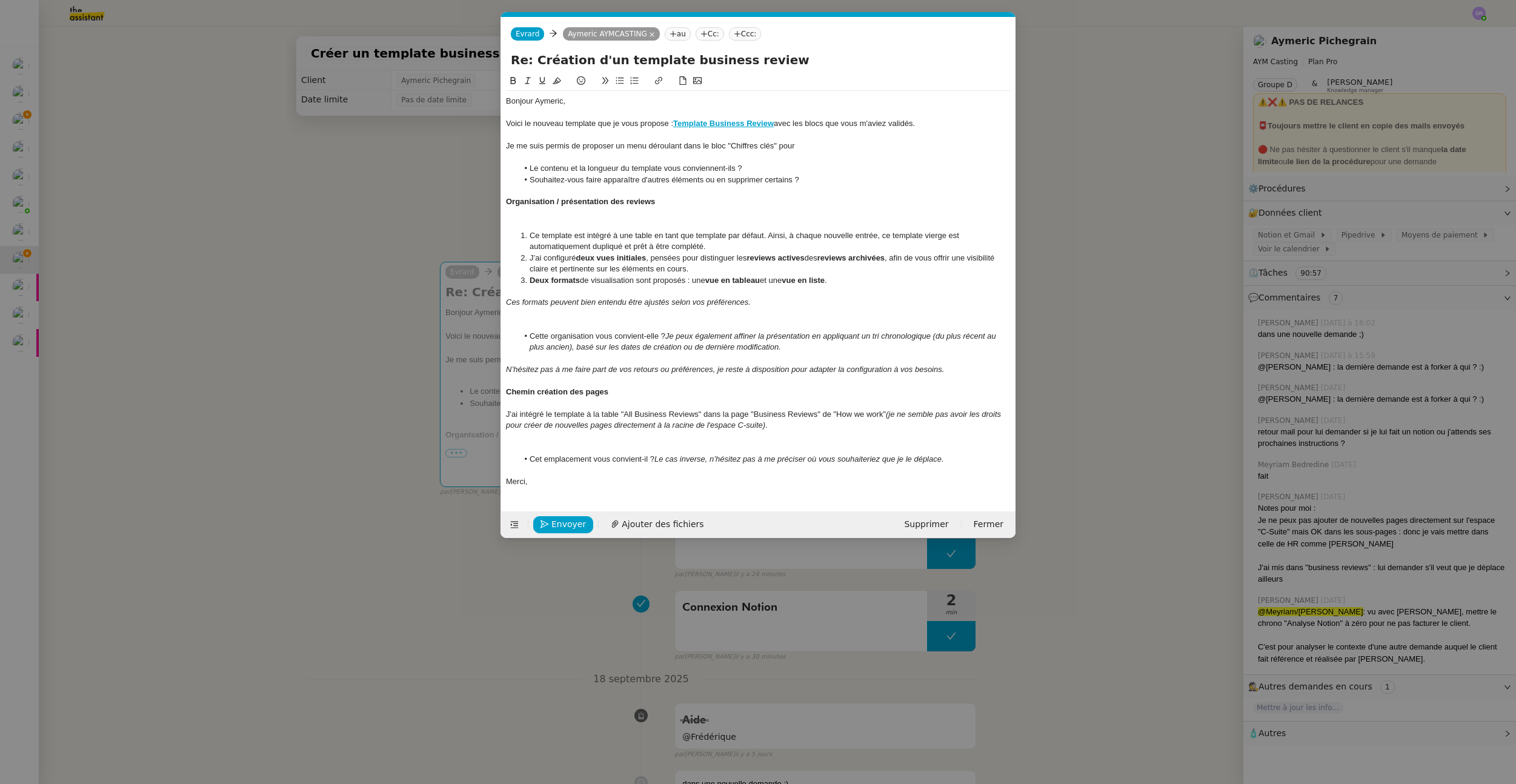
click at [684, 146] on div "Je me suis permis de proposer un menu déroulant dans le bloc "Chiffres clés" po…" at bounding box center [758, 146] width 505 height 11
click at [287, 326] on nz-modal-container "Service TA - VOYAGE - PROPOSITION GLOBALE A utiliser dans le cadre de propositi…" at bounding box center [758, 392] width 1516 height 784
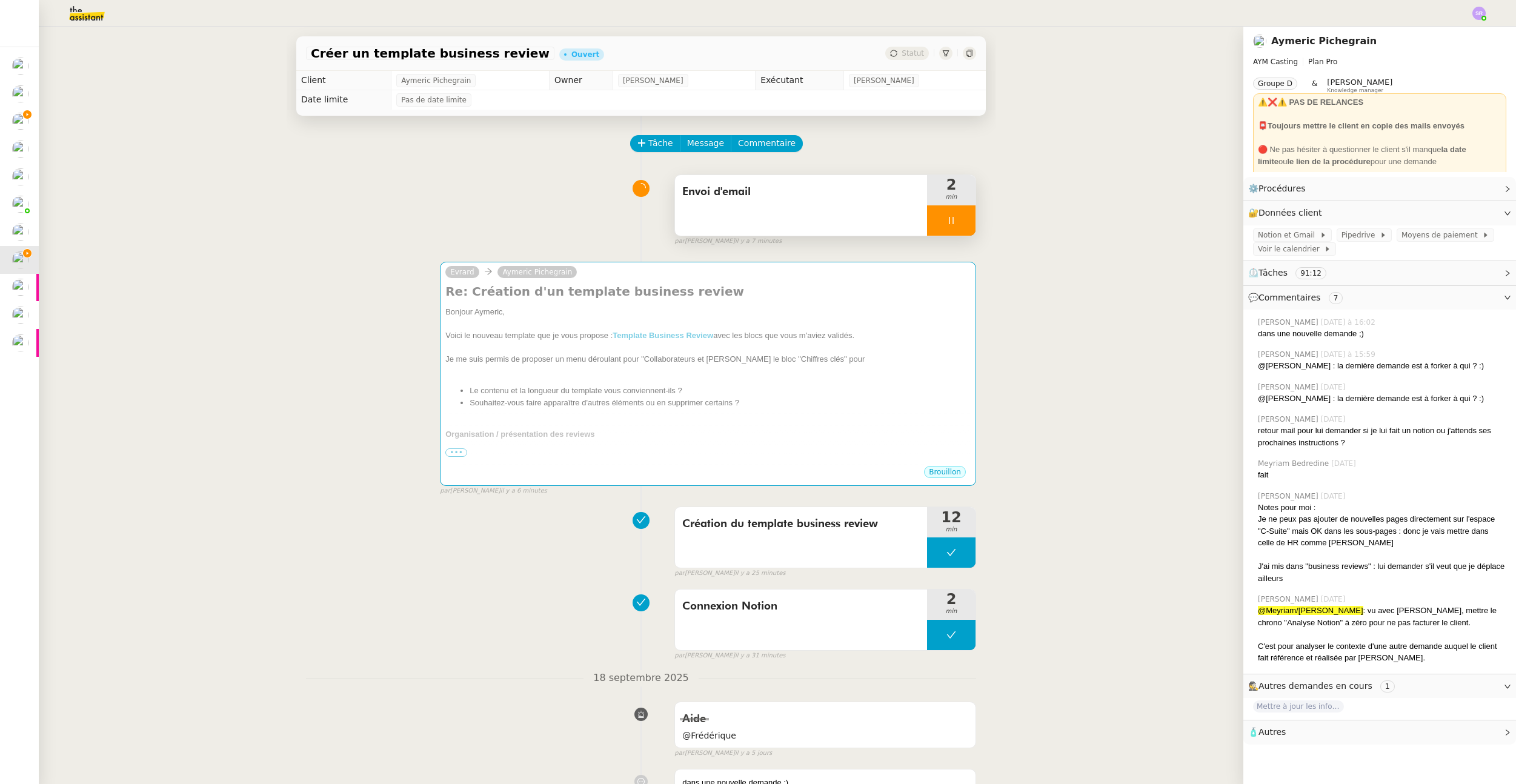
click at [947, 220] on icon at bounding box center [952, 221] width 10 height 10
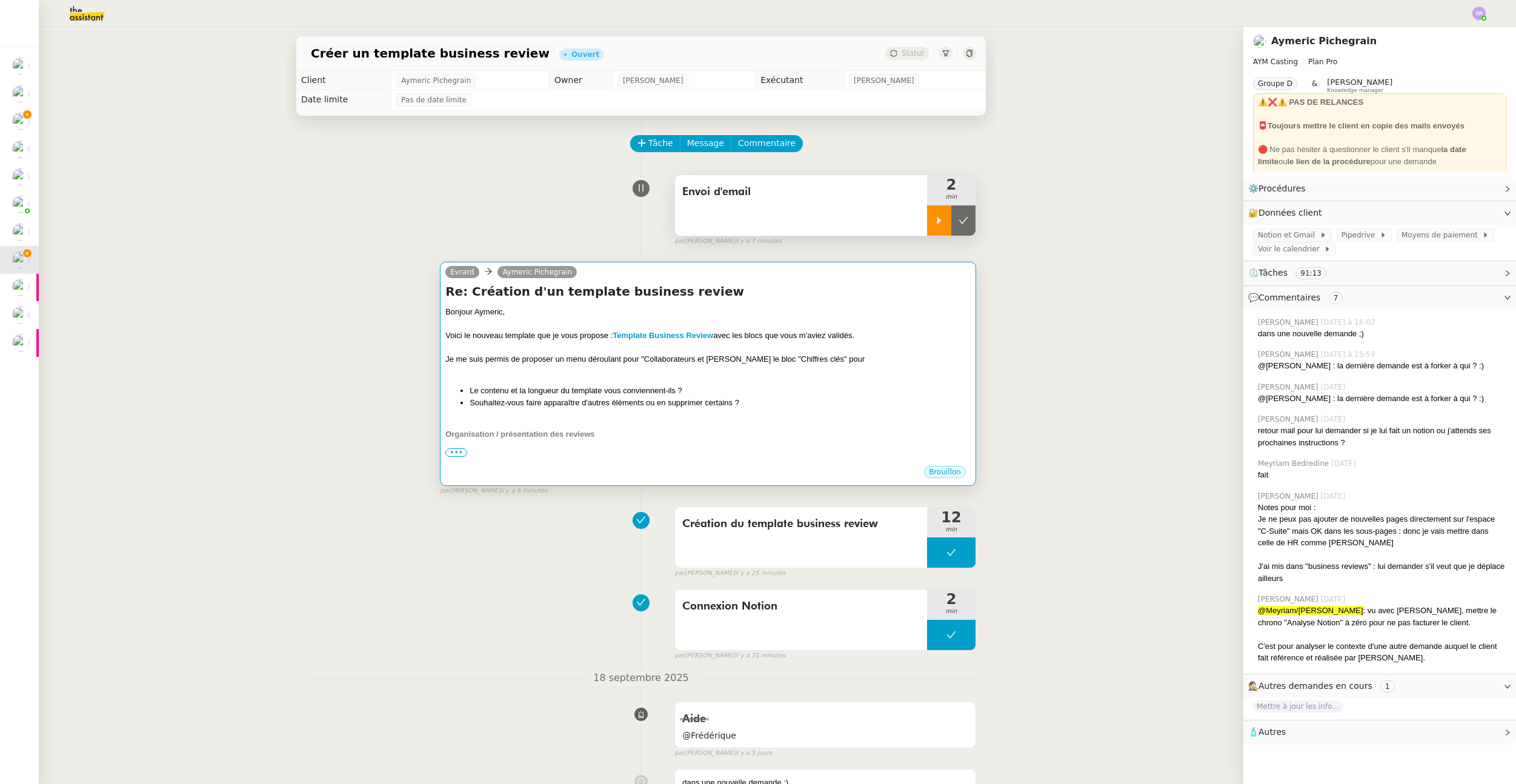
click at [783, 365] on div at bounding box center [708, 371] width 526 height 12
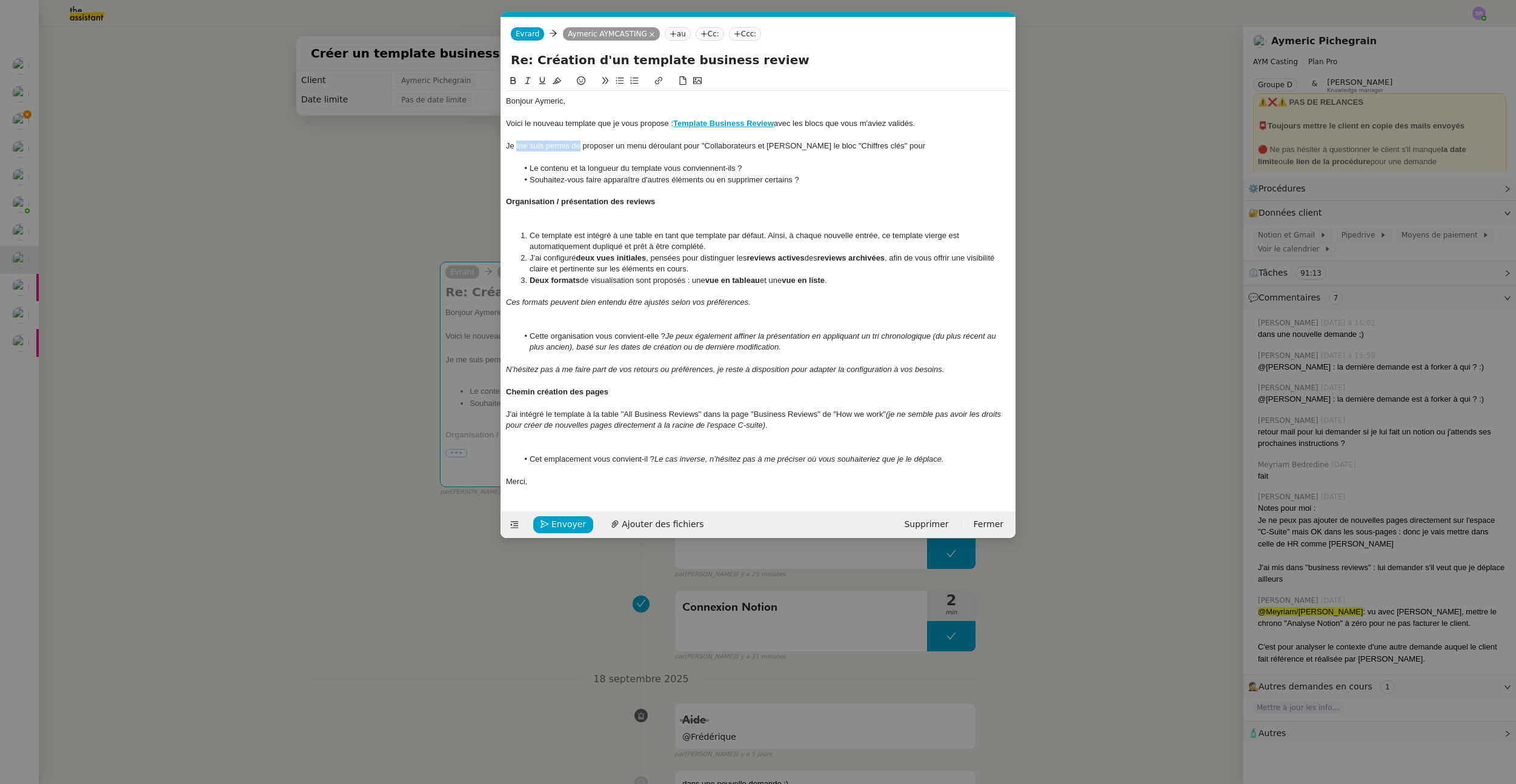
drag, startPoint x: 580, startPoint y: 147, endPoint x: 519, endPoint y: 144, distance: 61.1
click at [519, 144] on div "Je me suis permis de proposer un menu déroulant pour "Collaborateurs et Mentord…" at bounding box center [758, 146] width 505 height 11
click at [556, 147] on div "Je vous proposer un menu déroulant pour "Collaborateurs et Mentordans le bloc "…" at bounding box center [758, 146] width 505 height 11
click at [0, 0] on lt-em "propose" at bounding box center [0, 0] width 0 height 0
drag, startPoint x: 599, startPoint y: 125, endPoint x: 668, endPoint y: 122, distance: 69.1
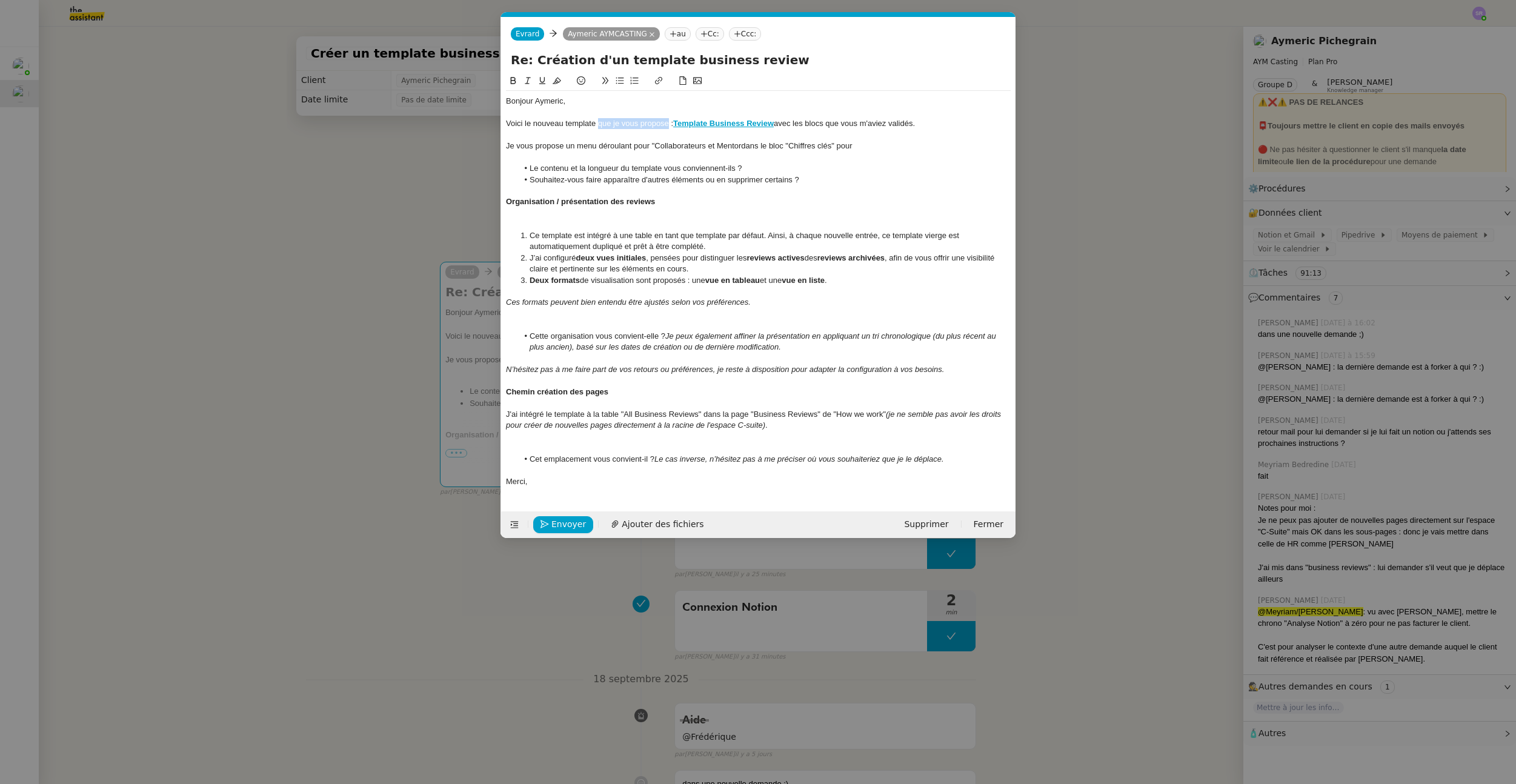
click at [668, 122] on div "Voici le nouveau template que je vous propose : Template Business Review avec l…" at bounding box center [758, 124] width 505 height 11
click at [833, 138] on div at bounding box center [758, 135] width 505 height 11
click at [796, 124] on div "Voici le nouveau template implémenté dans Notion : Template Business Review ave…" at bounding box center [758, 124] width 505 height 11
drag, startPoint x: 796, startPoint y: 124, endPoint x: 935, endPoint y: 124, distance: 139.0
click at [935, 124] on div "Voici le nouveau template implémenté dans Notion : Template Business Review ave…" at bounding box center [758, 124] width 505 height 11
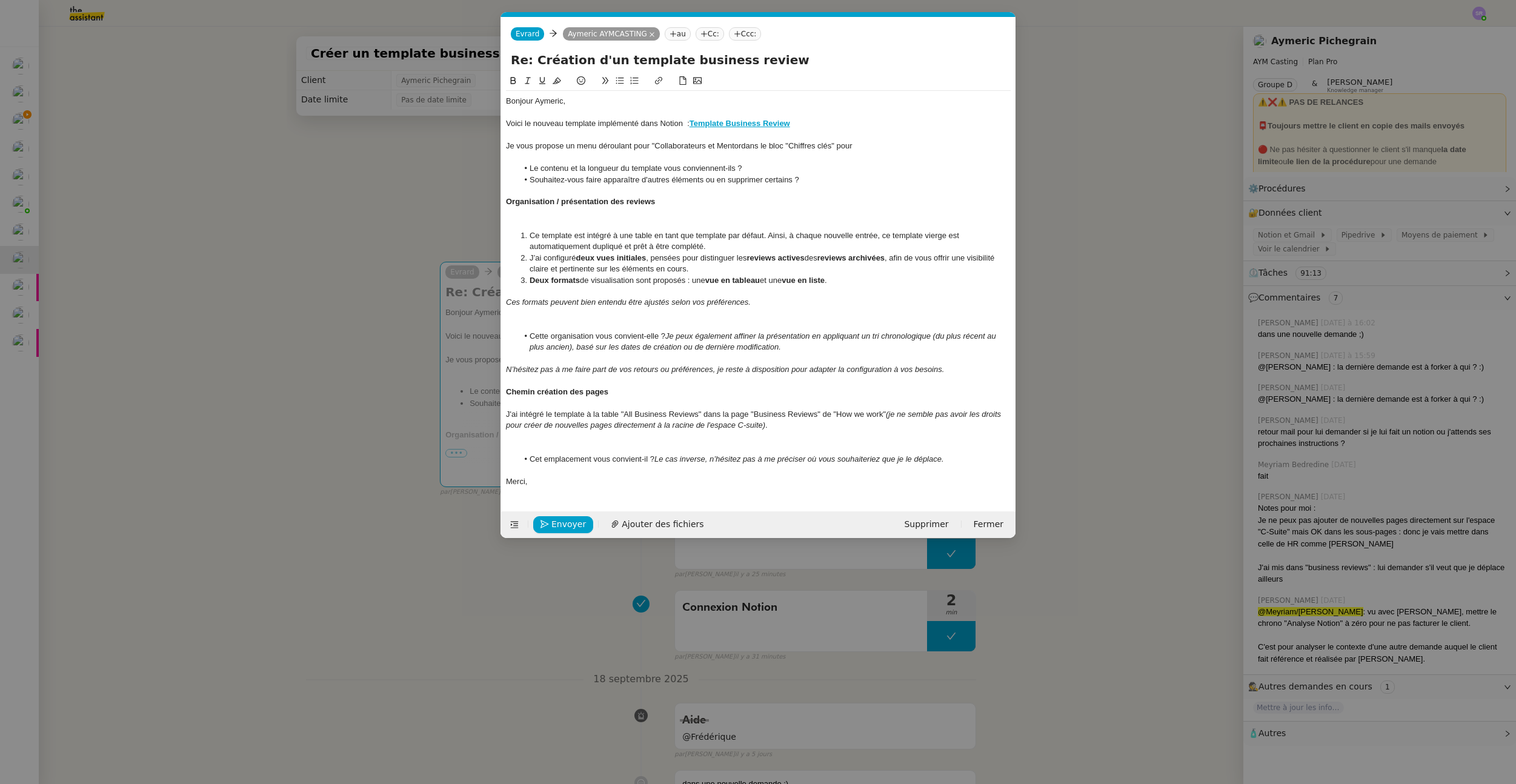
click at [685, 124] on div "Voici le nouveau template implémenté dans Notion : Template Business Review" at bounding box center [758, 124] width 505 height 11
click at [810, 125] on div "Voici le nouveau template implémenté dans Notion avec les blocs que vous m'avie…" at bounding box center [758, 124] width 505 height 11
click at [813, 120] on div "Voici le nouveau template implémenté dans Notion avec les blocs que vous m'avie…" at bounding box center [758, 124] width 505 height 11
click at [0, 0] on lt-em "validé" at bounding box center [0, 0] width 0 height 0
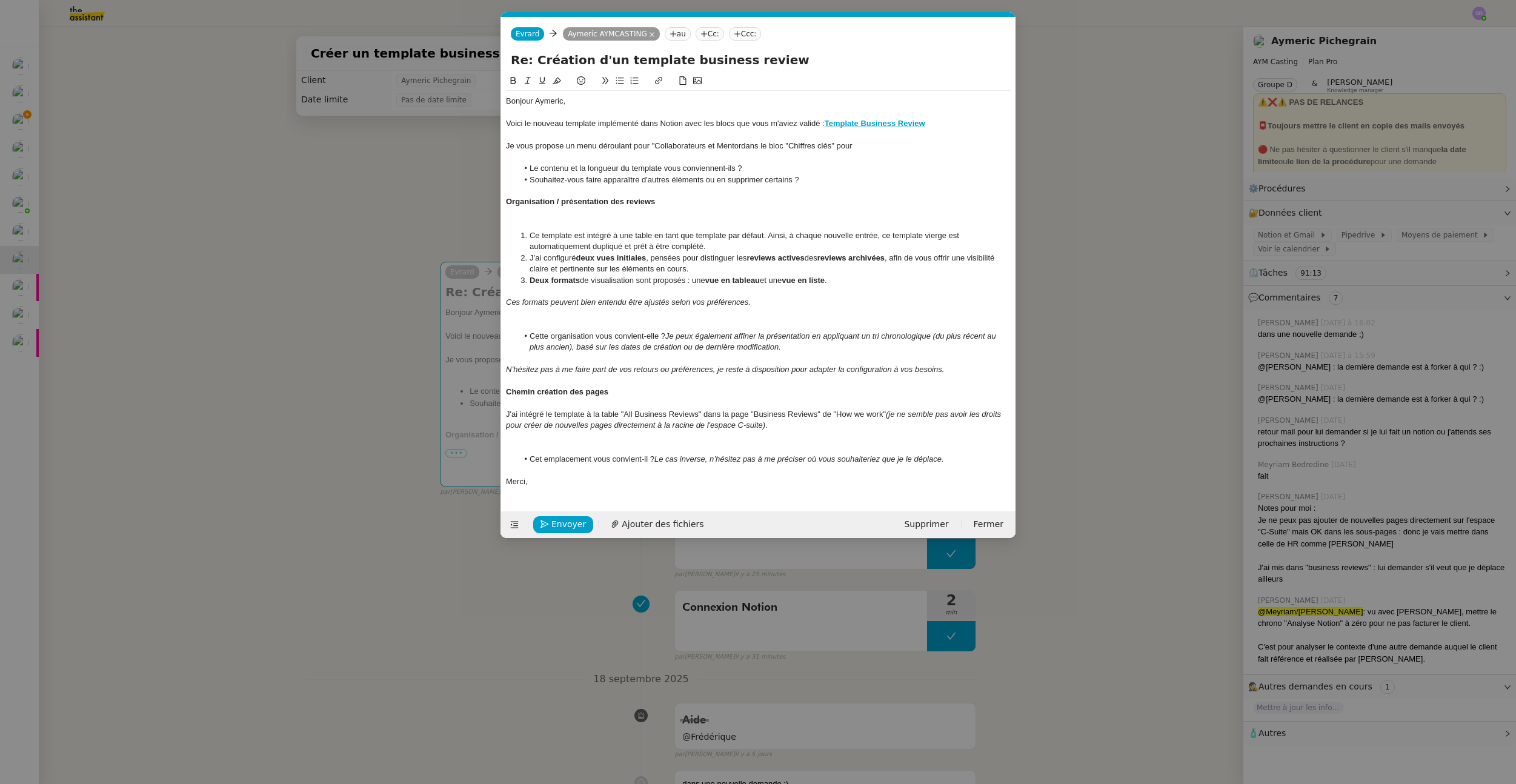
click at [909, 144] on div "Je vous propose un menu déroulant pour "Collaborateurs et Mentordans le bloc "C…" at bounding box center [758, 146] width 505 height 11
click at [960, 130] on div at bounding box center [758, 135] width 505 height 11
click at [959, 125] on div "Voici le nouveau template implémenté dans Notion avec les blocs que vous m'avie…" at bounding box center [758, 124] width 505 height 11
click at [809, 125] on div "Voici le nouveau template implémenté dans Notion avec les blocs que vous m'avie…" at bounding box center [758, 124] width 505 height 11
click at [0, 0] on lt-span "validé s" at bounding box center [0, 0] width 0 height 0
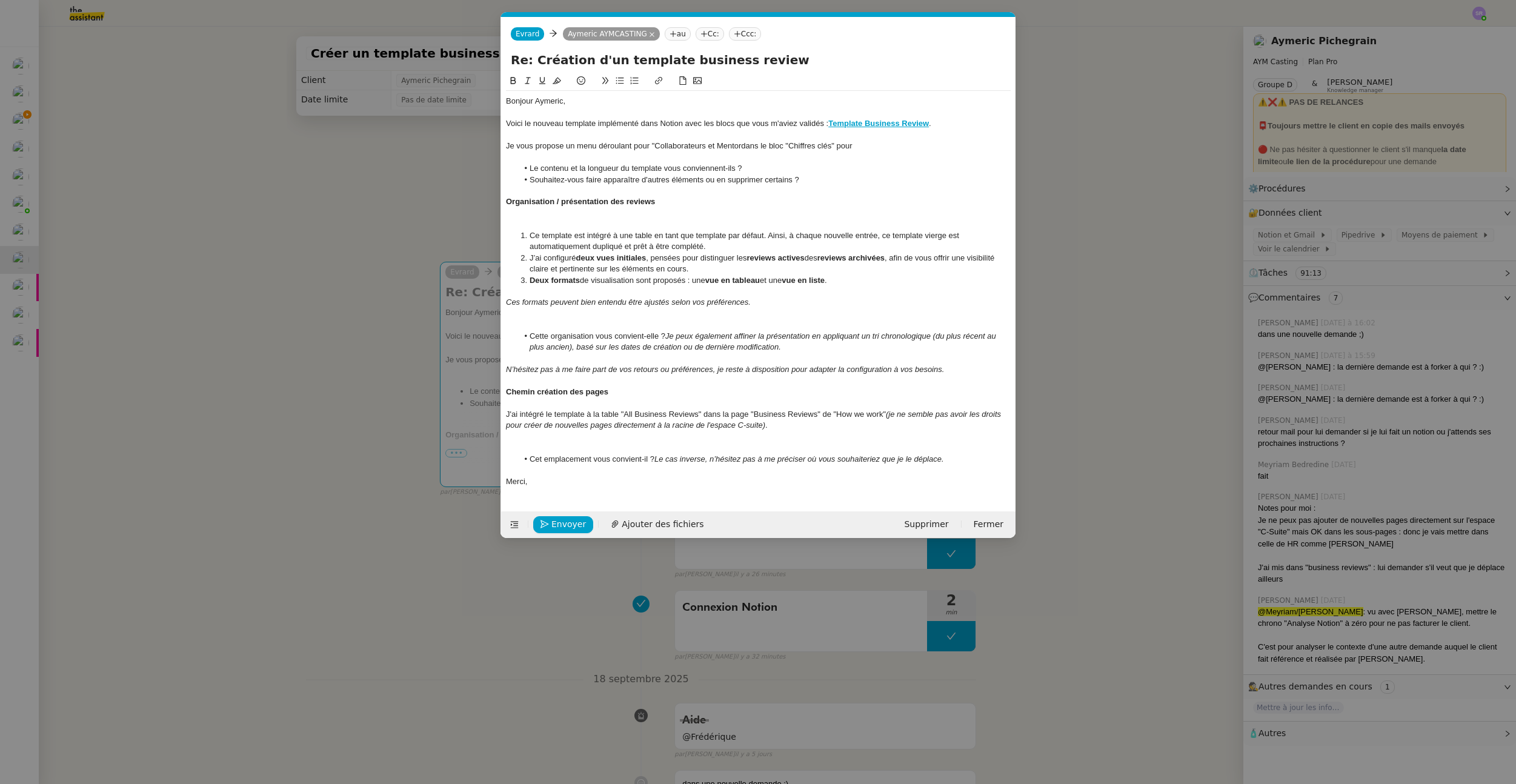
click at [708, 185] on div at bounding box center [758, 191] width 505 height 11
click at [707, 146] on div "Je vous propose un menu déroulant pour "Collaborateurs et Mentordans le bloc "C…" at bounding box center [758, 146] width 505 height 11
click at [720, 143] on div "Je vous propose un menu déroulant pour "Collaborateurs" et Mentordans le bloc "…" at bounding box center [758, 146] width 505 height 11
click at [749, 146] on div "Je vous propose un menu déroulant pour "Collaborateurs" et "Mentordans le bloc …" at bounding box center [758, 146] width 505 height 11
click at [747, 147] on div "Je vous propose un menu déroulant pour "Collaborateurs" et "Mentordans le bloc …" at bounding box center [758, 146] width 505 height 11
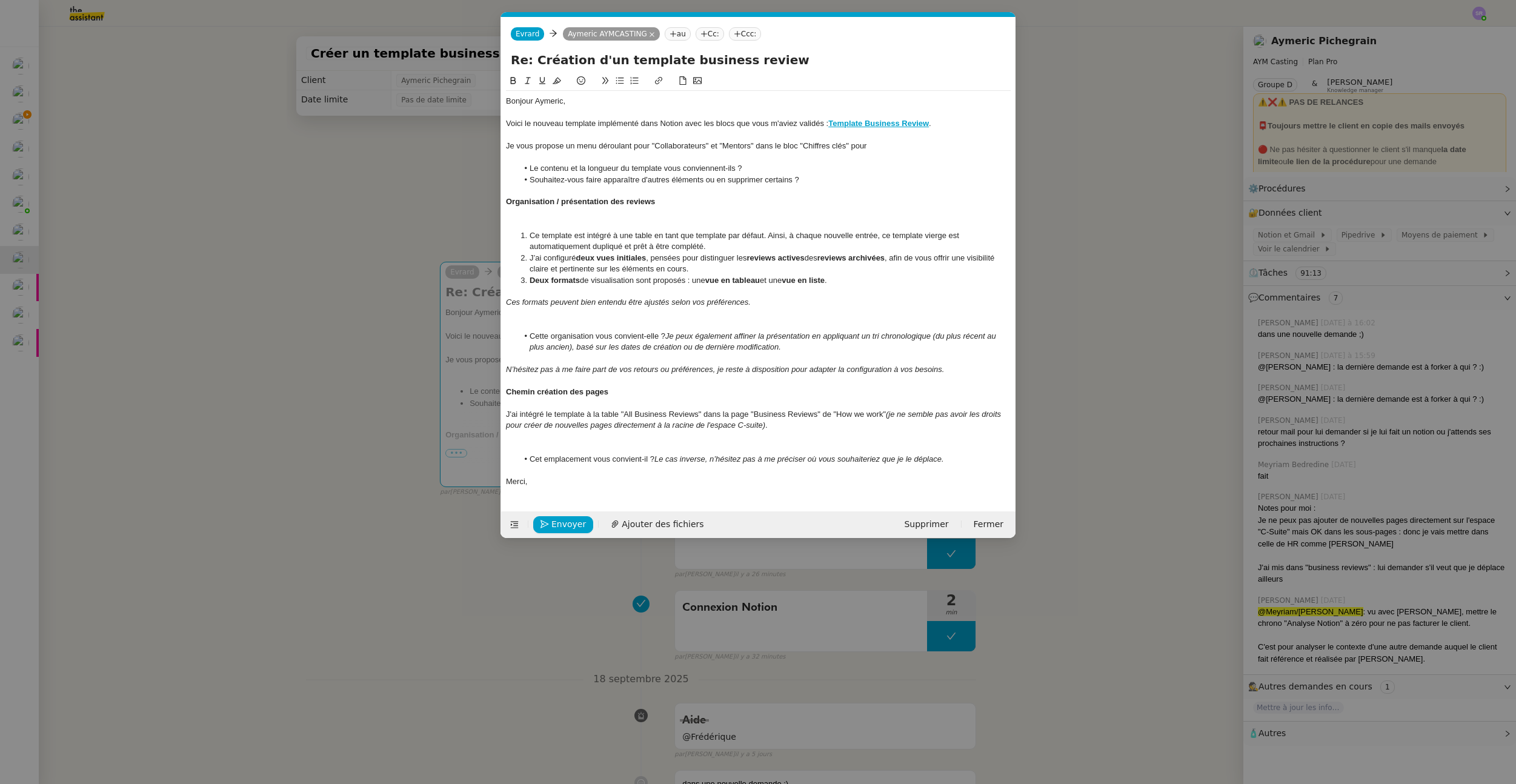
click at [900, 150] on div "Je vous propose un menu déroulant pour "Collaborateurs" et "Mentors" dans le bl…" at bounding box center [758, 146] width 505 height 11
click at [313, 486] on nz-modal-container "Service TA - VOYAGE - PROPOSITION GLOBALE A utiliser dans le cadre de propositi…" at bounding box center [758, 392] width 1516 height 784
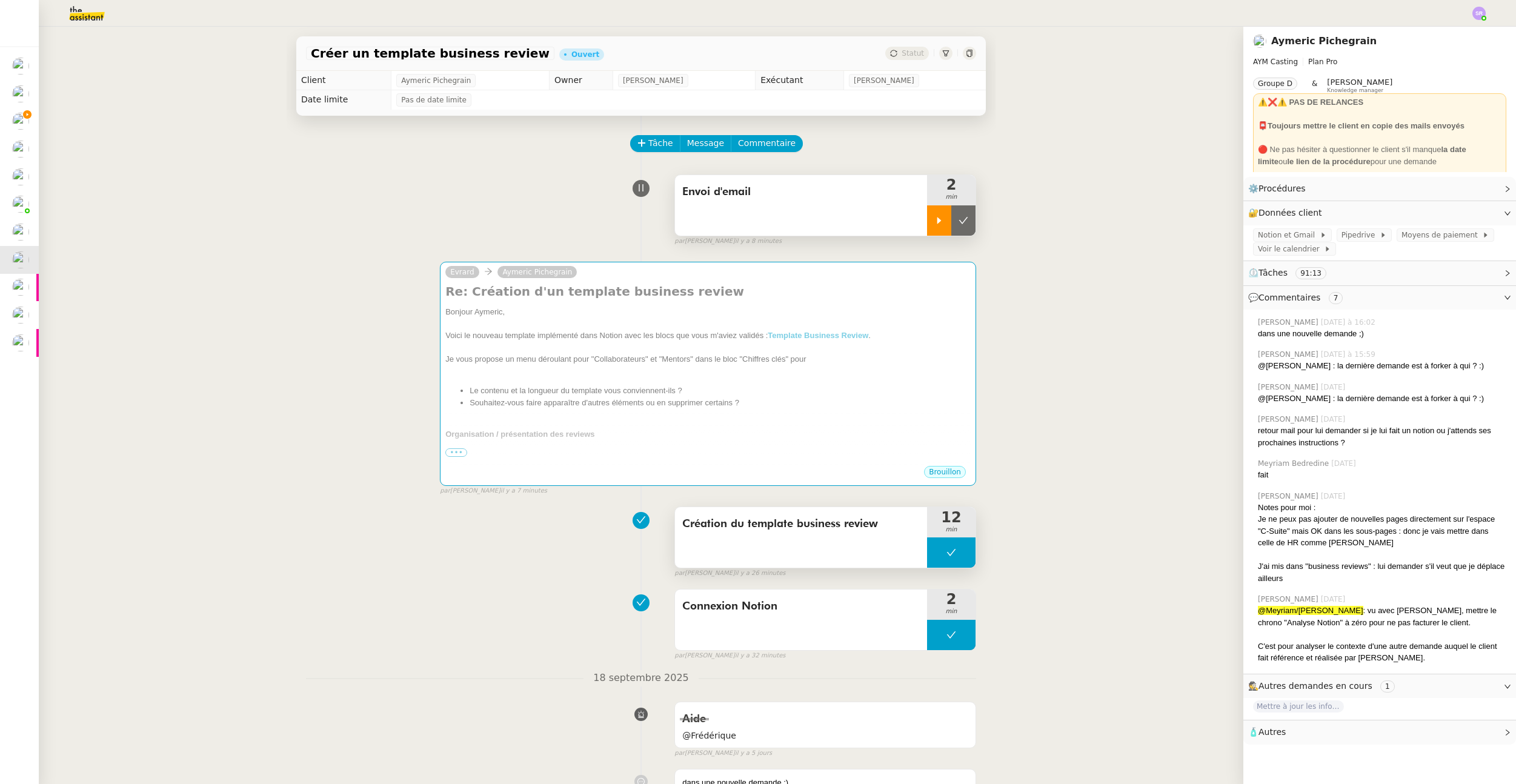
click at [938, 565] on button at bounding box center [952, 553] width 48 height 30
click at [927, 560] on div at bounding box center [940, 553] width 24 height 30
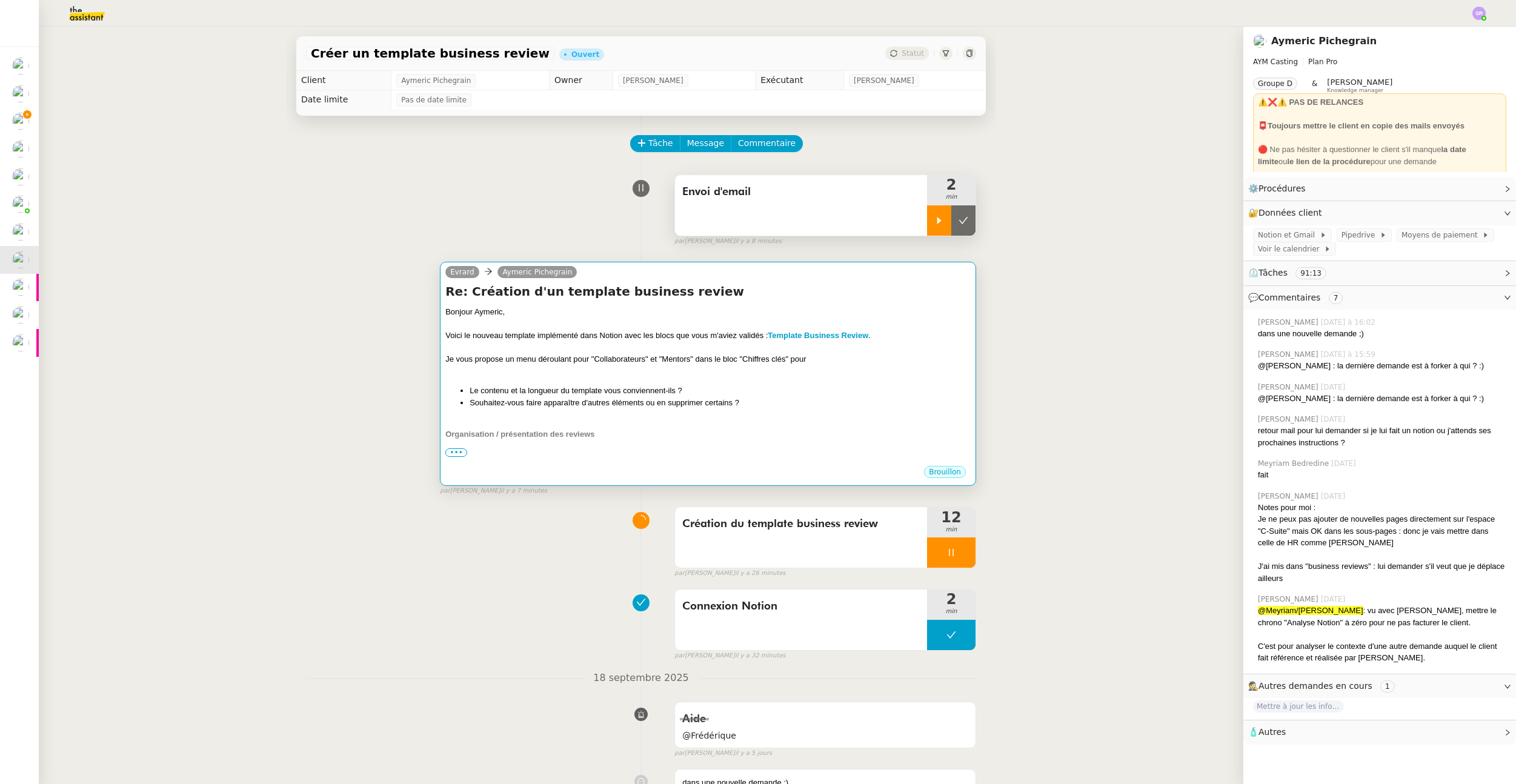
click at [801, 394] on li "Le contenu et la longueur du template vous conviennent-ils ?" at bounding box center [720, 391] width 501 height 12
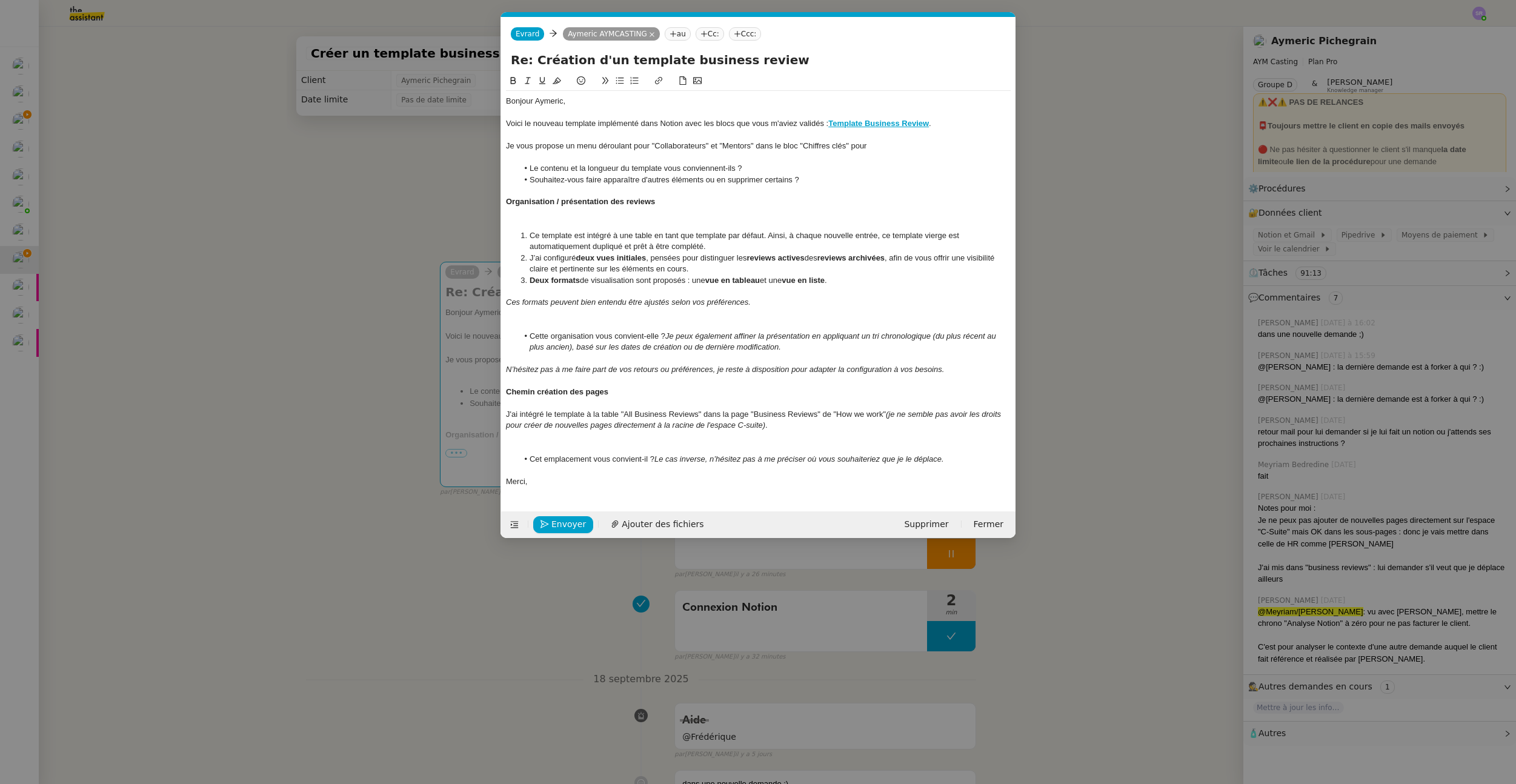
scroll to position [0, 25]
click at [910, 153] on div at bounding box center [758, 158] width 505 height 11
click at [914, 147] on div "Je vous propose un menu déroulant pour "Collaborateurs" et "Mentors" dans le bl…" at bounding box center [758, 146] width 505 height 11
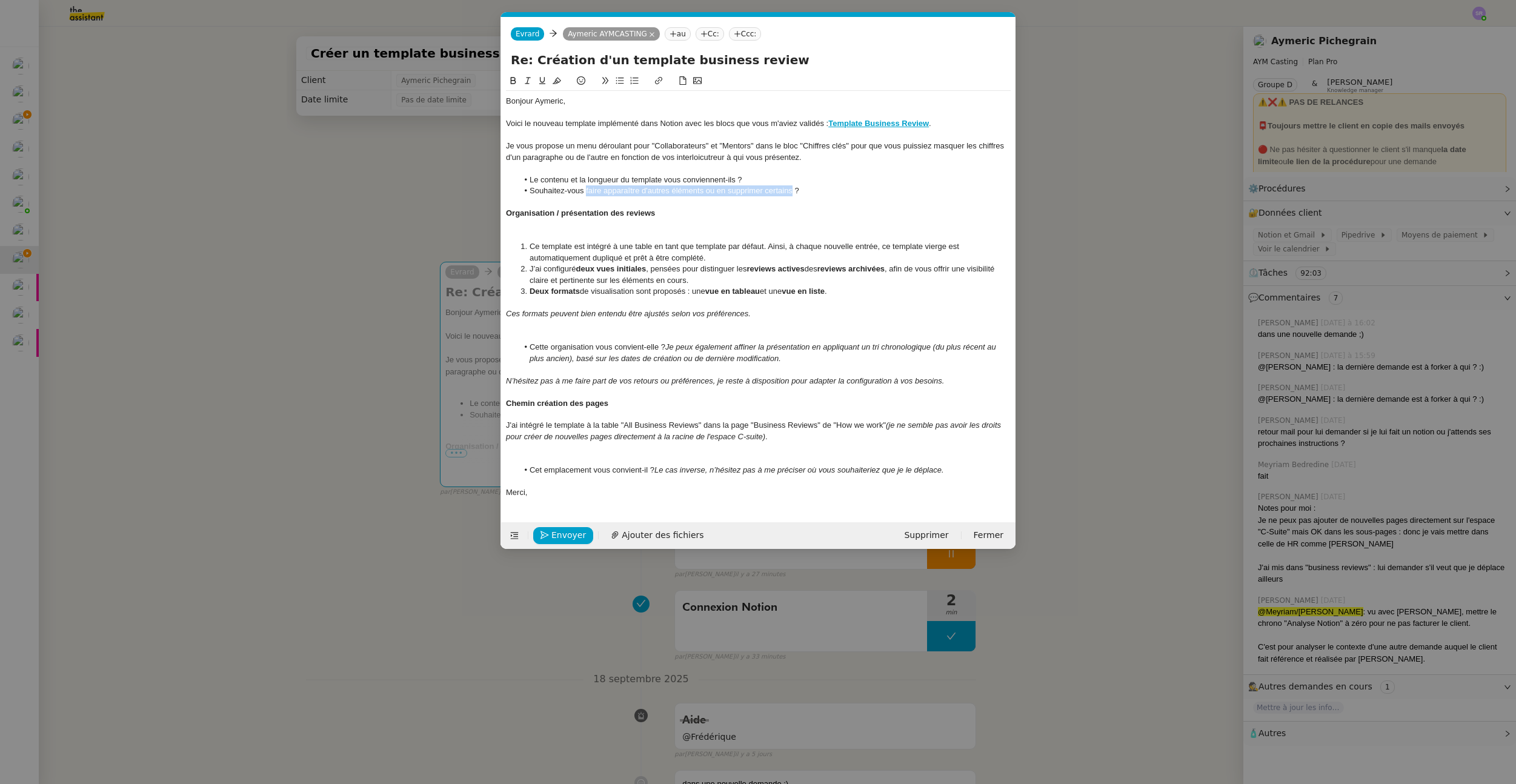
drag, startPoint x: 587, startPoint y: 191, endPoint x: 793, endPoint y: 191, distance: 206.0
click at [793, 191] on li "Souhaitez-vous faire apparaître d'autres éléments ou en supprimer certains ?" at bounding box center [765, 191] width 493 height 11
click at [409, 443] on nz-modal-container "Service TA - VOYAGE - PROPOSITION GLOBALE A utiliser dans le cadre de propositi…" at bounding box center [758, 392] width 1516 height 784
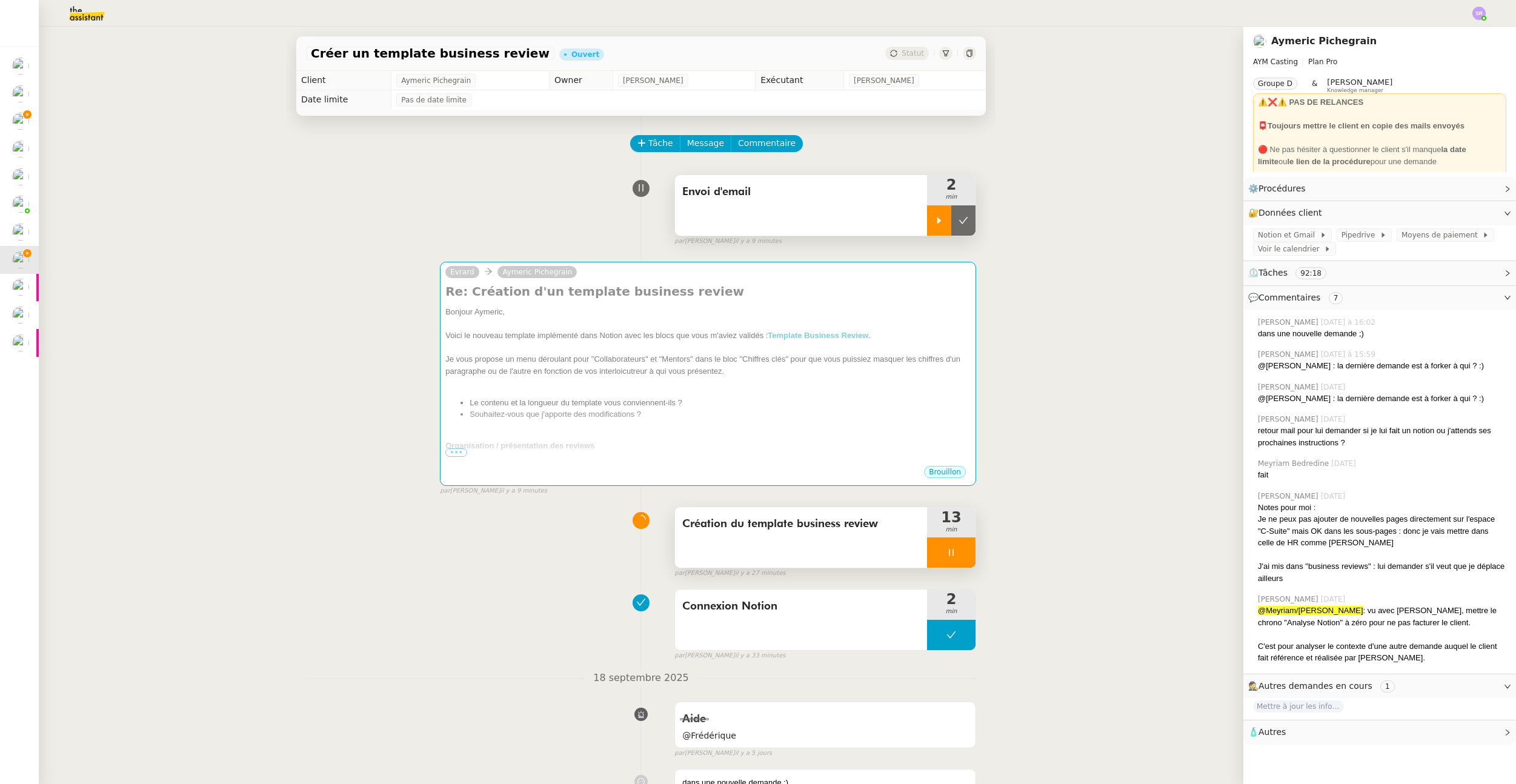
click at [960, 549] on div at bounding box center [952, 553] width 48 height 30
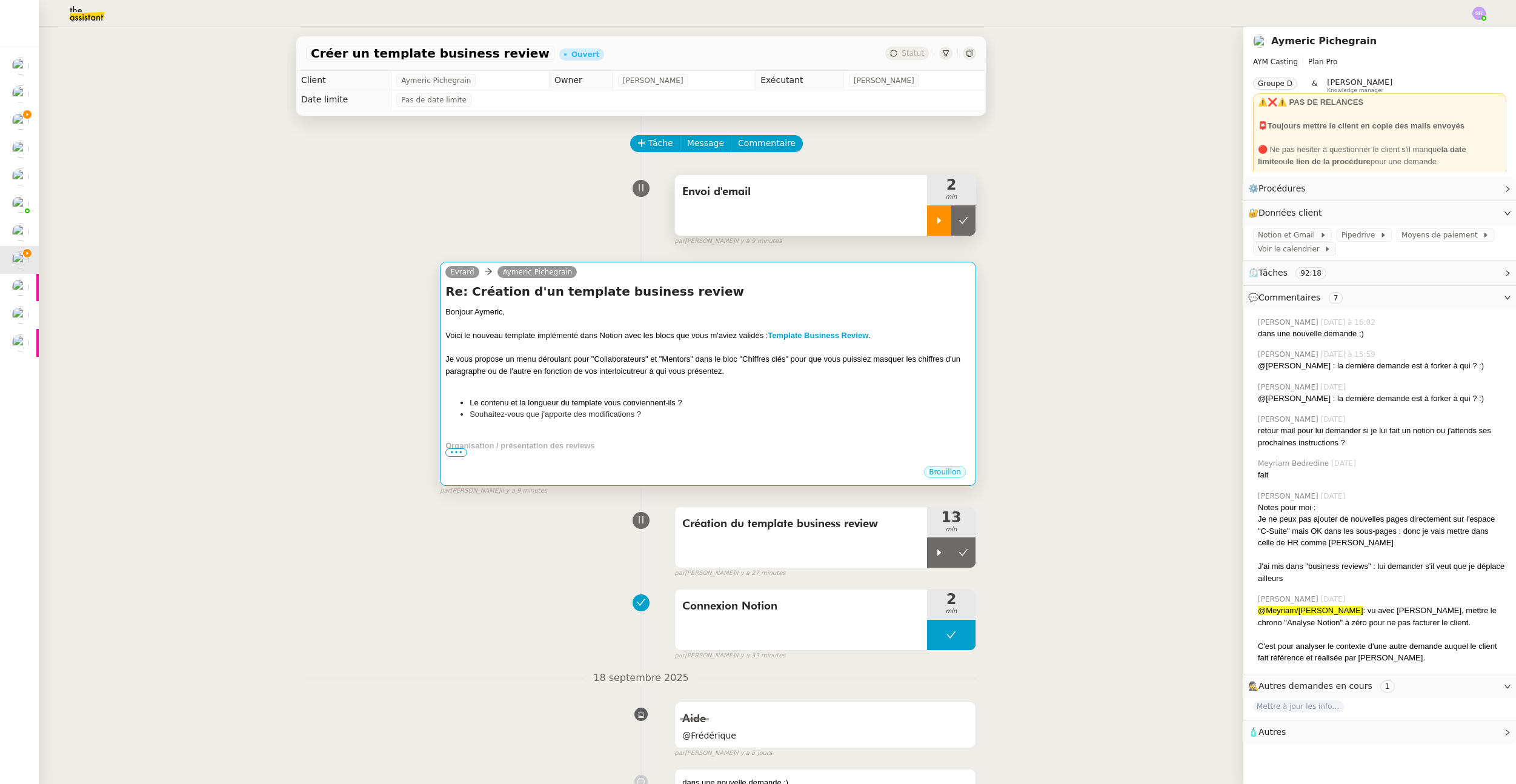
click at [773, 422] on div "Bonjour Aymeric, Voici le nouveau template implémenté dans Notion avec les bloc…" at bounding box center [708, 550] width 526 height 488
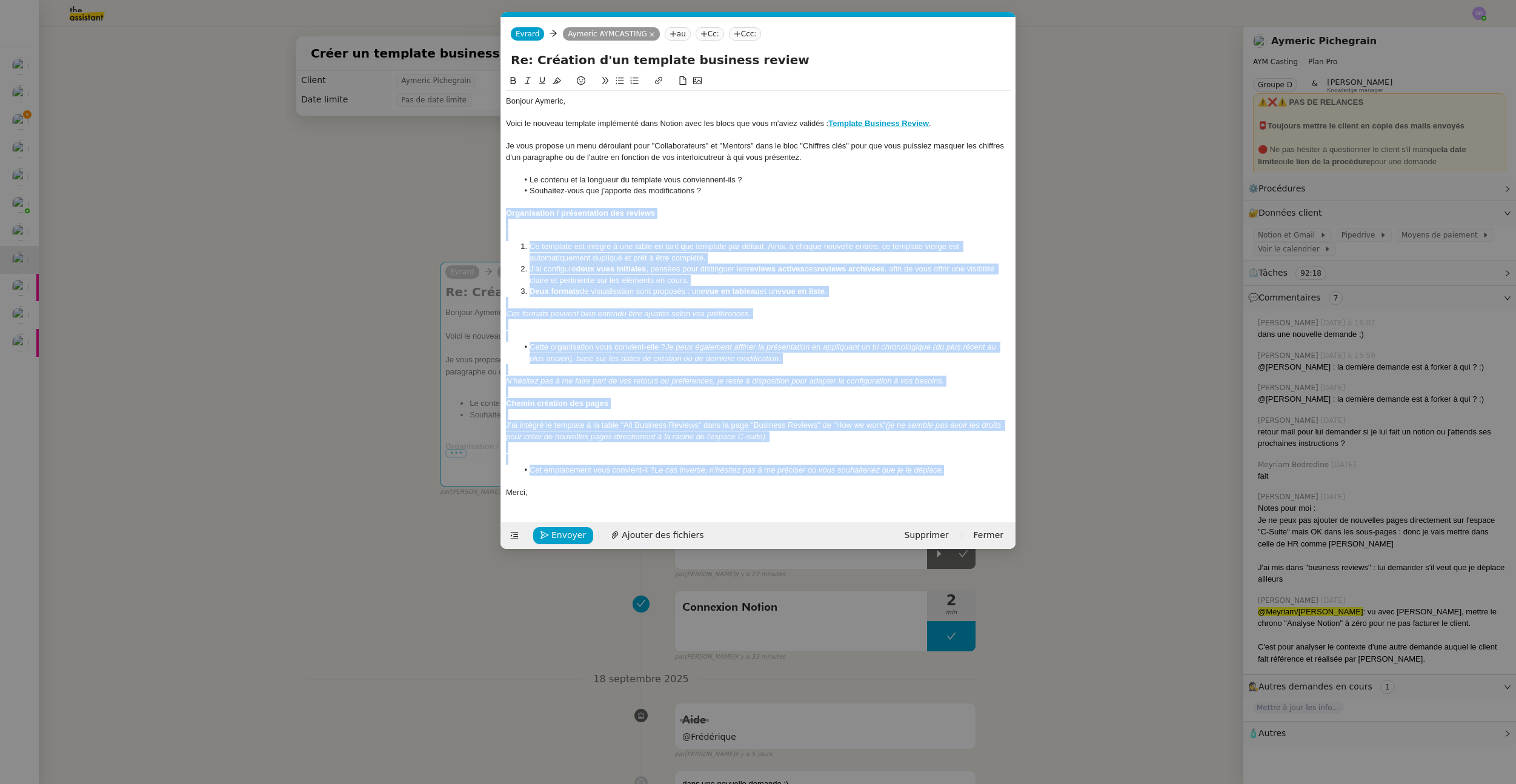
drag, startPoint x: 506, startPoint y: 212, endPoint x: 958, endPoint y: 473, distance: 521.9
click at [958, 473] on div "Bonjour Aymeric, Voici le nouveau template implémenté dans Notion avec les bloc…" at bounding box center [758, 297] width 505 height 412
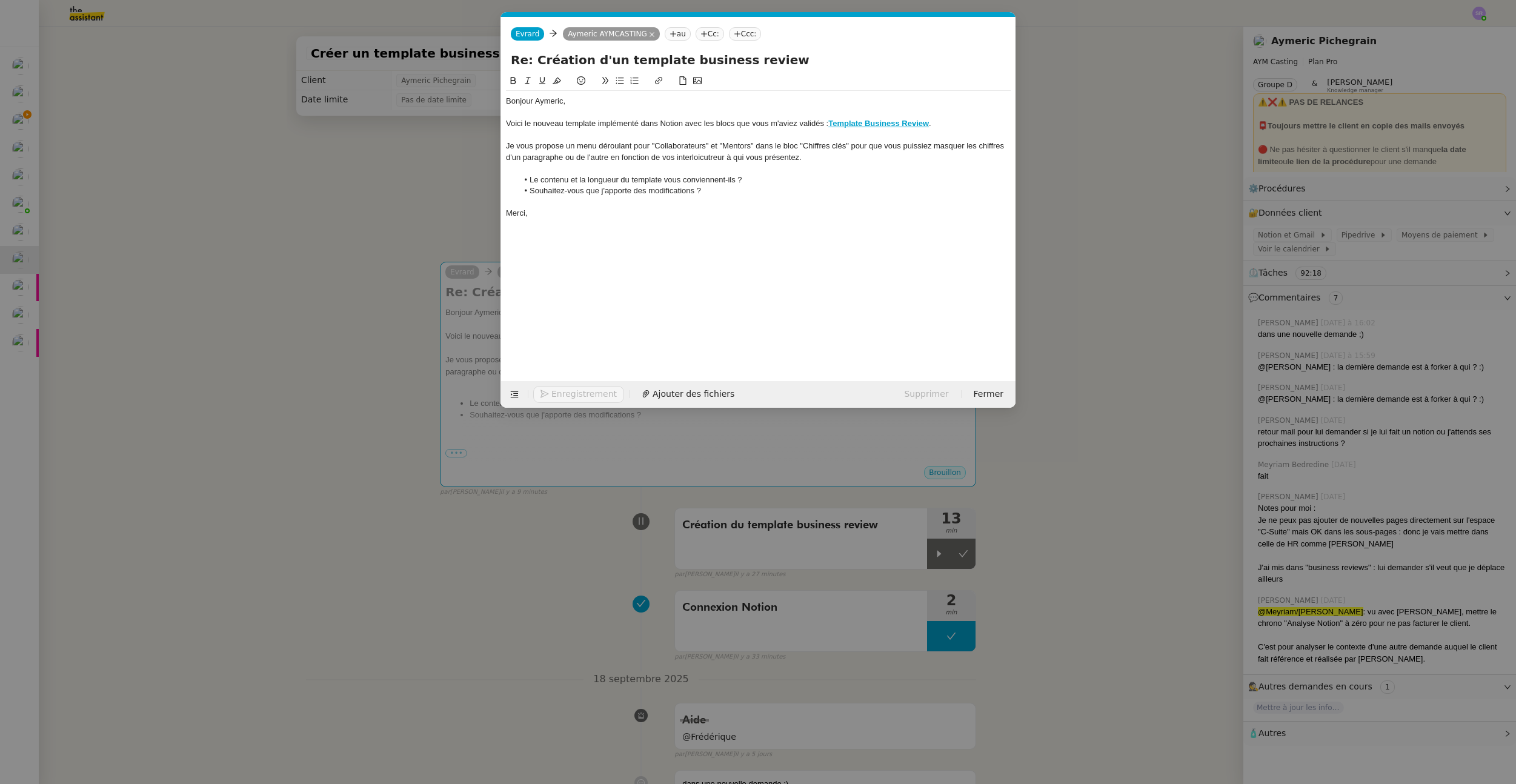
click at [607, 191] on li "Souhaitez-vous que j'apporte des modifications ?" at bounding box center [765, 191] width 493 height 11
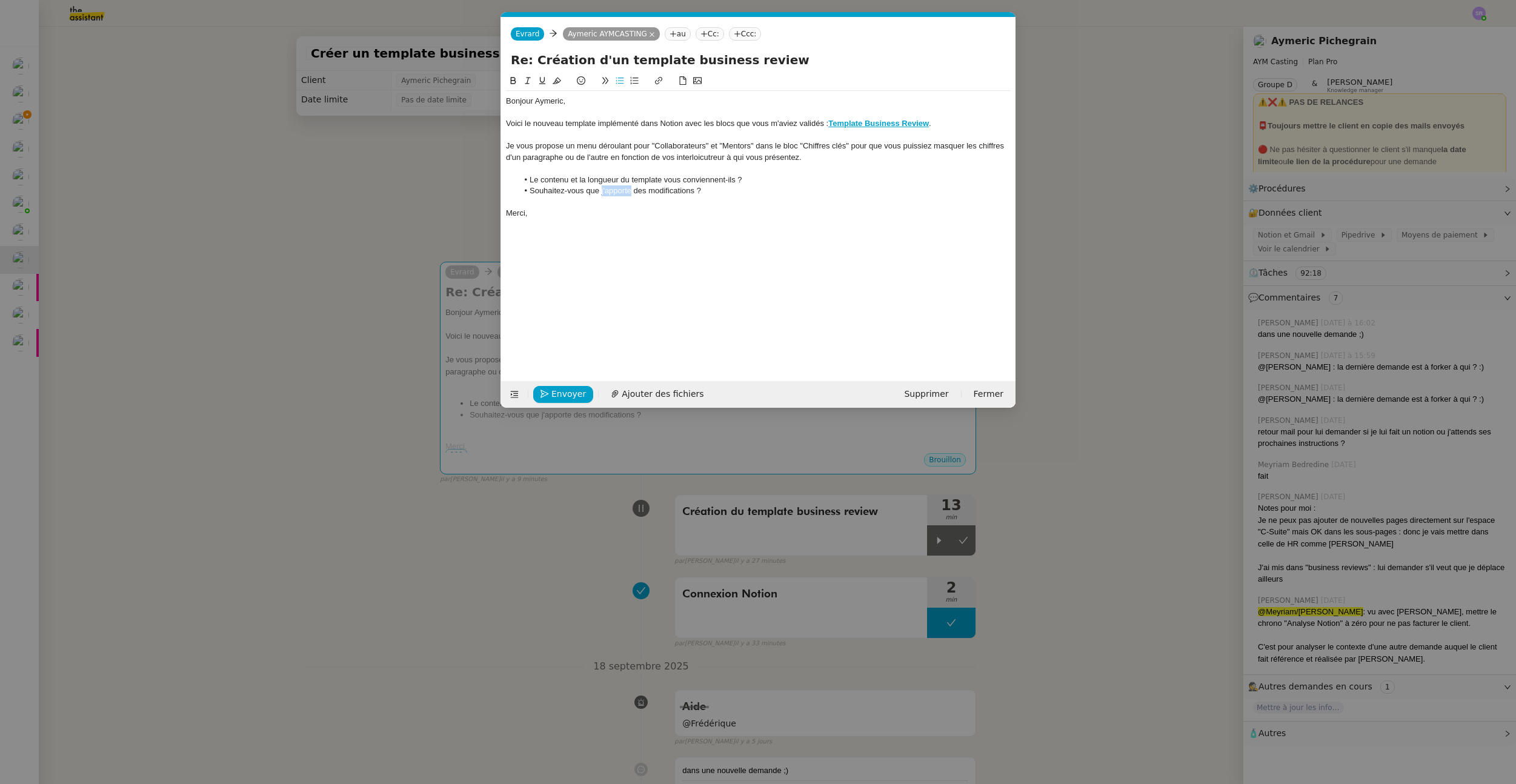
drag, startPoint x: 601, startPoint y: 193, endPoint x: 631, endPoint y: 194, distance: 30.0
click at [631, 194] on li "Souhaitez-vous que j'apporte des modifications ?" at bounding box center [765, 191] width 493 height 11
click at [680, 198] on div at bounding box center [758, 202] width 505 height 11
click at [718, 189] on li "Souhaitez-vous que je vous propose des modifications ?" at bounding box center [765, 191] width 493 height 11
drag, startPoint x: 721, startPoint y: 191, endPoint x: 661, endPoint y: 192, distance: 60.0
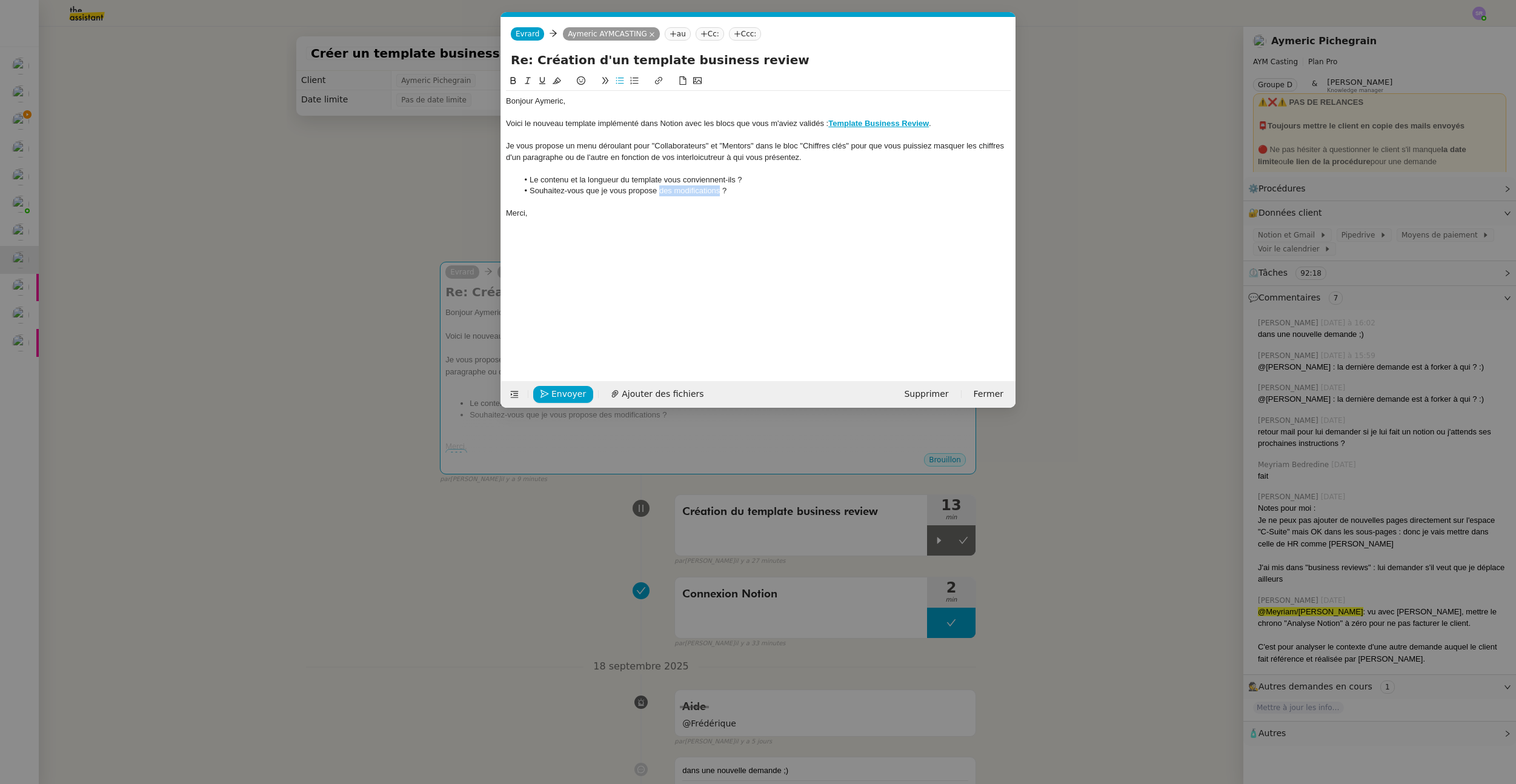
click at [661, 192] on li "Souhaitez-vous que je vous propose des modifications ?" at bounding box center [765, 191] width 493 height 11
click at [668, 190] on li "Souhaitez-vous que je vous propose un présentation ?" at bounding box center [765, 191] width 493 height 11
click at [713, 192] on li "Souhaitez-vous que je vous propose une présentation ?" at bounding box center [765, 191] width 493 height 11
click at [718, 192] on li "Souhaitez-vous que je vous propose une présentation ?" at bounding box center [765, 191] width 493 height 11
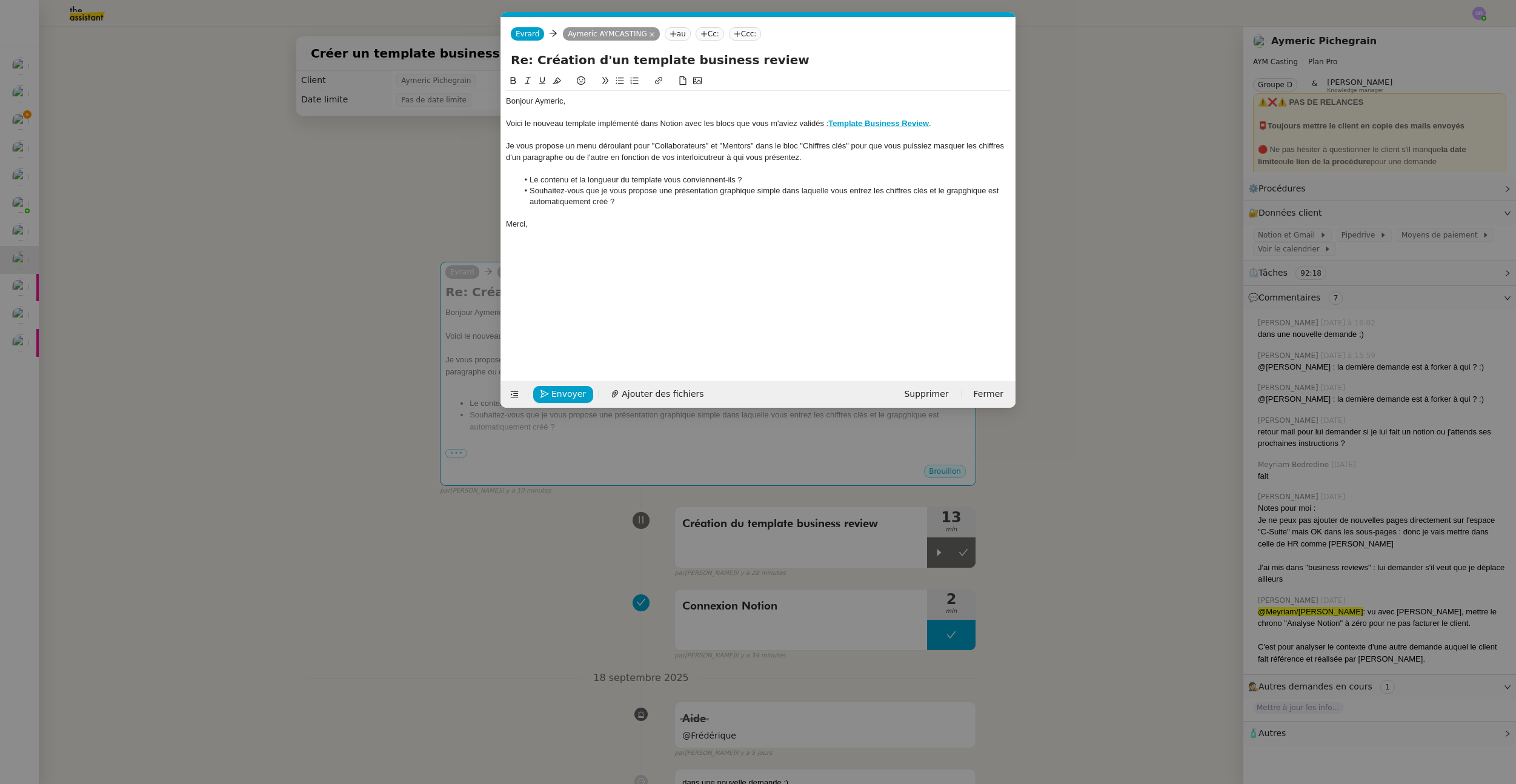
click at [529, 520] on nz-modal-container "Service TA - VOYAGE - PROPOSITION GLOBALE A utiliser dans le cadre de propositi…" at bounding box center [758, 392] width 1516 height 784
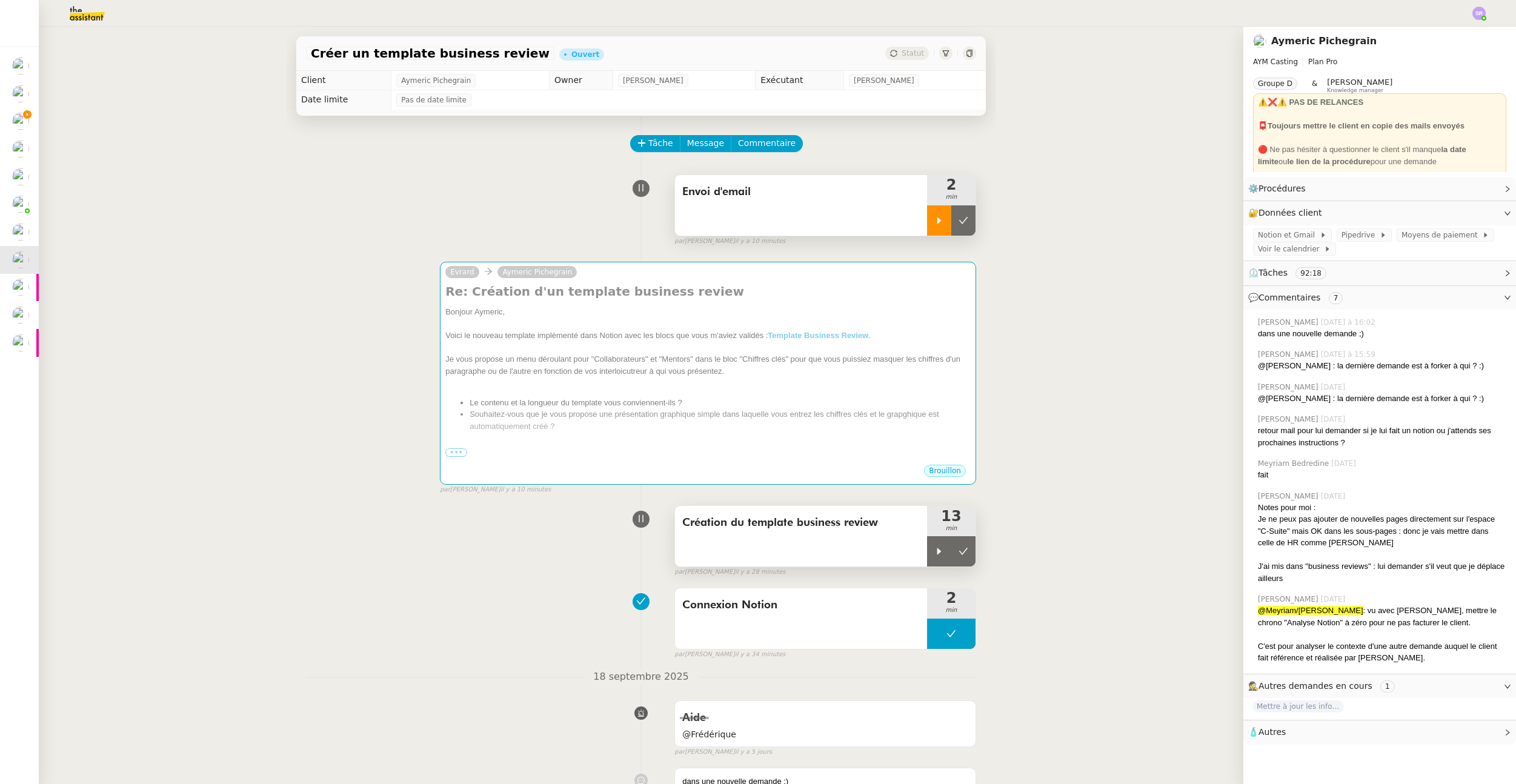
click at [938, 551] on icon at bounding box center [940, 551] width 4 height 7
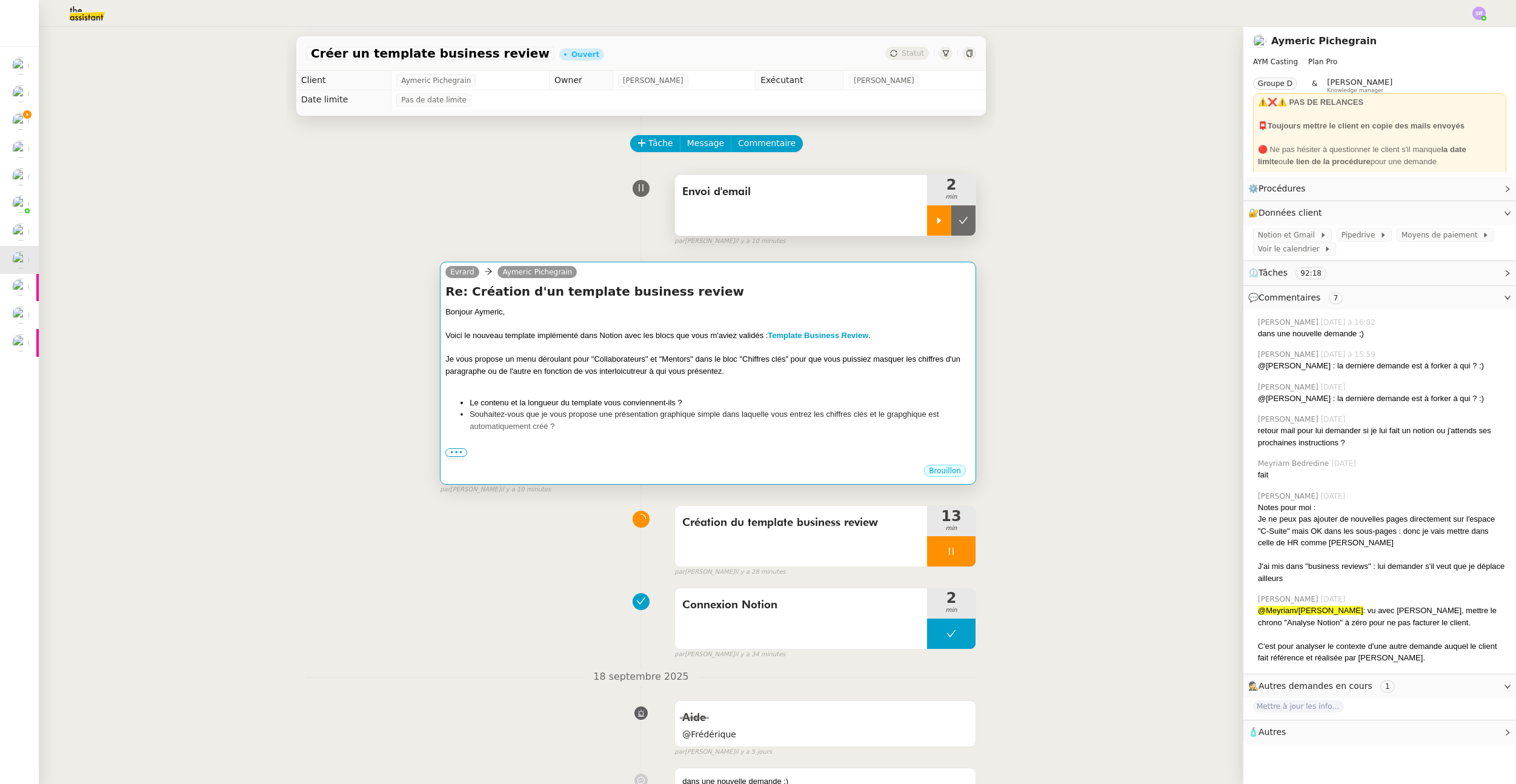
click at [825, 430] on li "Souhaitez-vous que je vous propose une présentation graphique simple dans laque…" at bounding box center [720, 420] width 501 height 24
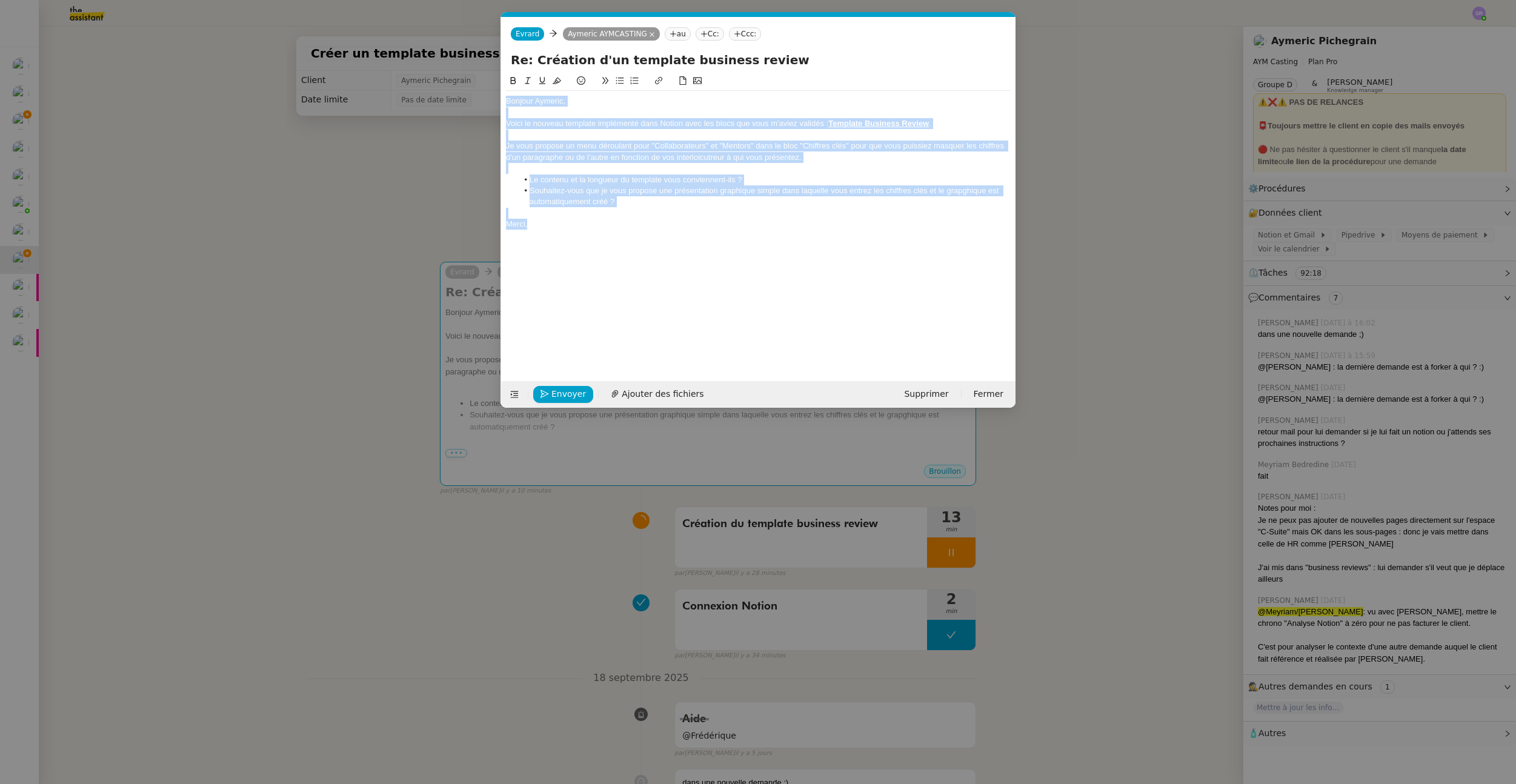
drag, startPoint x: 558, startPoint y: 223, endPoint x: 487, endPoint y: 111, distance: 132.6
click at [470, 99] on nz-modal-container "Service TA - VOYAGE - PROPOSITION GLOBALE A utiliser dans le cadre de propositi…" at bounding box center [758, 392] width 1516 height 784
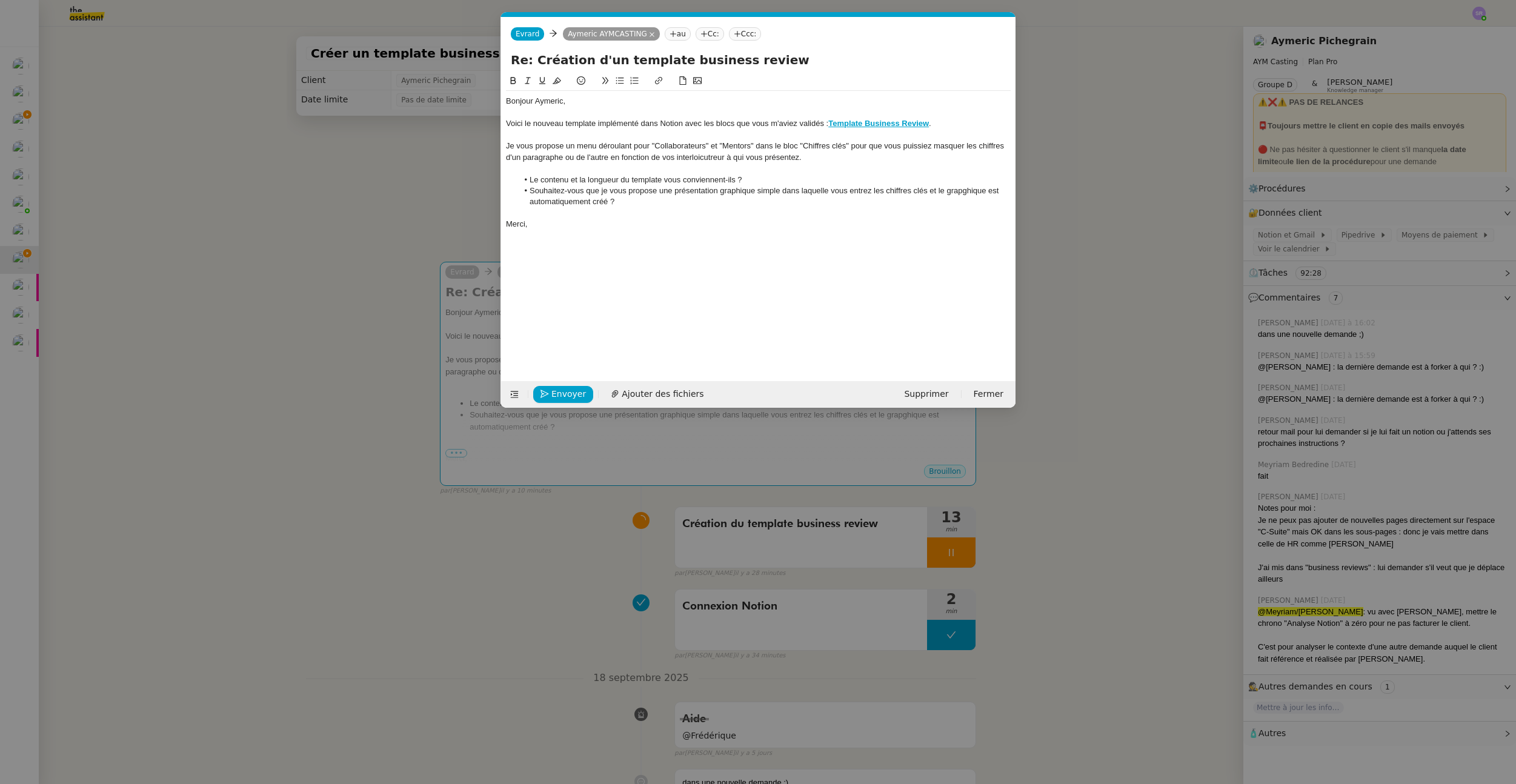
click at [961, 553] on nz-modal-container "Service TA - VOYAGE - PROPOSITION GLOBALE A utiliser dans le cadre de propositi…" at bounding box center [758, 392] width 1516 height 784
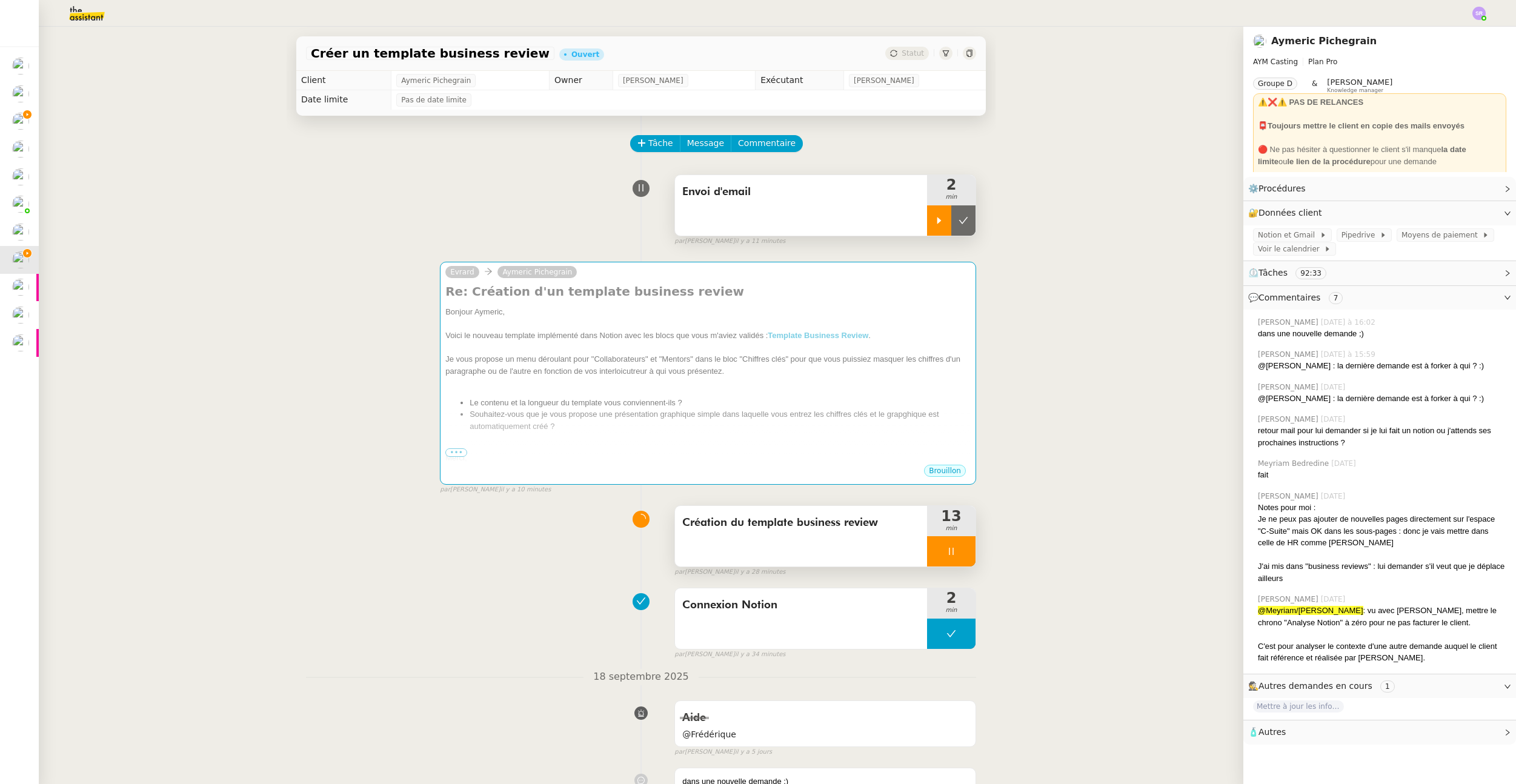
click at [955, 545] on div at bounding box center [952, 551] width 48 height 30
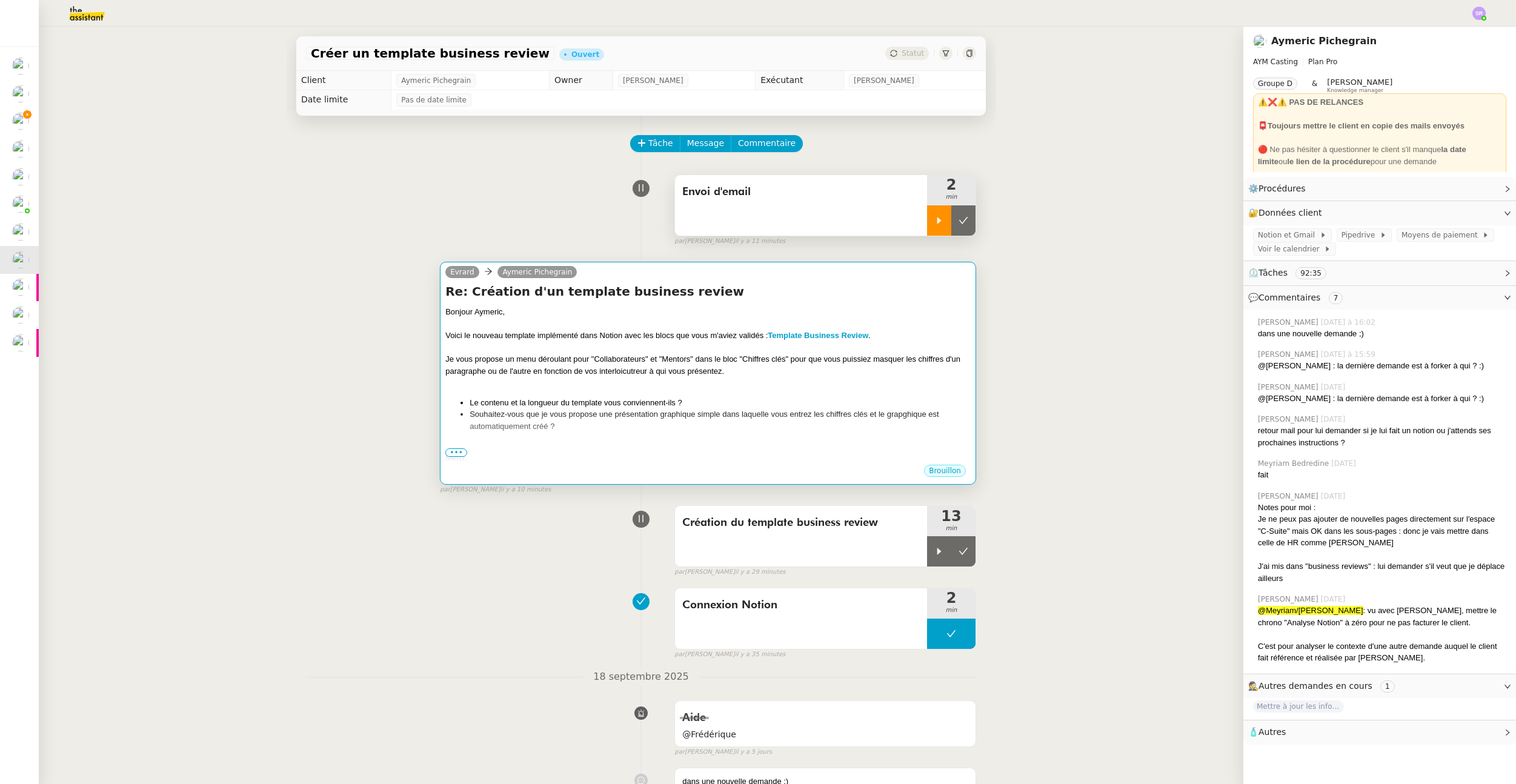
click at [495, 364] on div "Je vous propose un menu déroulant pour "Collaborateurs" et "Mentors" dans le bl…" at bounding box center [708, 365] width 526 height 24
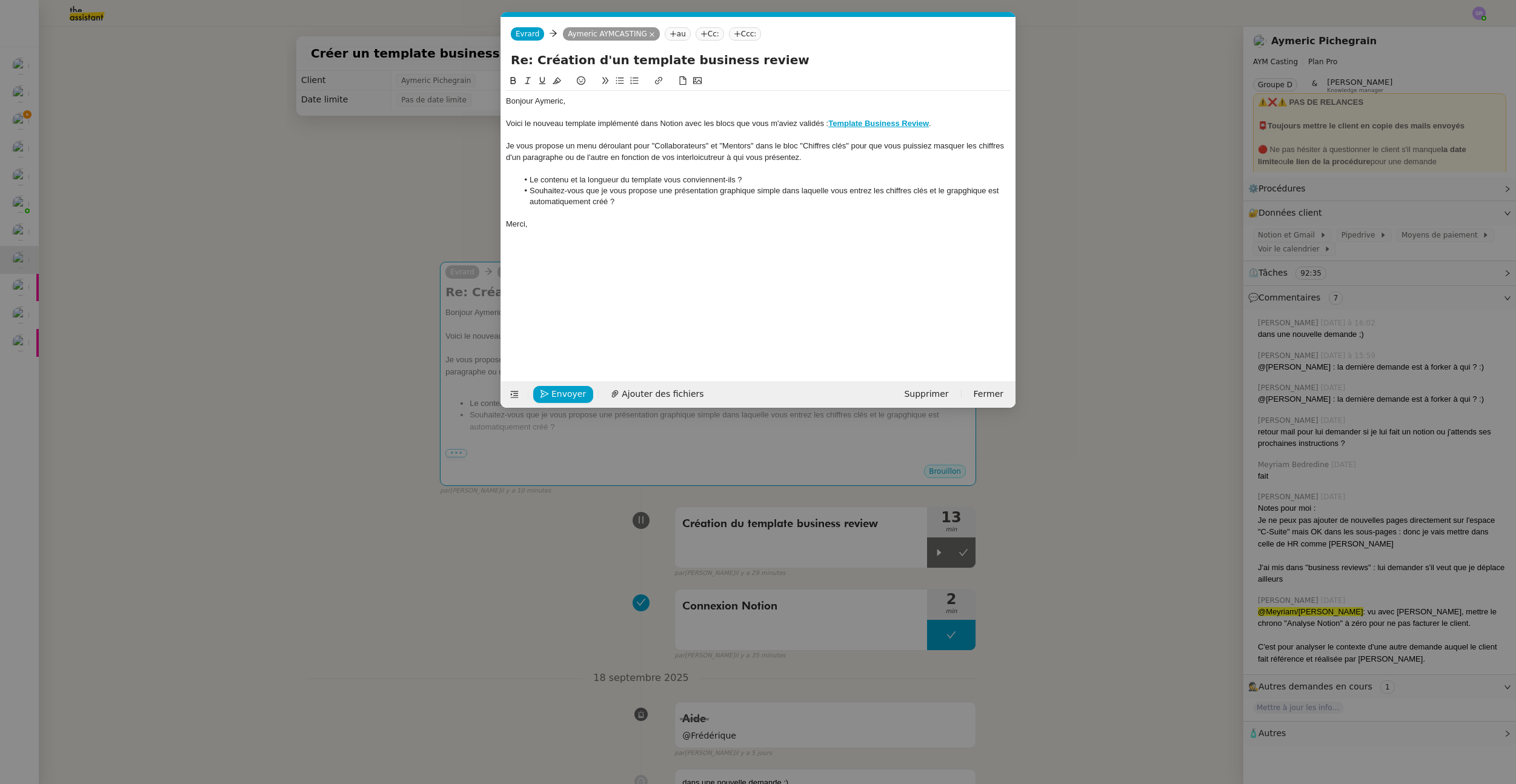
click at [686, 125] on div "Voici le nouveau template implémenté dans Notion avec les blocs que vous m'avie…" at bounding box center [758, 124] width 505 height 11
click at [684, 125] on div "Voici le nouveau template implémenté dans Notion avec les blocs que vous m'avie…" at bounding box center [758, 124] width 505 height 11
drag, startPoint x: 838, startPoint y: 161, endPoint x: 495, endPoint y: 147, distance: 343.3
click at [495, 147] on nz-modal-container "Service TA - VOYAGE - PROPOSITION GLOBALE A utiliser dans le cadre de propositi…" at bounding box center [758, 392] width 1516 height 784
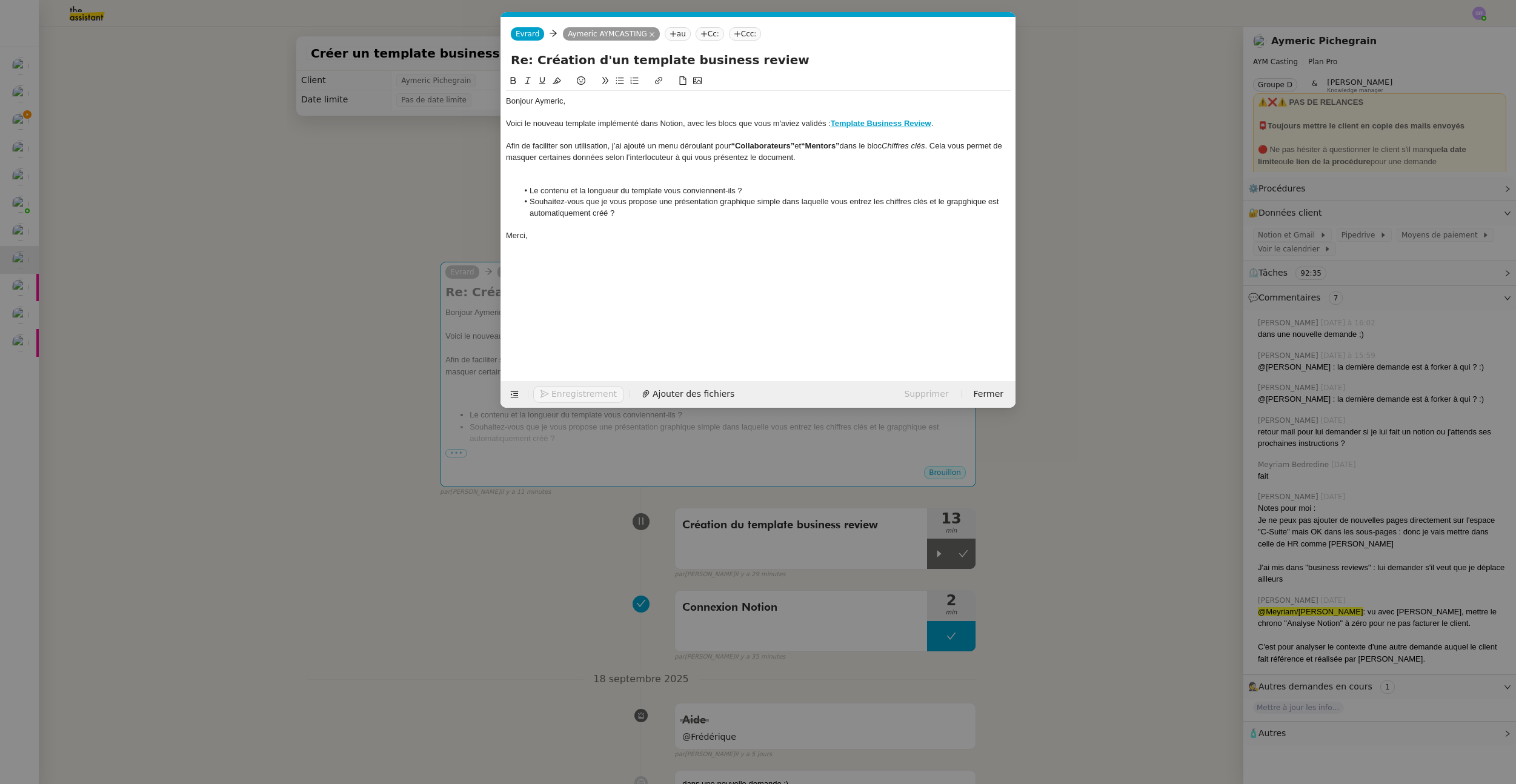
click at [550, 193] on li "Le contenu et la longueur du template vous conviennent-ils ?" at bounding box center [765, 191] width 493 height 11
click at [533, 190] on li "Le contenu et la longueur du template vous conviennent-ils ?" at bounding box center [765, 191] width 493 height 11
drag, startPoint x: 531, startPoint y: 191, endPoint x: 662, endPoint y: 189, distance: 131.0
click at [662, 189] on li "Le contenu et la longueur du template vous conviennent-ils ?" at bounding box center [765, 191] width 493 height 11
click at [698, 192] on li "Cette nouvelle présentation vous conviennent-ils ?" at bounding box center [765, 191] width 493 height 11
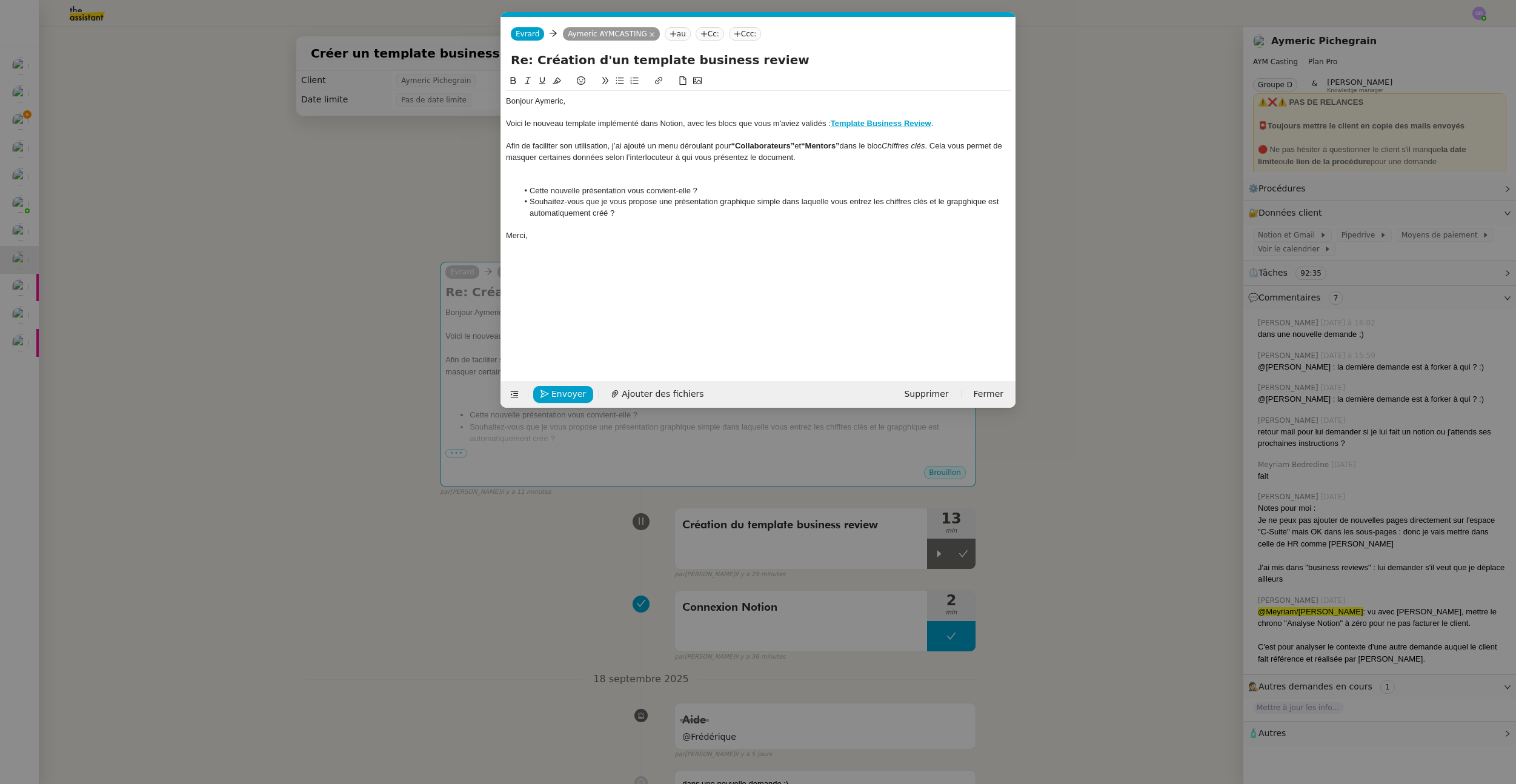
click at [539, 184] on div at bounding box center [758, 180] width 505 height 11
click at [895, 147] on em "Chiffres clés" at bounding box center [904, 145] width 44 height 9
click at [939, 147] on div "Afin de faciliter son utilisation, j’ai ajouté un menu déroulant pour “Collabor…" at bounding box center [758, 151] width 505 height 22
drag, startPoint x: 898, startPoint y: 146, endPoint x: 938, endPoint y: 147, distance: 40.0
click at [933, 147] on em "Chiffres clés"" at bounding box center [910, 145] width 46 height 9
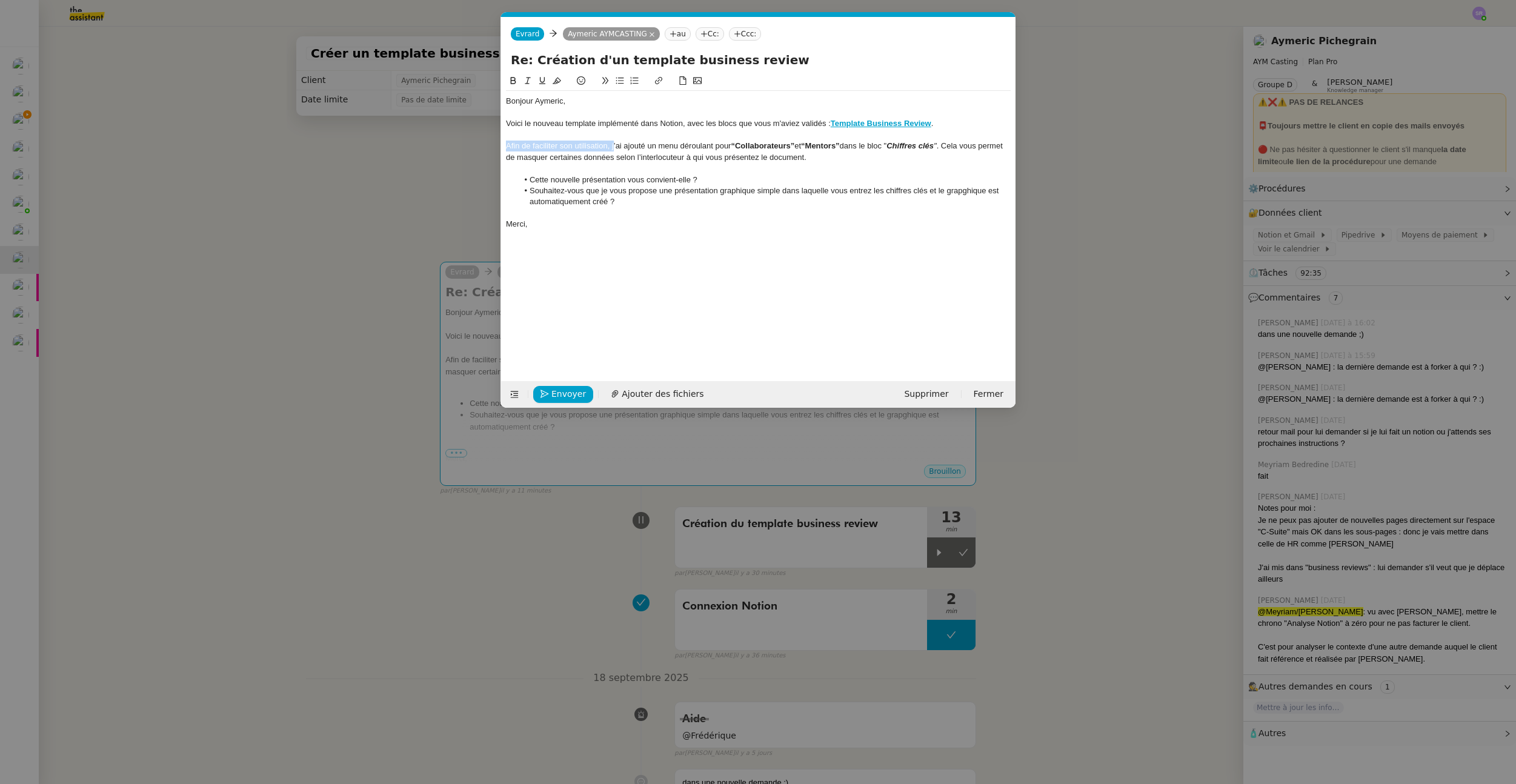
drag, startPoint x: 613, startPoint y: 148, endPoint x: 468, endPoint y: 151, distance: 145.0
click at [468, 151] on nz-modal-container "Service TA - VOYAGE - PROPOSITION GLOBALE A utiliser dans le cadre de propositi…" at bounding box center [758, 392] width 1516 height 784
click at [403, 195] on nz-modal-container "Service TA - VOYAGE - PROPOSITION GLOBALE A utiliser dans le cadre de propositi…" at bounding box center [758, 392] width 1516 height 784
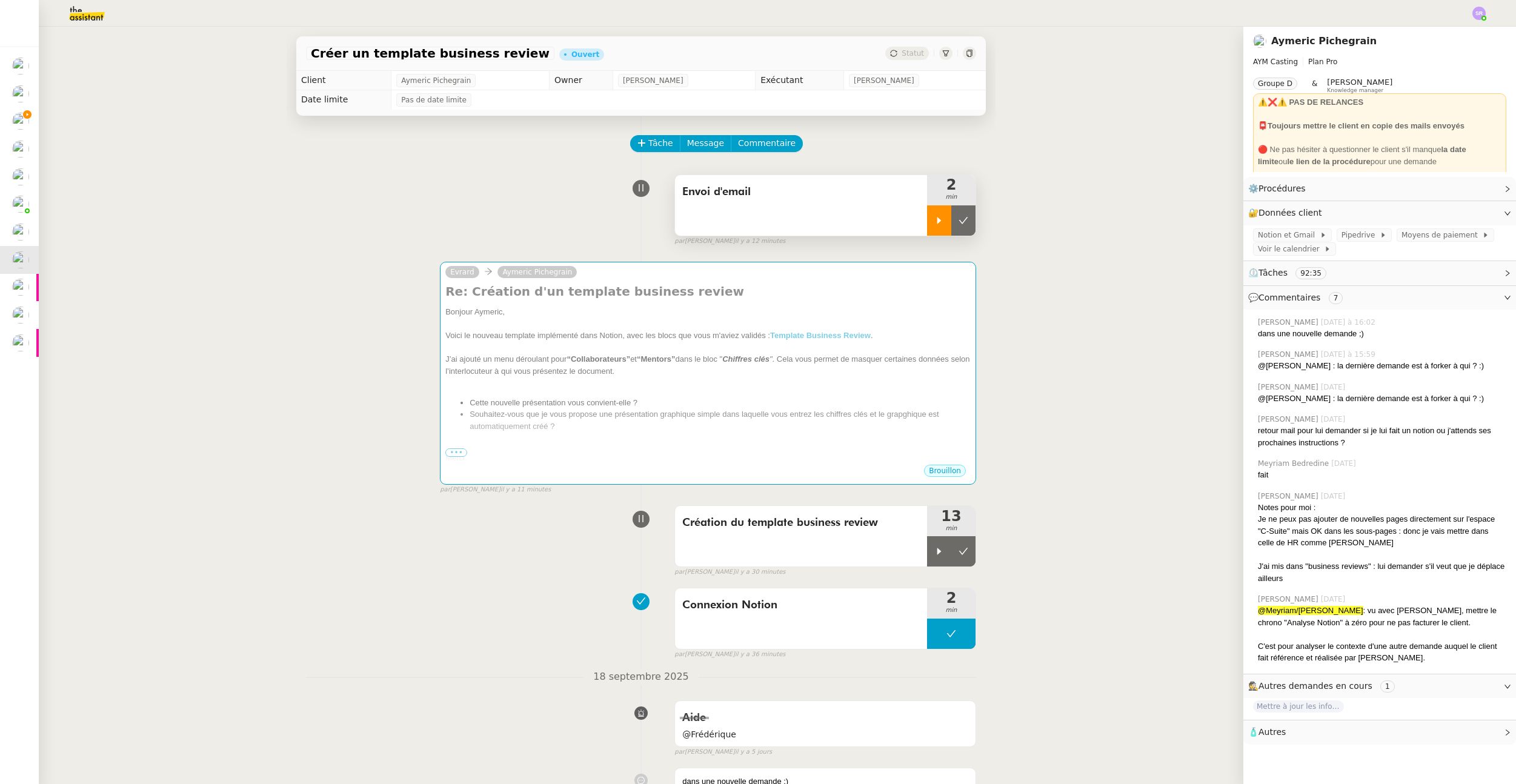
click at [938, 218] on icon at bounding box center [940, 220] width 4 height 7
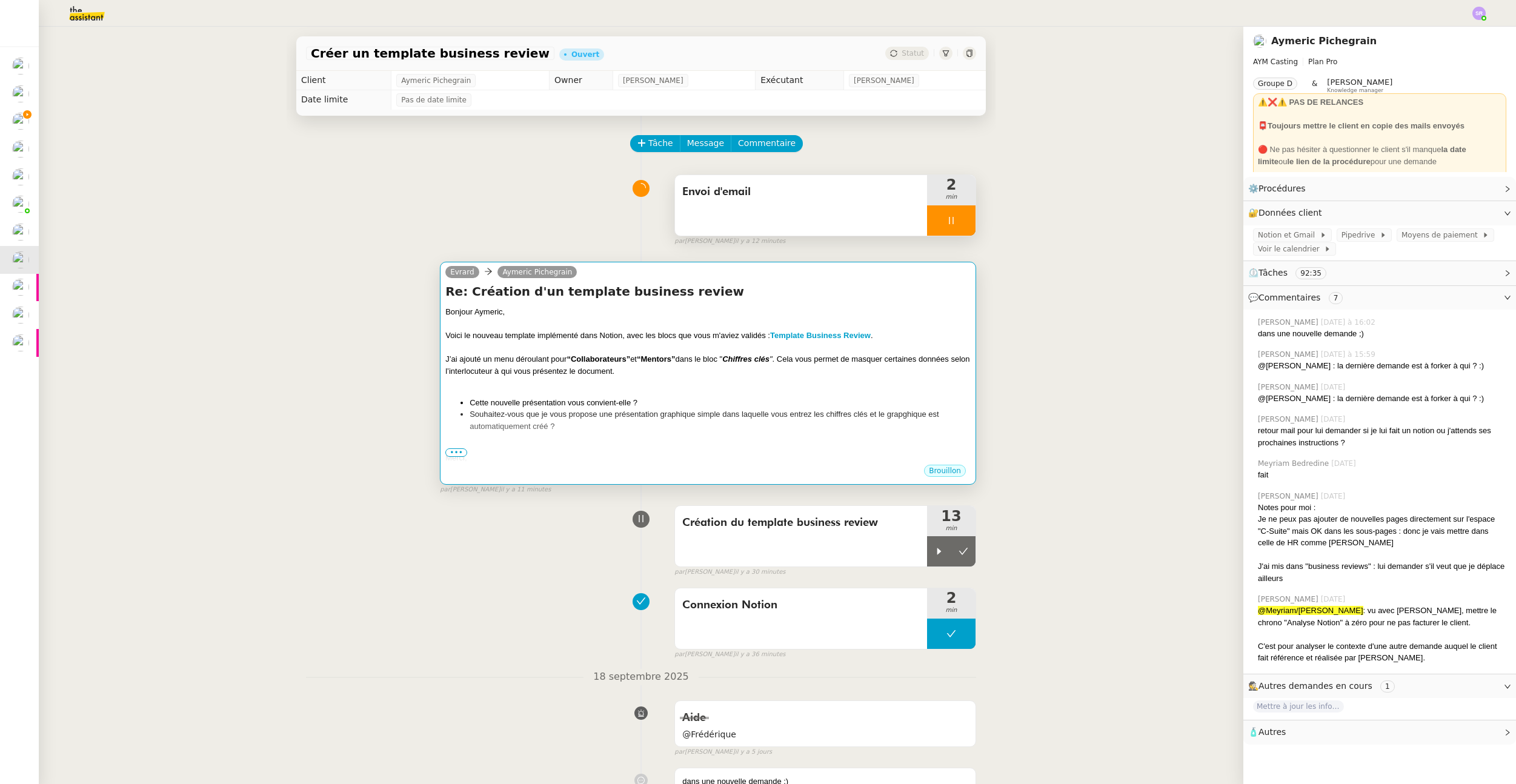
click at [843, 350] on div at bounding box center [708, 348] width 526 height 12
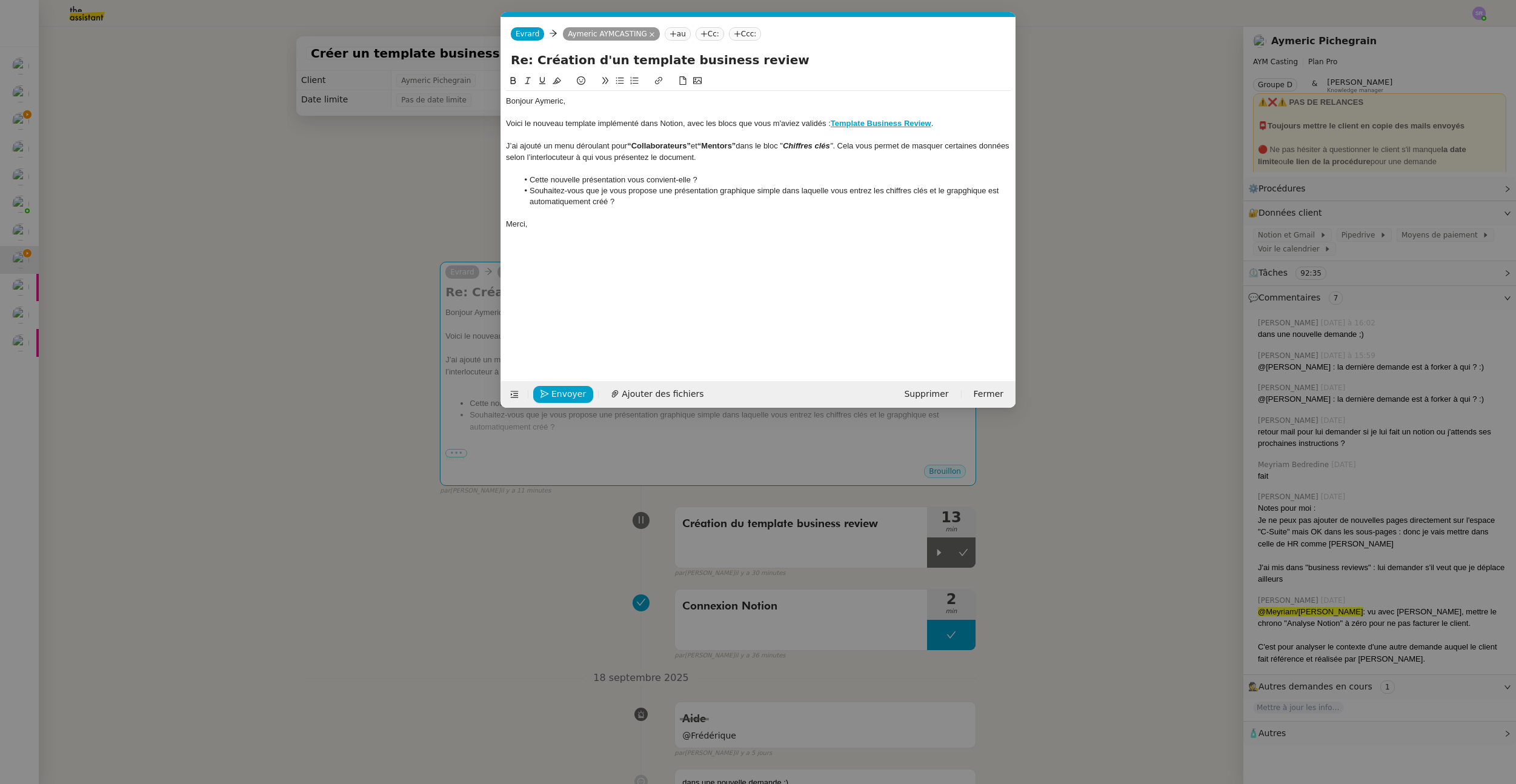
scroll to position [0, 25]
drag, startPoint x: 605, startPoint y: 194, endPoint x: 616, endPoint y: 201, distance: 13.0
click at [616, 201] on li "Souhaitez-vous que je vous propose une présentation graphique simple dans laque…" at bounding box center [765, 196] width 493 height 22
click at [582, 193] on div "Souhaitez-vous que j" at bounding box center [758, 191] width 505 height 11
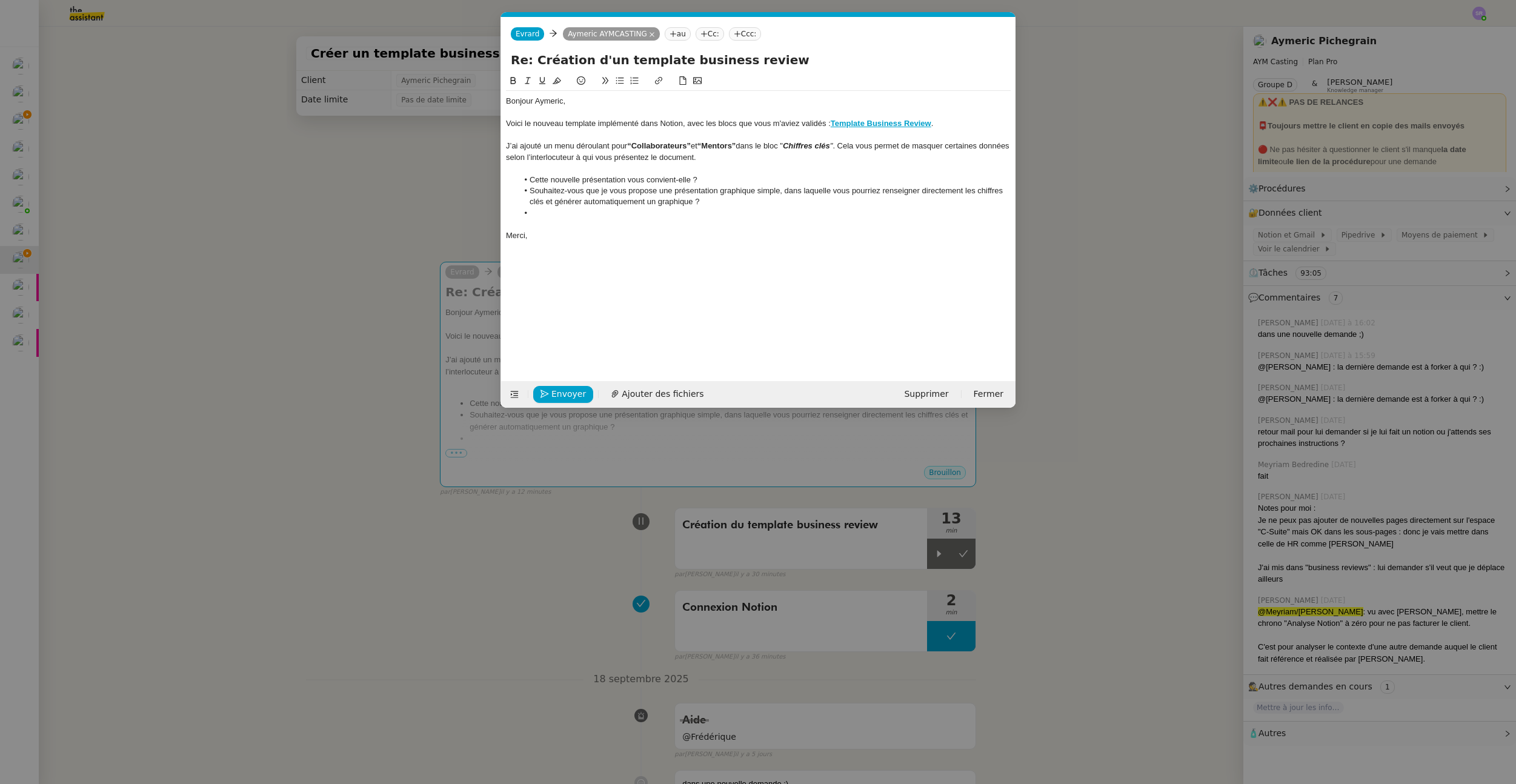
click at [695, 228] on div at bounding box center [758, 224] width 505 height 11
click at [638, 214] on li at bounding box center [765, 213] width 493 height 11
click at [286, 328] on nz-modal-container "Service TA - VOYAGE - PROPOSITION GLOBALE A utiliser dans le cadre de propositi…" at bounding box center [758, 392] width 1516 height 784
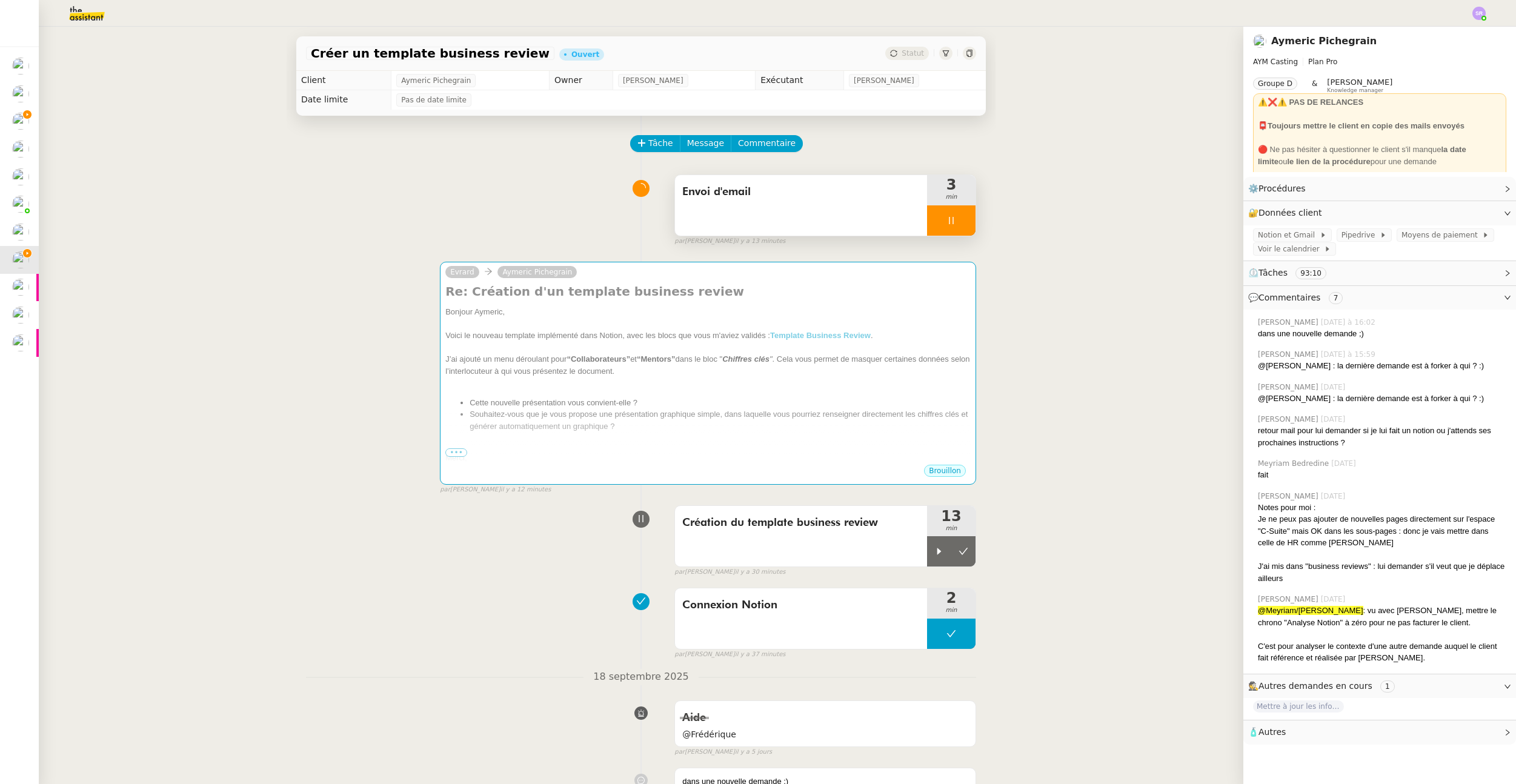
click at [932, 224] on div at bounding box center [952, 221] width 48 height 30
click at [960, 546] on button at bounding box center [964, 551] width 24 height 30
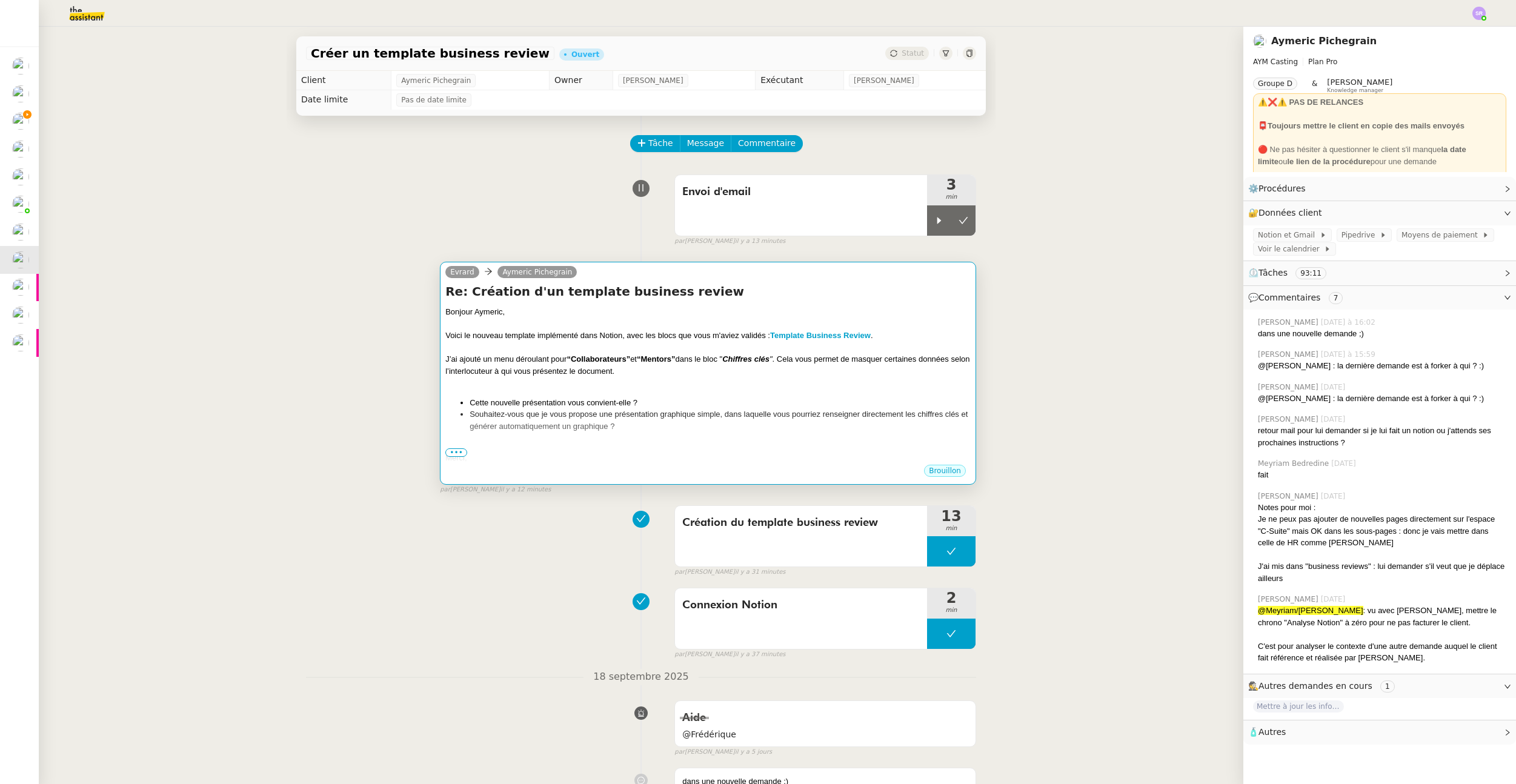
drag, startPoint x: 926, startPoint y: 221, endPoint x: 870, endPoint y: 272, distance: 75.7
click at [938, 221] on icon at bounding box center [940, 220] width 4 height 7
click at [783, 381] on div at bounding box center [708, 383] width 526 height 12
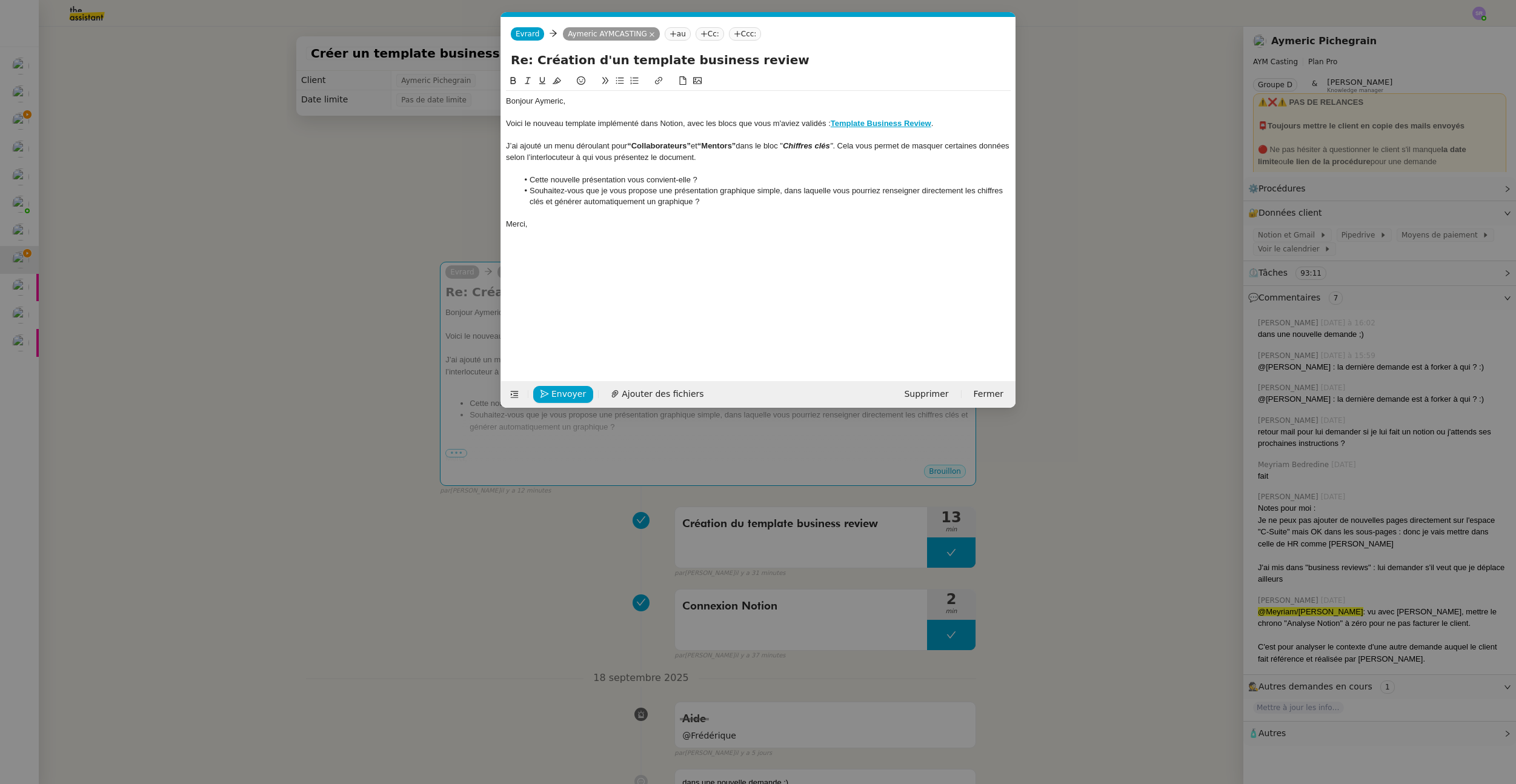
scroll to position [0, 25]
click at [877, 125] on strong "Template Business Review" at bounding box center [881, 123] width 101 height 9
click at [707, 173] on div at bounding box center [758, 168] width 505 height 11
click at [564, 158] on div "J’ai ajouté un menu déroulant pour “Collaborateurs” et “Mentors” dans le bloc "…" at bounding box center [758, 151] width 505 height 22
click at [562, 158] on div "J’ai ajouté un menu déroulant pour “Collaborateurs” et “Mentors” dans le bloc "…" at bounding box center [758, 151] width 505 height 22
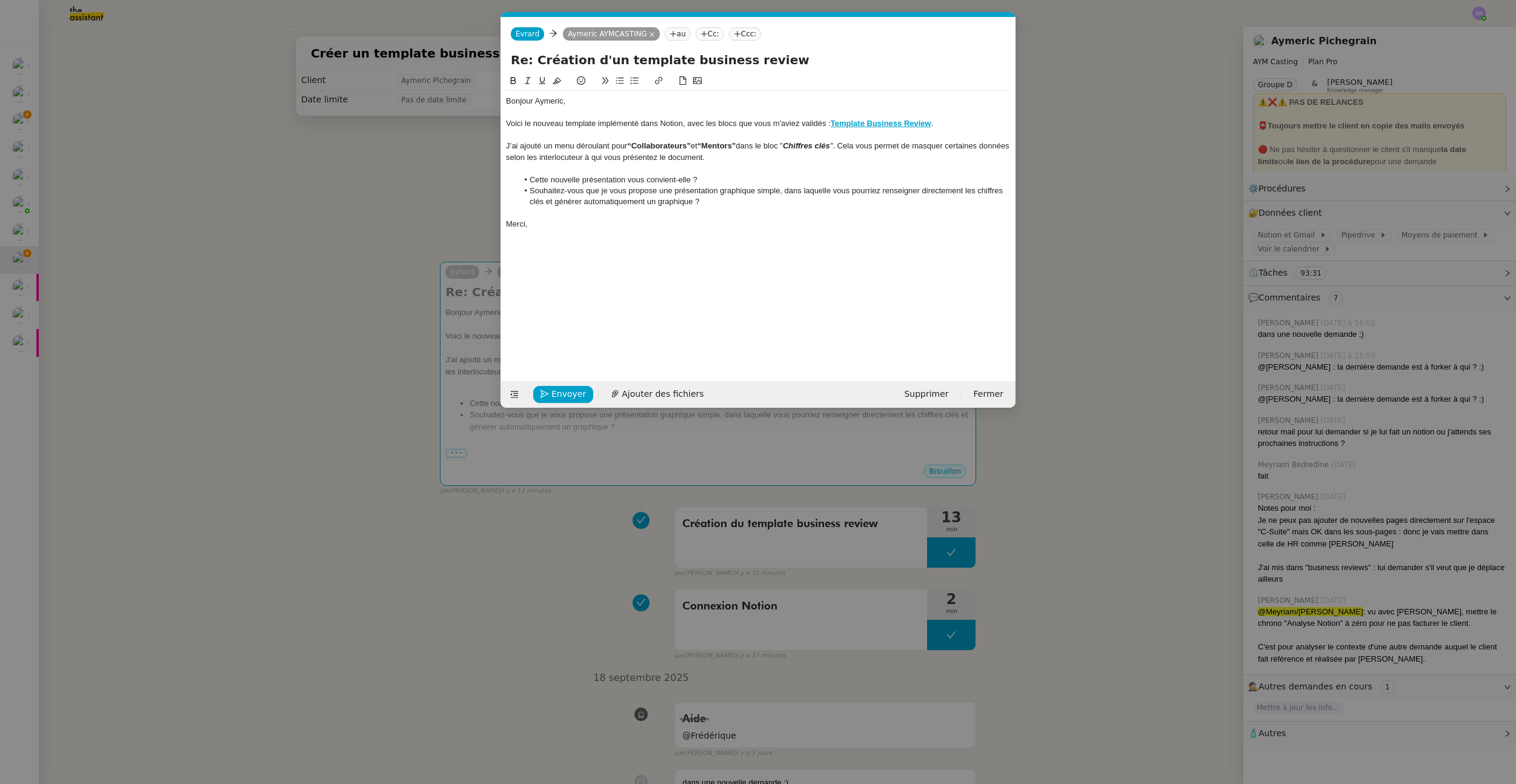
click at [616, 159] on div "J’ai ajouté un menu déroulant pour “Collaborateurs” et “Mentors” dans le bloc "…" at bounding box center [758, 151] width 505 height 22
click at [565, 392] on span "Envoyer" at bounding box center [569, 394] width 35 height 14
click at [573, 392] on span "Confirmer l'envoi" at bounding box center [588, 394] width 73 height 14
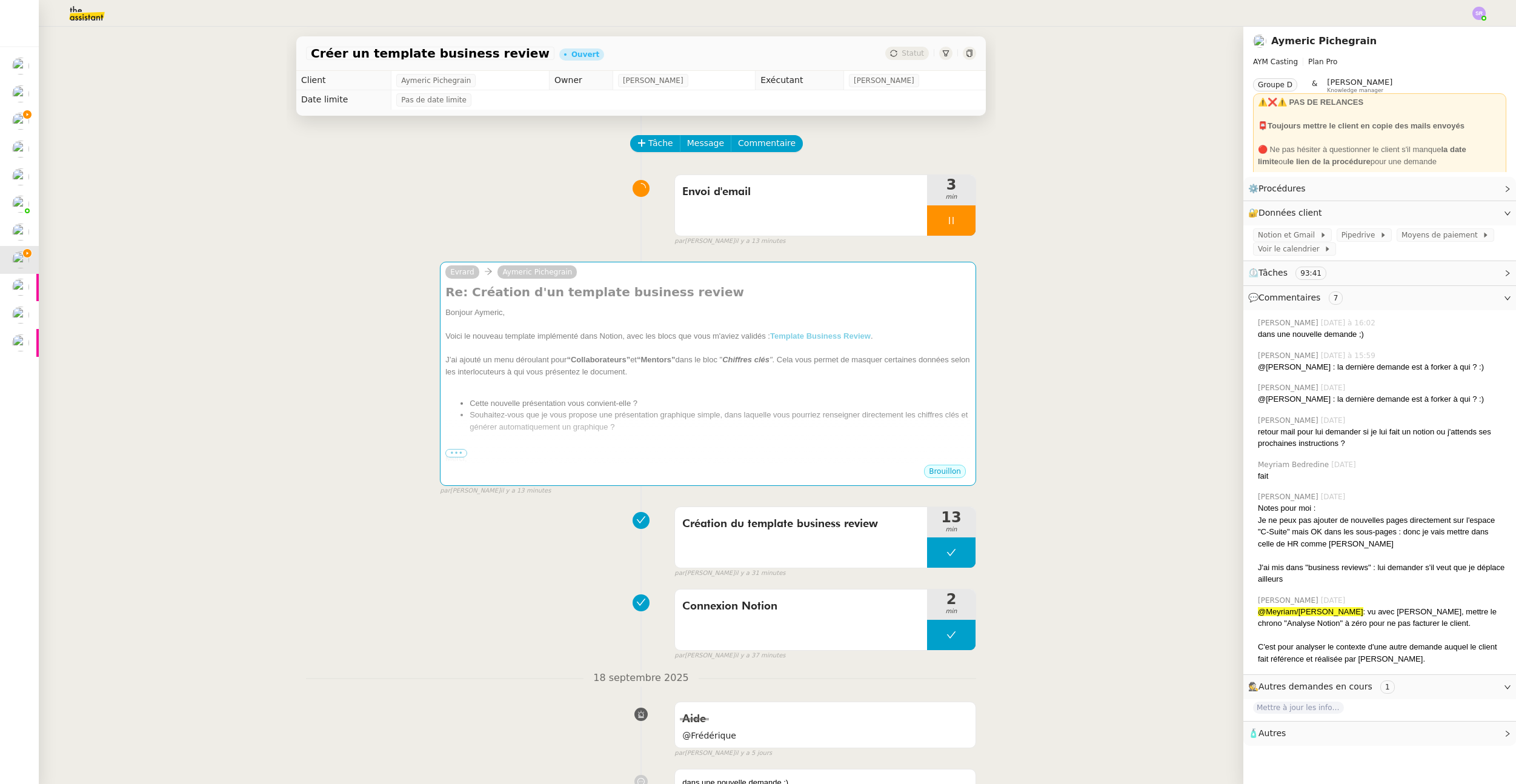
drag, startPoint x: 382, startPoint y: 374, endPoint x: 392, endPoint y: 371, distance: 10.4
click at [381, 374] on div "Evrard Aymeric Pichegrain Re: Création d'un template business review Bonjour Ay…" at bounding box center [641, 373] width 670 height 245
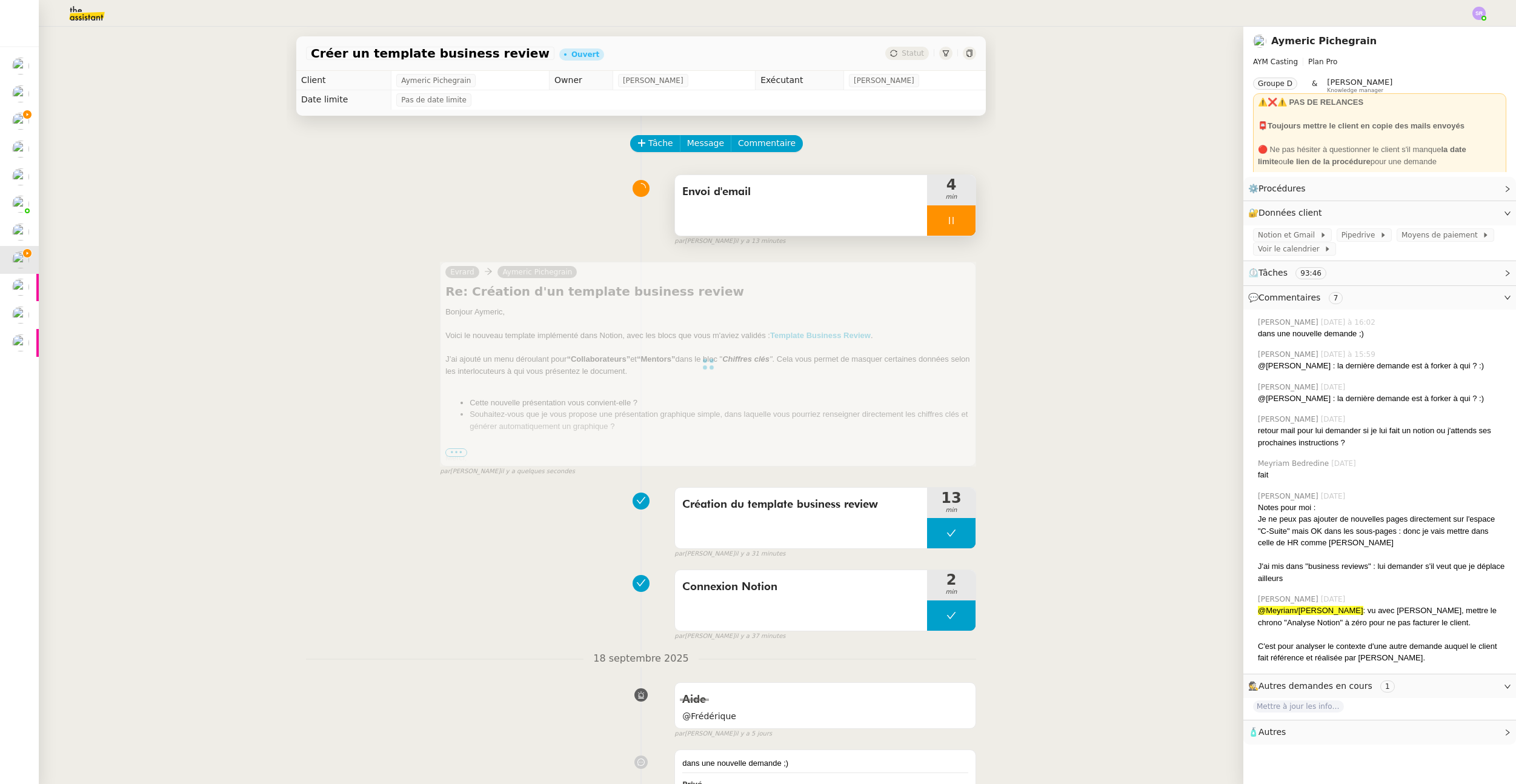
click at [927, 213] on div at bounding box center [952, 221] width 48 height 30
click at [959, 221] on icon at bounding box center [964, 221] width 10 height 10
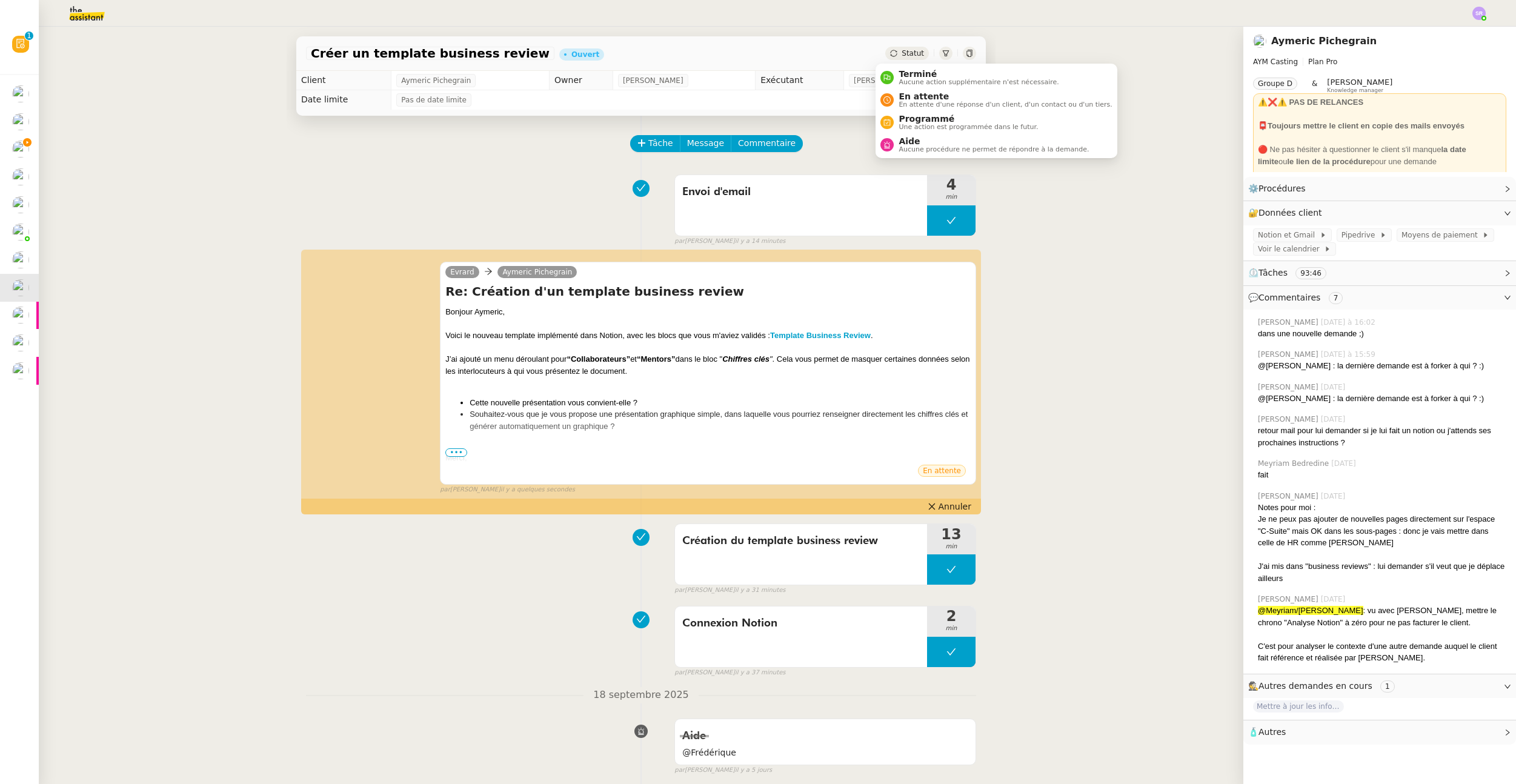
click at [890, 52] on icon at bounding box center [894, 53] width 7 height 7
click at [943, 105] on span "En attente d'une réponse d'un client, d'un contact ou d'un tiers." at bounding box center [1006, 104] width 213 height 7
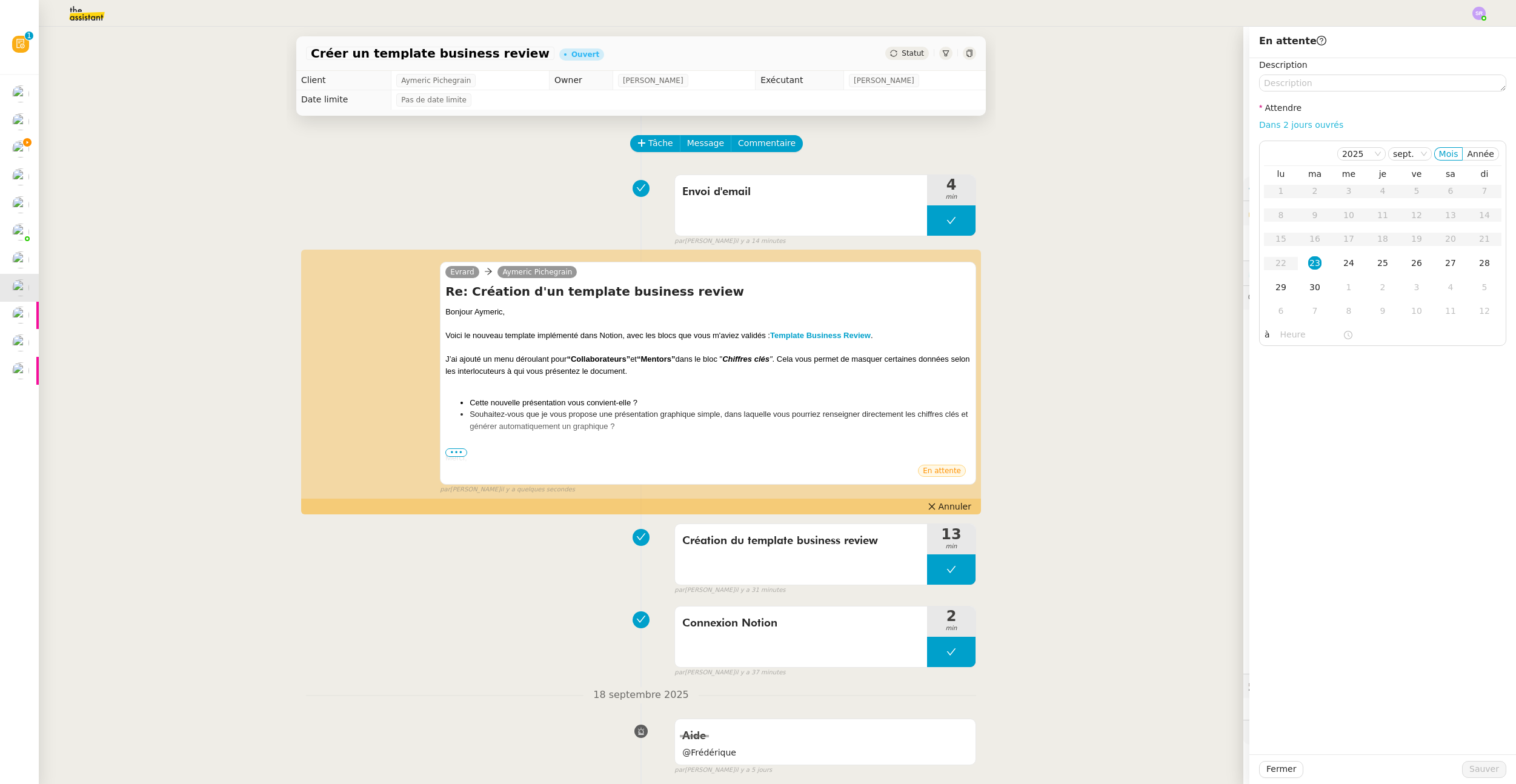
click at [1011, 123] on link "Dans 2 jours ouvrés" at bounding box center [1301, 125] width 84 height 10
type input "07:00"
click at [1011, 766] on span "Sauver" at bounding box center [1484, 769] width 30 height 14
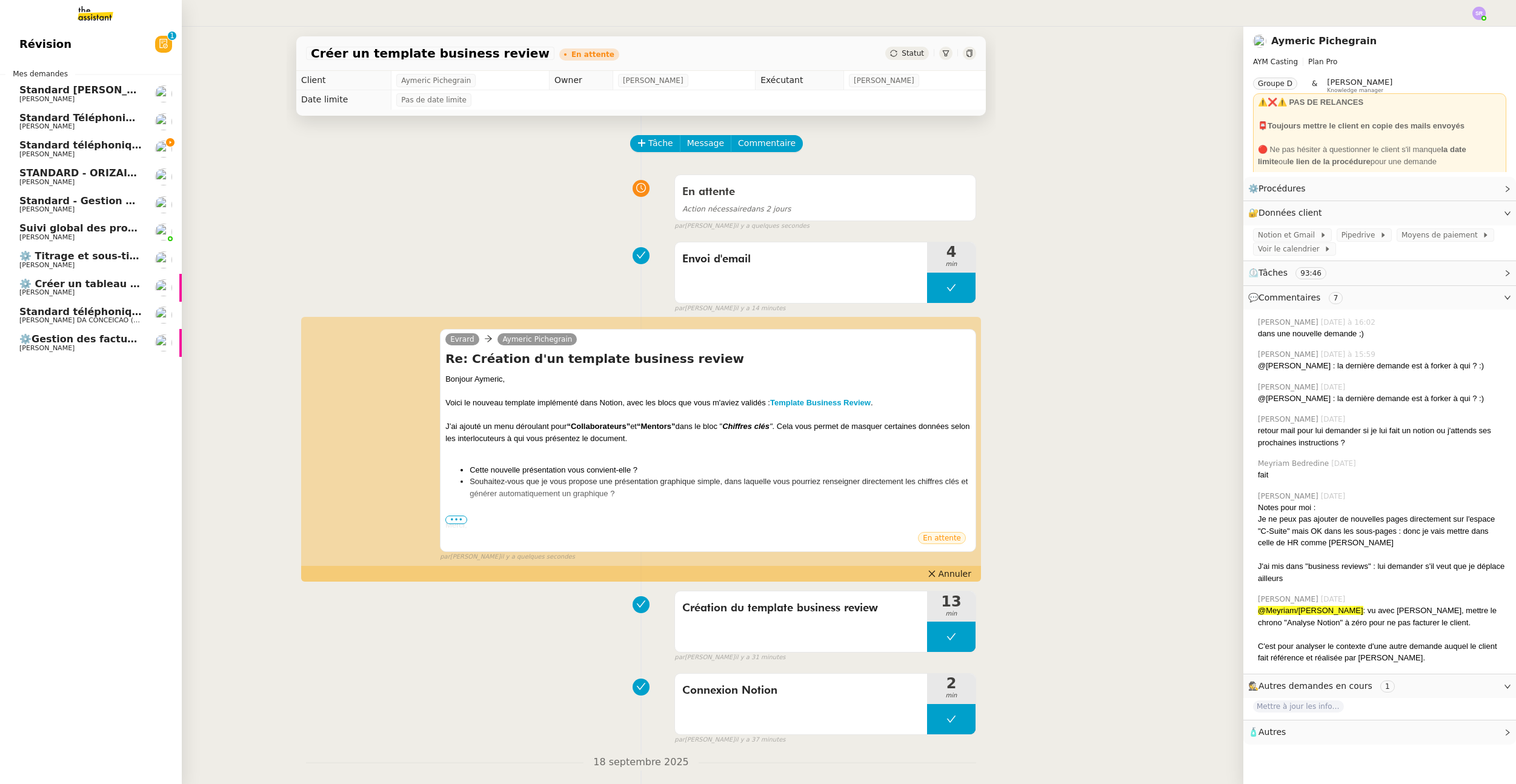
click at [43, 285] on span "⚙️ Créer un tableau de bord mensuel" at bounding box center [121, 284] width 202 height 12
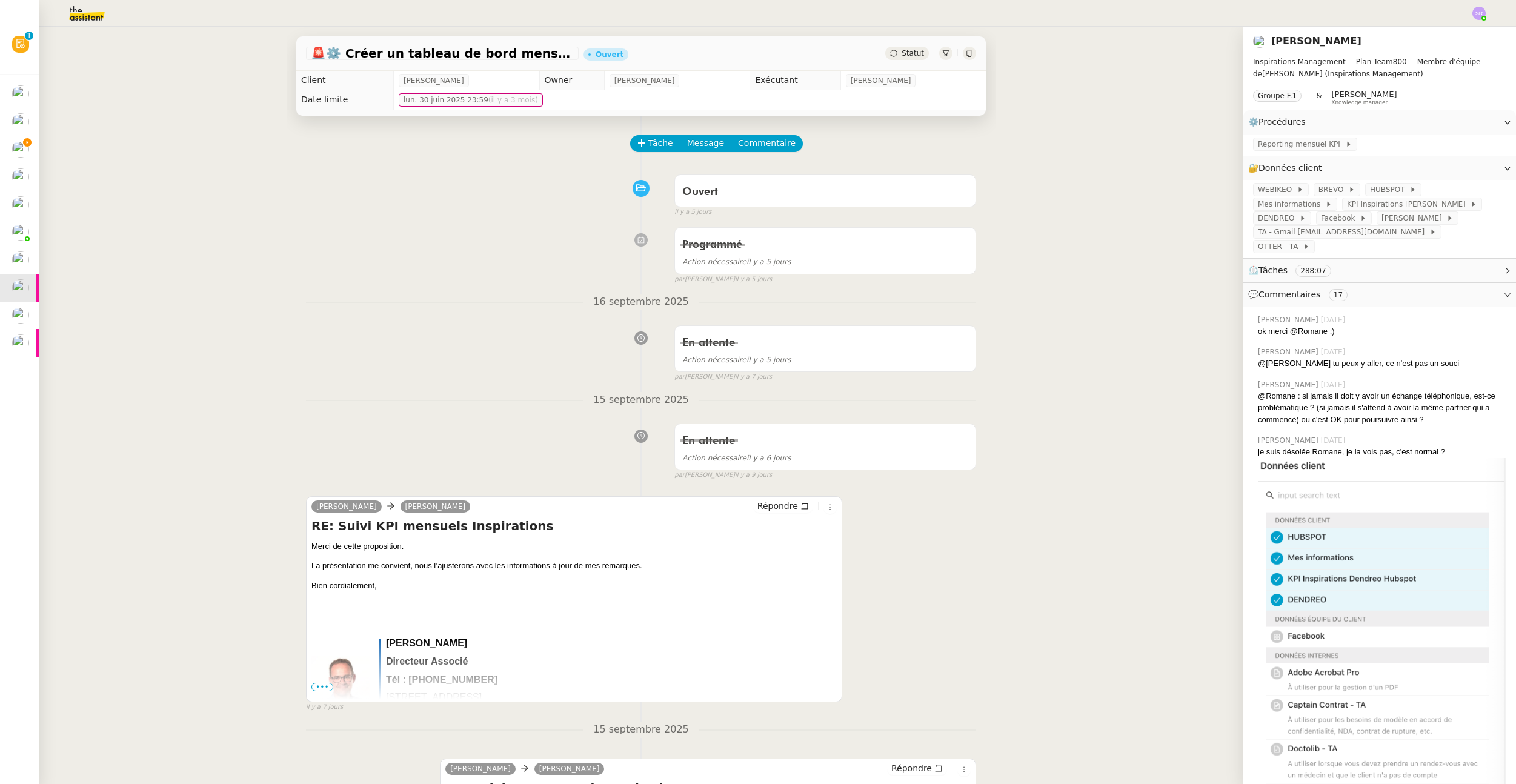
click at [1011, 58] on span "Plan Team" at bounding box center [1374, 62] width 37 height 8
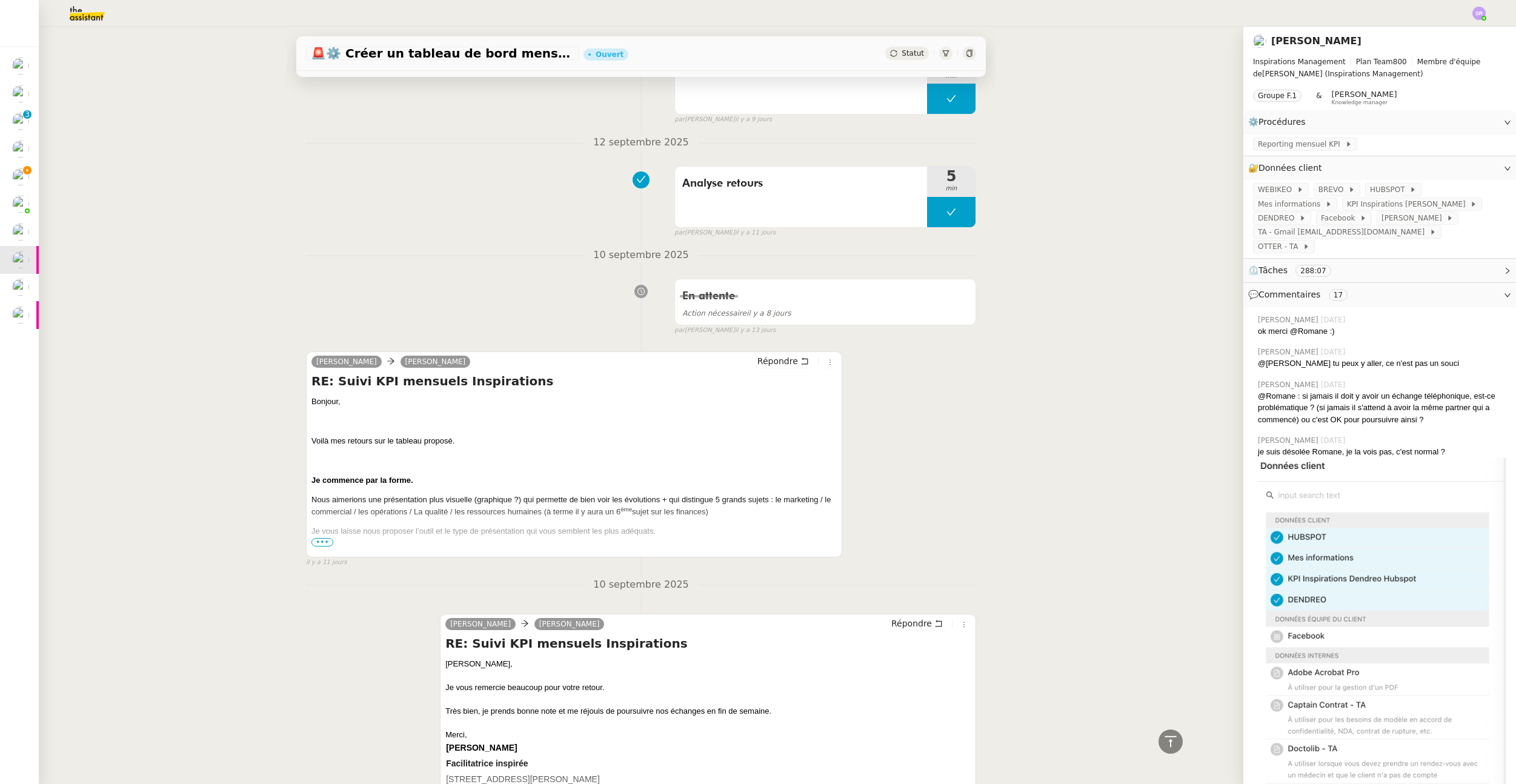
scroll to position [971, 0]
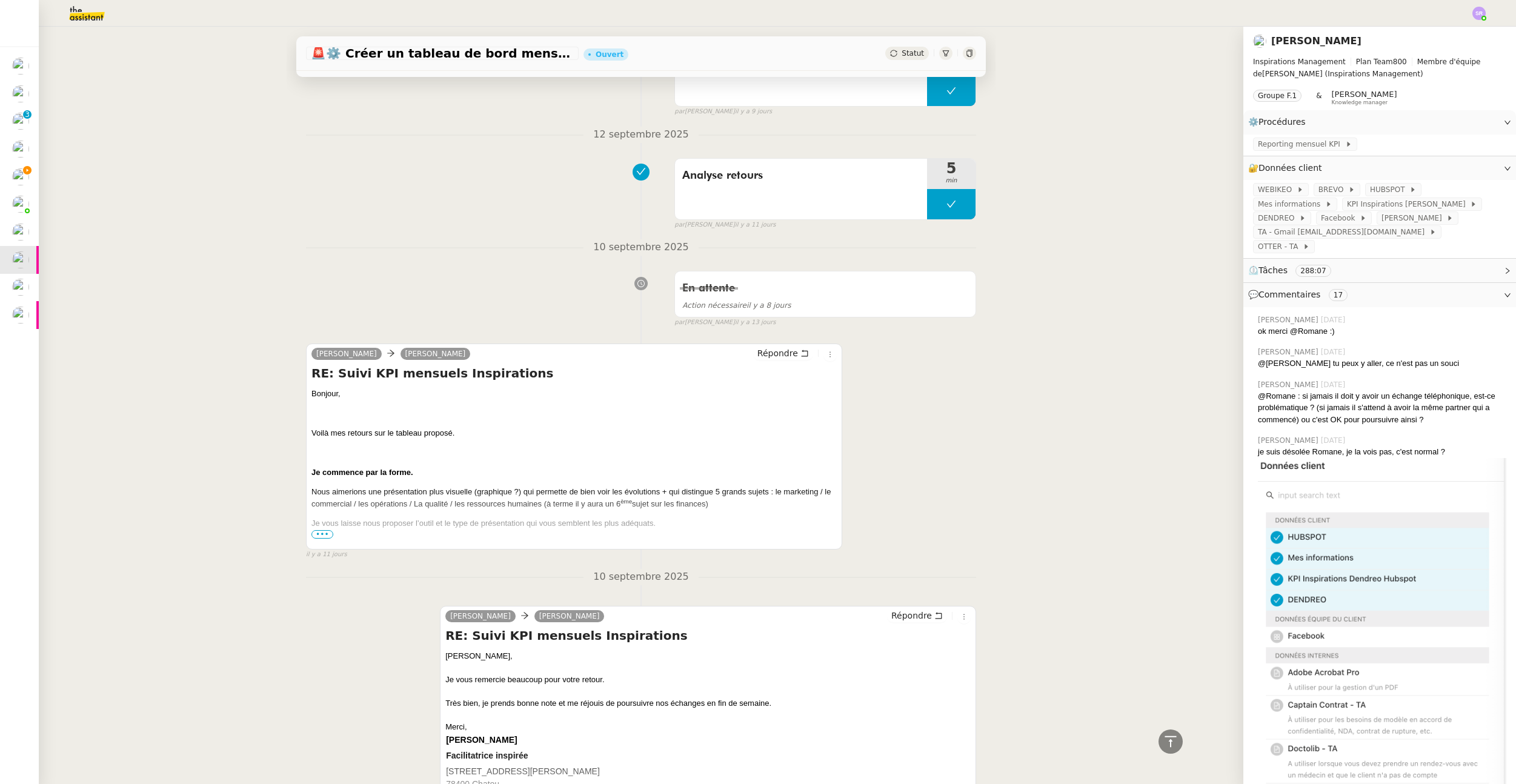
click at [319, 532] on span "•••" at bounding box center [322, 534] width 22 height 8
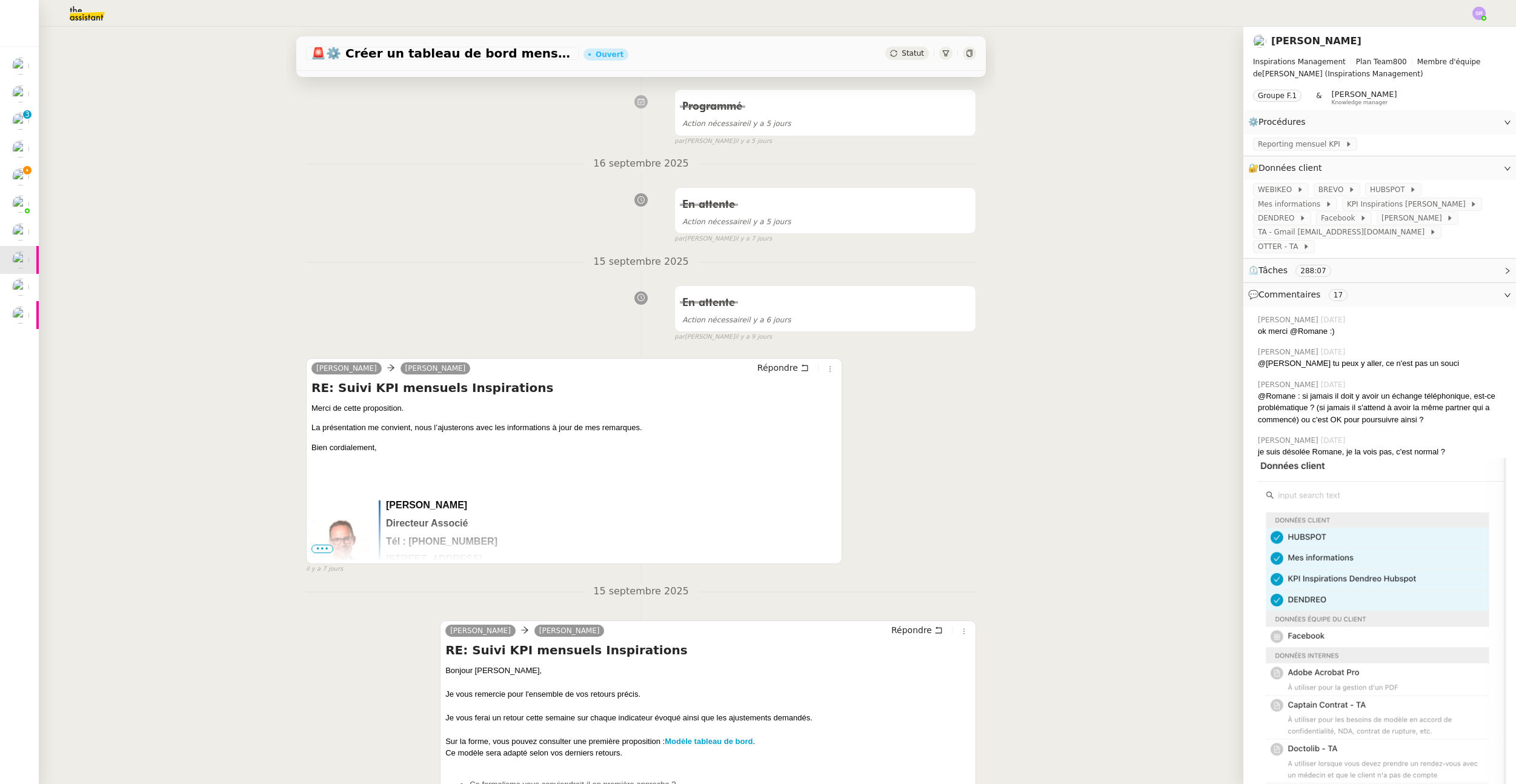
scroll to position [0, 0]
